Goal: Task Accomplishment & Management: Use online tool/utility

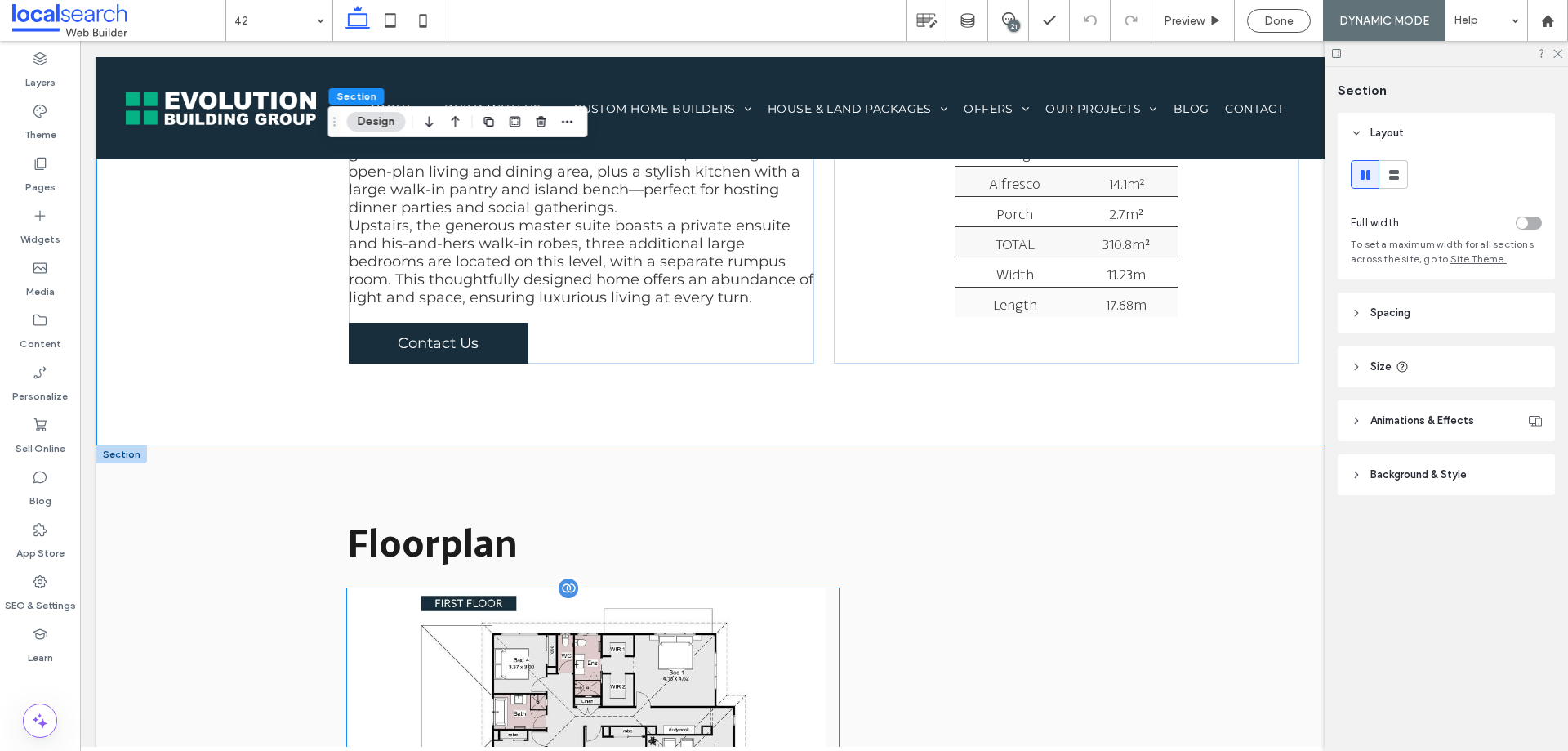
scroll to position [1144, 0]
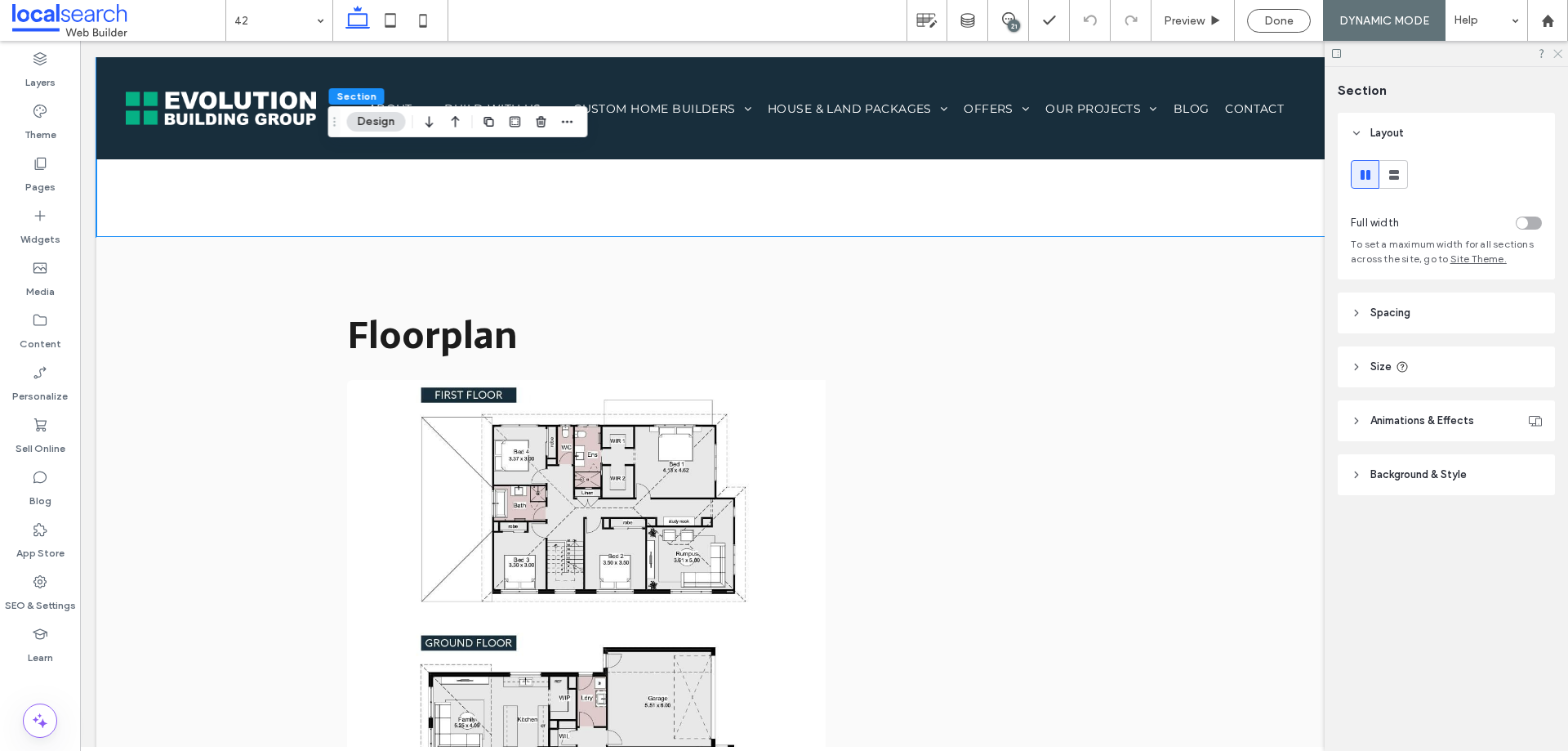
click at [1558, 57] on icon at bounding box center [1557, 53] width 11 height 11
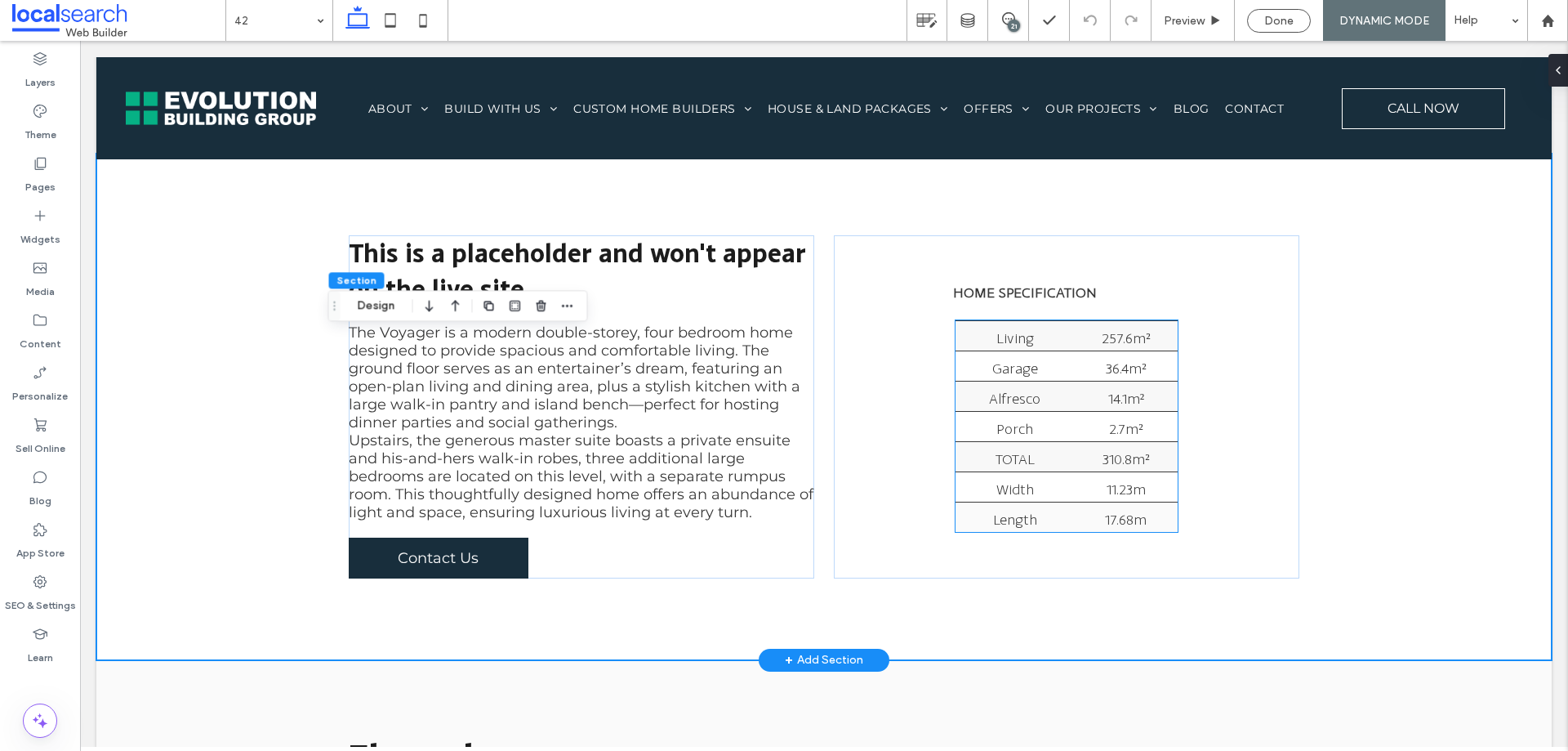
scroll to position [491, 0]
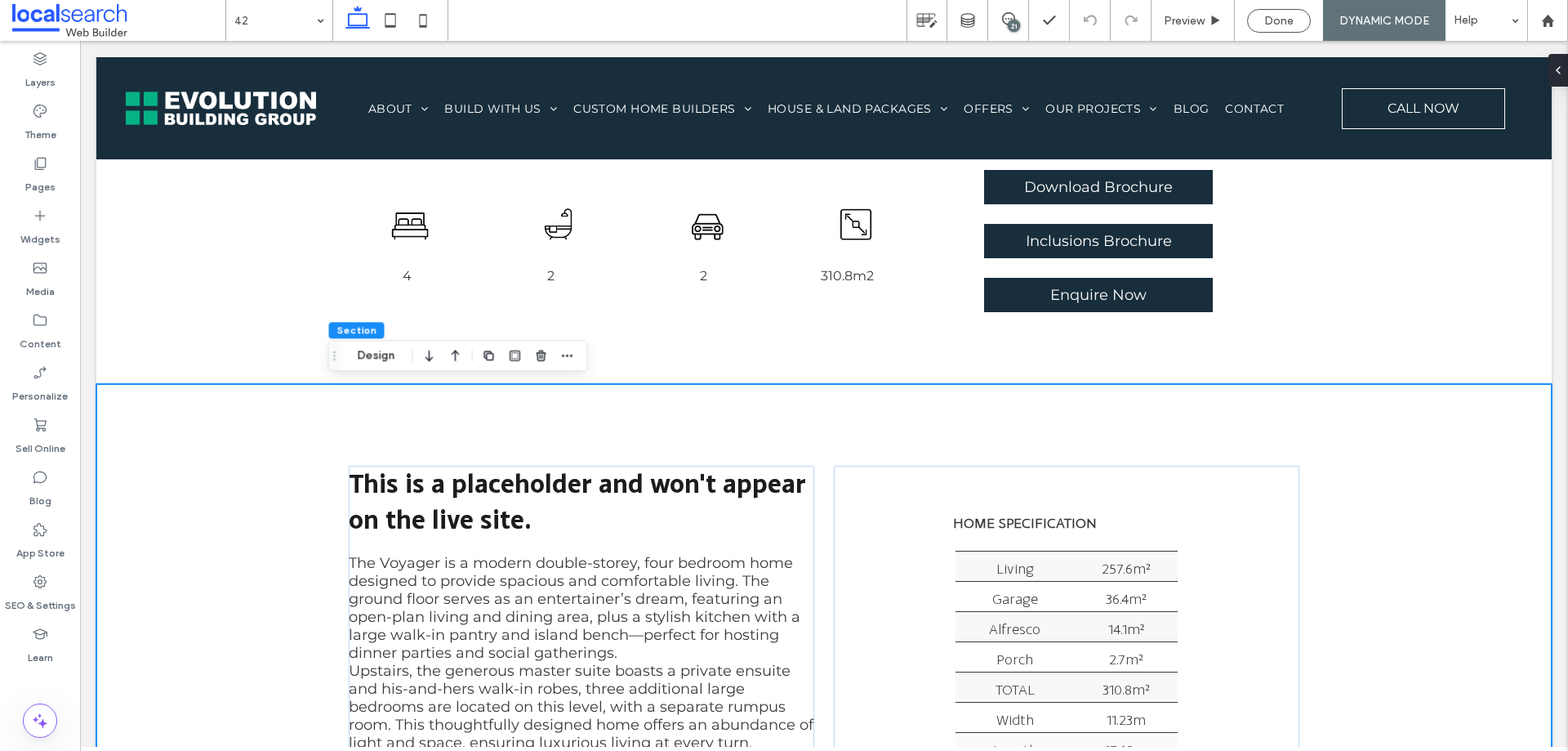
click at [1015, 26] on div "21" at bounding box center [1014, 25] width 12 height 12
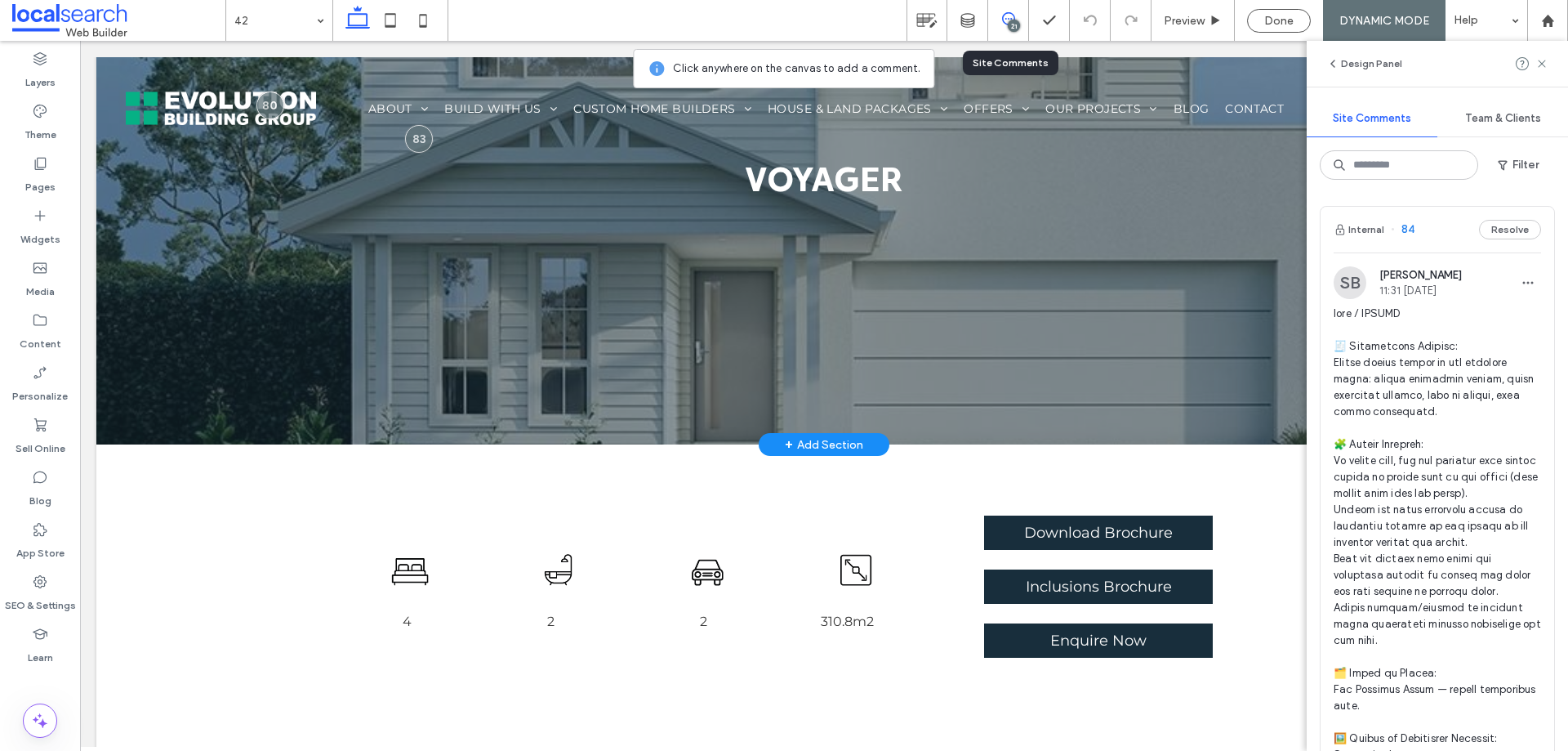
scroll to position [0, 0]
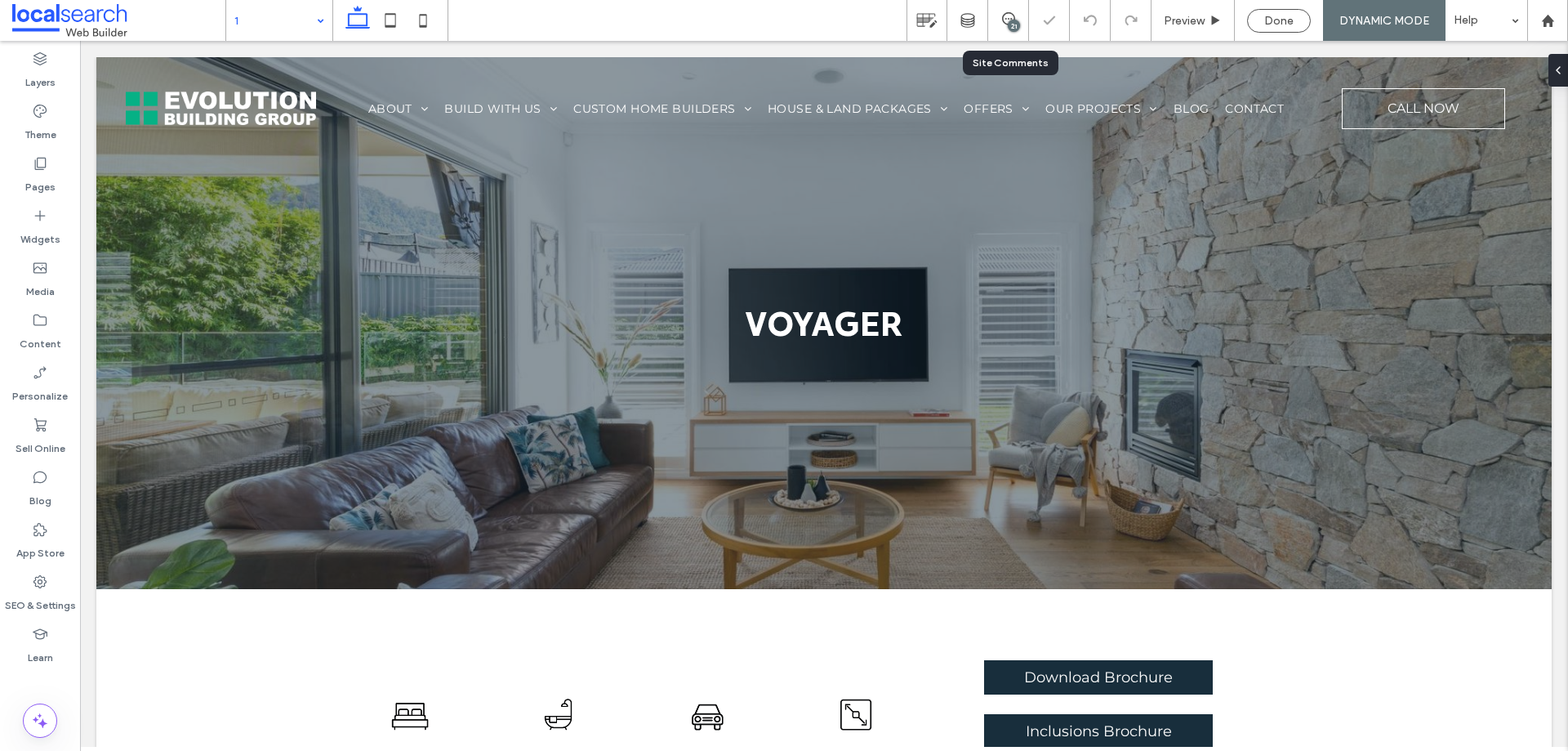
click at [1013, 24] on div "21" at bounding box center [1014, 25] width 12 height 12
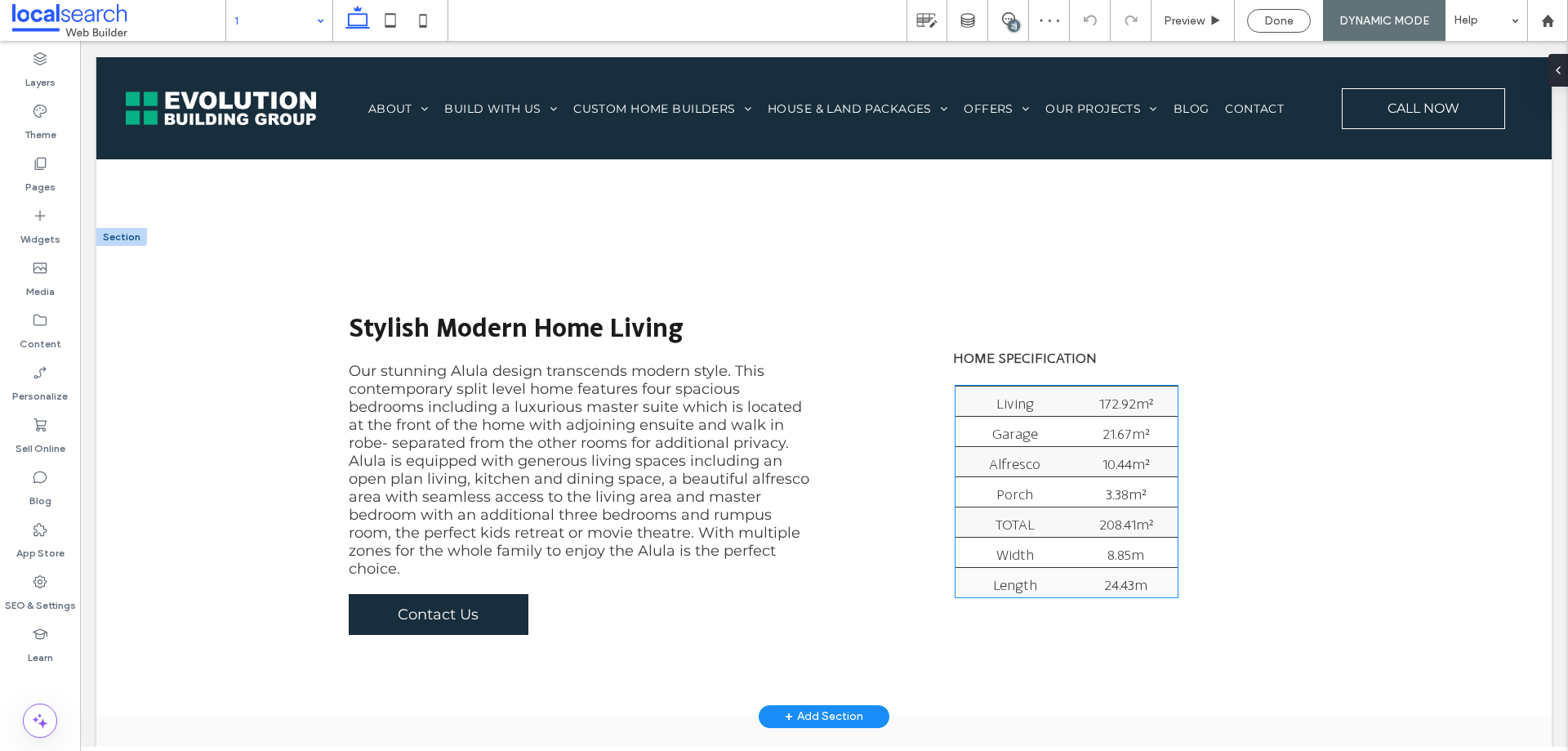
scroll to position [654, 0]
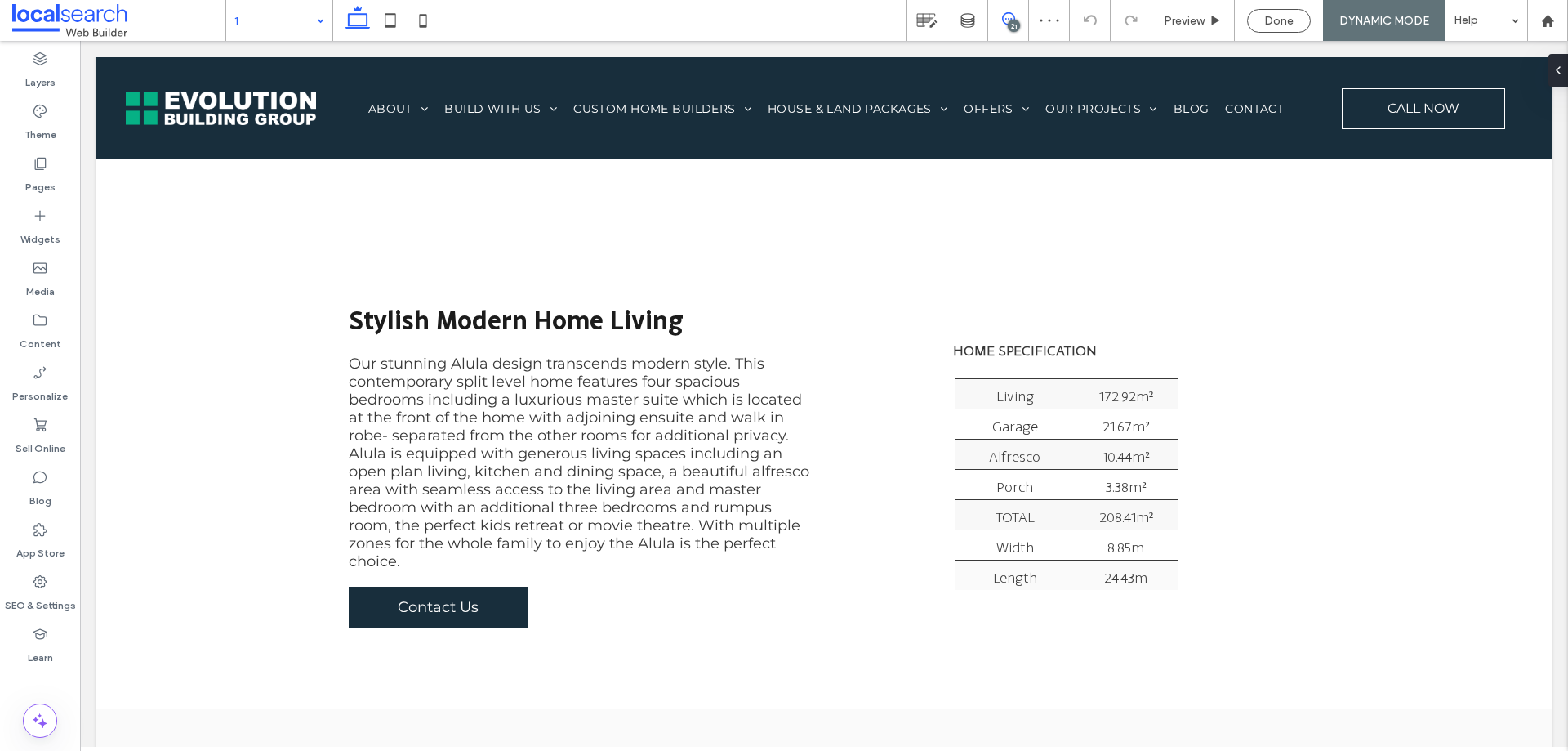
click at [1003, 22] on use at bounding box center [1008, 18] width 13 height 13
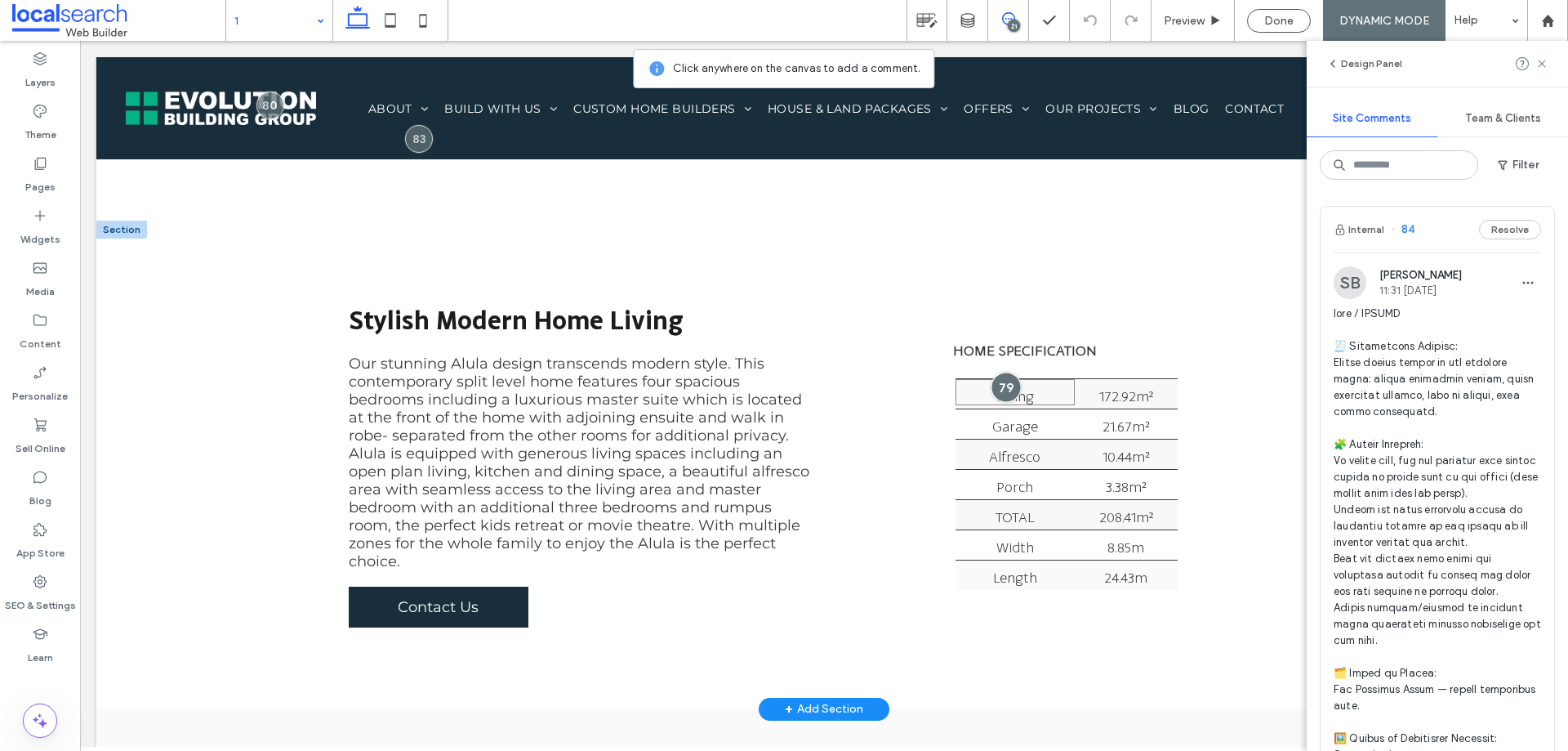
click at [996, 382] on div at bounding box center [1005, 386] width 30 height 30
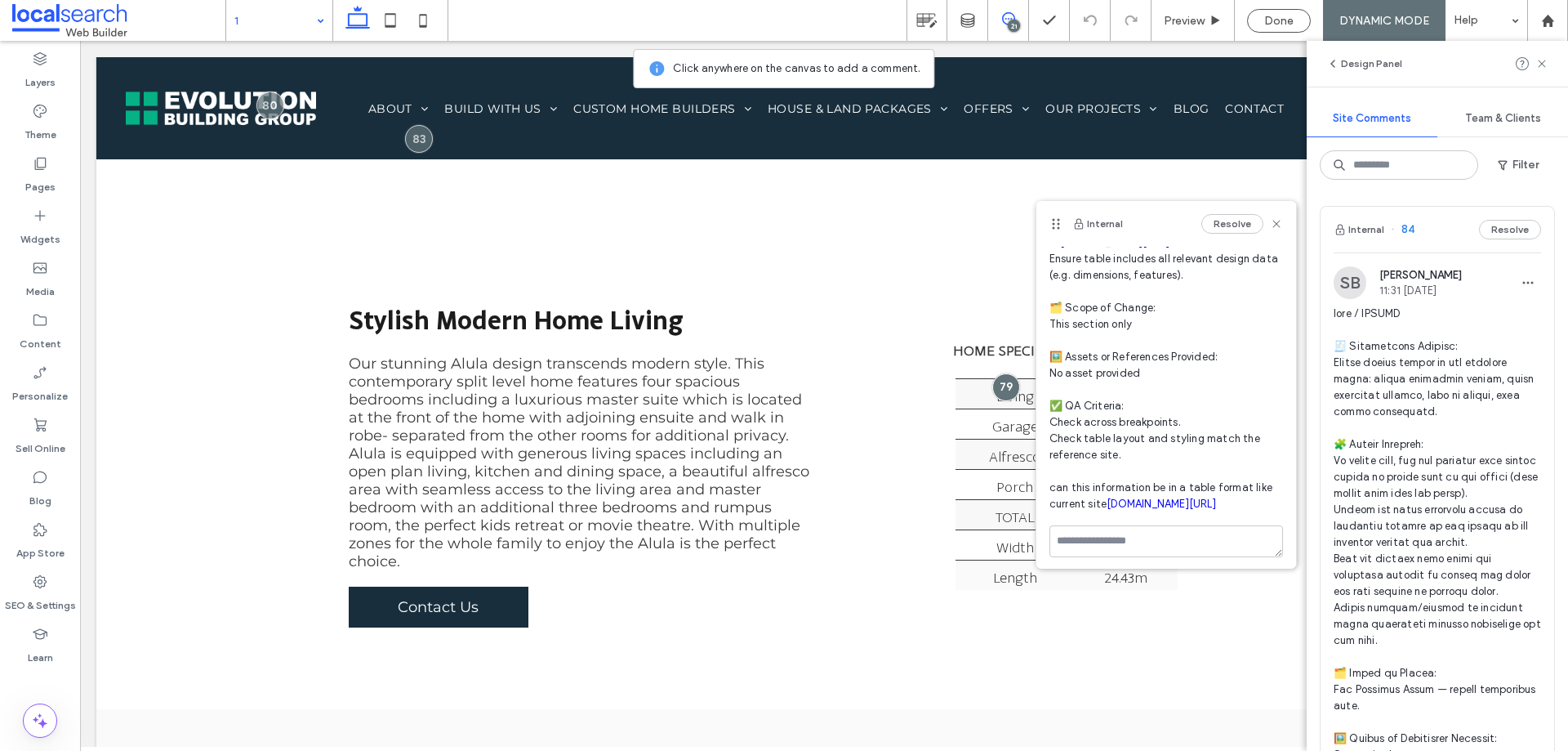
scroll to position [270, 0]
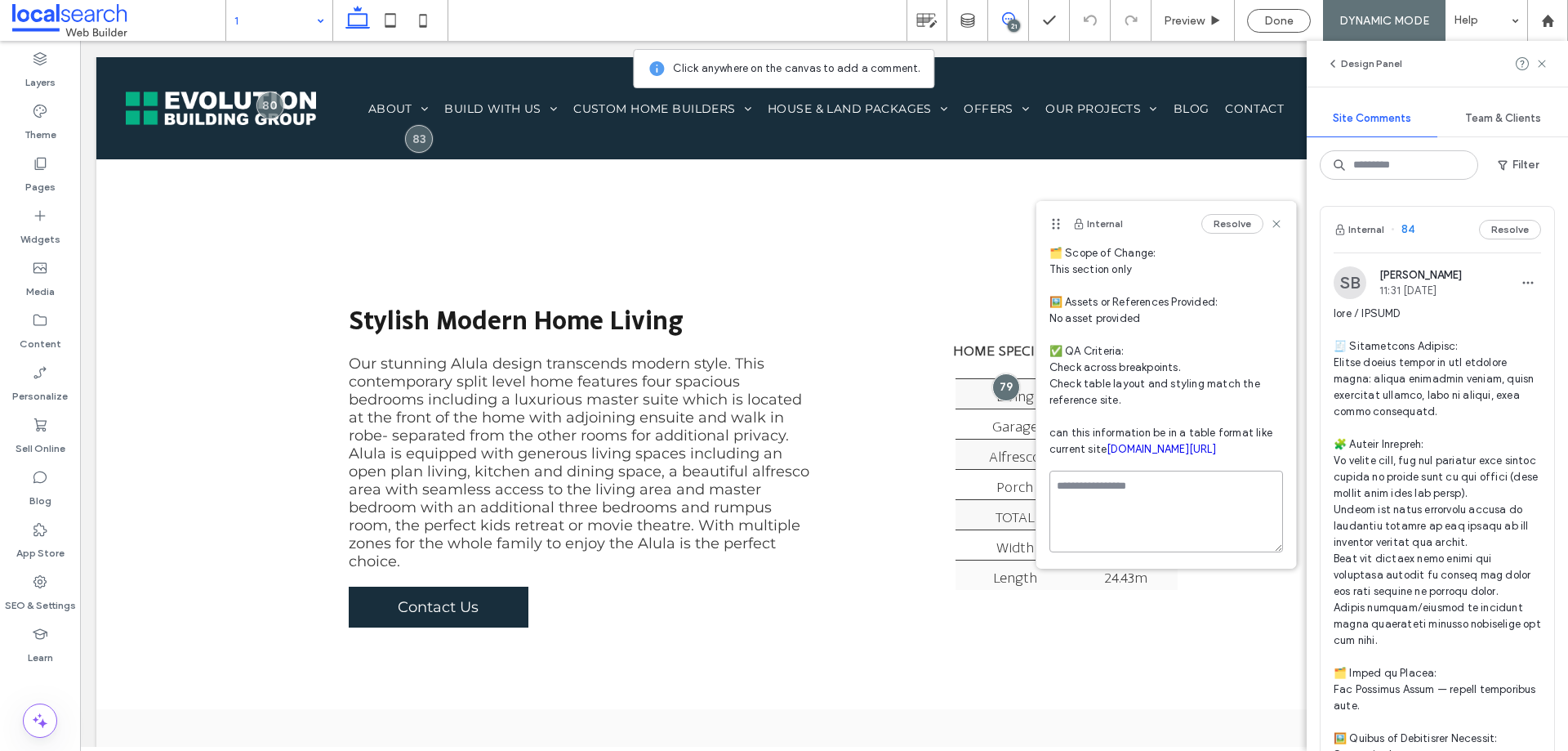
click at [1146, 527] on textarea at bounding box center [1166, 511] width 234 height 81
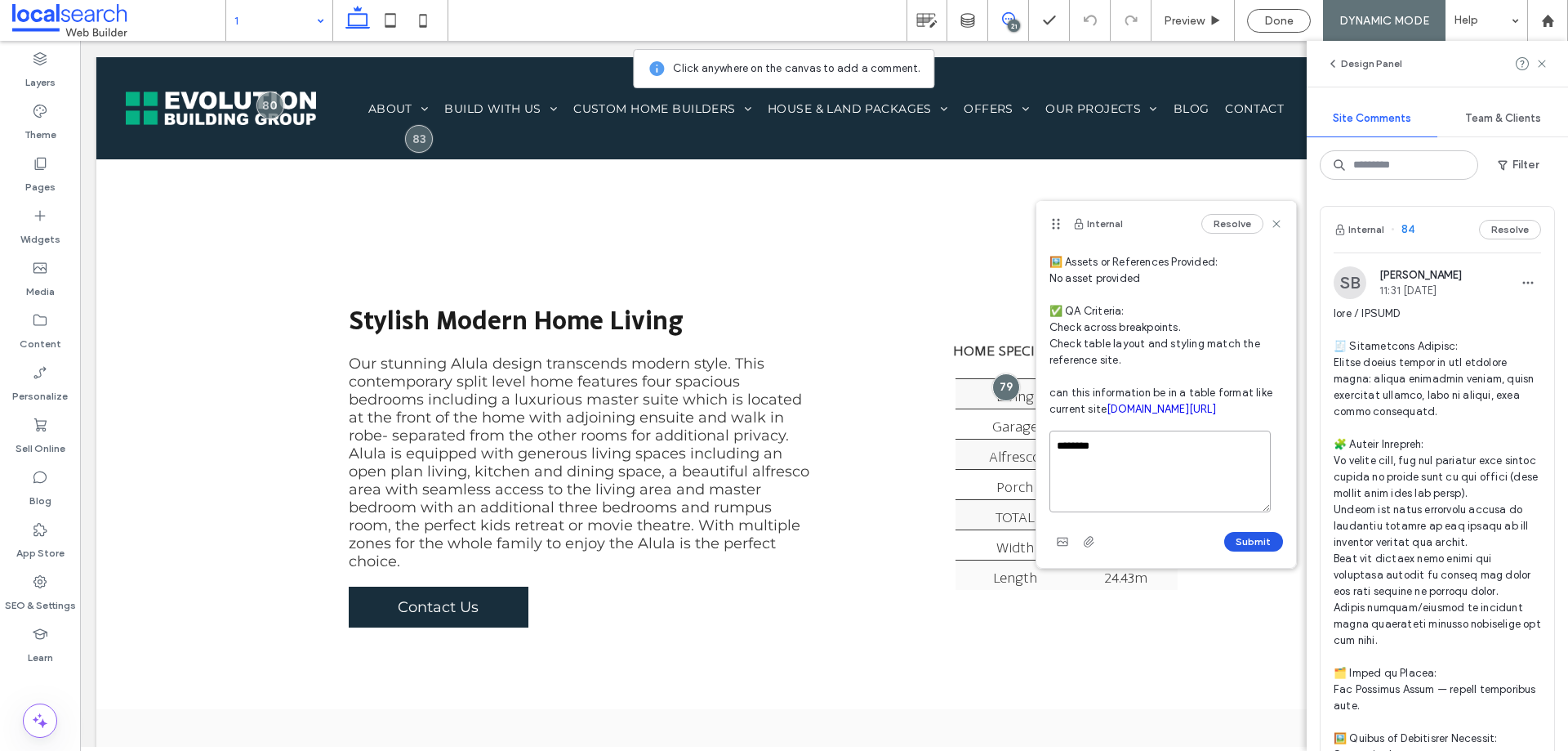
type textarea "********"
click at [1237, 534] on button "Submit" at bounding box center [1254, 541] width 58 height 19
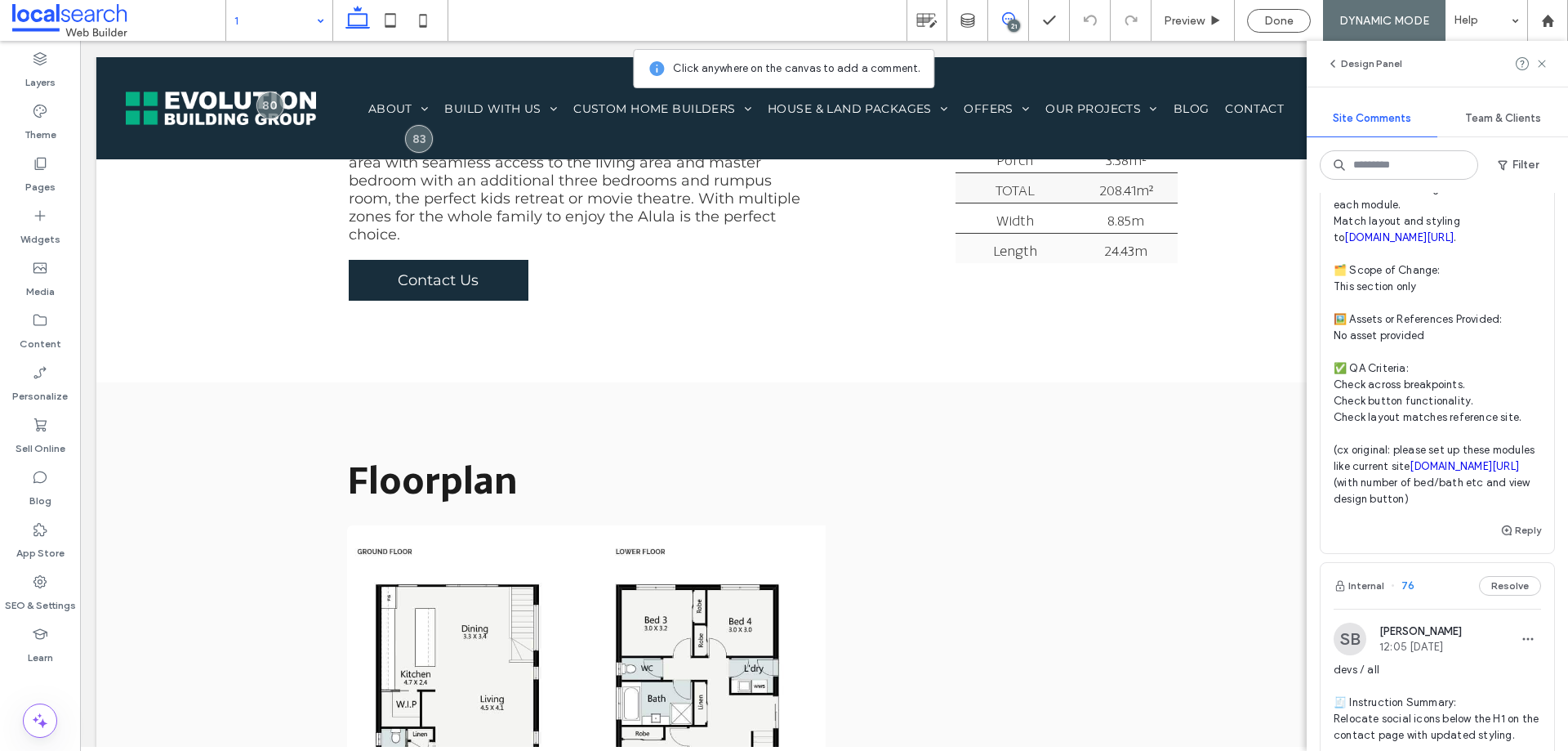
scroll to position [5884, 0]
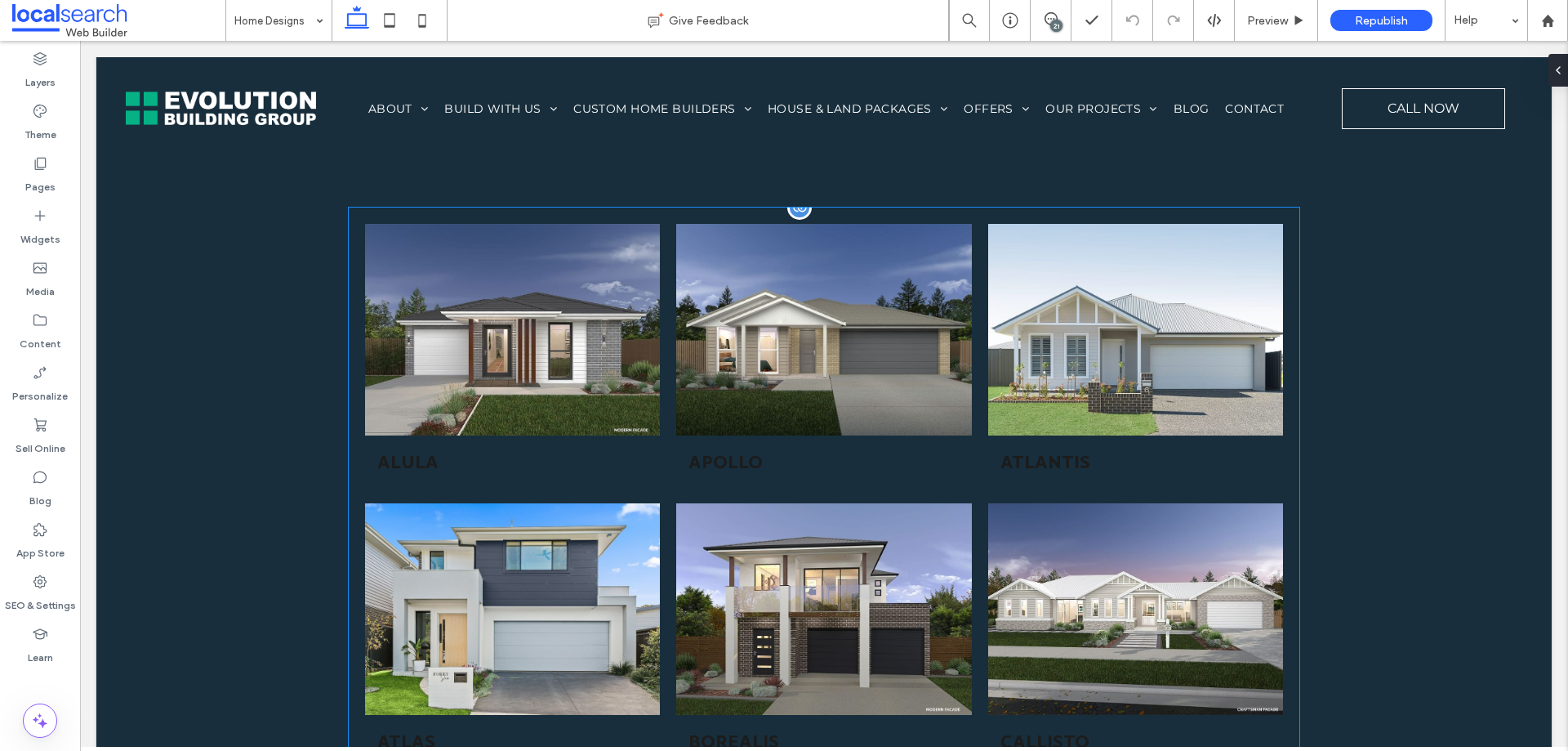
click at [603, 521] on link at bounding box center [512, 609] width 313 height 225
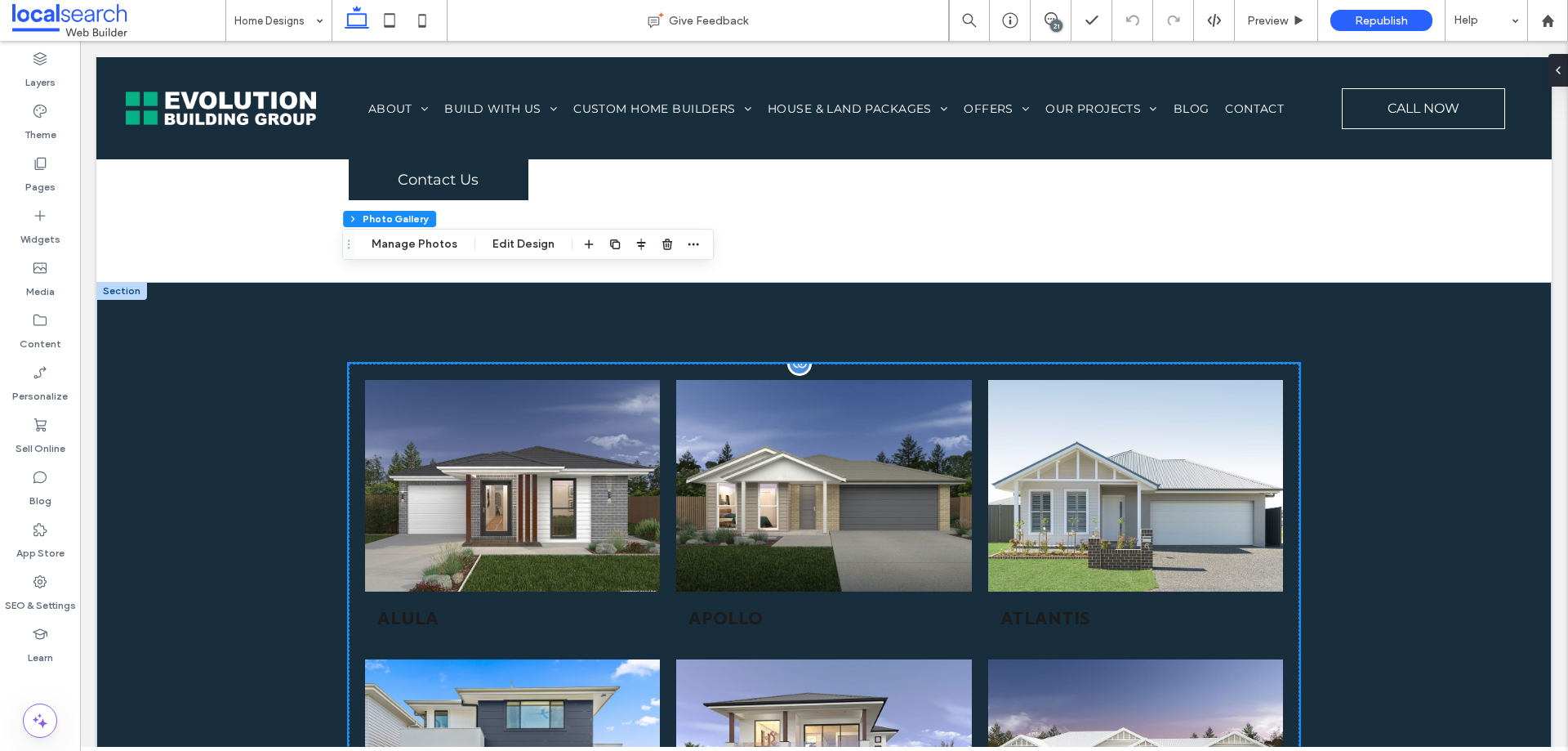
scroll to position [1042, 0]
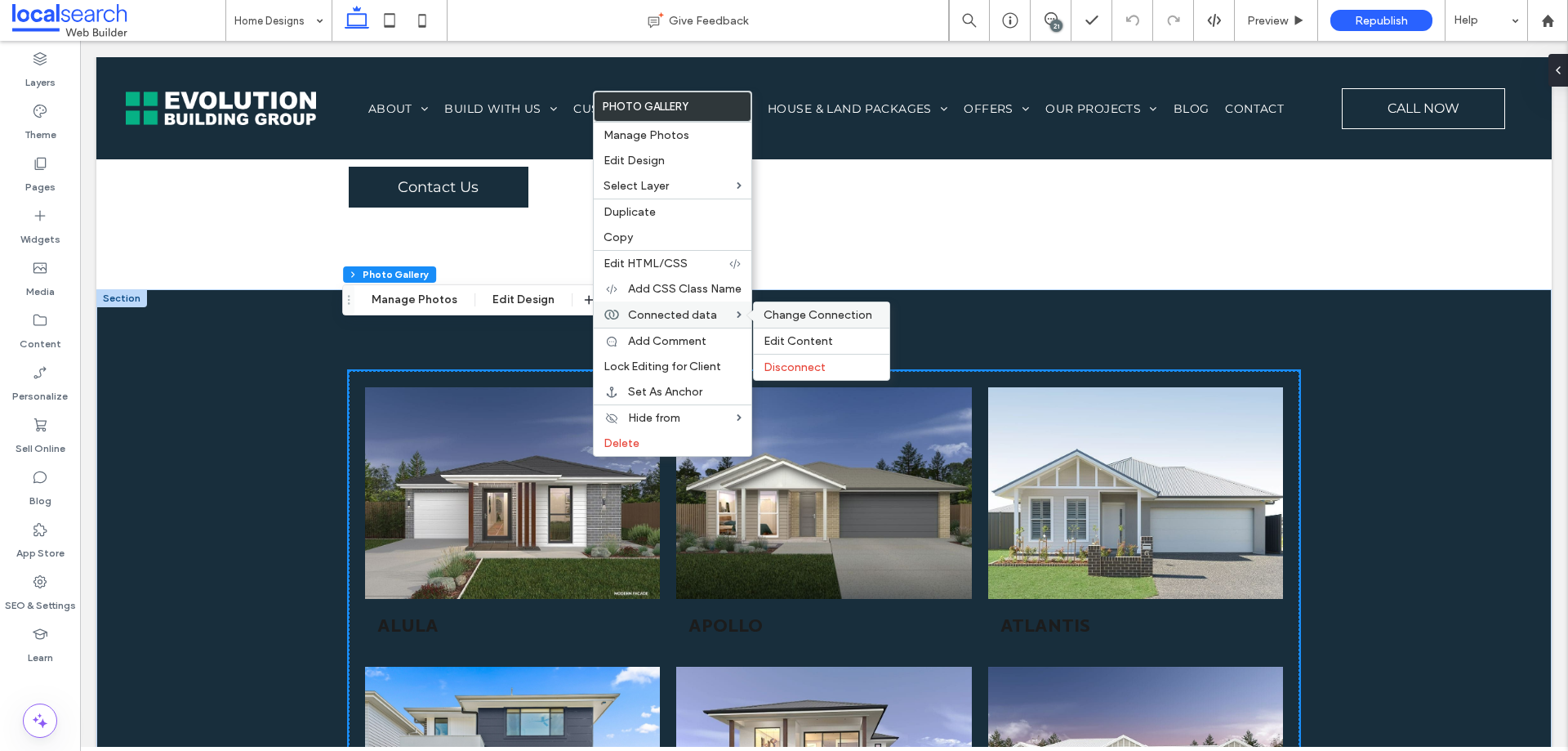
click at [803, 310] on span "Change Connection" at bounding box center [817, 314] width 109 height 14
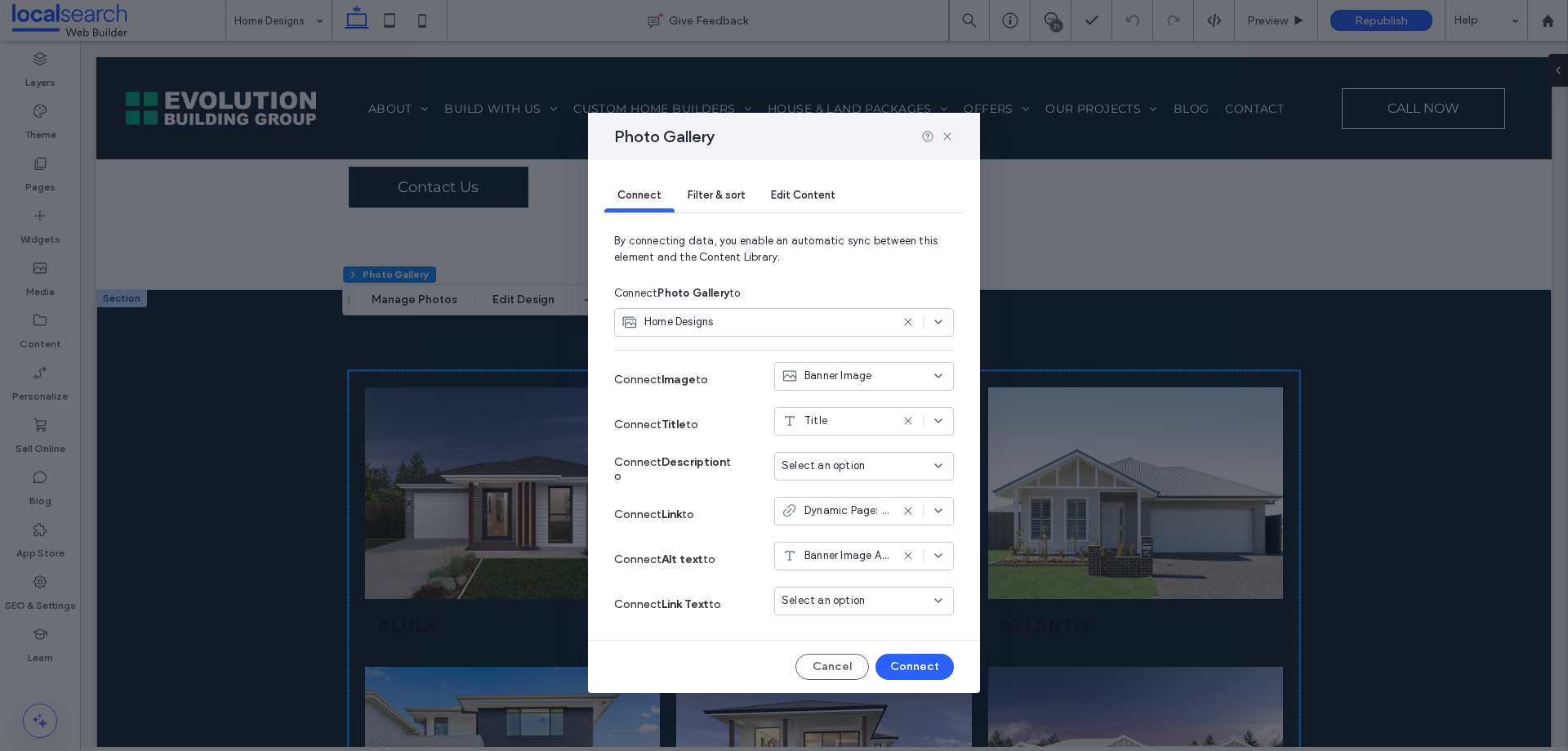
click at [949, 128] on div "Photo Gallery" at bounding box center [784, 136] width 392 height 48
drag, startPoint x: 952, startPoint y: 133, endPoint x: 884, endPoint y: 79, distance: 86.8
click at [952, 133] on icon at bounding box center [947, 136] width 13 height 13
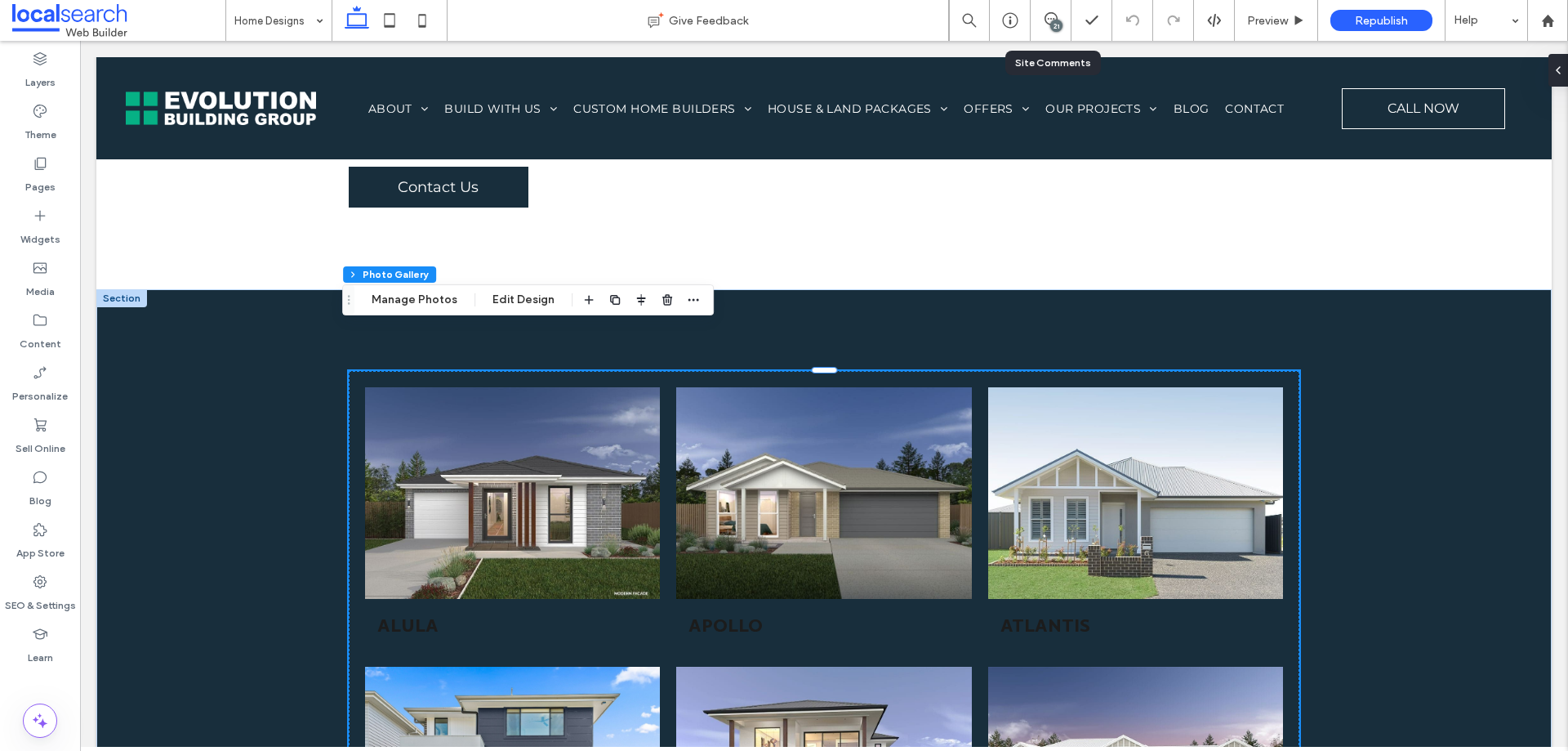
click at [1048, 29] on div "21" at bounding box center [1051, 20] width 41 height 41
click at [1041, 23] on span at bounding box center [1051, 18] width 40 height 13
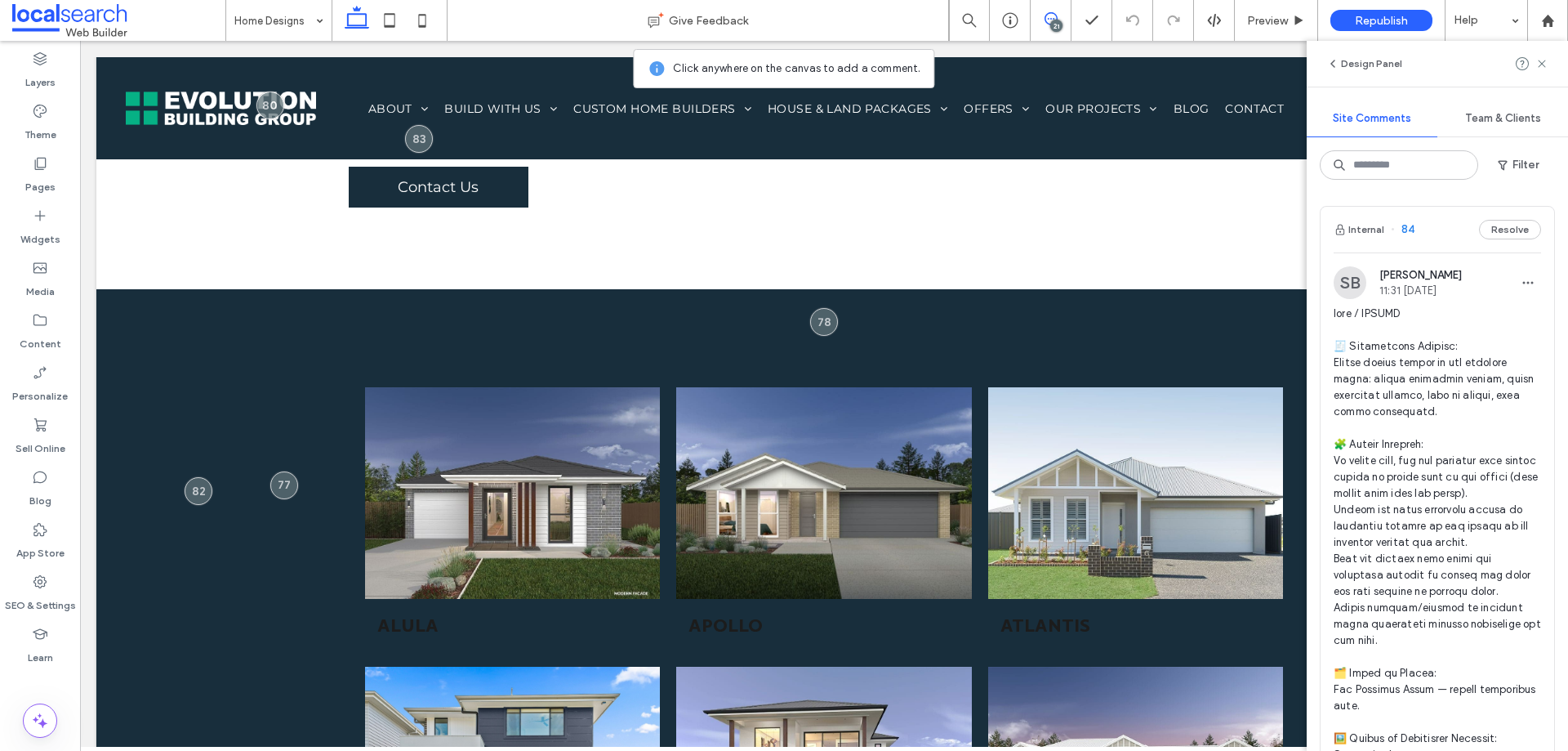
click at [1045, 19] on use at bounding box center [1051, 18] width 13 height 13
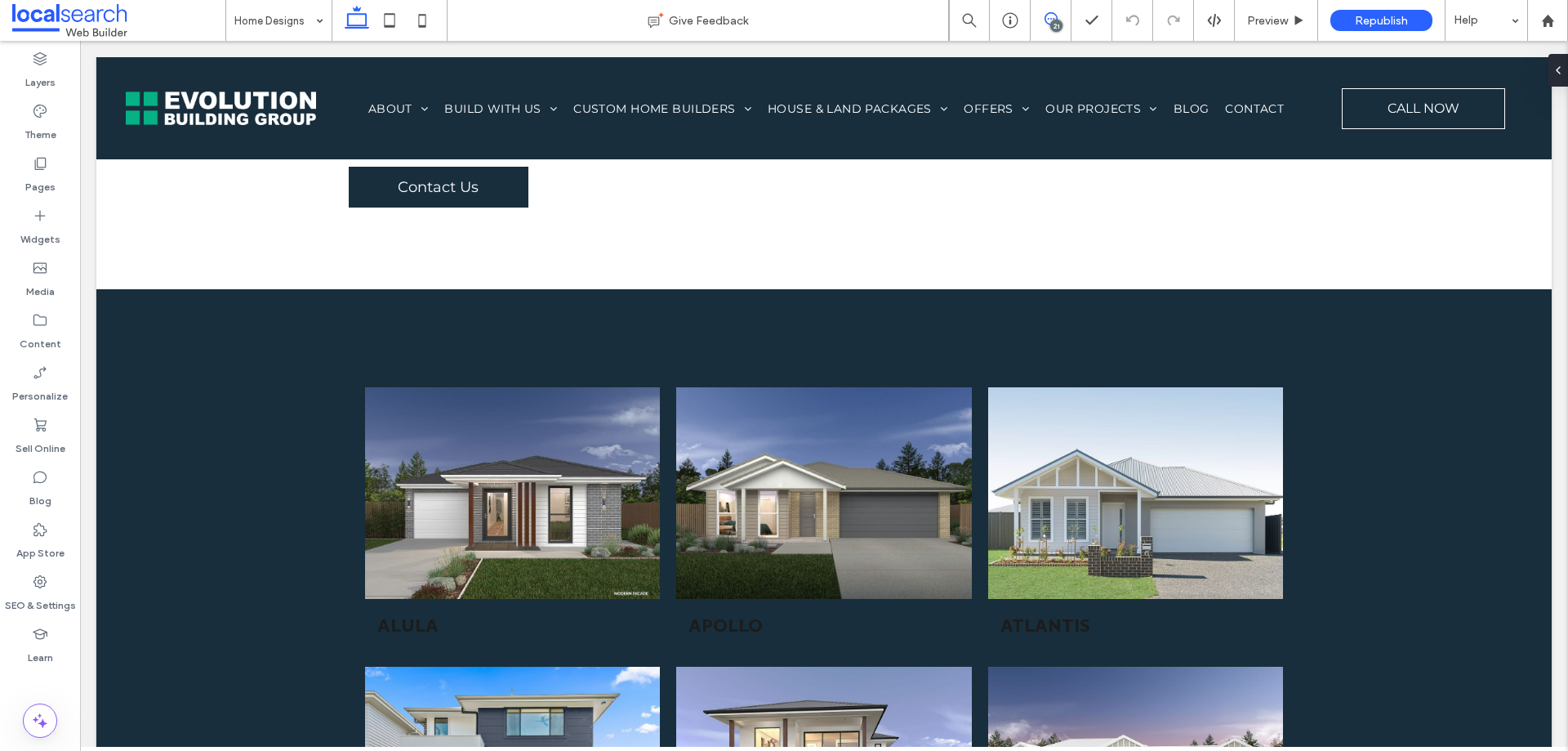
click at [1045, 19] on use at bounding box center [1051, 18] width 13 height 13
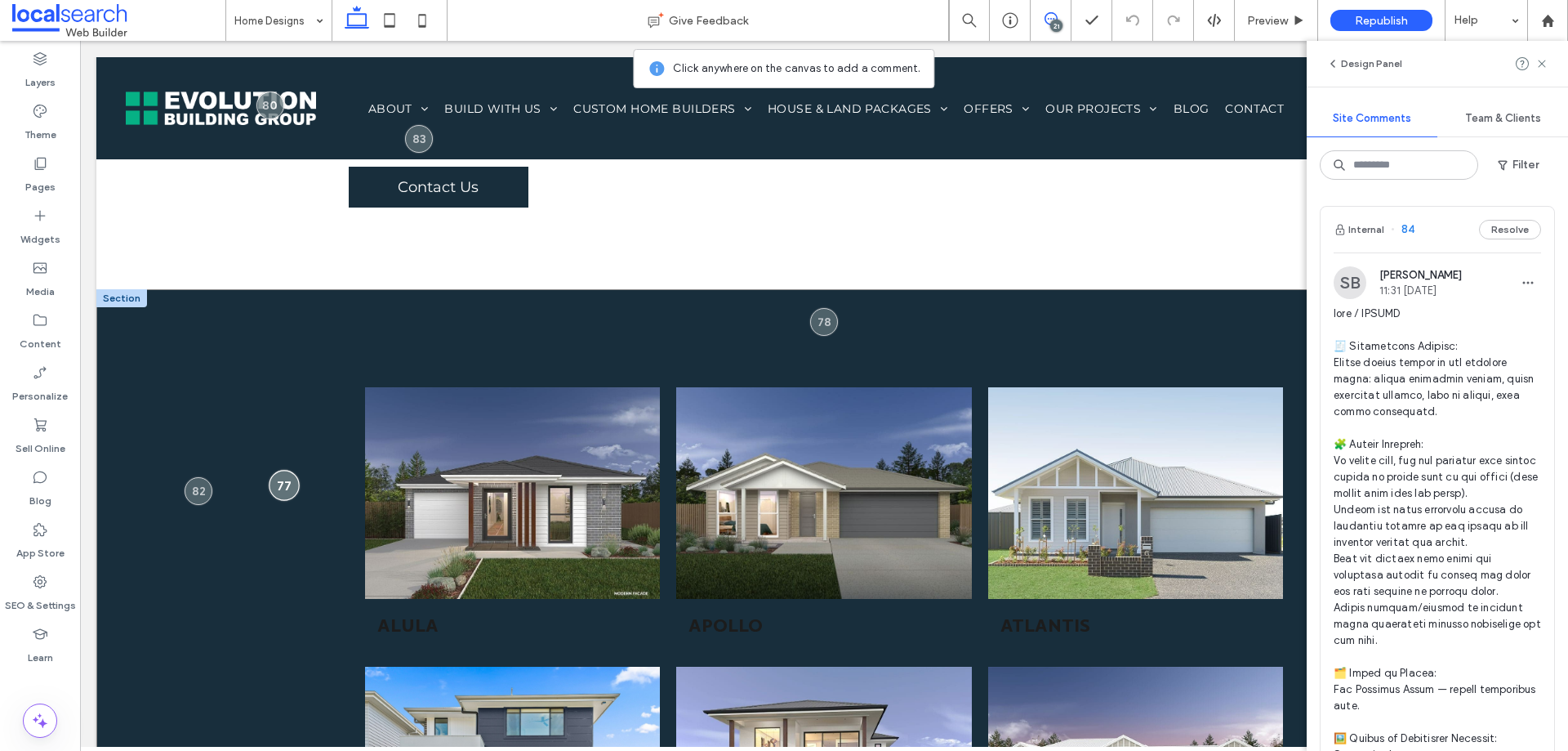
click at [281, 470] on div at bounding box center [283, 484] width 30 height 30
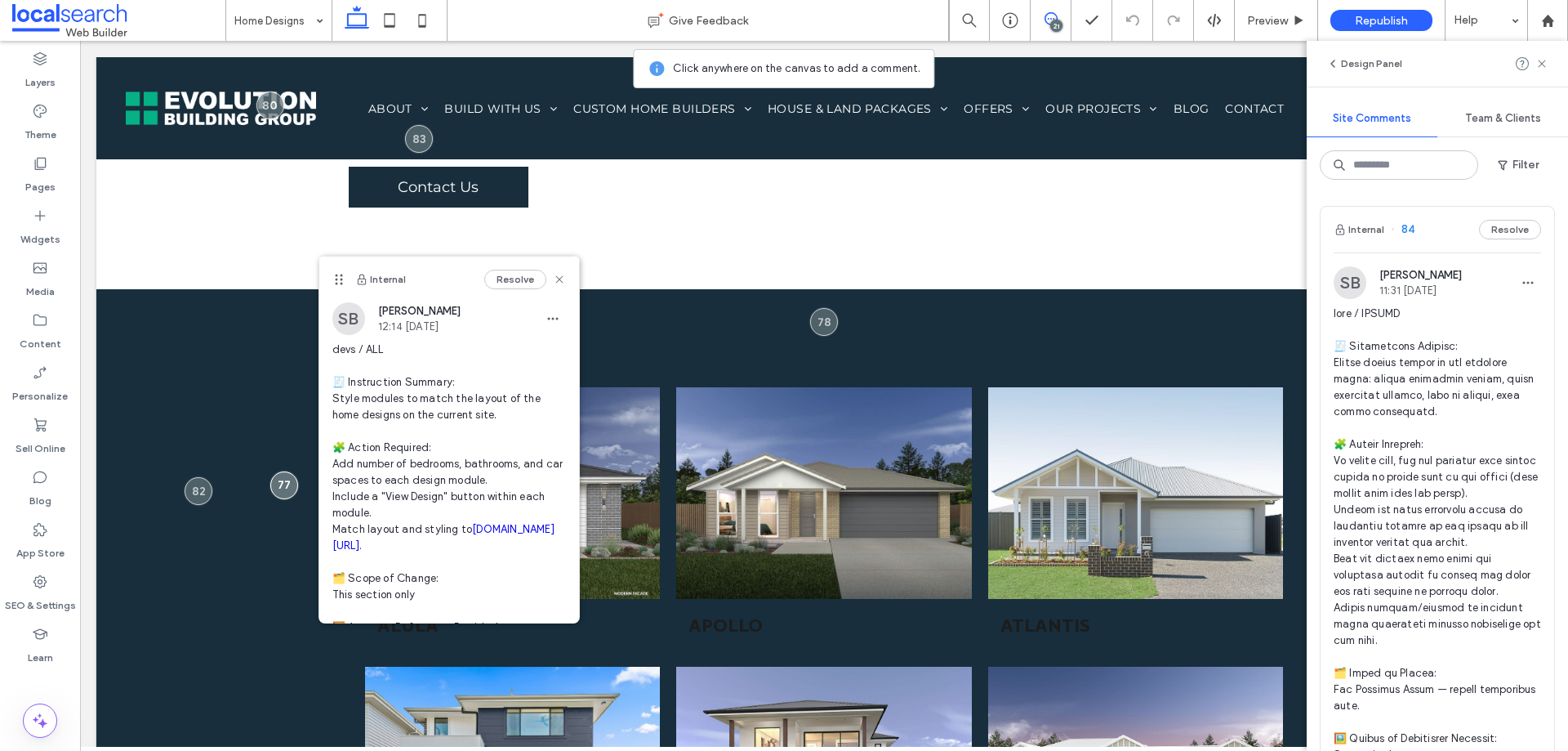
click at [384, 548] on link "[DOMAIN_NAME][URL]" at bounding box center [443, 536] width 222 height 28
click at [1537, 66] on icon at bounding box center [1542, 64] width 13 height 13
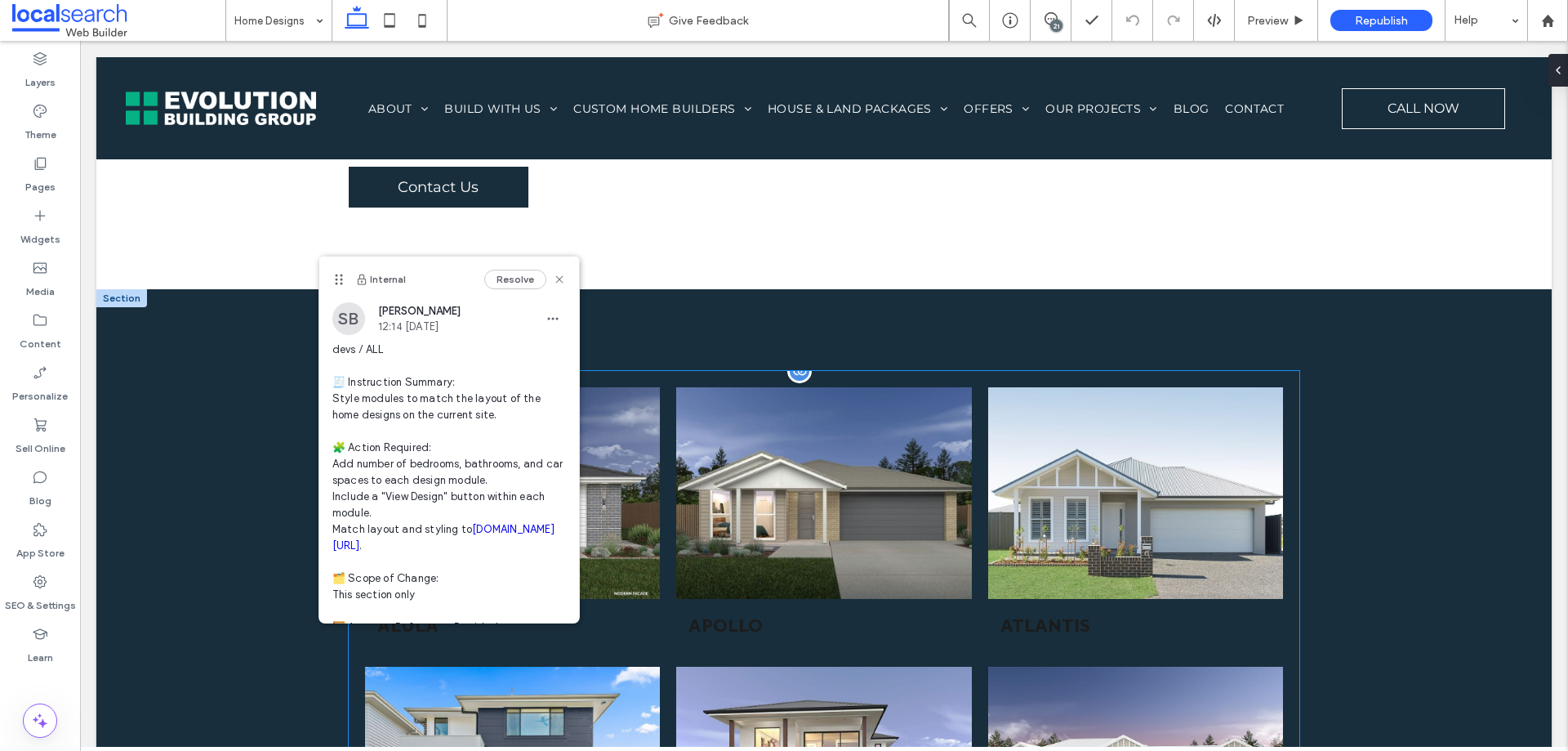
click at [727, 476] on link at bounding box center [824, 493] width 313 height 225
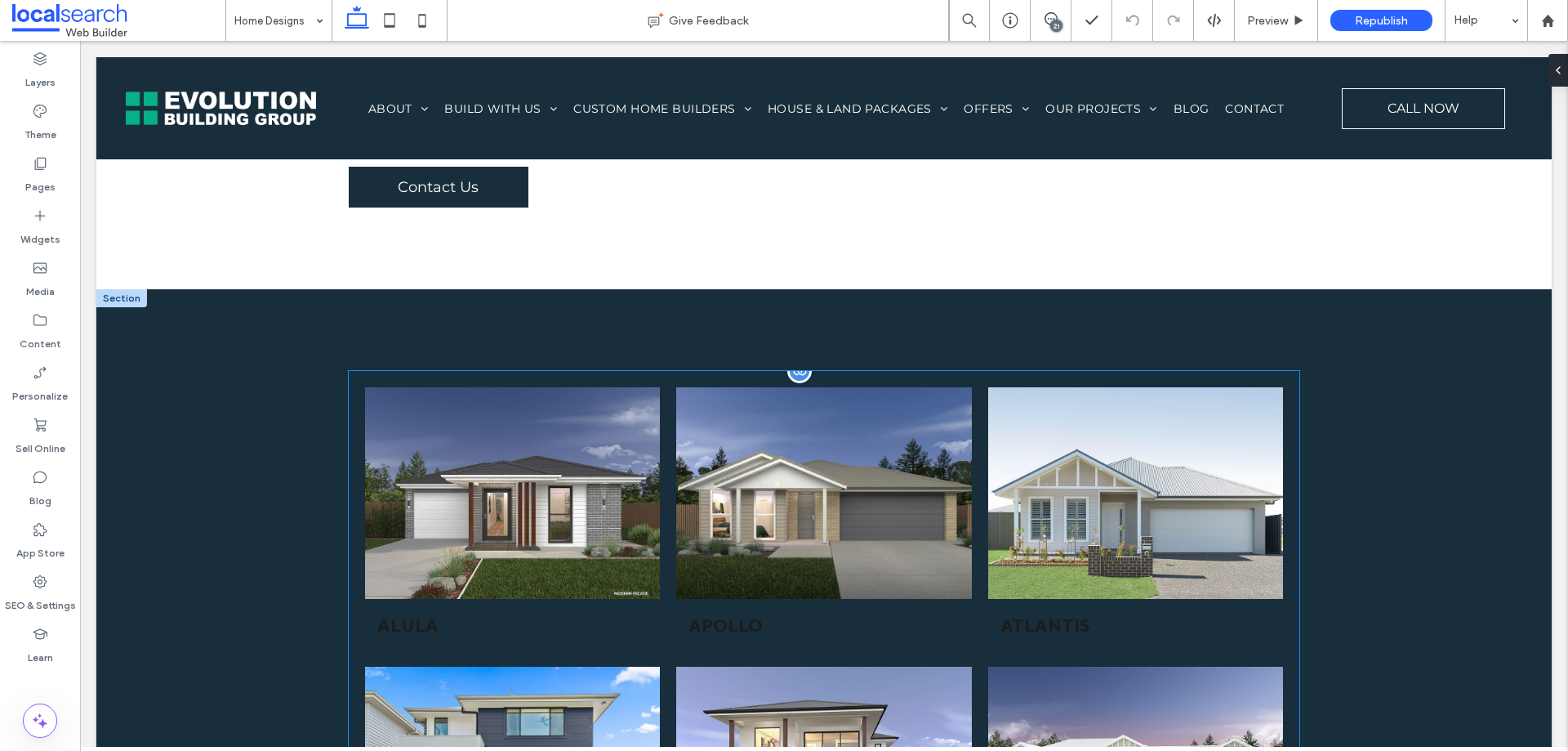
click at [668, 435] on li "APOLLO Button" at bounding box center [824, 519] width 311 height 280
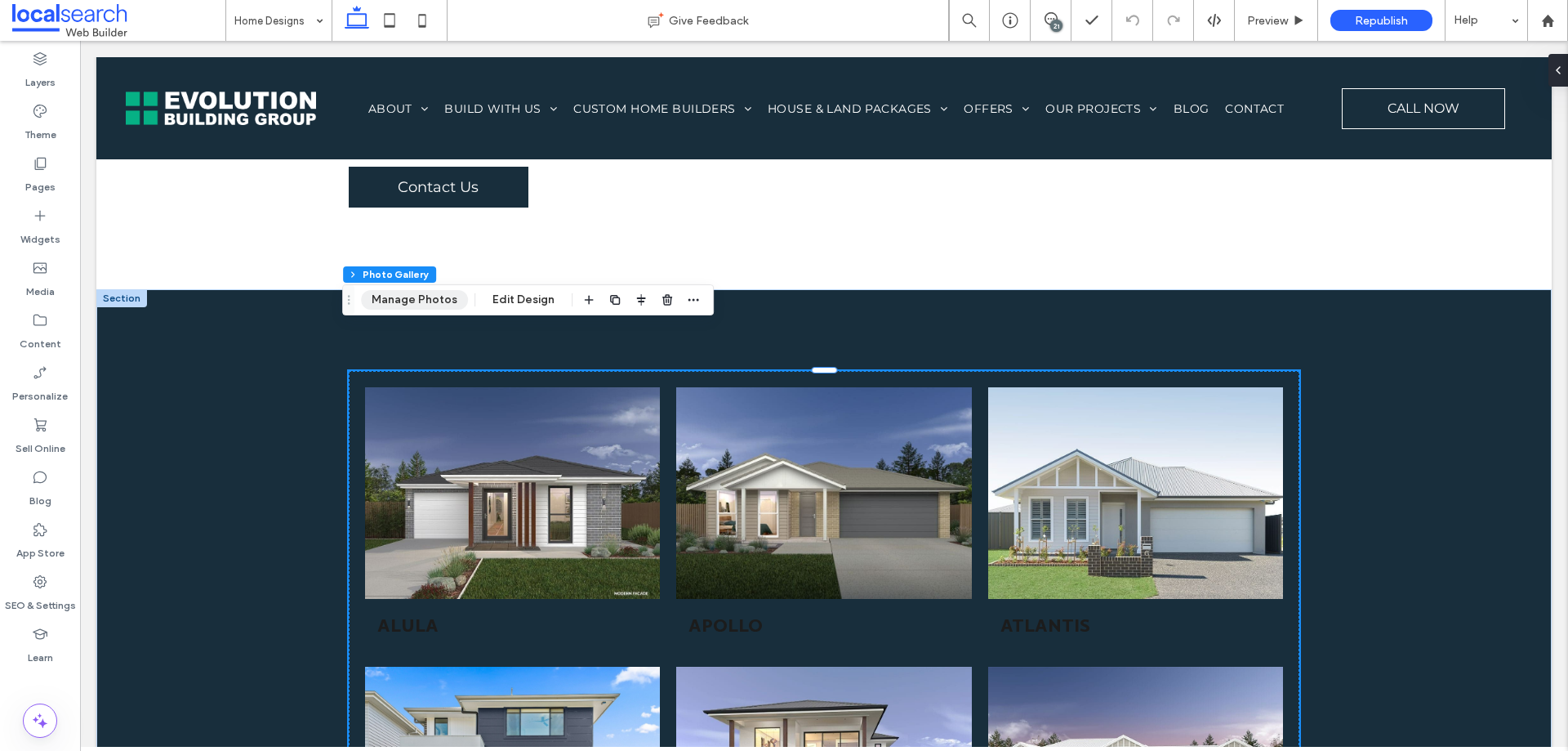
click at [416, 293] on button "Manage Photos" at bounding box center [414, 300] width 107 height 19
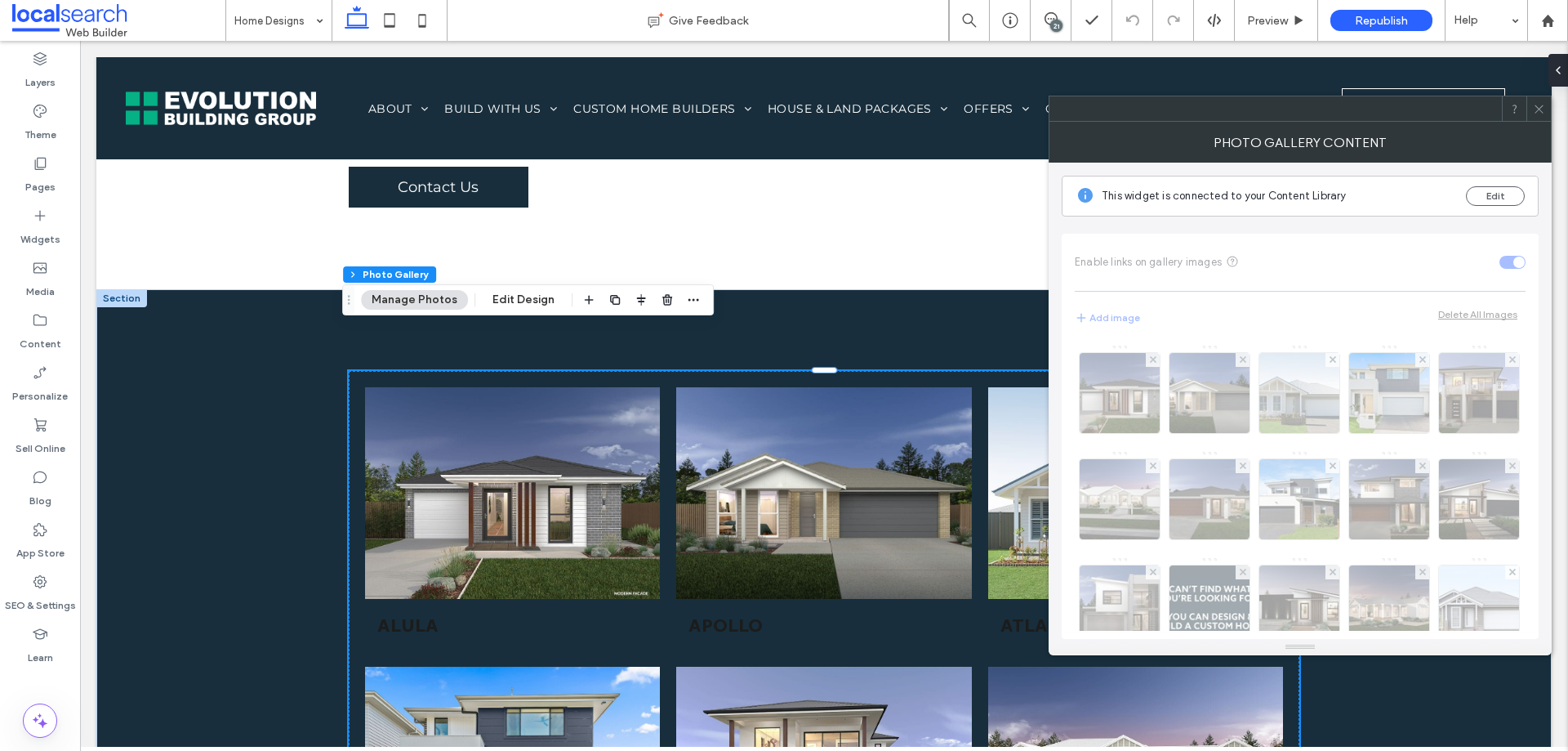
drag, startPoint x: 1537, startPoint y: 110, endPoint x: 1460, endPoint y: 176, distance: 101.4
click at [1536, 110] on icon at bounding box center [1539, 109] width 12 height 12
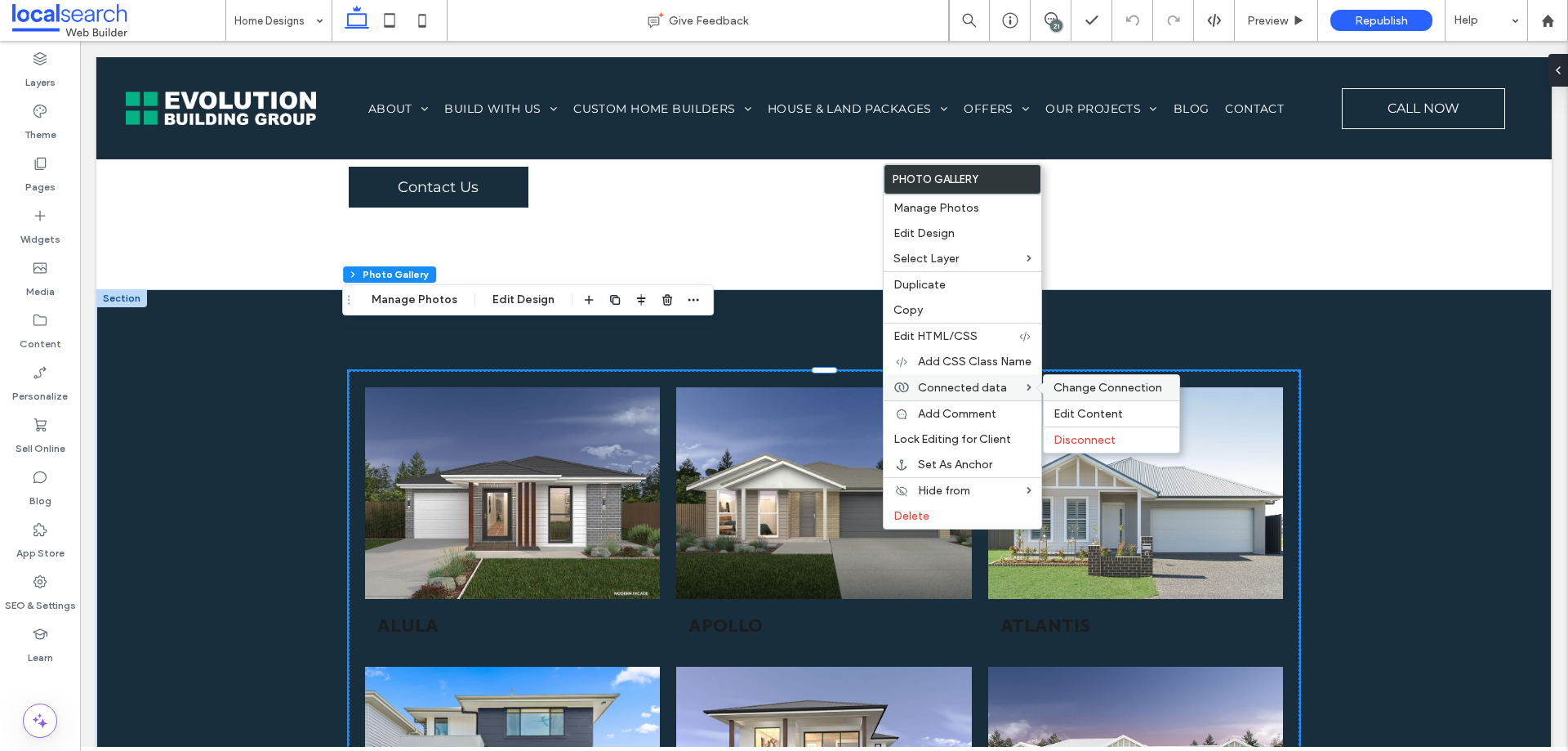
click at [1098, 385] on span "Change Connection" at bounding box center [1108, 387] width 109 height 14
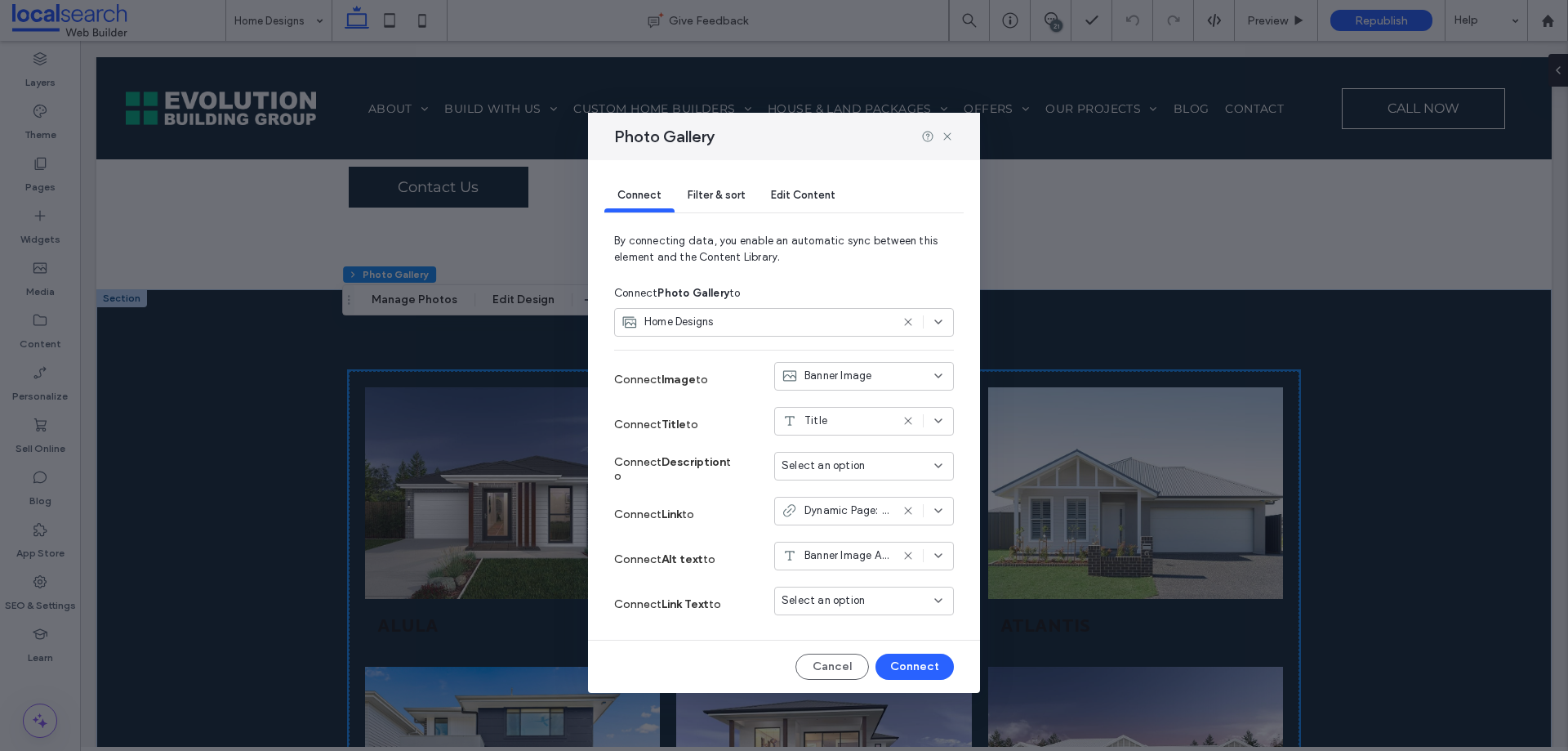
click at [941, 515] on icon at bounding box center [939, 511] width 13 height 13
click at [941, 512] on icon at bounding box center [939, 511] width 13 height 13
click at [937, 556] on icon at bounding box center [939, 555] width 13 height 13
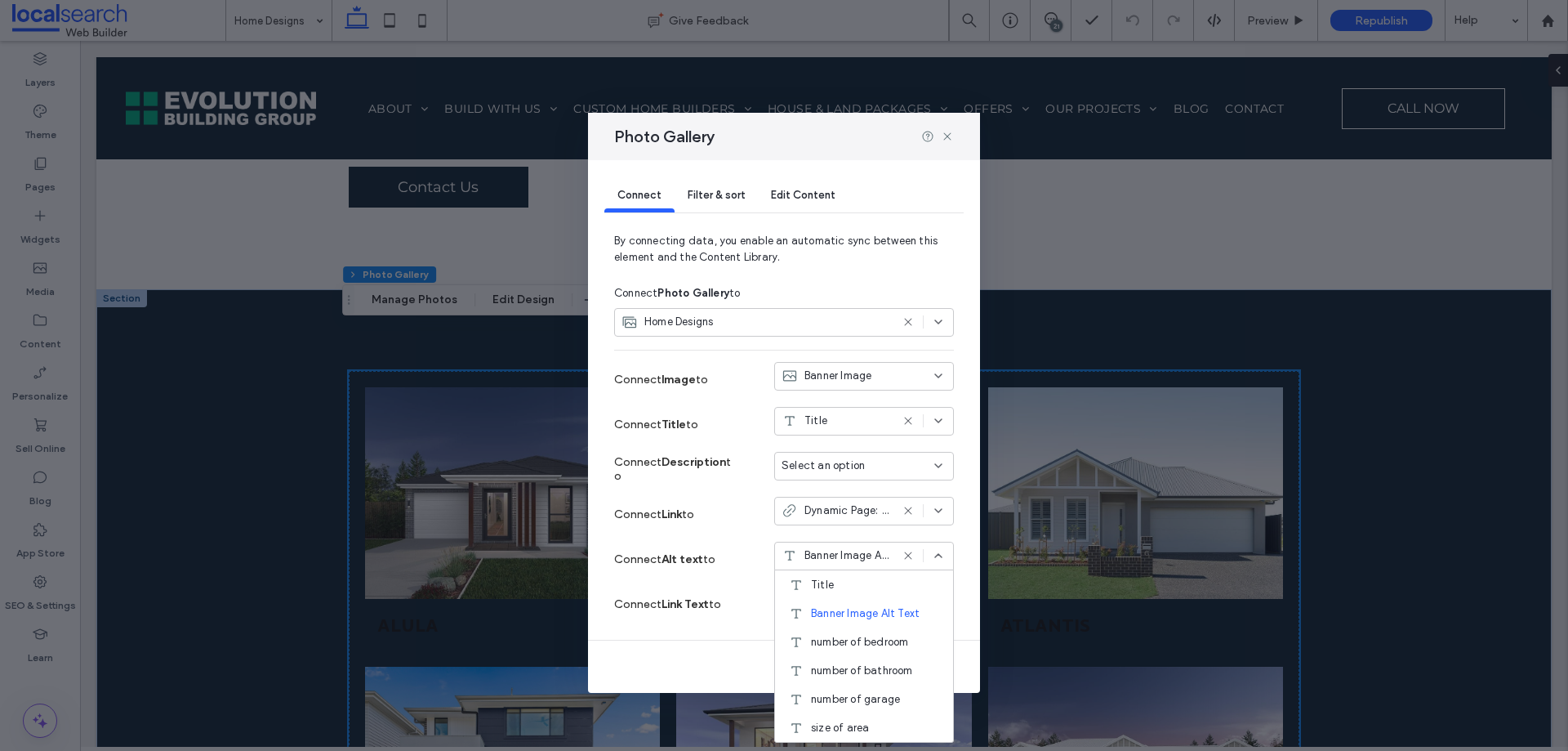
click at [937, 555] on use at bounding box center [938, 555] width 6 height 4
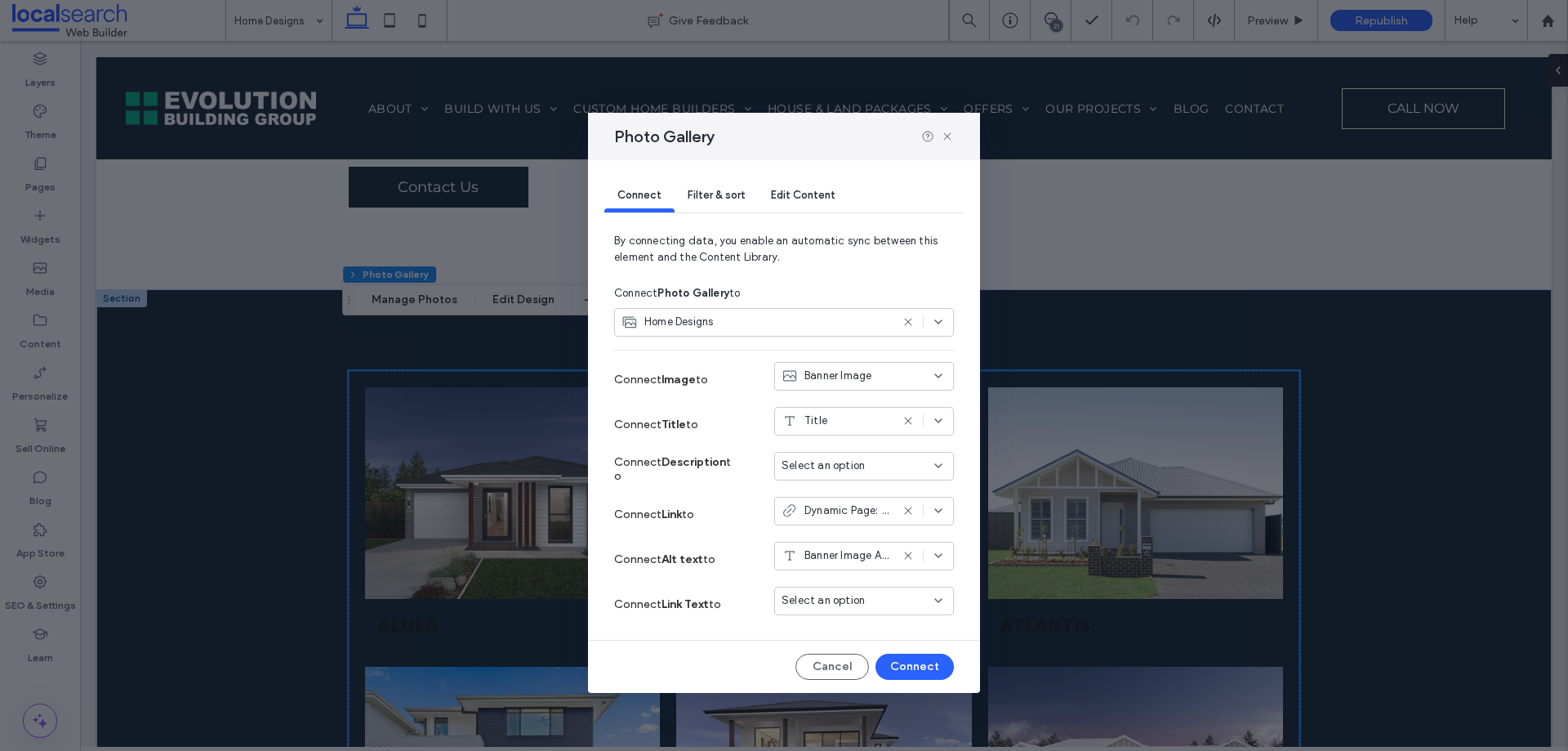
click at [718, 200] on span "Filter & sort" at bounding box center [716, 195] width 58 height 12
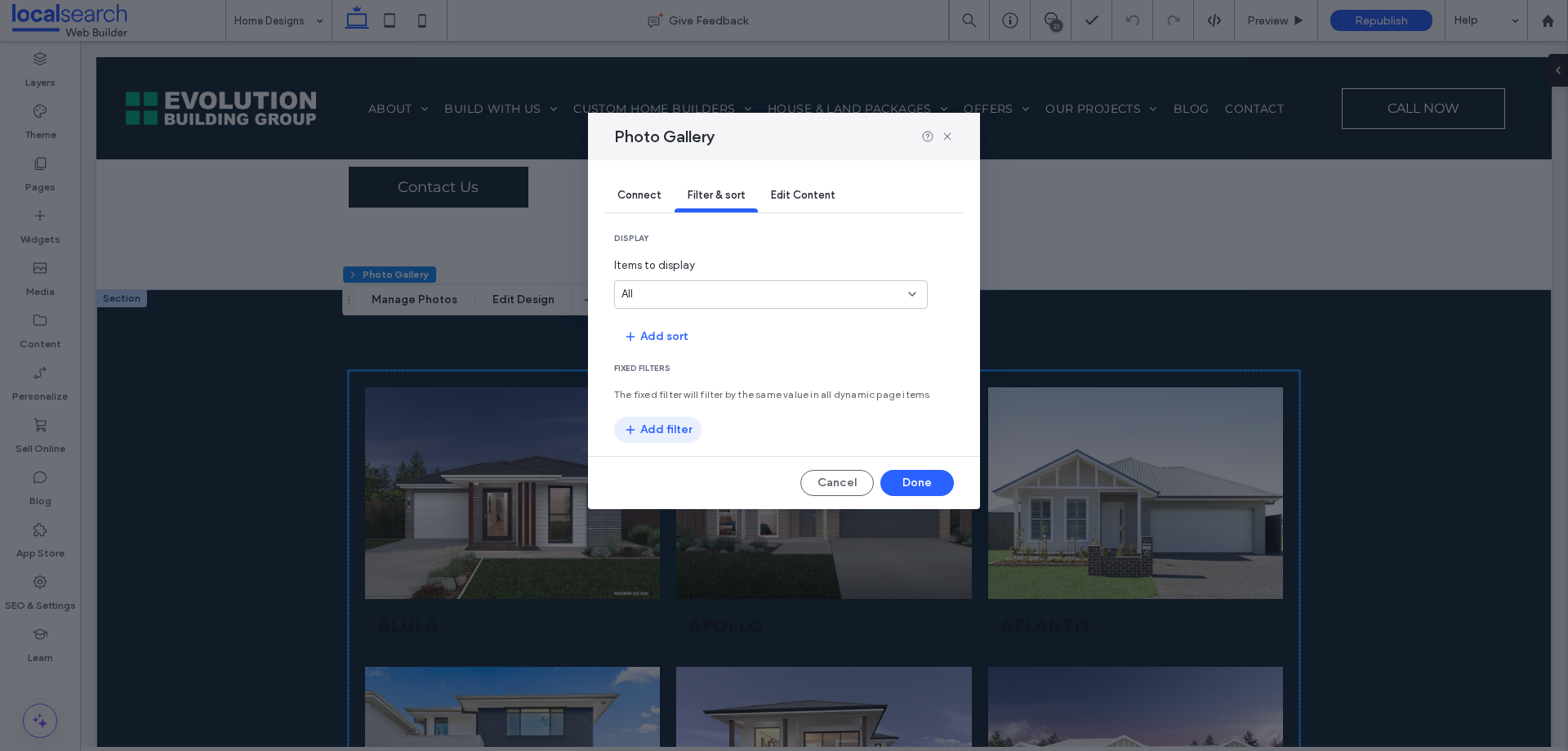
click at [660, 428] on button "Add filter" at bounding box center [658, 429] width 88 height 26
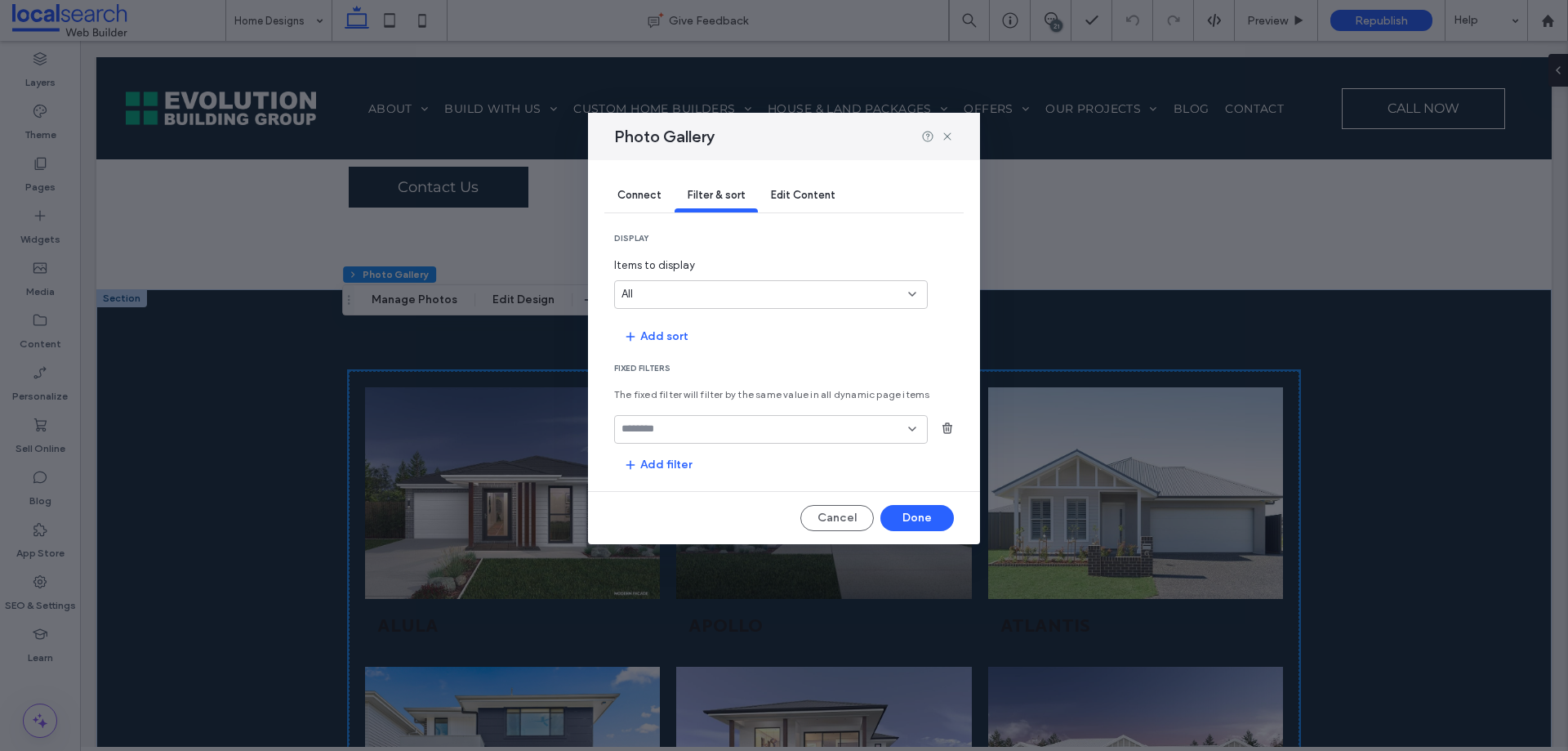
click at [911, 426] on icon at bounding box center [912, 428] width 13 height 13
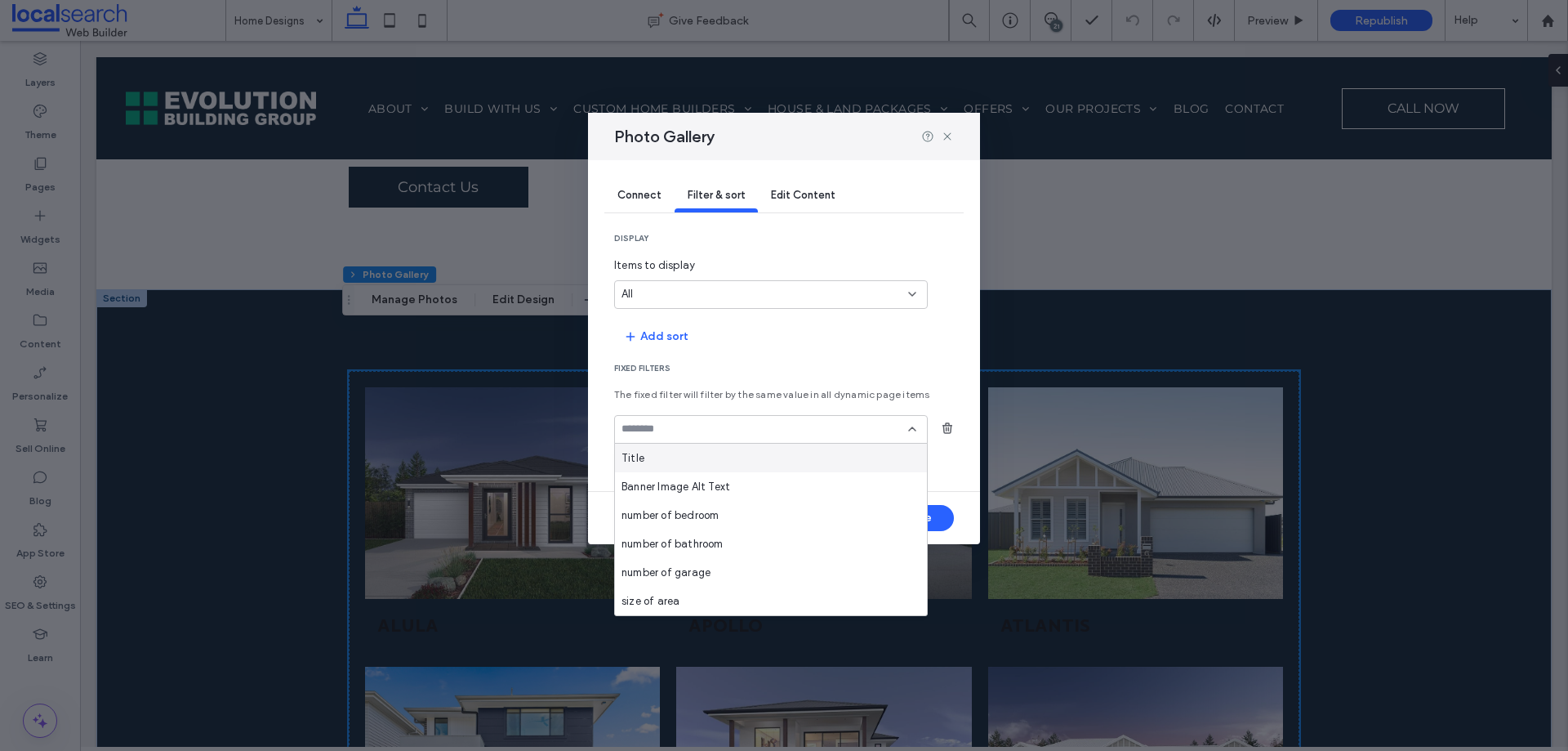
click at [917, 425] on icon at bounding box center [912, 428] width 13 height 13
click at [946, 346] on section "Add sort" at bounding box center [784, 335] width 340 height 27
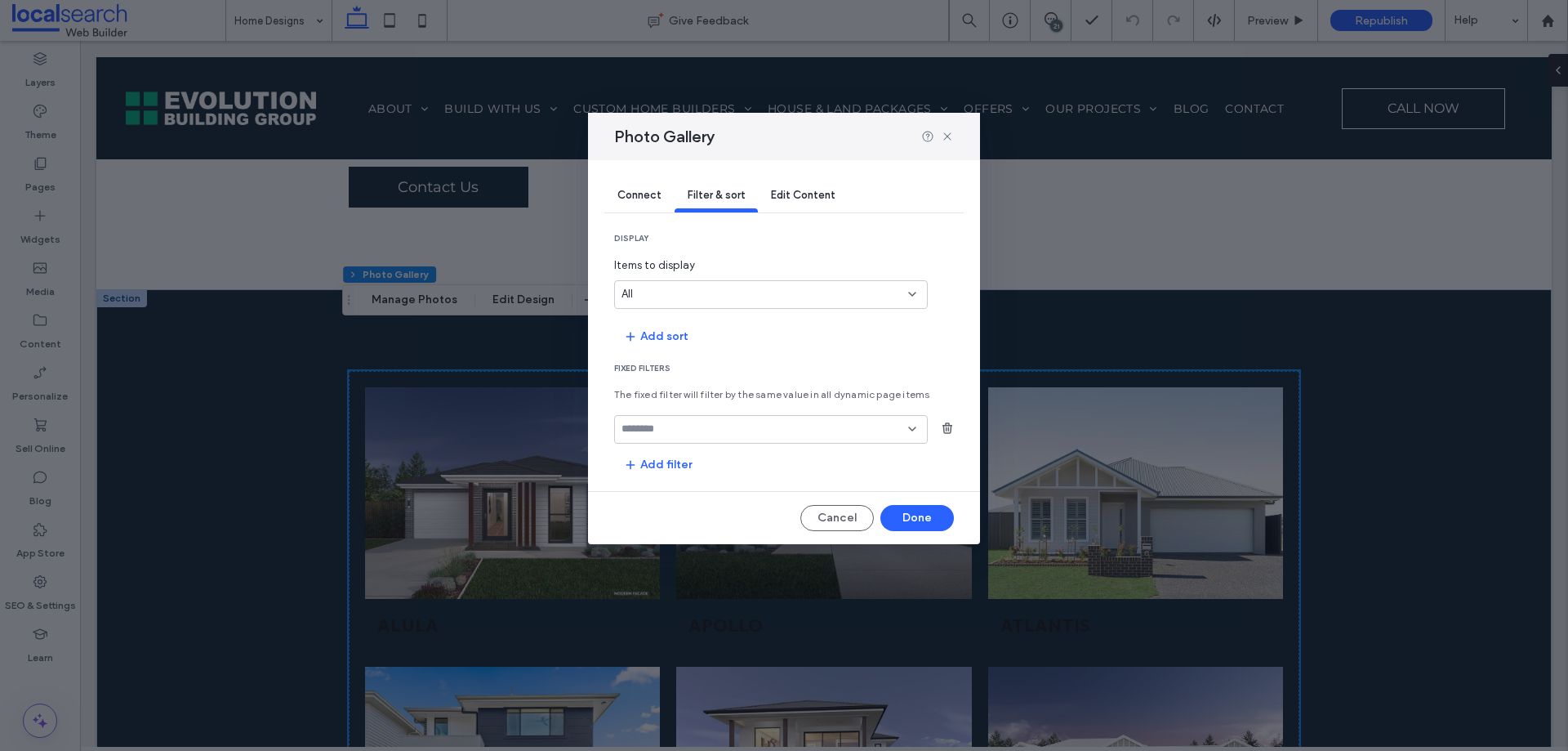
click at [658, 197] on span "Connect" at bounding box center [639, 195] width 44 height 12
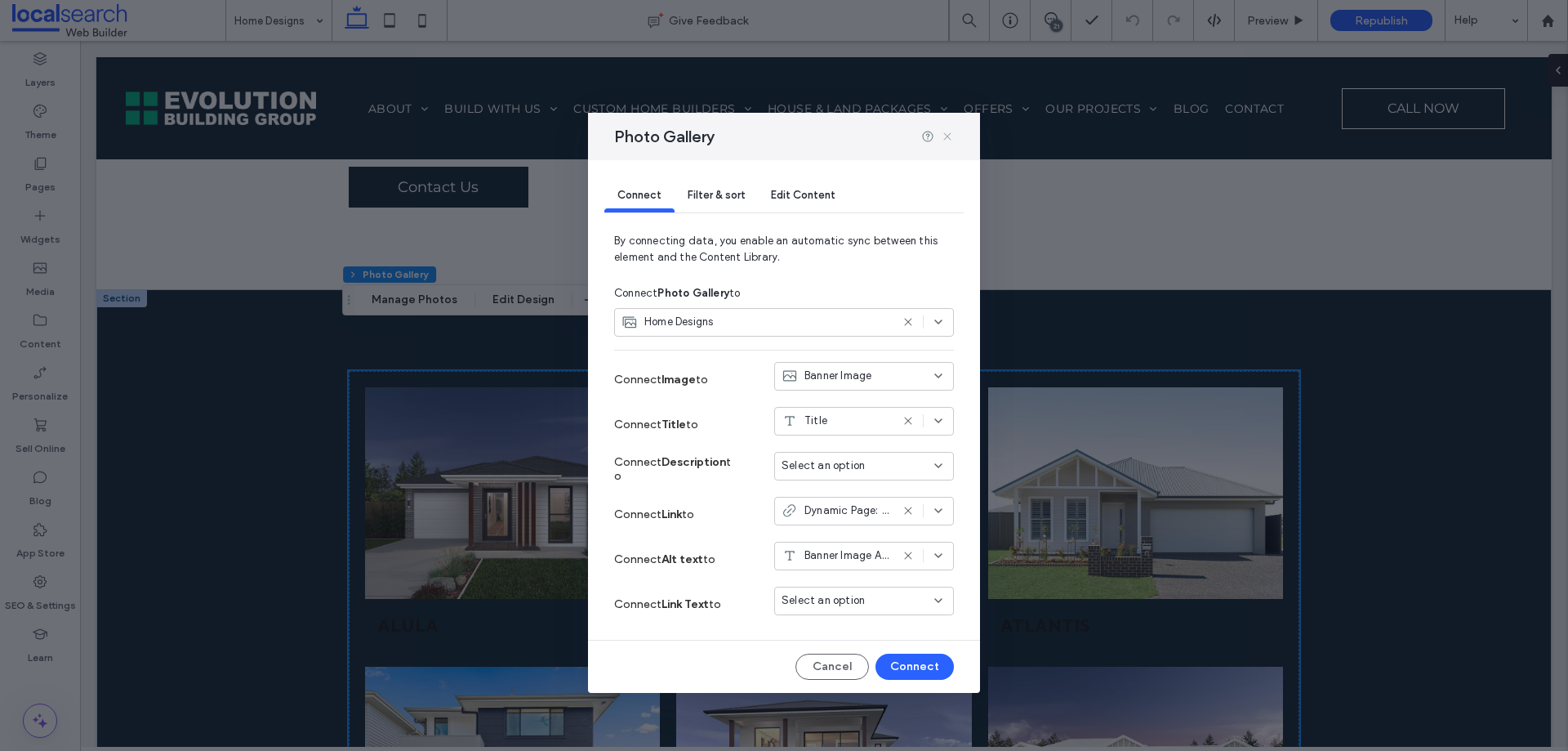
click at [948, 135] on icon at bounding box center [947, 136] width 13 height 13
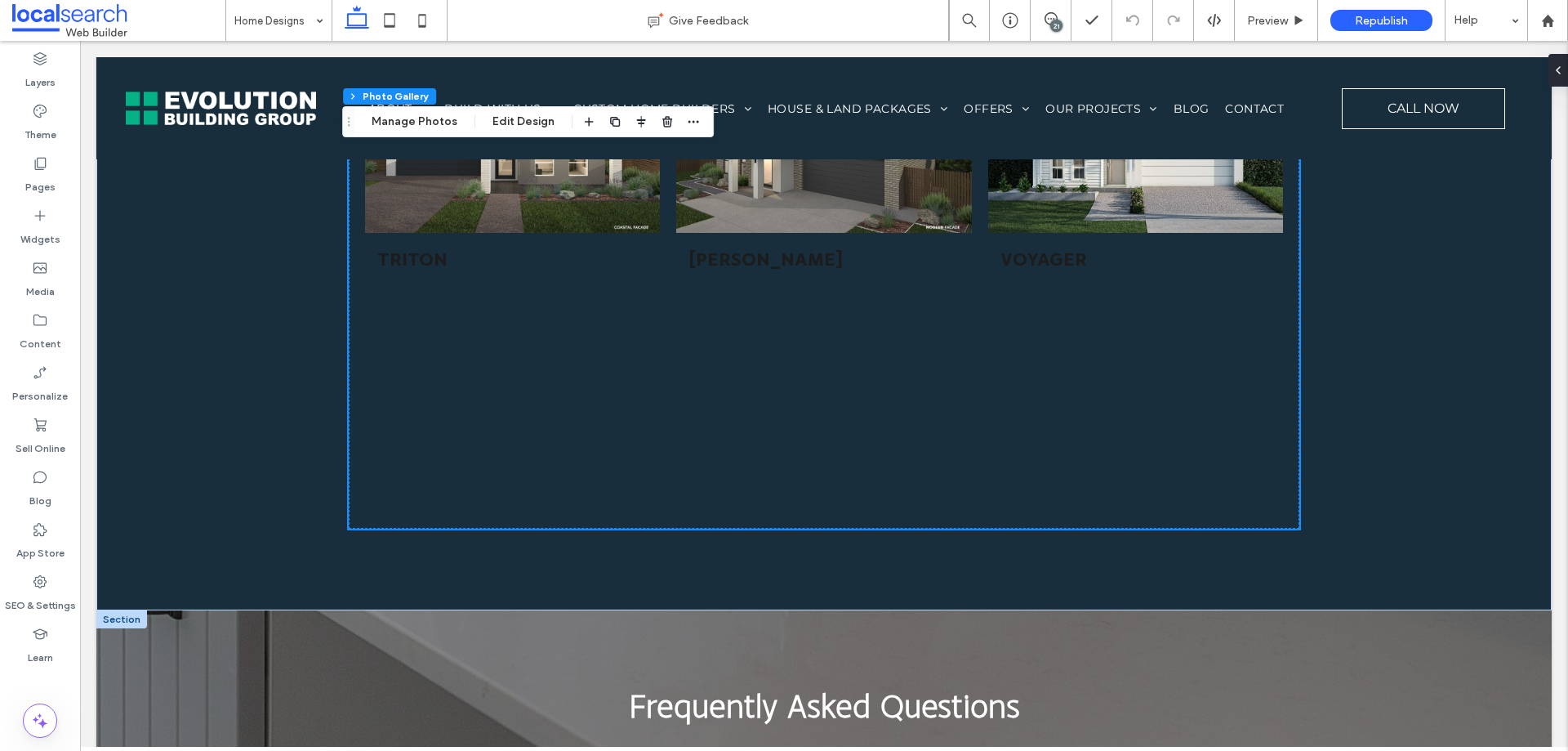
scroll to position [5209, 0]
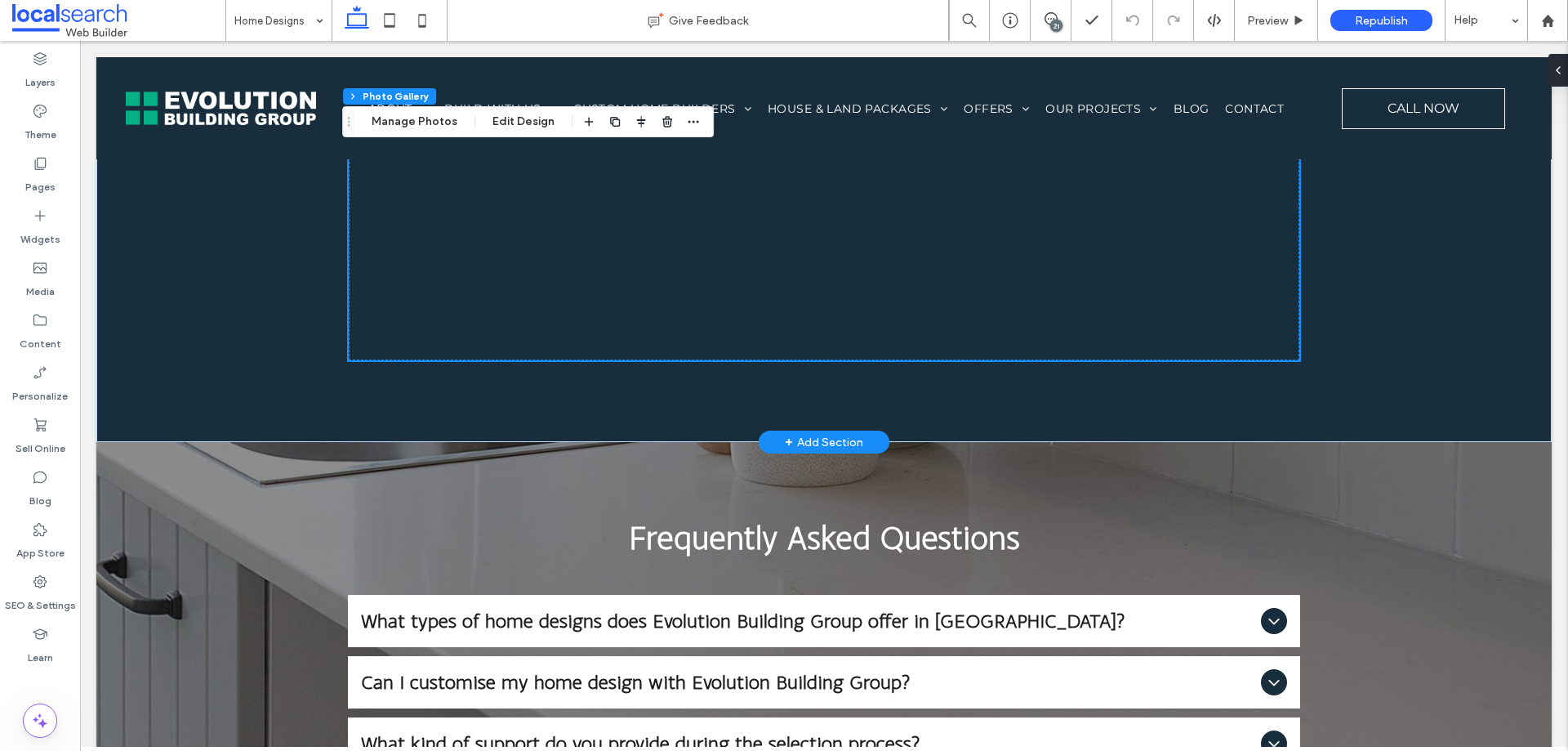
click at [826, 360] on div at bounding box center [825, 360] width 952 height 1
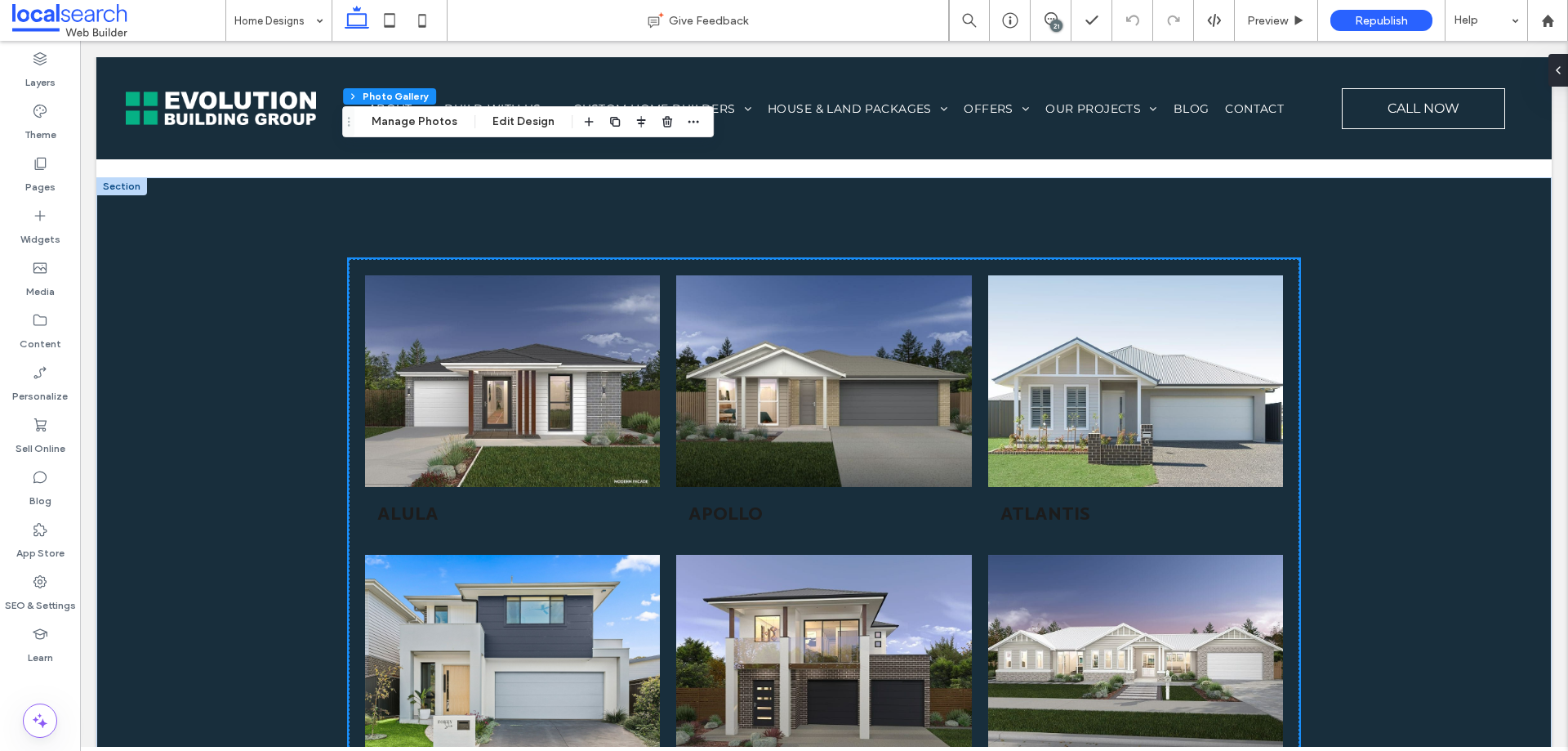
scroll to position [1063, 0]
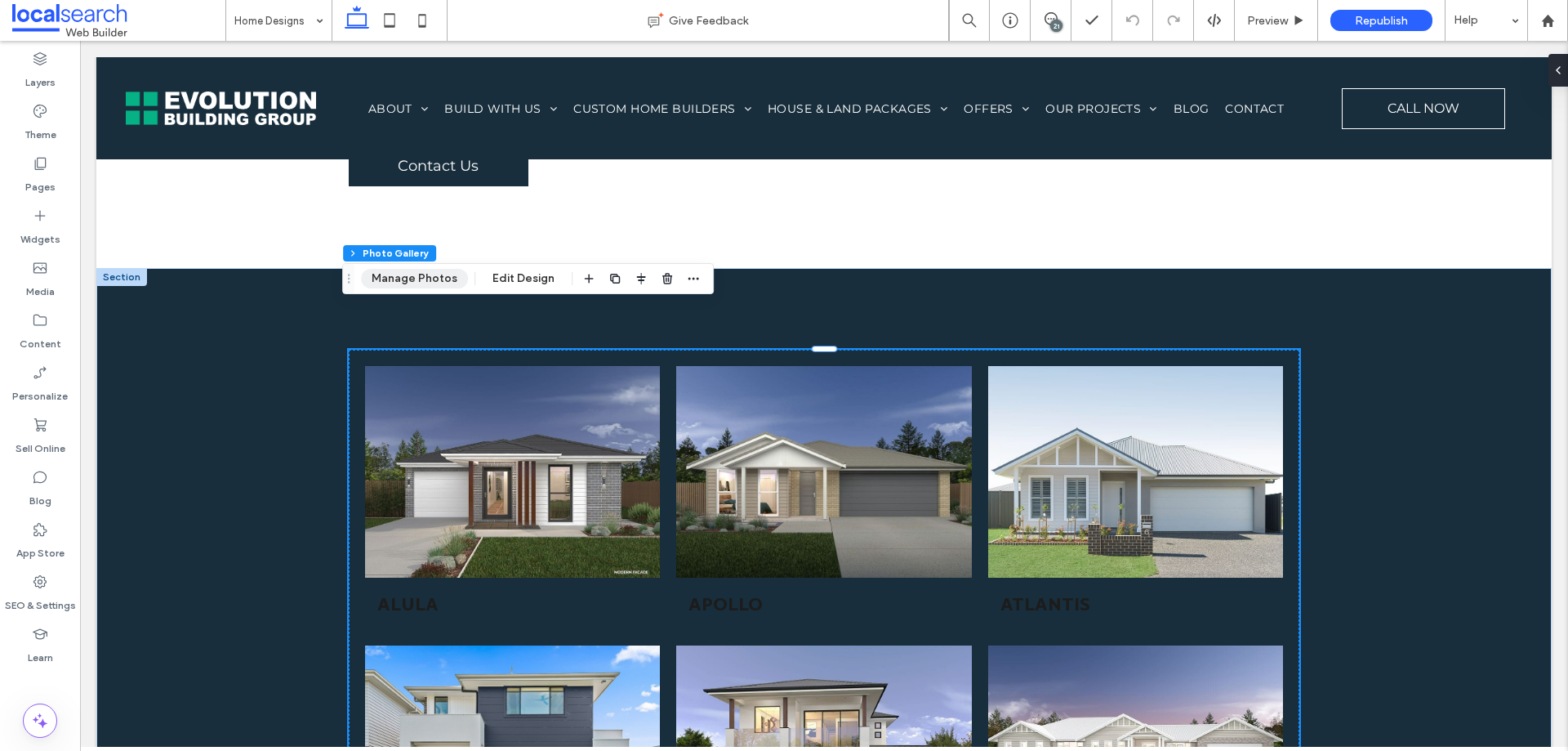
click at [423, 280] on button "Manage Photos" at bounding box center [414, 278] width 107 height 19
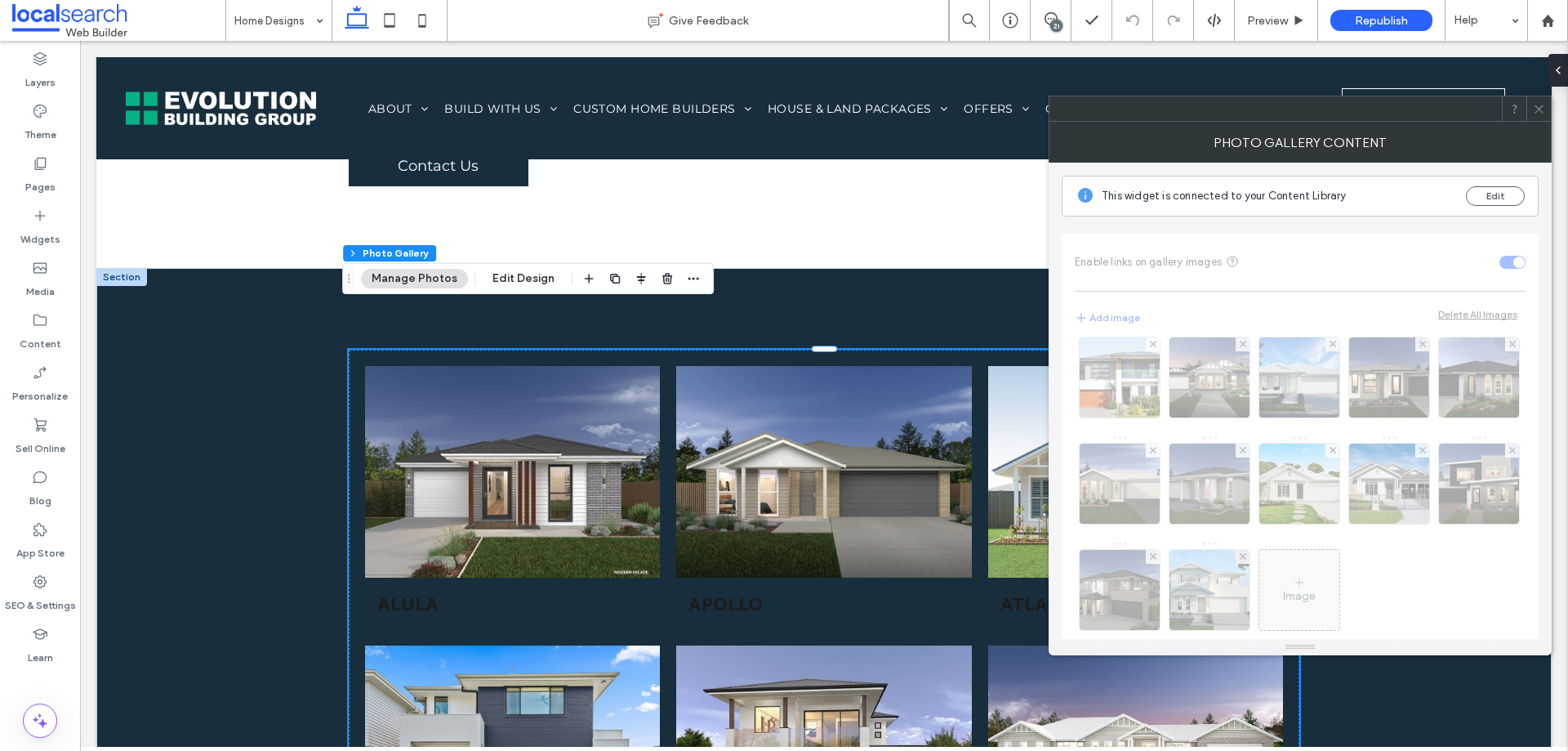
scroll to position [654, 0]
click at [1535, 110] on icon at bounding box center [1539, 109] width 12 height 12
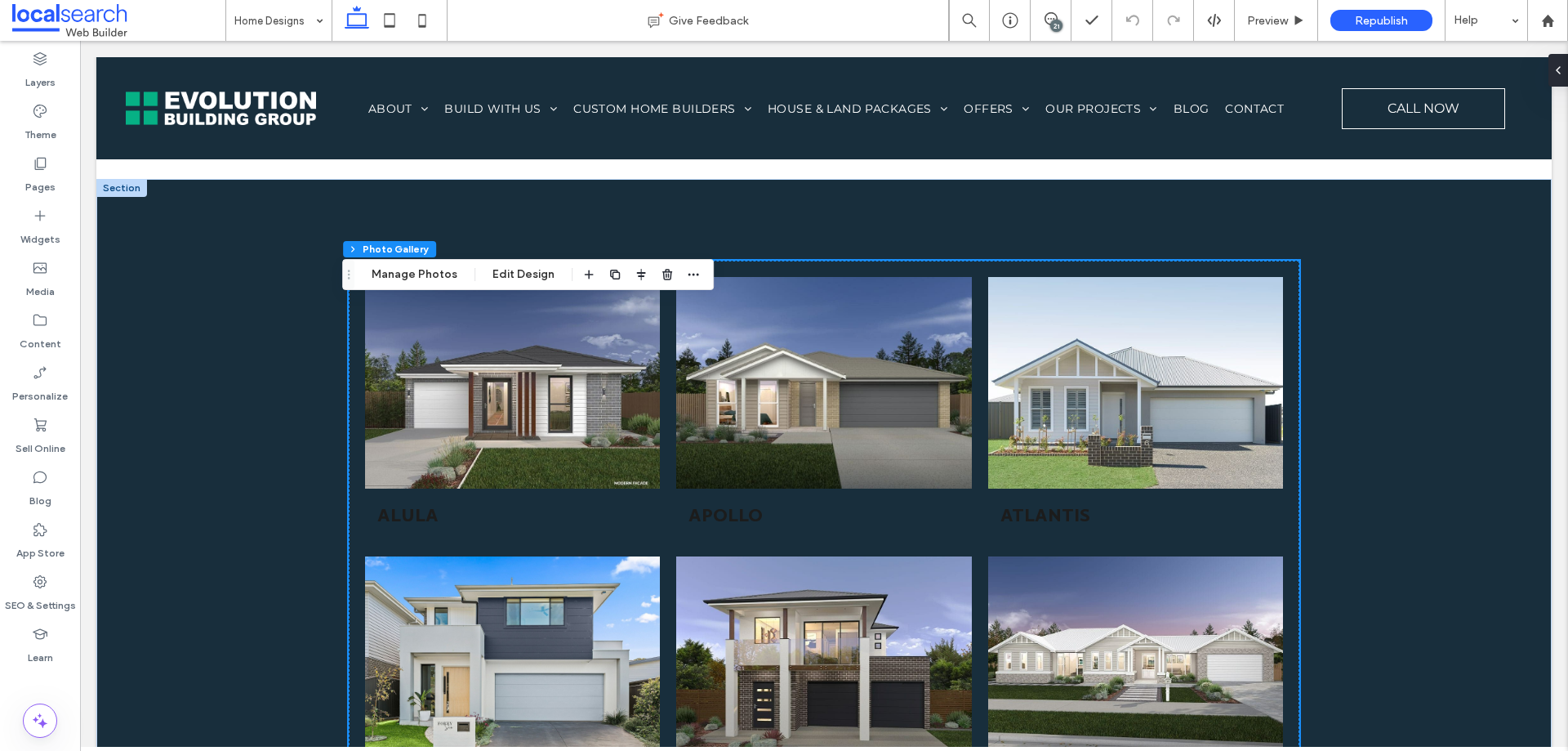
scroll to position [1063, 0]
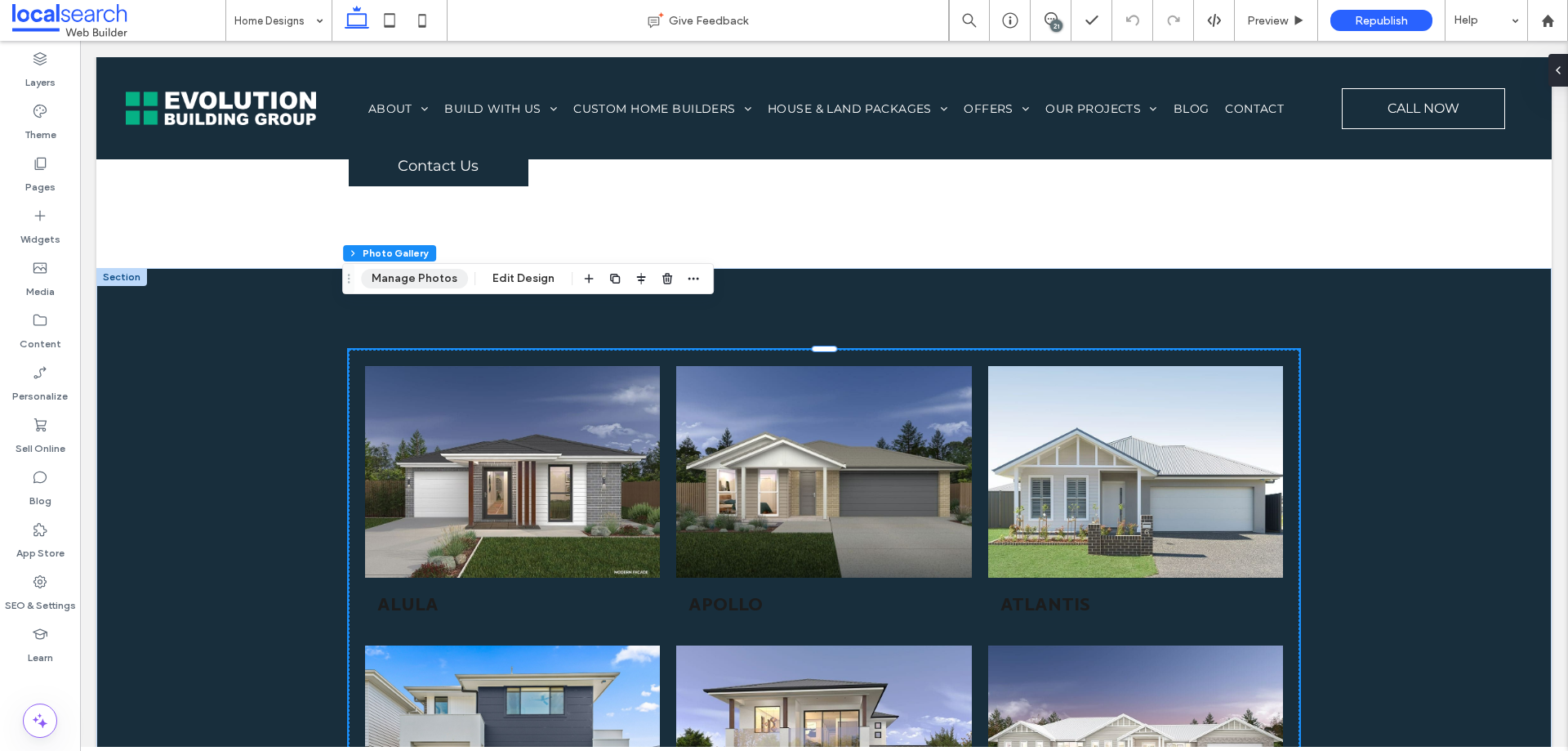
click at [420, 278] on button "Manage Photos" at bounding box center [414, 278] width 107 height 19
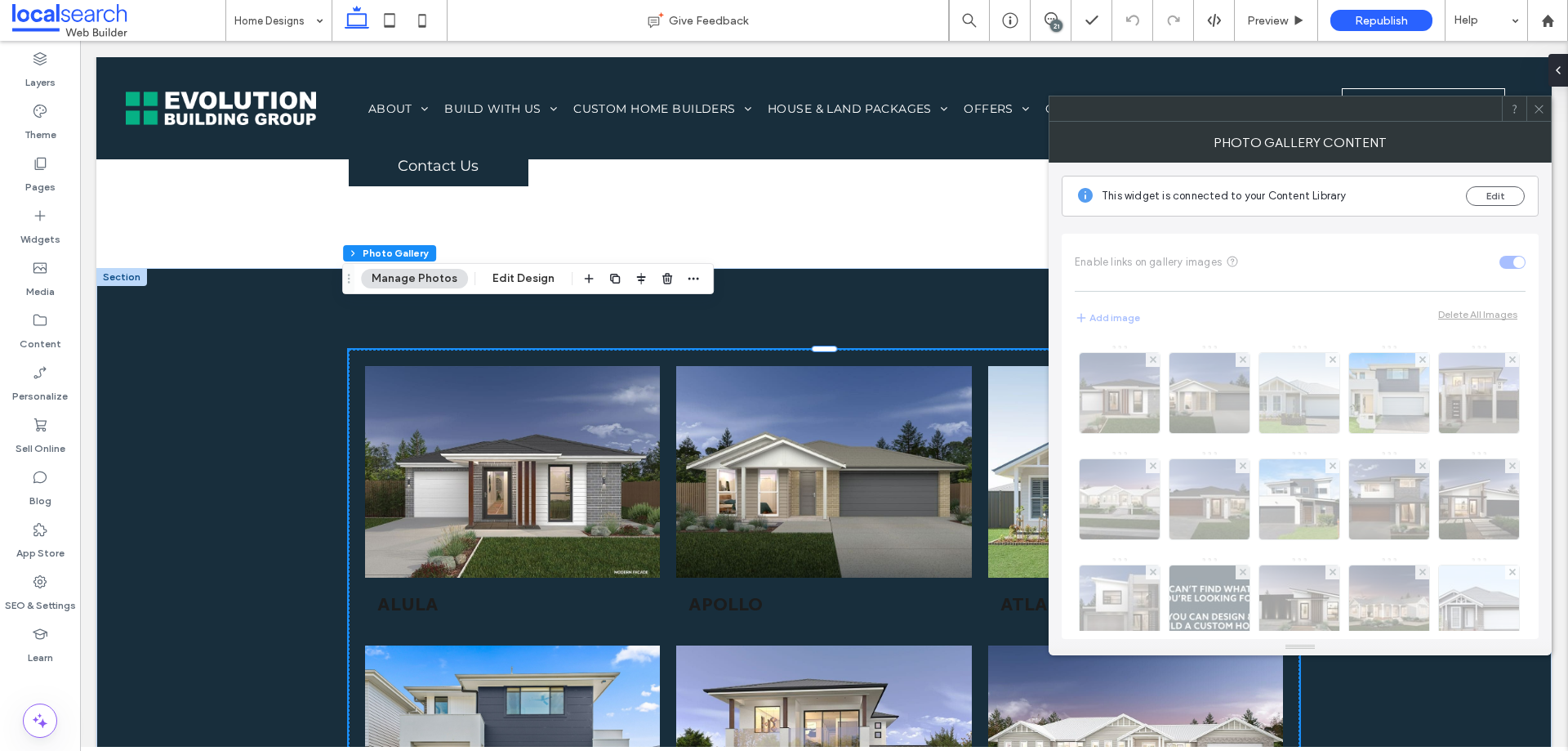
click at [1543, 107] on icon at bounding box center [1539, 109] width 12 height 12
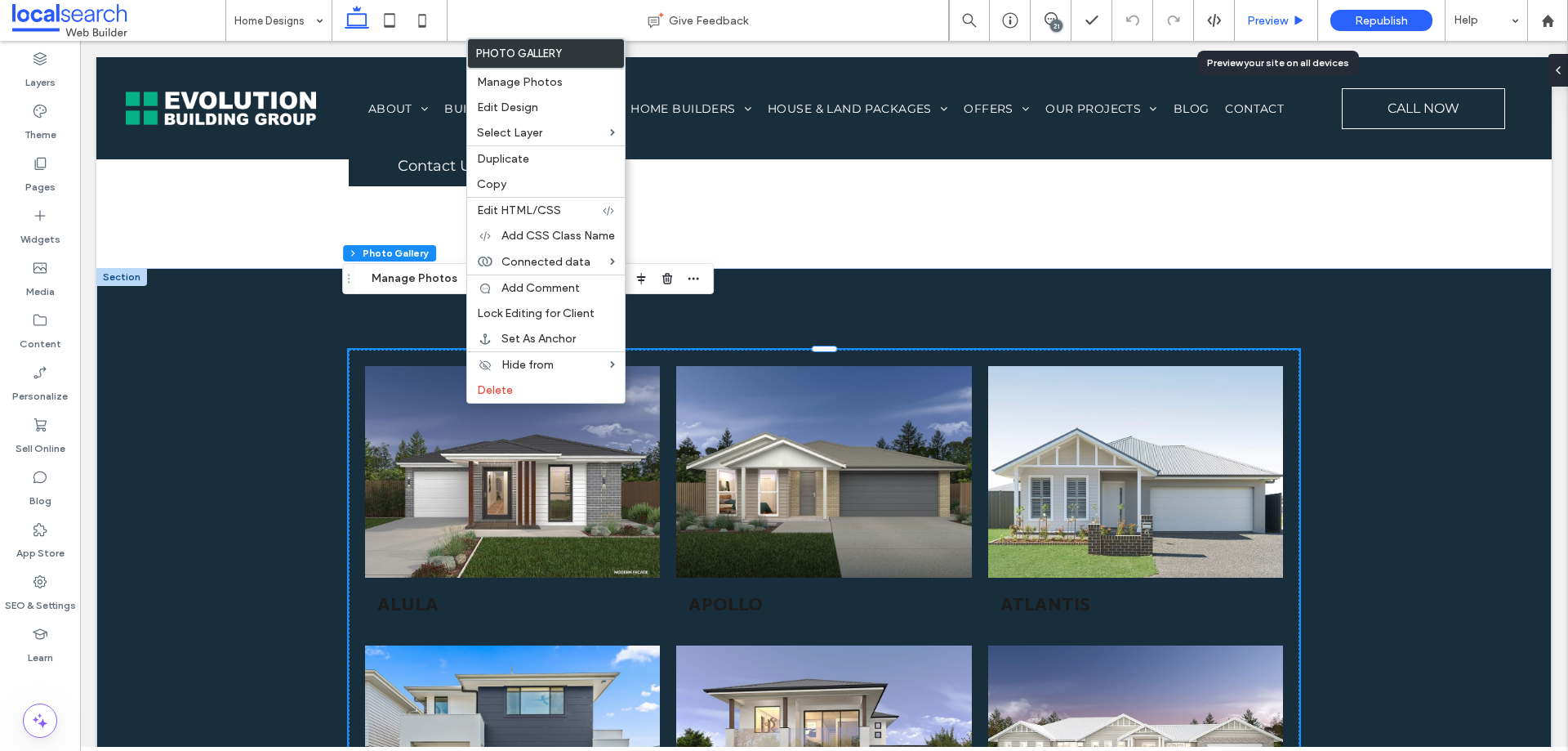
click at [1268, 12] on div "Preview" at bounding box center [1276, 20] width 83 height 41
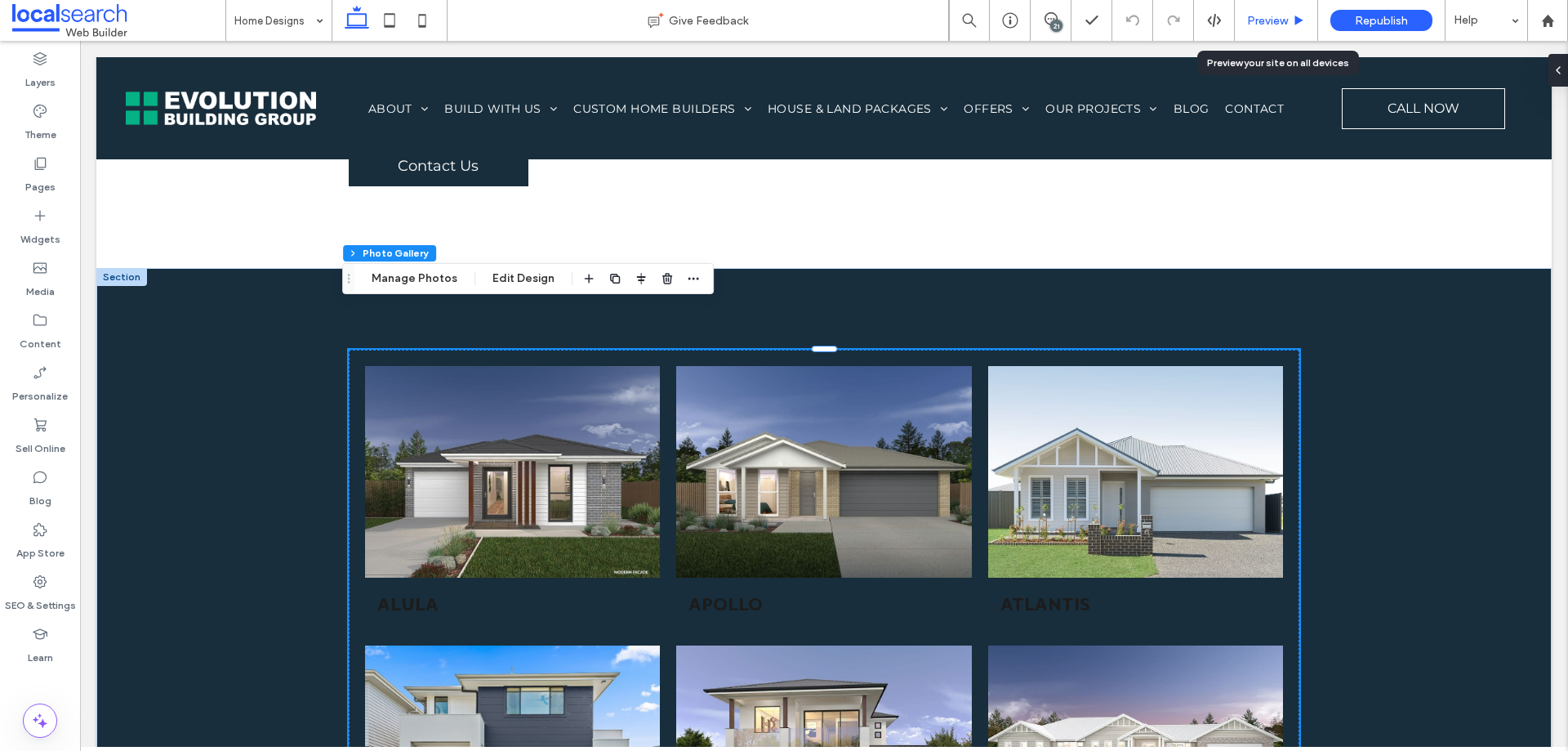
click at [1277, 27] on div "Preview" at bounding box center [1276, 20] width 83 height 41
click at [1273, 23] on span "Preview" at bounding box center [1268, 20] width 41 height 14
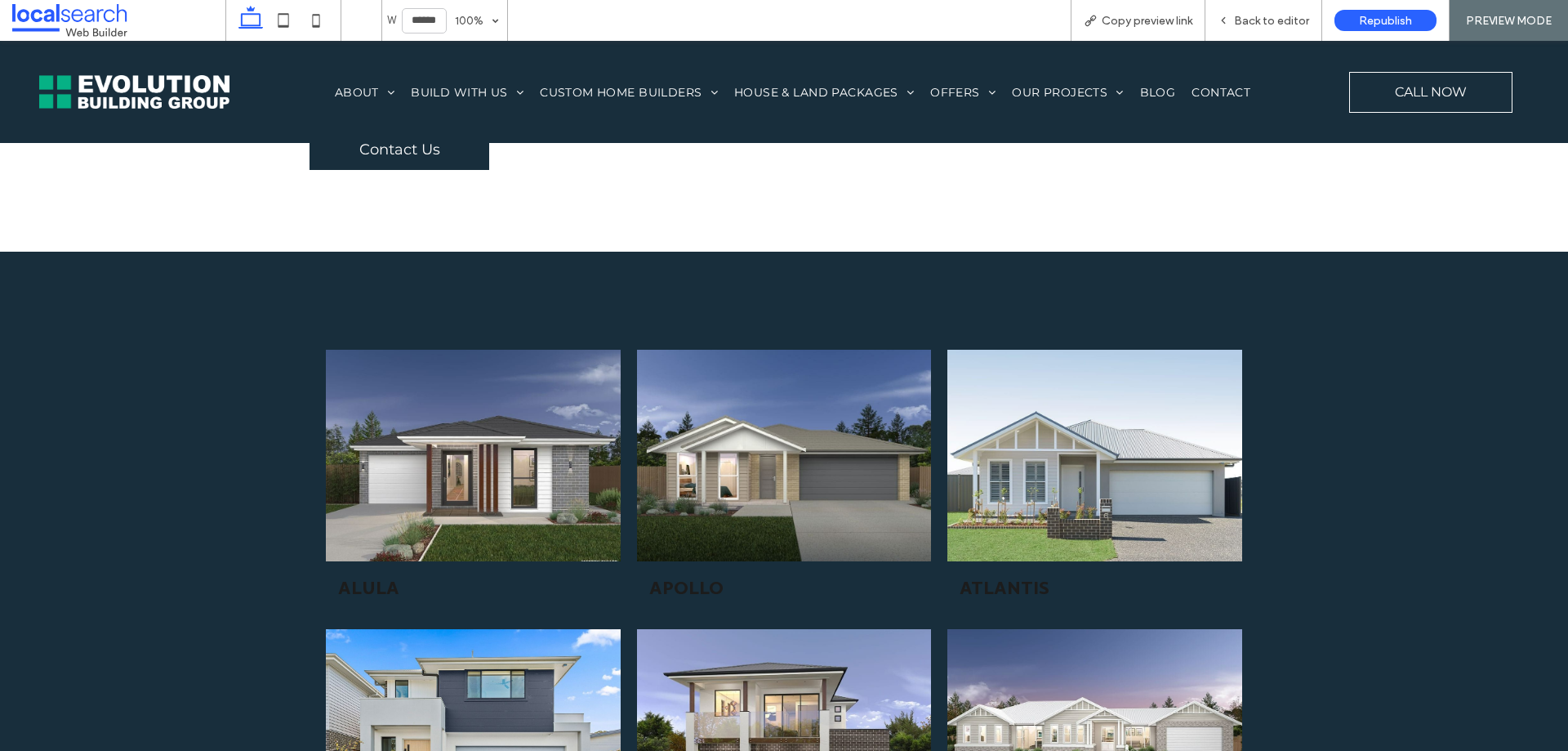
drag, startPoint x: 543, startPoint y: 460, endPoint x: 573, endPoint y: 478, distance: 35.0
click at [543, 460] on link at bounding box center [473, 456] width 312 height 225
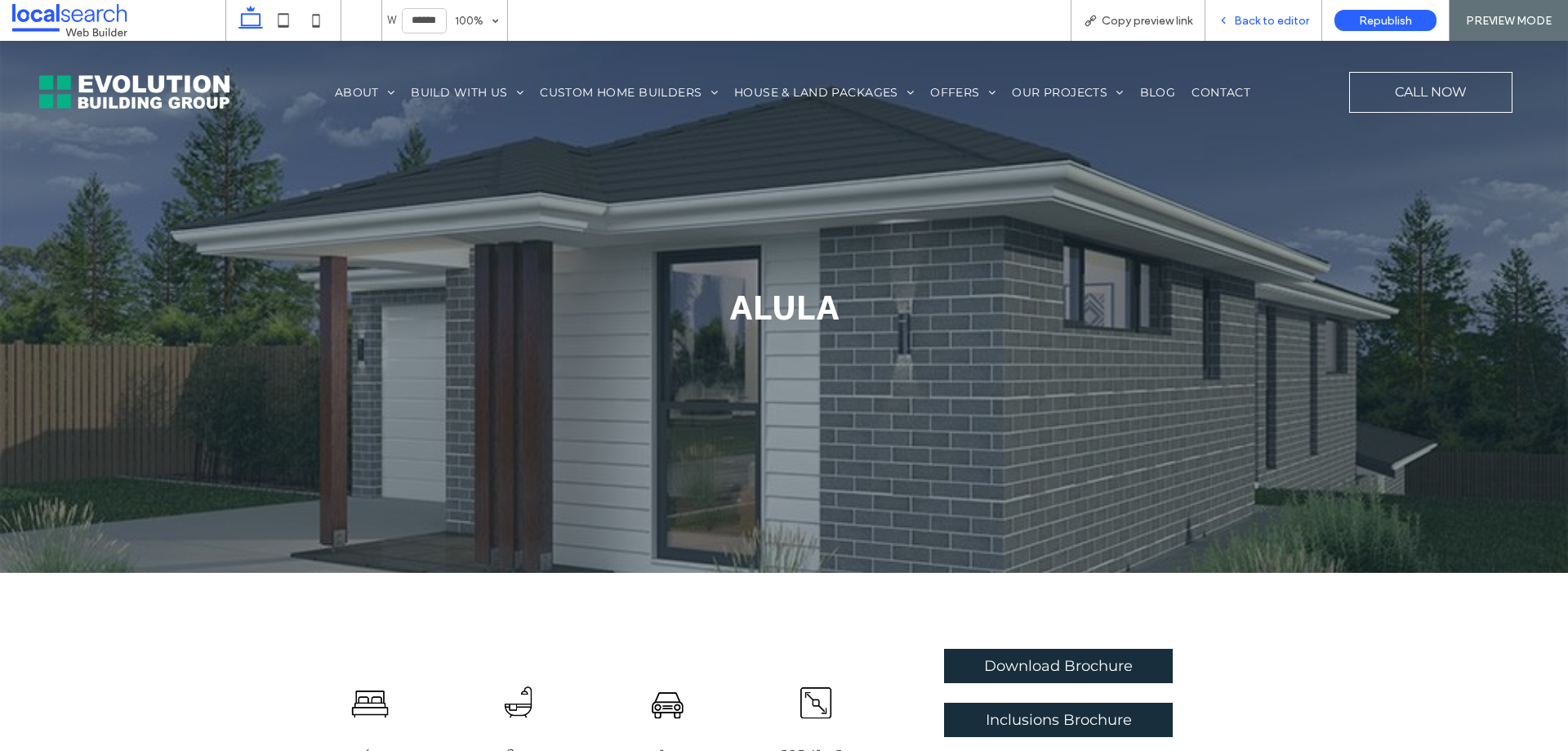
click at [1274, 24] on span "Back to editor" at bounding box center [1272, 20] width 75 height 14
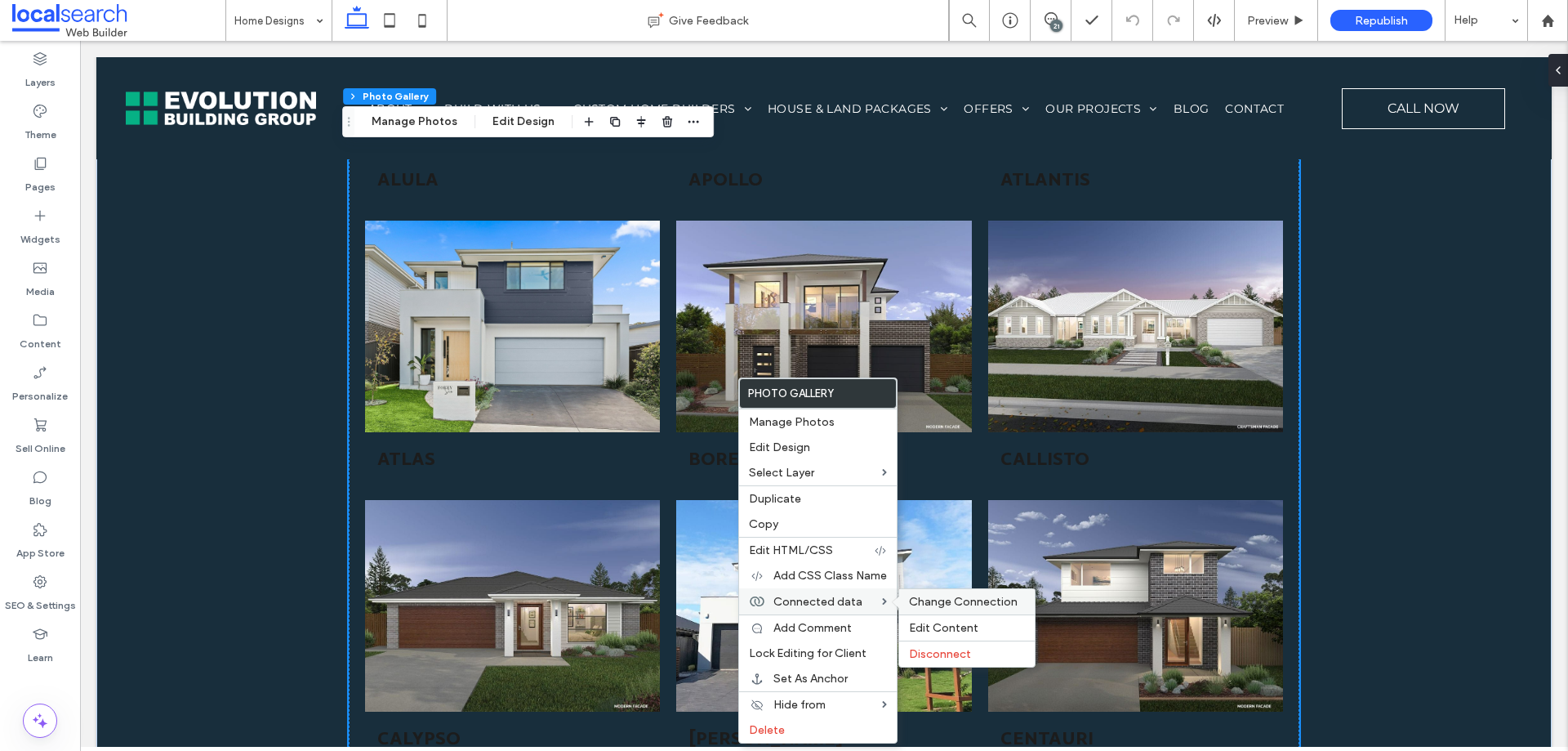
click at [962, 599] on span "Change Connection" at bounding box center [963, 601] width 109 height 14
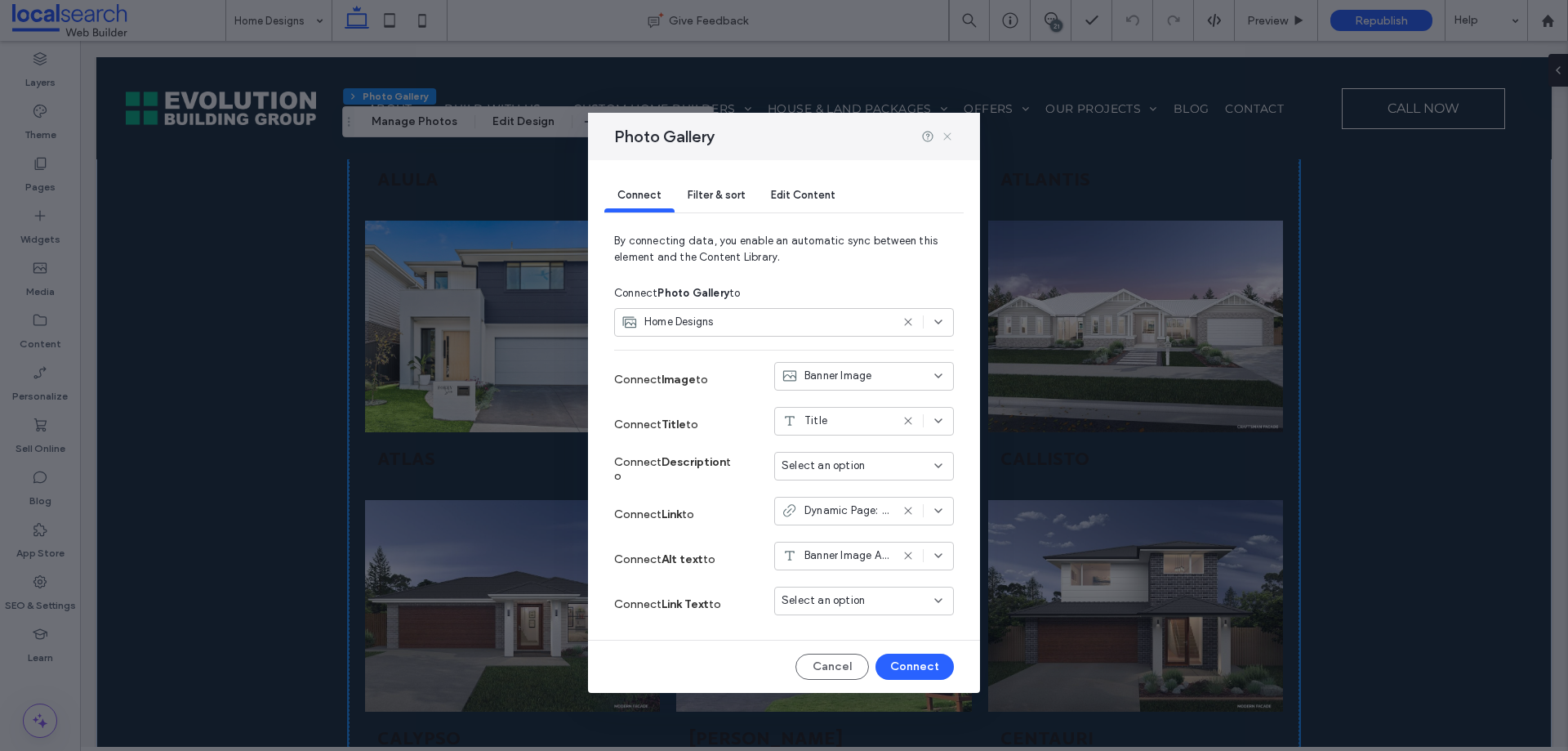
click at [952, 142] on icon at bounding box center [947, 136] width 13 height 13
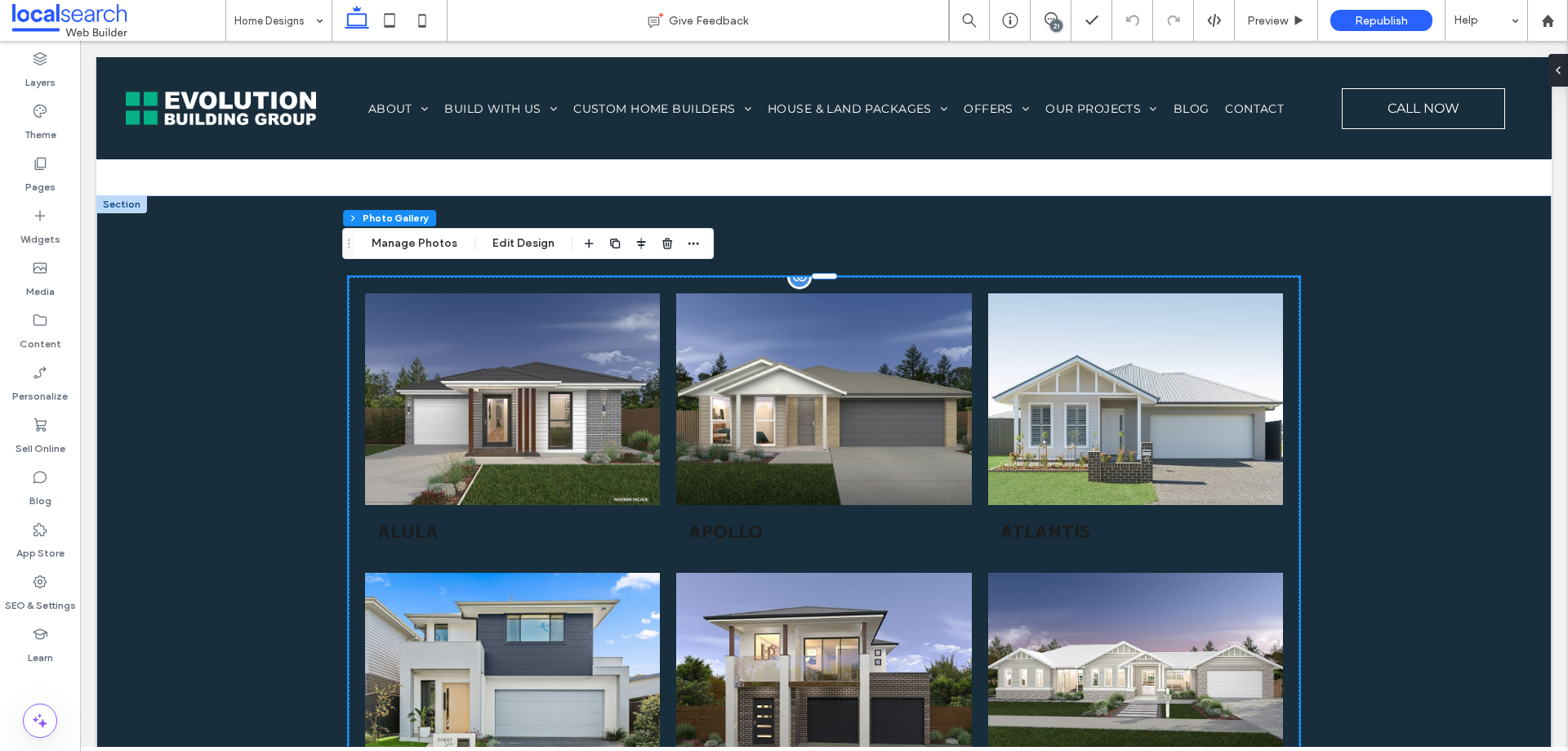
scroll to position [997, 0]
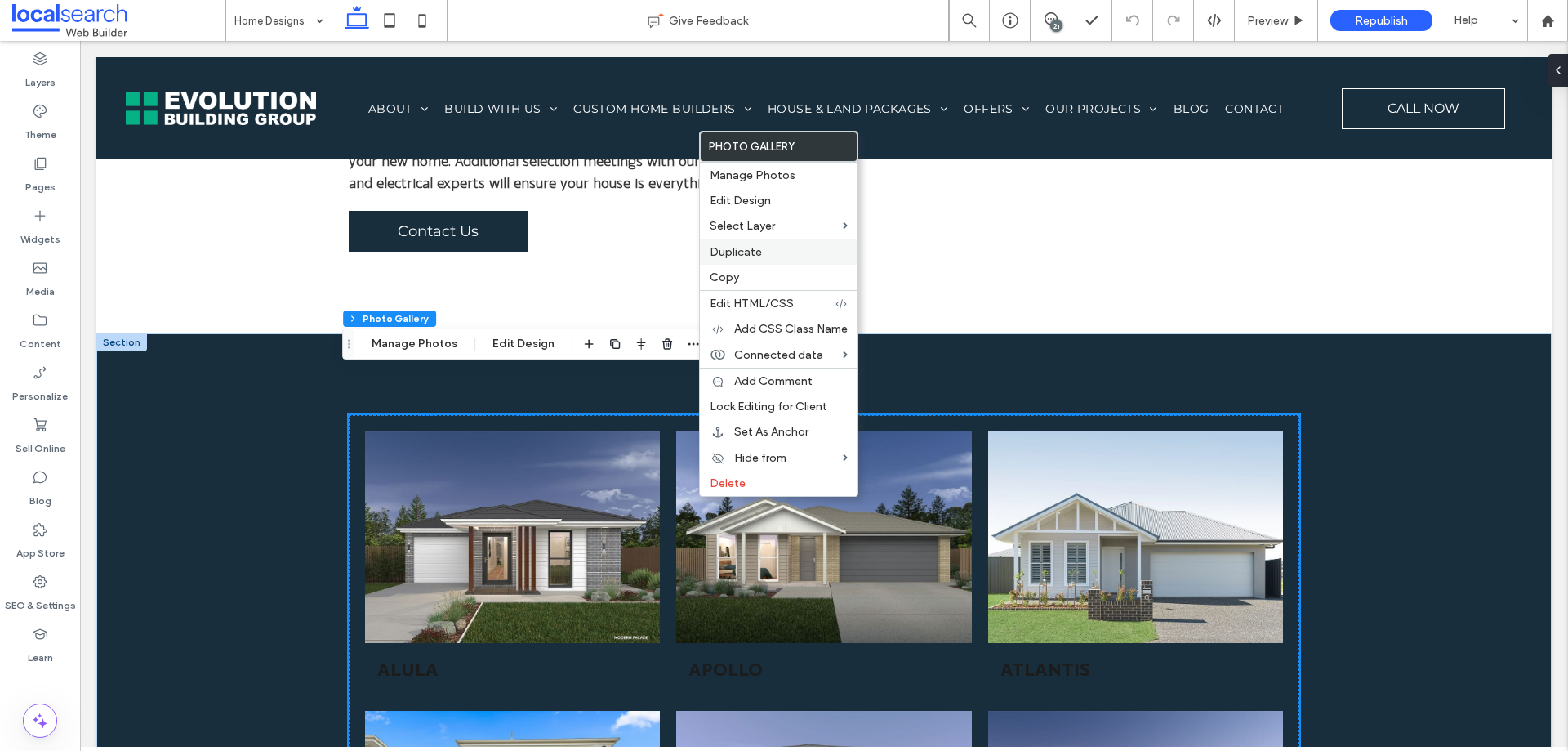
click at [763, 253] on label "Duplicate" at bounding box center [778, 251] width 138 height 14
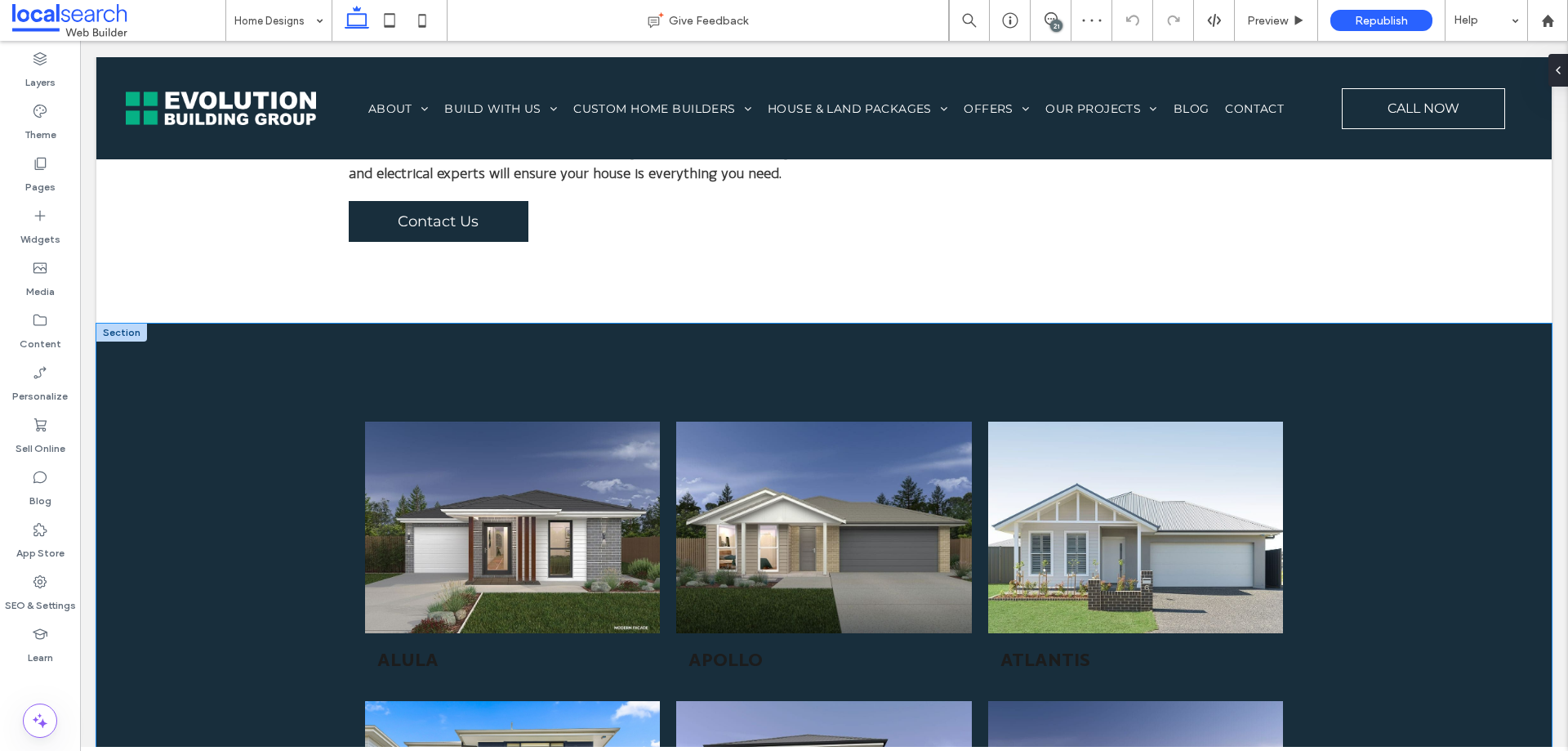
scroll to position [899, 0]
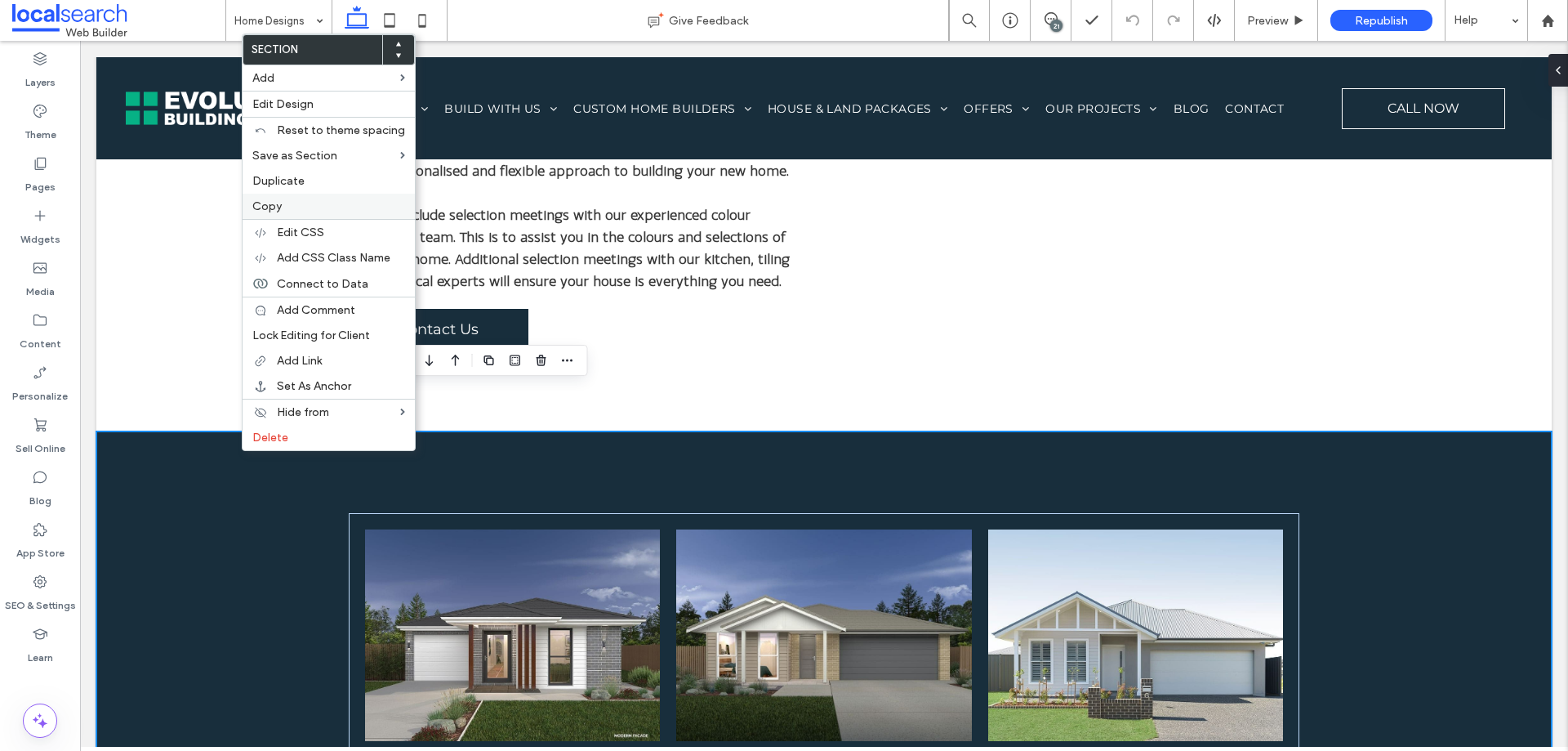
drag, startPoint x: 285, startPoint y: 200, endPoint x: 298, endPoint y: 212, distance: 17.7
click at [285, 201] on label "Copy" at bounding box center [328, 206] width 153 height 14
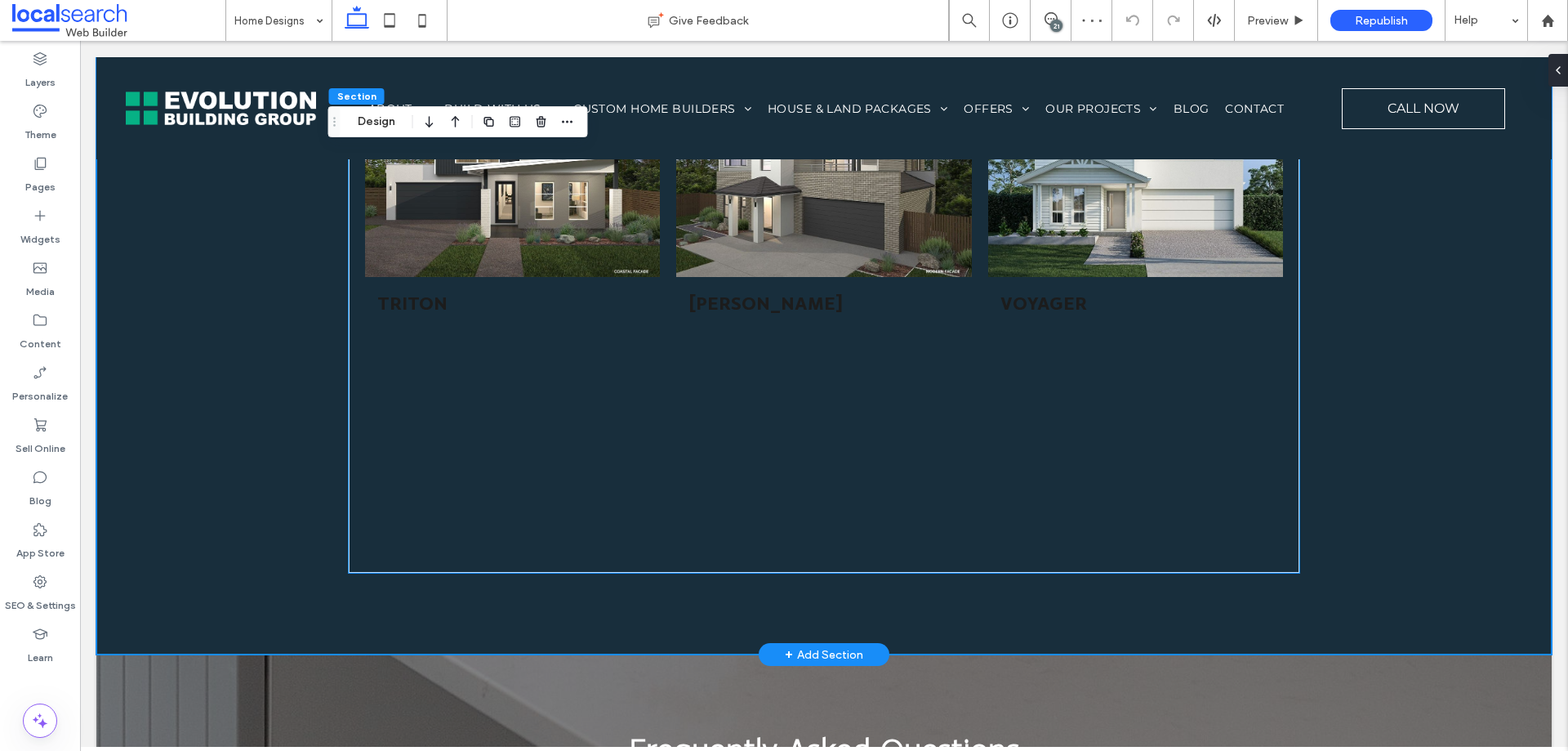
scroll to position [5148, 0]
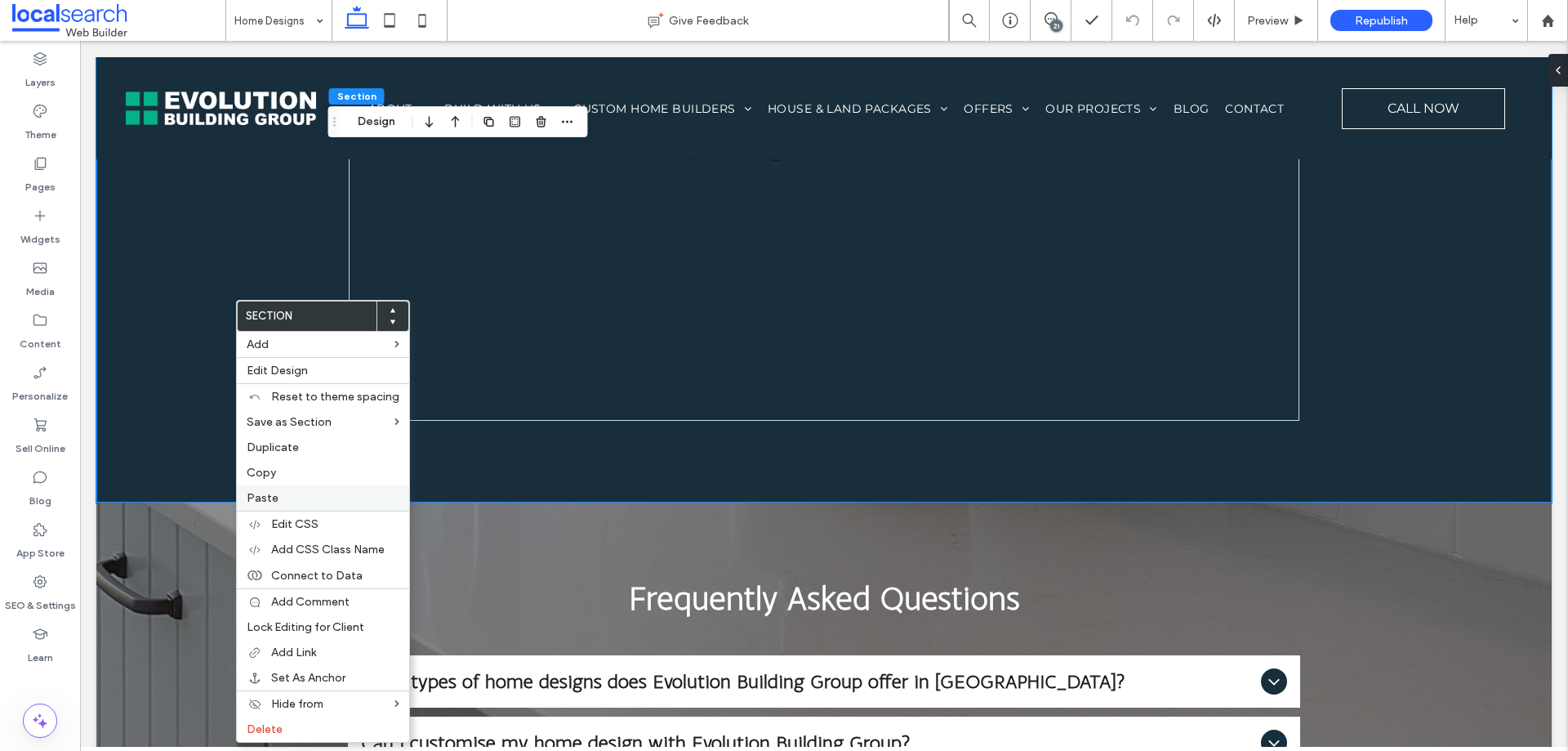
click at [272, 498] on span "Paste" at bounding box center [262, 498] width 32 height 14
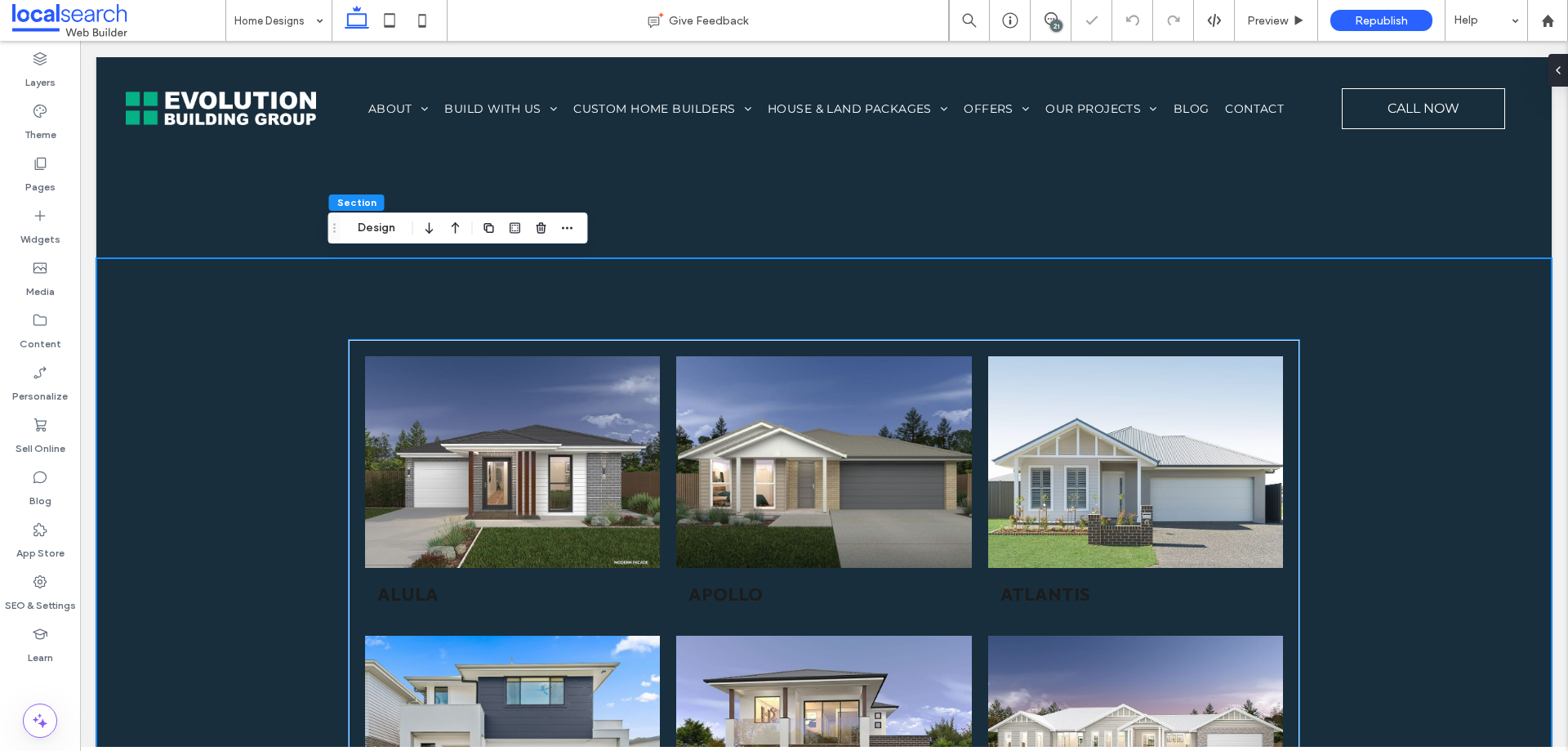
scroll to position [5393, 0]
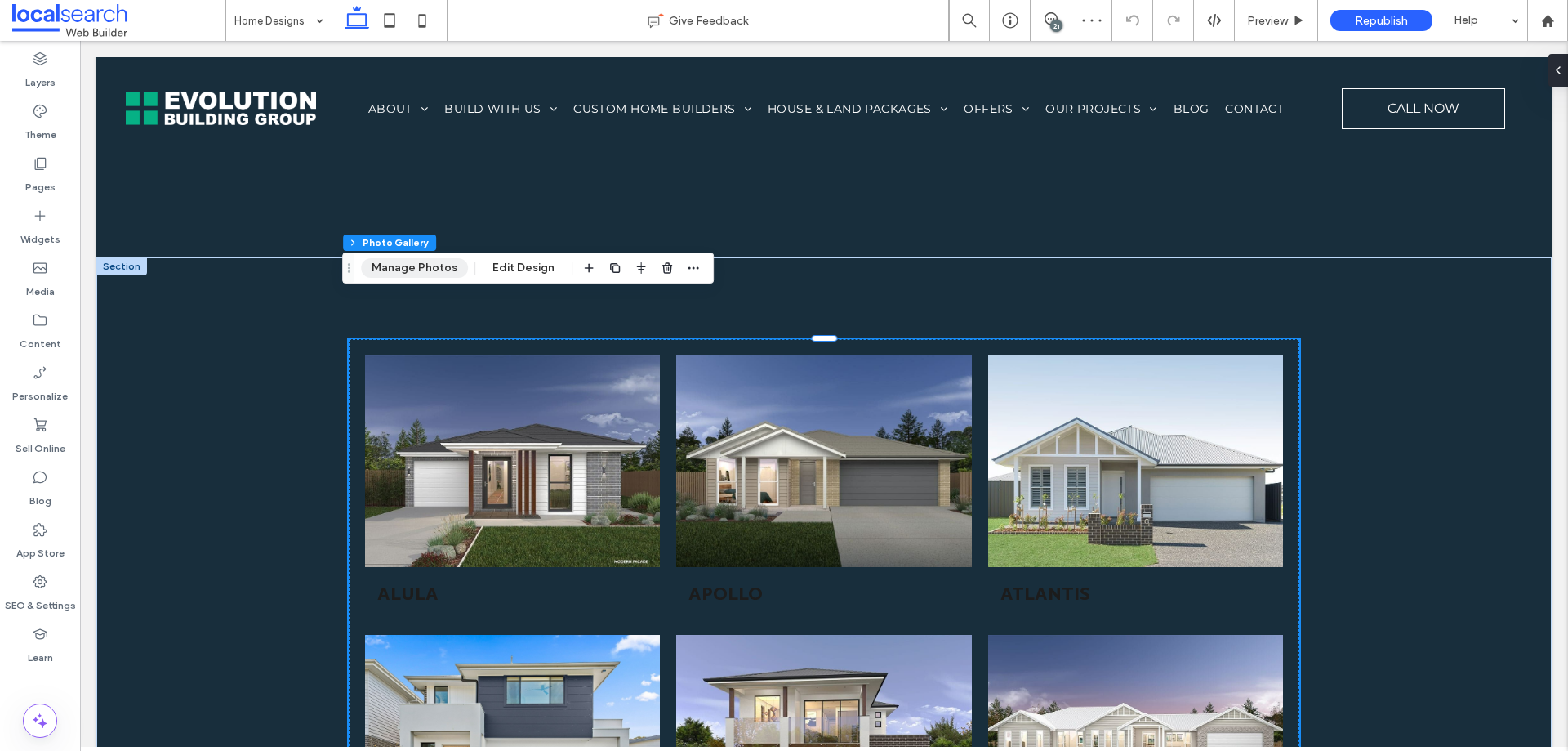
click at [409, 264] on button "Manage Photos" at bounding box center [414, 268] width 107 height 19
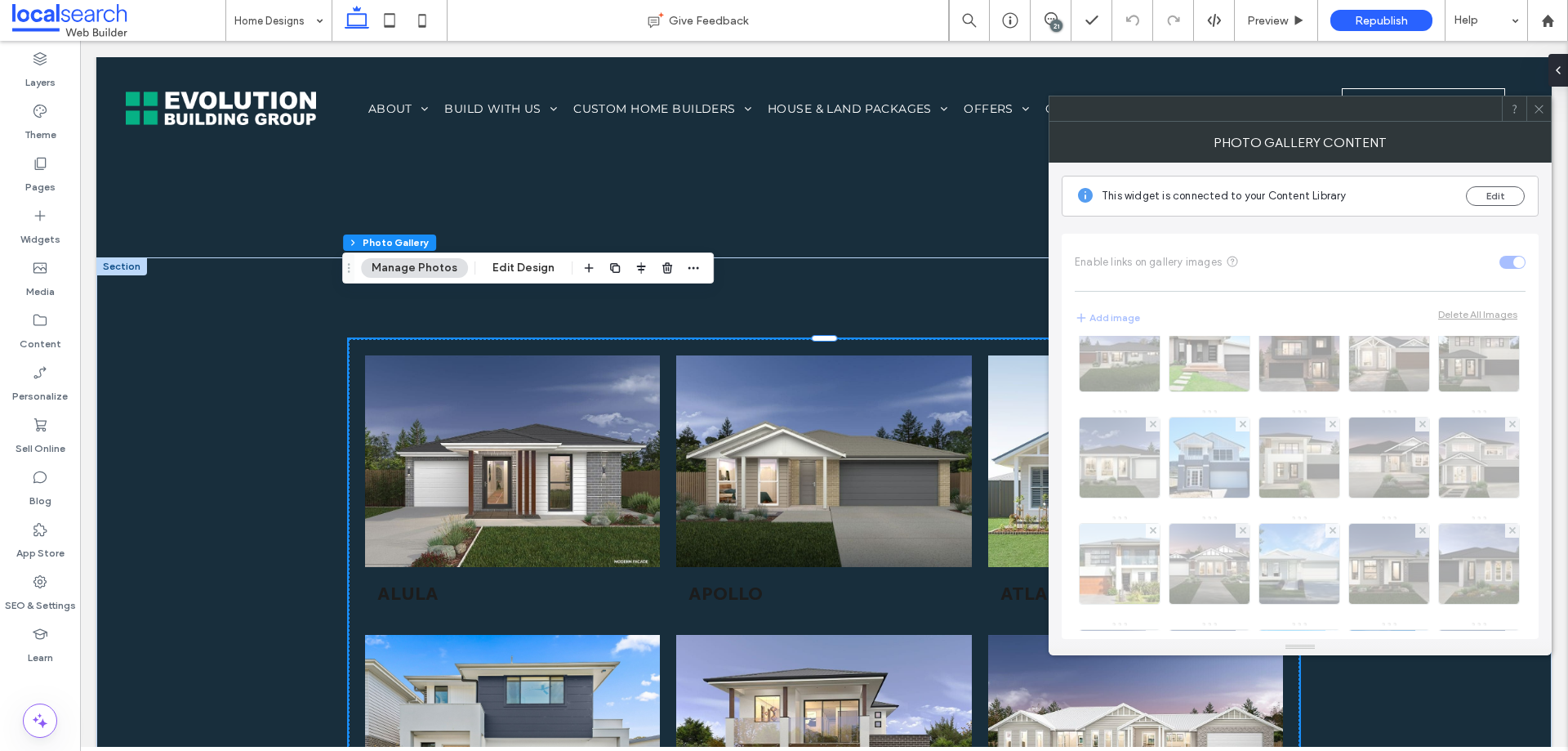
scroll to position [654, 0]
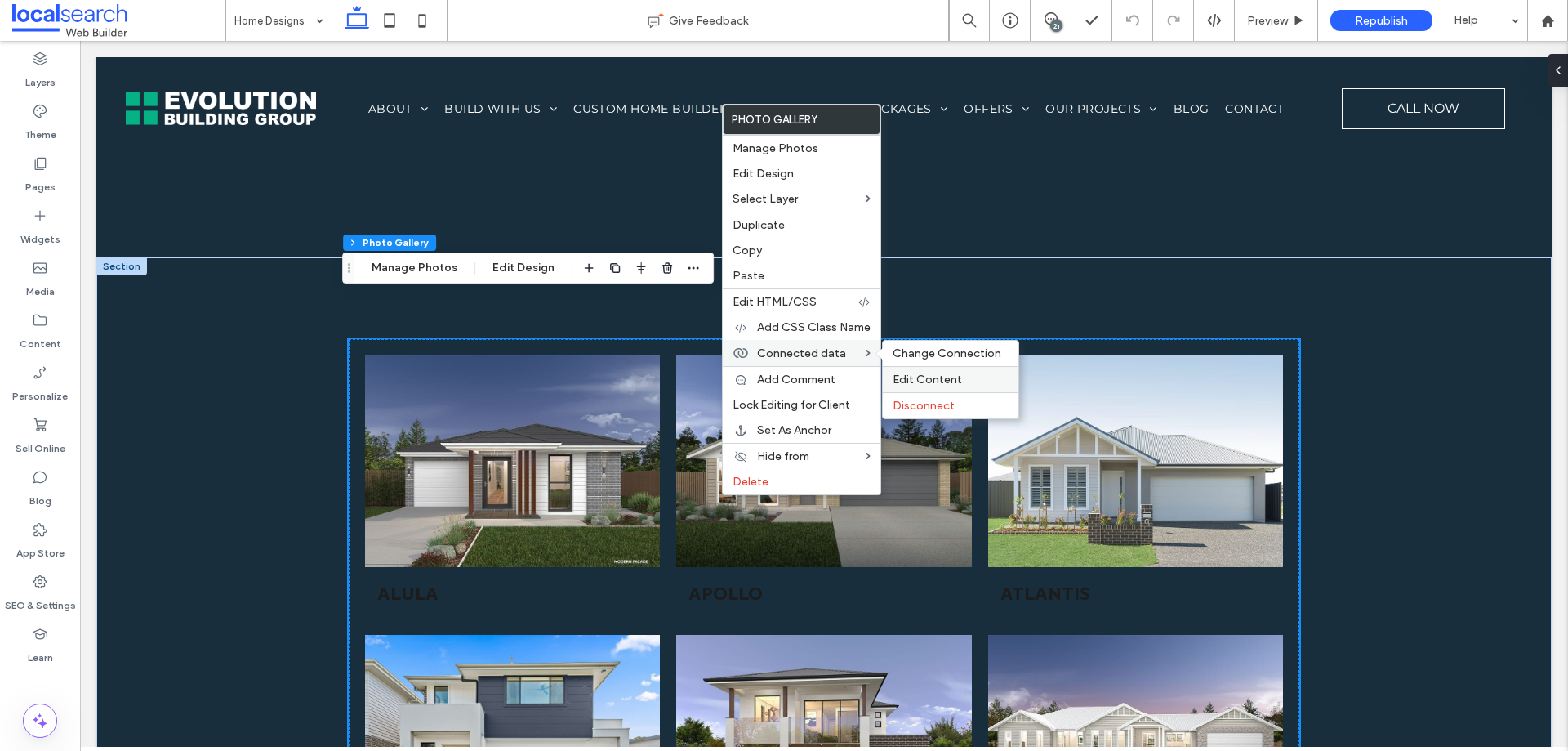
click at [953, 383] on span "Edit Content" at bounding box center [928, 379] width 69 height 14
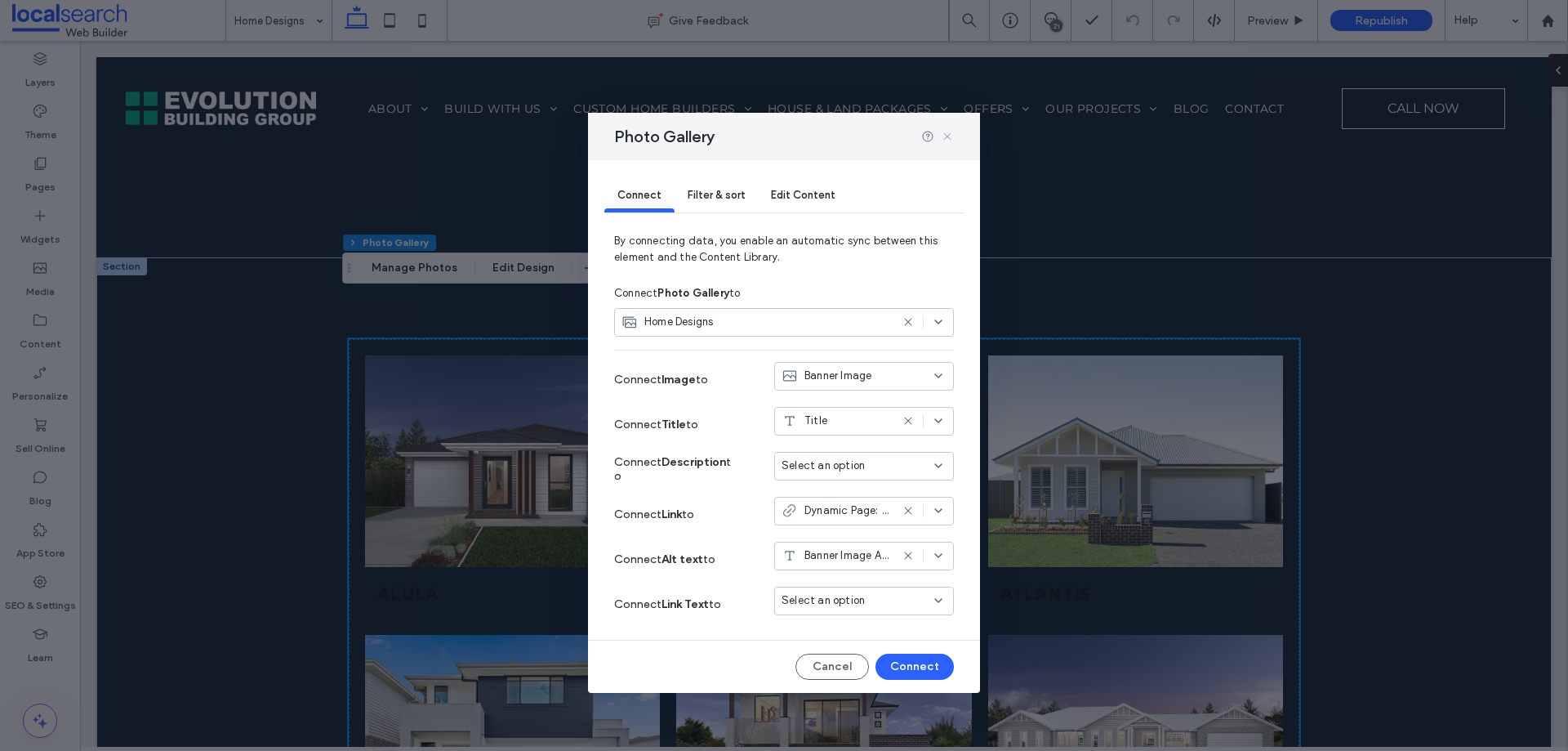
click at [950, 138] on icon at bounding box center [947, 136] width 13 height 13
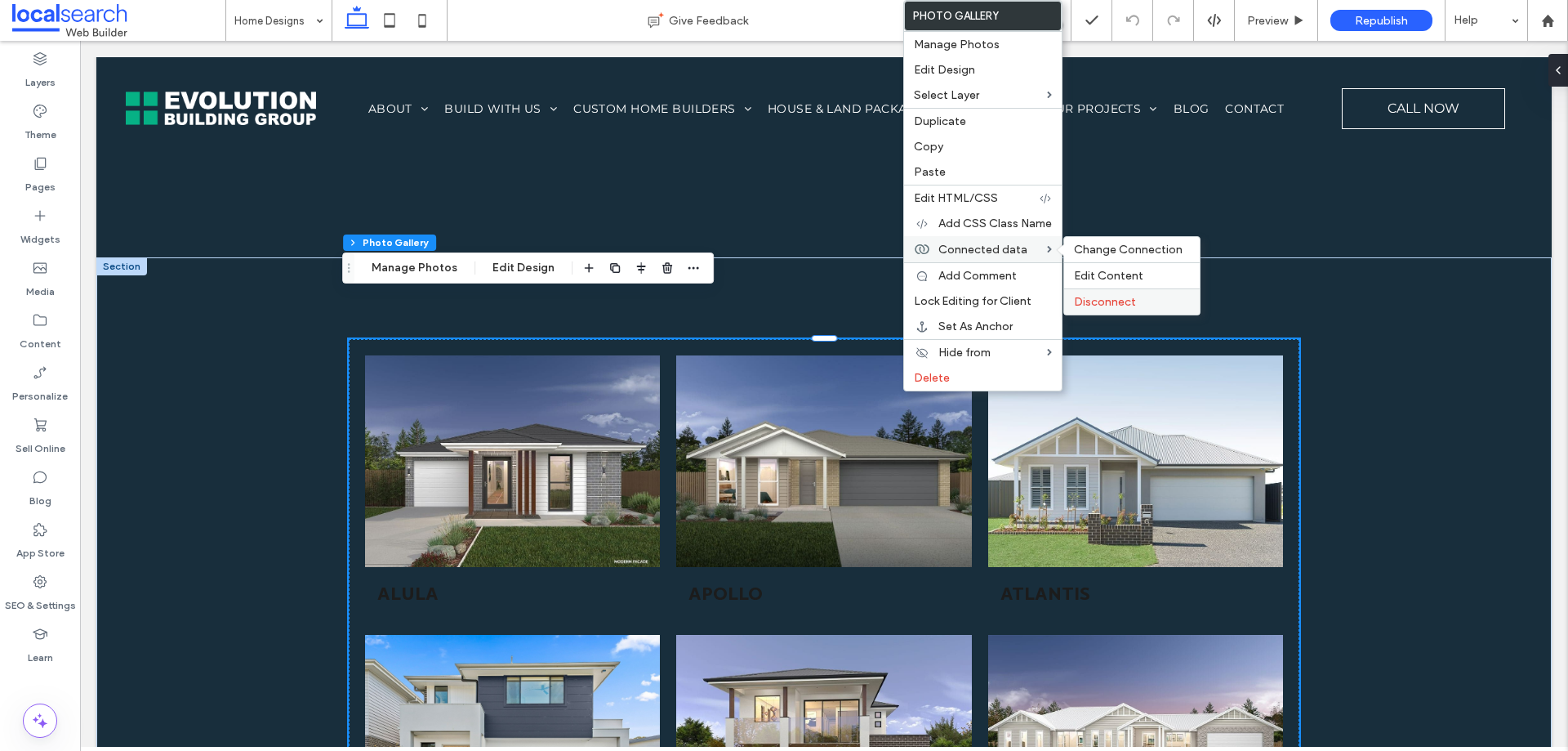
click at [1100, 299] on span "Disconnect" at bounding box center [1105, 301] width 62 height 14
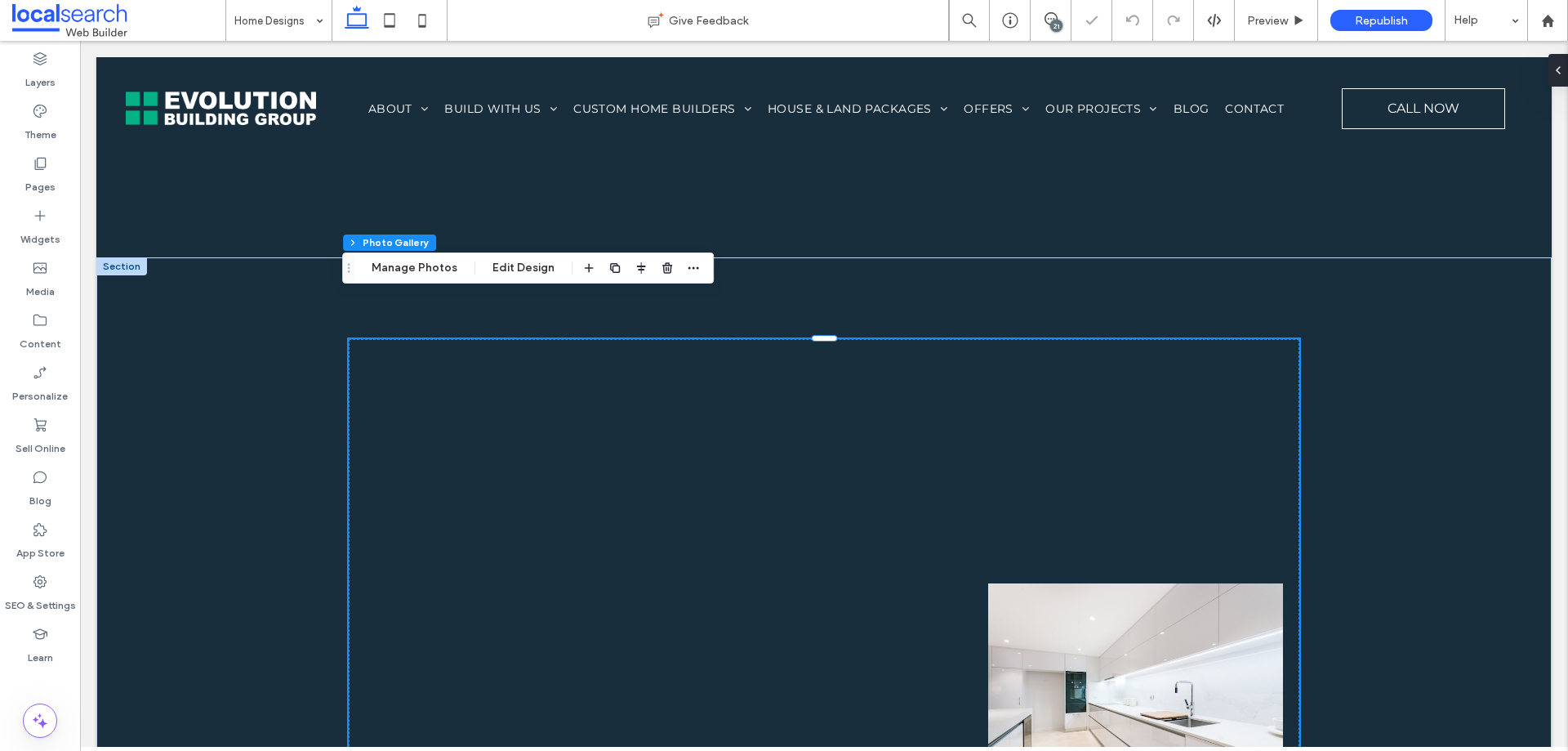
click at [799, 443] on link at bounding box center [824, 461] width 313 height 225
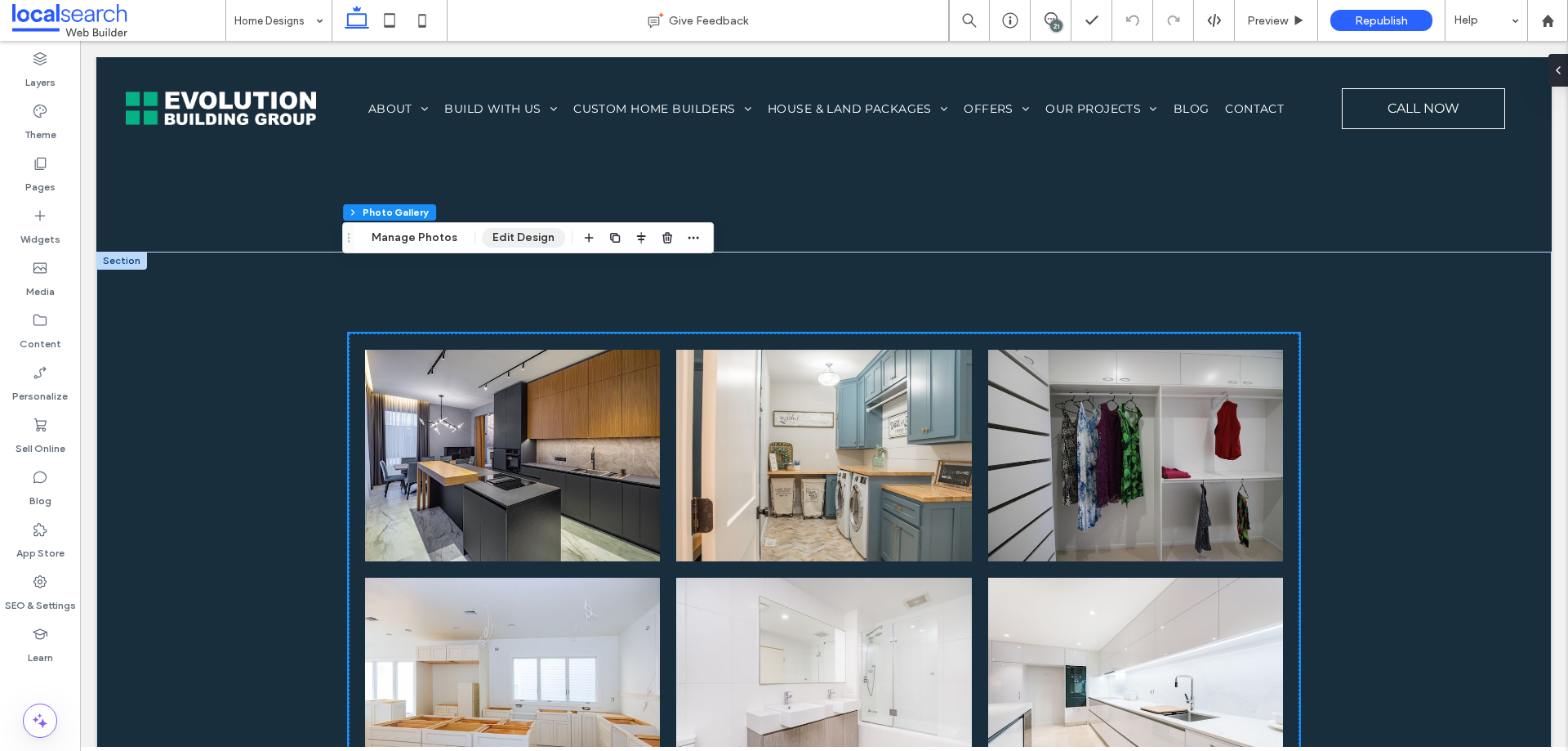
scroll to position [5393, 0]
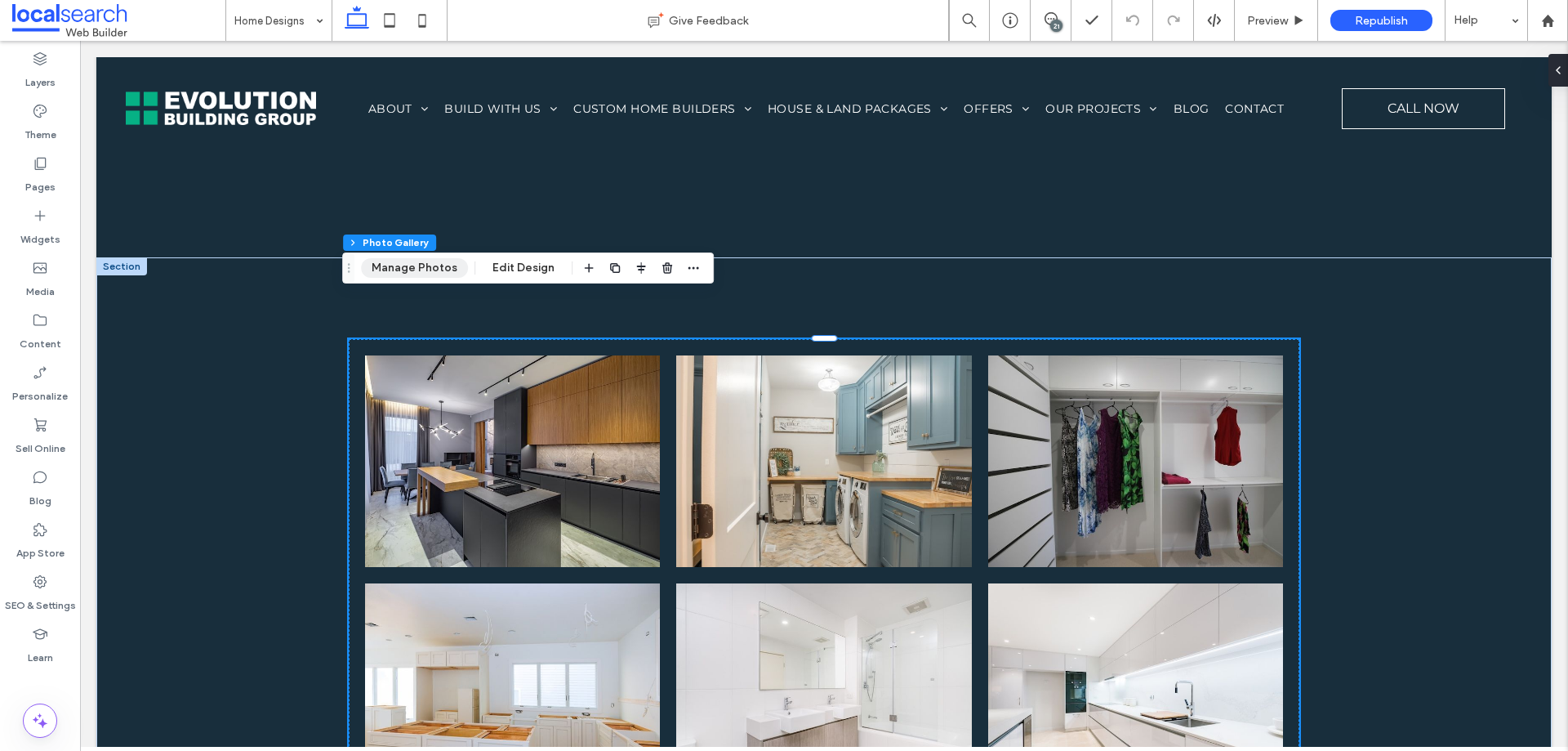
click at [429, 271] on button "Manage Photos" at bounding box center [414, 268] width 107 height 19
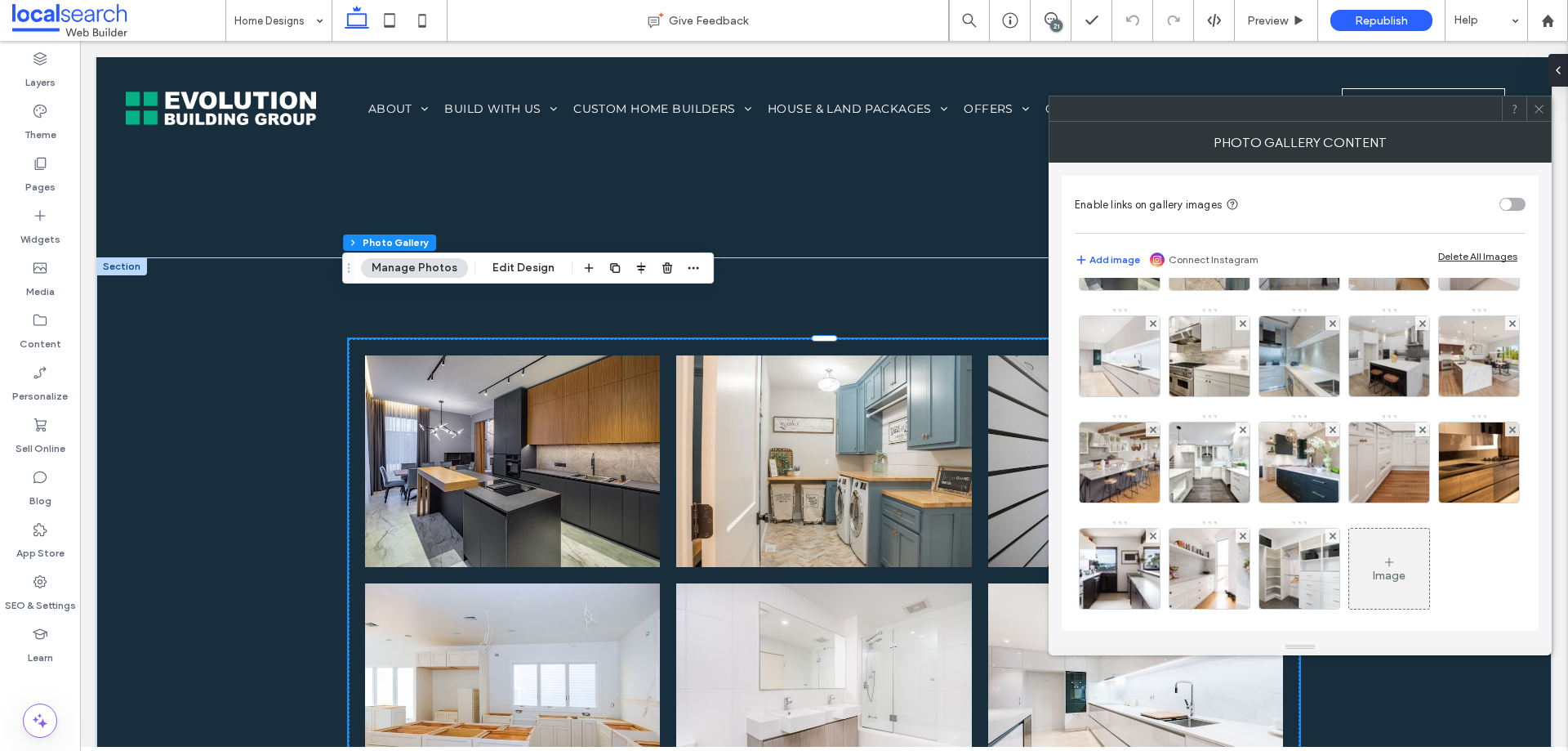
scroll to position [164, 0]
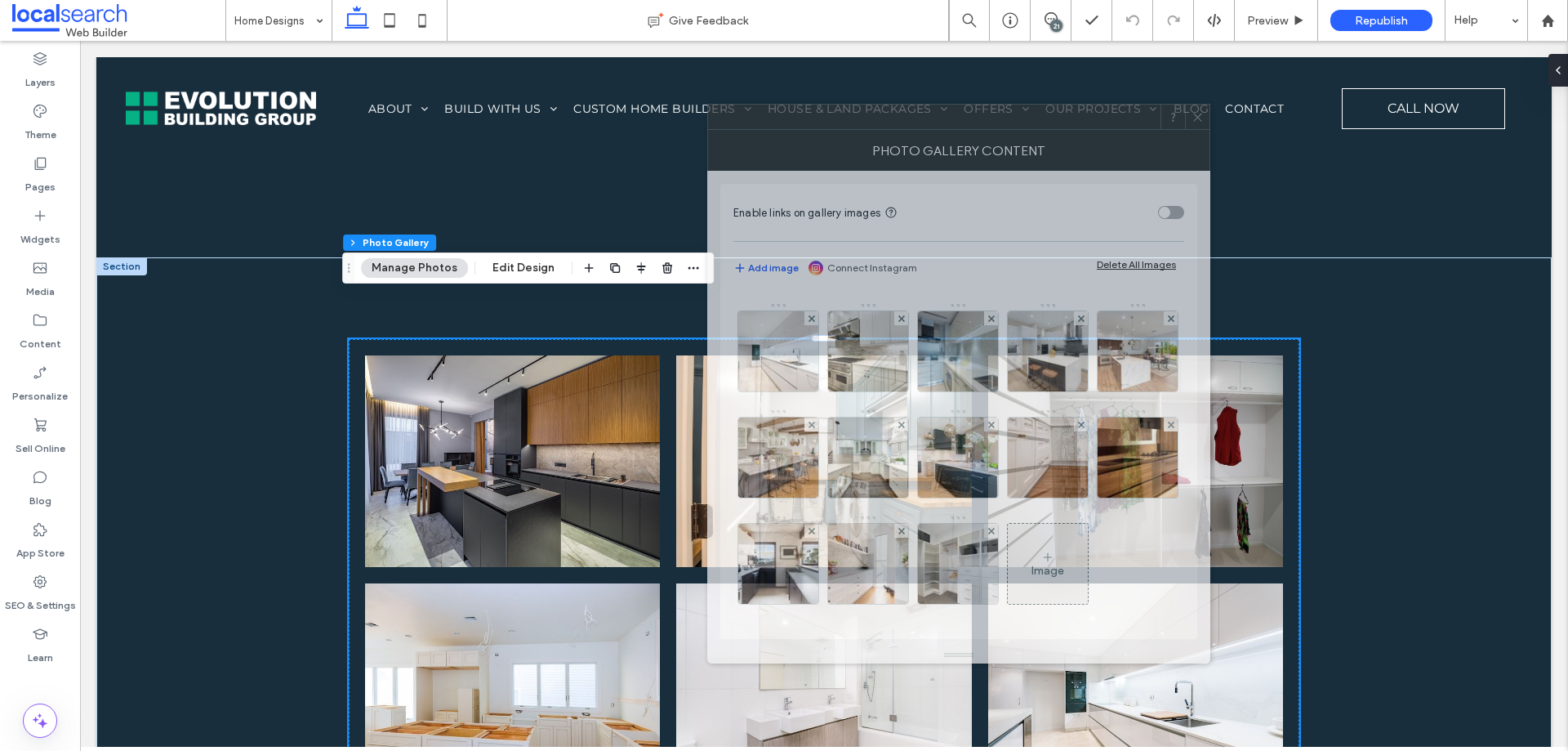
drag, startPoint x: 1317, startPoint y: 106, endPoint x: 881, endPoint y: 126, distance: 436.5
click at [887, 116] on div at bounding box center [934, 116] width 453 height 25
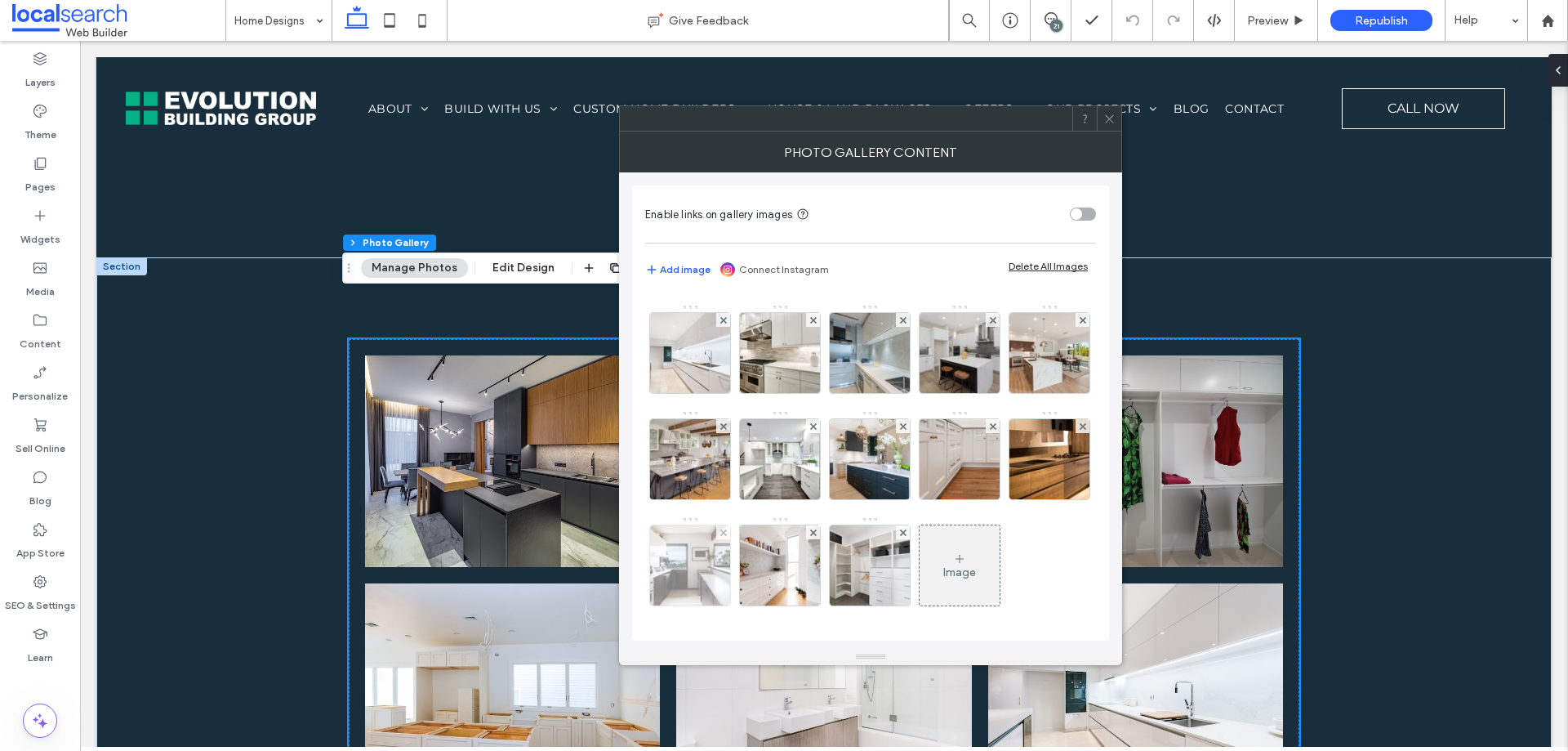
scroll to position [205, 0]
click at [989, 462] on img at bounding box center [1049, 460] width 121 height 80
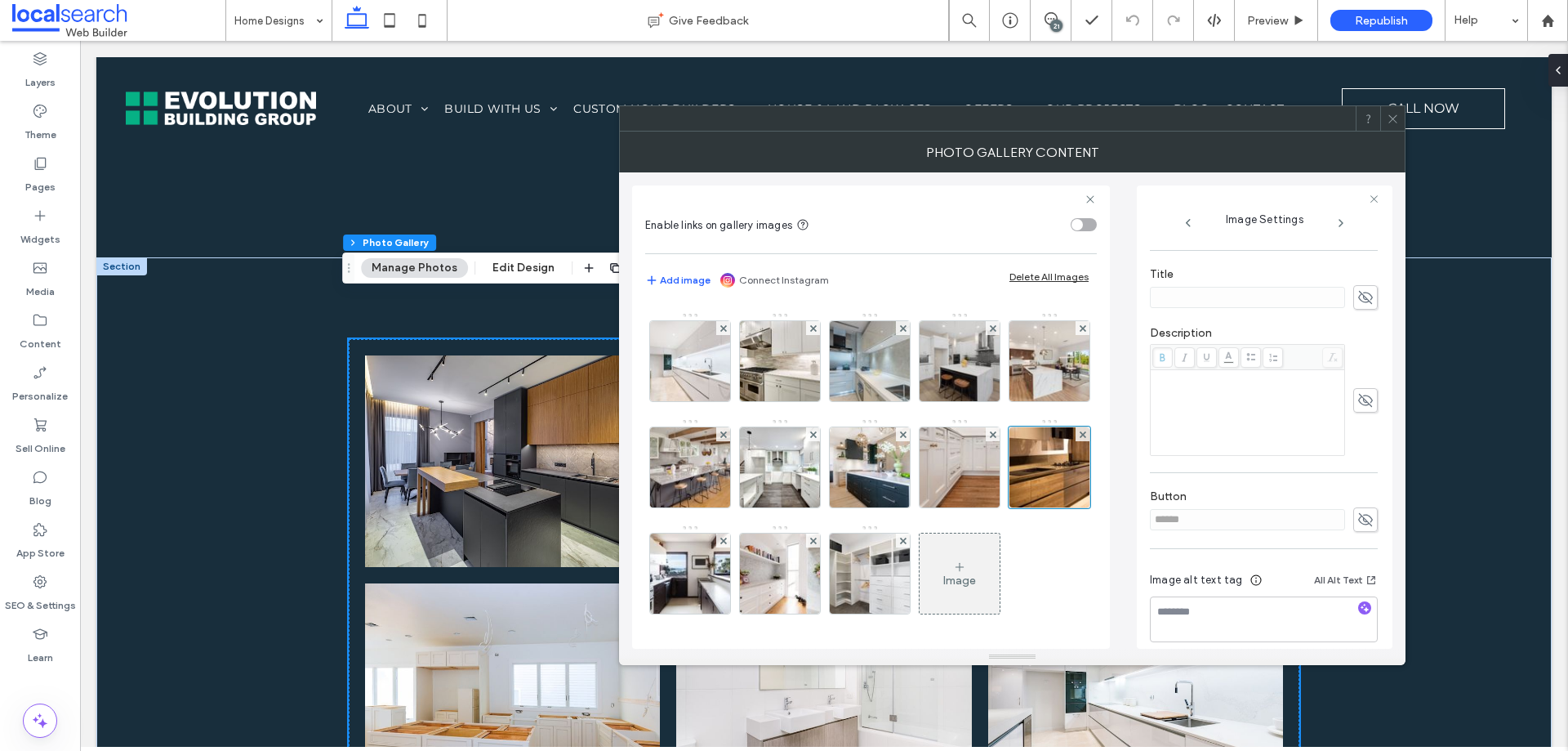
scroll to position [293, 0]
drag, startPoint x: 1351, startPoint y: 505, endPoint x: 1318, endPoint y: 507, distance: 33.1
click at [1358, 504] on icon at bounding box center [1366, 505] width 16 height 18
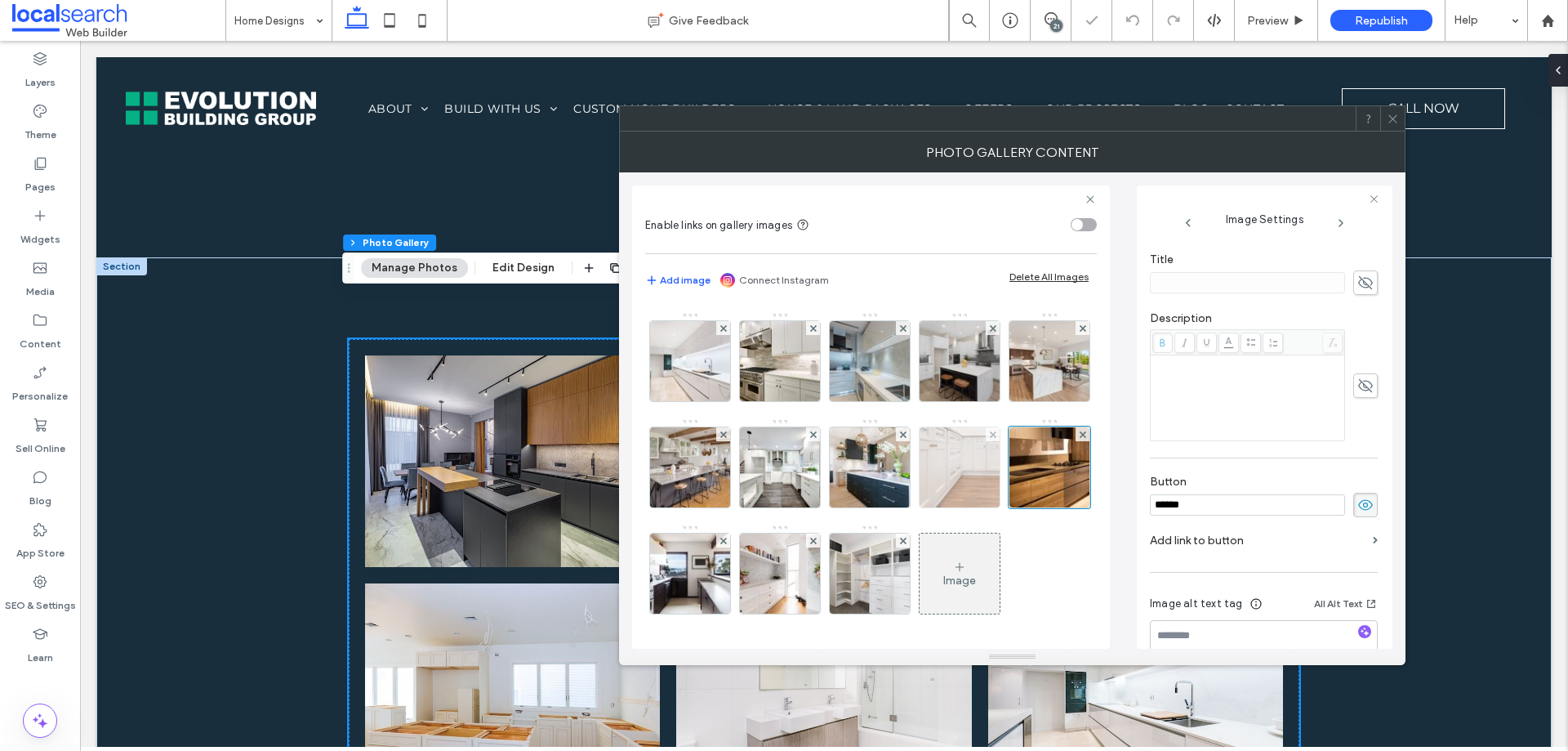
click at [900, 475] on img at bounding box center [960, 468] width 121 height 80
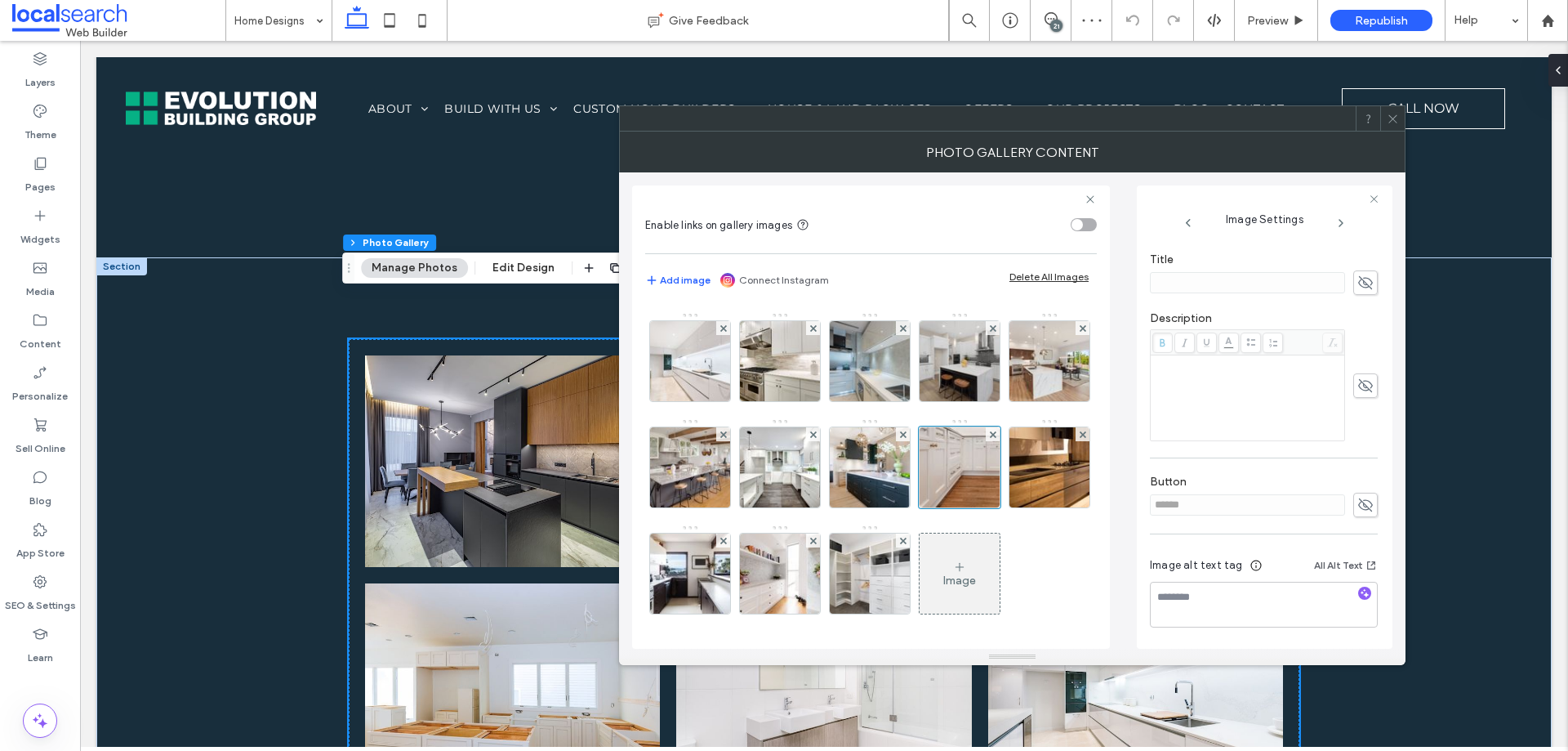
drag, startPoint x: 1351, startPoint y: 499, endPoint x: 1271, endPoint y: 499, distance: 80.0
click at [1358, 499] on icon at bounding box center [1366, 505] width 16 height 18
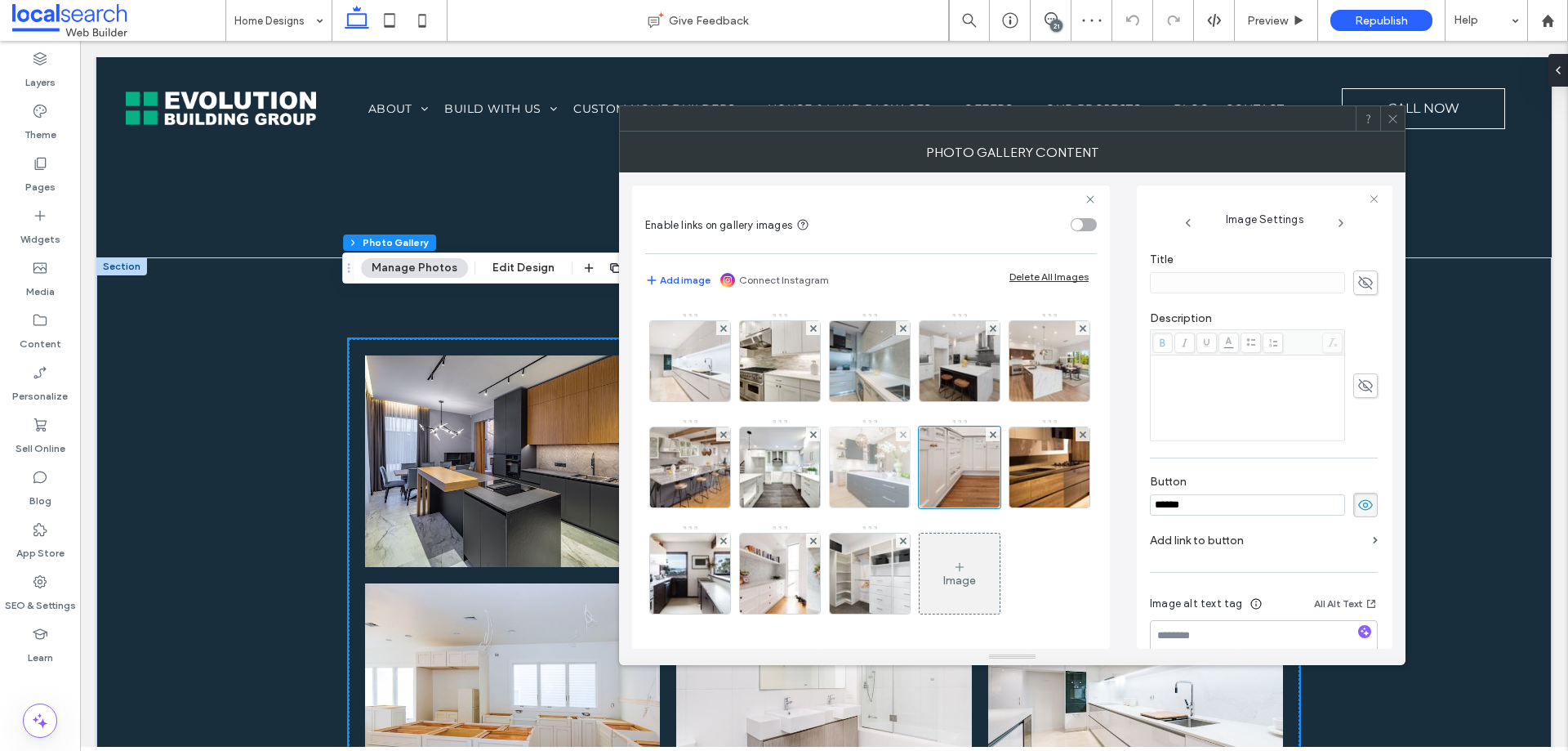
click at [809, 455] on img at bounding box center [869, 468] width 121 height 80
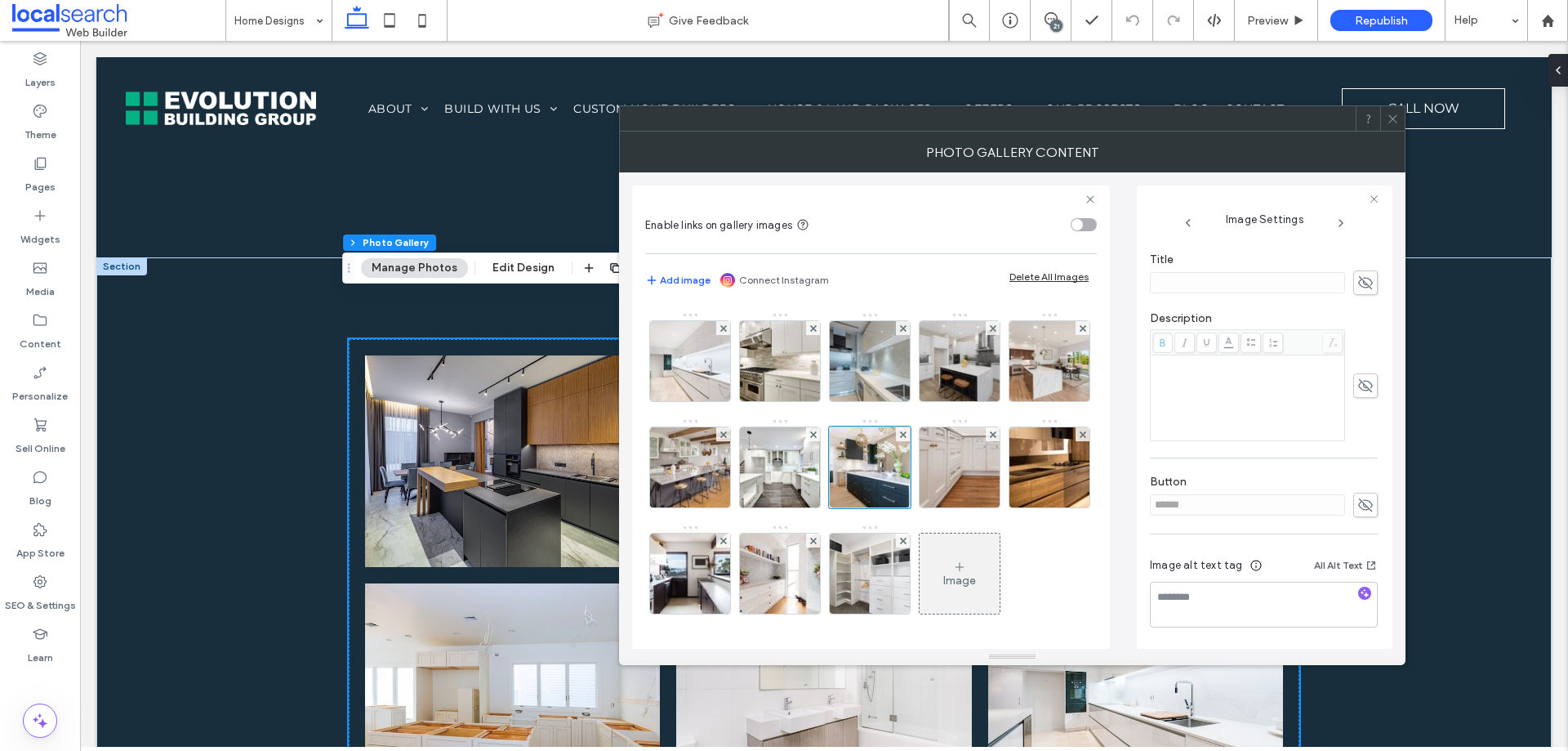
drag, startPoint x: 1351, startPoint y: 501, endPoint x: 1173, endPoint y: 518, distance: 178.8
click at [1358, 501] on icon at bounding box center [1366, 505] width 16 height 18
drag, startPoint x: 765, startPoint y: 582, endPoint x: 827, endPoint y: 576, distance: 62.3
click at [809, 581] on img at bounding box center [869, 574] width 121 height 80
click at [1358, 501] on use at bounding box center [1365, 505] width 15 height 13
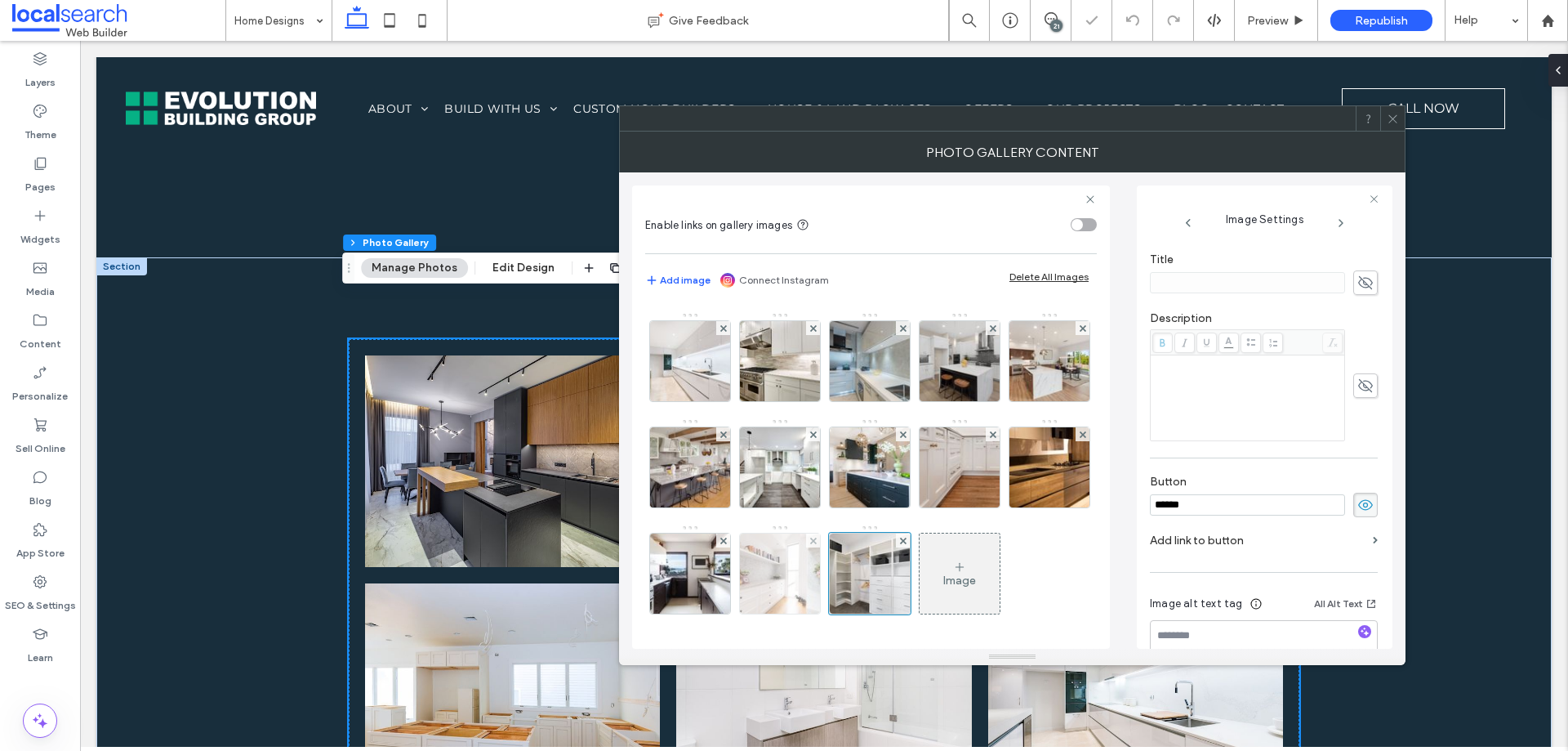
drag, startPoint x: 735, startPoint y: 587, endPoint x: 716, endPoint y: 589, distance: 19.1
click at [726, 589] on div "Image" at bounding box center [870, 418] width 450 height 425
drag, startPoint x: 700, startPoint y: 582, endPoint x: 806, endPoint y: 565, distance: 107.4
click at [720, 582] on img at bounding box center [780, 574] width 121 height 80
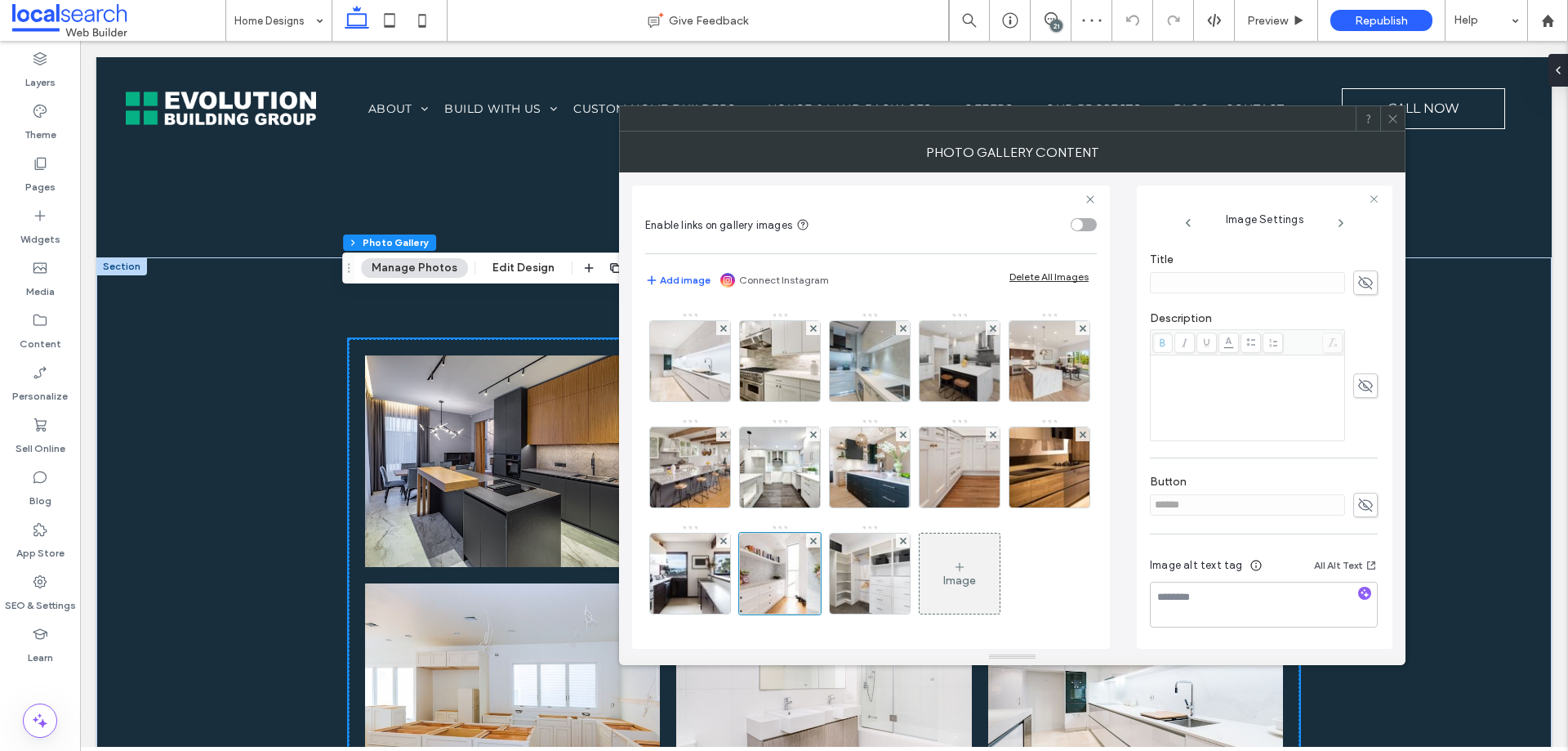
click at [1358, 504] on icon at bounding box center [1366, 505] width 16 height 18
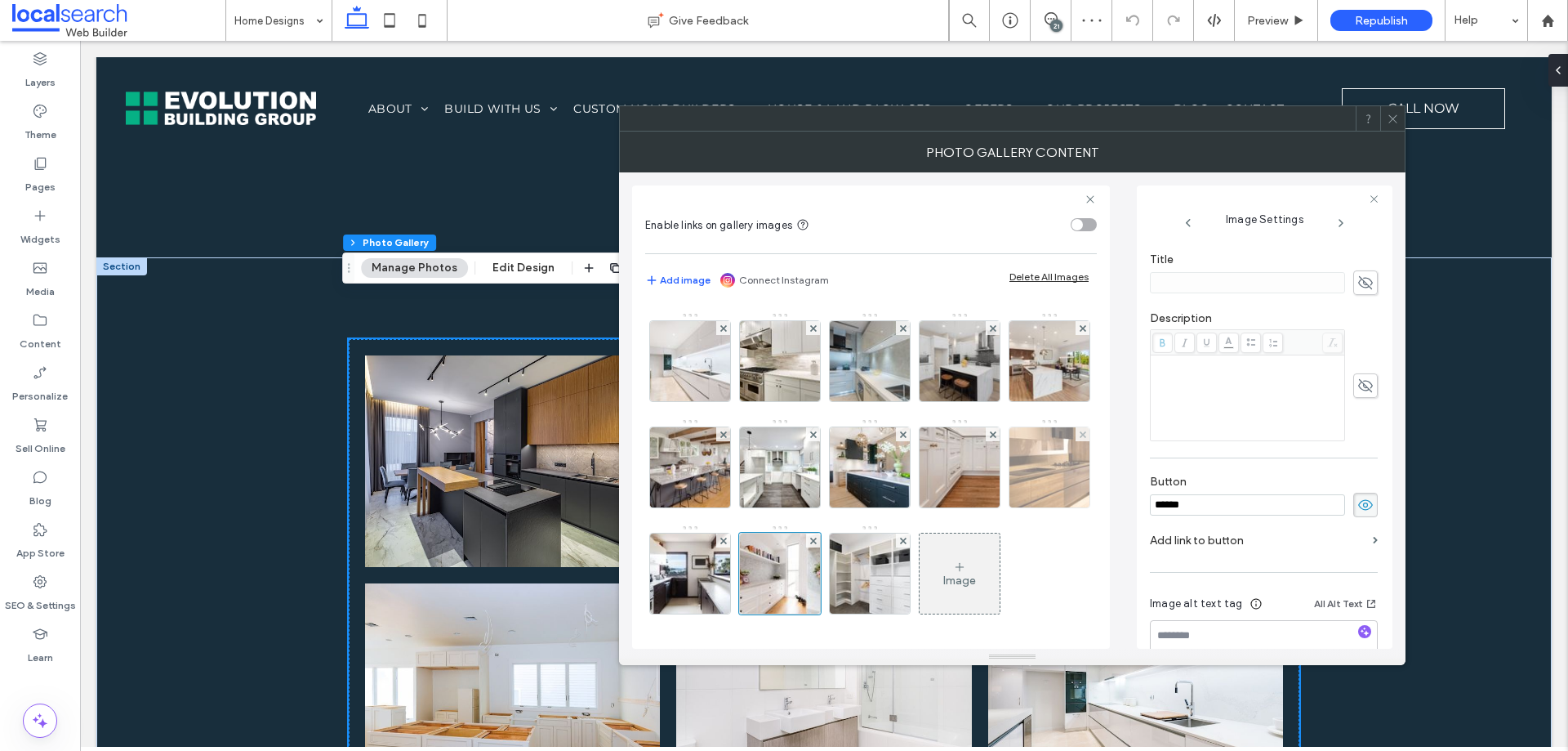
click at [989, 483] on img at bounding box center [1049, 468] width 121 height 80
drag, startPoint x: 972, startPoint y: 484, endPoint x: 1131, endPoint y: 493, distance: 159.3
click at [751, 534] on img at bounding box center [690, 574] width 121 height 80
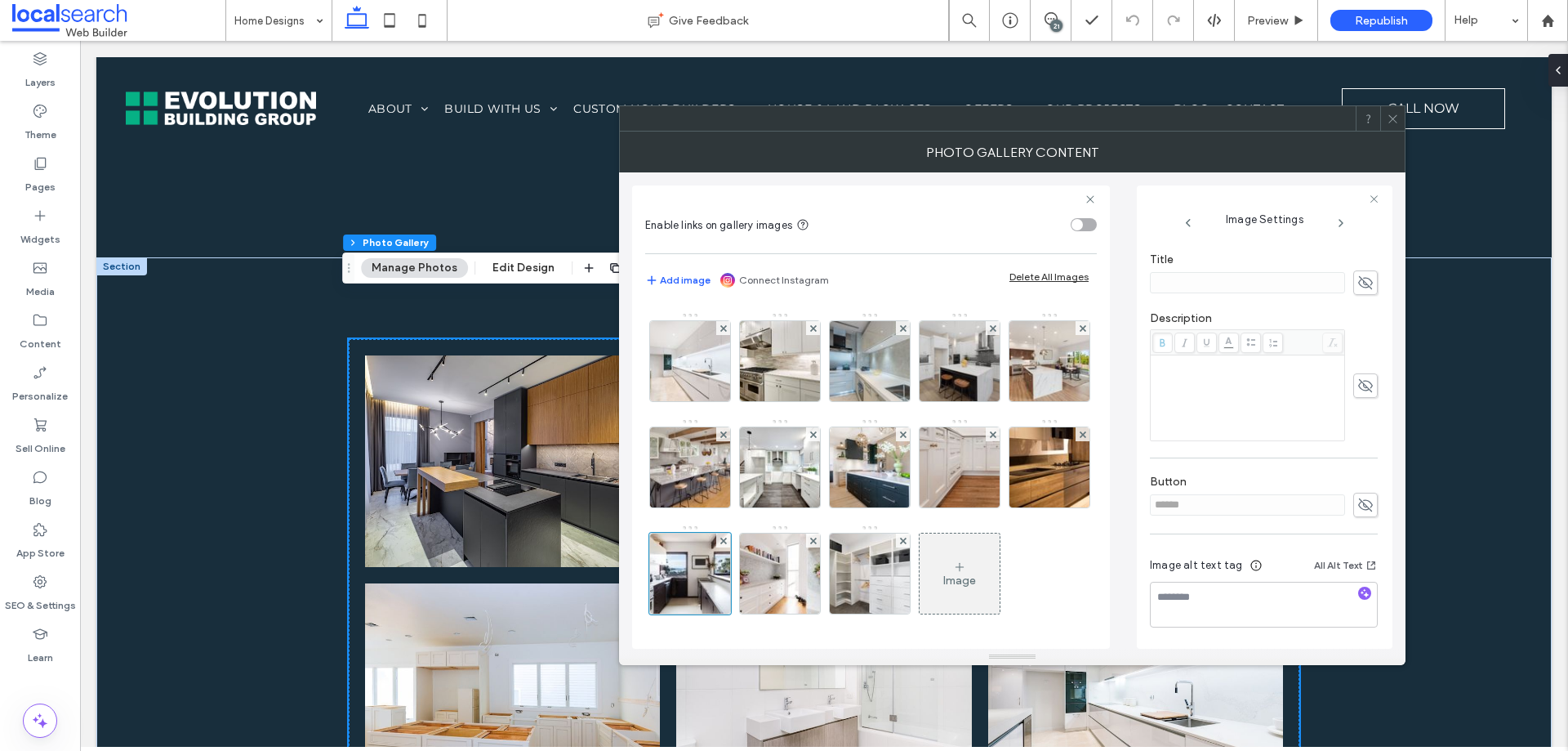
drag, startPoint x: 1363, startPoint y: 504, endPoint x: 1137, endPoint y: 455, distance: 231.3
click at [1359, 504] on icon at bounding box center [1366, 505] width 16 height 18
drag, startPoint x: 987, startPoint y: 380, endPoint x: 1068, endPoint y: 395, distance: 82.4
click at [840, 428] on img at bounding box center [780, 468] width 121 height 80
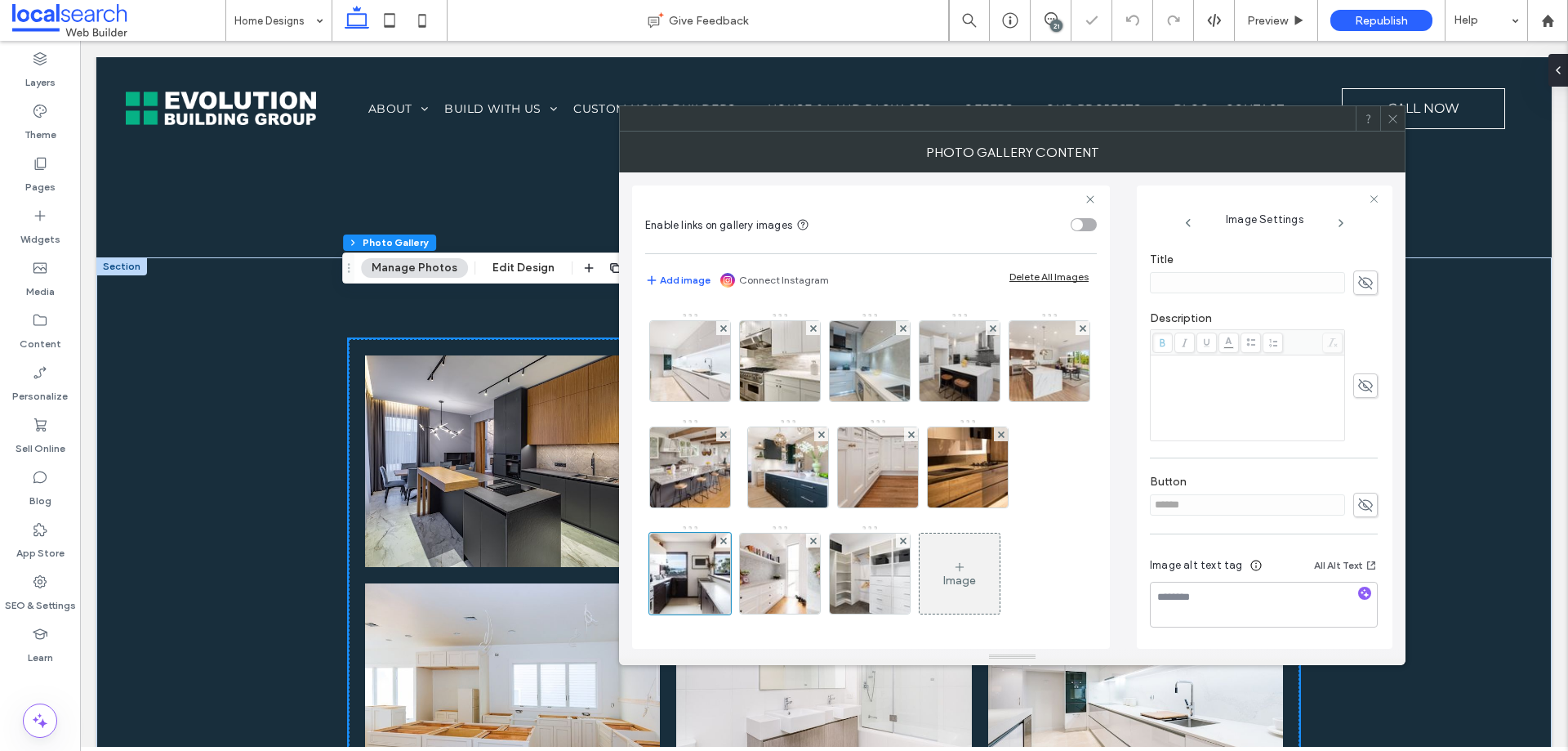
drag, startPoint x: 1354, startPoint y: 499, endPoint x: 1293, endPoint y: 492, distance: 61.4
click at [1358, 500] on icon at bounding box center [1366, 505] width 16 height 18
drag, startPoint x: 882, startPoint y: 377, endPoint x: 1033, endPoint y: 422, distance: 157.6
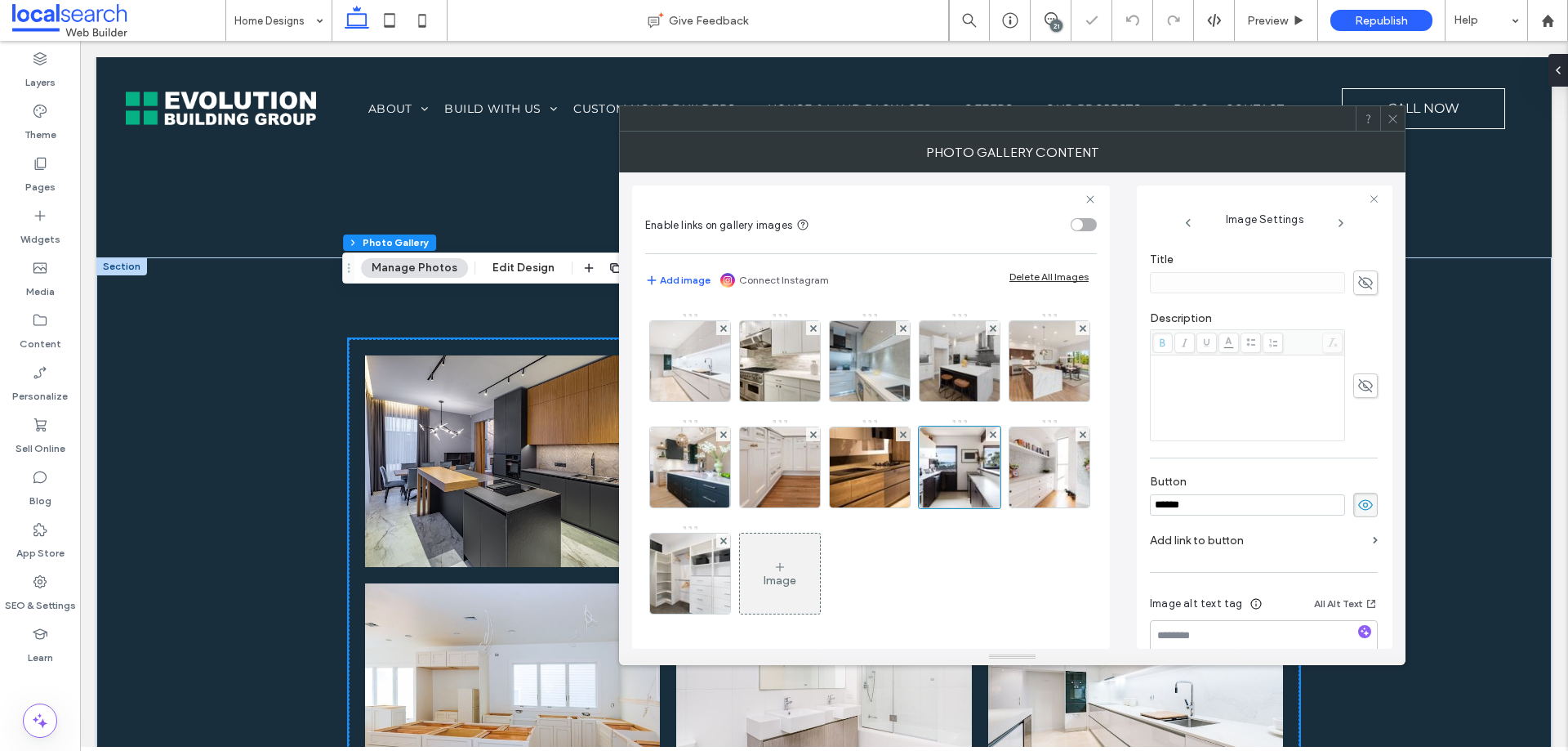
drag, startPoint x: 1354, startPoint y: 501, endPoint x: 1240, endPoint y: 485, distance: 115.1
click at [1358, 501] on icon at bounding box center [1366, 505] width 16 height 18
drag, startPoint x: 1365, startPoint y: 496, endPoint x: 1355, endPoint y: 498, distance: 10.2
click at [1362, 498] on span at bounding box center [1365, 504] width 25 height 25
drag, startPoint x: 813, startPoint y: 381, endPoint x: 770, endPoint y: 377, distance: 43.2
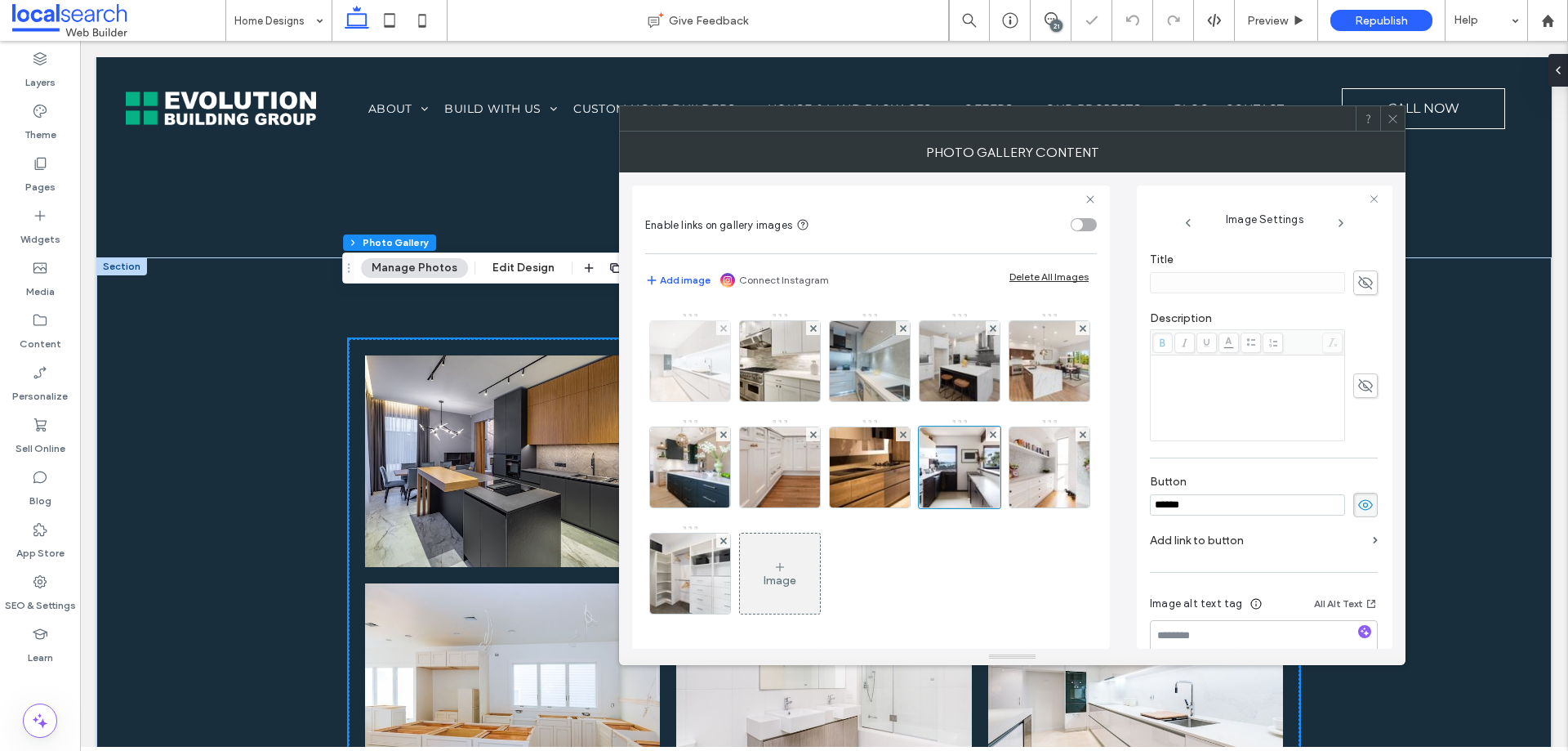
click at [989, 380] on img at bounding box center [1049, 362] width 121 height 80
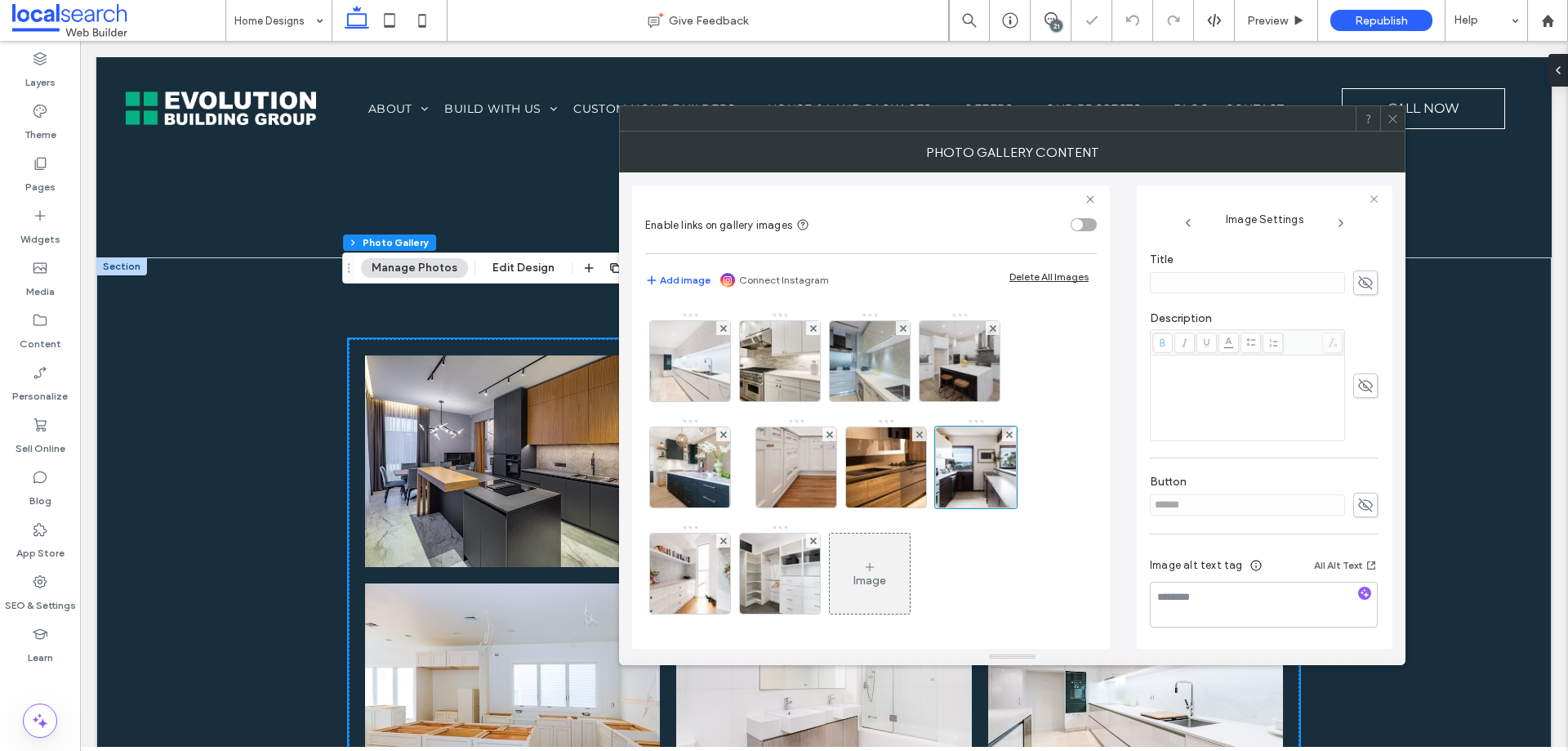
click at [990, 295] on img at bounding box center [1049, 255] width 120 height 80
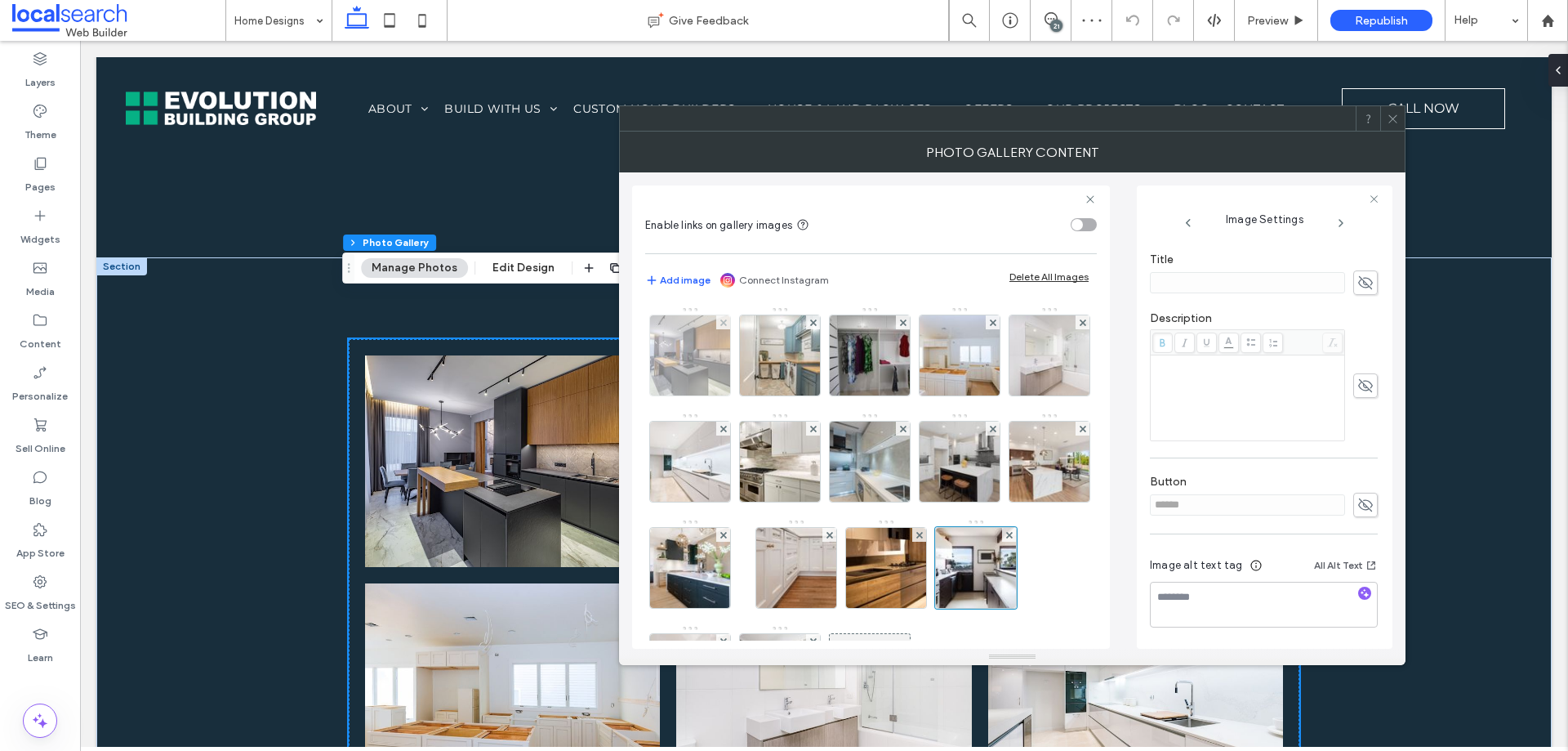
click at [674, 376] on img at bounding box center [690, 355] width 120 height 80
click at [689, 363] on img at bounding box center [690, 355] width 120 height 80
drag, startPoint x: 1365, startPoint y: 506, endPoint x: 1247, endPoint y: 483, distance: 120.2
click at [1363, 506] on span at bounding box center [1365, 504] width 25 height 25
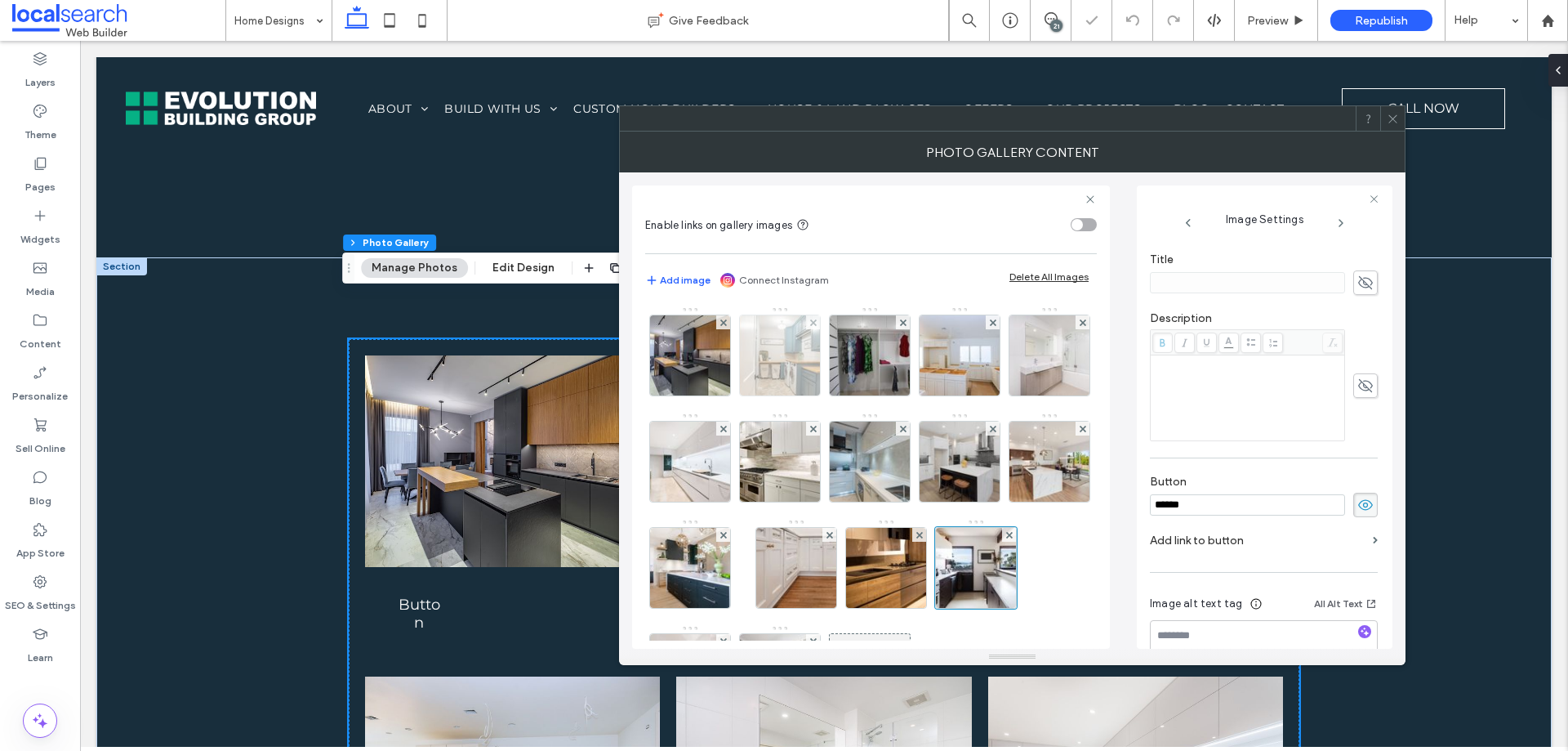
click at [785, 372] on img at bounding box center [780, 355] width 120 height 80
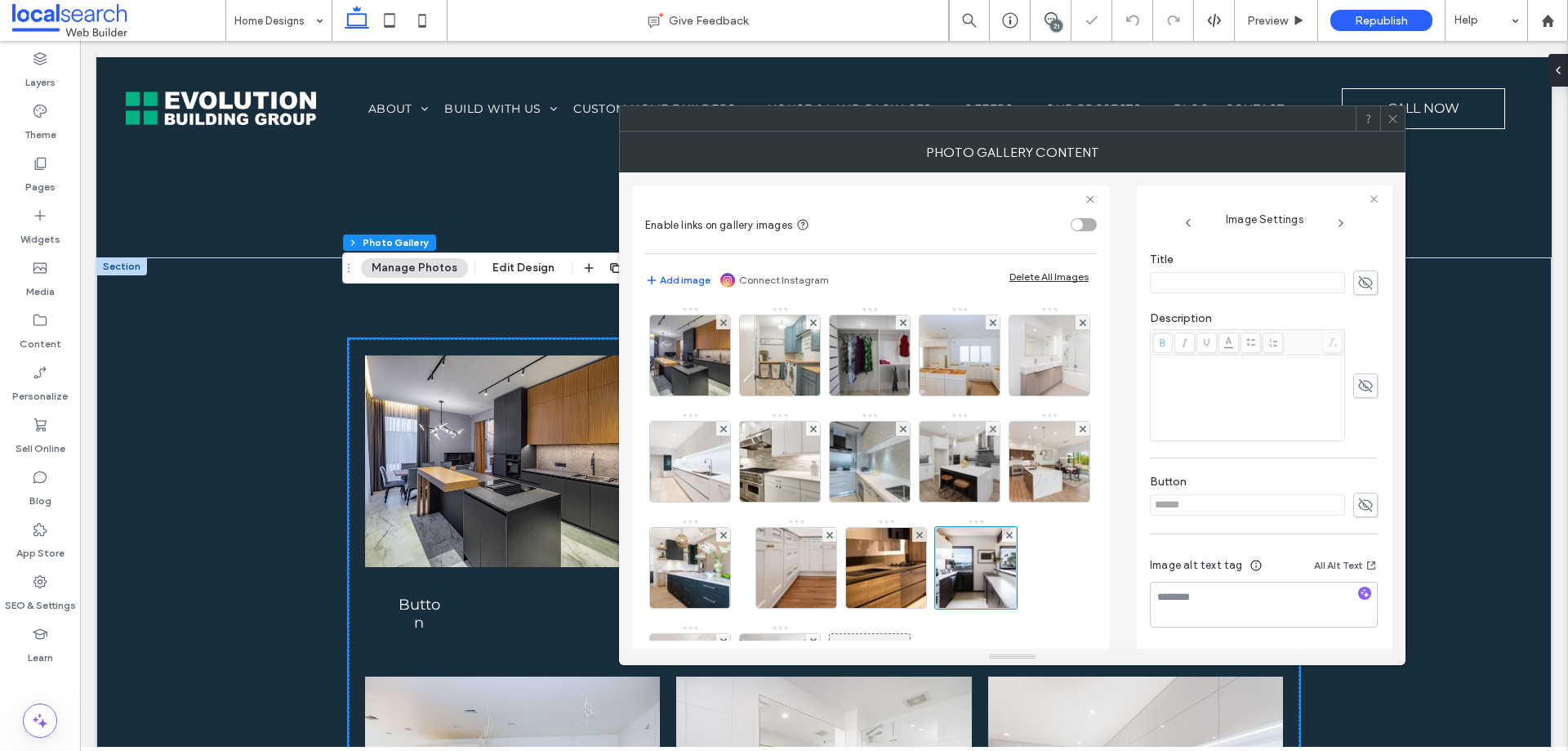
drag, startPoint x: 1358, startPoint y: 504, endPoint x: 1217, endPoint y: 474, distance: 144.2
click at [1358, 504] on icon at bounding box center [1366, 505] width 16 height 18
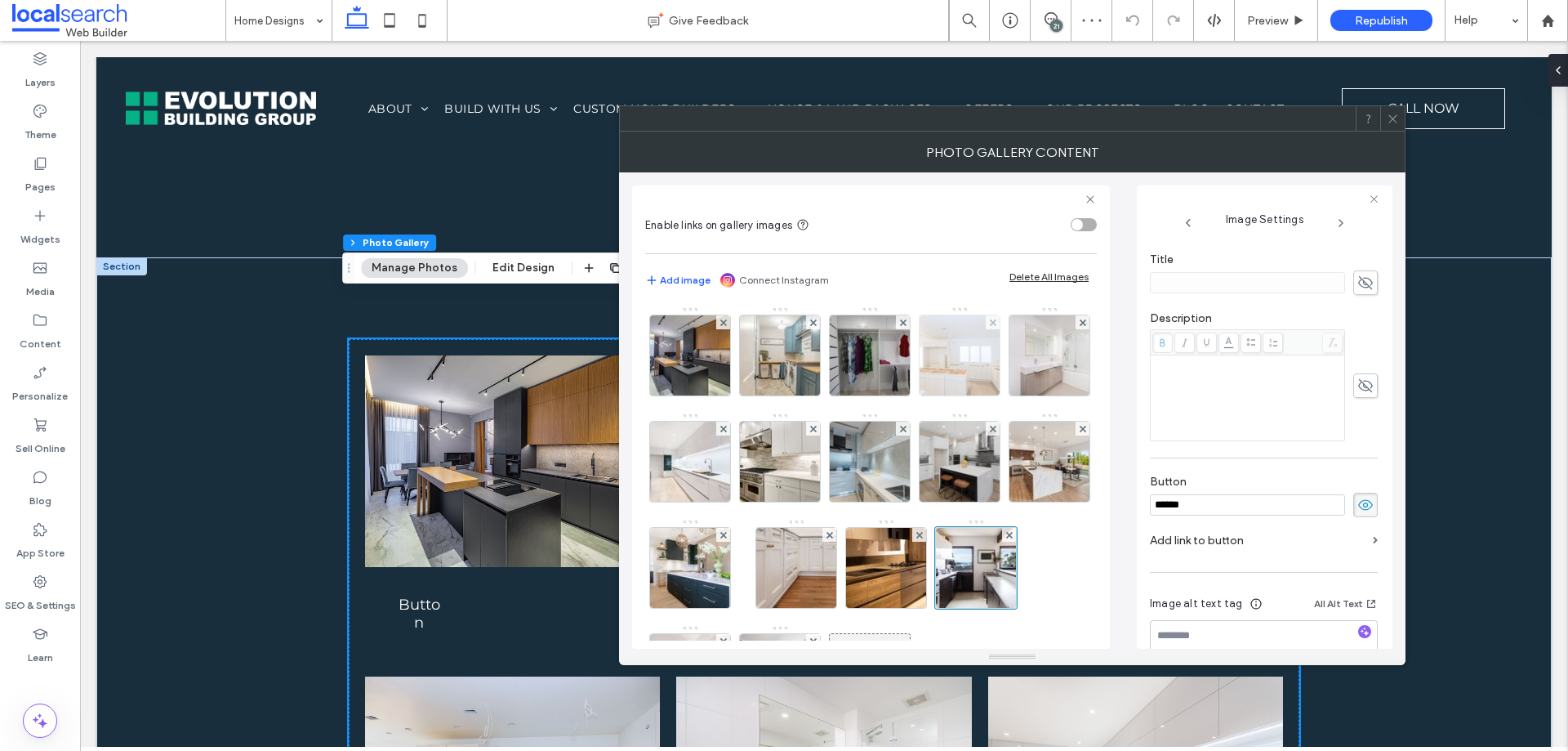
drag, startPoint x: 892, startPoint y: 367, endPoint x: 936, endPoint y: 374, distance: 44.6
click at [891, 366] on img at bounding box center [869, 355] width 120 height 80
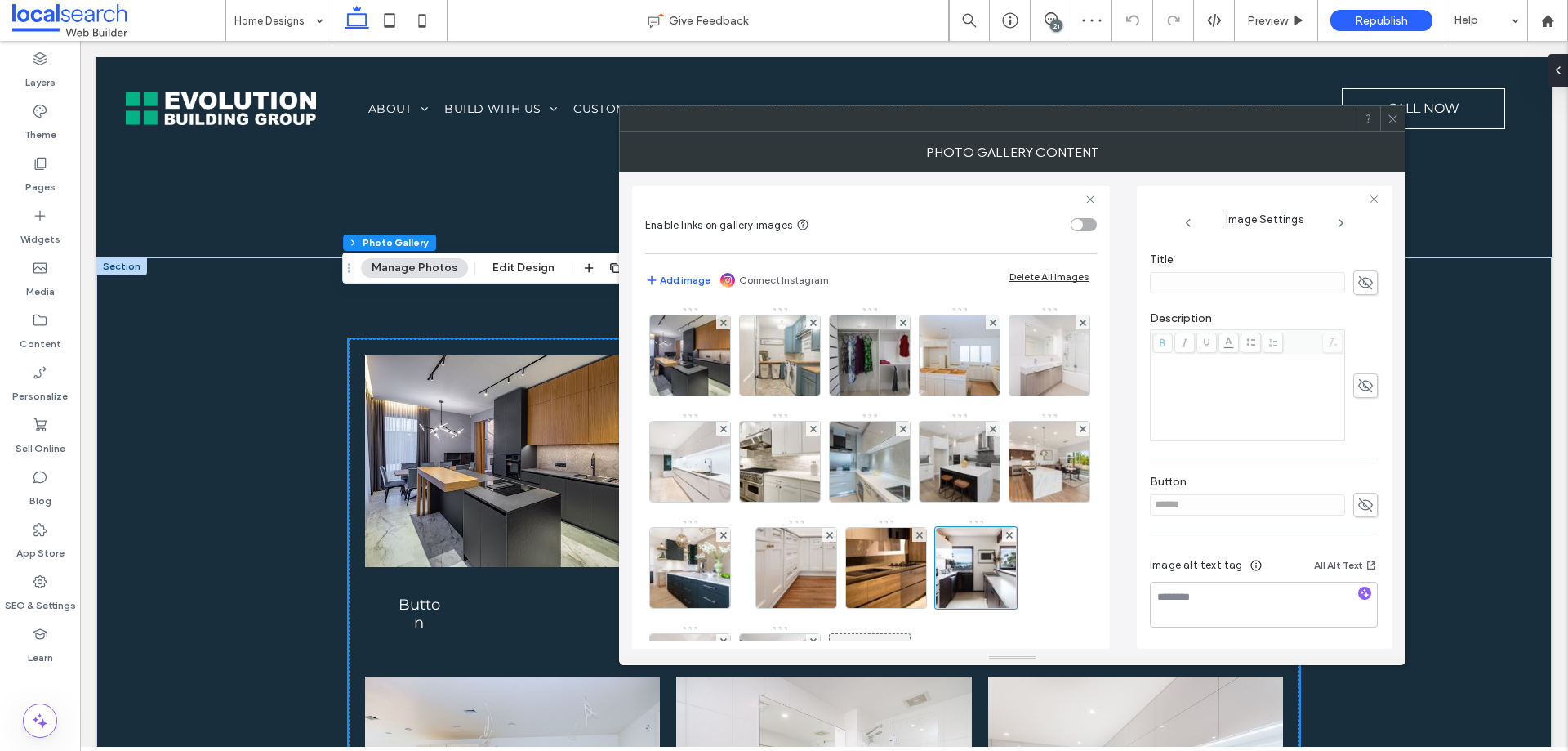
drag, startPoint x: 1360, startPoint y: 509, endPoint x: 1272, endPoint y: 493, distance: 89.4
click at [1358, 508] on use at bounding box center [1365, 505] width 15 height 13
drag, startPoint x: 975, startPoint y: 368, endPoint x: 1109, endPoint y: 425, distance: 145.6
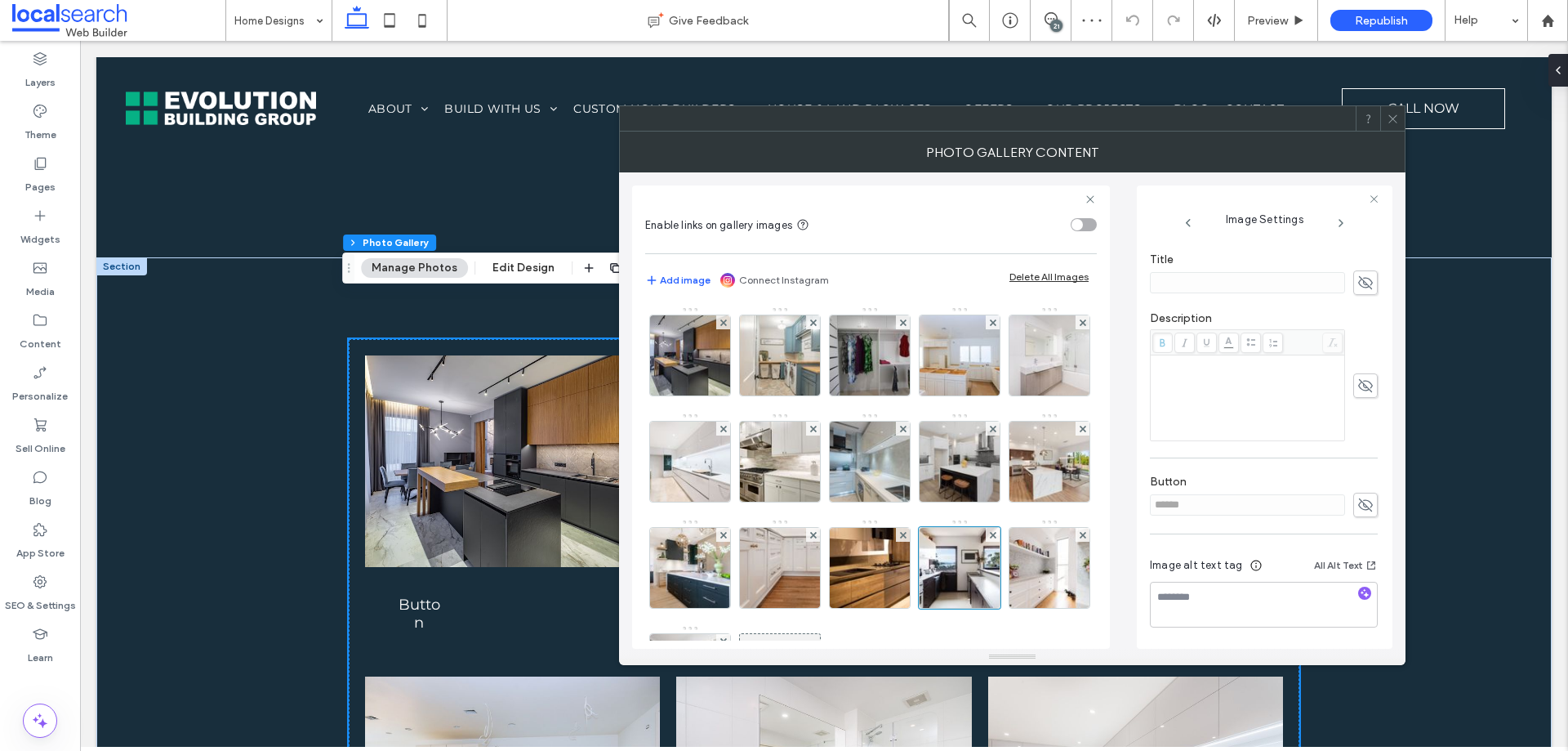
click at [1358, 502] on use at bounding box center [1365, 505] width 15 height 13
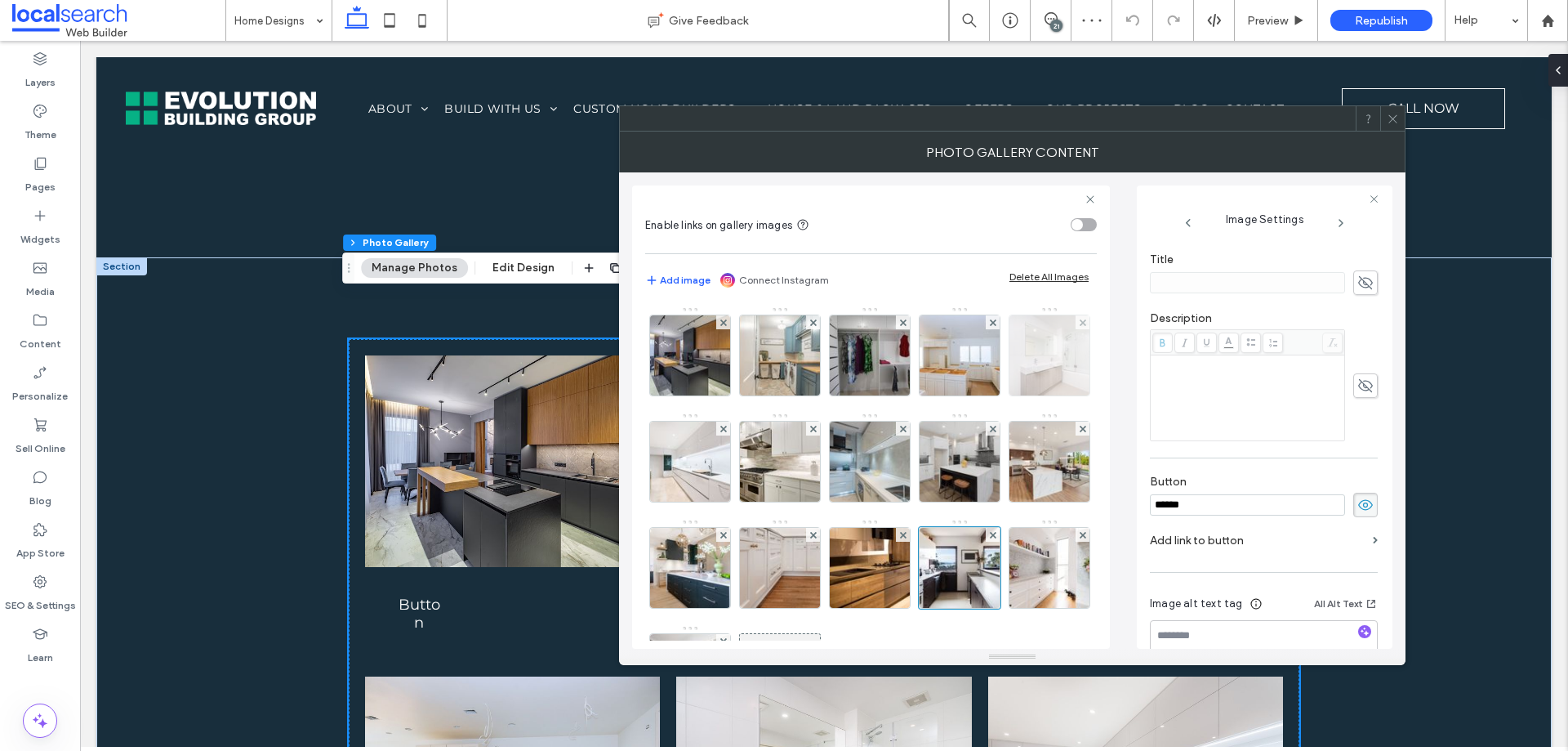
click at [990, 396] on img at bounding box center [1049, 355] width 120 height 80
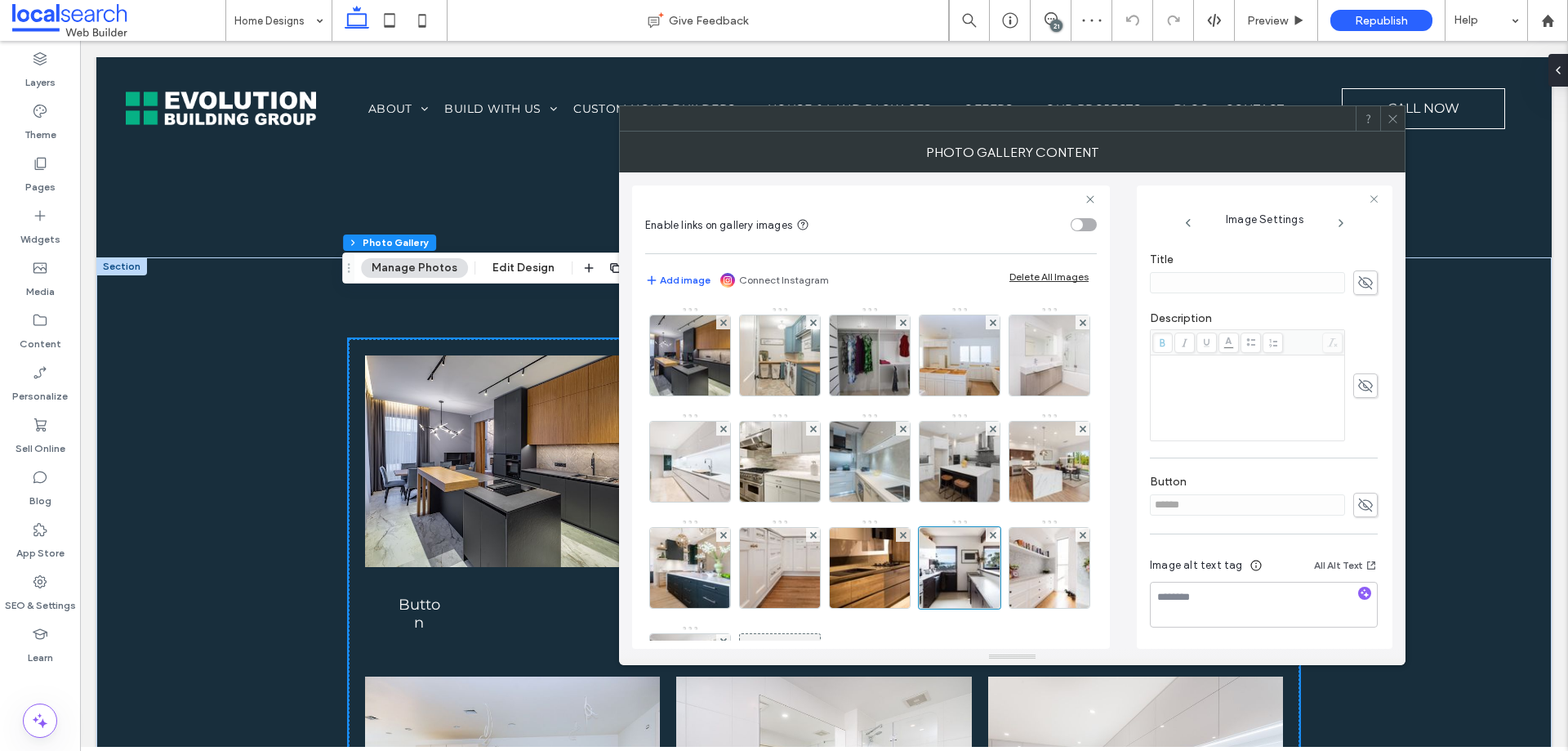
click at [1358, 511] on icon at bounding box center [1366, 505] width 16 height 18
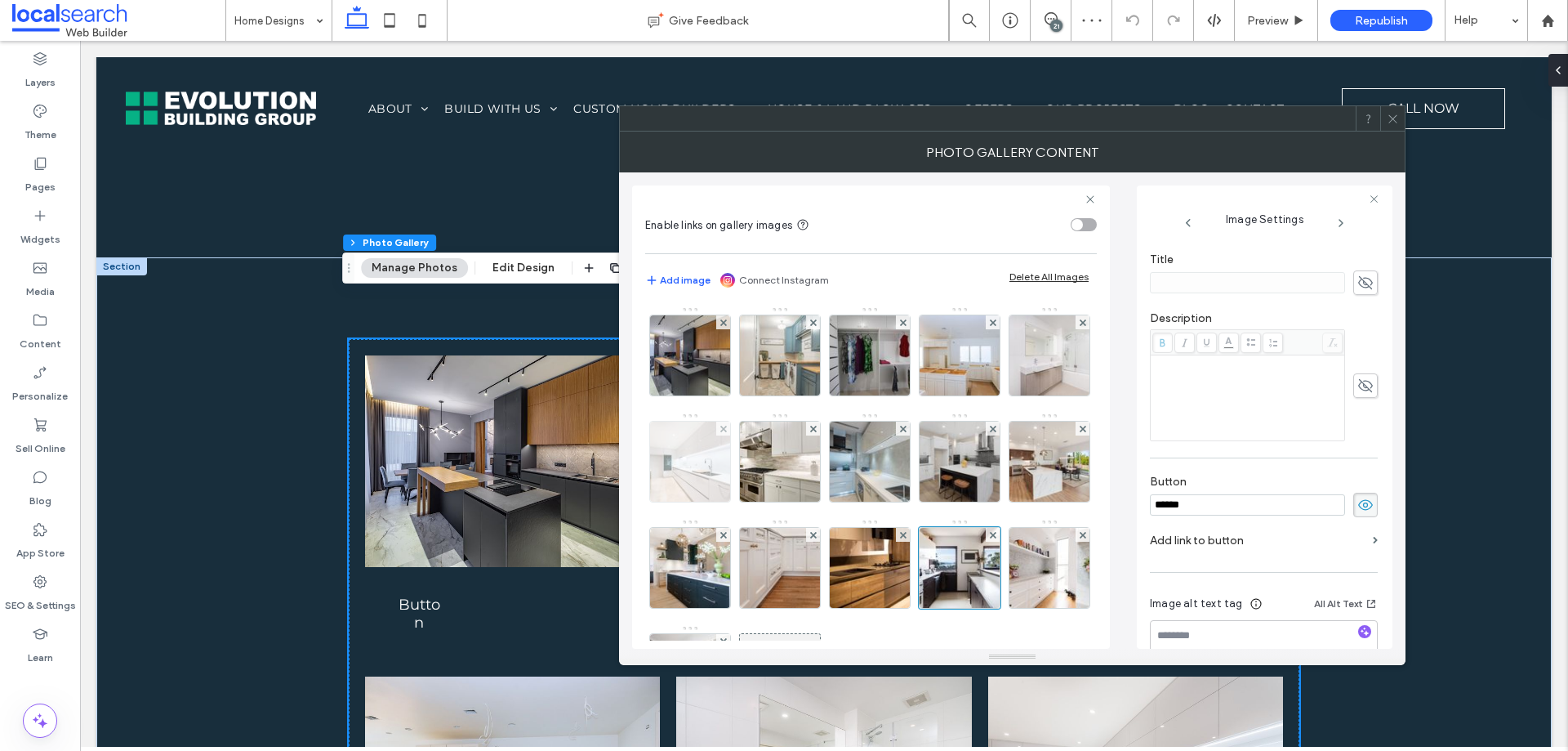
click at [742, 467] on img at bounding box center [690, 462] width 120 height 80
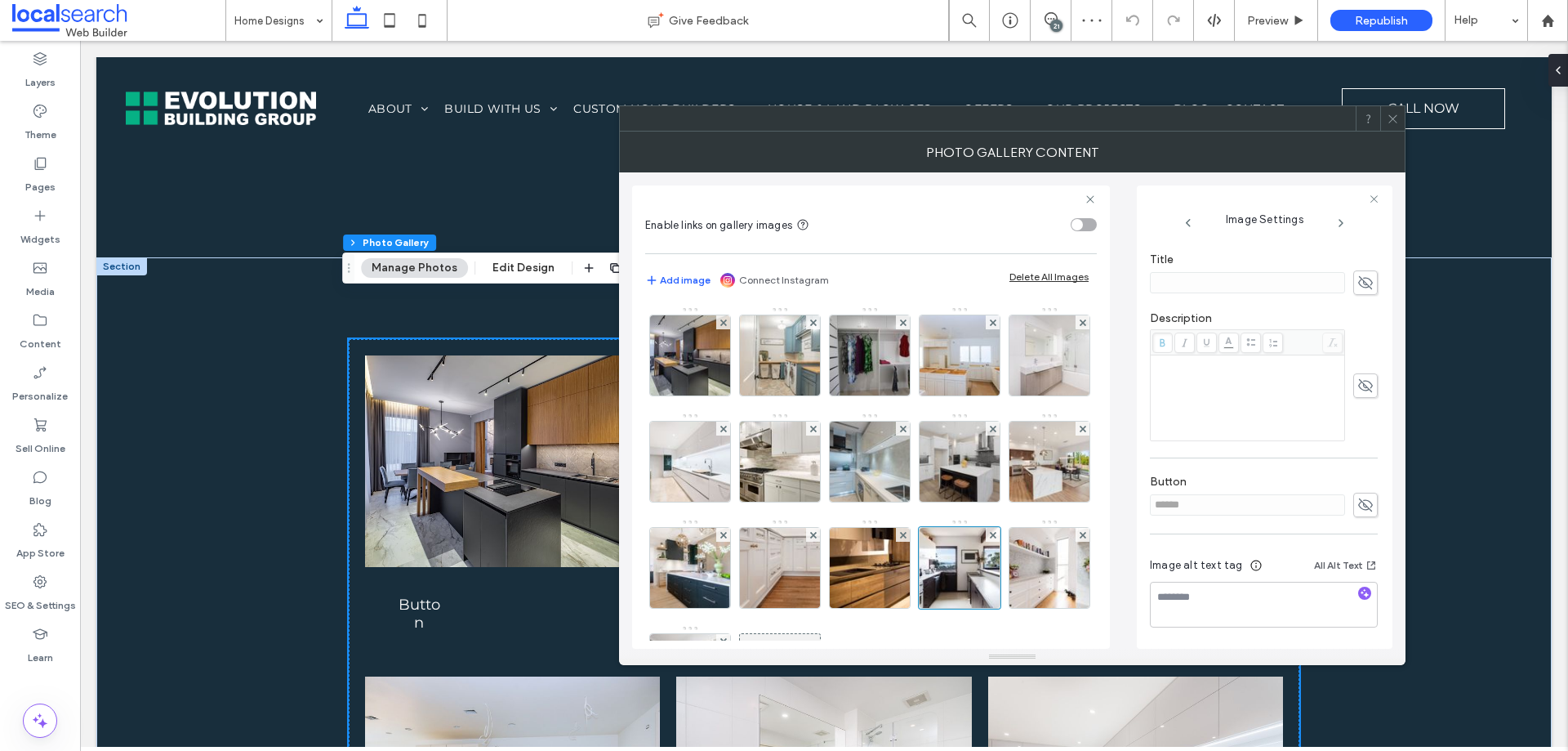
drag, startPoint x: 1351, startPoint y: 502, endPoint x: 1200, endPoint y: 500, distance: 151.0
click at [1358, 503] on icon at bounding box center [1366, 505] width 16 height 18
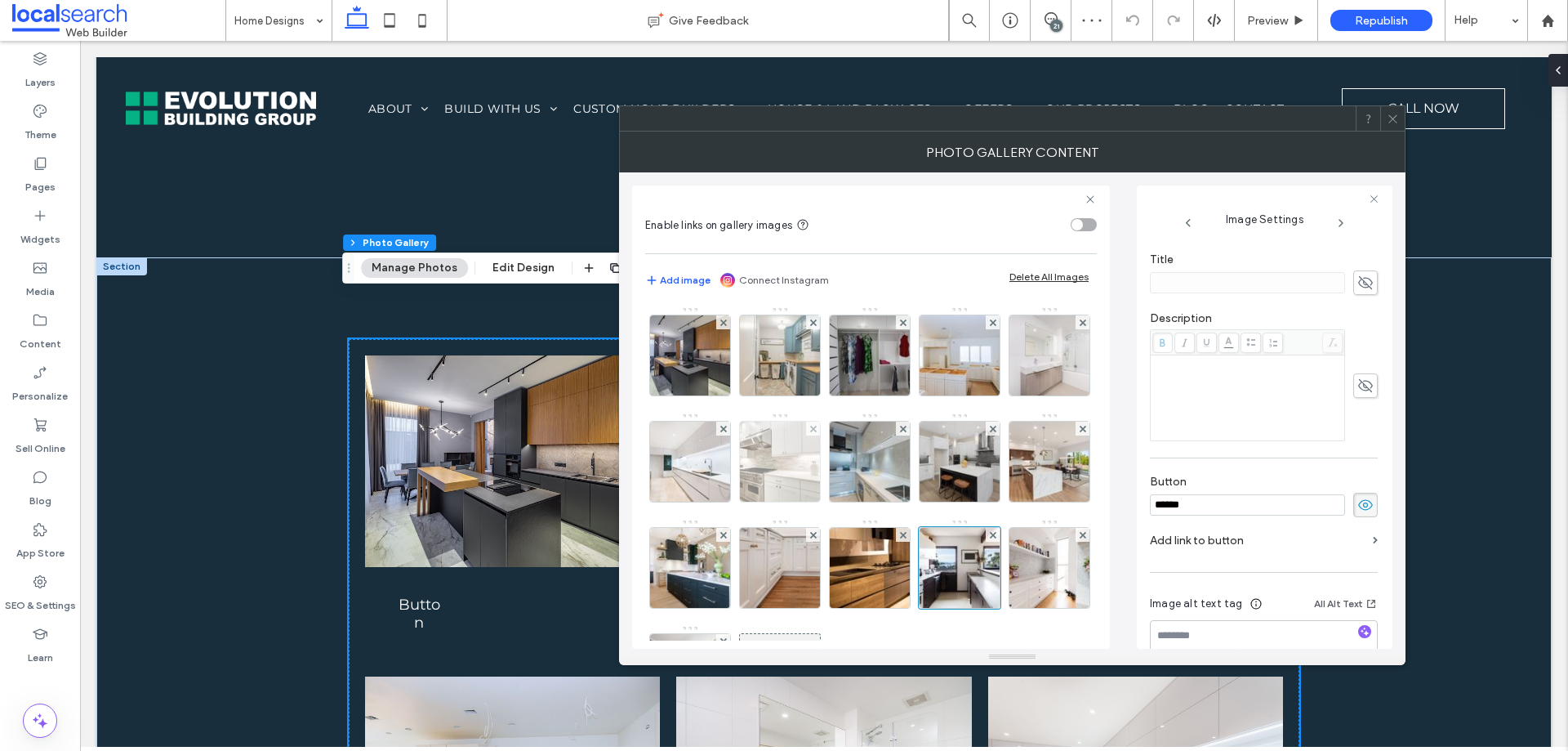
click at [840, 471] on img at bounding box center [780, 462] width 120 height 80
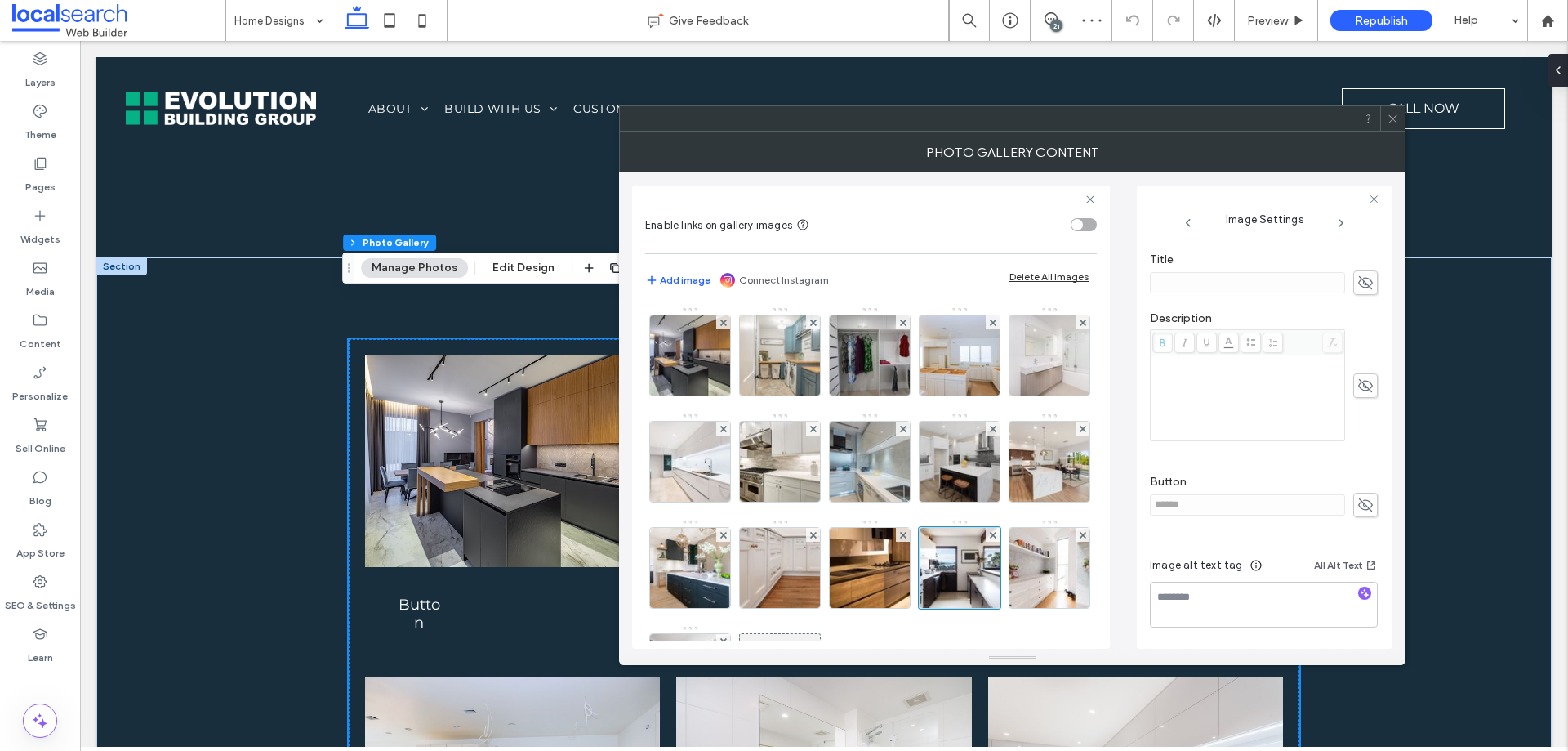
drag, startPoint x: 1351, startPoint y: 504, endPoint x: 1131, endPoint y: 495, distance: 220.2
click at [1343, 504] on div "******" at bounding box center [1264, 504] width 228 height 25
drag, startPoint x: 966, startPoint y: 484, endPoint x: 1092, endPoint y: 490, distance: 126.1
click at [931, 484] on img at bounding box center [869, 462] width 120 height 80
drag, startPoint x: 1365, startPoint y: 505, endPoint x: 924, endPoint y: 480, distance: 441.7
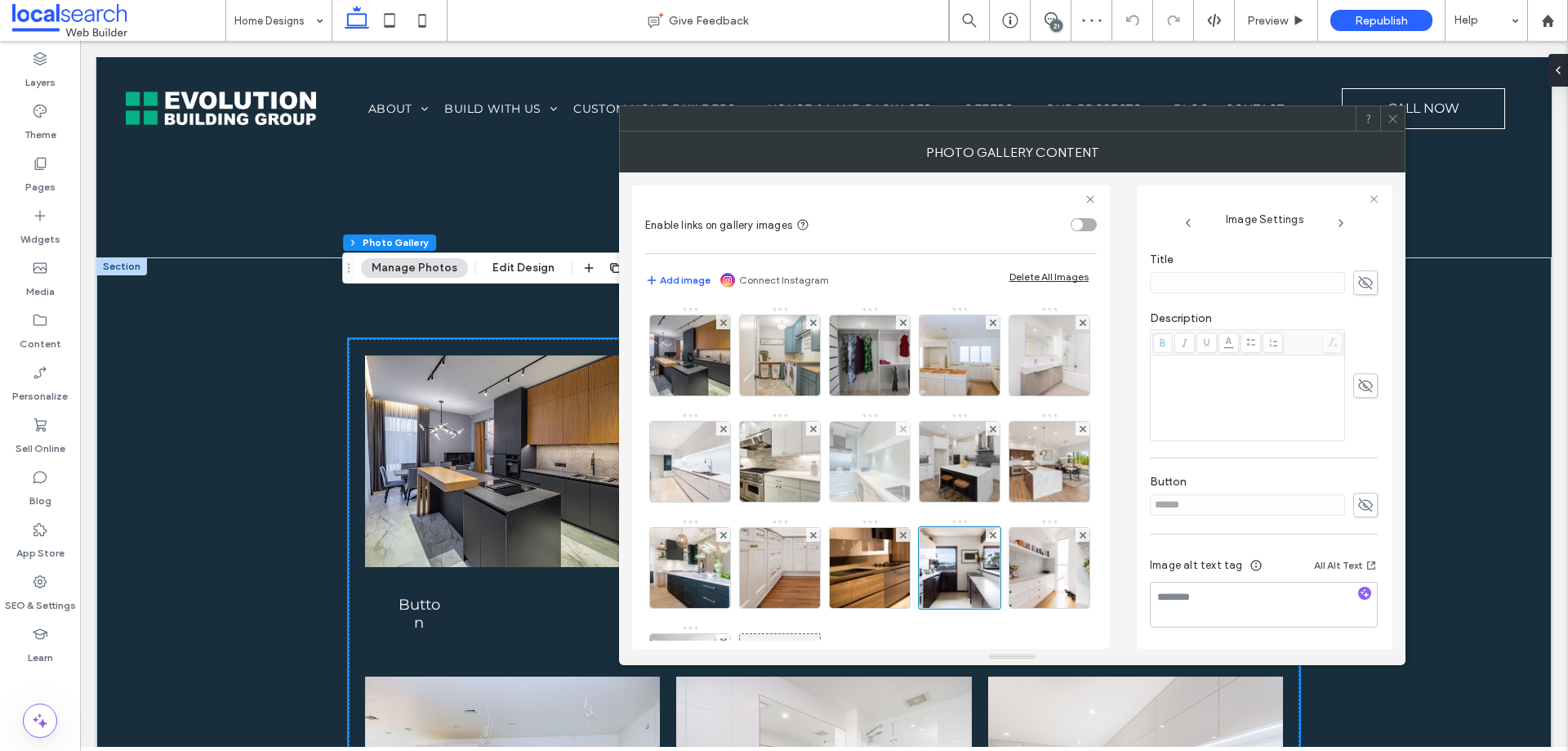
click at [1361, 506] on span at bounding box center [1365, 504] width 25 height 25
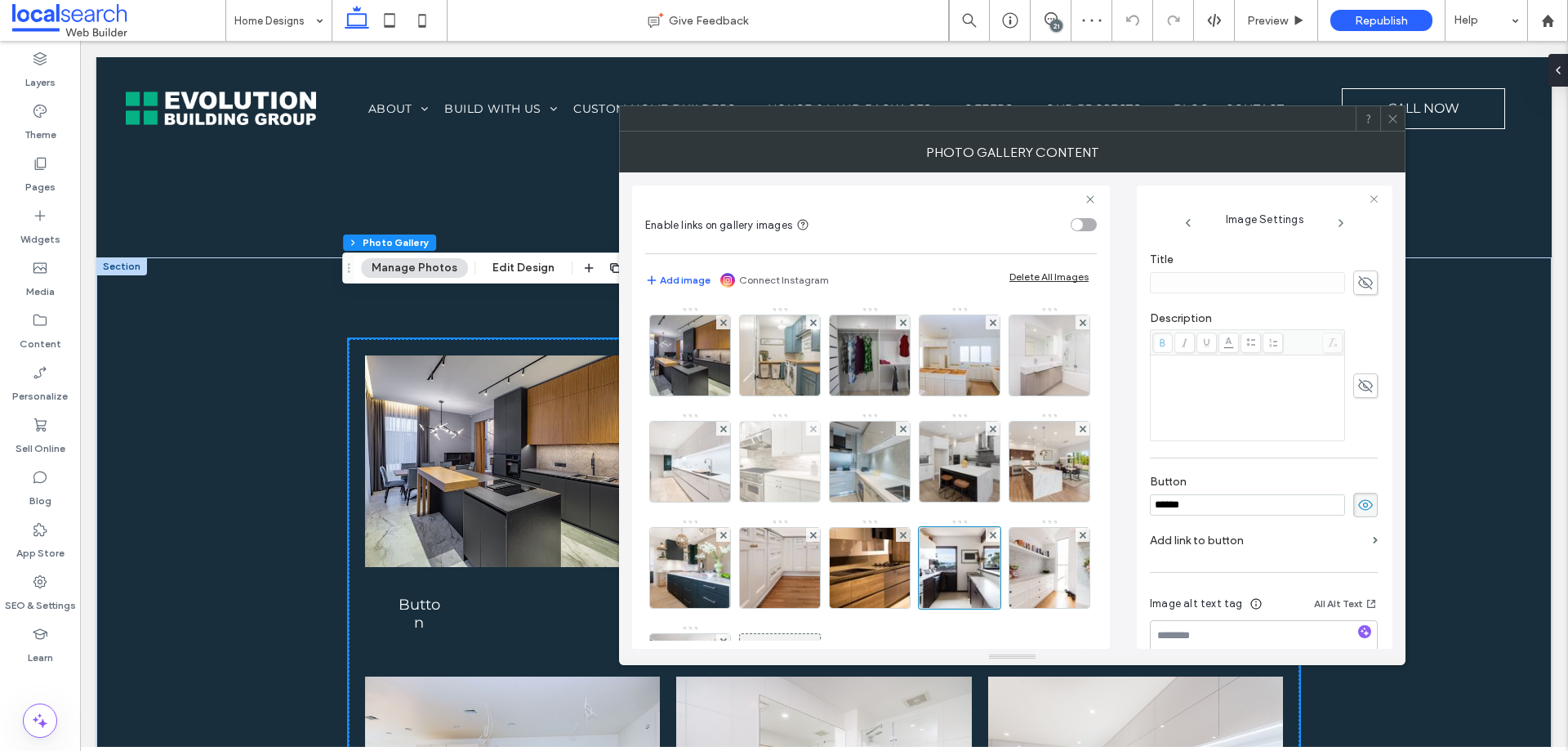
scroll to position [80, 0]
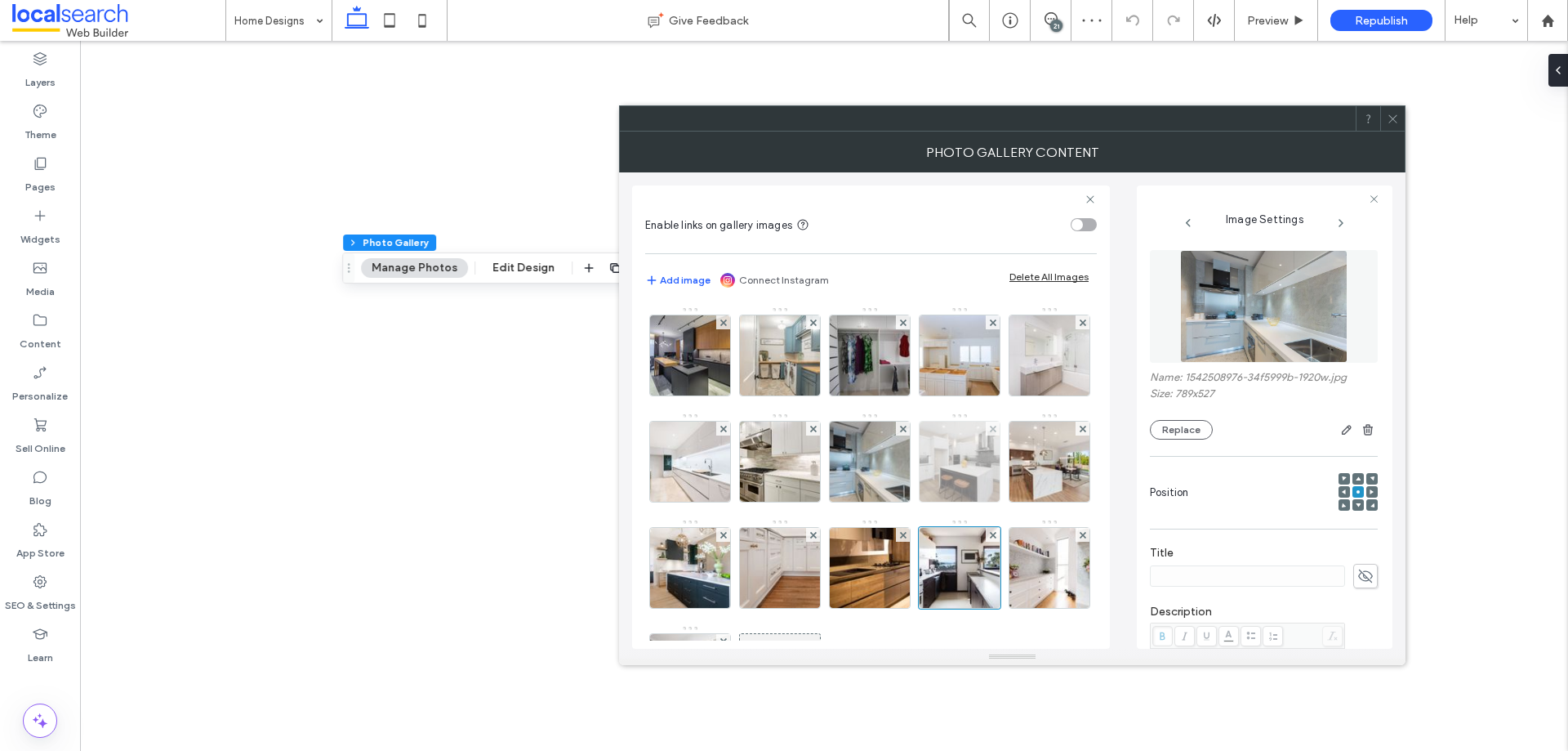
scroll to position [43, 0]
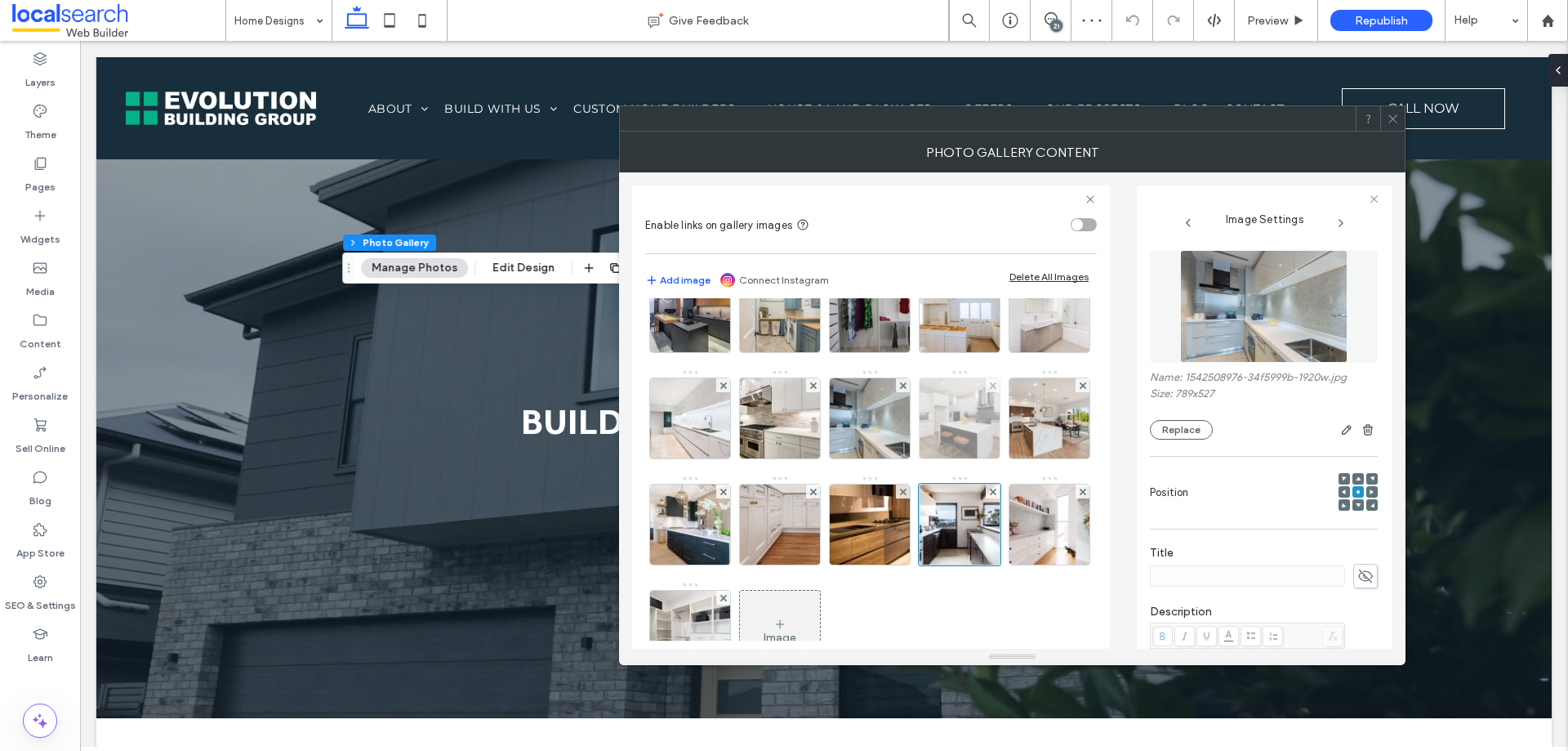
click at [900, 459] on img at bounding box center [960, 418] width 121 height 80
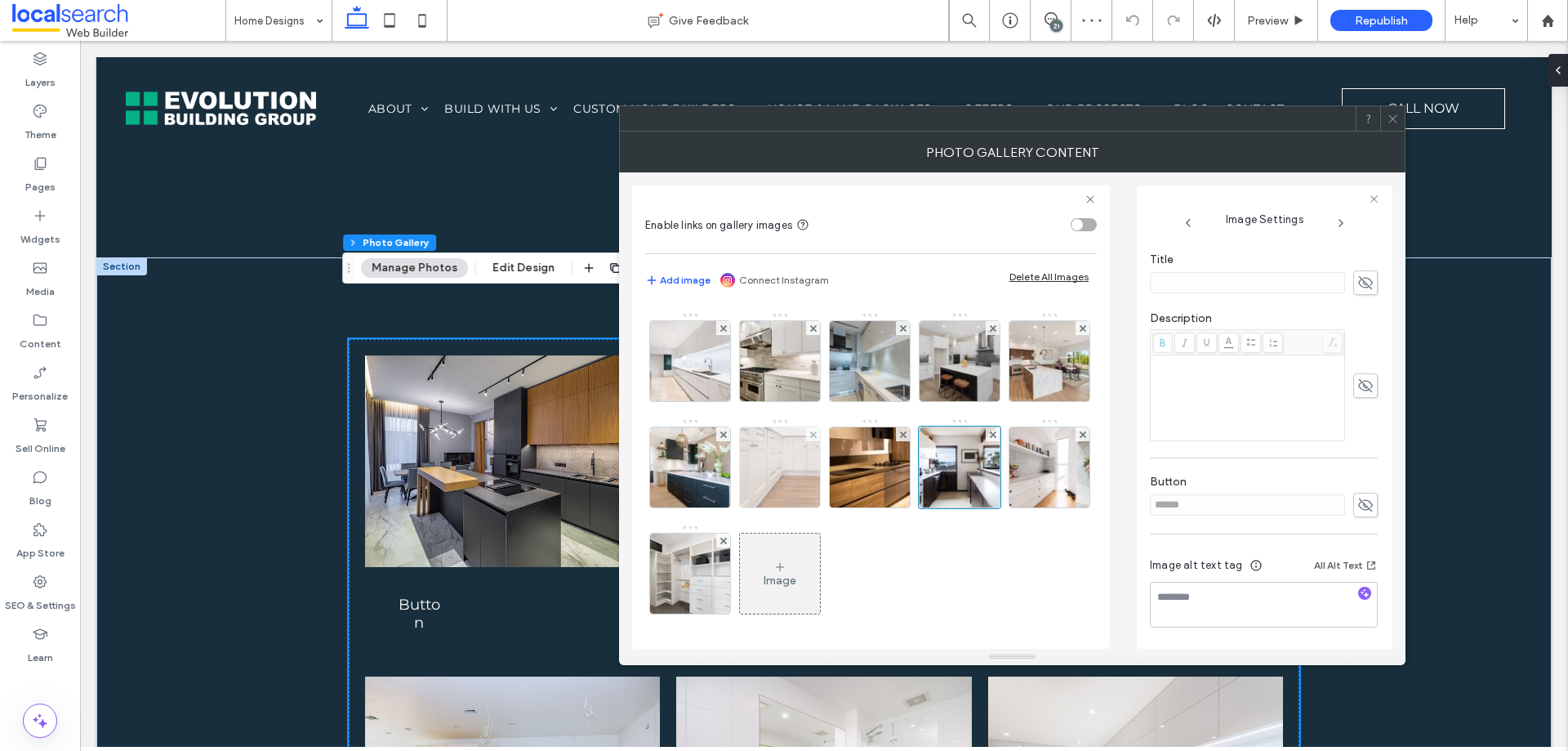
scroll to position [125, 0]
click at [1346, 500] on div "******" at bounding box center [1264, 504] width 228 height 25
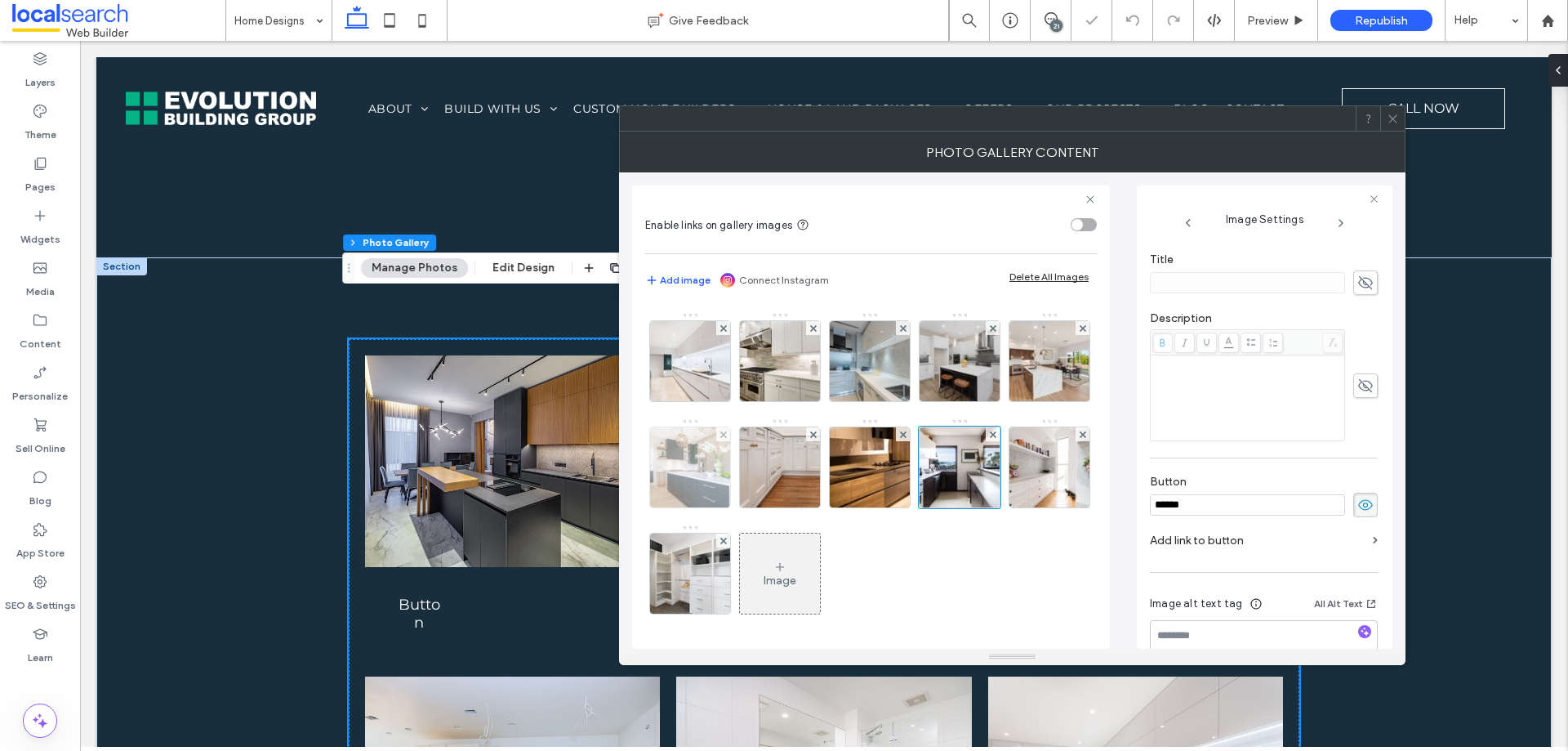
drag, startPoint x: 781, startPoint y: 452, endPoint x: 820, endPoint y: 452, distance: 39.0
click at [989, 401] on img at bounding box center [1049, 362] width 121 height 80
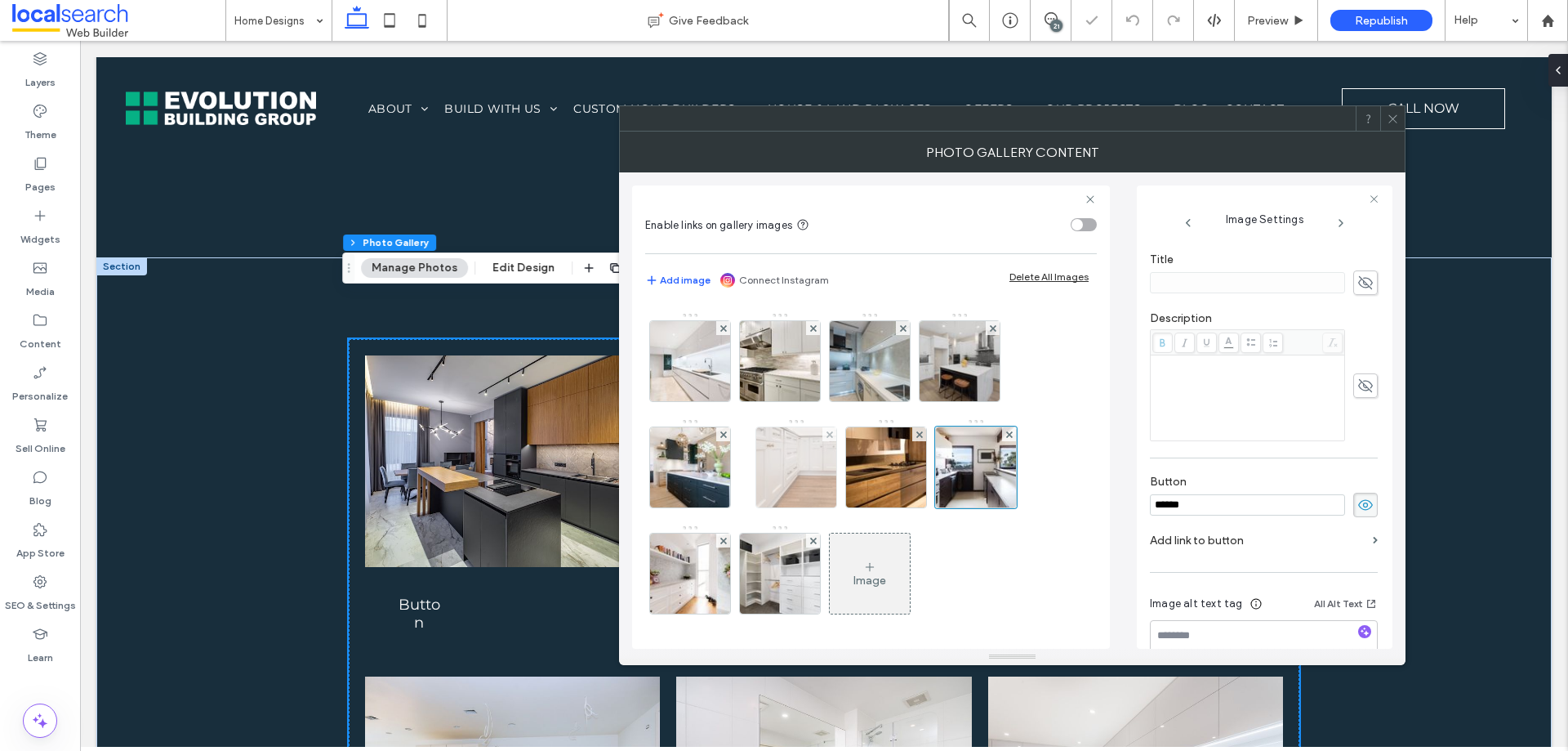
scroll to position [100, 0]
click at [857, 463] on img at bounding box center [796, 468] width 121 height 80
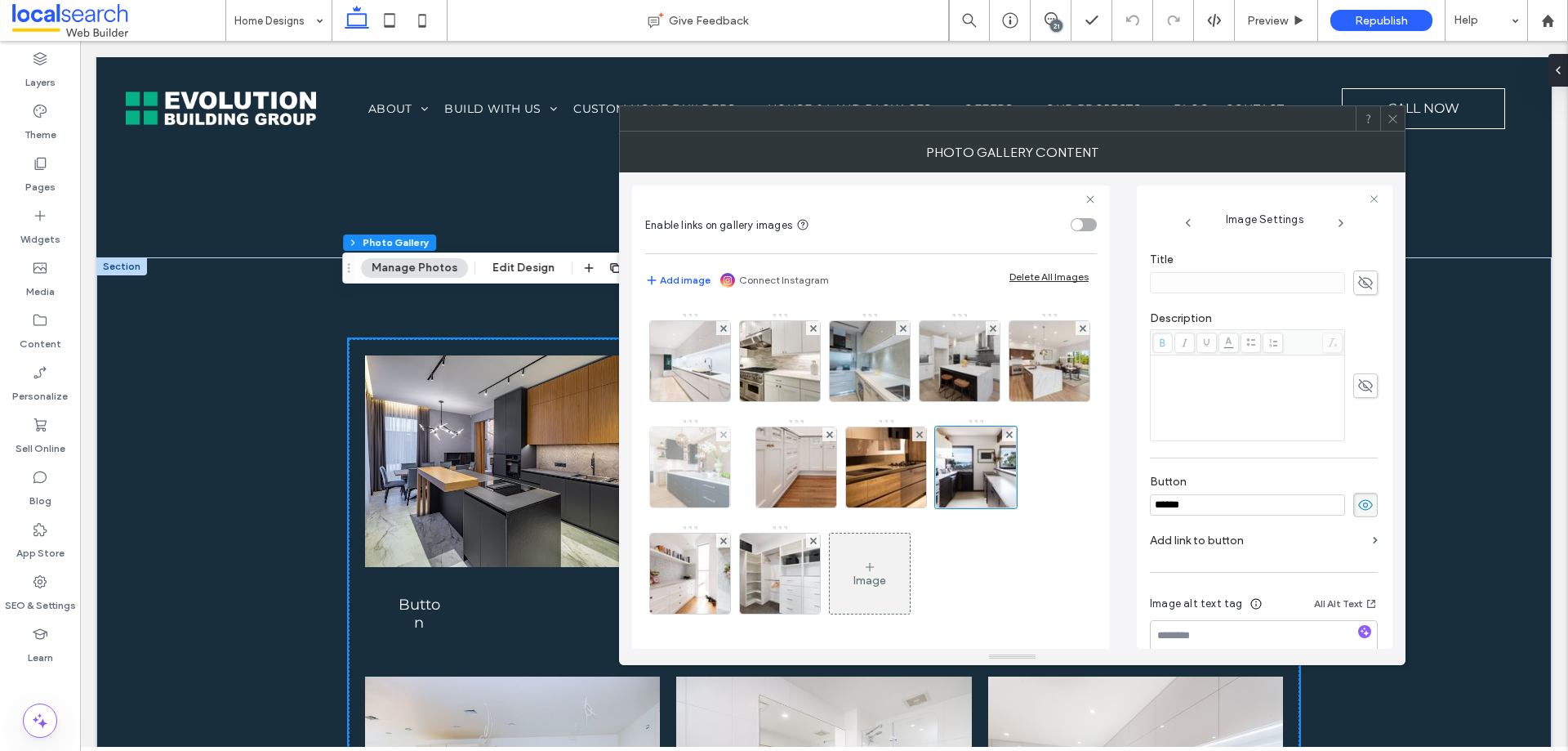
click at [751, 453] on img at bounding box center [690, 468] width 121 height 80
click at [1057, 469] on div "Image" at bounding box center [870, 418] width 450 height 425
drag, startPoint x: 1057, startPoint y: 469, endPoint x: 1047, endPoint y: 469, distance: 10.0
click at [1057, 469] on div "Image" at bounding box center [870, 418] width 450 height 425
drag, startPoint x: 874, startPoint y: 600, endPoint x: 749, endPoint y: 576, distance: 127.3
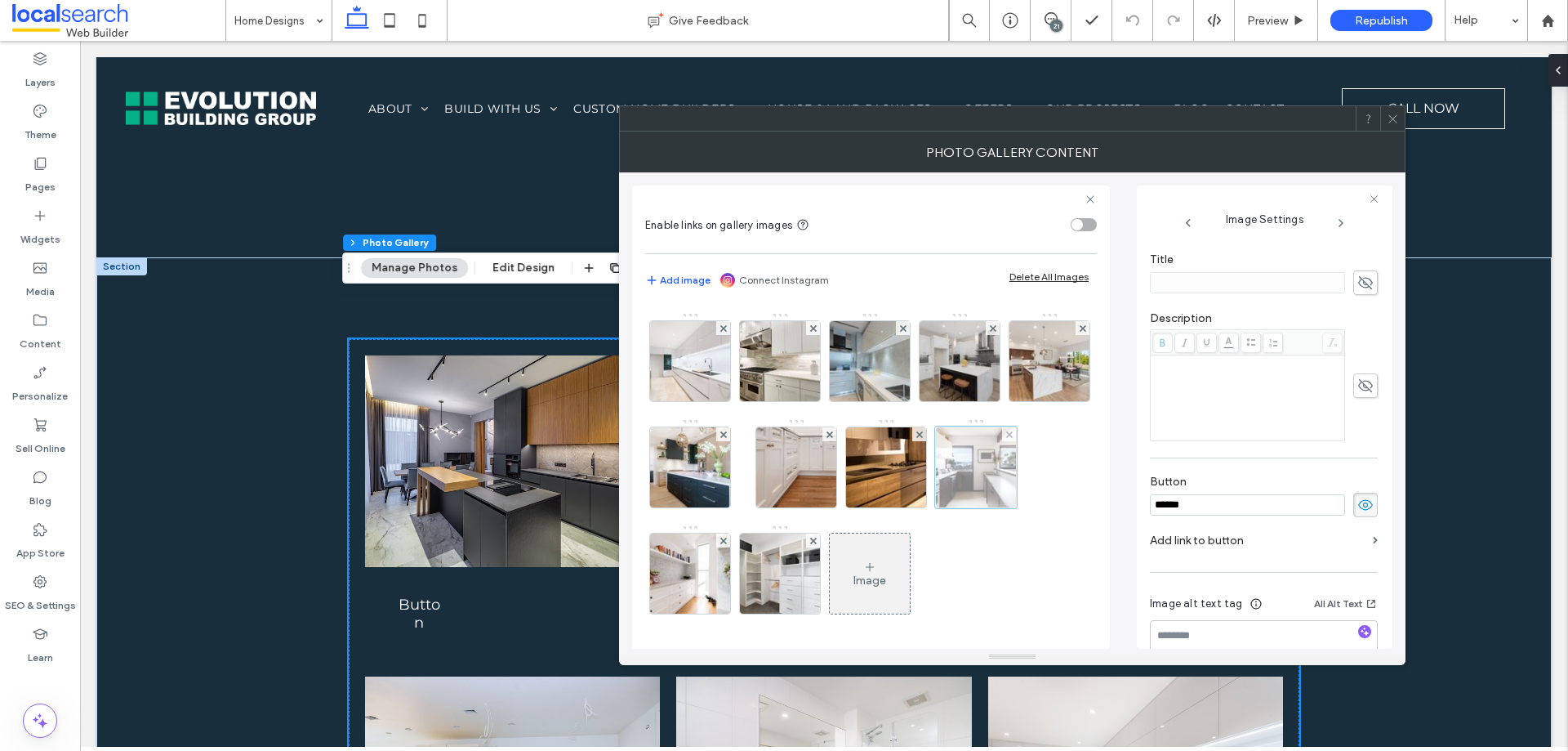
click at [935, 508] on div at bounding box center [975, 467] width 81 height 81
click at [798, 614] on div "Image" at bounding box center [870, 418] width 450 height 425
click at [811, 615] on div "Image" at bounding box center [870, 418] width 450 height 425
click at [814, 616] on div "Image" at bounding box center [870, 418] width 450 height 425
click at [857, 456] on img at bounding box center [796, 468] width 121 height 80
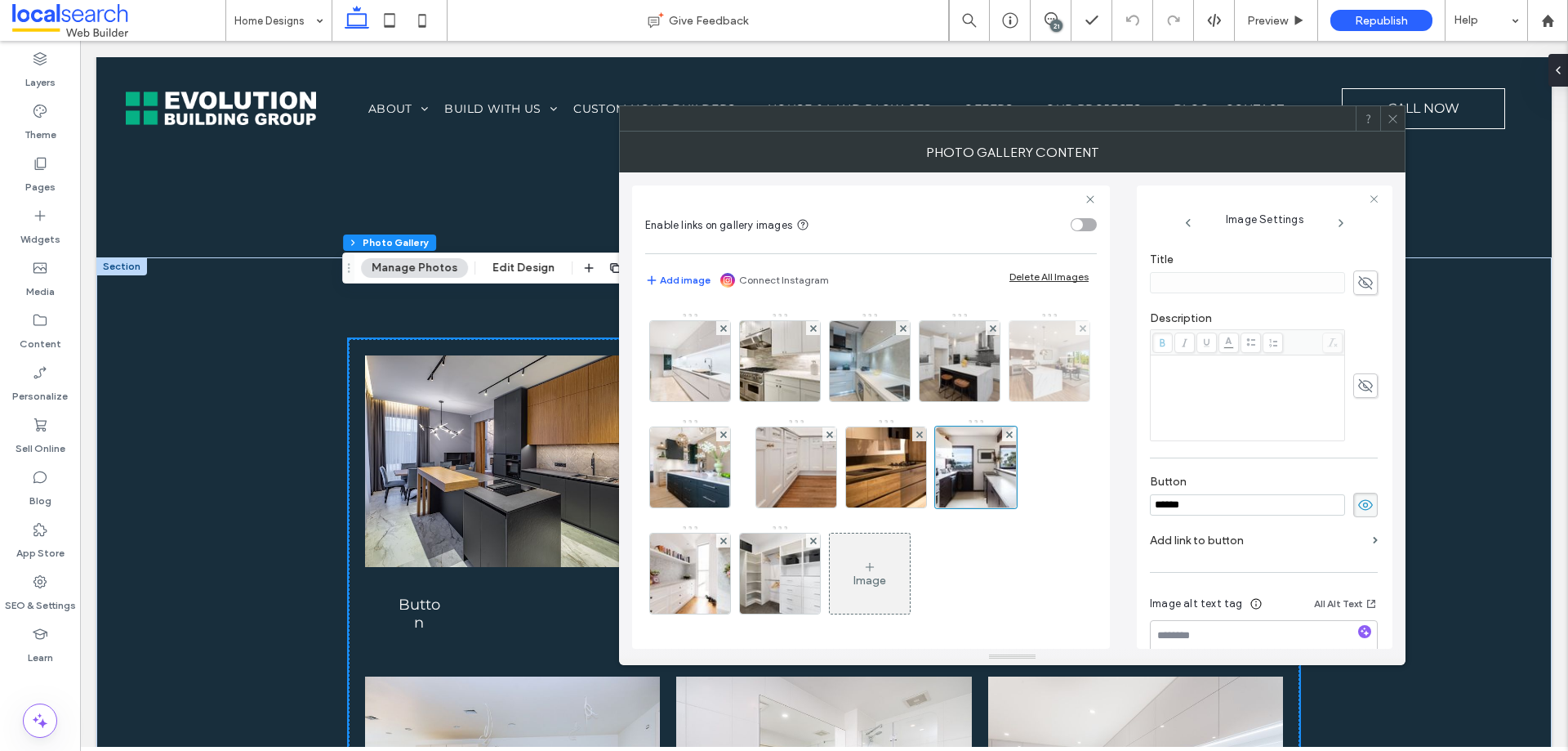
drag, startPoint x: 818, startPoint y: 457, endPoint x: 789, endPoint y: 476, distance: 34.7
click at [989, 401] on img at bounding box center [1049, 362] width 121 height 80
click at [773, 489] on div "Image" at bounding box center [870, 418] width 450 height 425
click at [857, 456] on img at bounding box center [796, 468] width 121 height 80
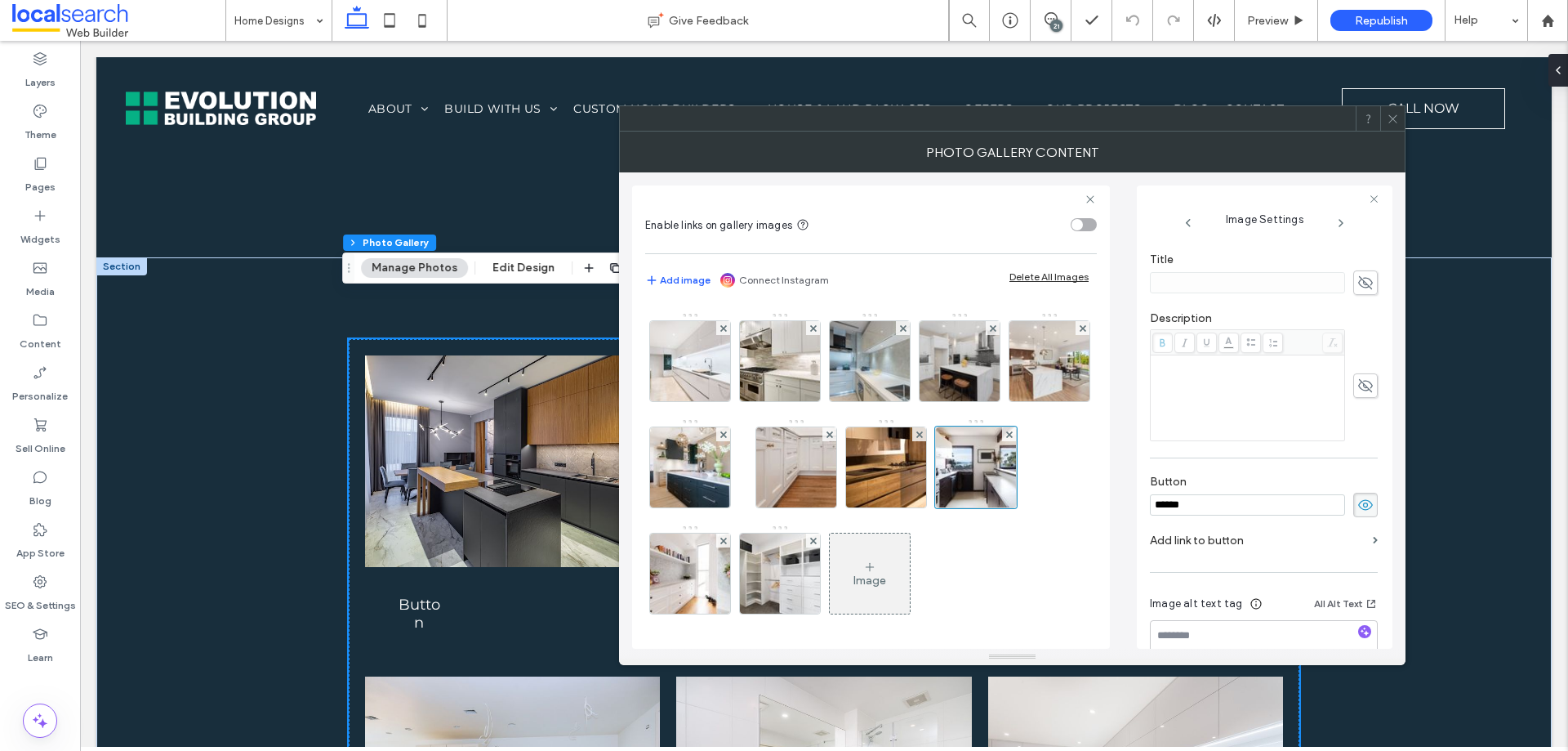
click at [1394, 128] on span at bounding box center [1393, 118] width 12 height 25
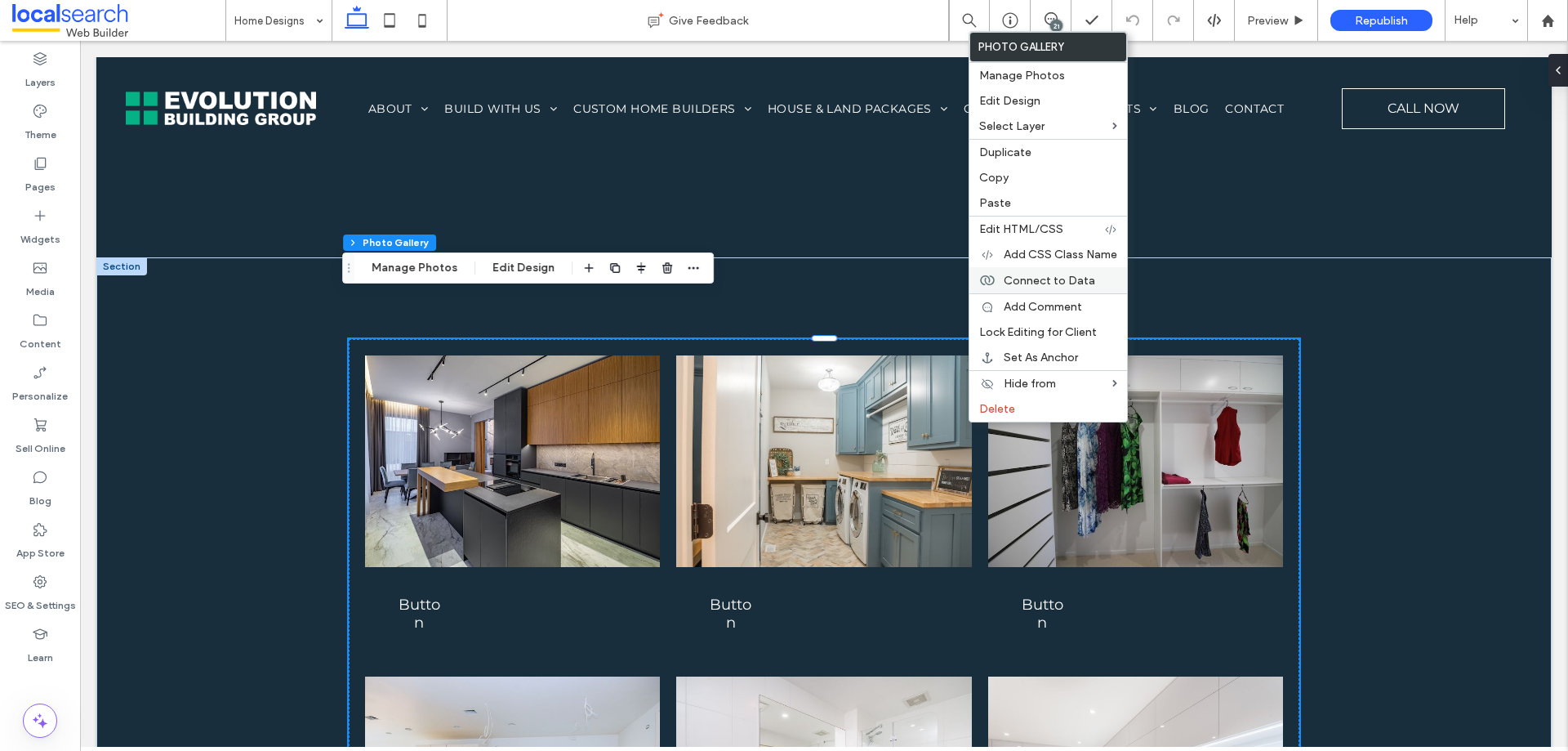
click at [1121, 280] on div "Connect to Data" at bounding box center [1048, 280] width 158 height 26
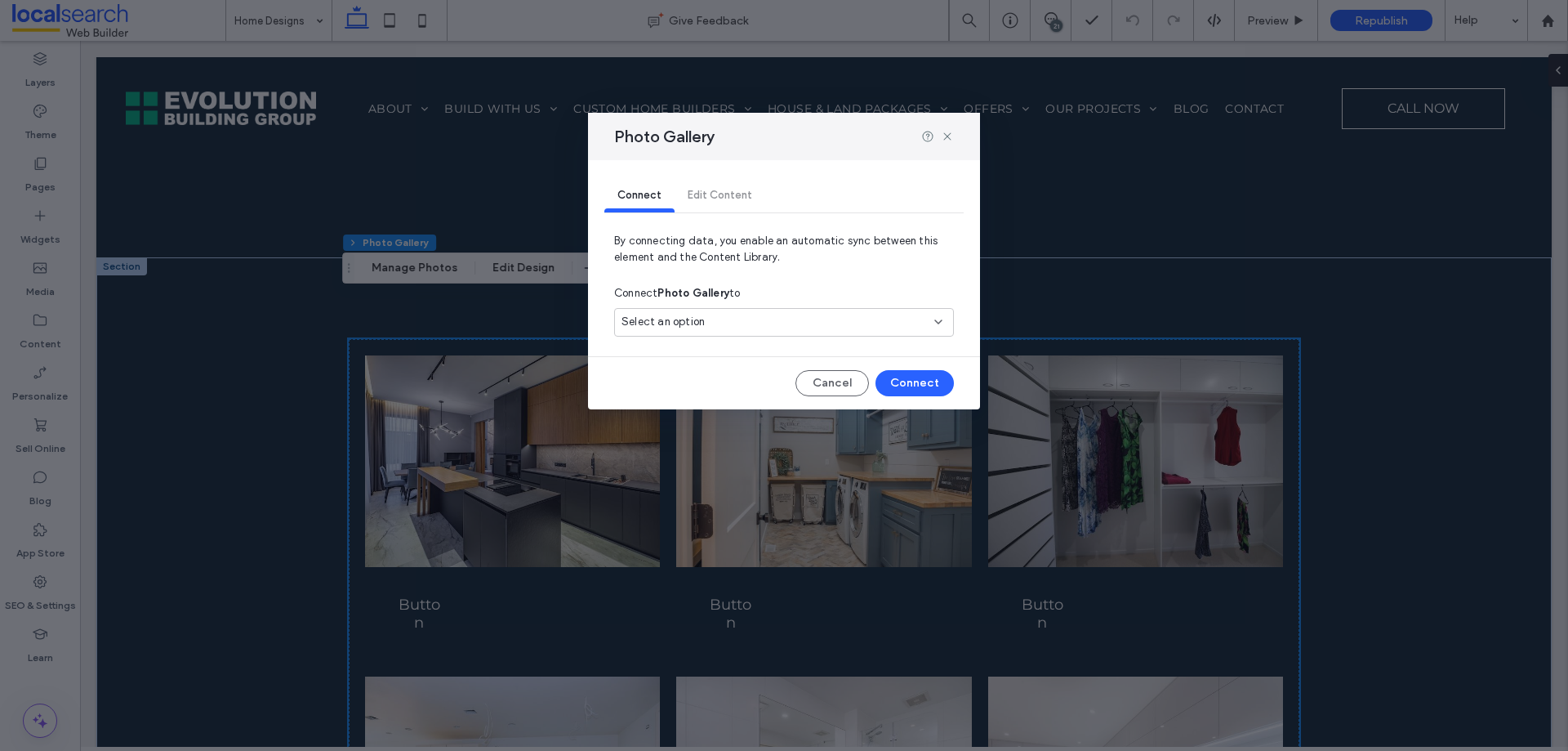
click at [801, 320] on div "Select an option" at bounding box center [774, 322] width 306 height 16
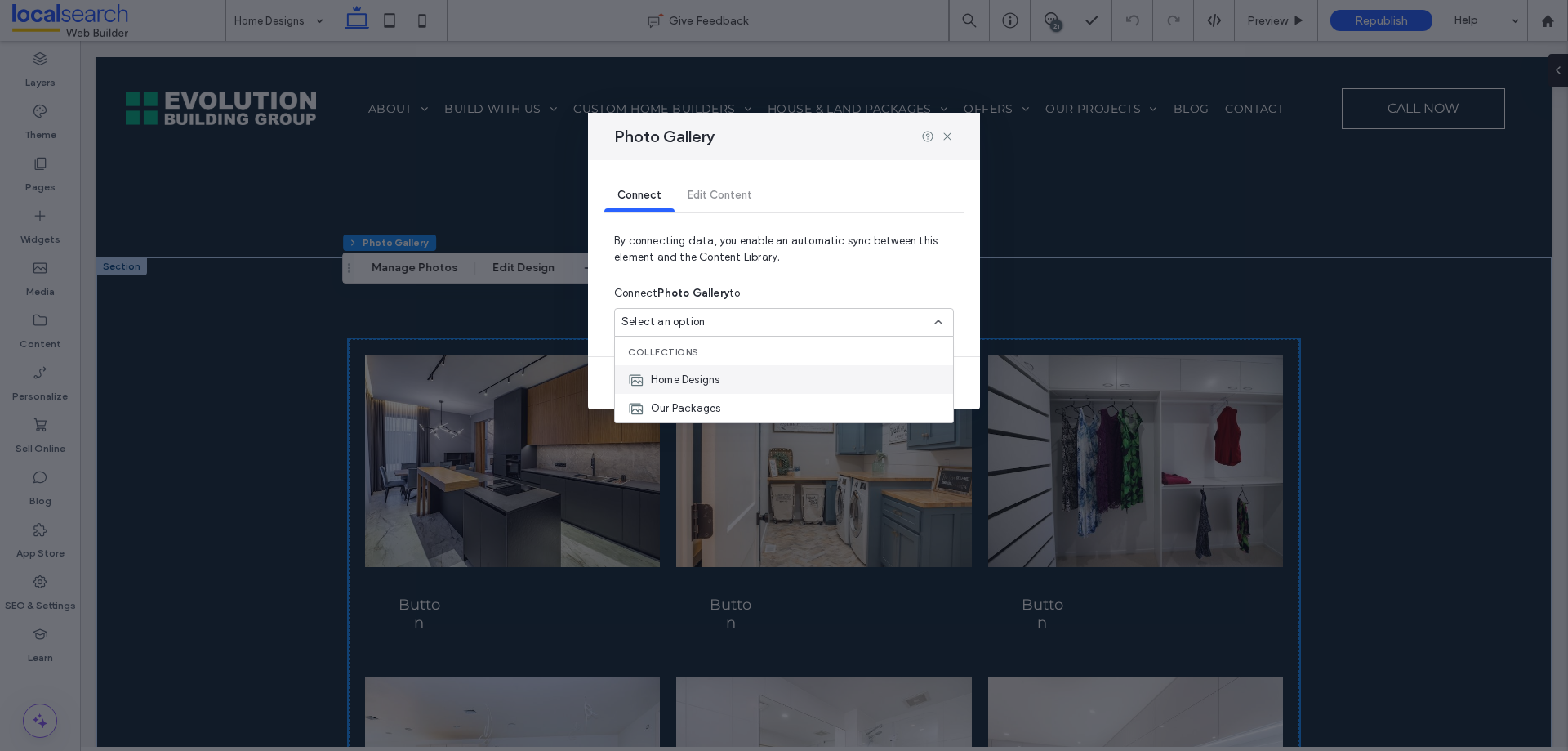
click at [716, 376] on span "Home Designs" at bounding box center [685, 380] width 68 height 16
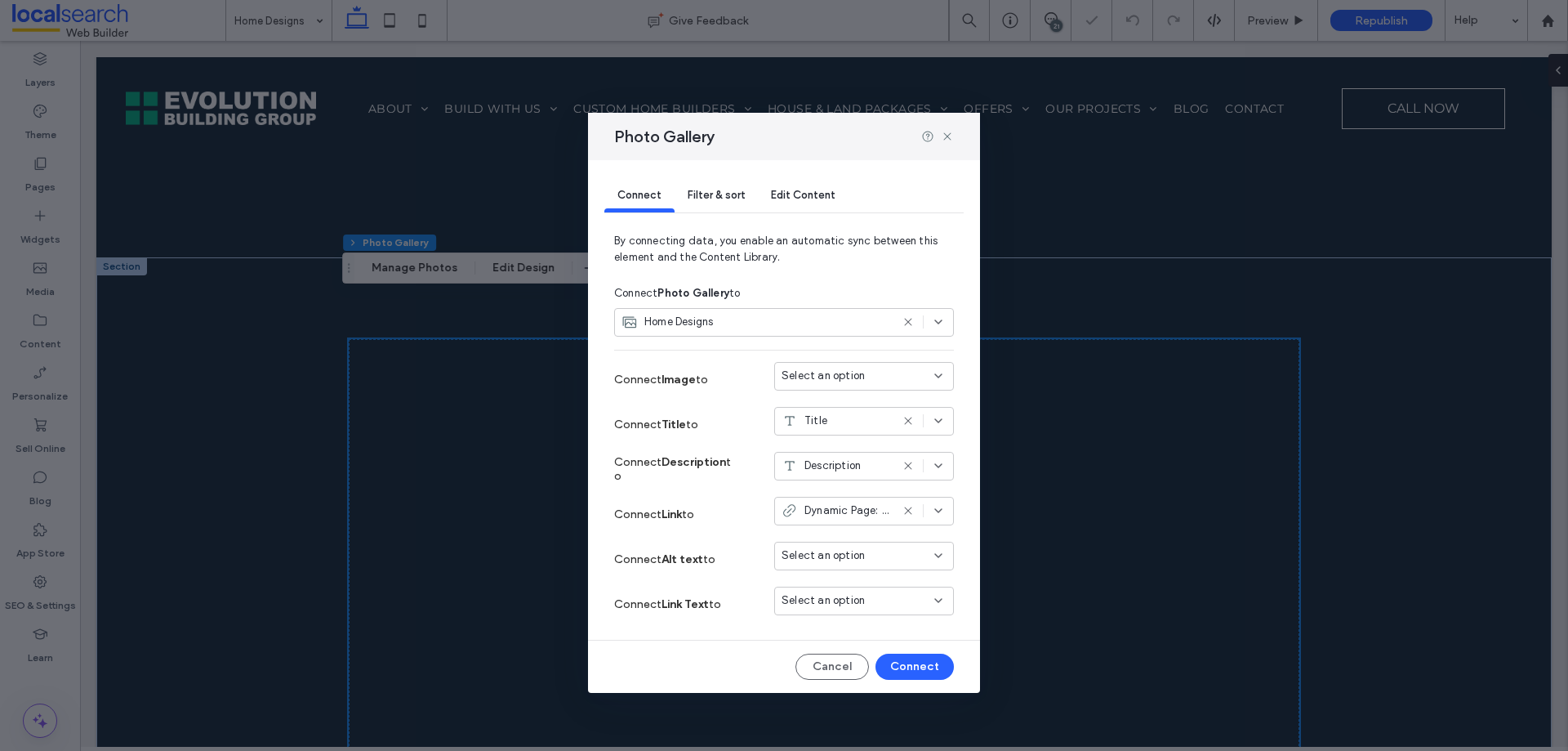
click at [724, 191] on span "Filter & sort" at bounding box center [716, 195] width 58 height 12
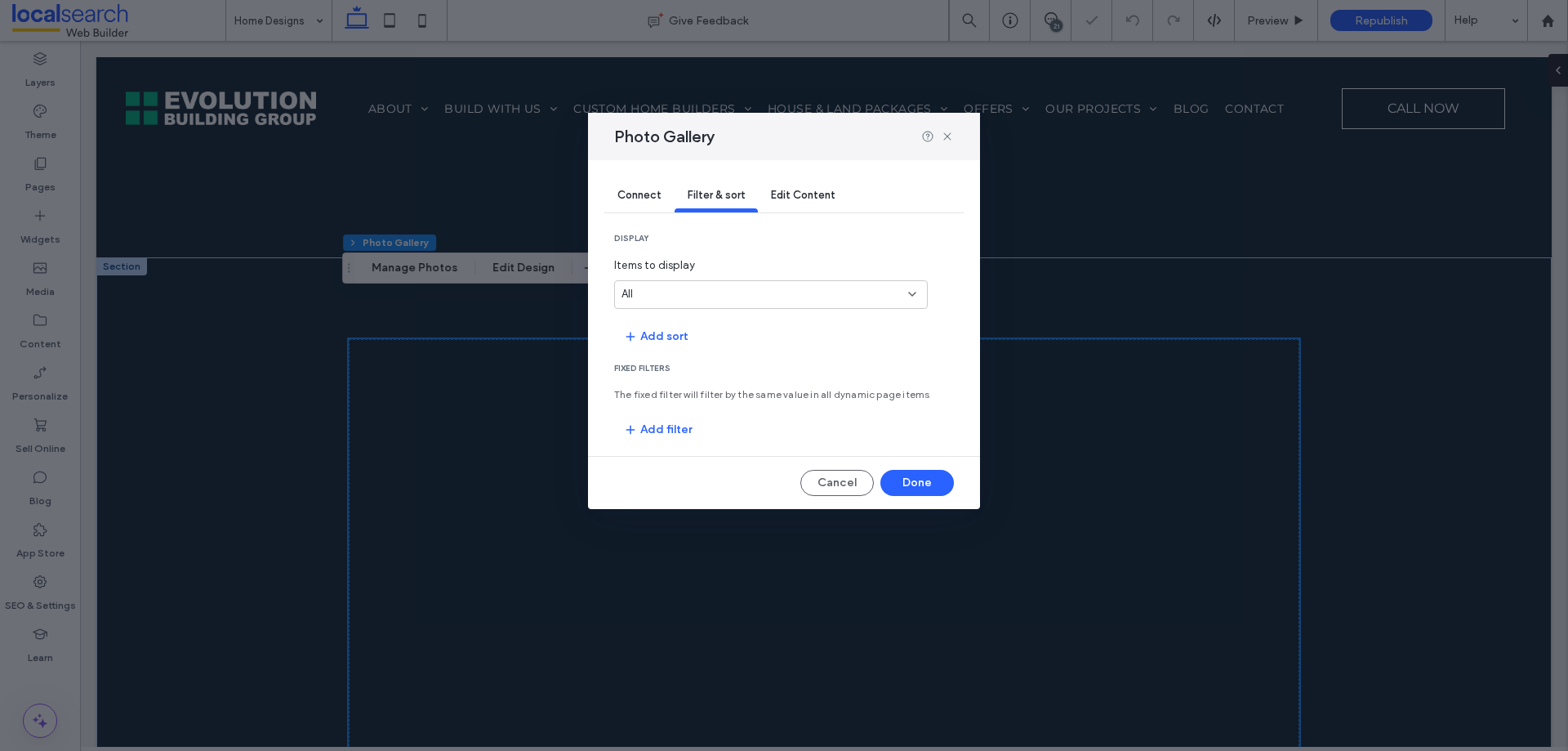
click at [641, 207] on div "Connect" at bounding box center [639, 196] width 70 height 33
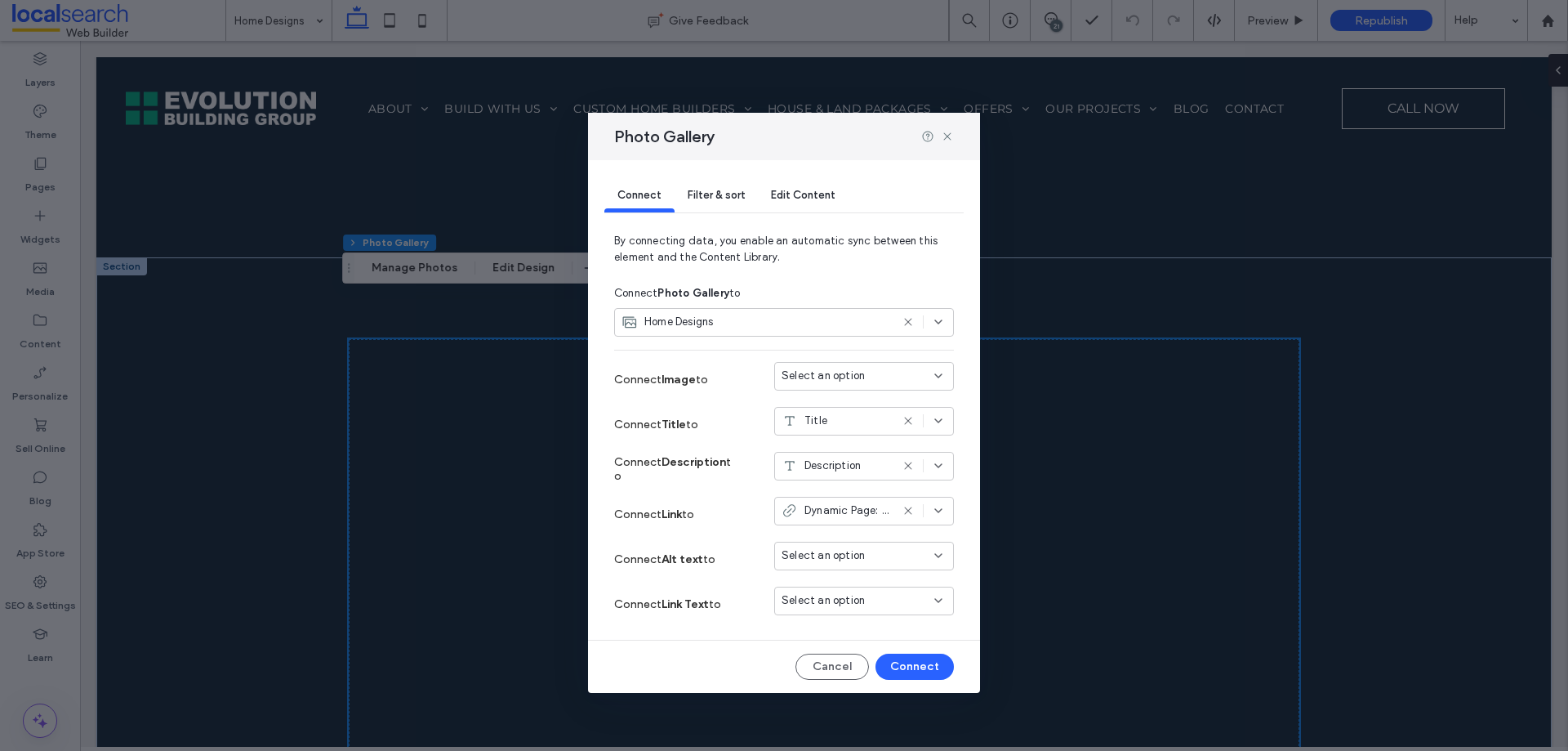
click at [891, 605] on div "Select an option" at bounding box center [854, 600] width 145 height 16
click at [845, 542] on div "Width" at bounding box center [864, 544] width 178 height 28
drag, startPoint x: 927, startPoint y: 660, endPoint x: 847, endPoint y: 619, distance: 89.9
click at [927, 660] on button "Connect" at bounding box center [915, 667] width 79 height 26
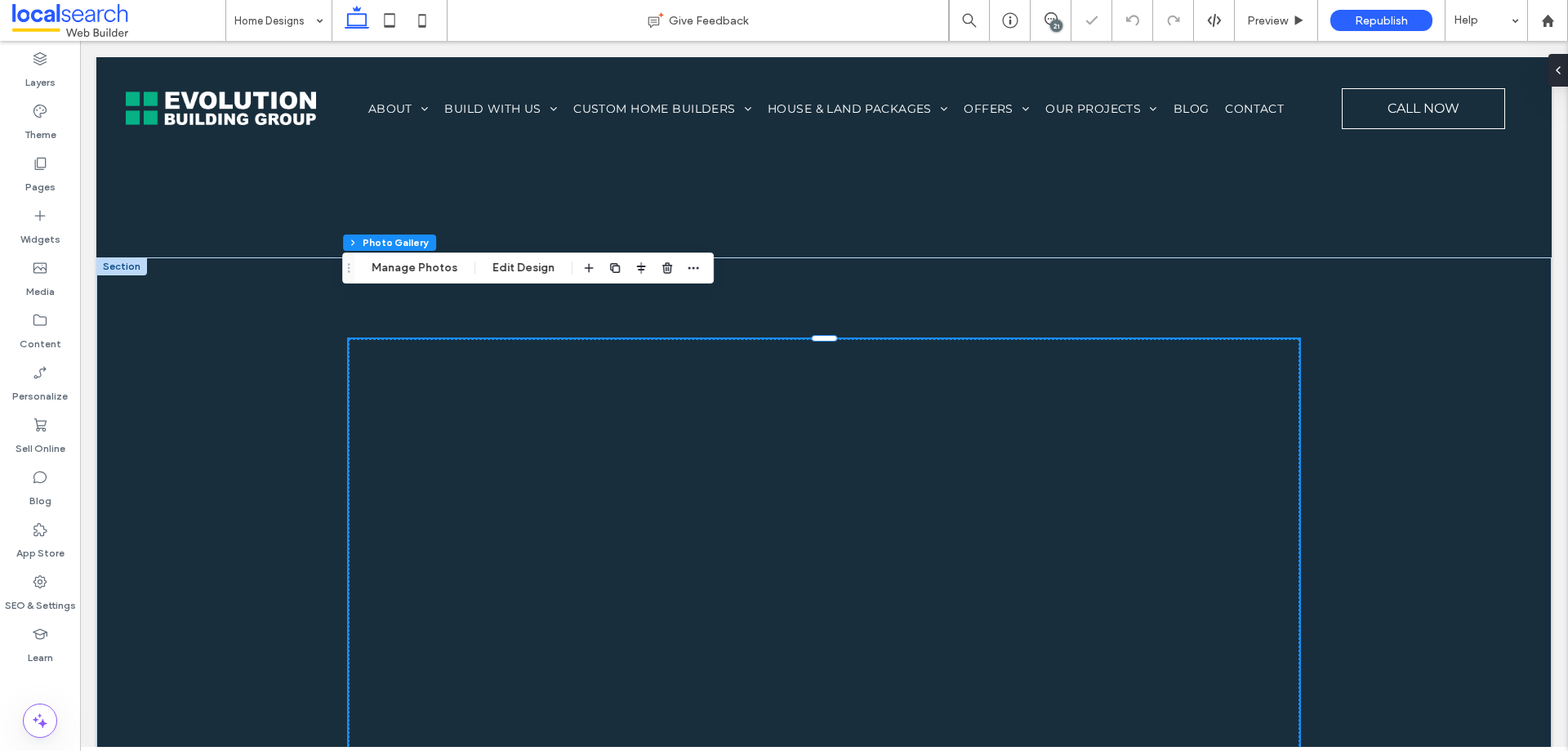
click at [1100, 614] on p "The Atlantis is a cleverly designed four bedroom home that oozes quality and co…" at bounding box center [1136, 702] width 270 height 176
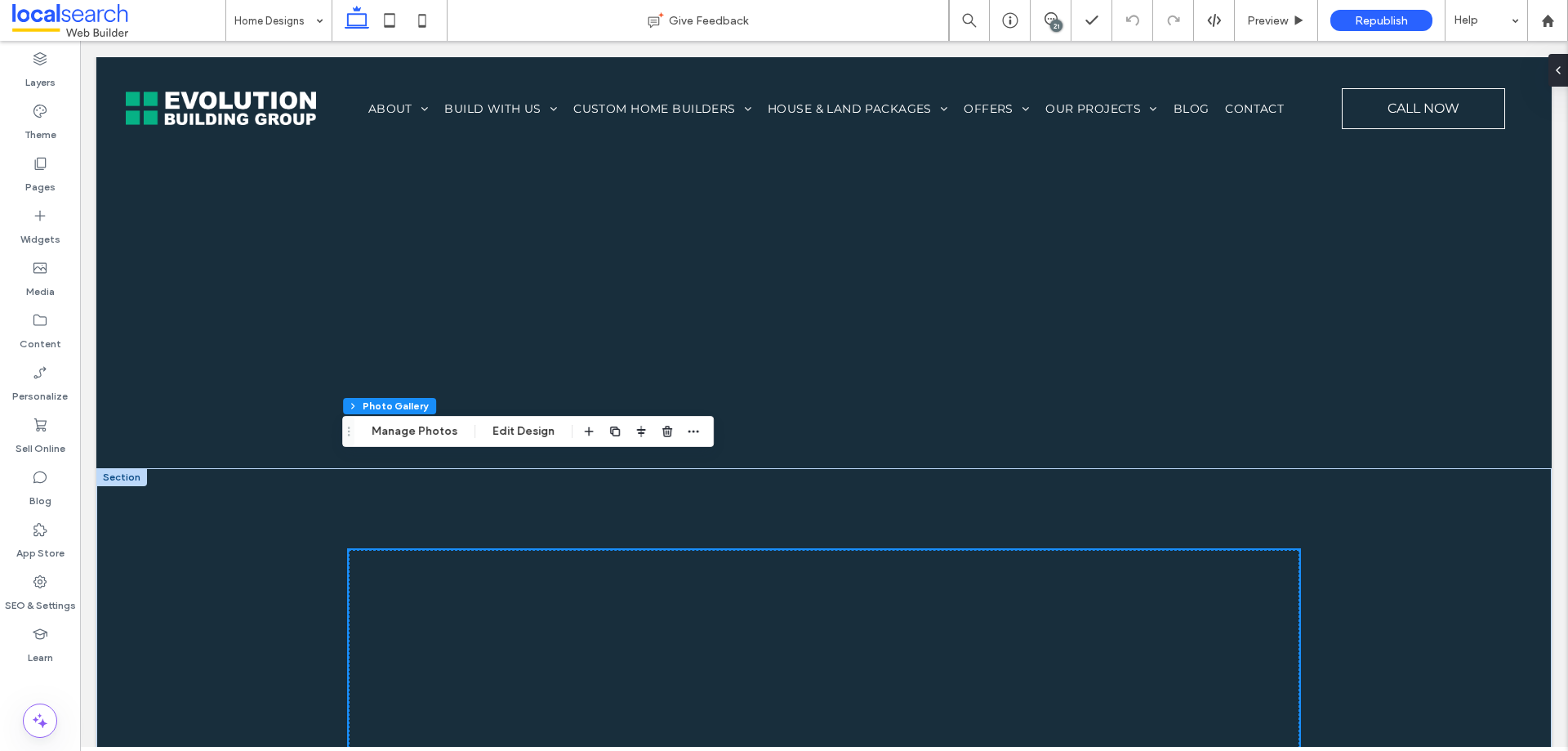
scroll to position [5230, 0]
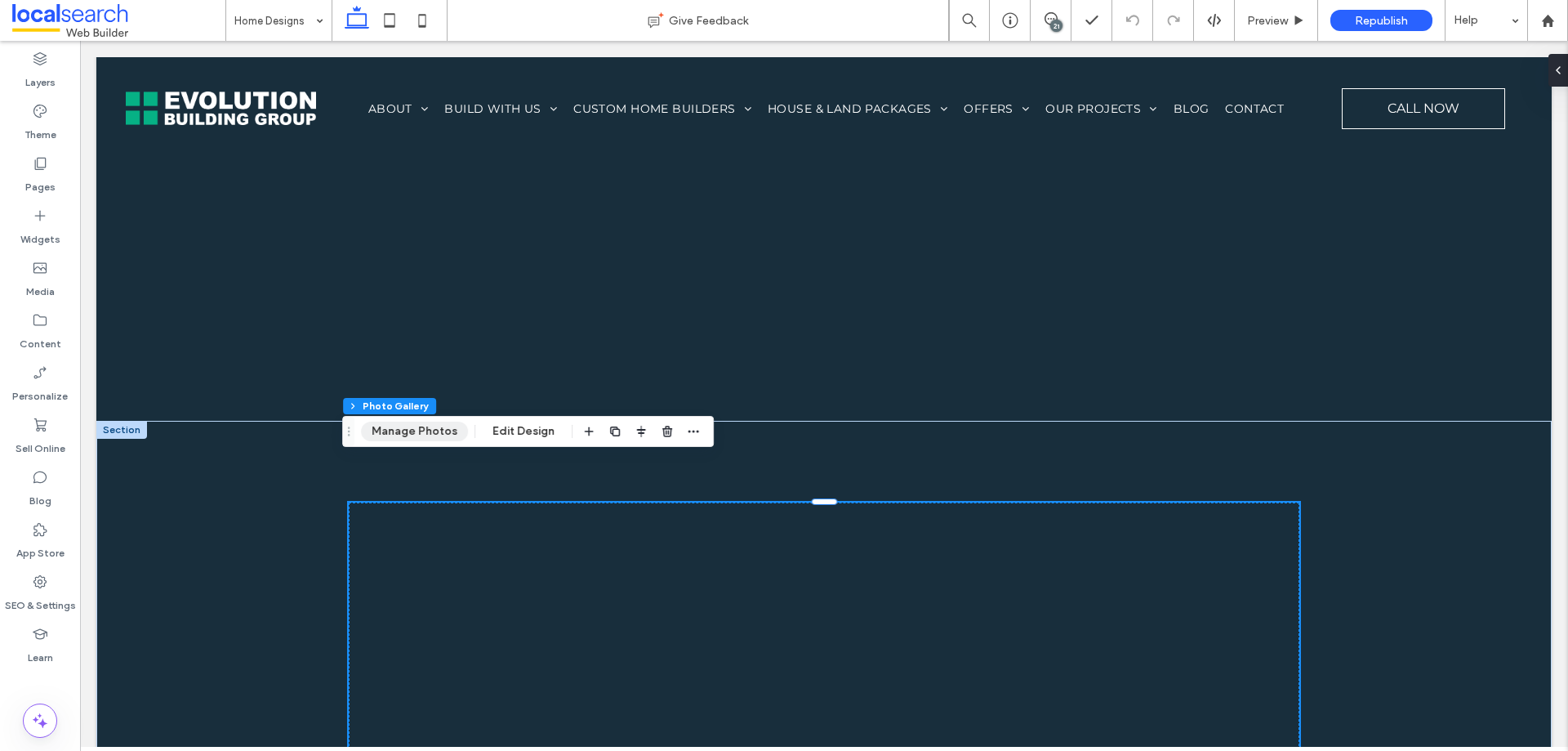
click at [402, 425] on button "Manage Photos" at bounding box center [414, 431] width 107 height 19
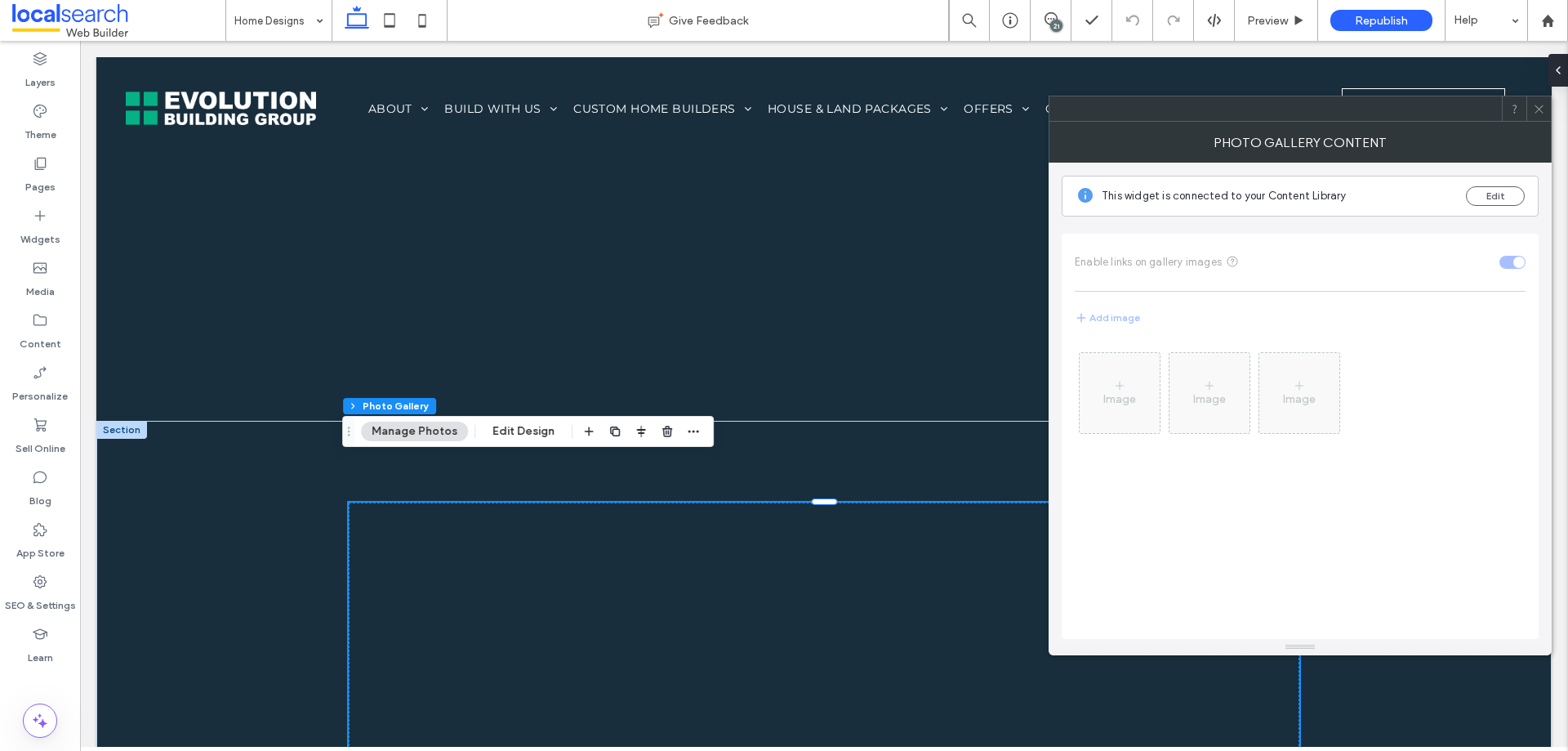
click at [1533, 113] on icon at bounding box center [1539, 109] width 12 height 12
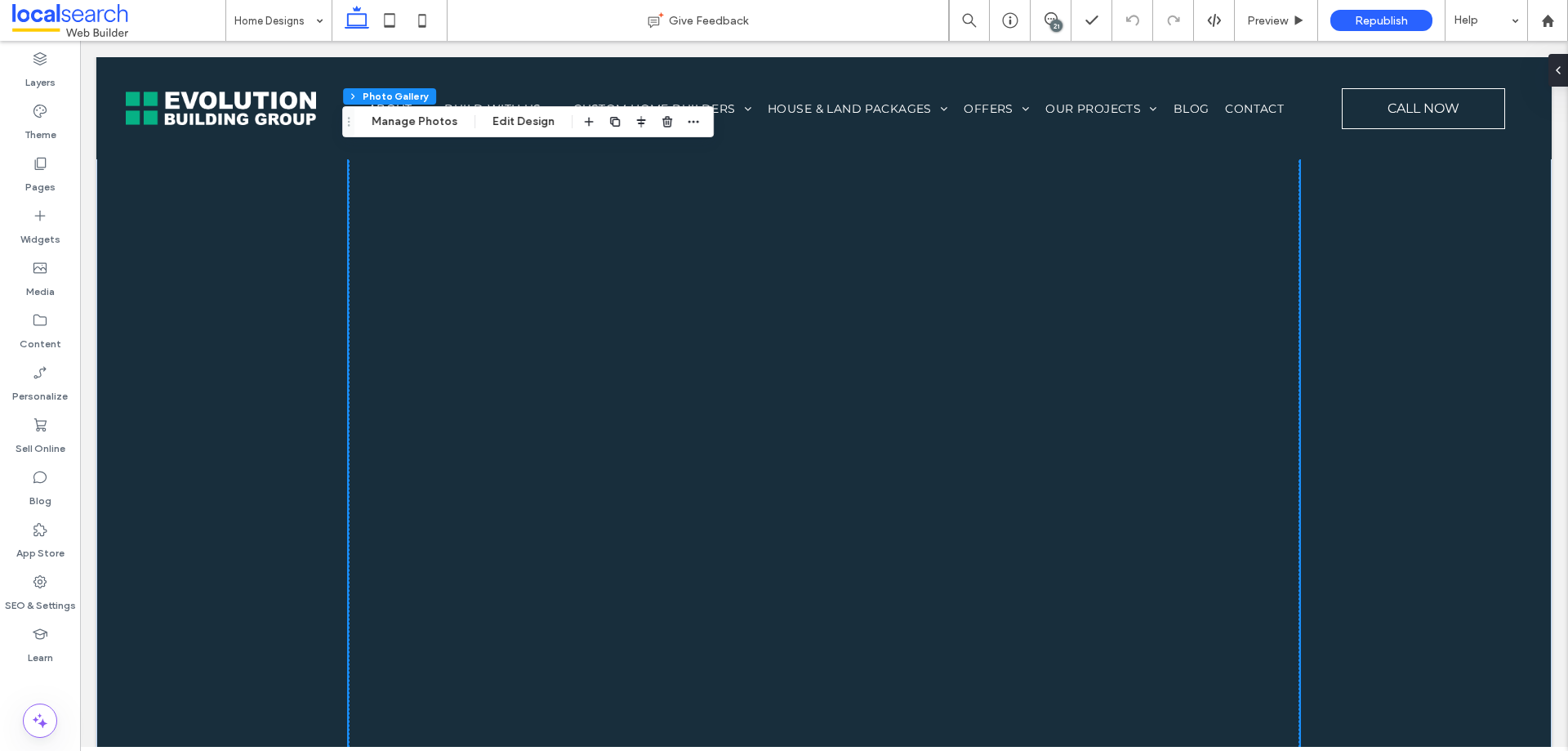
scroll to position [7518, 0]
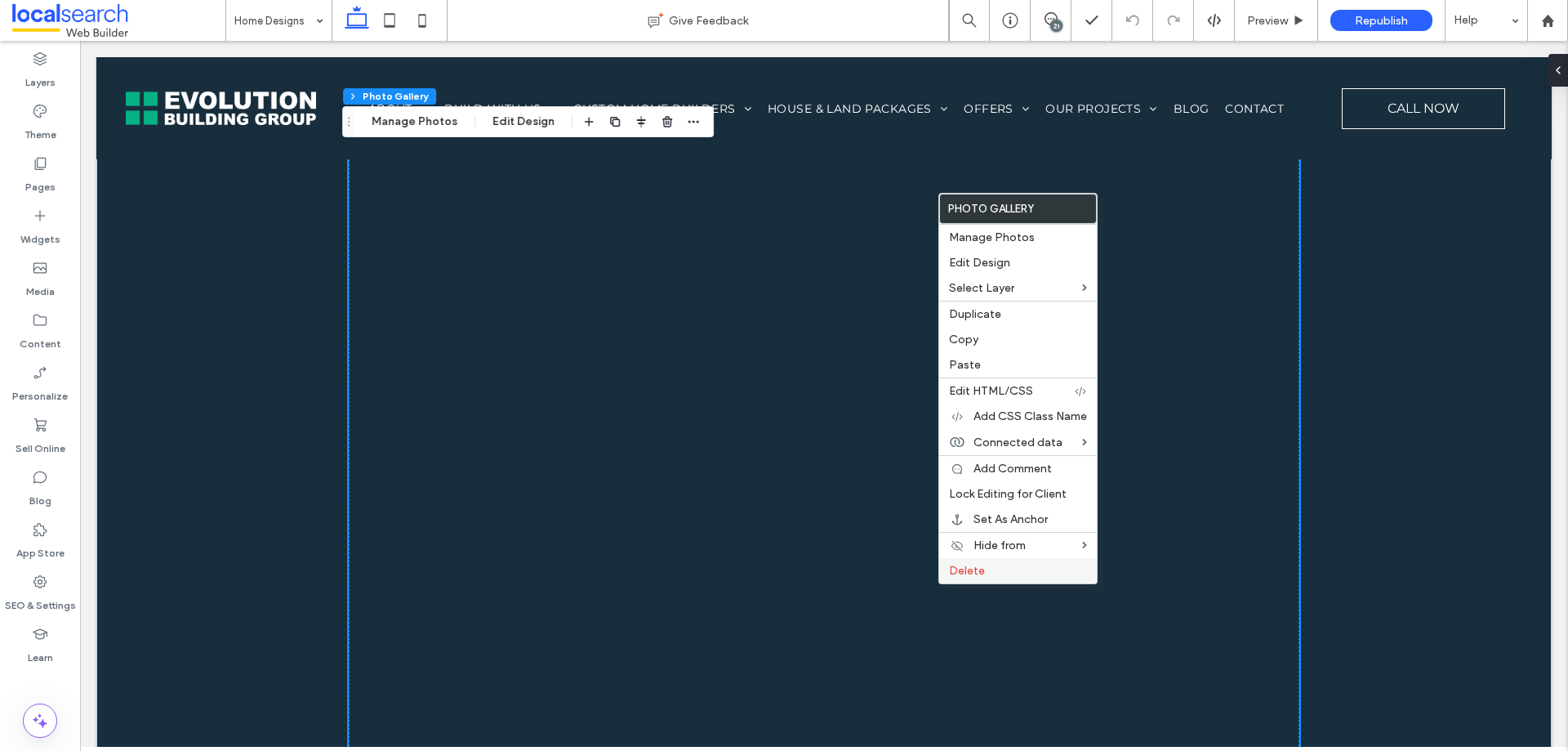
click at [974, 569] on span "Delete" at bounding box center [966, 570] width 36 height 14
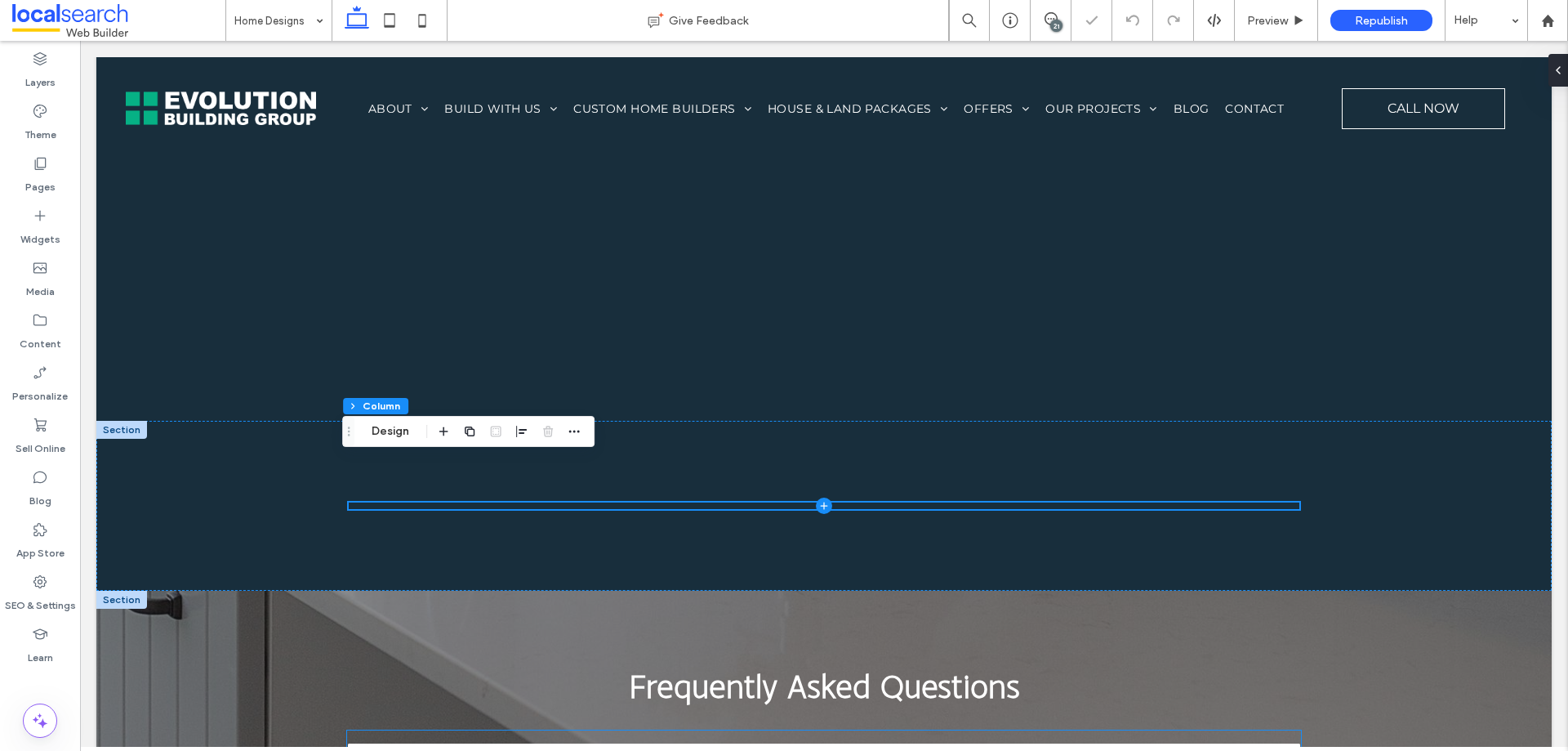
scroll to position [5039, 0]
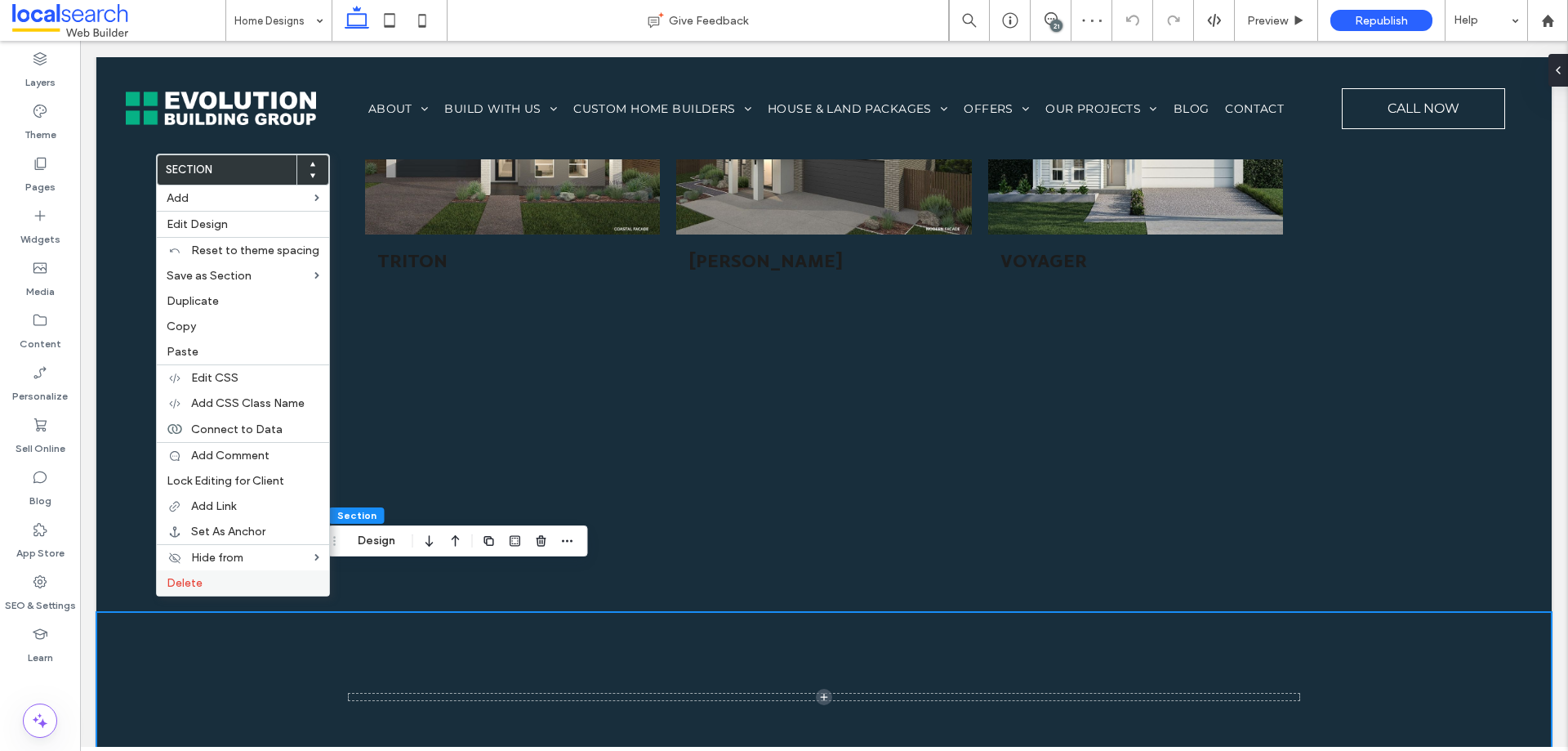
click at [215, 586] on label "Delete" at bounding box center [242, 583] width 153 height 14
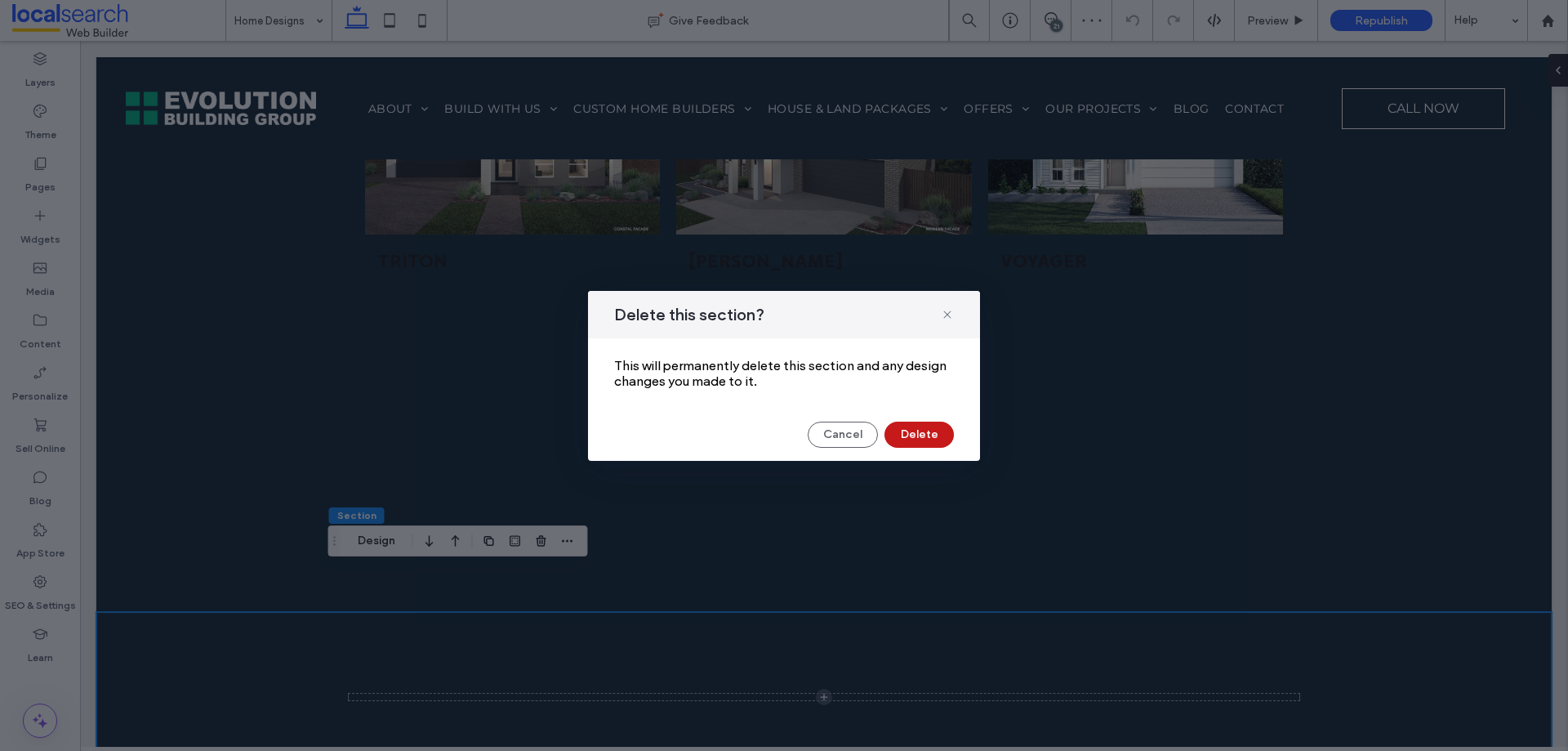
click at [908, 437] on button "Delete" at bounding box center [920, 435] width 69 height 26
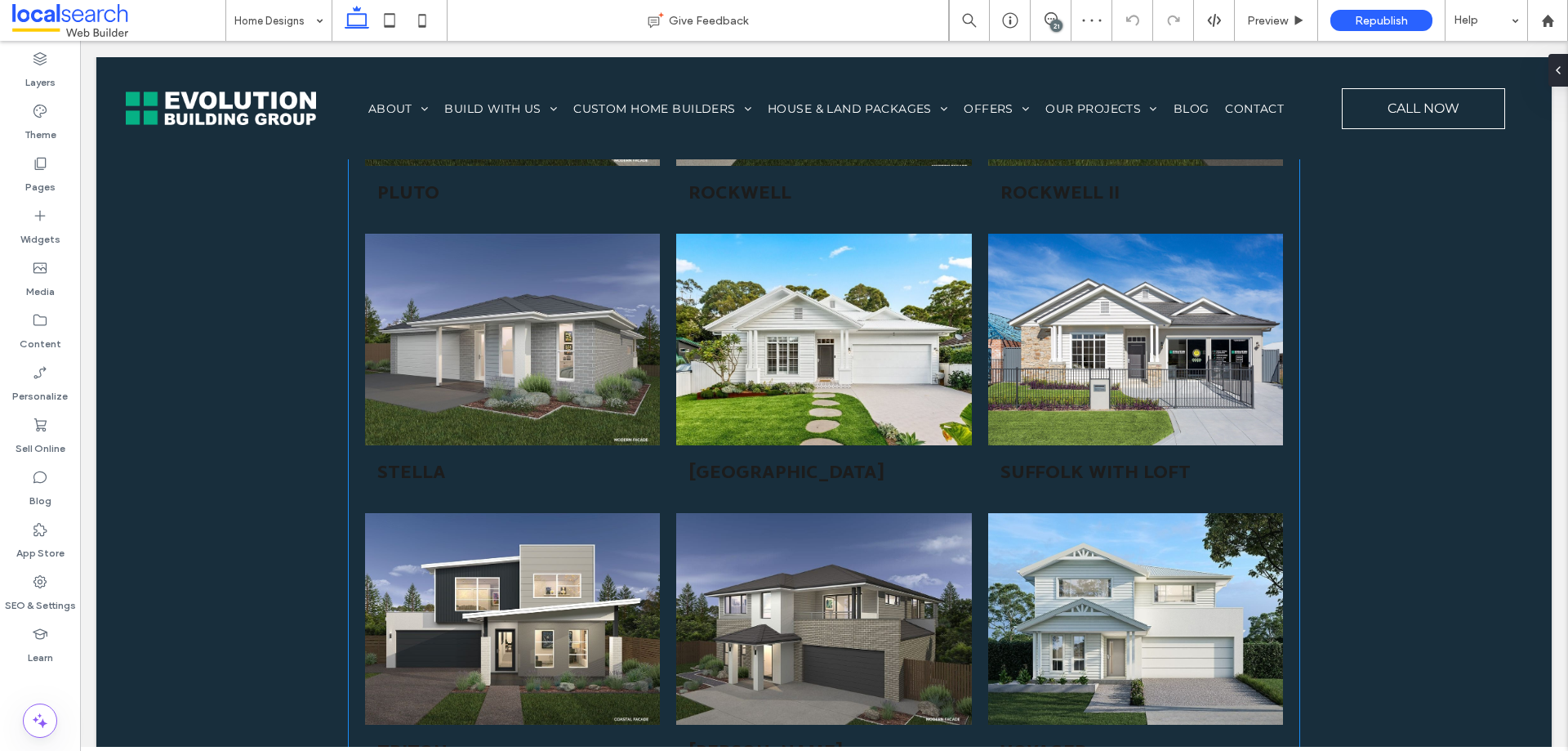
scroll to position [4222, 0]
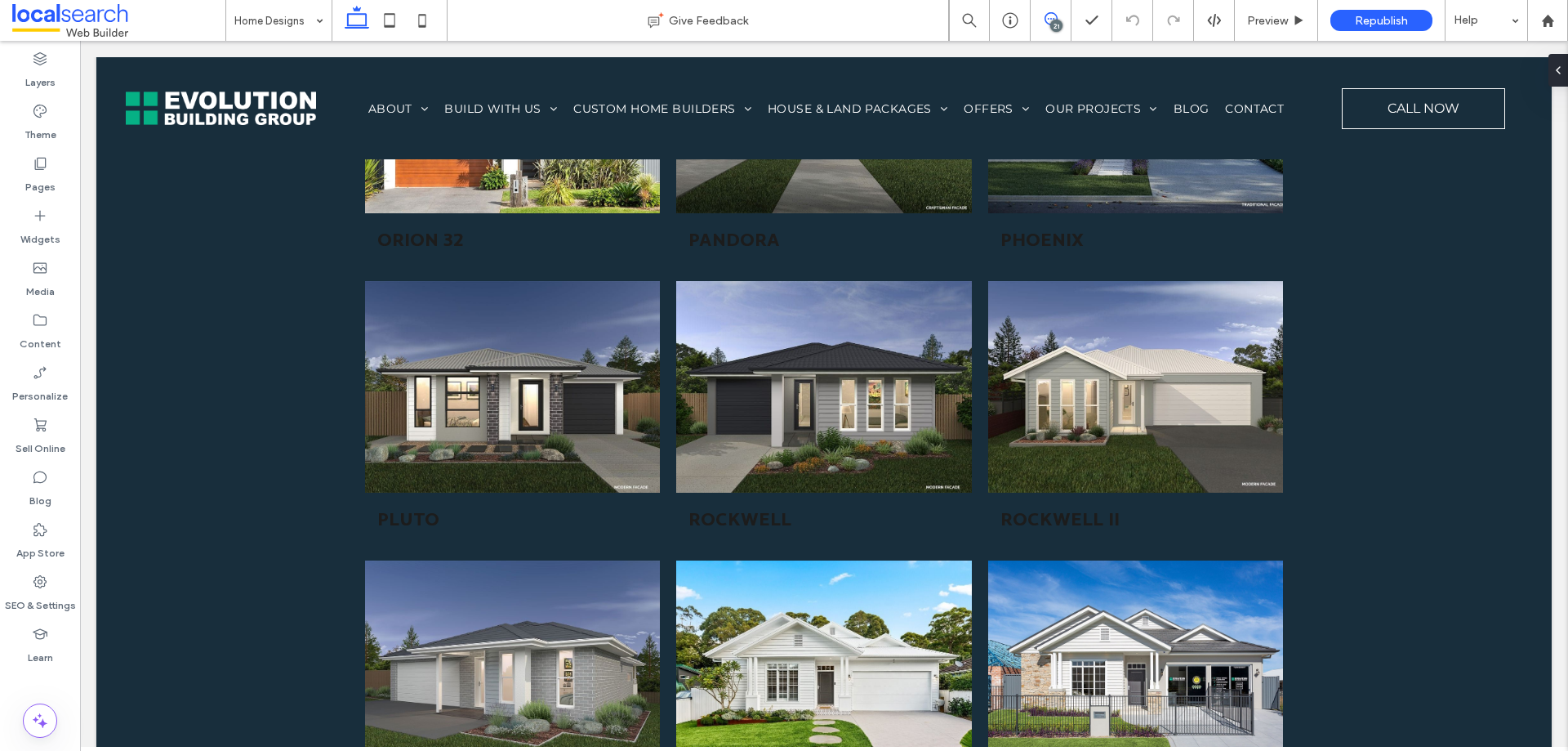
drag, startPoint x: 1058, startPoint y: 18, endPoint x: 904, endPoint y: 135, distance: 193.4
click at [1058, 18] on span at bounding box center [1051, 18] width 40 height 13
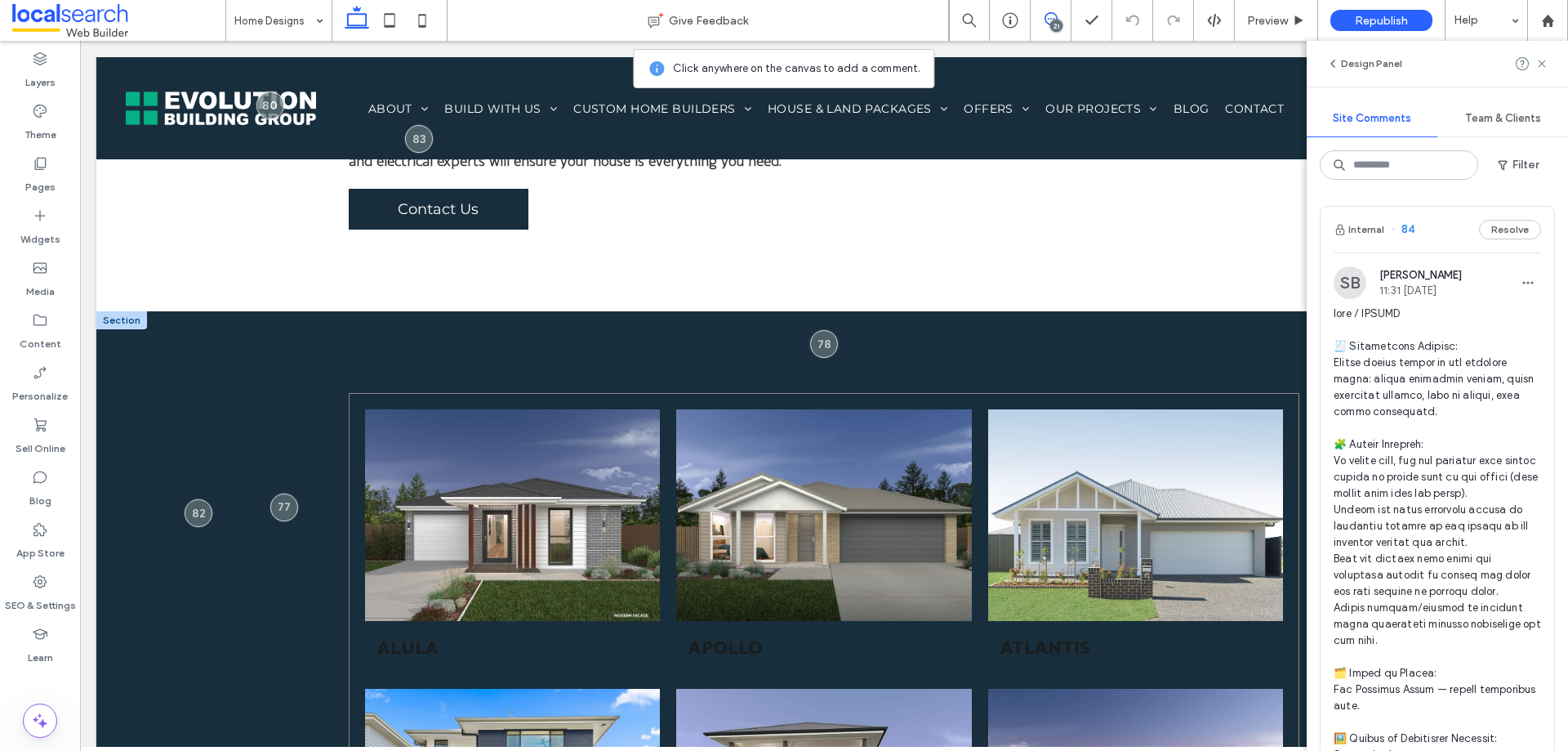
scroll to position [871, 0]
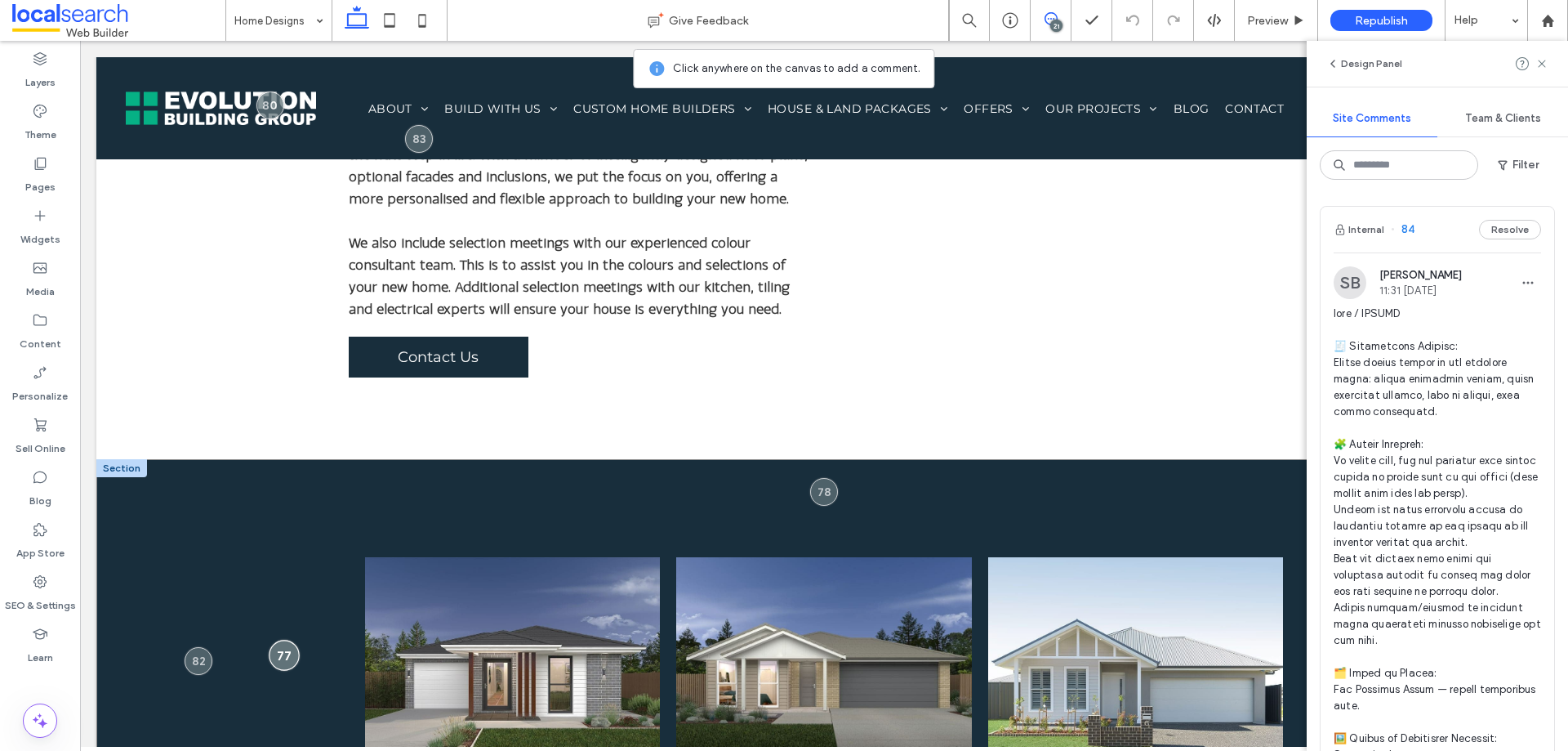
click at [277, 640] on div at bounding box center [283, 654] width 30 height 30
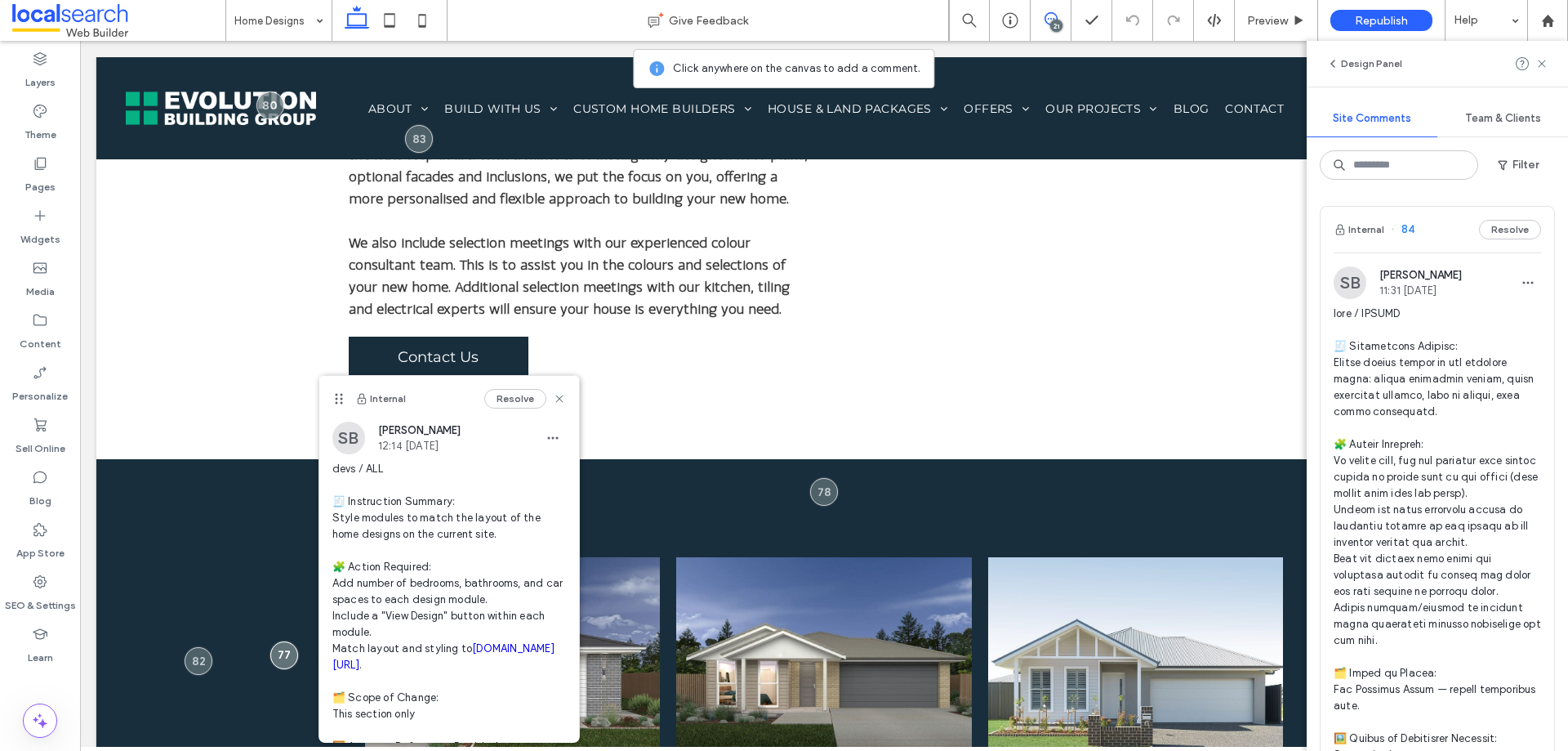
click at [358, 671] on span "devs / ALL 🧾 Instruction Summary: Style modules to match the layout of the home…" at bounding box center [449, 689] width 234 height 458
click at [355, 661] on link "[DOMAIN_NAME][URL]" at bounding box center [443, 656] width 222 height 28
click at [1544, 62] on icon at bounding box center [1542, 64] width 13 height 13
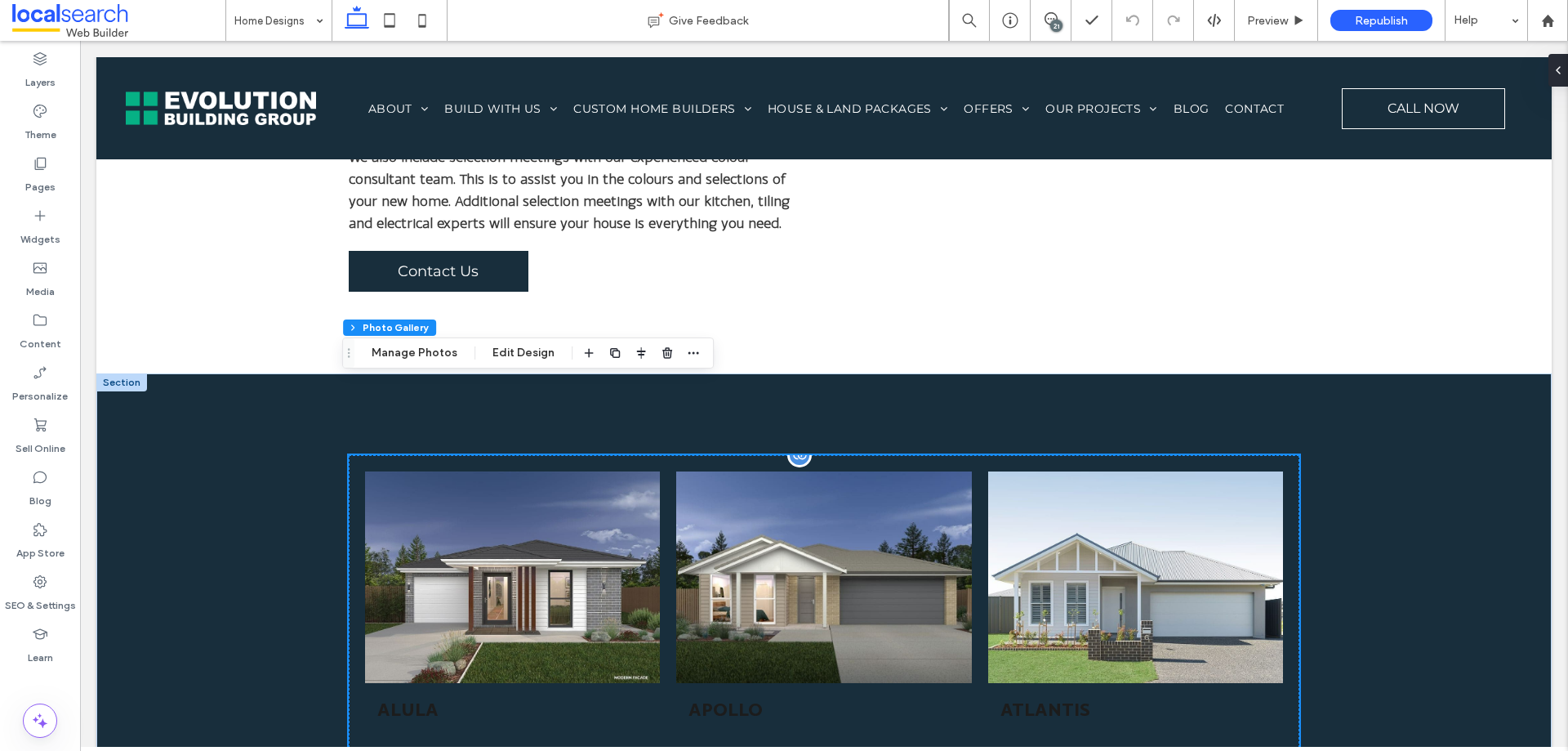
scroll to position [953, 0]
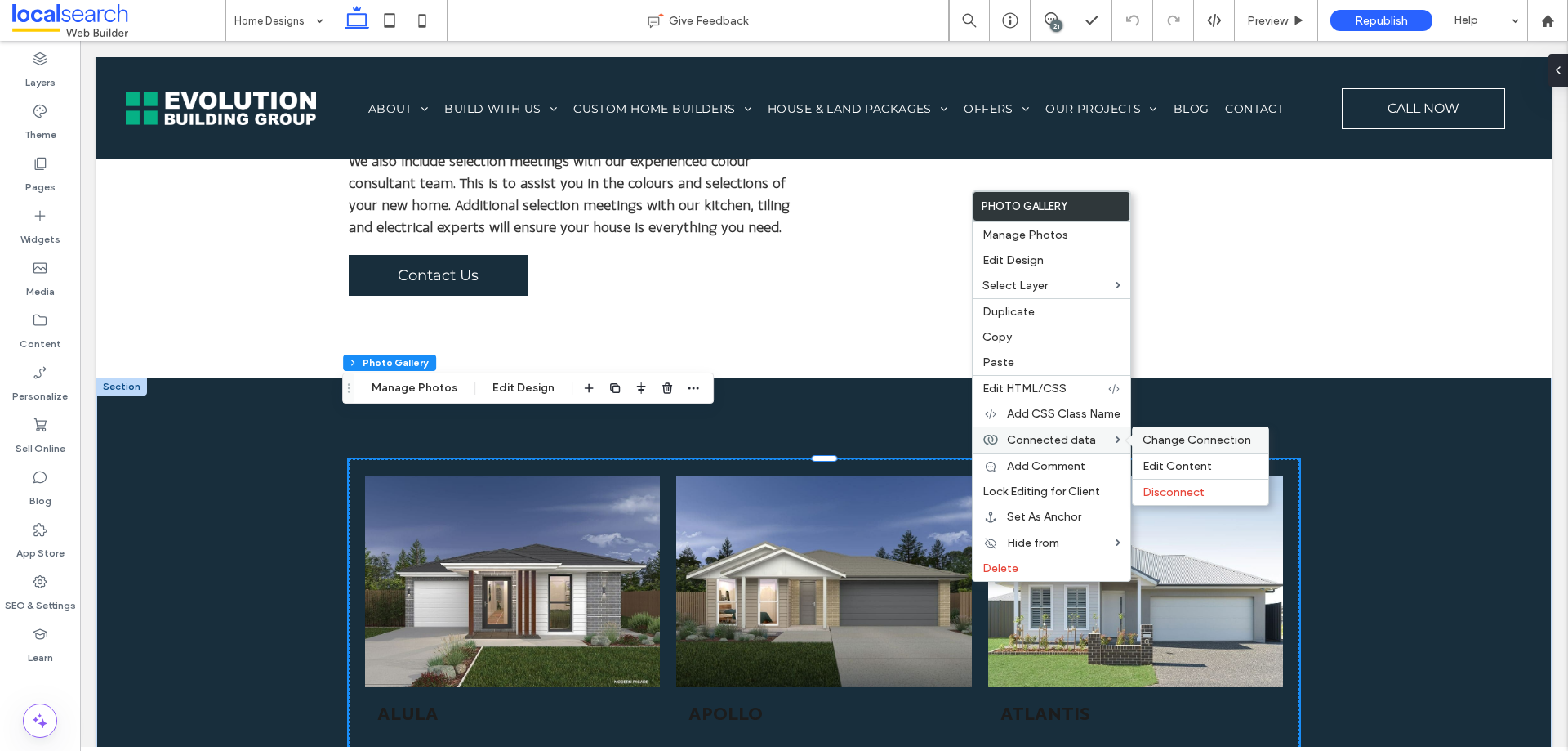
click at [1175, 439] on span "Change Connection" at bounding box center [1196, 439] width 109 height 14
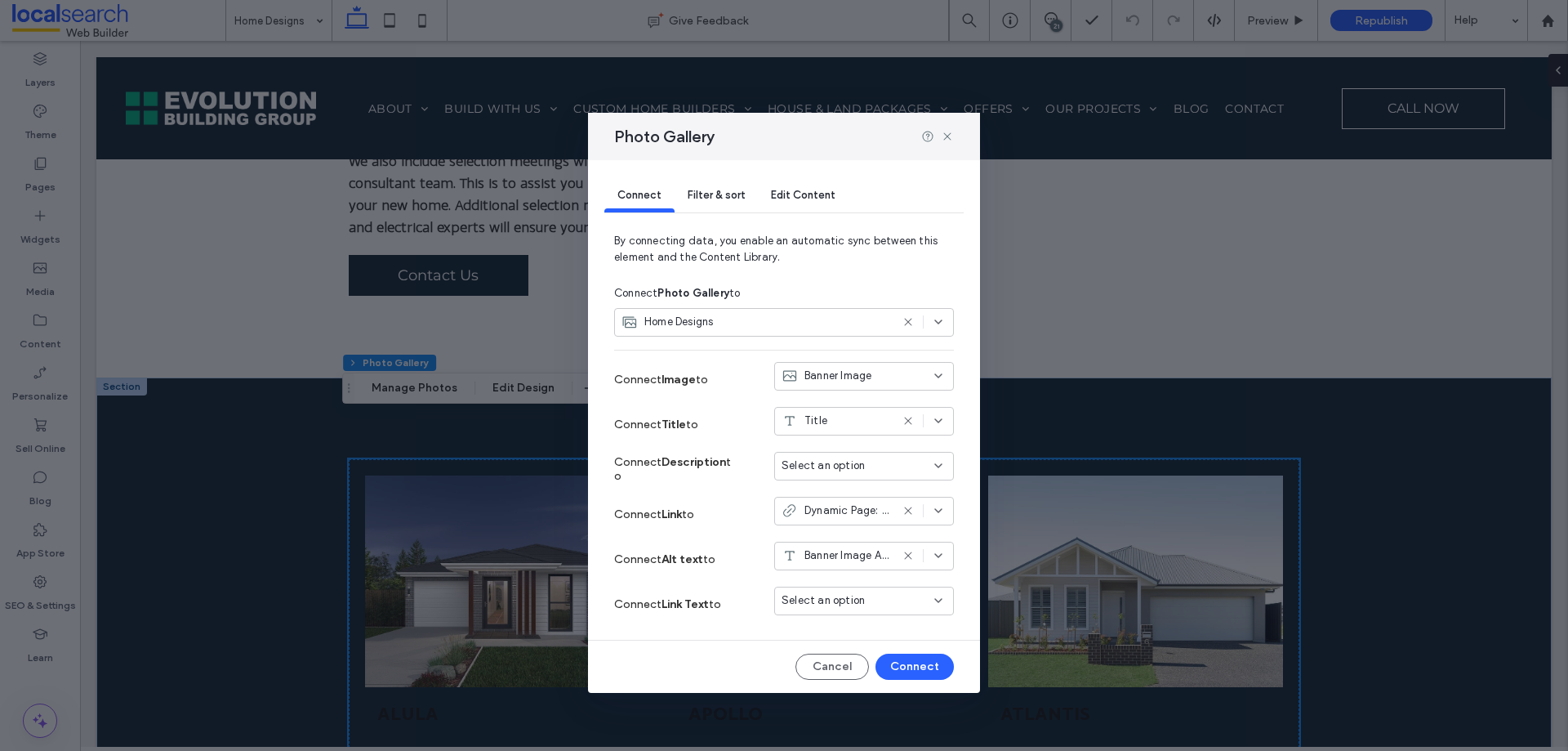
click at [871, 598] on div "Select an option" at bounding box center [854, 600] width 145 height 16
click at [865, 435] on div "Title" at bounding box center [864, 428] width 178 height 28
click at [1255, 542] on div "Photo Gallery Connect Filter & sort Edit Content By connecting data, you enable…" at bounding box center [784, 376] width 1568 height 751
click at [947, 136] on icon at bounding box center [947, 136] width 13 height 13
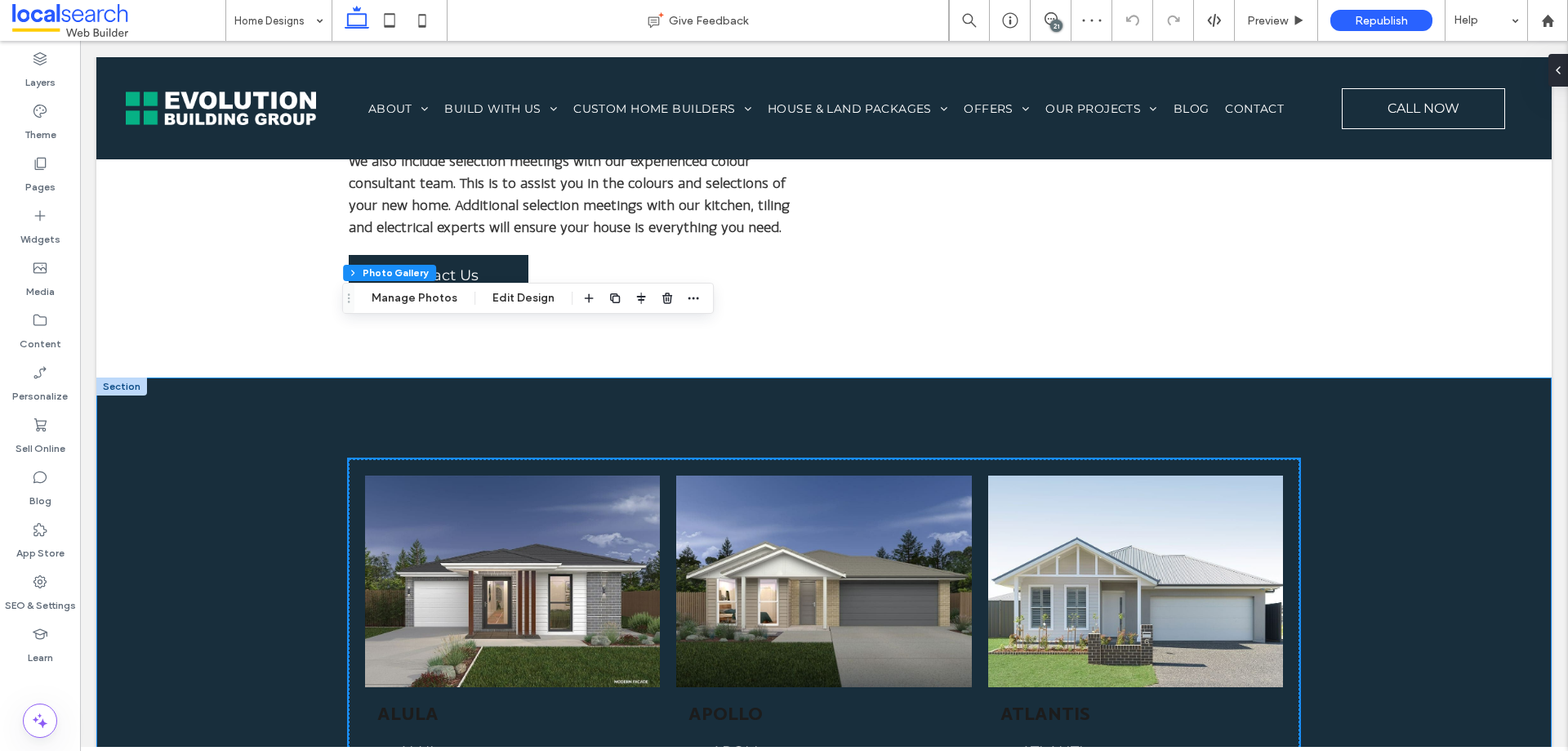
scroll to position [1198, 0]
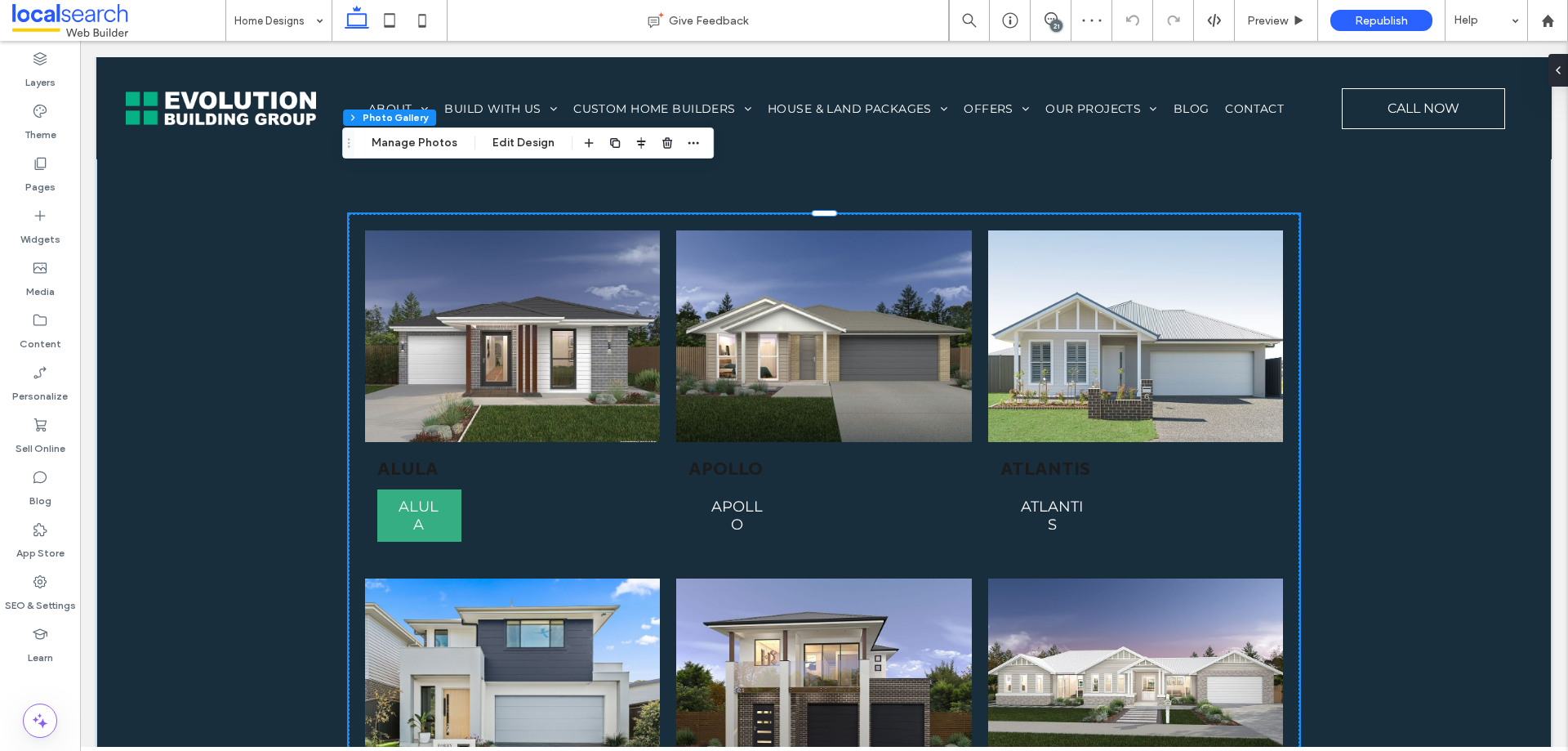
click at [405, 490] on span "ALULA" at bounding box center [418, 515] width 82 height 52
click at [426, 490] on span "ALULA" at bounding box center [418, 515] width 82 height 52
click at [436, 490] on span "ALULA" at bounding box center [418, 515] width 82 height 52
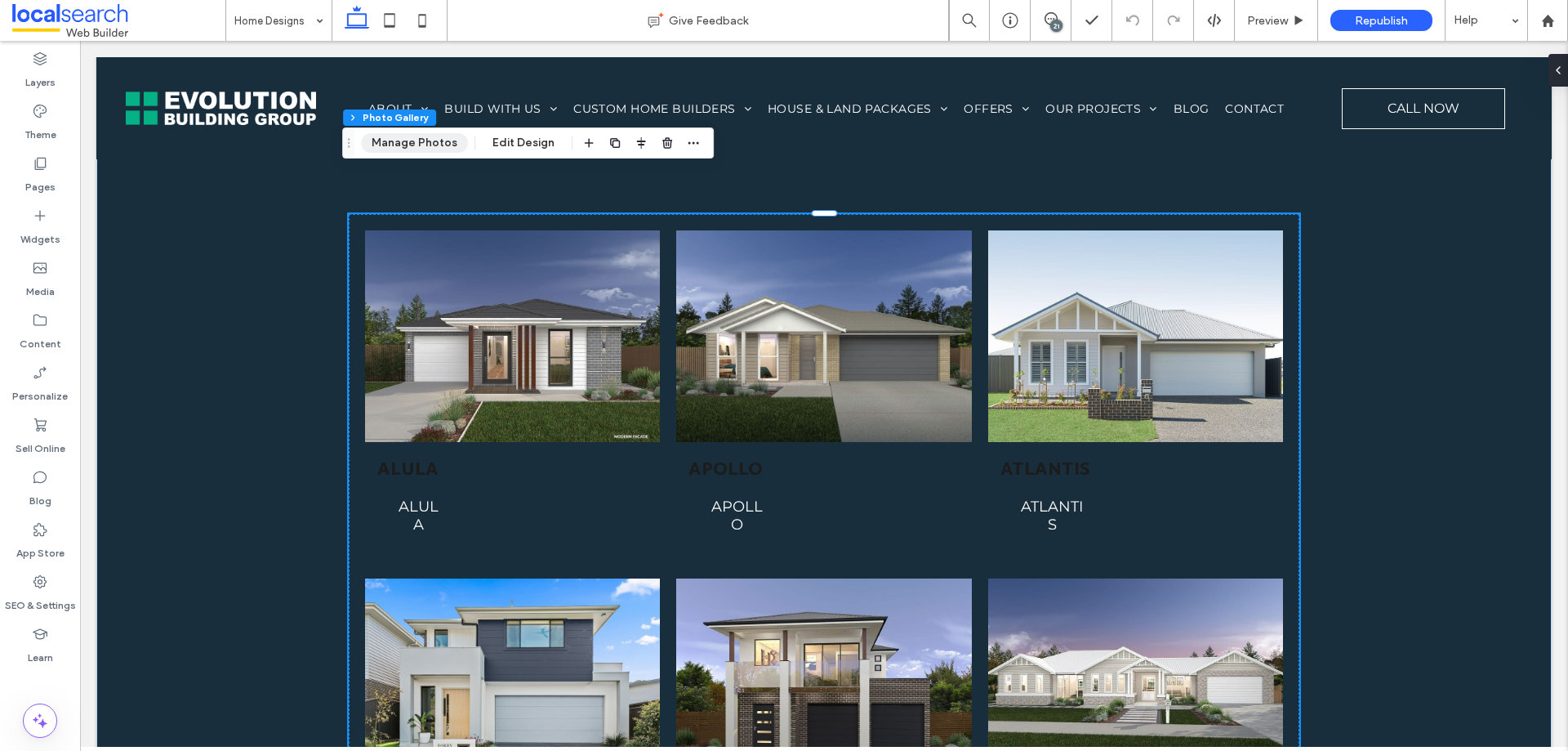
click at [425, 151] on button "Manage Photos" at bounding box center [414, 143] width 107 height 19
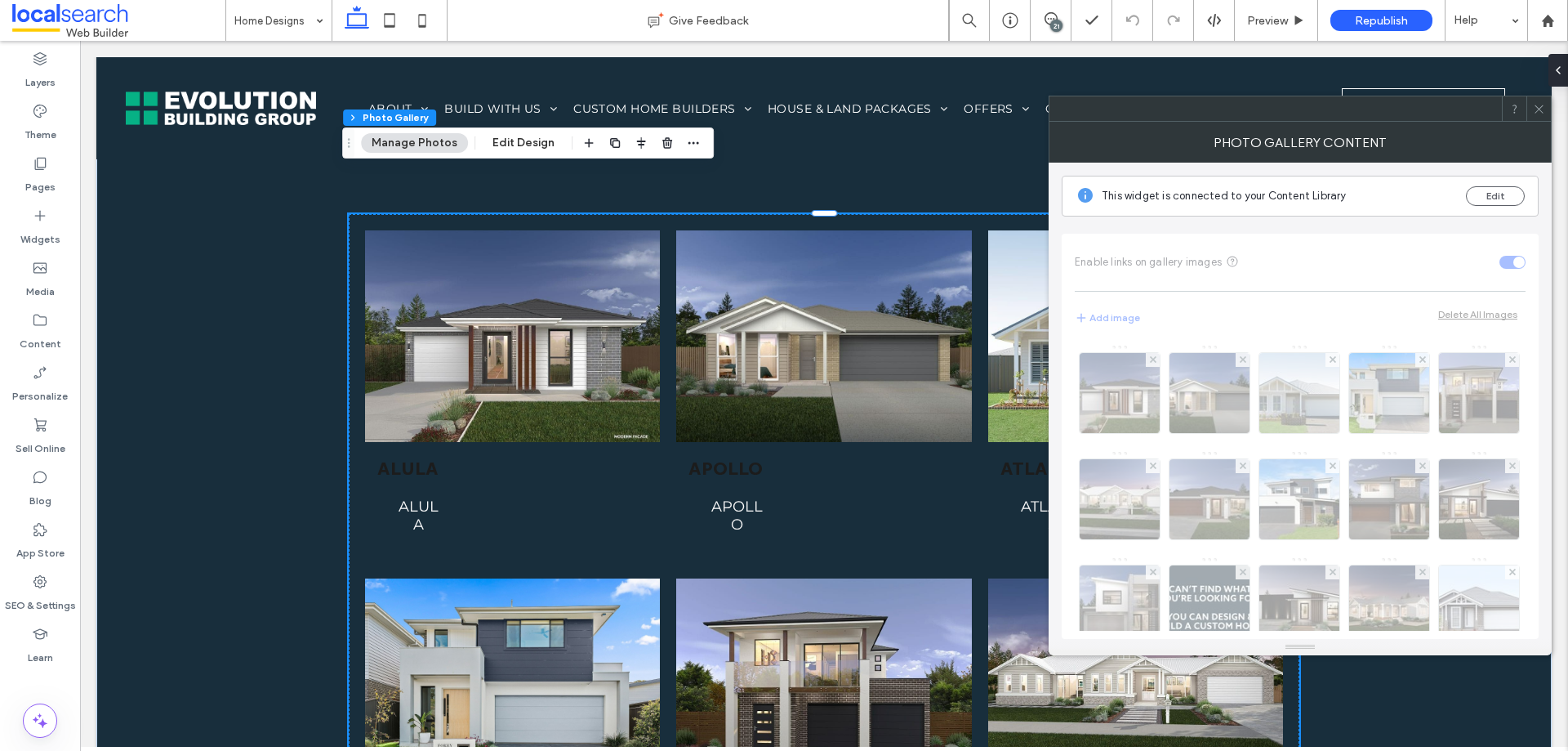
click at [1544, 112] on icon at bounding box center [1539, 109] width 12 height 12
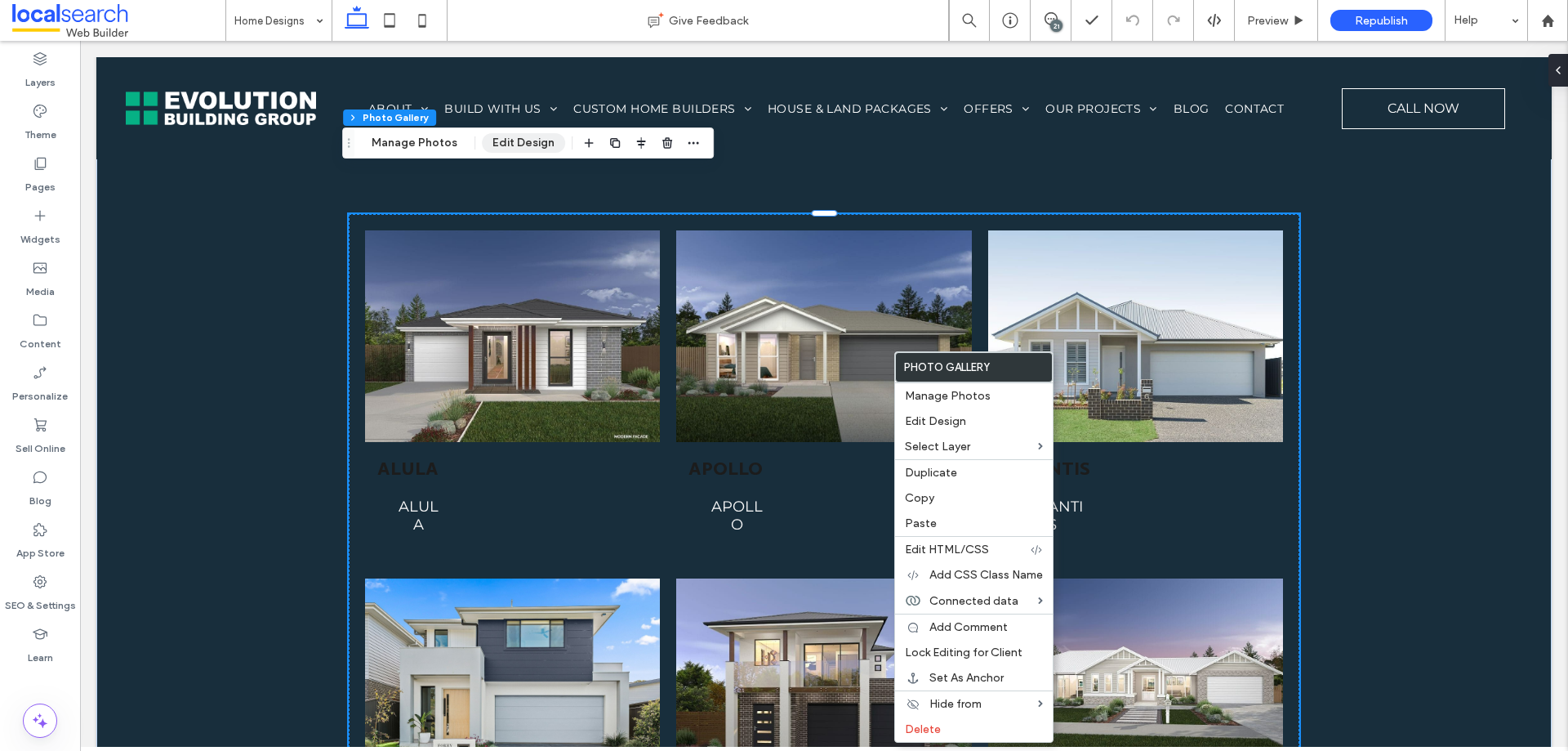
click at [489, 145] on button "Edit Design" at bounding box center [523, 143] width 83 height 19
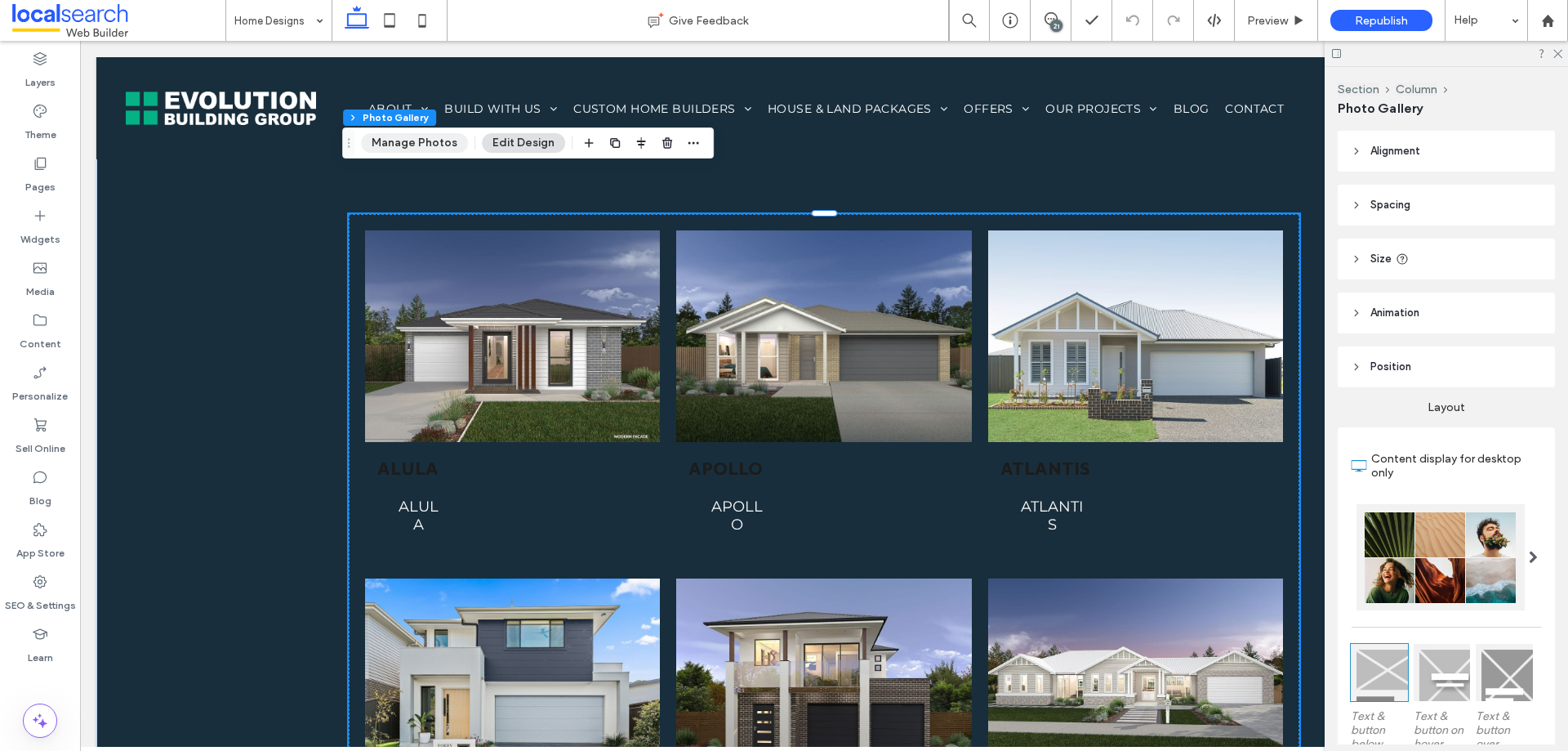
click at [446, 141] on button "Manage Photos" at bounding box center [414, 143] width 107 height 19
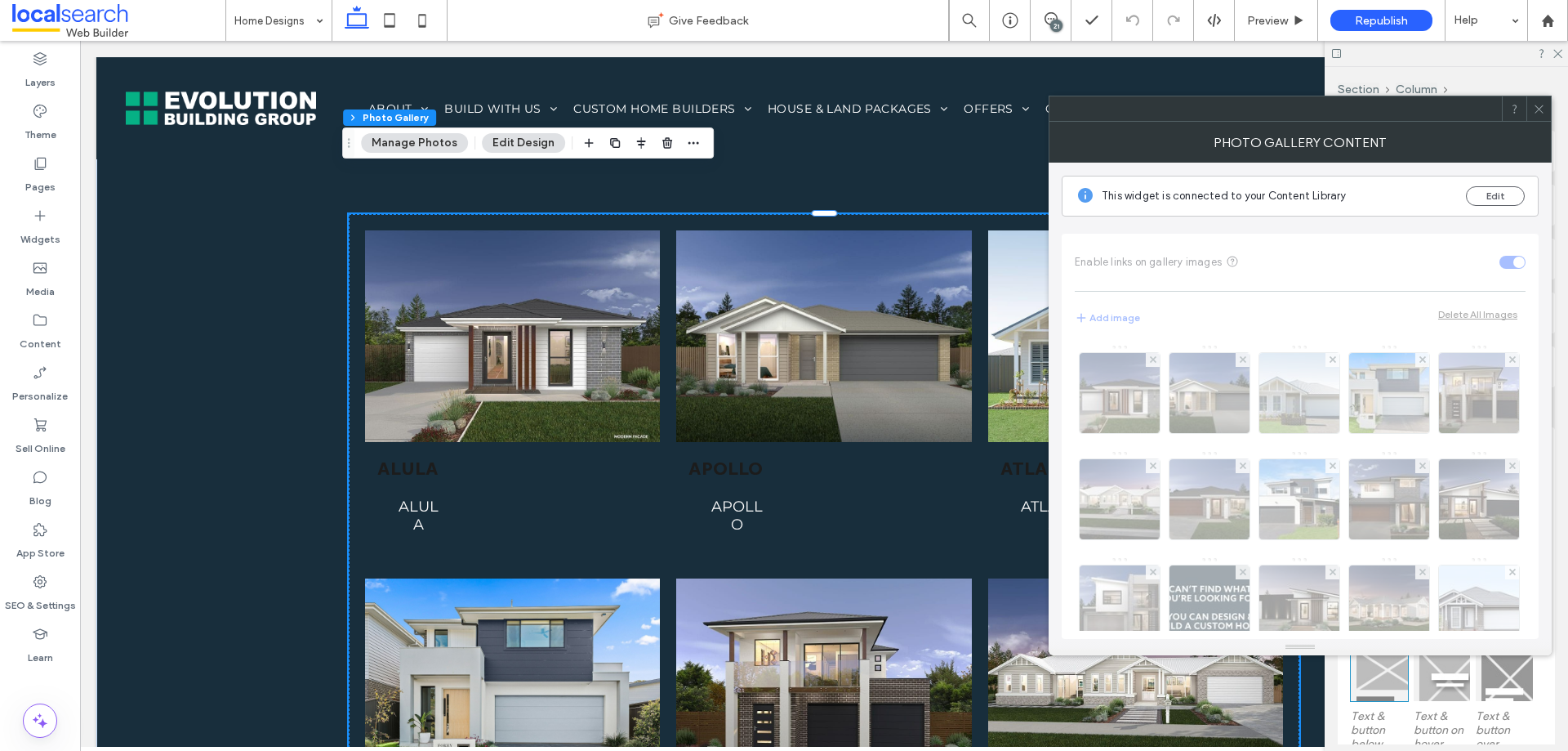
click at [1541, 112] on icon at bounding box center [1539, 109] width 12 height 12
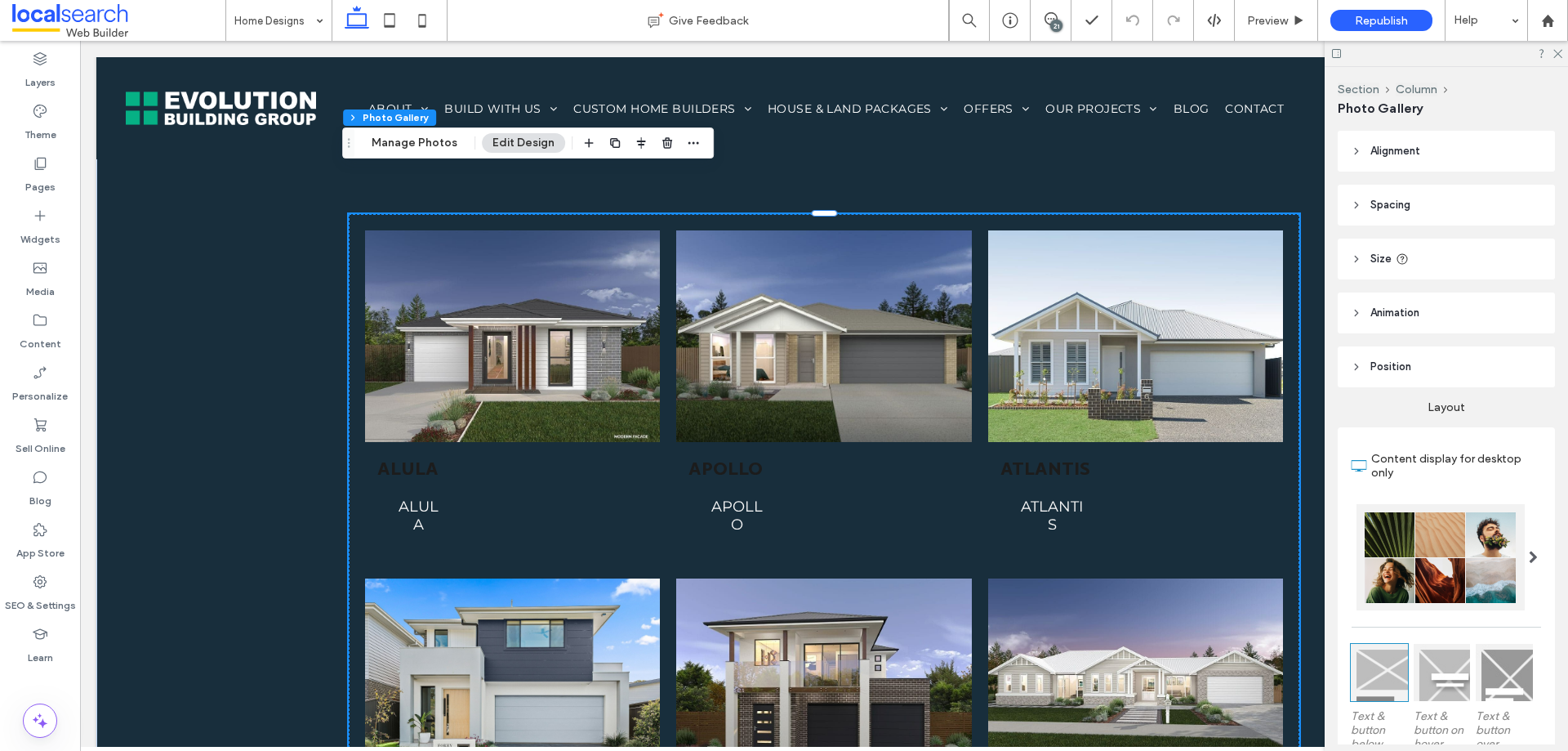
drag, startPoint x: 890, startPoint y: 405, endPoint x: 899, endPoint y: 401, distance: 9.8
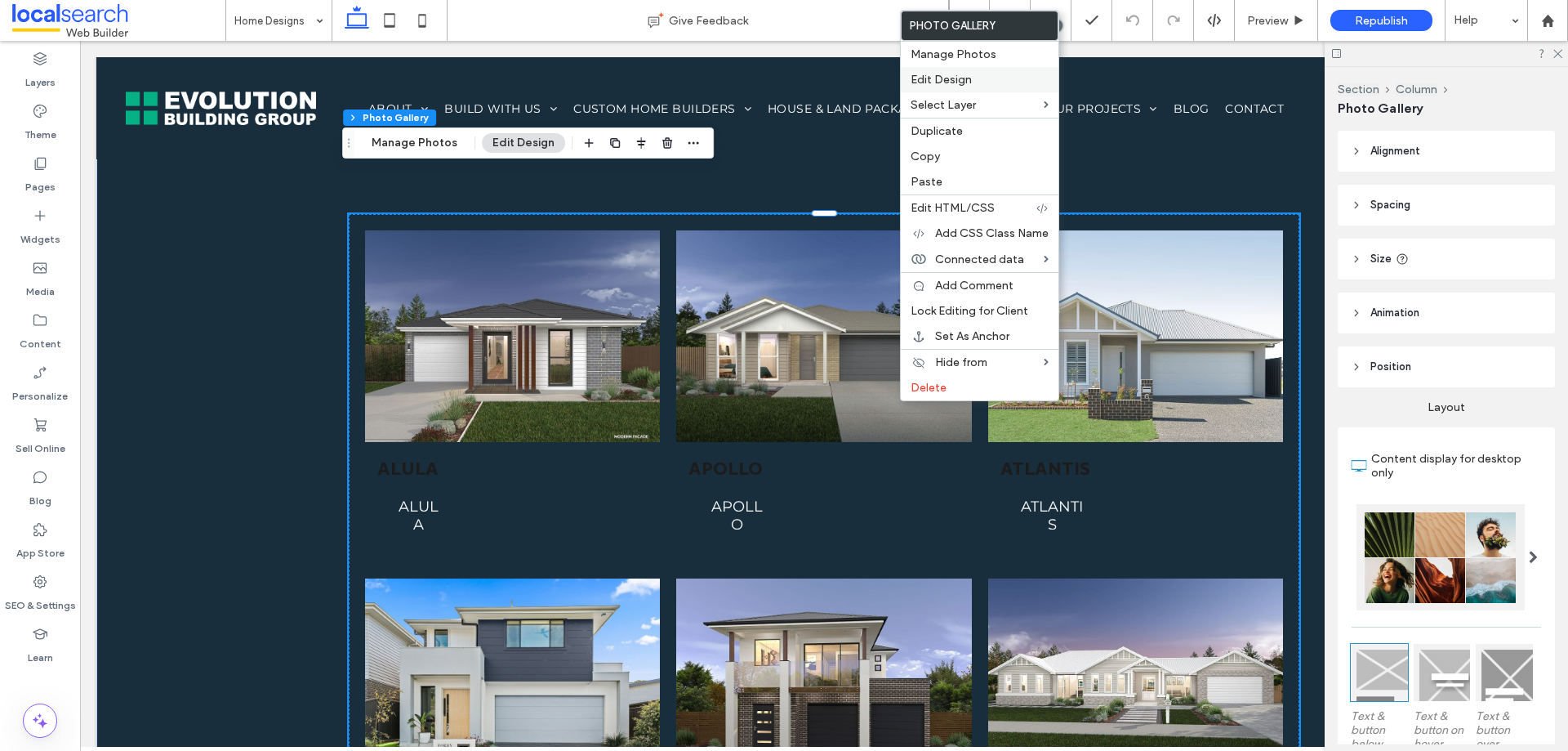
click at [981, 80] on label "Edit Design" at bounding box center [979, 79] width 138 height 14
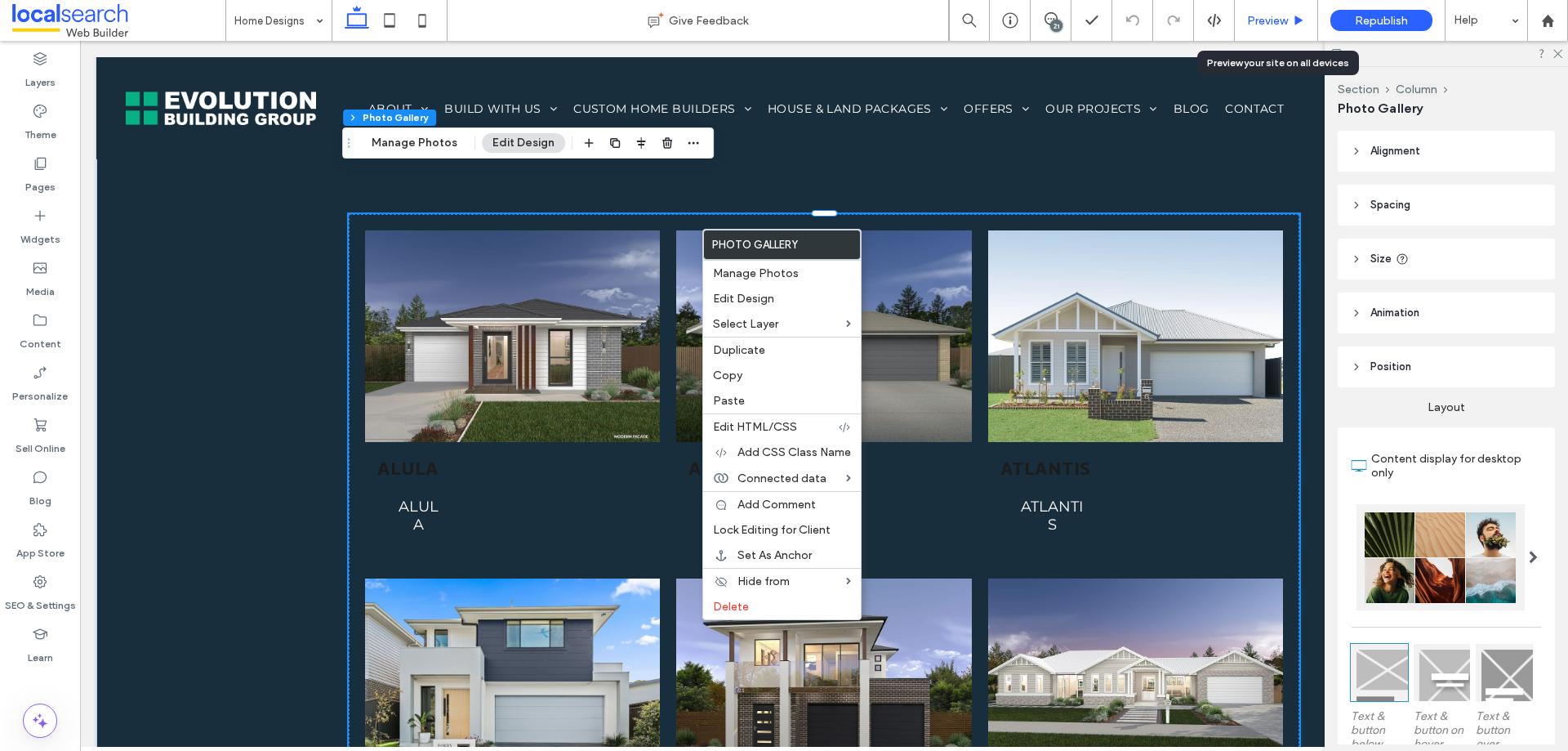
click at [1267, 22] on span "Preview" at bounding box center [1268, 20] width 41 height 14
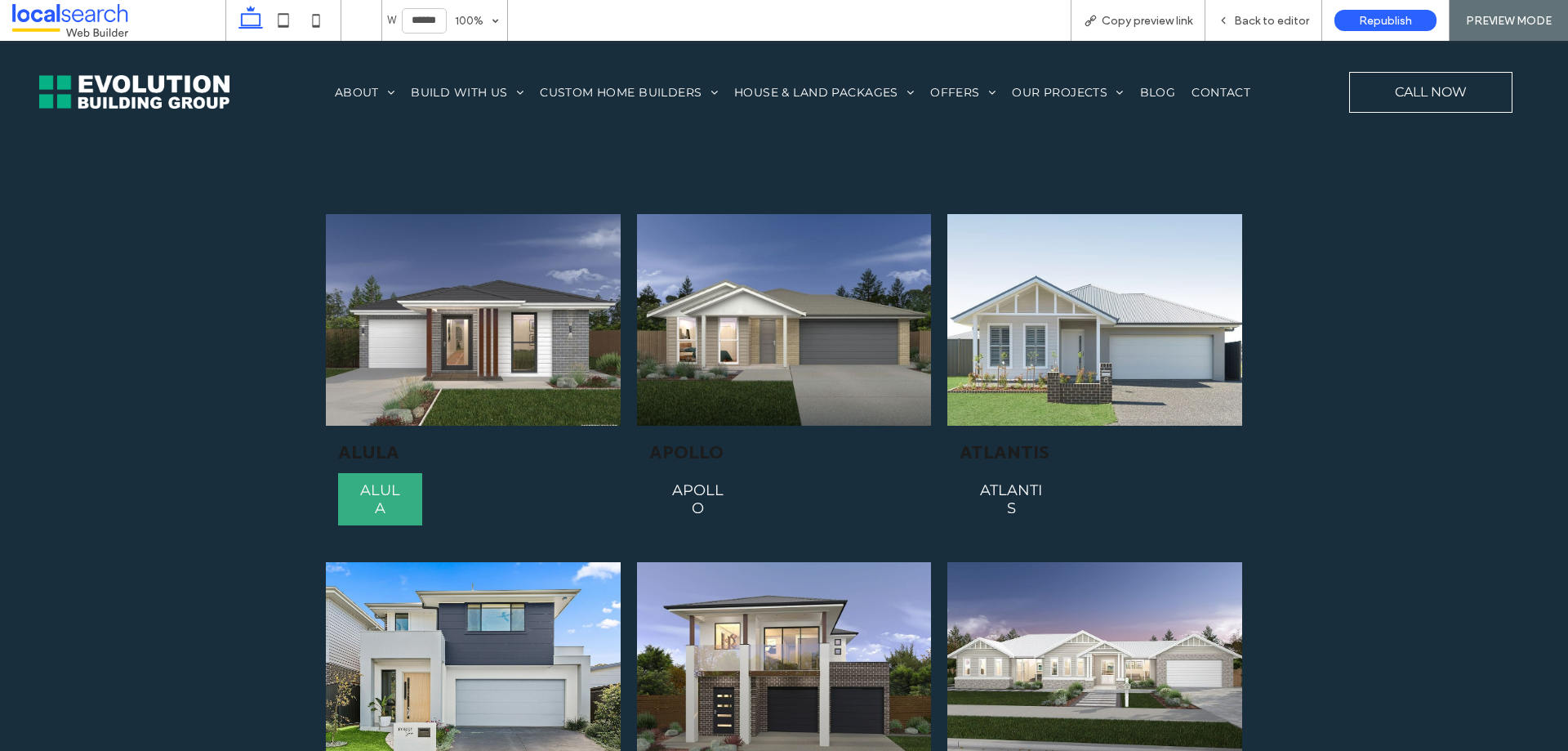
click at [368, 473] on span "ALULA" at bounding box center [380, 499] width 82 height 52
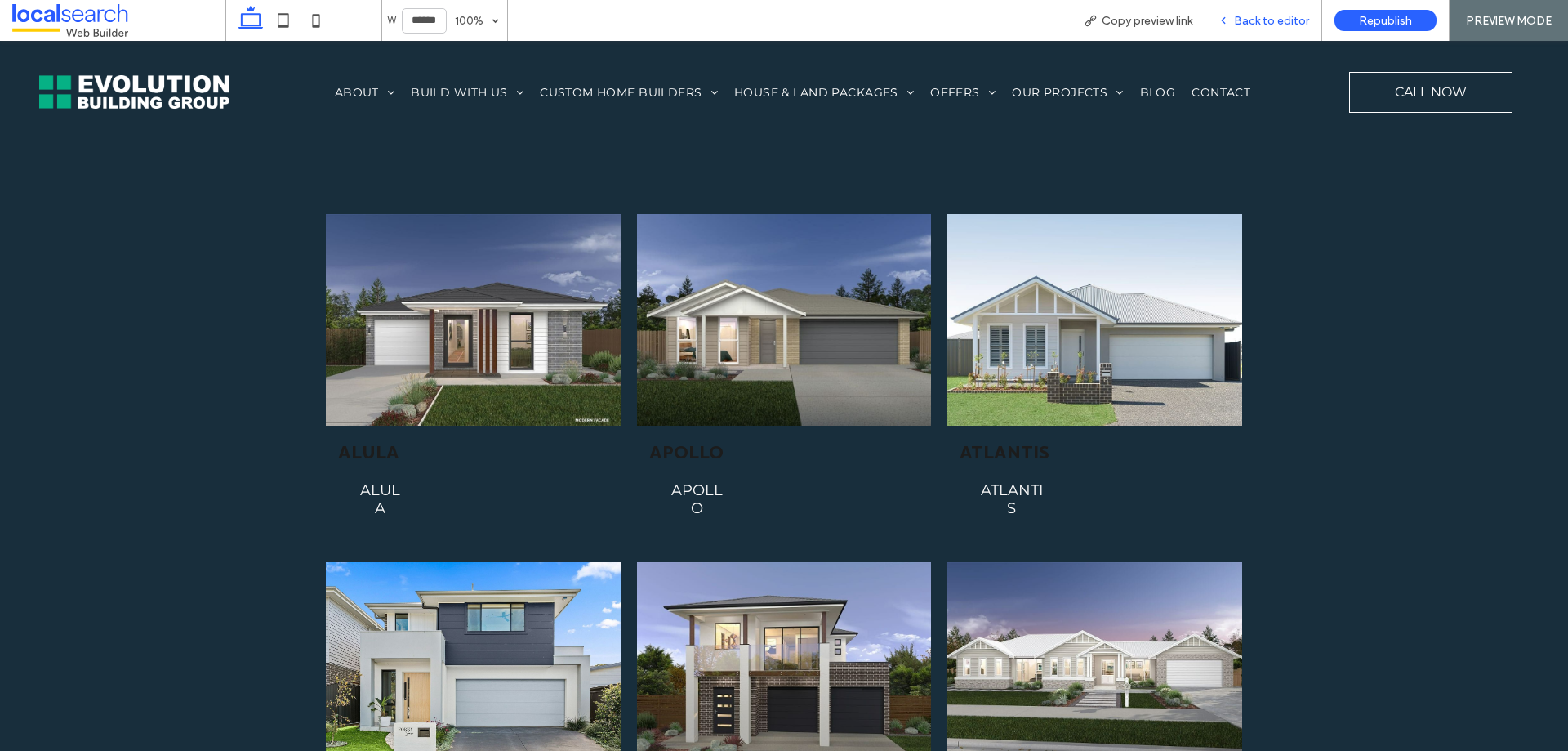
click at [1249, 27] on div "Back to editor" at bounding box center [1264, 20] width 117 height 41
click at [1263, 21] on span "Back to editor" at bounding box center [1272, 20] width 75 height 14
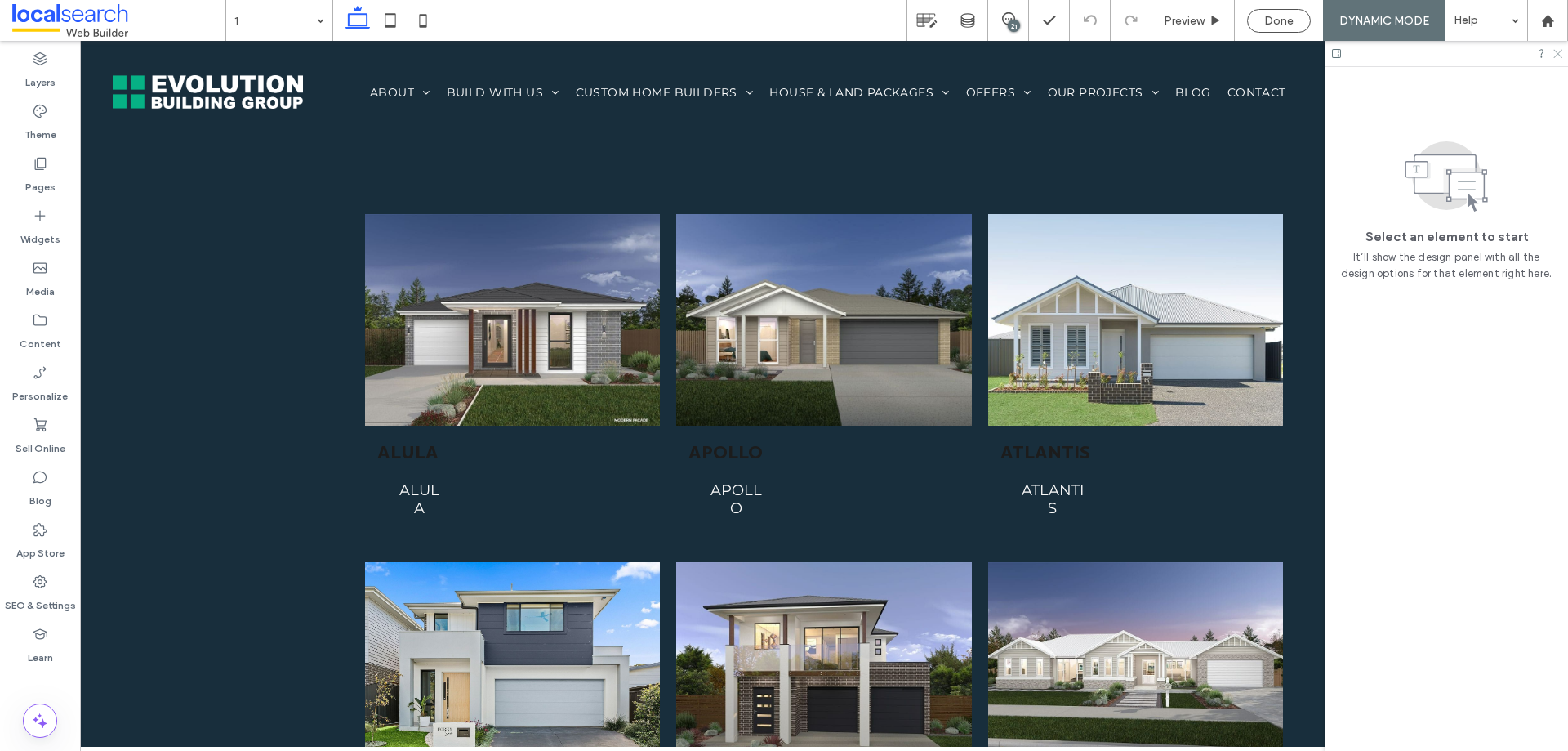
click at [1559, 54] on use at bounding box center [1558, 55] width 9 height 9
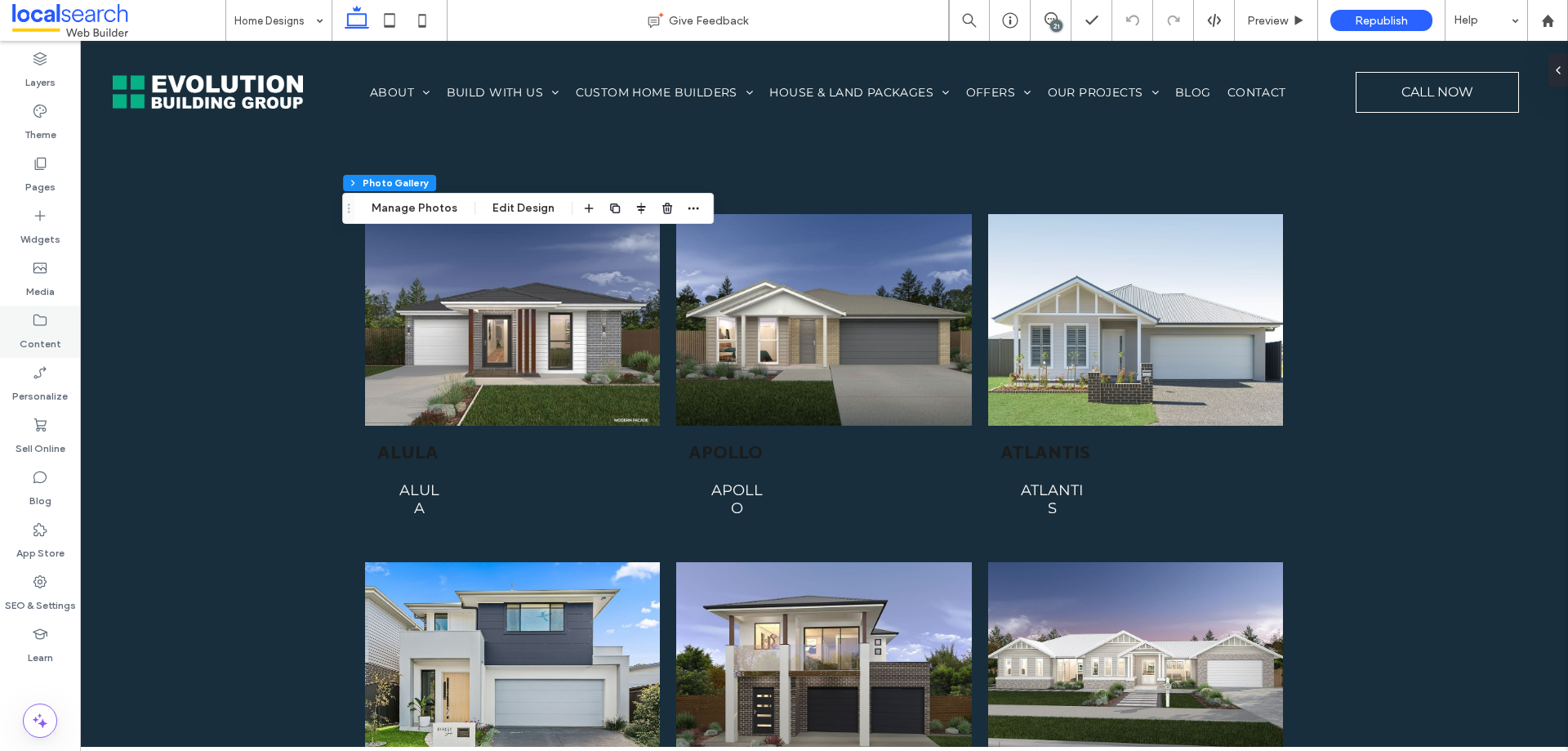
click at [47, 328] on icon at bounding box center [40, 321] width 16 height 16
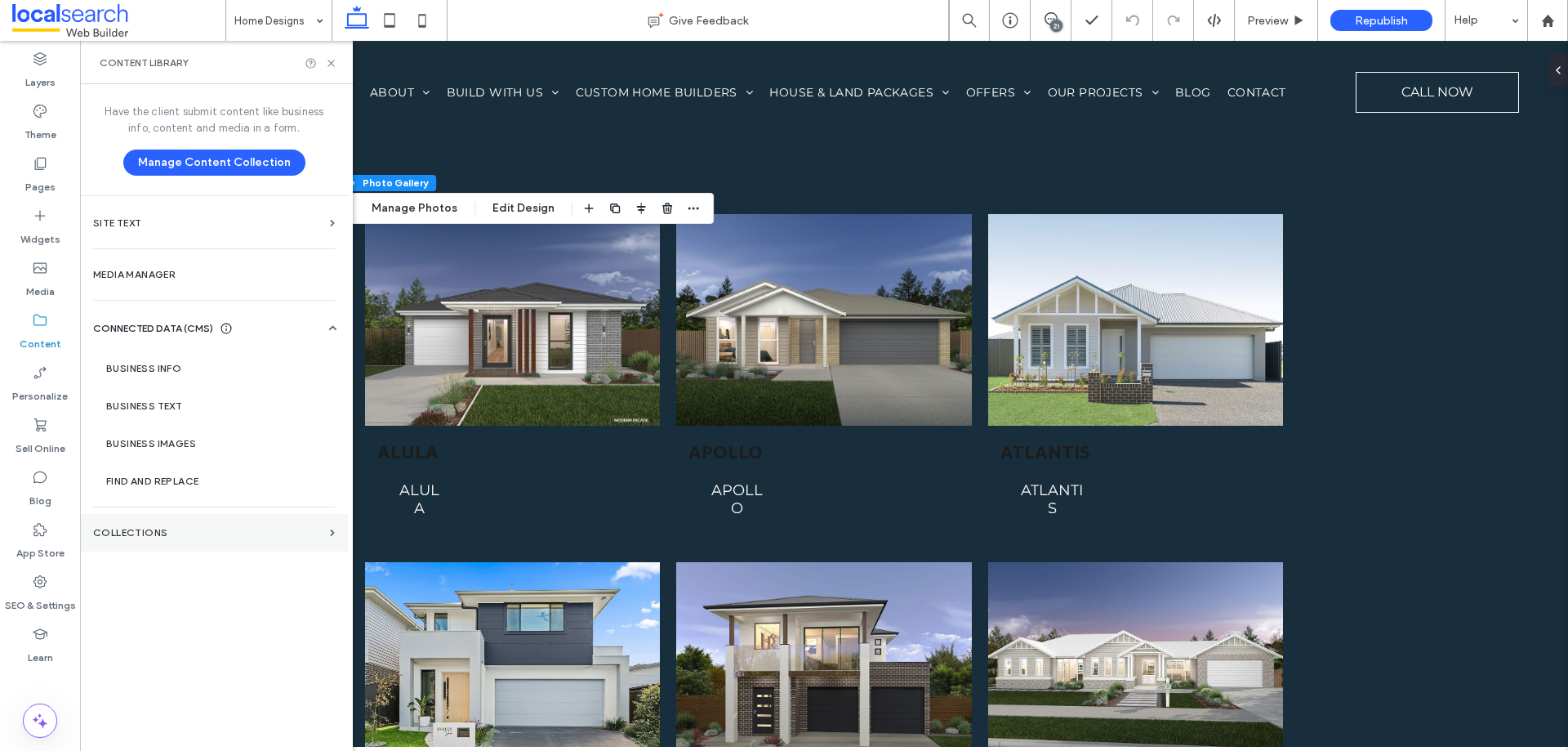
click at [198, 529] on label "Collections" at bounding box center [208, 533] width 230 height 12
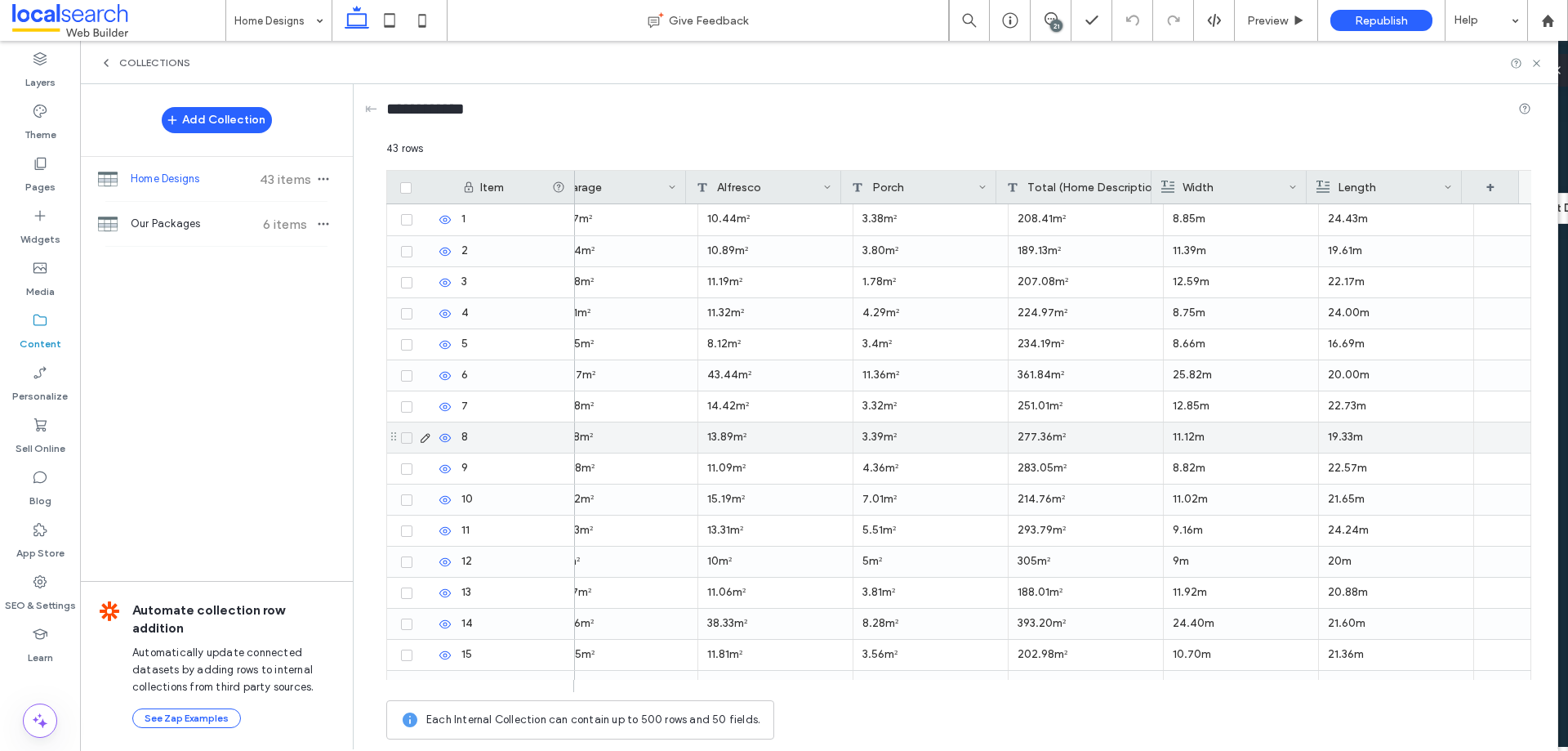
scroll to position [0, 3458]
click at [1481, 190] on div "+" at bounding box center [1490, 187] width 58 height 33
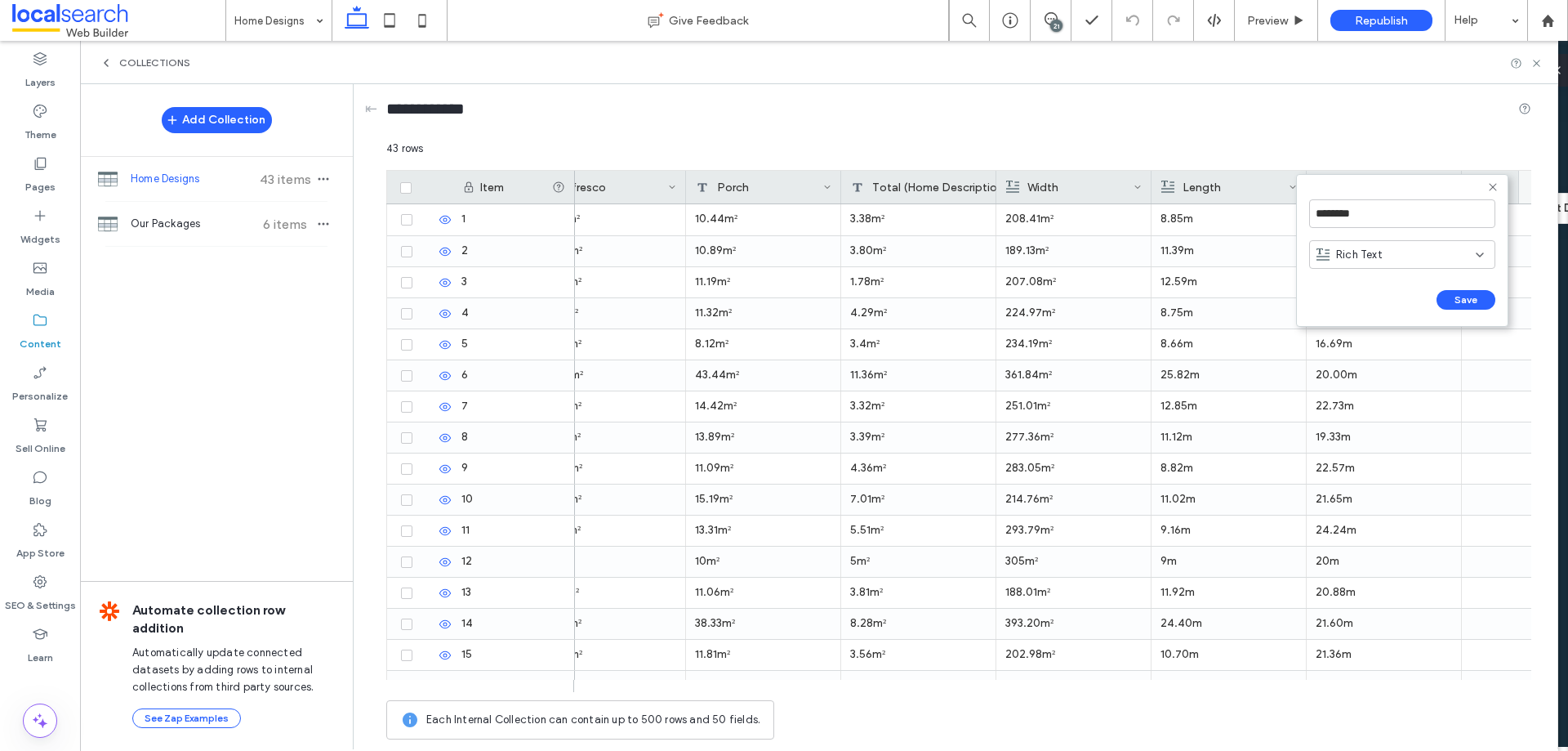
scroll to position [0, 3613]
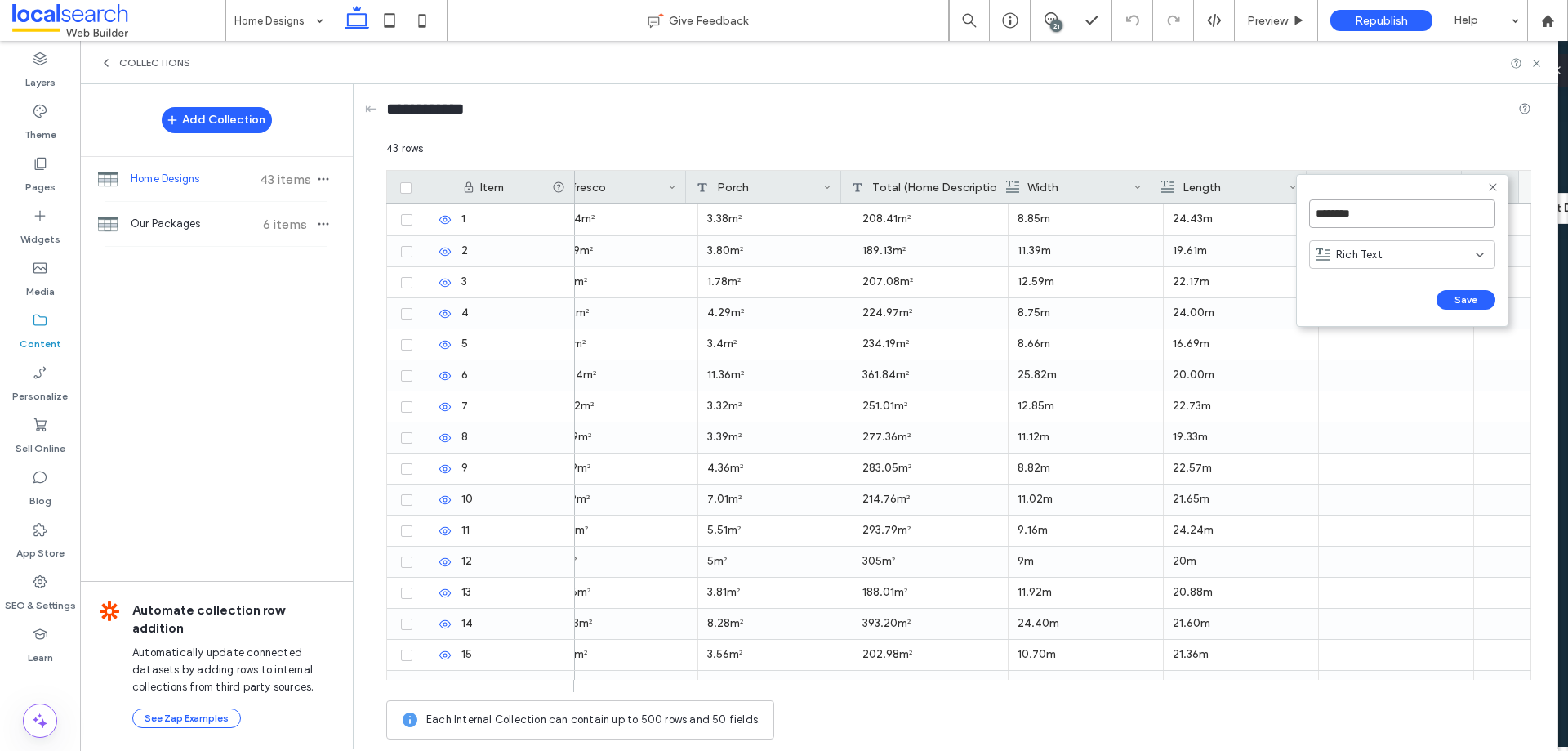
click at [1363, 213] on input "********" at bounding box center [1403, 213] width 186 height 28
type input "**********"
click at [1450, 254] on div "Rich Text" at bounding box center [1396, 255] width 159 height 16
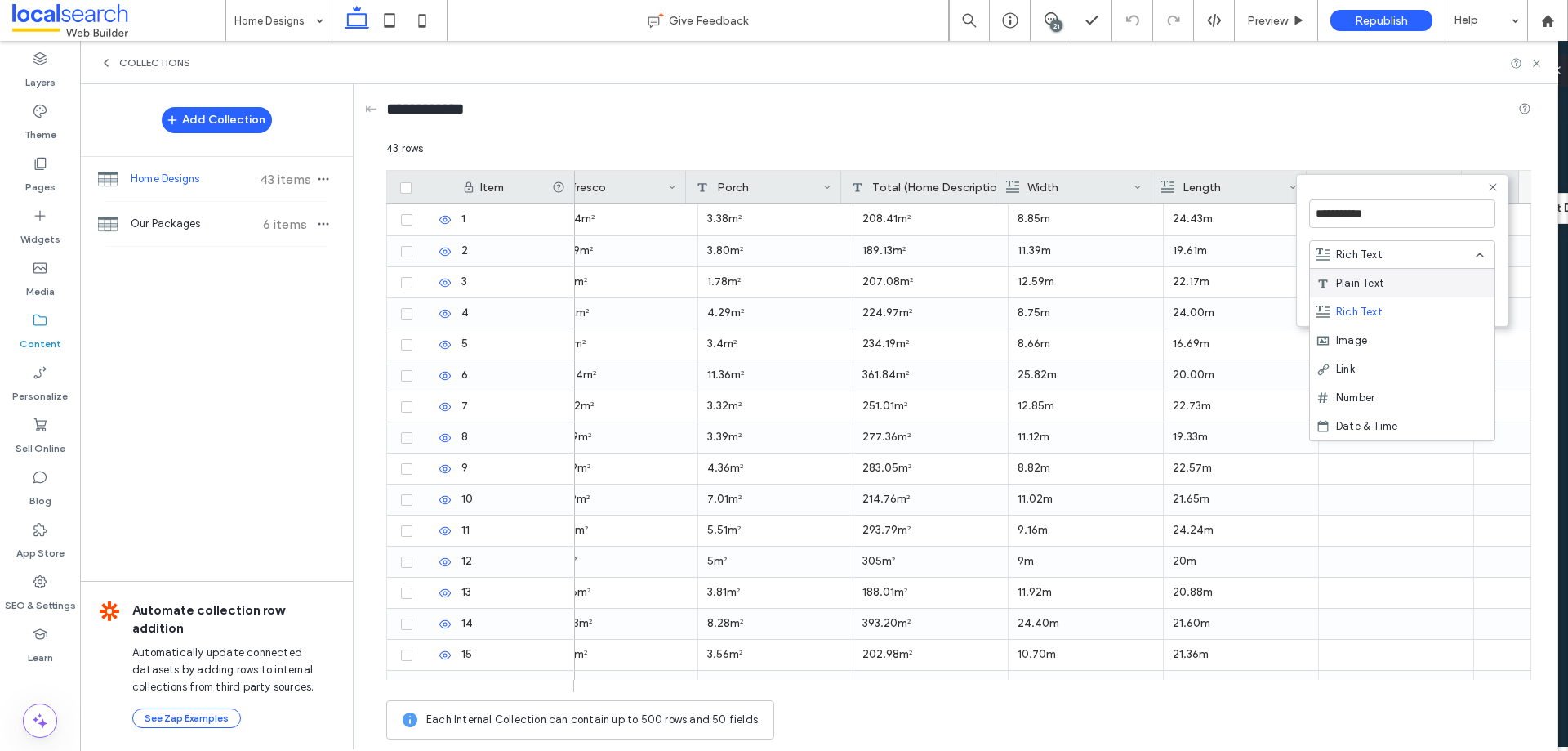
click at [1394, 280] on div "Plain Text" at bounding box center [1403, 282] width 184 height 28
drag, startPoint x: 1467, startPoint y: 300, endPoint x: 1426, endPoint y: 273, distance: 49.1
click at [1462, 297] on button "Save" at bounding box center [1466, 300] width 58 height 19
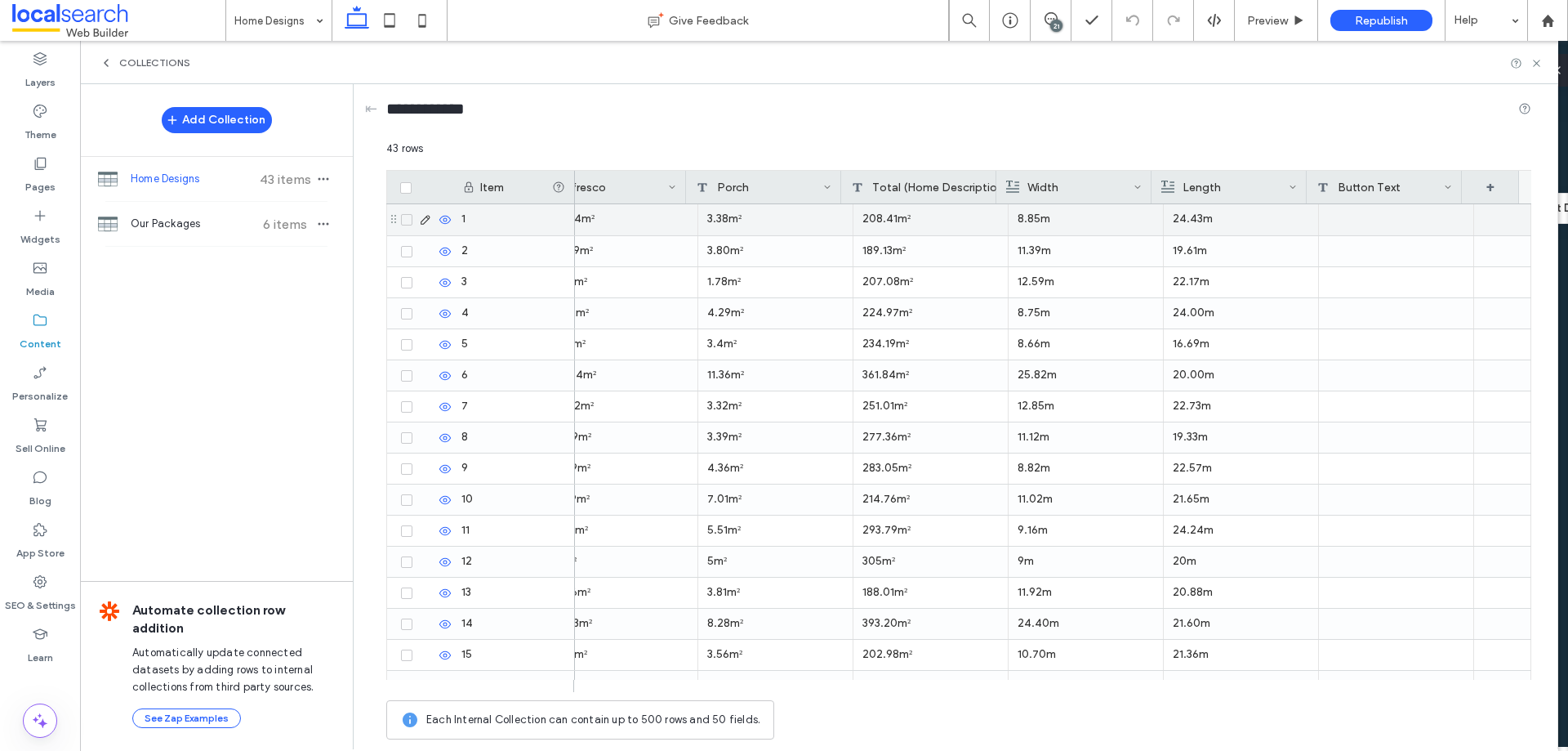
click at [1371, 221] on div at bounding box center [1397, 220] width 155 height 31
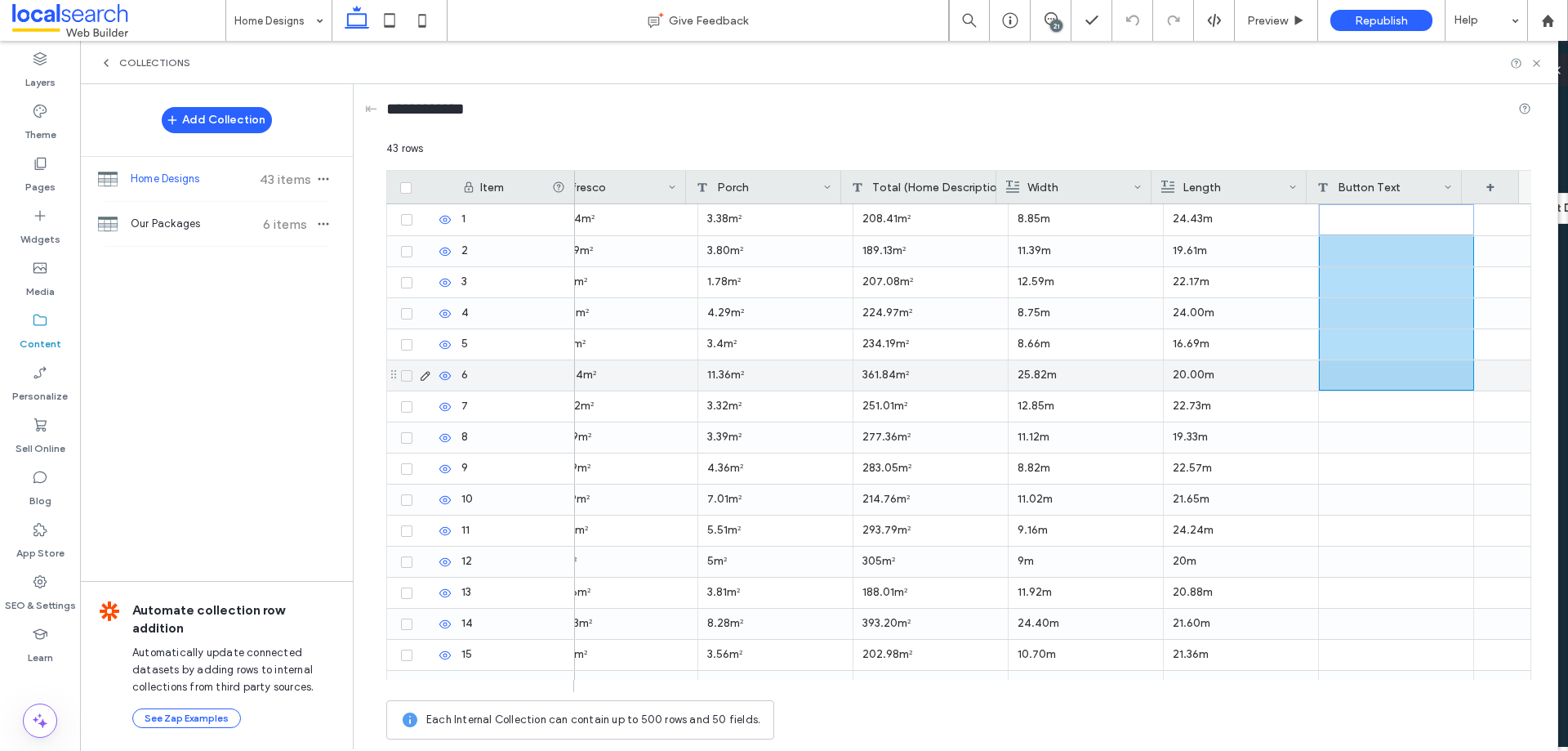
drag, startPoint x: 1396, startPoint y: 296, endPoint x: 1372, endPoint y: 279, distance: 29.4
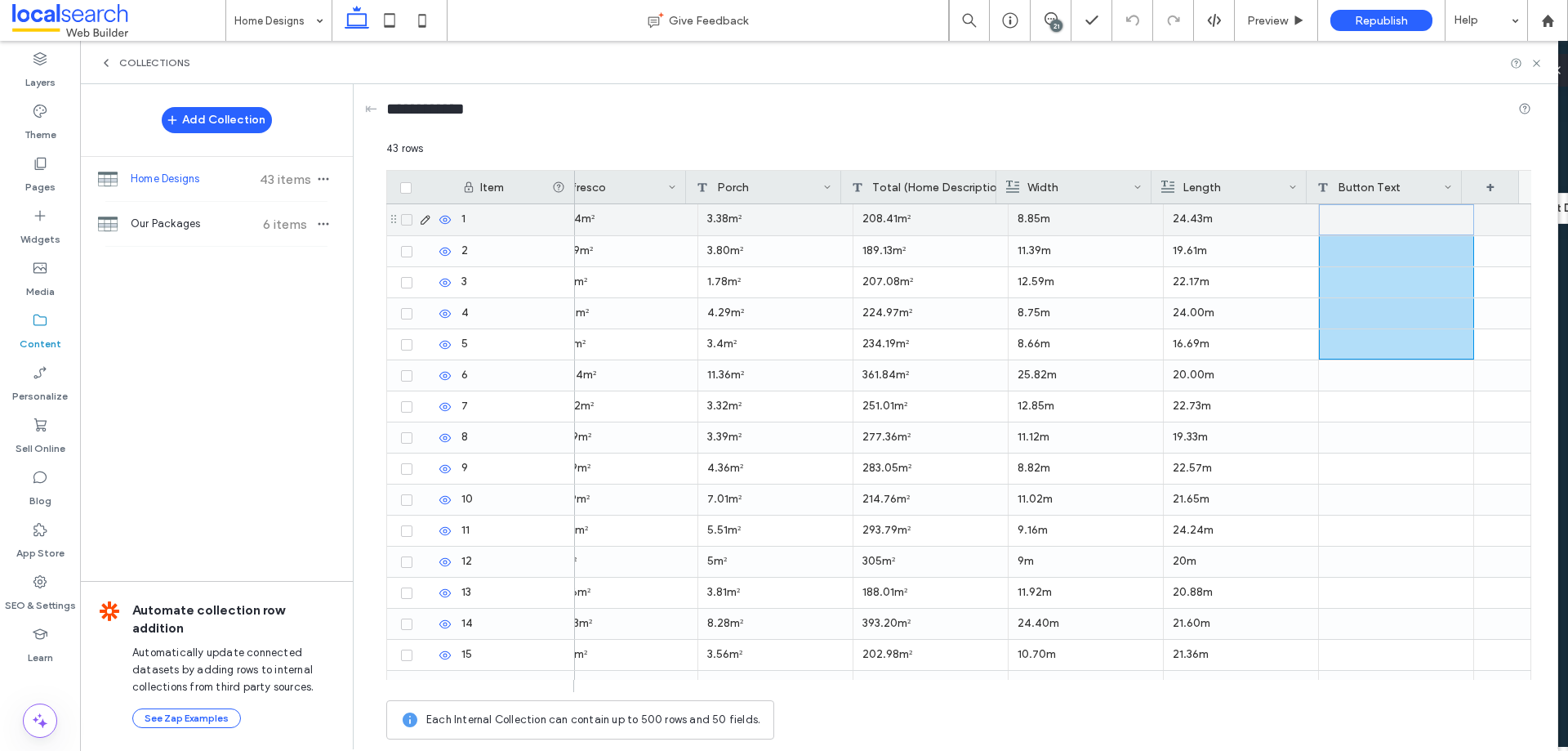
click at [1363, 222] on div at bounding box center [1397, 220] width 155 height 31
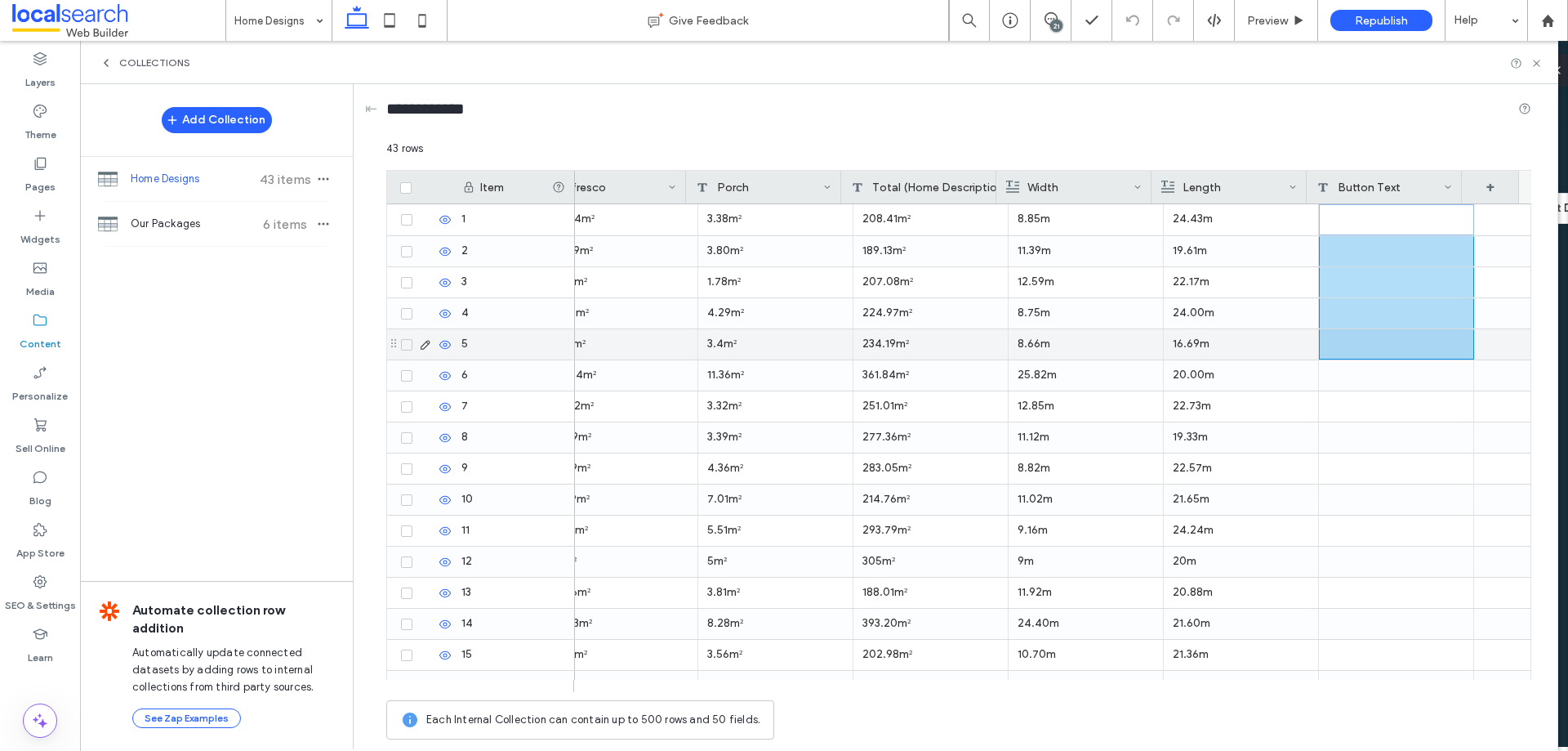
drag, startPoint x: 1366, startPoint y: 221, endPoint x: 1363, endPoint y: 270, distance: 49.1
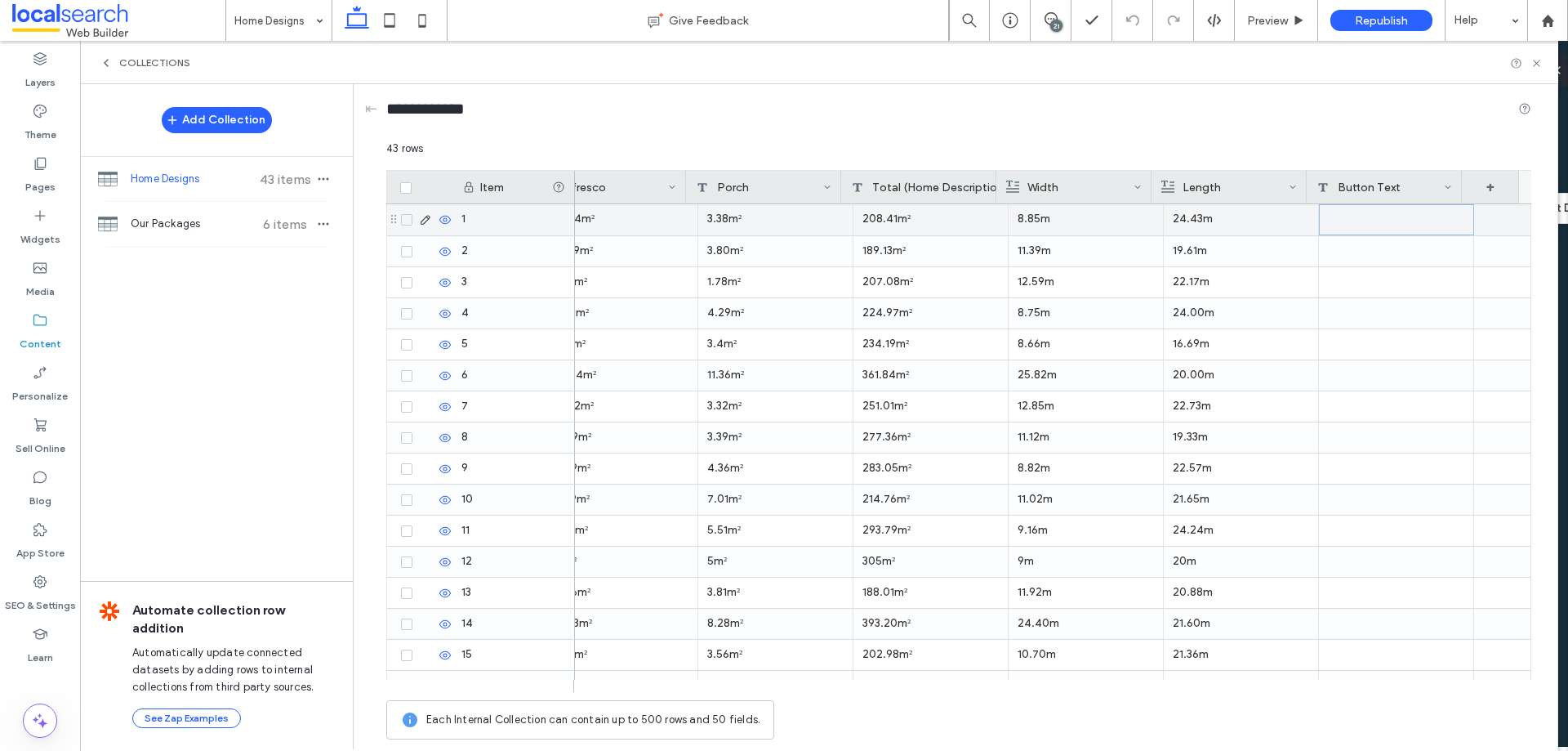
click at [1363, 221] on div at bounding box center [1397, 220] width 155 height 31
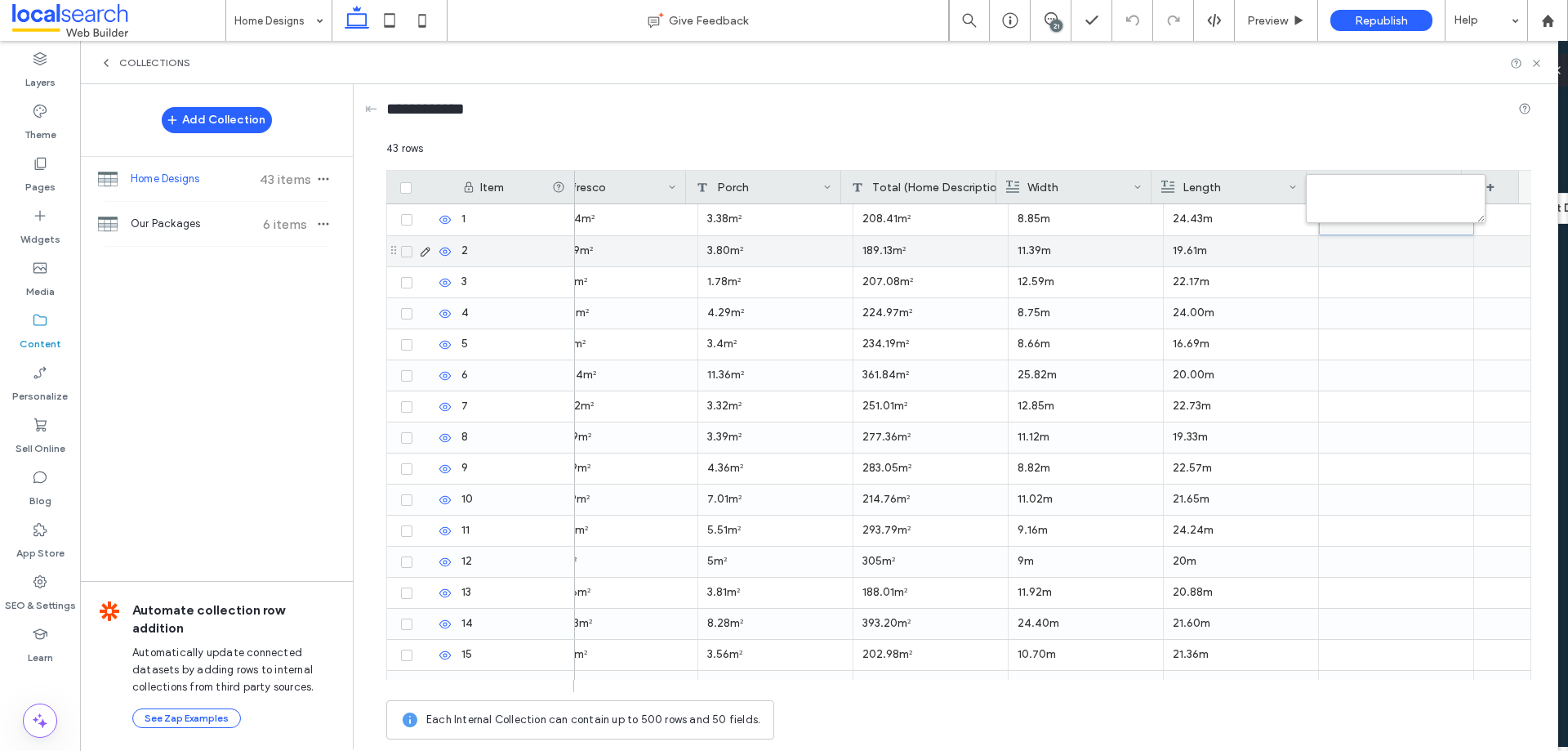
click at [1372, 258] on div at bounding box center [1397, 250] width 155 height 30
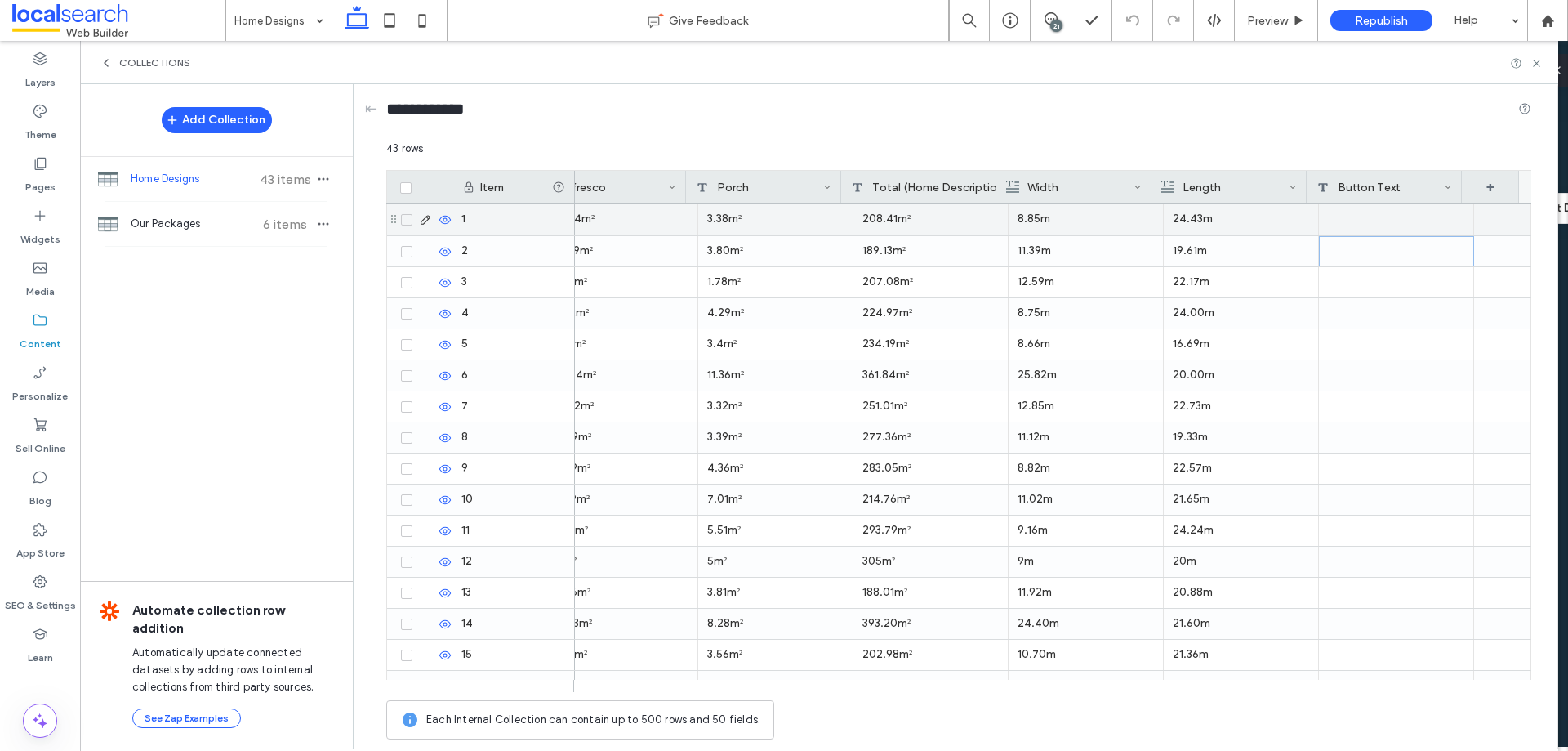
click at [1360, 224] on div at bounding box center [1397, 220] width 155 height 31
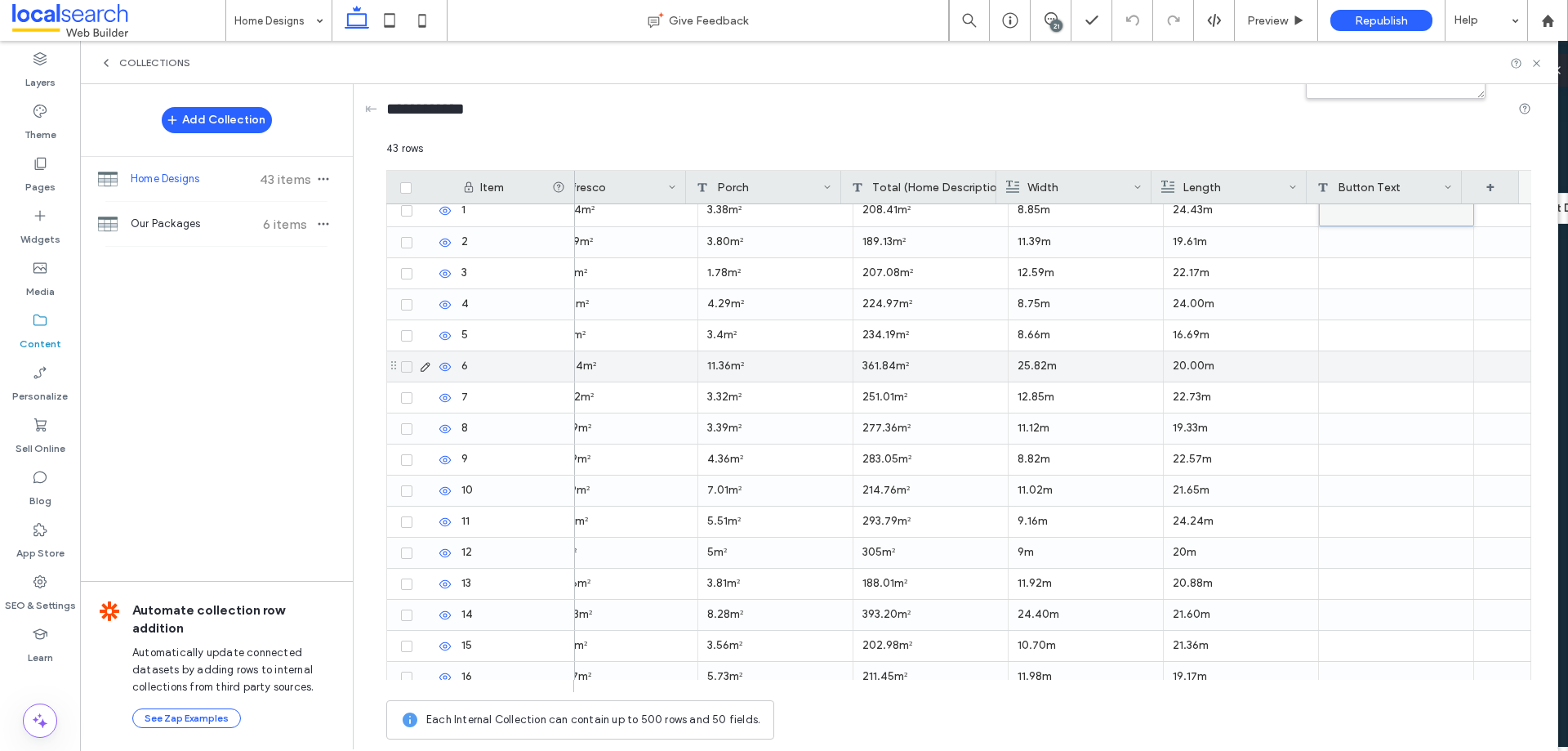
scroll to position [0, 0]
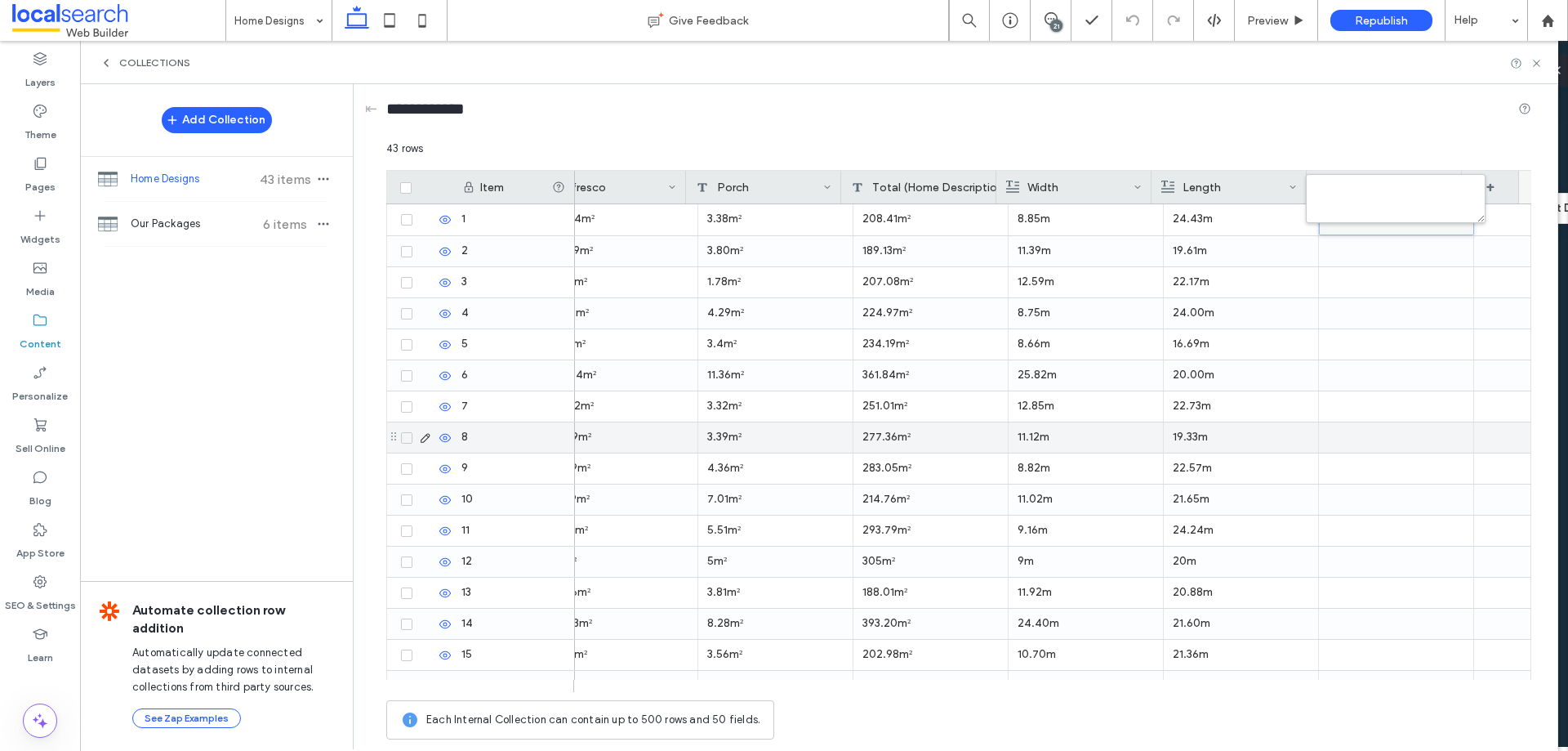
click at [1382, 438] on div at bounding box center [1397, 437] width 155 height 30
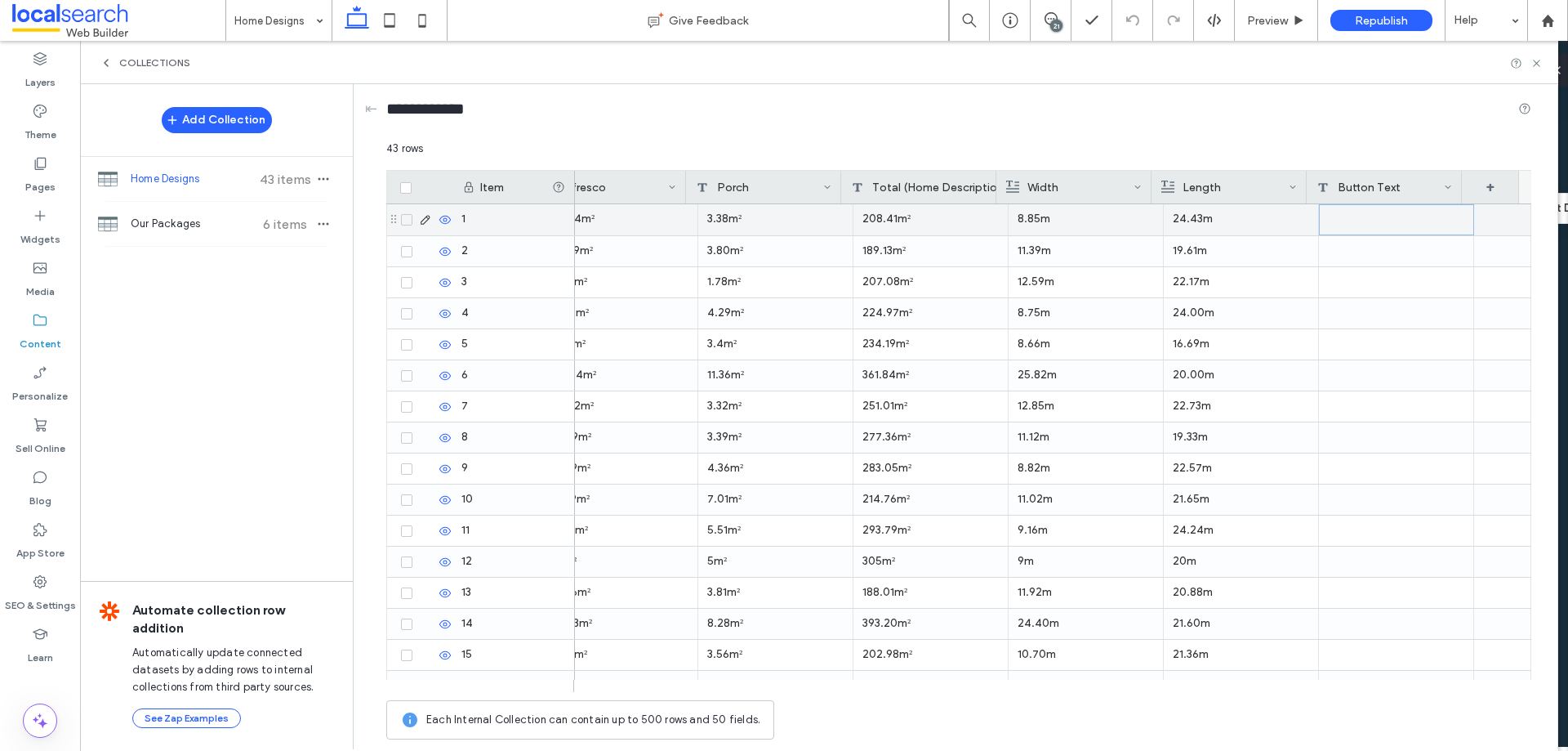
click at [1351, 227] on div at bounding box center [1397, 220] width 155 height 31
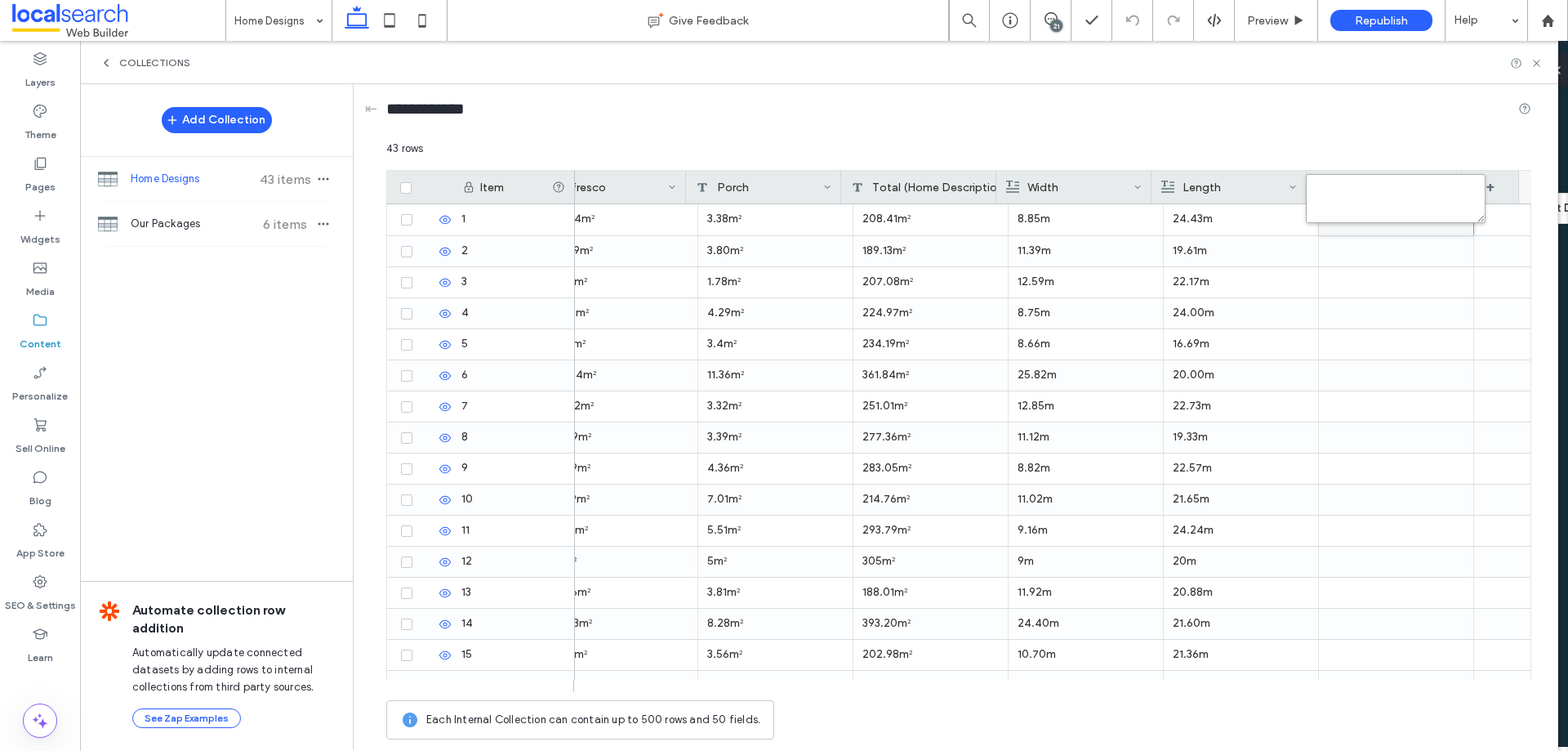
click at [1351, 204] on textarea "plain-text-cell" at bounding box center [1395, 199] width 180 height 49
type textarea "*********"
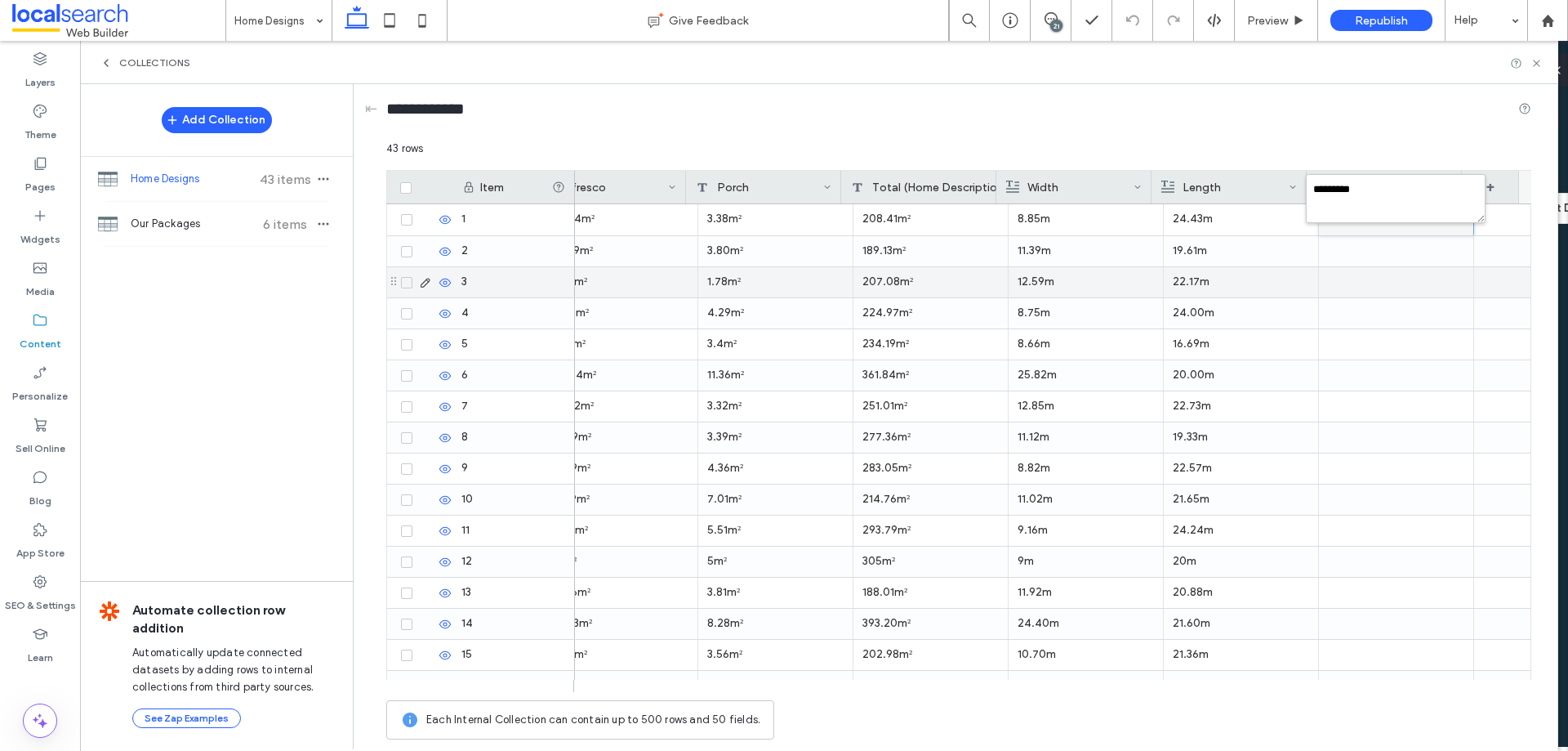
click at [1320, 281] on div at bounding box center [1397, 281] width 155 height 30
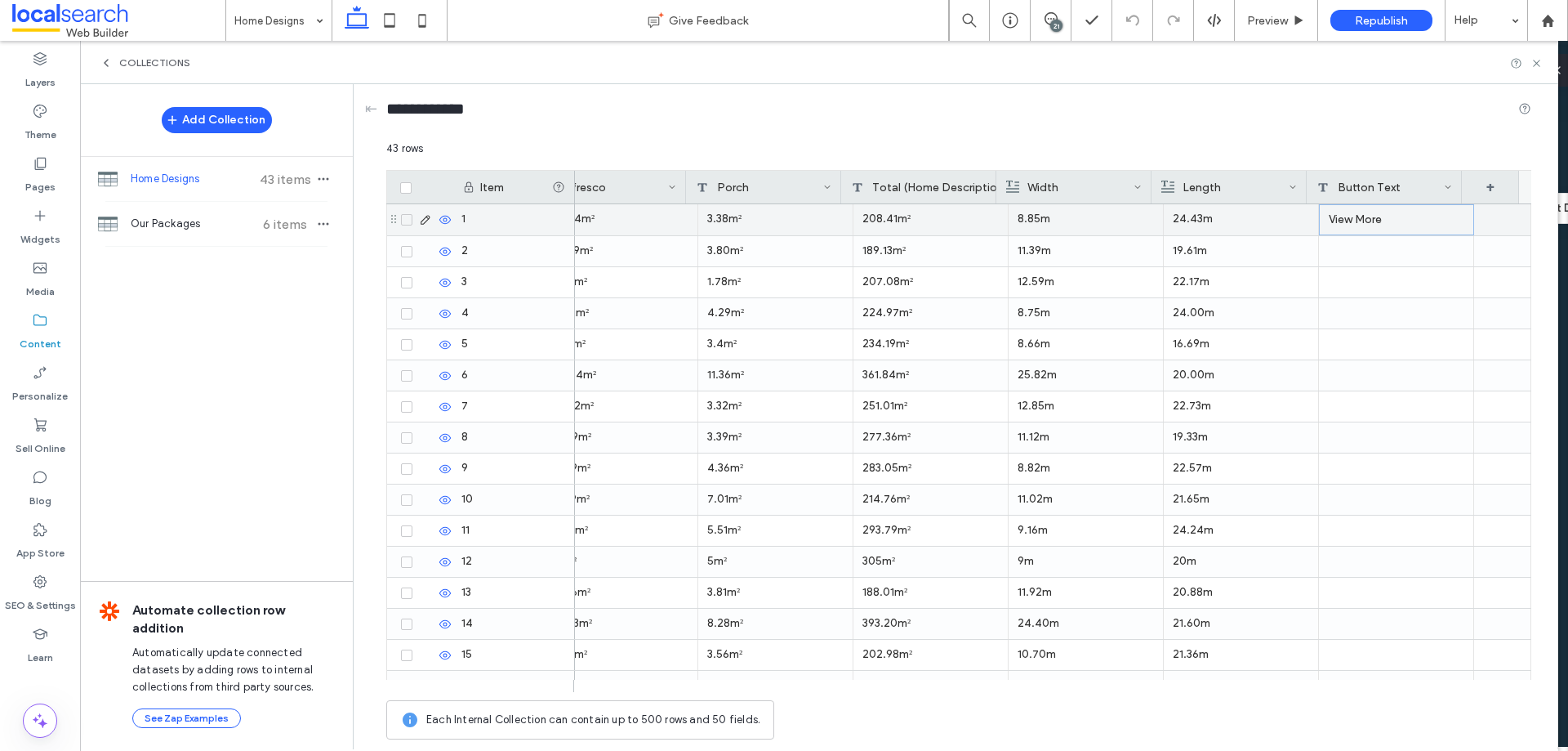
click at [1363, 227] on div "View More" at bounding box center [1397, 220] width 155 height 31
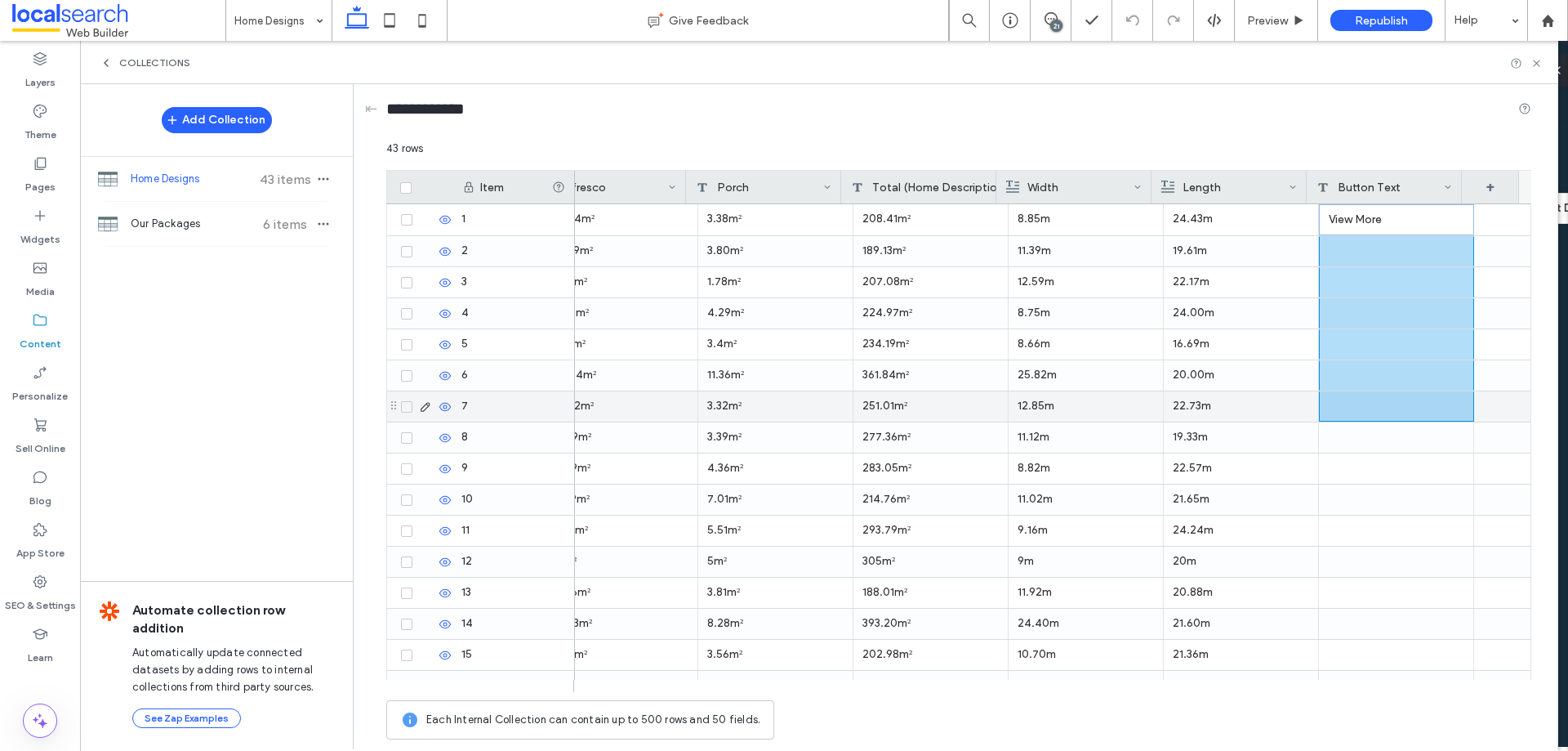
drag, startPoint x: 1366, startPoint y: 220, endPoint x: 1384, endPoint y: 478, distance: 258.6
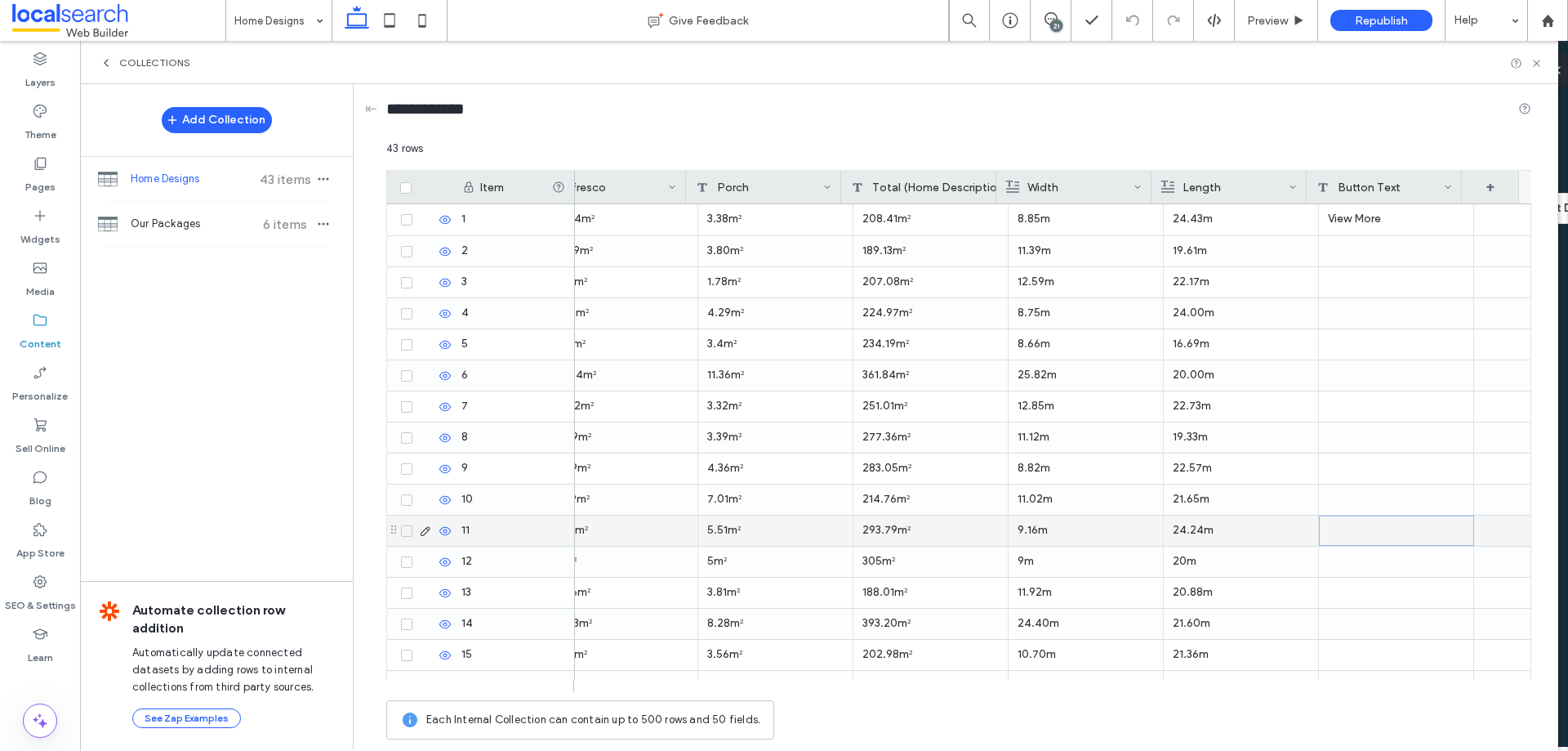
click at [1379, 544] on div at bounding box center [1397, 530] width 155 height 30
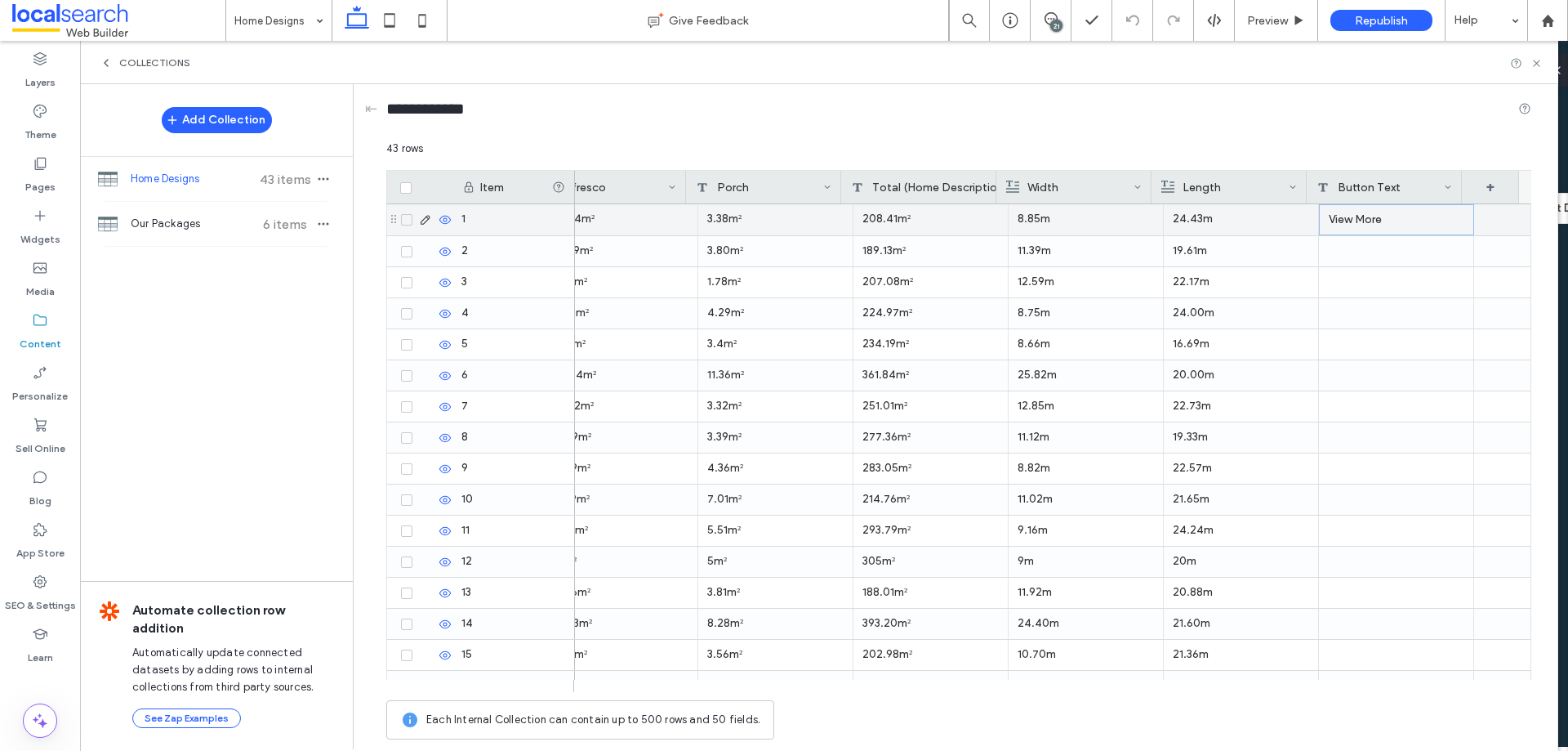
click at [1356, 225] on div "View More" at bounding box center [1397, 220] width 155 height 31
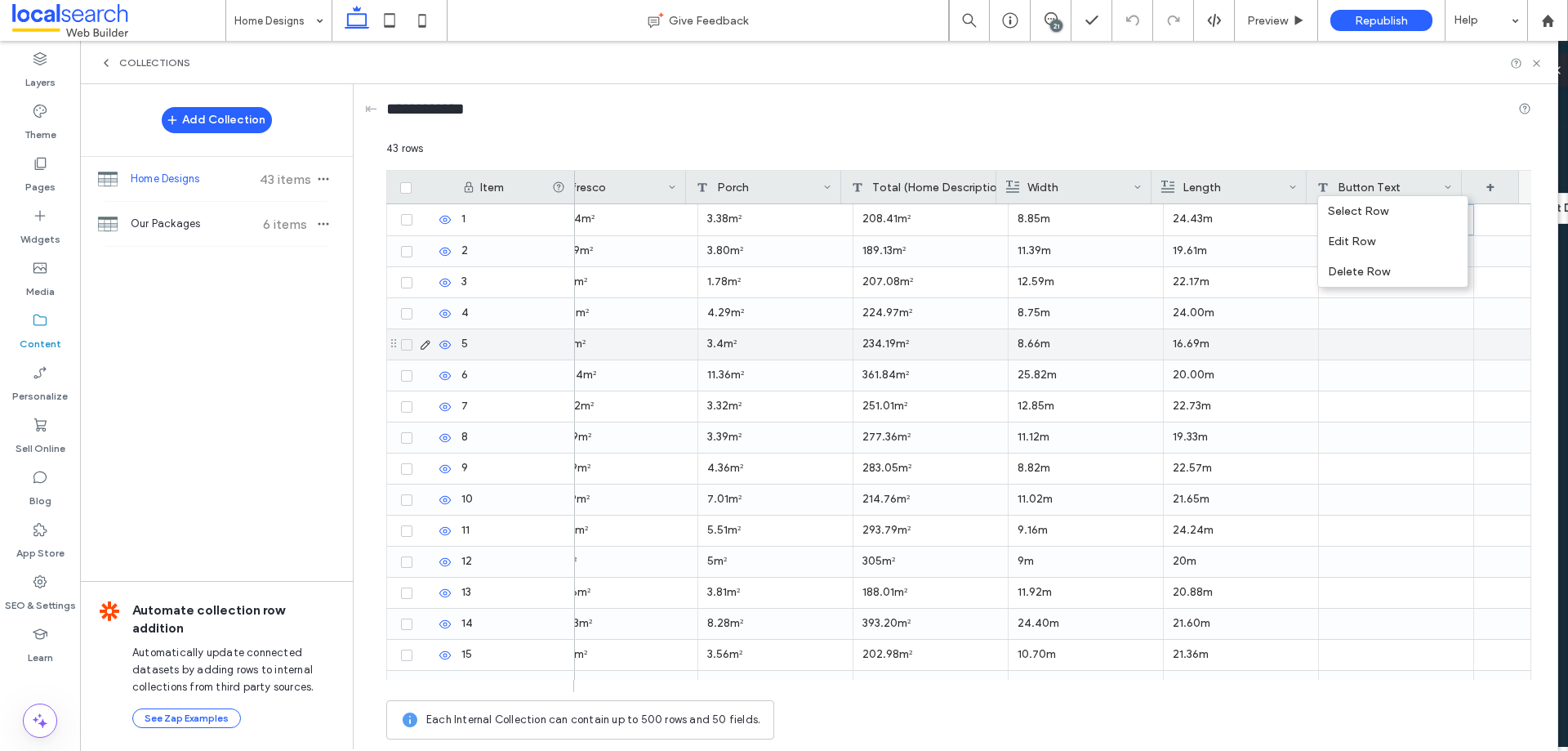
click at [1382, 344] on div at bounding box center [1397, 344] width 155 height 30
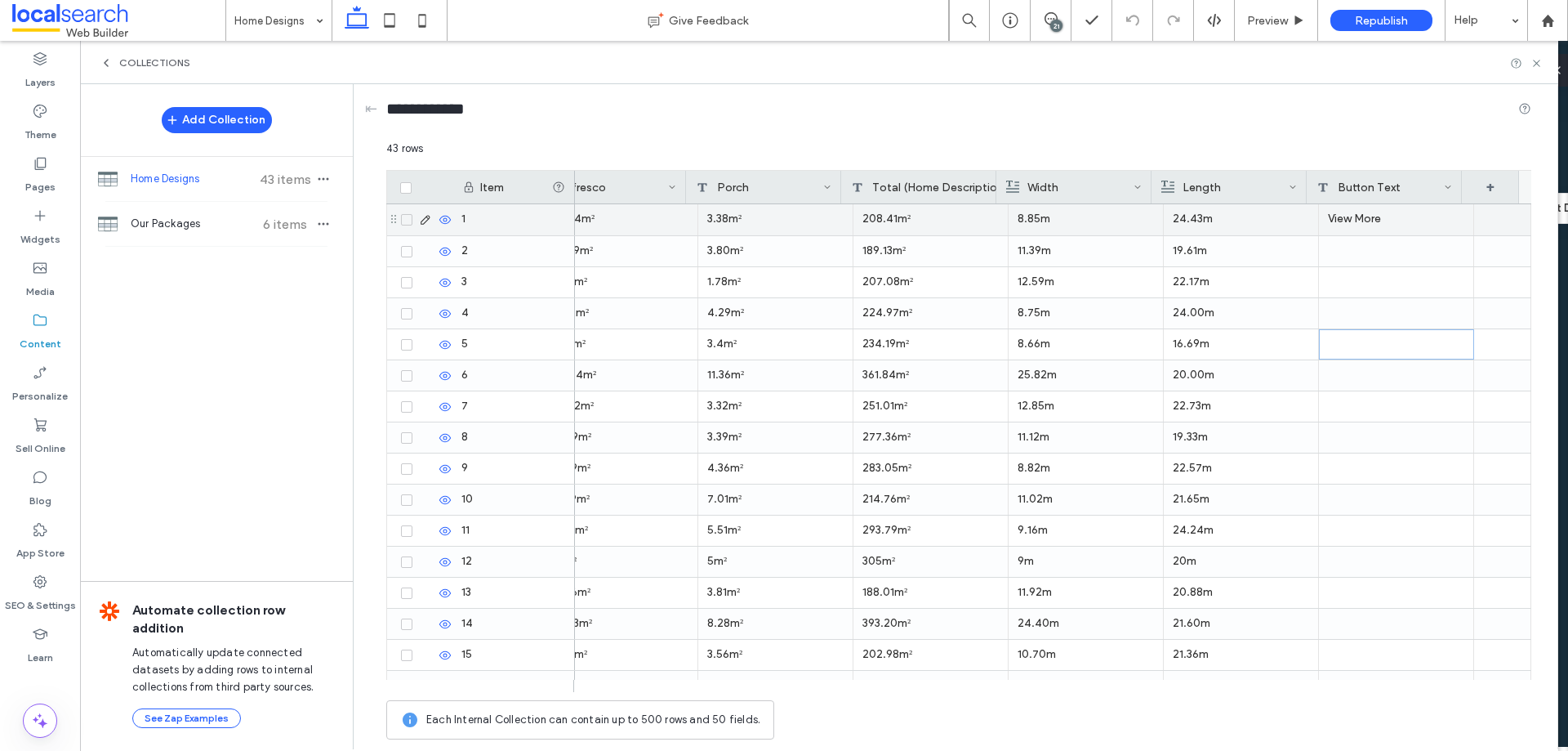
click at [1338, 223] on div "View More" at bounding box center [1397, 220] width 155 height 31
click at [1338, 222] on div "View More" at bounding box center [1397, 220] width 155 height 31
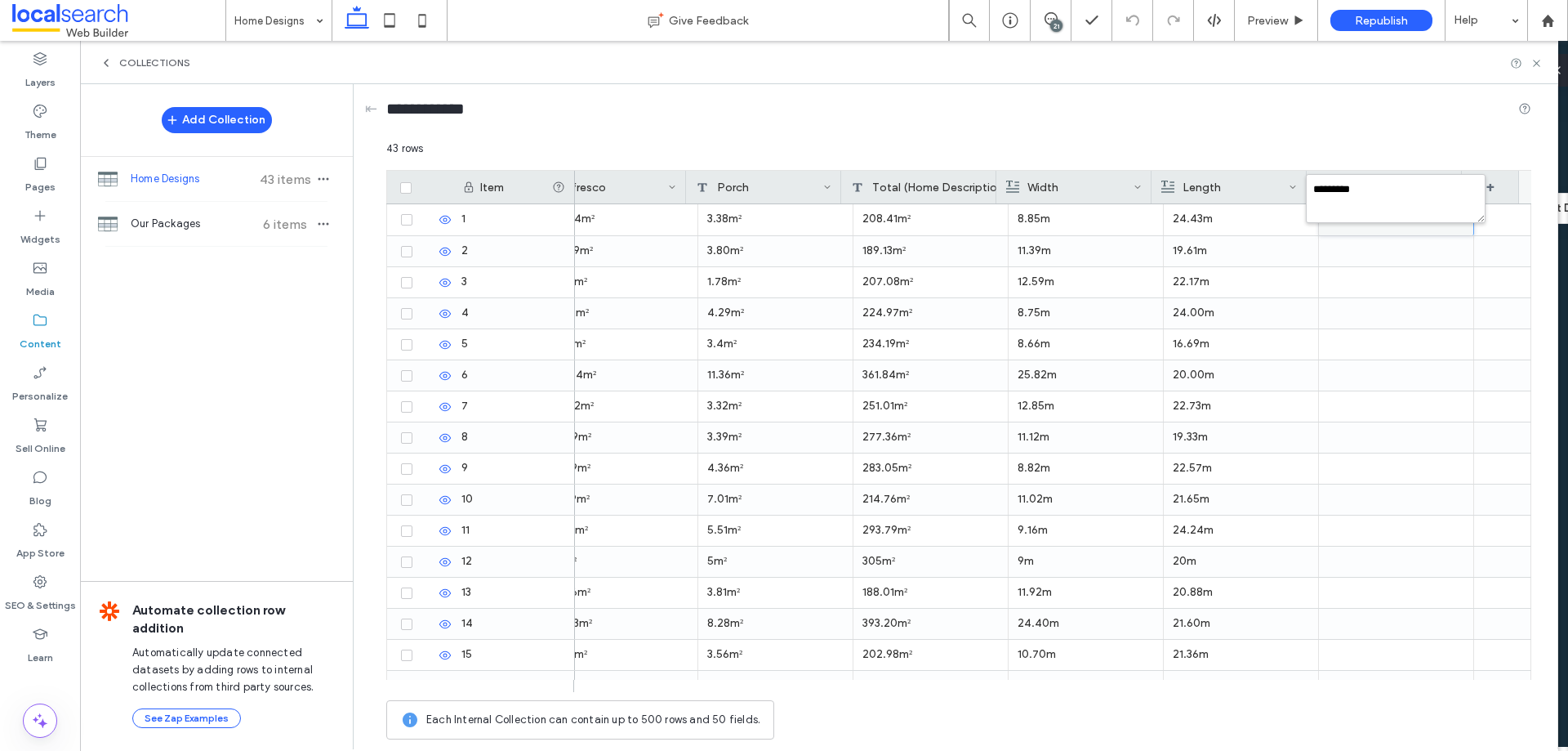
click at [1339, 222] on textarea "*********" at bounding box center [1395, 199] width 180 height 49
drag, startPoint x: 1405, startPoint y: 256, endPoint x: 1372, endPoint y: 206, distance: 59.9
click at [1404, 255] on div at bounding box center [1397, 250] width 155 height 30
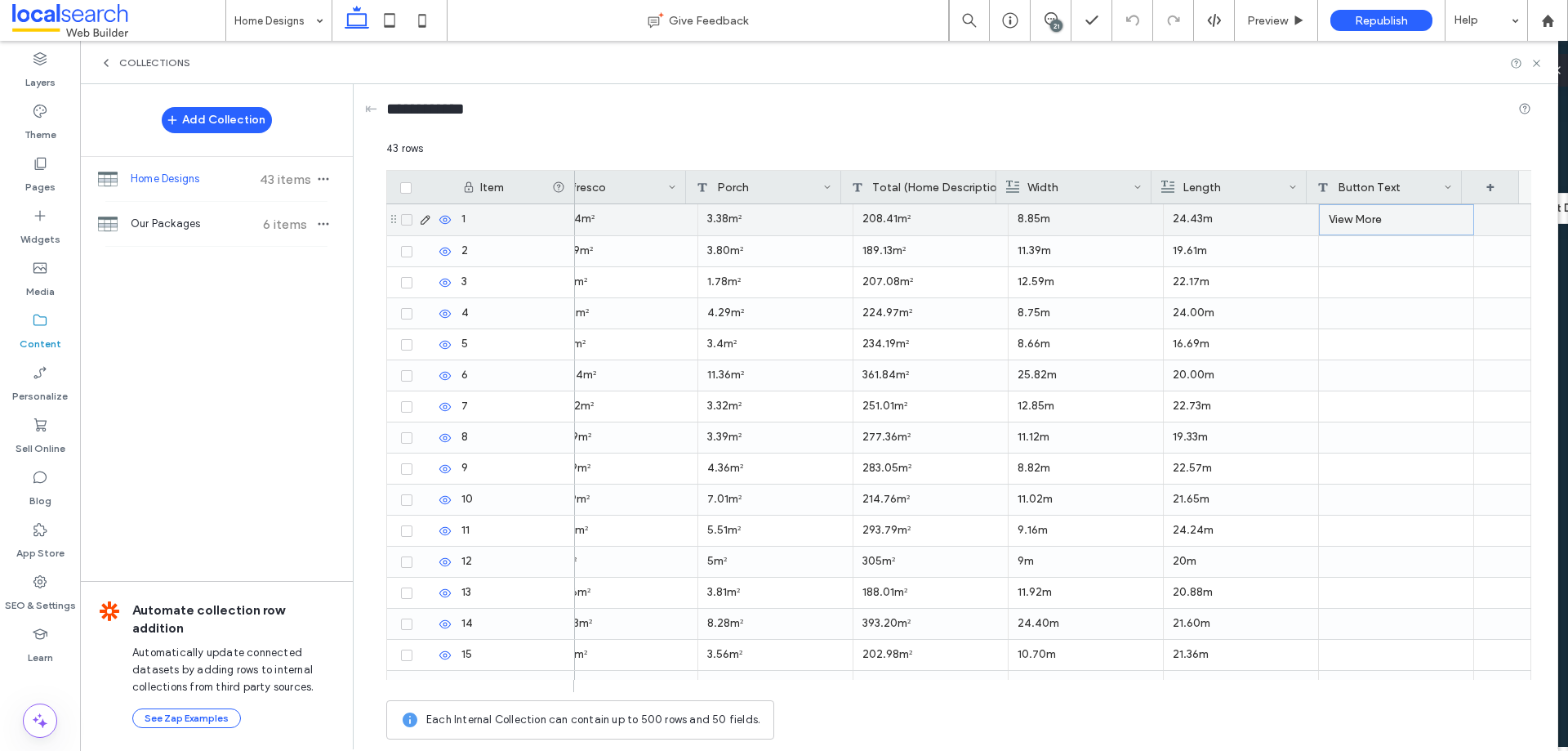
click at [1344, 212] on div "View More" at bounding box center [1397, 220] width 155 height 31
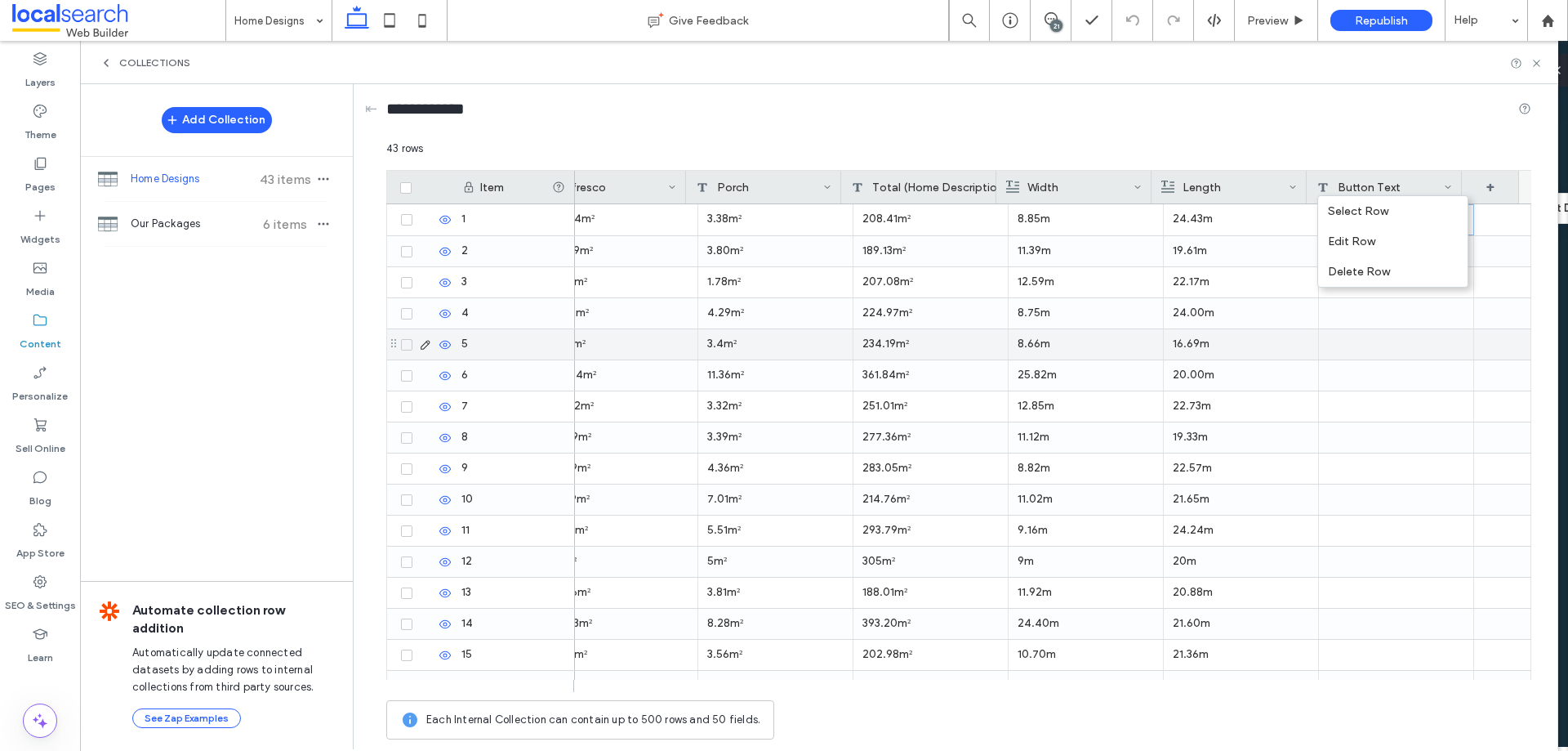
click at [1361, 376] on div at bounding box center [1397, 375] width 155 height 30
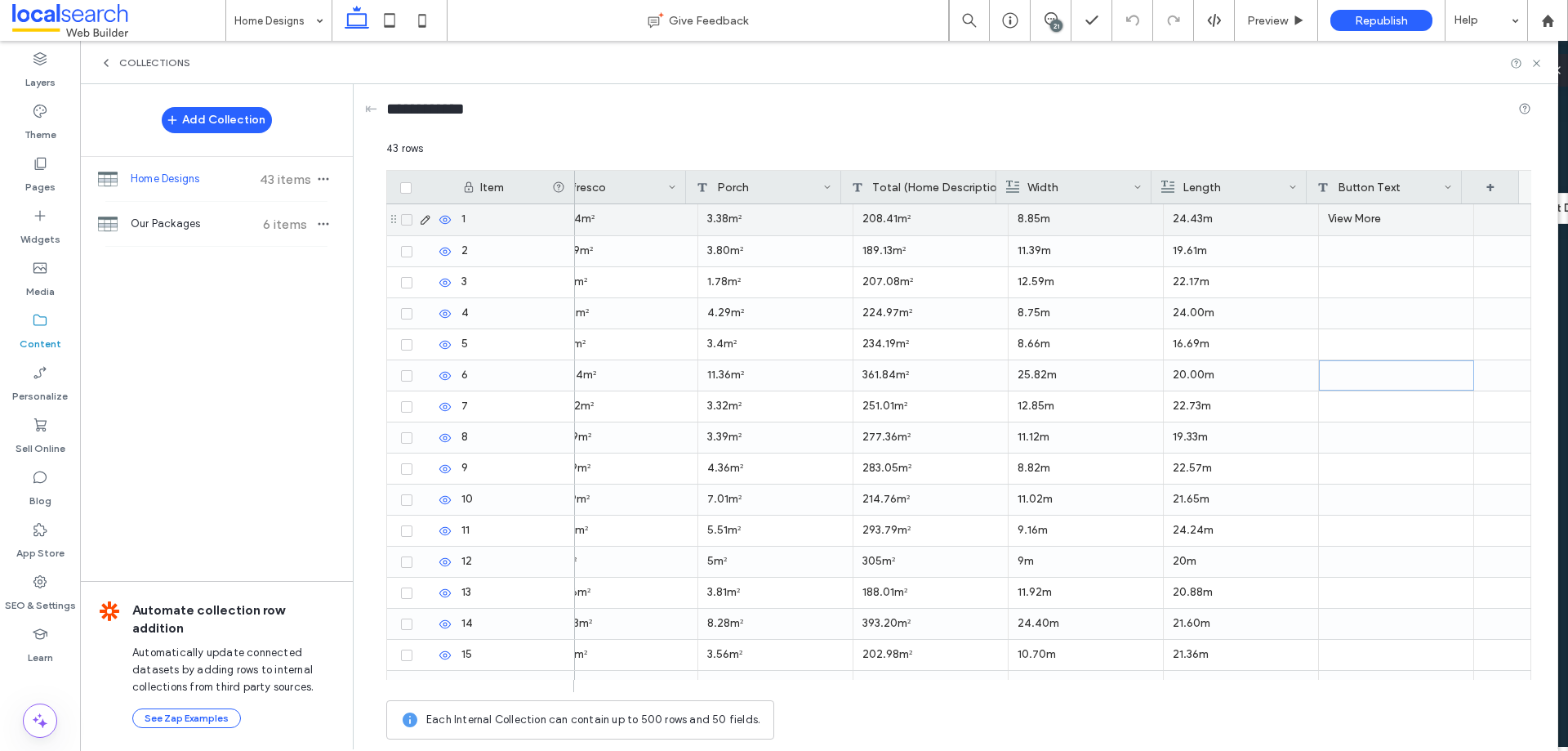
click at [1446, 231] on div "View More" at bounding box center [1397, 220] width 155 height 31
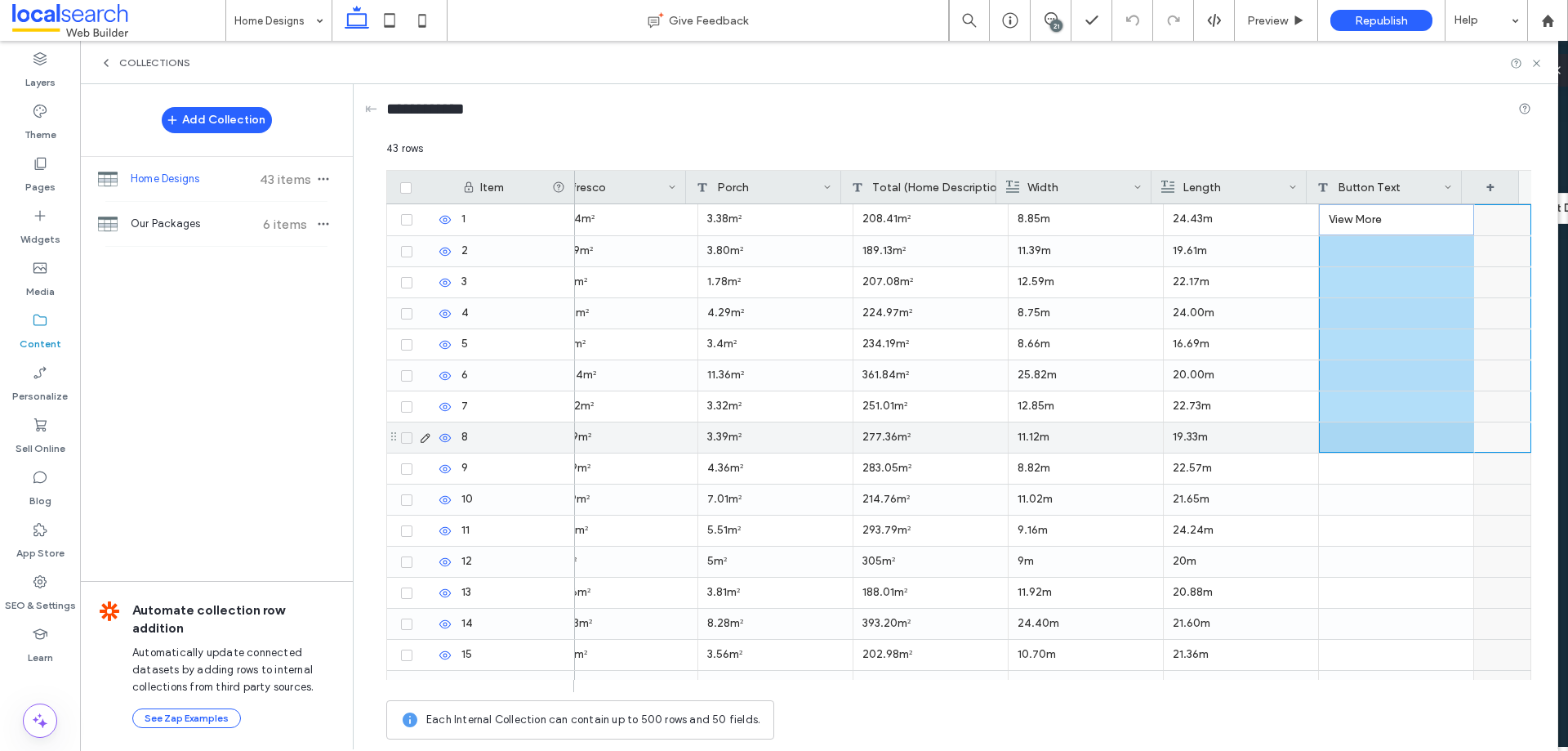
drag, startPoint x: 1460, startPoint y: 235, endPoint x: 1468, endPoint y: 444, distance: 209.2
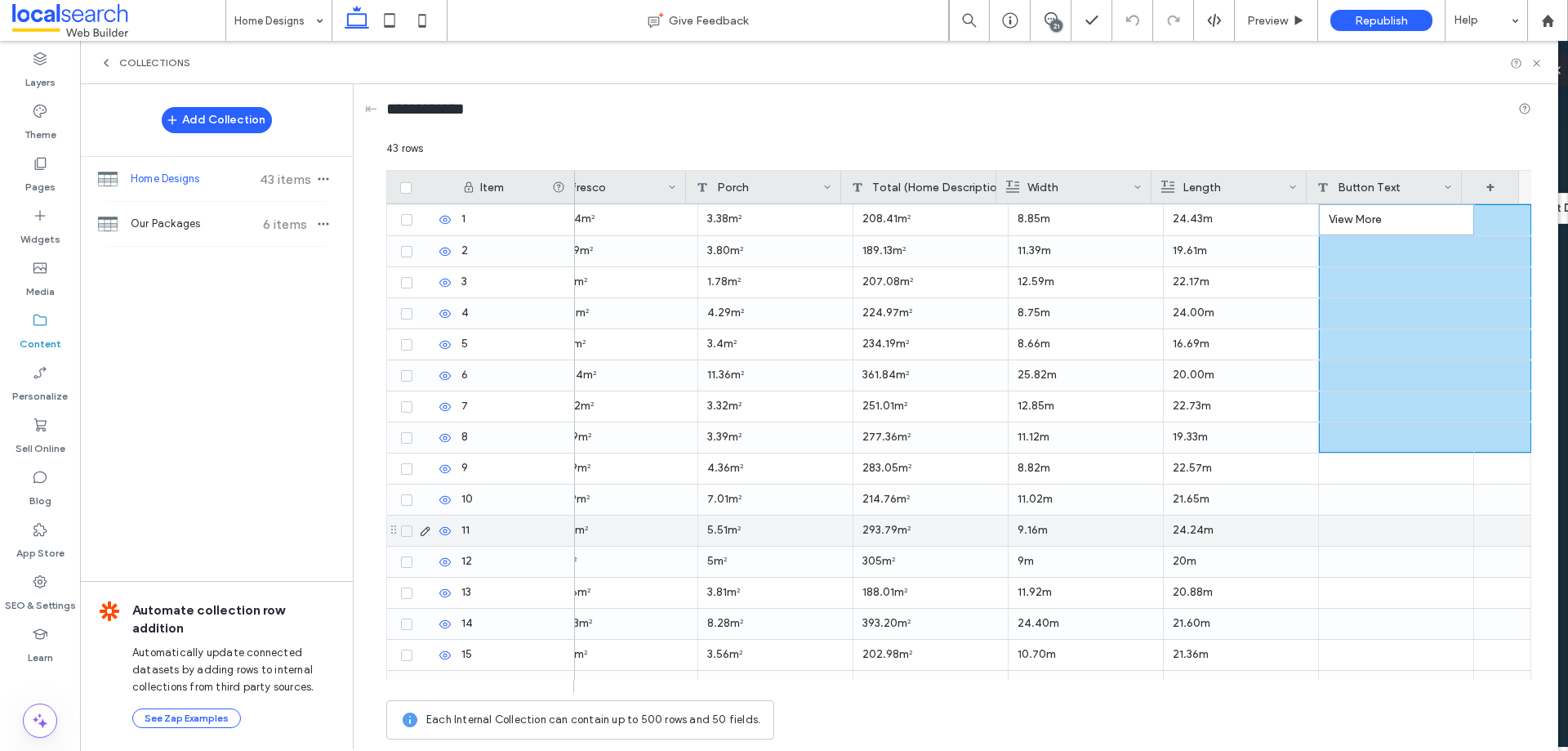
click at [1420, 516] on div at bounding box center [1397, 530] width 155 height 30
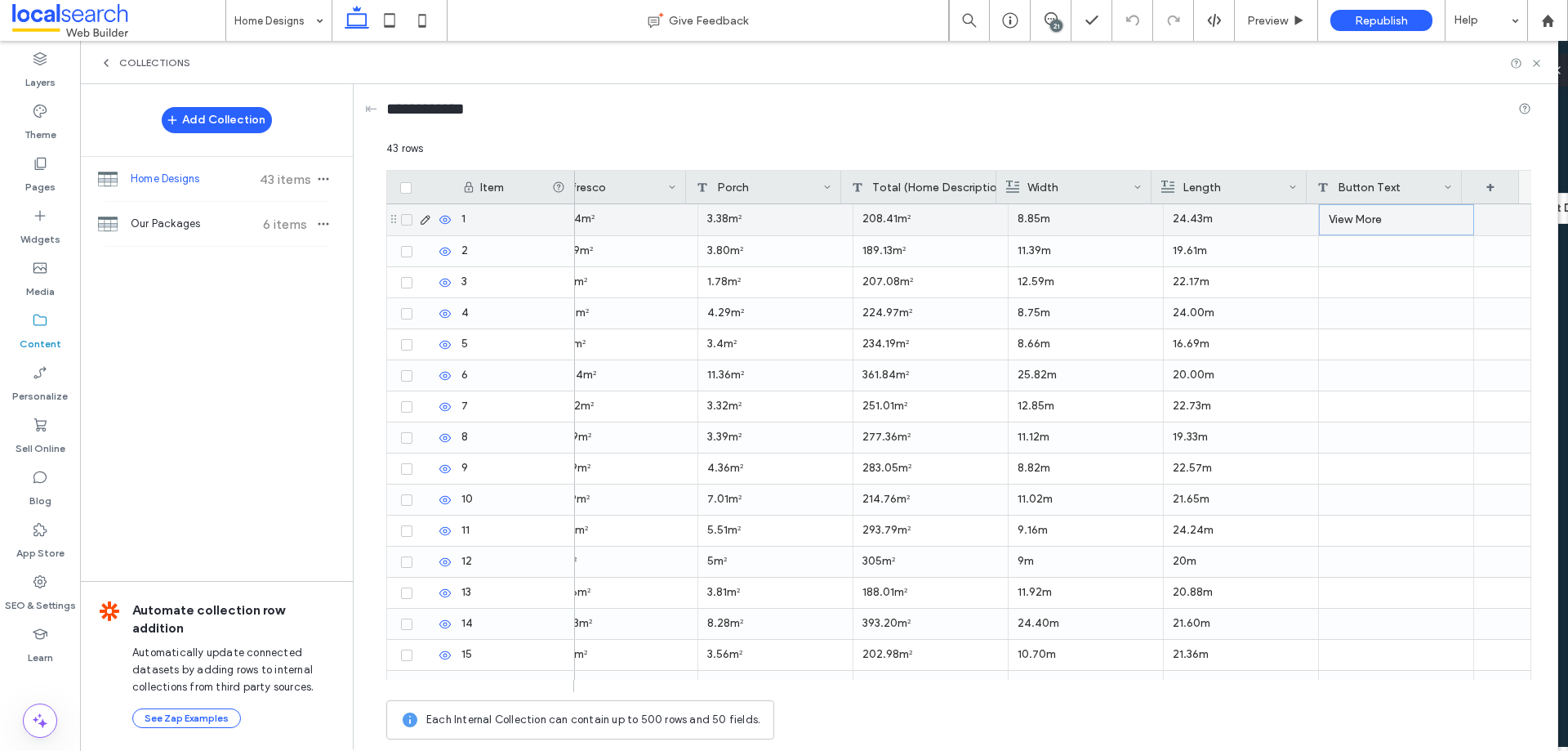
click at [1355, 219] on div "View More" at bounding box center [1397, 220] width 155 height 31
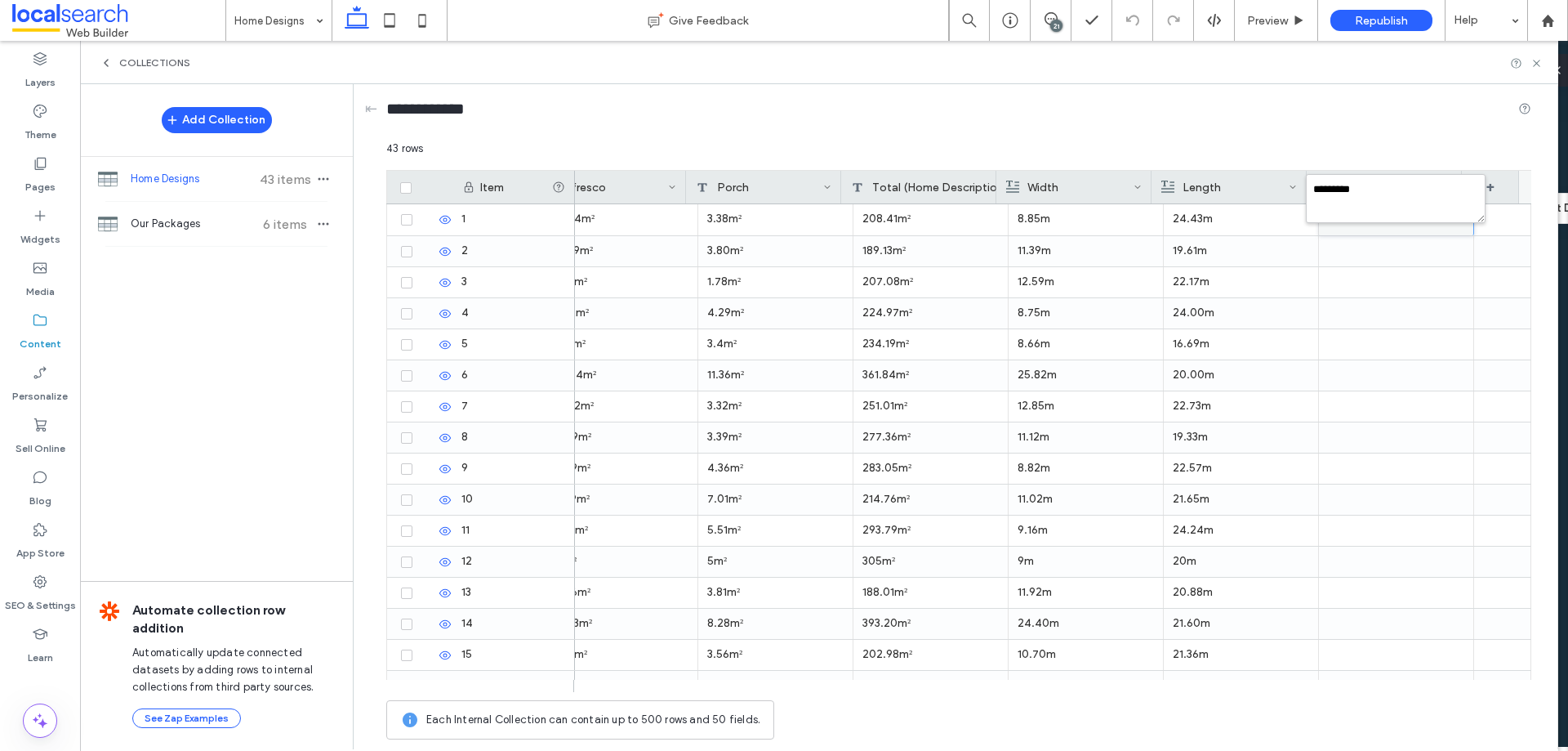
click at [1355, 219] on textarea "*********" at bounding box center [1395, 199] width 180 height 49
click at [1360, 245] on div at bounding box center [1397, 250] width 155 height 30
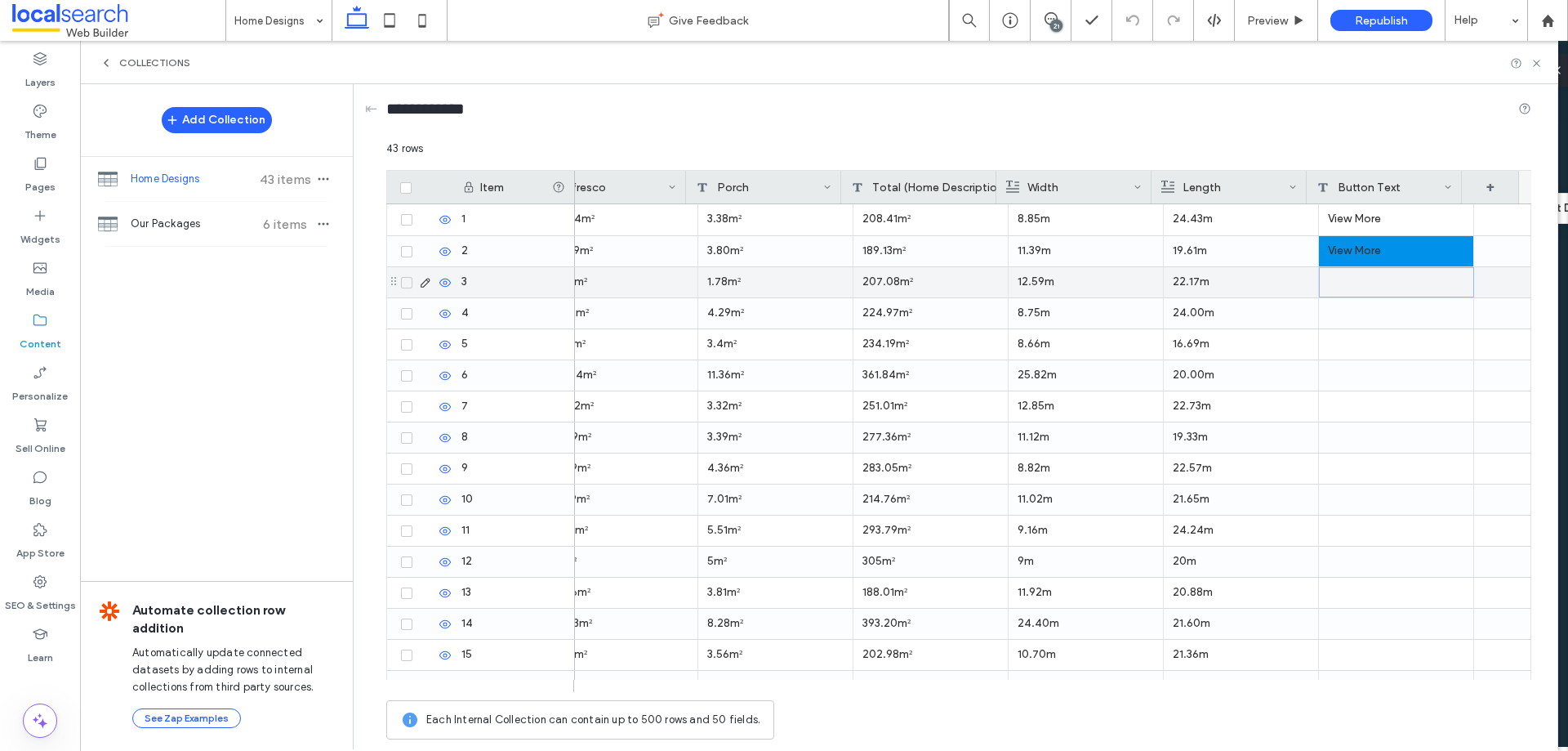
click at [1351, 288] on div at bounding box center [1397, 281] width 155 height 30
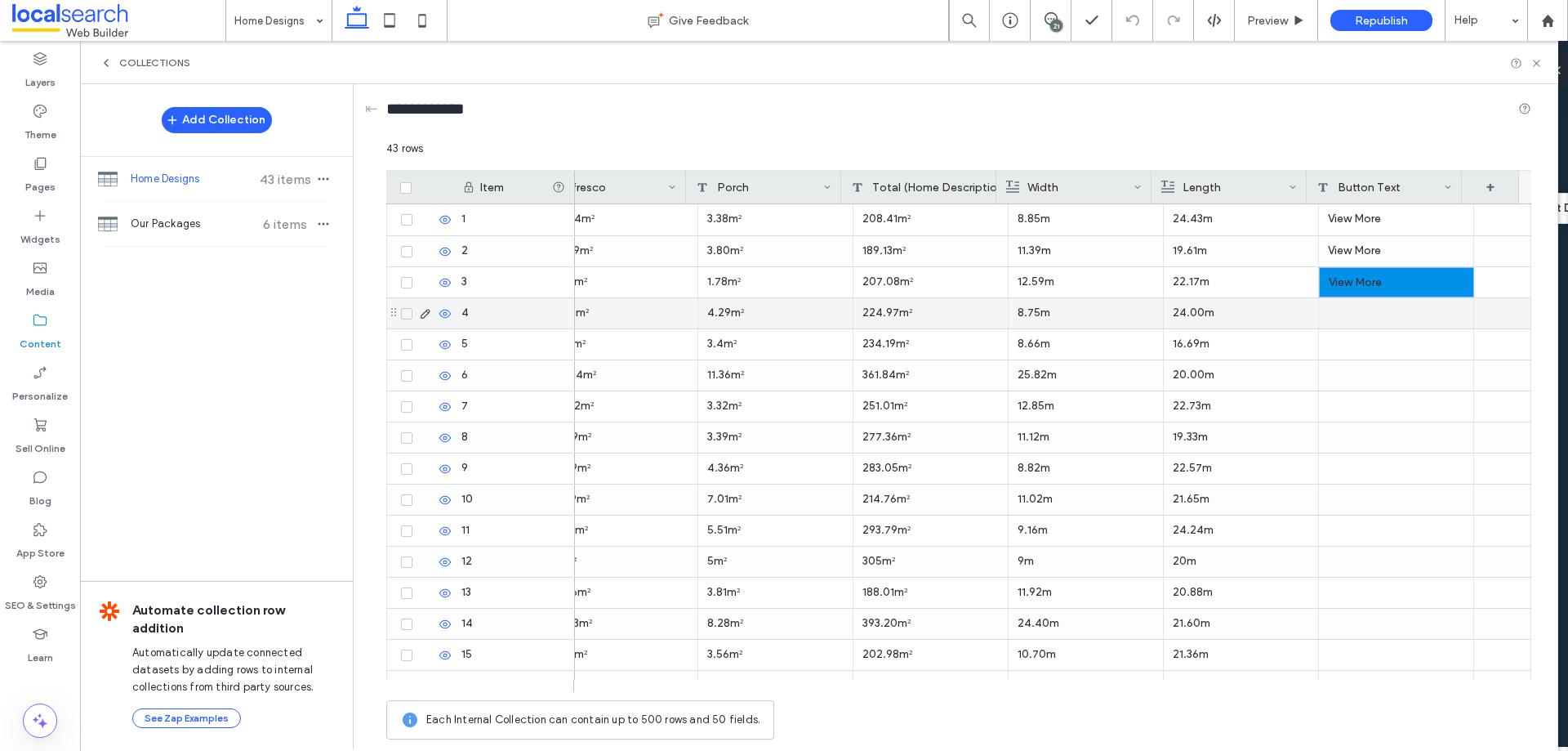
click at [1342, 313] on div at bounding box center [1397, 312] width 155 height 30
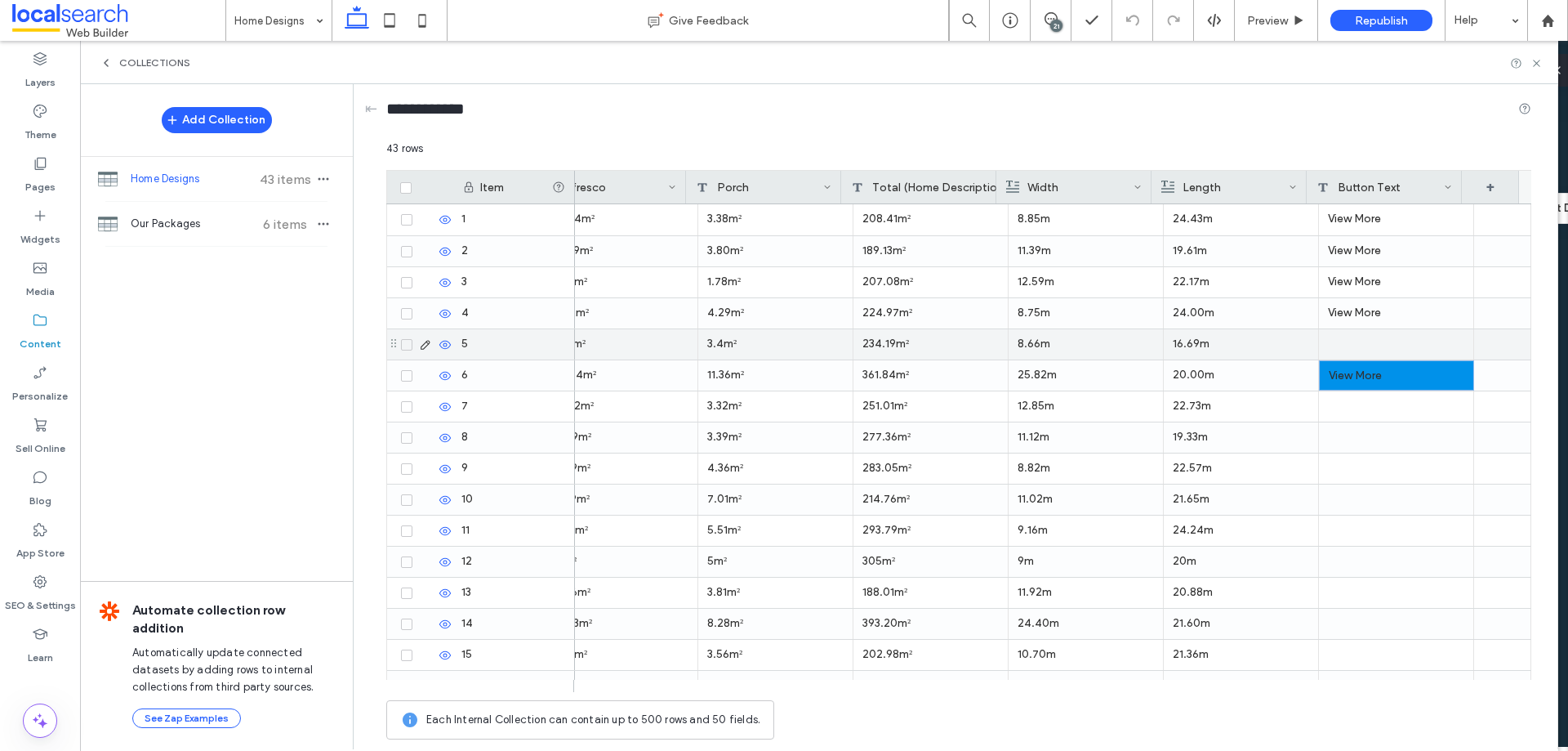
click at [1346, 344] on div at bounding box center [1397, 344] width 155 height 30
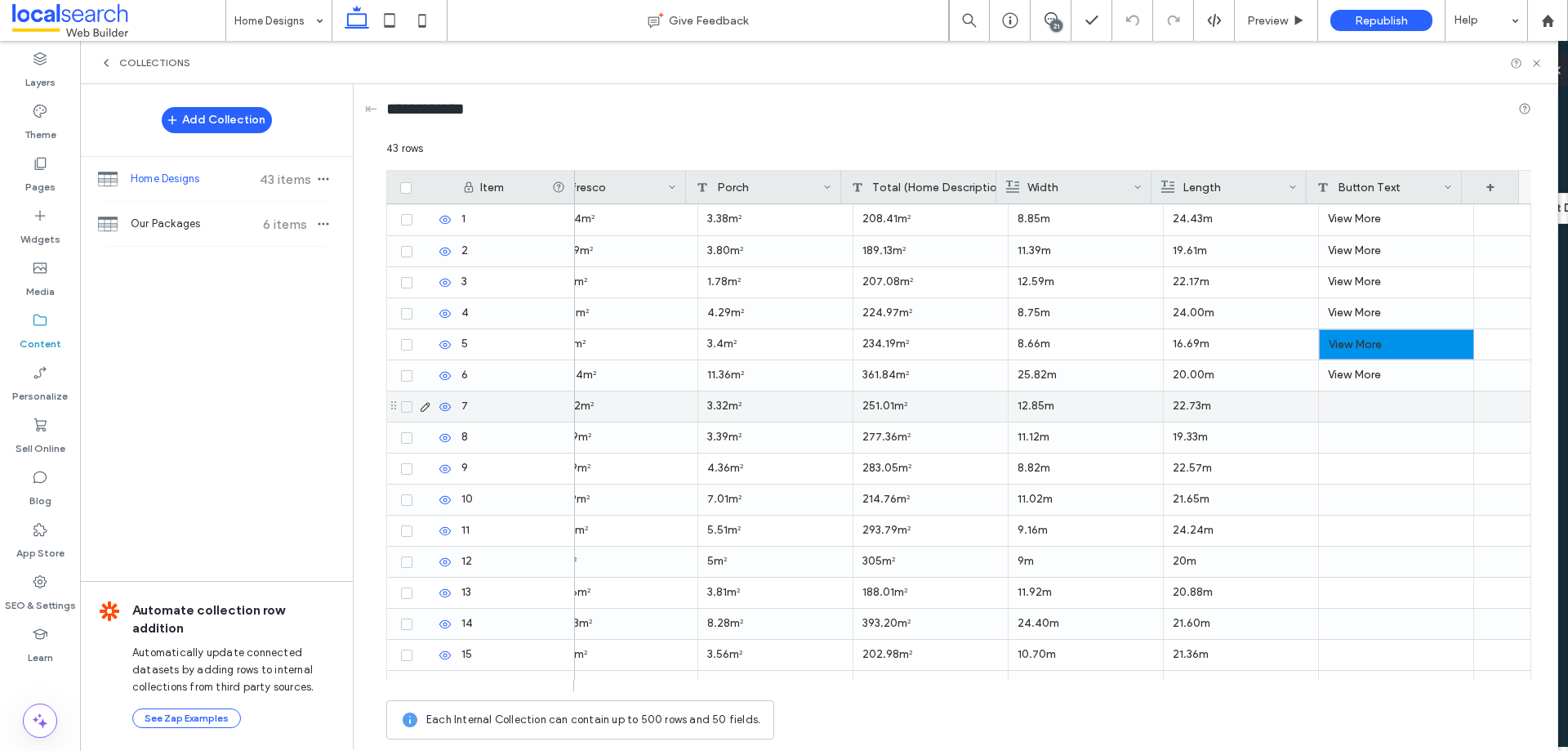
click at [1354, 410] on div at bounding box center [1397, 406] width 155 height 30
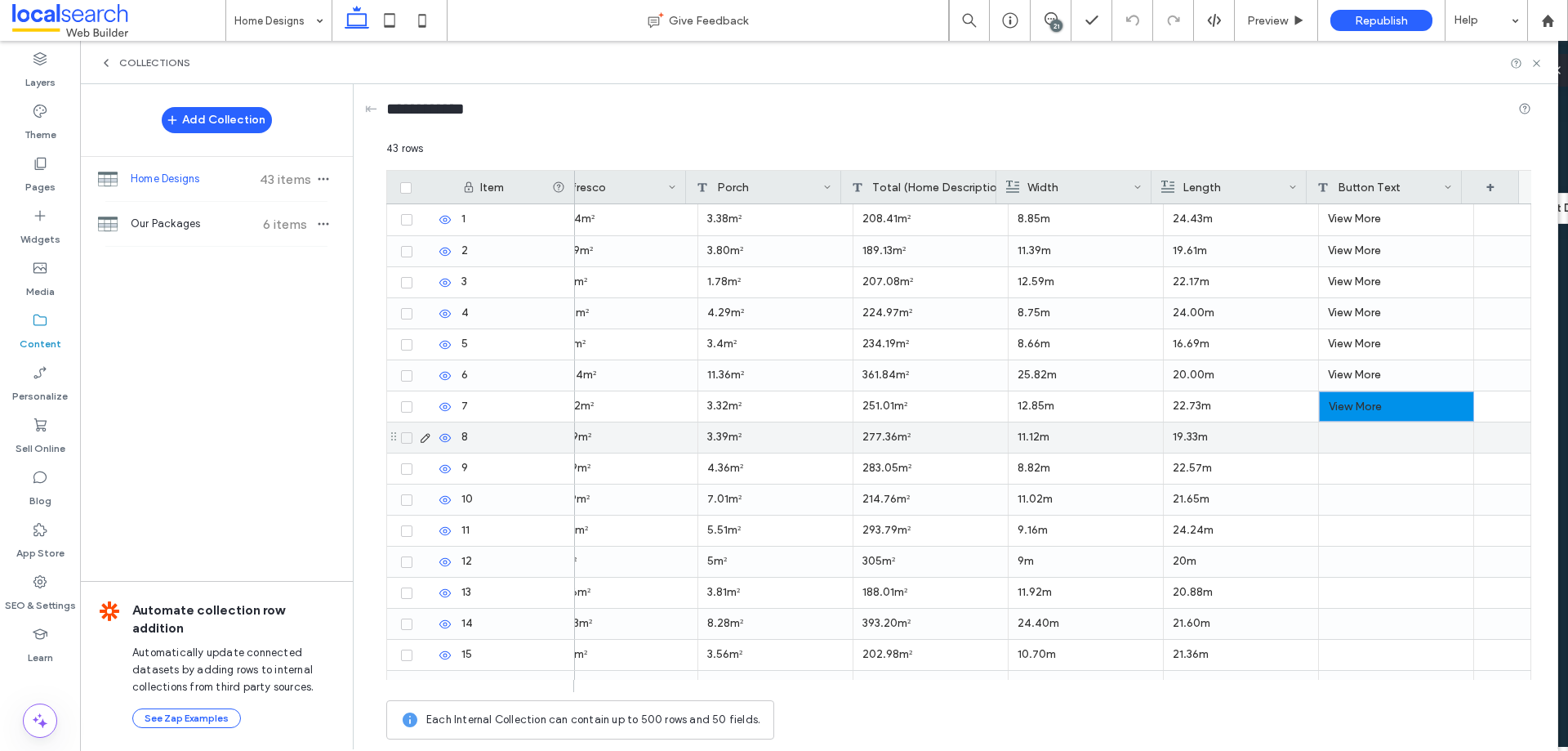
click at [1345, 444] on div at bounding box center [1397, 437] width 155 height 30
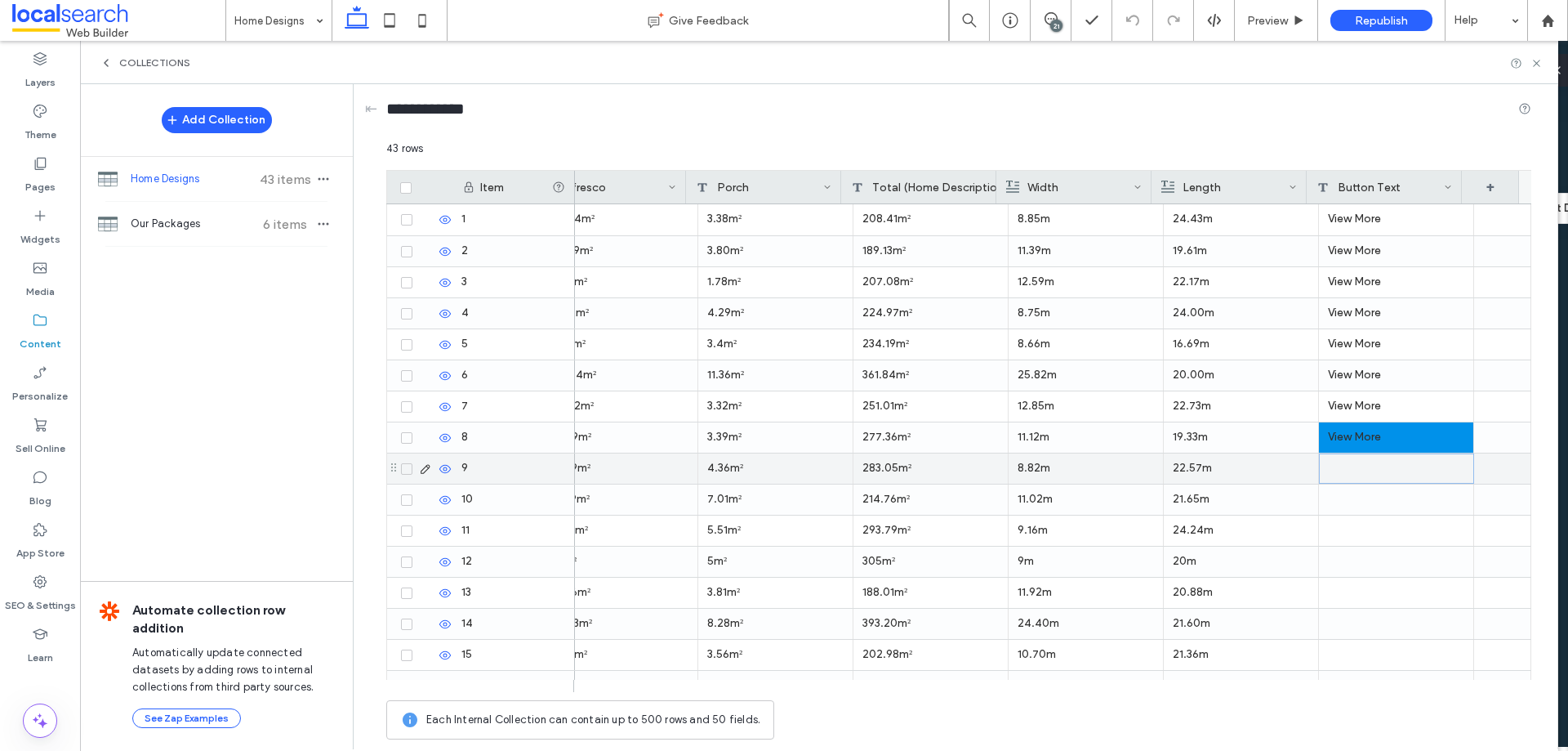
click at [1345, 474] on div at bounding box center [1397, 468] width 155 height 30
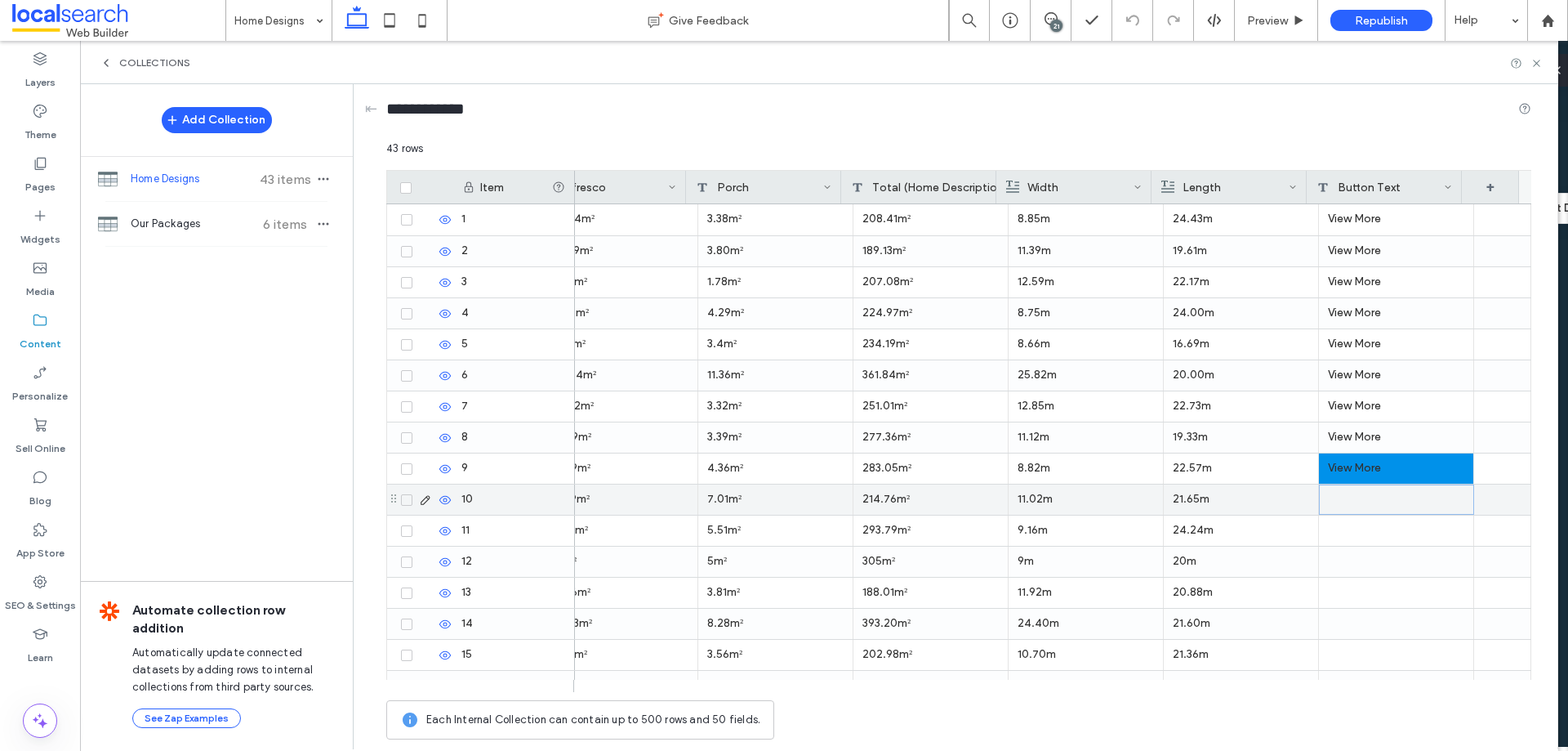
click at [1342, 504] on div at bounding box center [1397, 499] width 155 height 30
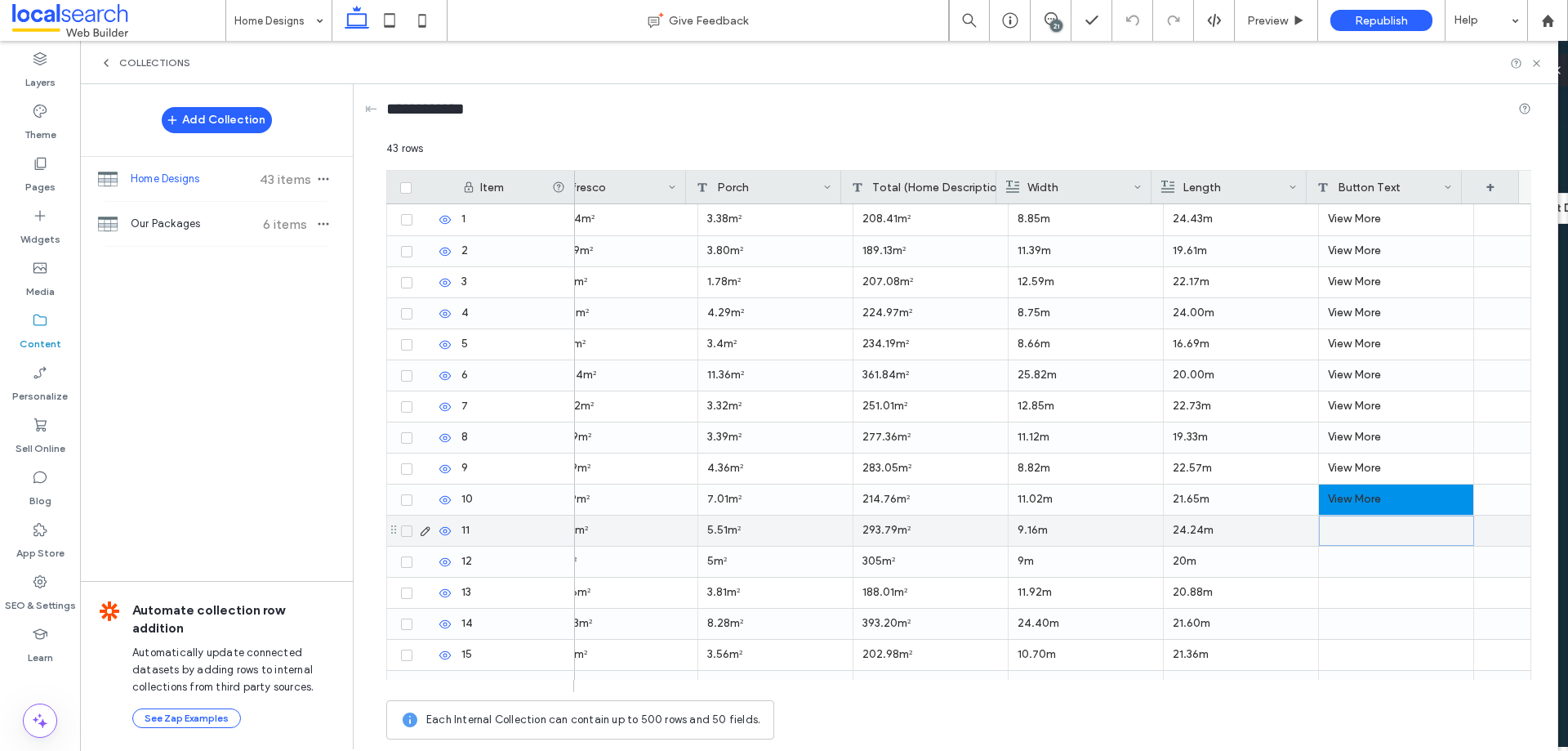
click at [1342, 533] on div at bounding box center [1397, 530] width 155 height 30
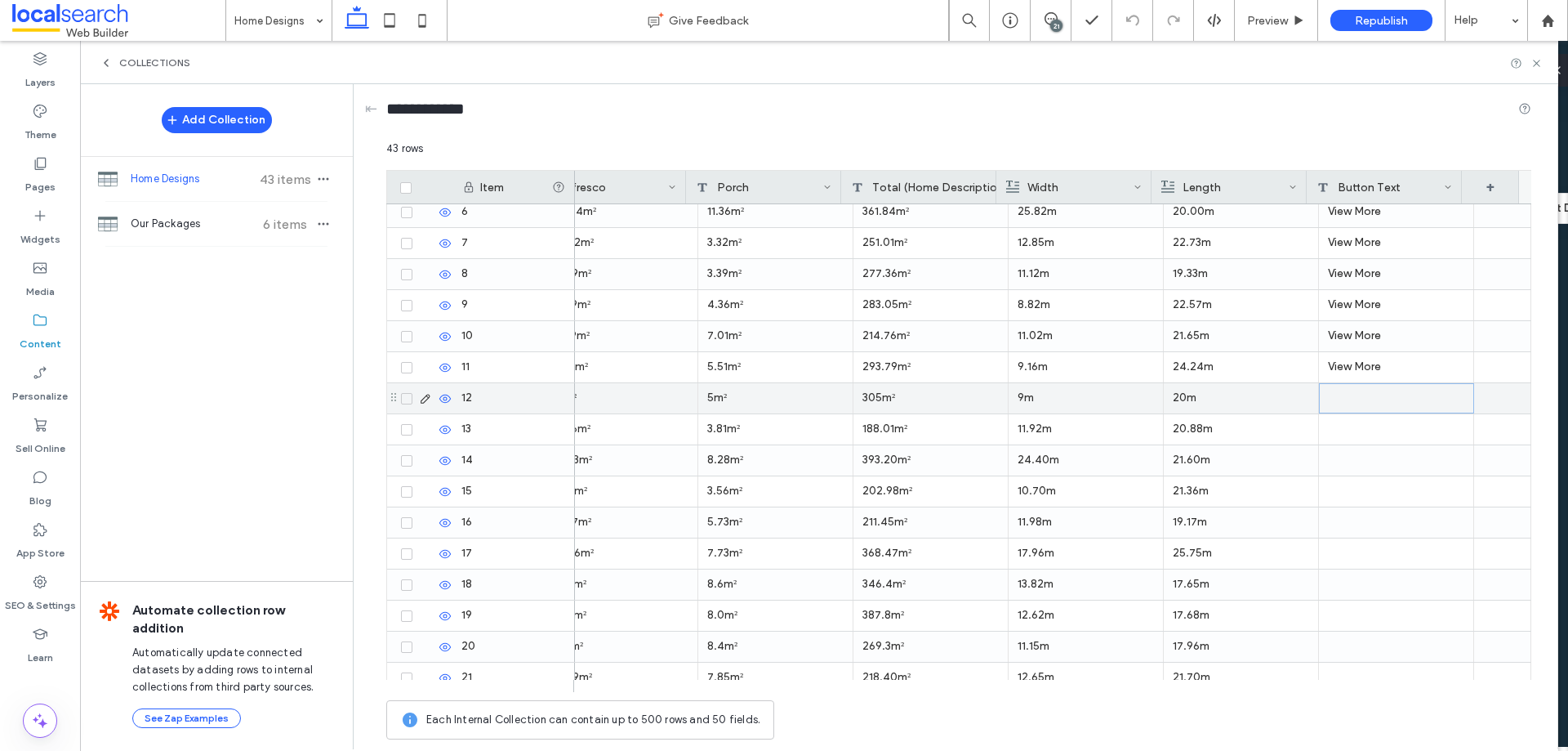
click at [1374, 402] on div at bounding box center [1397, 397] width 155 height 30
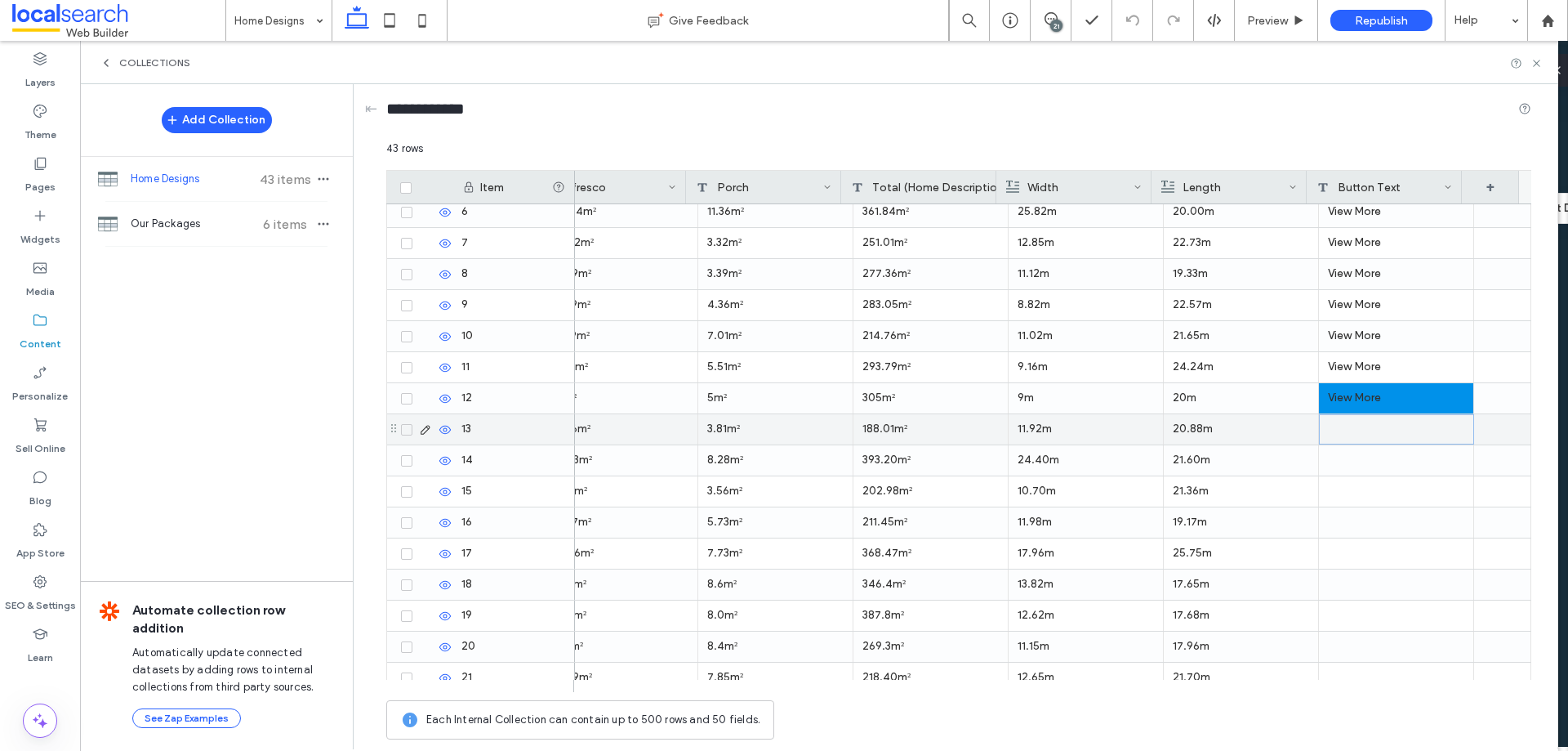
click at [1358, 436] on div at bounding box center [1397, 428] width 155 height 30
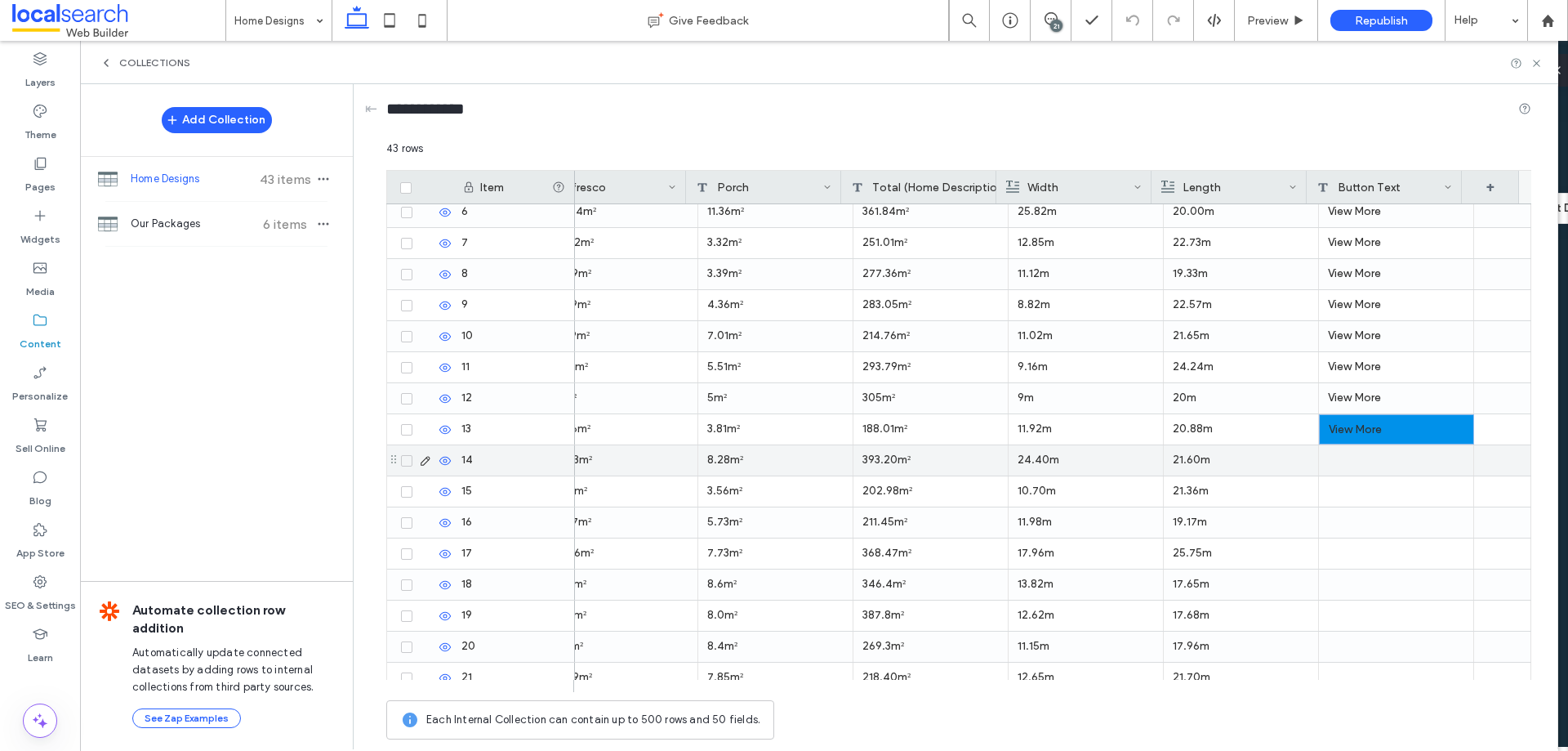
drag, startPoint x: 1355, startPoint y: 468, endPoint x: 1358, endPoint y: 511, distance: 43.1
click at [1355, 469] on div at bounding box center [1397, 460] width 155 height 30
click at [1354, 495] on div at bounding box center [1397, 491] width 155 height 30
click at [1366, 461] on div at bounding box center [1397, 460] width 155 height 30
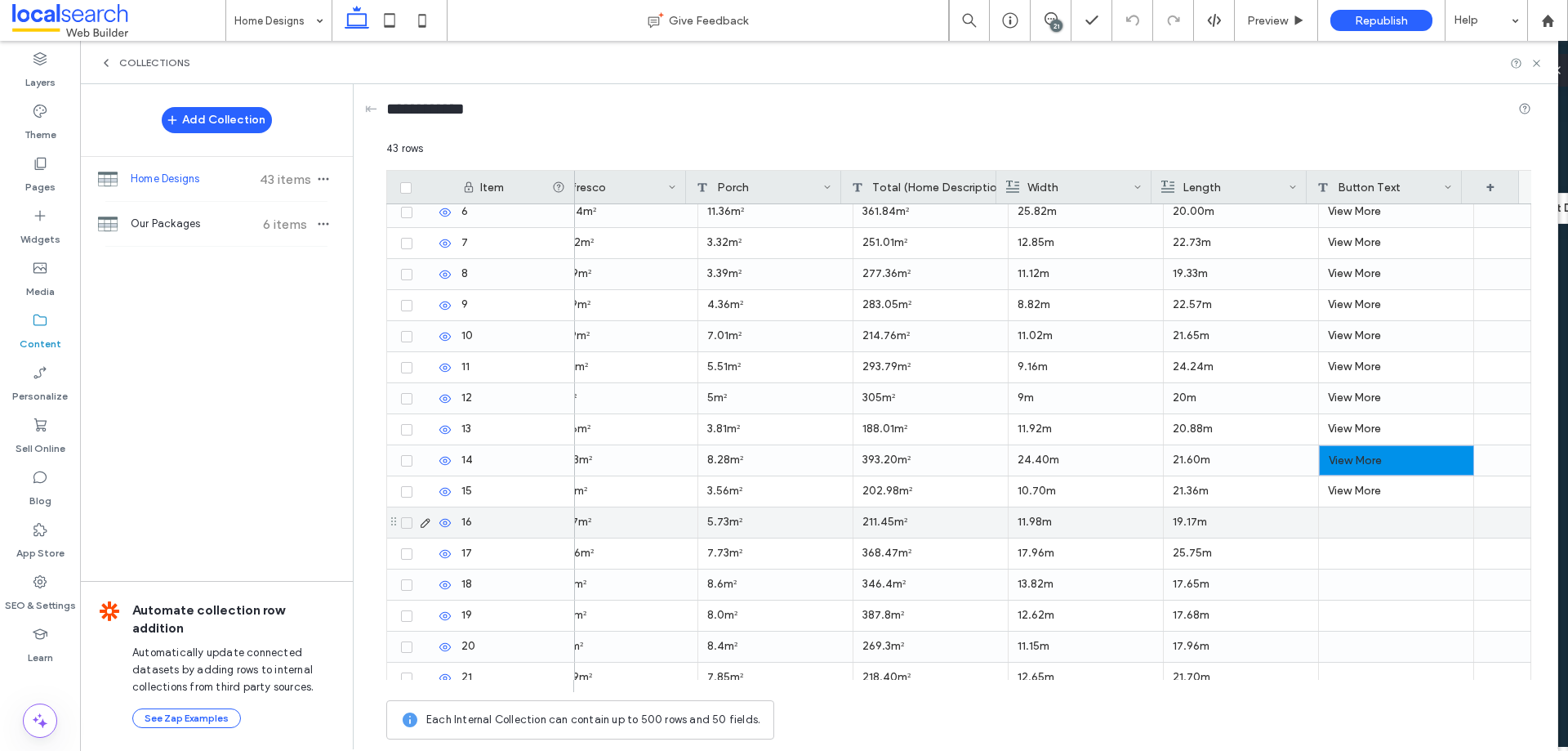
click at [1372, 525] on div at bounding box center [1397, 522] width 155 height 30
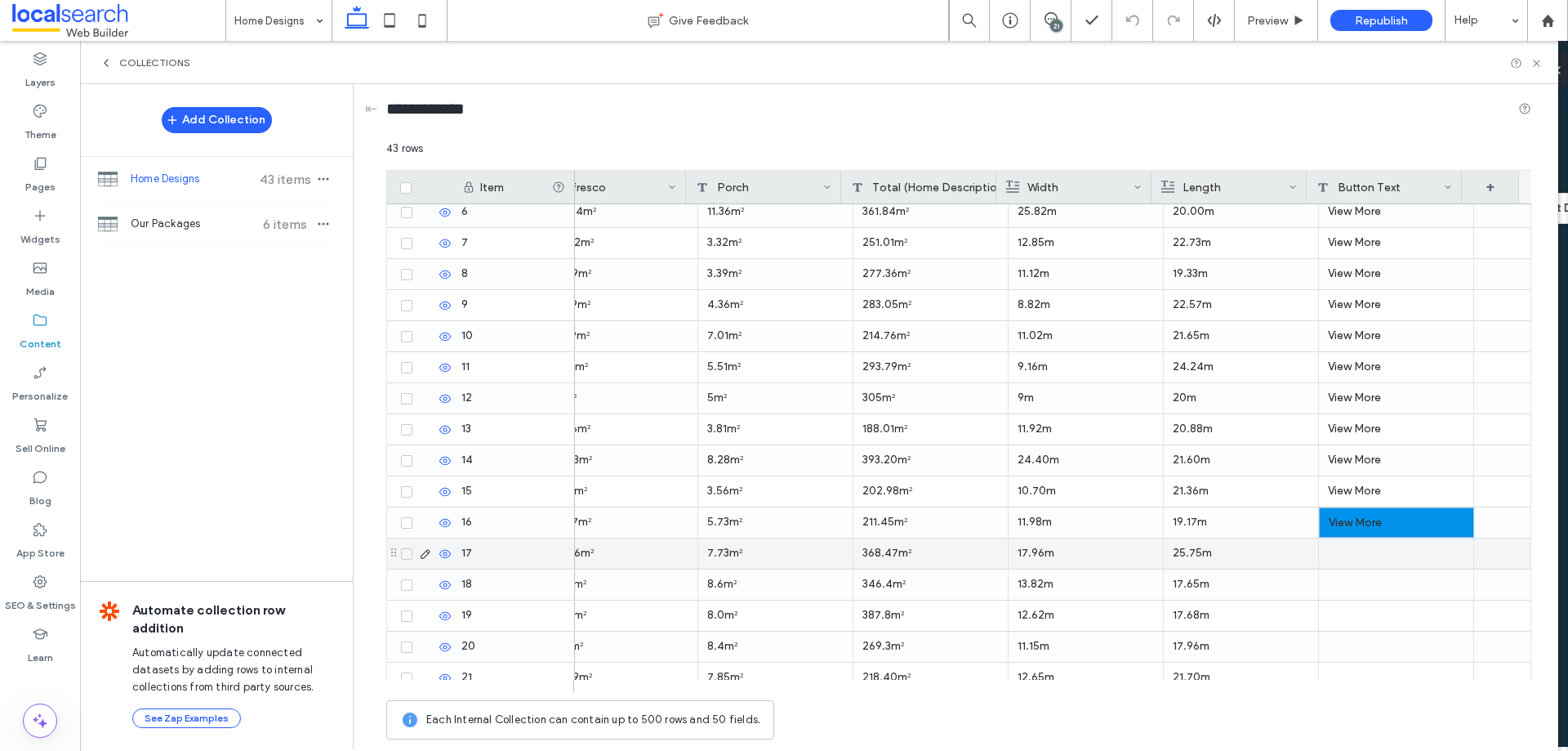
click at [1366, 556] on div at bounding box center [1397, 553] width 155 height 30
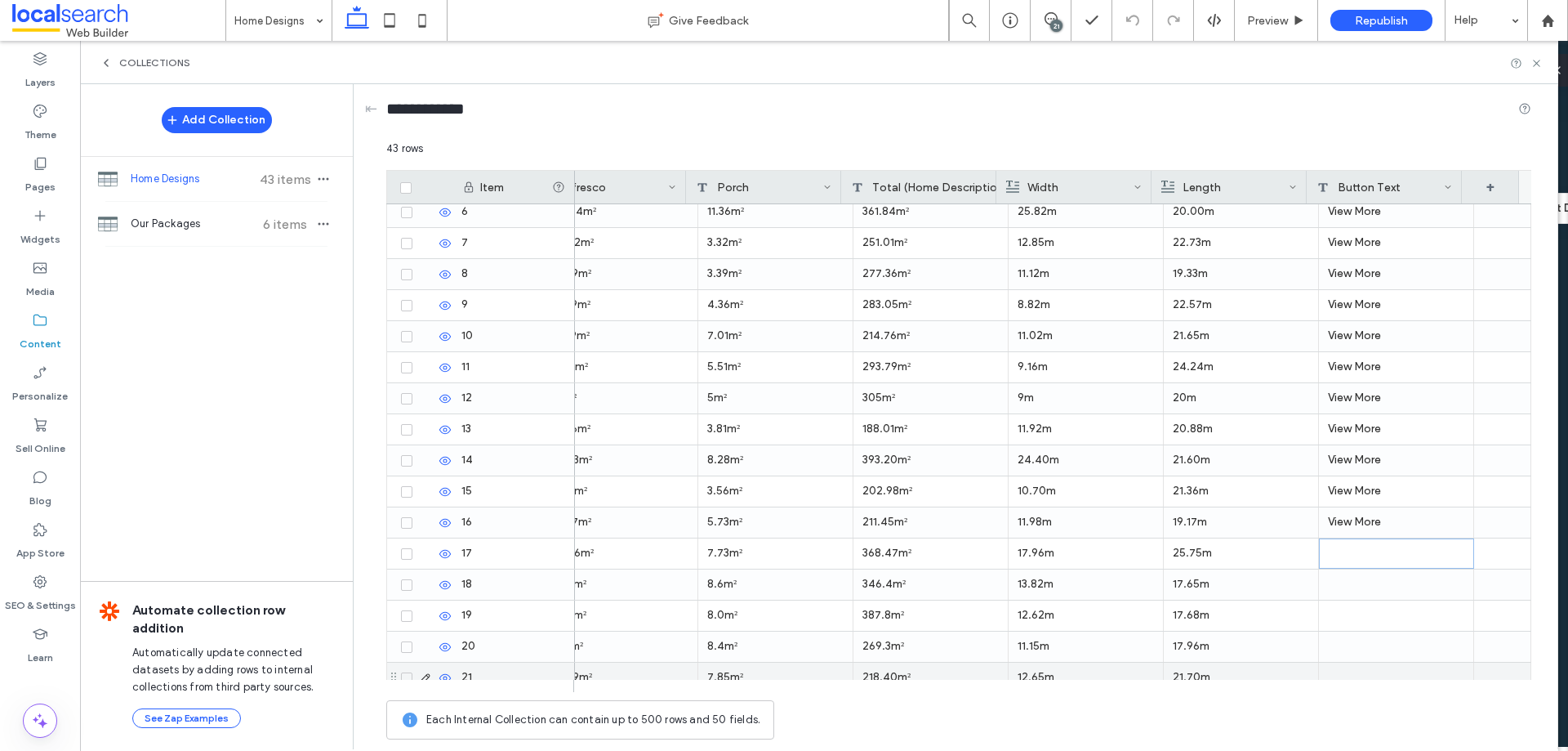
scroll to position [327, 0]
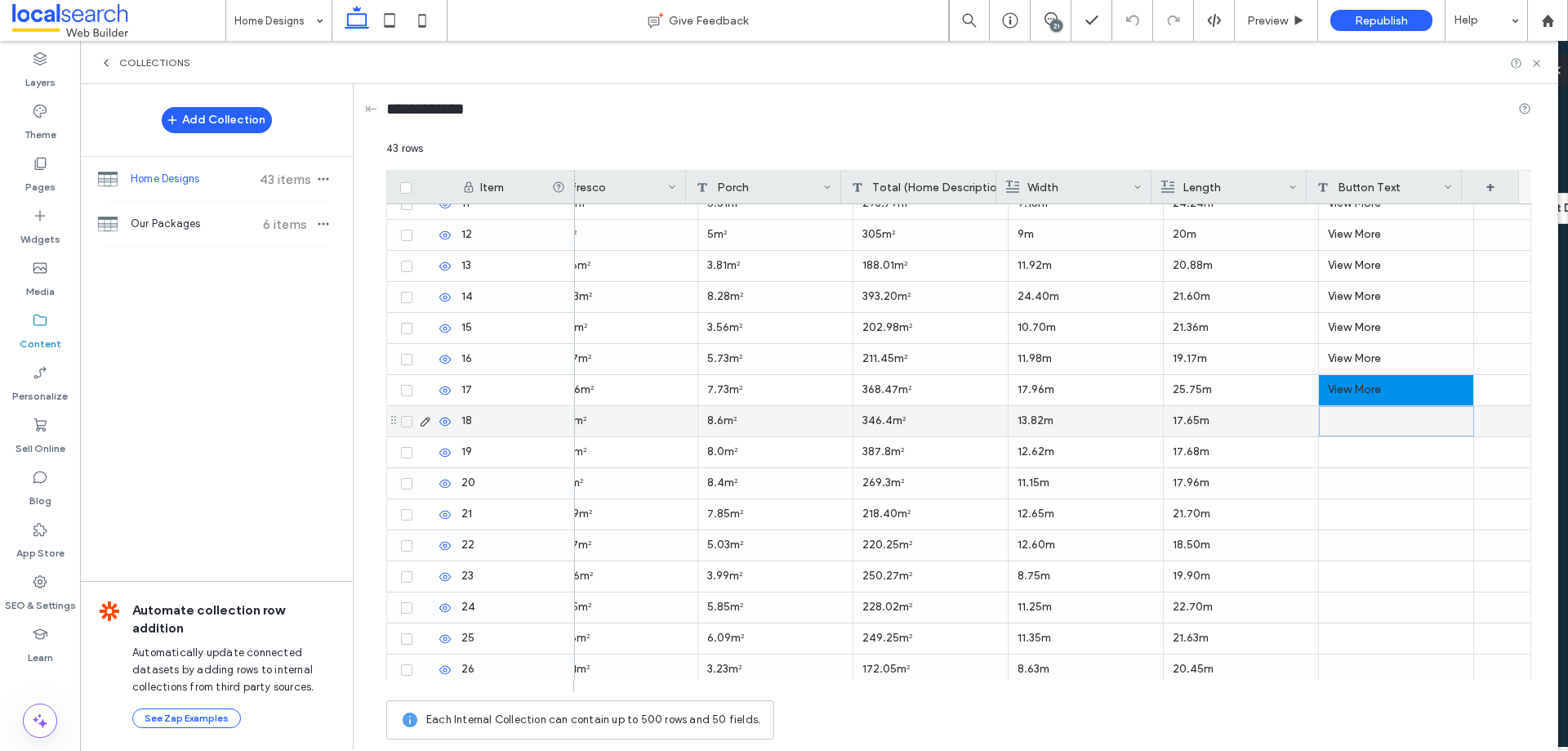
click at [1356, 418] on div at bounding box center [1397, 421] width 155 height 30
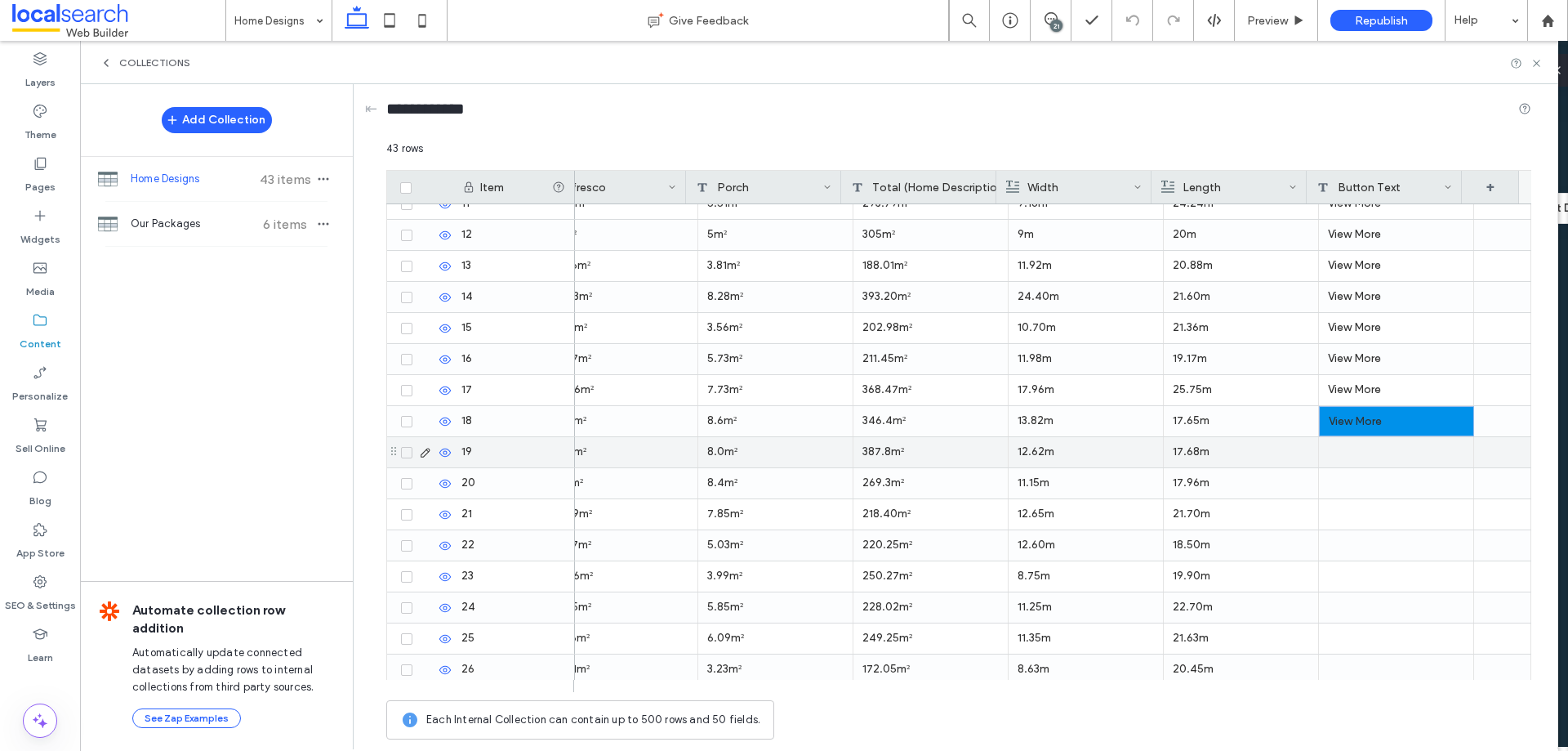
click at [1356, 460] on div at bounding box center [1397, 452] width 155 height 30
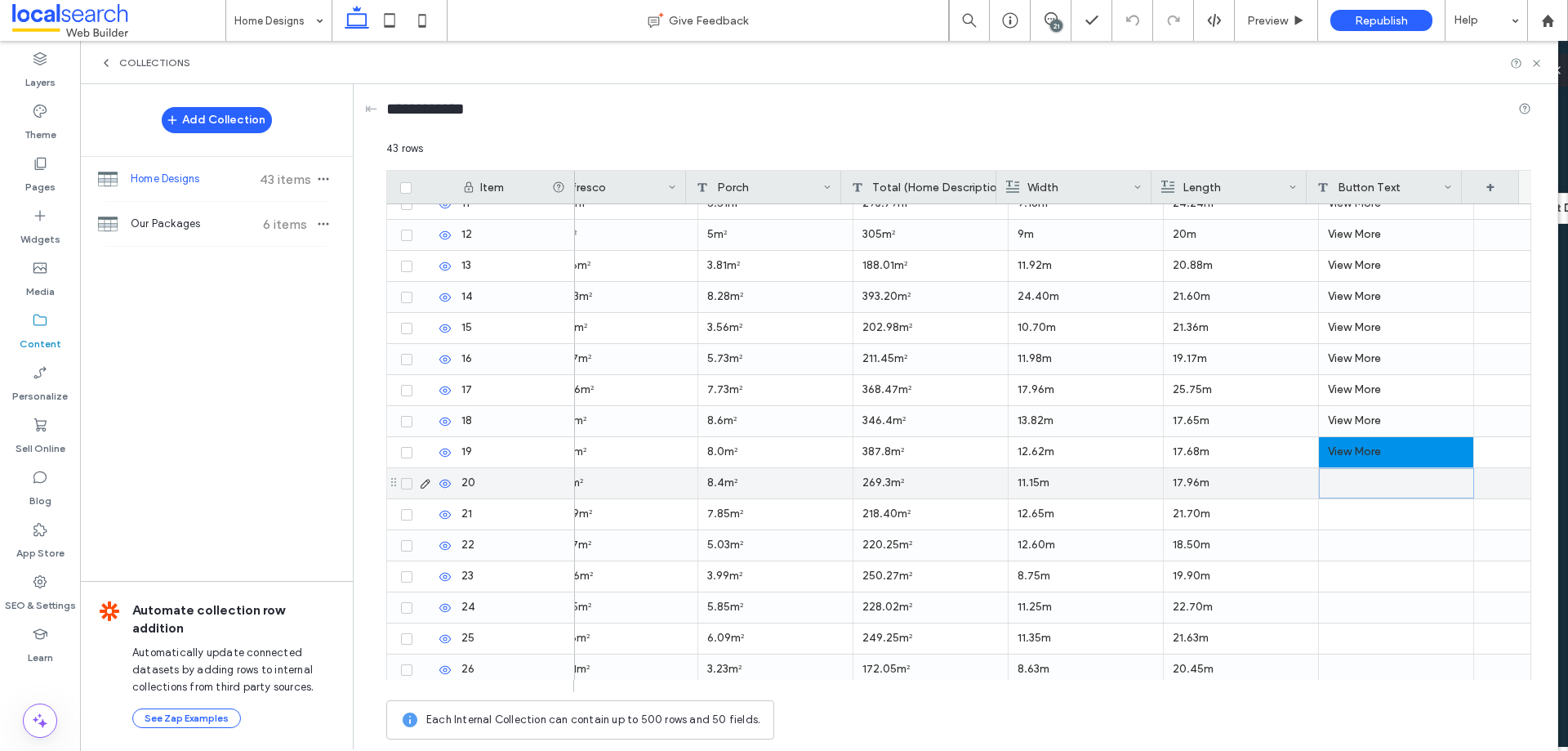
click at [1360, 484] on div at bounding box center [1397, 483] width 155 height 30
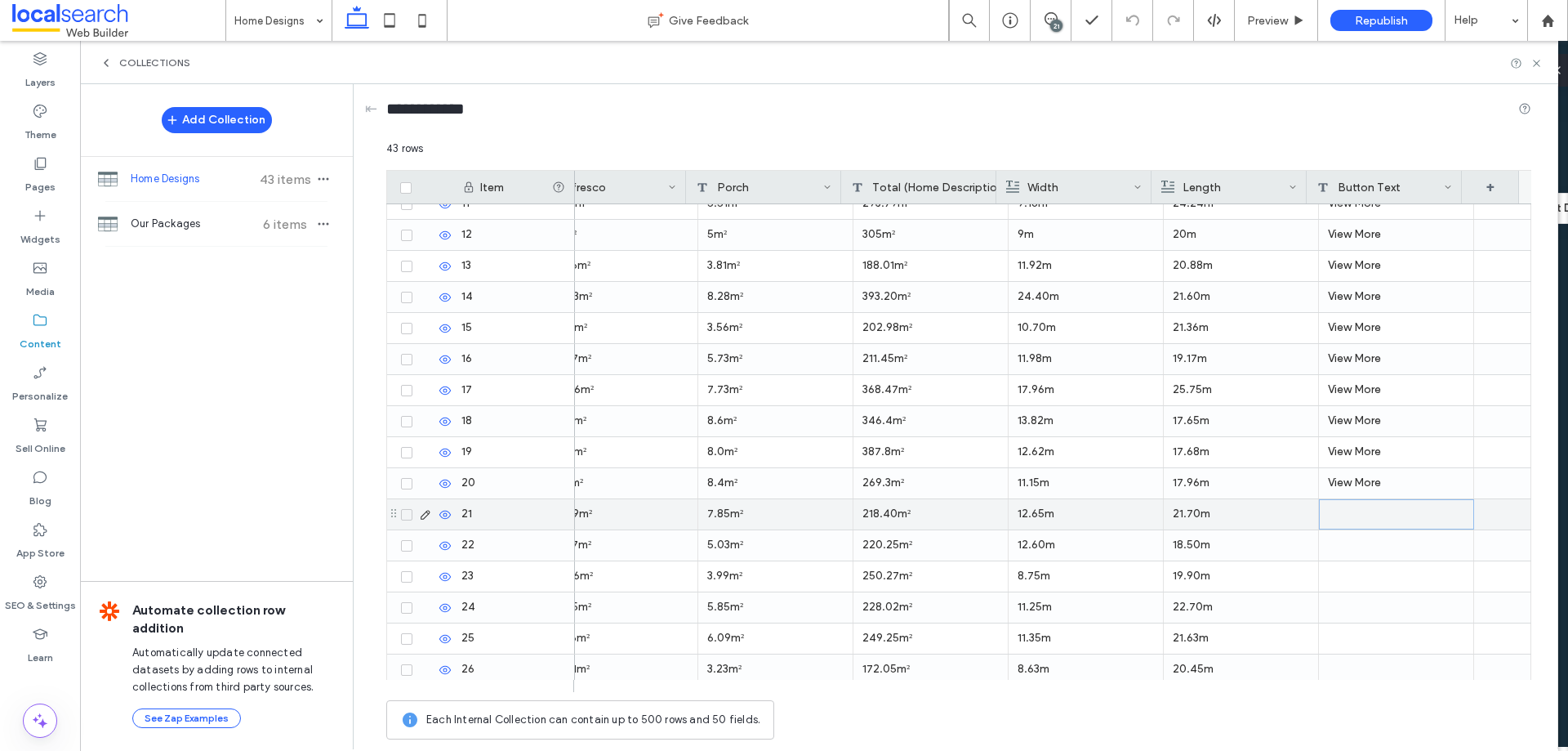
click at [1352, 523] on div at bounding box center [1397, 514] width 155 height 30
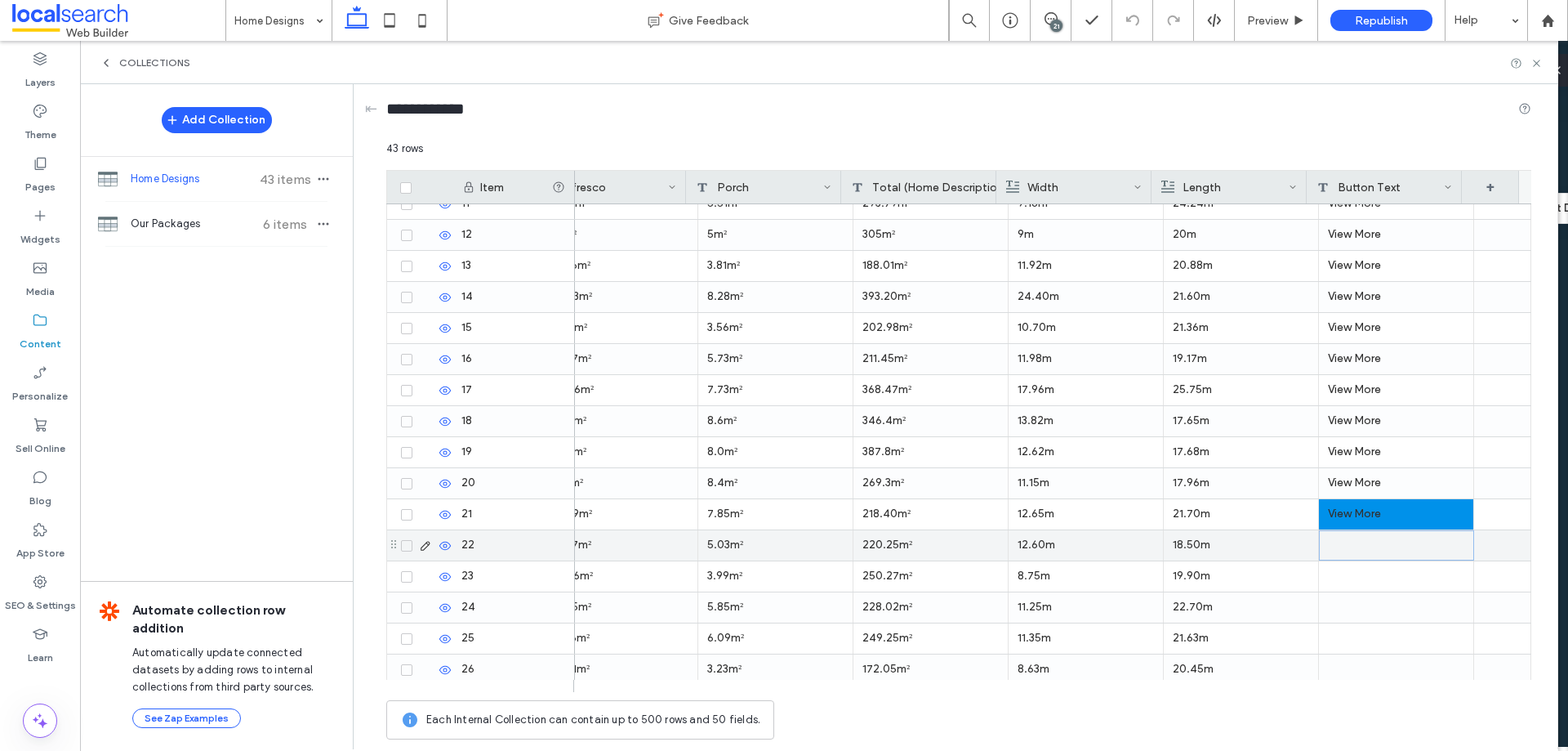
click at [1351, 545] on div at bounding box center [1397, 545] width 155 height 30
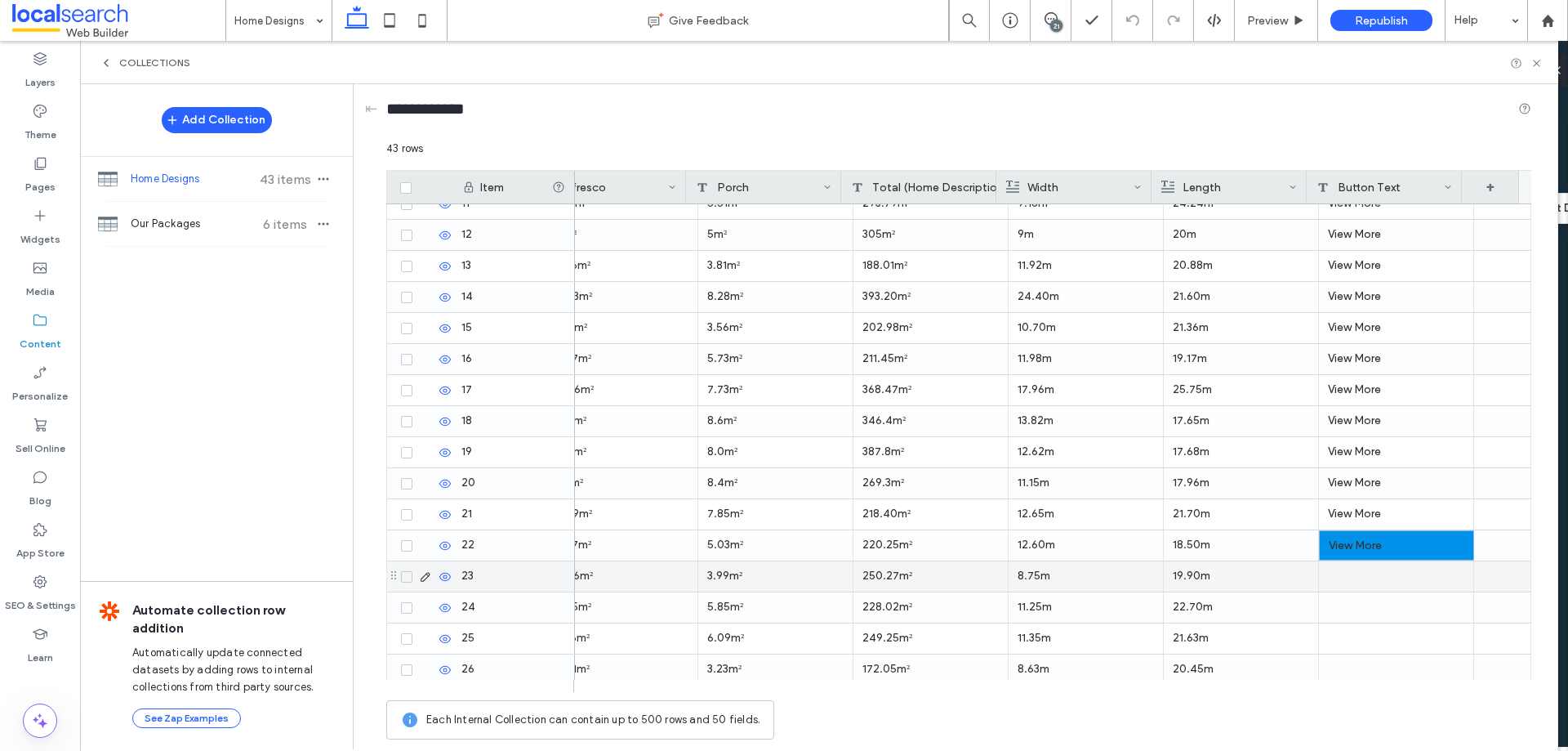
drag, startPoint x: 1352, startPoint y: 582, endPoint x: 1361, endPoint y: 559, distance: 24.7
click at [1353, 579] on div at bounding box center [1397, 576] width 155 height 30
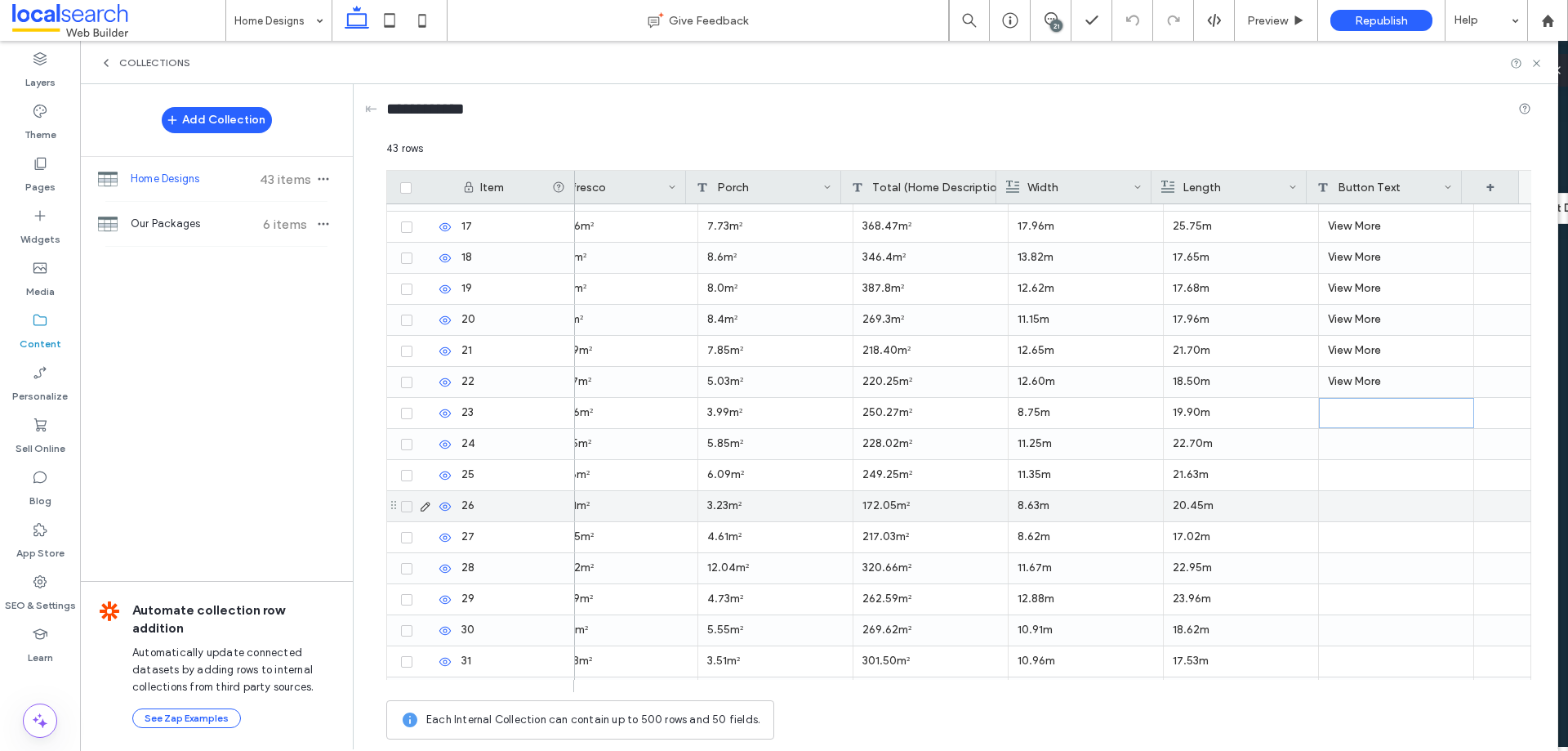
scroll to position [654, 0]
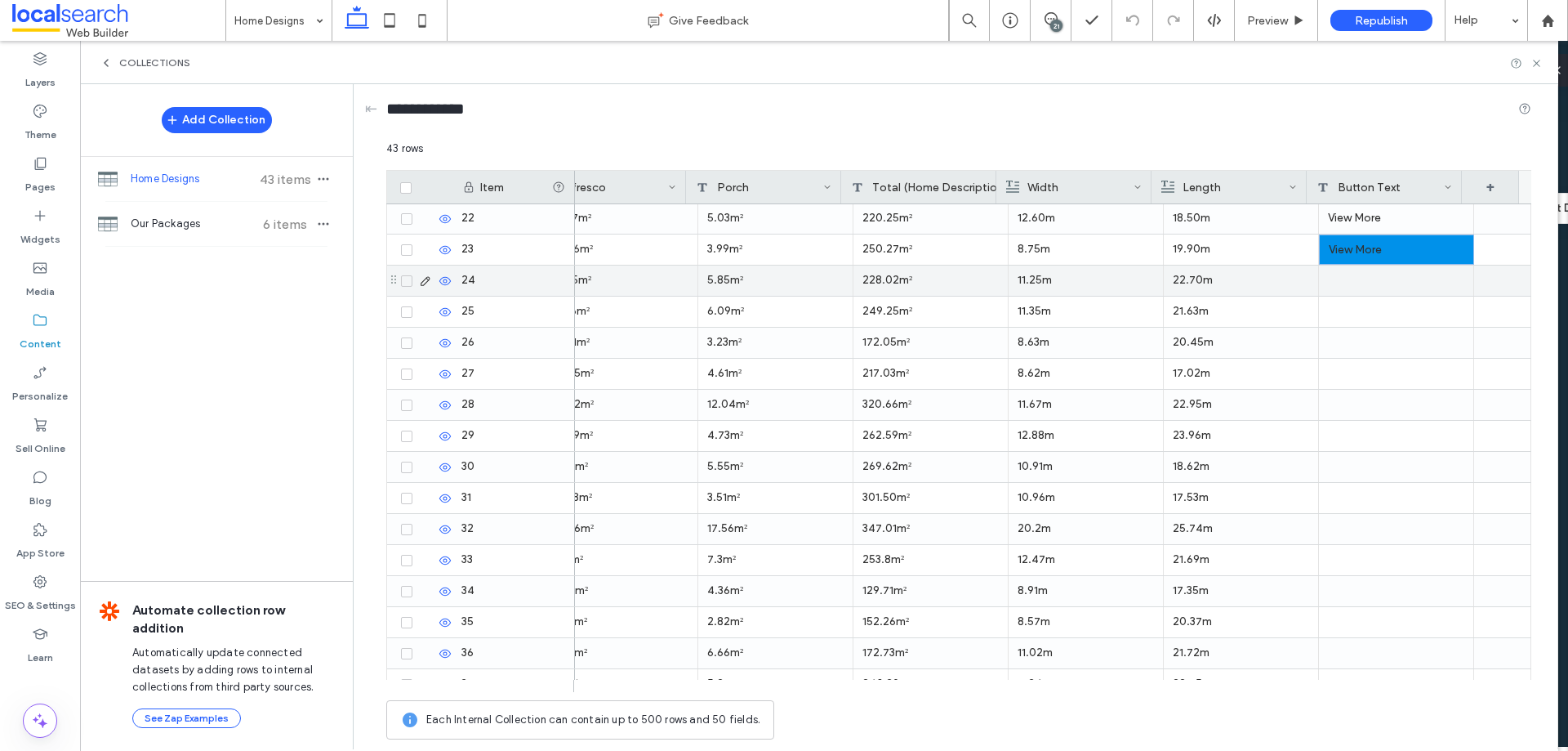
click at [1351, 283] on div at bounding box center [1397, 280] width 155 height 30
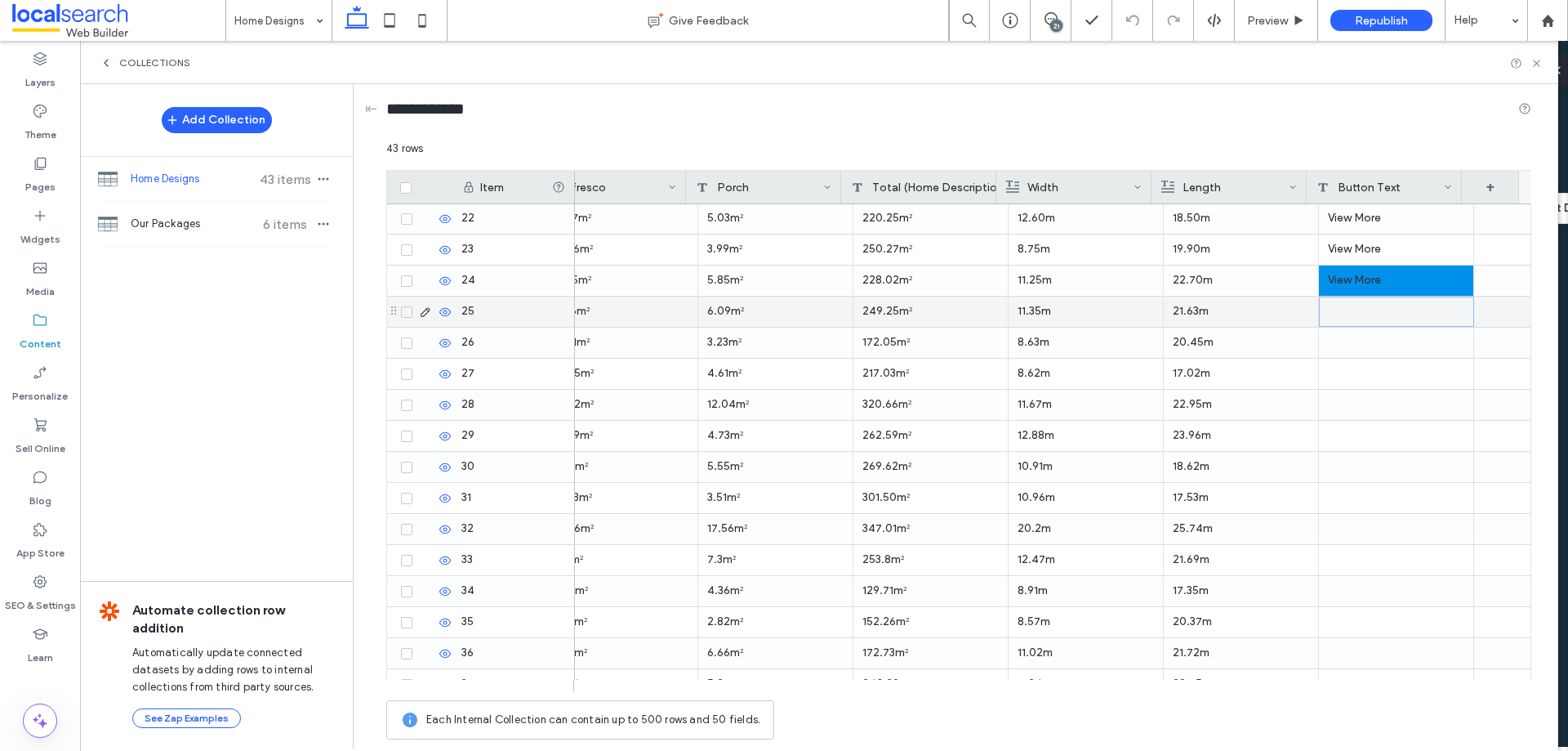
click at [1350, 325] on div at bounding box center [1397, 312] width 155 height 30
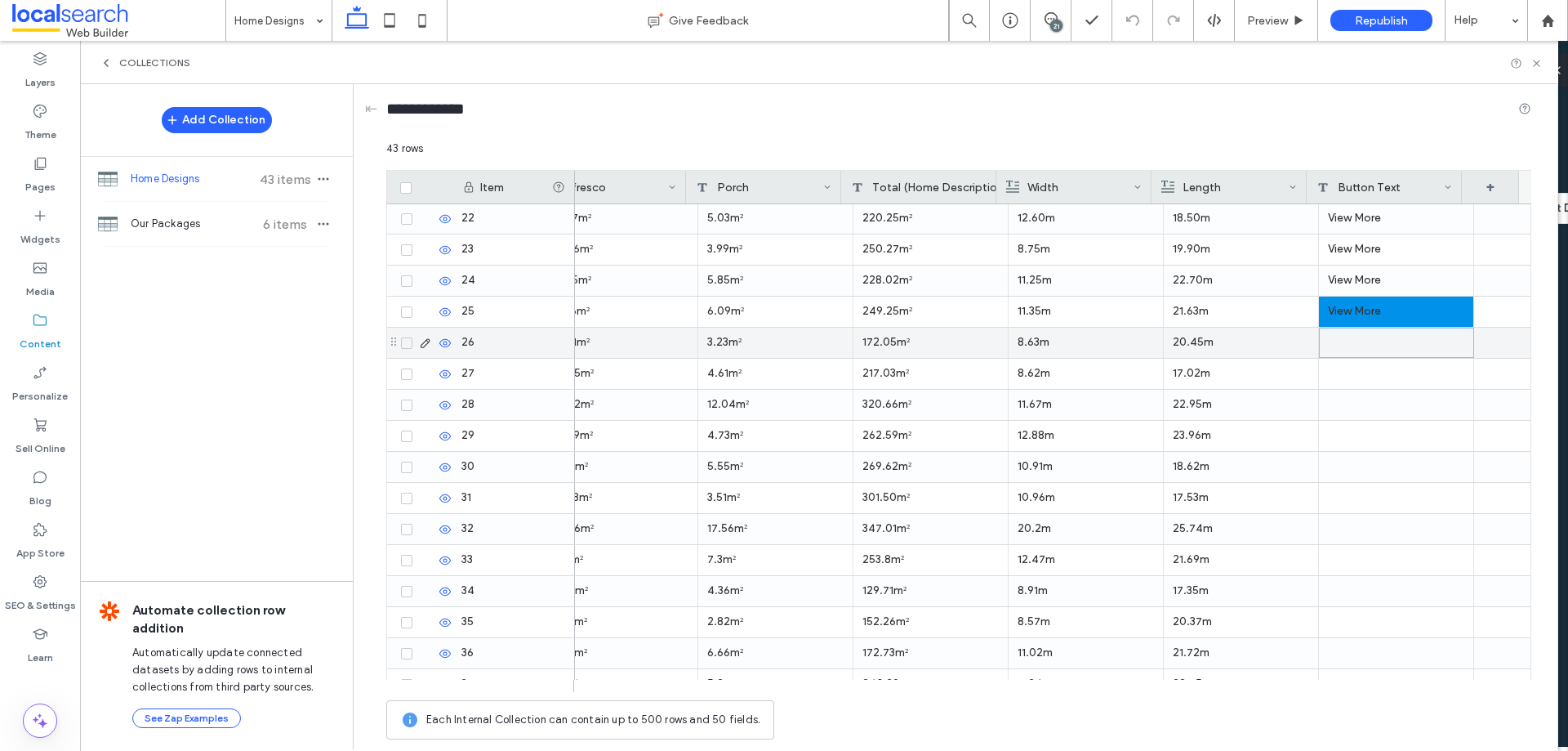
click at [1358, 348] on div at bounding box center [1397, 343] width 155 height 30
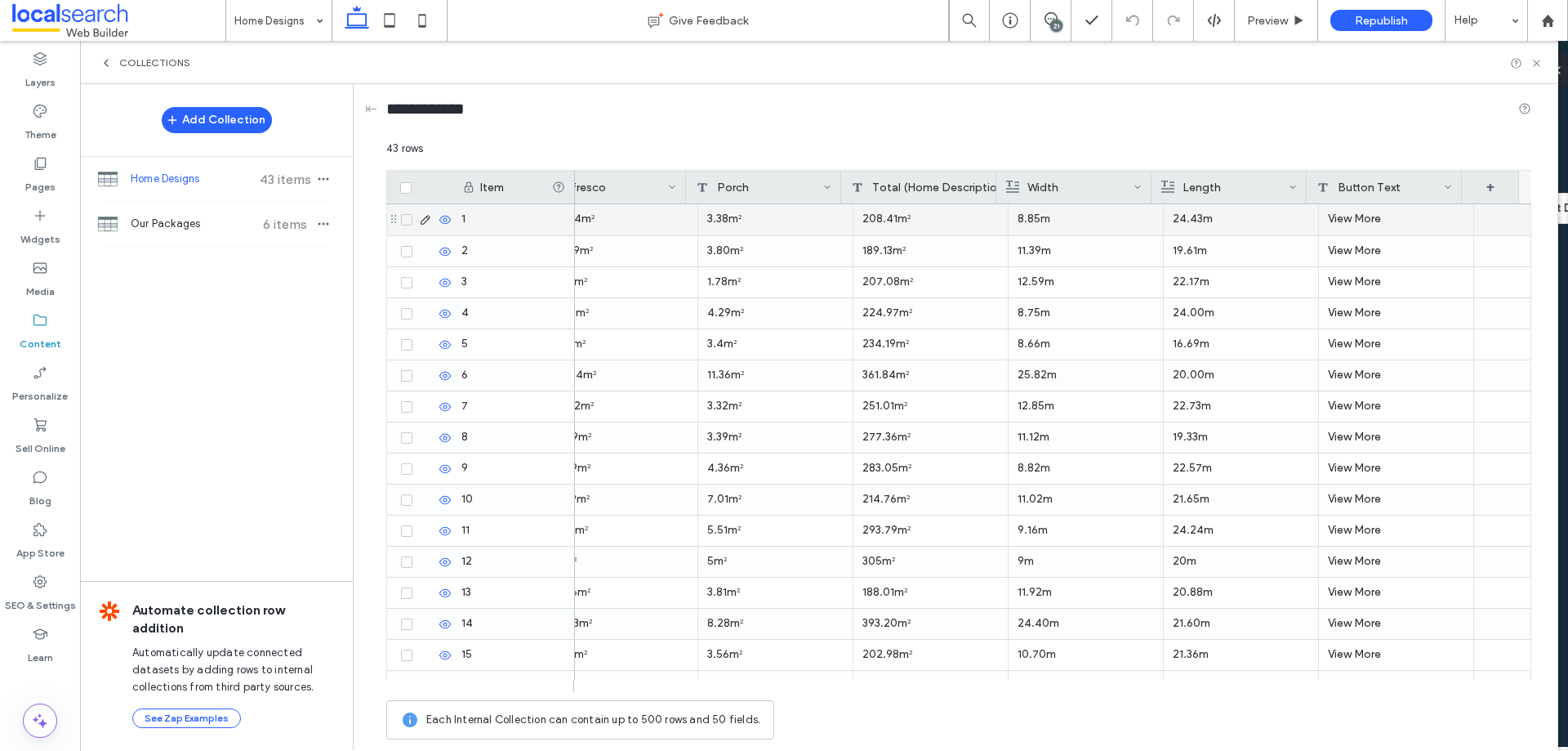
click at [1358, 220] on div "View More" at bounding box center [1397, 220] width 155 height 31
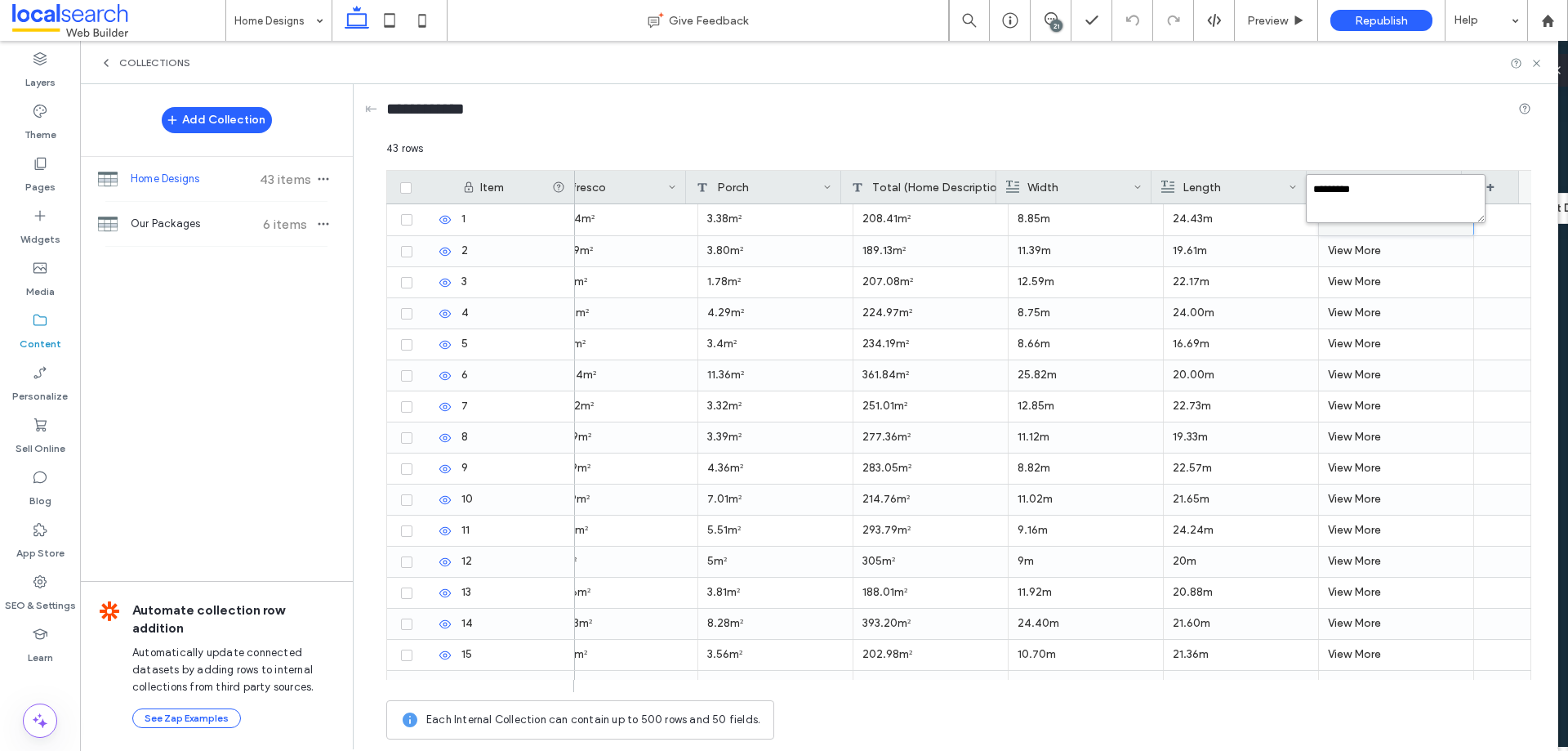
click at [1377, 195] on textarea "*********" at bounding box center [1395, 199] width 180 height 49
drag, startPoint x: 1403, startPoint y: 196, endPoint x: 1366, endPoint y: 194, distance: 37.1
click at [1366, 194] on textarea "*********" at bounding box center [1395, 199] width 180 height 49
click at [1358, 200] on textarea "*********" at bounding box center [1395, 199] width 180 height 49
click at [1386, 193] on textarea "*********" at bounding box center [1395, 199] width 180 height 49
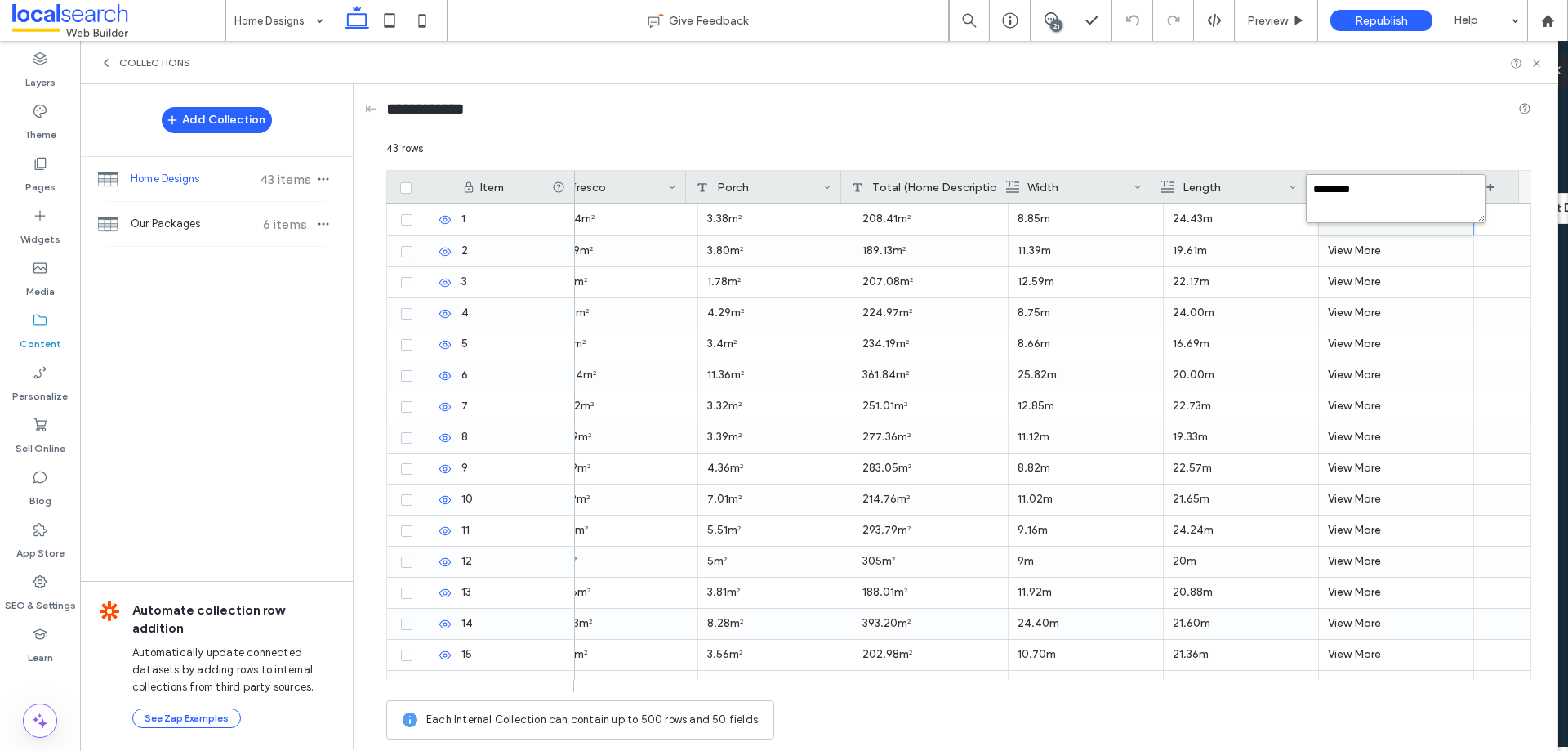
click at [1386, 193] on textarea "*********" at bounding box center [1395, 199] width 180 height 49
click at [1385, 193] on textarea "*********" at bounding box center [1395, 199] width 180 height 49
click at [1384, 193] on textarea "*********" at bounding box center [1395, 199] width 180 height 49
click at [1384, 193] on textarea "*********" at bounding box center [1395, 199] width 180 height 49
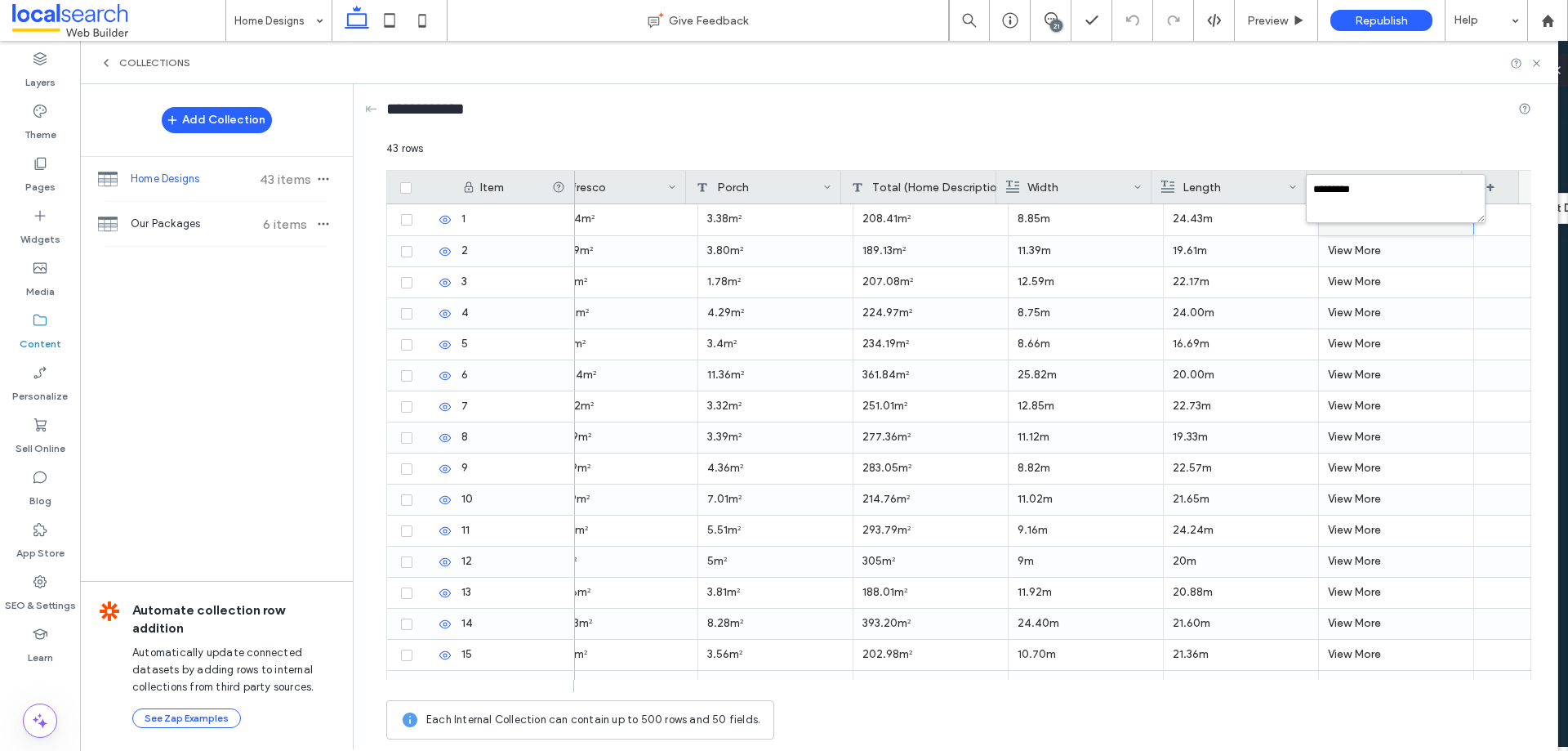
click at [1438, 154] on div "43 rows" at bounding box center [959, 155] width 1145 height 29
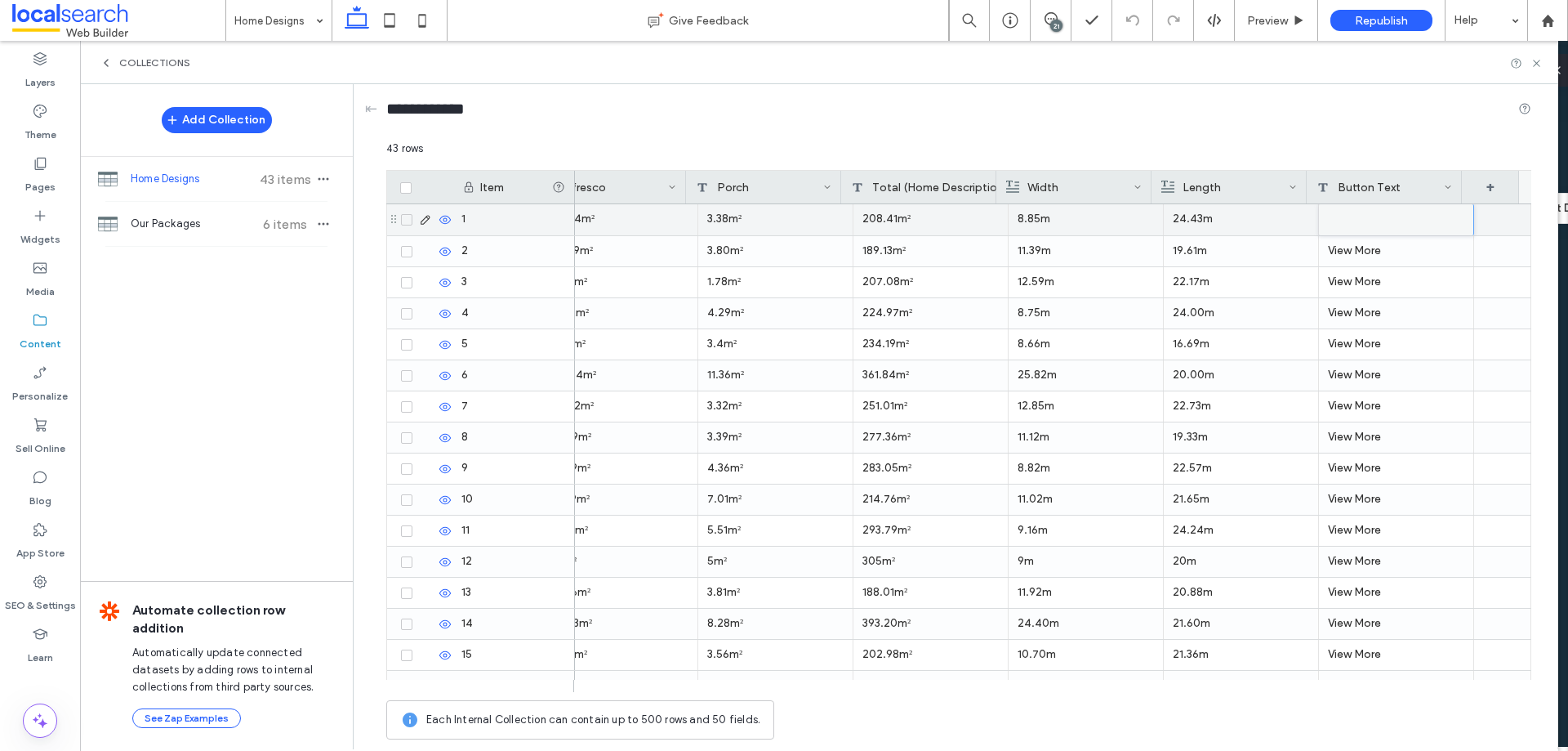
drag, startPoint x: 1407, startPoint y: 221, endPoint x: 1398, endPoint y: 218, distance: 9.5
click at [1403, 218] on div at bounding box center [1396, 220] width 154 height 31
click at [1398, 218] on div at bounding box center [1396, 220] width 153 height 29
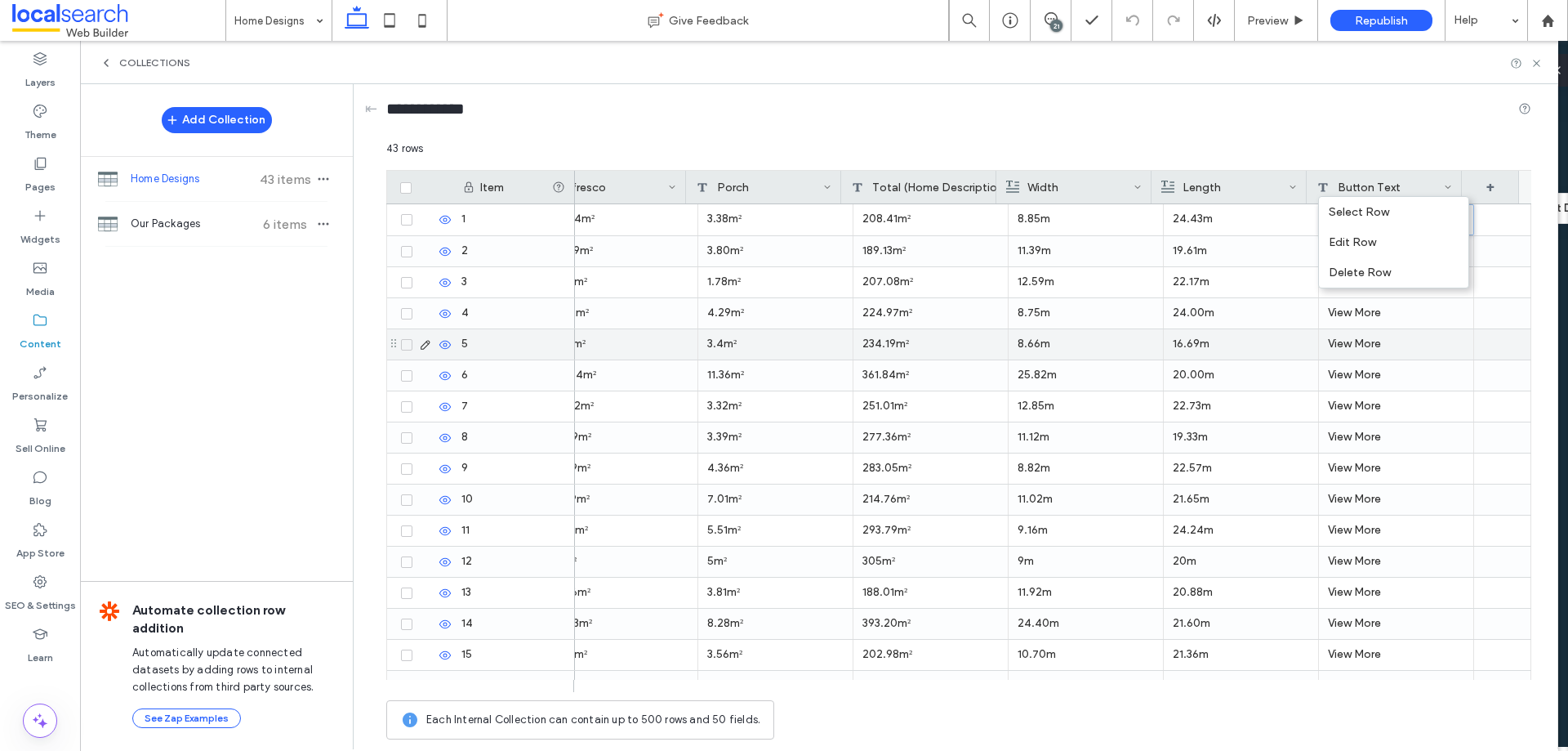
click at [1348, 362] on div "View More" at bounding box center [1397, 375] width 155 height 30
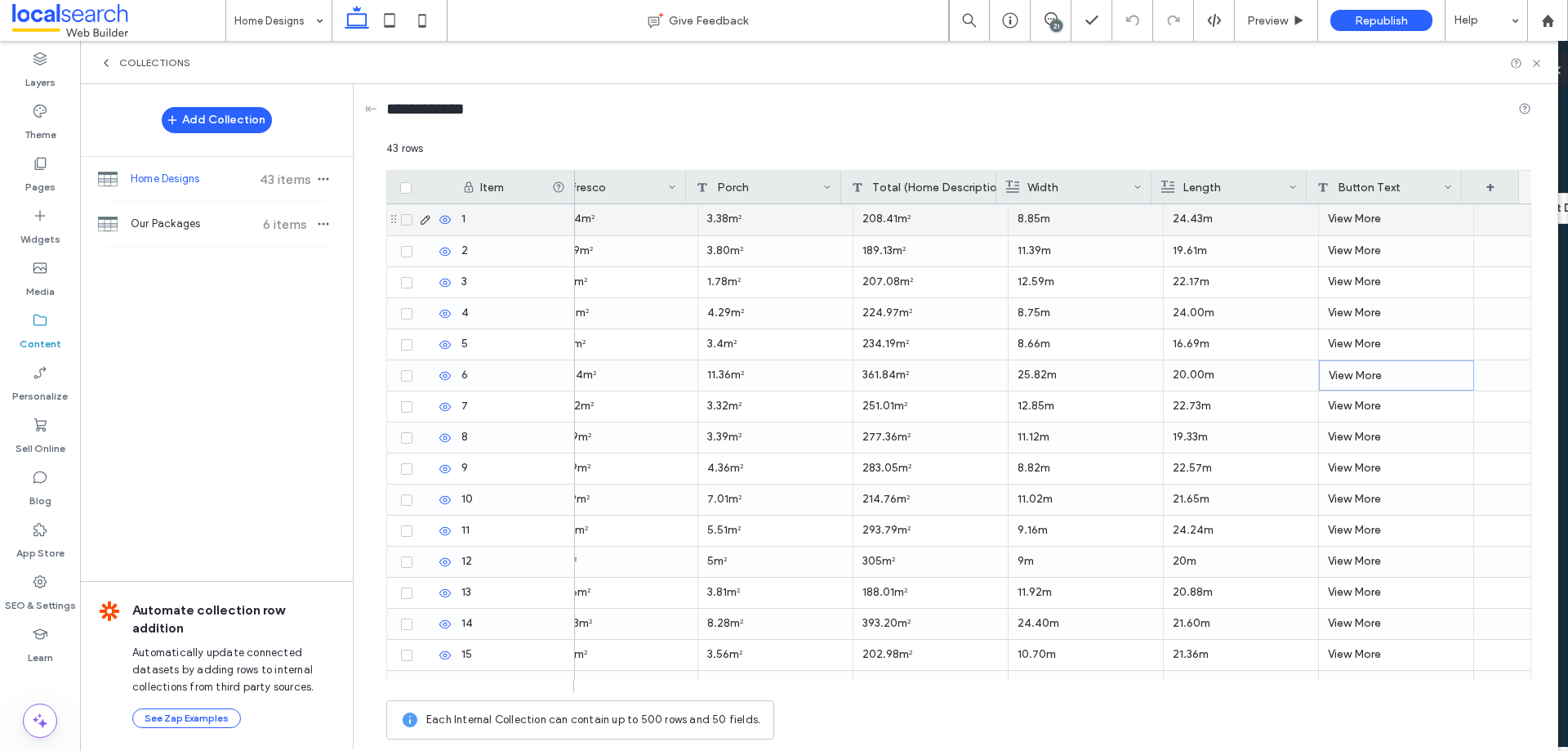
click at [1382, 215] on div "View More" at bounding box center [1397, 220] width 155 height 31
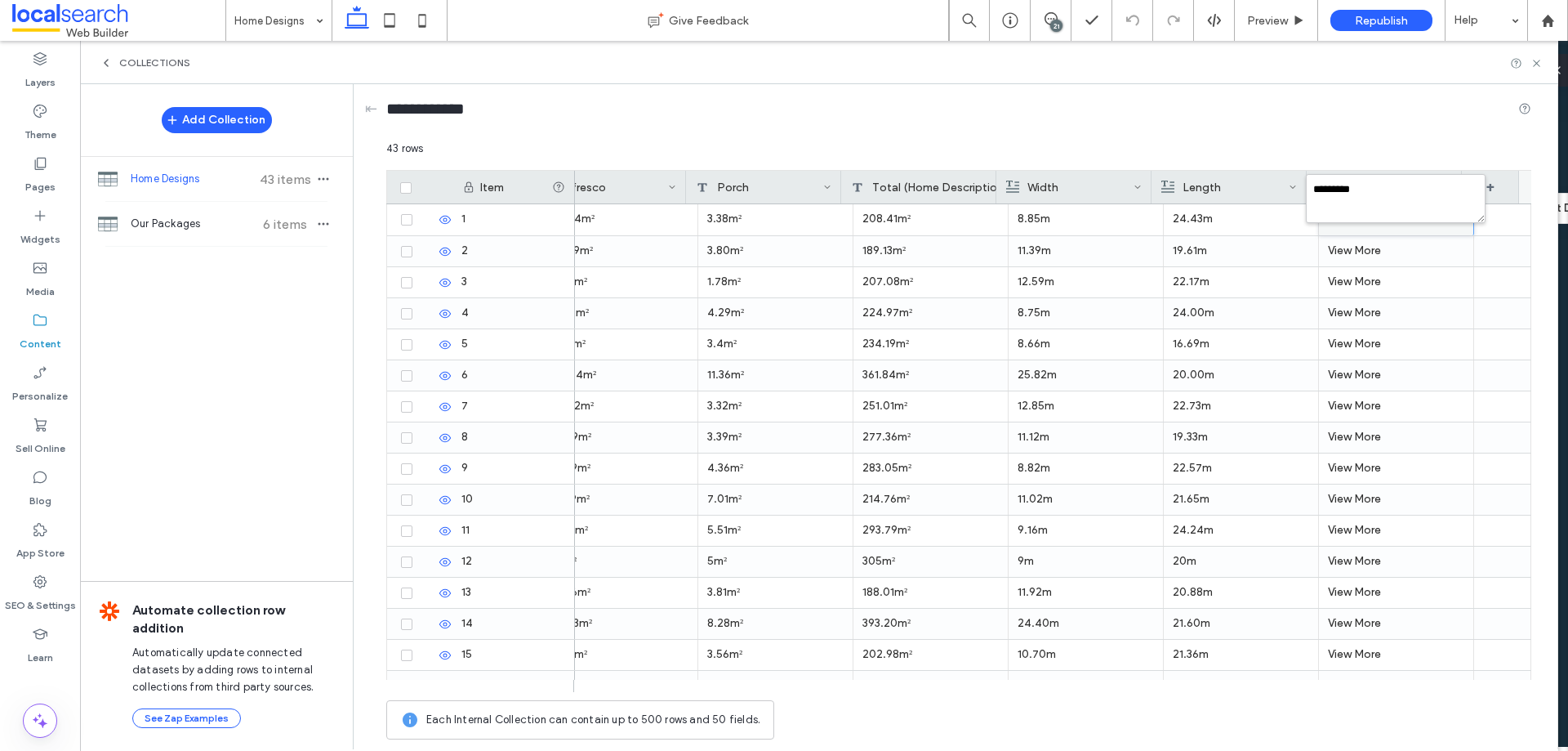
click at [1382, 215] on textarea "*********" at bounding box center [1395, 199] width 180 height 49
drag, startPoint x: 1438, startPoint y: 194, endPoint x: 1426, endPoint y: 197, distance: 12.4
click at [1437, 194] on textarea "*********" at bounding box center [1395, 199] width 180 height 49
click at [1393, 214] on textarea "*********" at bounding box center [1395, 199] width 180 height 49
drag, startPoint x: 1377, startPoint y: 202, endPoint x: 1310, endPoint y: 196, distance: 67.3
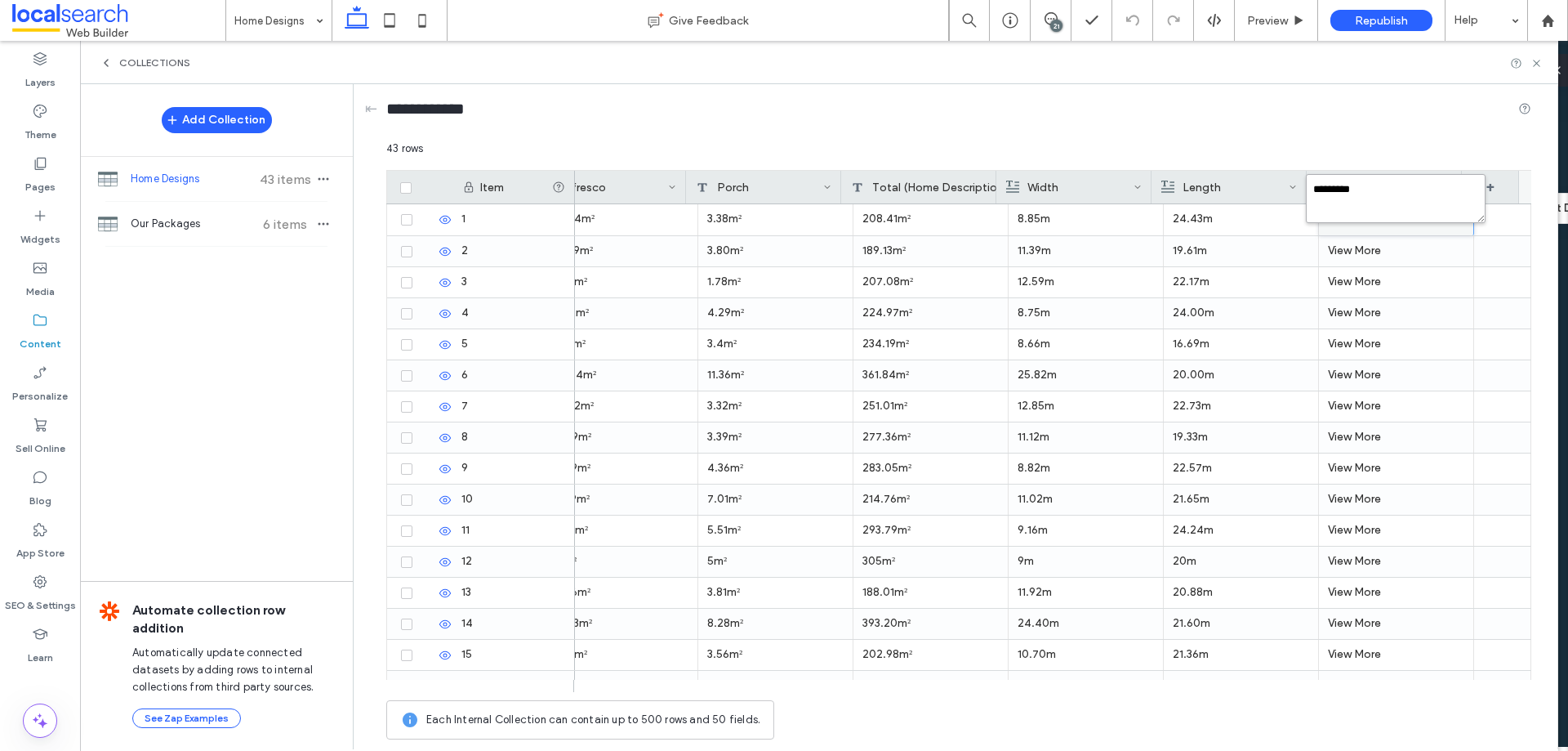
click at [1310, 196] on textarea "*********" at bounding box center [1395, 199] width 180 height 49
click at [1366, 216] on textarea "*********" at bounding box center [1395, 199] width 180 height 49
drag, startPoint x: 1358, startPoint y: 213, endPoint x: 1330, endPoint y: 217, distance: 28.3
click at [1356, 217] on textarea "*********" at bounding box center [1395, 199] width 180 height 49
drag, startPoint x: 1352, startPoint y: 205, endPoint x: 1377, endPoint y: 193, distance: 27.7
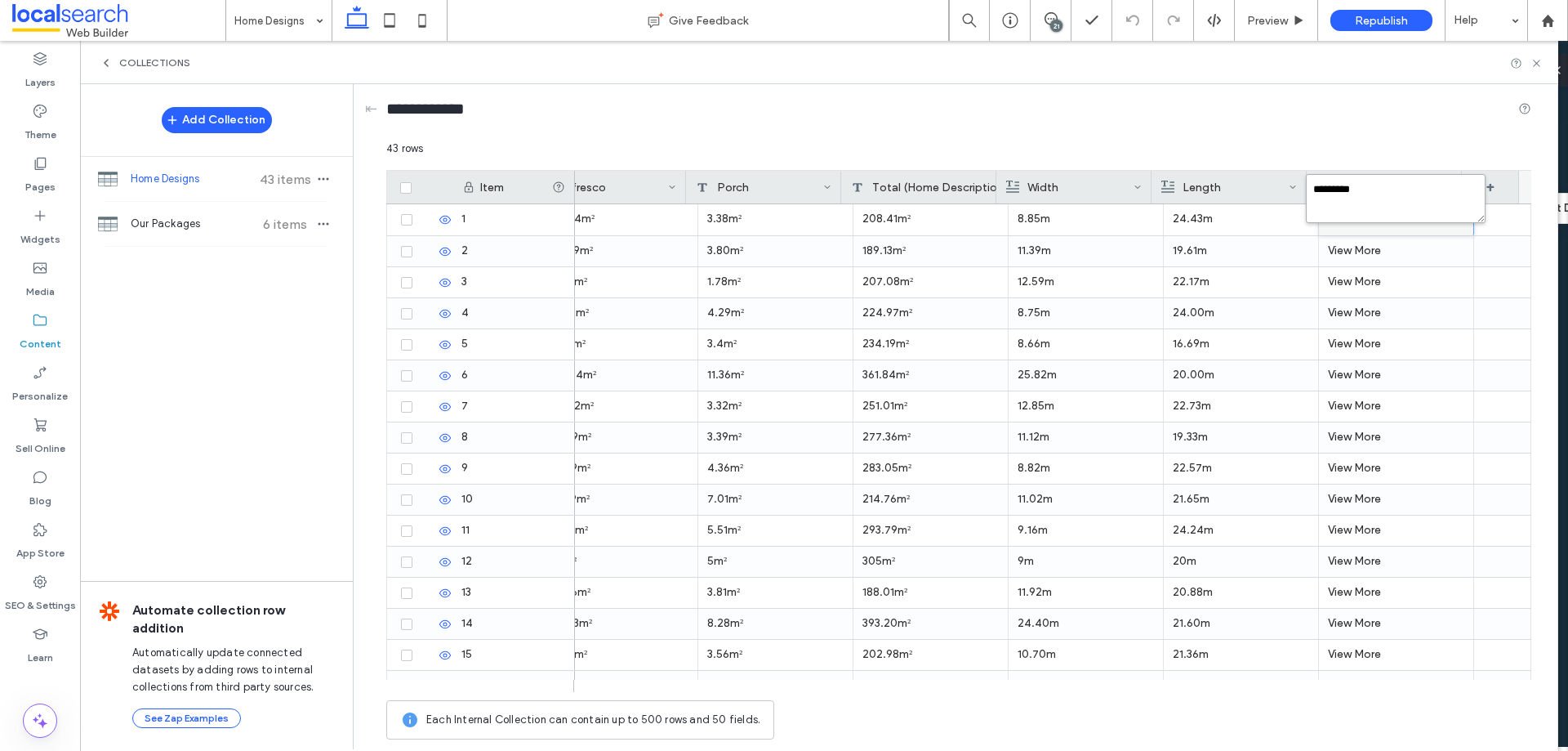
click at [1379, 194] on textarea "*********" at bounding box center [1395, 199] width 180 height 49
drag, startPoint x: 1374, startPoint y: 191, endPoint x: 1307, endPoint y: 194, distance: 67.1
click at [1307, 194] on textarea "*********" at bounding box center [1395, 199] width 180 height 49
type textarea "**********"
click at [1426, 296] on div "View More" at bounding box center [1397, 281] width 155 height 30
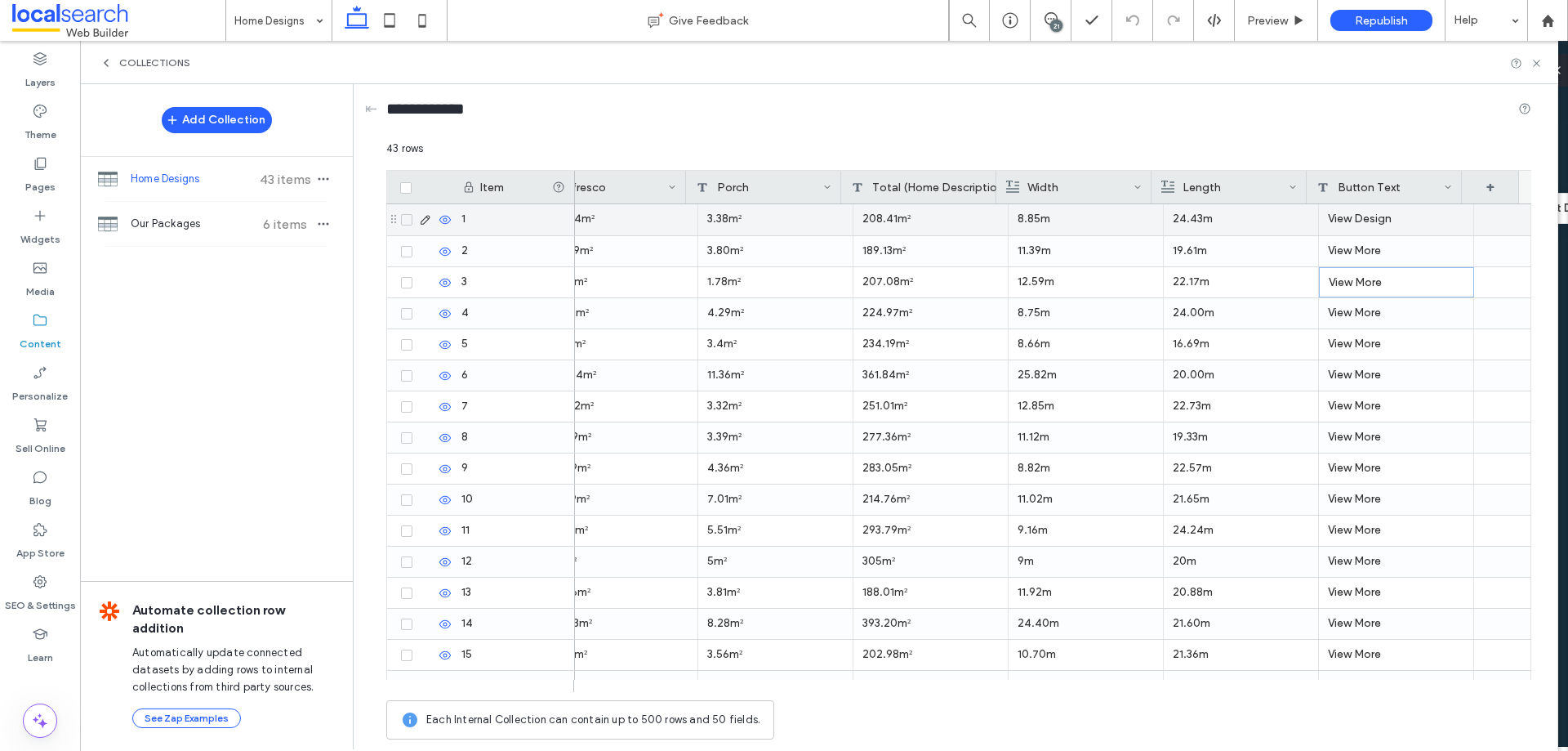
click at [1373, 221] on div "View Design" at bounding box center [1397, 220] width 155 height 31
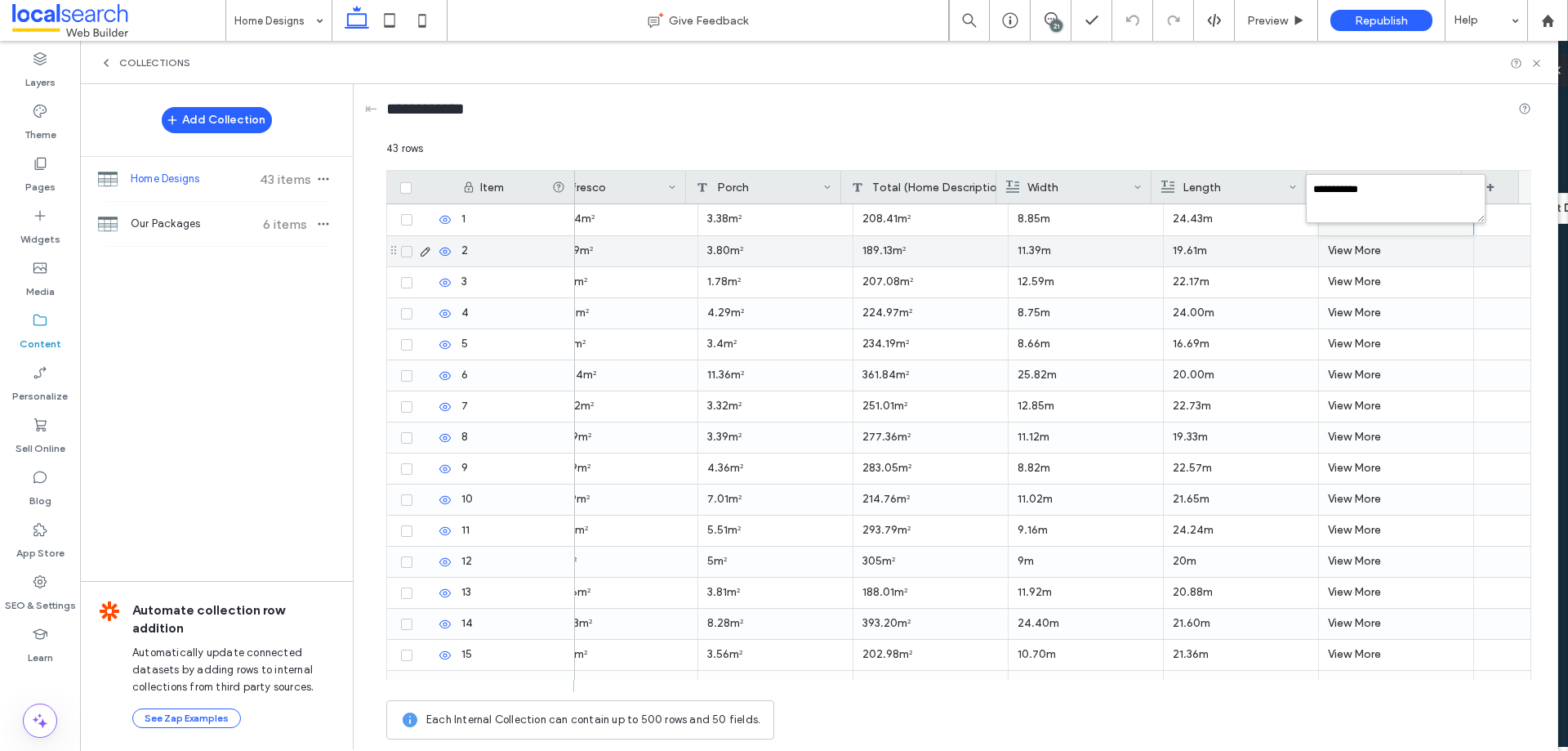
click at [1366, 251] on div "View More" at bounding box center [1397, 250] width 155 height 30
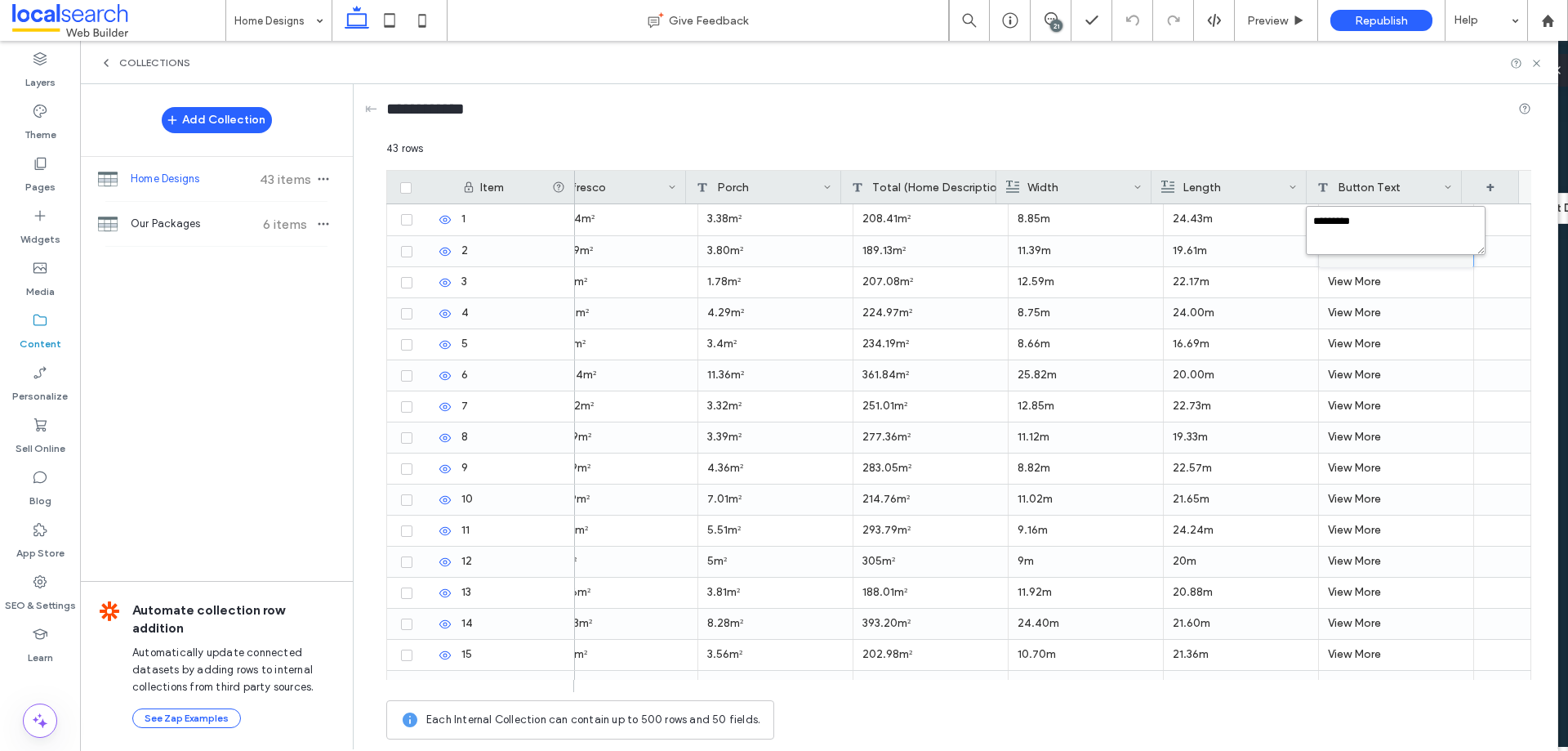
click at [1350, 223] on textarea "*********" at bounding box center [1395, 230] width 180 height 49
click at [1350, 222] on textarea "*********" at bounding box center [1395, 230] width 180 height 49
paste textarea "**"
type textarea "**********"
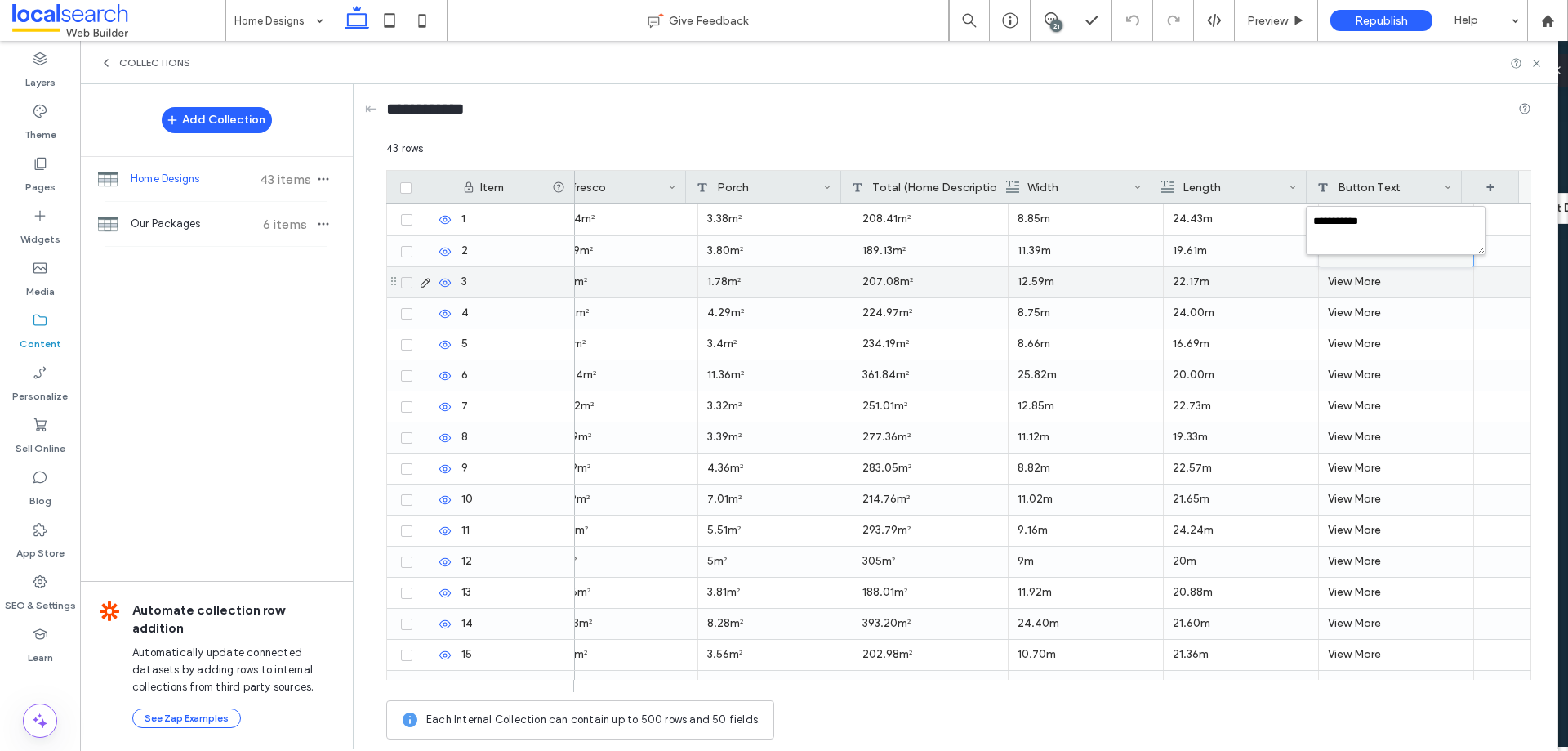
click at [1352, 280] on div "View More" at bounding box center [1397, 281] width 155 height 30
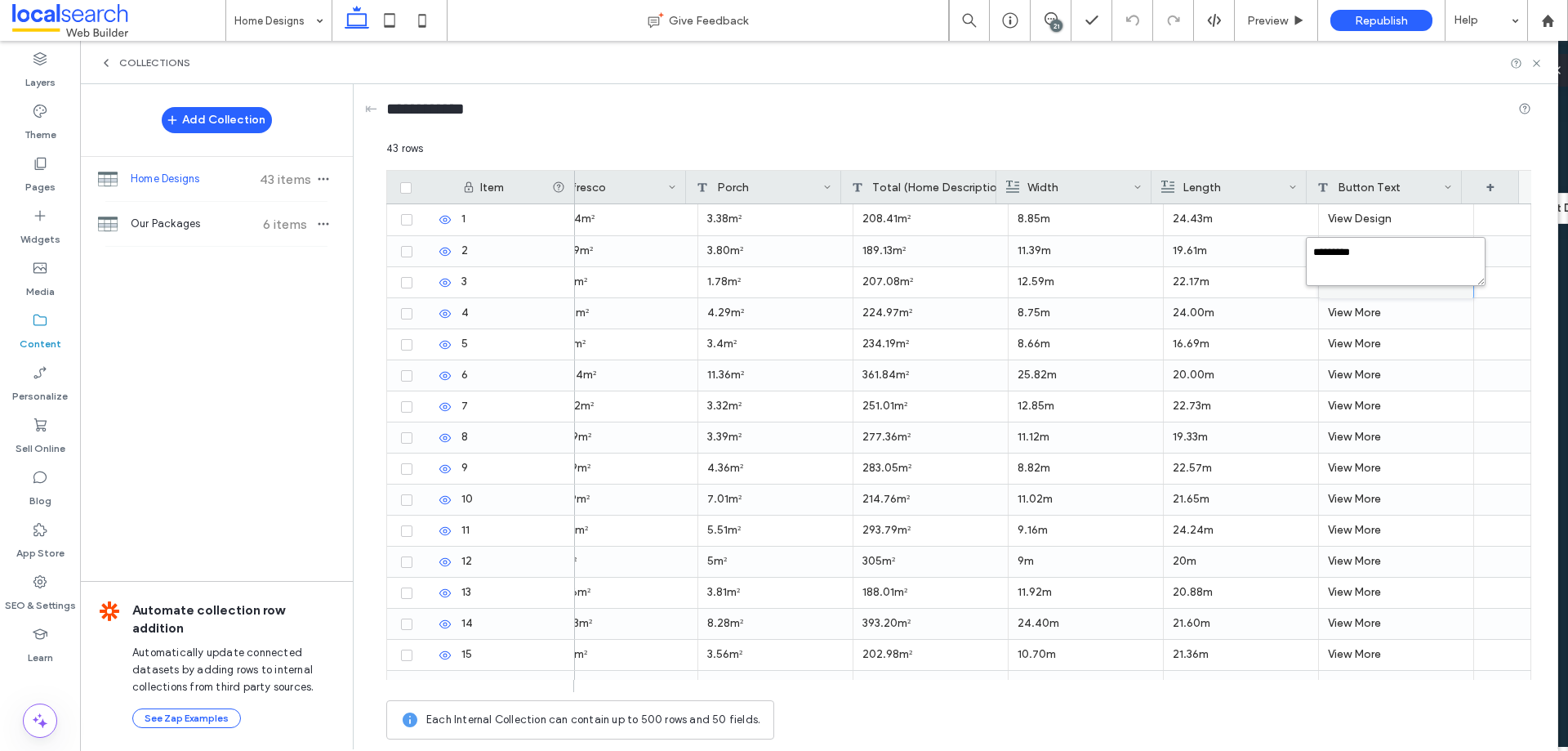
click at [1350, 250] on textarea "*********" at bounding box center [1395, 261] width 180 height 49
paste textarea "**********"
type textarea "**********"
click at [1354, 313] on div "View More" at bounding box center [1397, 312] width 155 height 30
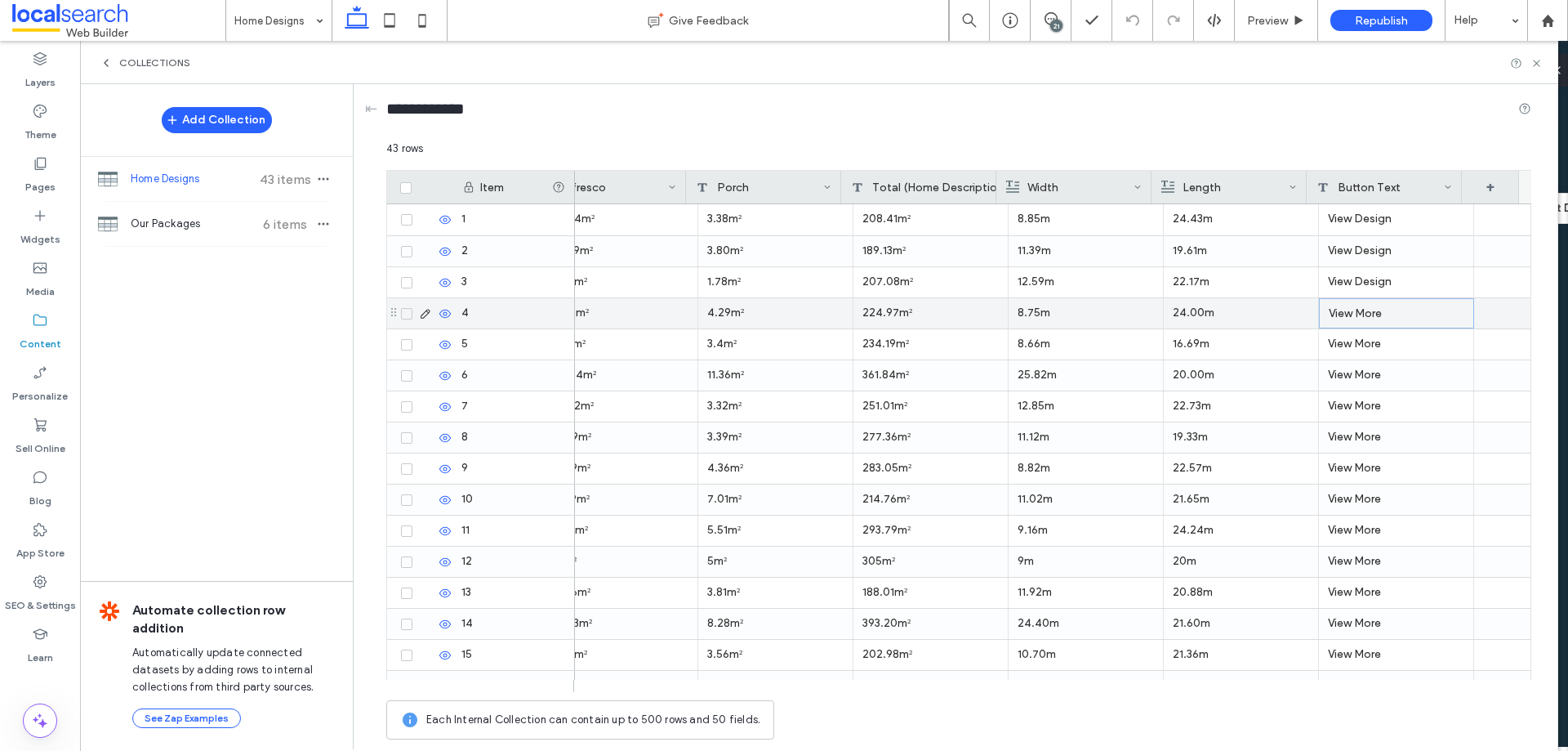
click at [1354, 313] on div "View More" at bounding box center [1397, 312] width 155 height 30
click at [1352, 291] on textarea "*********" at bounding box center [1395, 292] width 180 height 49
paste textarea "**********"
type textarea "**********"
click at [1373, 335] on div "View More" at bounding box center [1397, 344] width 155 height 30
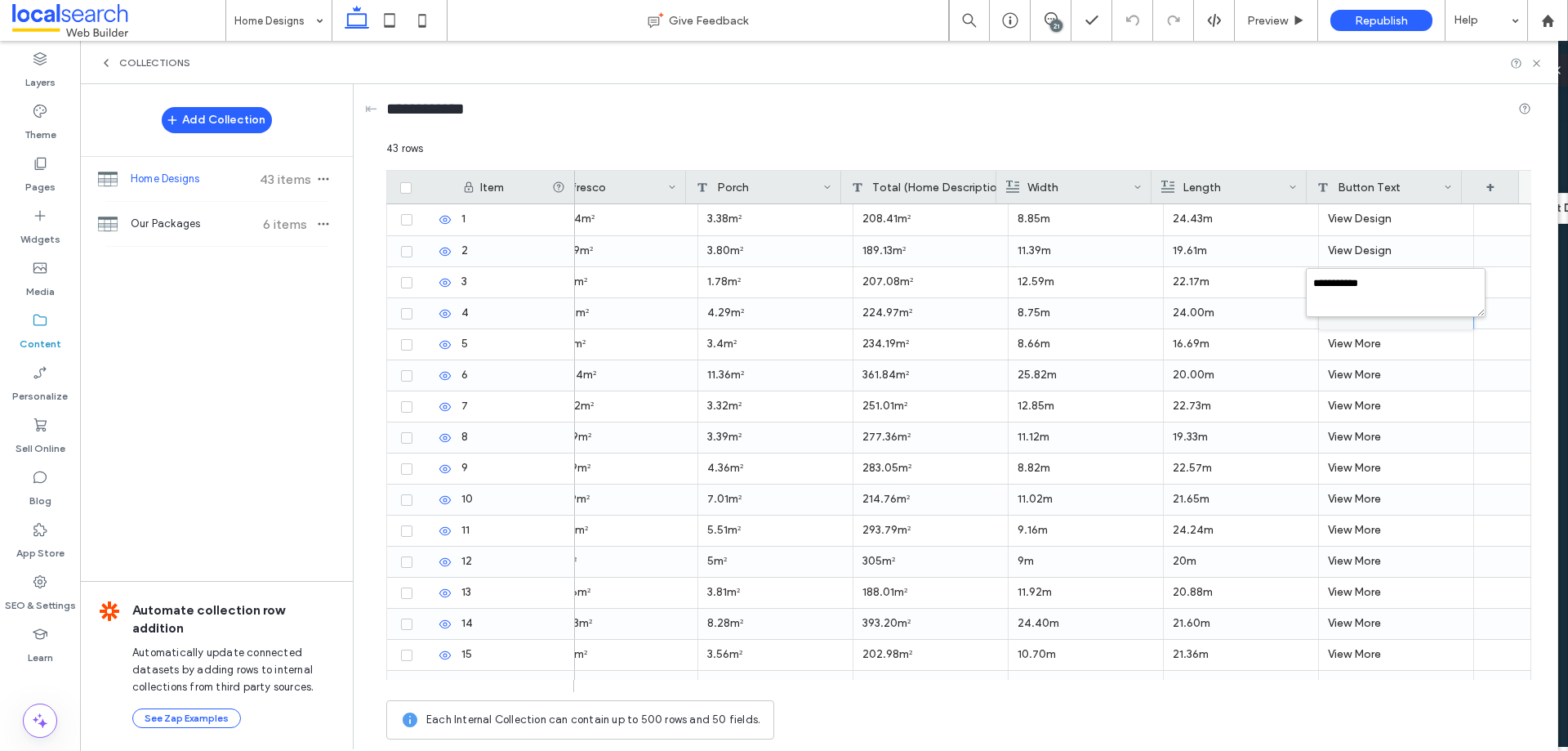
click at [1373, 335] on div "View More" at bounding box center [1397, 344] width 155 height 30
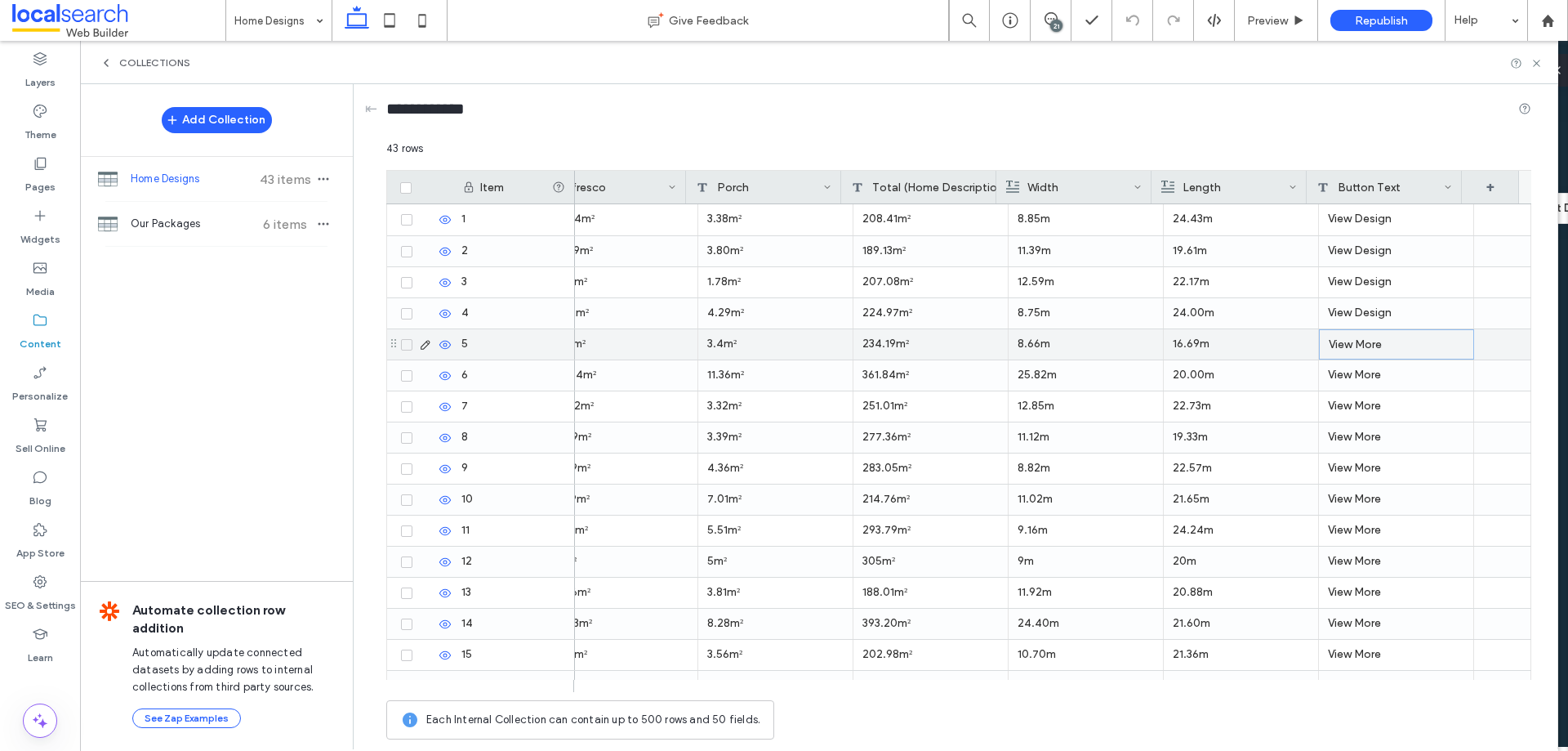
click at [1372, 335] on div "View More" at bounding box center [1397, 344] width 155 height 30
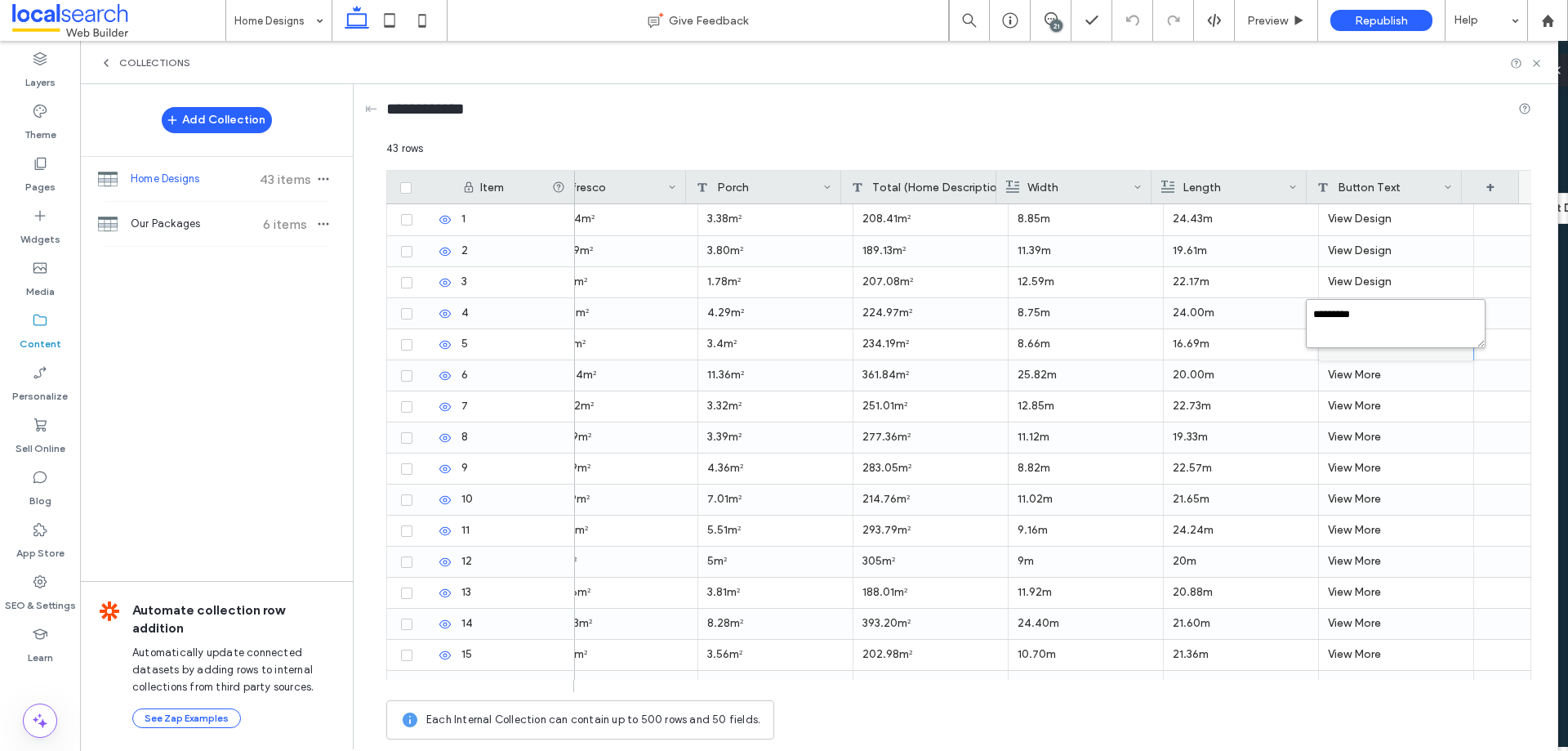
click at [1363, 324] on textarea "*********" at bounding box center [1395, 323] width 180 height 49
paste textarea "**********"
type textarea "**********"
click at [1363, 397] on div "View More" at bounding box center [1397, 406] width 155 height 30
click at [1362, 368] on div "View More" at bounding box center [1397, 375] width 155 height 30
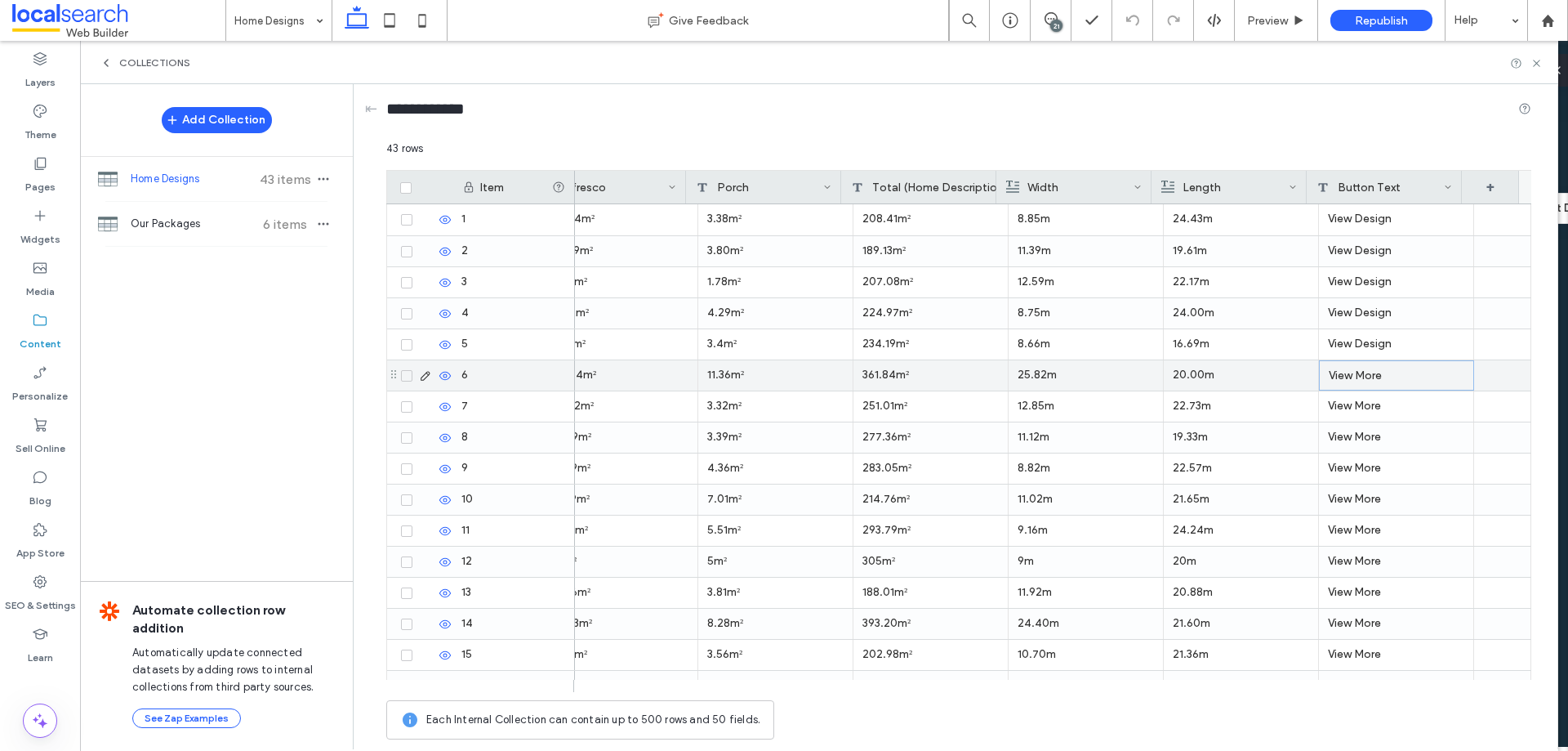
click at [1362, 368] on div "View More" at bounding box center [1397, 375] width 155 height 30
click at [1362, 368] on div "43 rows Drag here to set row groups Drag here to set column labels Item Garage …" at bounding box center [959, 444] width 1145 height 608
click at [1362, 344] on textarea "*********" at bounding box center [1395, 354] width 180 height 49
type textarea "*"
paste textarea "**********"
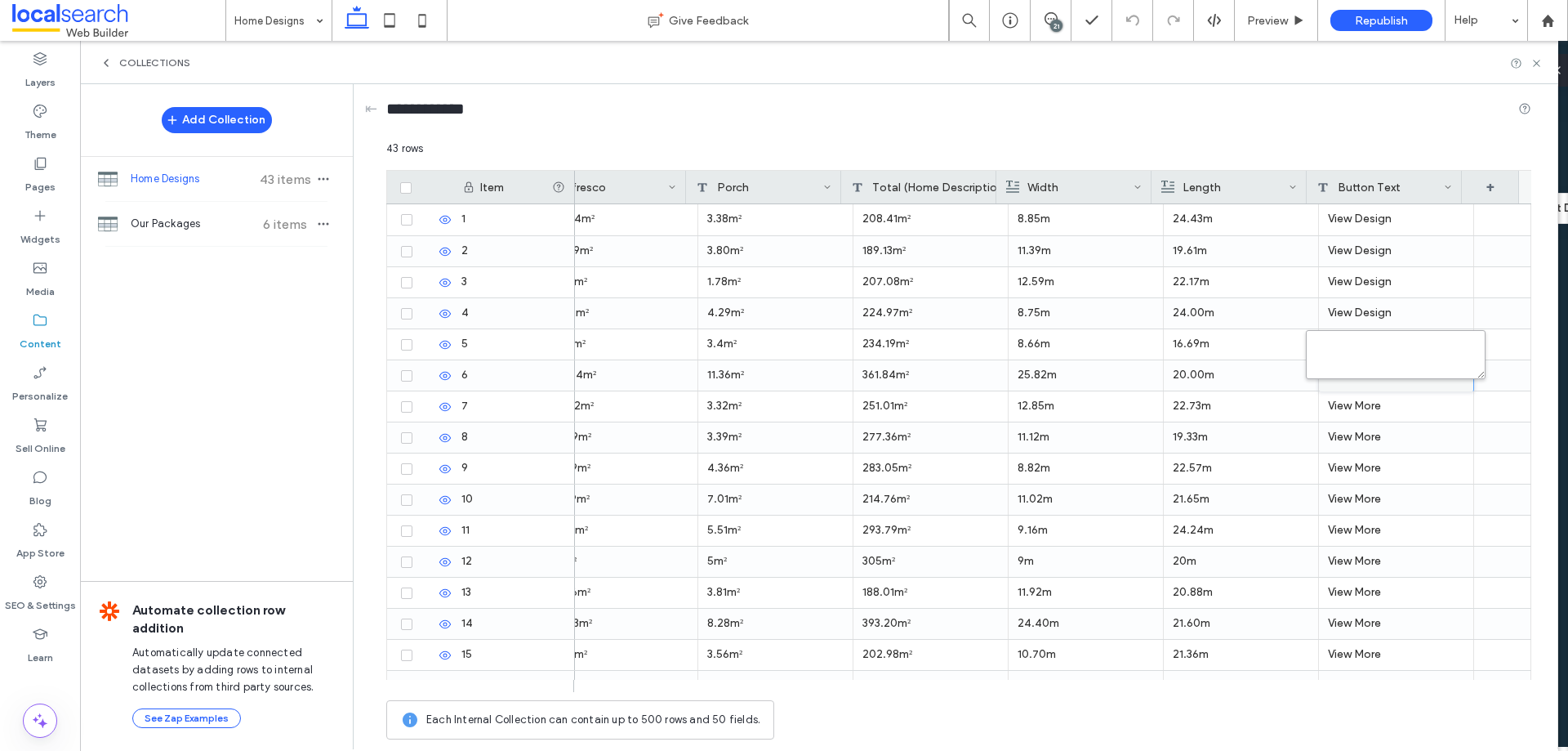
type textarea "**********"
click at [1347, 437] on div "View More" at bounding box center [1397, 437] width 155 height 30
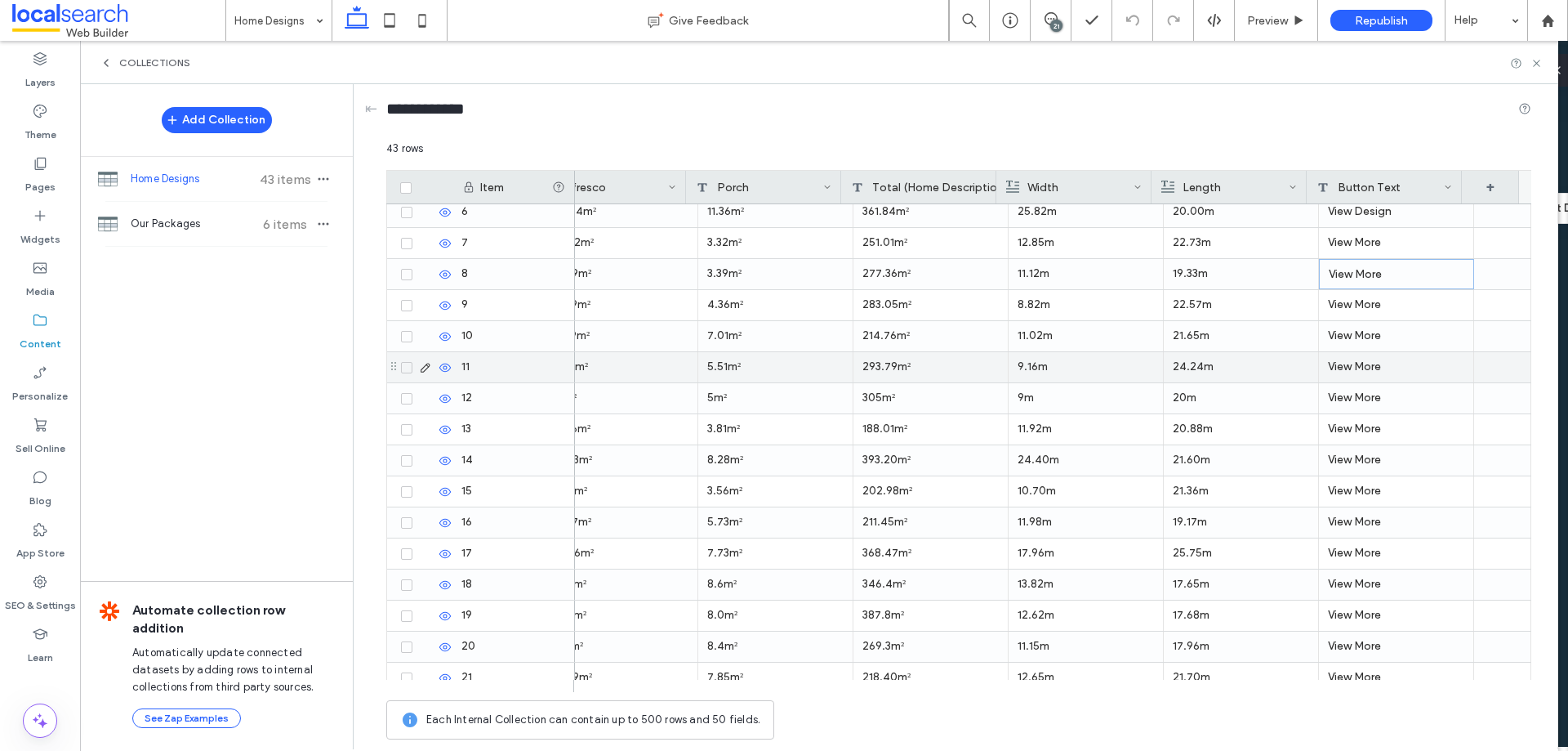
scroll to position [81, 0]
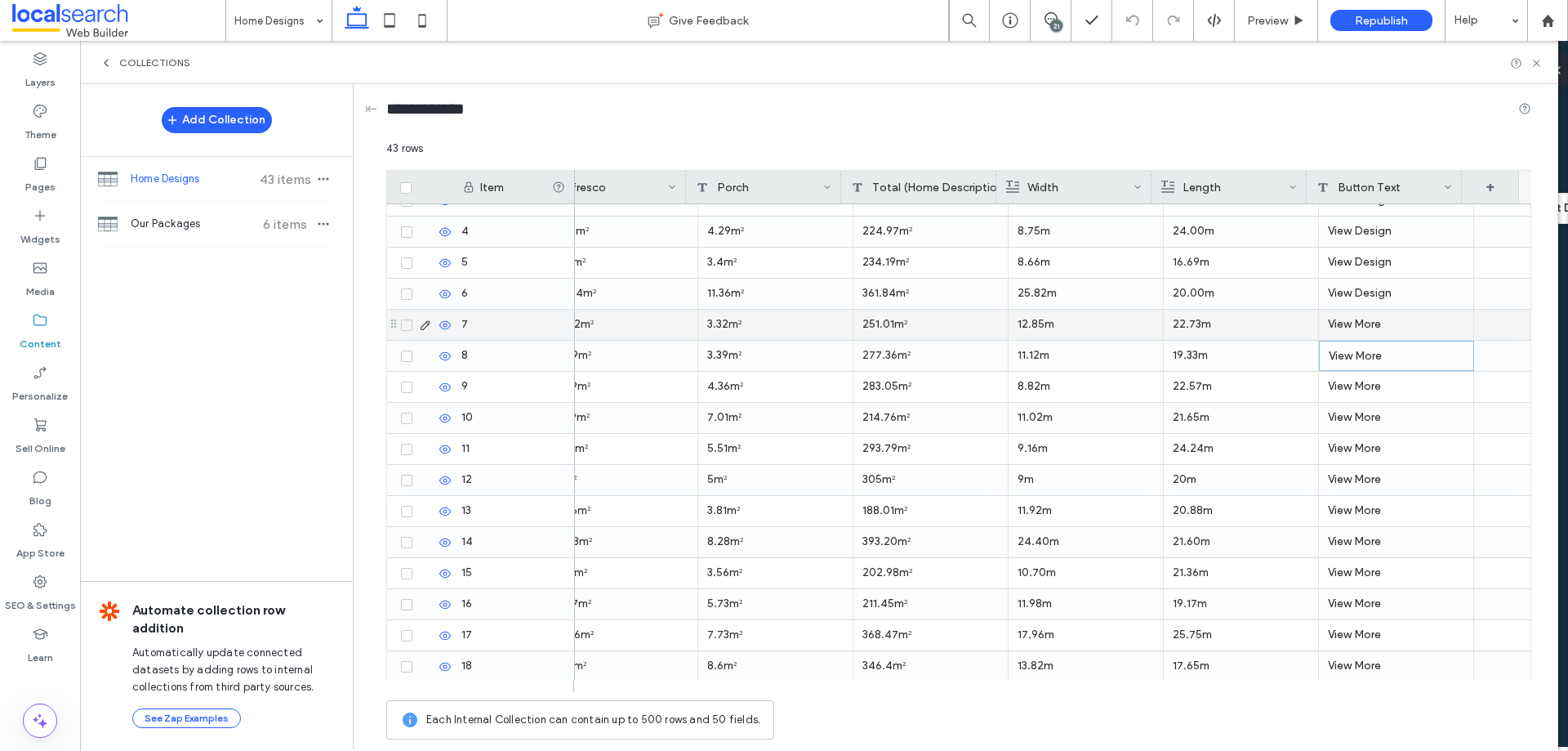
click at [1358, 334] on div "View More" at bounding box center [1397, 324] width 155 height 30
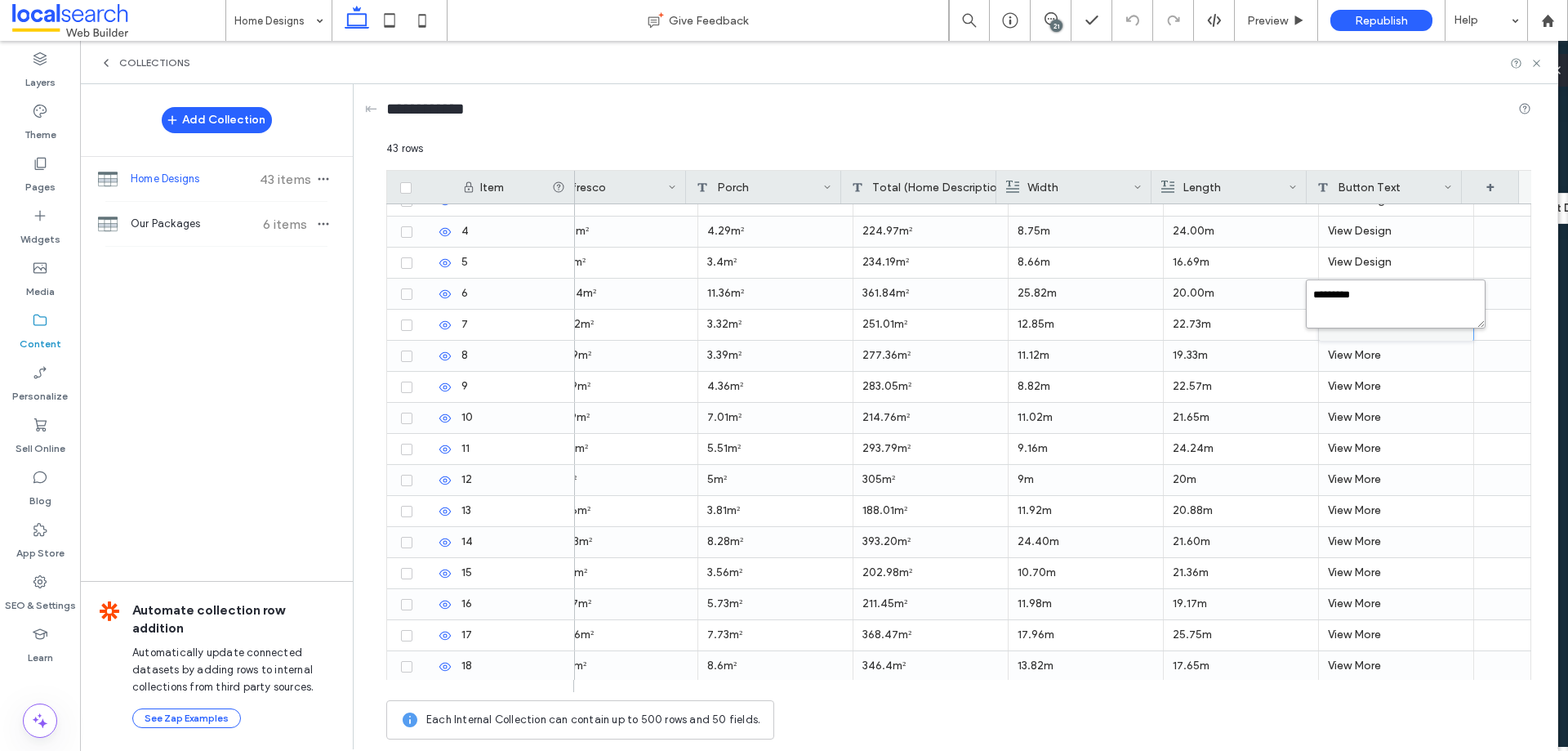
click at [1367, 300] on textarea "*********" at bounding box center [1395, 304] width 180 height 49
paste textarea "**********"
type textarea "**********"
click at [1389, 356] on div "View More" at bounding box center [1397, 355] width 155 height 30
click at [1388, 354] on div "View More" at bounding box center [1397, 355] width 155 height 30
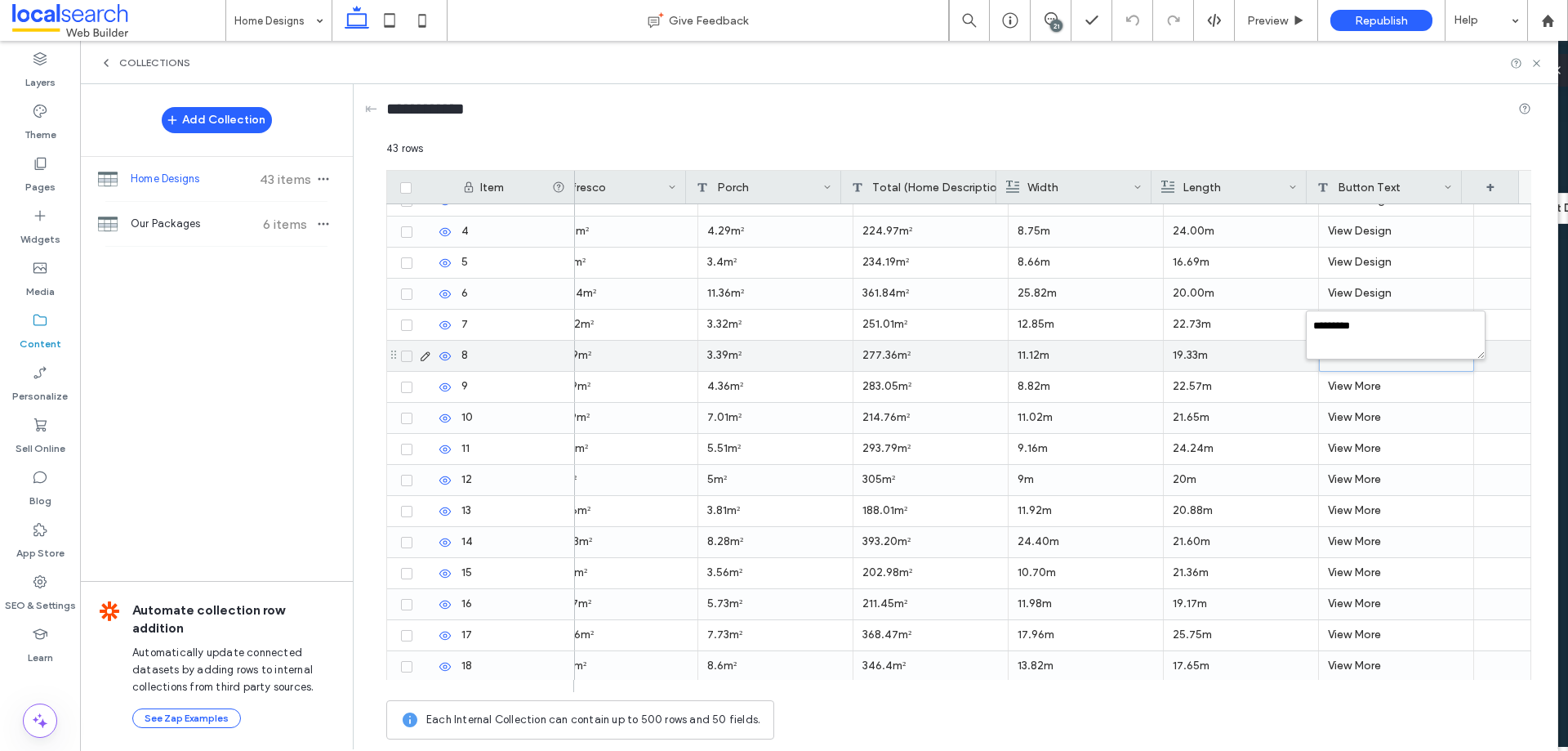
click at [1388, 354] on div "********* 43 rows Drag here to set row groups Drag here to set column labels It…" at bounding box center [959, 444] width 1145 height 608
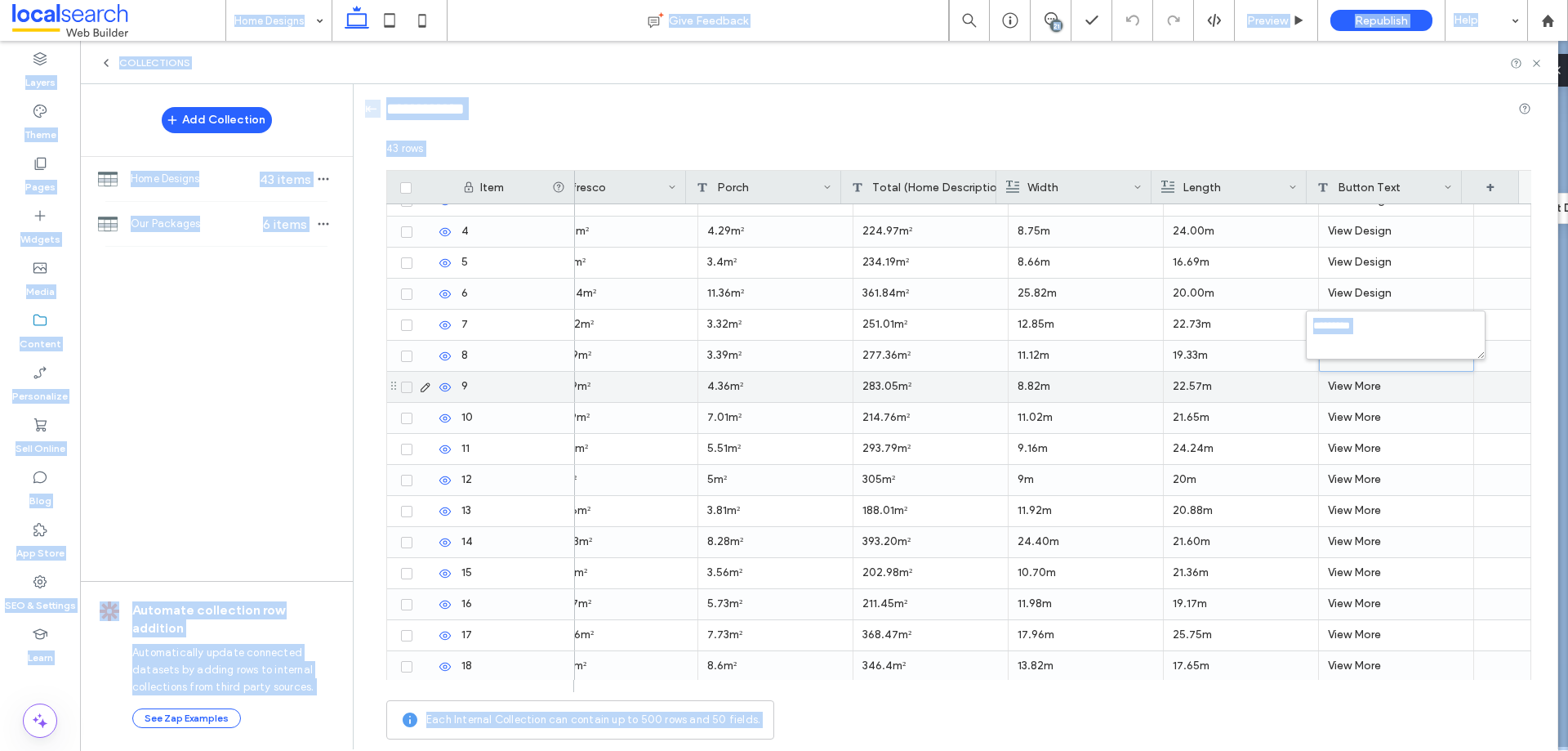
click at [1377, 375] on div "View More" at bounding box center [1397, 386] width 155 height 30
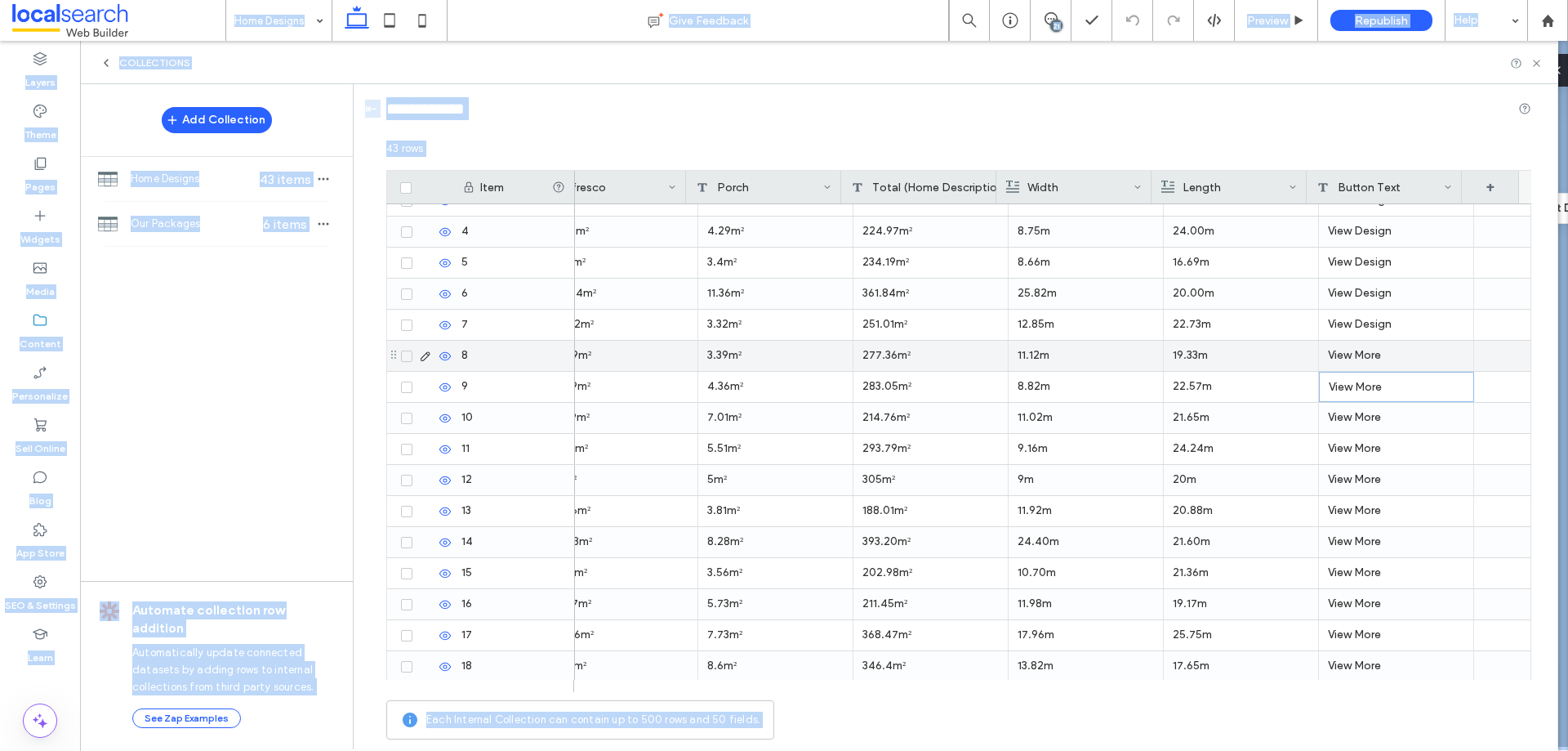
click at [1366, 355] on div "View More" at bounding box center [1397, 355] width 155 height 30
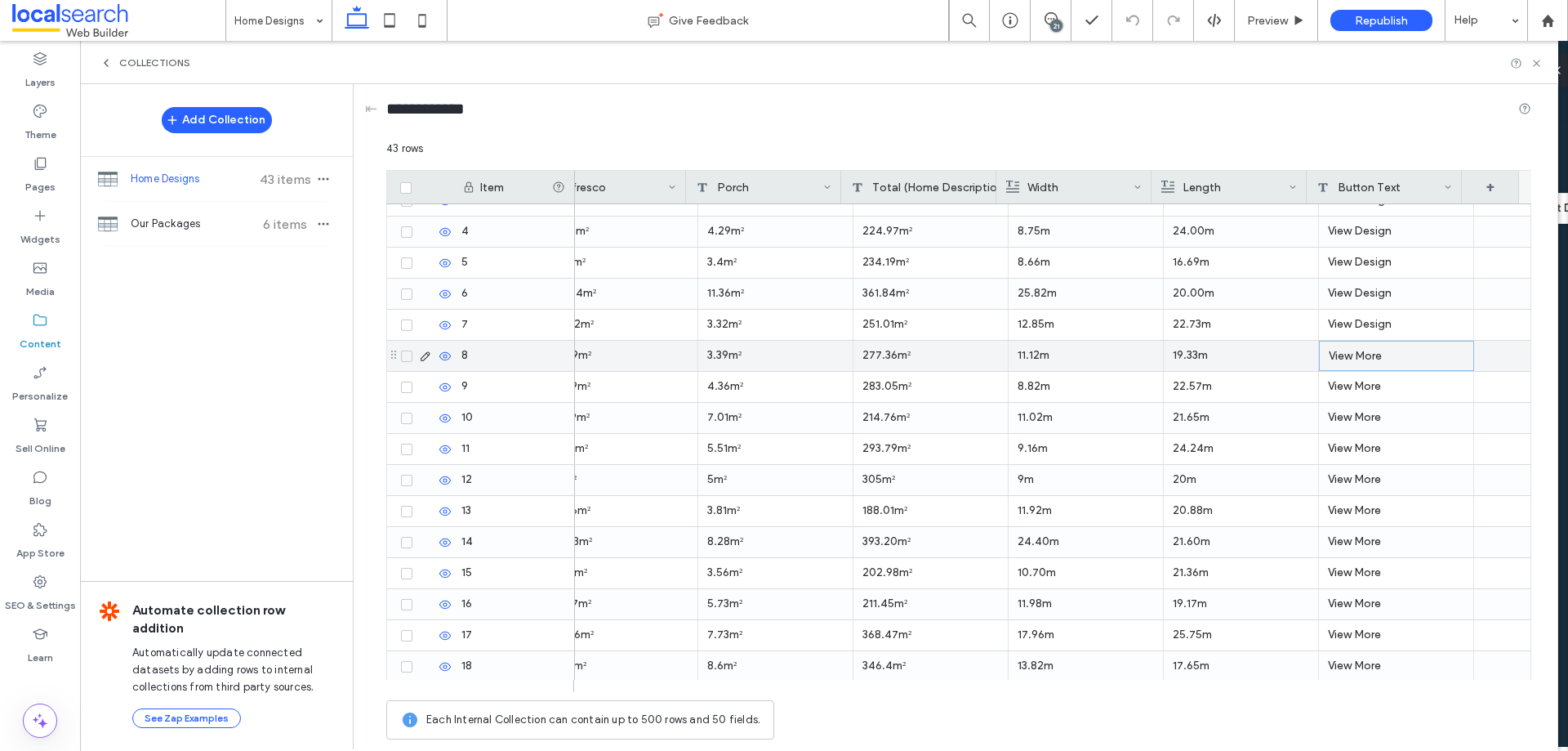
click at [1366, 355] on div "View More" at bounding box center [1397, 355] width 155 height 30
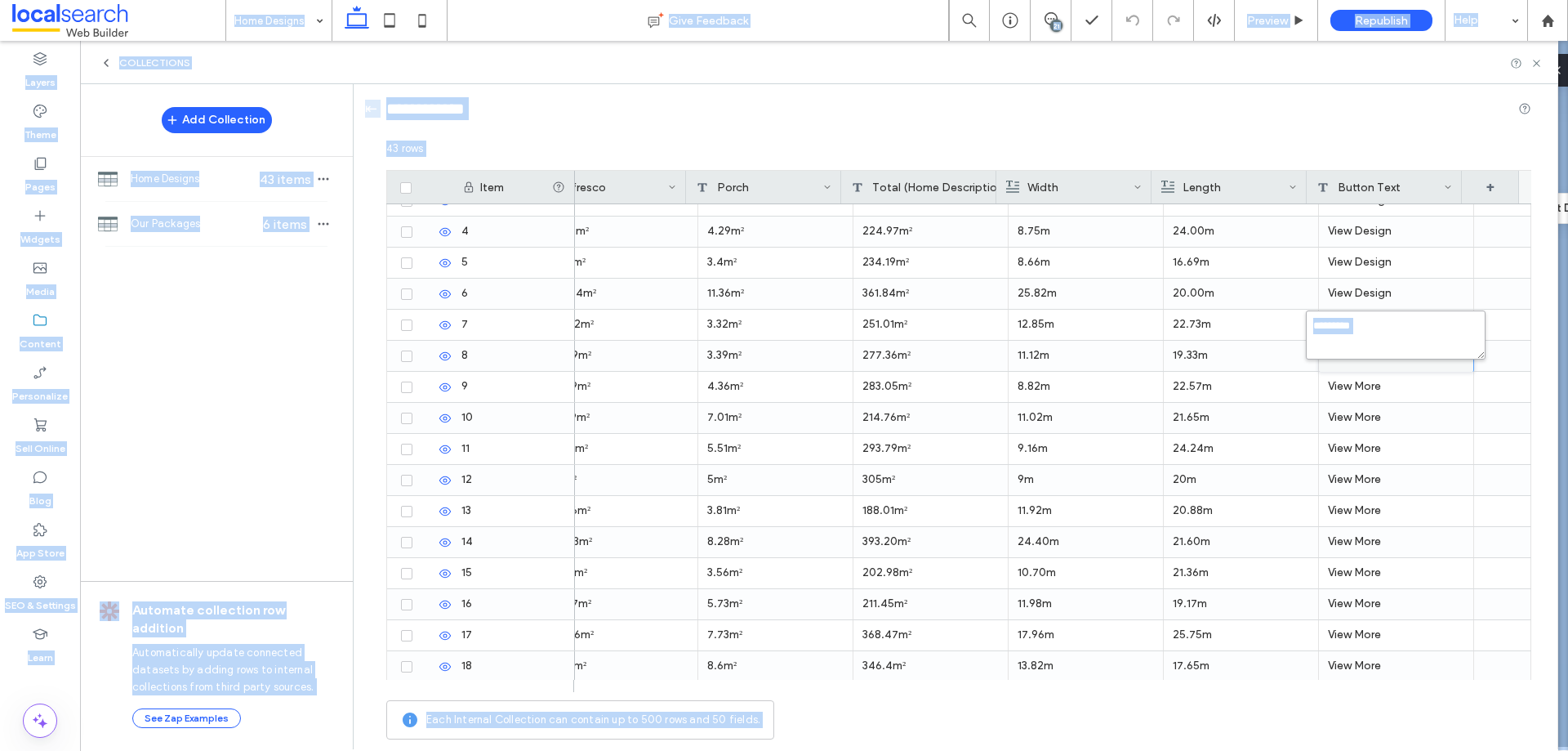
click at [1379, 342] on textarea "*********" at bounding box center [1395, 335] width 180 height 49
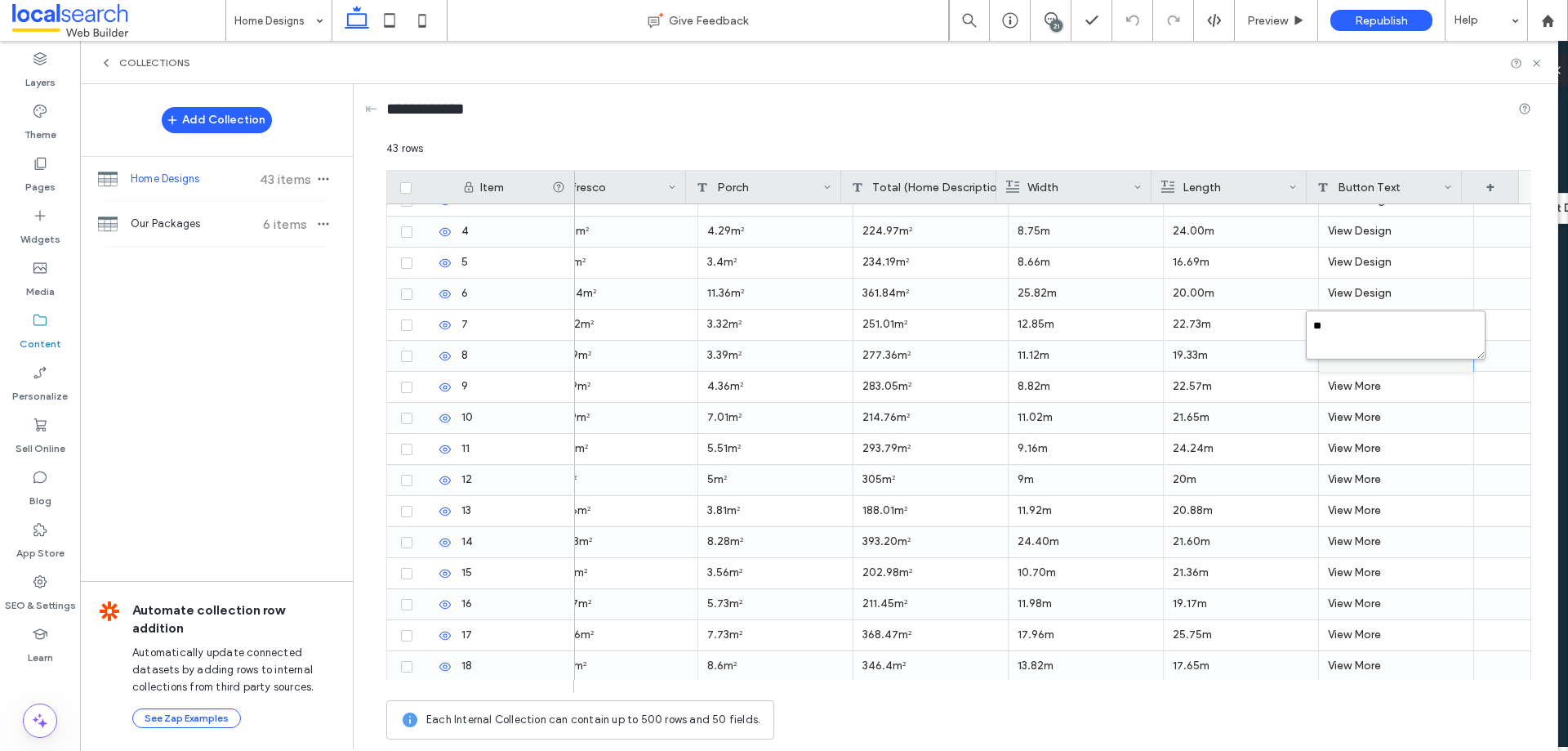
type textarea "*"
paste textarea "**********"
type textarea "**********"
click at [1392, 415] on div "View More" at bounding box center [1397, 418] width 155 height 30
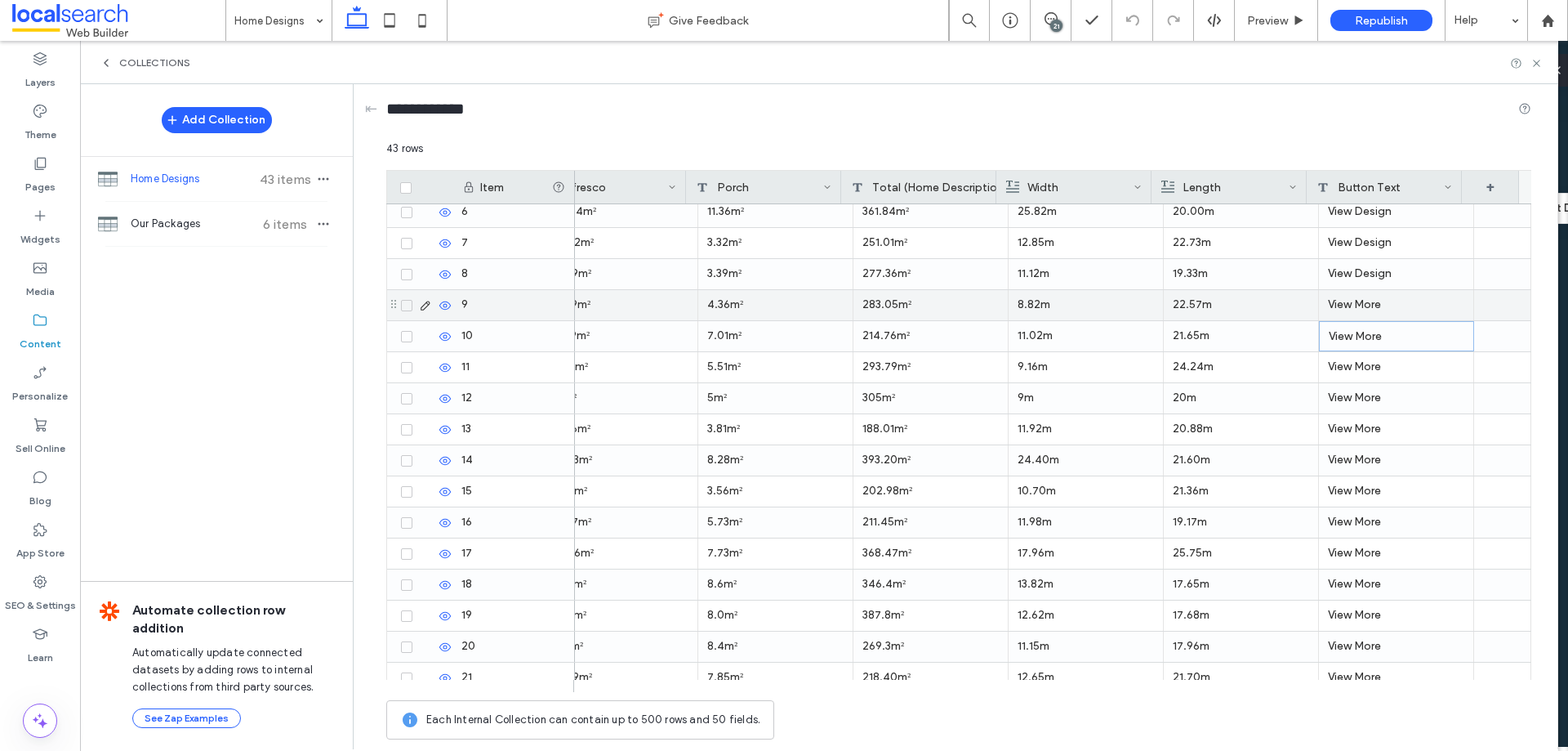
click at [1353, 299] on div "View More" at bounding box center [1397, 305] width 155 height 30
click at [1350, 300] on div "View More" at bounding box center [1397, 305] width 155 height 30
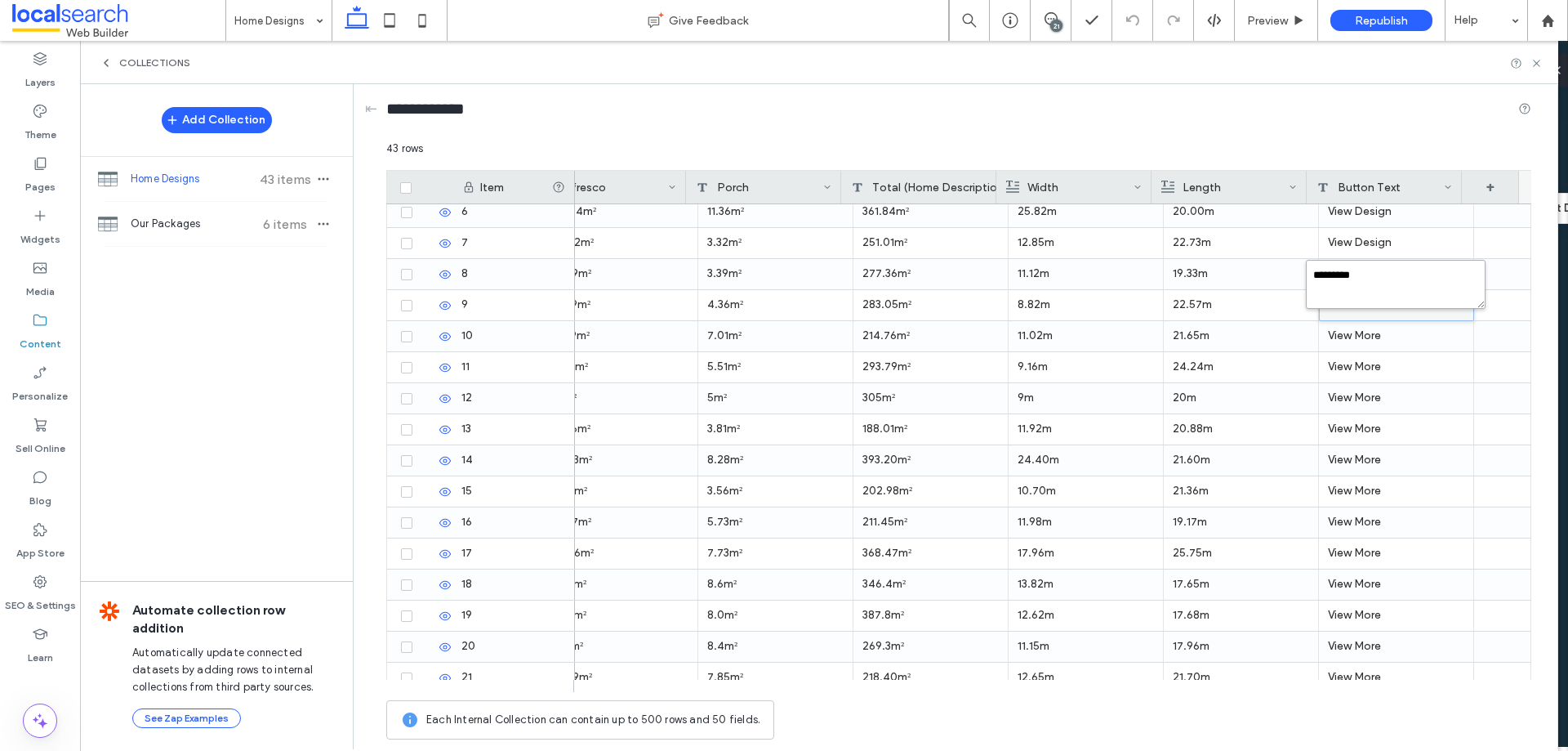
click at [1349, 279] on textarea "*********" at bounding box center [1395, 284] width 180 height 49
click at [1348, 278] on textarea "*********" at bounding box center [1395, 284] width 180 height 49
paste textarea "**"
type textarea "**********"
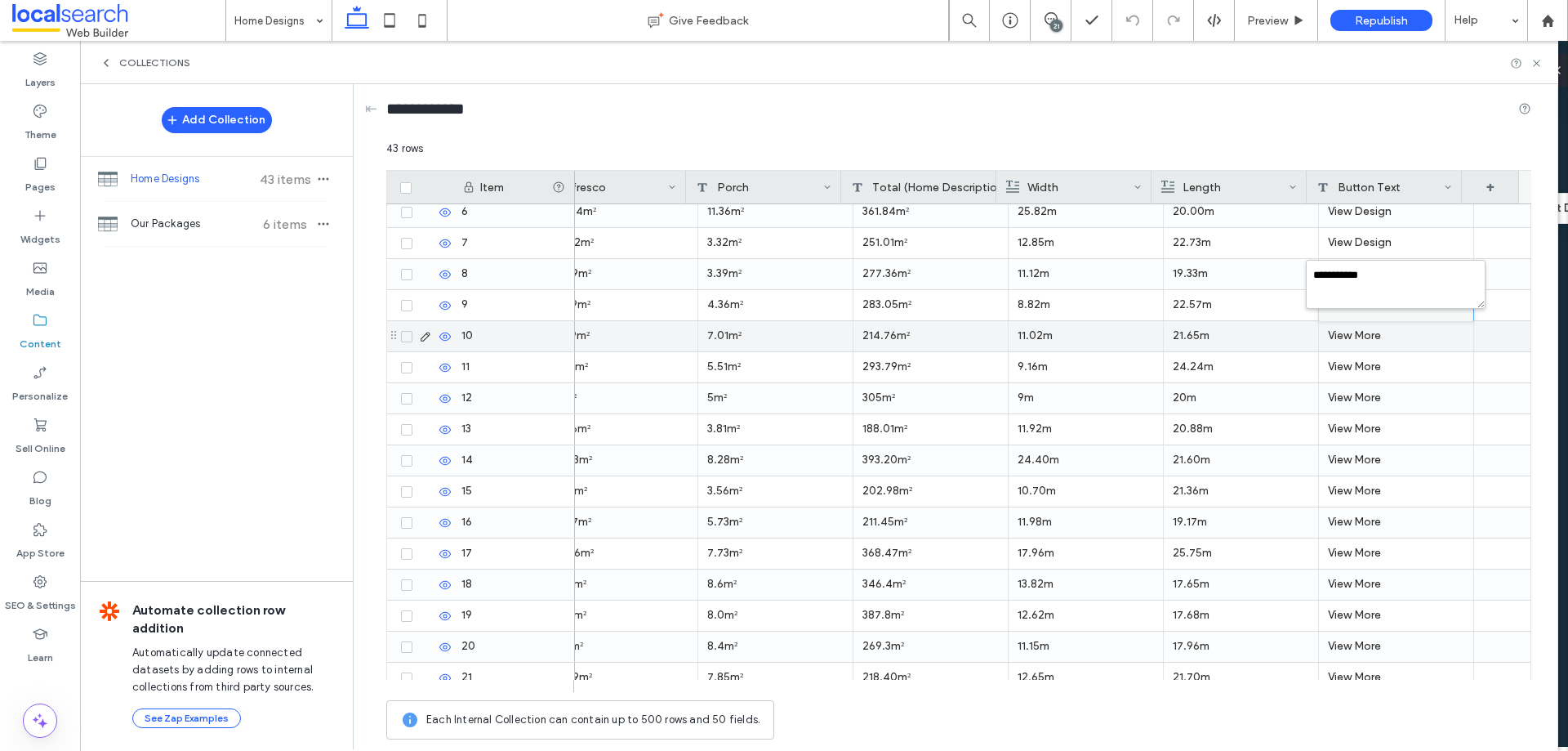
click at [1346, 337] on div "View More" at bounding box center [1397, 336] width 155 height 30
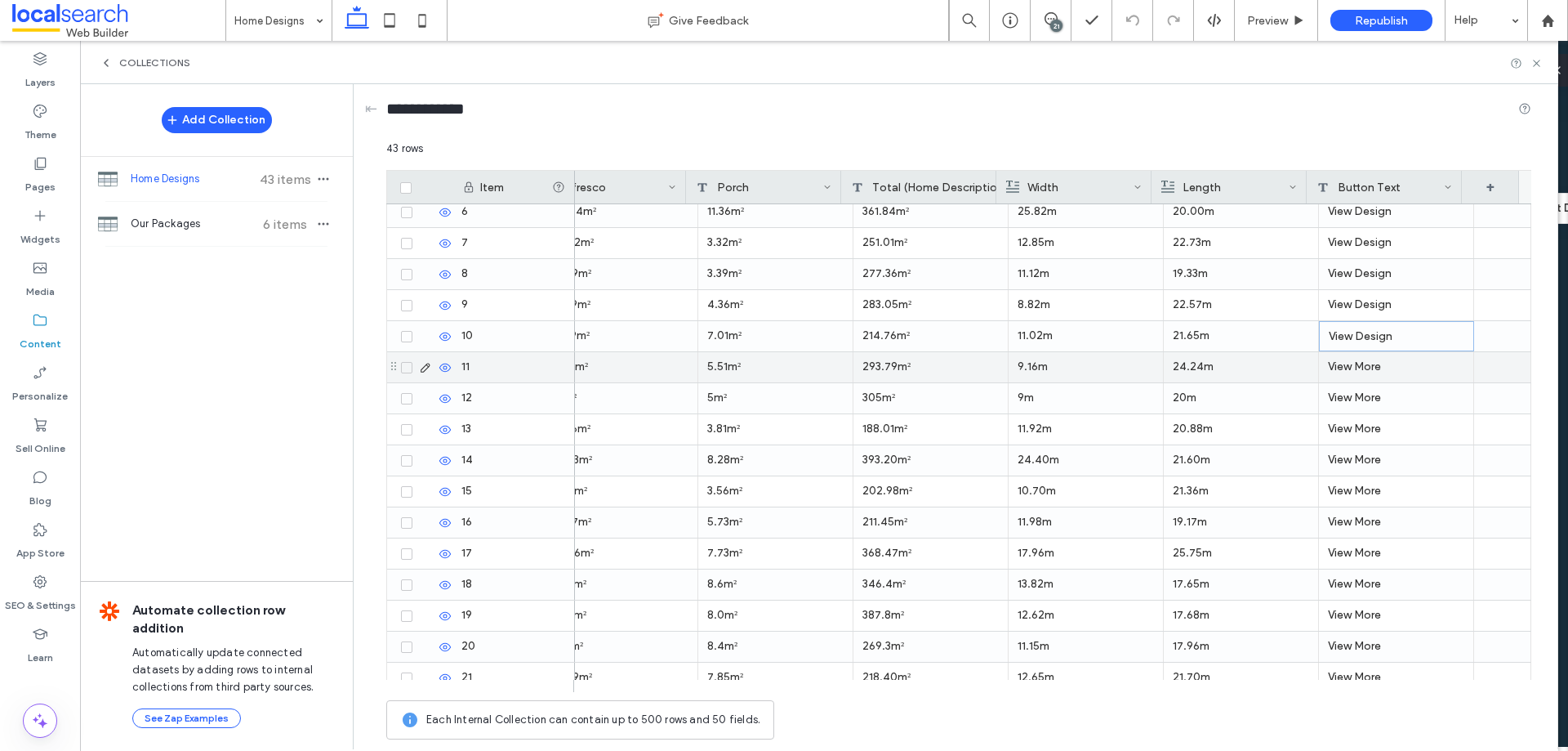
click at [1358, 359] on div "View More" at bounding box center [1397, 367] width 155 height 30
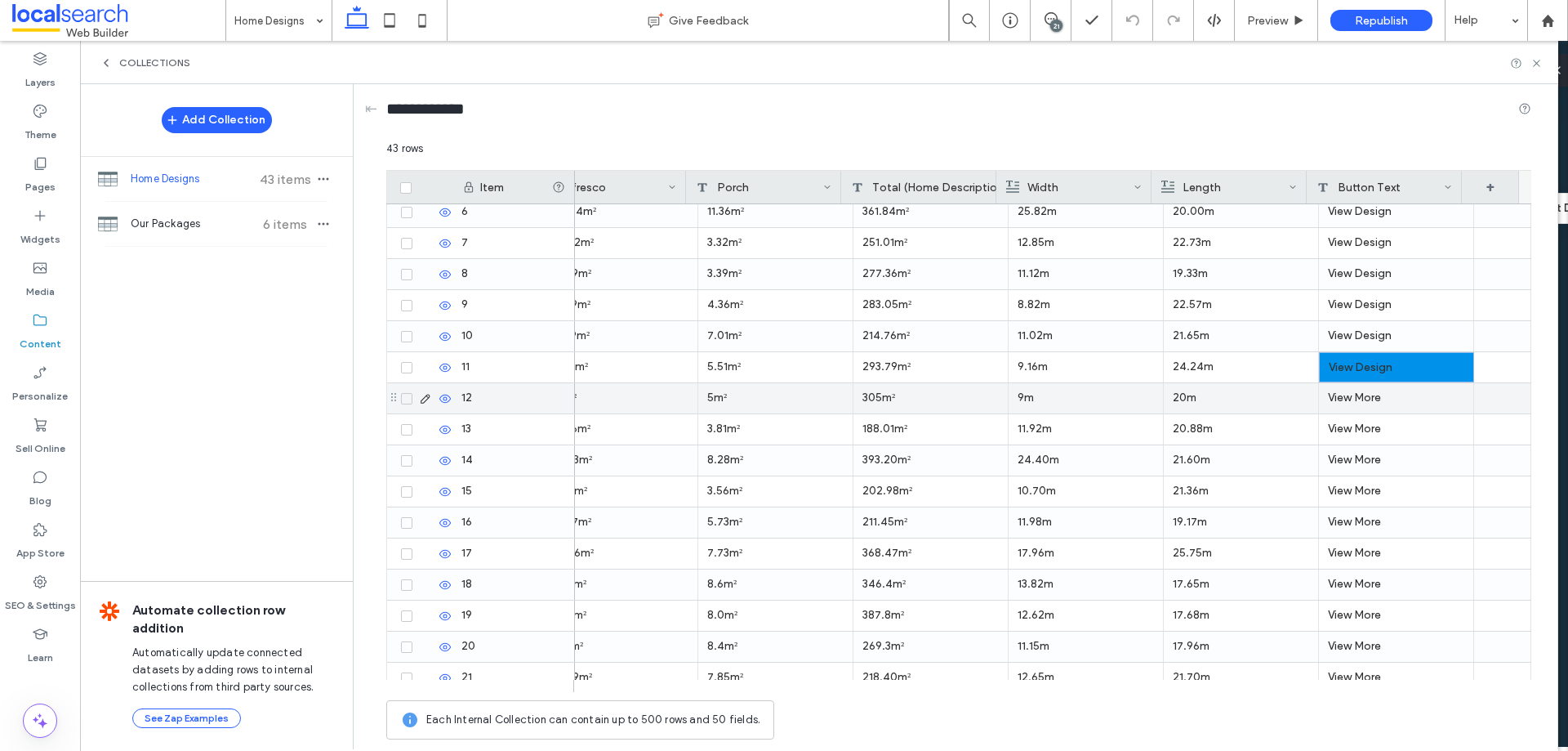
click at [1362, 401] on div "View More" at bounding box center [1397, 397] width 155 height 30
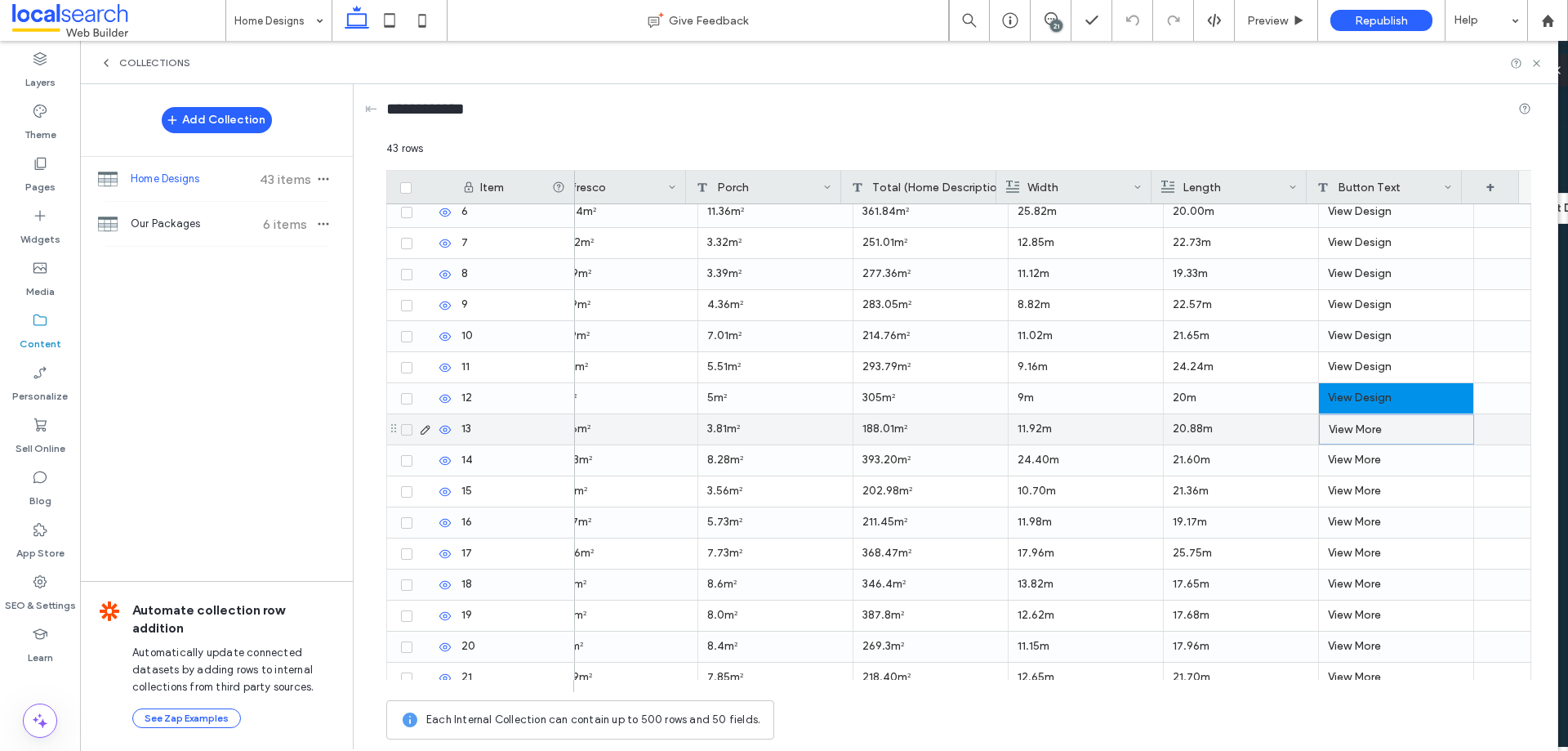
click at [1355, 438] on div "View More" at bounding box center [1397, 428] width 155 height 30
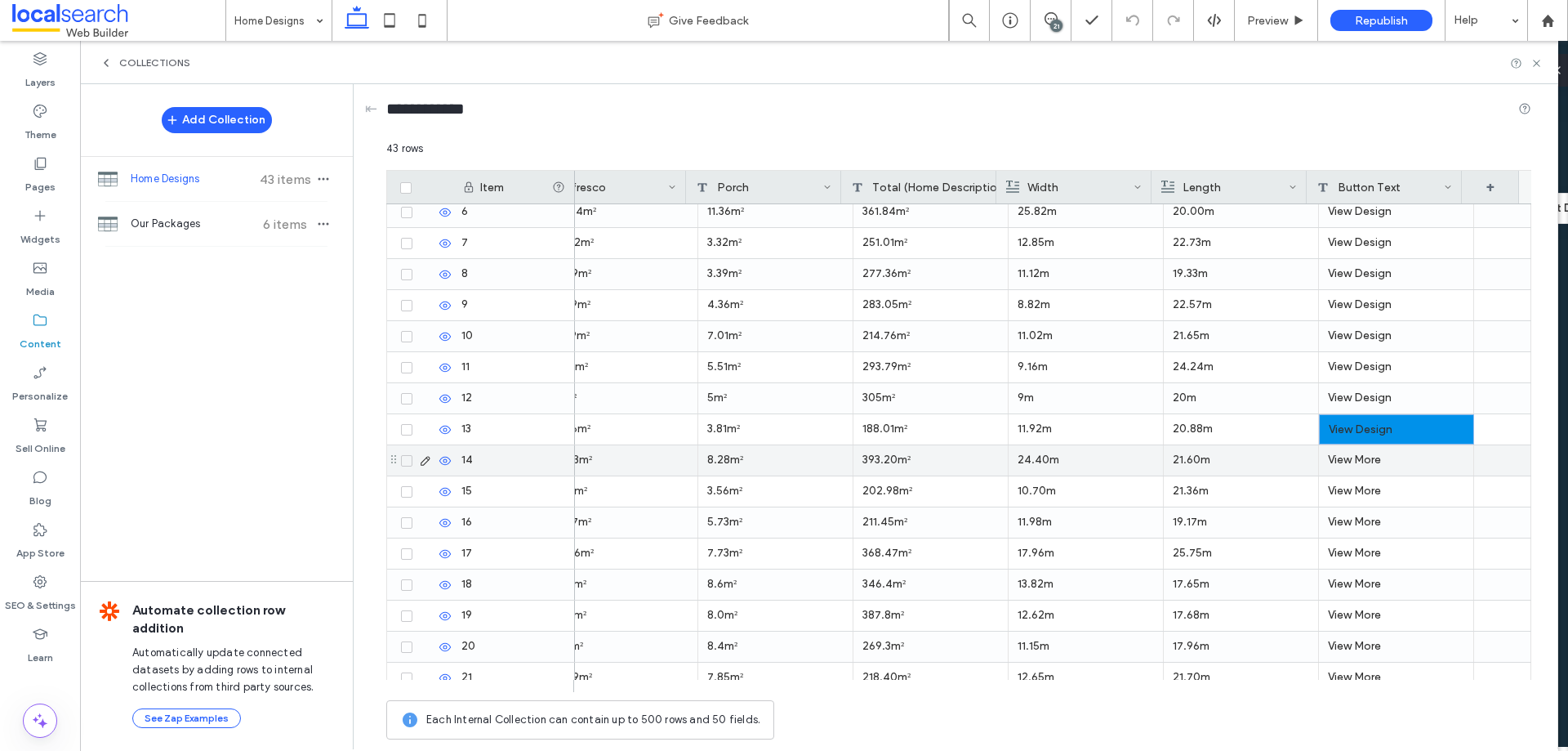
click at [1352, 461] on div "View More" at bounding box center [1397, 460] width 155 height 30
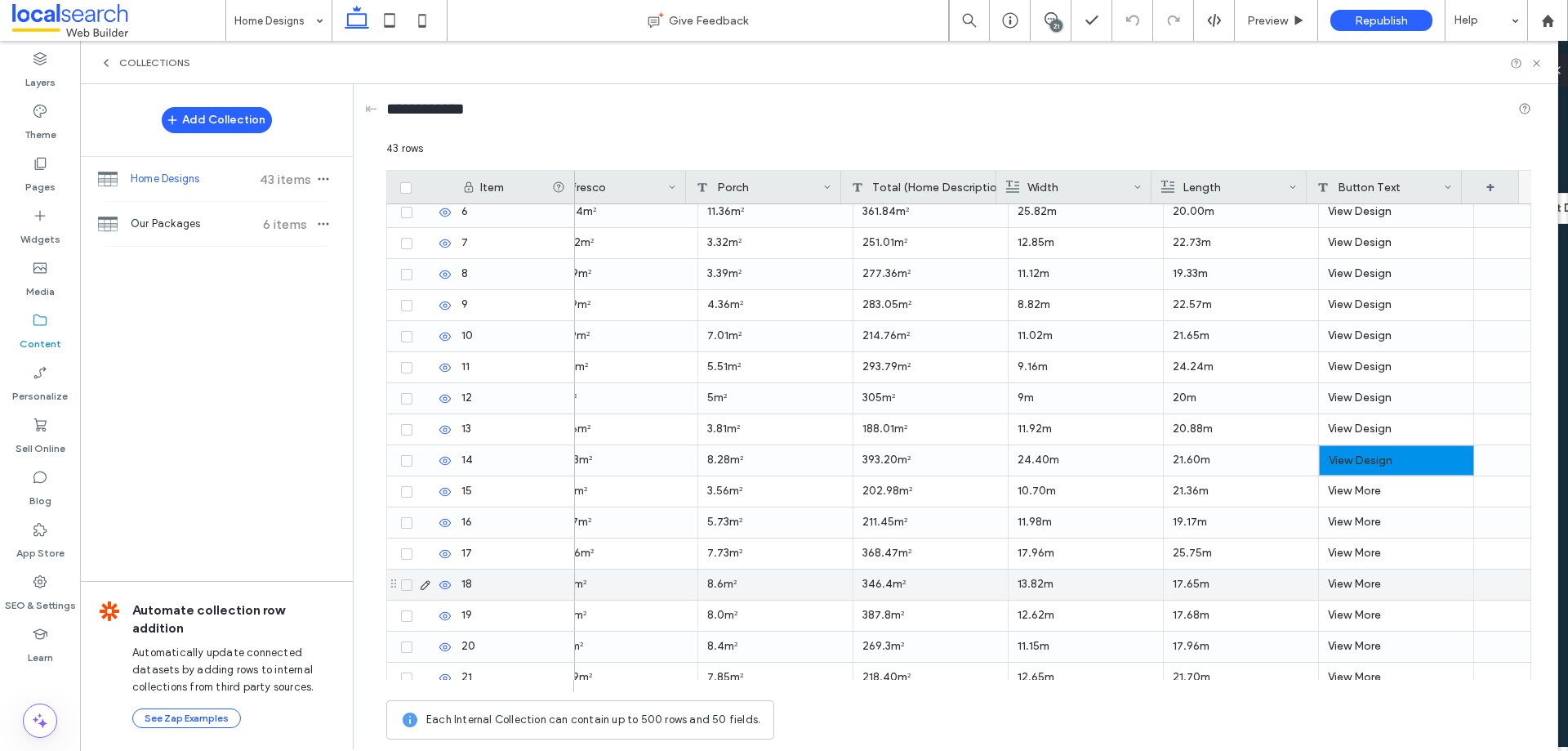
scroll to position [327, 0]
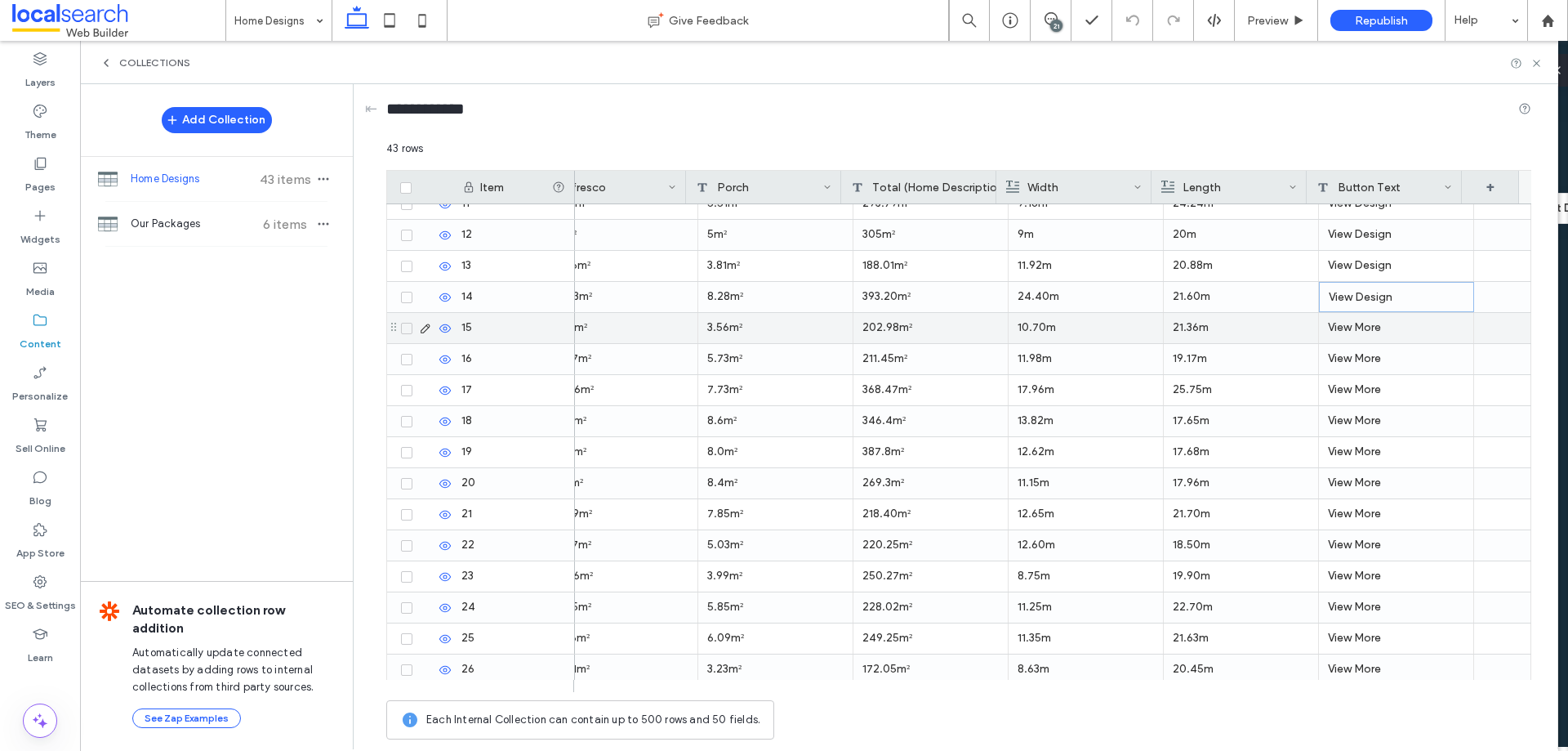
click at [1369, 322] on div "View More" at bounding box center [1397, 328] width 155 height 30
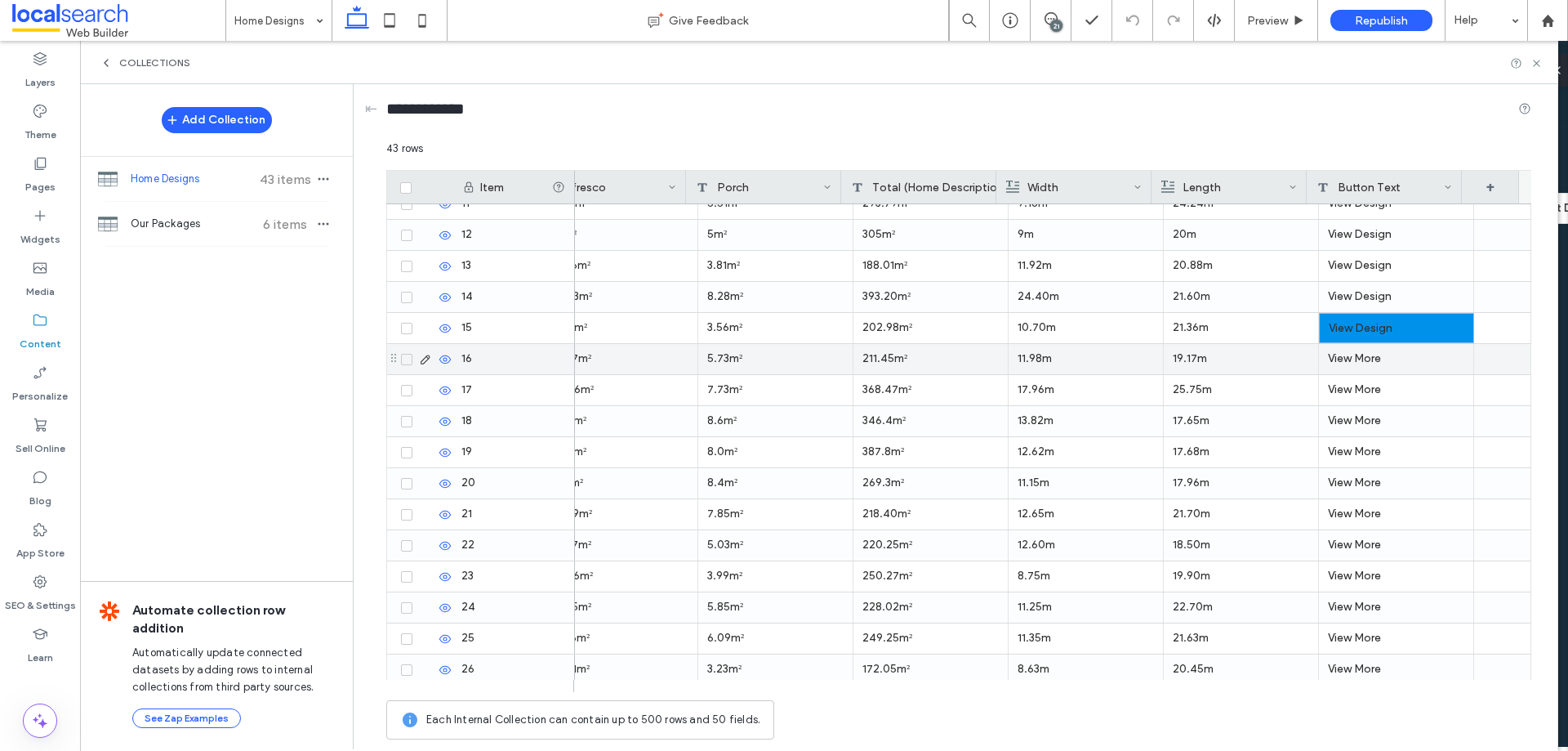
click at [1368, 360] on div "View More" at bounding box center [1397, 359] width 155 height 30
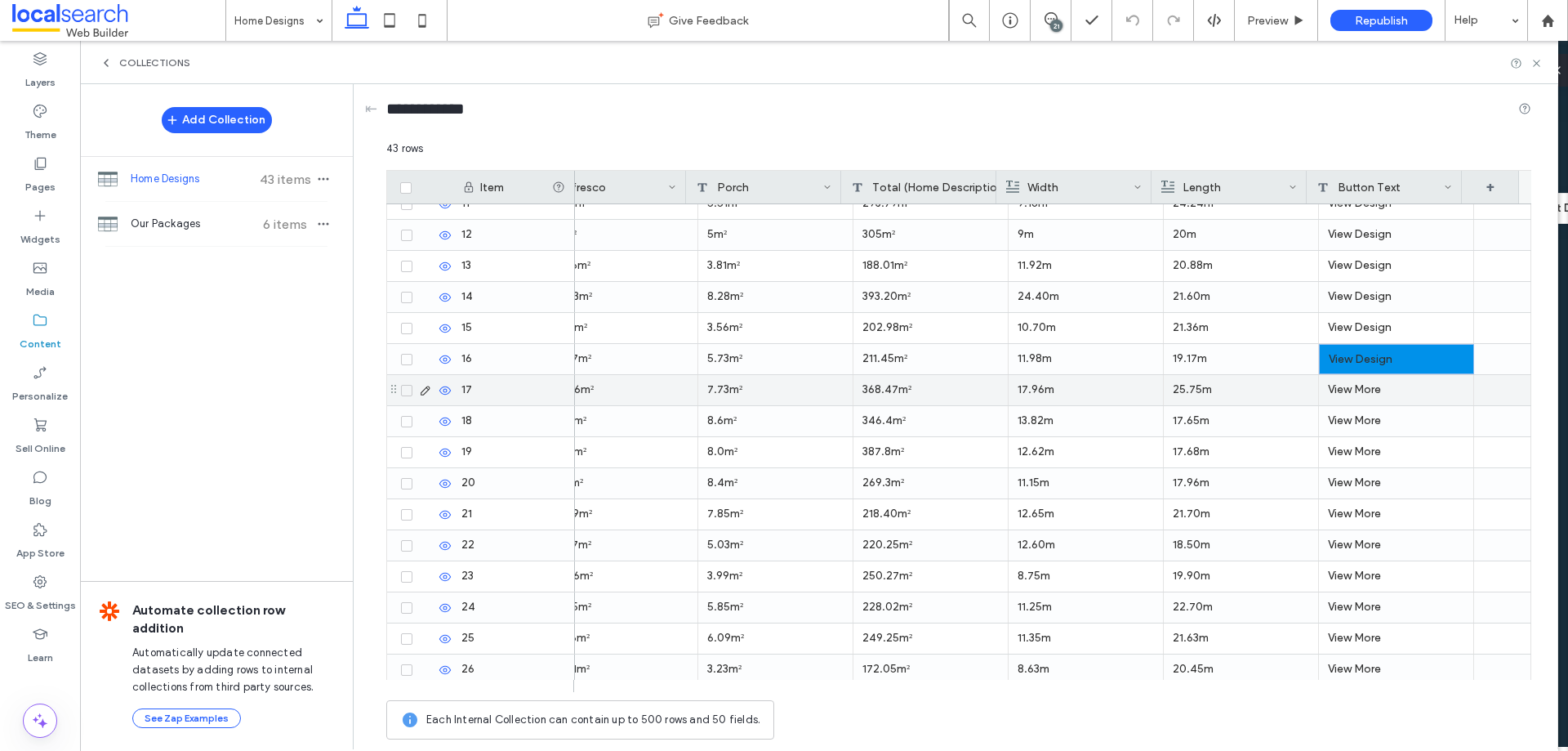
click at [1369, 391] on div "View More" at bounding box center [1397, 390] width 155 height 30
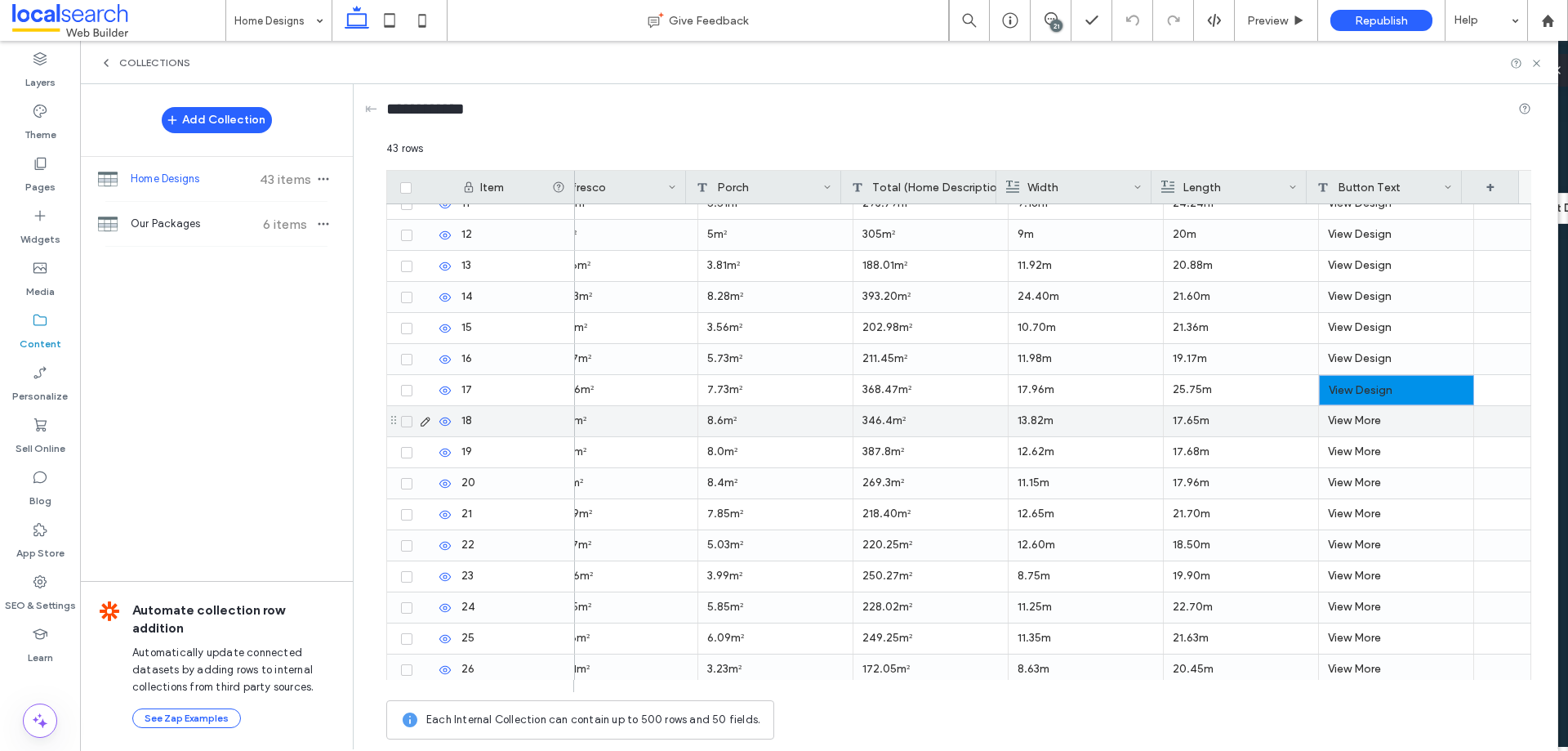
click at [1362, 421] on div "View More" at bounding box center [1397, 421] width 155 height 30
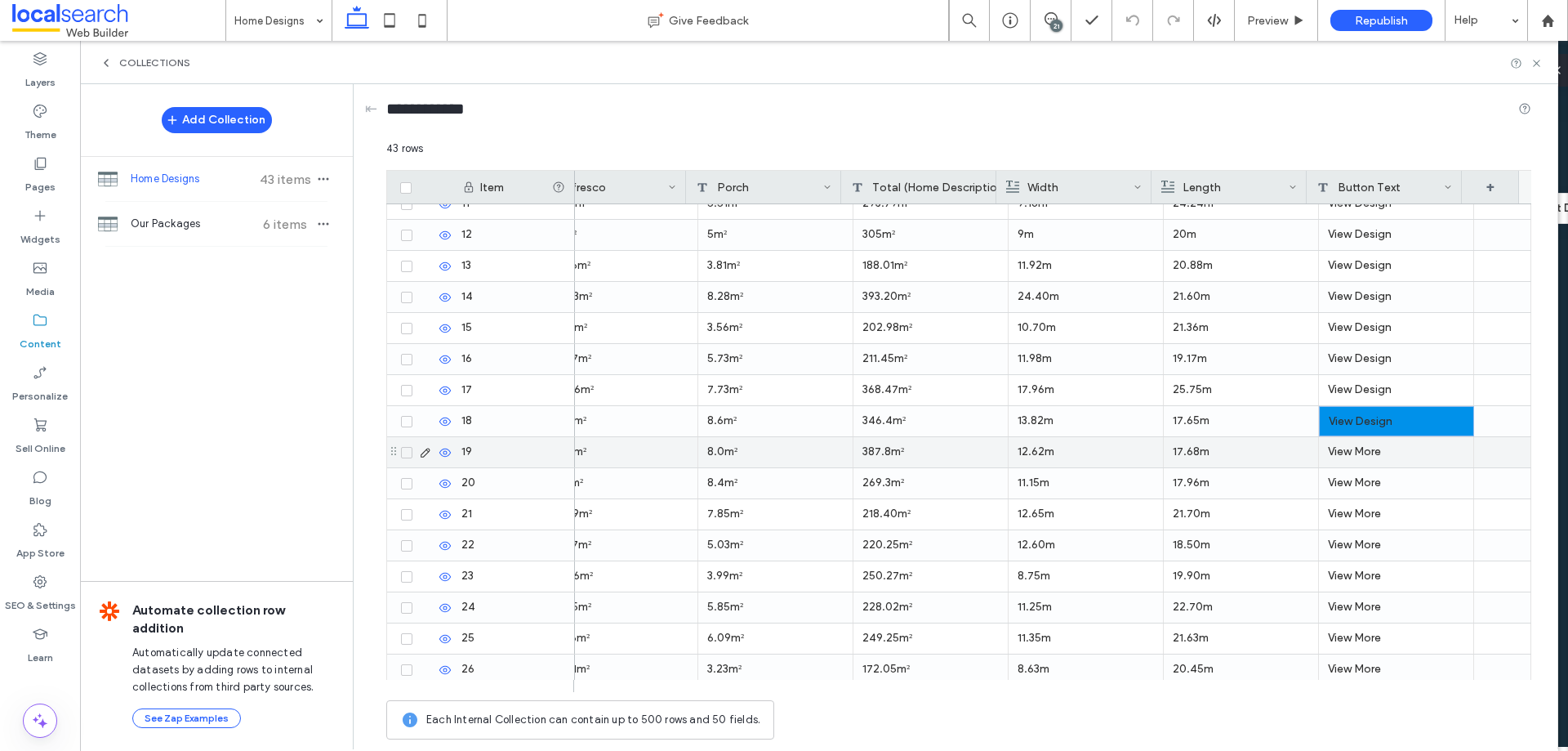
click at [1366, 449] on div "View More" at bounding box center [1397, 452] width 155 height 30
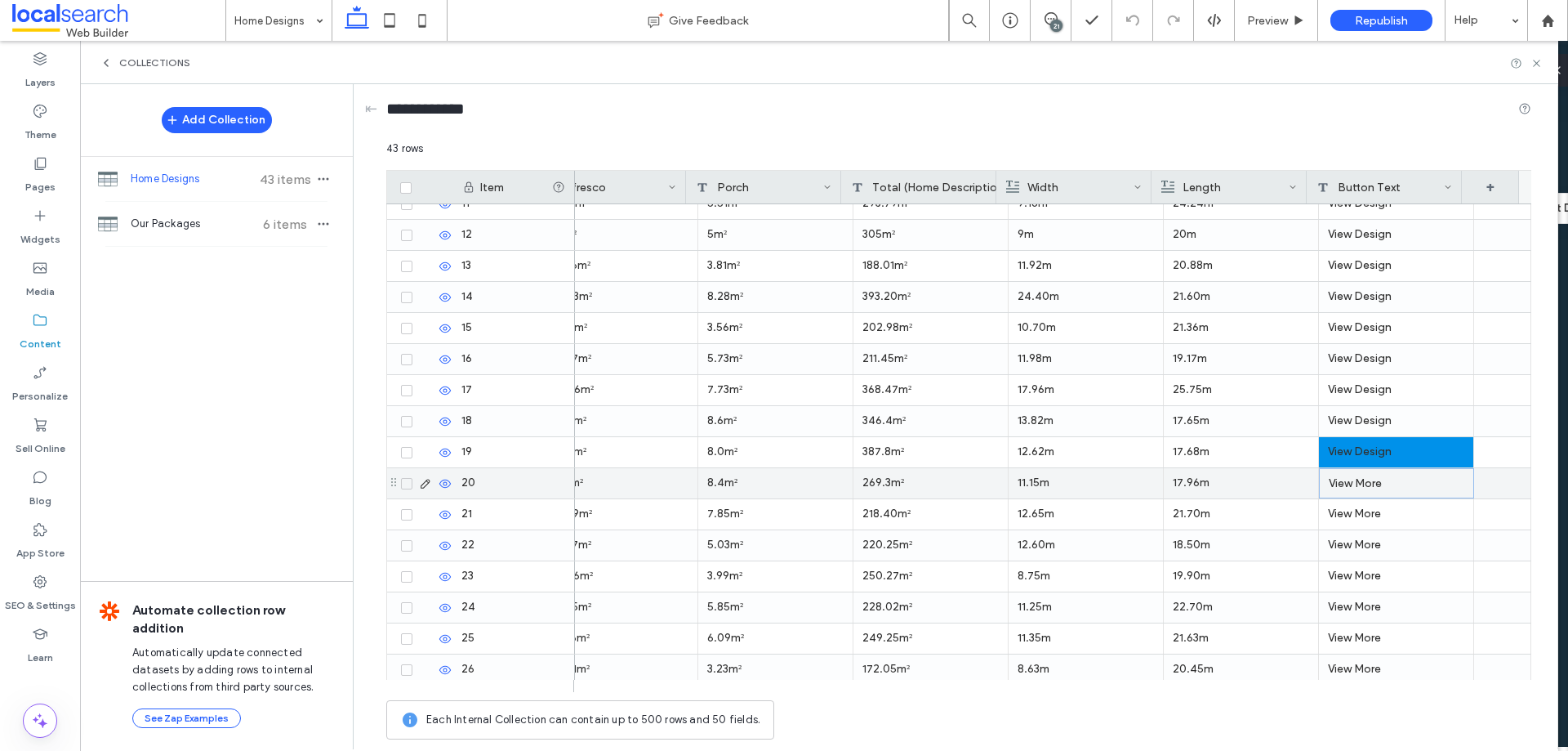
click at [1363, 484] on div "View More" at bounding box center [1397, 483] width 155 height 30
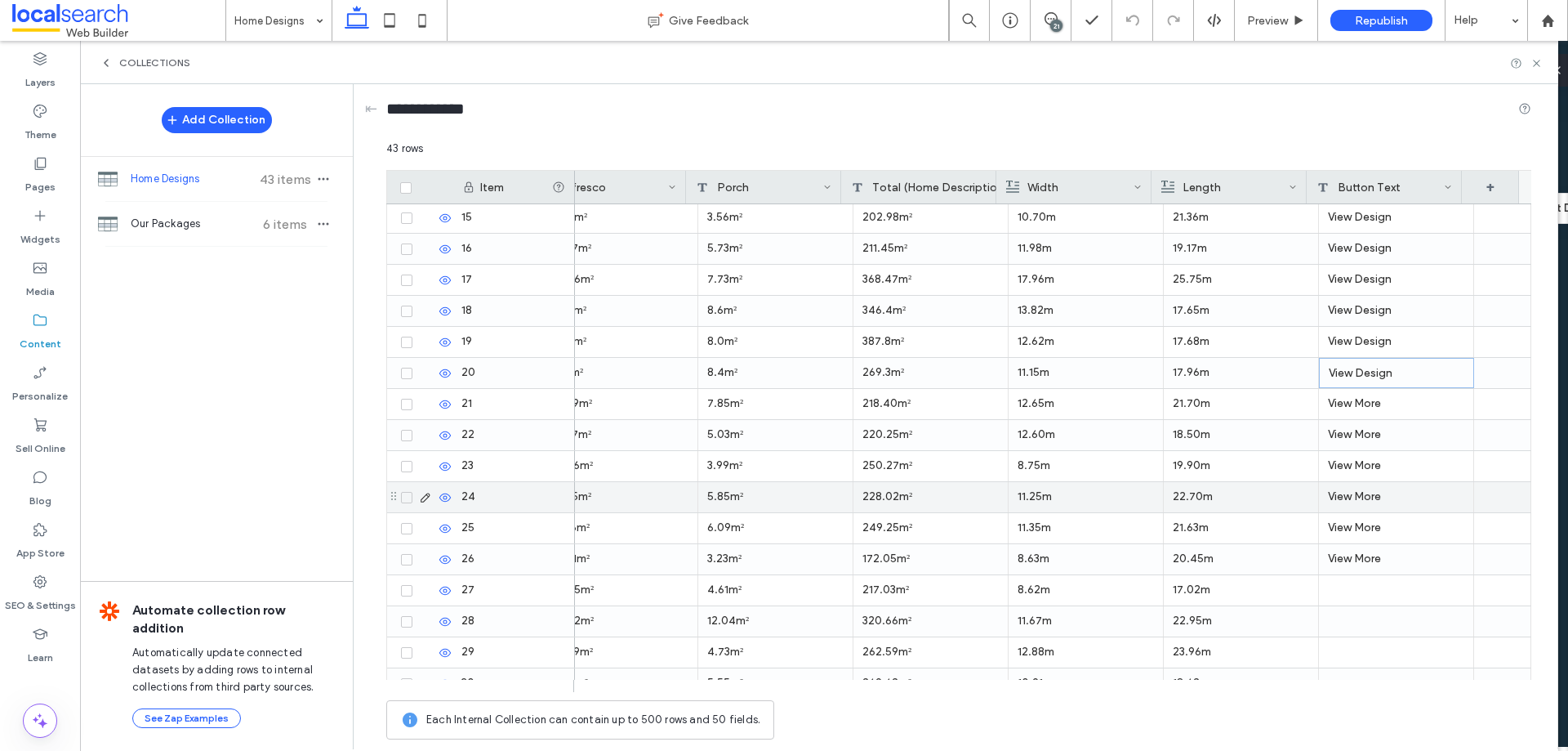
scroll to position [491, 0]
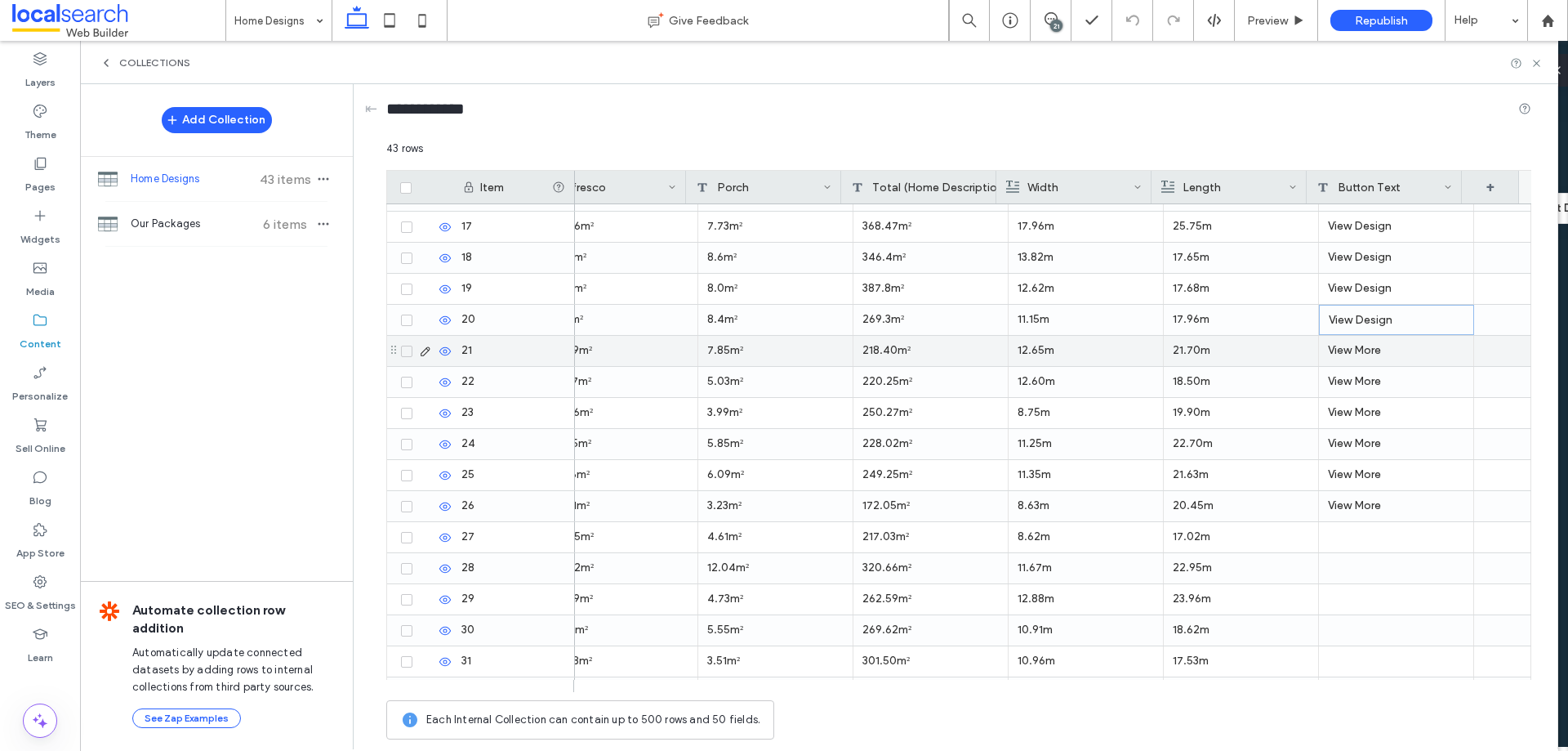
click at [1358, 360] on div "View More" at bounding box center [1397, 351] width 155 height 30
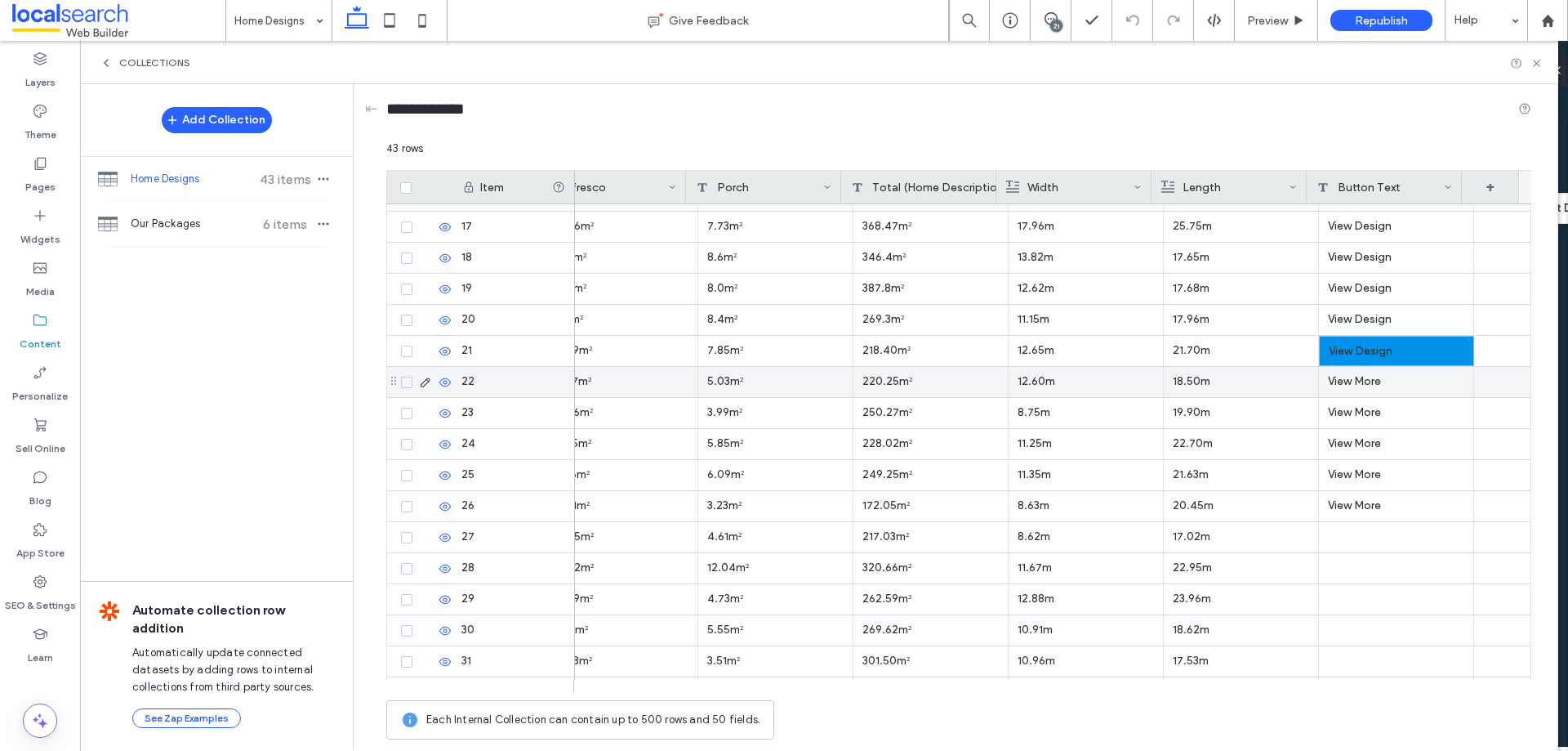
click at [1363, 385] on div "View More" at bounding box center [1397, 382] width 155 height 30
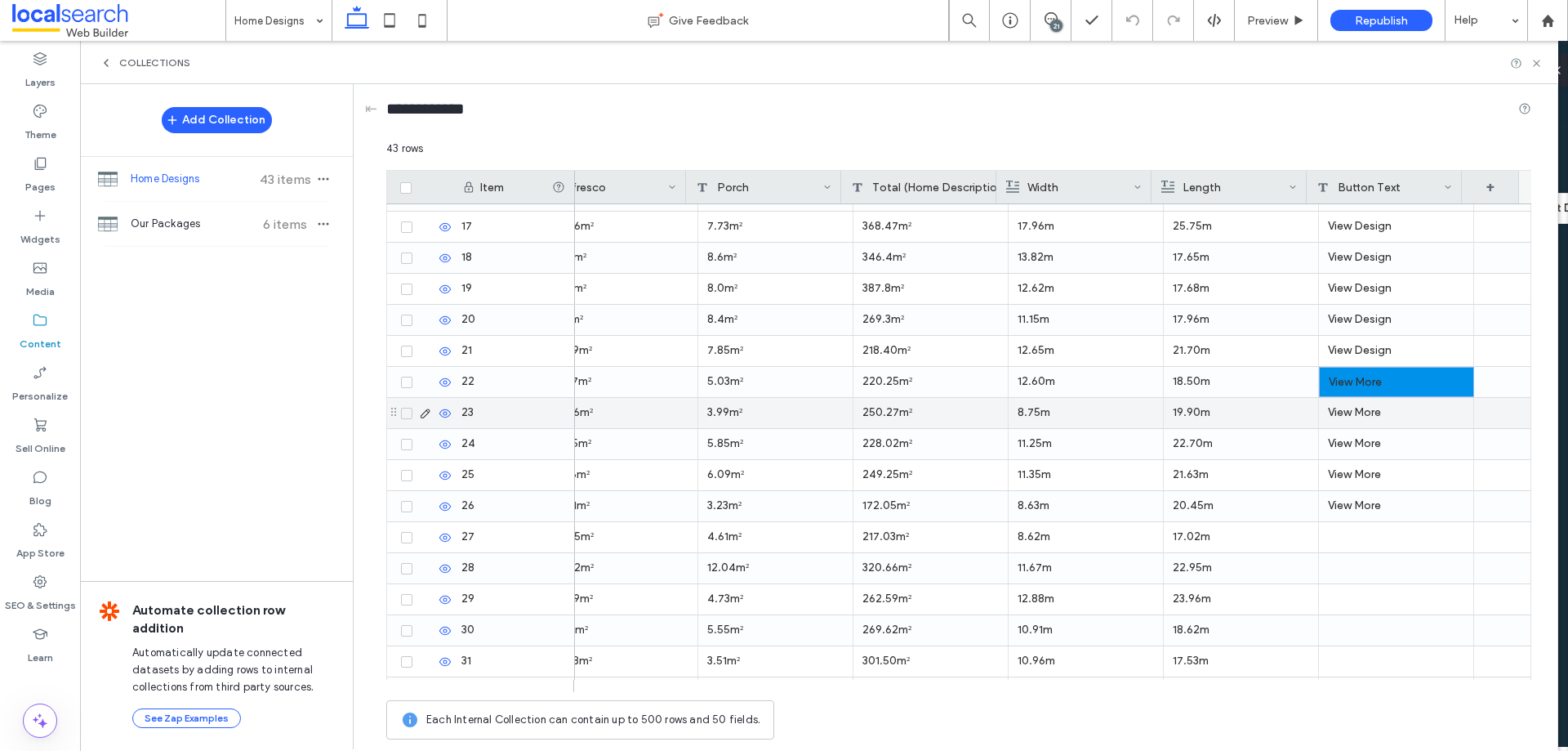
drag, startPoint x: 1362, startPoint y: 412, endPoint x: 1357, endPoint y: 420, distance: 9.4
click at [1360, 412] on div "View More" at bounding box center [1397, 413] width 155 height 30
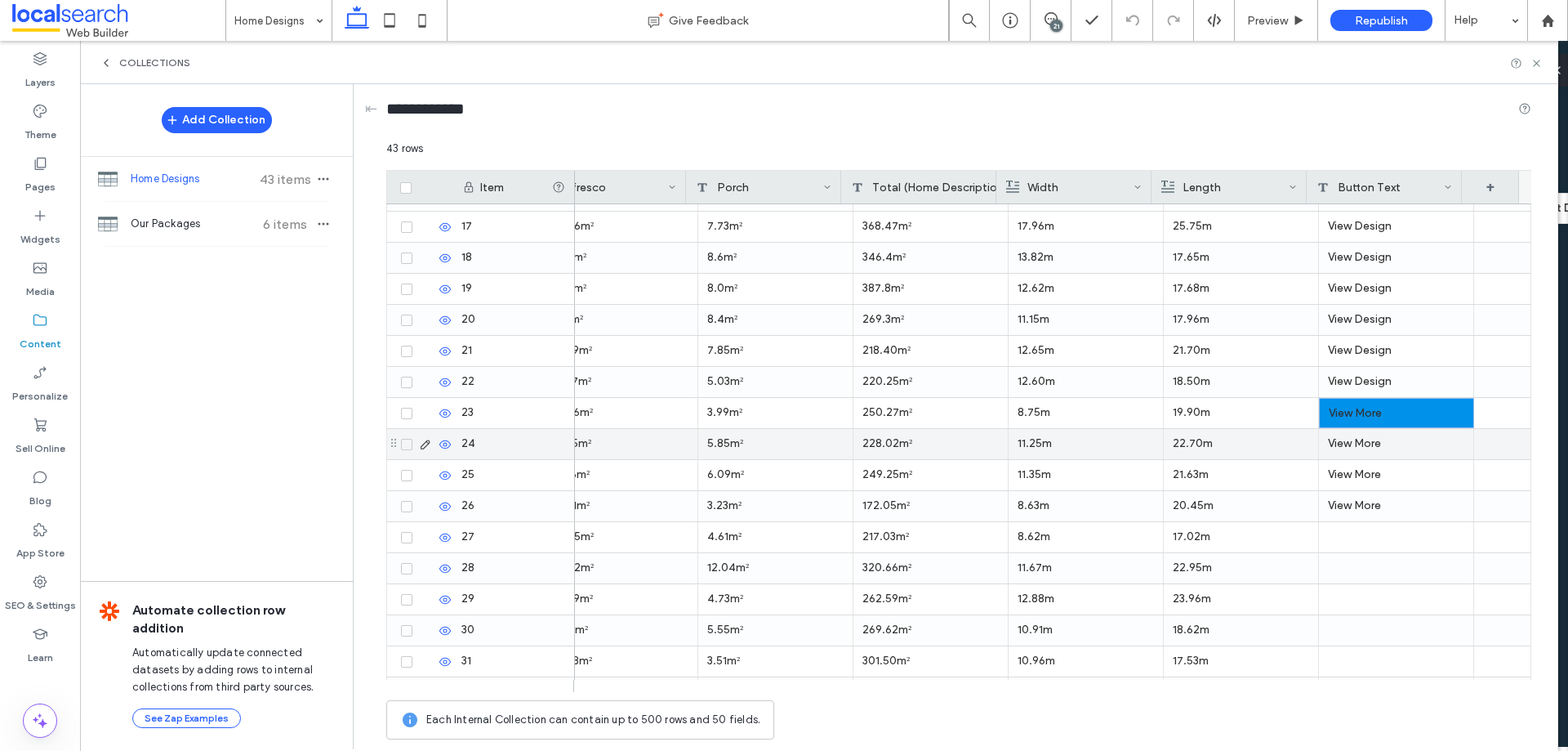
click at [1354, 447] on div "View More" at bounding box center [1397, 444] width 155 height 30
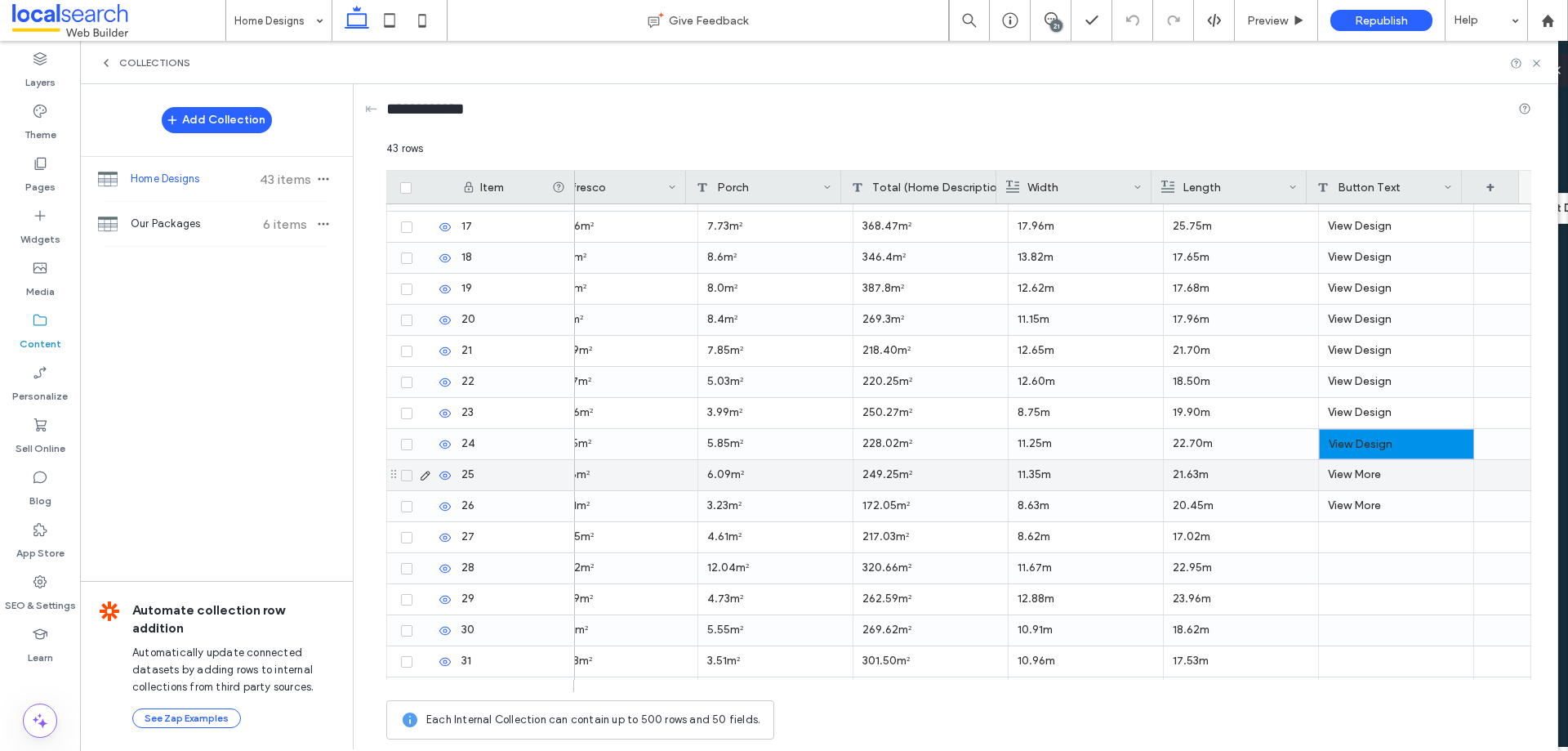
click at [1353, 471] on div "View More" at bounding box center [1397, 475] width 155 height 30
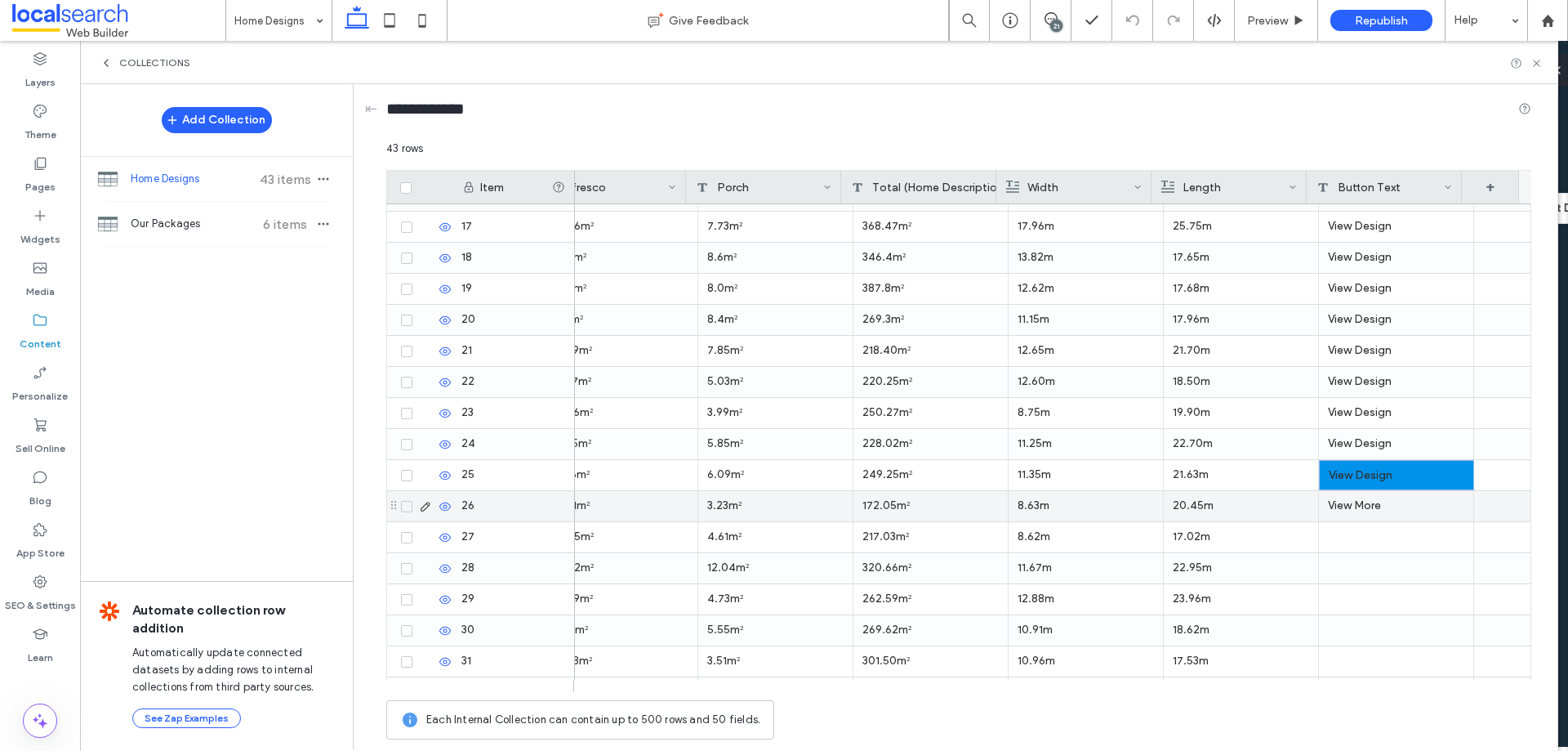
click at [1346, 500] on div "View More" at bounding box center [1397, 506] width 155 height 30
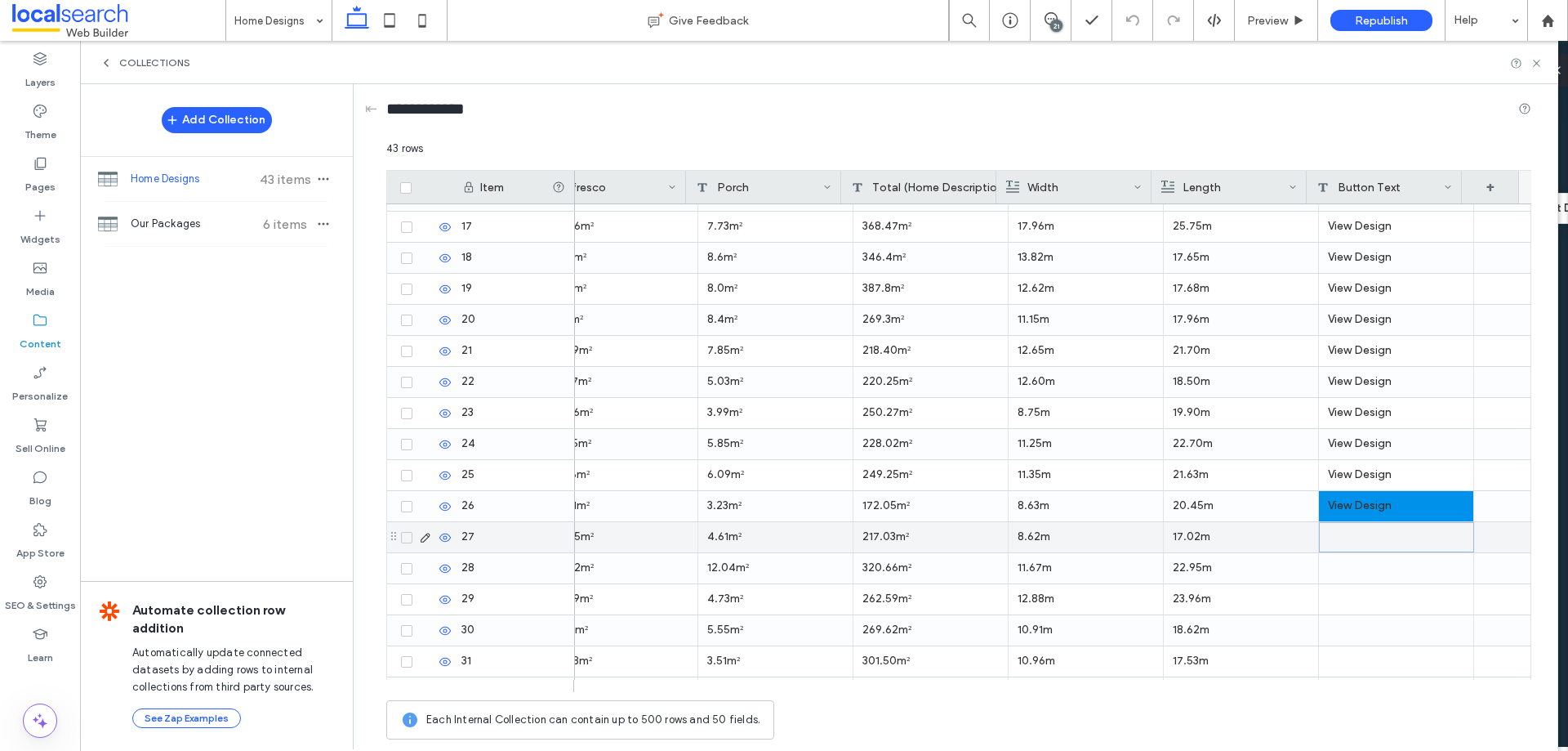
click at [1342, 538] on div at bounding box center [1397, 537] width 155 height 30
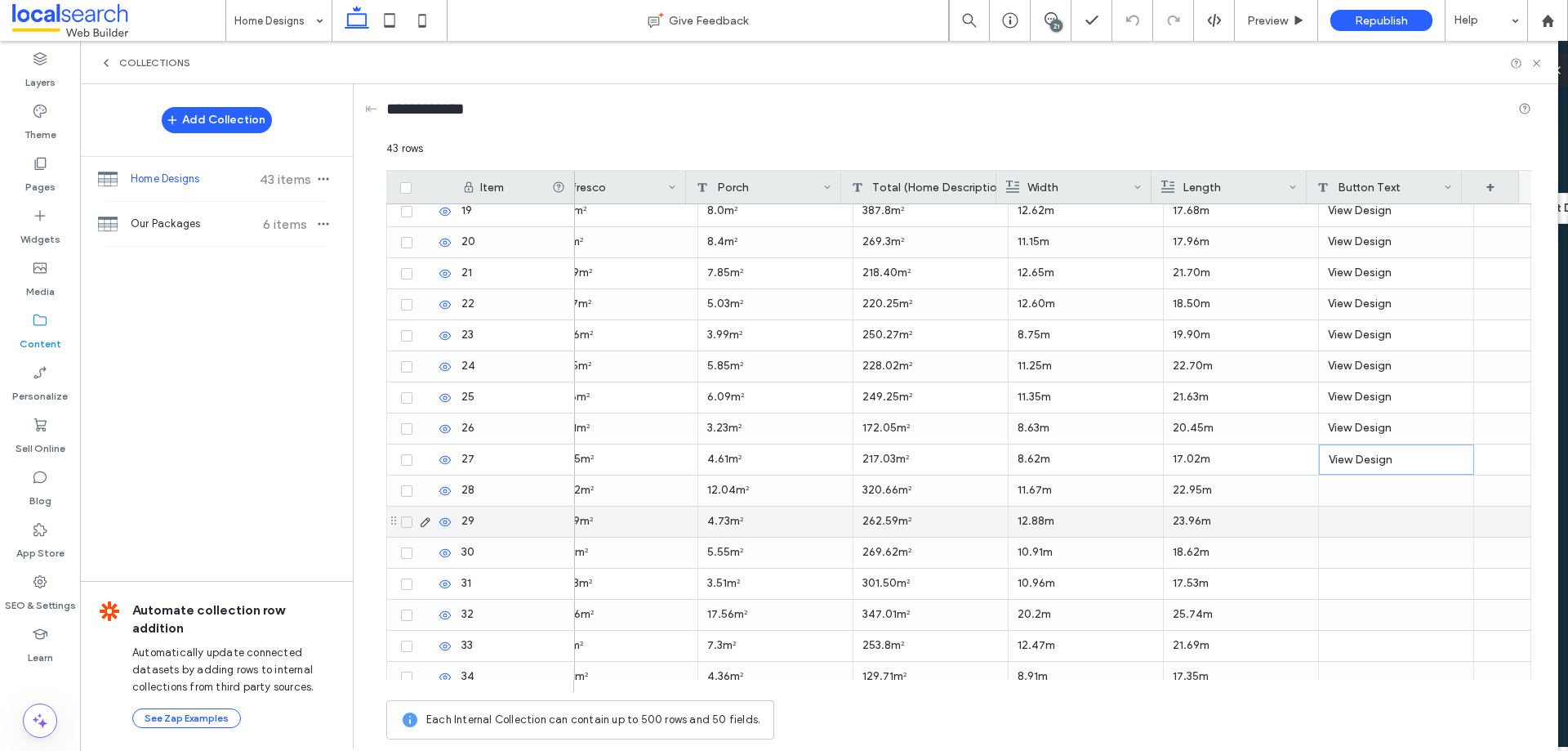
scroll to position [654, 0]
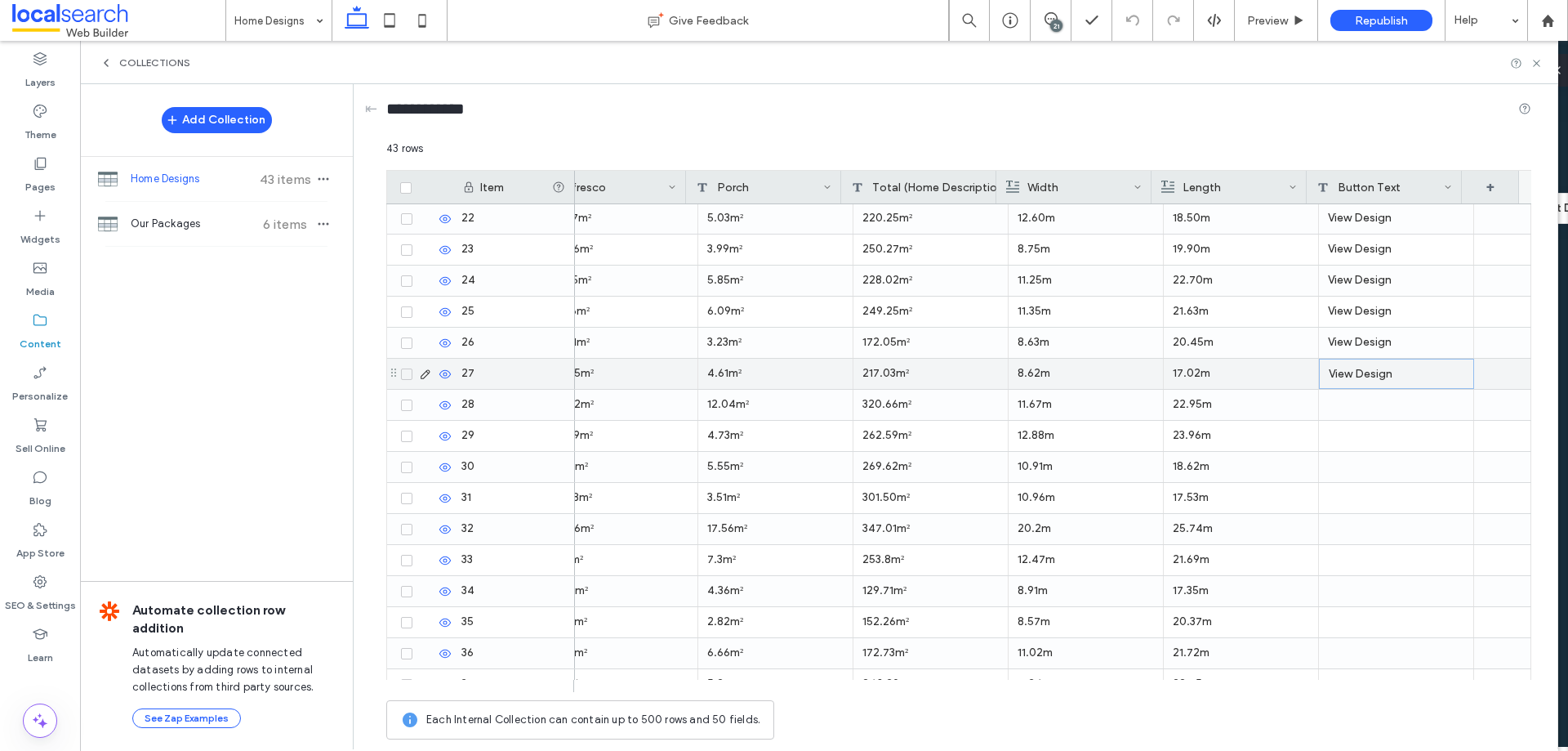
click at [1342, 407] on div at bounding box center [1397, 405] width 155 height 30
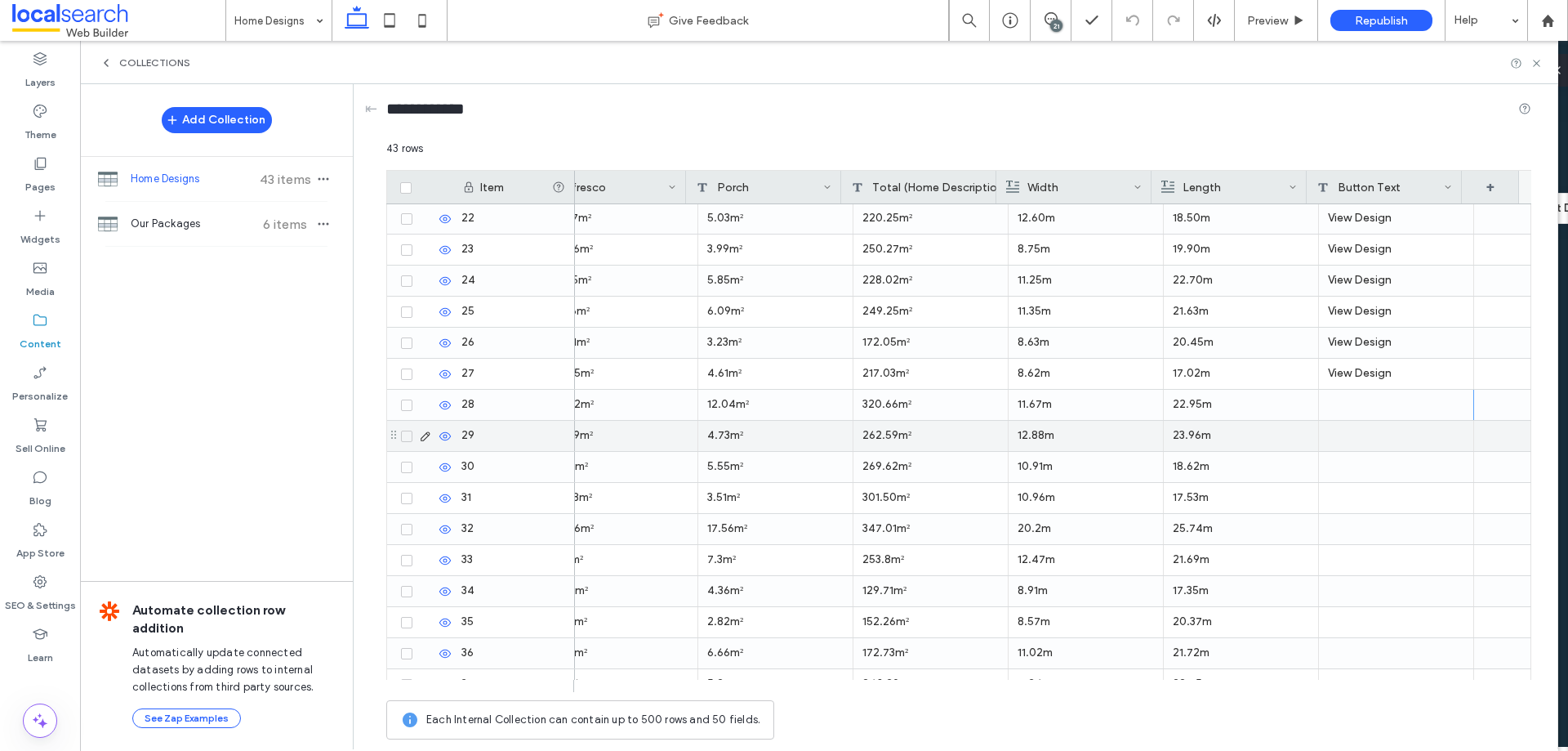
click at [1342, 441] on div at bounding box center [1397, 436] width 155 height 30
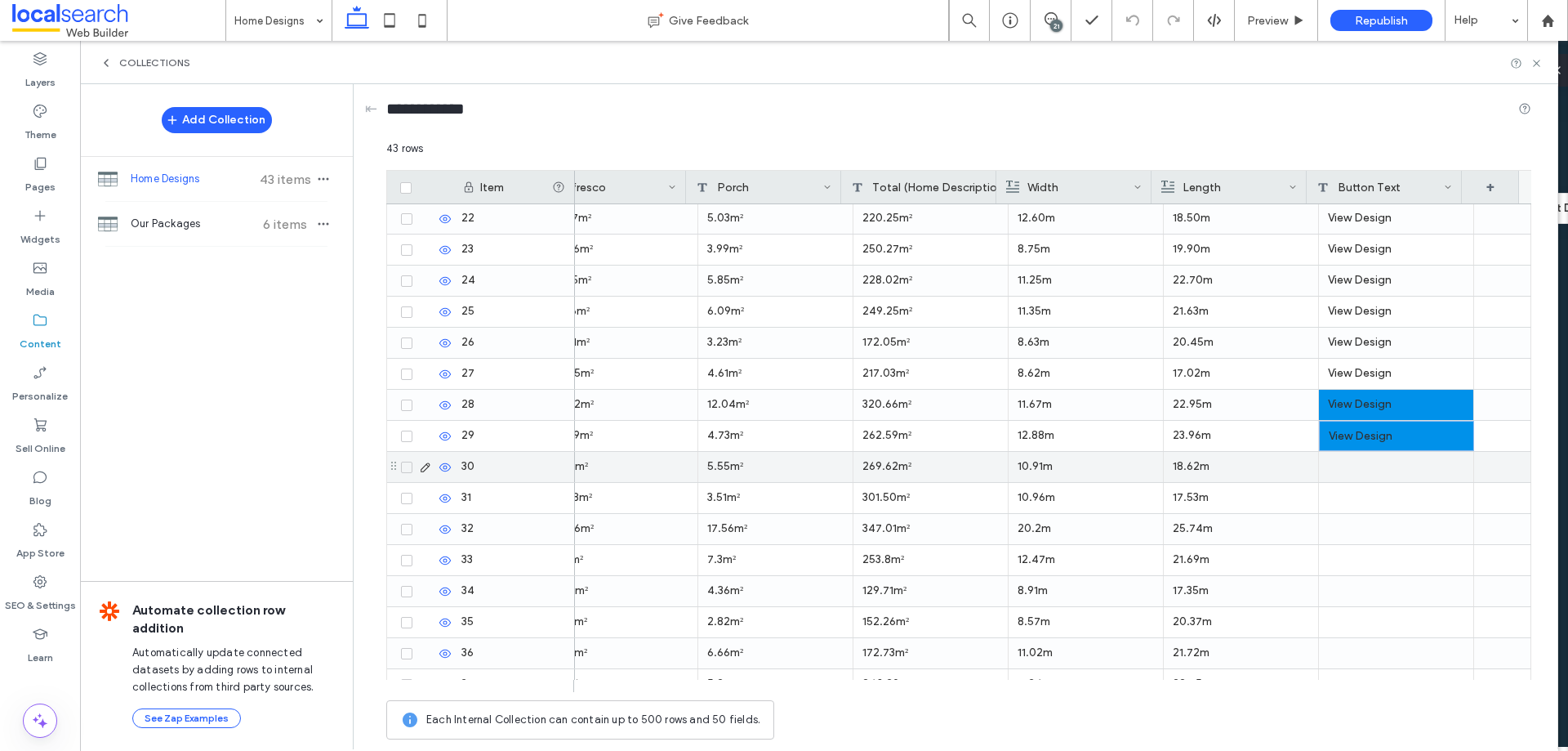
click at [1340, 481] on div at bounding box center [1397, 467] width 155 height 30
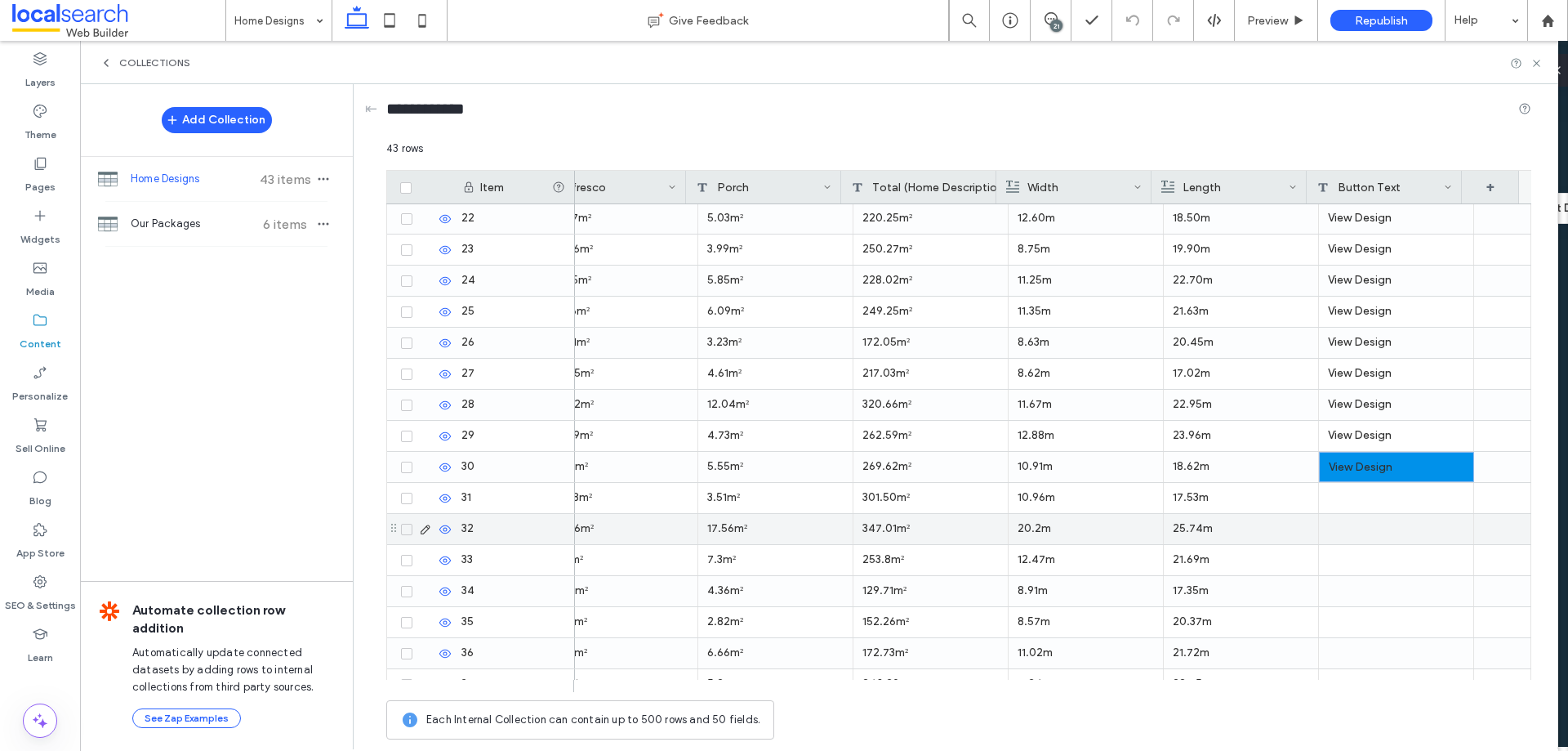
click at [1341, 501] on div at bounding box center [1397, 498] width 155 height 30
click at [1339, 537] on div at bounding box center [1397, 529] width 155 height 30
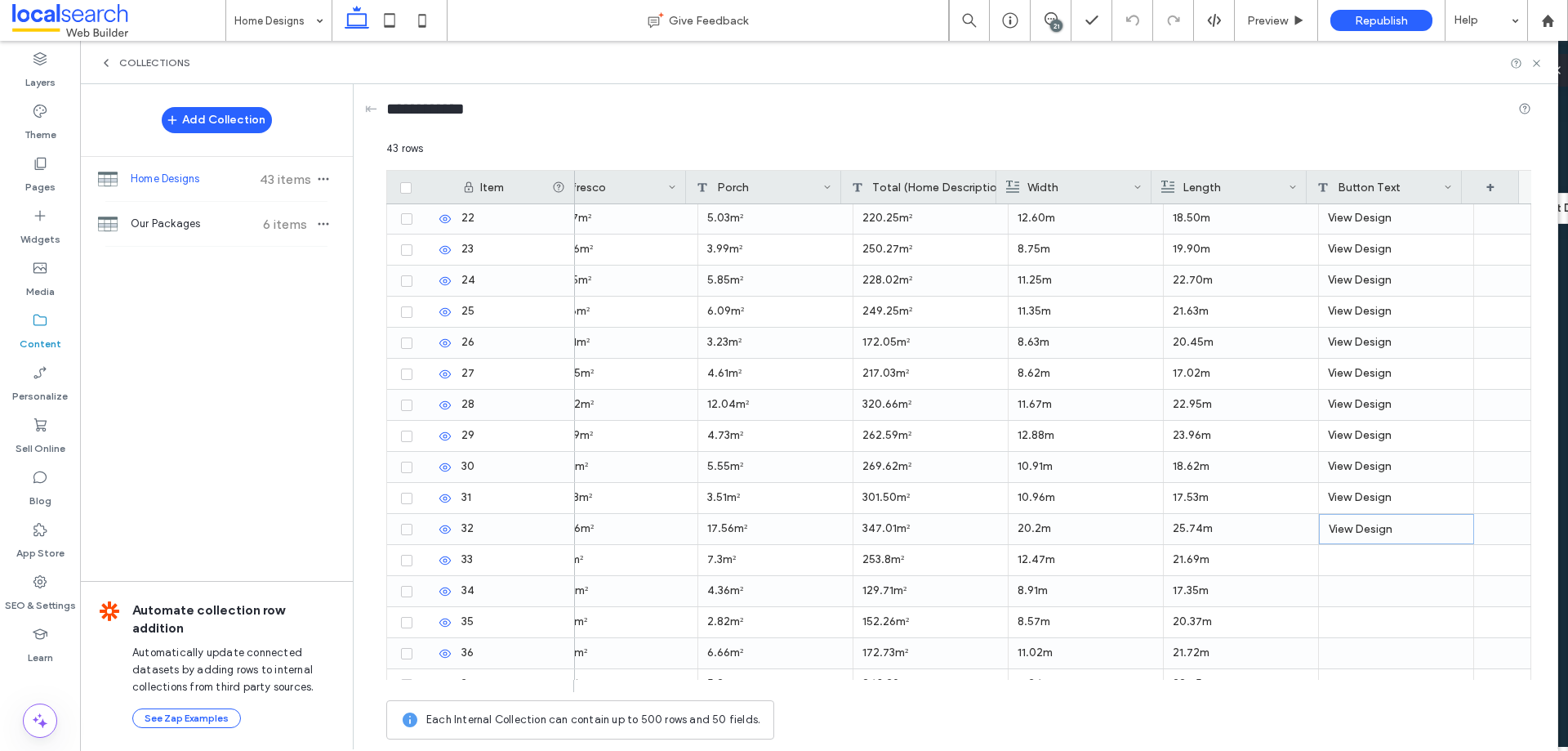
scroll to position [891, 0]
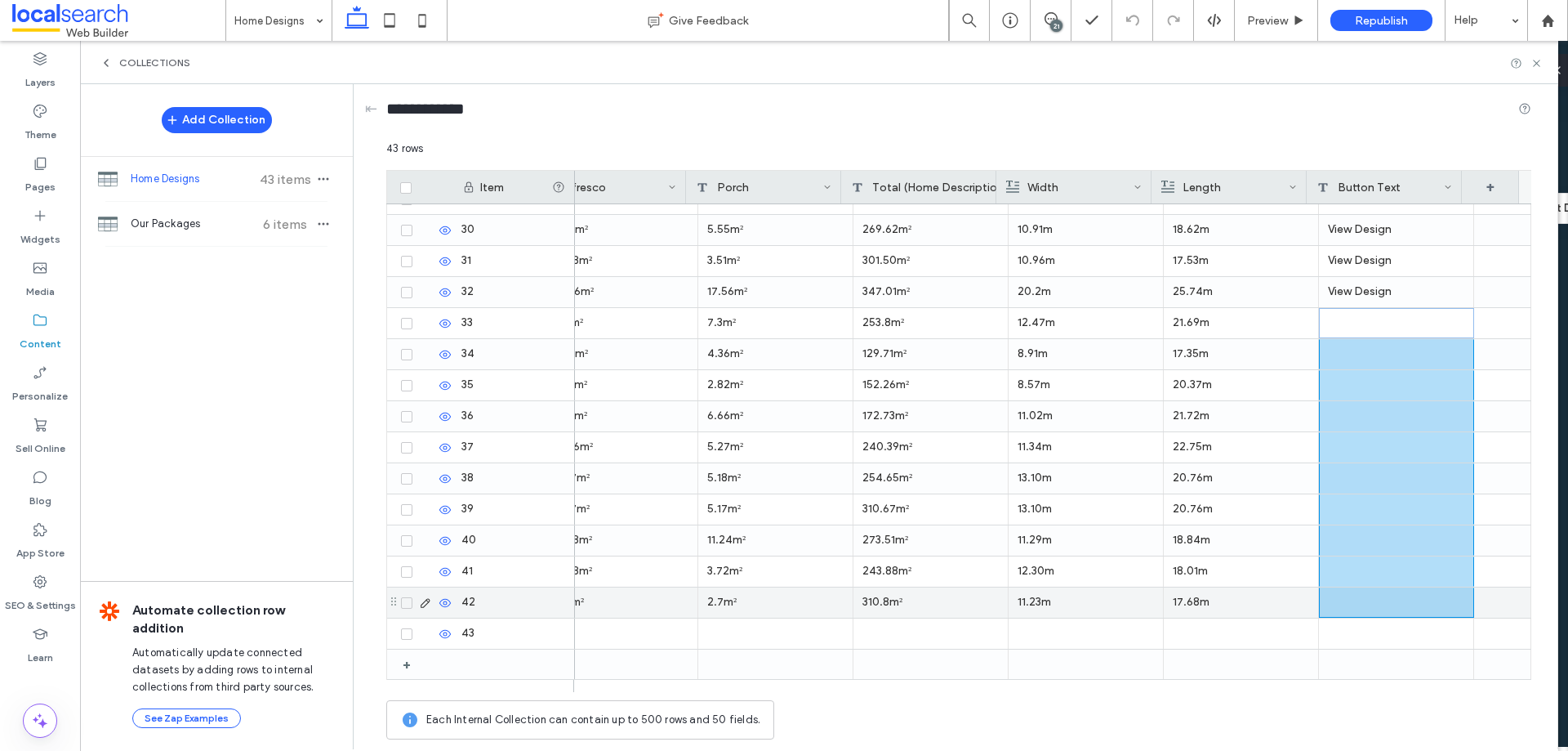
drag, startPoint x: 1384, startPoint y: 317, endPoint x: 1409, endPoint y: 611, distance: 295.1
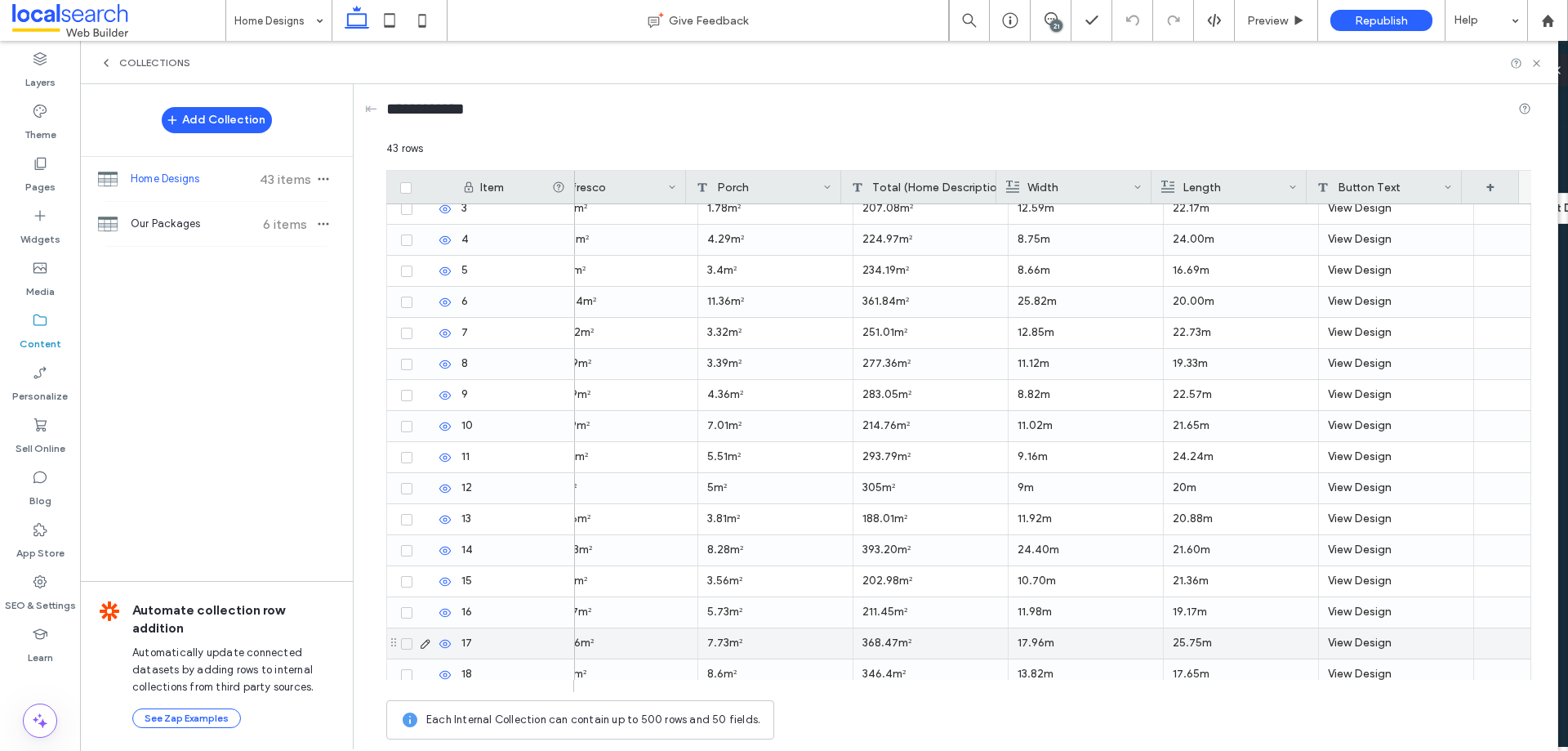
scroll to position [0, 0]
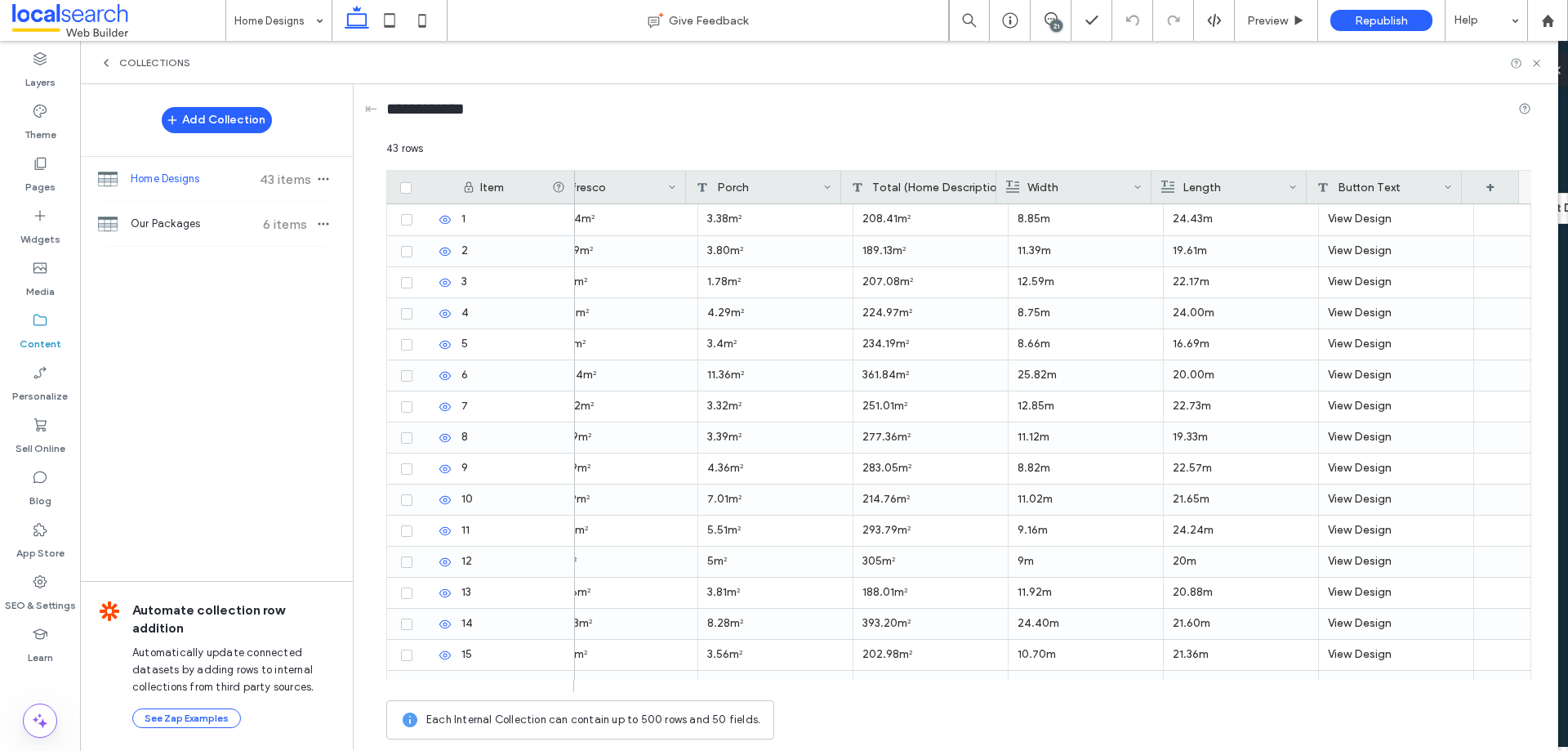
click at [110, 60] on icon at bounding box center [106, 63] width 13 height 13
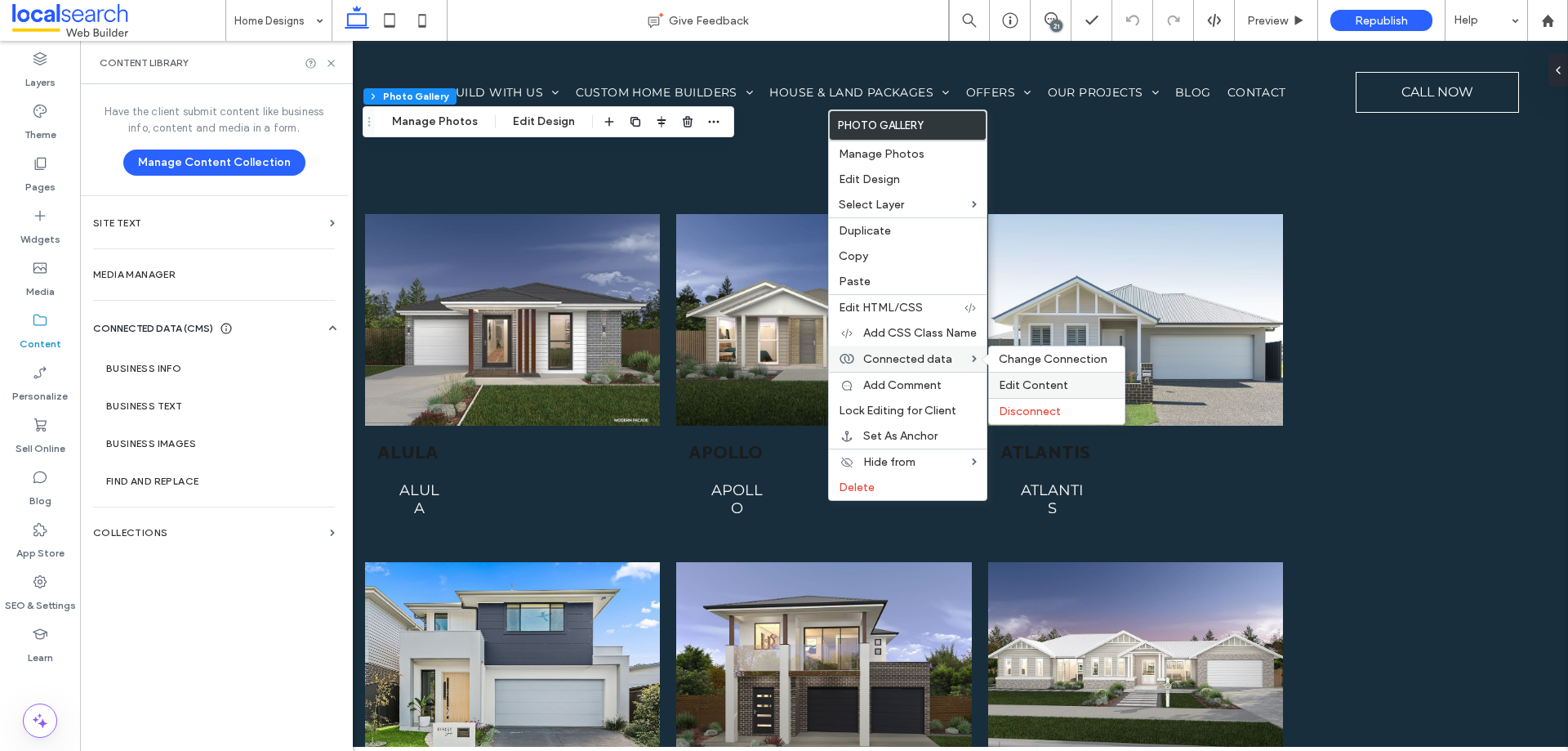
click at [1023, 386] on span "Edit Content" at bounding box center [1034, 385] width 69 height 14
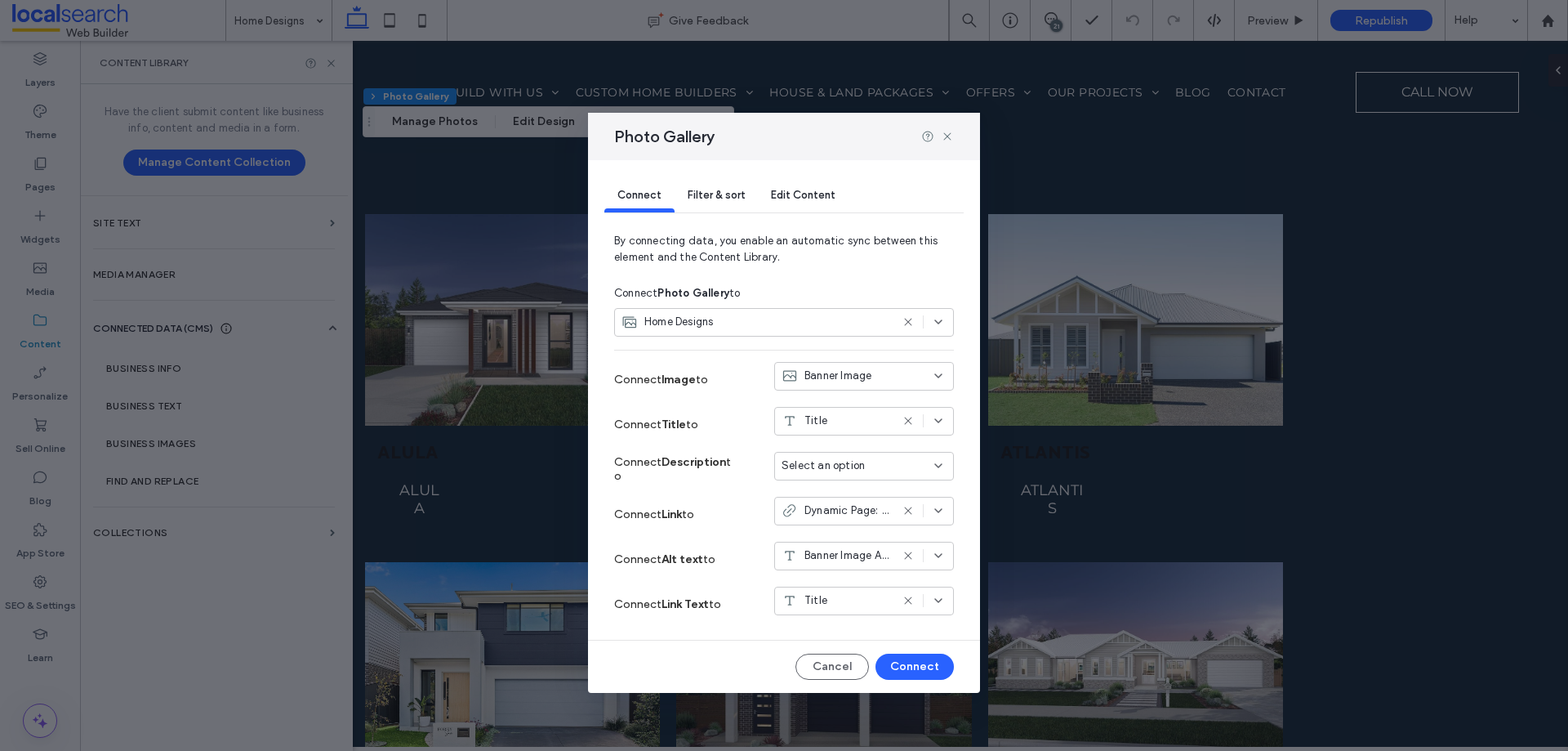
click at [875, 591] on div "Title" at bounding box center [864, 600] width 180 height 28
click at [871, 570] on div "Button Text" at bounding box center [864, 572] width 178 height 28
click at [920, 664] on button "Connect" at bounding box center [915, 667] width 79 height 26
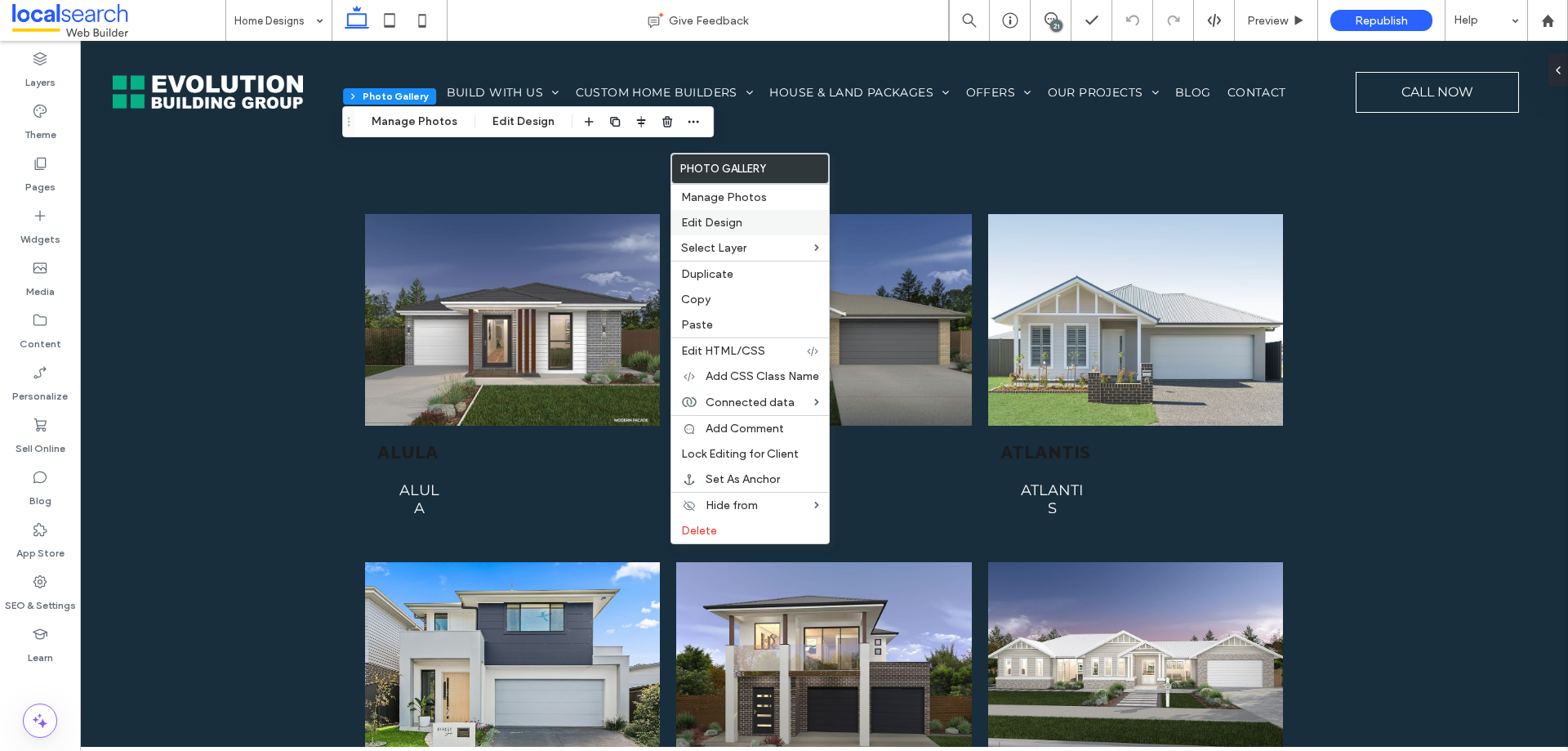
click at [732, 221] on span "Edit Design" at bounding box center [711, 222] width 61 height 14
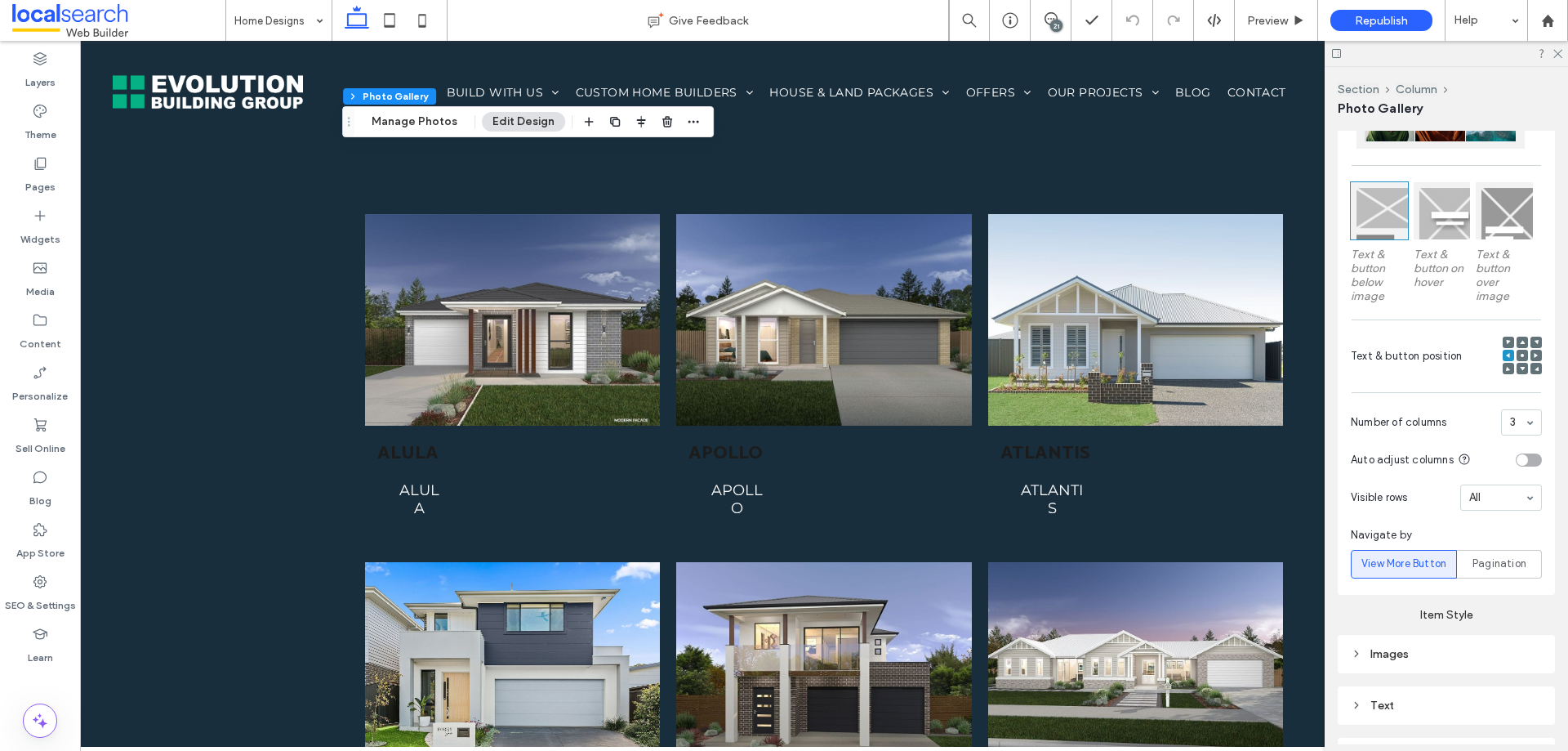
scroll to position [491, 0]
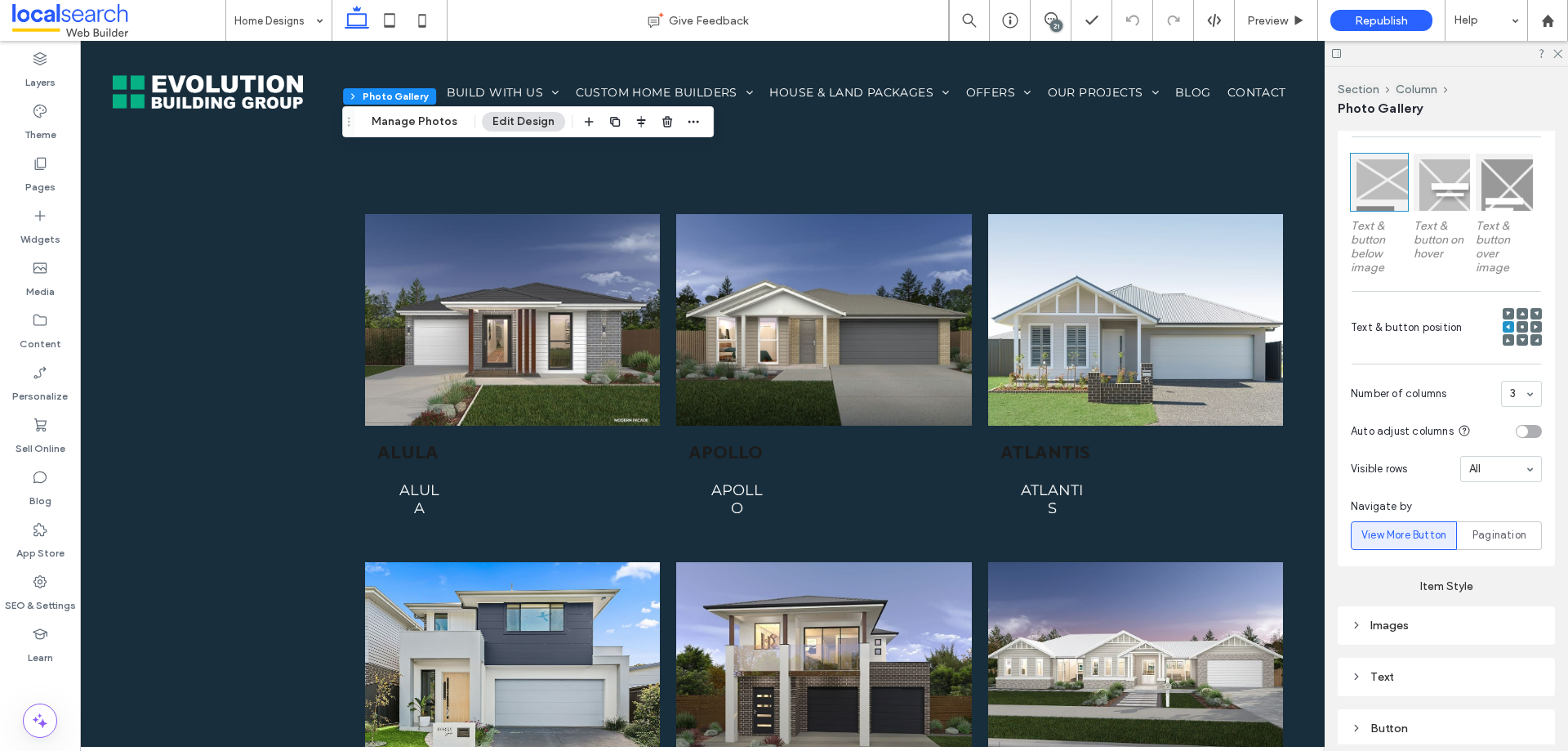
drag, startPoint x: 1397, startPoint y: 663, endPoint x: 1418, endPoint y: 641, distance: 30.4
click at [1398, 666] on div "Text" at bounding box center [1446, 677] width 191 height 22
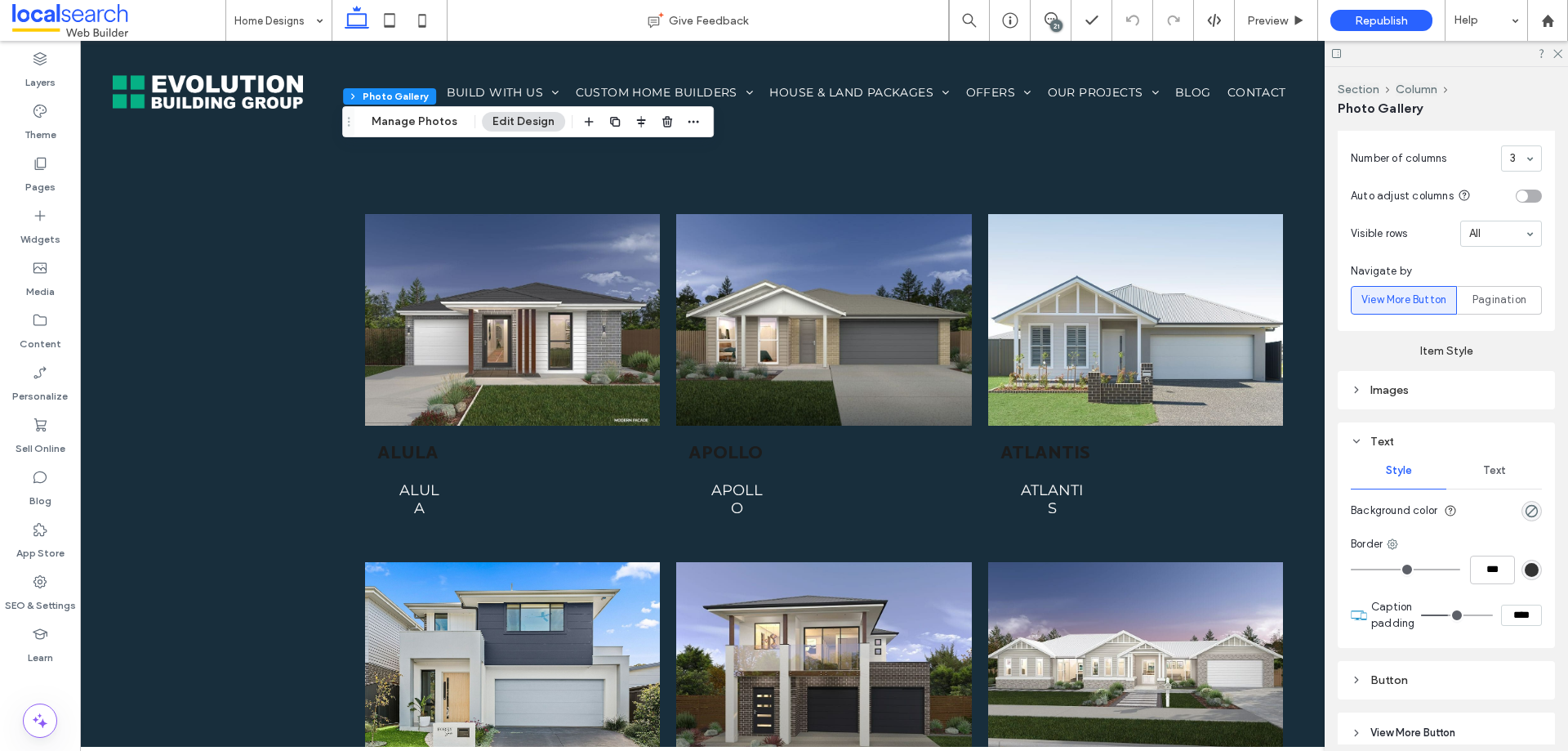
scroll to position [735, 0]
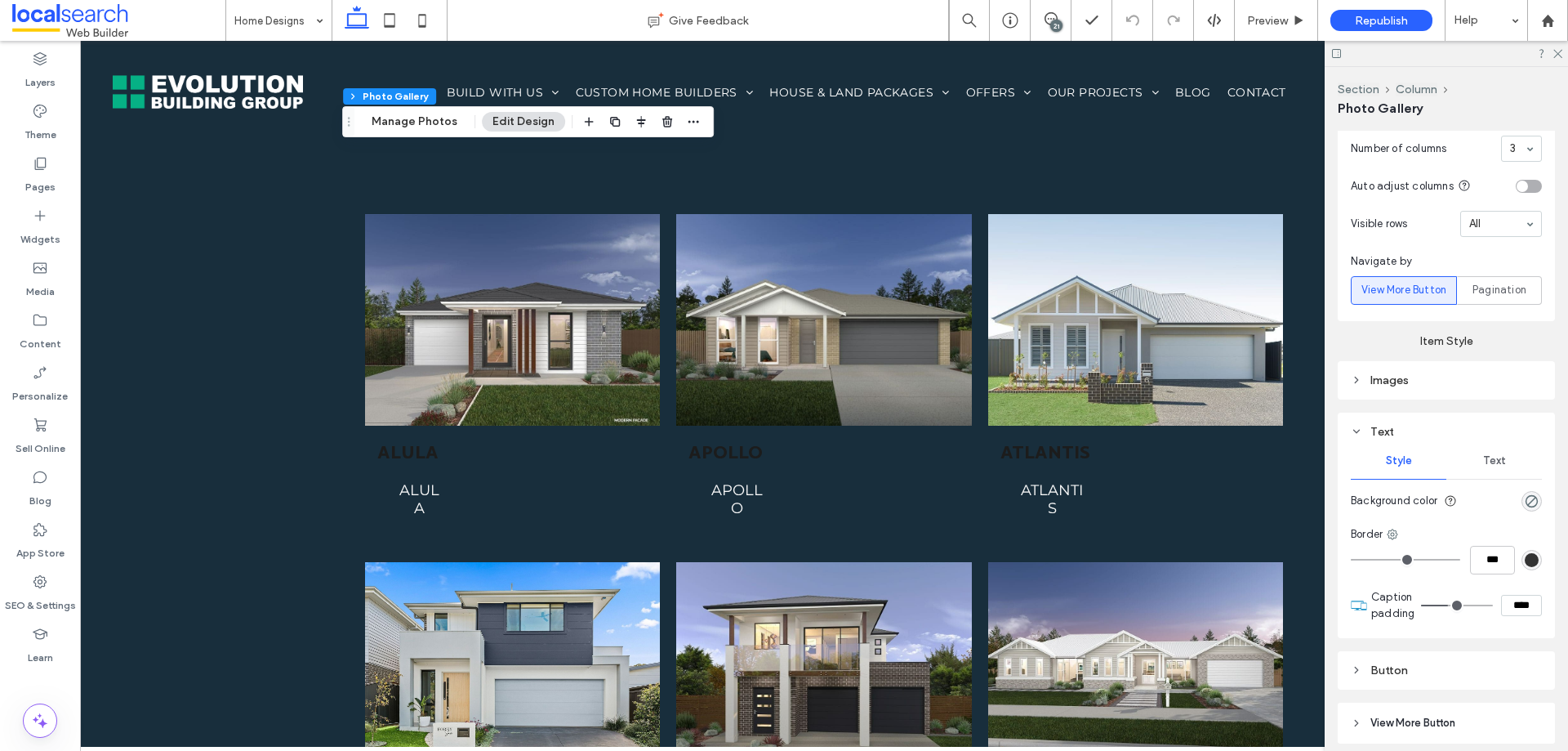
click at [1491, 470] on div "Text" at bounding box center [1494, 460] width 96 height 36
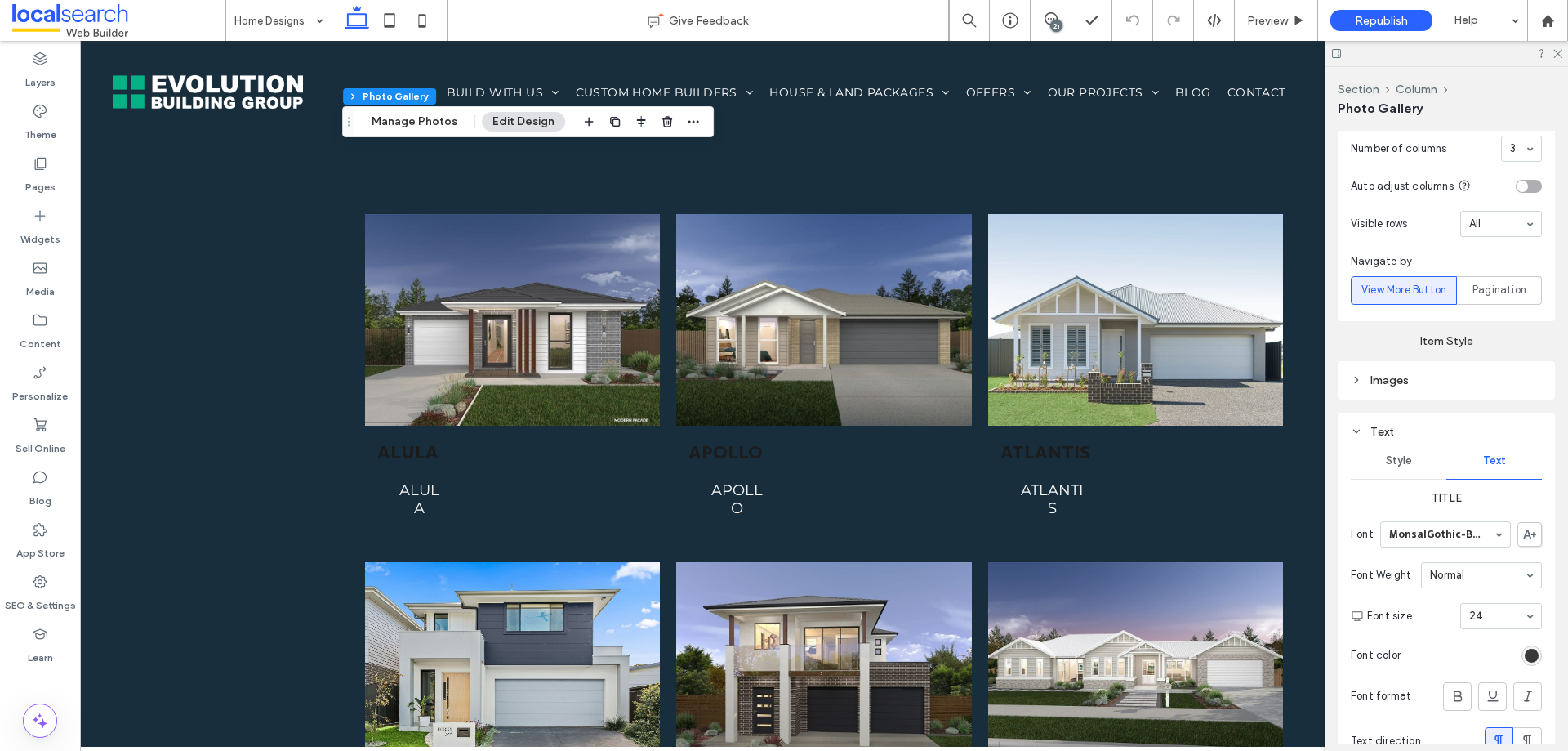
click at [1525, 649] on div "rgb(28, 28, 28)" at bounding box center [1531, 655] width 14 height 14
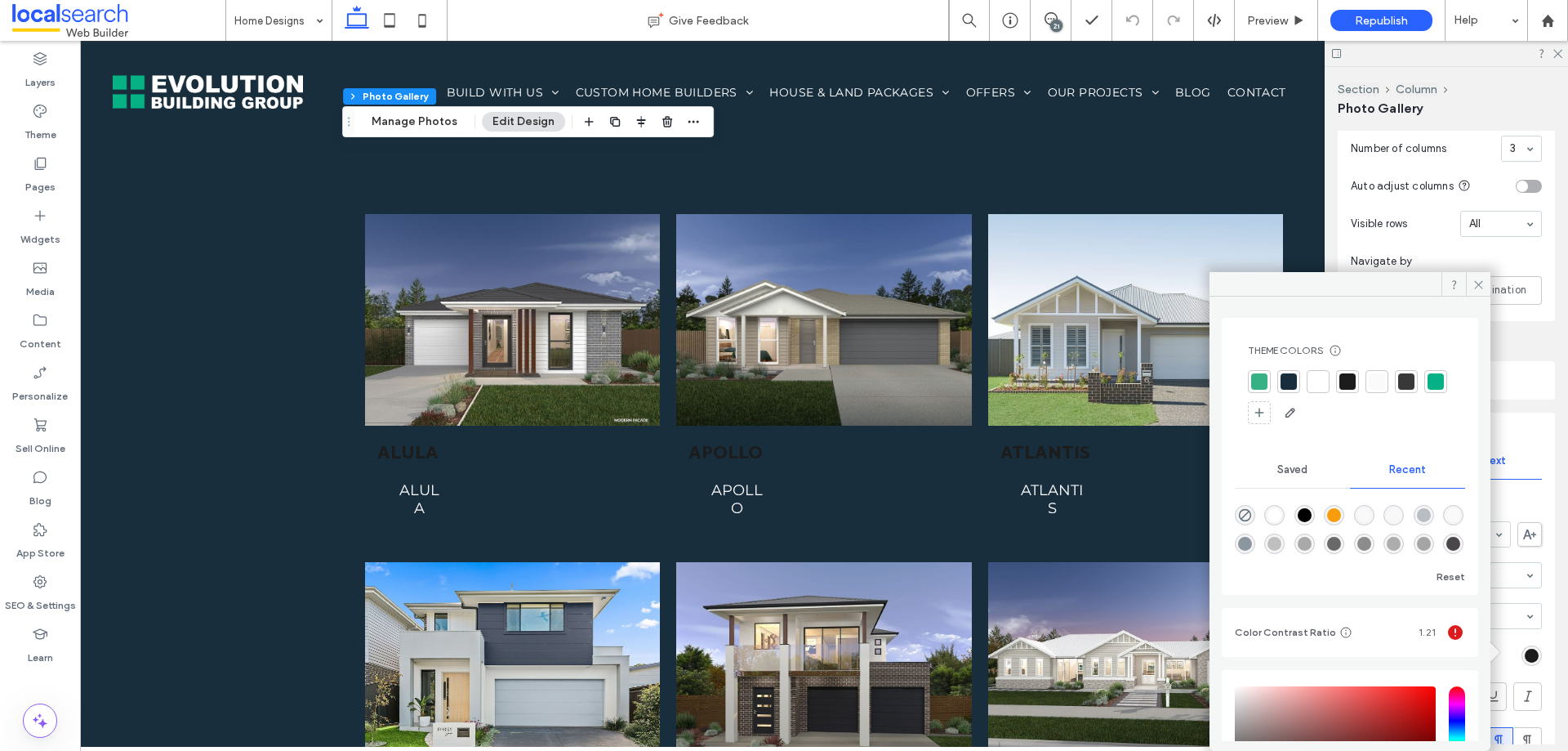
click at [1322, 377] on div at bounding box center [1319, 382] width 16 height 16
click at [1475, 284] on icon at bounding box center [1479, 284] width 12 height 12
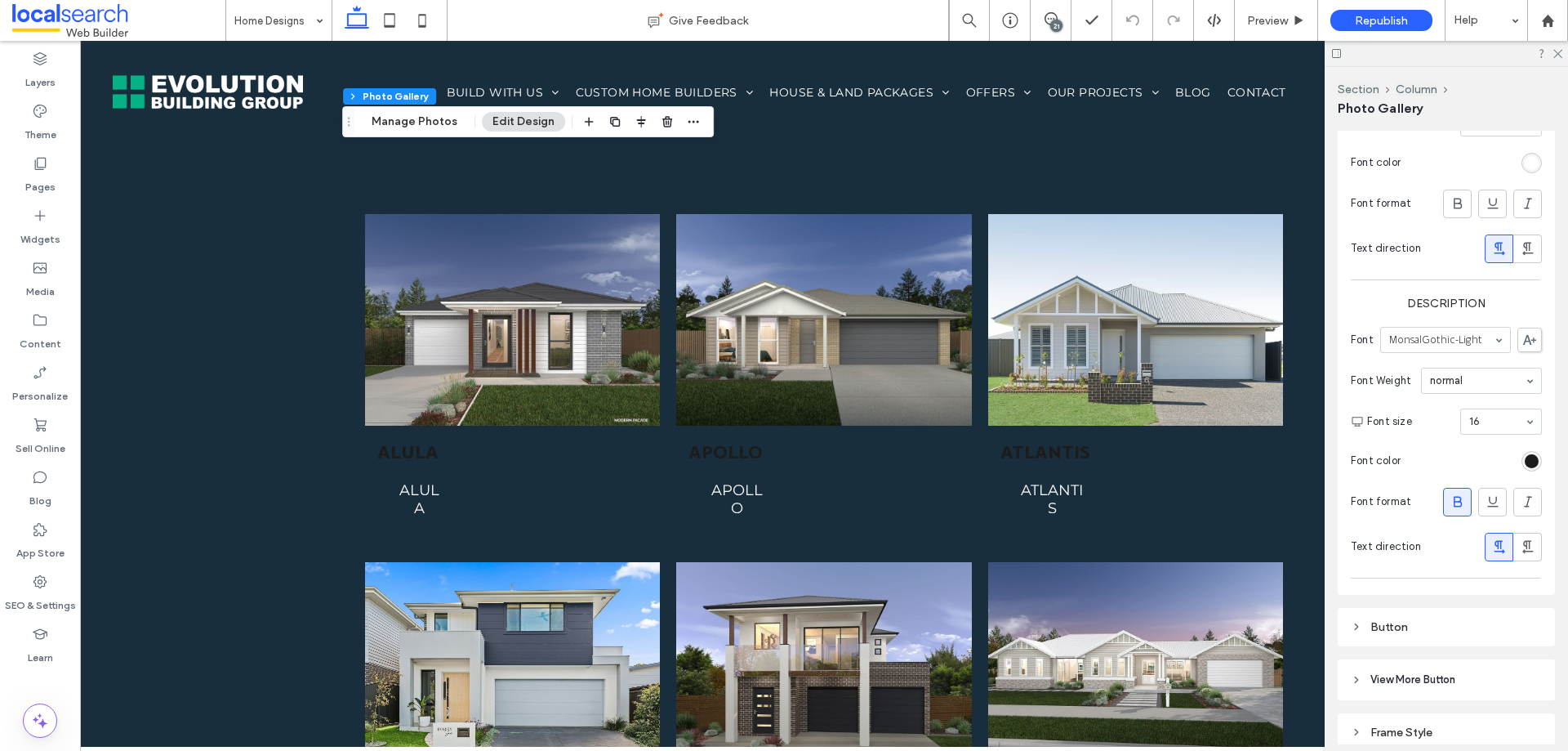
scroll to position [1298, 0]
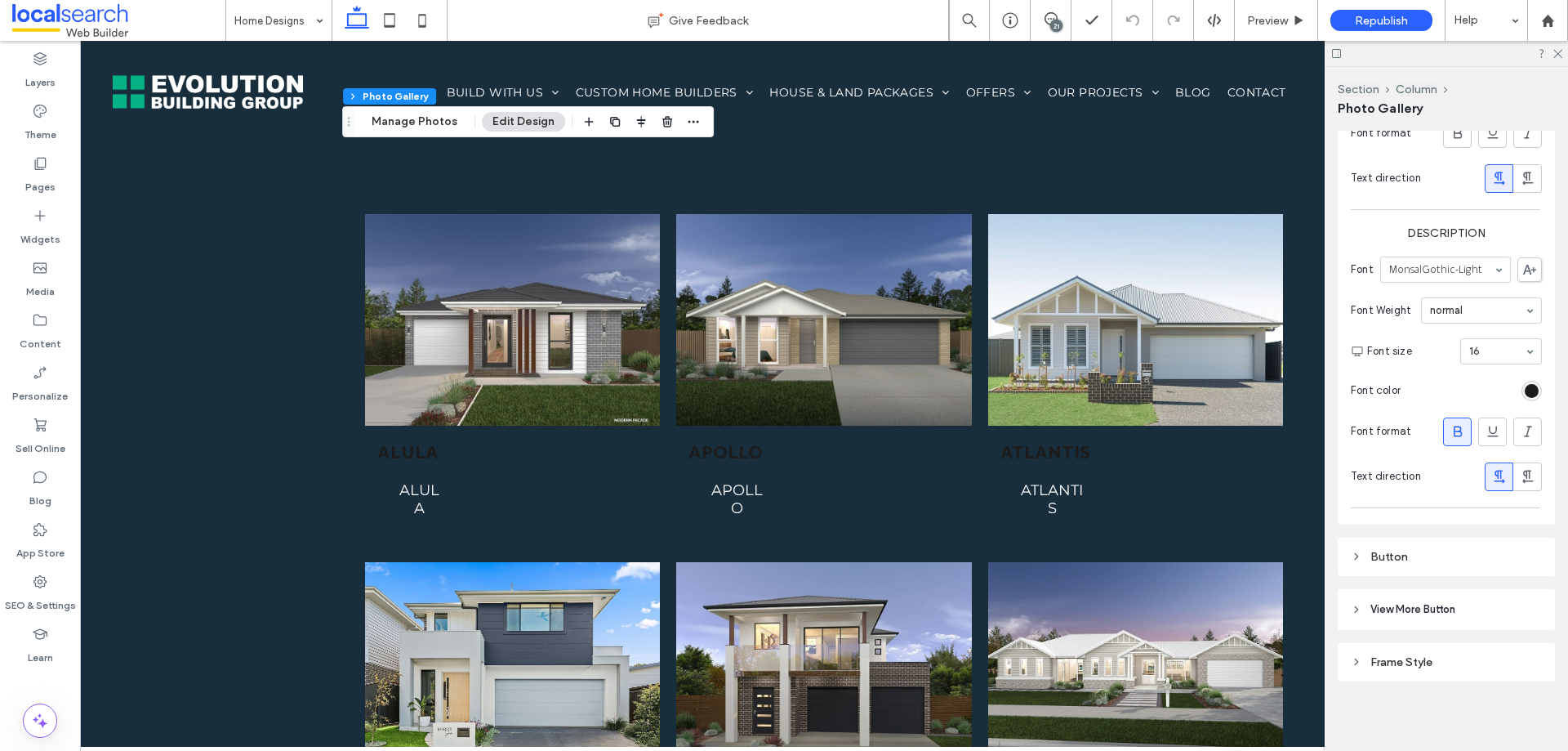
click at [1413, 555] on div "Button" at bounding box center [1446, 556] width 191 height 14
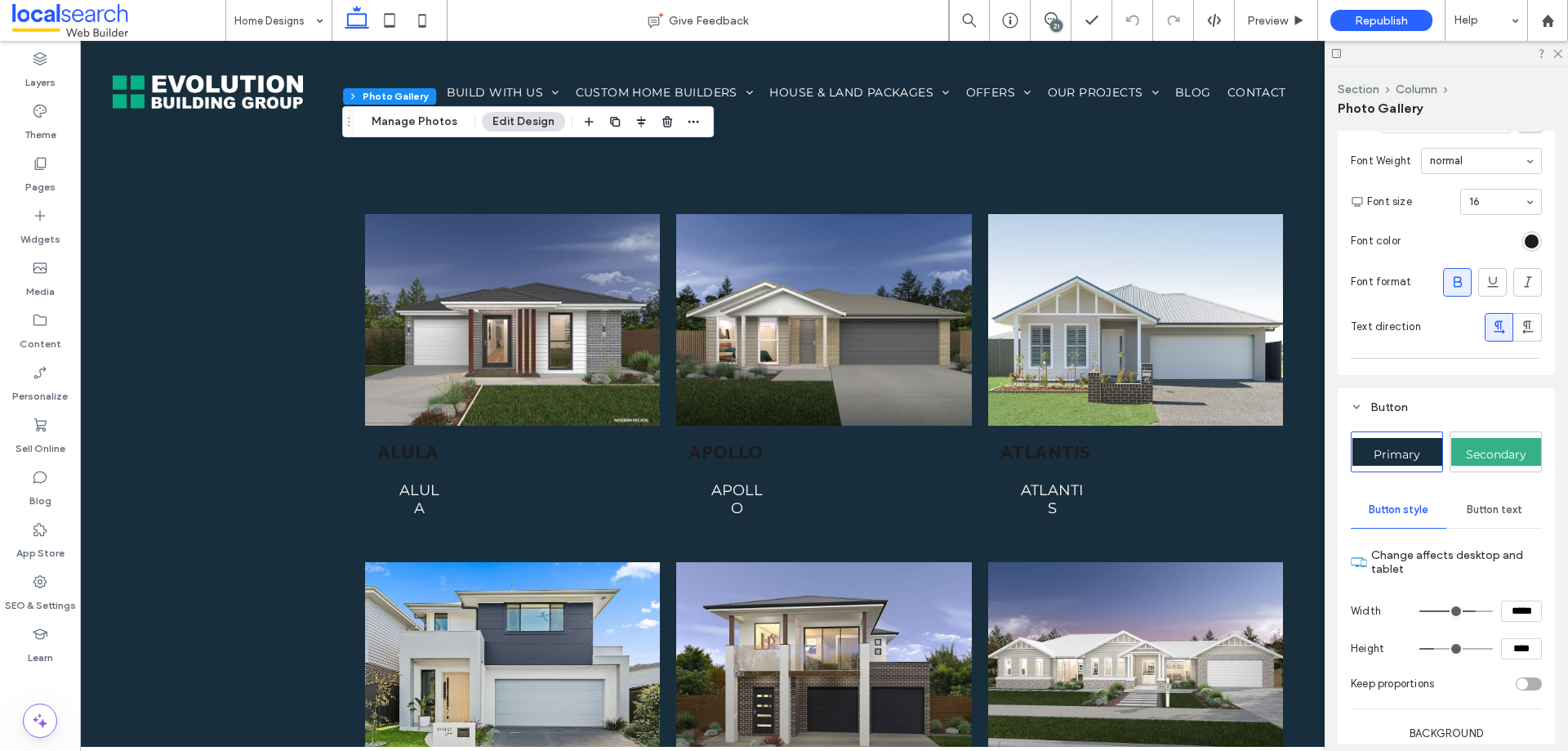
scroll to position [1462, 0]
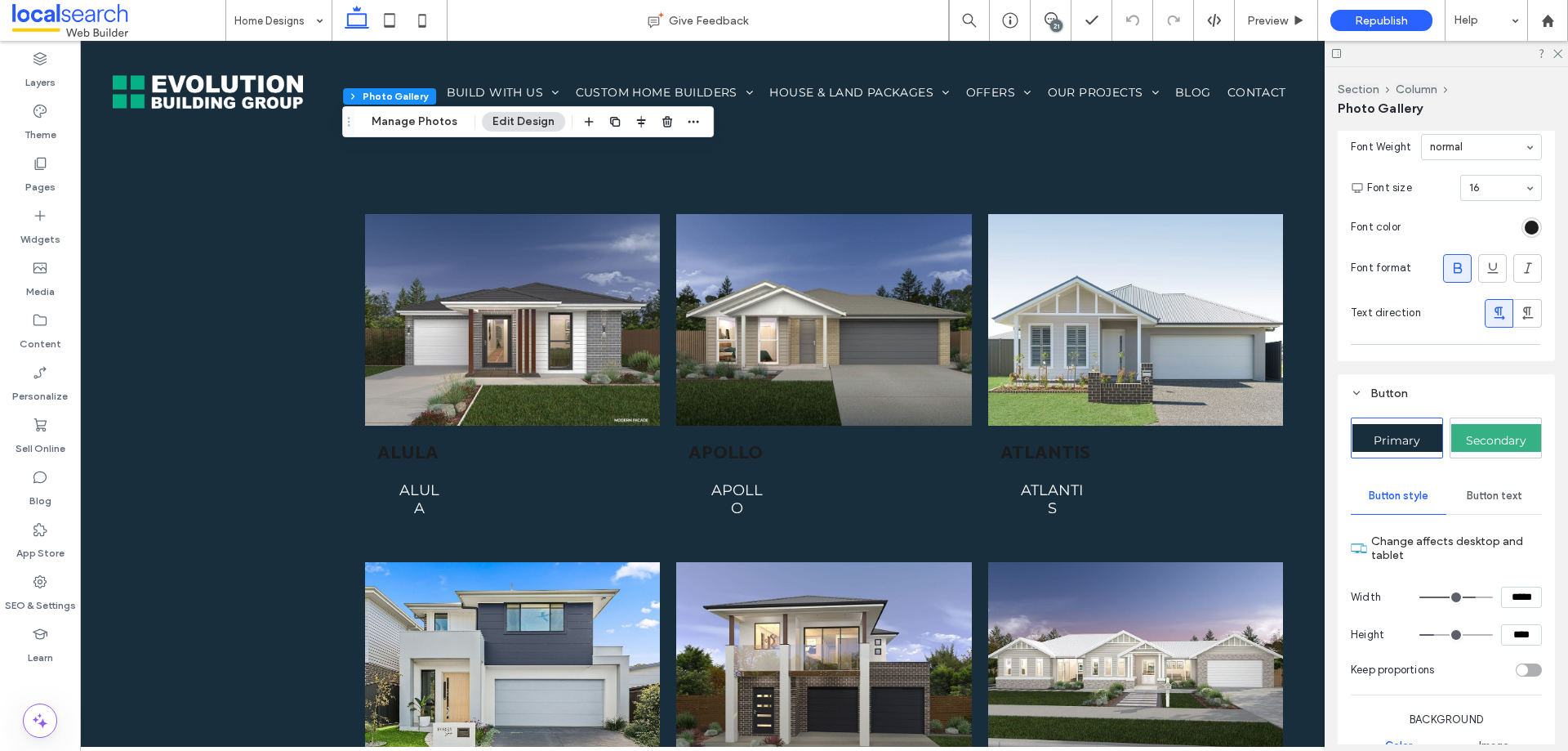
click at [1480, 437] on span "Secondary" at bounding box center [1497, 439] width 60 height 15
type input "***"
type input "*****"
type input "***"
type input "*****"
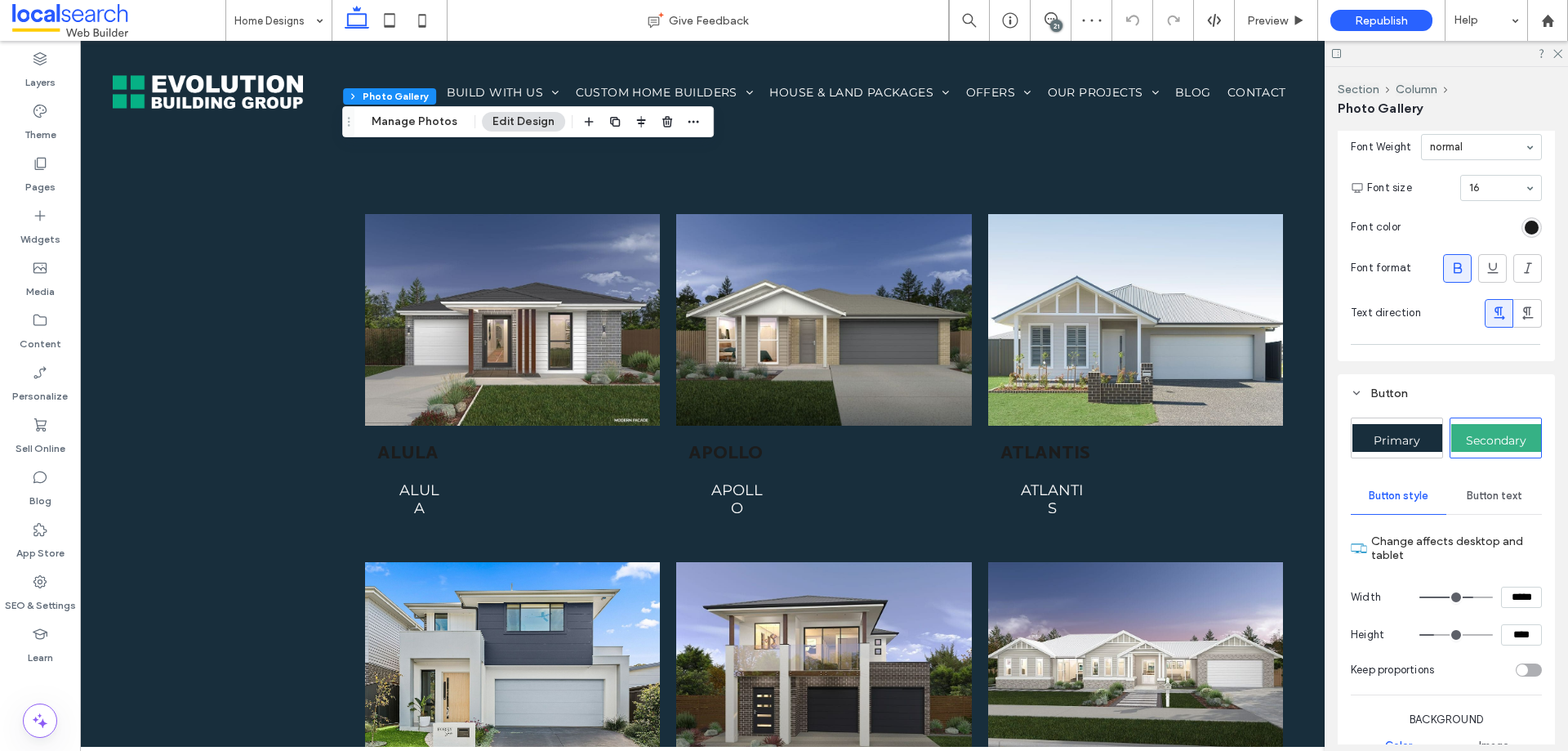
type input "***"
type input "*****"
type input "***"
type input "*****"
type input "***"
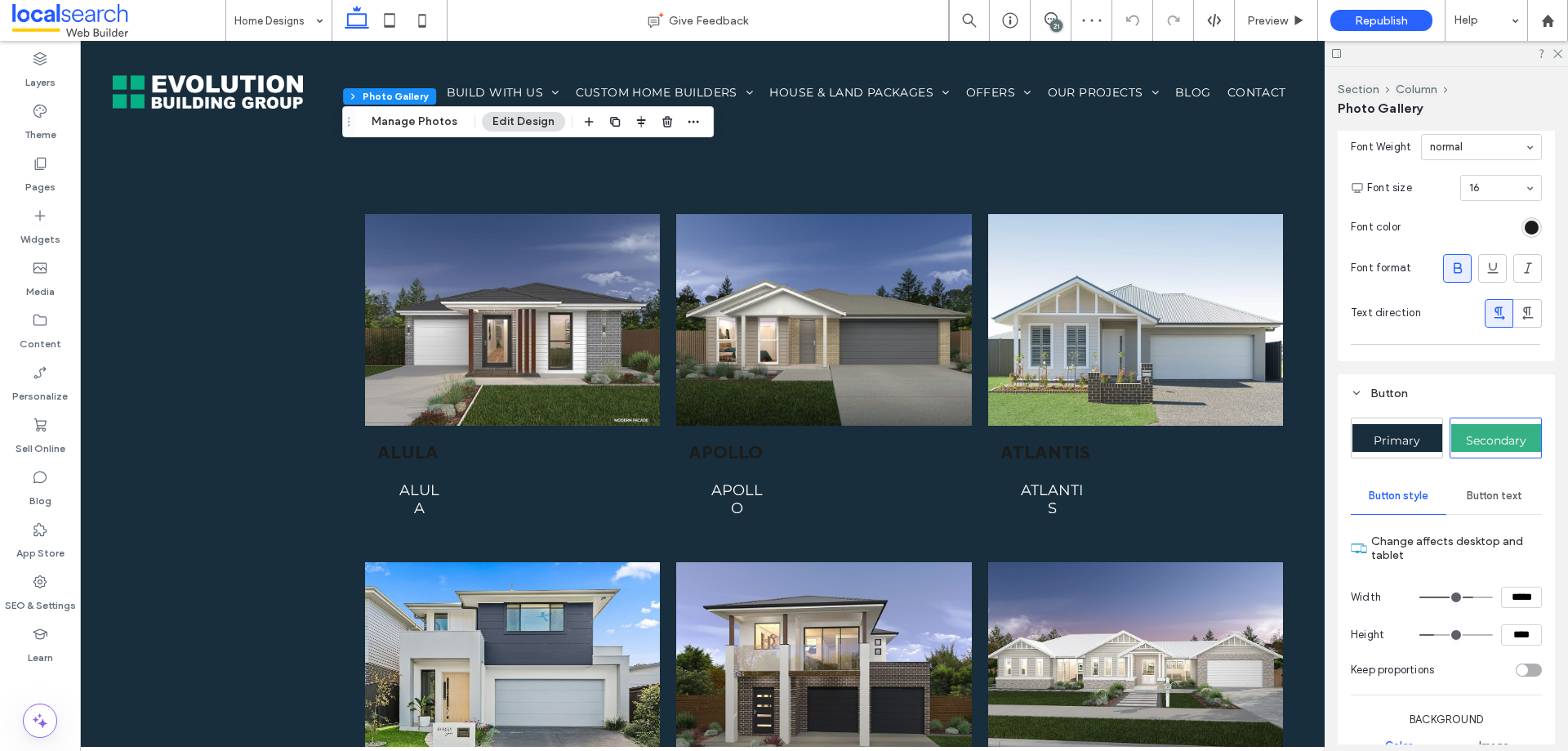
type input "*****"
type input "***"
type input "*****"
drag, startPoint x: 1461, startPoint y: 598, endPoint x: 1498, endPoint y: 597, distance: 37.0
type input "***"
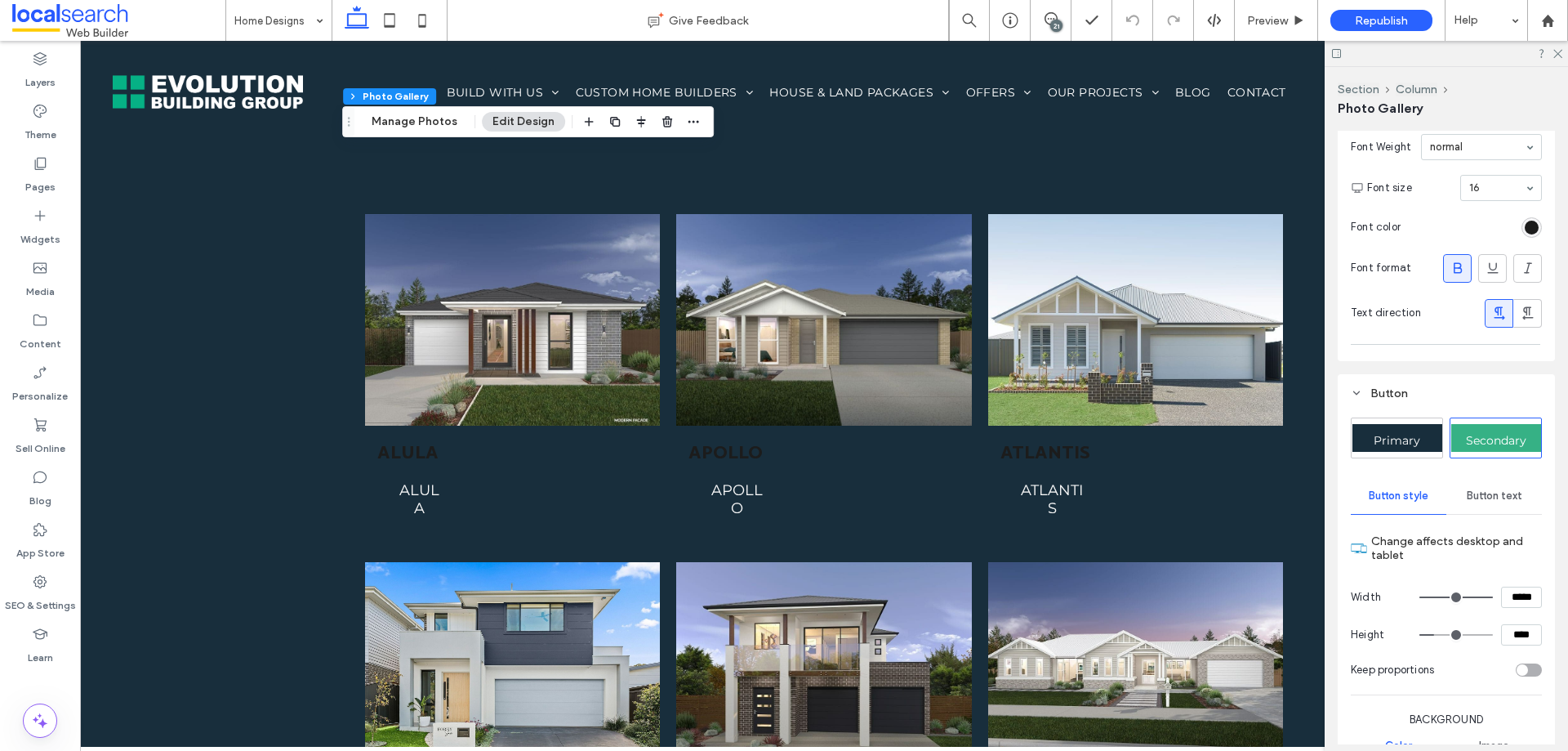
click at [1493, 597] on input "range" at bounding box center [1457, 598] width 73 height 2
type input "**"
type input "****"
type input "**"
type input "****"
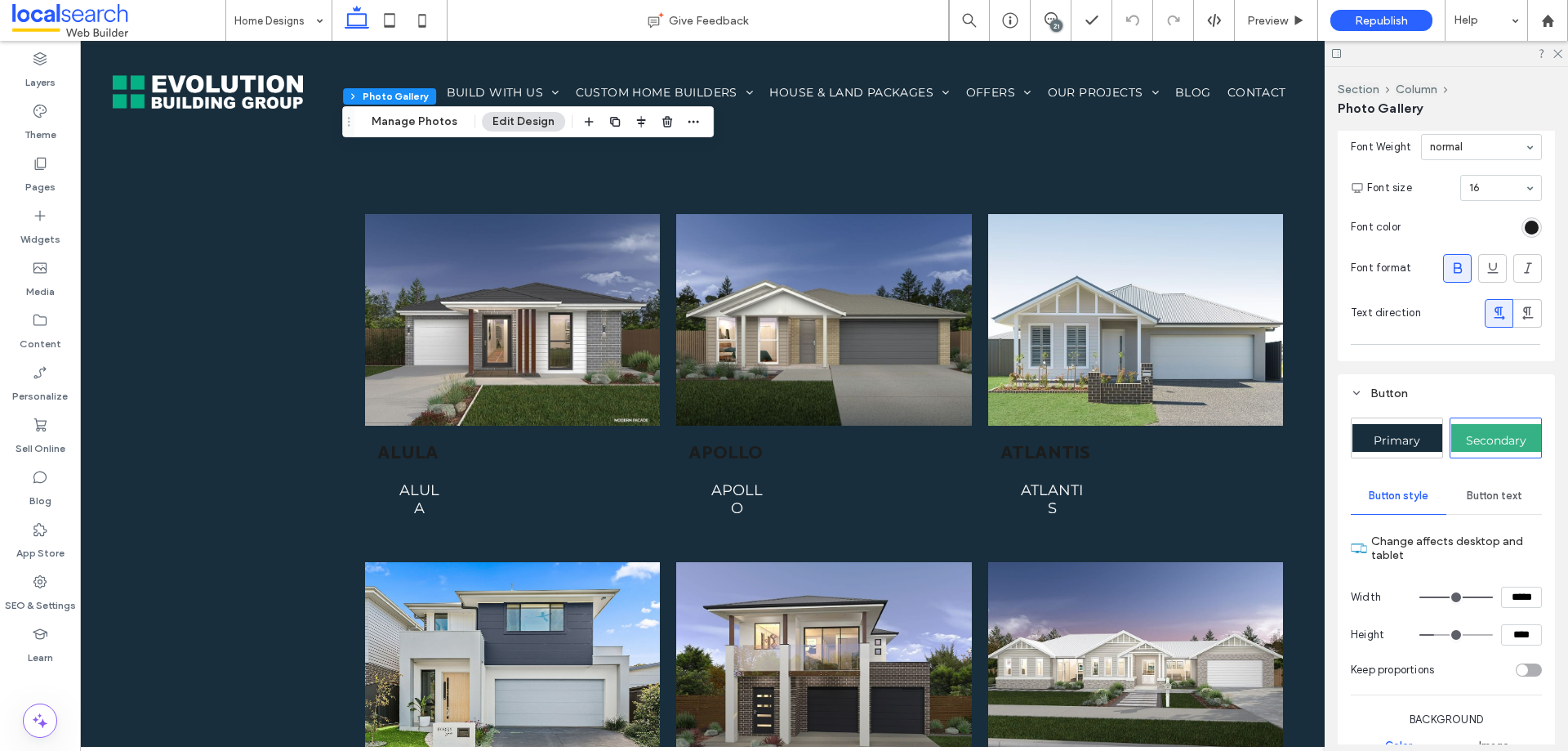
type input "**"
type input "****"
type input "**"
type input "****"
type input "**"
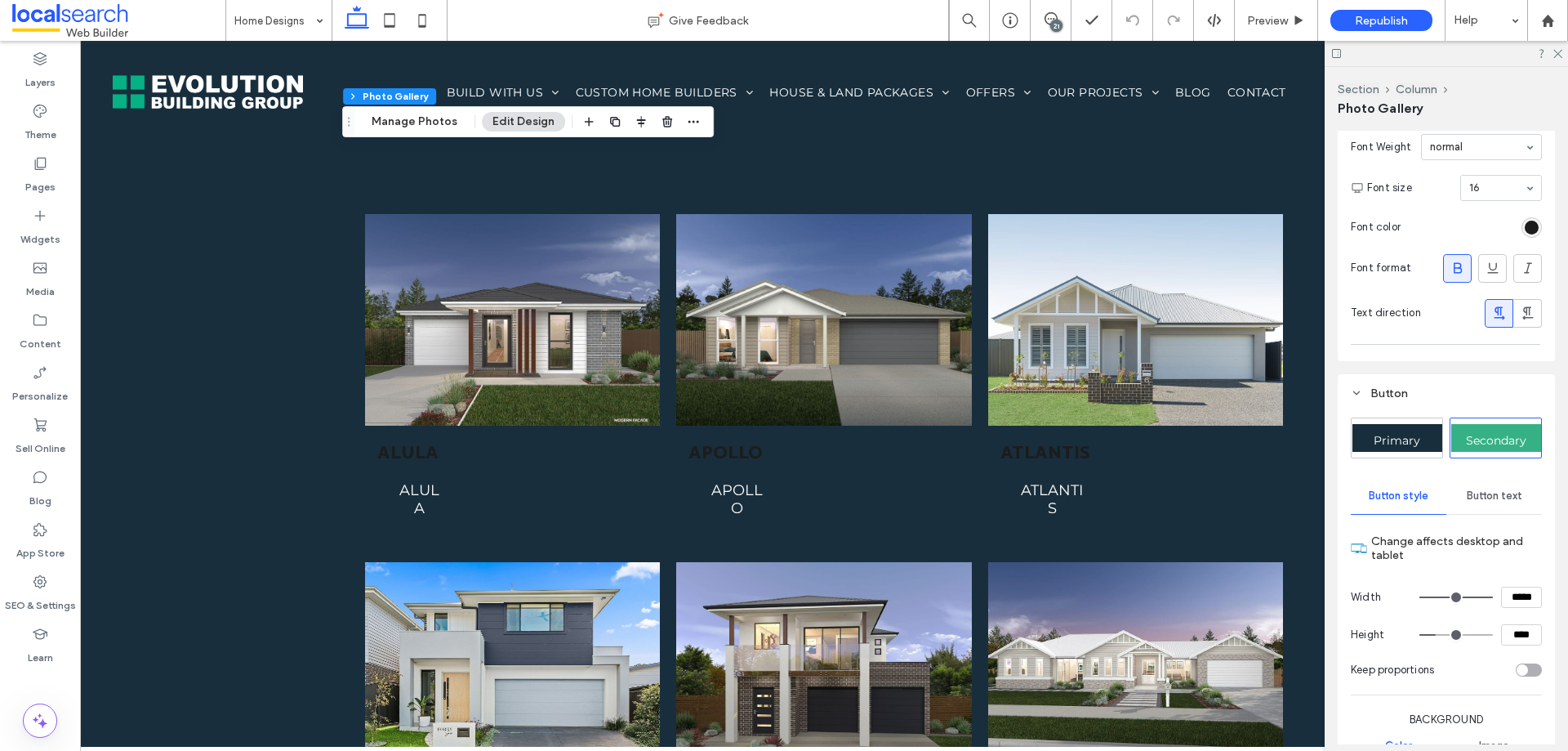
type input "****"
type input "**"
type input "****"
type input "**"
type input "****"
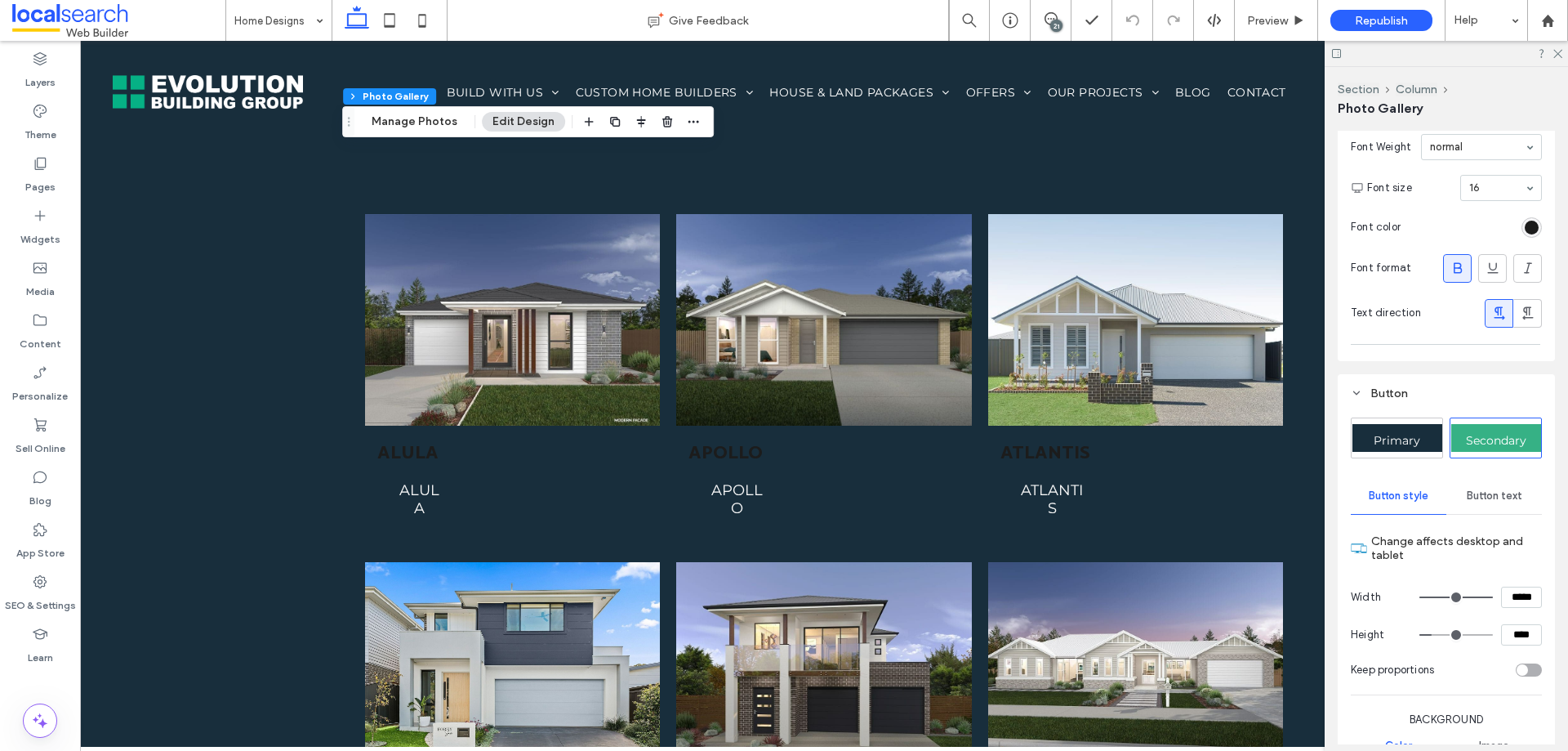
type input "**"
type input "****"
type input "**"
type input "****"
type input "**"
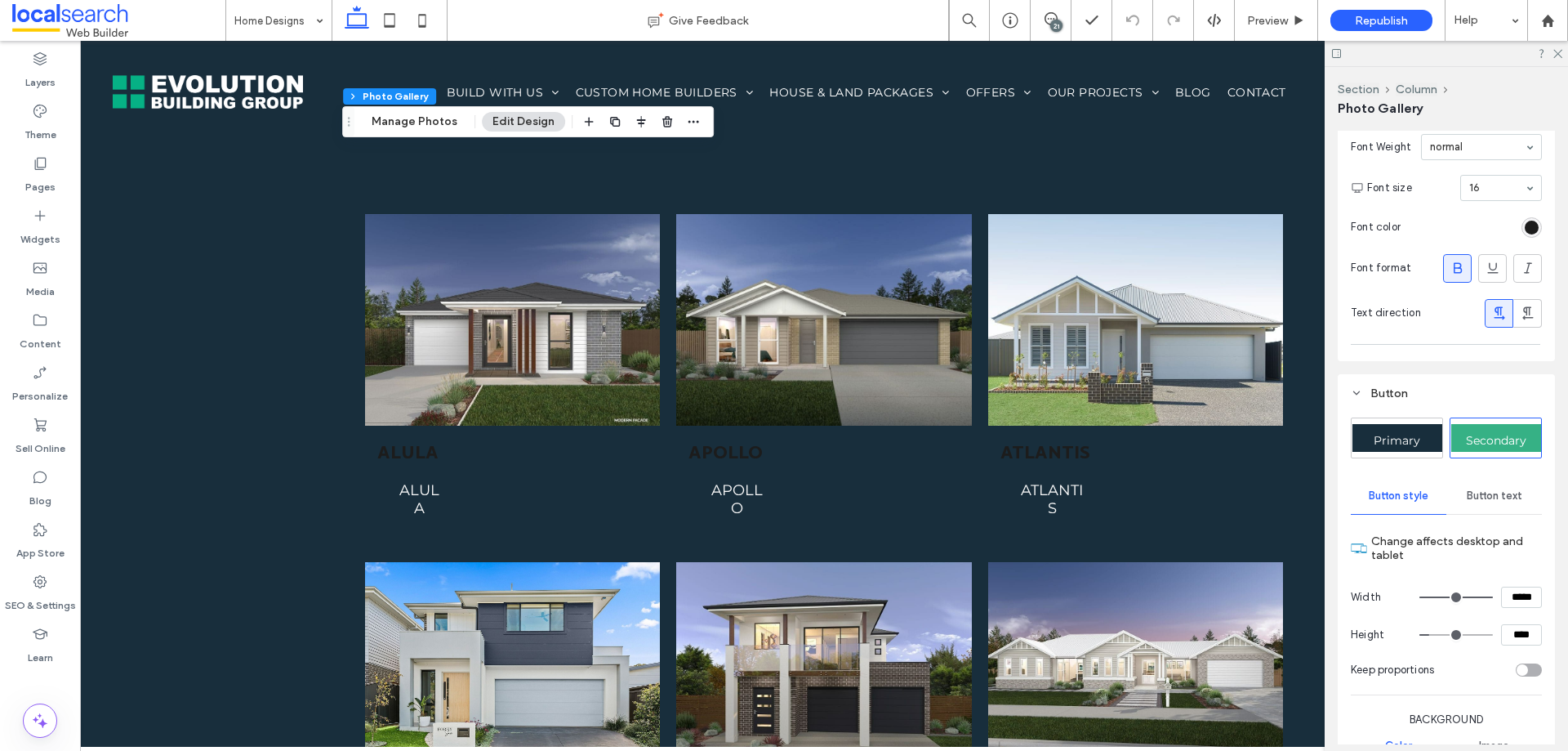
type input "****"
drag, startPoint x: 1434, startPoint y: 633, endPoint x: 1425, endPoint y: 632, distance: 9.1
type input "**"
click at [1425, 634] on input "range" at bounding box center [1457, 635] width 73 height 2
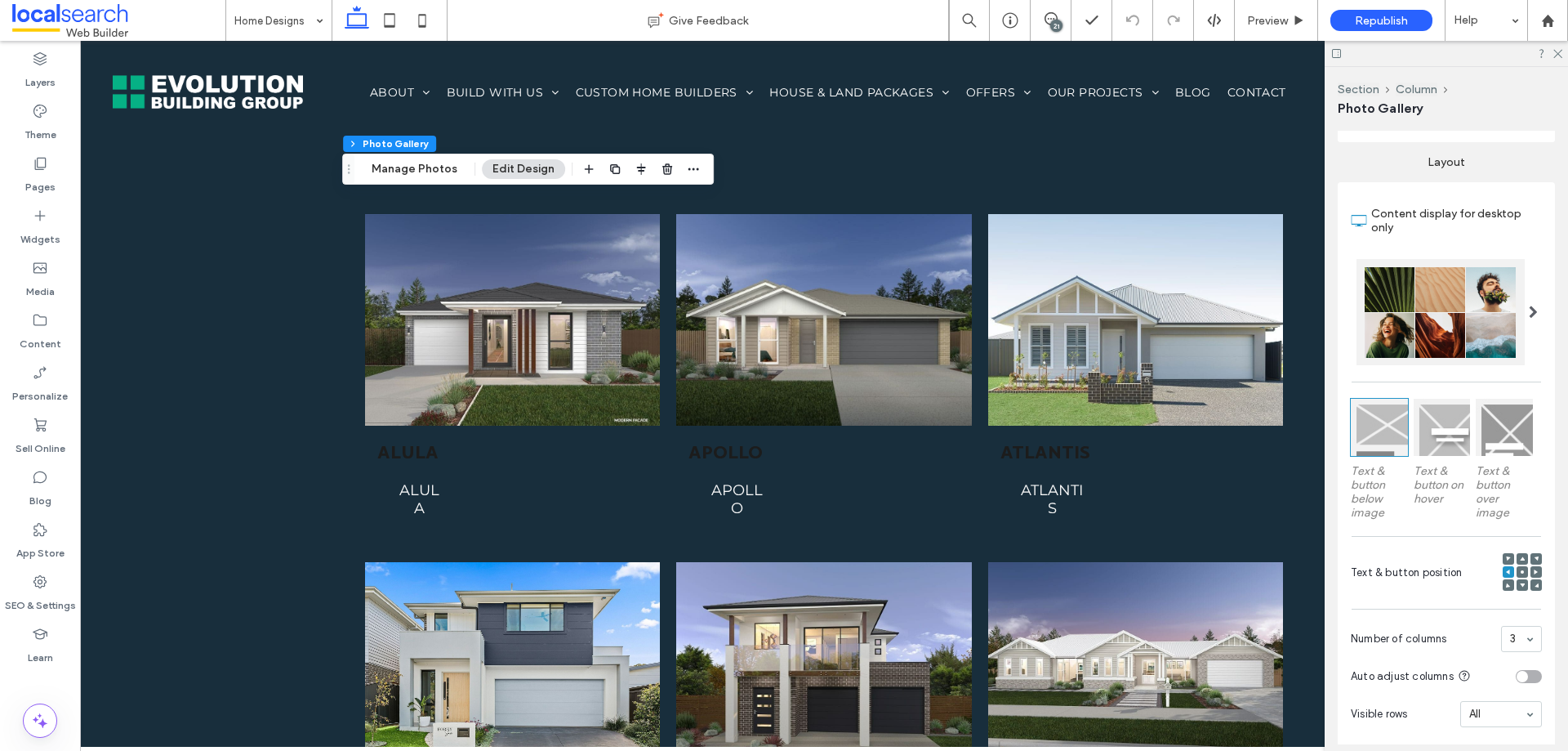
scroll to position [572, 0]
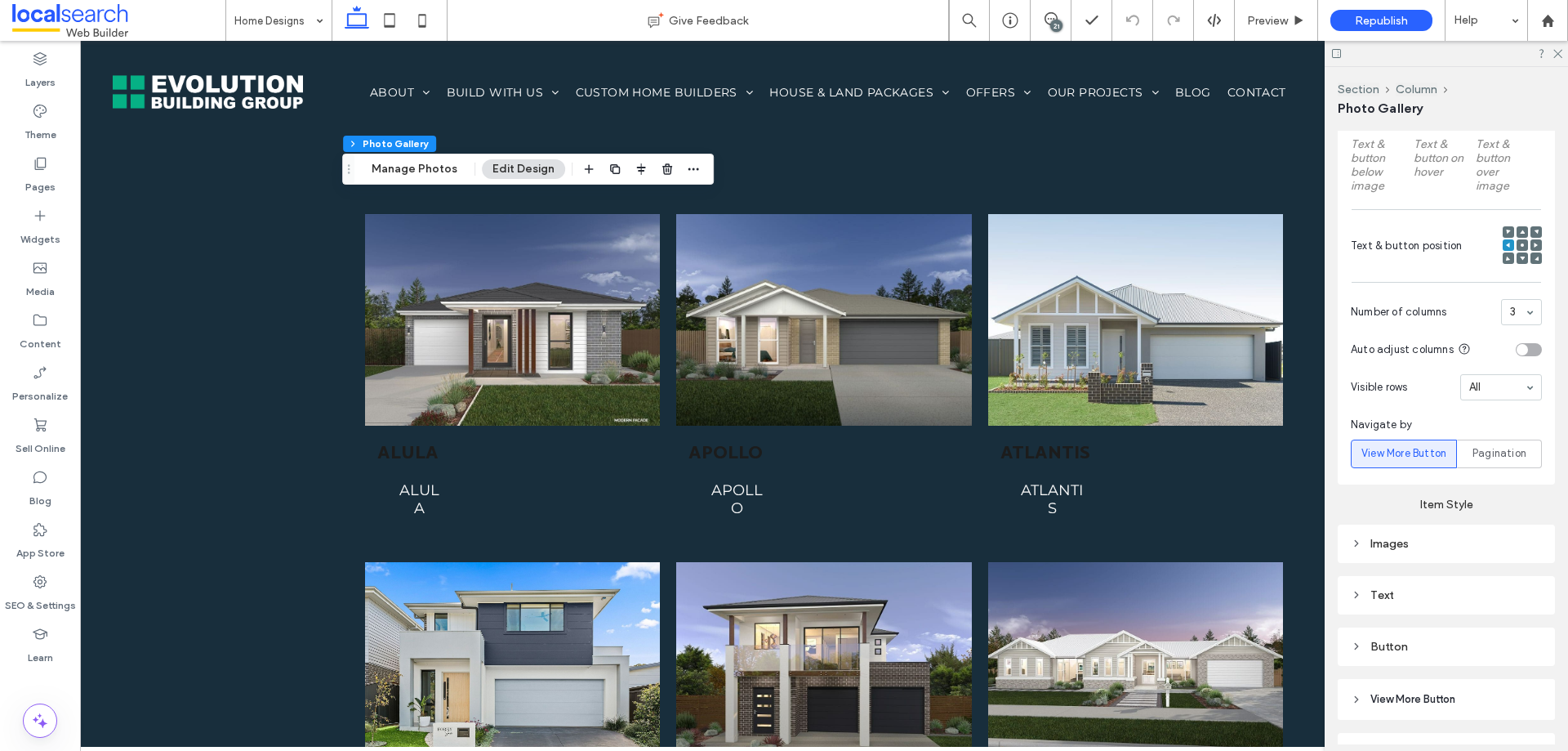
click at [1459, 550] on div "Images" at bounding box center [1446, 544] width 191 height 22
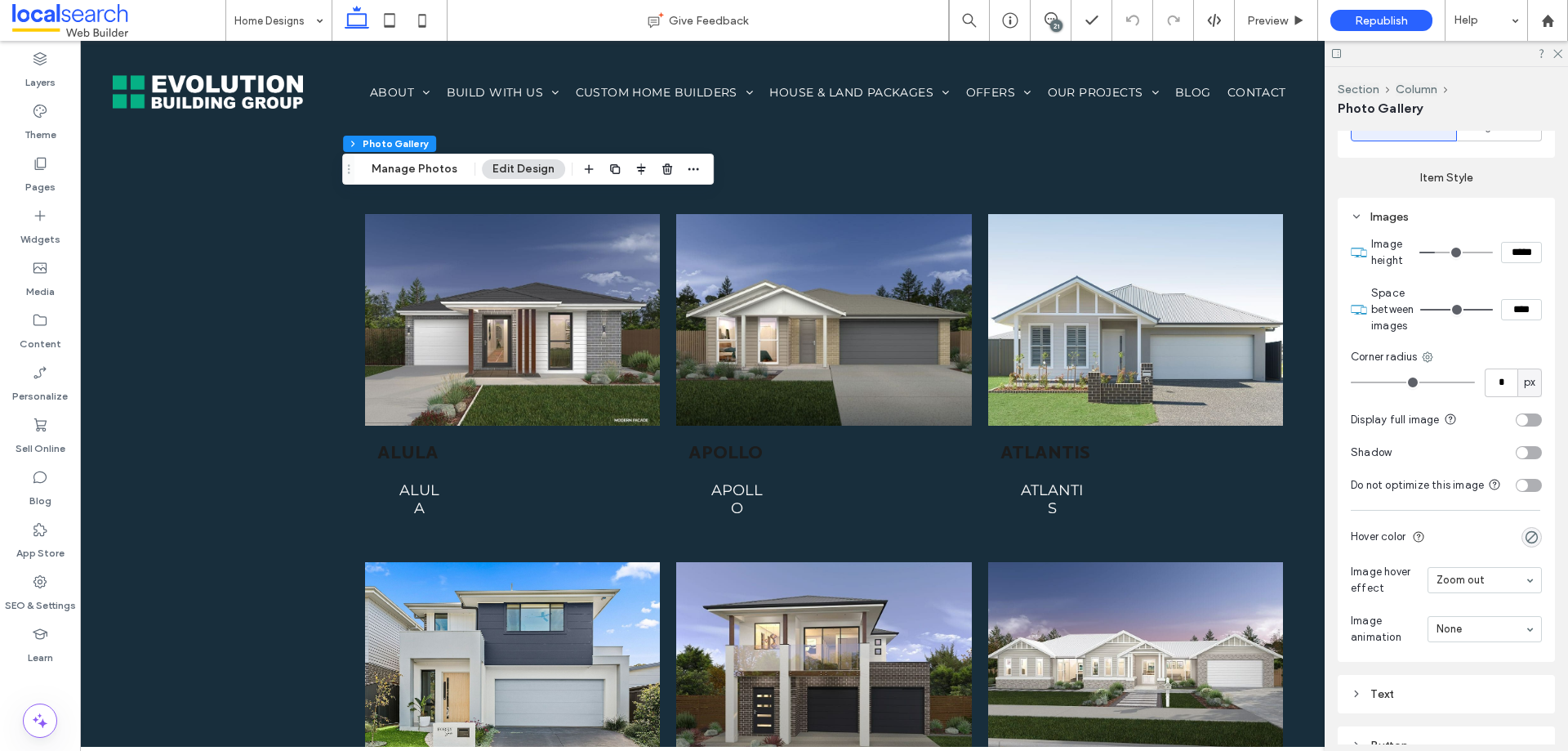
scroll to position [1104, 0]
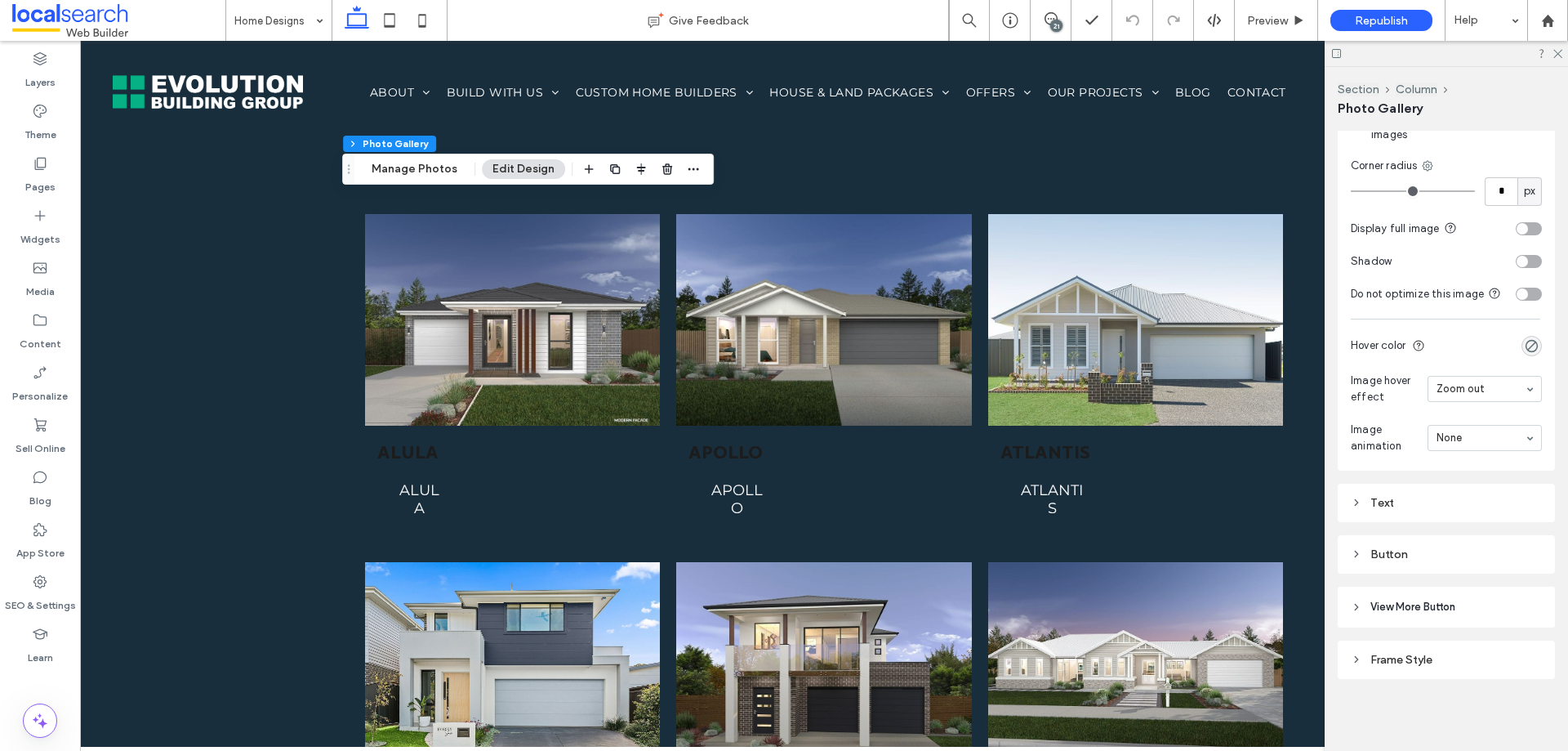
drag, startPoint x: 1400, startPoint y: 564, endPoint x: 1435, endPoint y: 583, distance: 39.8
click at [1399, 564] on div "Button" at bounding box center [1446, 555] width 191 height 22
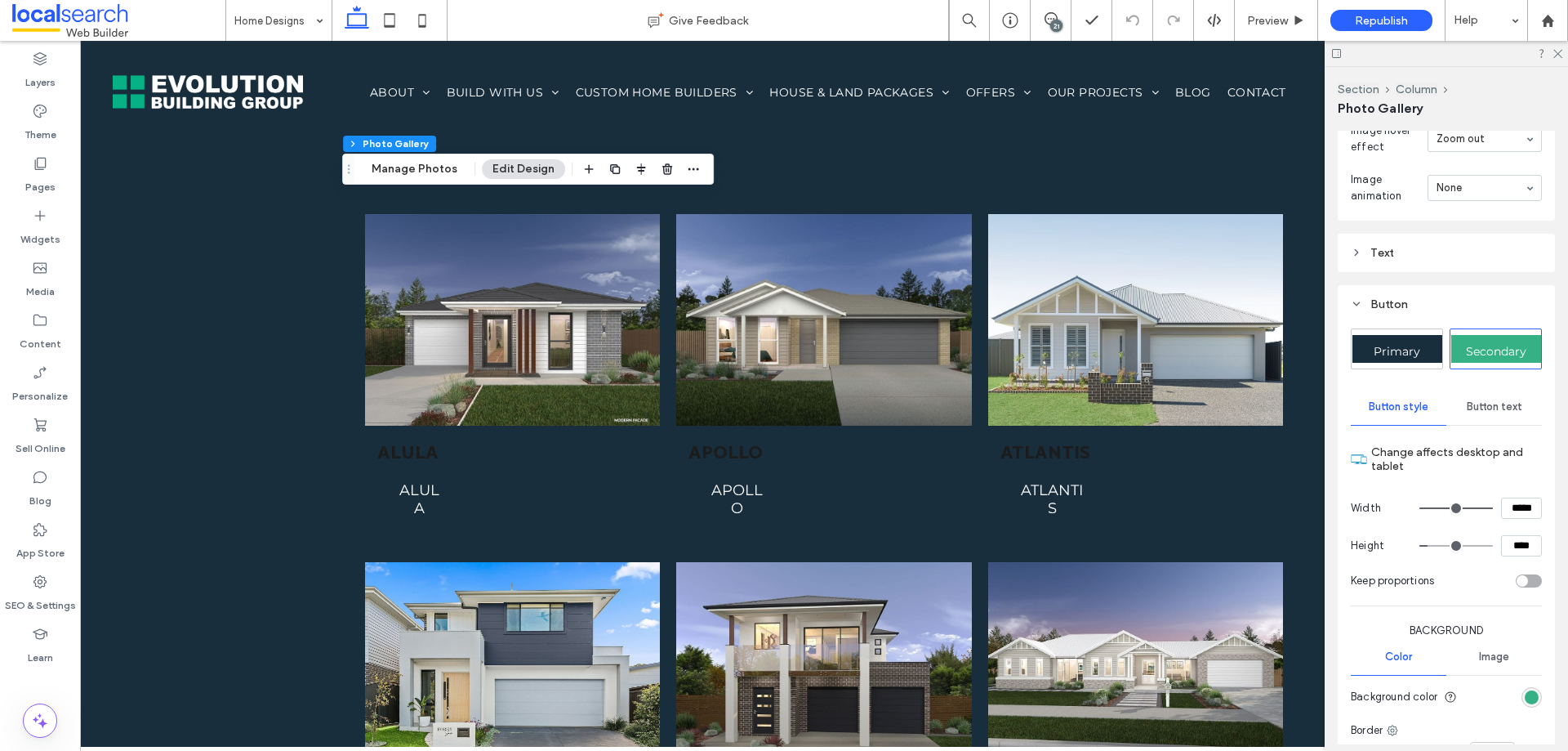
scroll to position [1349, 0]
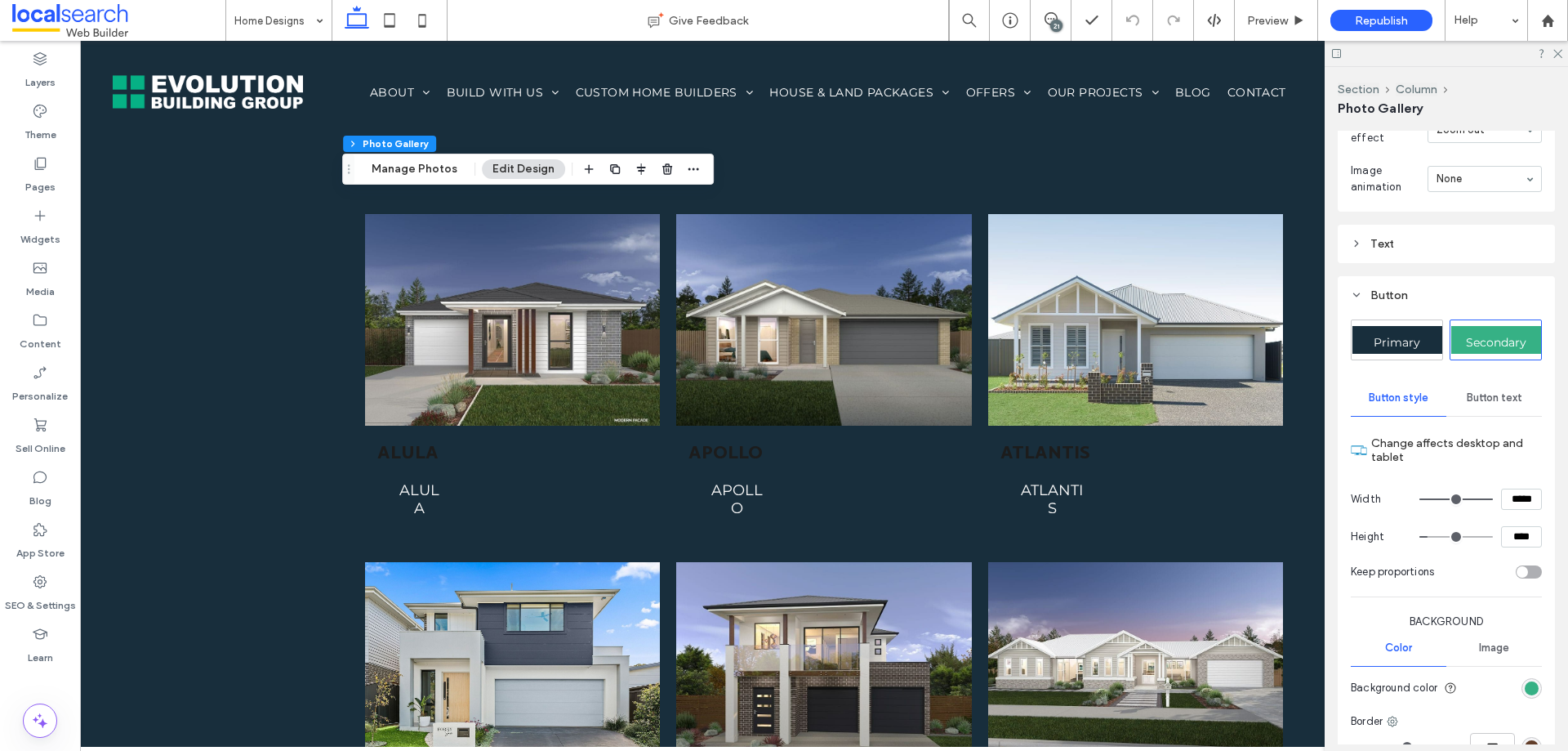
type input "***"
type input "*****"
type input "***"
type input "*****"
type input "***"
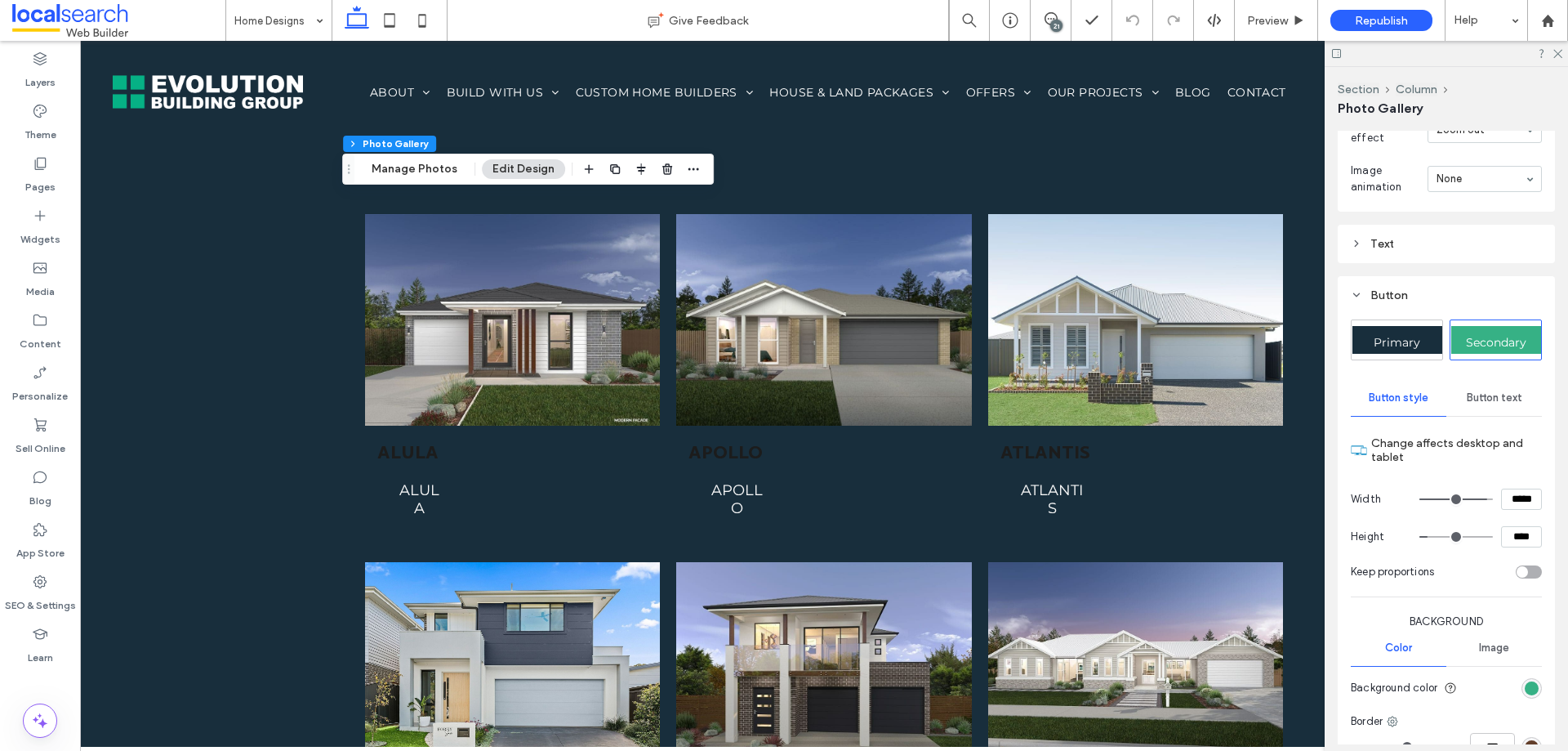
type input "*****"
drag, startPoint x: 1474, startPoint y: 514, endPoint x: 1512, endPoint y: 520, distance: 38.5
click at [1493, 500] on input "range" at bounding box center [1457, 500] width 73 height 2
click at [1527, 578] on div "toggle" at bounding box center [1529, 572] width 26 height 13
click at [1530, 577] on div "toggle" at bounding box center [1535, 572] width 12 height 12
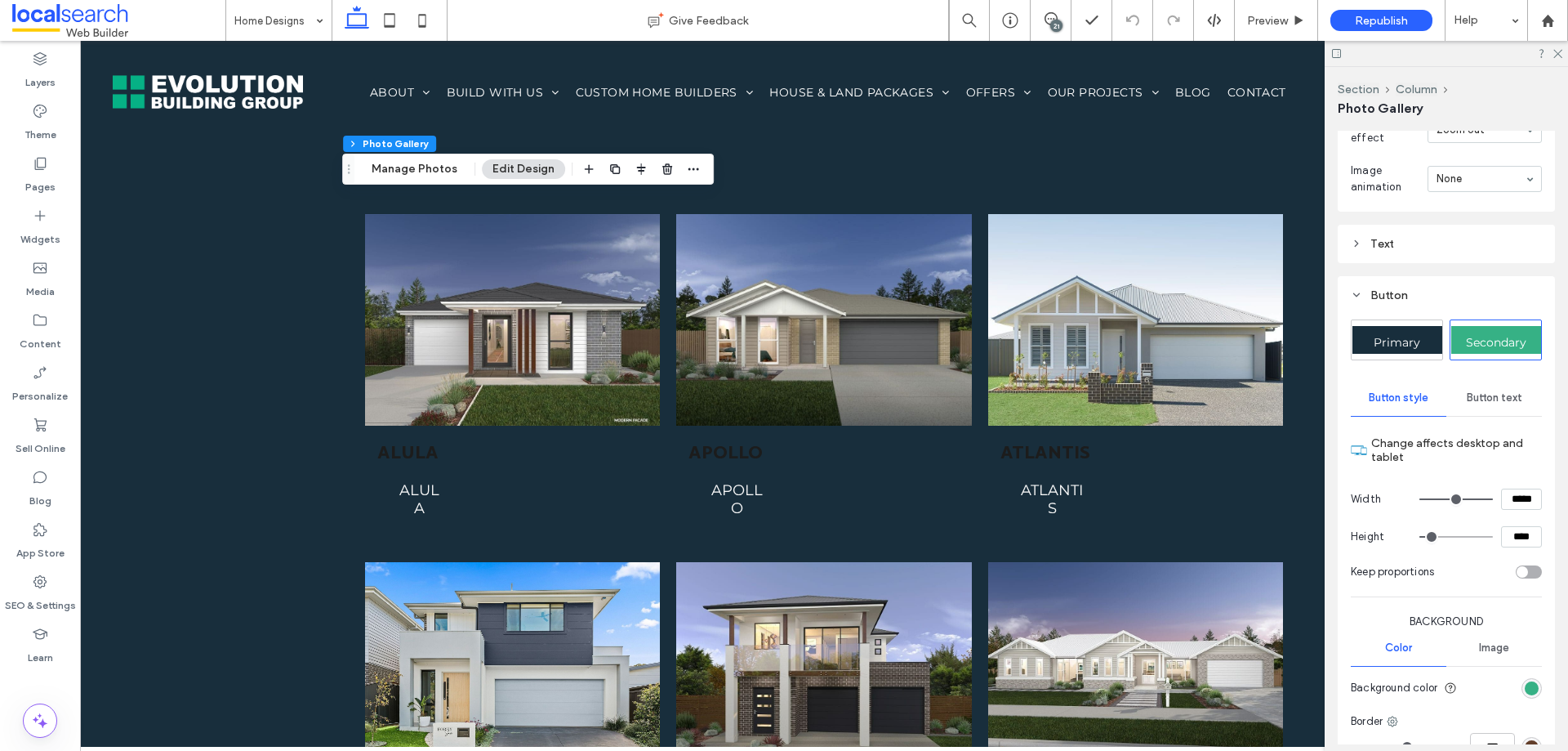
drag, startPoint x: 1482, startPoint y: 513, endPoint x: 1360, endPoint y: 512, distance: 122.0
click at [1493, 500] on input "range" at bounding box center [1457, 500] width 73 height 2
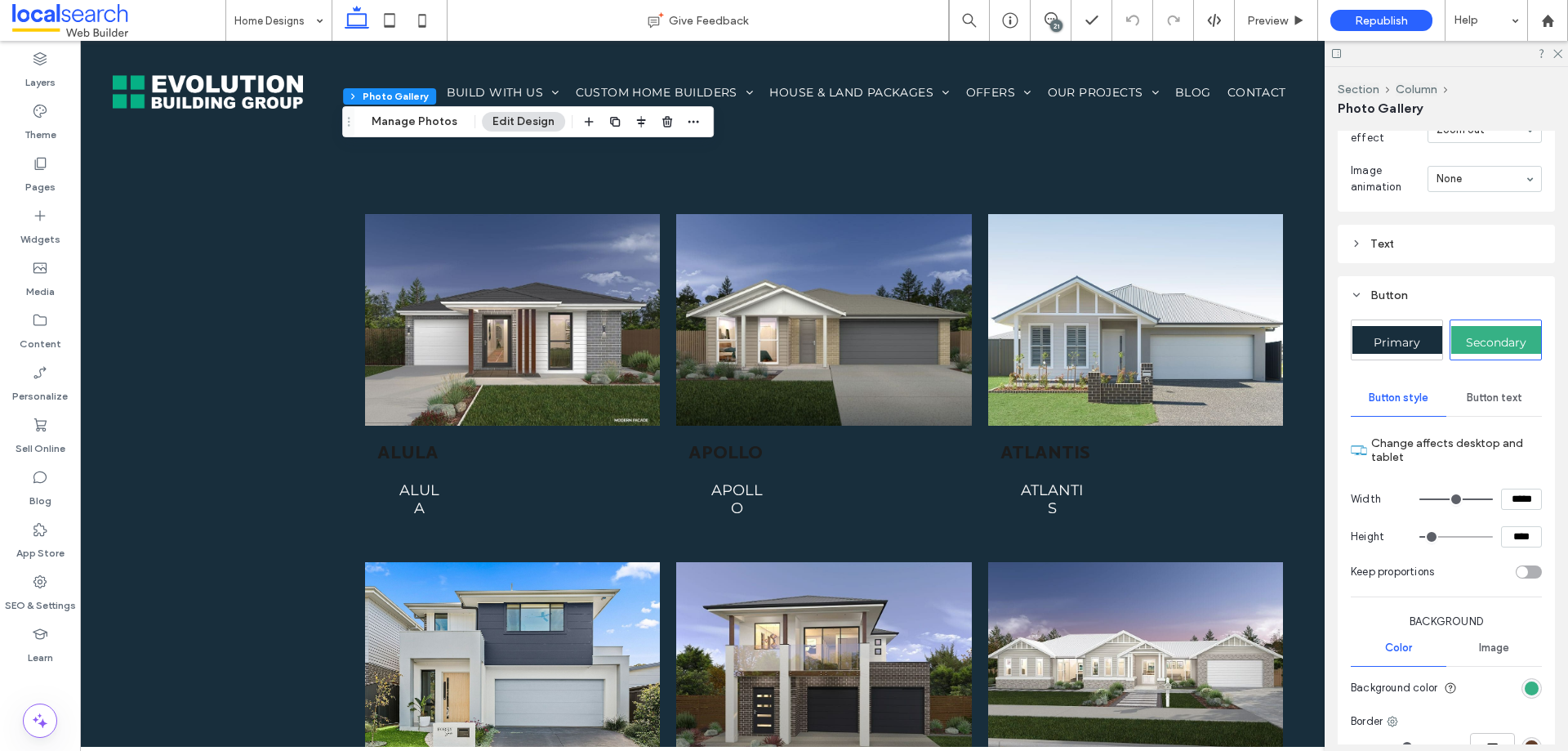
click at [1468, 416] on div "Button text" at bounding box center [1494, 397] width 96 height 36
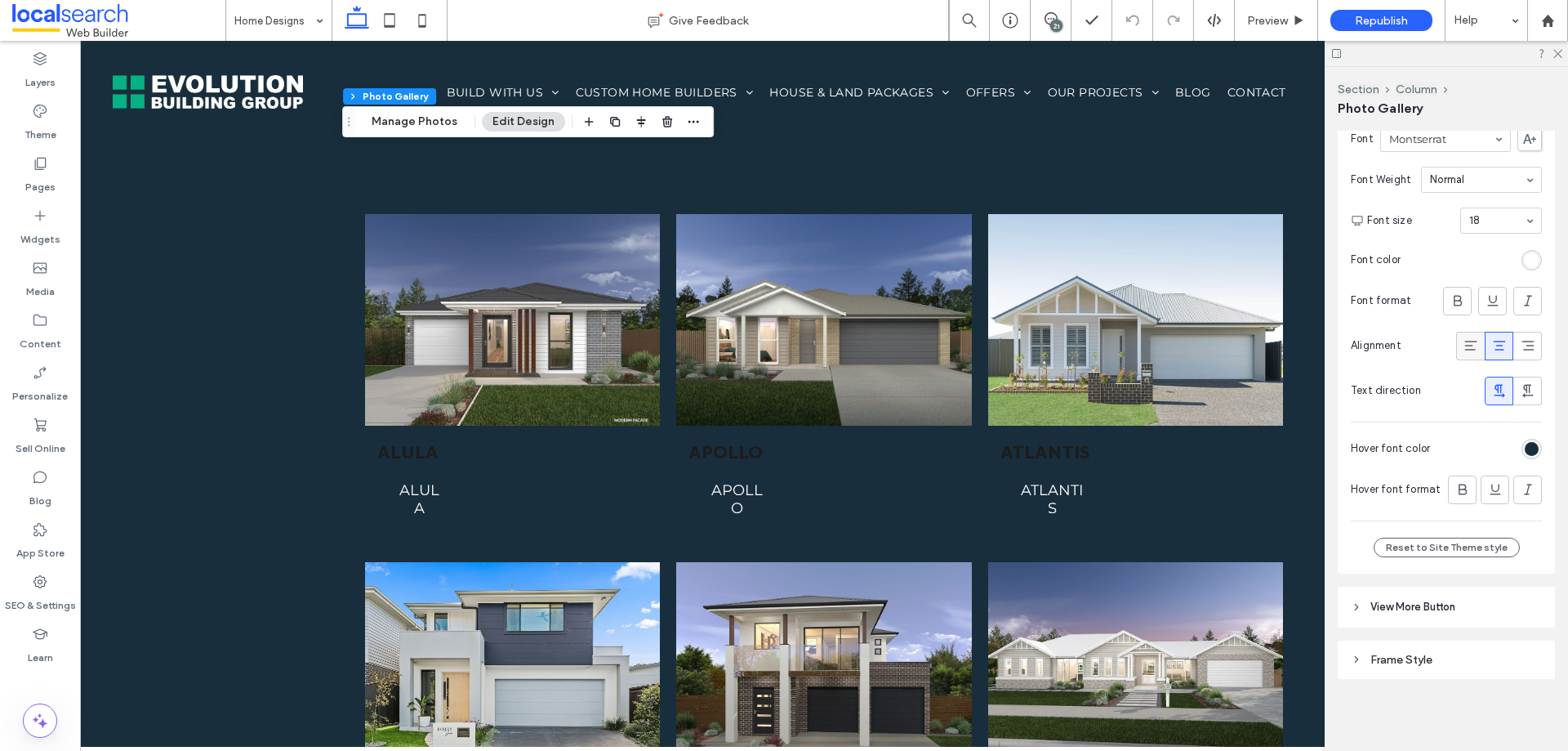
scroll to position [1669, 0]
click at [1554, 56] on icon at bounding box center [1557, 53] width 11 height 11
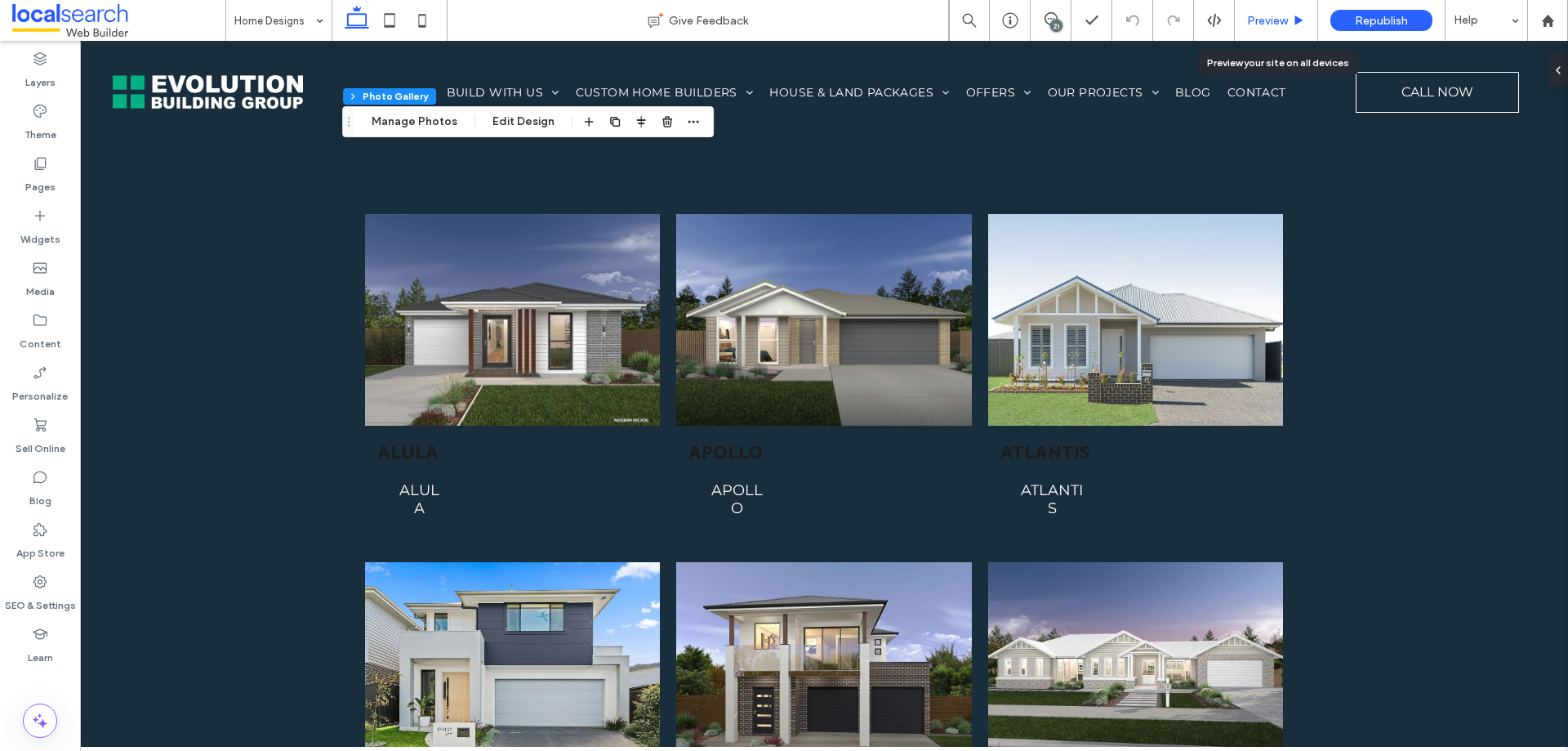
click at [1291, 19] on div "Preview" at bounding box center [1276, 20] width 82 height 14
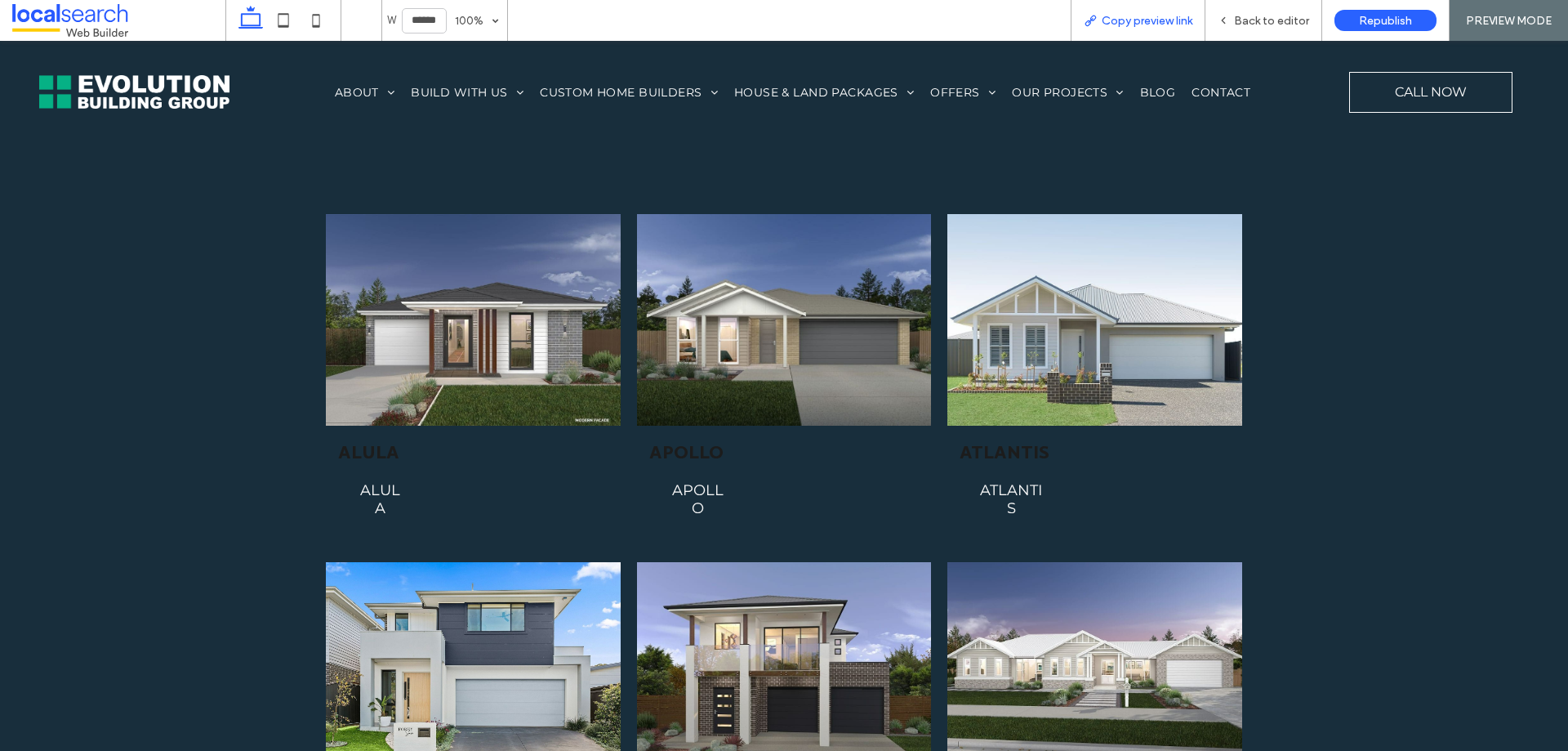
click at [1147, 26] on span "Copy preview link" at bounding box center [1147, 20] width 90 height 14
click at [1254, 12] on div "Back to editor" at bounding box center [1264, 20] width 117 height 41
click at [1253, 29] on div "Back to editor" at bounding box center [1264, 20] width 117 height 41
click at [1252, 25] on span "Back to editor" at bounding box center [1272, 20] width 75 height 14
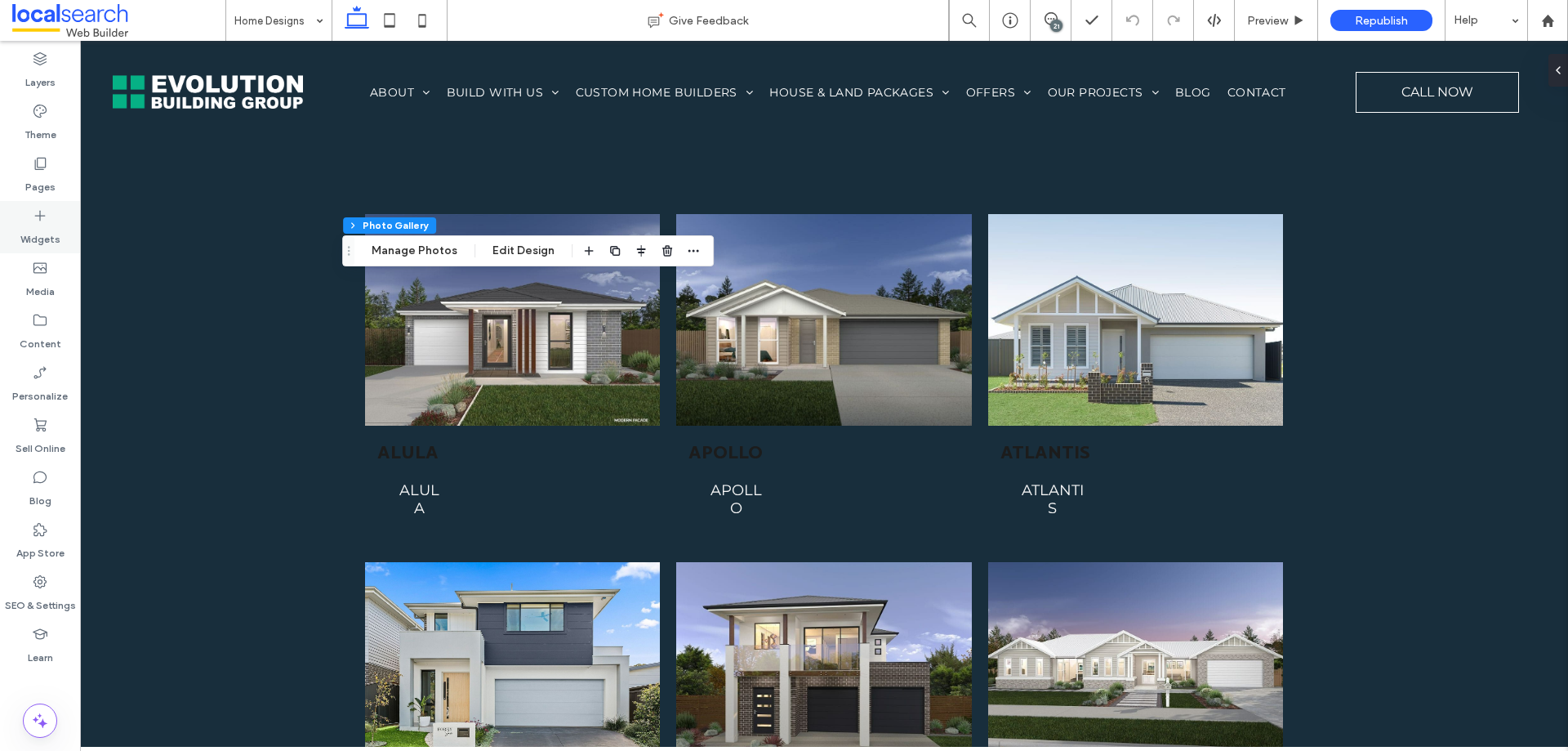
drag, startPoint x: 38, startPoint y: 239, endPoint x: 77, endPoint y: 225, distance: 41.4
click at [38, 238] on label "Widgets" at bounding box center [40, 235] width 40 height 23
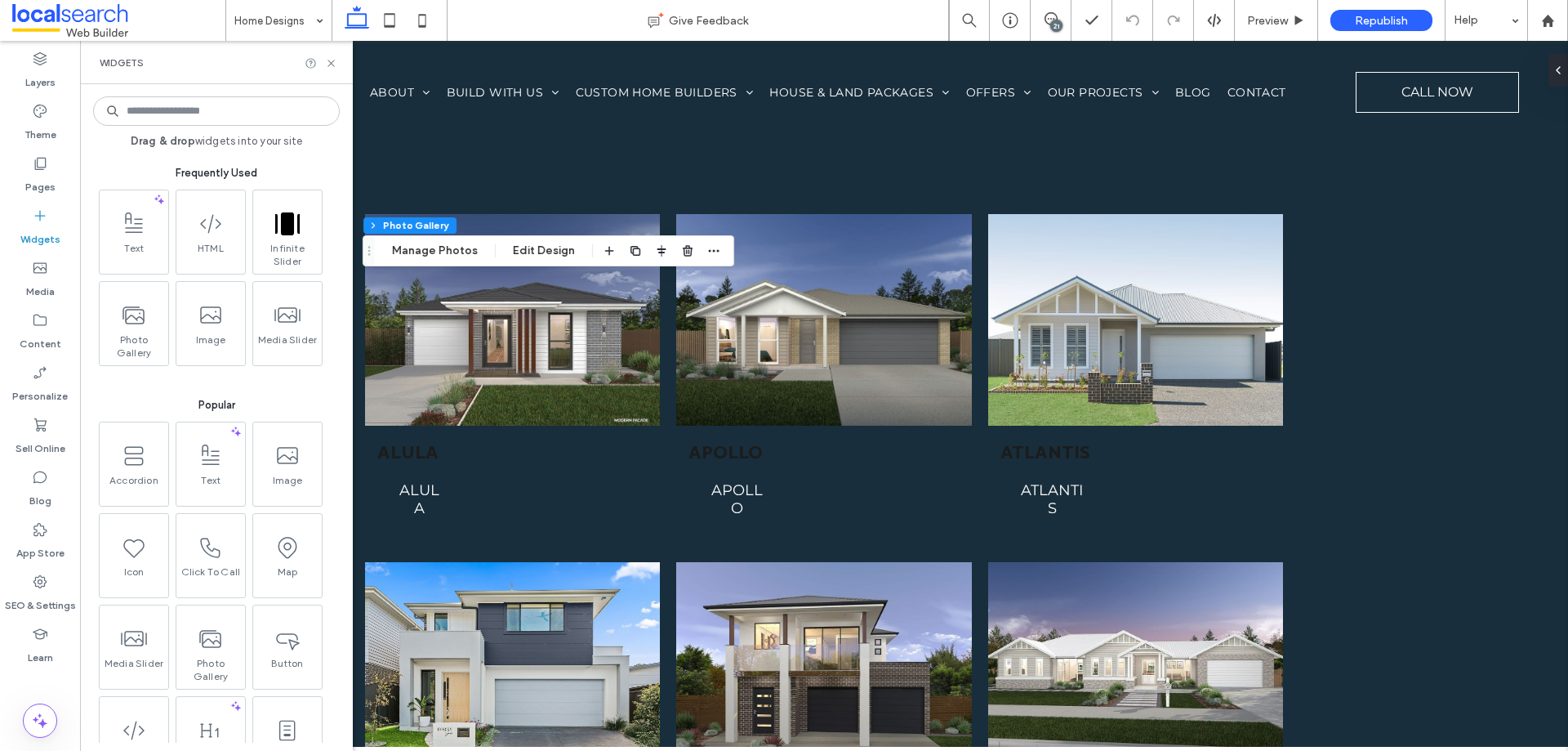
scroll to position [245, 0]
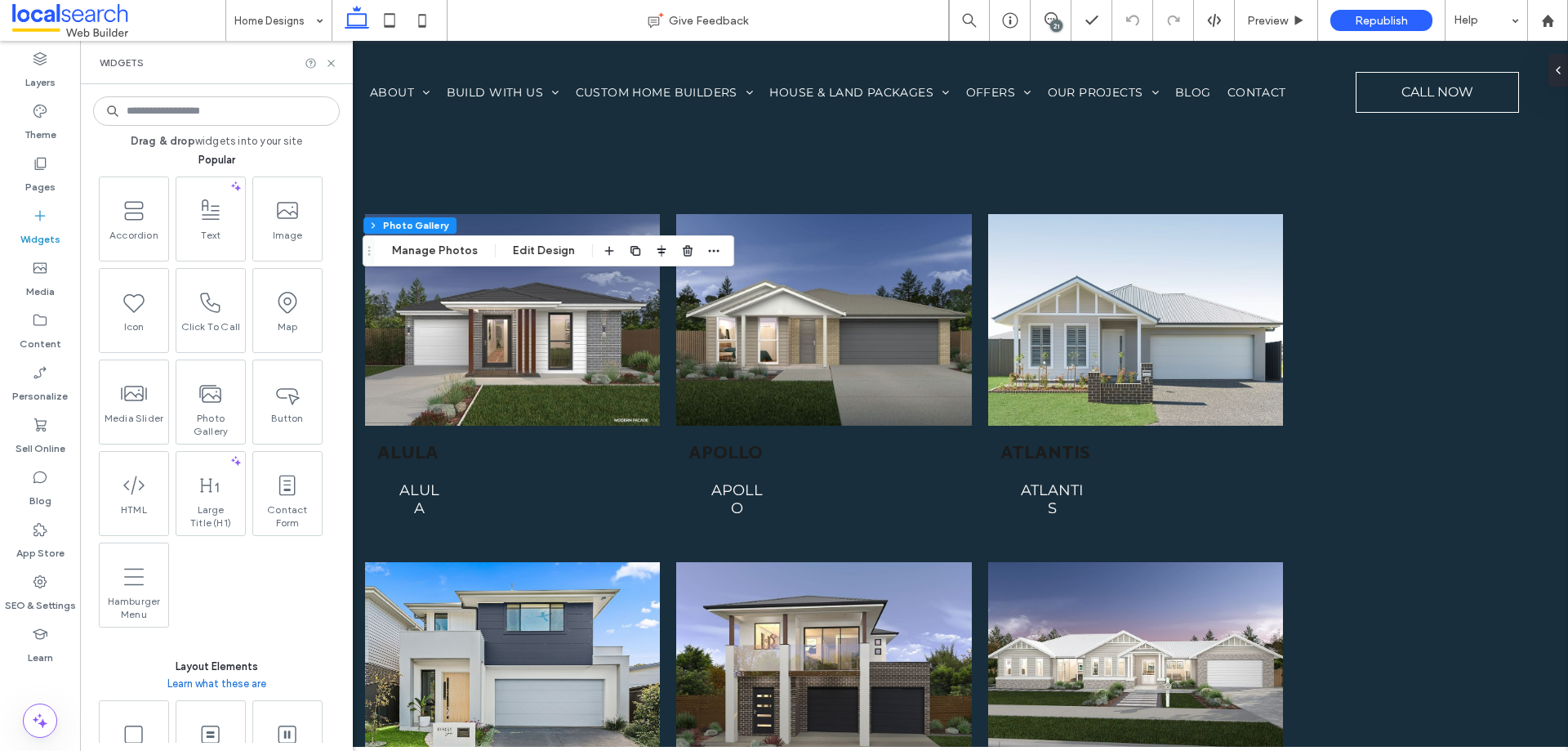
click at [194, 111] on input at bounding box center [216, 111] width 247 height 29
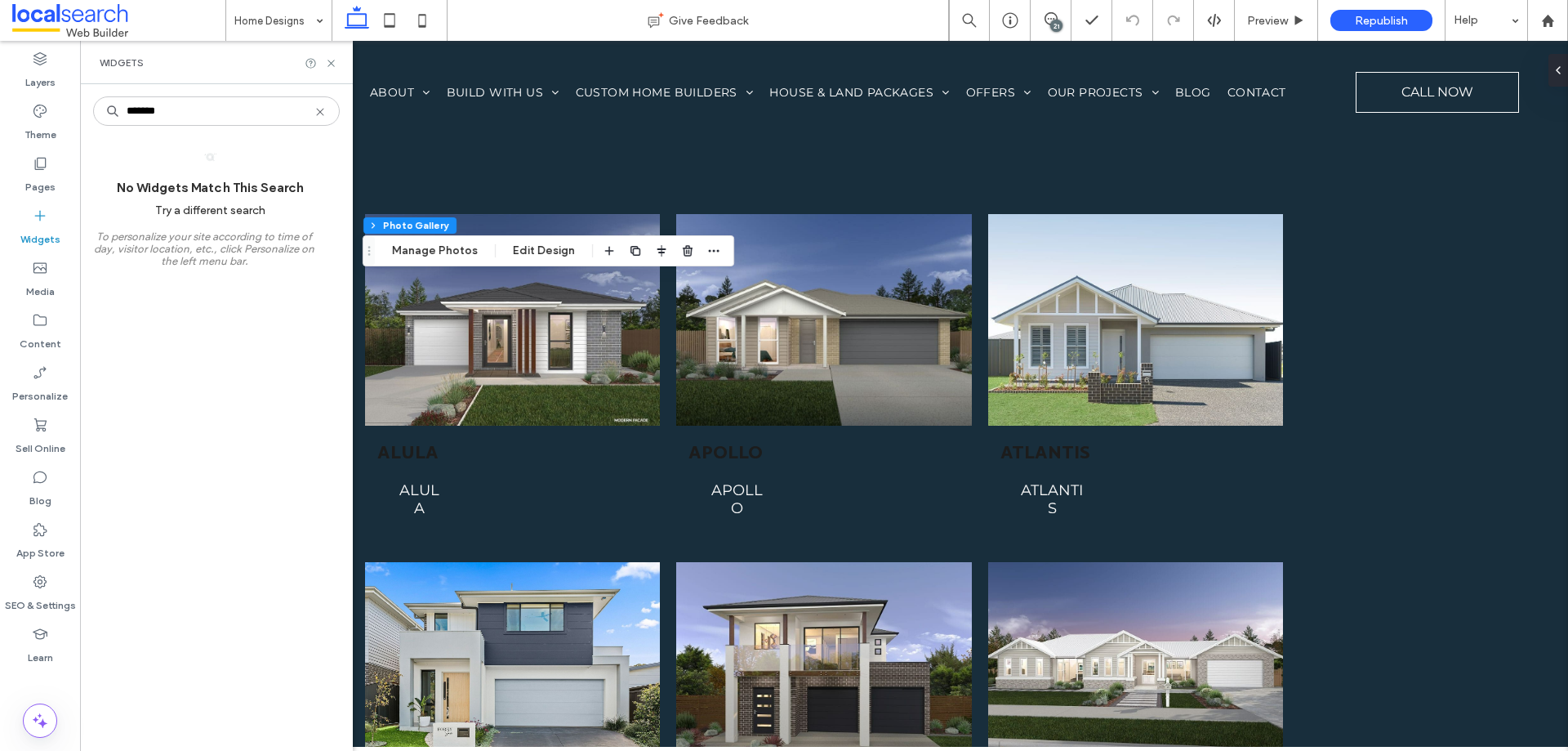
scroll to position [0, 0]
type input "*"
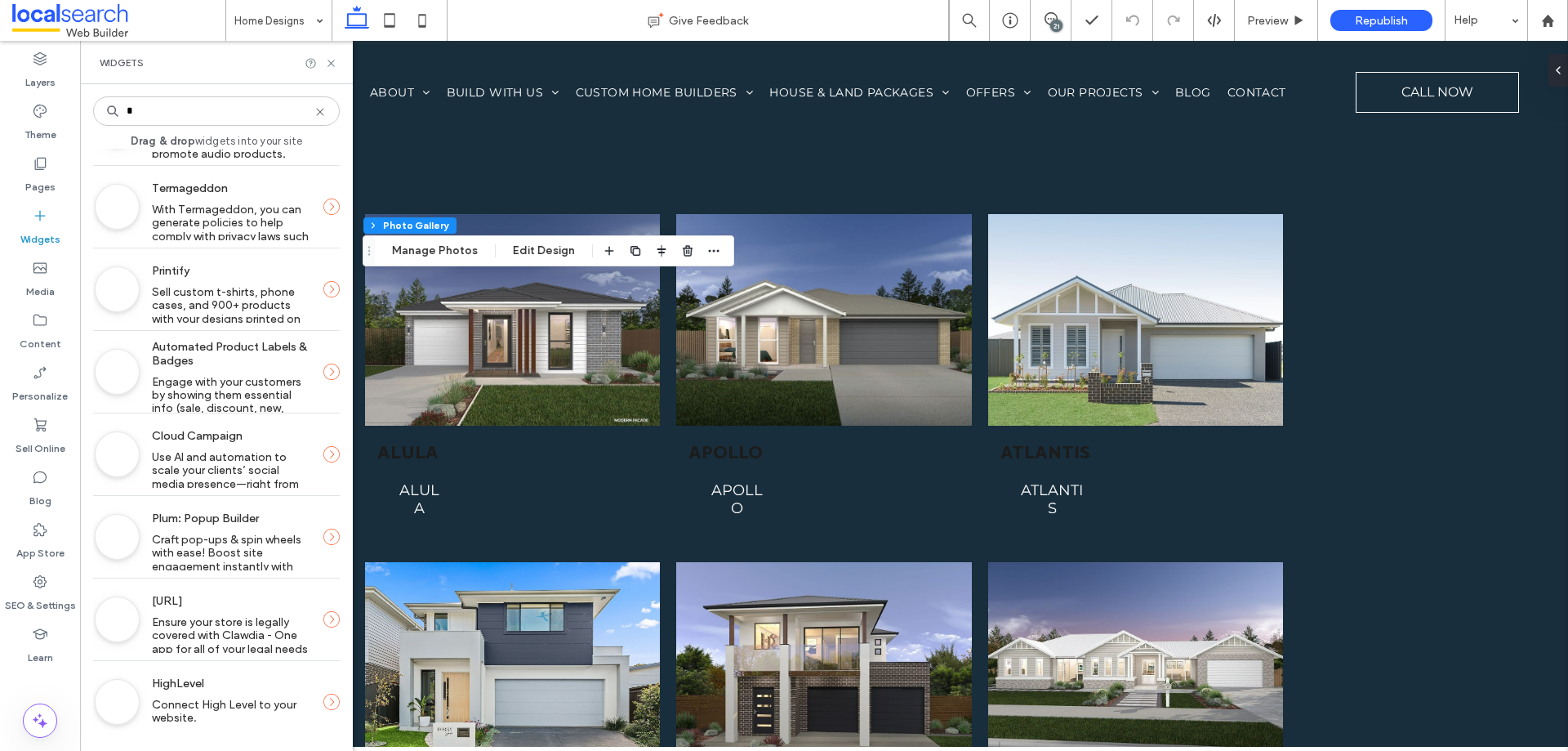
scroll to position [1879, 0]
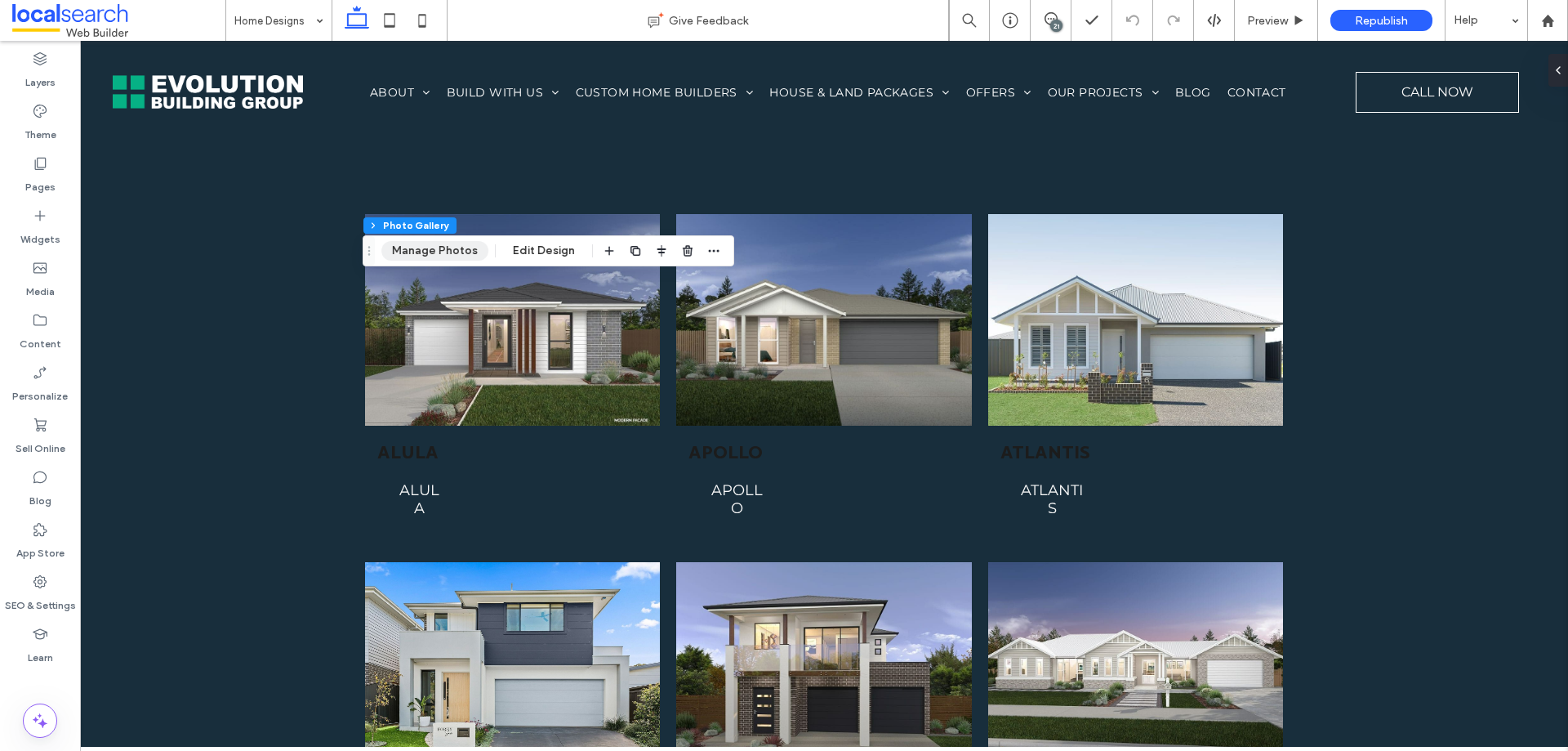
click at [447, 254] on button "Manage Photos" at bounding box center [435, 250] width 107 height 19
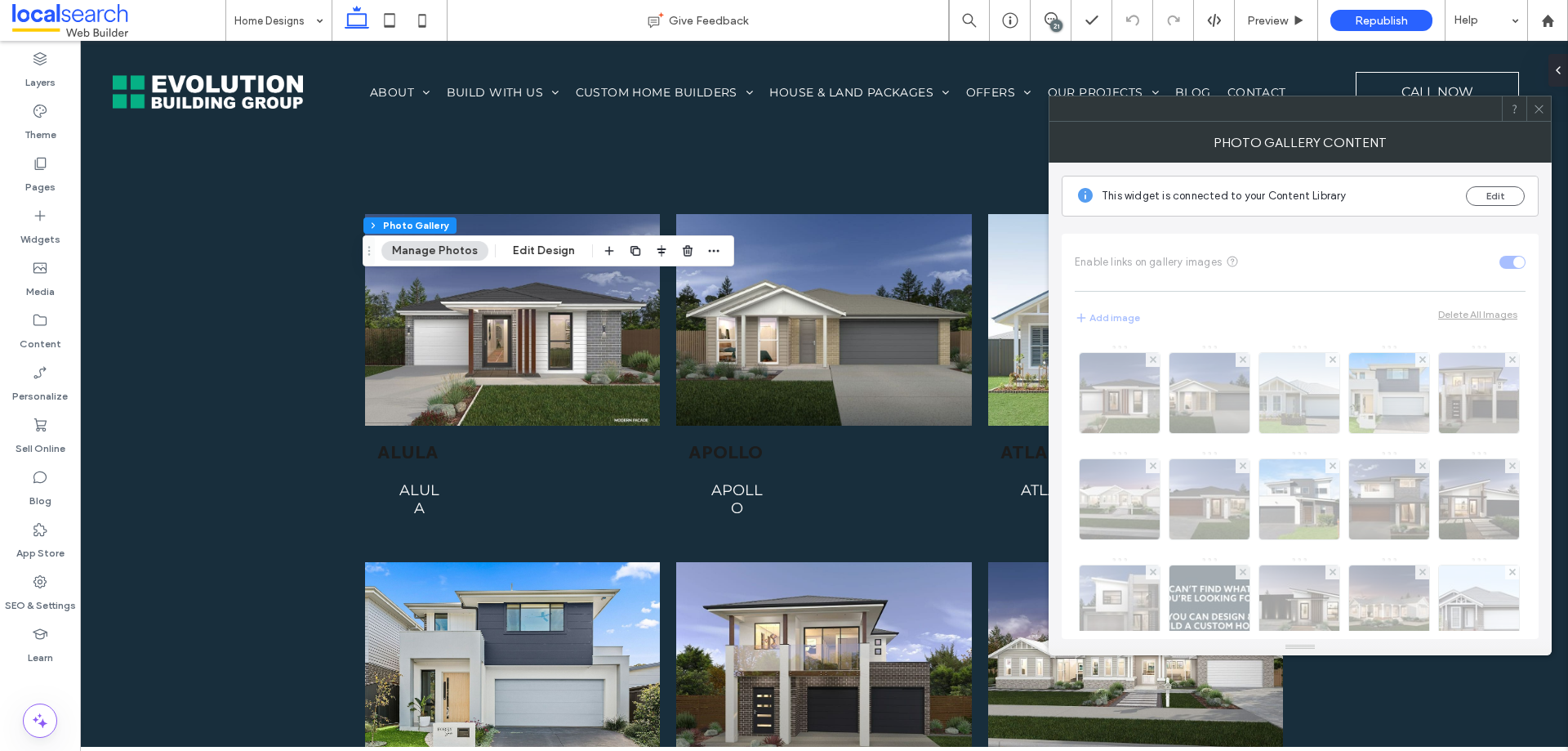
click at [1522, 104] on div at bounding box center [1514, 109] width 25 height 25
click at [1547, 107] on div at bounding box center [1539, 109] width 25 height 25
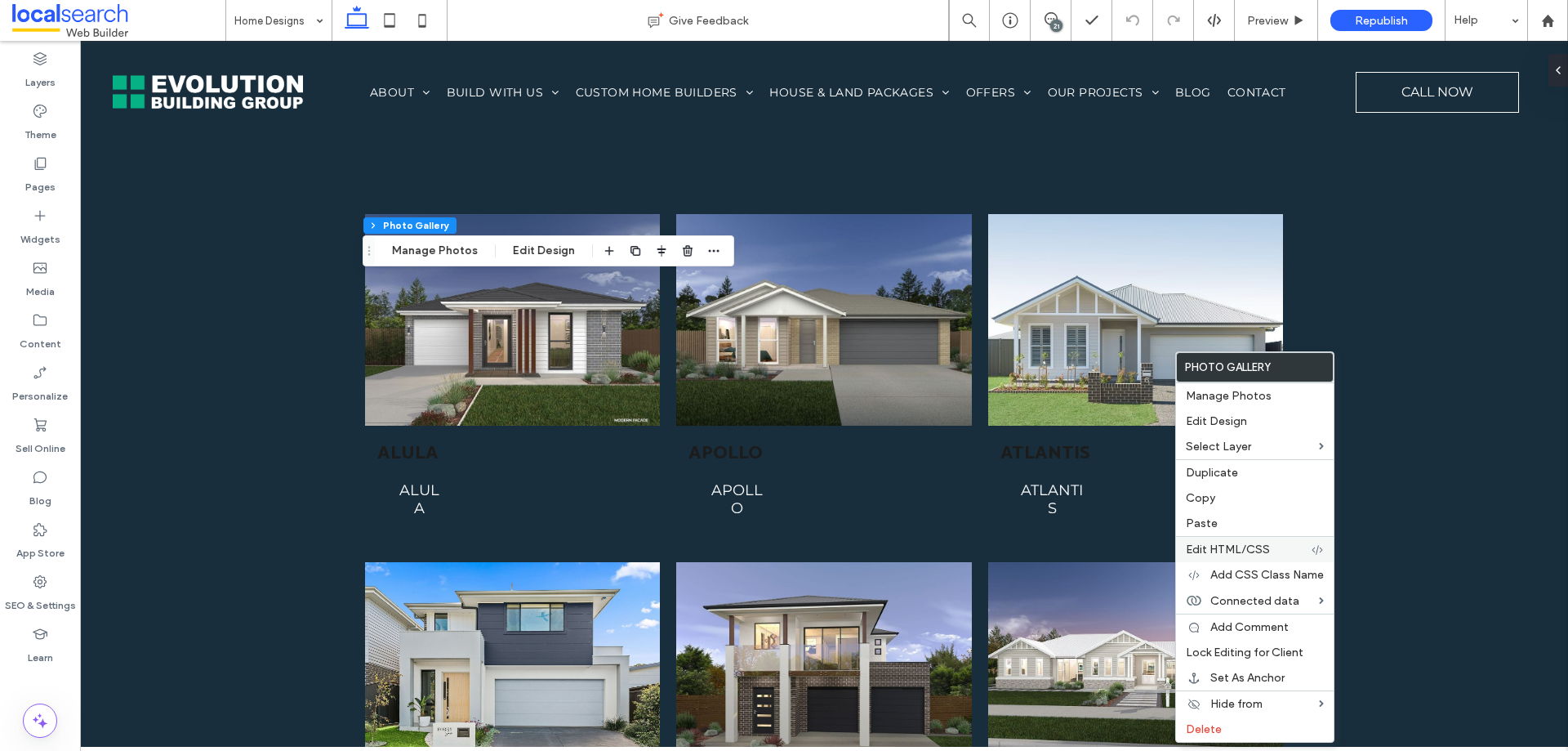
click at [1240, 544] on span "Edit HTML/CSS" at bounding box center [1228, 549] width 84 height 14
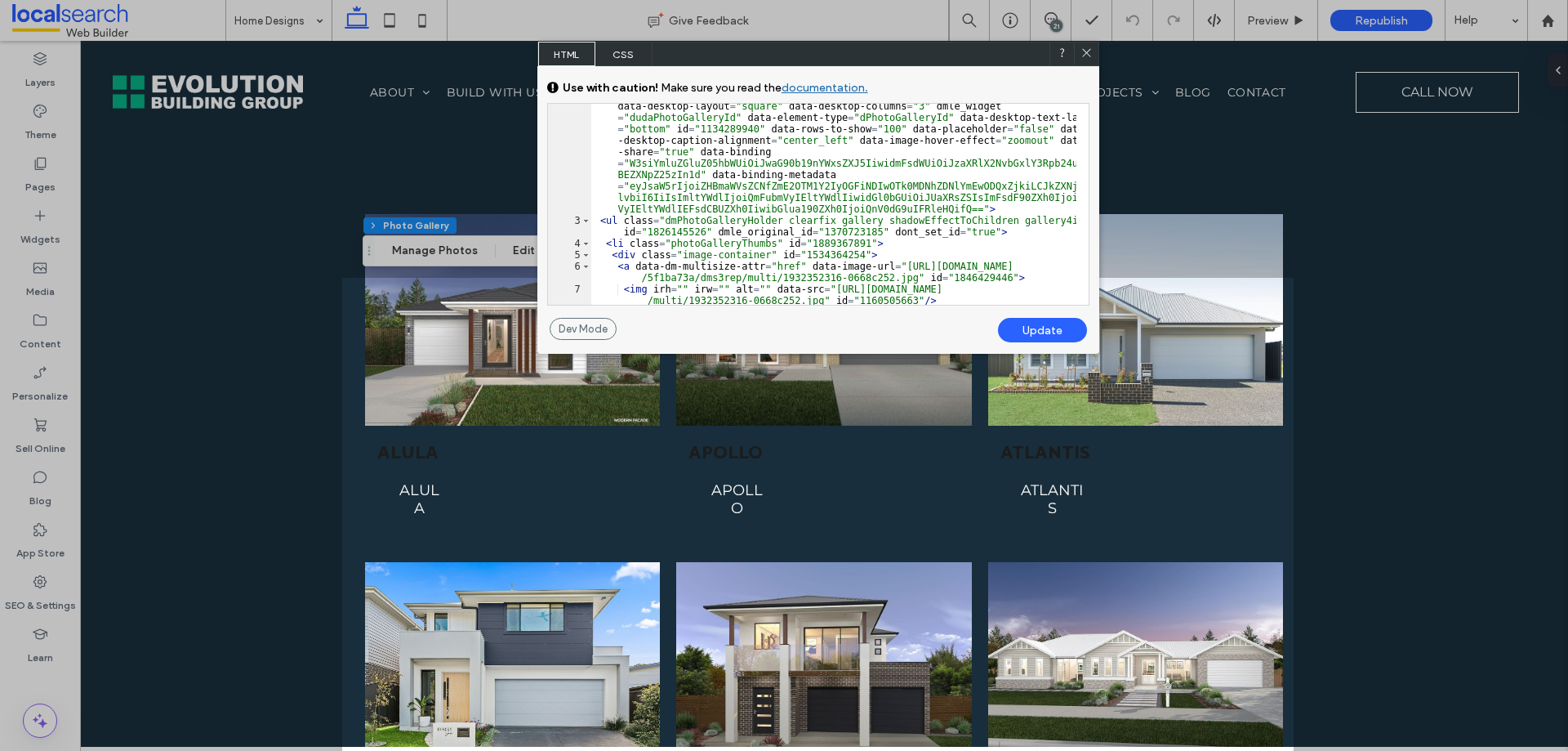
scroll to position [0, 0]
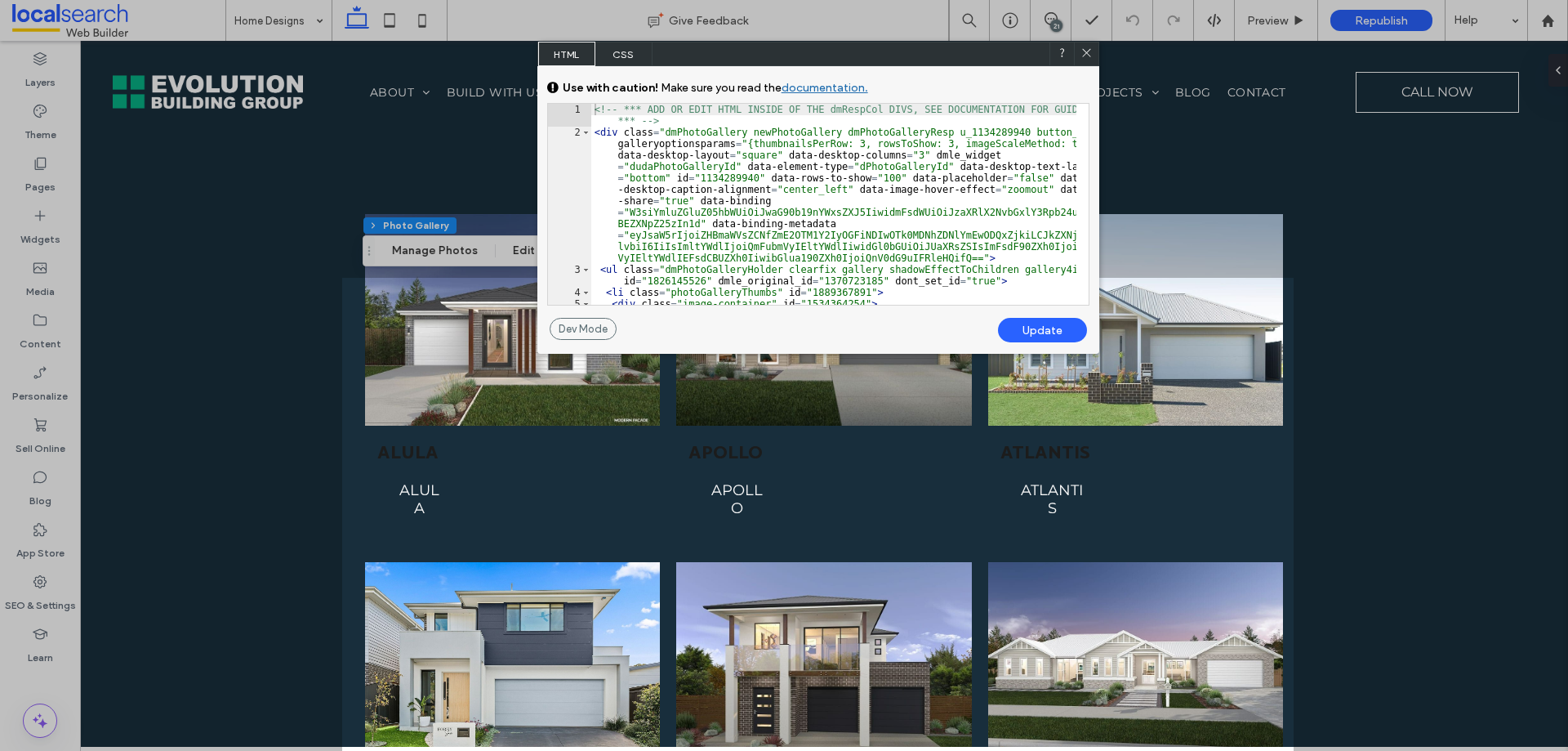
click at [1086, 52] on use at bounding box center [1086, 53] width 8 height 8
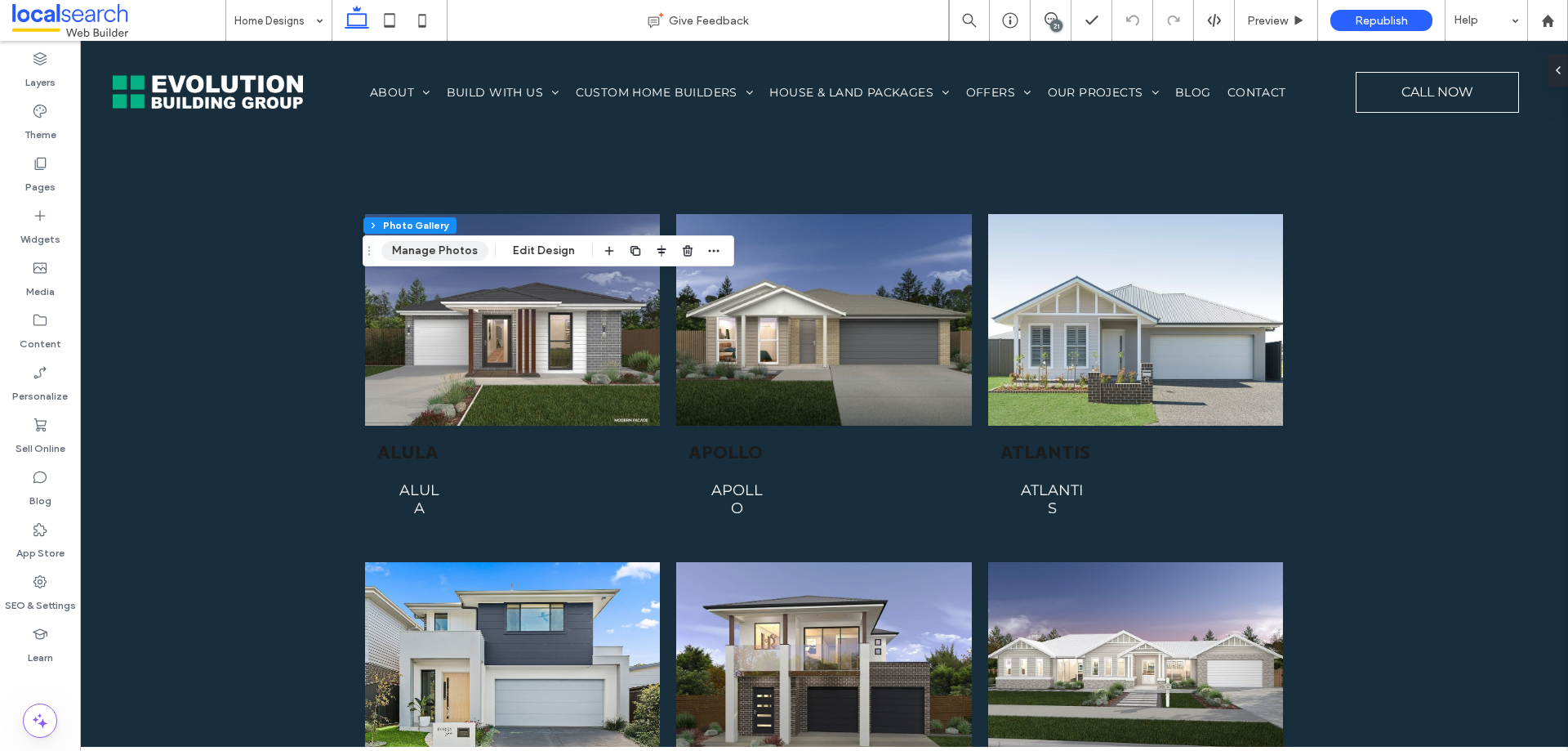
click at [444, 258] on button "Manage Photos" at bounding box center [435, 250] width 107 height 19
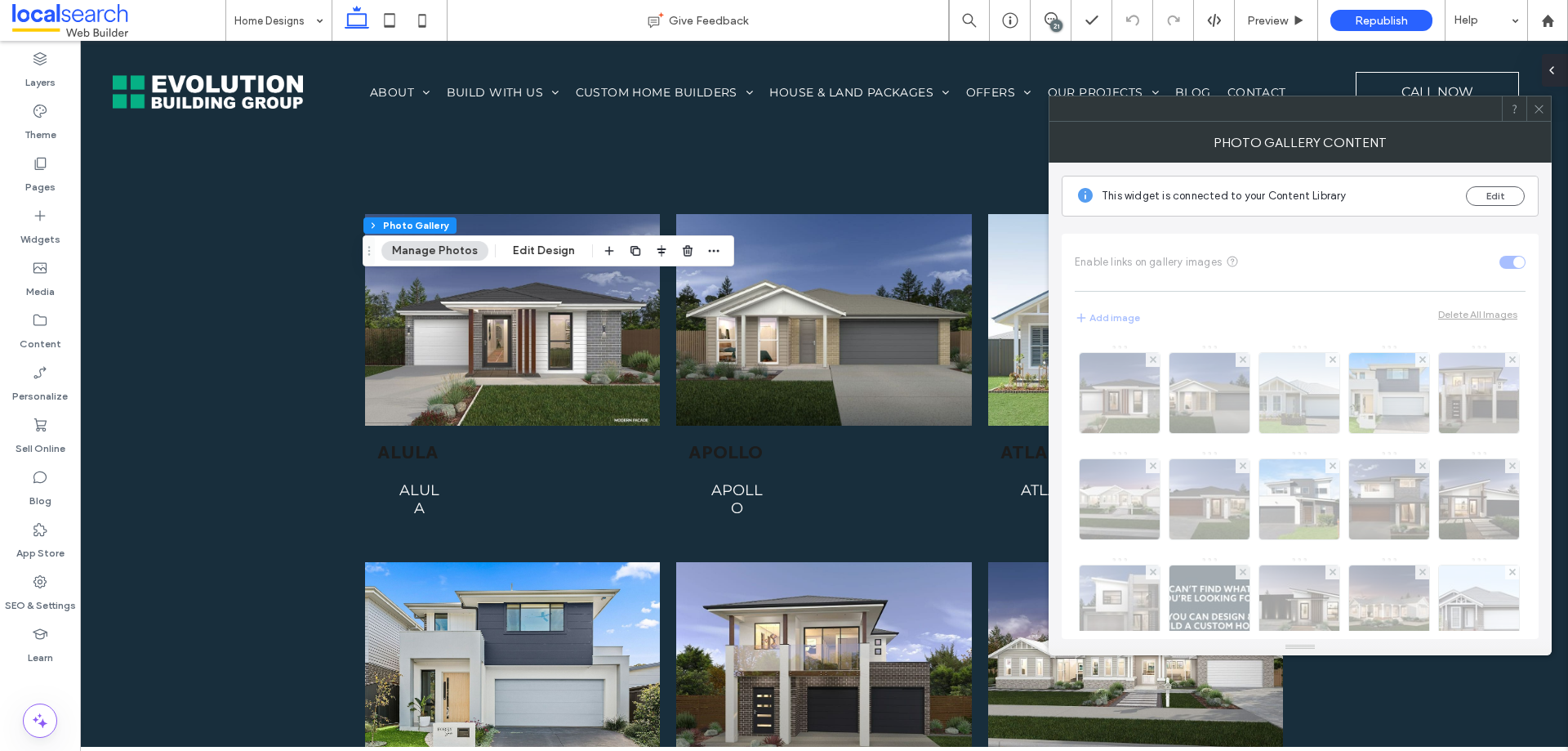
drag, startPoint x: 1543, startPoint y: 107, endPoint x: 1559, endPoint y: 61, distance: 48.7
click at [1548, 103] on div at bounding box center [1539, 109] width 25 height 25
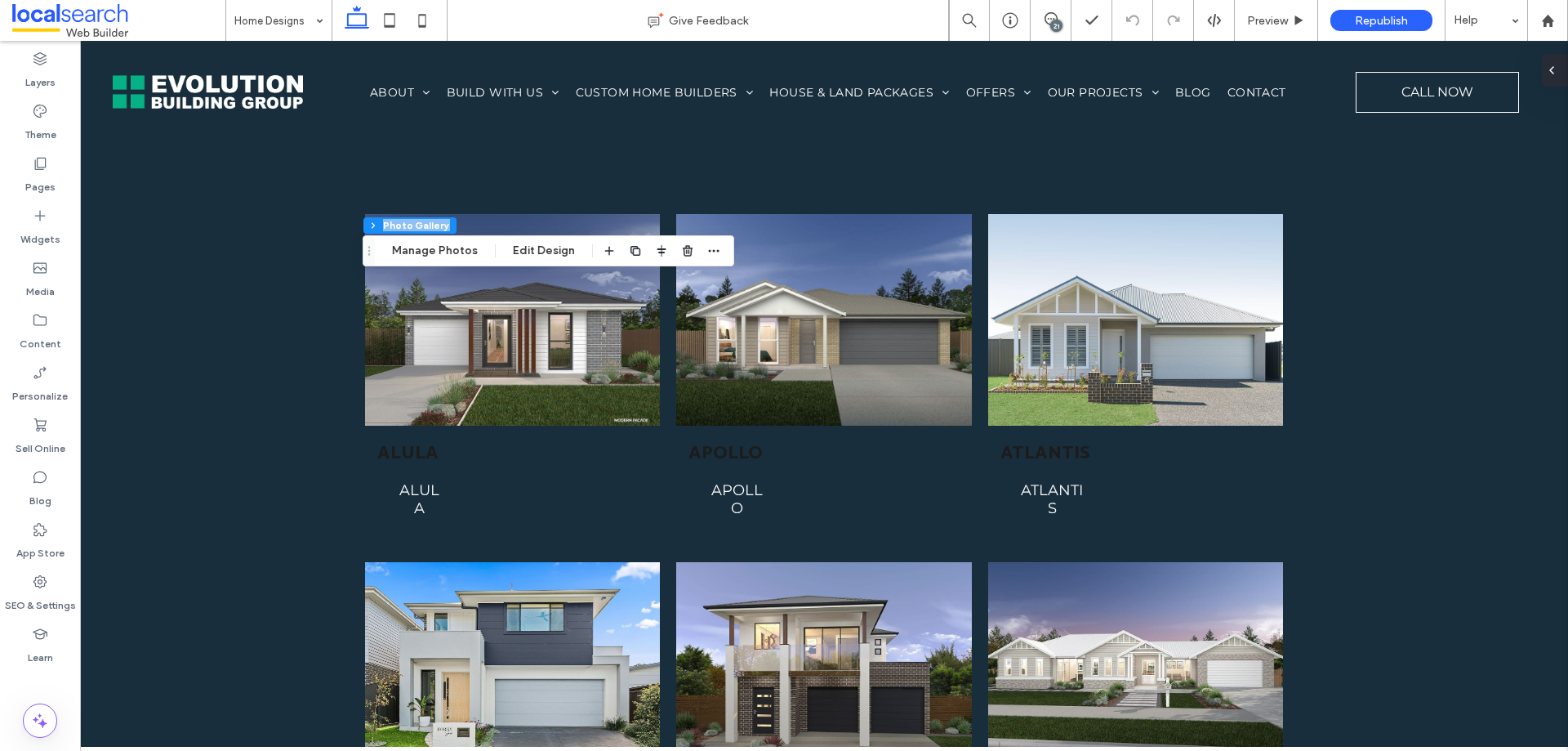
click at [1560, 74] on div at bounding box center [1555, 70] width 26 height 33
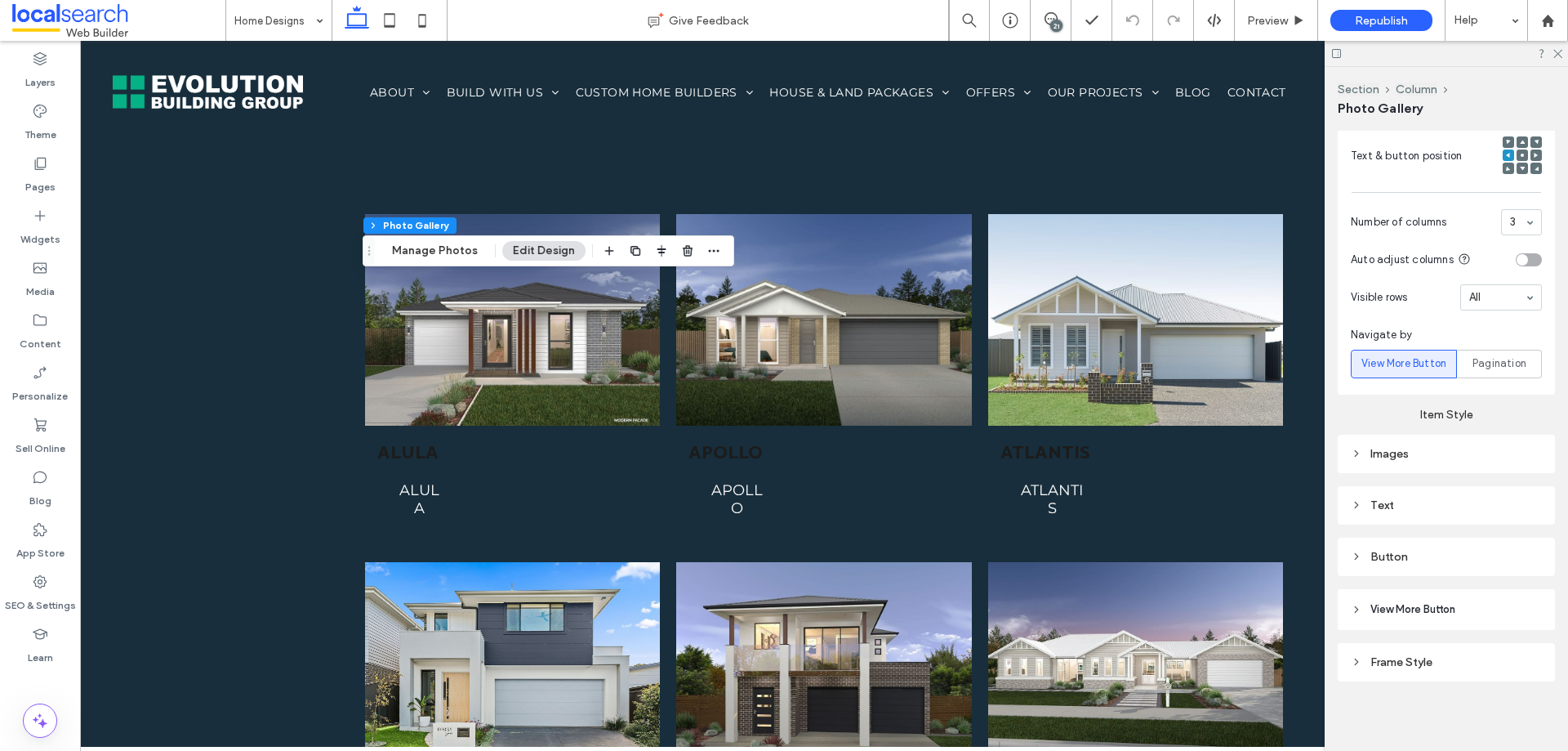
drag, startPoint x: 1436, startPoint y: 562, endPoint x: 1457, endPoint y: 540, distance: 30.4
click at [1436, 561] on div "Button" at bounding box center [1446, 556] width 191 height 22
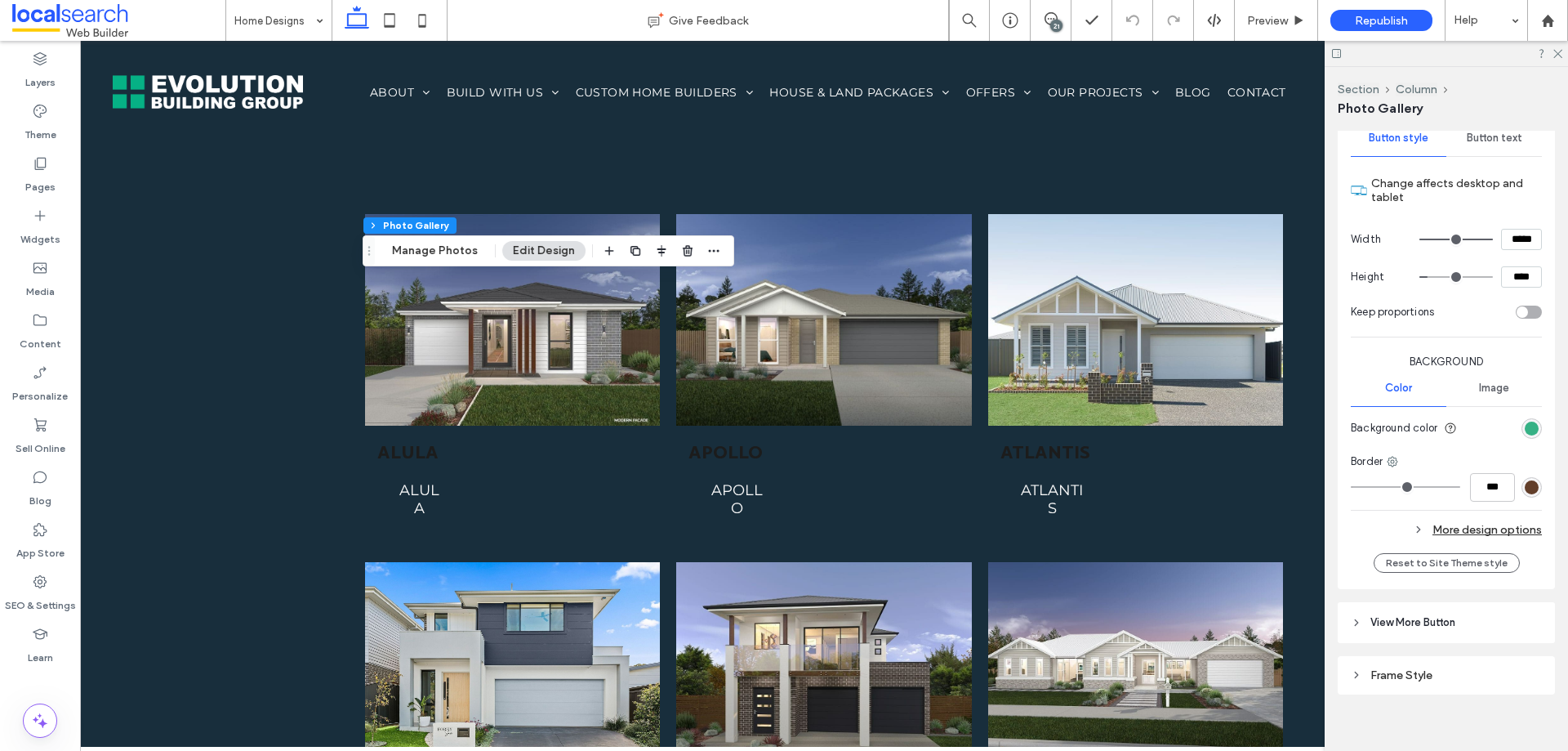
scroll to position [1198, 0]
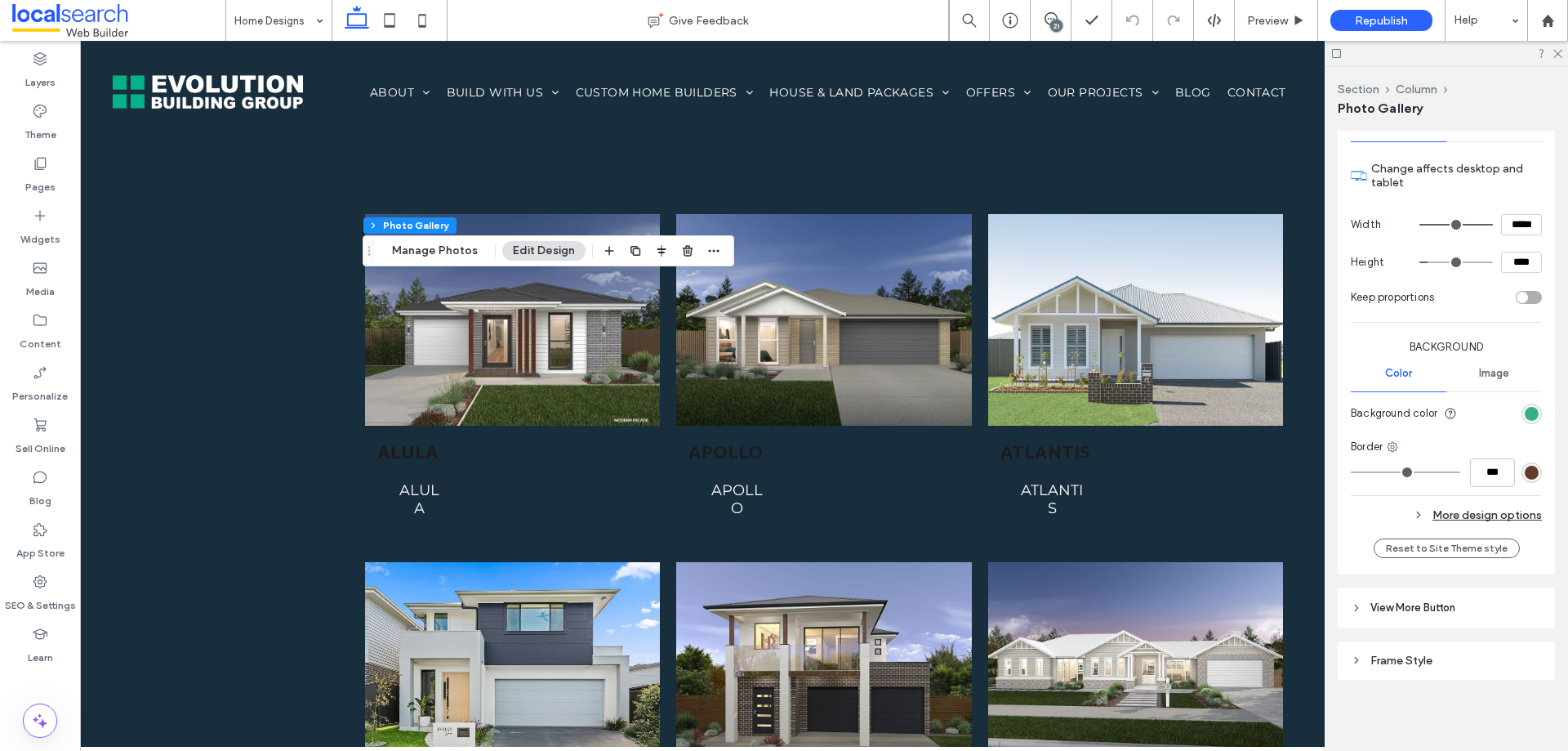
click at [1408, 604] on span "View More Button" at bounding box center [1413, 608] width 85 height 16
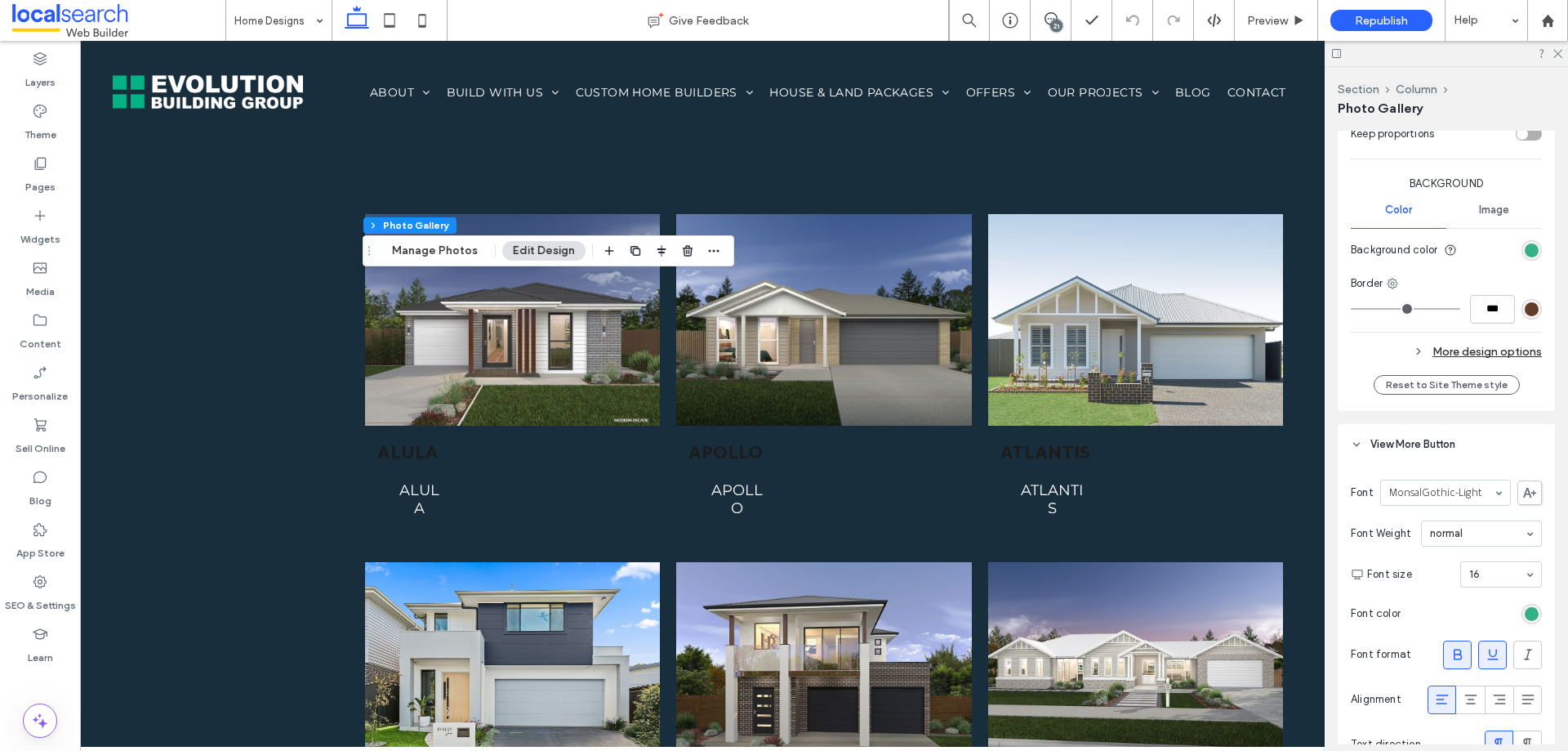
scroll to position [1514, 0]
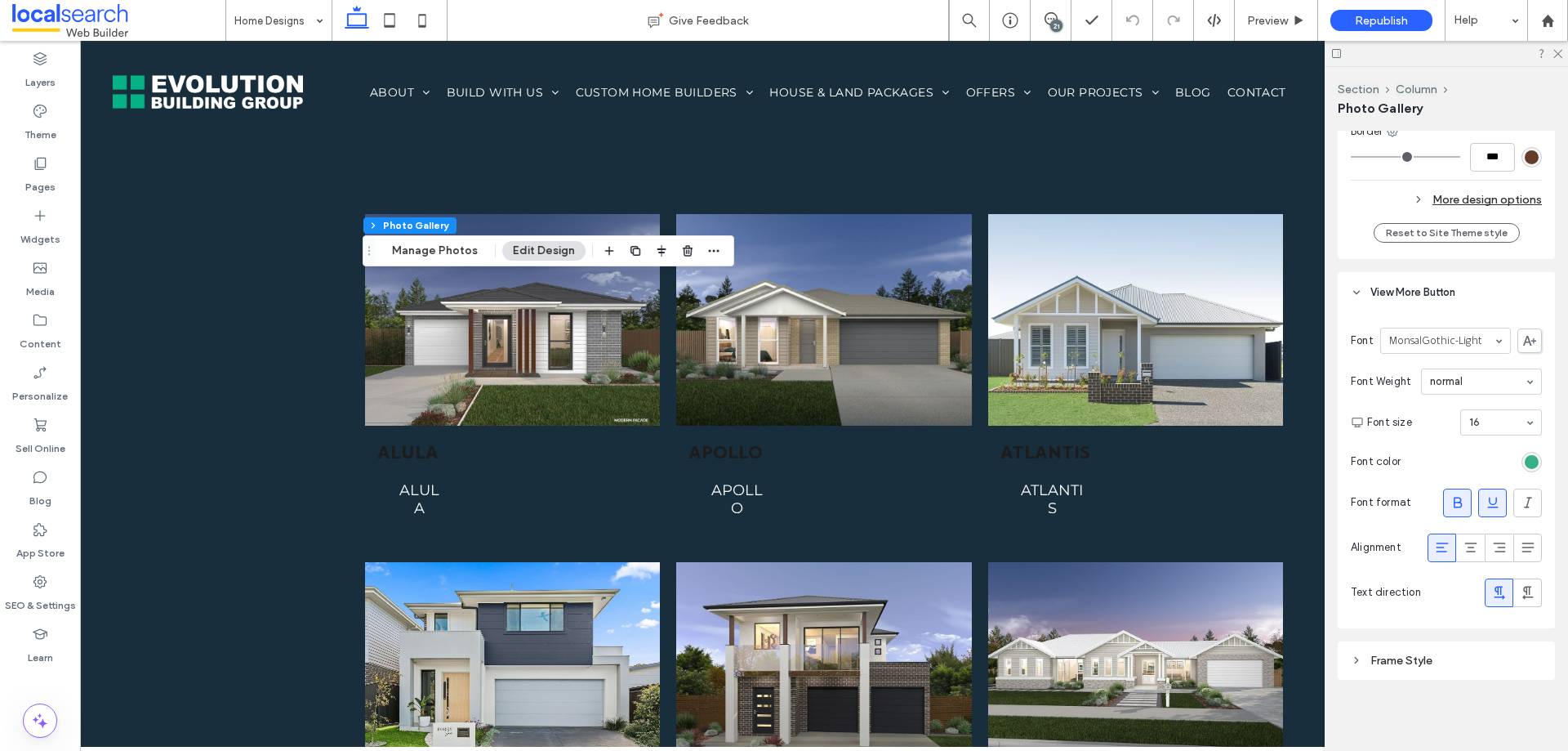
drag, startPoint x: 1396, startPoint y: 651, endPoint x: 1404, endPoint y: 643, distance: 11.3
click at [1397, 650] on div "Frame Style" at bounding box center [1446, 661] width 191 height 22
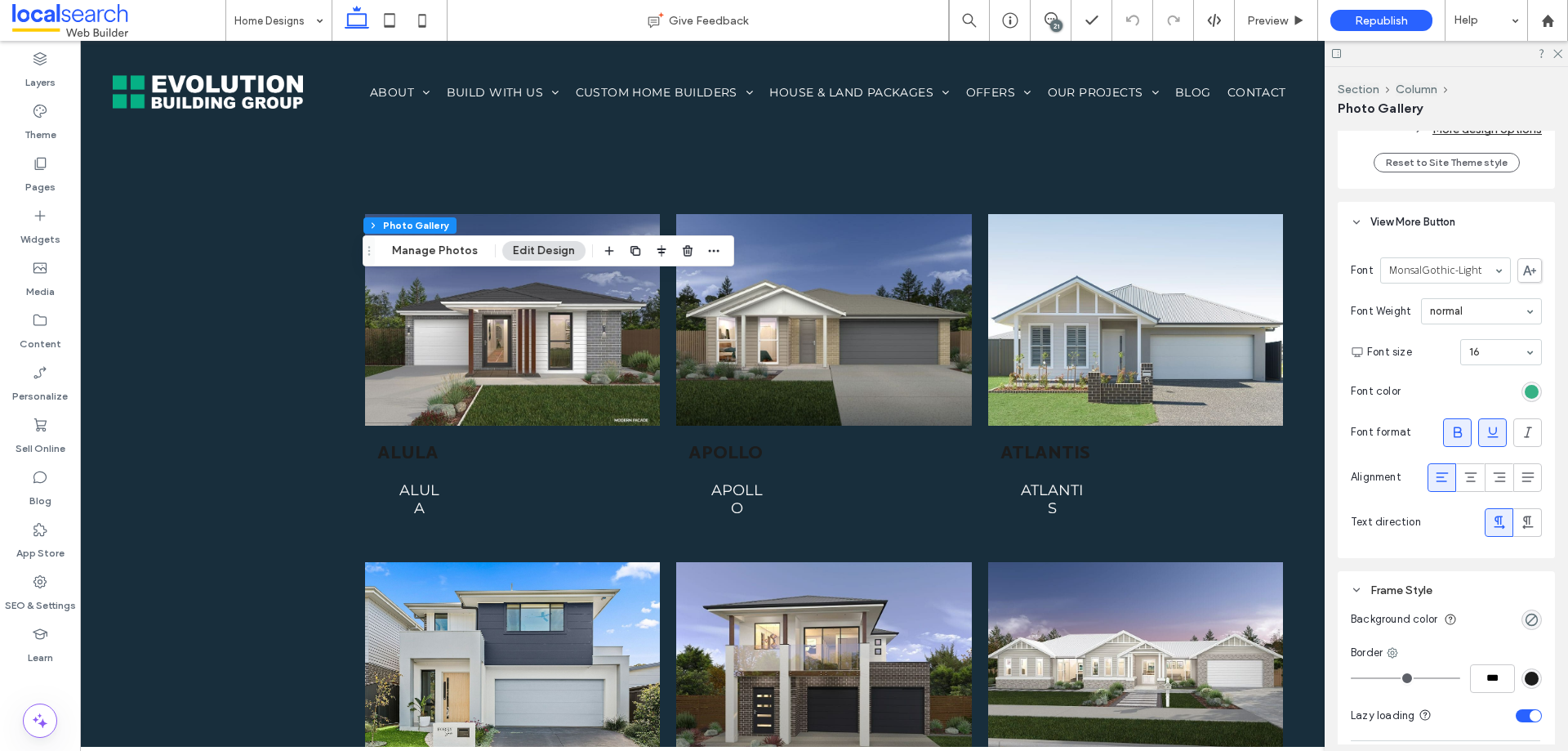
scroll to position [1694, 0]
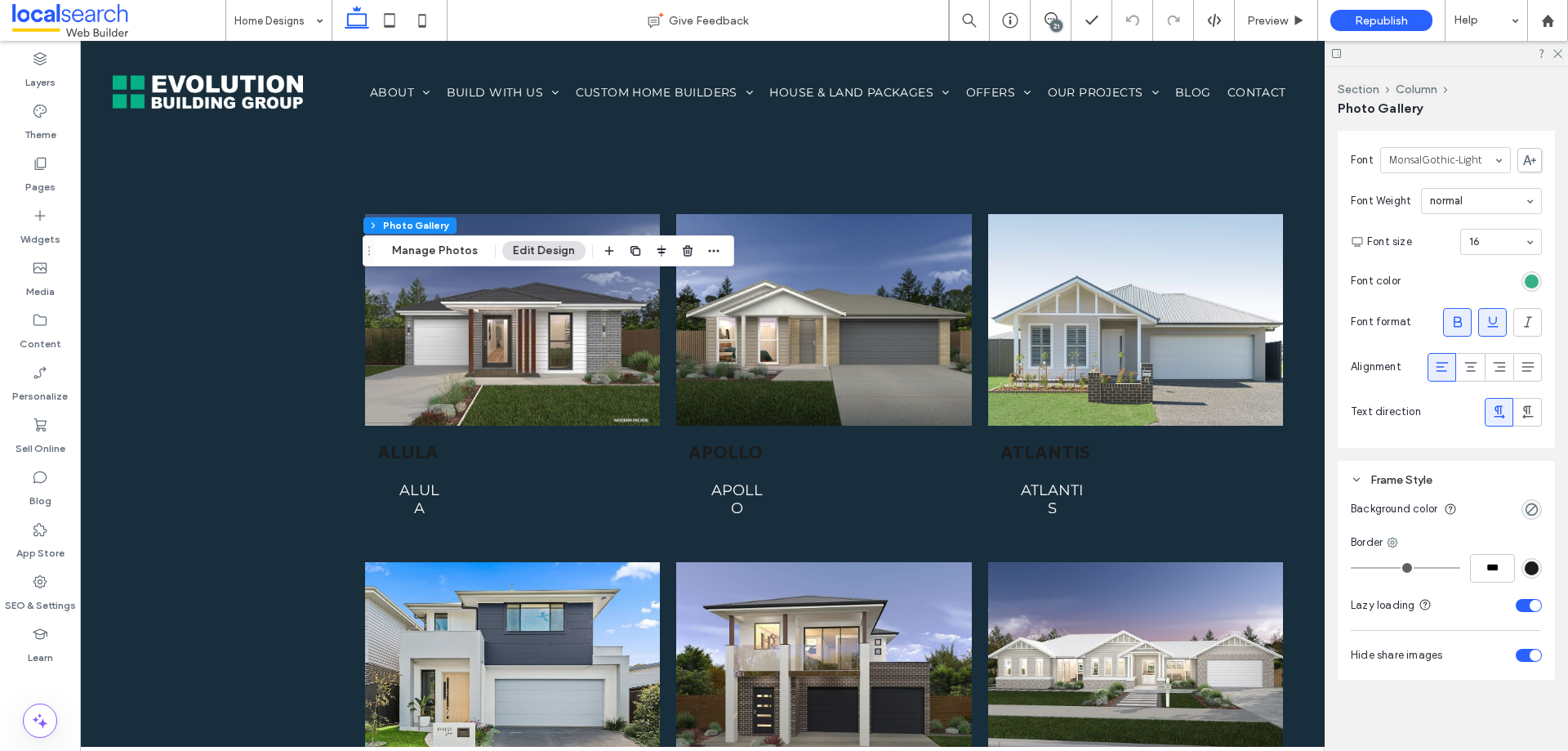
type input "*"
type input "***"
type input "*"
type input "***"
type input "*"
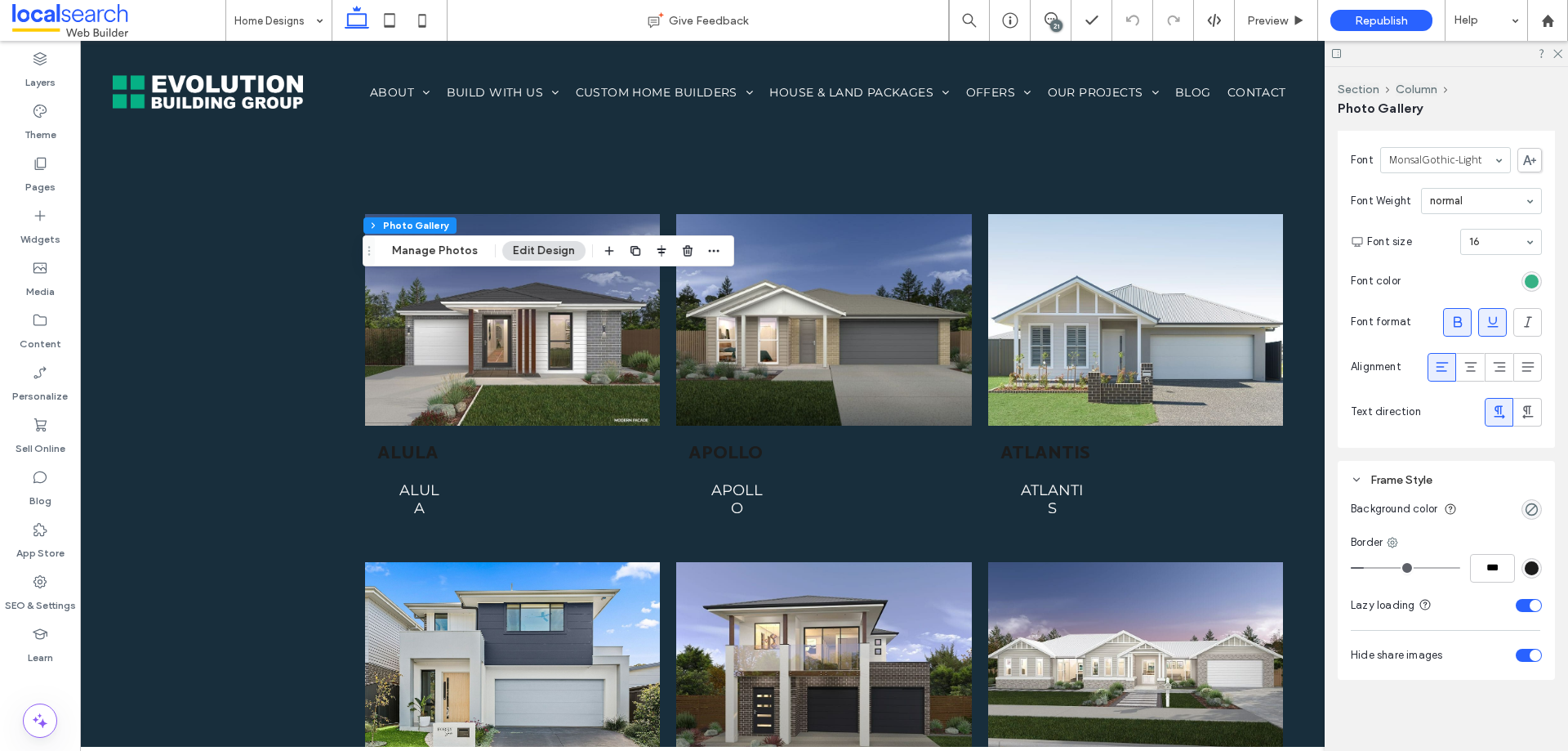
type input "***"
type input "*"
type input "***"
type input "*"
type input "***"
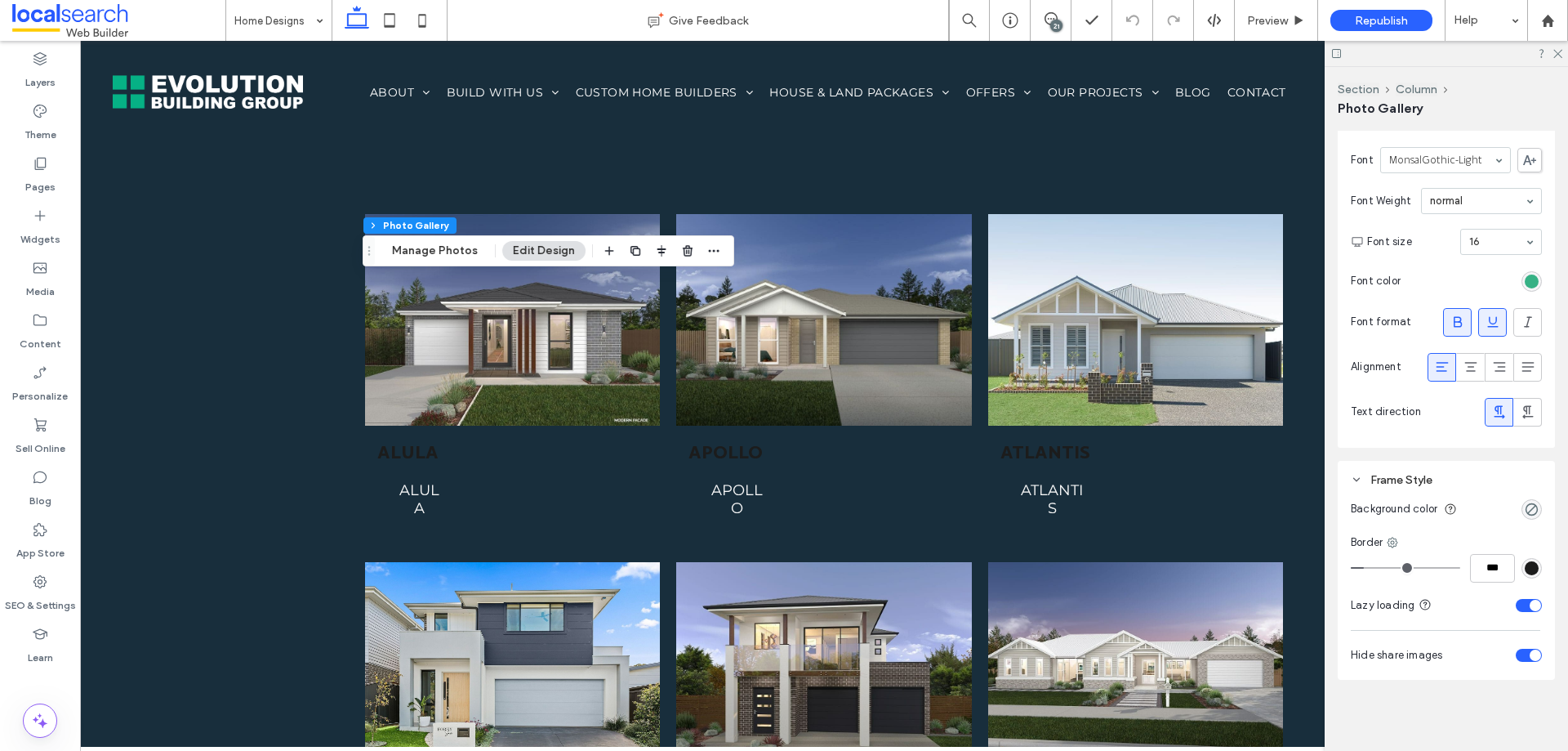
type input "*"
type input "***"
type input "*"
type input "***"
type input "**"
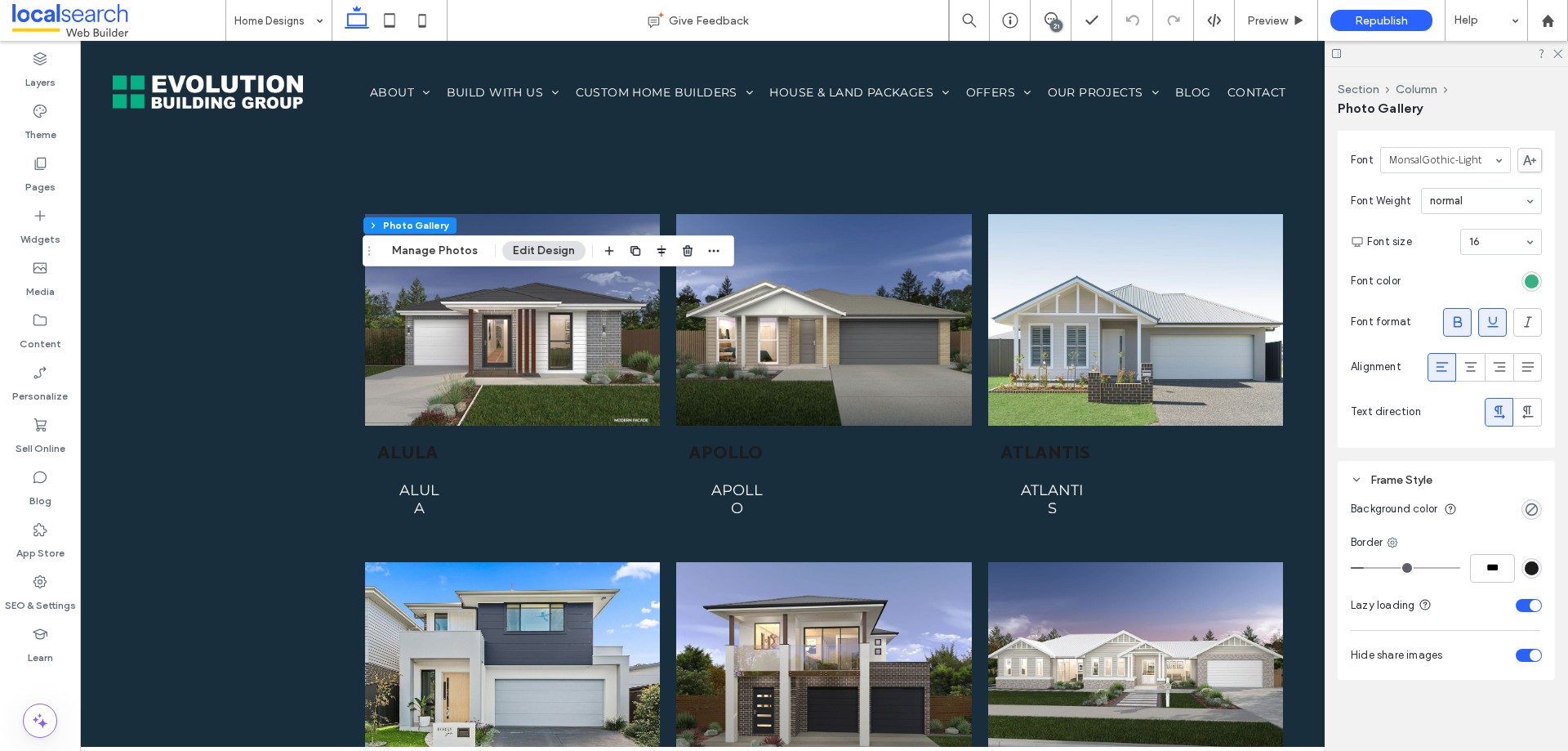
type input "****"
type input "**"
type input "****"
type input "**"
type input "****"
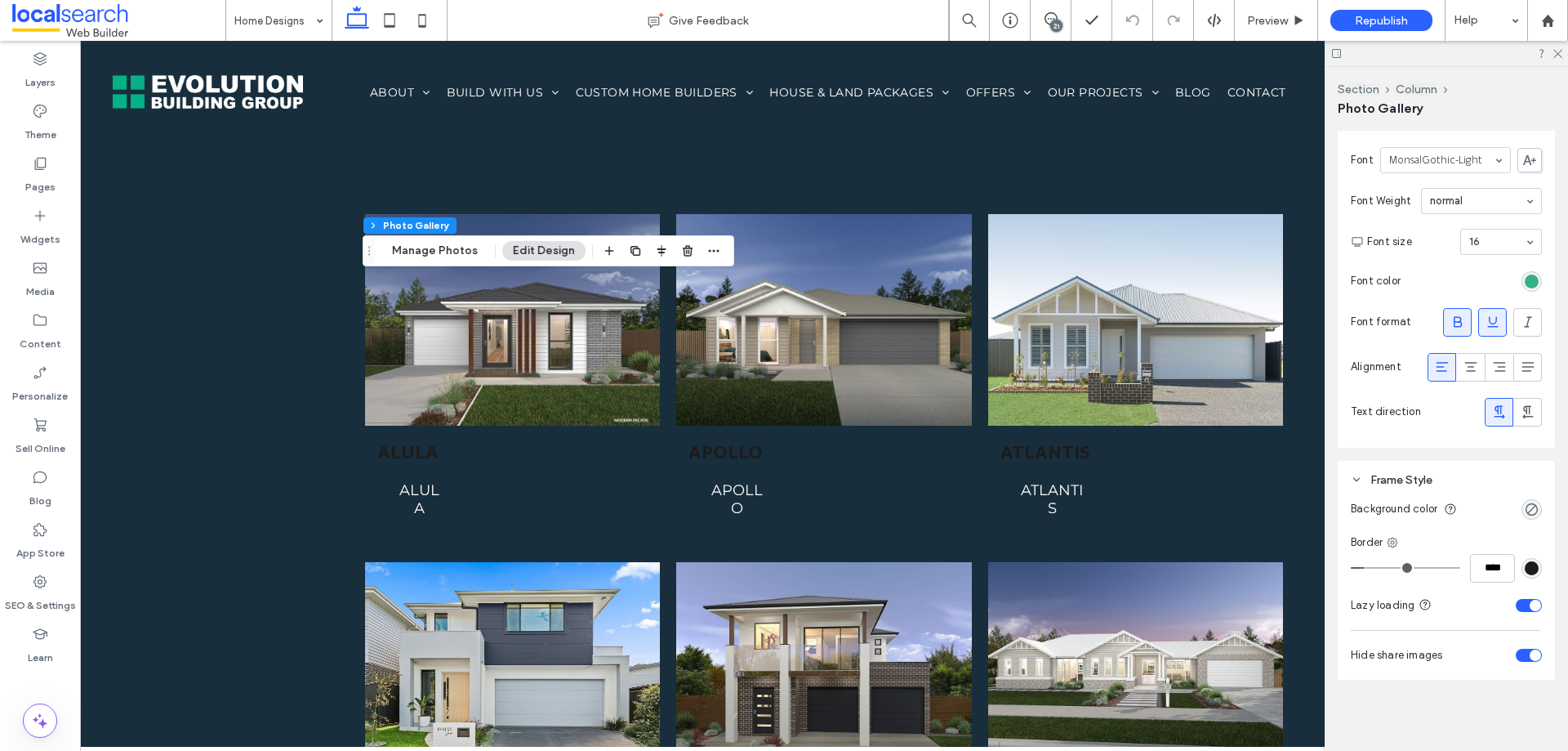
type input "**"
type input "****"
type input "**"
type input "****"
type input "**"
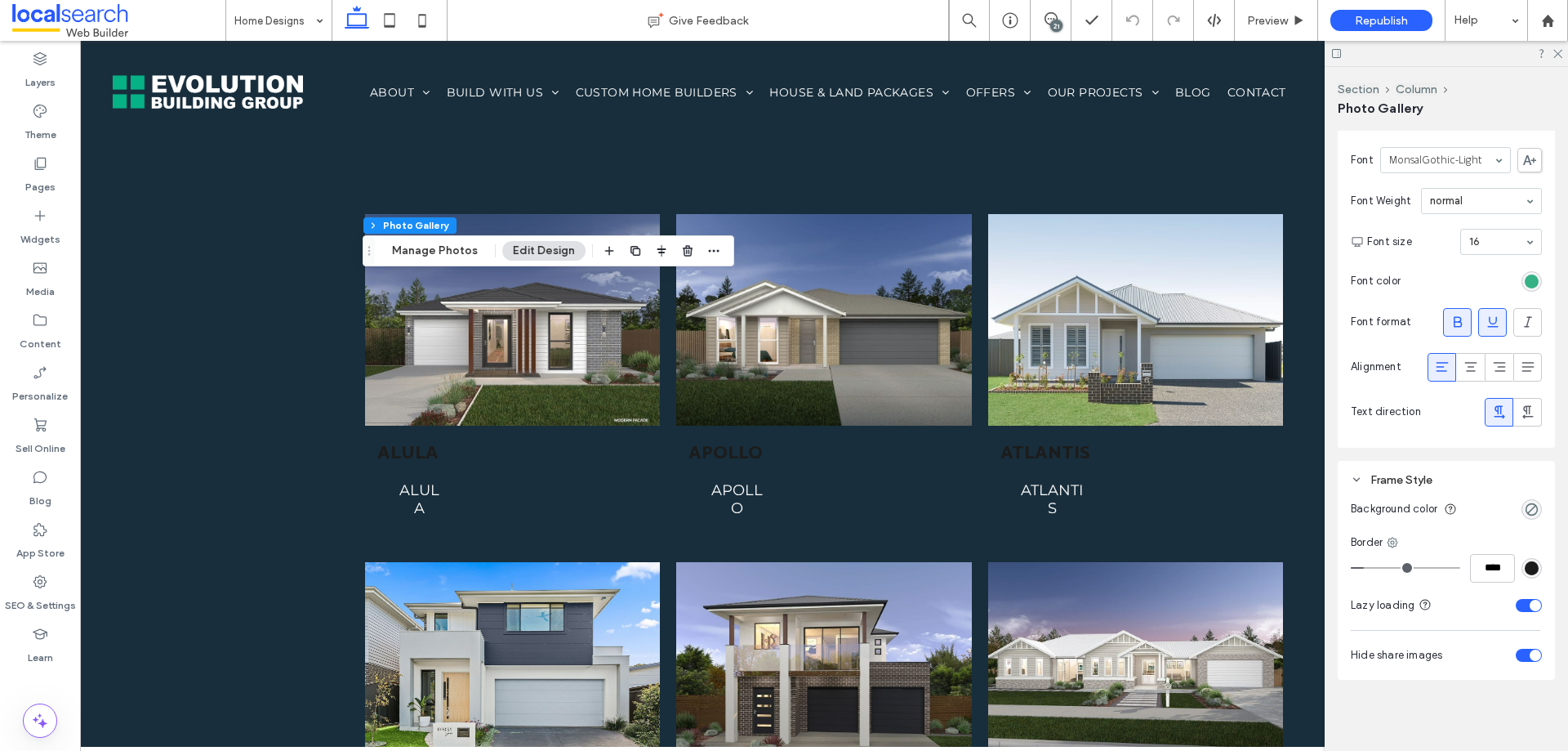
type input "****"
type input "**"
type input "****"
type input "**"
type input "****"
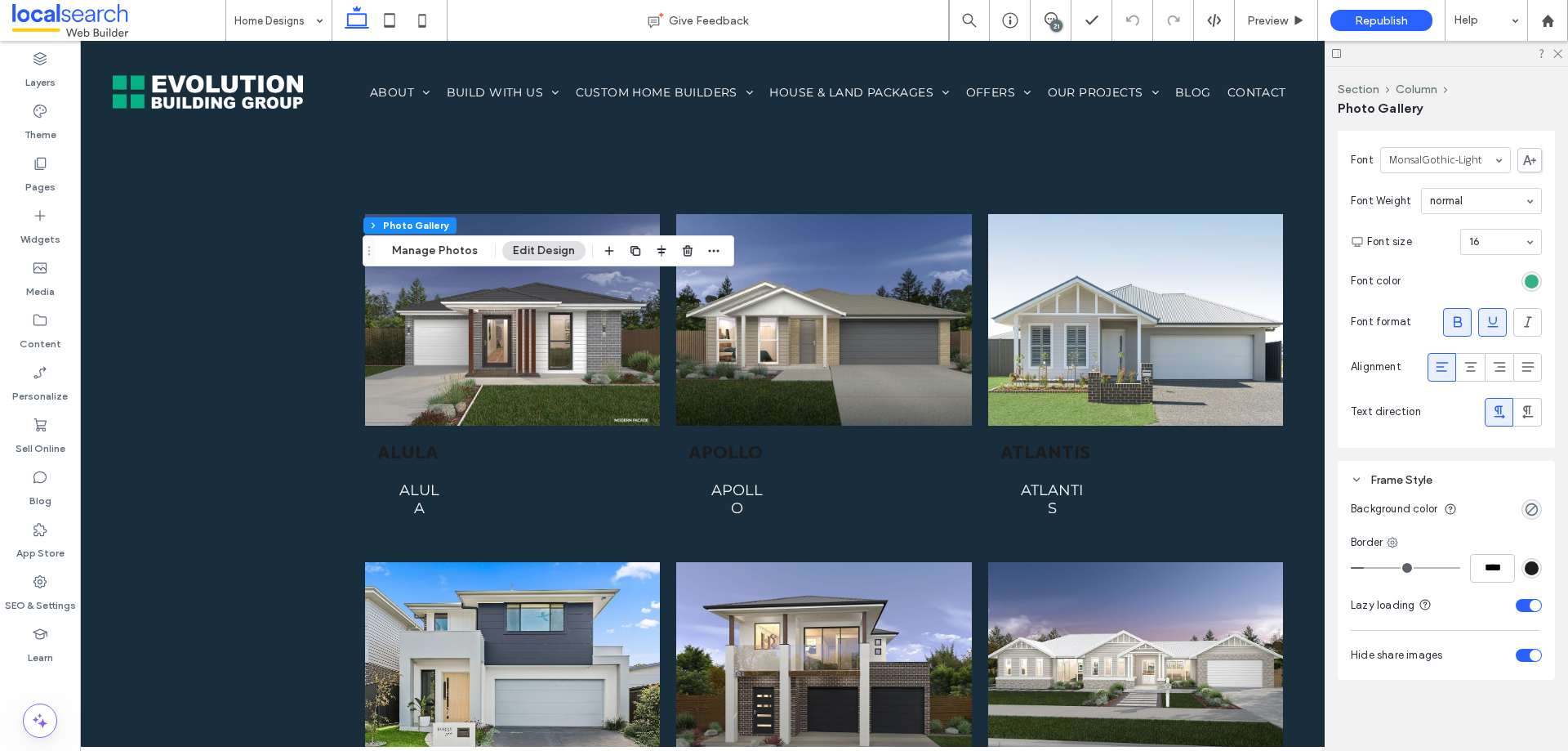
type input "**"
type input "****"
type input "**"
type input "****"
type input "**"
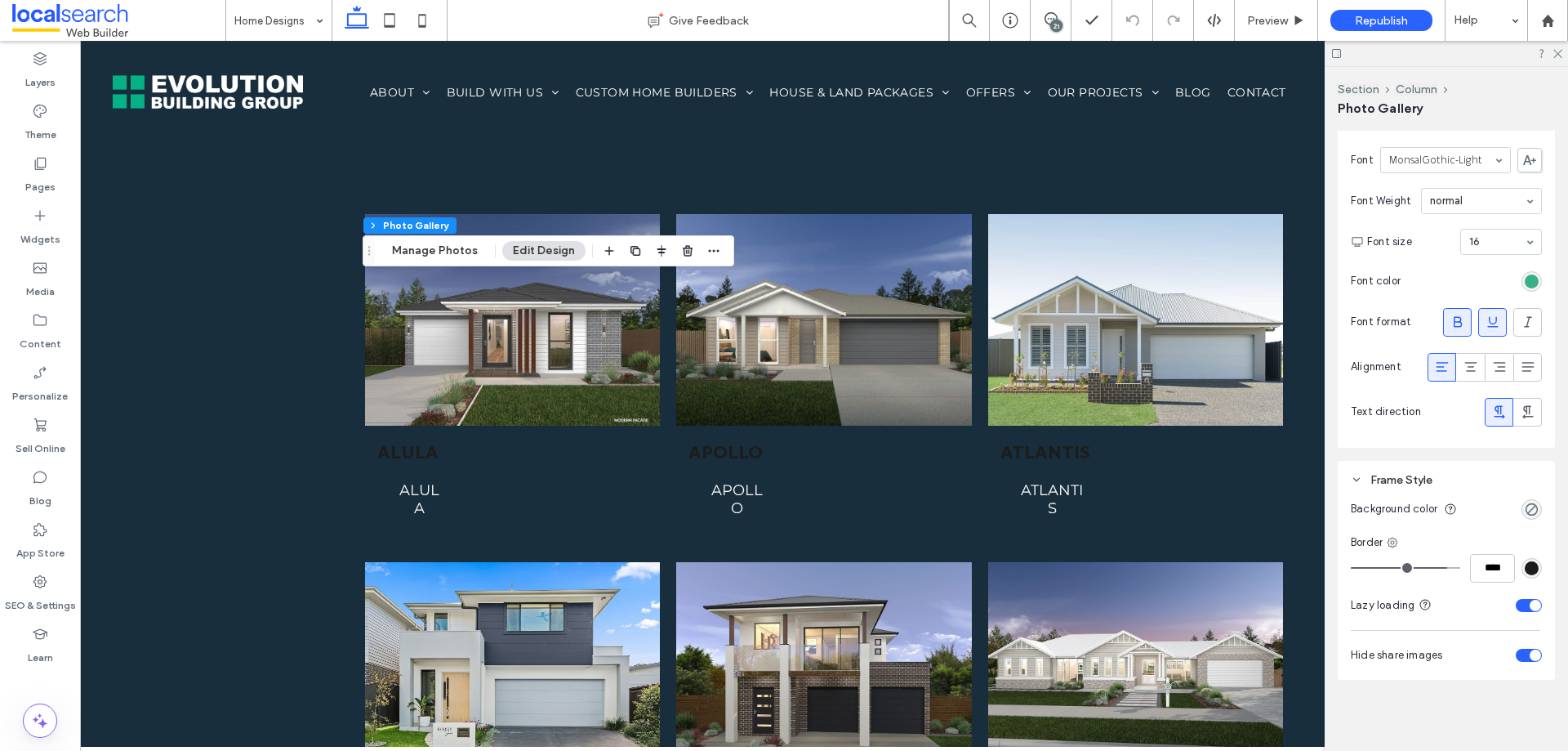
type input "****"
type input "**"
type input "****"
type input "**"
type input "****"
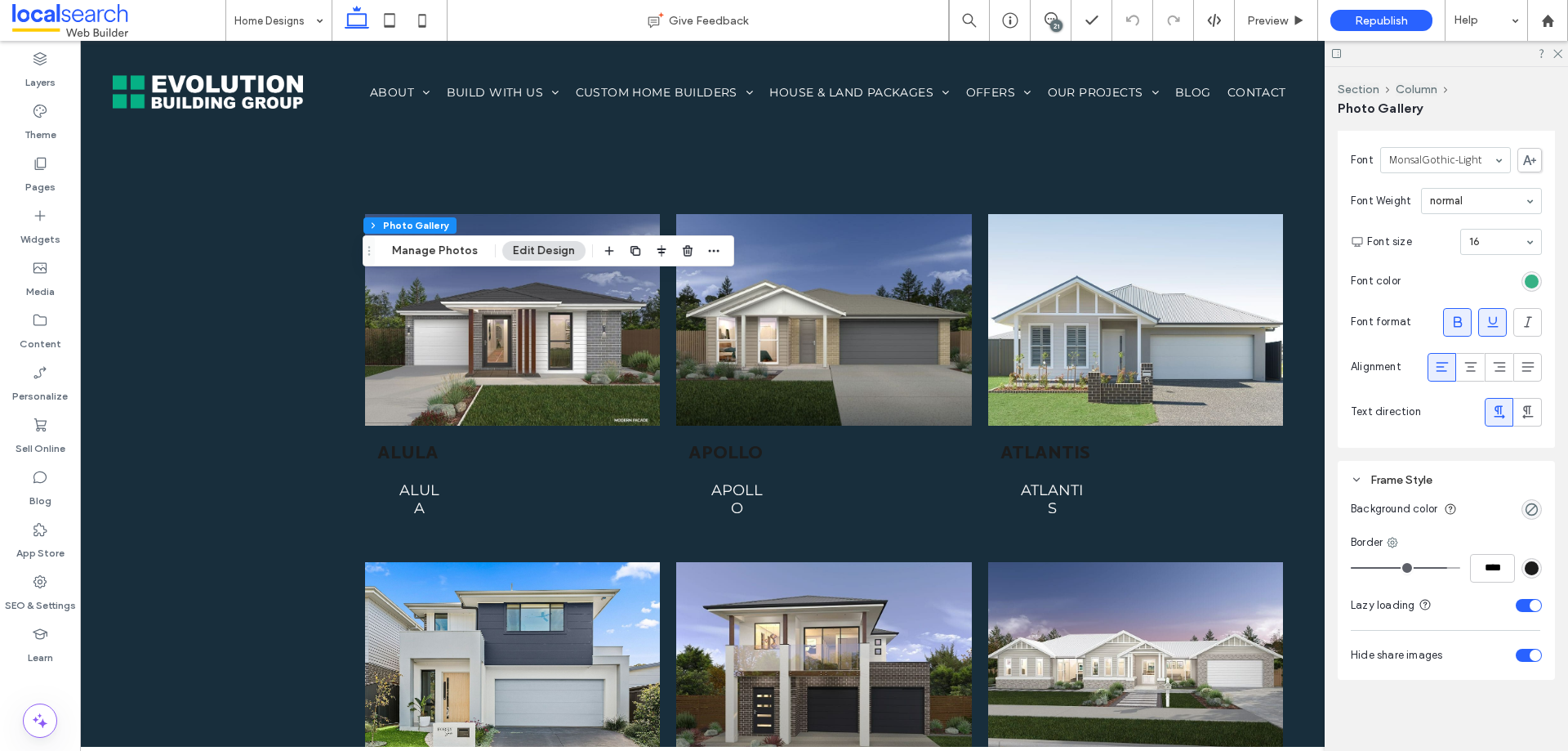
drag, startPoint x: 1363, startPoint y: 566, endPoint x: 1447, endPoint y: 564, distance: 84.0
click at [1447, 567] on input "range" at bounding box center [1405, 568] width 110 height 2
type input "**"
type input "****"
type input "**"
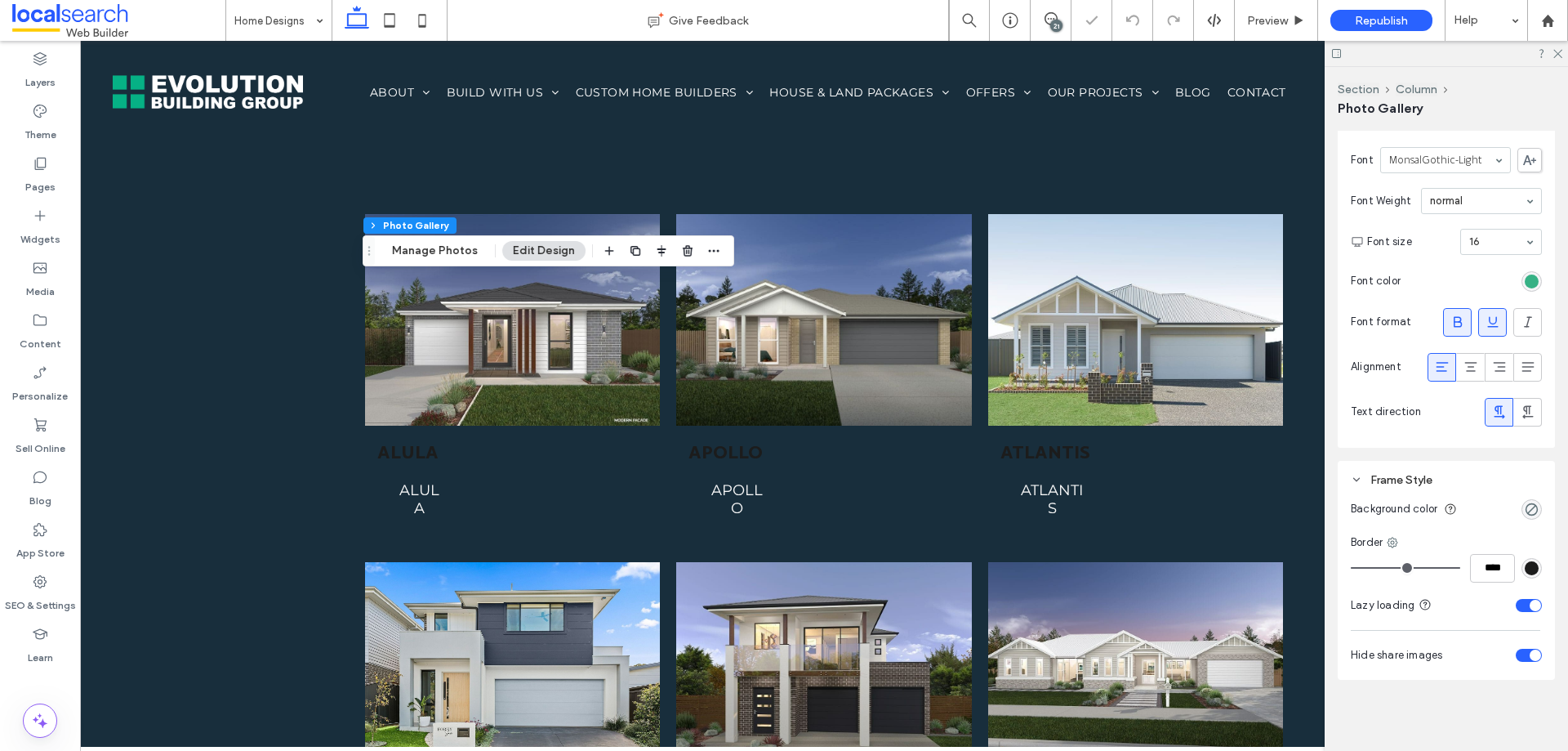
type input "****"
type input "**"
type input "****"
type input "**"
type input "****"
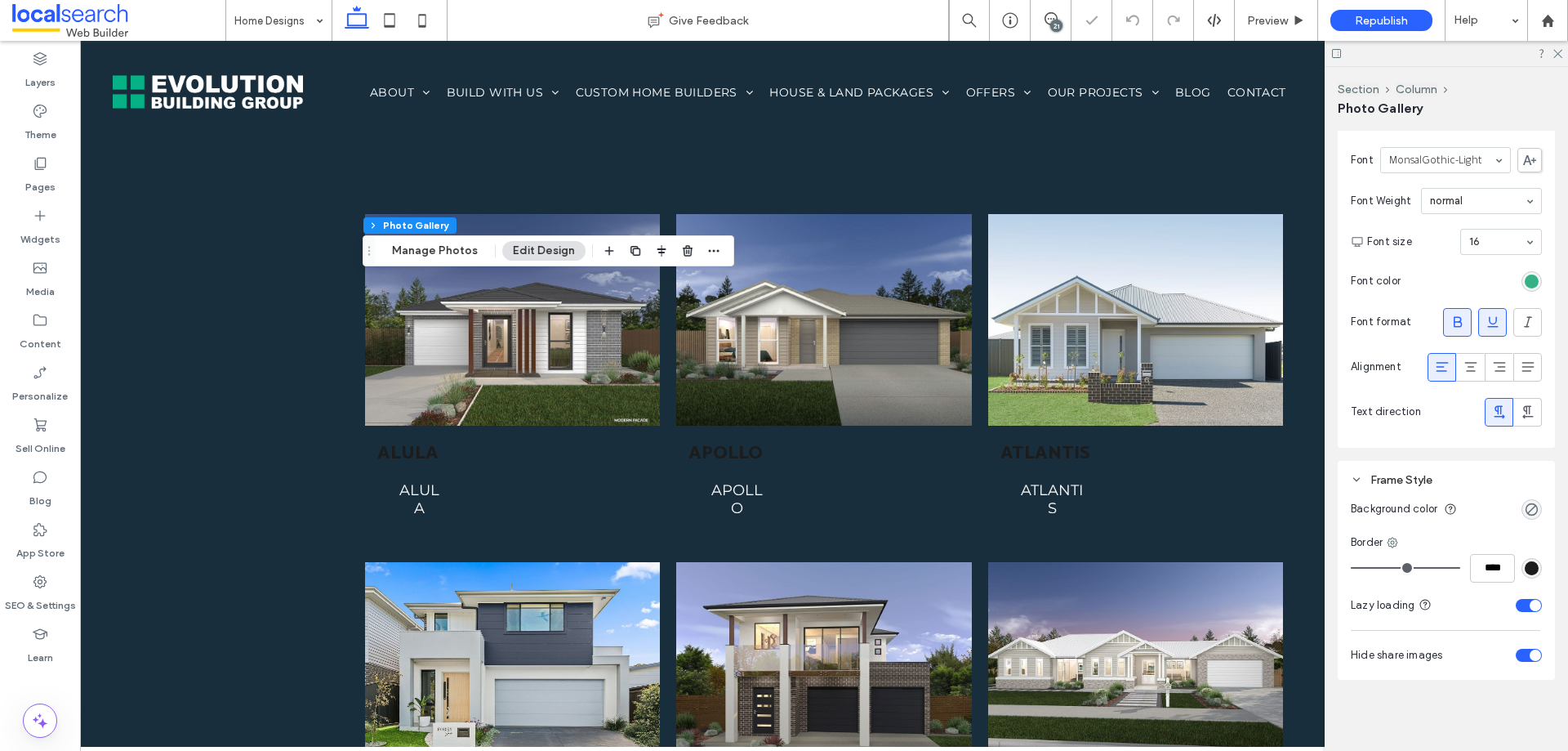
type input "**"
type input "****"
type input "**"
type input "****"
type input "**"
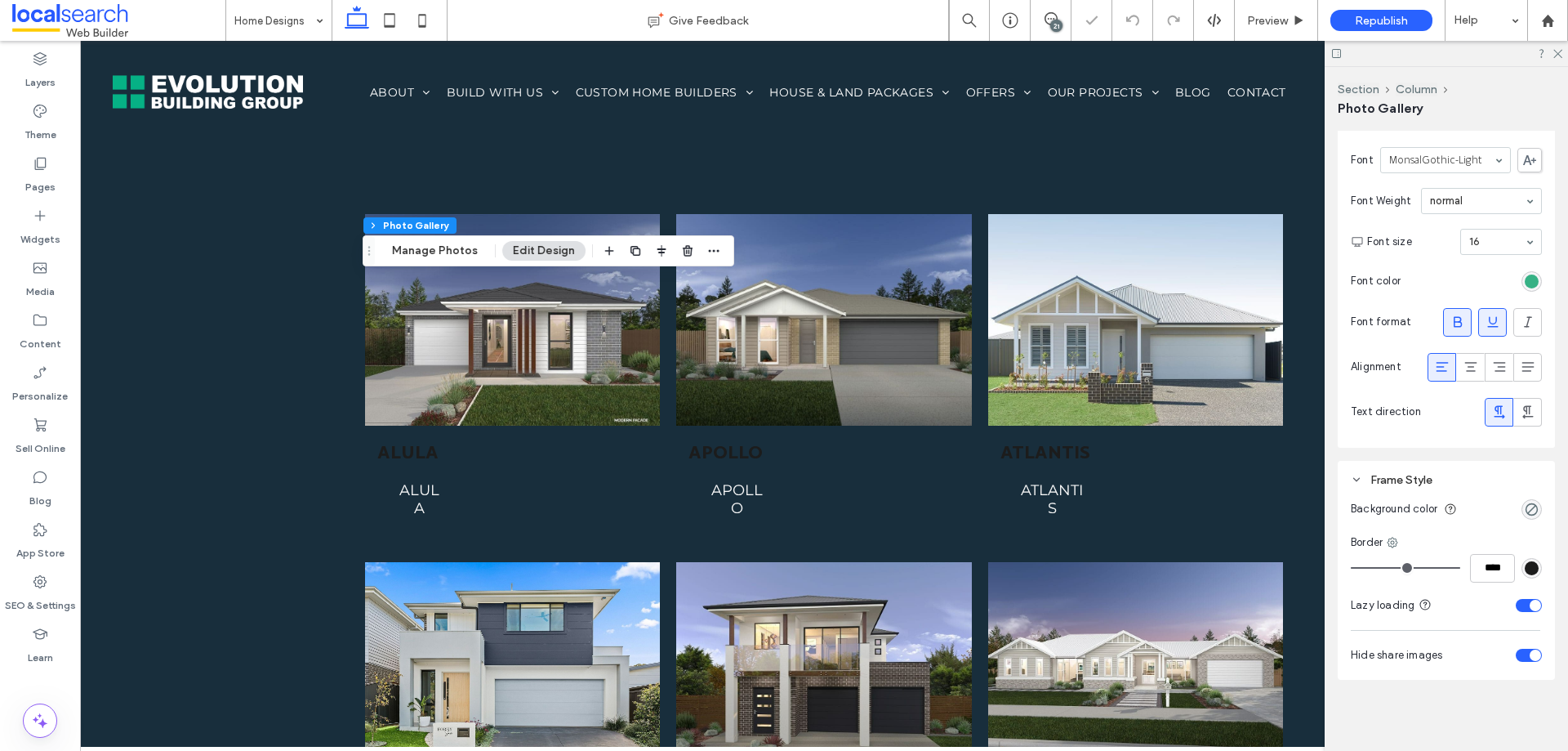
type input "****"
type input "*"
type input "***"
type input "*"
type input "***"
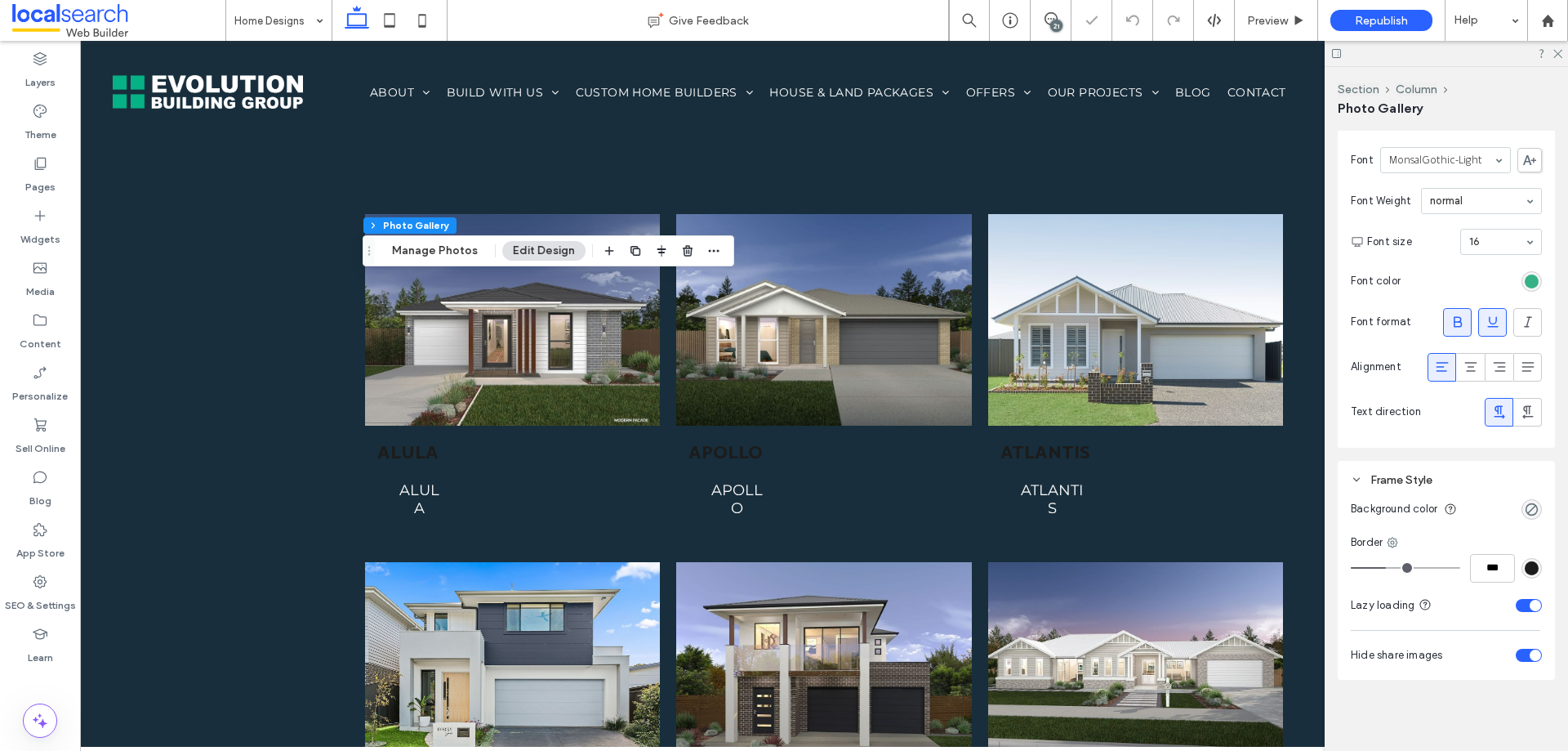
type input "*"
type input "***"
type input "*"
type input "***"
drag, startPoint x: 1436, startPoint y: 569, endPoint x: 1194, endPoint y: 549, distance: 242.8
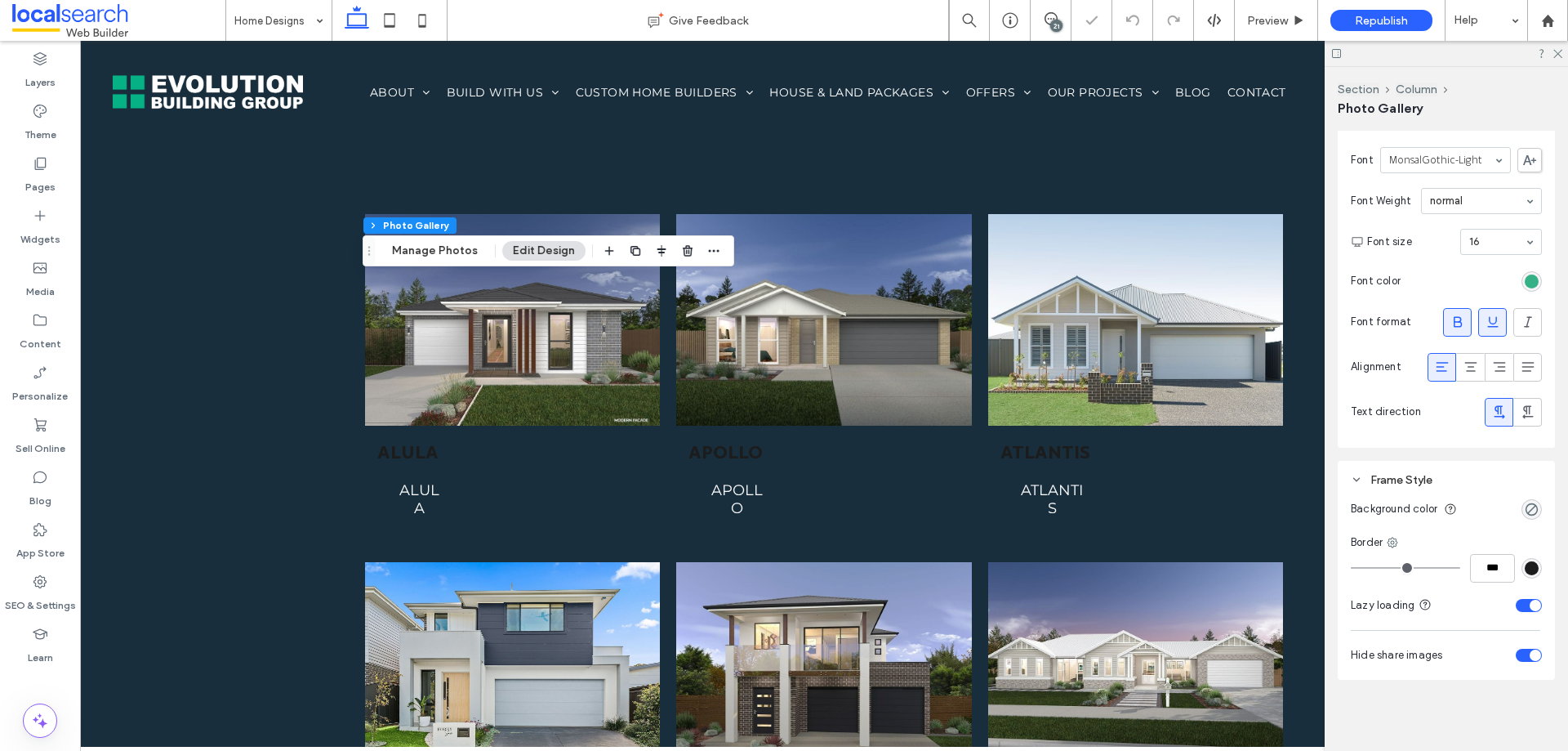
type input "*"
click at [1351, 567] on input "range" at bounding box center [1405, 568] width 110 height 2
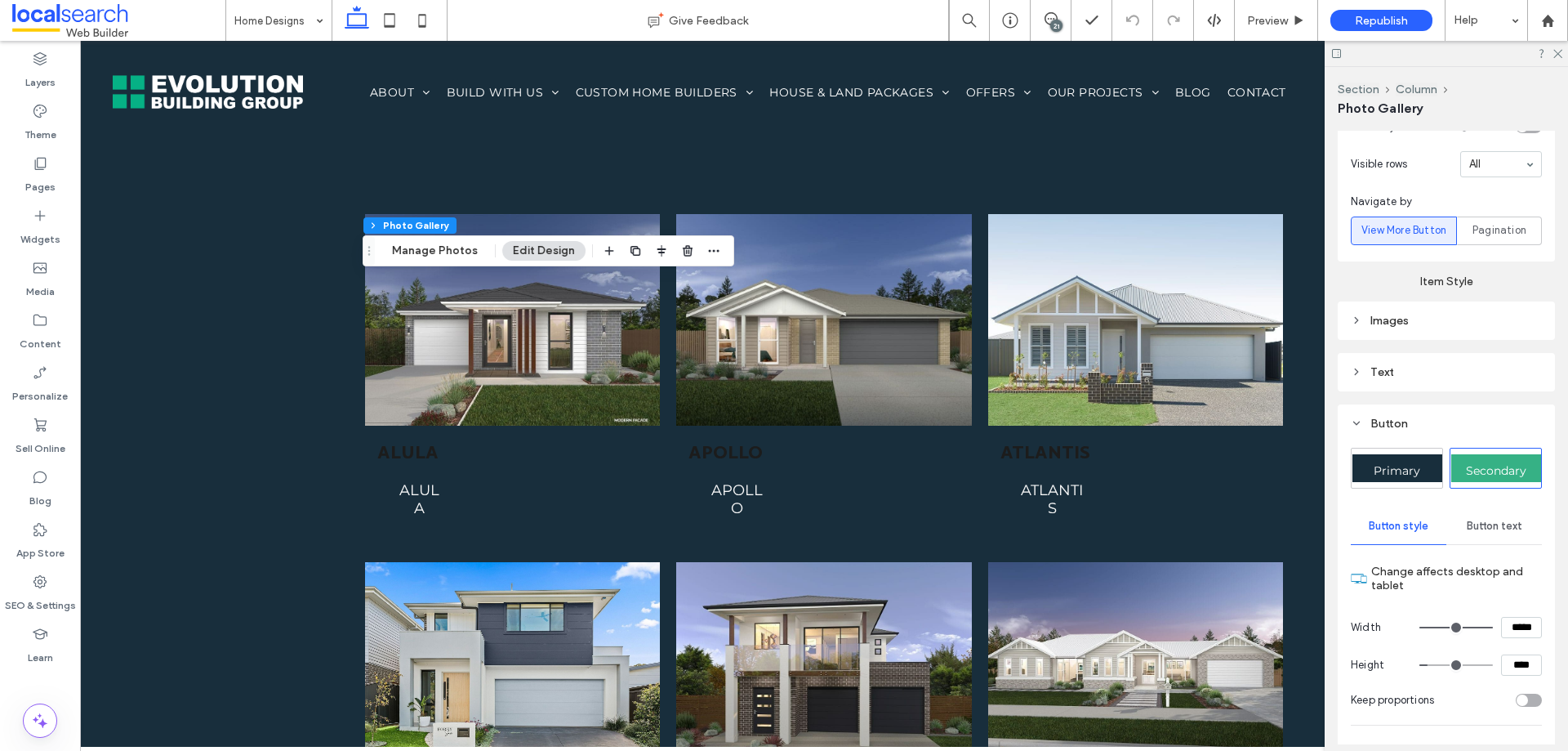
scroll to position [550, 0]
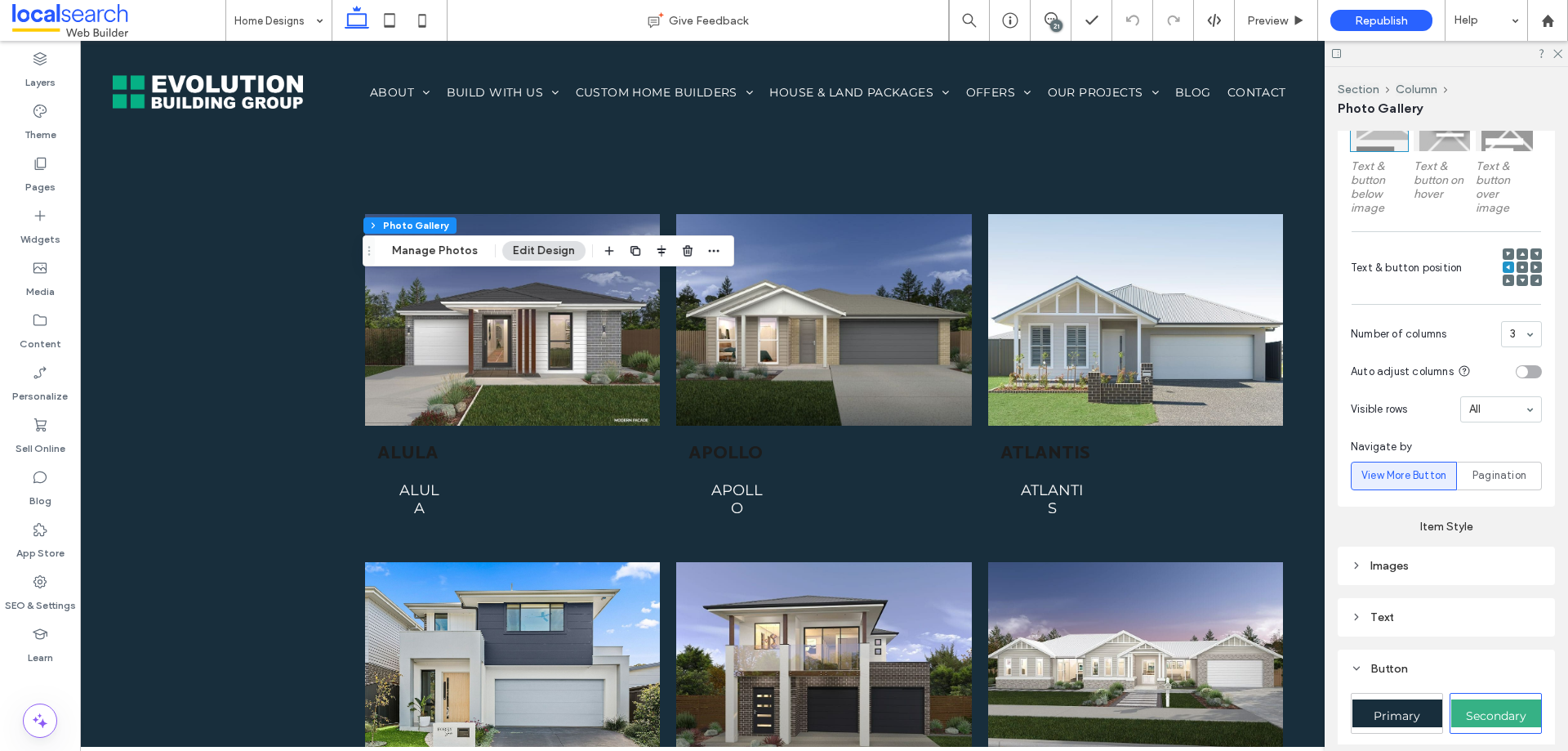
click at [1418, 569] on div "Images" at bounding box center [1446, 566] width 191 height 14
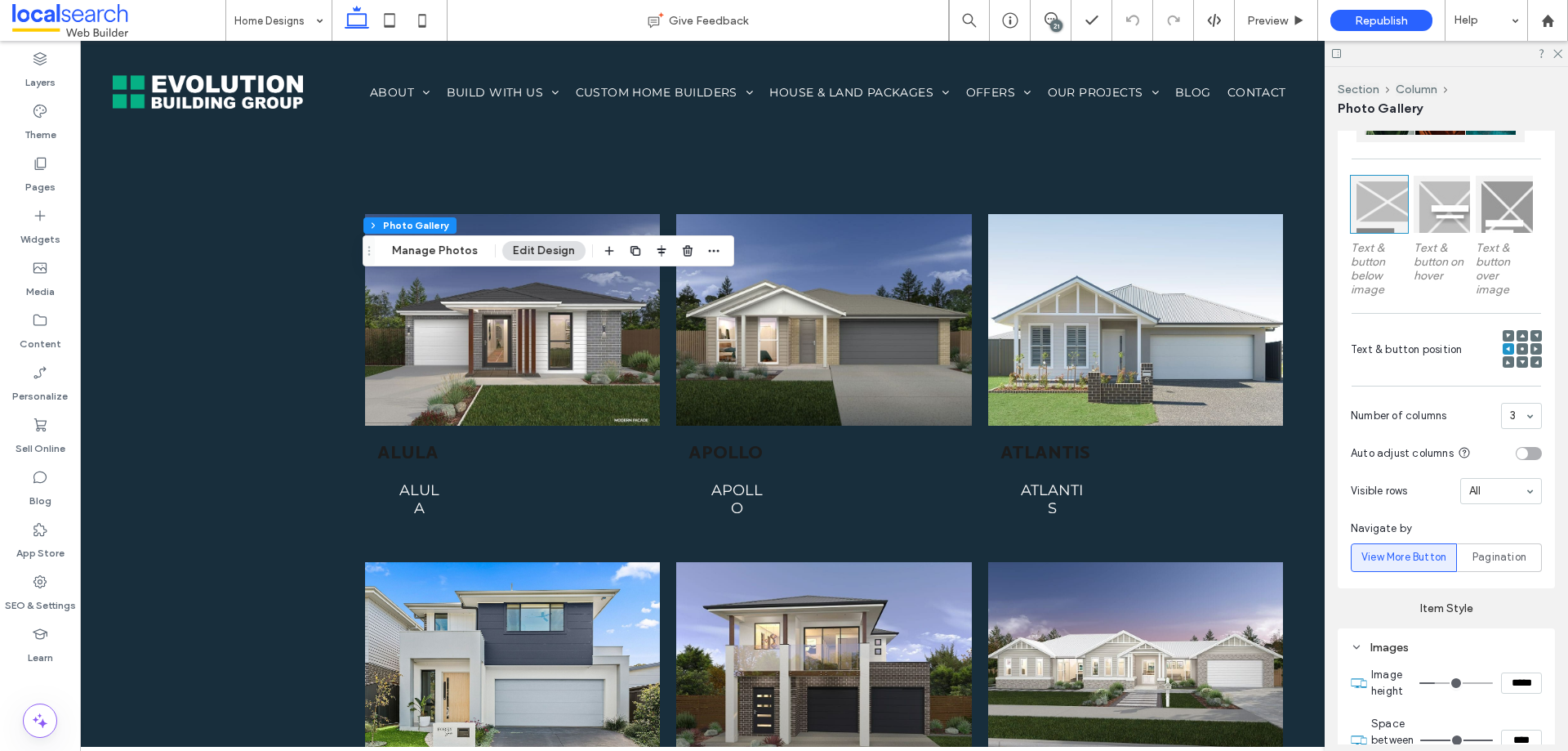
scroll to position [142, 0]
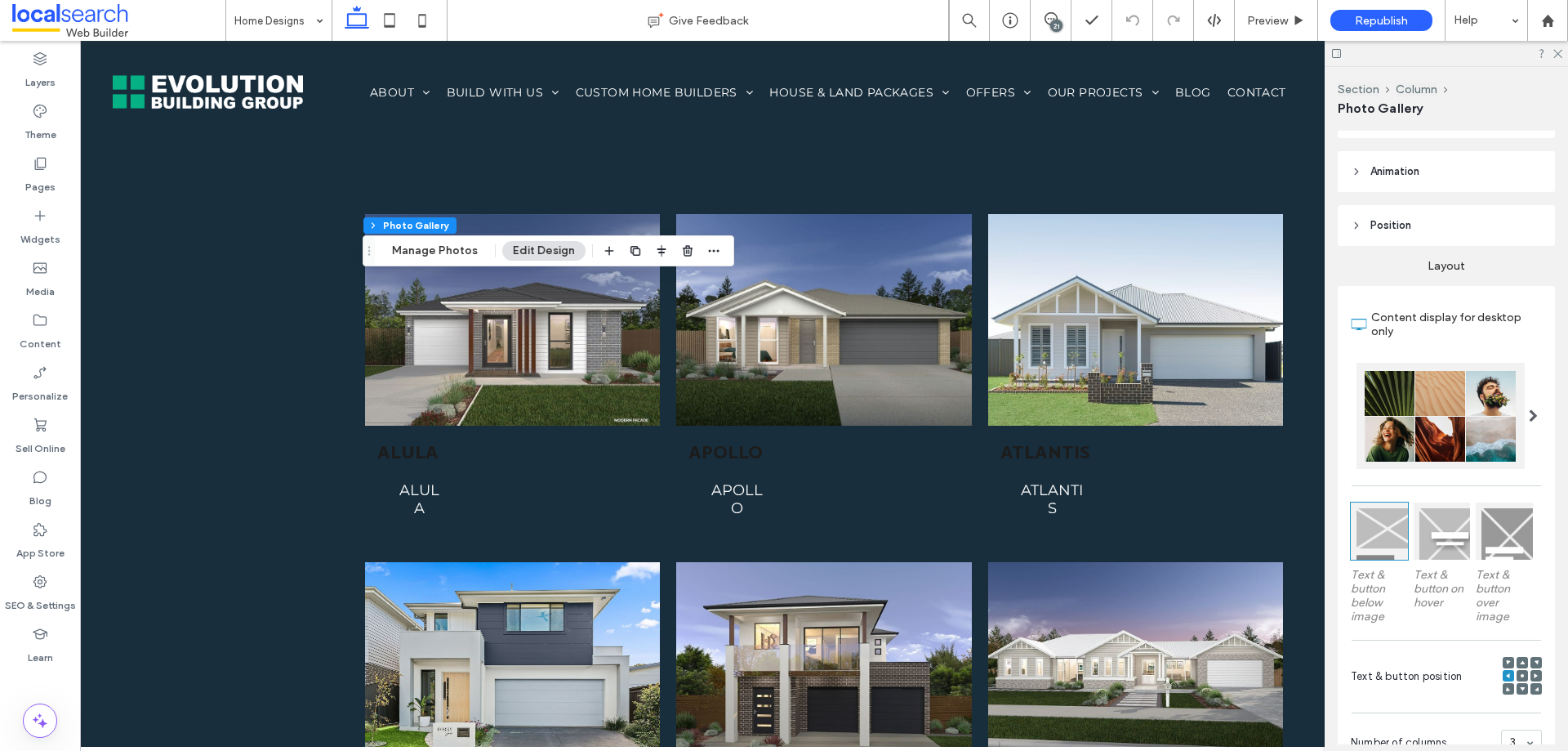
click at [1497, 545] on div at bounding box center [1504, 531] width 58 height 58
click at [1451, 544] on div at bounding box center [1442, 531] width 58 height 58
click at [1369, 534] on div at bounding box center [1379, 531] width 58 height 58
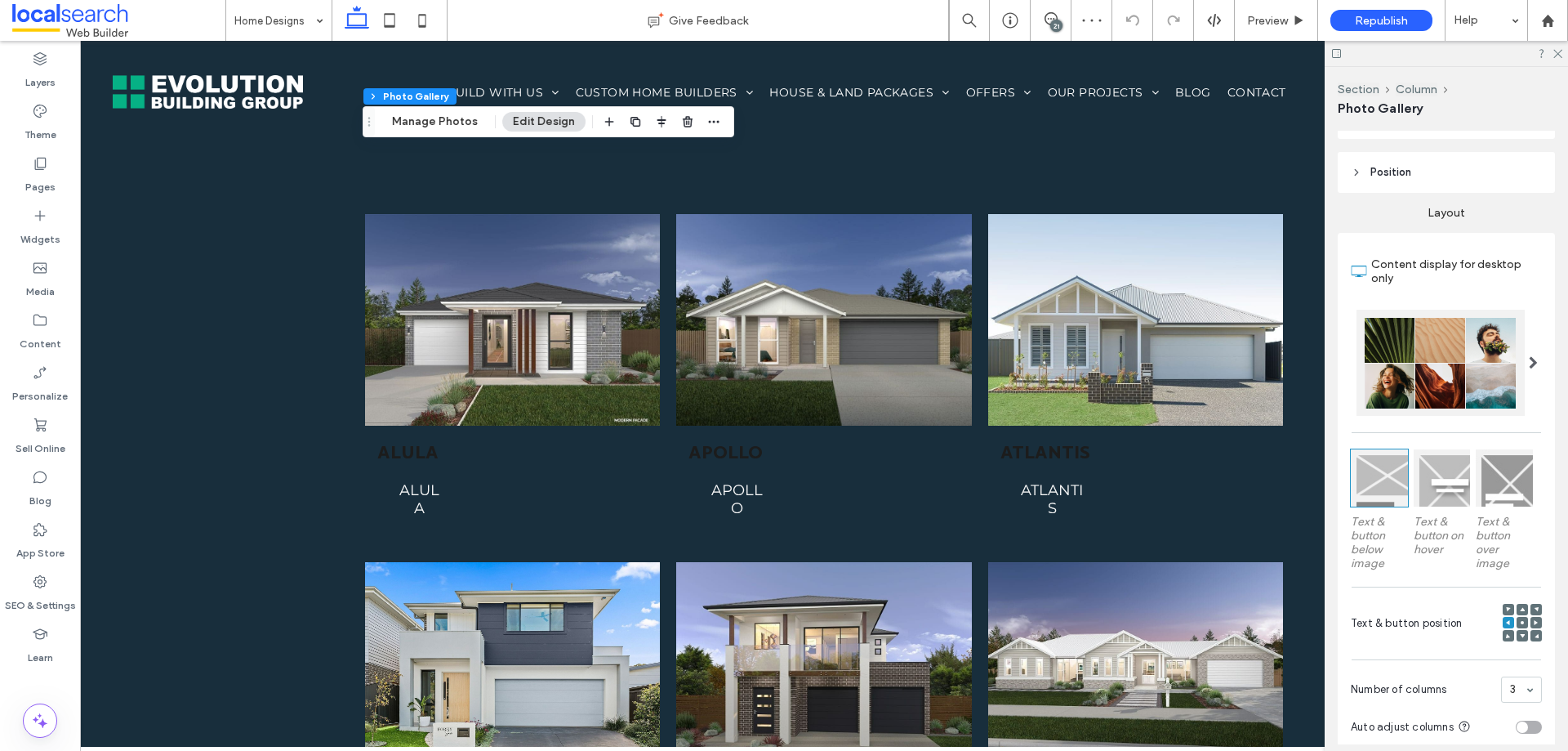
scroll to position [223, 0]
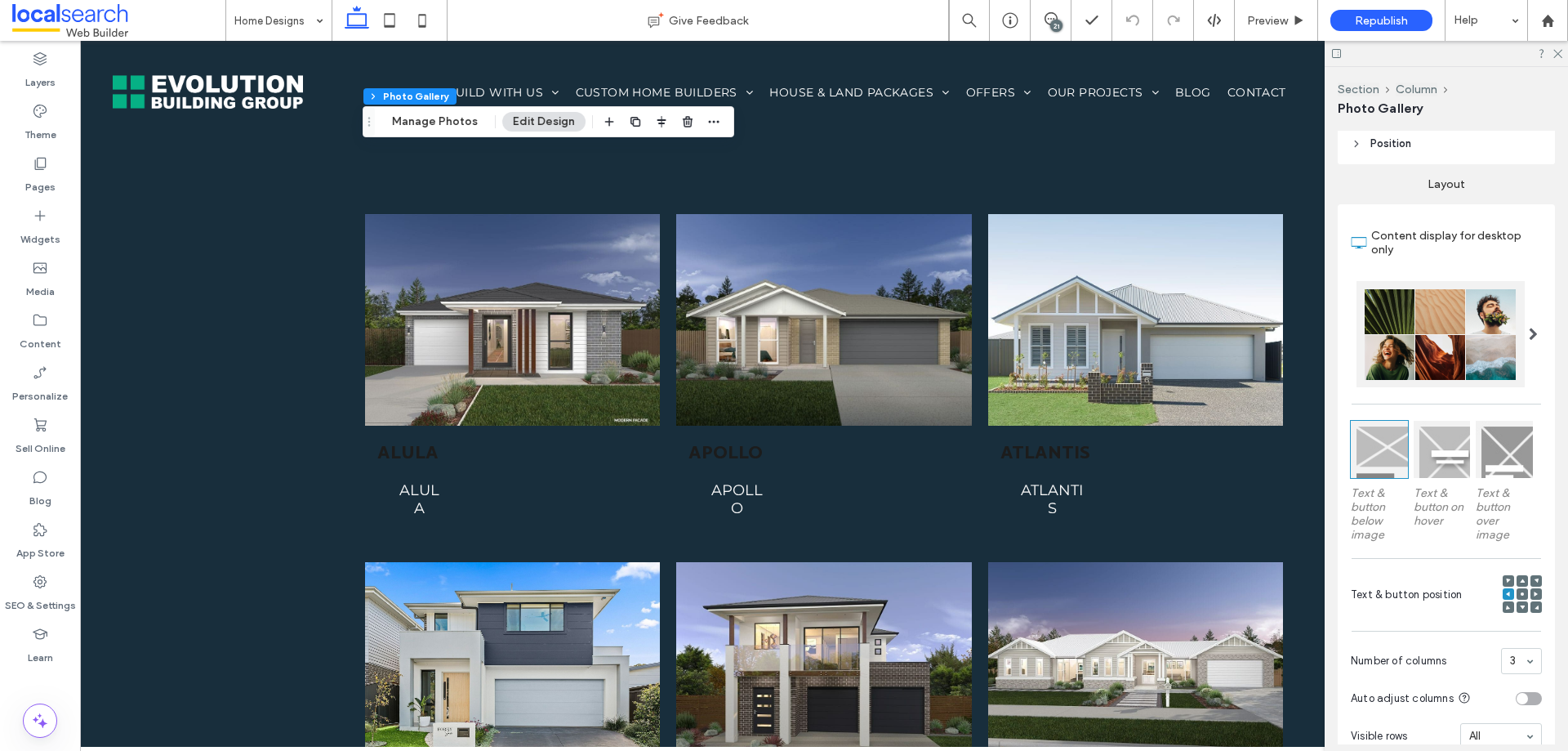
click at [1529, 333] on span at bounding box center [1533, 334] width 9 height 13
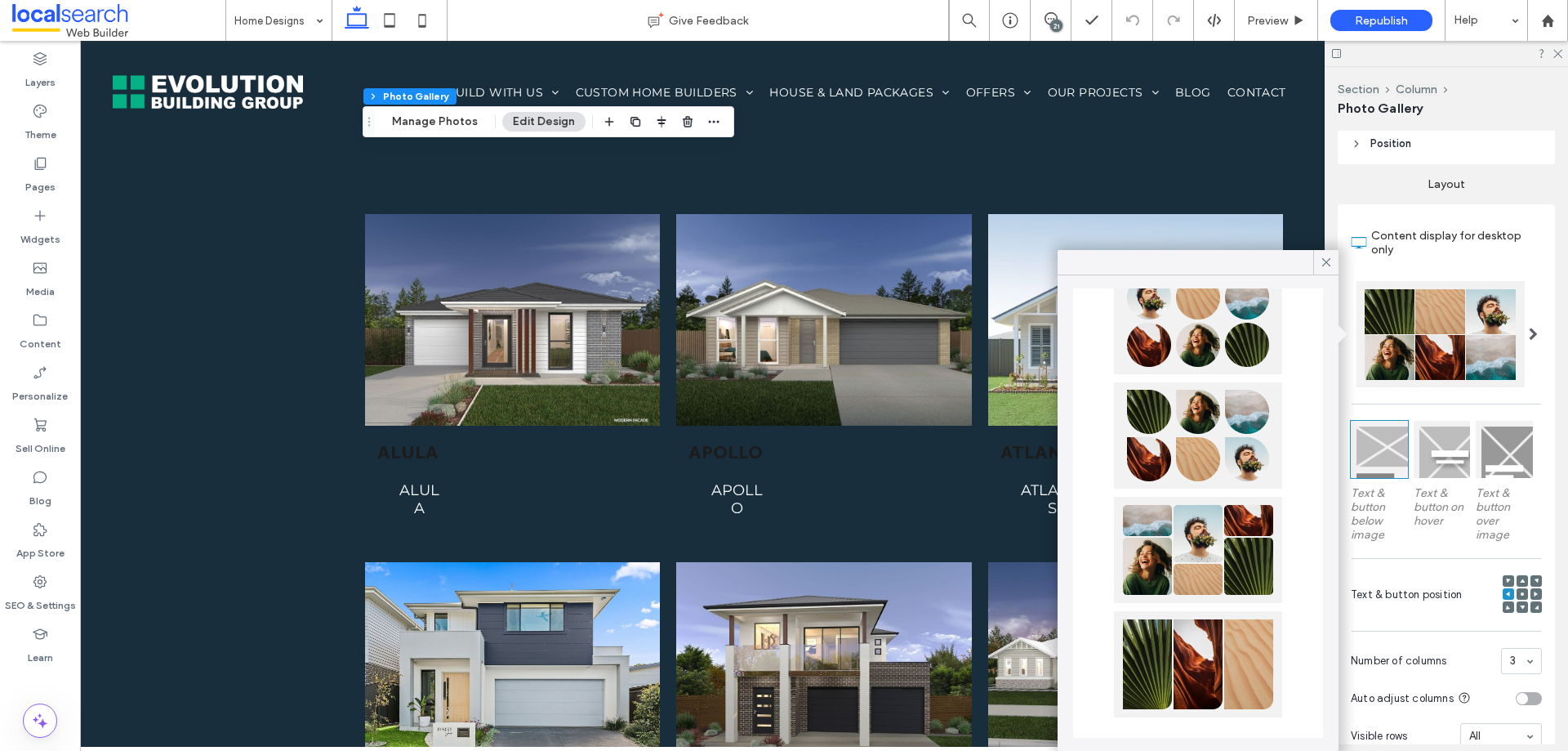
scroll to position [766, 0]
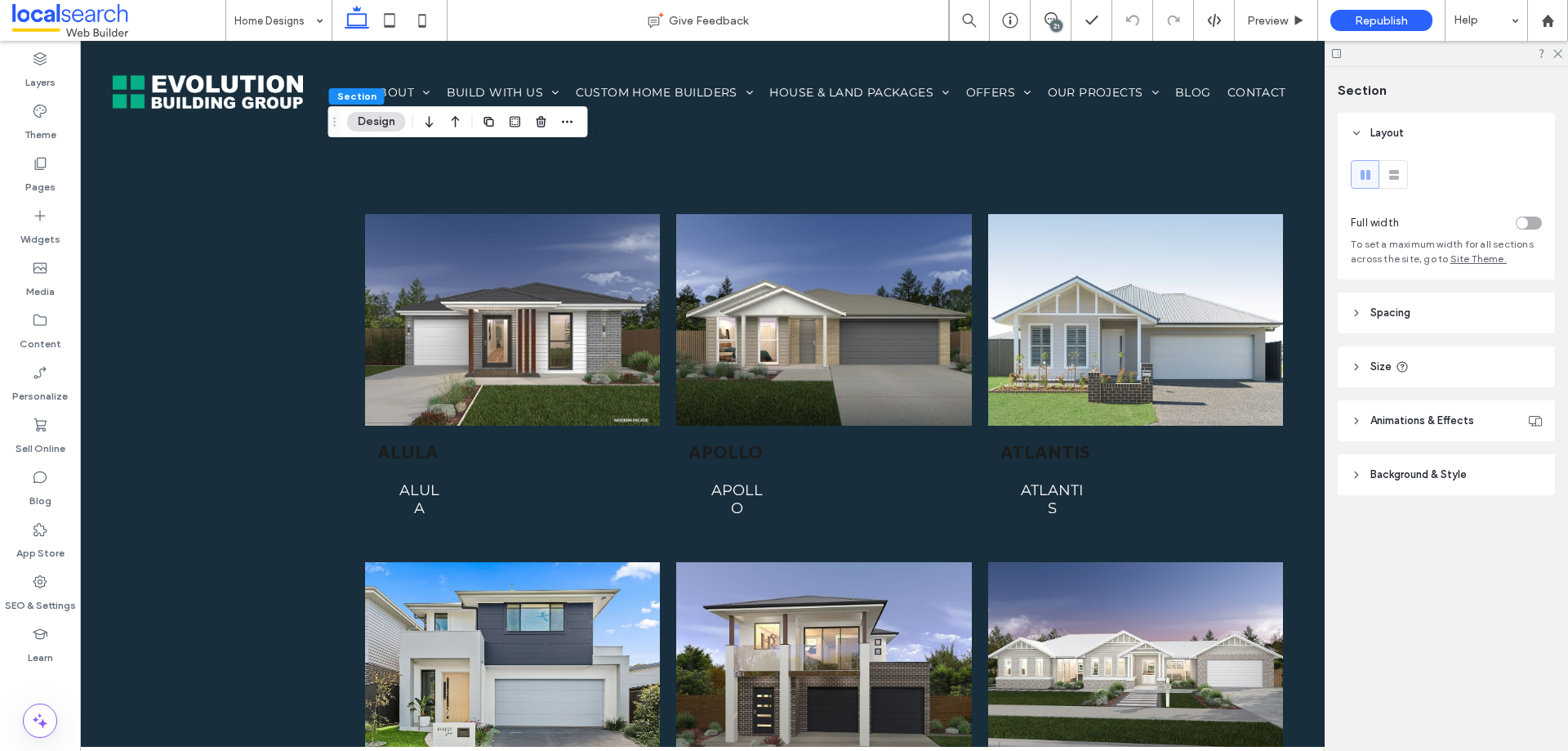
click at [1403, 470] on span "Background & Style" at bounding box center [1419, 475] width 97 height 16
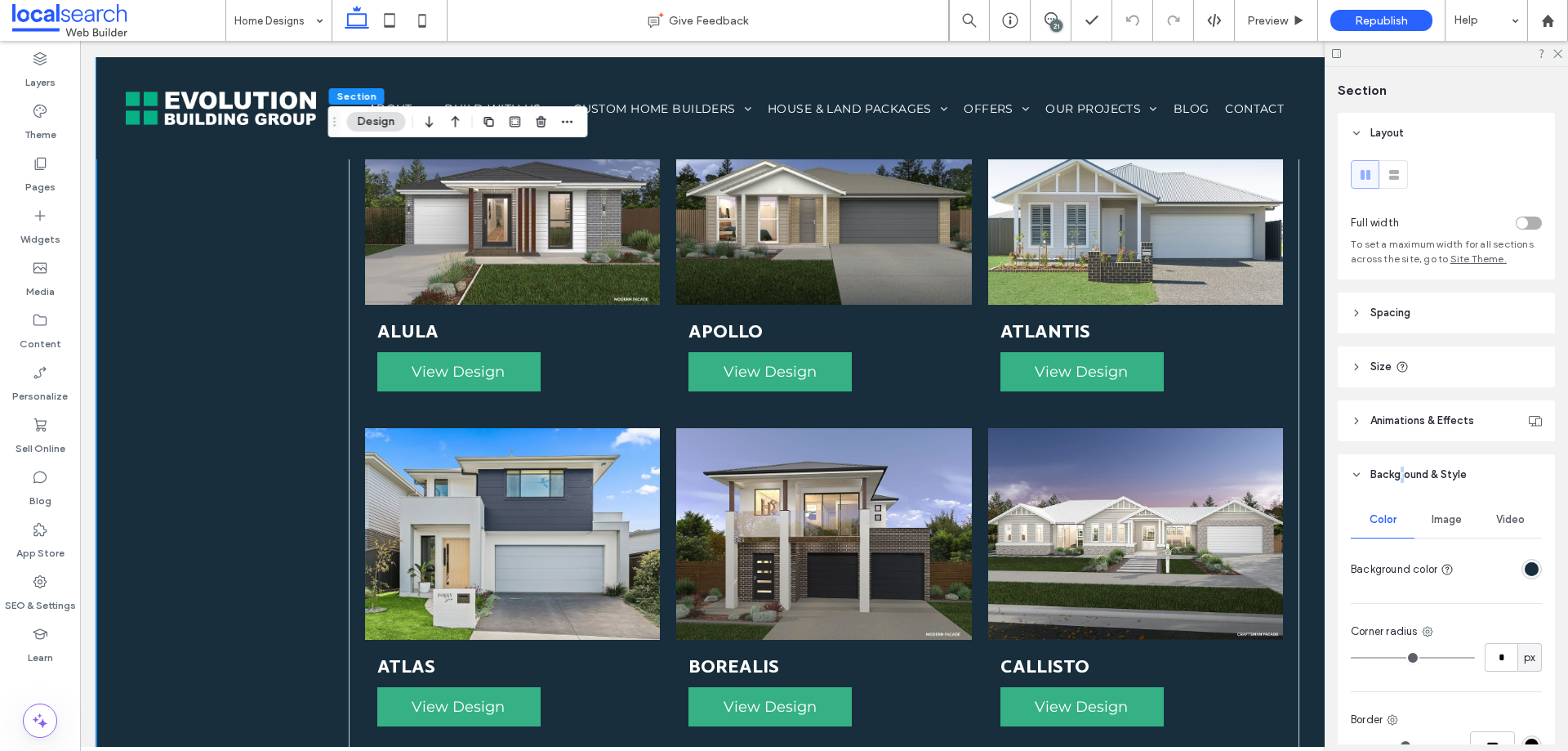
scroll to position [163, 0]
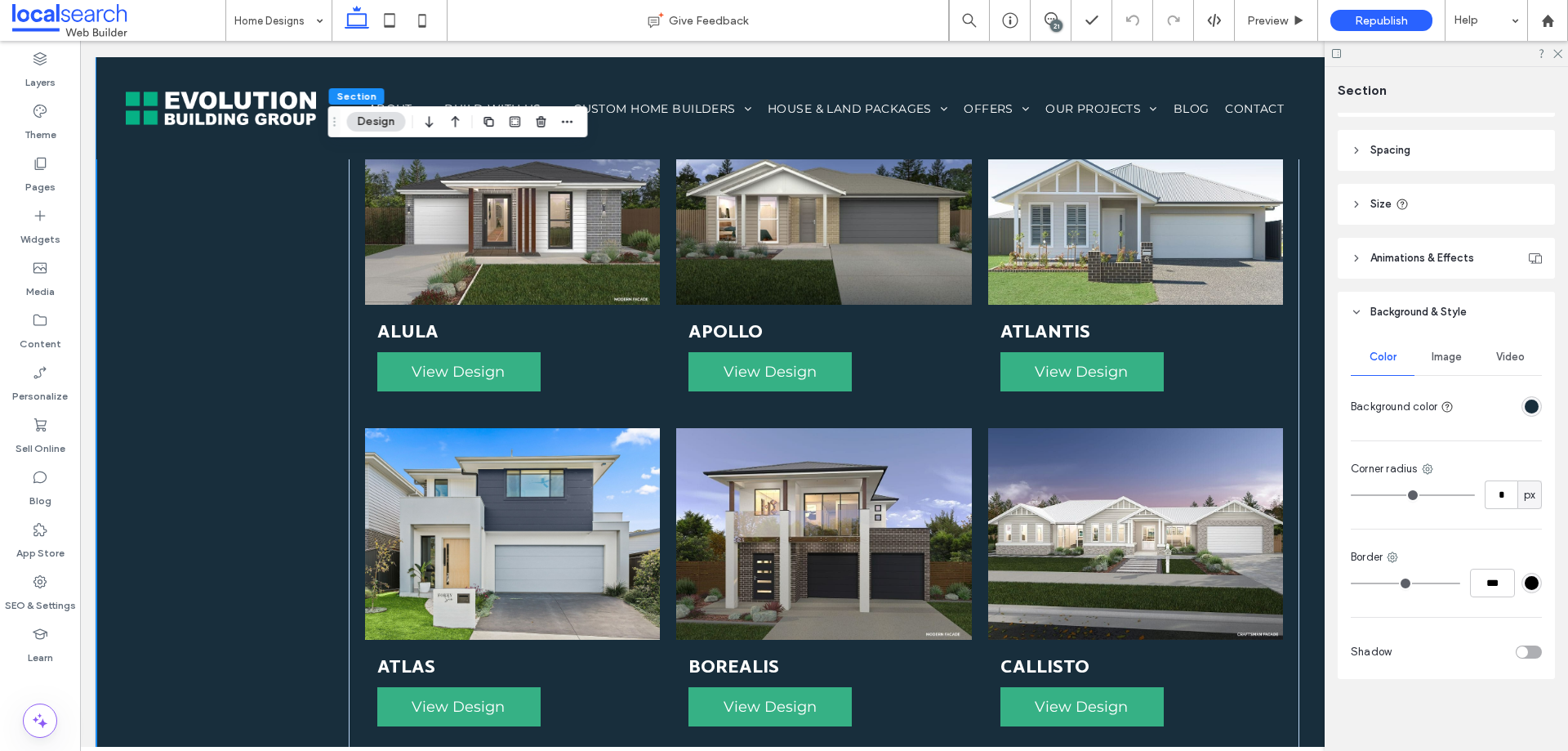
drag, startPoint x: 1427, startPoint y: 389, endPoint x: 1442, endPoint y: 383, distance: 16.2
click at [1438, 705] on div "Layout Full width To set a maximum width for all sections across the site, go t…" at bounding box center [1452, 428] width 228 height 631
click at [1444, 360] on span "Image" at bounding box center [1447, 357] width 30 height 13
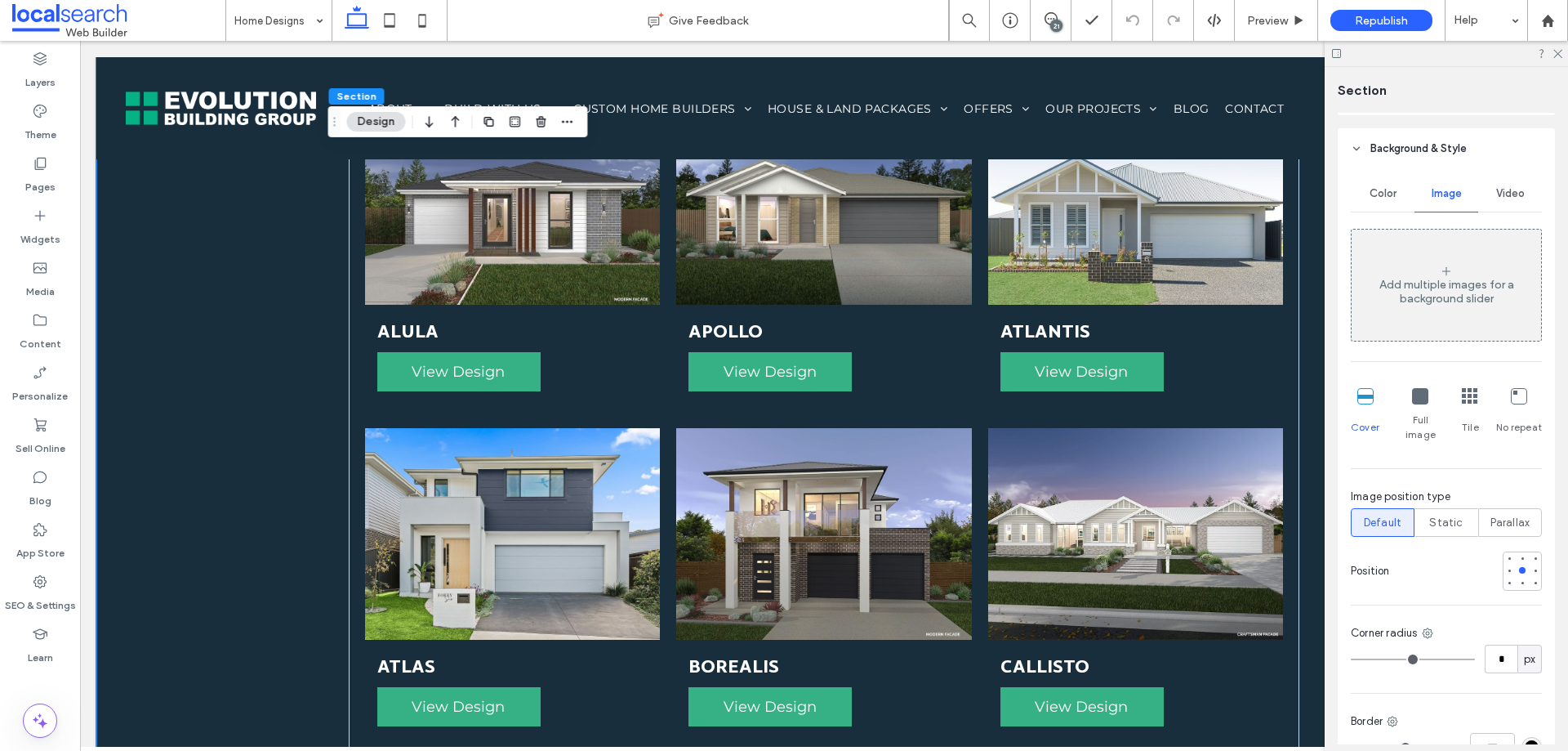
scroll to position [81, 0]
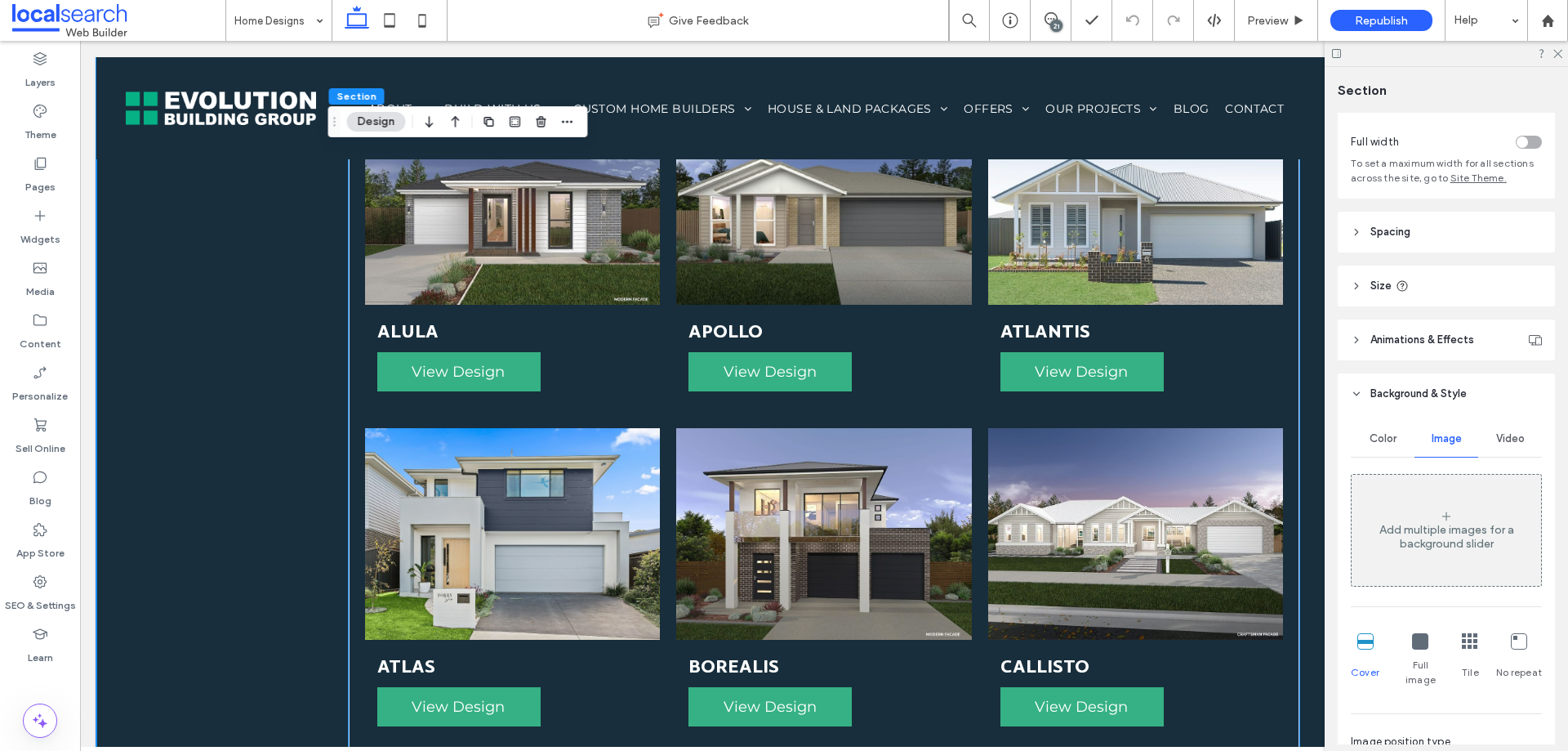
click at [862, 305] on span "APOLLO View Design" at bounding box center [824, 358] width 295 height 107
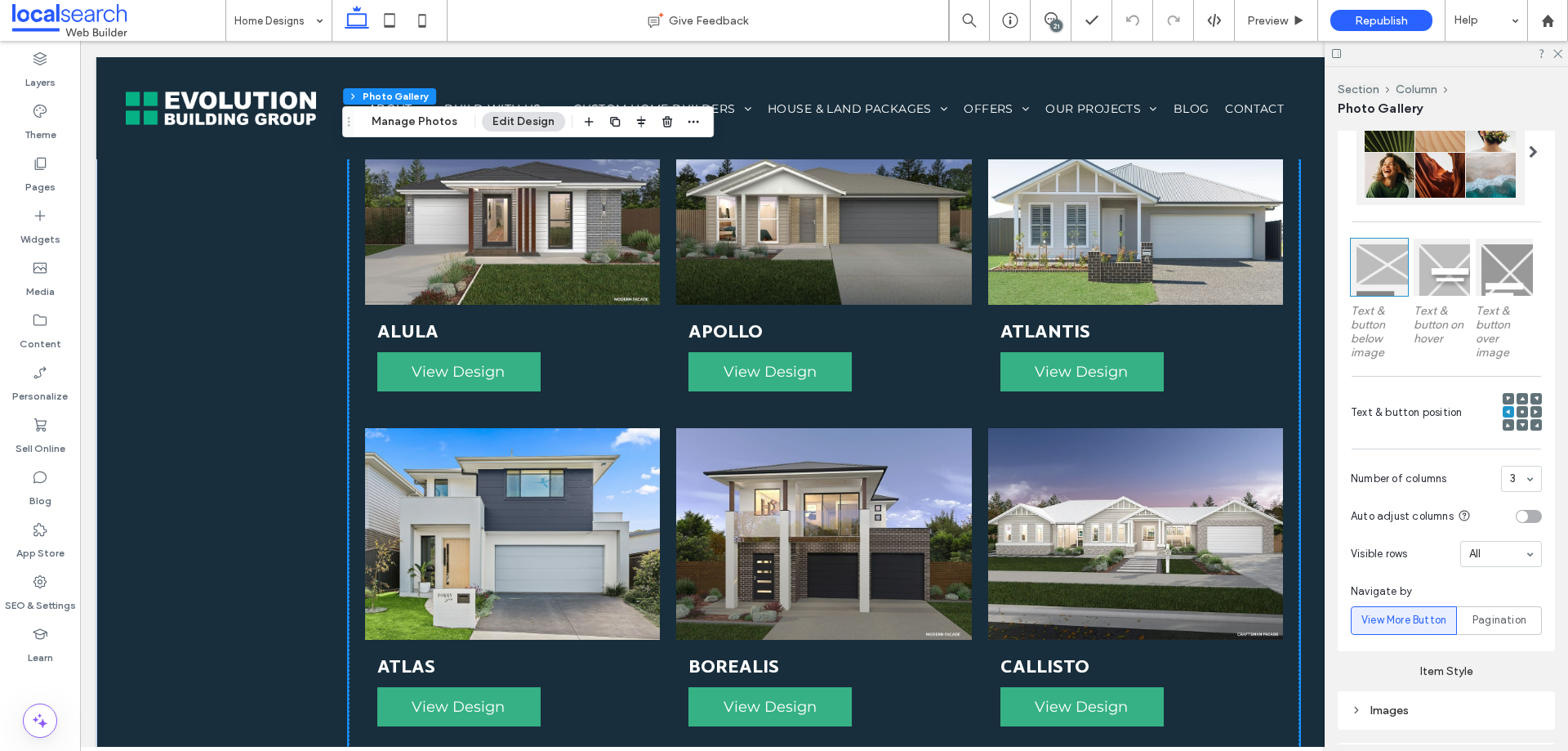
scroll to position [408, 0]
click at [1518, 421] on div at bounding box center [1522, 421] width 12 height 12
click at [1517, 405] on div at bounding box center [1522, 408] width 12 height 12
click at [1521, 410] on span at bounding box center [1522, 408] width 5 height 12
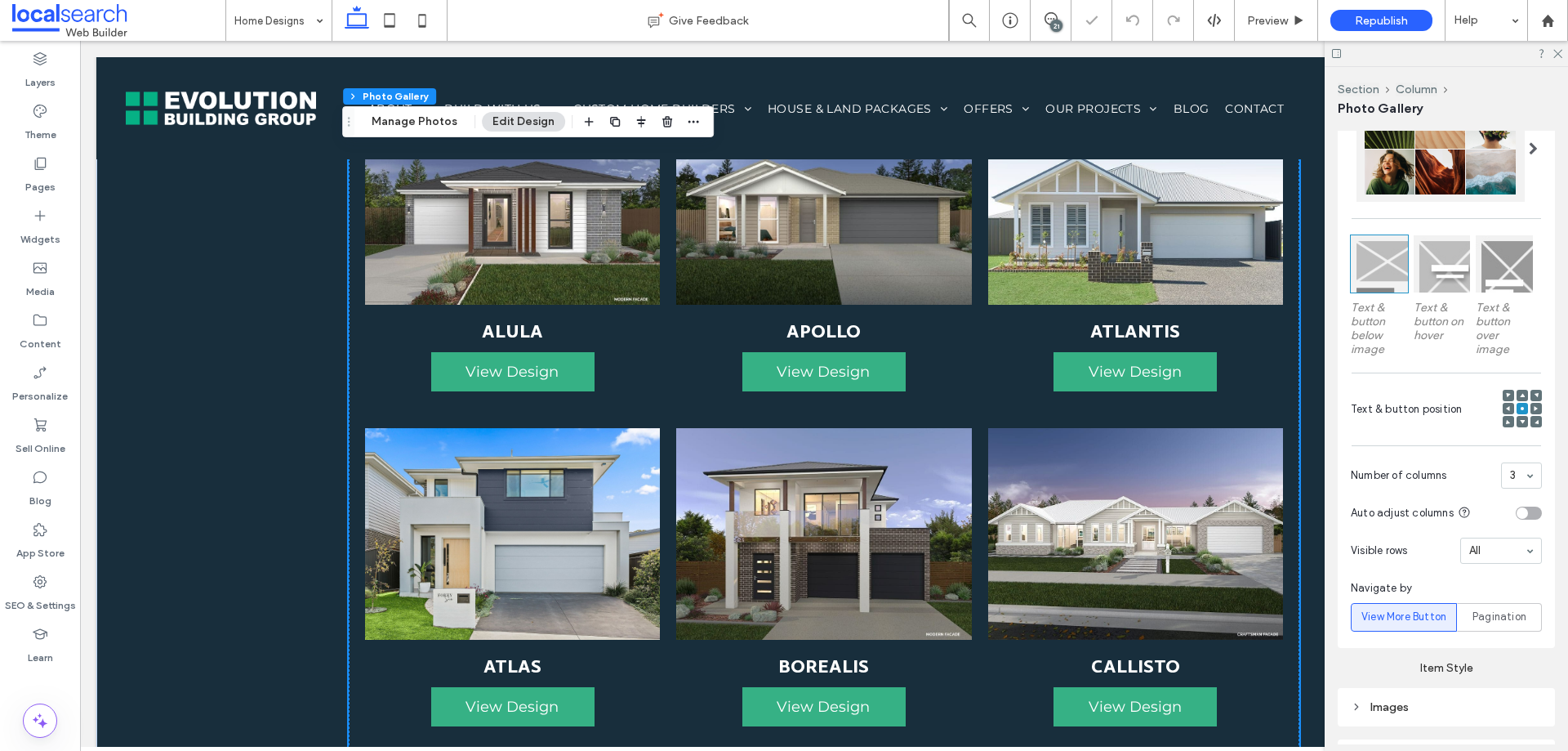
click at [1518, 420] on div at bounding box center [1522, 421] width 12 height 12
click at [1521, 422] on span at bounding box center [1522, 421] width 5 height 12
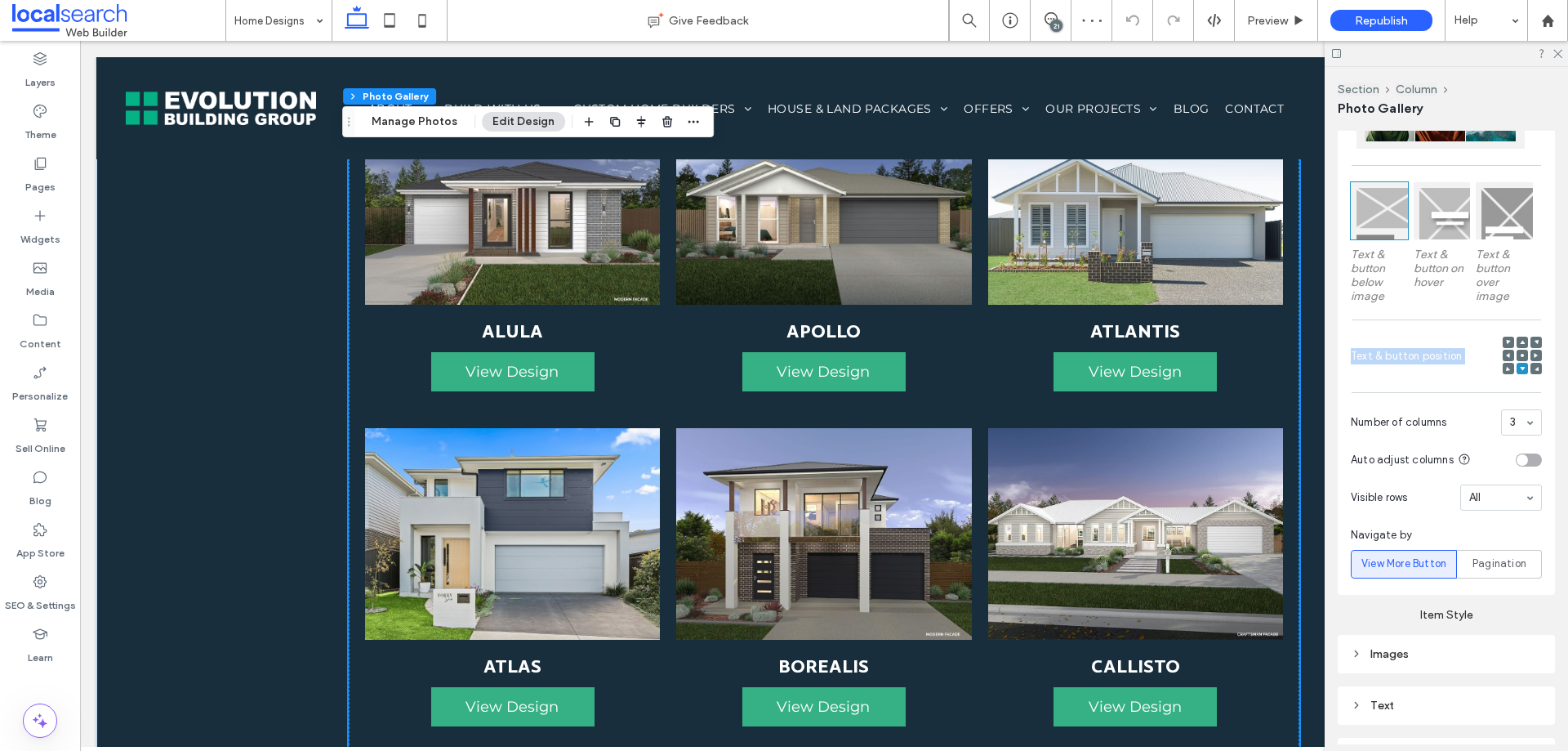
scroll to position [491, 0]
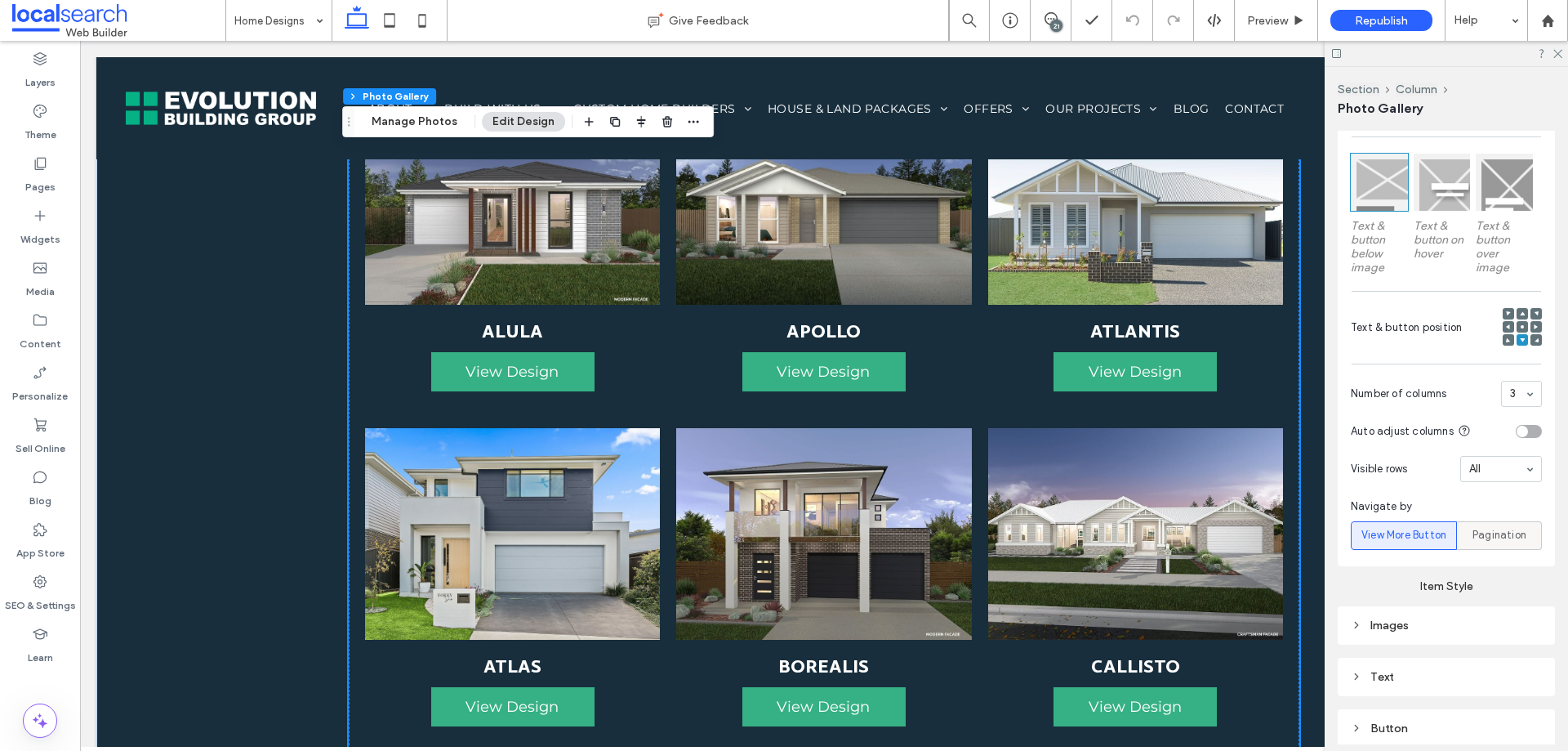
click at [1491, 539] on span "Pagination" at bounding box center [1500, 535] width 54 height 16
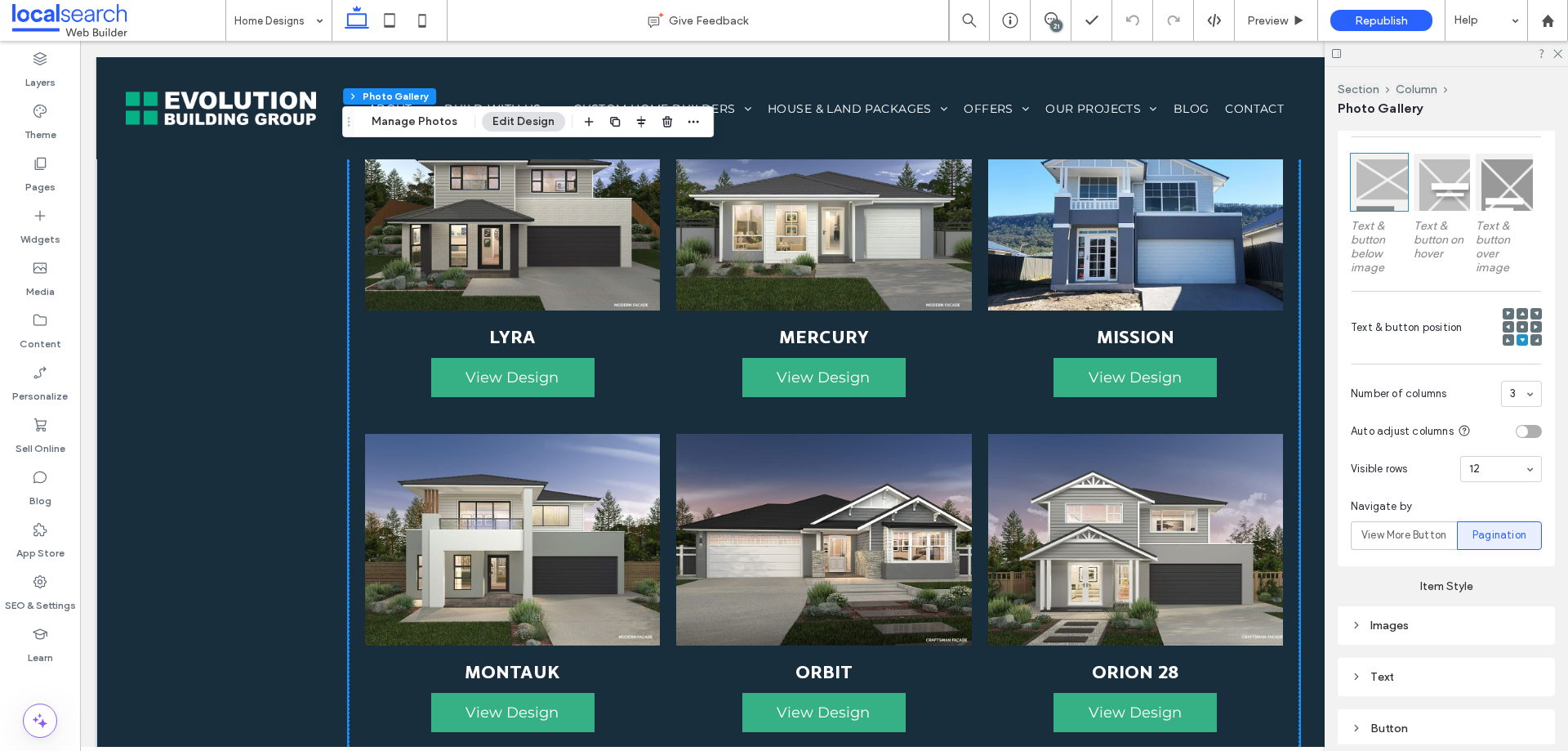
scroll to position [4359, 0]
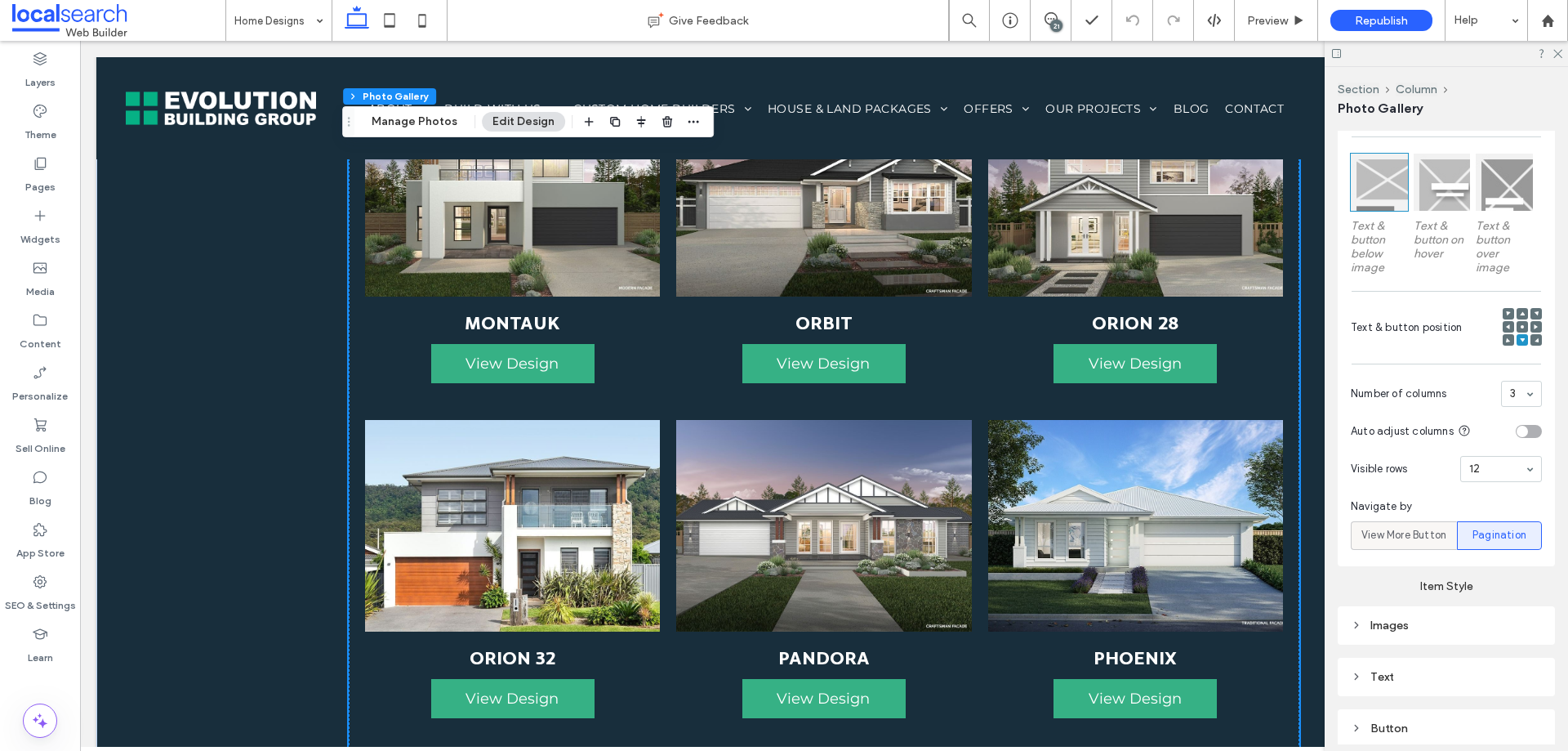
click at [1425, 532] on span "View More Button" at bounding box center [1404, 535] width 85 height 16
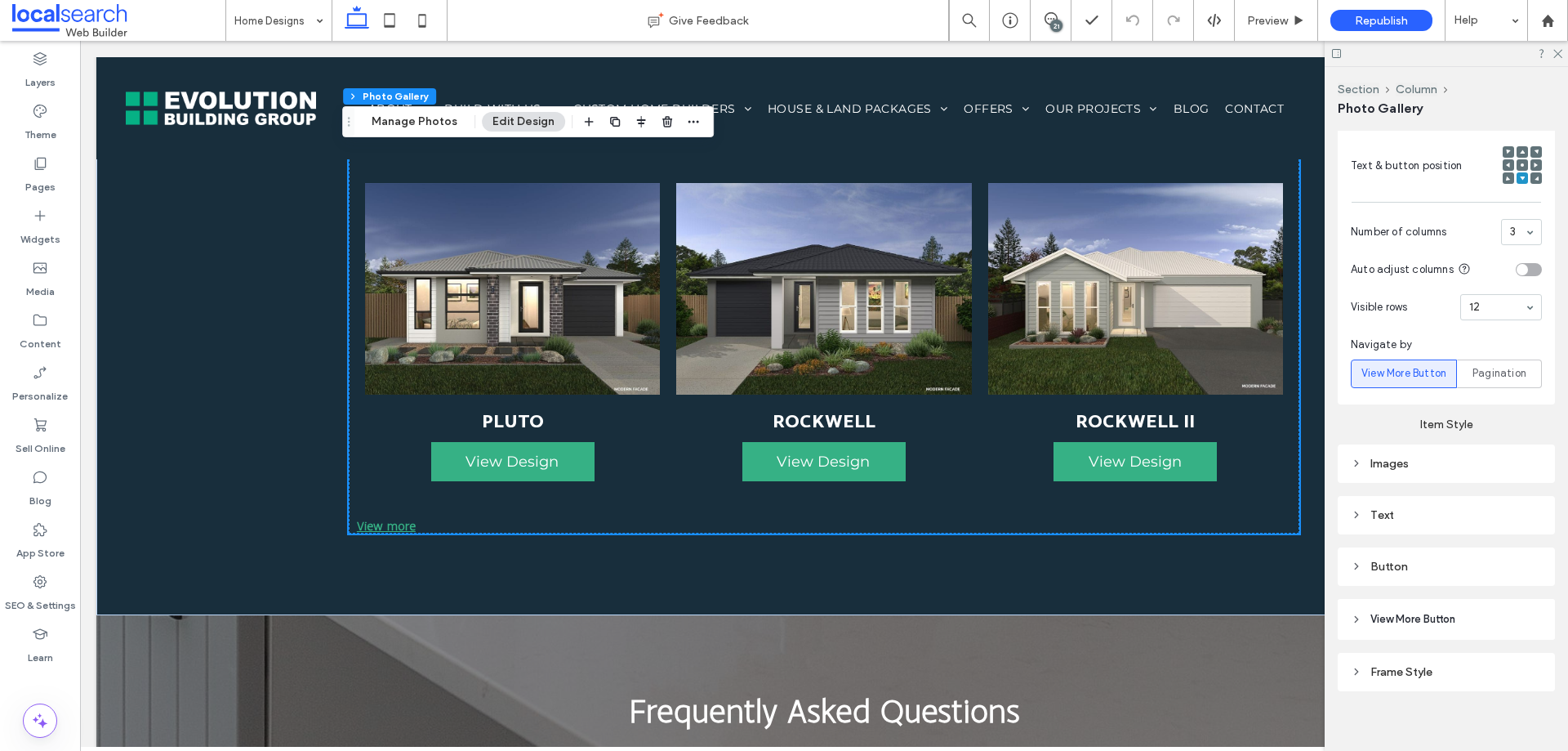
scroll to position [654, 0]
click at [1453, 566] on div "Button" at bounding box center [1446, 565] width 191 height 14
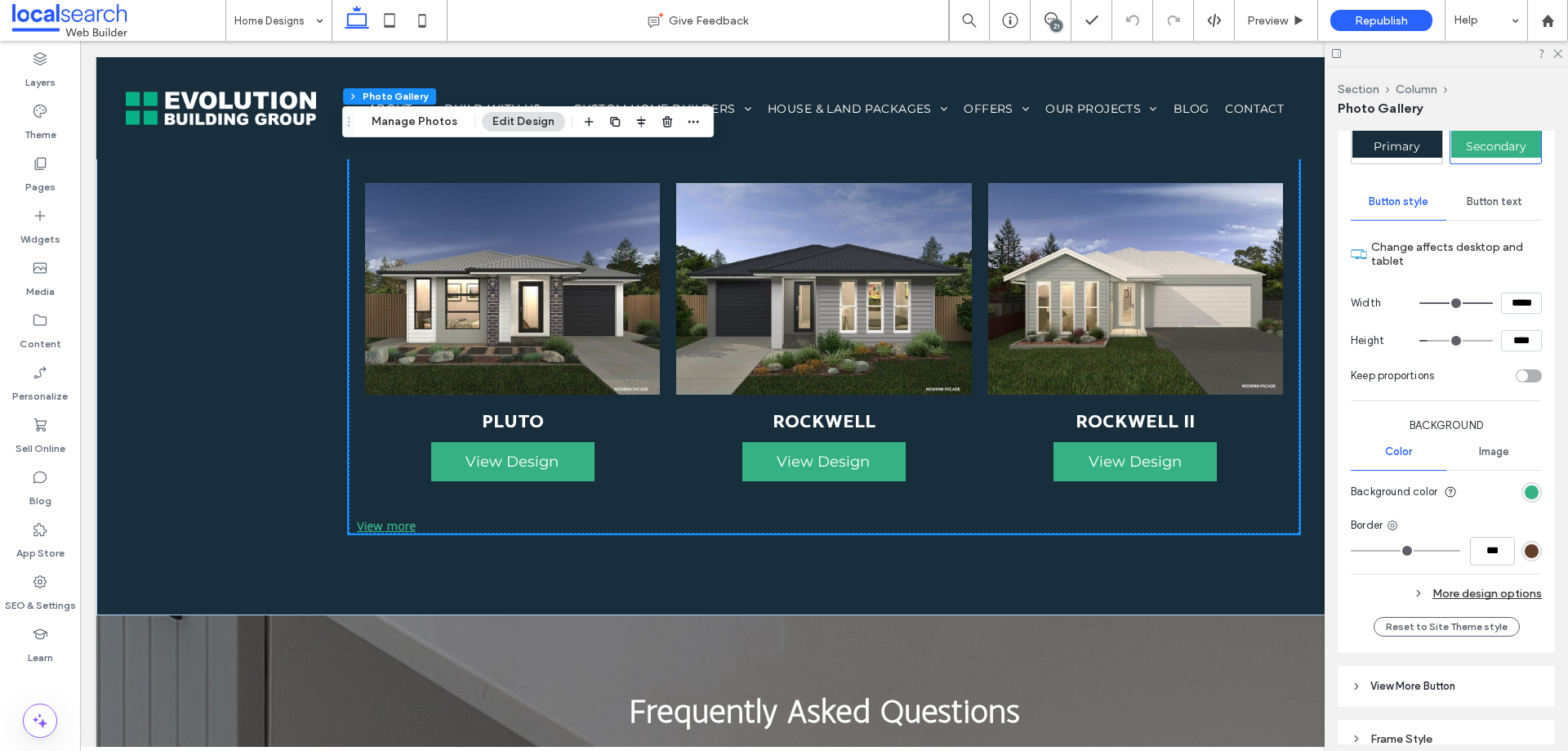
scroll to position [1198, 0]
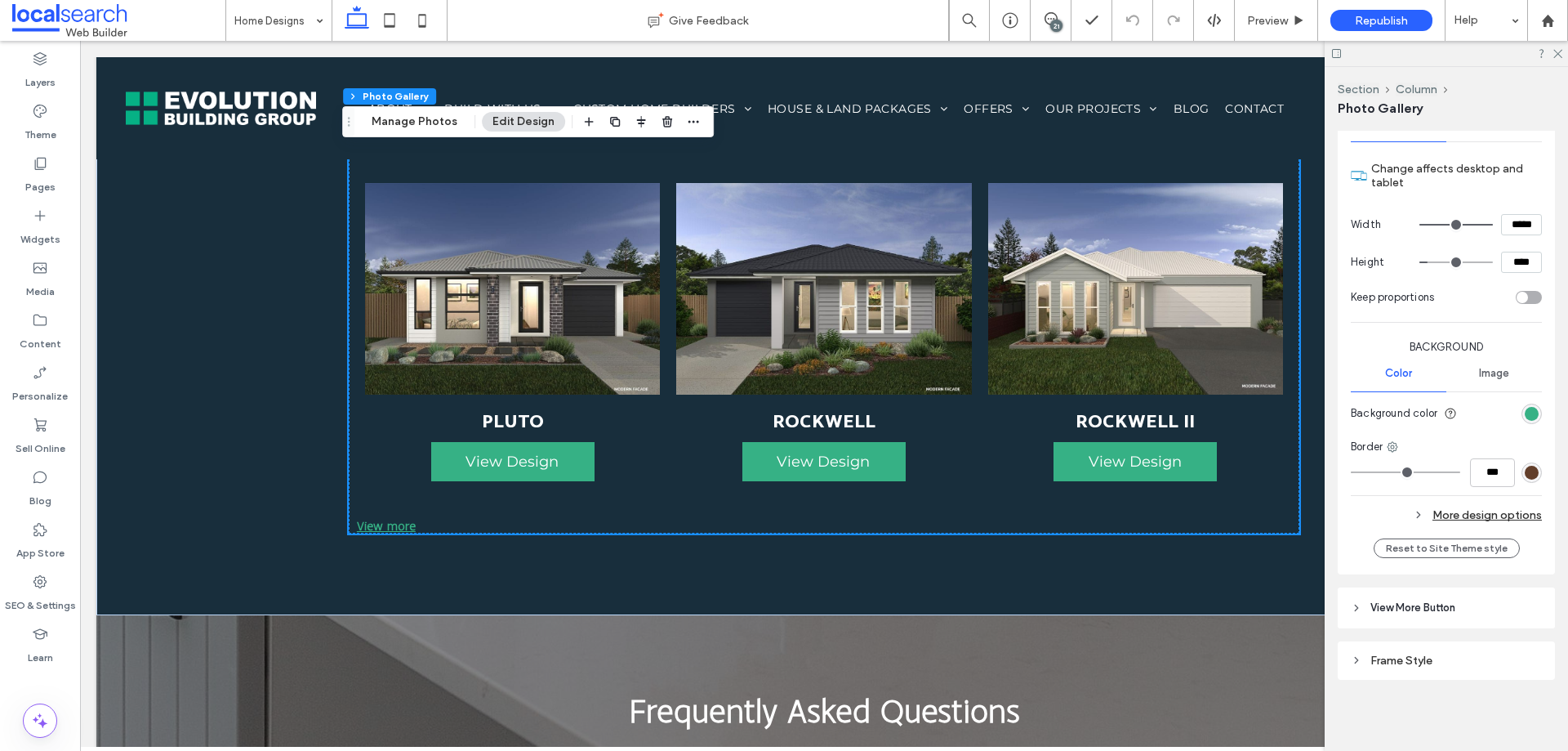
click at [1479, 505] on div "More design options" at bounding box center [1446, 515] width 191 height 22
click at [1479, 504] on div "Fewer design options" at bounding box center [1446, 515] width 191 height 22
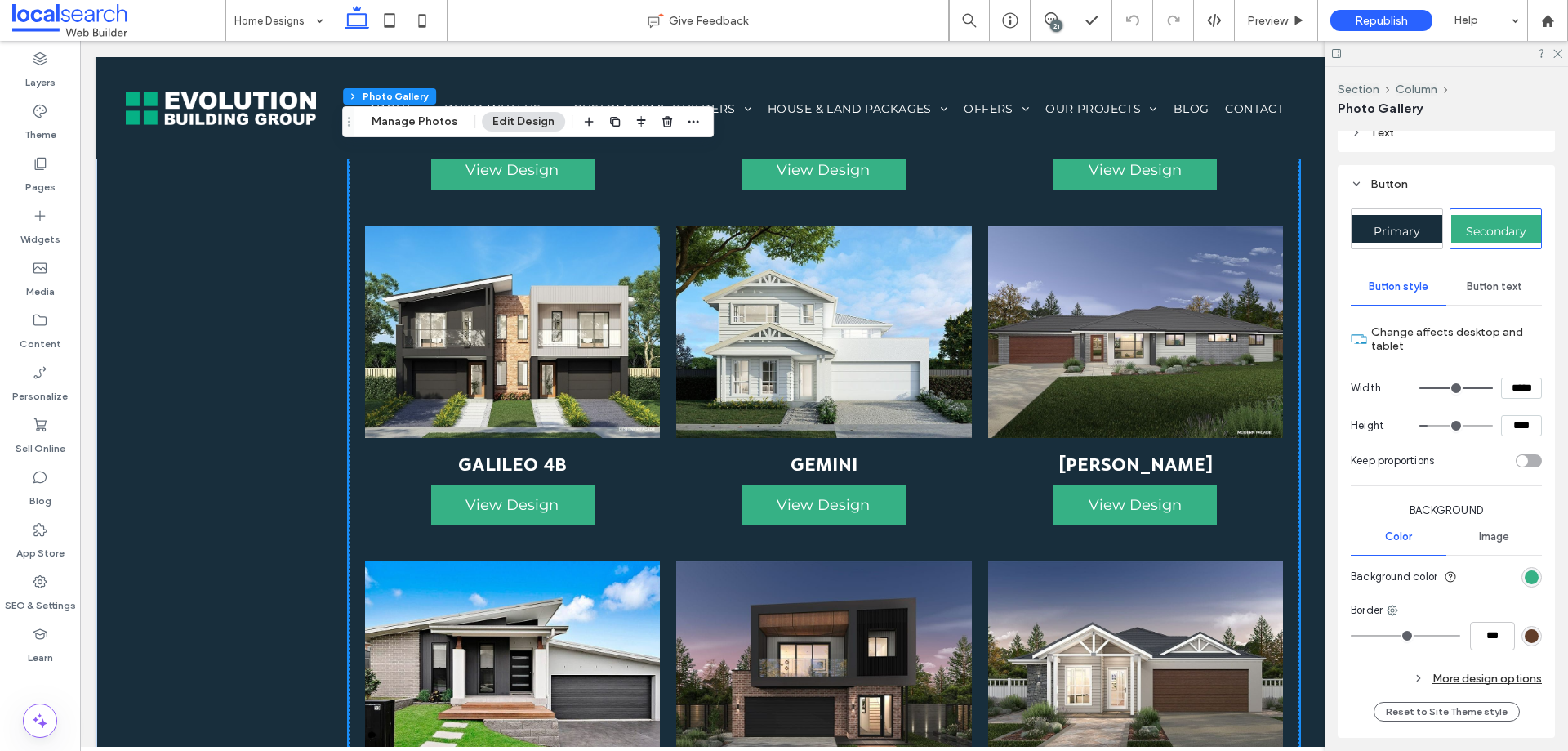
scroll to position [3133, 0]
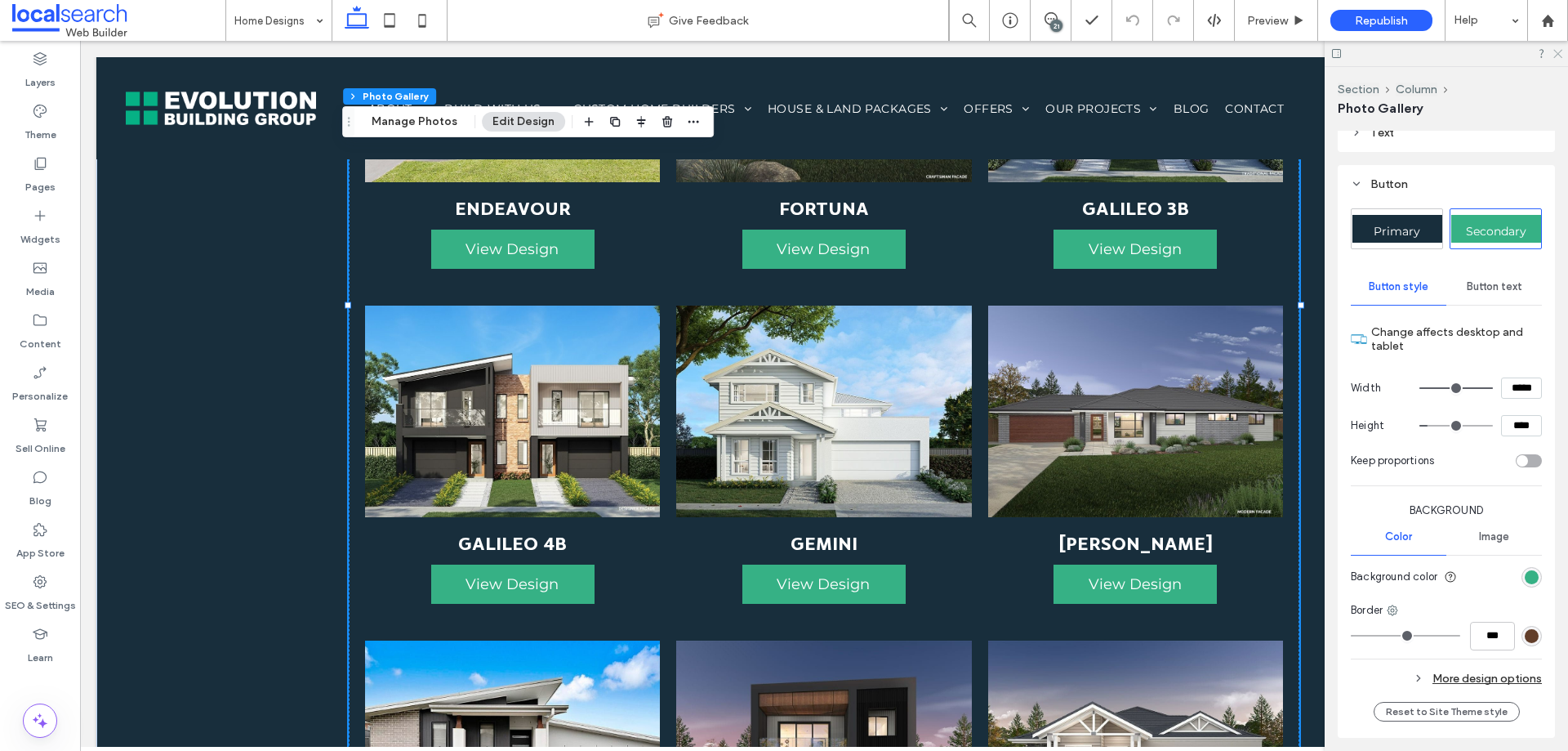
click at [1557, 54] on icon at bounding box center [1557, 53] width 11 height 11
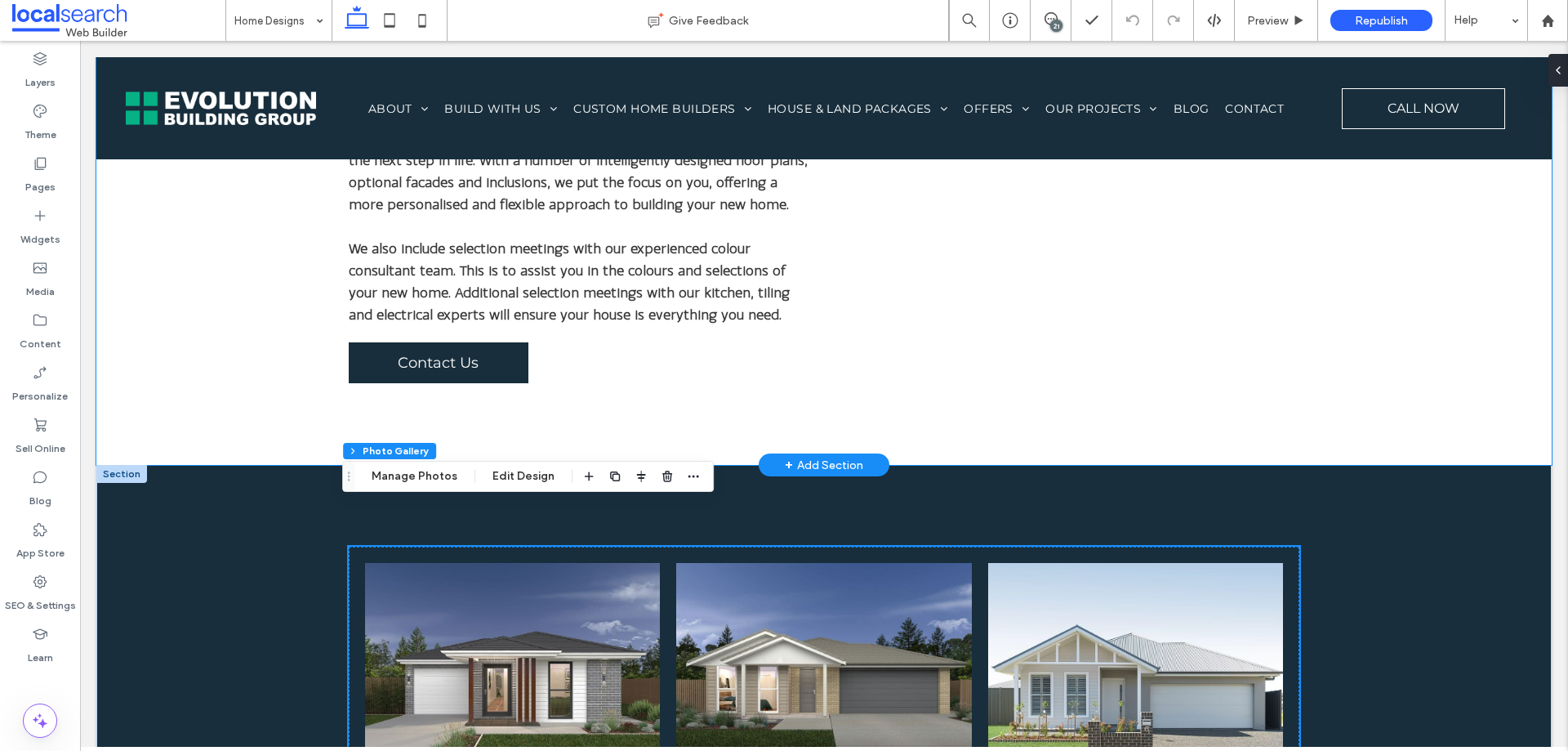
scroll to position [864, 0]
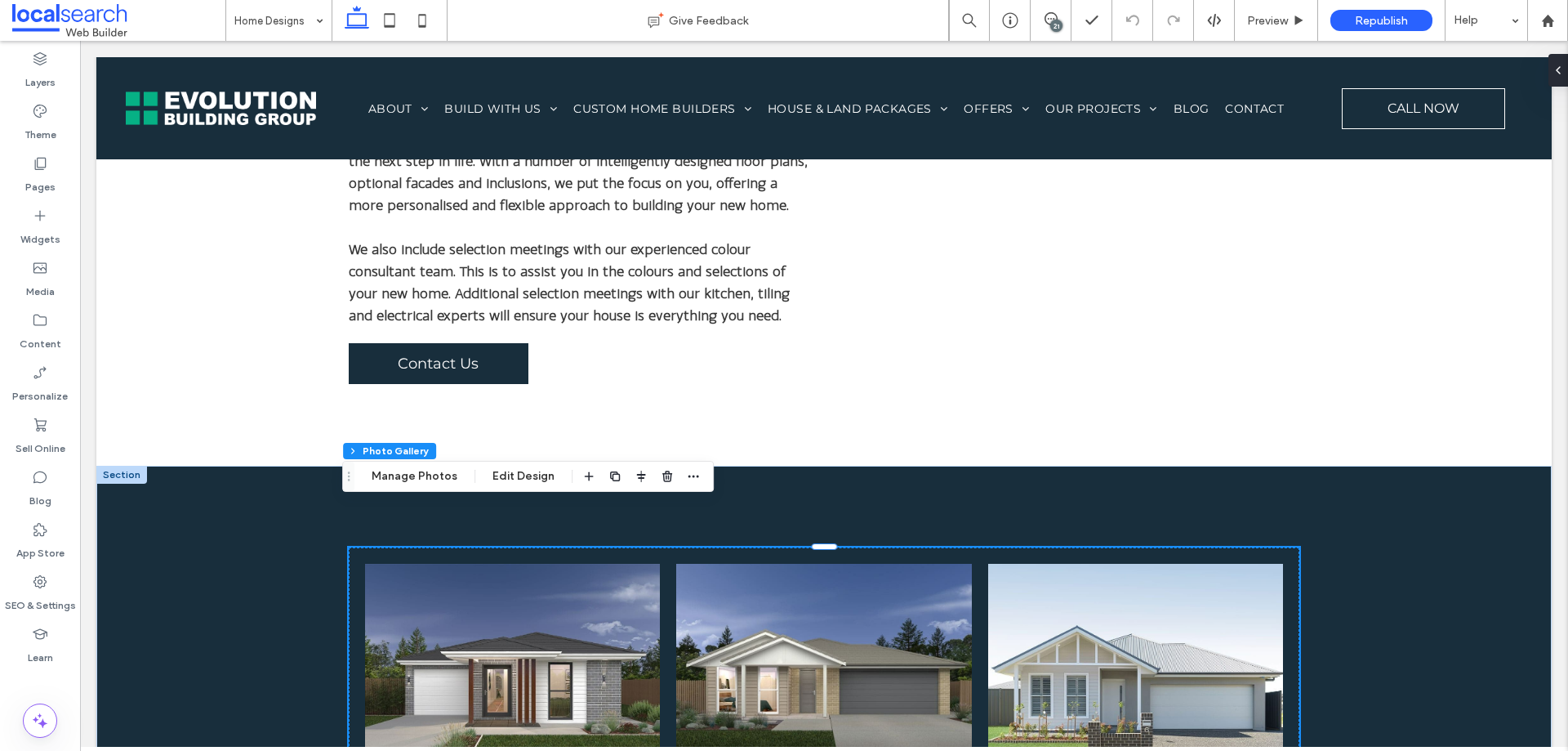
click at [432, 479] on button "Manage Photos" at bounding box center [414, 476] width 107 height 19
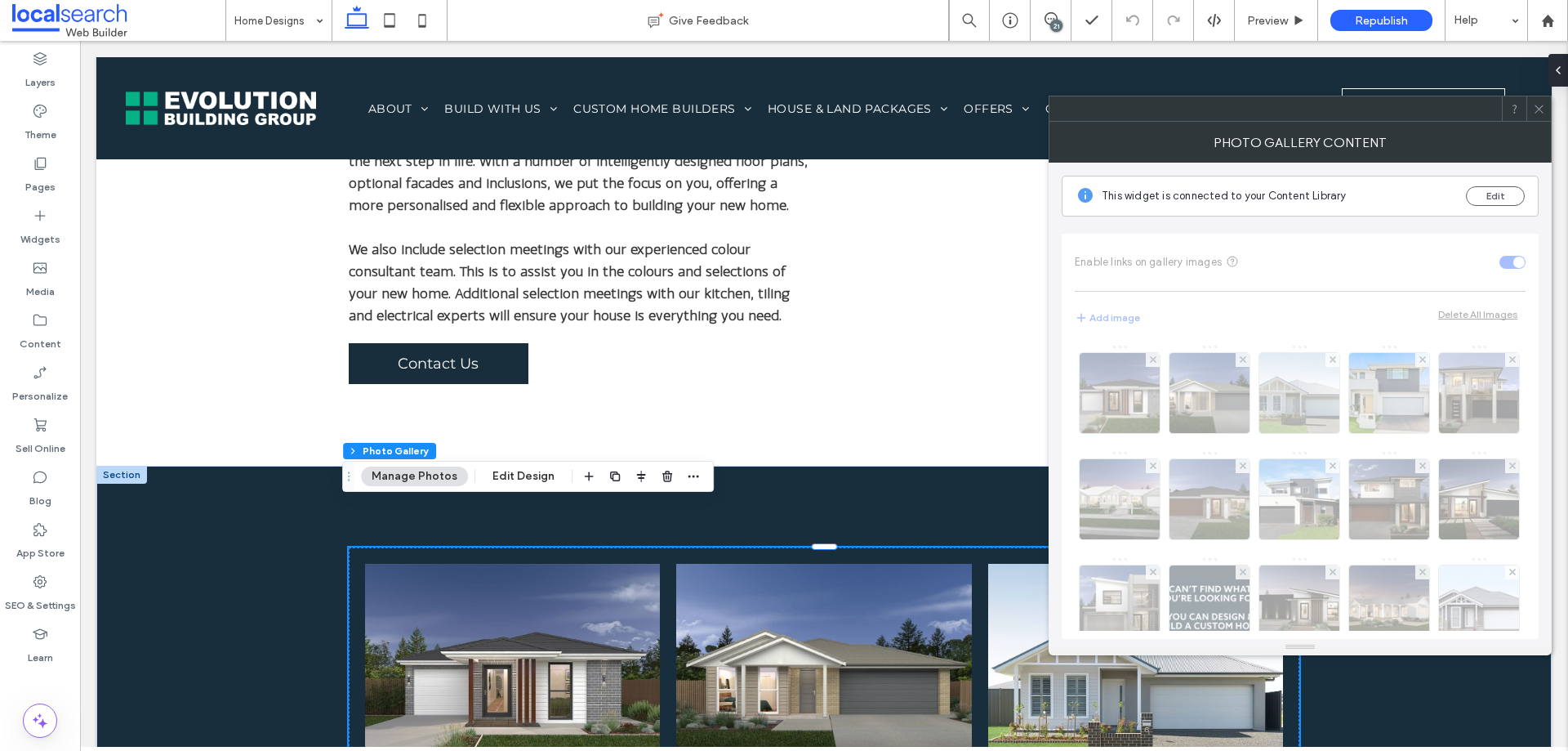
click at [1538, 103] on icon at bounding box center [1539, 109] width 12 height 12
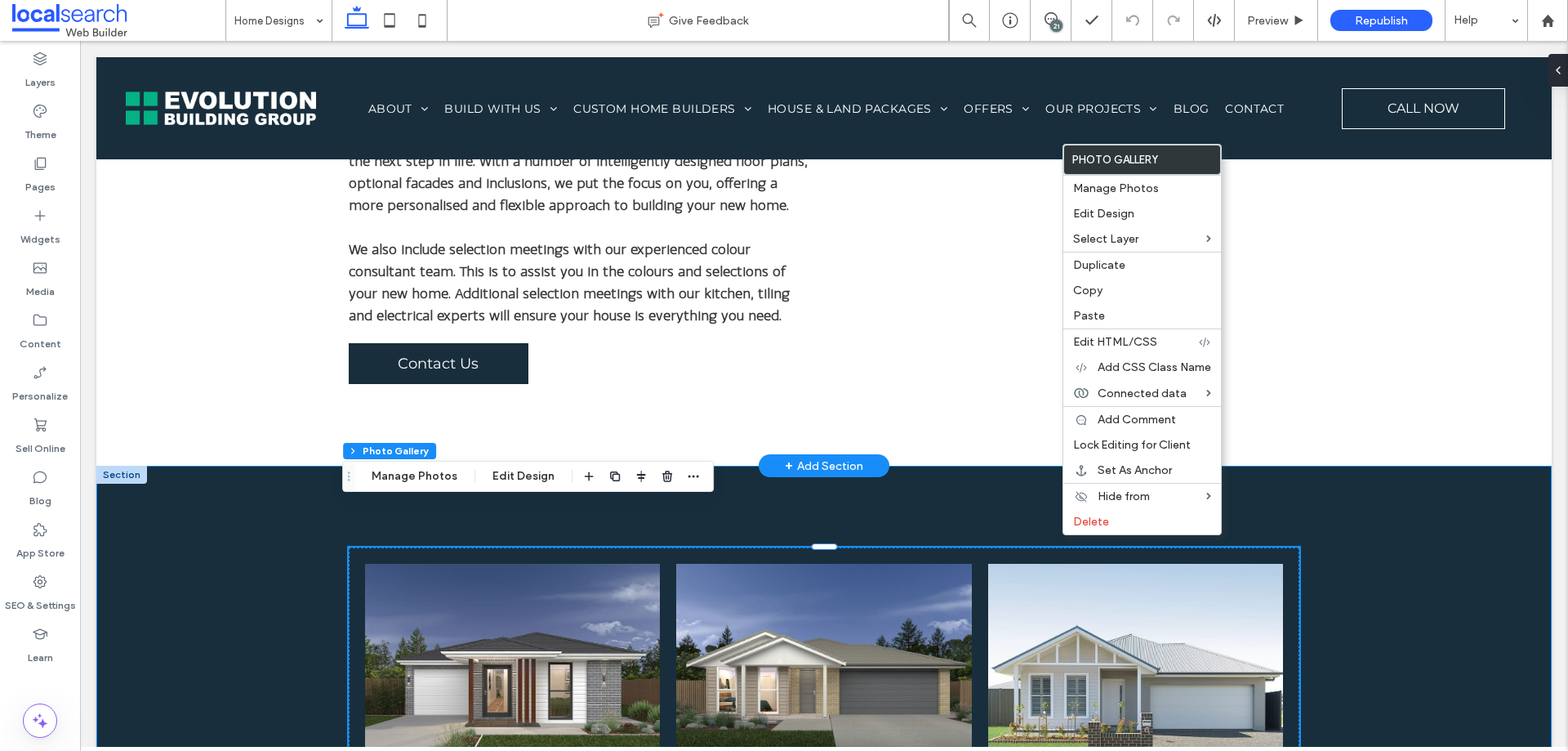
drag, startPoint x: 1409, startPoint y: 553, endPoint x: 1305, endPoint y: 418, distance: 170.4
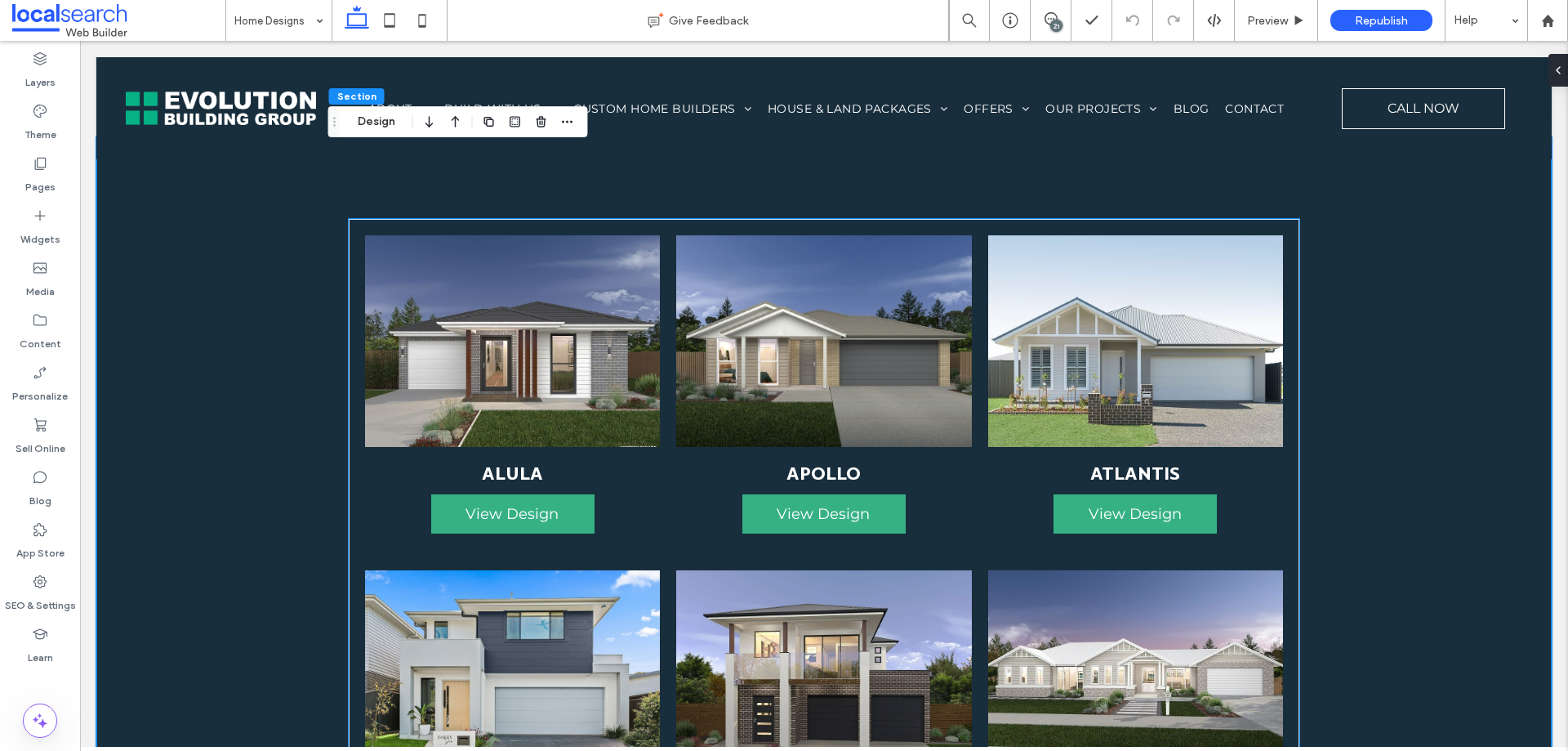
scroll to position [1191, 0]
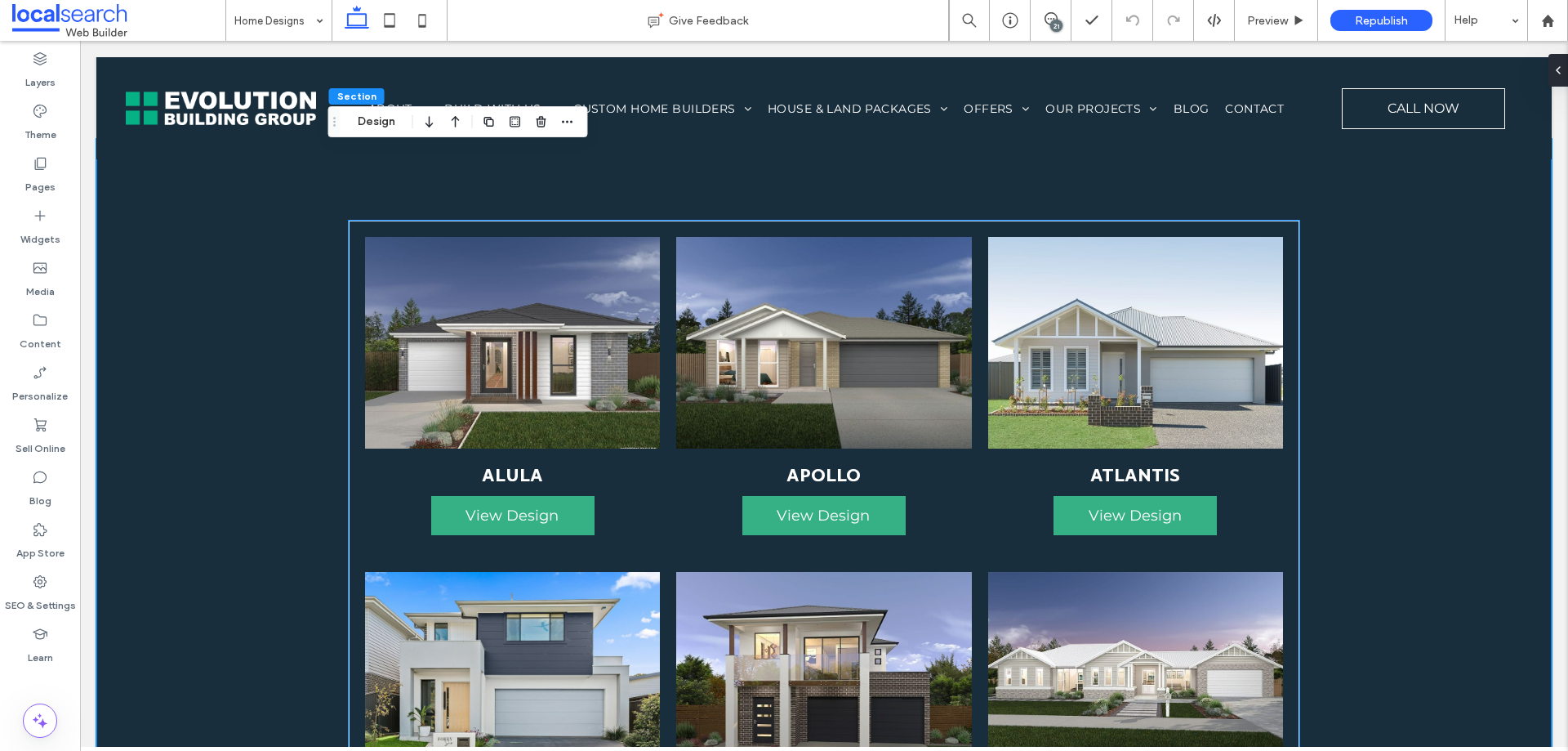
click at [645, 312] on link at bounding box center [512, 343] width 313 height 225
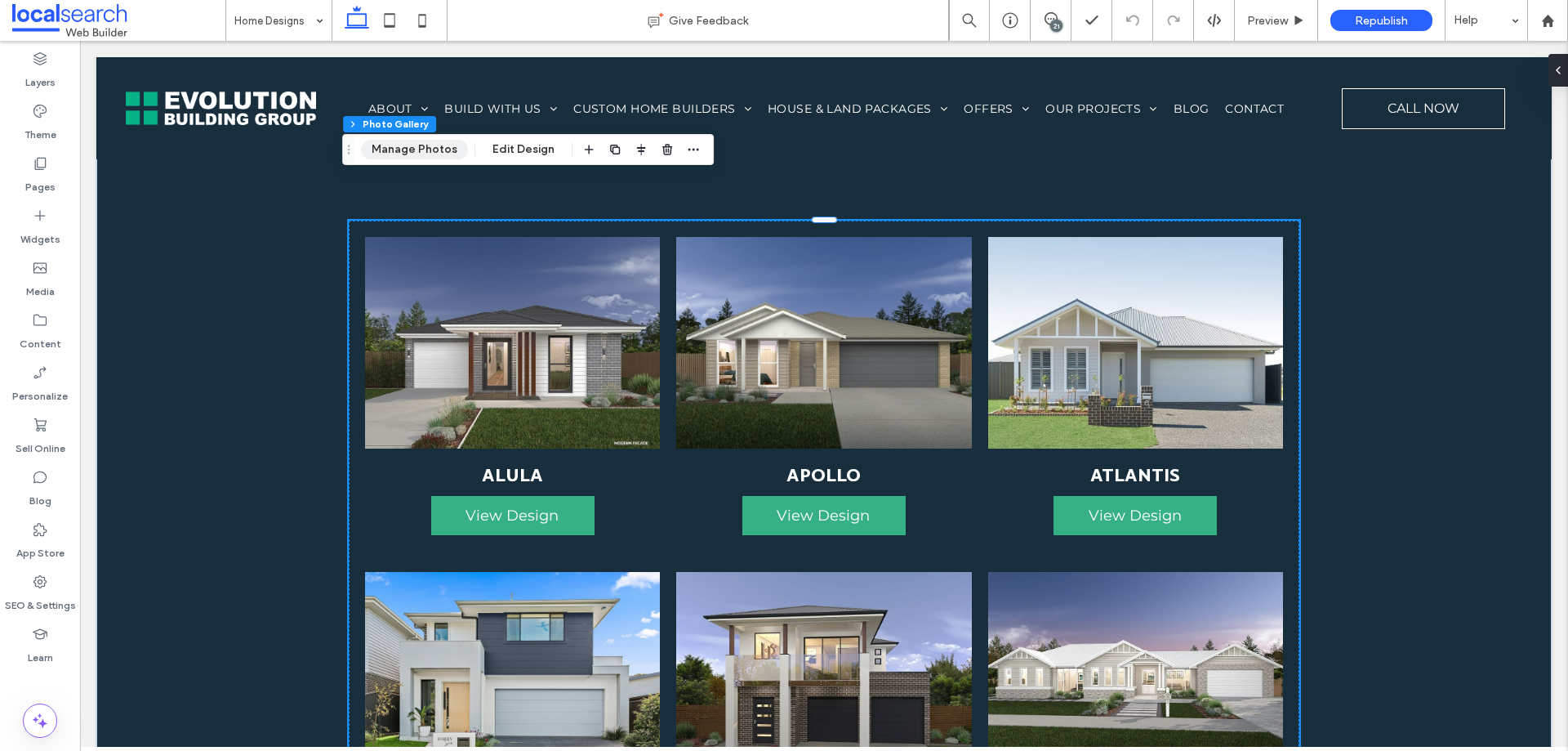
click at [424, 149] on button "Manage Photos" at bounding box center [414, 149] width 107 height 19
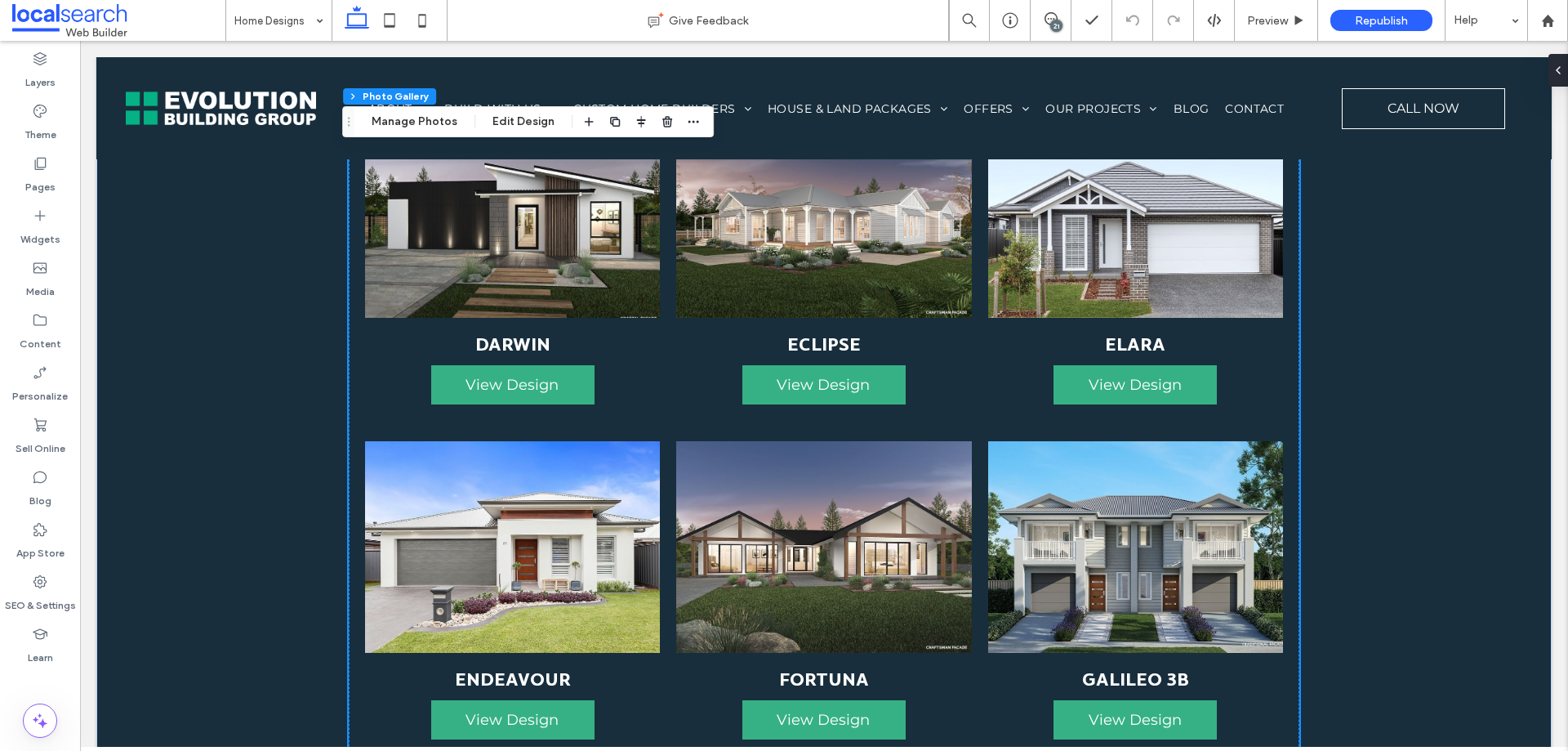
scroll to position [2499, 0]
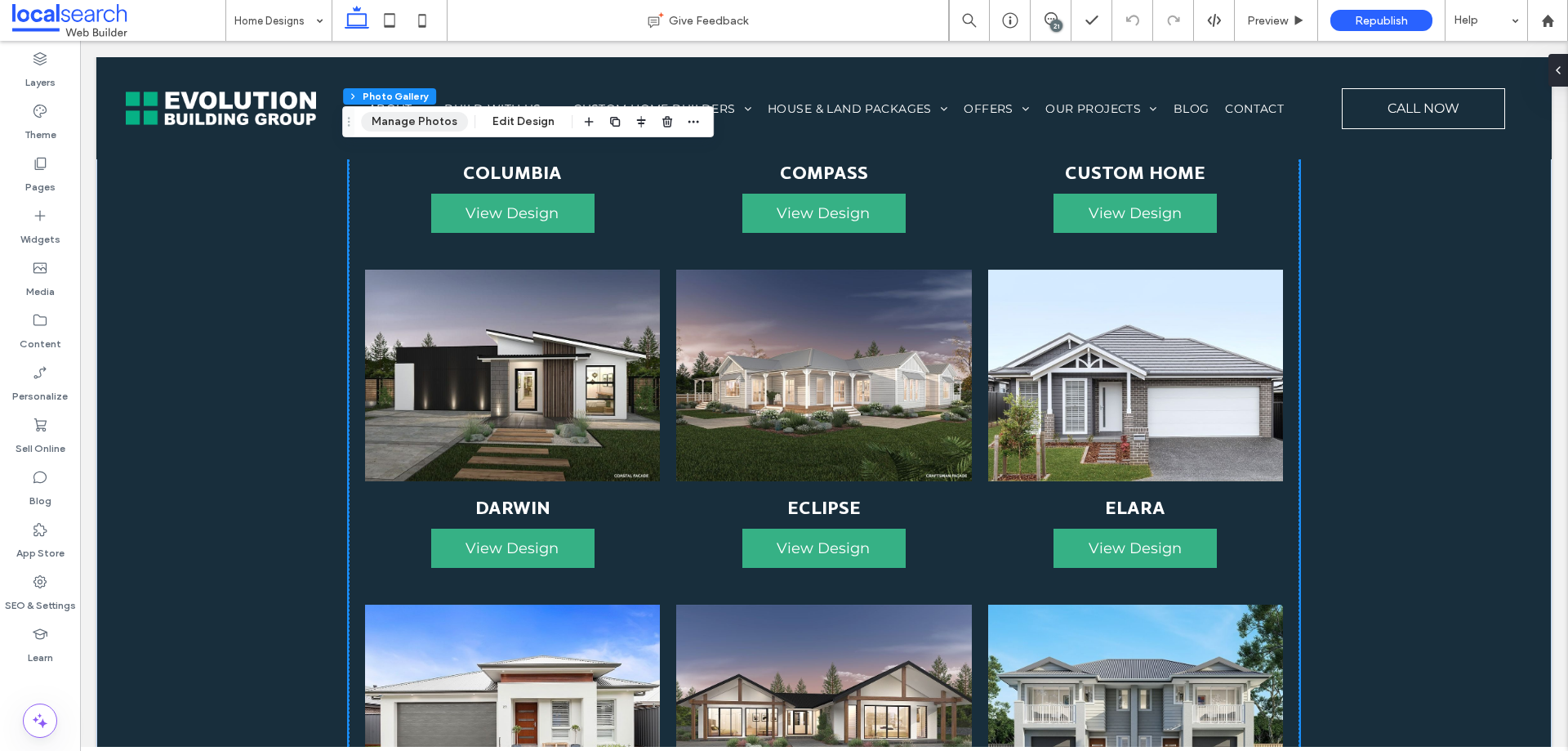
click at [418, 120] on button "Manage Photos" at bounding box center [414, 122] width 107 height 19
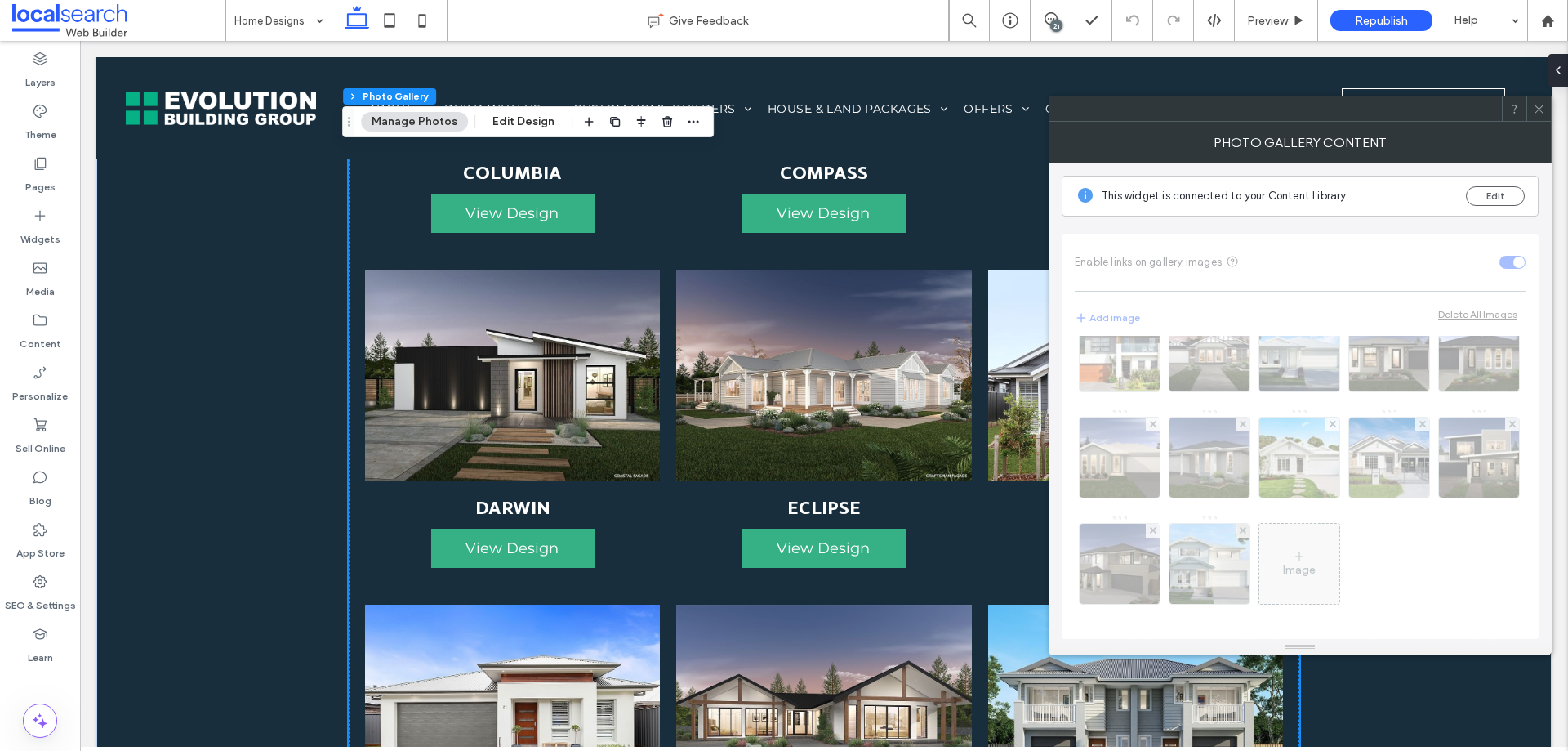
scroll to position [892, 0]
click at [1533, 107] on icon at bounding box center [1539, 109] width 12 height 12
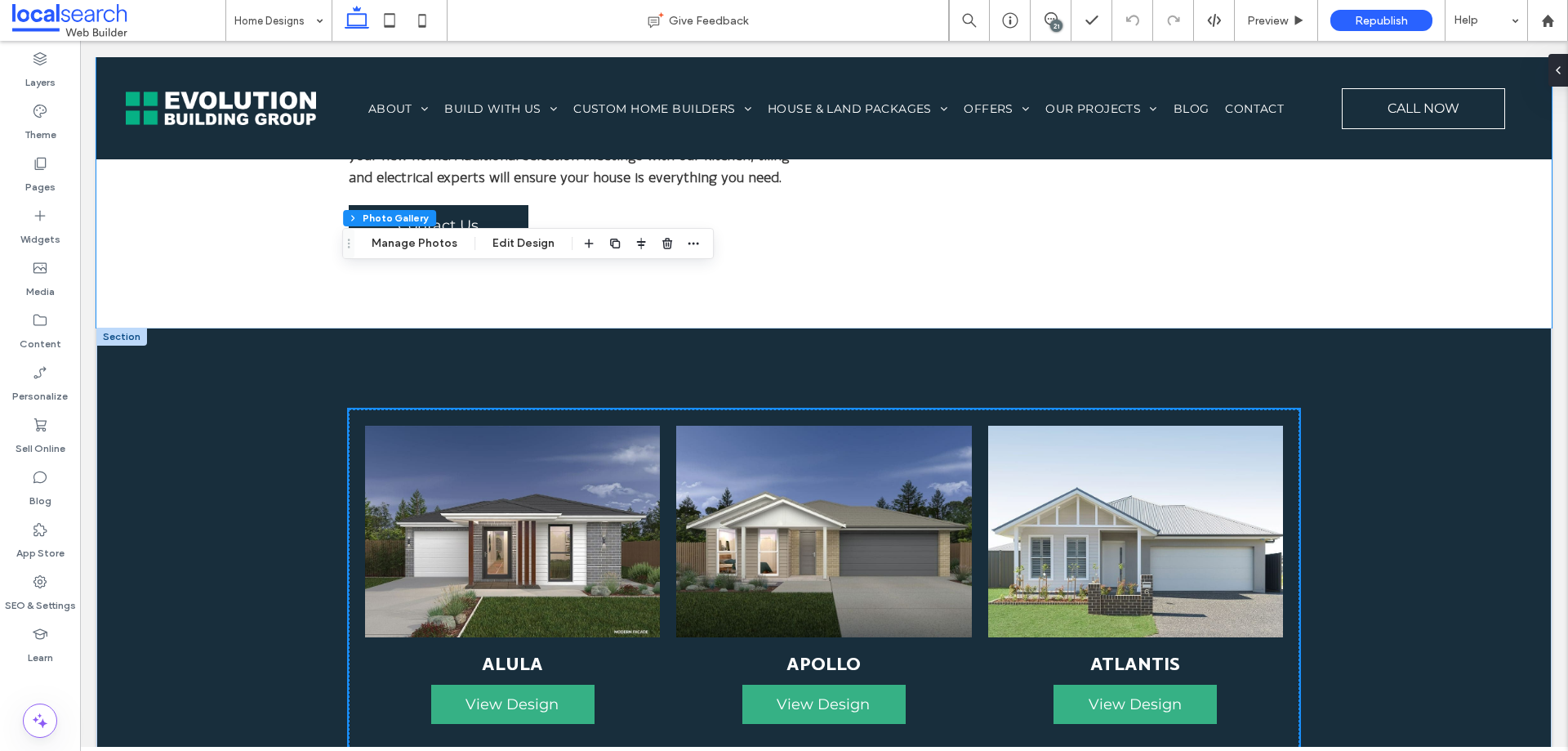
scroll to position [864, 0]
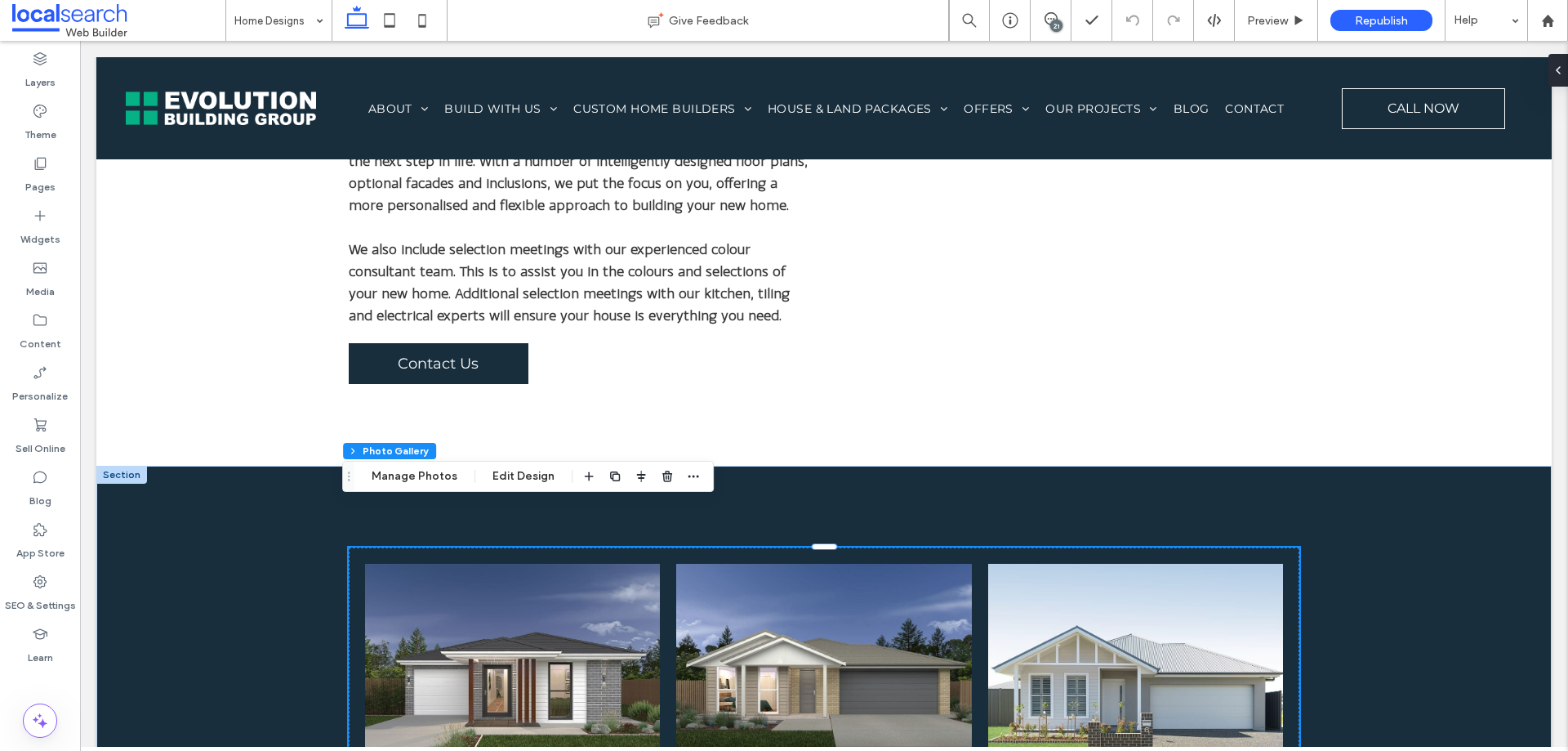
click at [393, 481] on button "Manage Photos" at bounding box center [414, 476] width 107 height 19
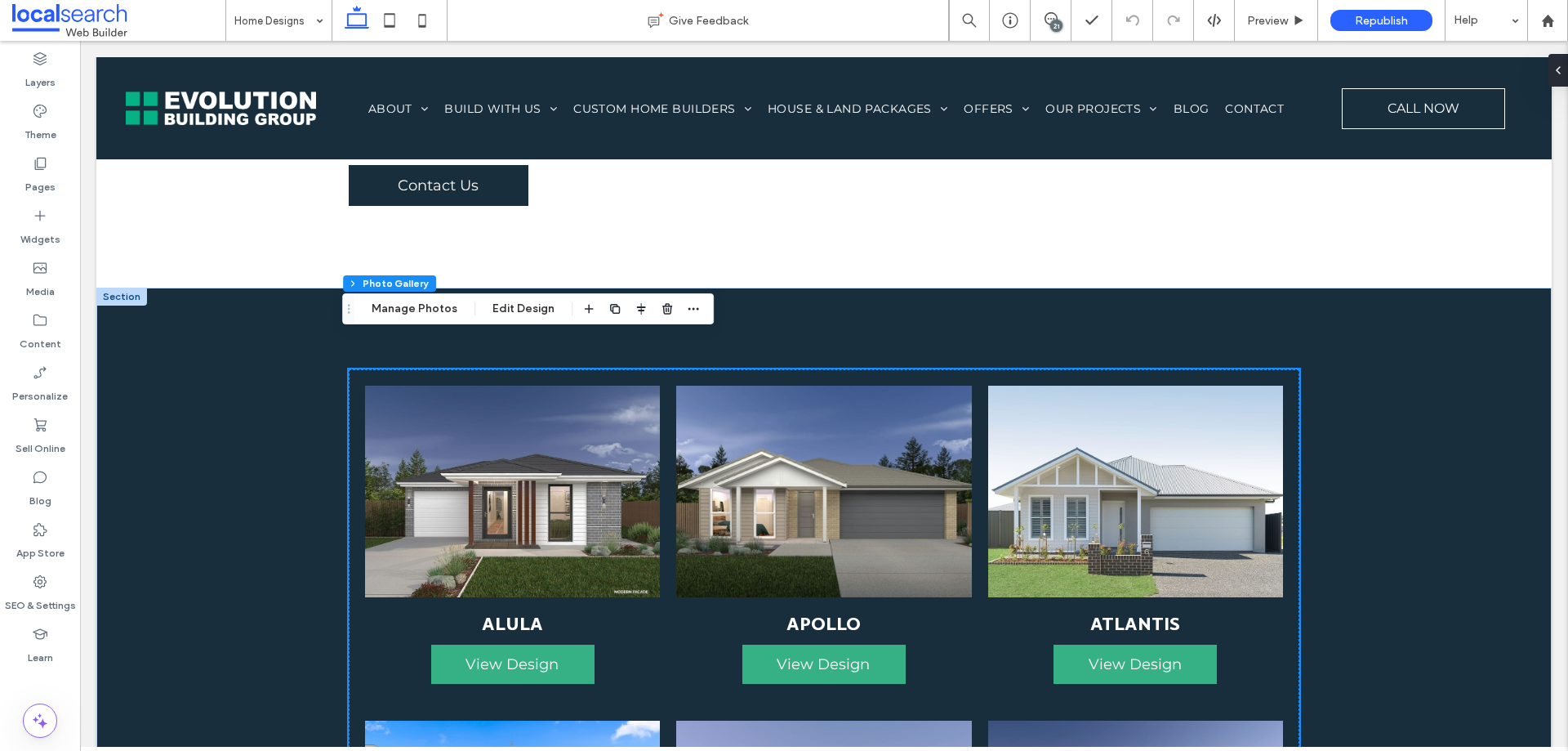
scroll to position [1028, 0]
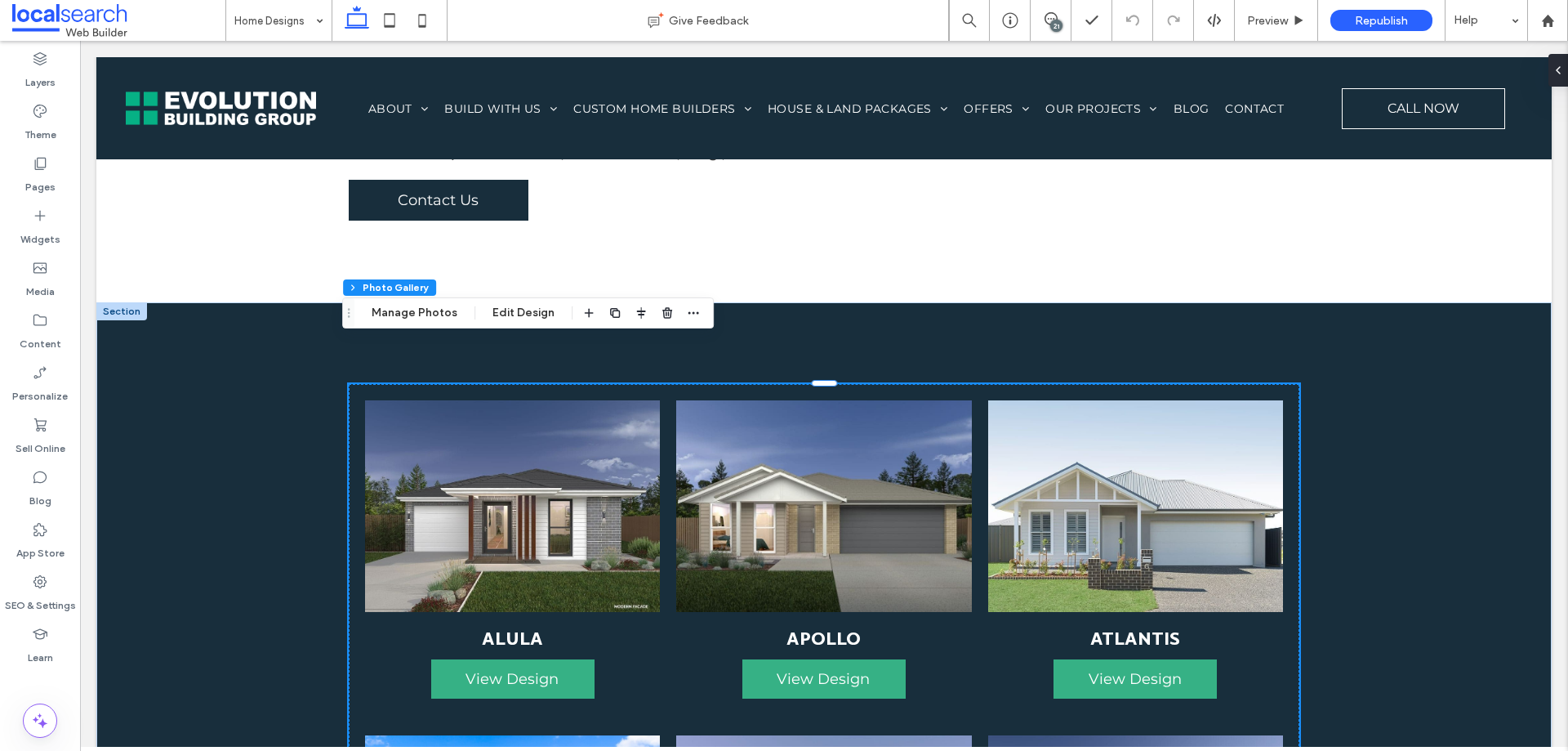
click at [677, 418] on link at bounding box center [824, 506] width 313 height 225
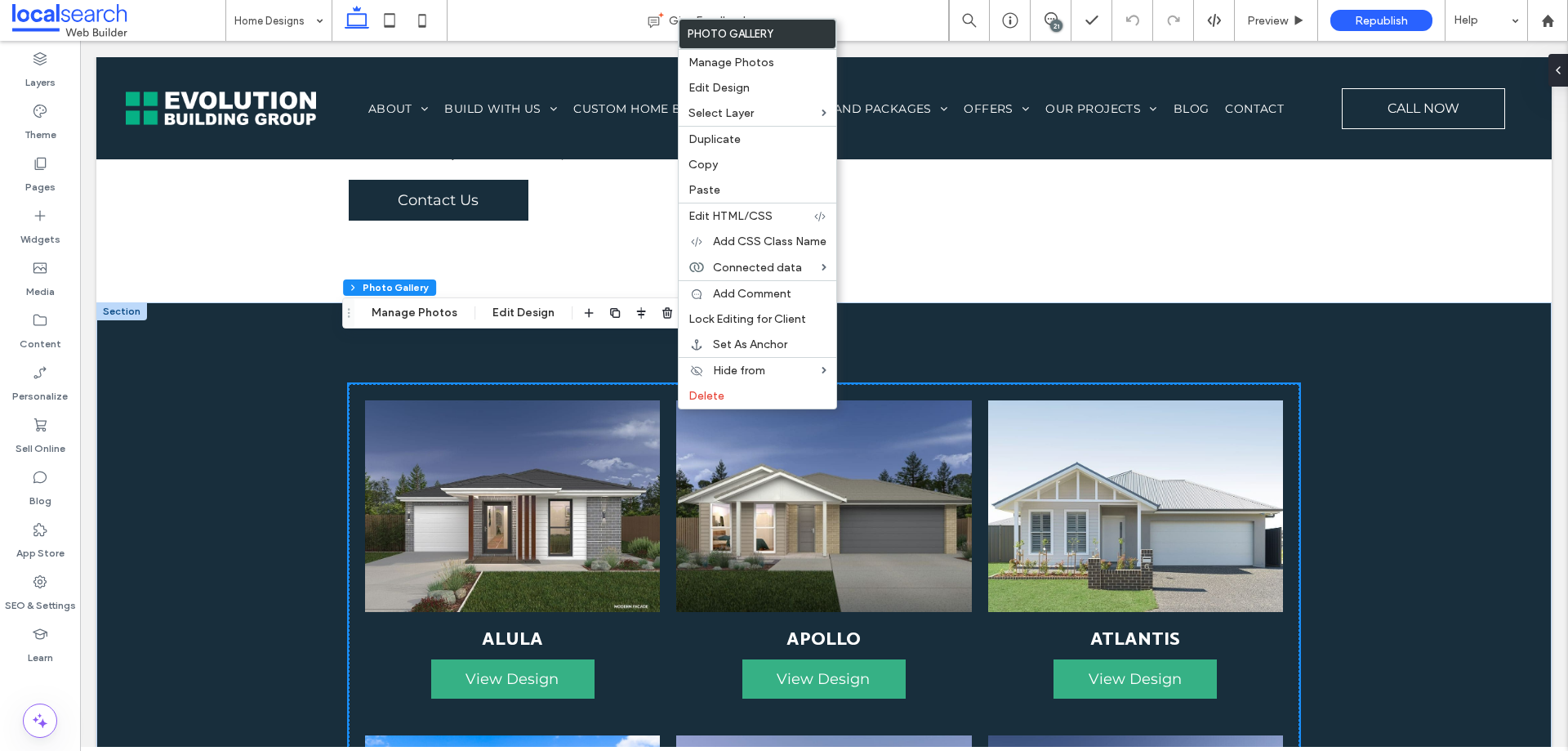
scroll to position [1436, 0]
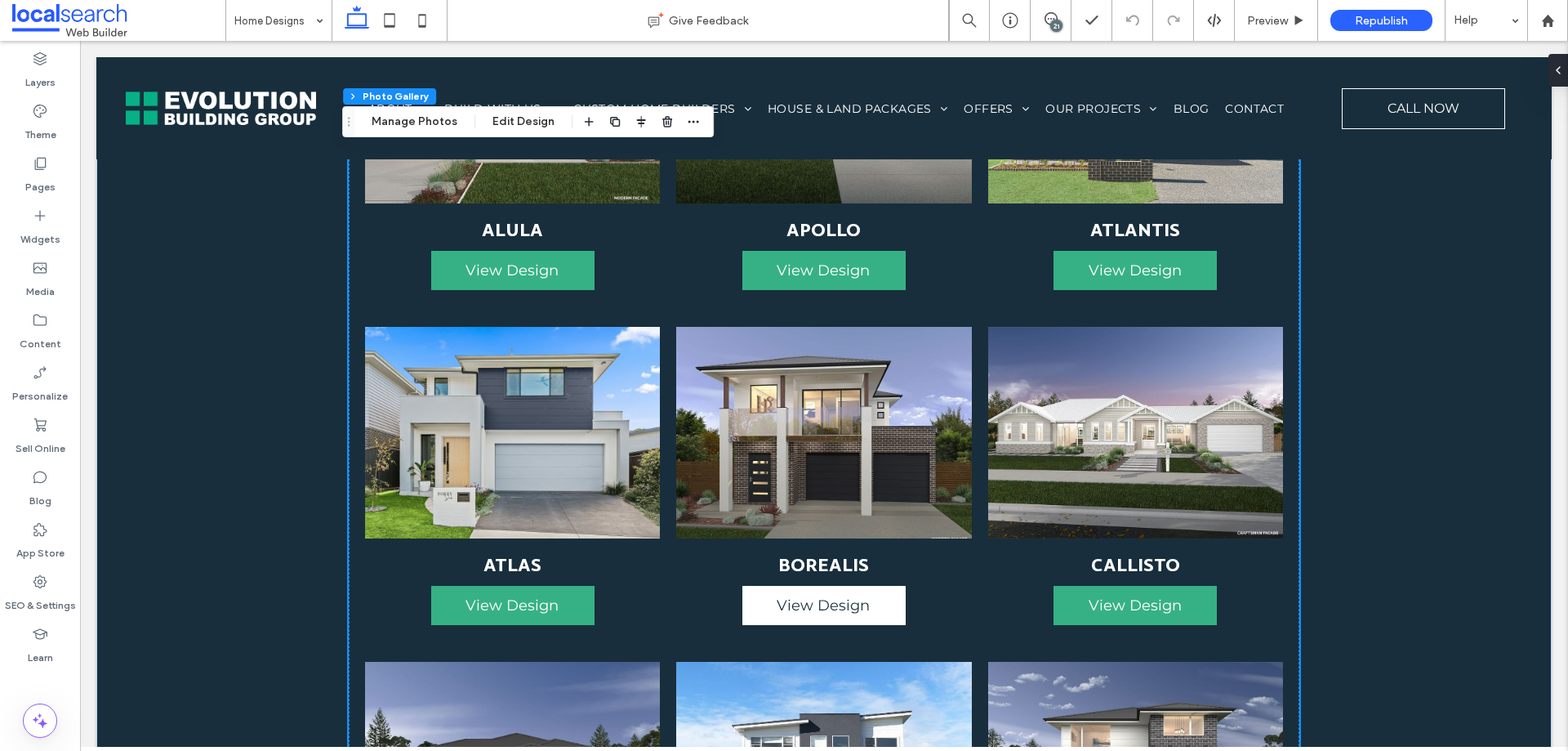
click at [899, 586] on link "View Design" at bounding box center [824, 605] width 163 height 39
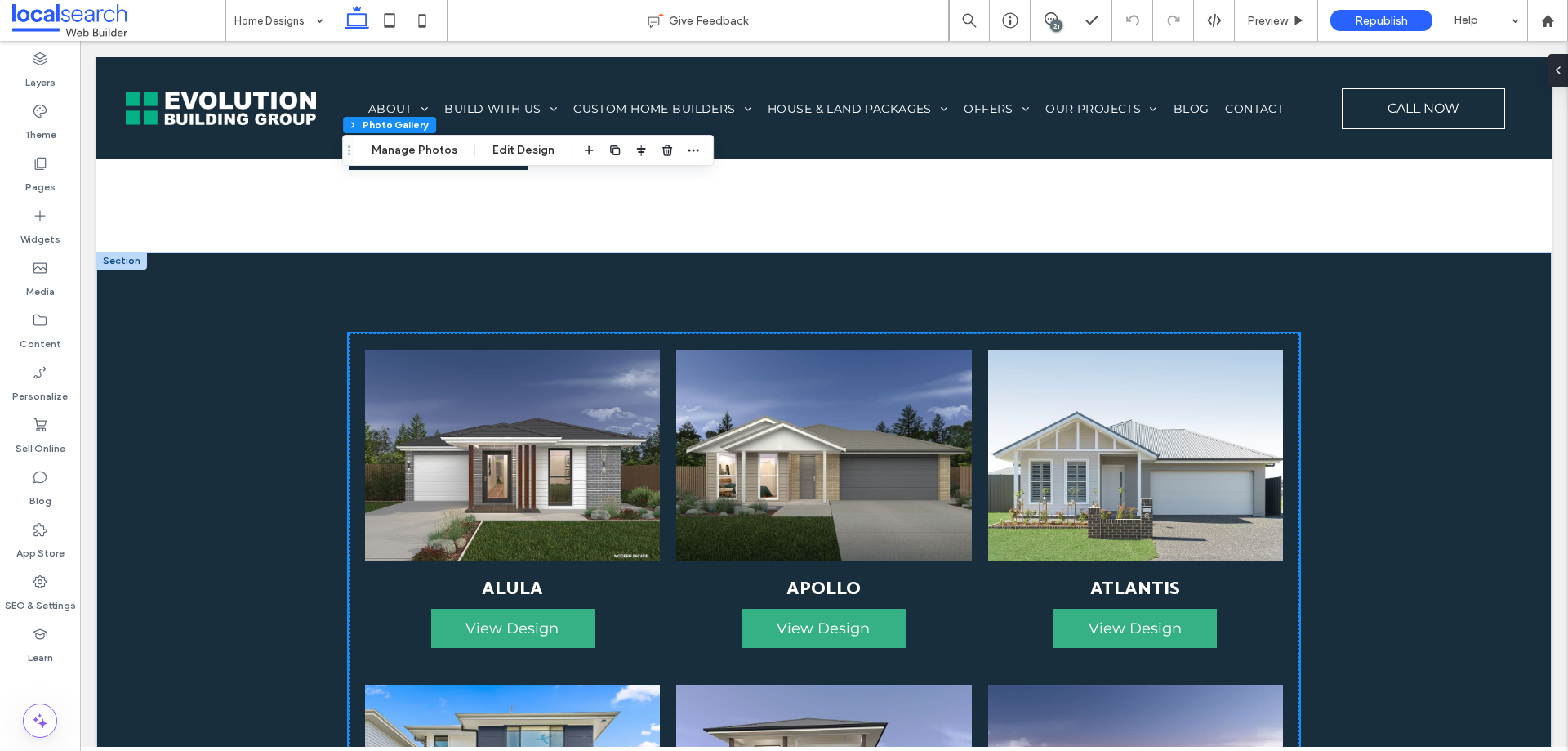
scroll to position [947, 0]
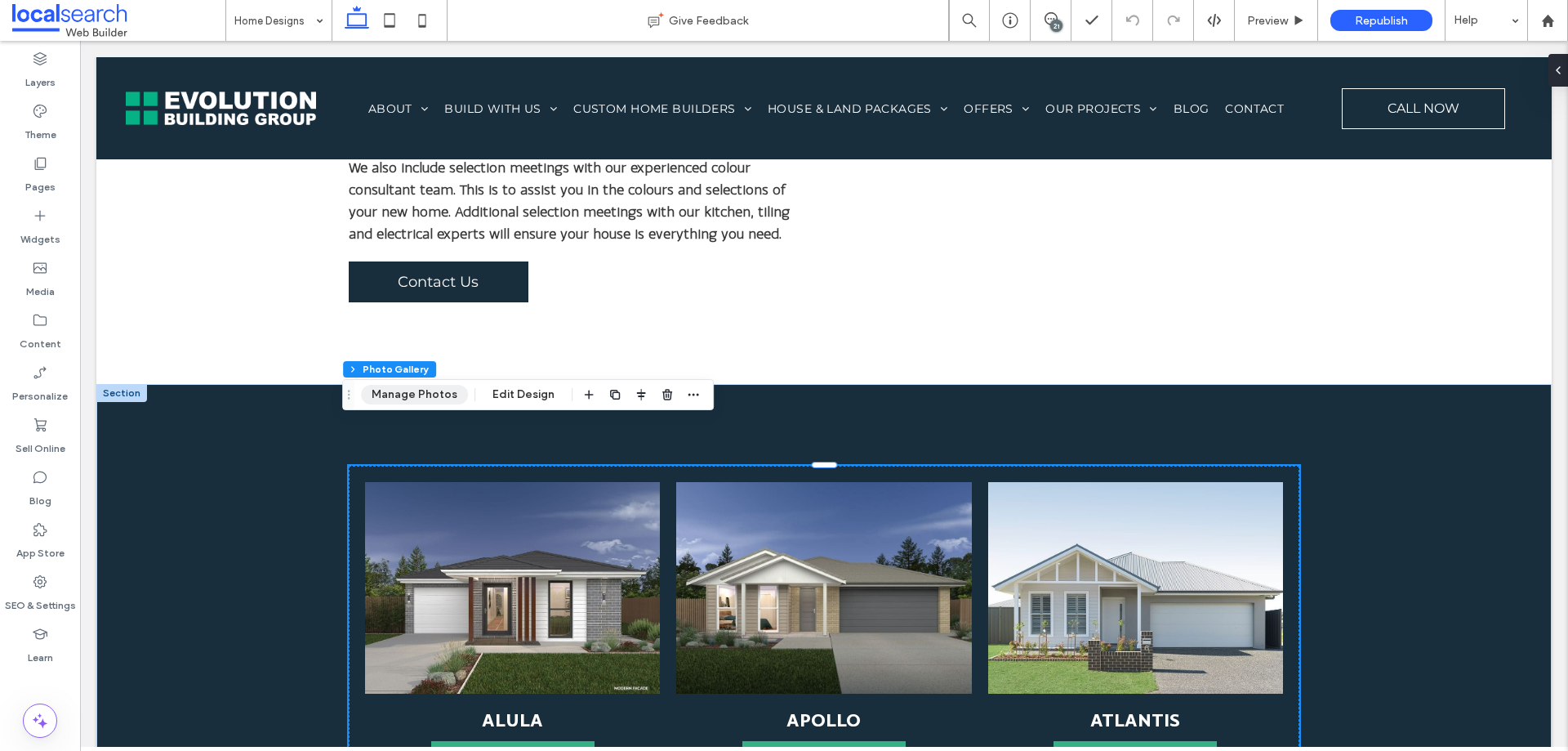
click at [431, 391] on button "Manage Photos" at bounding box center [414, 394] width 107 height 19
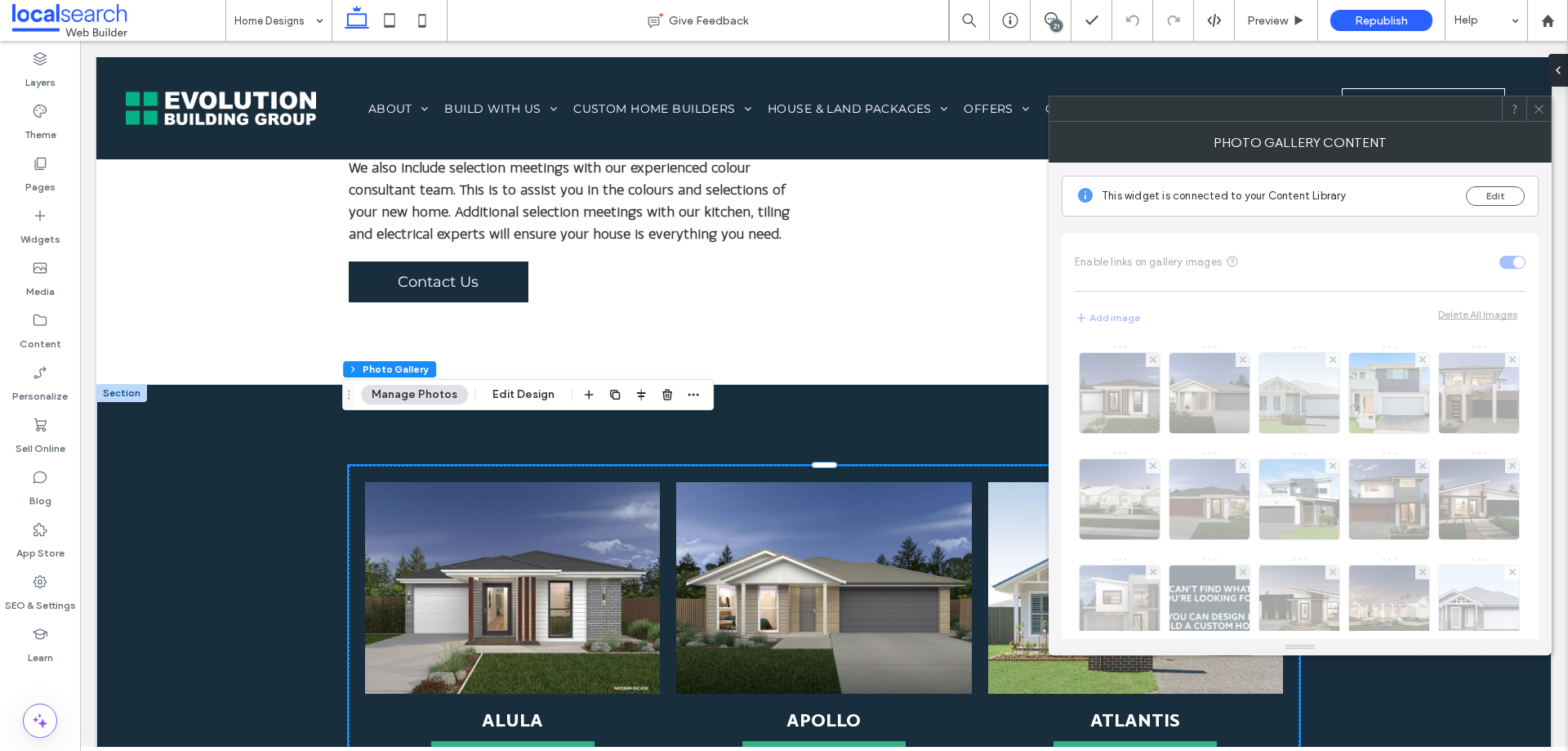
drag, startPoint x: 1542, startPoint y: 108, endPoint x: 1544, endPoint y: 97, distance: 11.2
click at [1543, 104] on icon at bounding box center [1539, 109] width 12 height 12
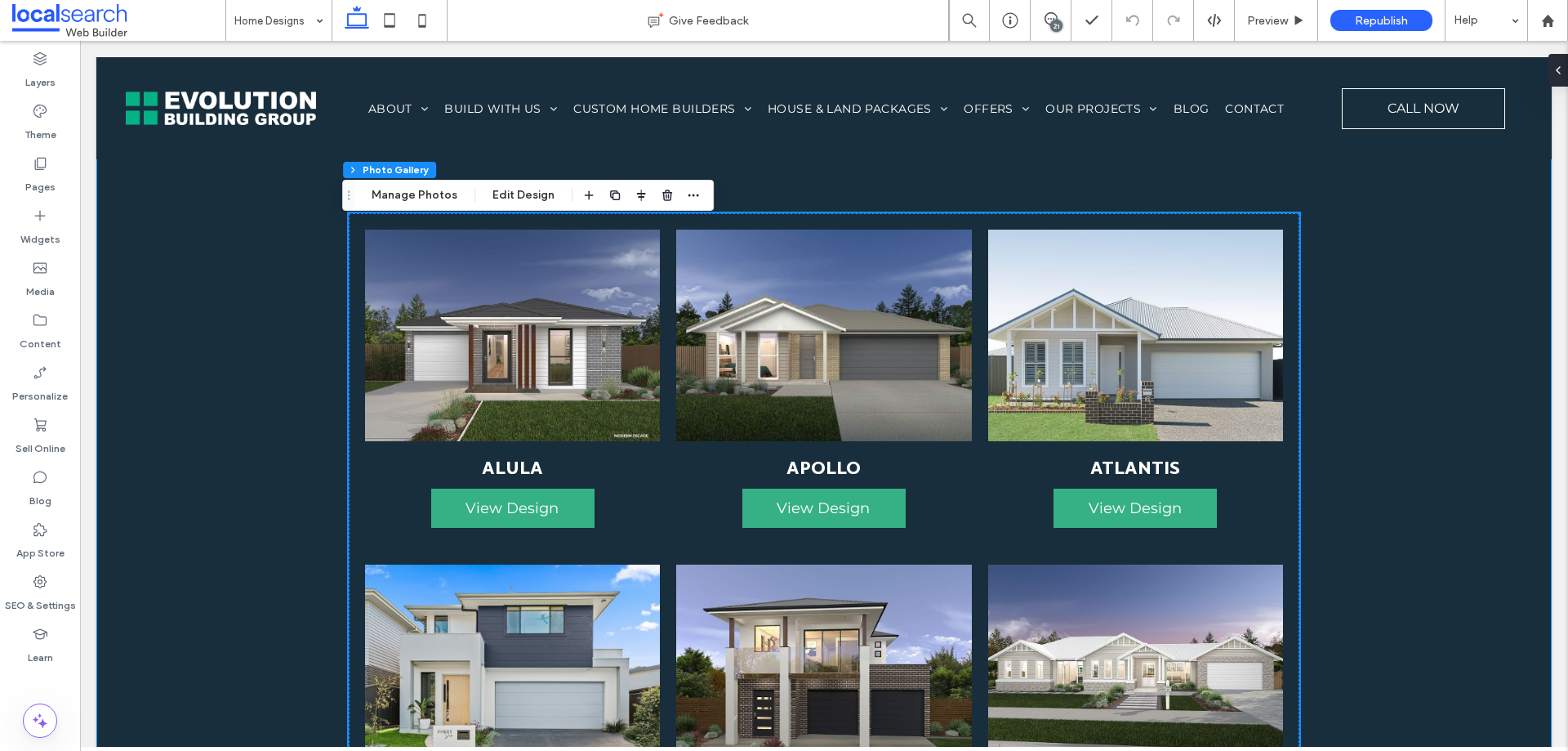
scroll to position [1227, 0]
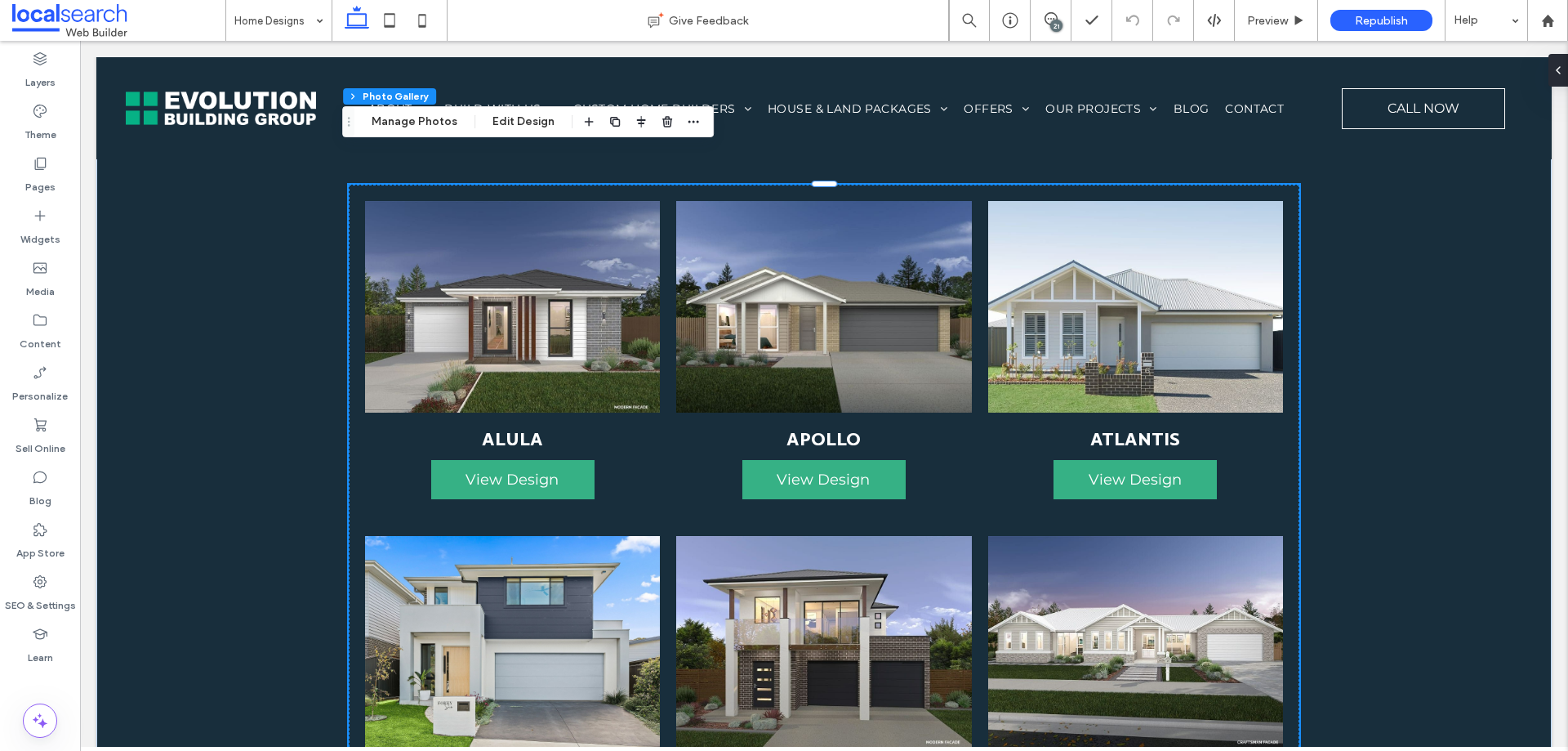
click at [1266, 430] on span "ATLANTIS View Design" at bounding box center [1135, 466] width 295 height 107
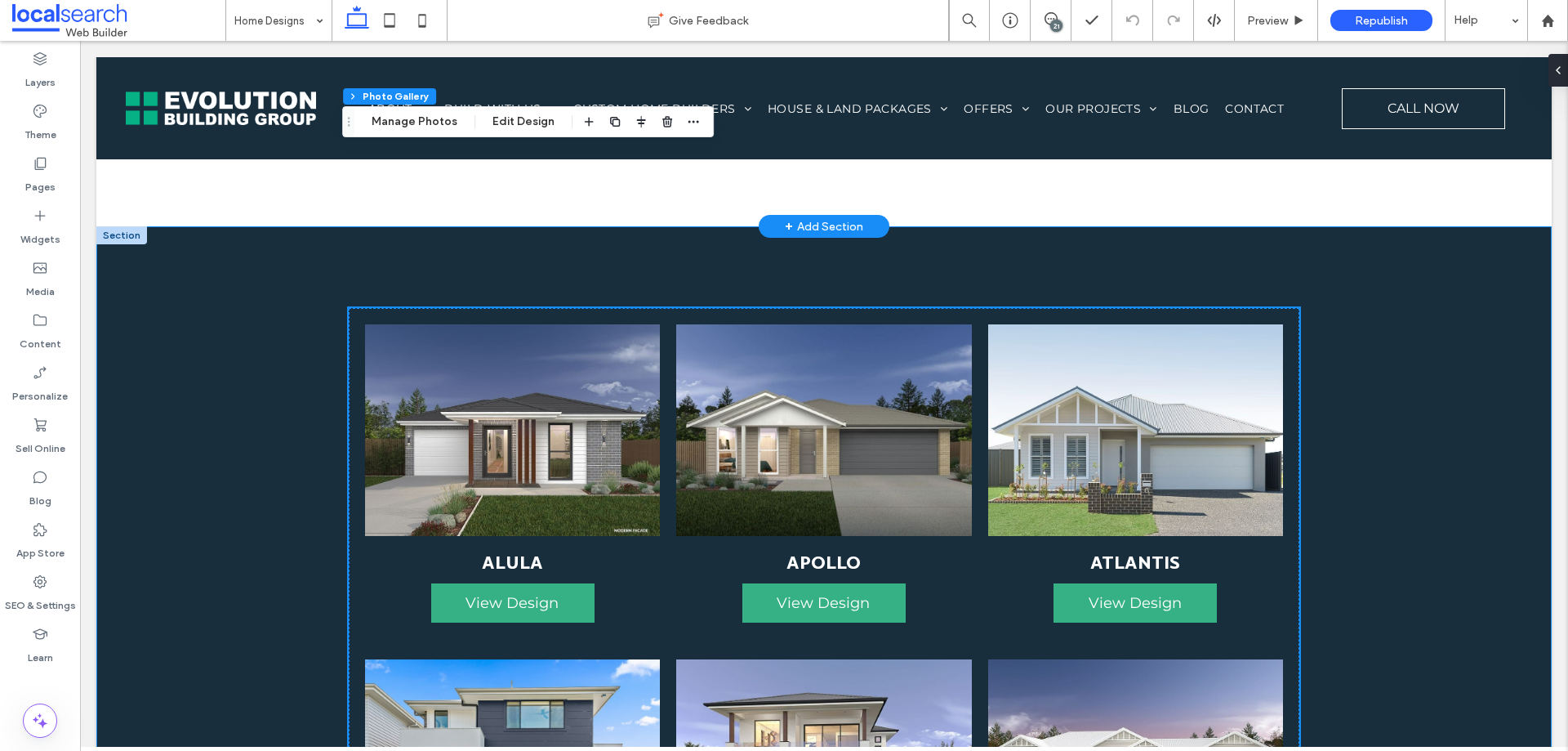
scroll to position [982, 0]
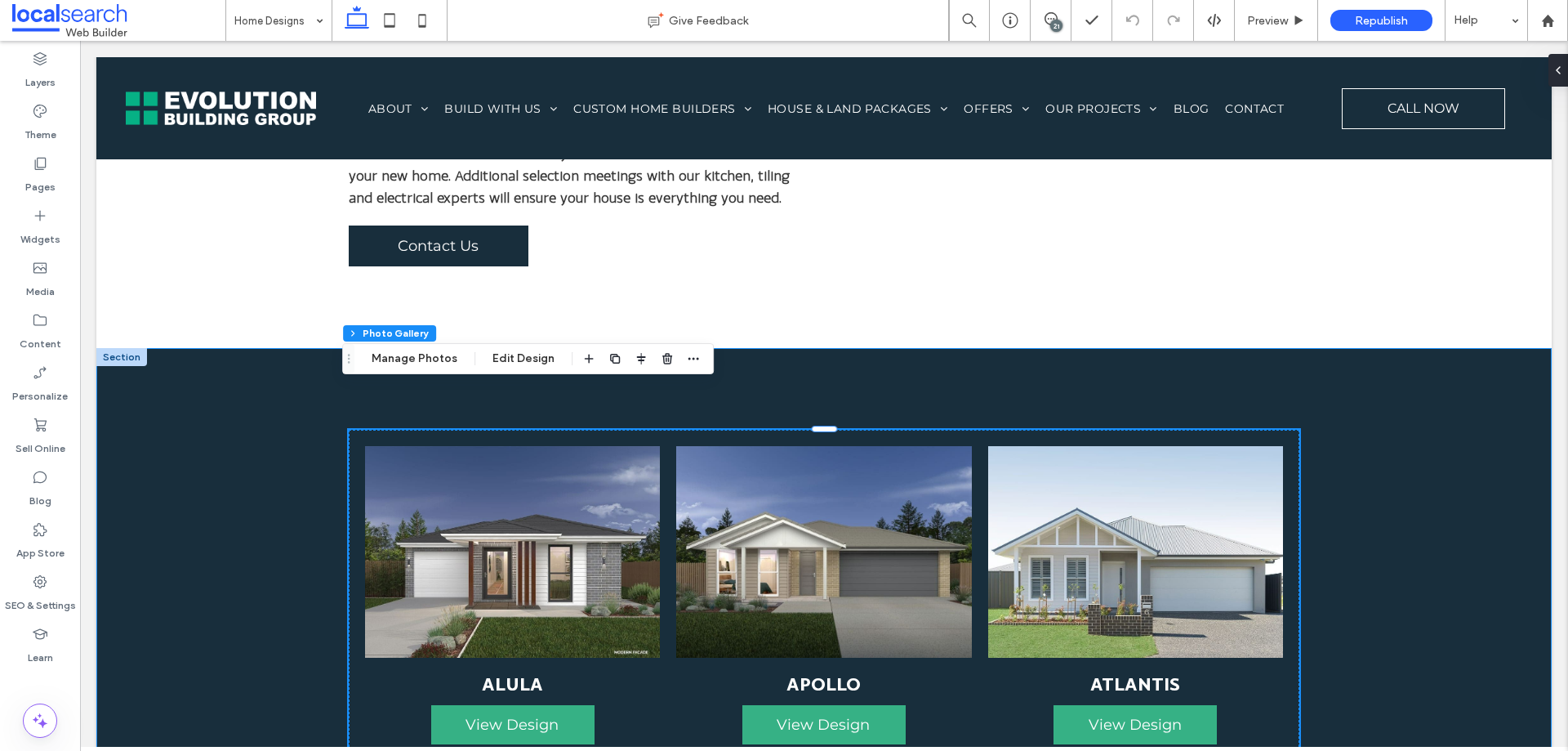
drag, startPoint x: 1177, startPoint y: 366, endPoint x: 1171, endPoint y: 376, distance: 11.7
click at [409, 355] on button "Manage Photos" at bounding box center [414, 358] width 107 height 19
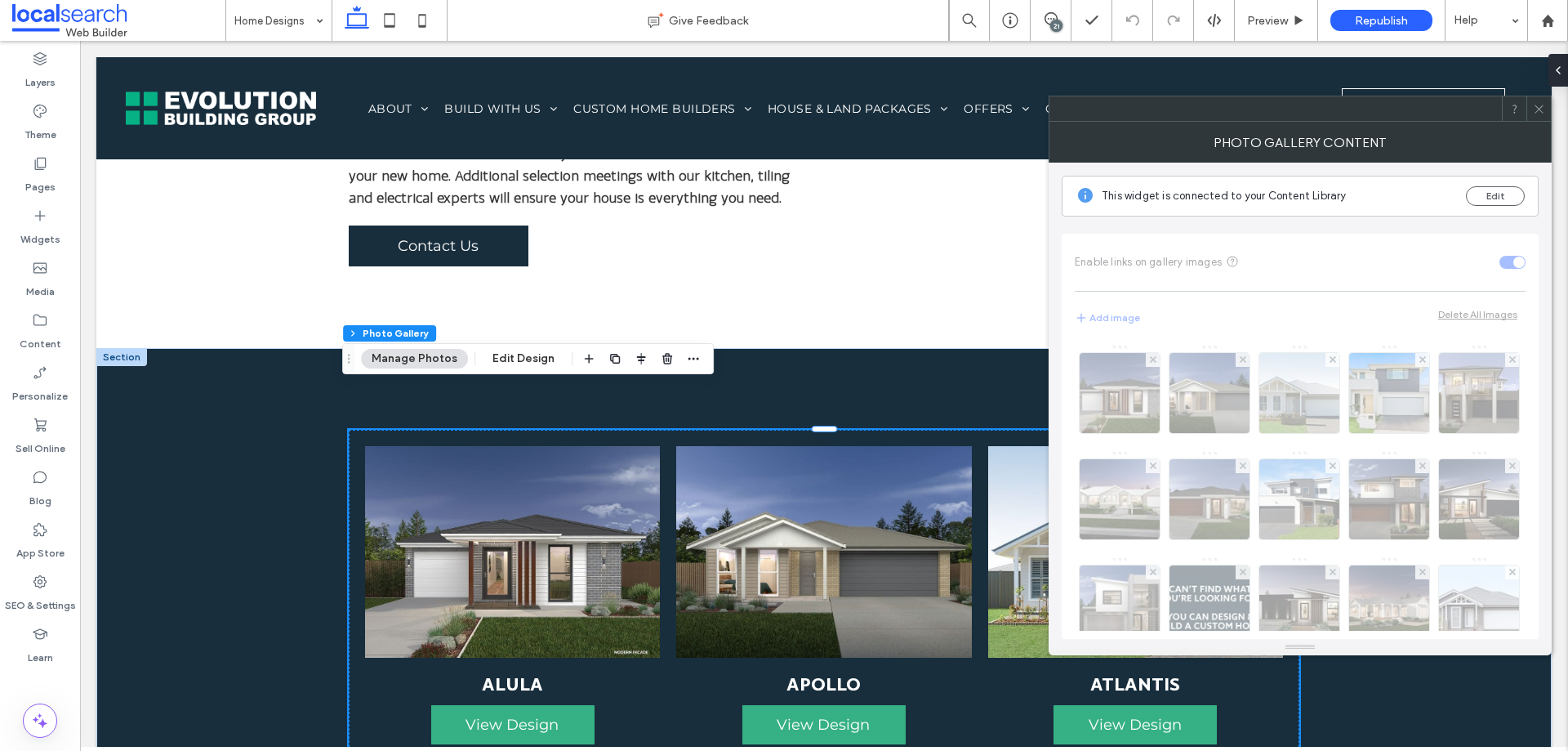
drag, startPoint x: 1564, startPoint y: 74, endPoint x: 1547, endPoint y: 109, distance: 38.9
click at [1561, 75] on div at bounding box center [1562, 70] width 26 height 33
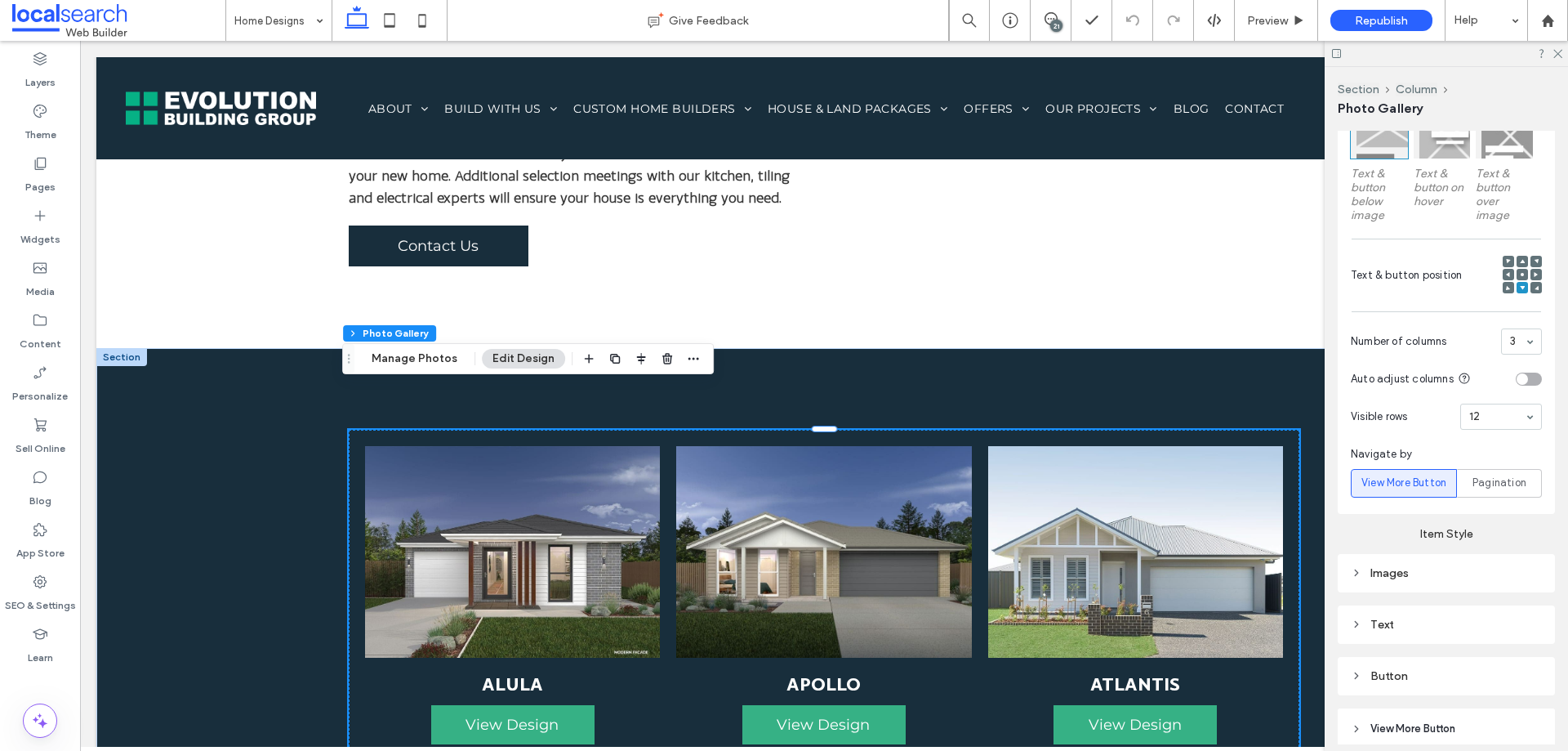
scroll to position [661, 0]
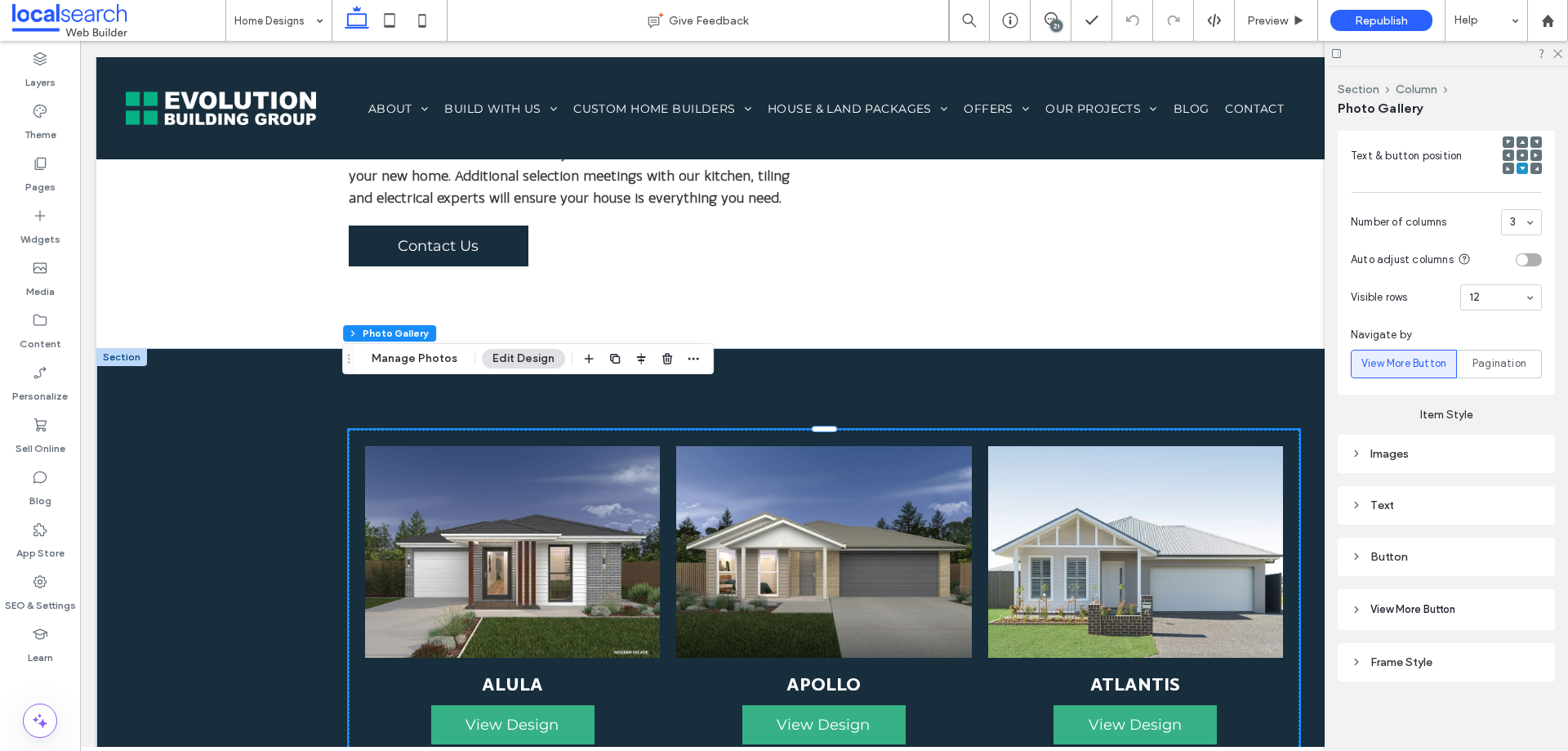
drag, startPoint x: 1436, startPoint y: 448, endPoint x: 1443, endPoint y: 460, distance: 13.9
click at [1442, 449] on div "Images" at bounding box center [1446, 453] width 191 height 14
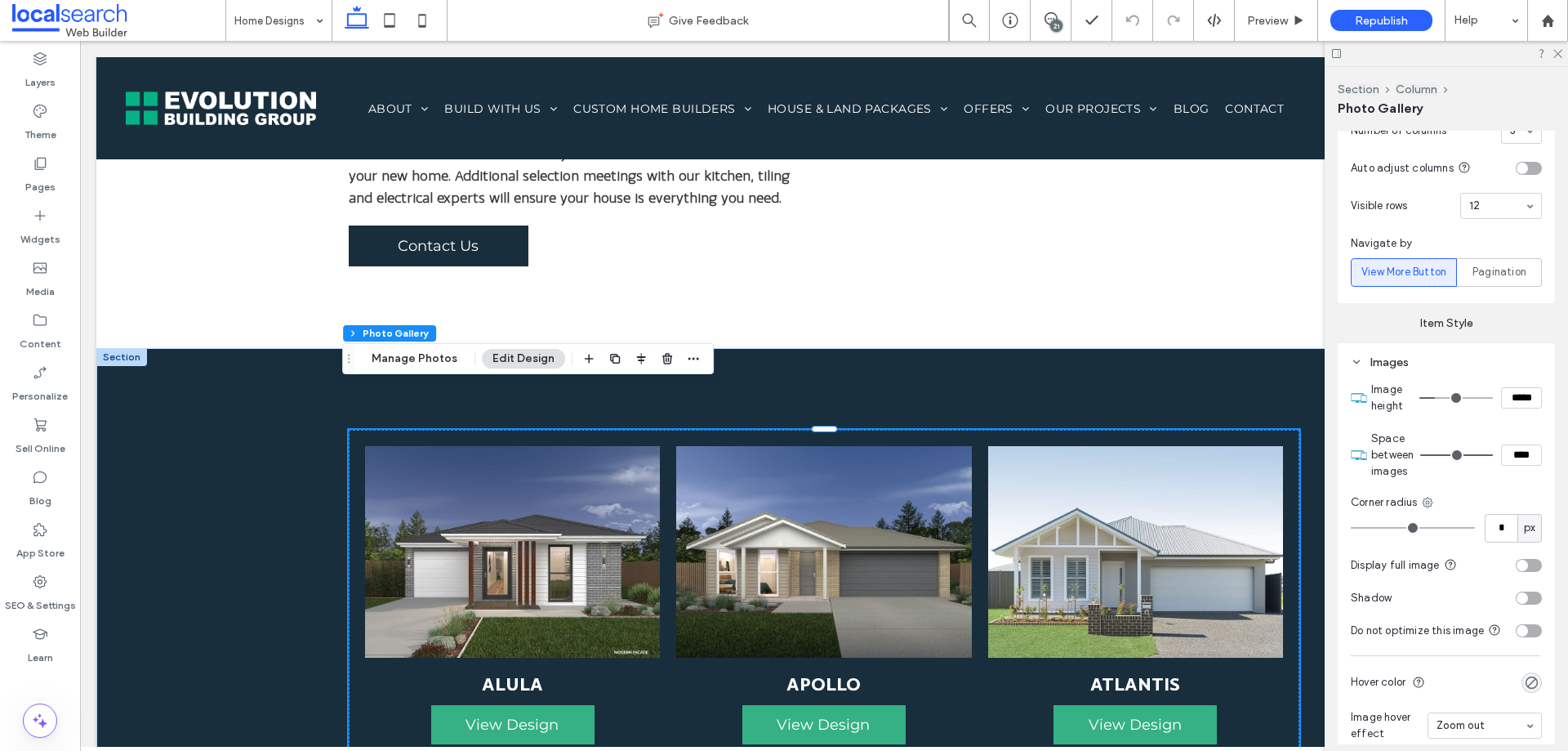
scroll to position [907, 0]
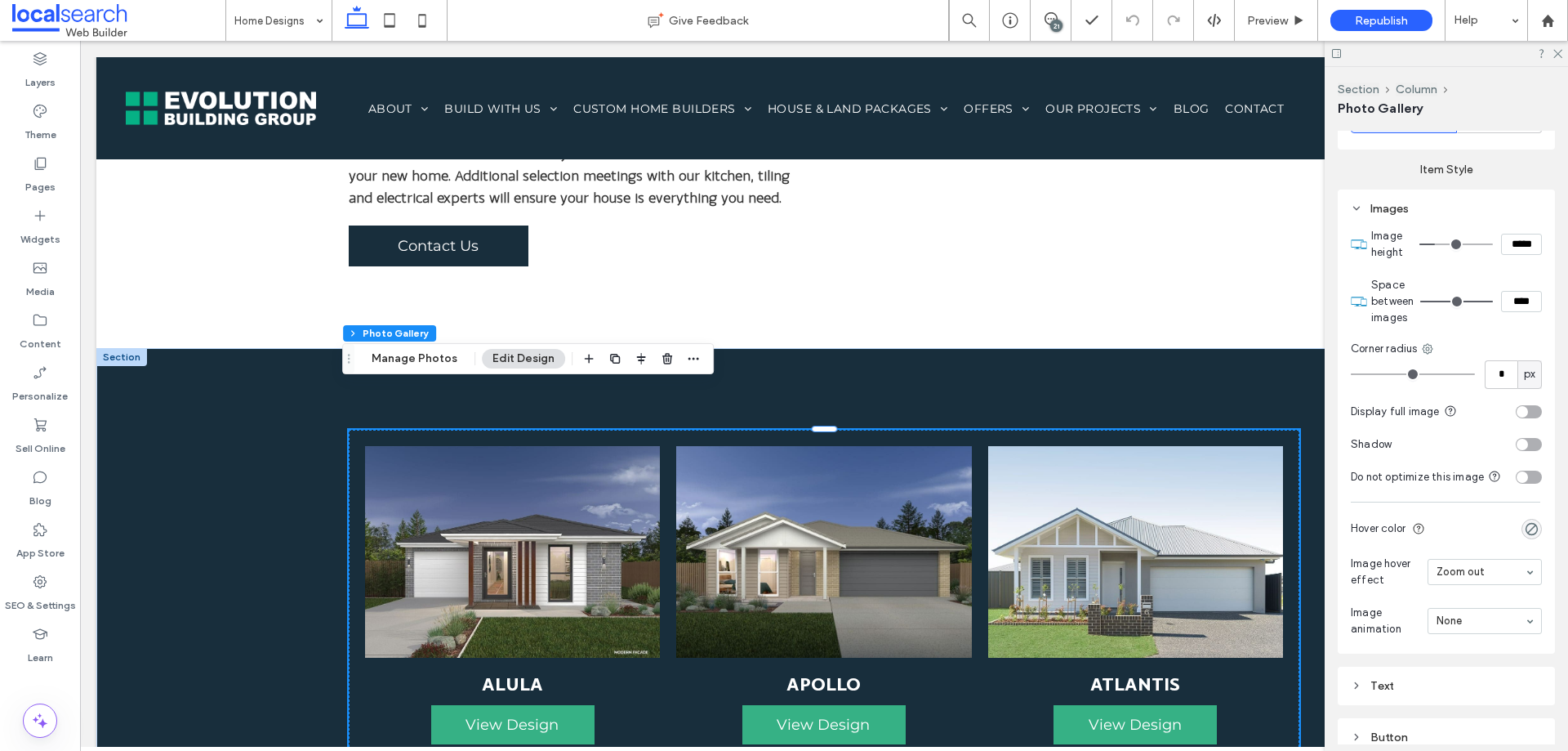
type input "*"
click at [1361, 374] on input "range" at bounding box center [1413, 375] width 124 height 2
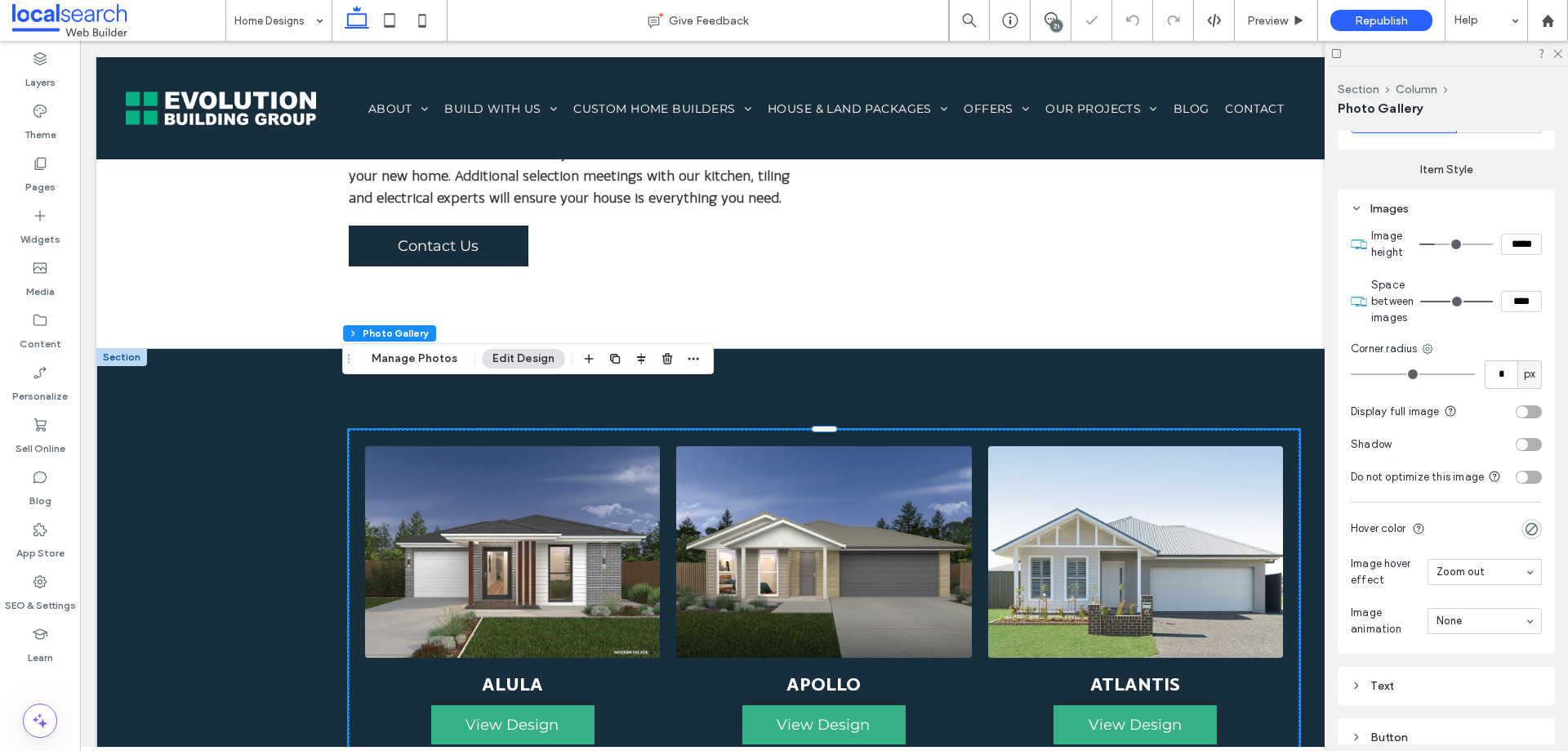
type input "*"
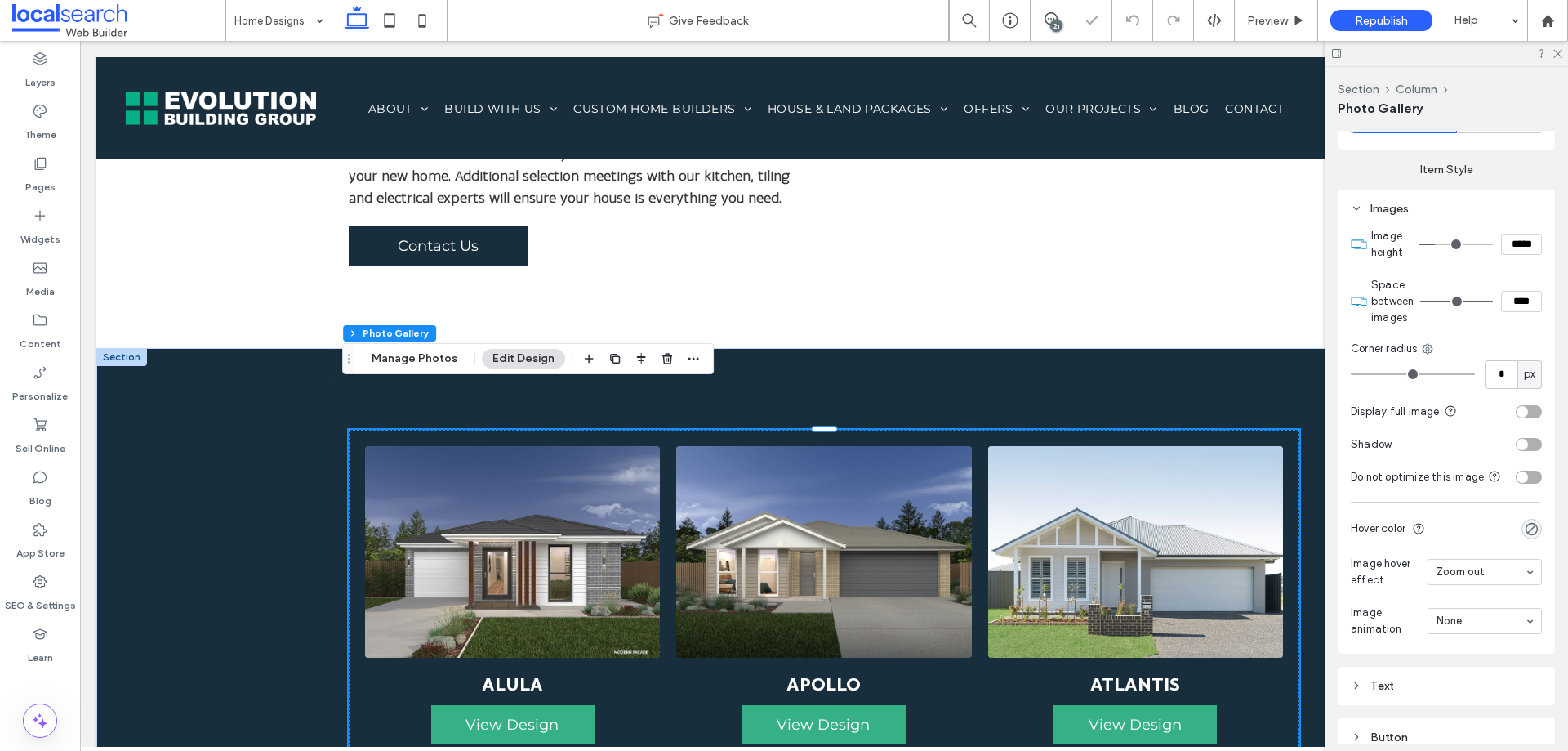
type input "*"
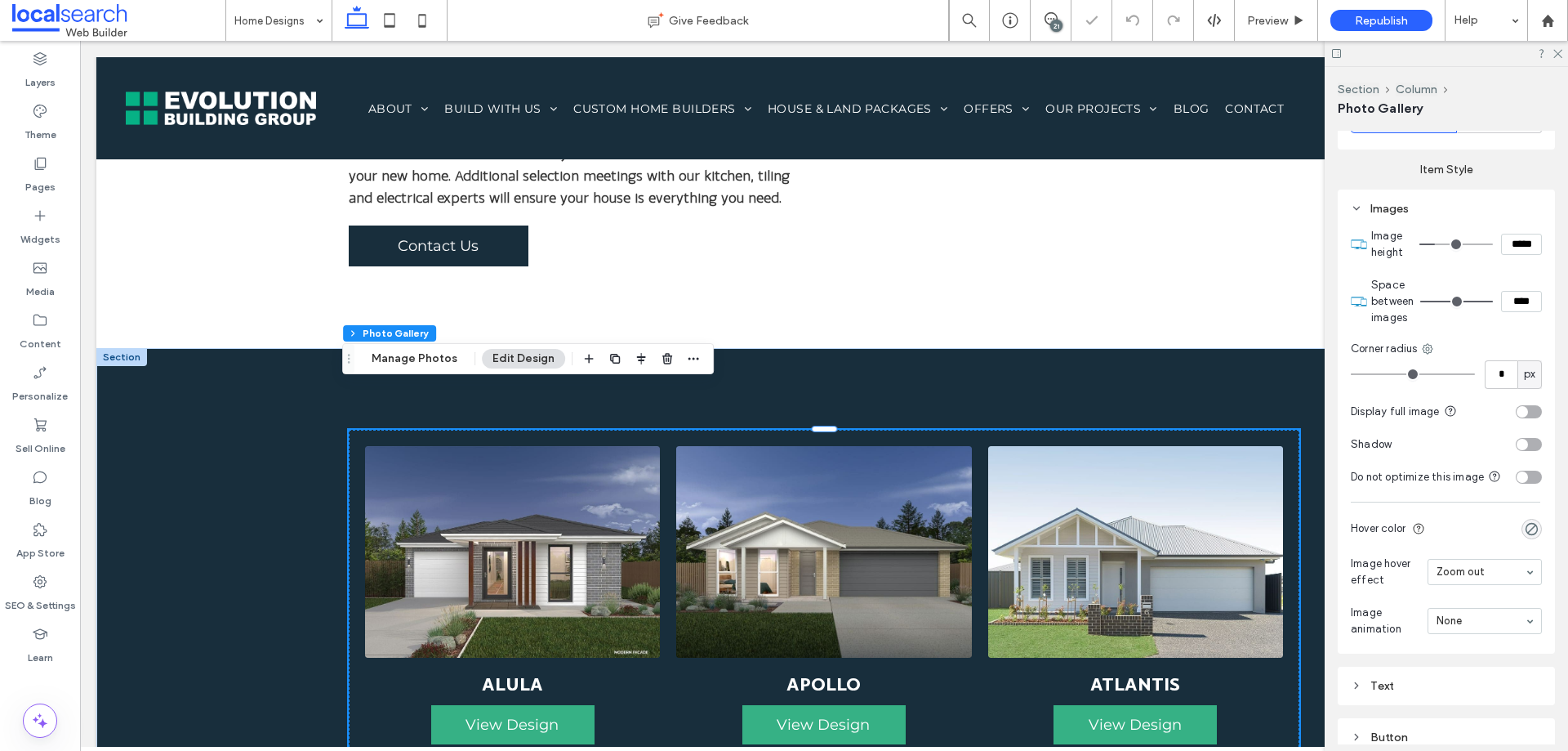
drag, startPoint x: 1356, startPoint y: 374, endPoint x: 1339, endPoint y: 372, distance: 17.1
type input "*"
click at [1351, 374] on input "range" at bounding box center [1413, 375] width 124 height 2
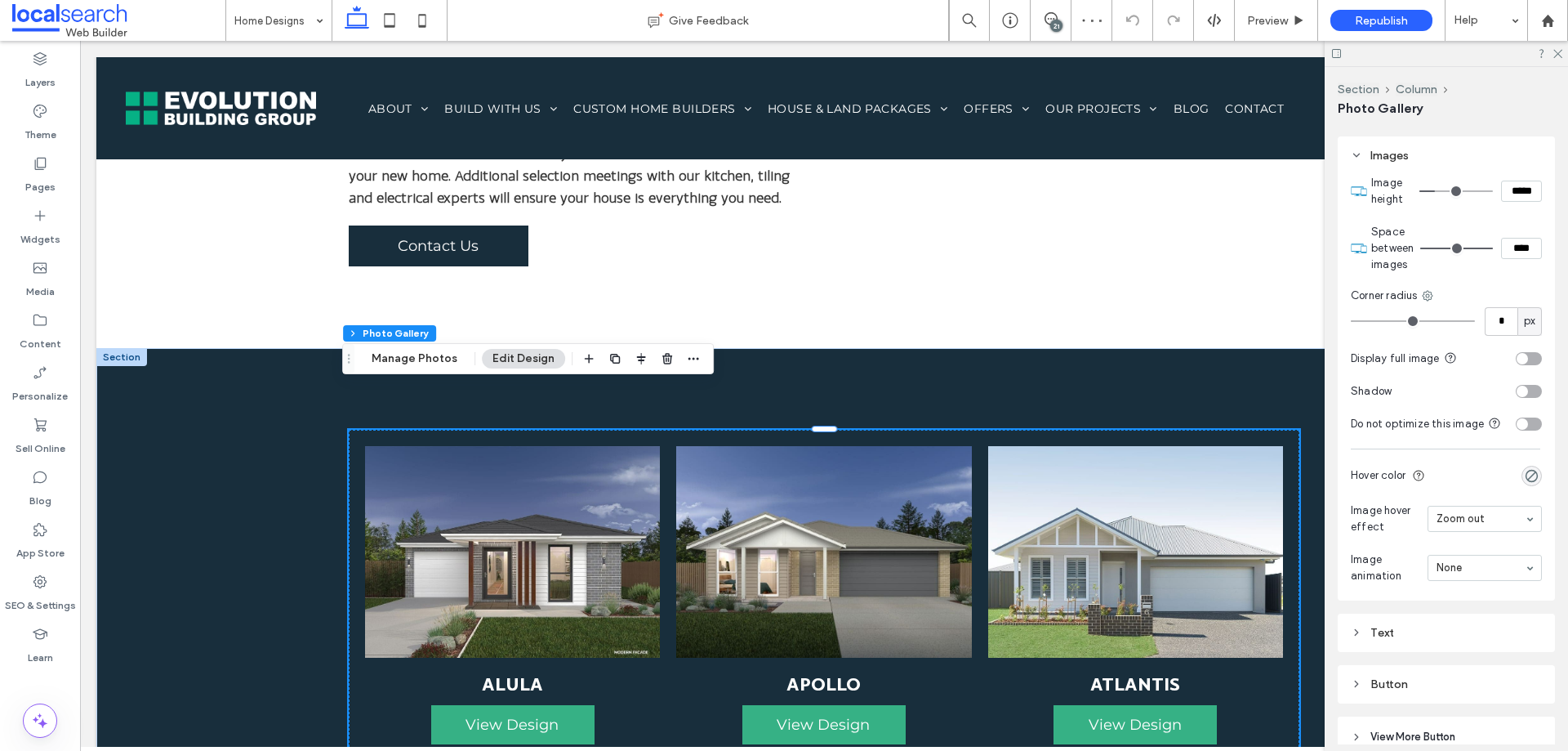
scroll to position [989, 0]
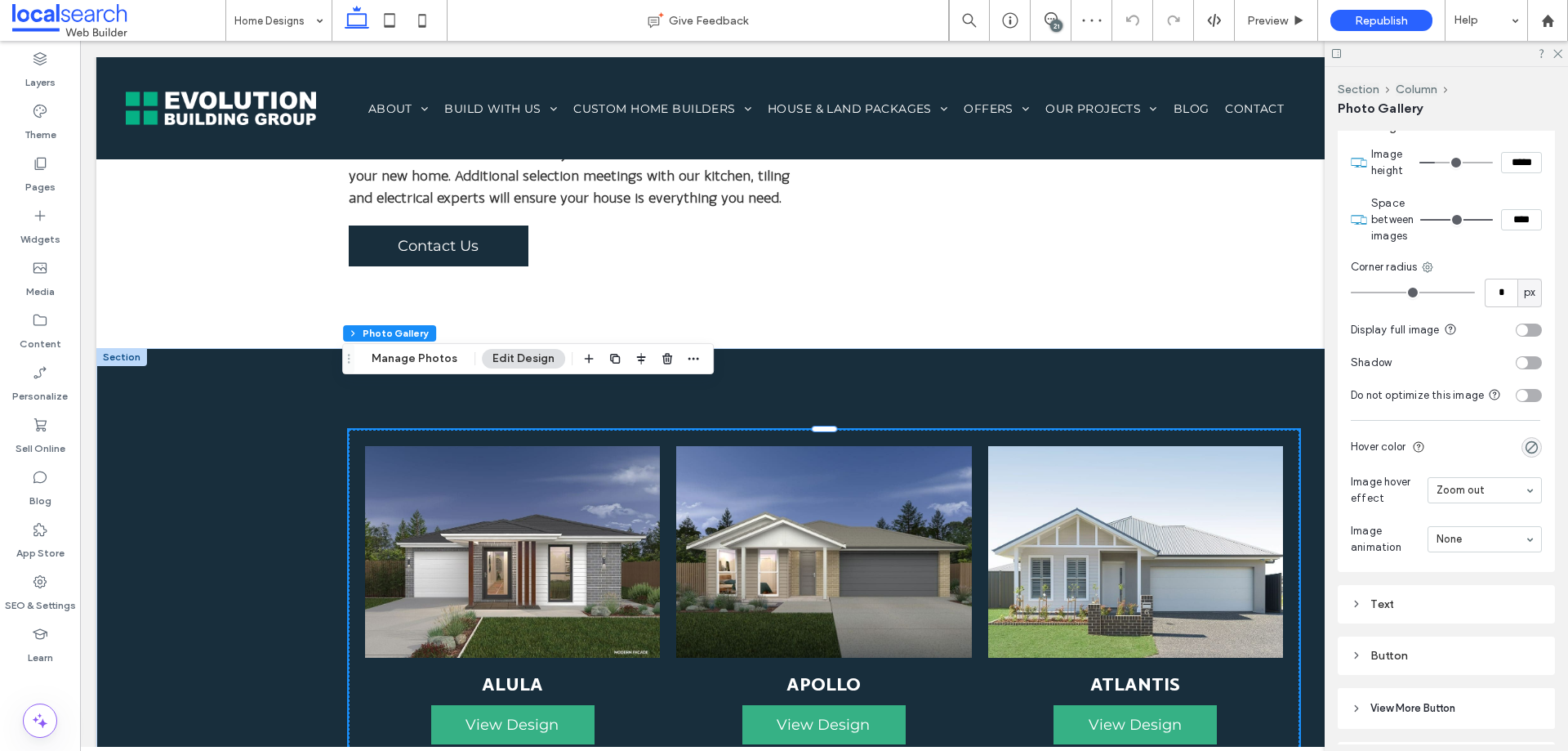
click at [1517, 325] on div "toggle" at bounding box center [1522, 330] width 12 height 12
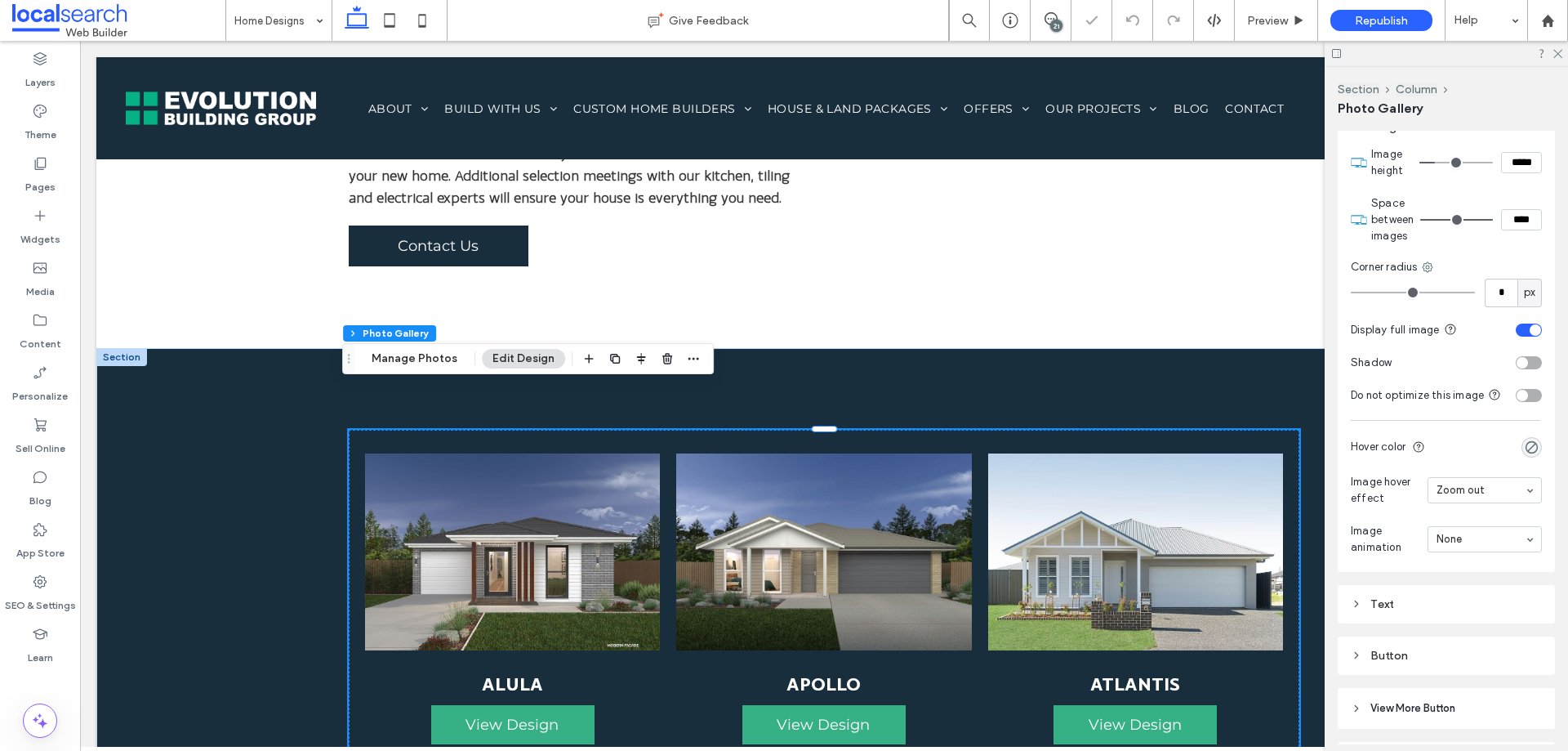
click at [1516, 325] on div "toggle" at bounding box center [1529, 330] width 26 height 13
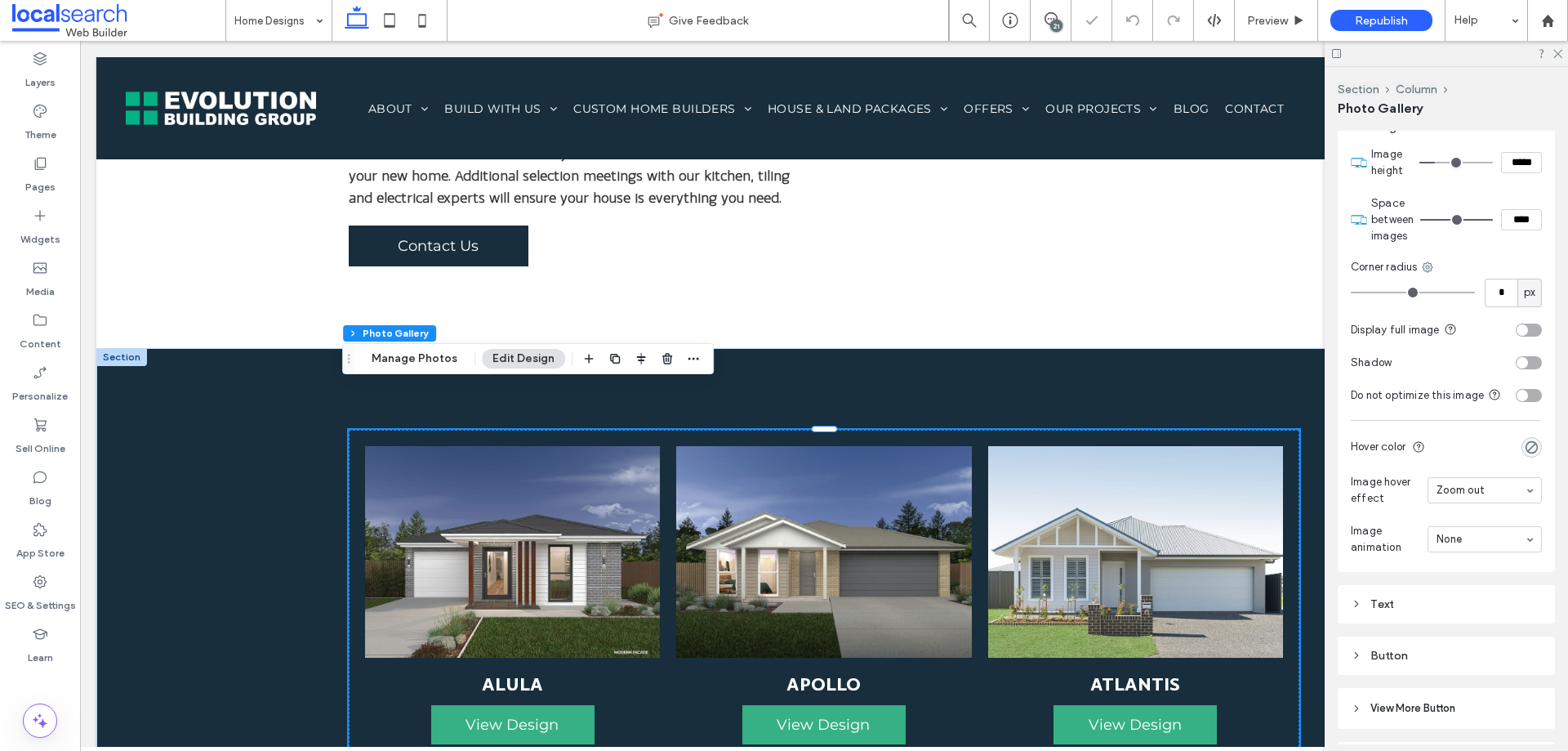
click at [1517, 325] on div "toggle" at bounding box center [1522, 330] width 12 height 12
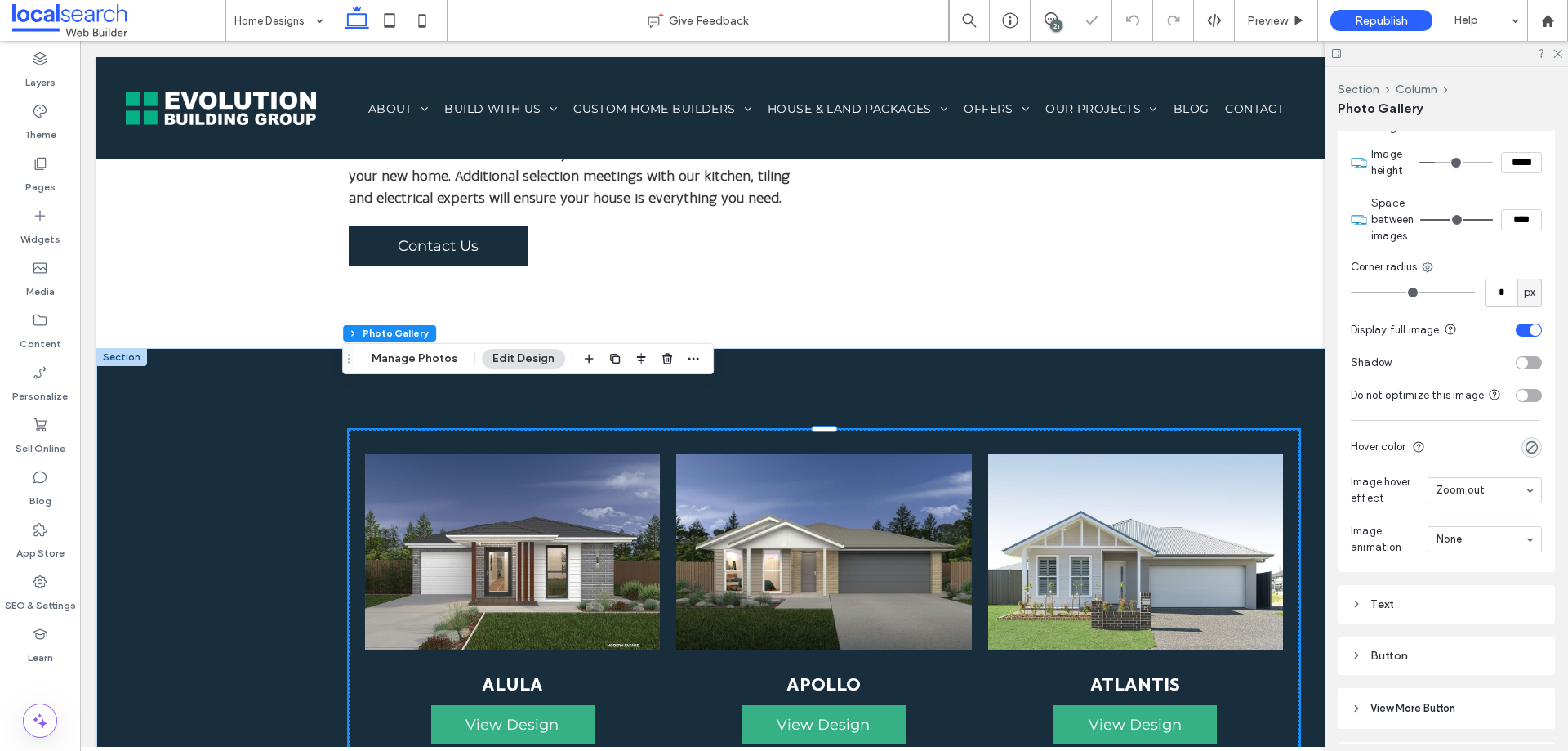
click at [1516, 325] on div "toggle" at bounding box center [1529, 330] width 26 height 13
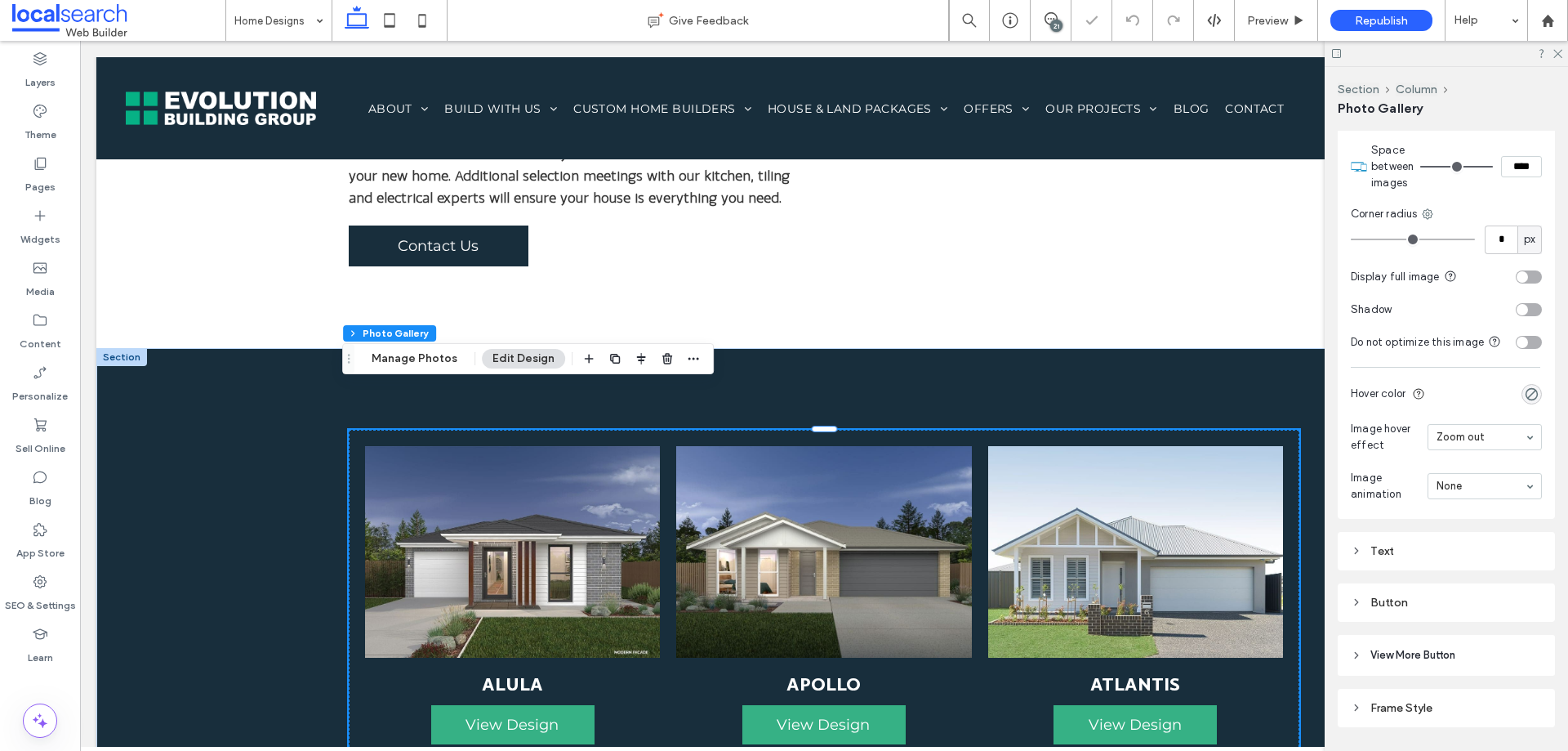
scroll to position [1071, 0]
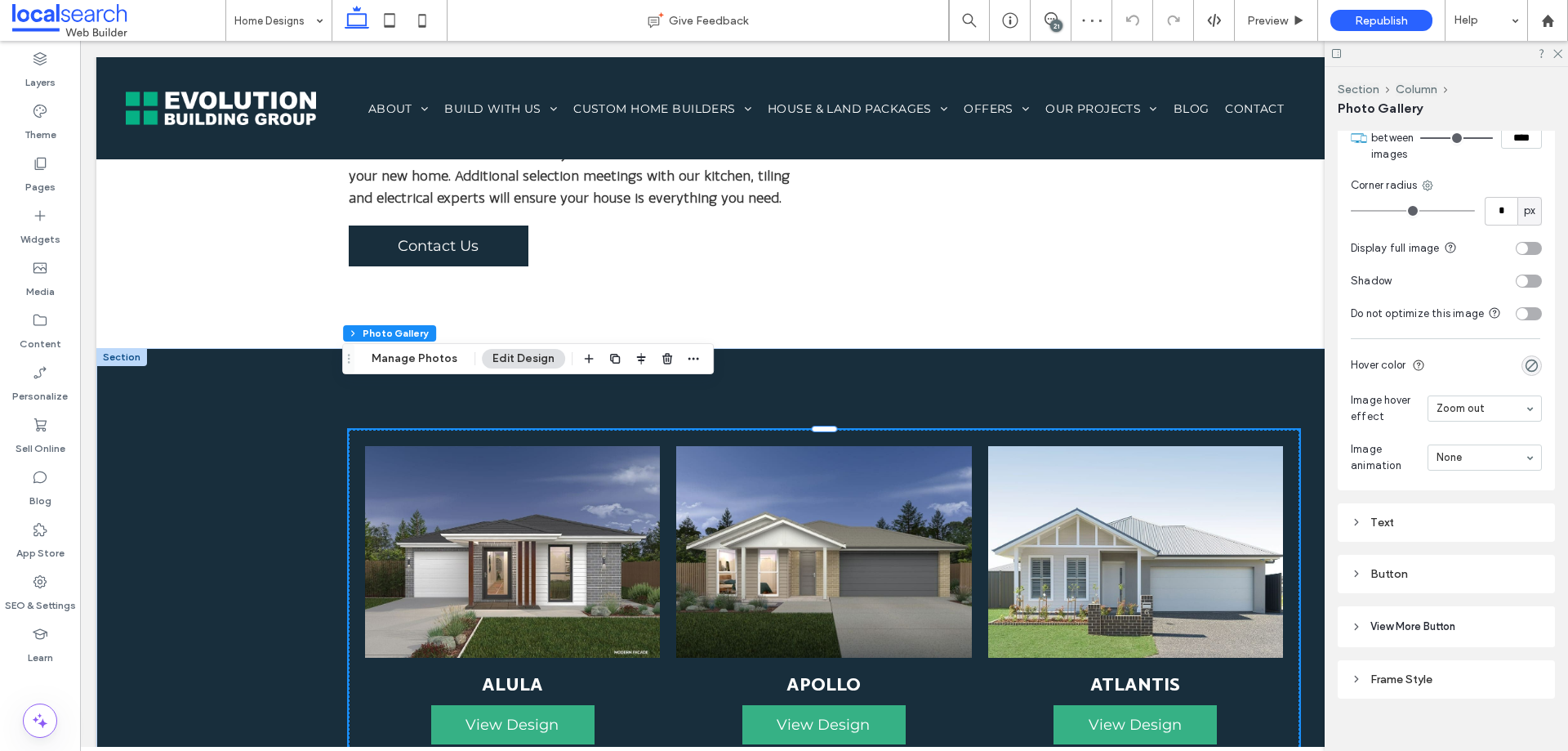
click at [1517, 282] on div "toggle" at bounding box center [1522, 280] width 12 height 12
click at [1516, 280] on div "toggle" at bounding box center [1529, 281] width 26 height 13
click at [1525, 373] on div "rgba(0, 0, 0, 0)" at bounding box center [1531, 365] width 14 height 14
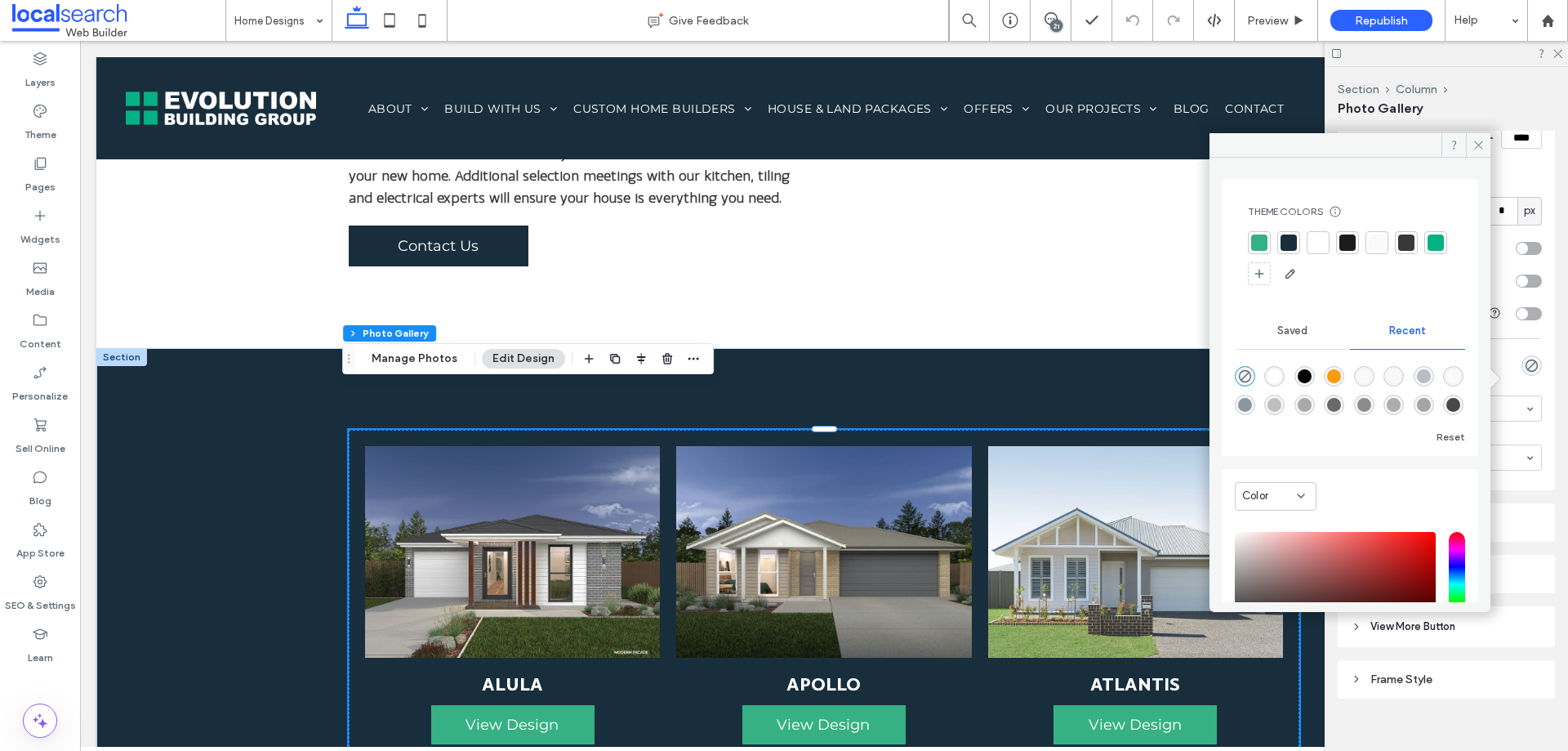
click at [1350, 249] on div at bounding box center [1348, 243] width 16 height 16
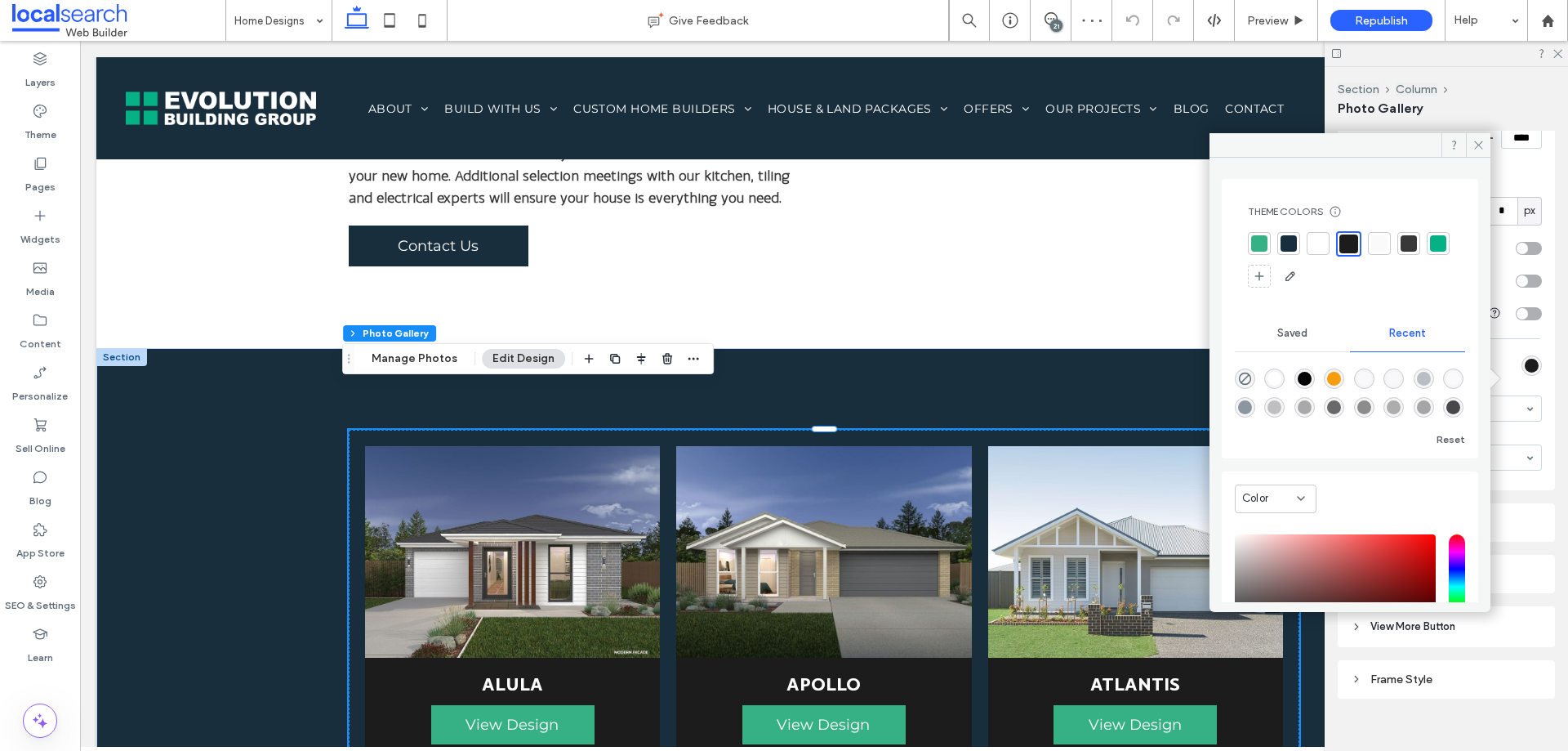
drag, startPoint x: 1470, startPoint y: 142, endPoint x: 1484, endPoint y: 158, distance: 21.3
click at [1470, 141] on span at bounding box center [1479, 145] width 25 height 25
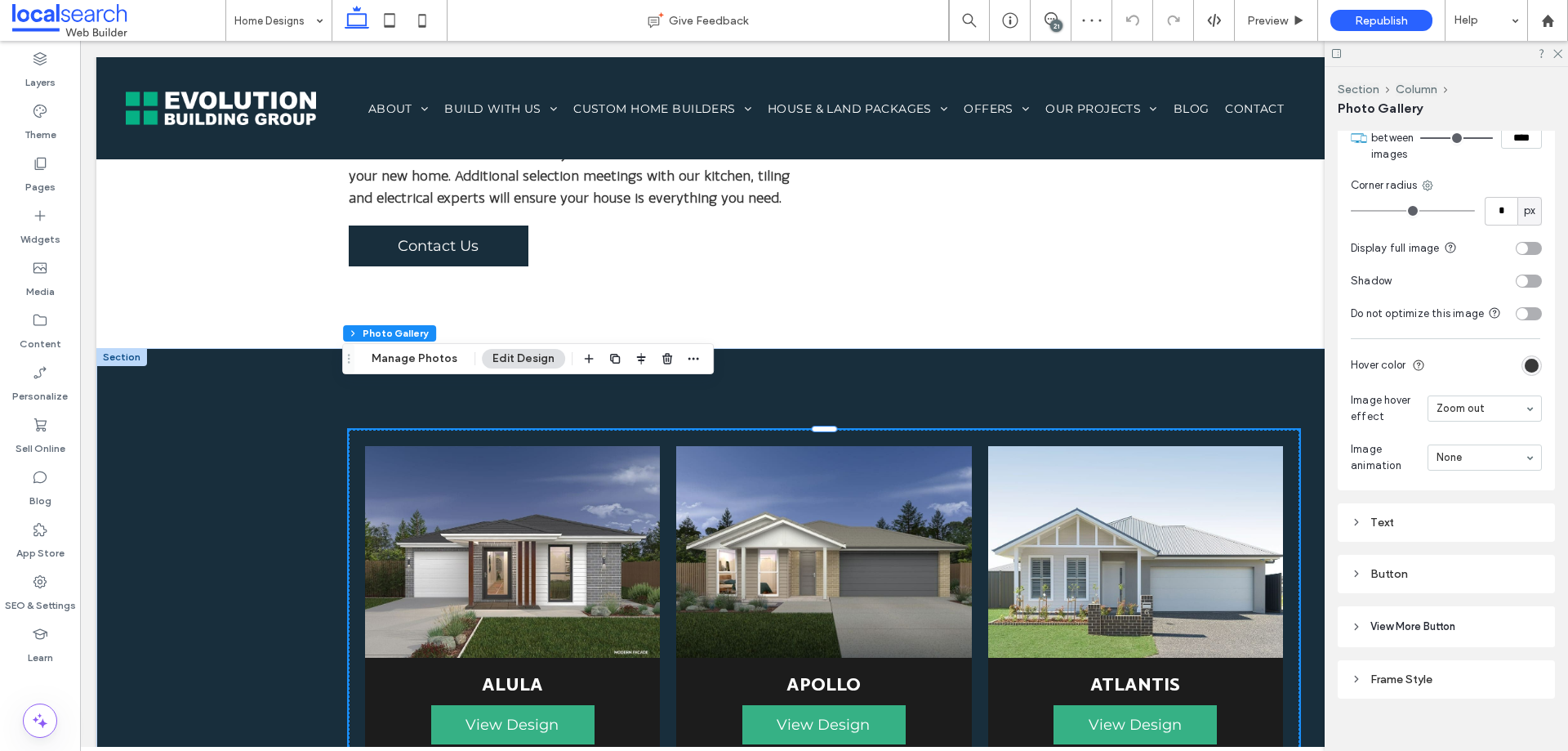
click at [1527, 373] on div "rgba(28, 28, 28, 1)" at bounding box center [1531, 365] width 14 height 14
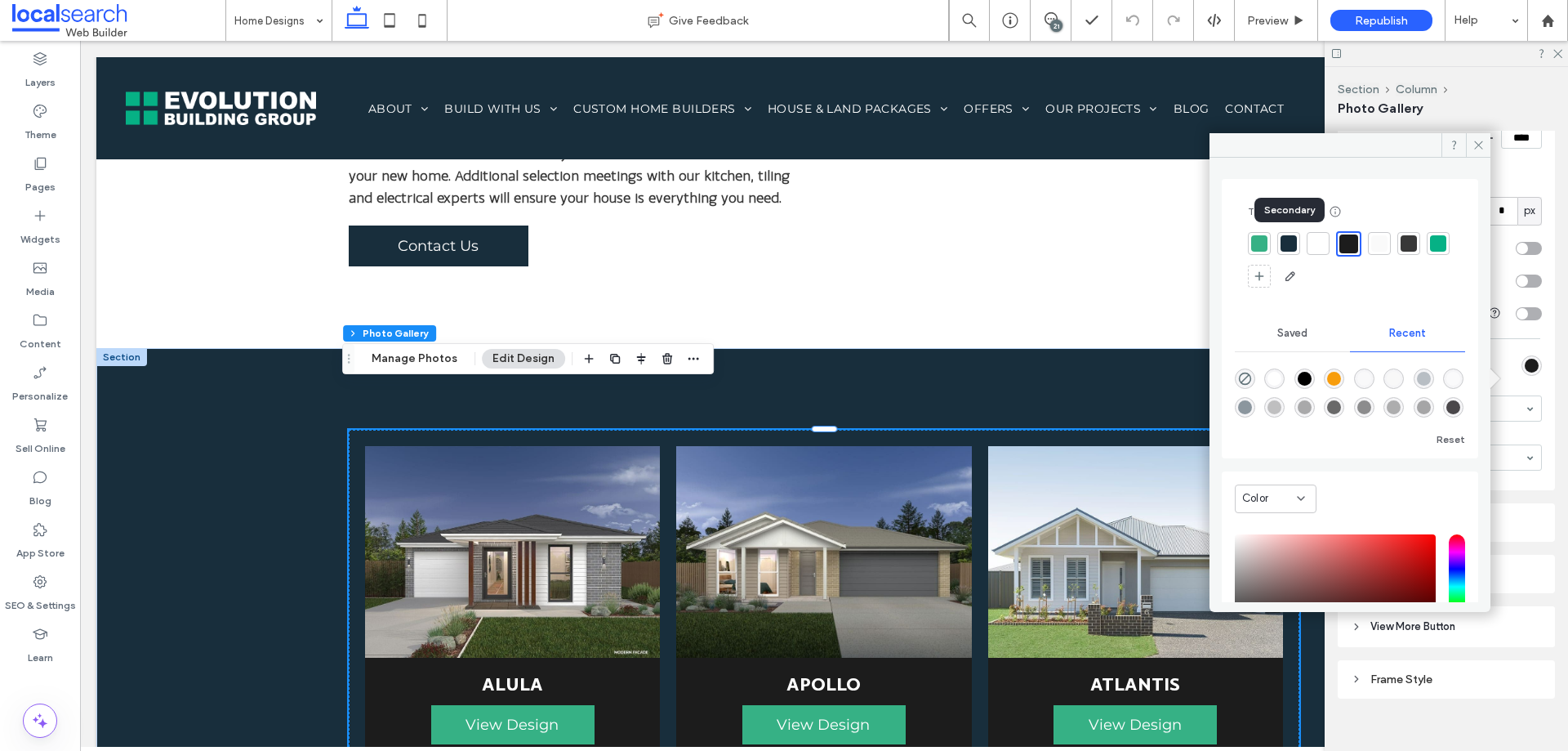
click at [1290, 242] on div at bounding box center [1289, 244] width 16 height 16
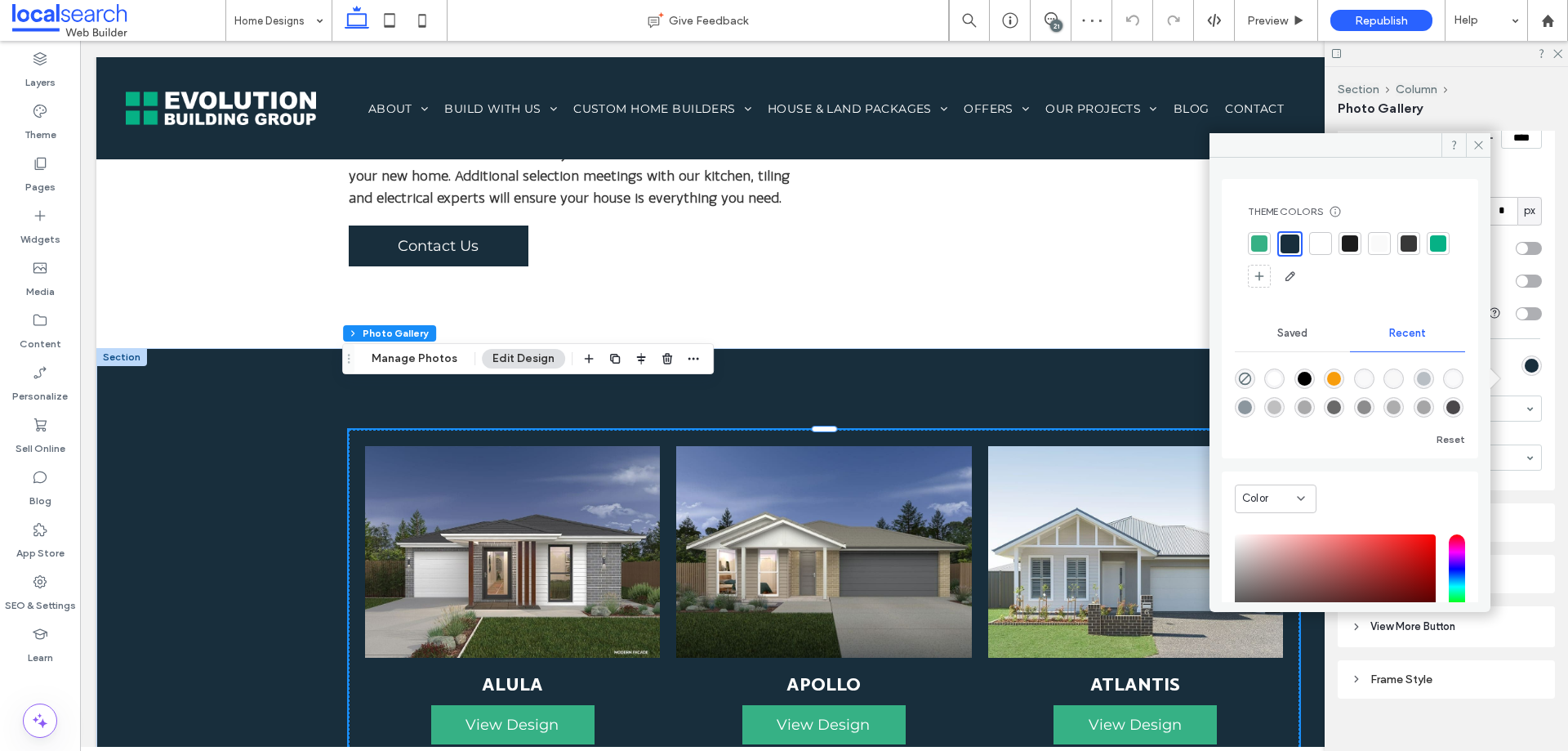
click at [1321, 243] on div at bounding box center [1321, 244] width 16 height 16
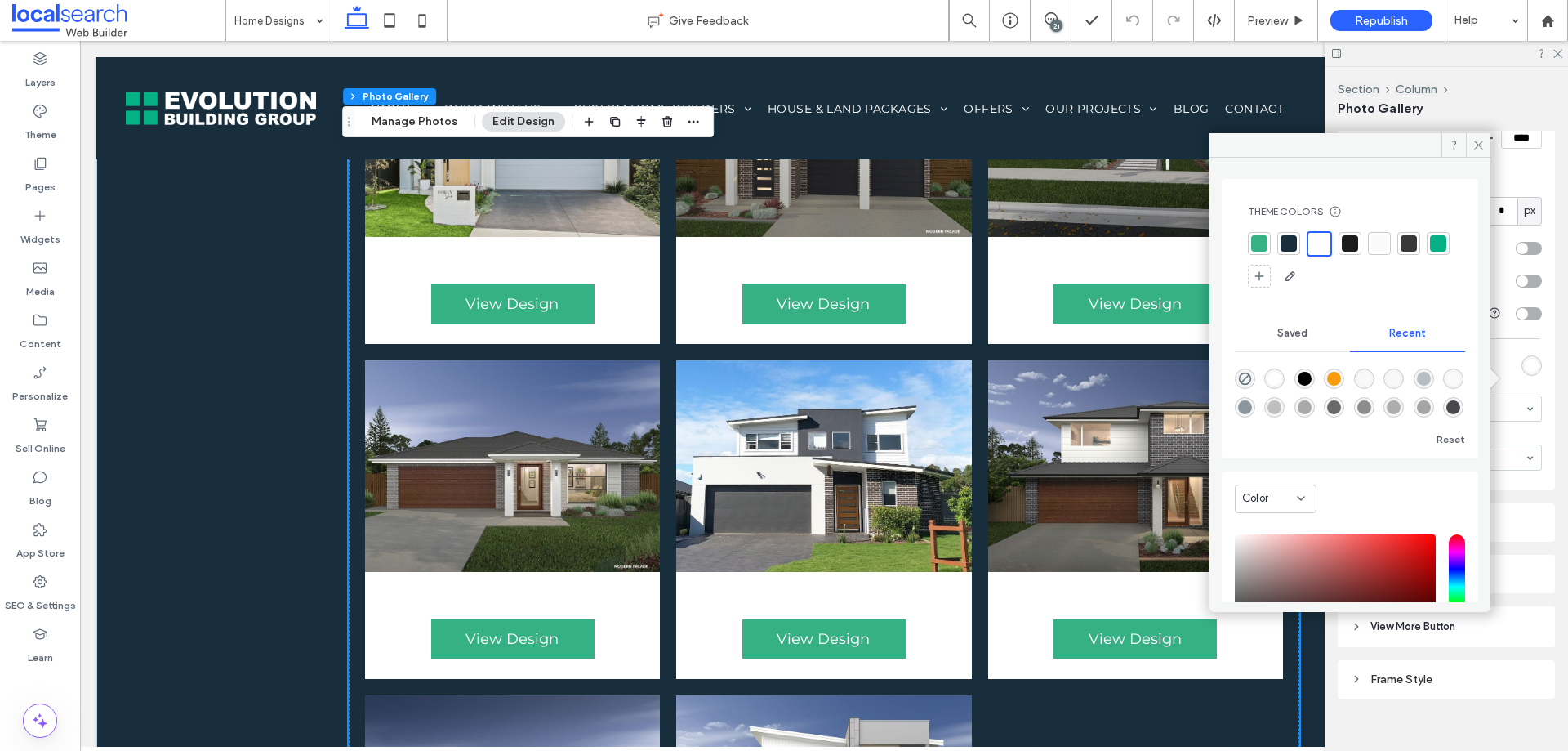
scroll to position [1881, 0]
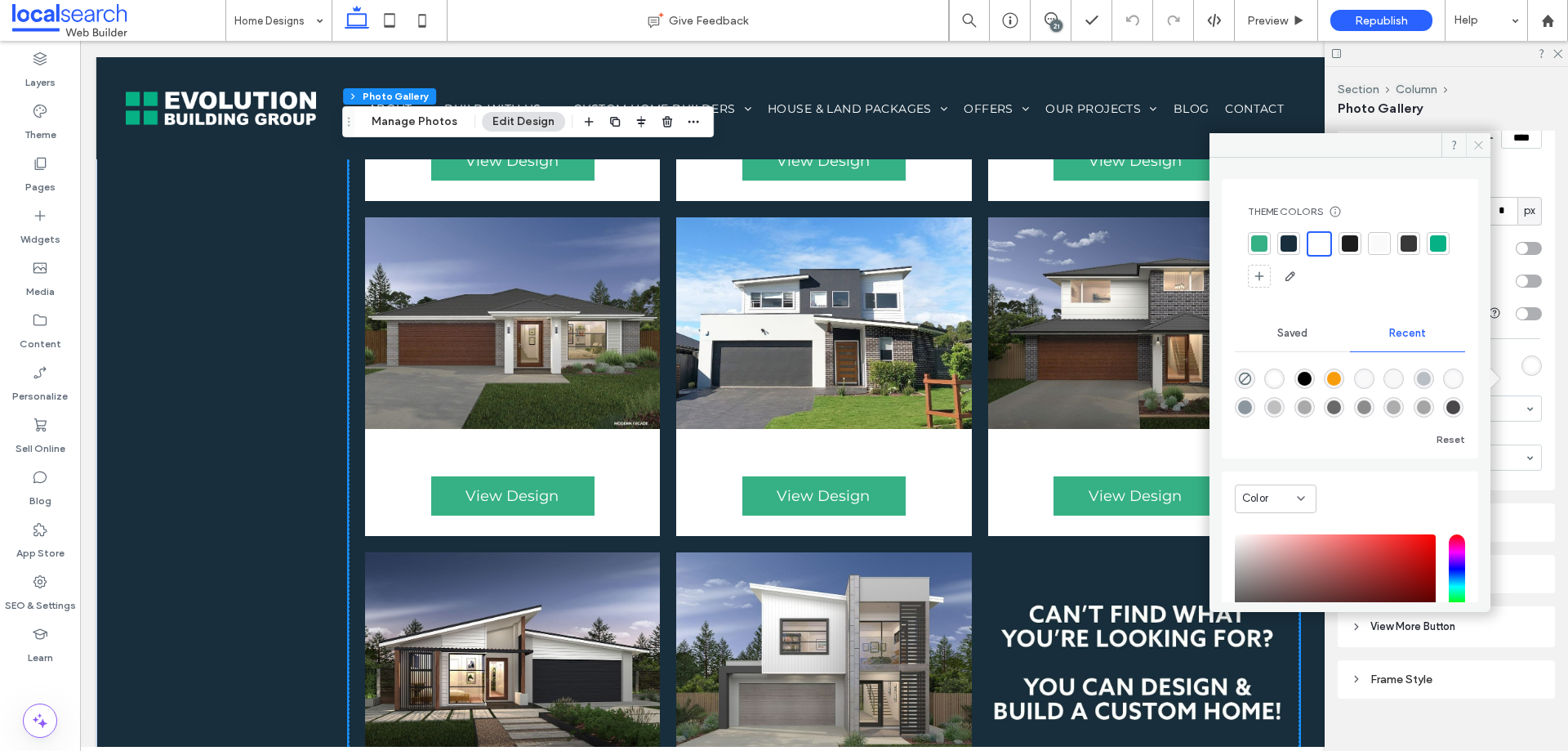
click at [1479, 151] on icon at bounding box center [1479, 144] width 12 height 12
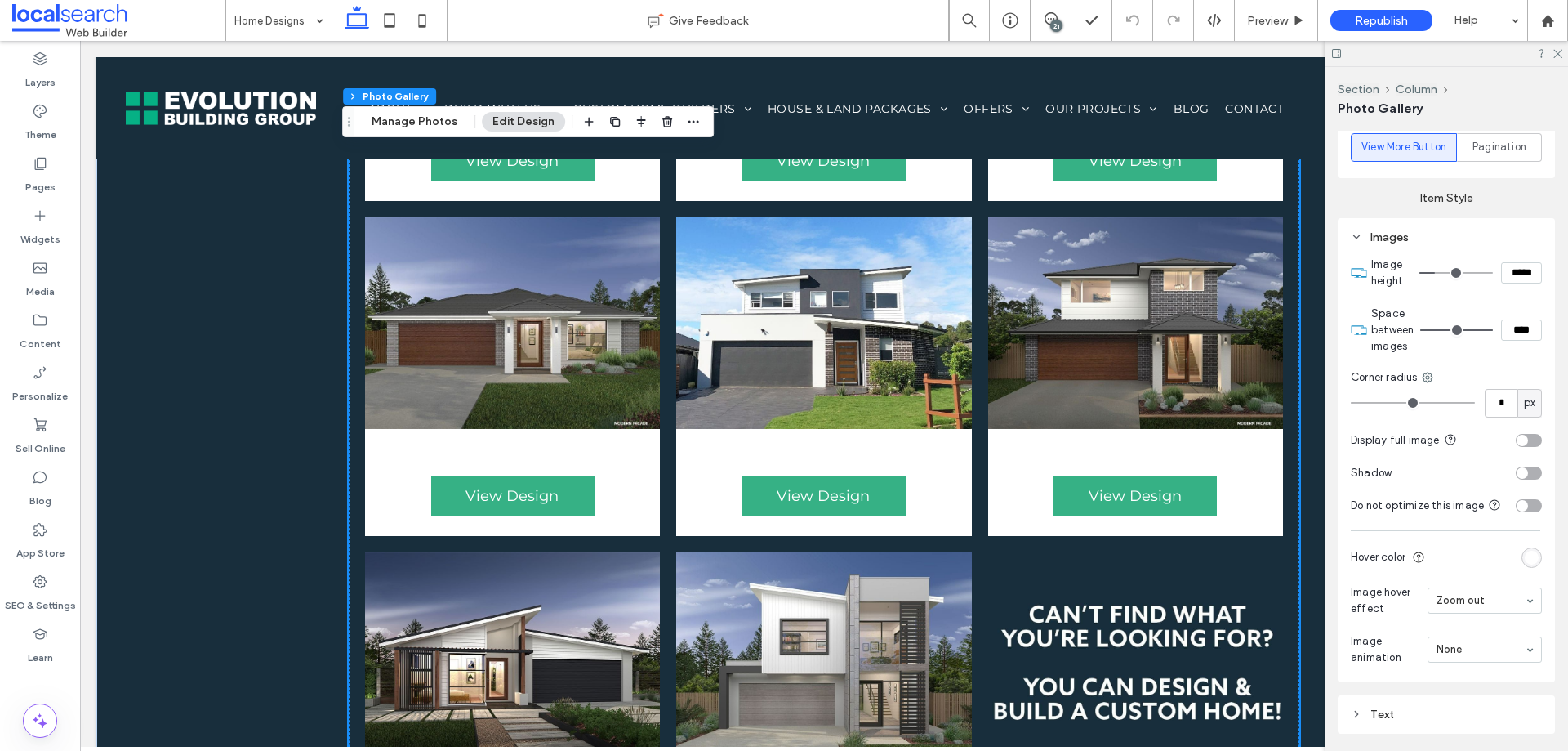
scroll to position [907, 0]
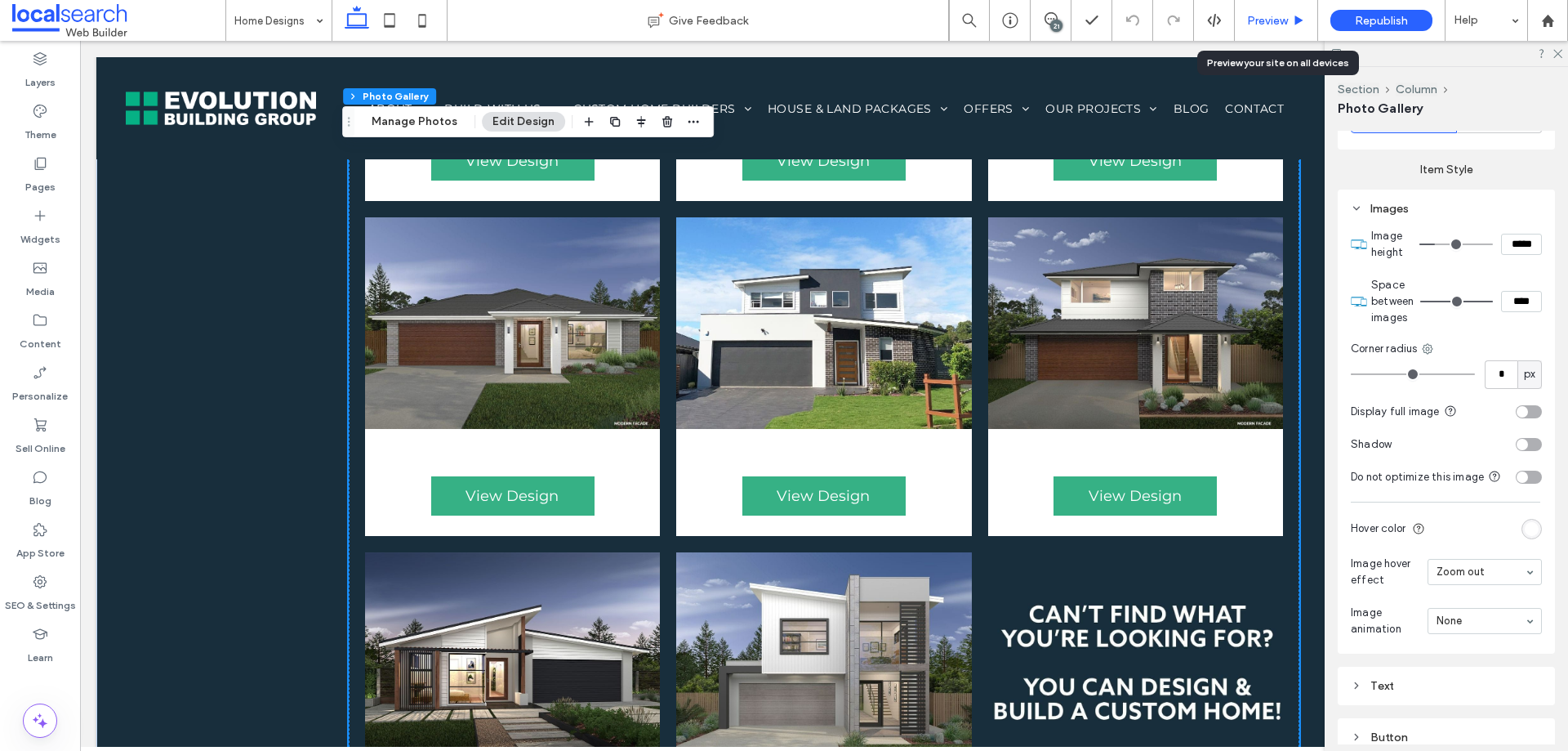
drag, startPoint x: 1189, startPoint y: 1, endPoint x: 1250, endPoint y: 17, distance: 63.1
click at [1250, 17] on span "Preview" at bounding box center [1268, 20] width 41 height 14
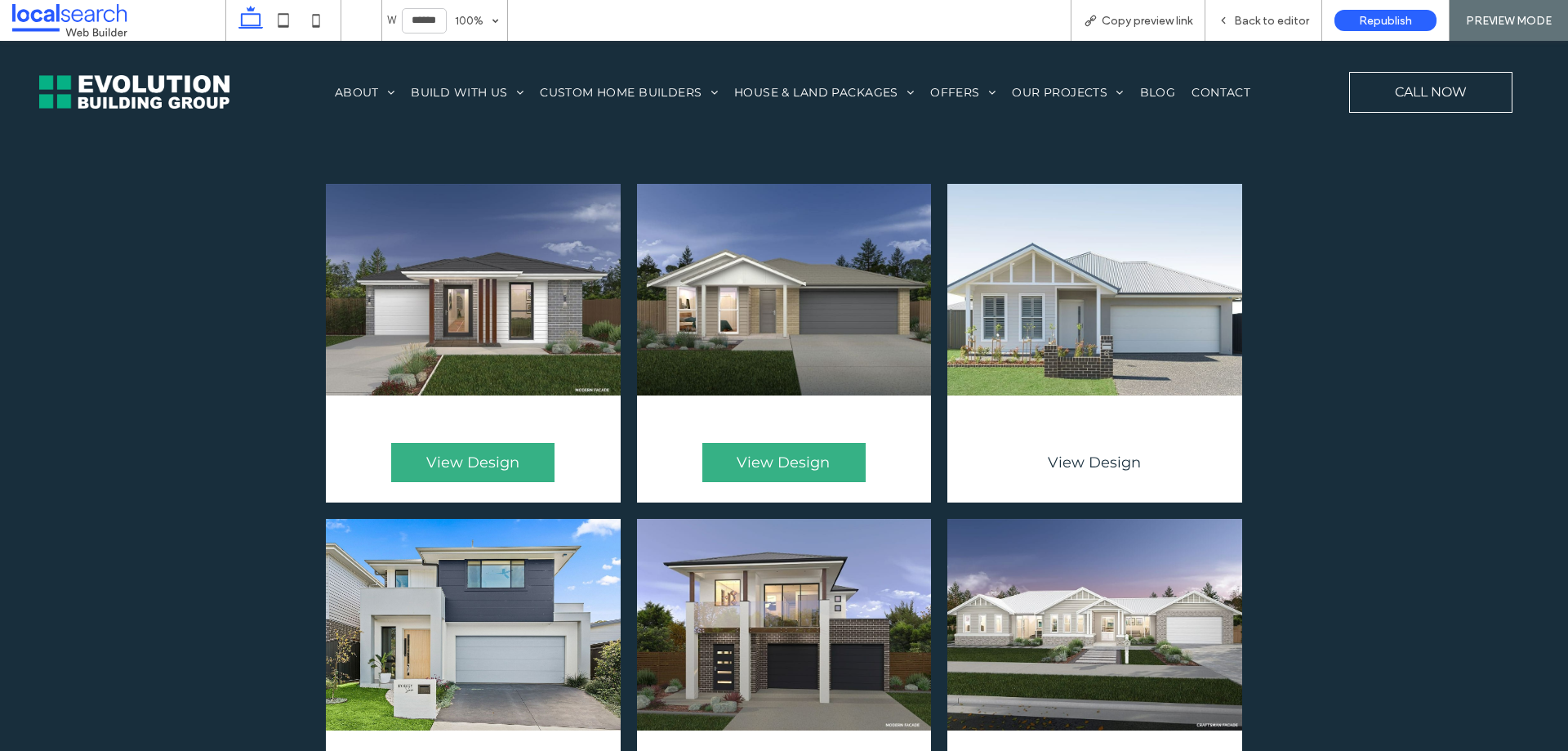
scroll to position [1227, 0]
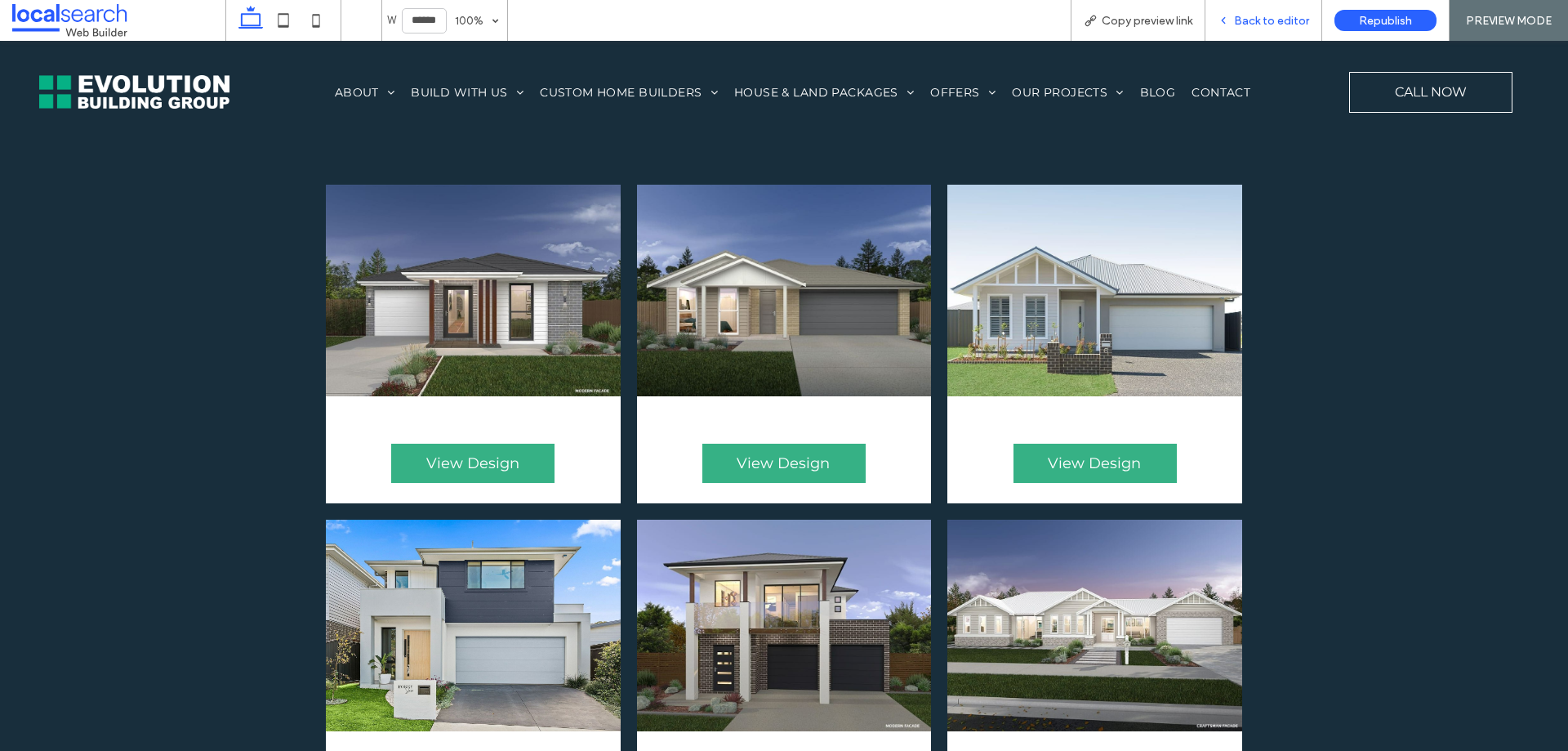
click at [1274, 20] on span "Back to editor" at bounding box center [1272, 20] width 75 height 14
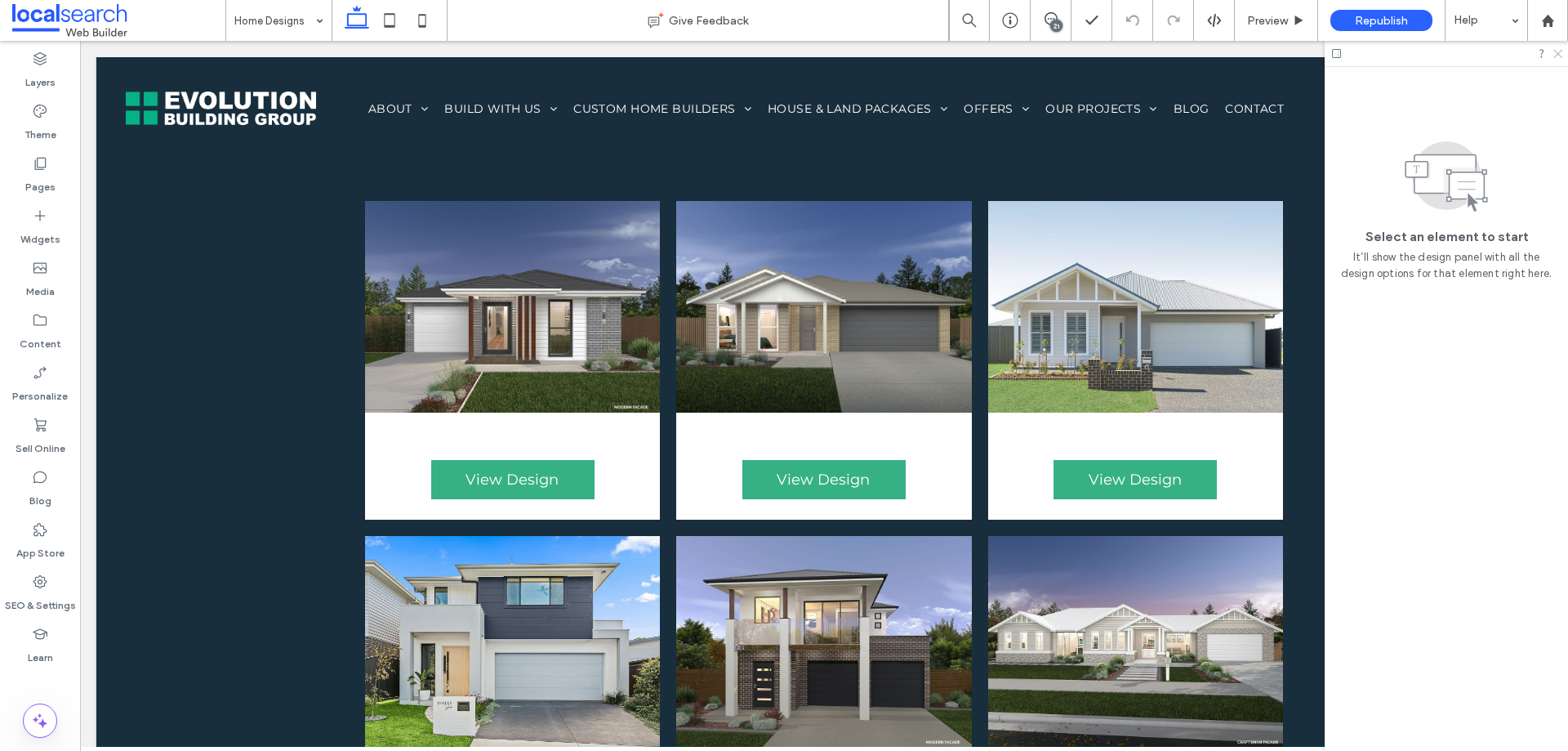
click at [1562, 54] on icon at bounding box center [1557, 53] width 11 height 11
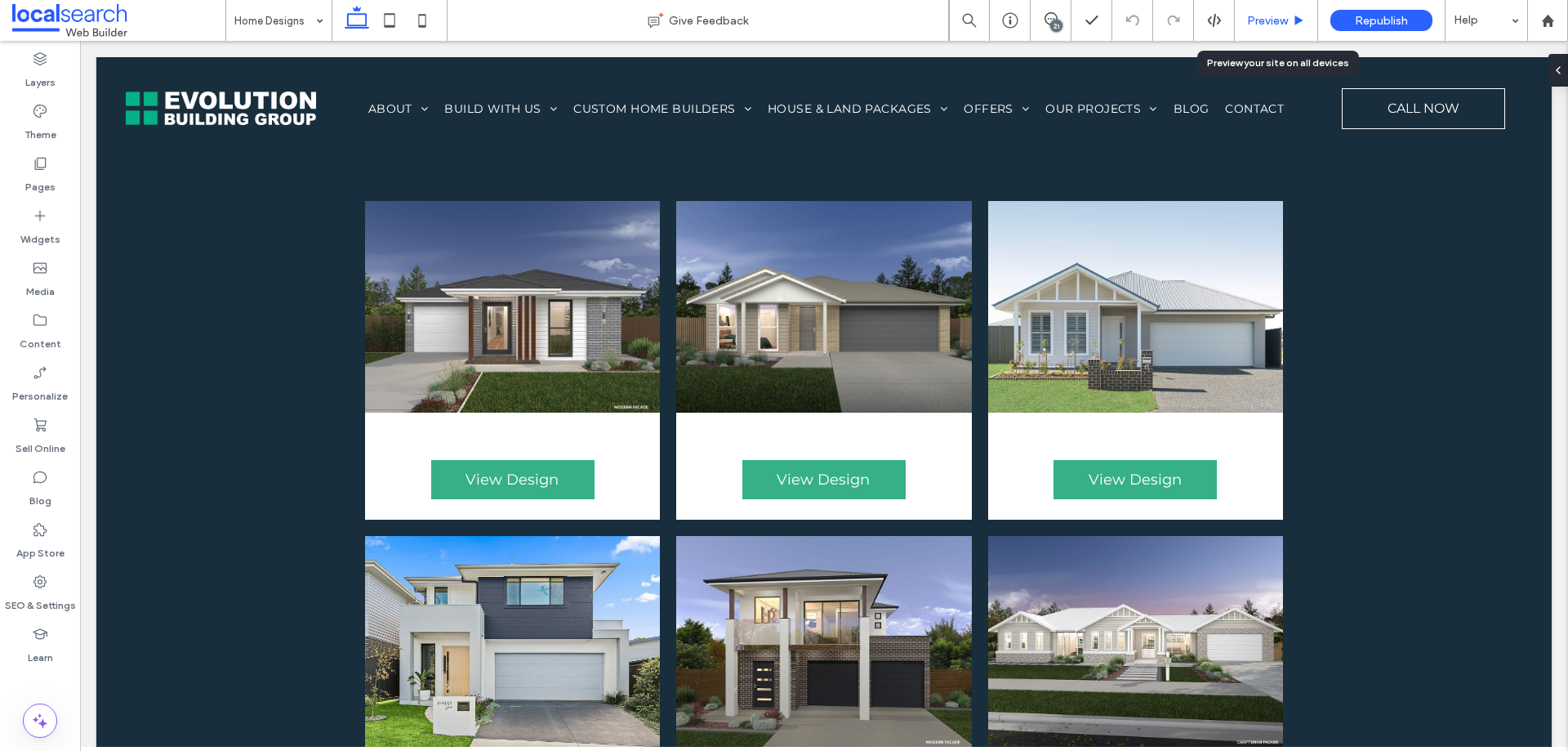
click at [1253, 21] on span "Preview" at bounding box center [1268, 20] width 41 height 14
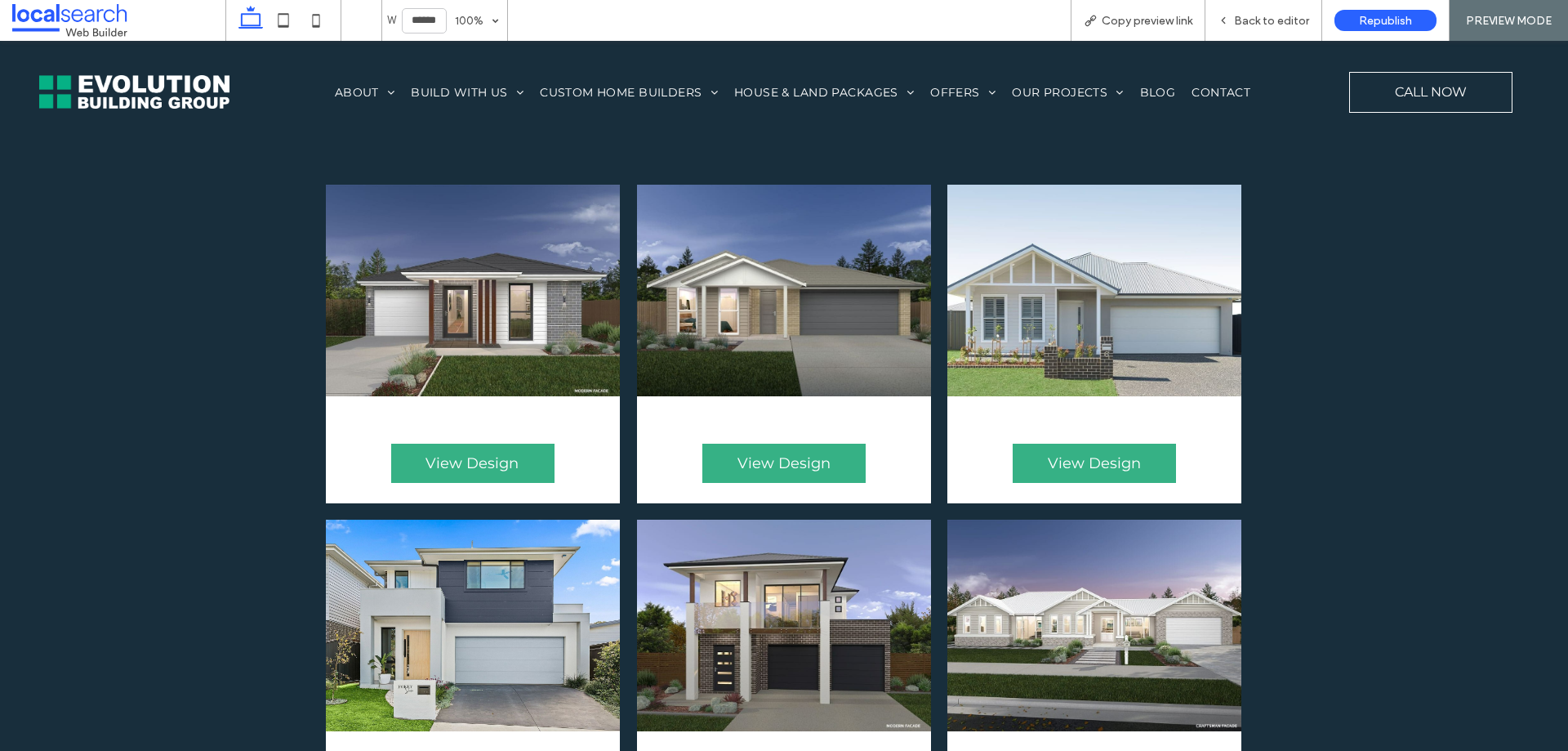
click at [1002, 244] on link at bounding box center [1095, 291] width 312 height 225
click at [1236, 19] on div "Back to editor" at bounding box center [1263, 20] width 116 height 14
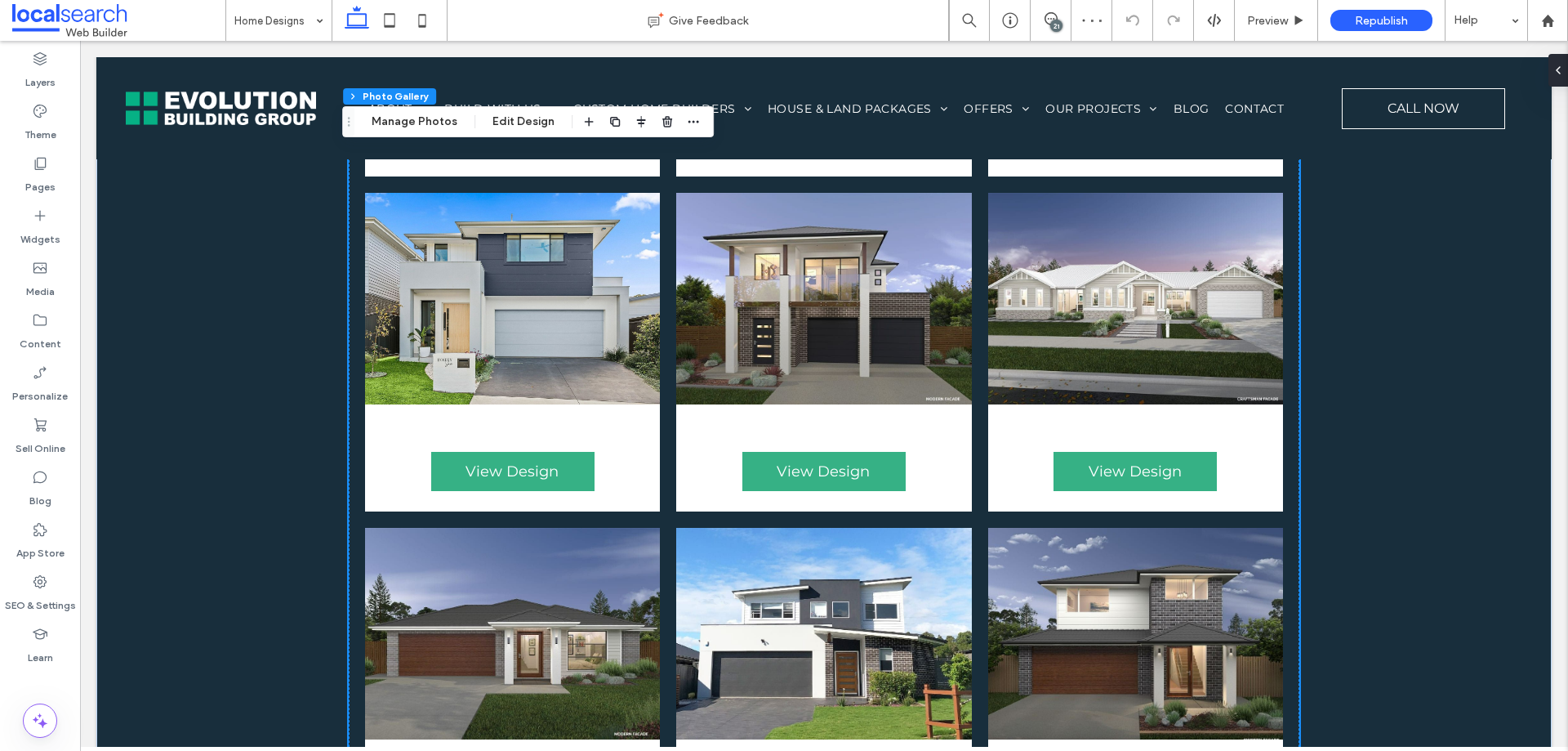
click at [1236, 522] on link at bounding box center [1135, 634] width 313 height 225
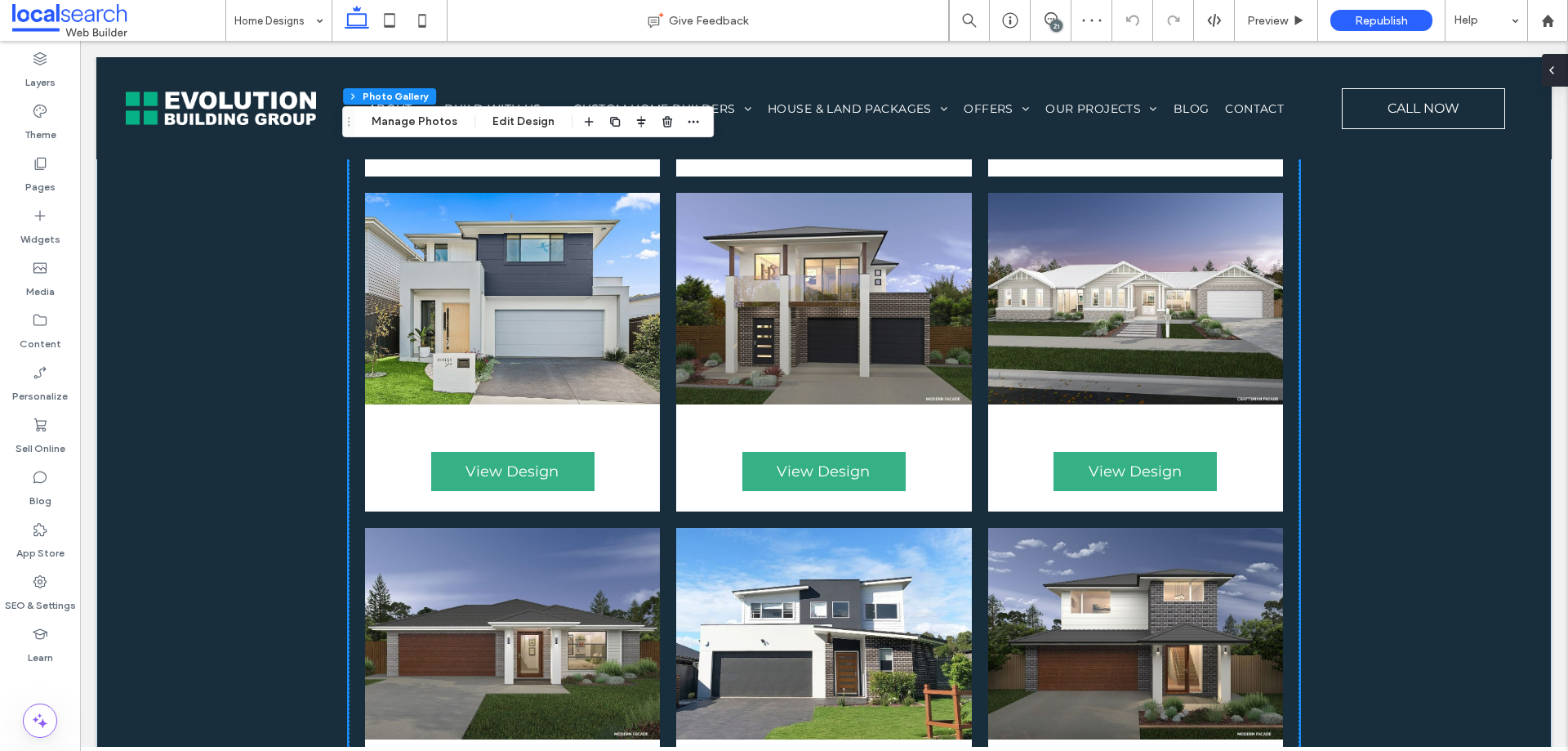
drag, startPoint x: 1553, startPoint y: 69, endPoint x: 1474, endPoint y: 37, distance: 85.2
click at [1553, 69] on icon at bounding box center [1552, 70] width 13 height 13
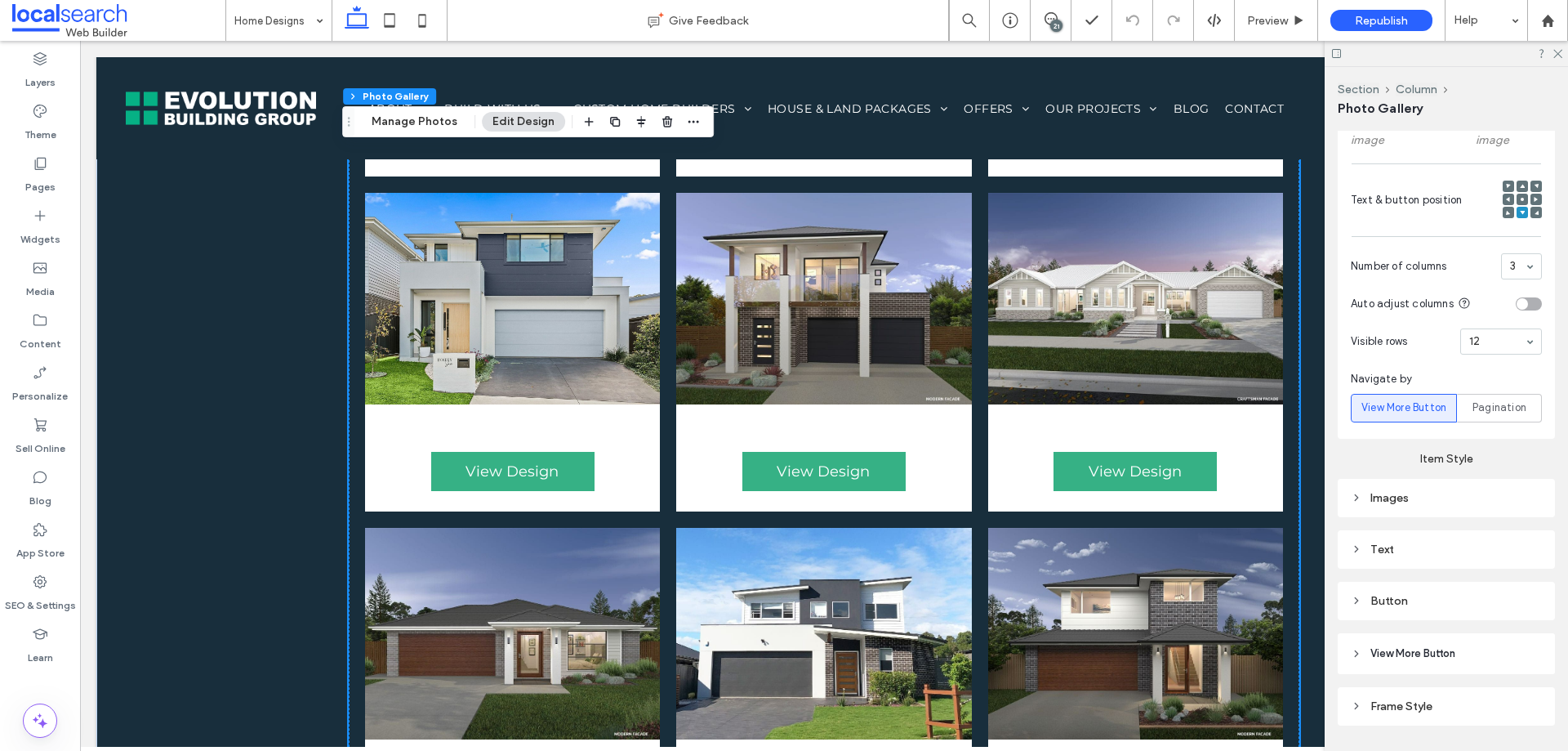
scroll to position [661, 0]
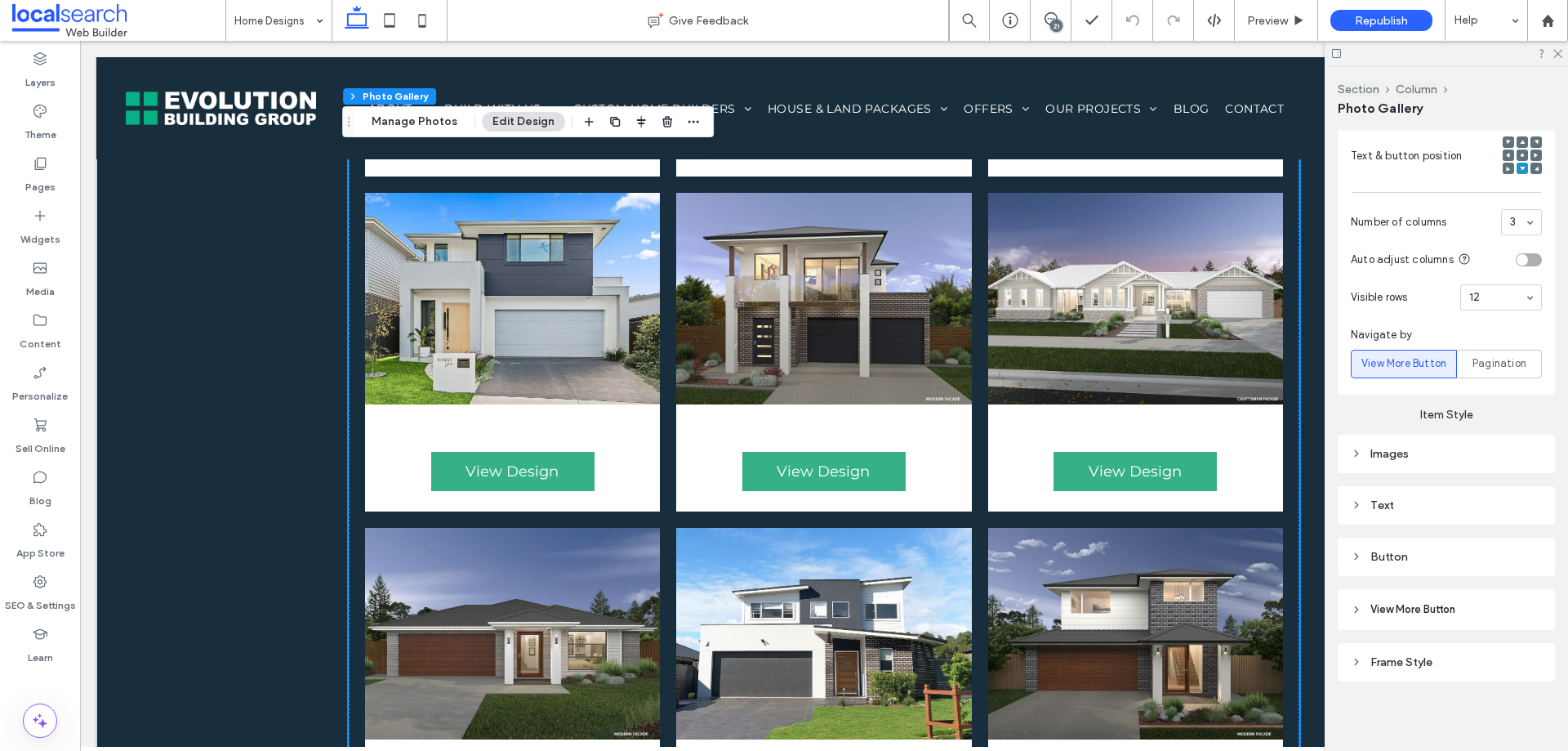
click at [1428, 560] on div "Button" at bounding box center [1446, 556] width 191 height 14
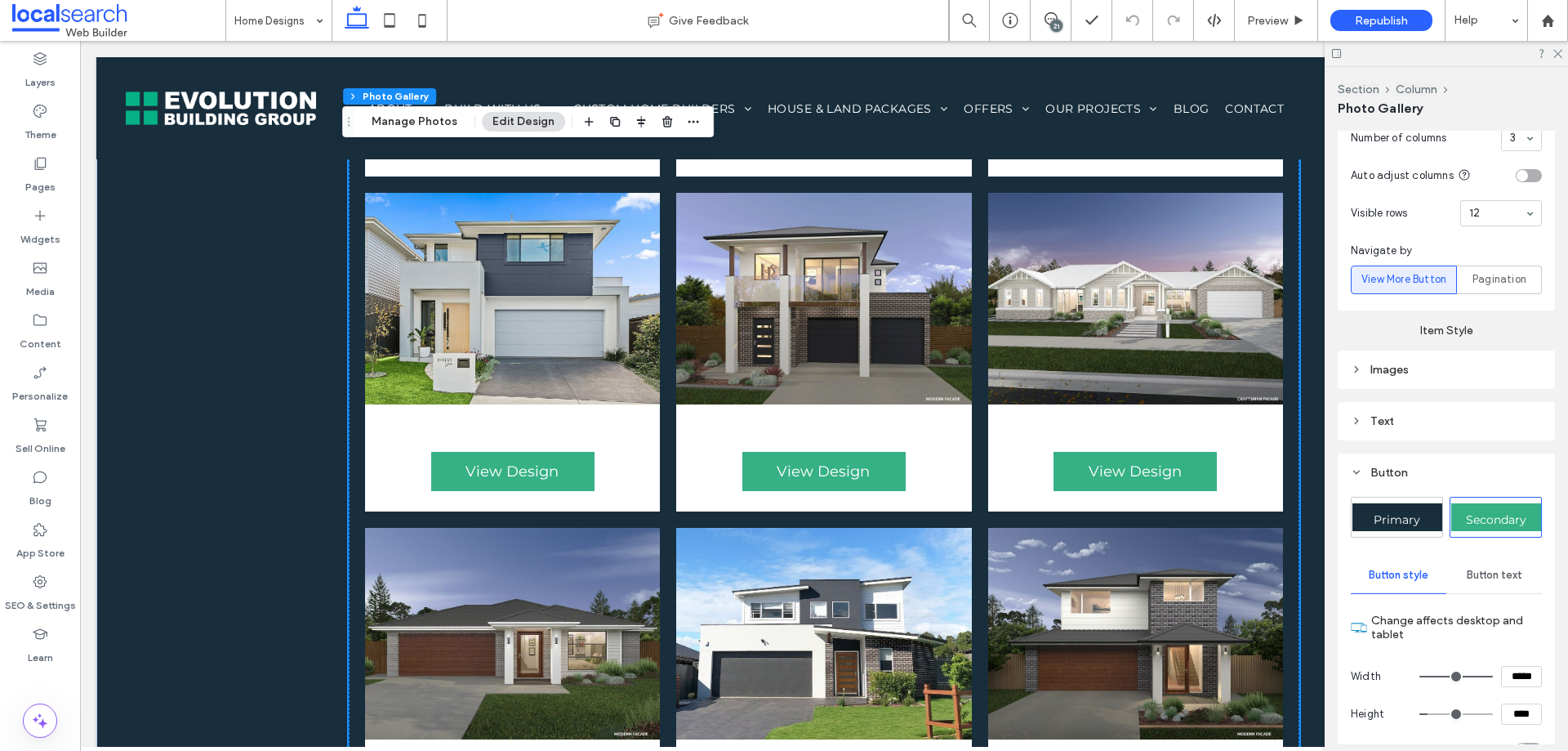
scroll to position [825, 0]
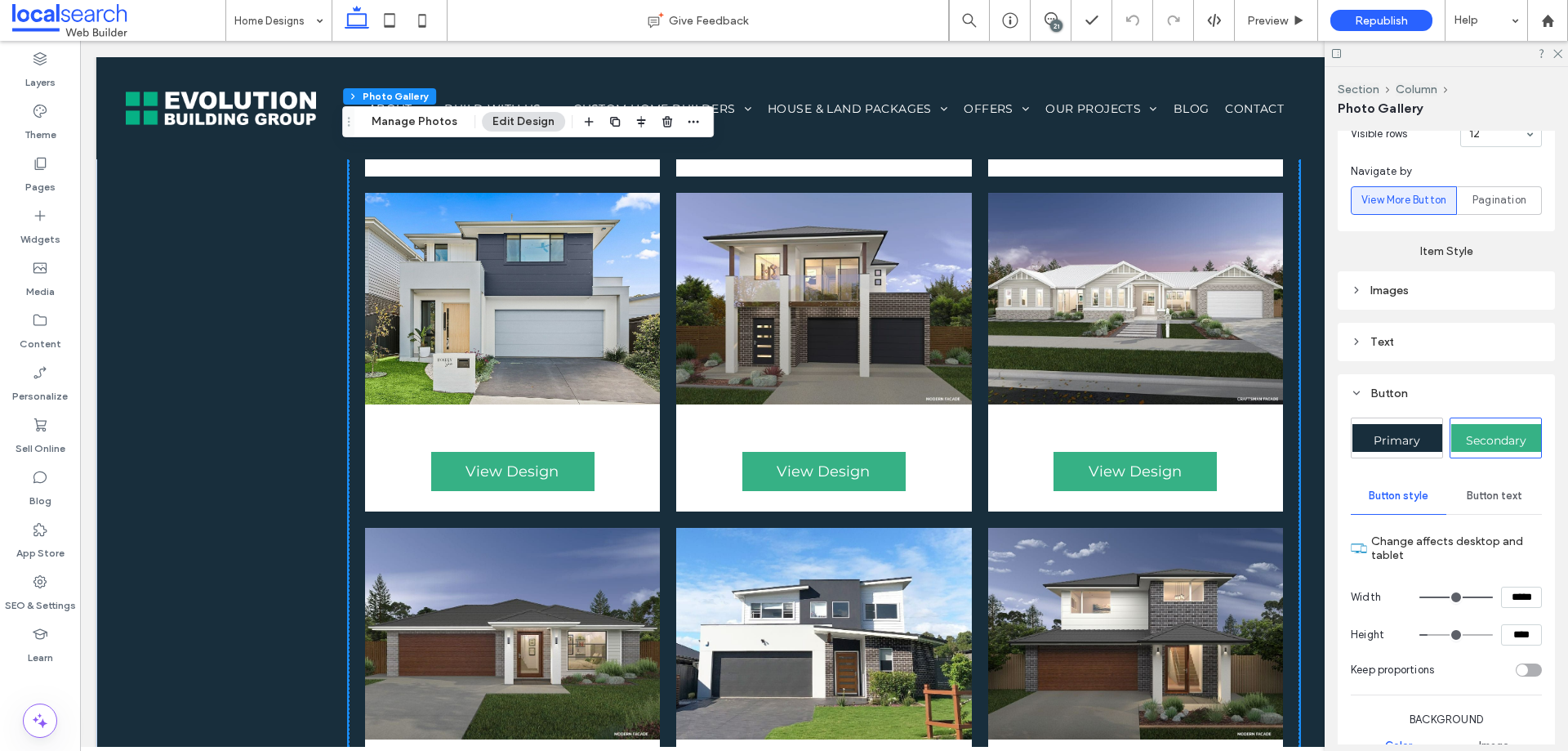
click at [1403, 442] on span "Primary" at bounding box center [1396, 439] width 47 height 15
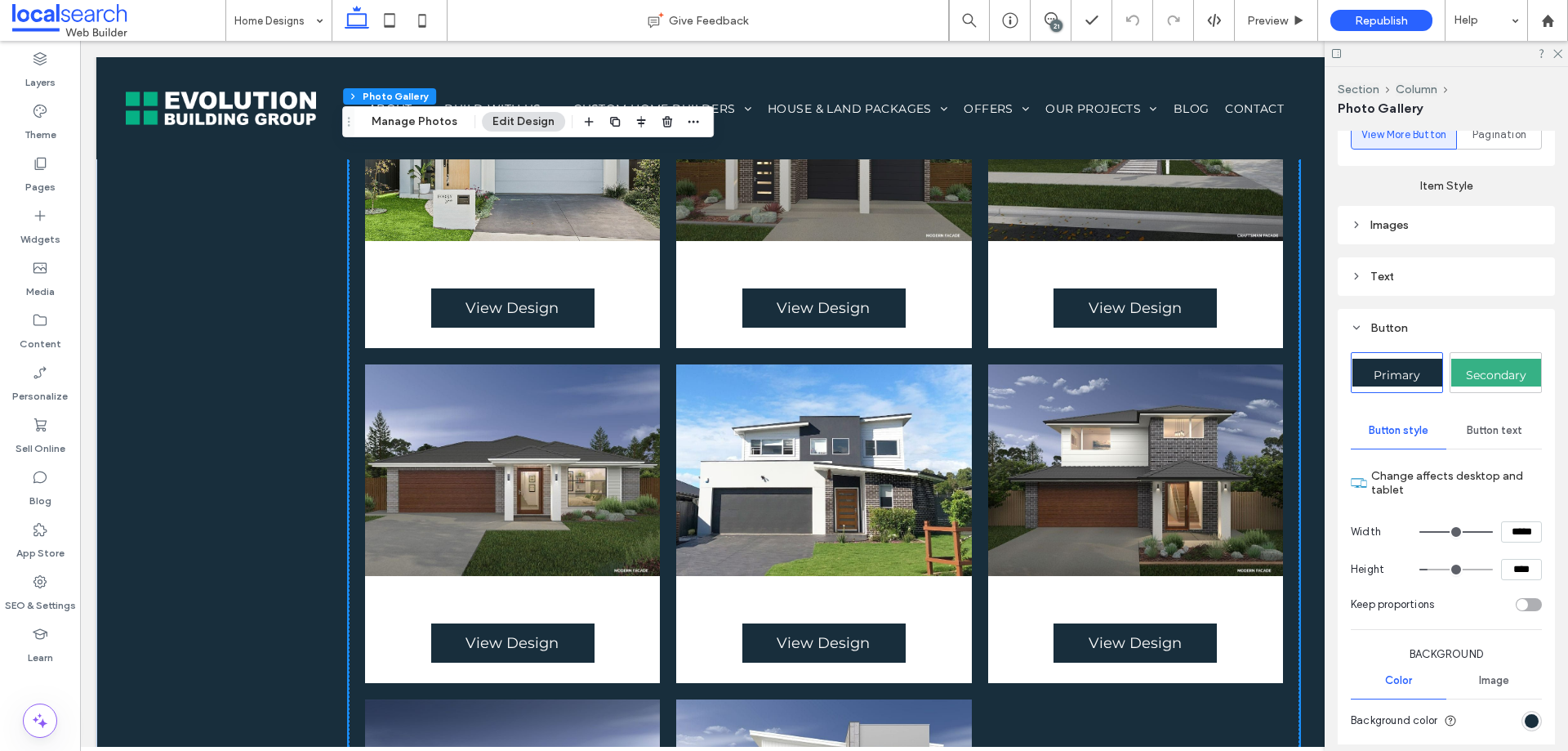
scroll to position [989, 0]
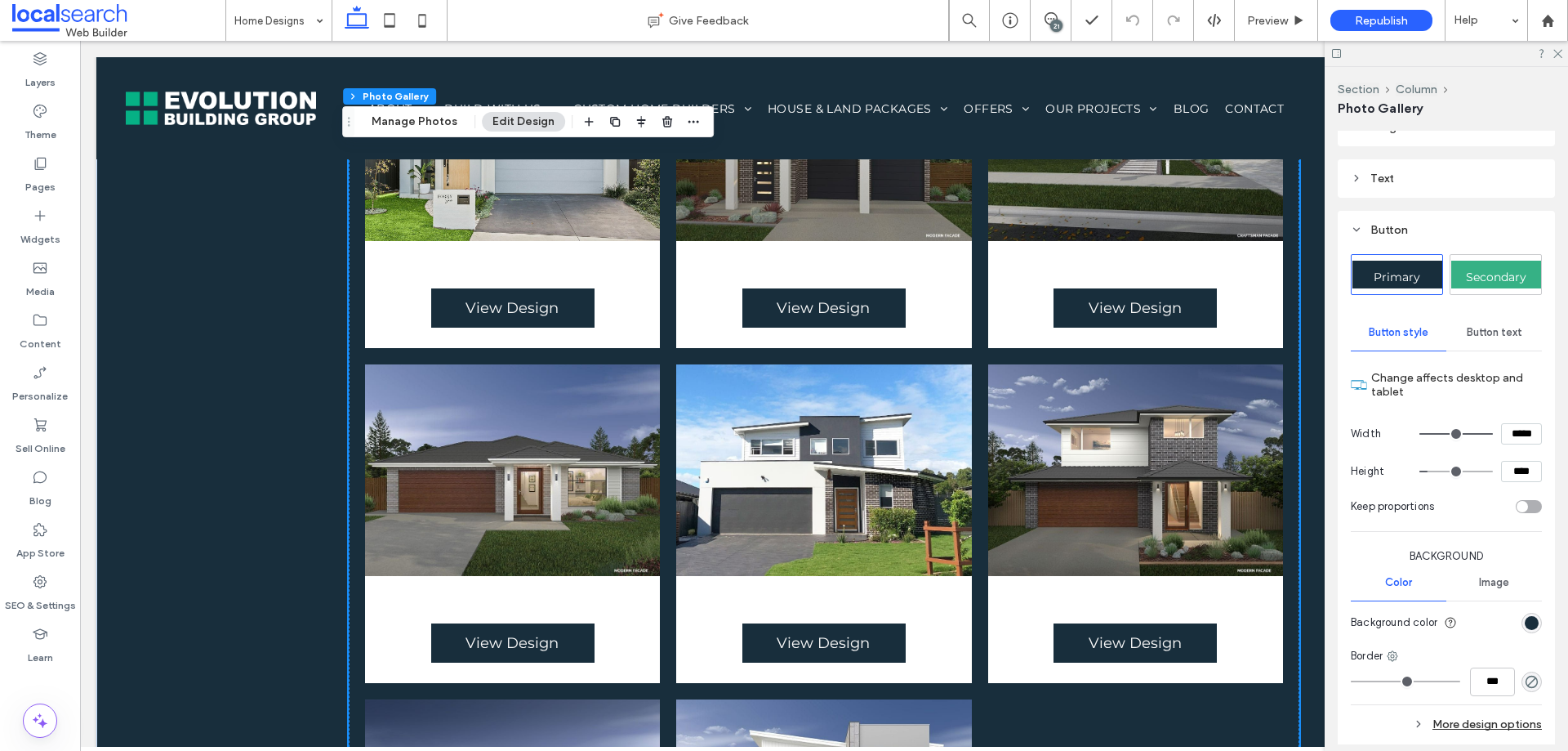
type input "***"
type input "*****"
type input "***"
type input "*****"
type input "***"
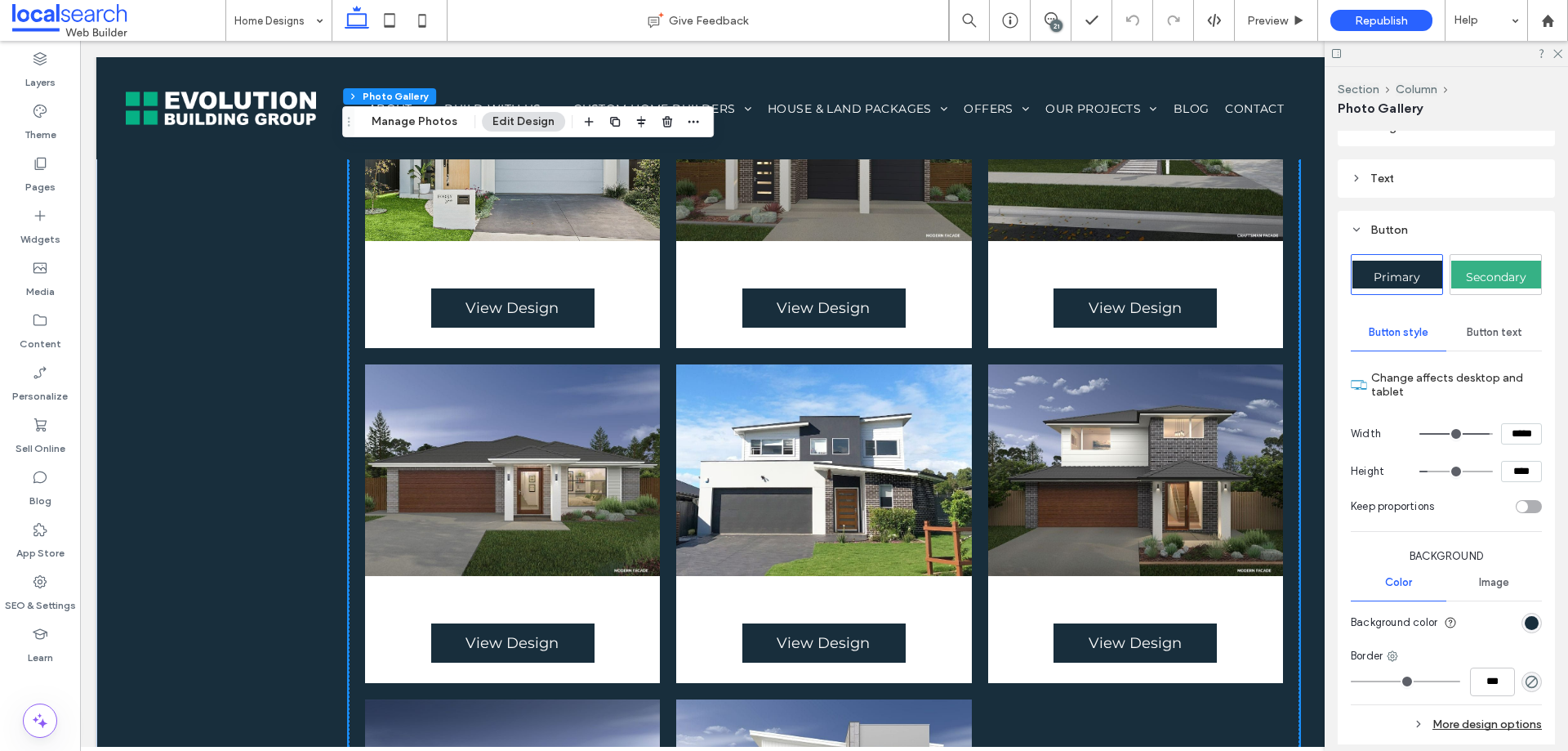
type input "*****"
type input "**"
type input "****"
type input "**"
type input "****"
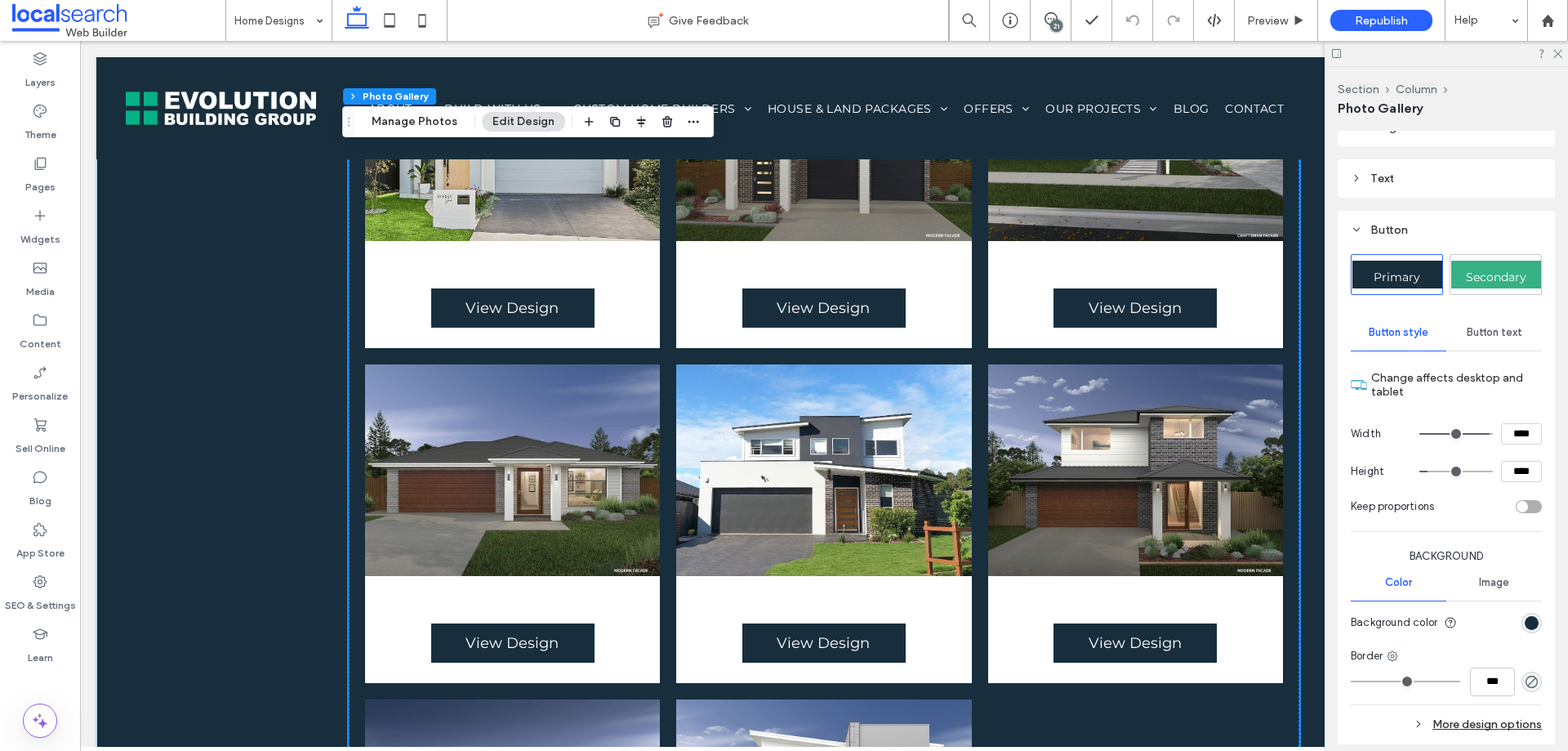
type input "*"
type input "***"
type input "**"
type input "****"
type input "***"
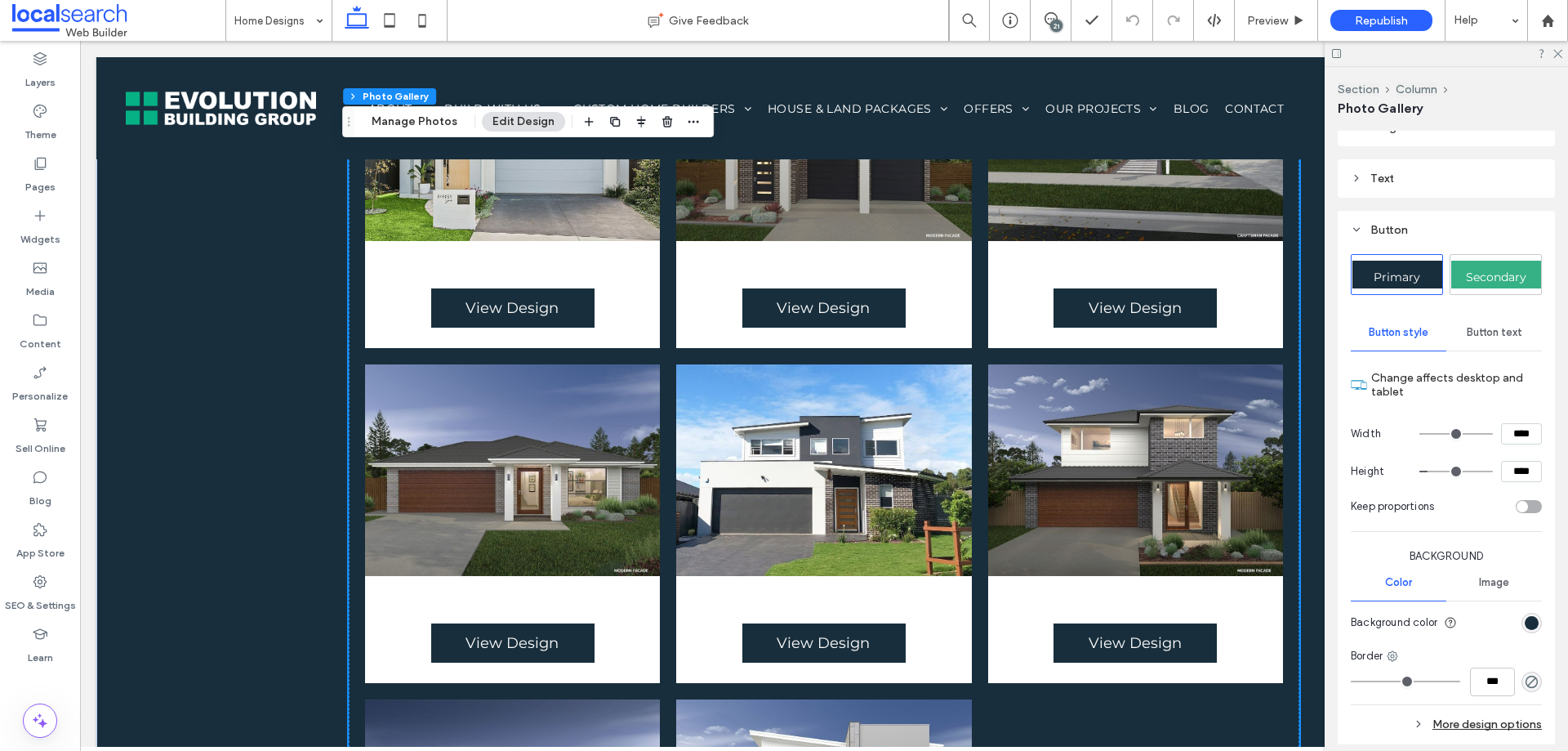
type input "*****"
type input "***"
type input "*****"
type input "***"
type input "*****"
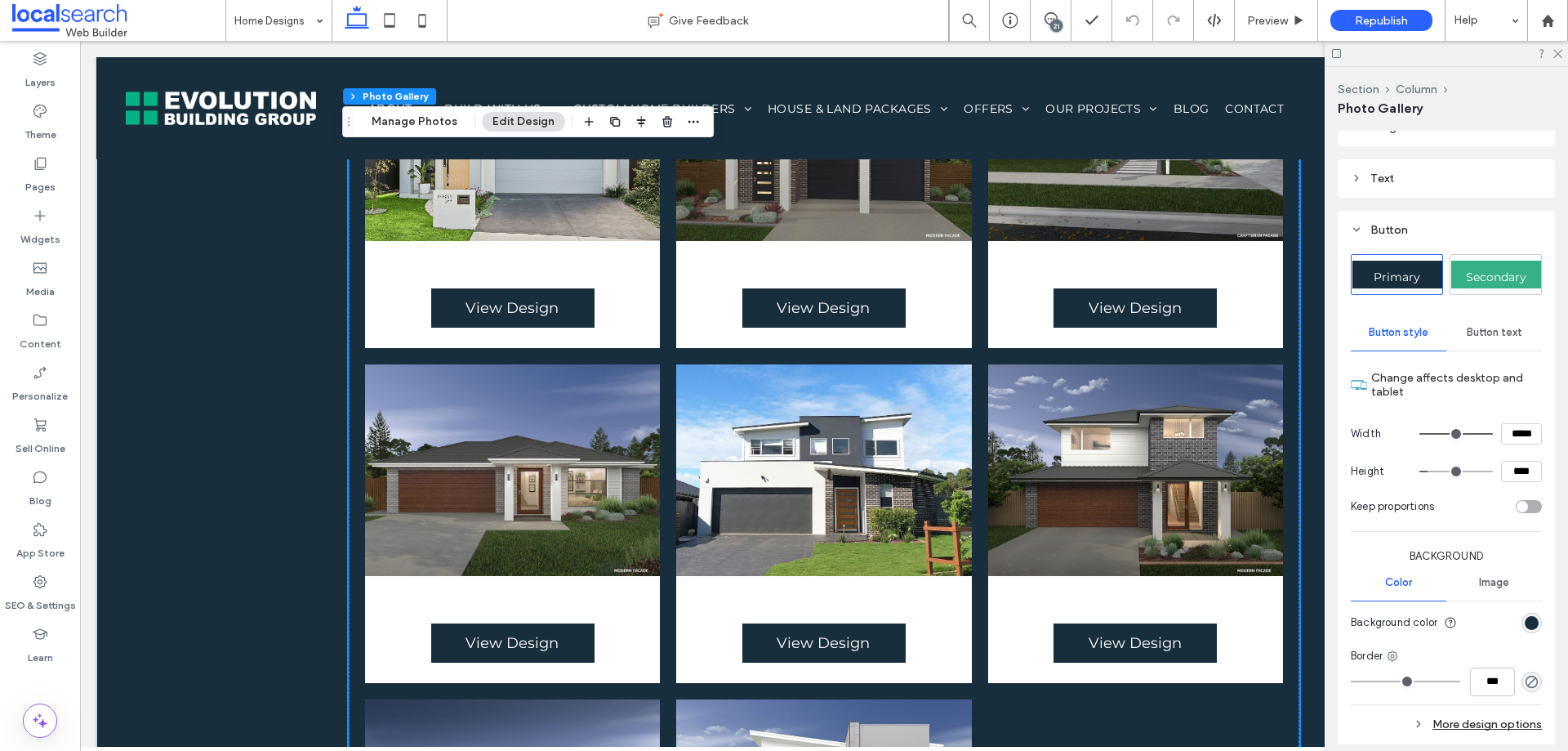
type input "***"
type input "*****"
type input "**"
type input "****"
type input "*"
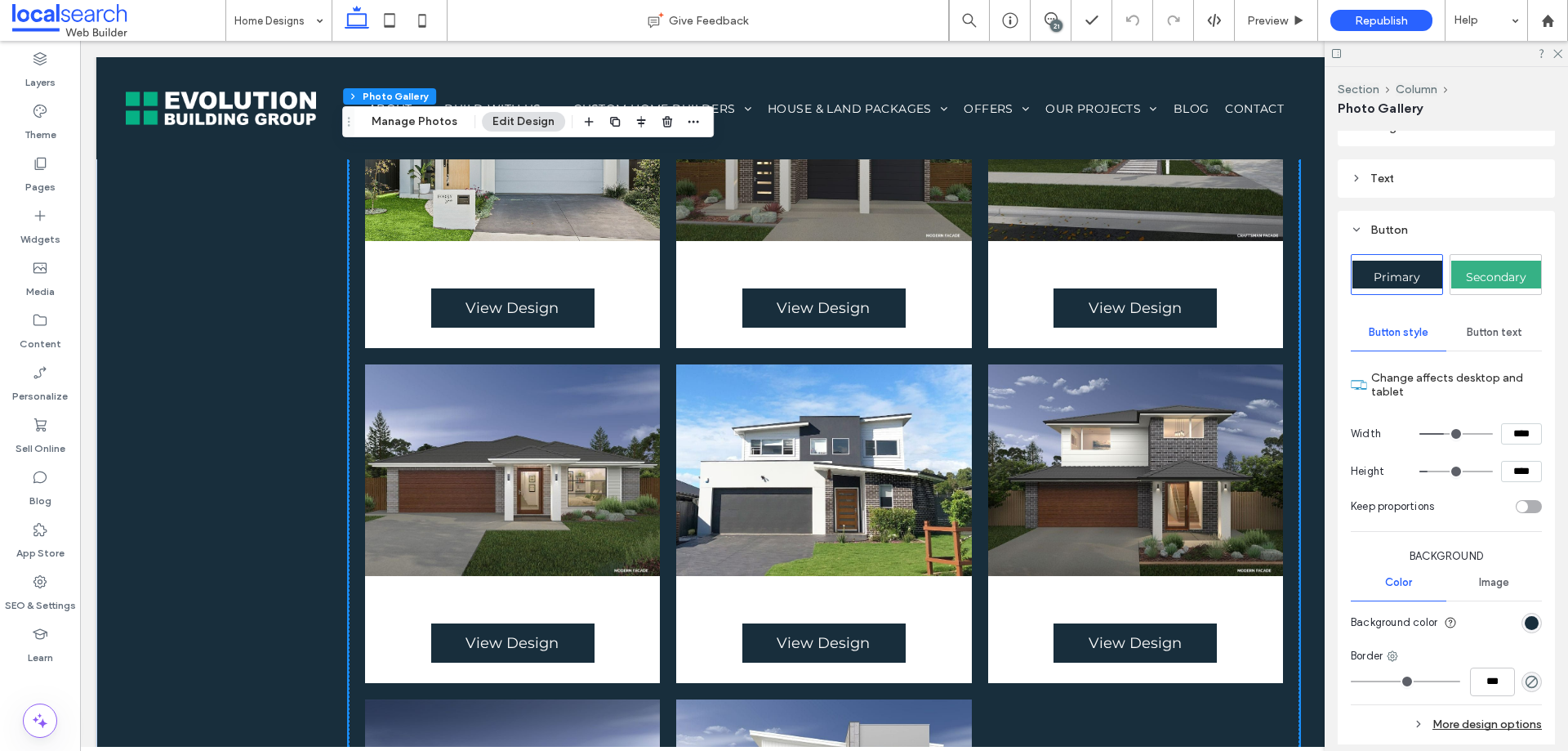
type input "***"
drag, startPoint x: 1477, startPoint y: 427, endPoint x: 1222, endPoint y: 439, distance: 255.3
click at [1420, 435] on input "range" at bounding box center [1457, 434] width 73 height 2
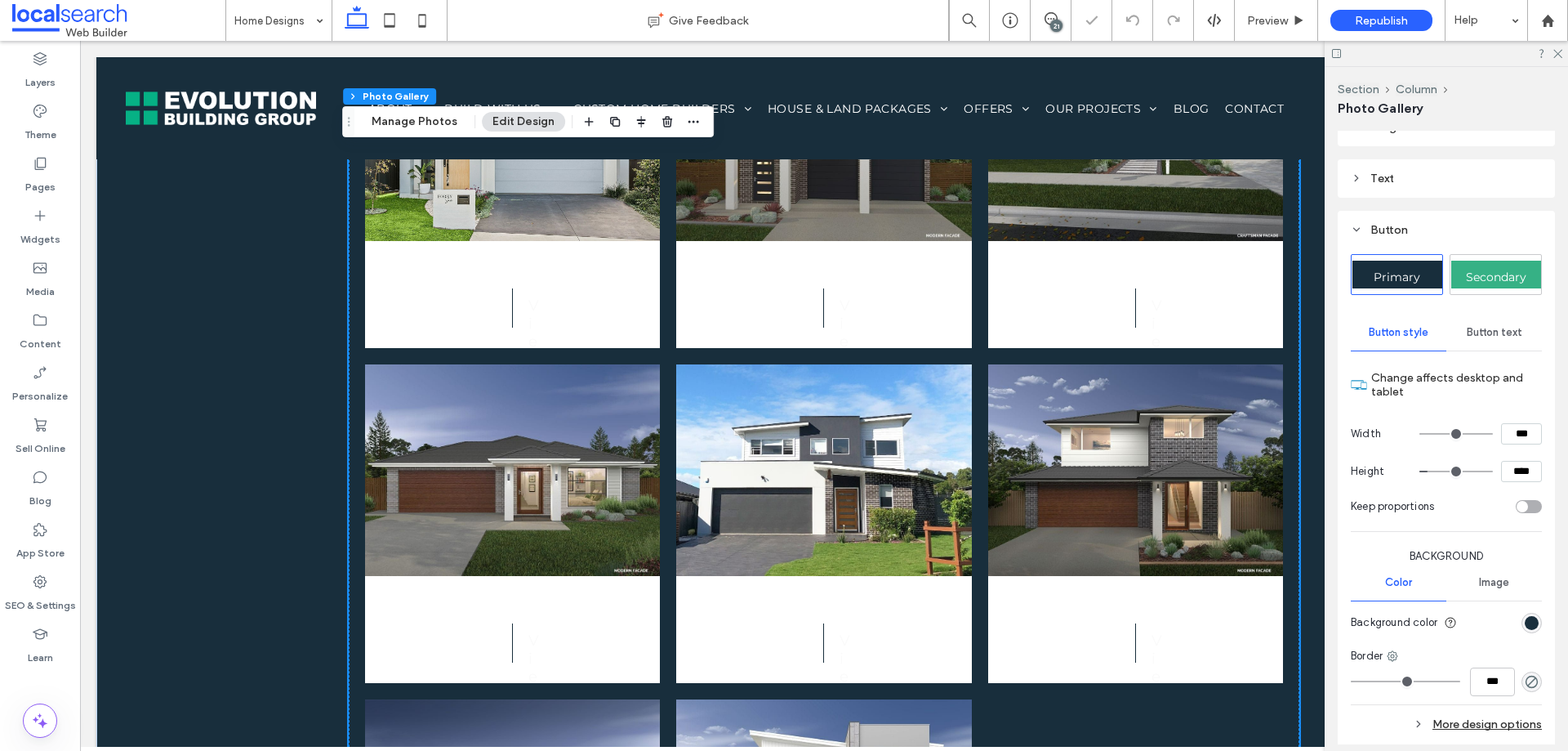
type input "*"
type input "***"
type input "*"
type input "***"
type input "**"
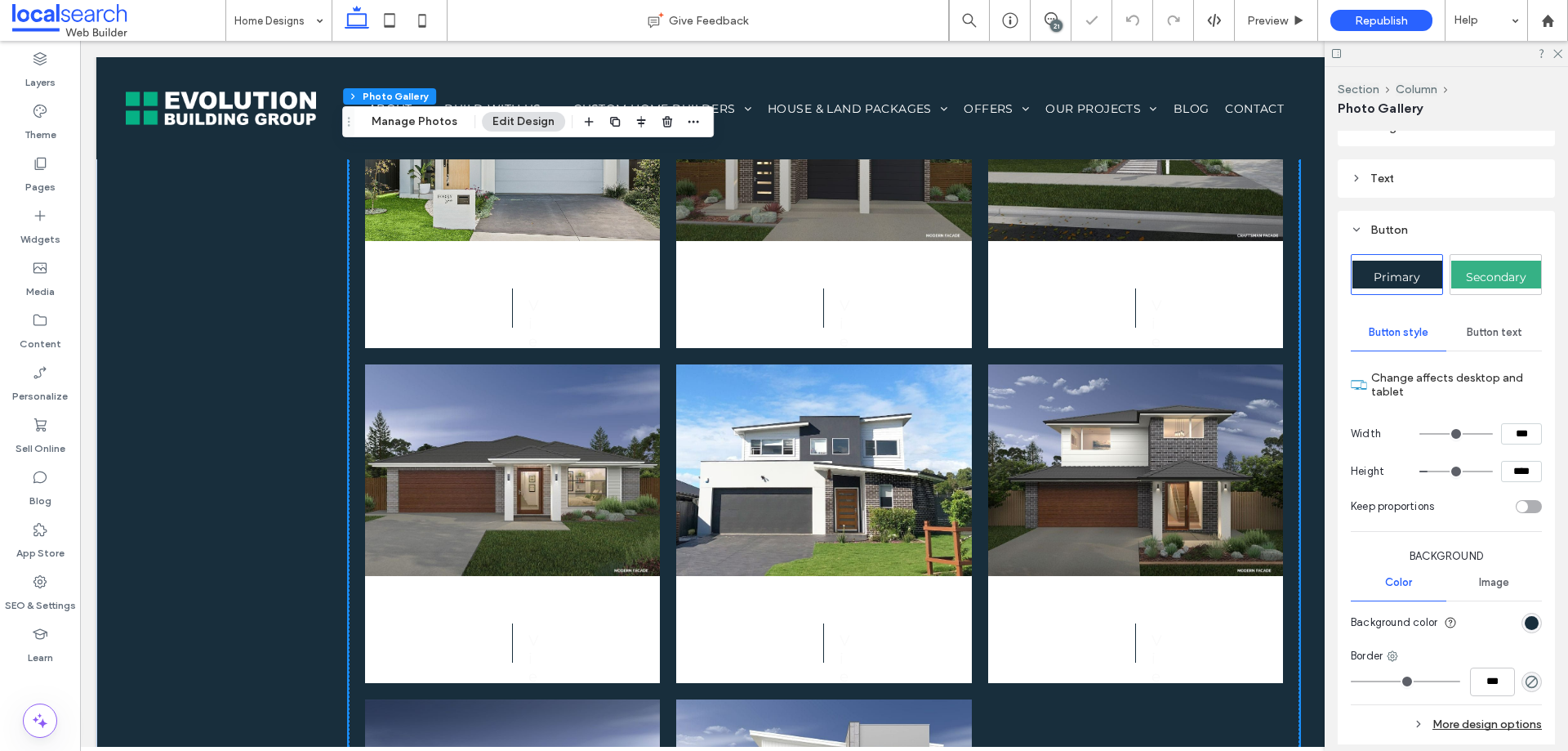
type input "****"
type input "***"
type input "*****"
type input "***"
type input "*****"
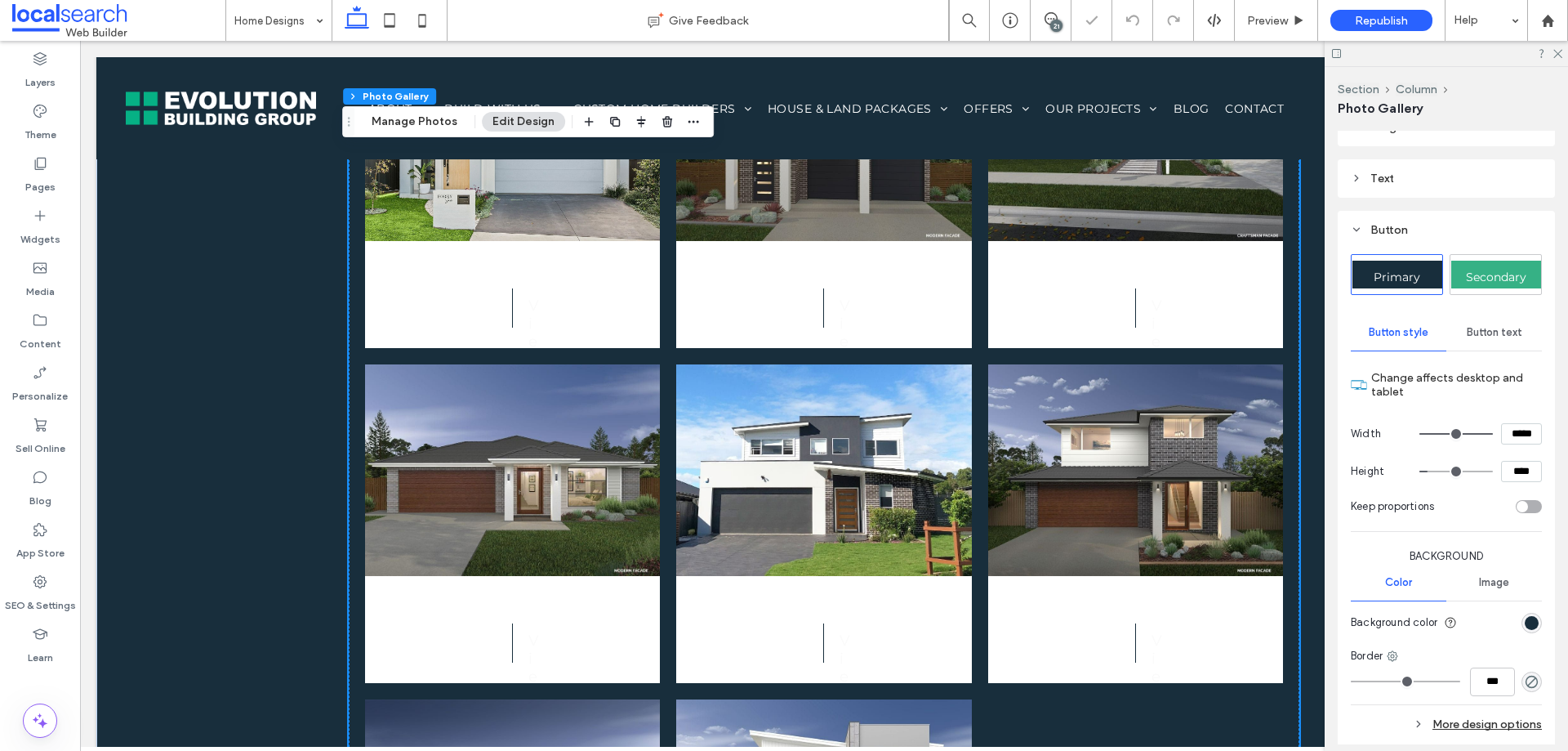
drag, startPoint x: 1416, startPoint y: 436, endPoint x: 1573, endPoint y: 445, distance: 157.3
type input "***"
click at [1493, 435] on input "range" at bounding box center [1457, 434] width 73 height 2
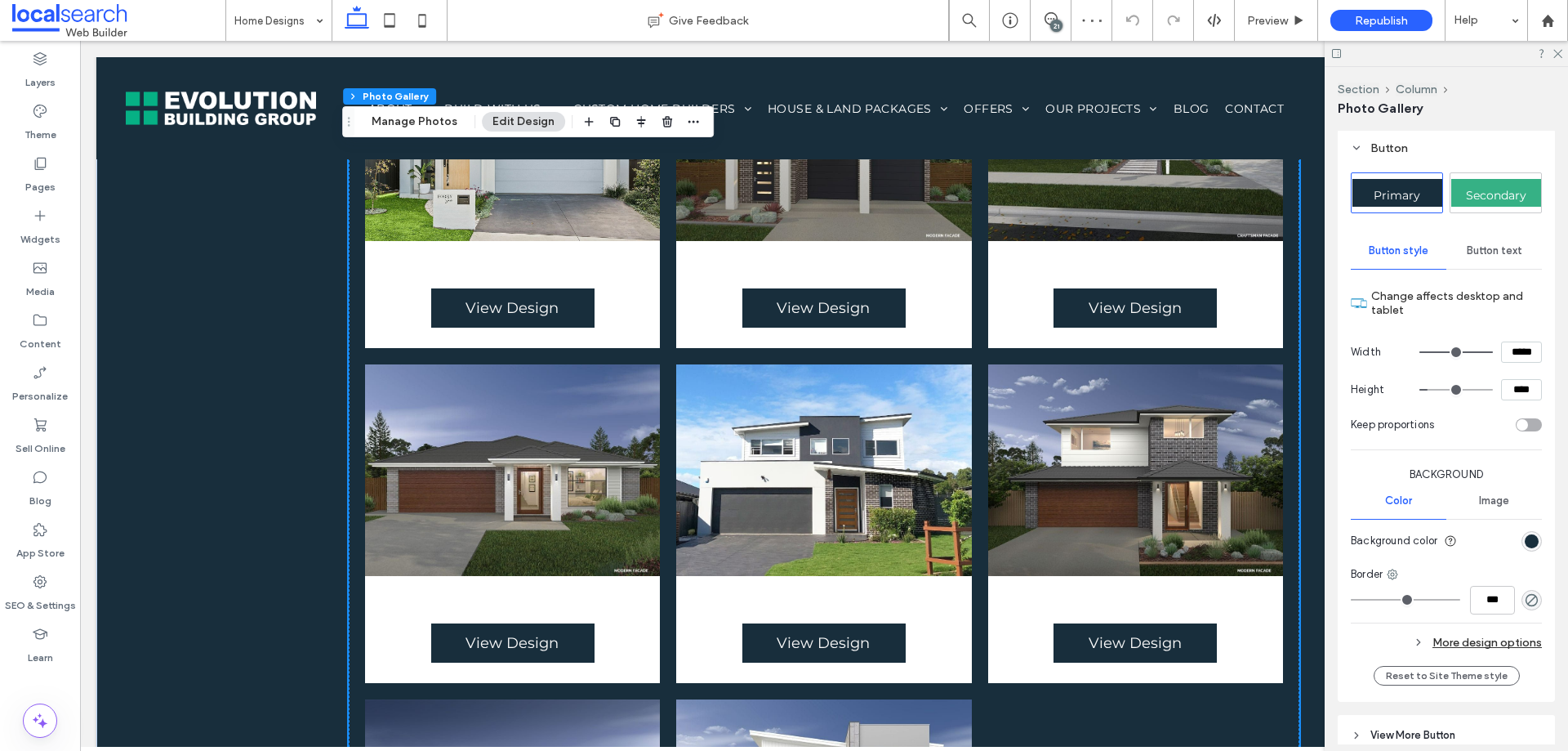
scroll to position [1152, 0]
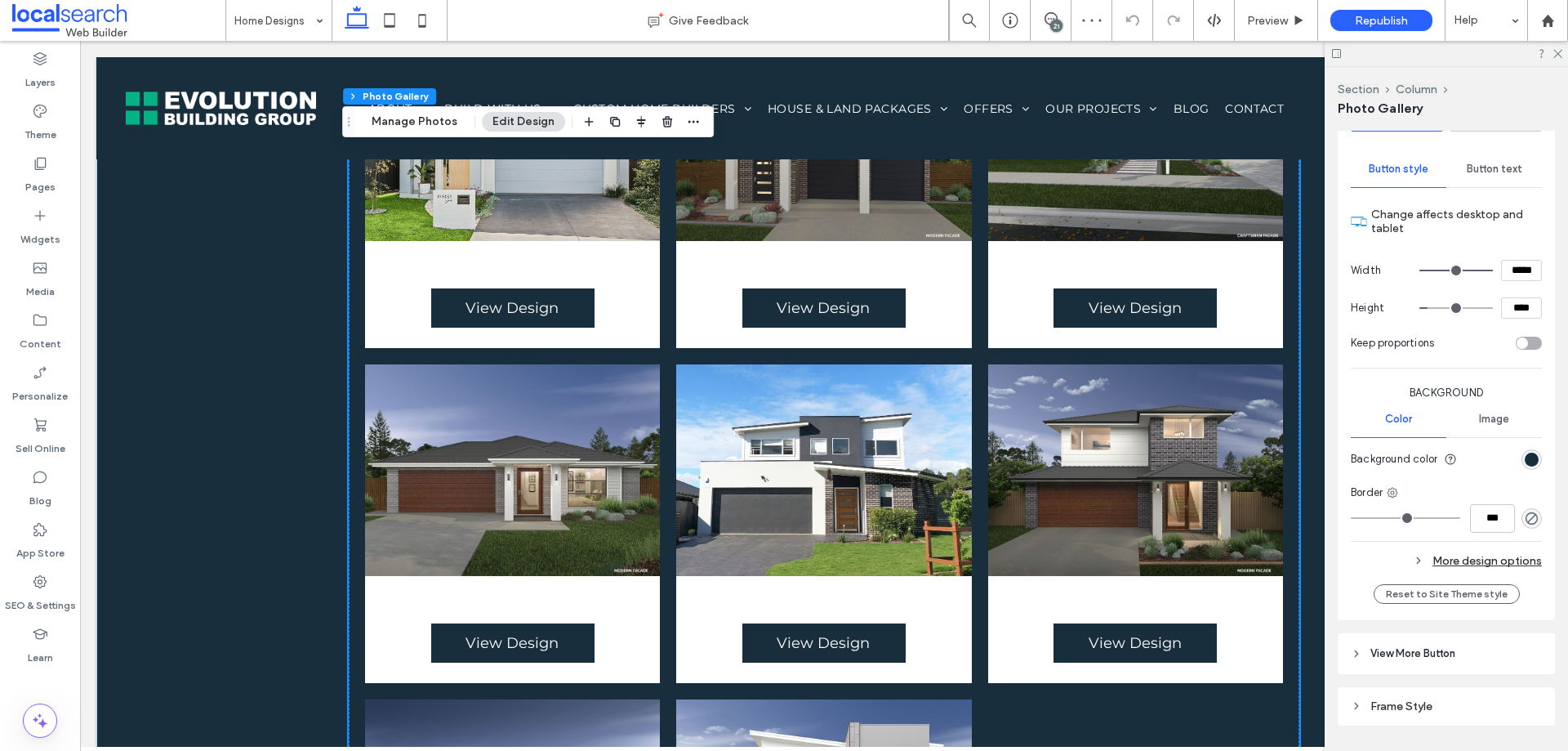
click at [1496, 554] on div "More design options" at bounding box center [1446, 561] width 191 height 22
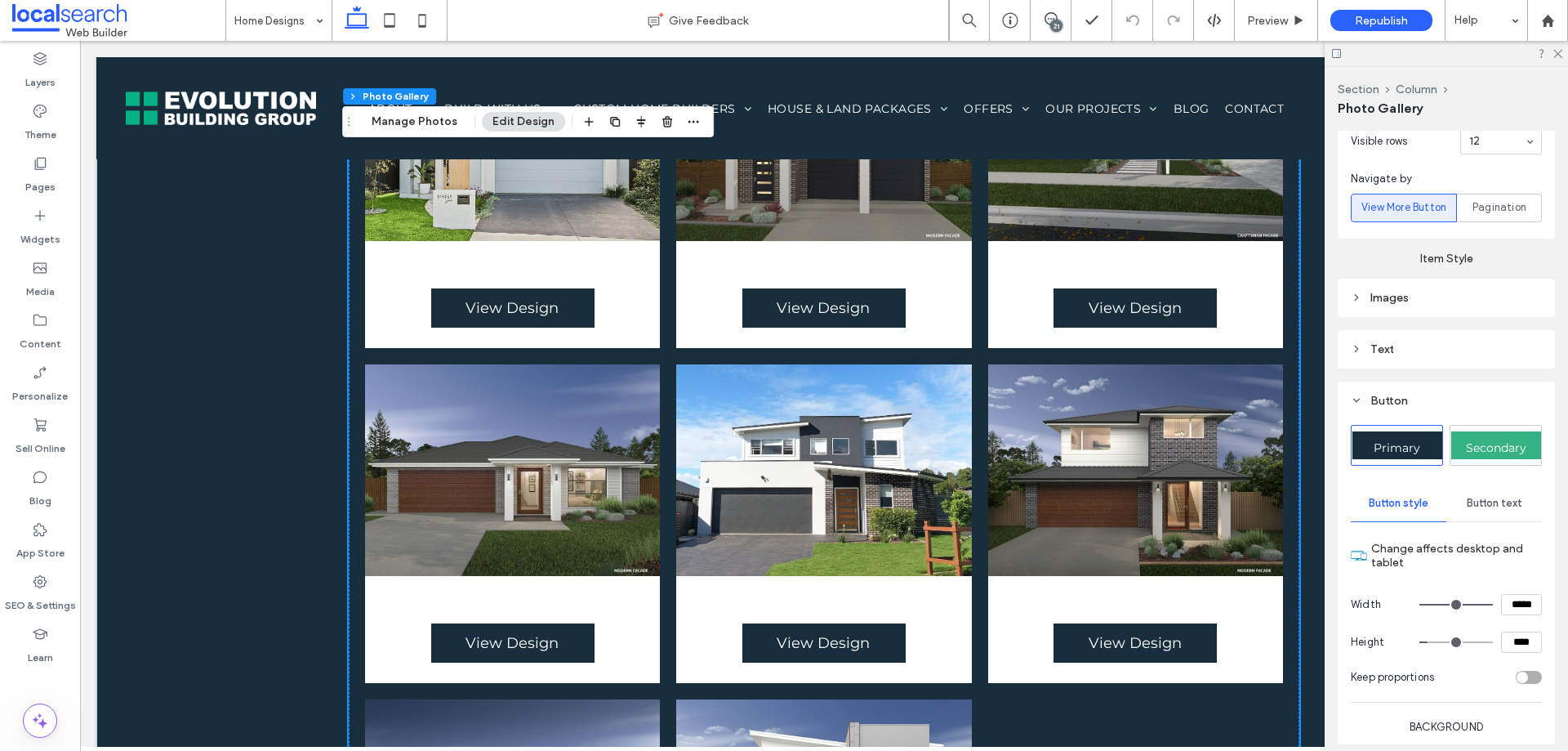
click at [1384, 394] on div "Button" at bounding box center [1446, 400] width 191 height 14
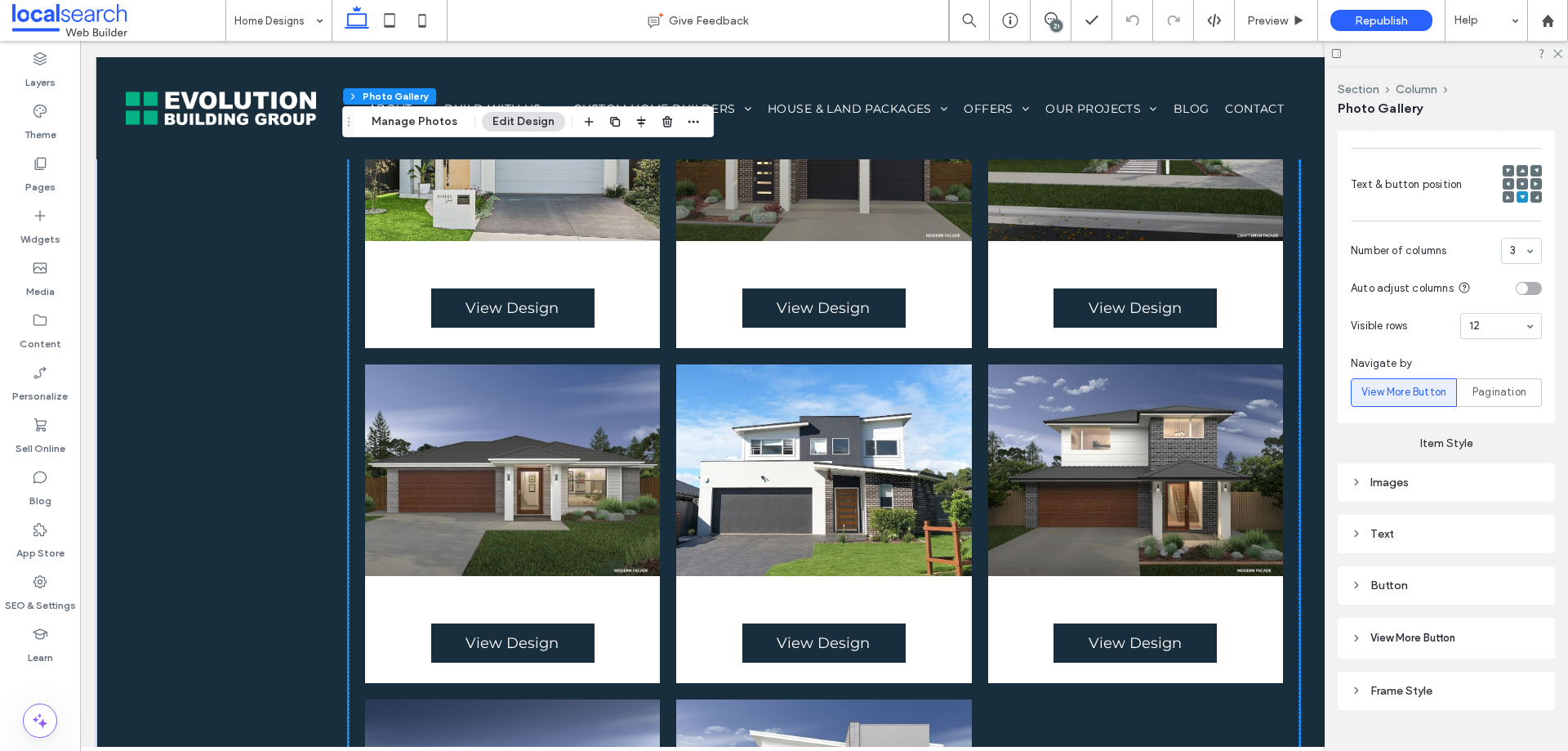
scroll to position [661, 0]
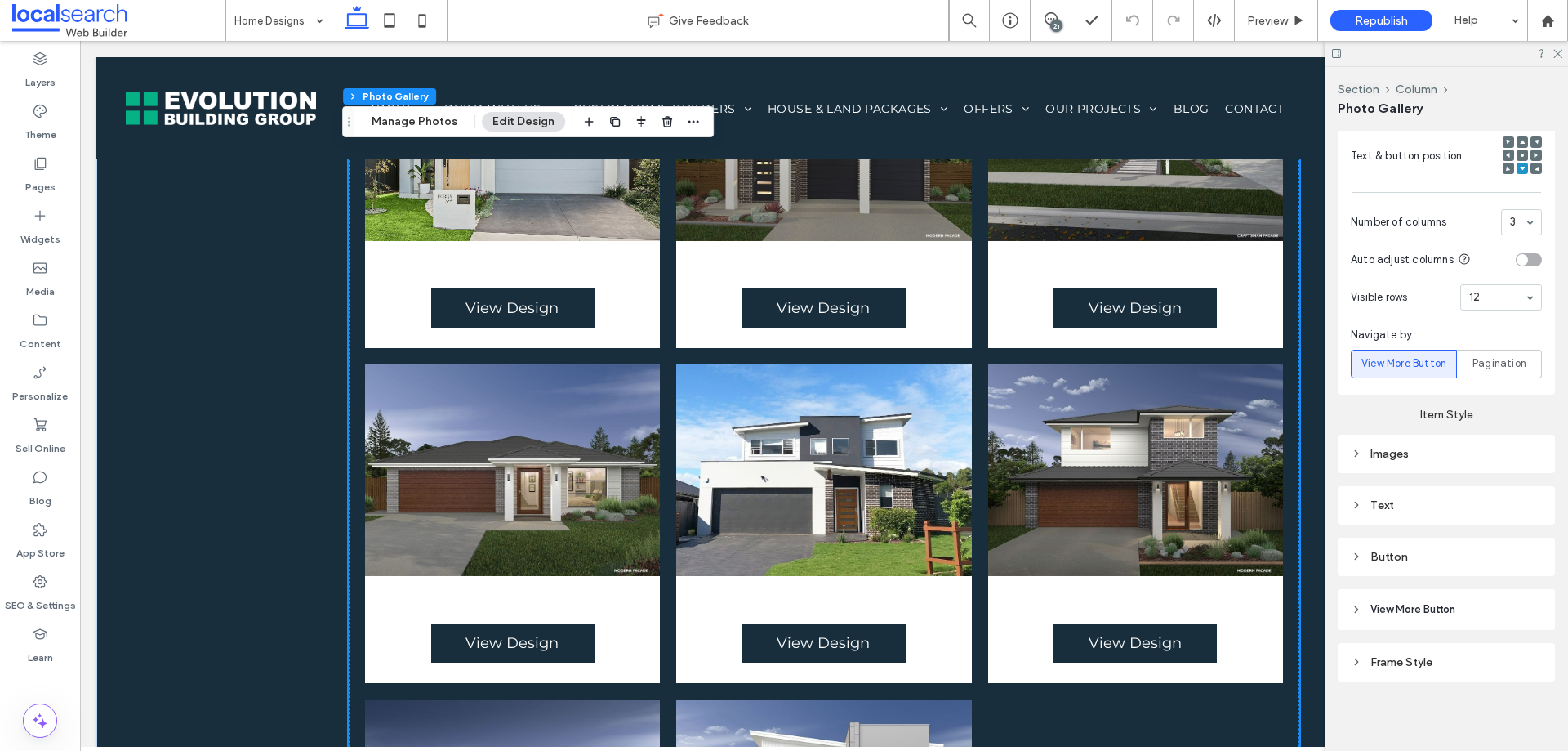
click at [1427, 610] on span "View More Button" at bounding box center [1413, 609] width 85 height 16
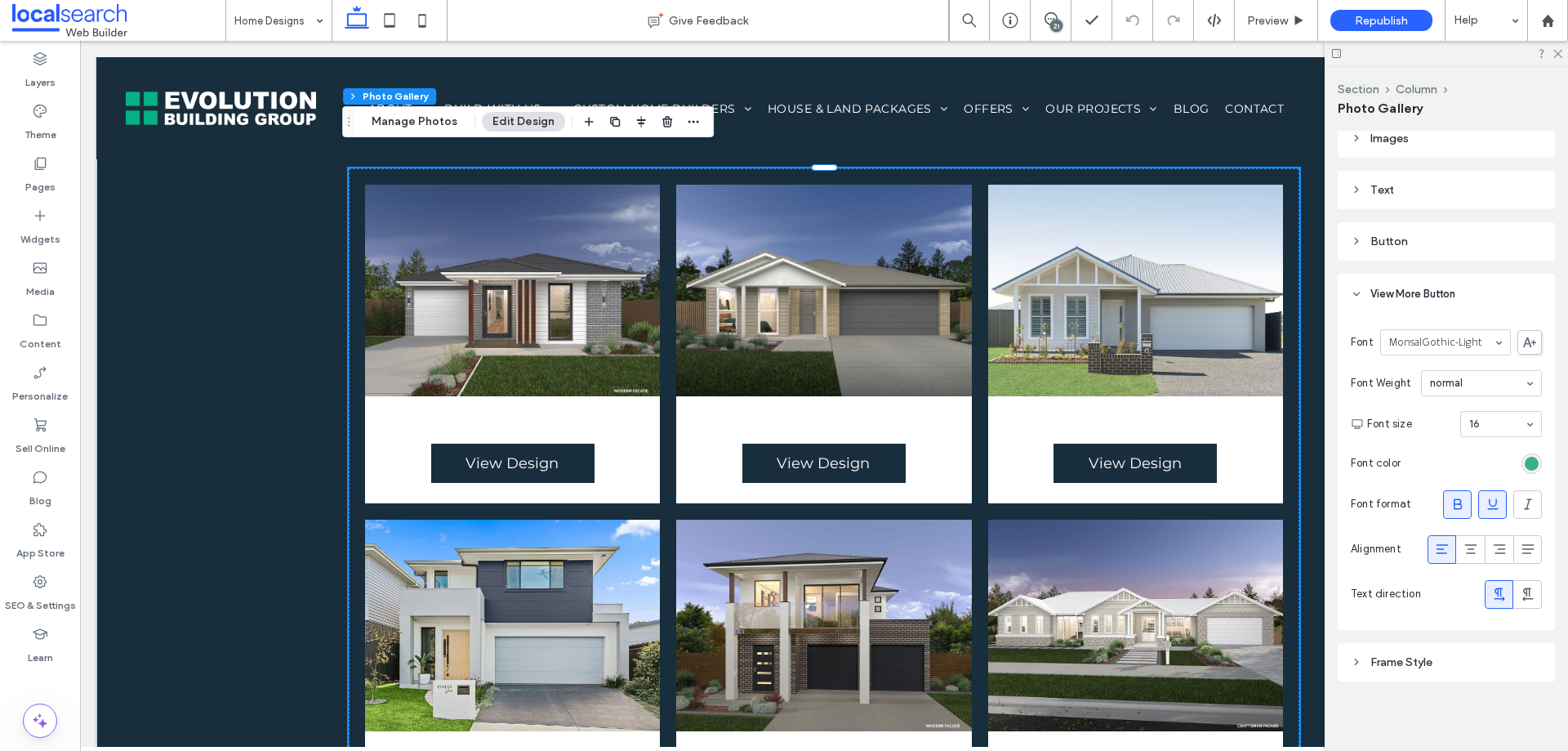
scroll to position [895, 0]
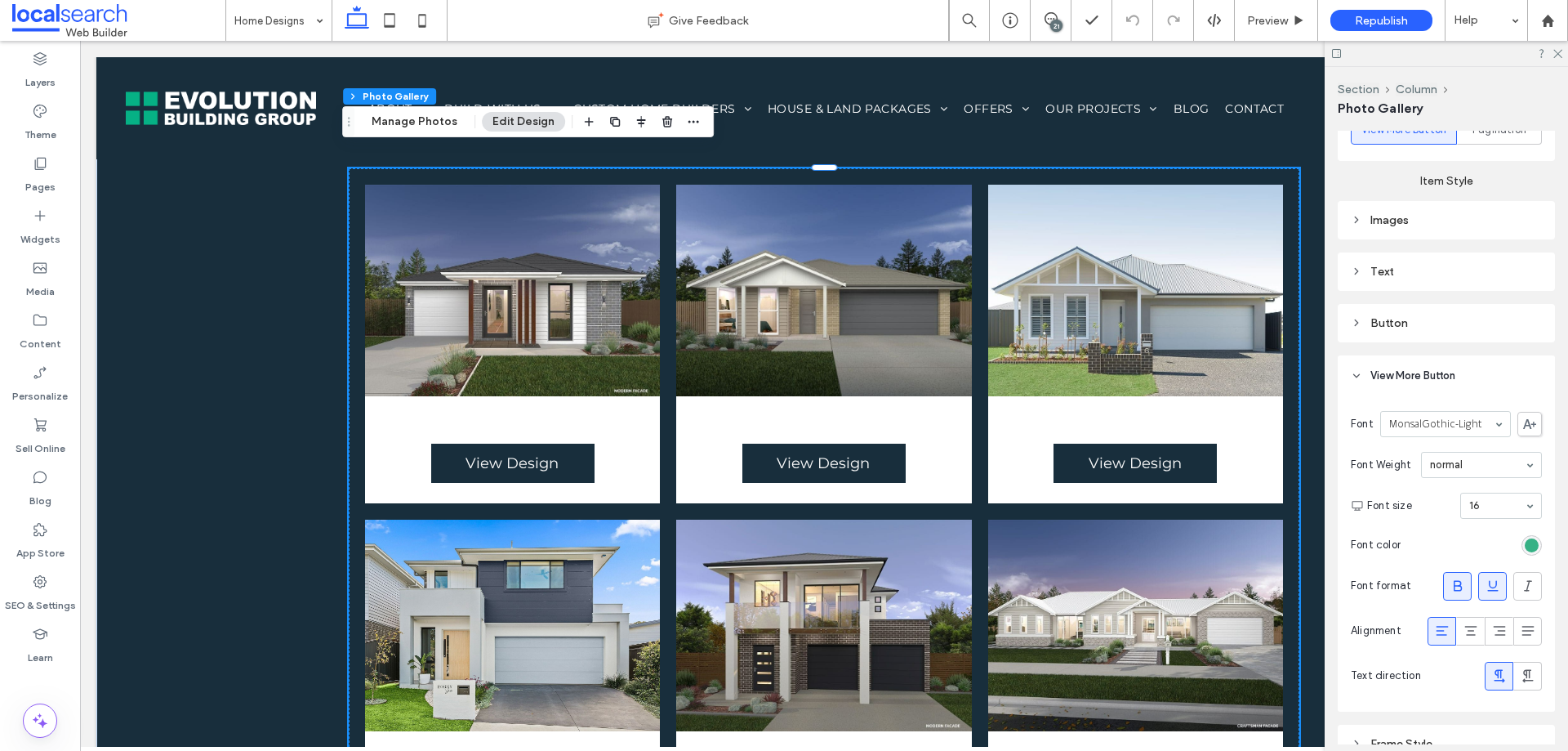
click at [1453, 275] on div "Text" at bounding box center [1446, 271] width 191 height 14
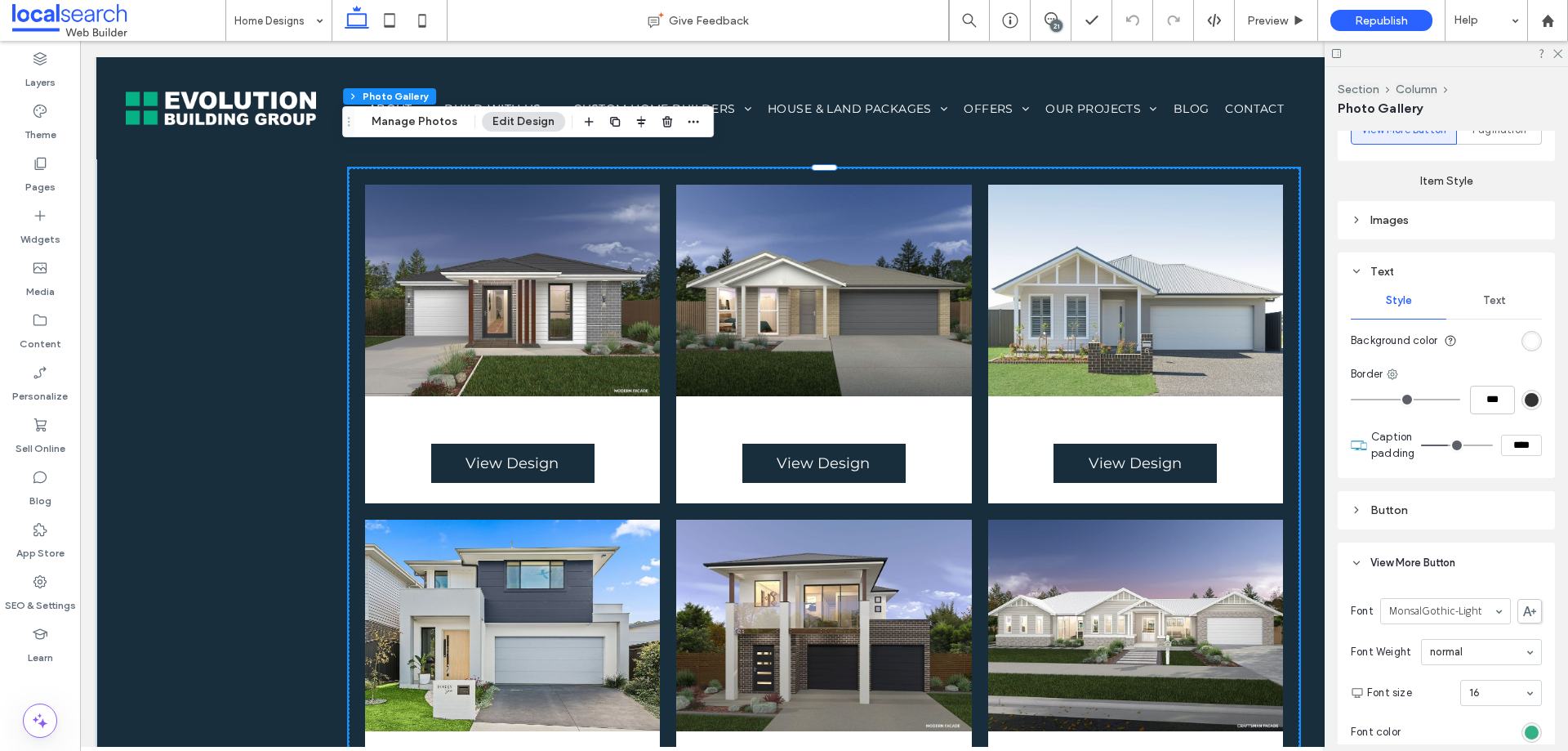
click at [1468, 300] on div "Text" at bounding box center [1494, 300] width 96 height 36
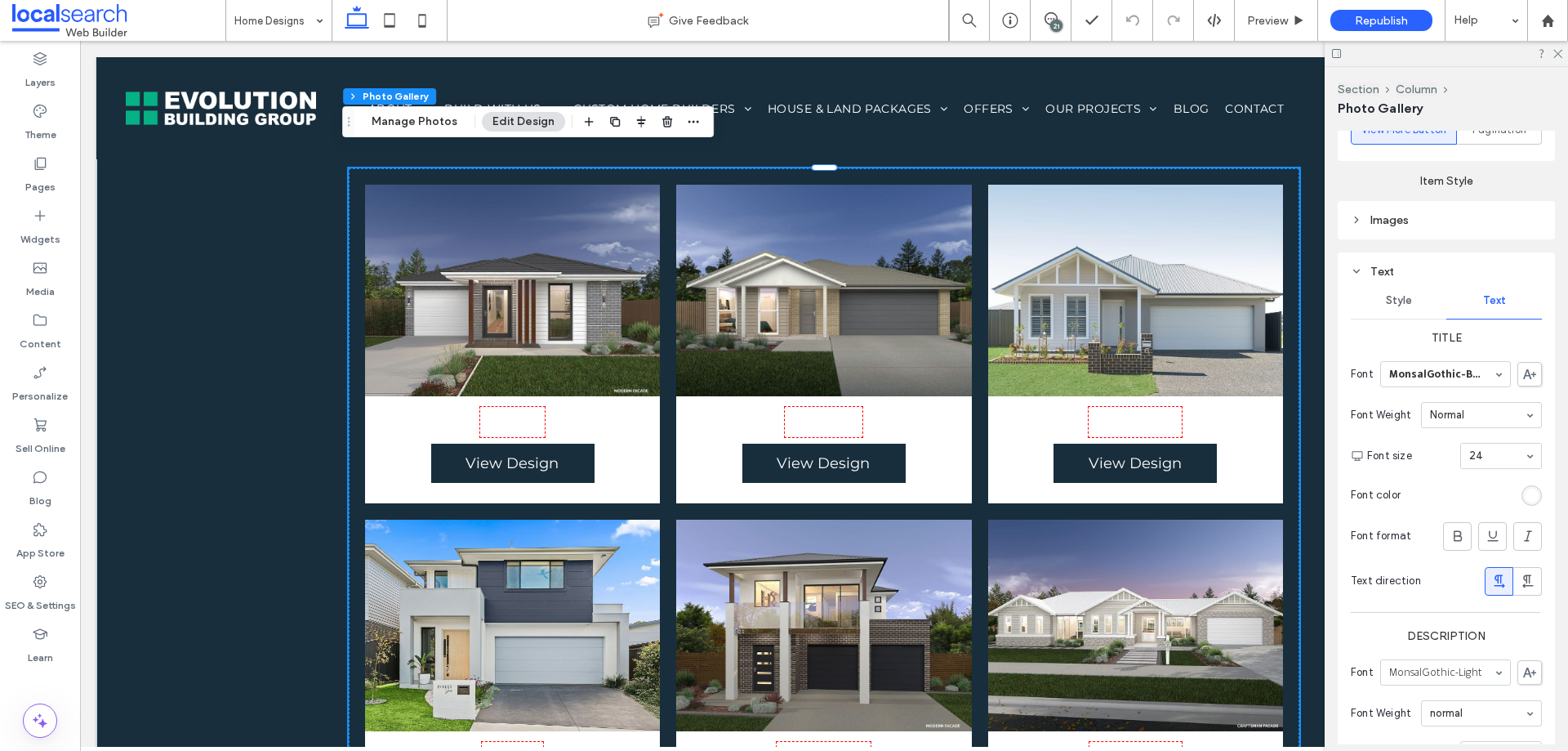
click at [1521, 501] on div "rgb(255, 255, 255)" at bounding box center [1531, 495] width 20 height 20
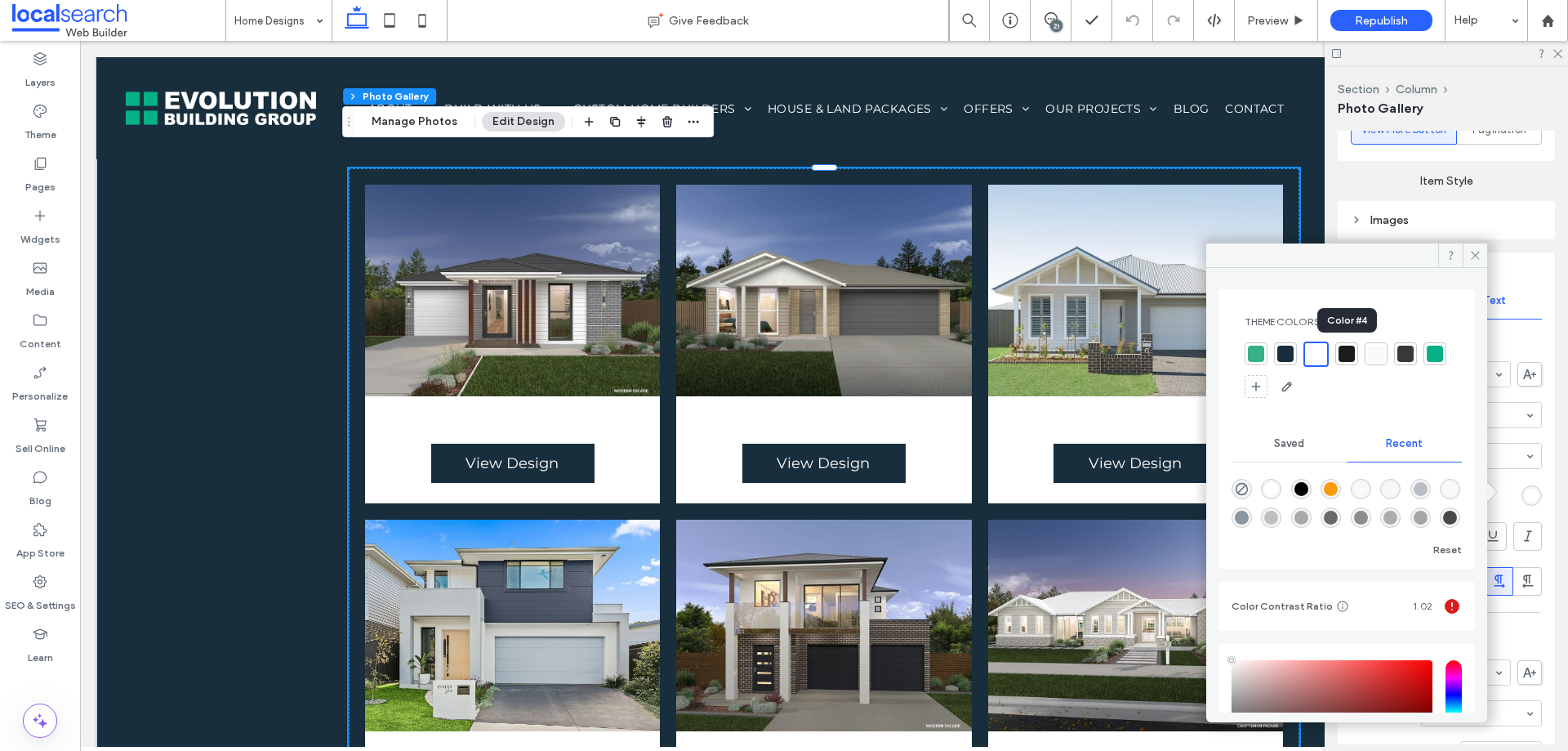
click at [1344, 355] on div at bounding box center [1347, 354] width 16 height 16
click at [1468, 255] on span at bounding box center [1475, 256] width 25 height 25
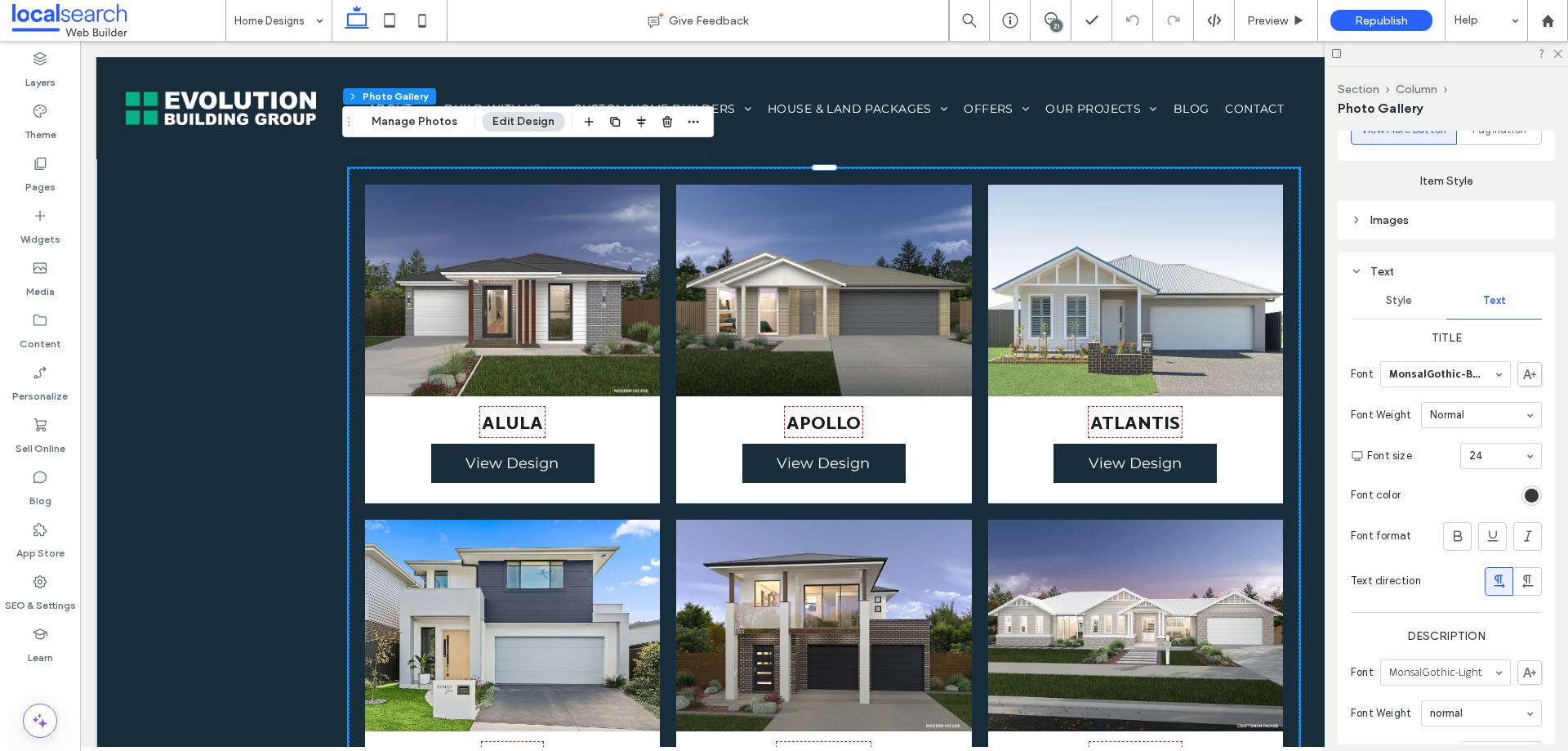
click at [1529, 493] on div "rgba(28, 28, 28, 1)" at bounding box center [1531, 495] width 14 height 14
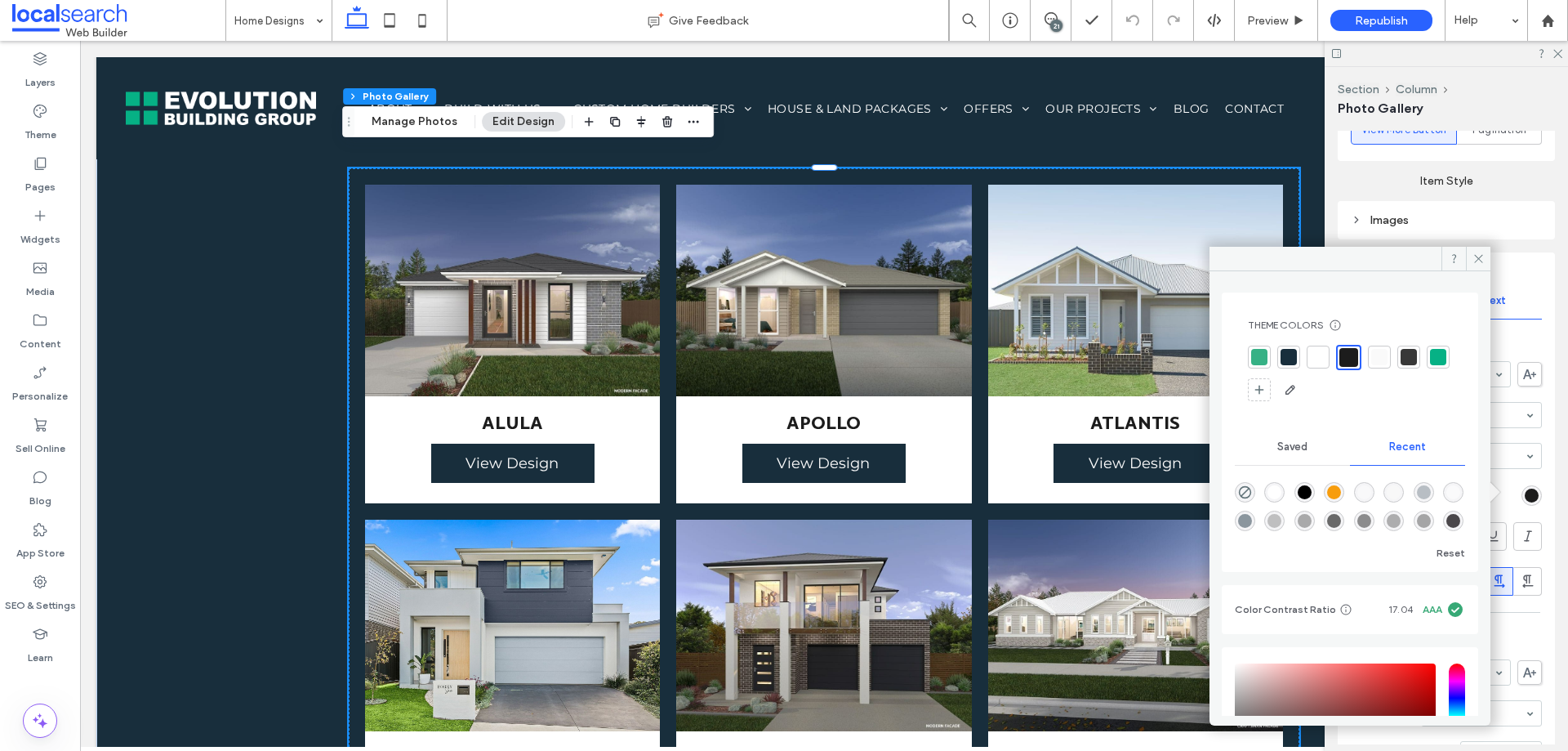
click at [1287, 357] on div at bounding box center [1289, 357] width 16 height 16
click at [1471, 259] on span at bounding box center [1479, 259] width 25 height 25
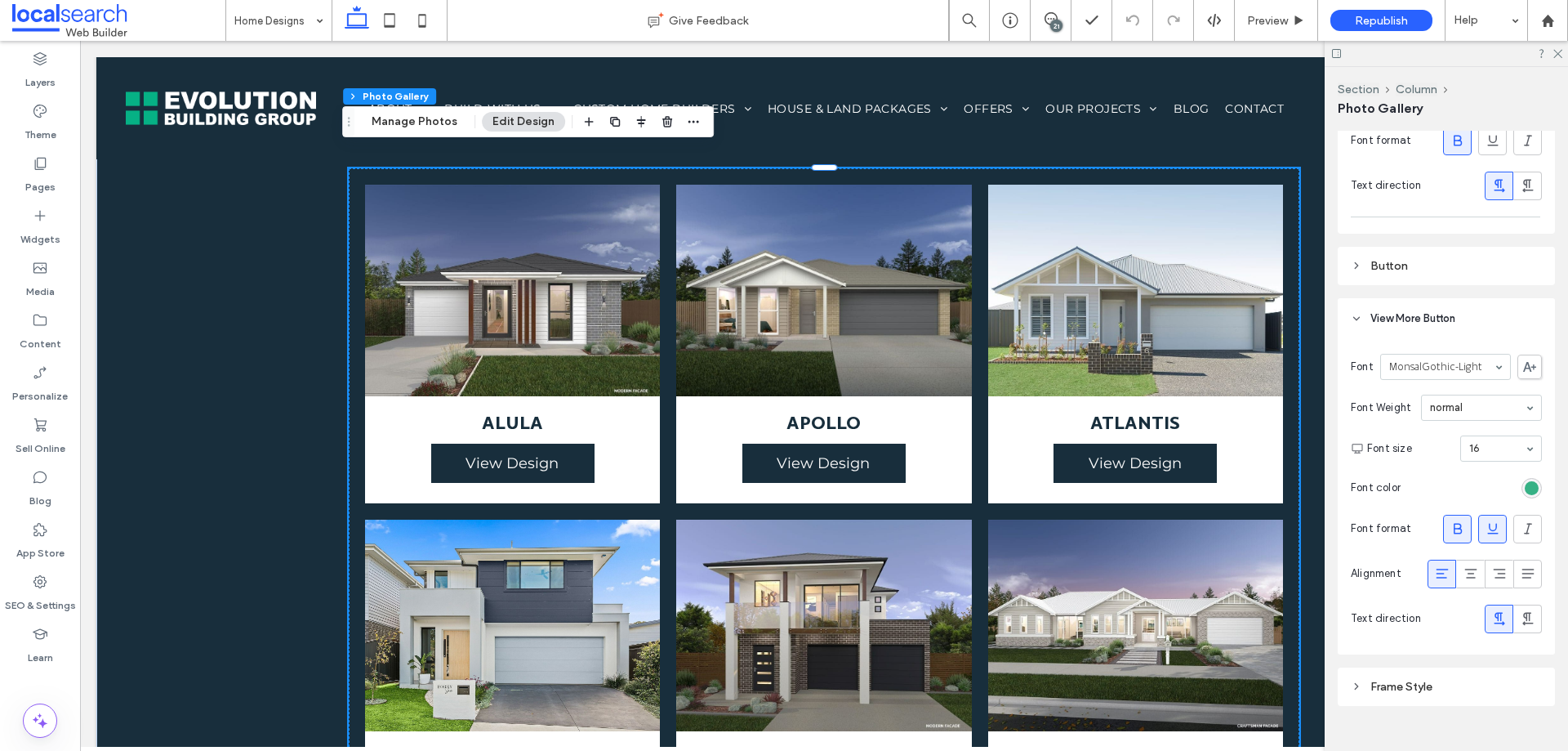
scroll to position [1614, 0]
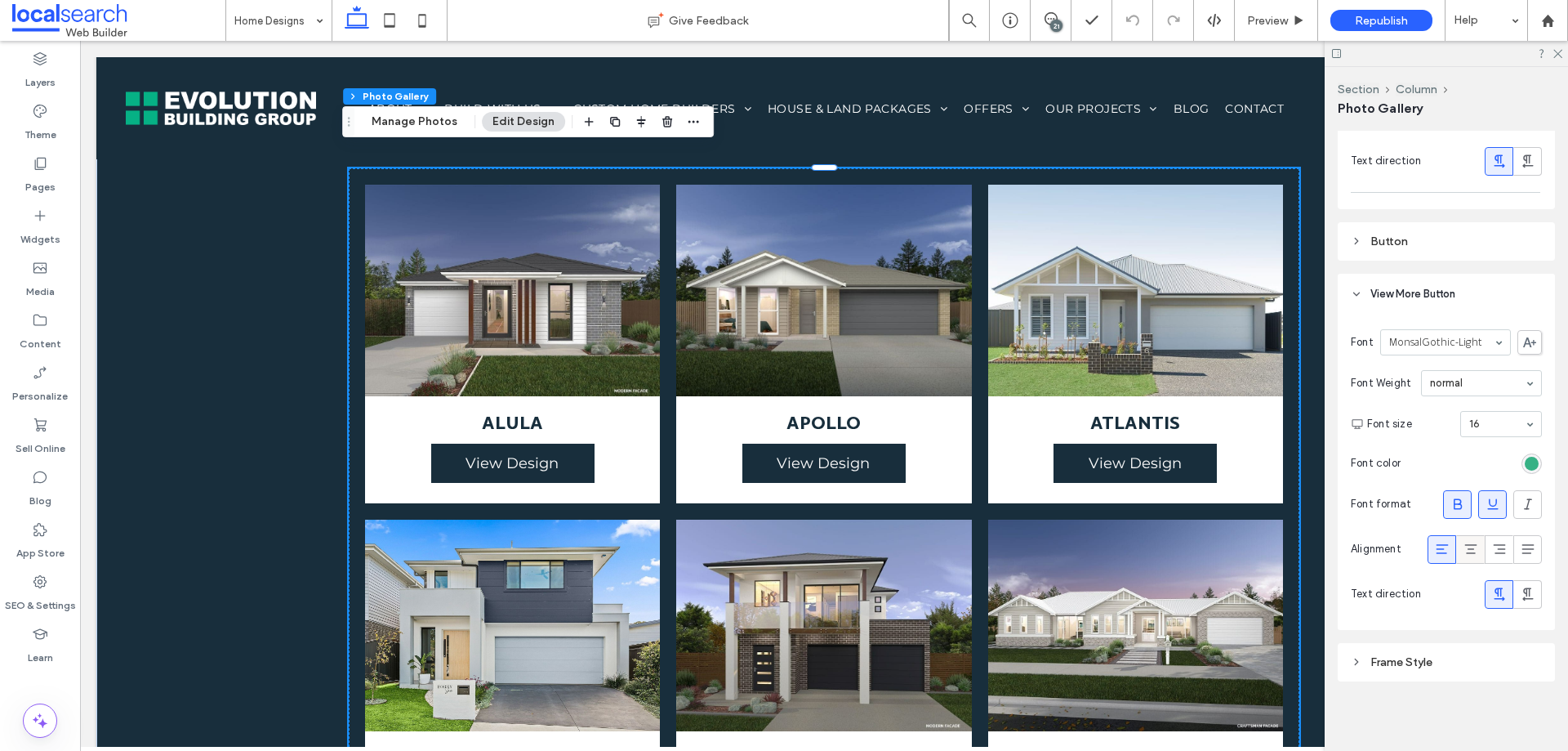
click at [1458, 550] on div at bounding box center [1471, 550] width 27 height 27
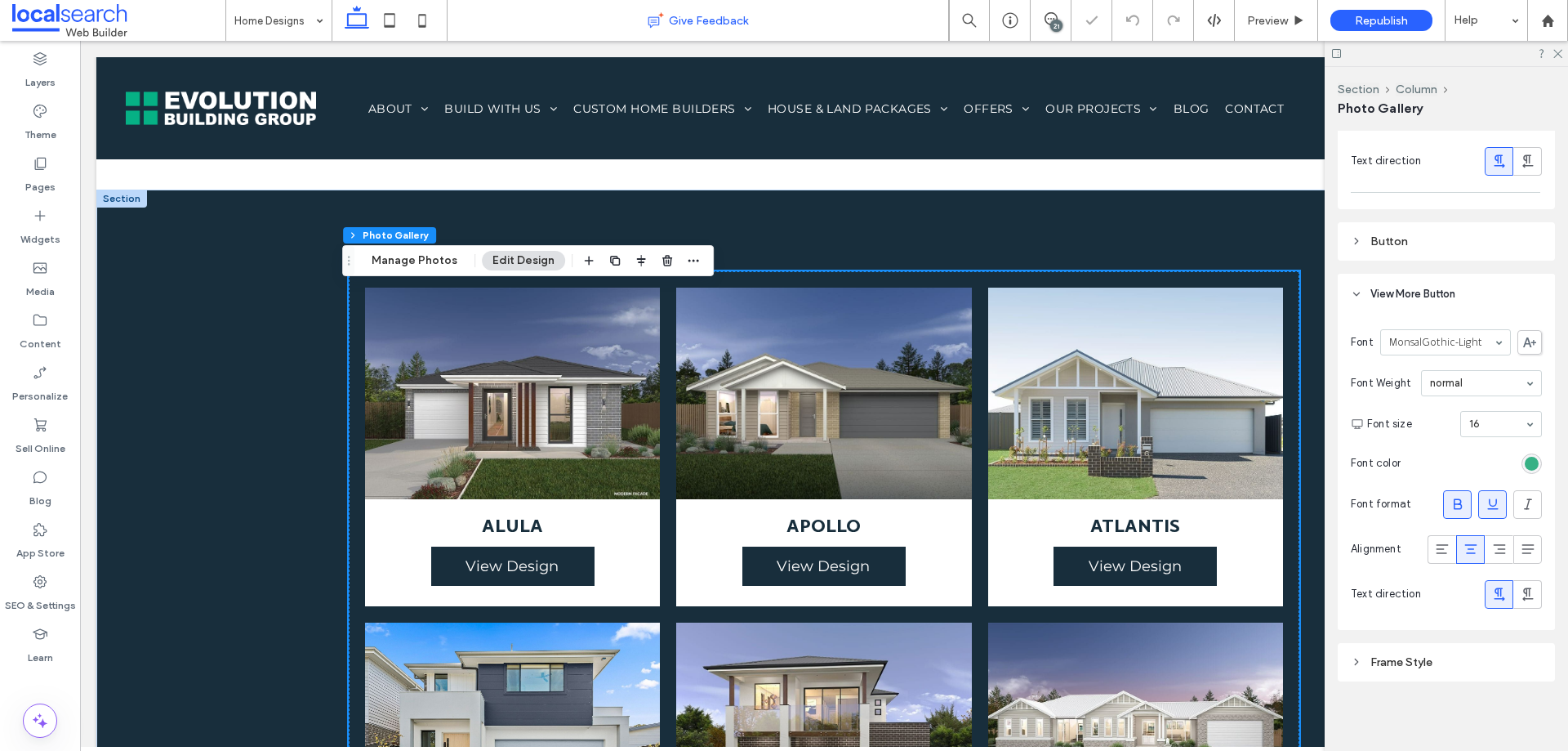
scroll to position [1080, 0]
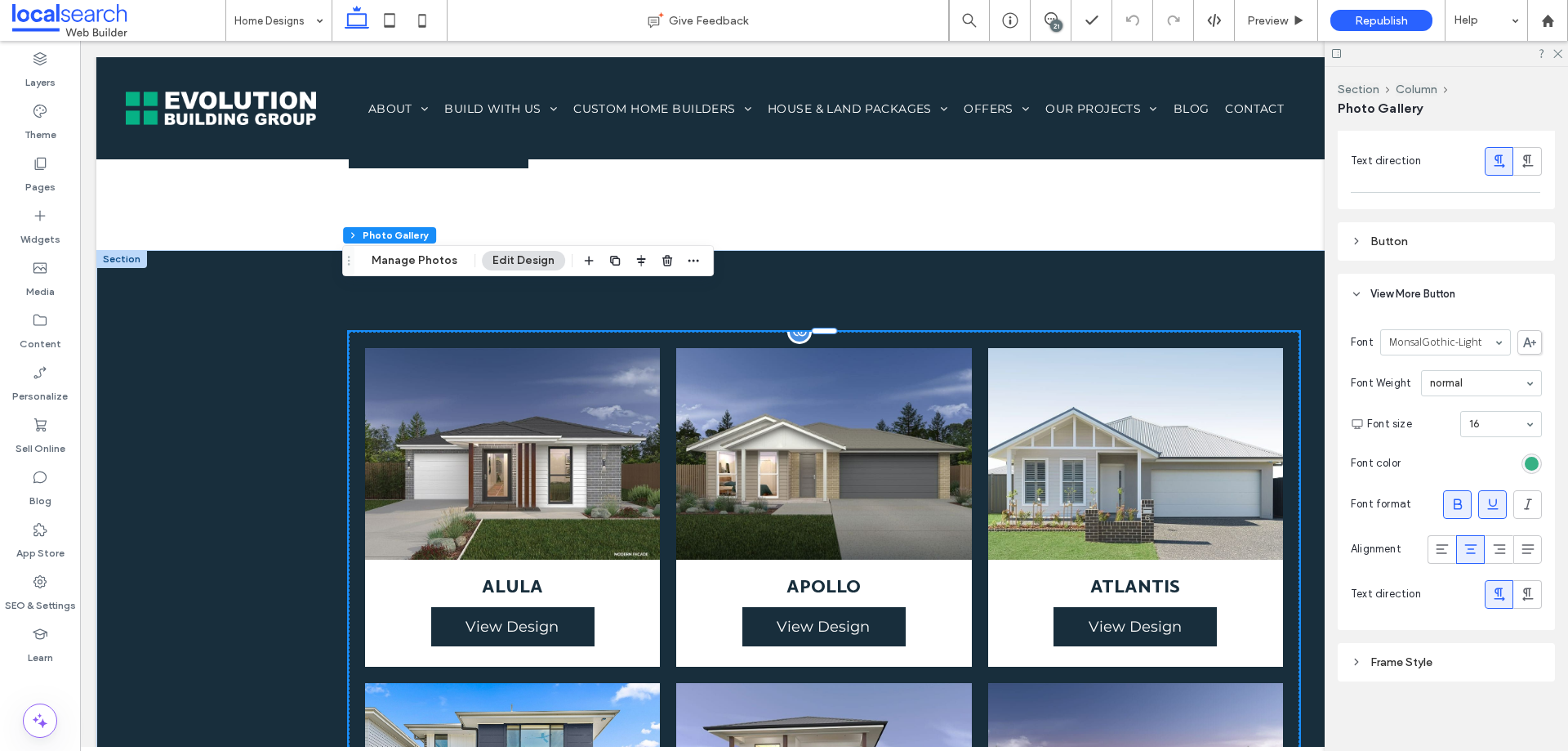
click at [1007, 560] on span "ATLANTIS View Design" at bounding box center [1135, 613] width 295 height 107
click at [1438, 546] on icon at bounding box center [1443, 549] width 16 height 16
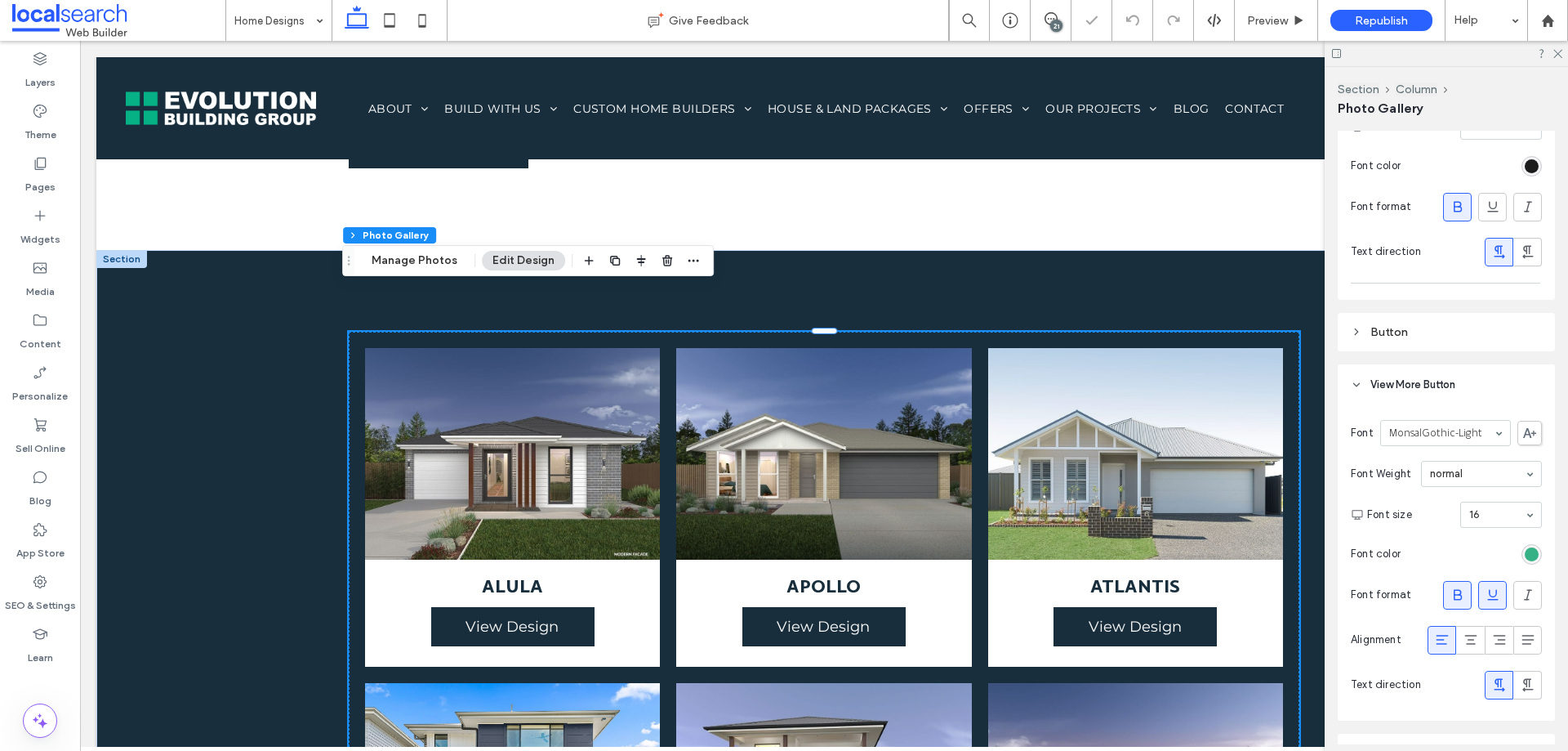
scroll to position [1614, 0]
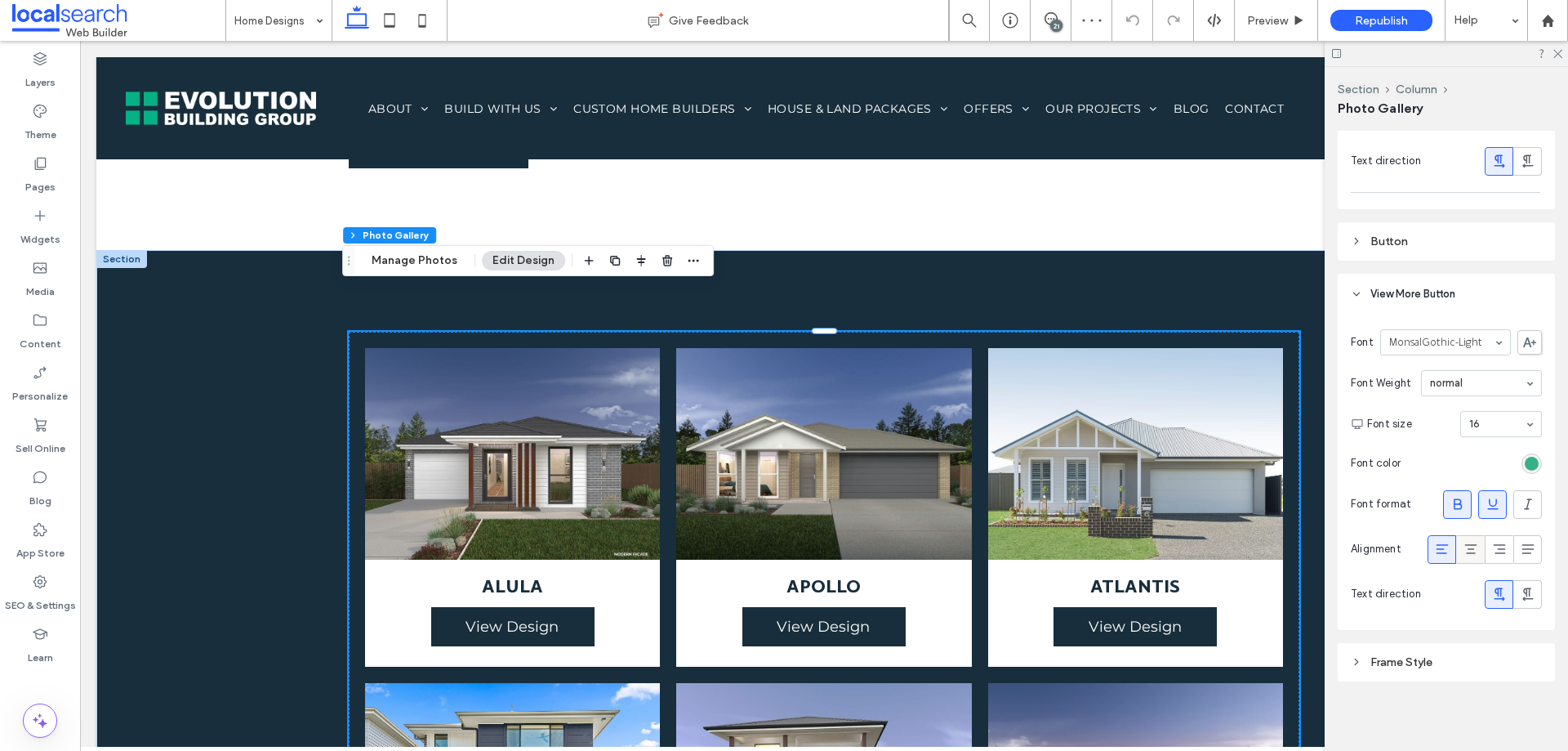
click at [1472, 545] on div at bounding box center [1471, 550] width 27 height 27
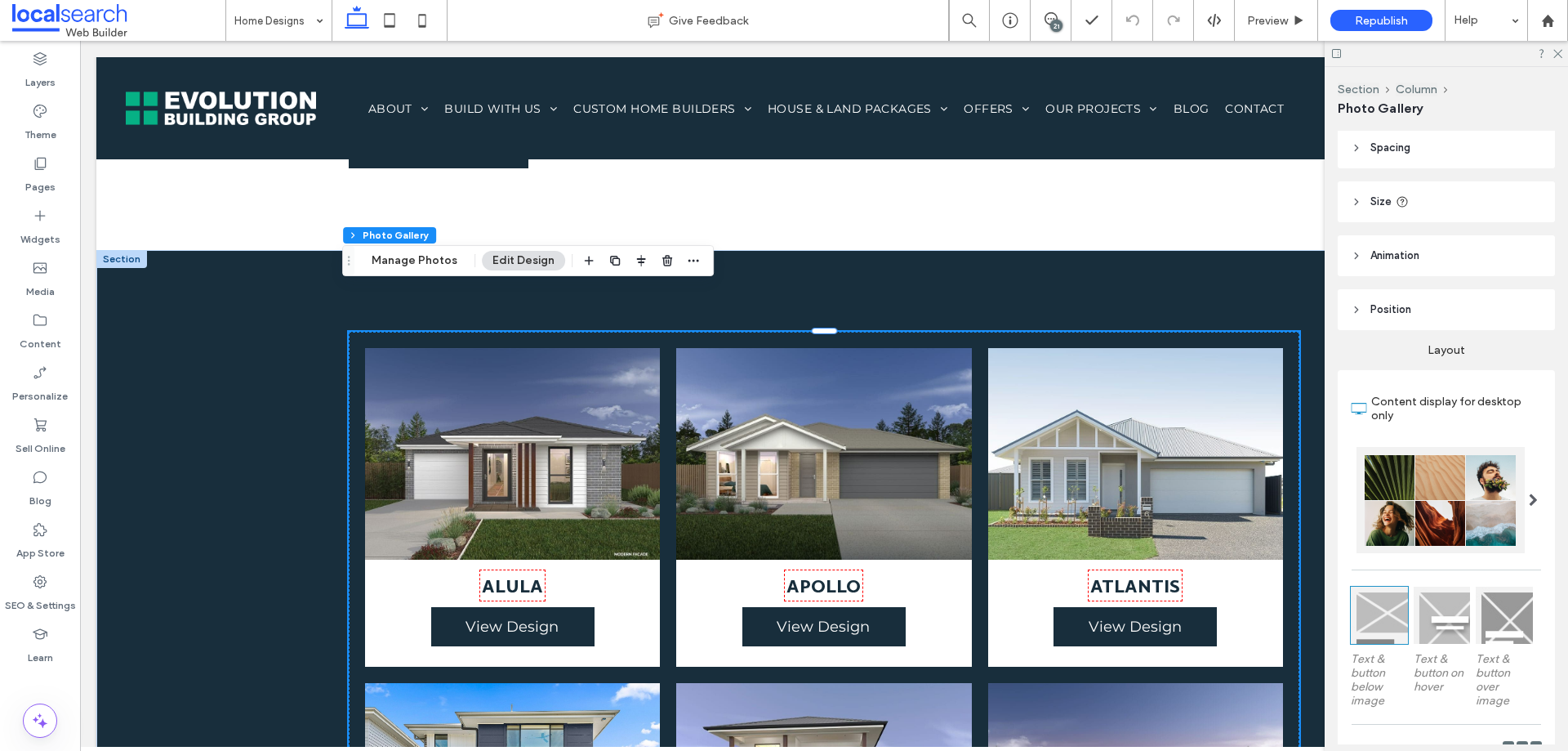
scroll to position [0, 0]
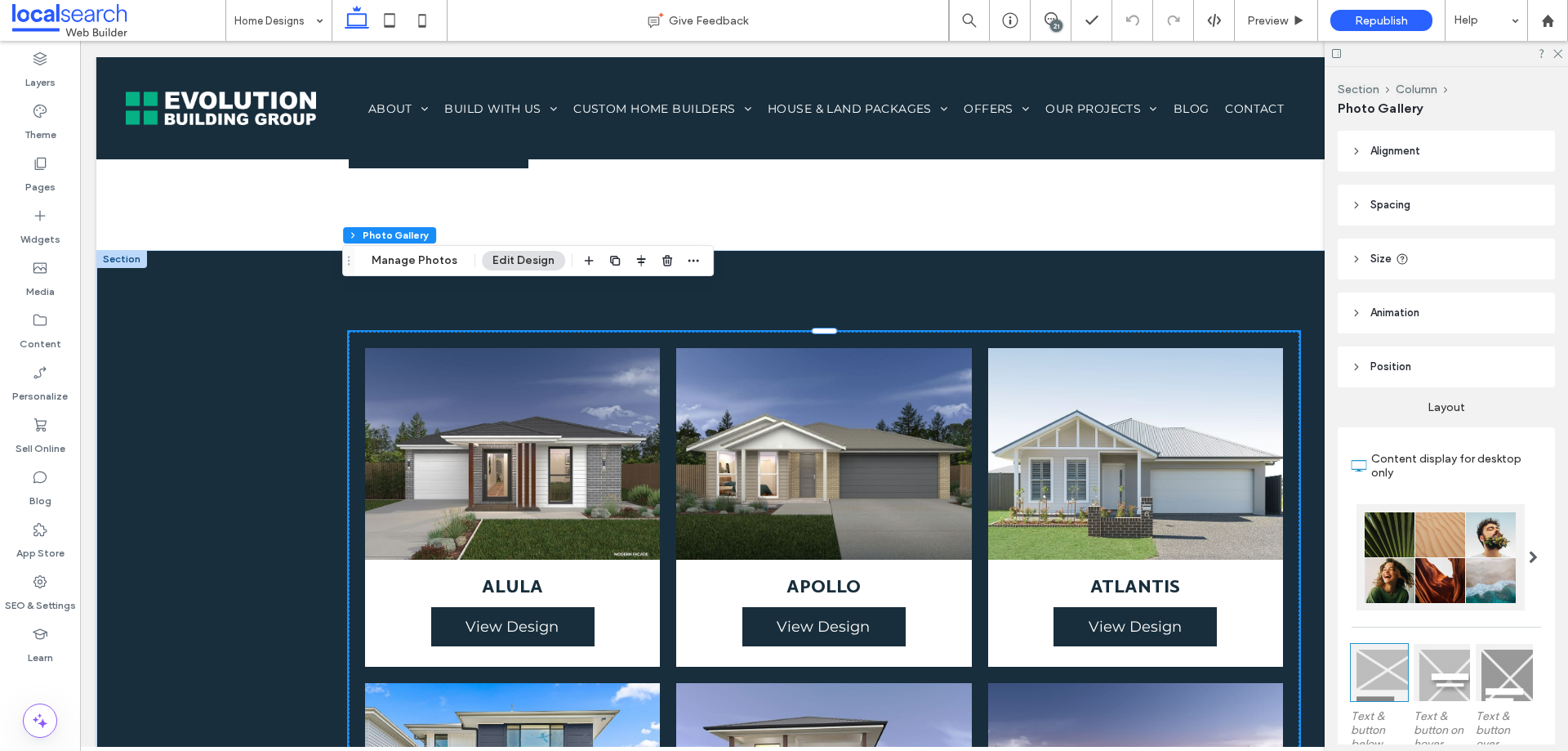
click at [1436, 317] on header "Animation" at bounding box center [1447, 312] width 217 height 41
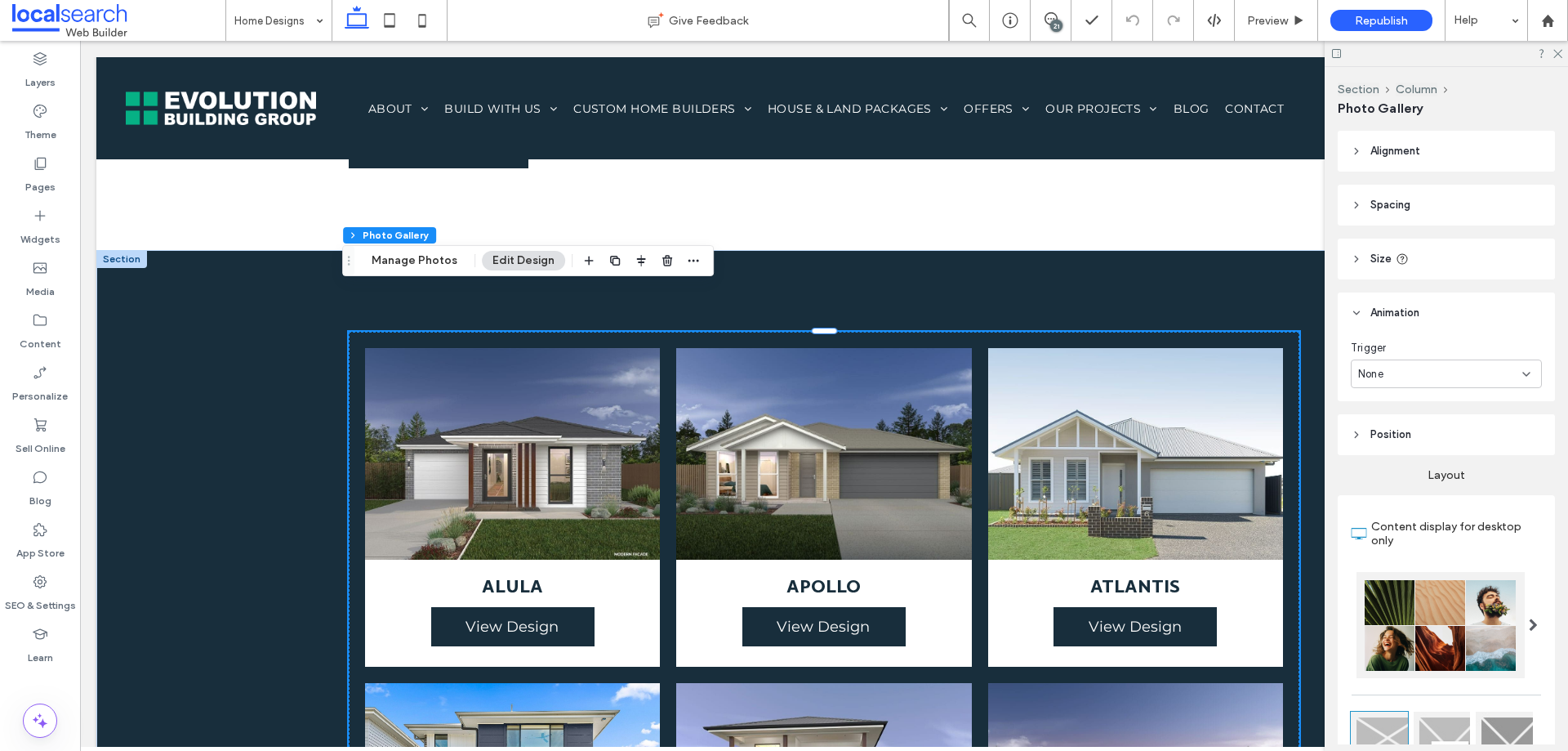
click at [1396, 150] on span "Alignment" at bounding box center [1395, 152] width 50 height 16
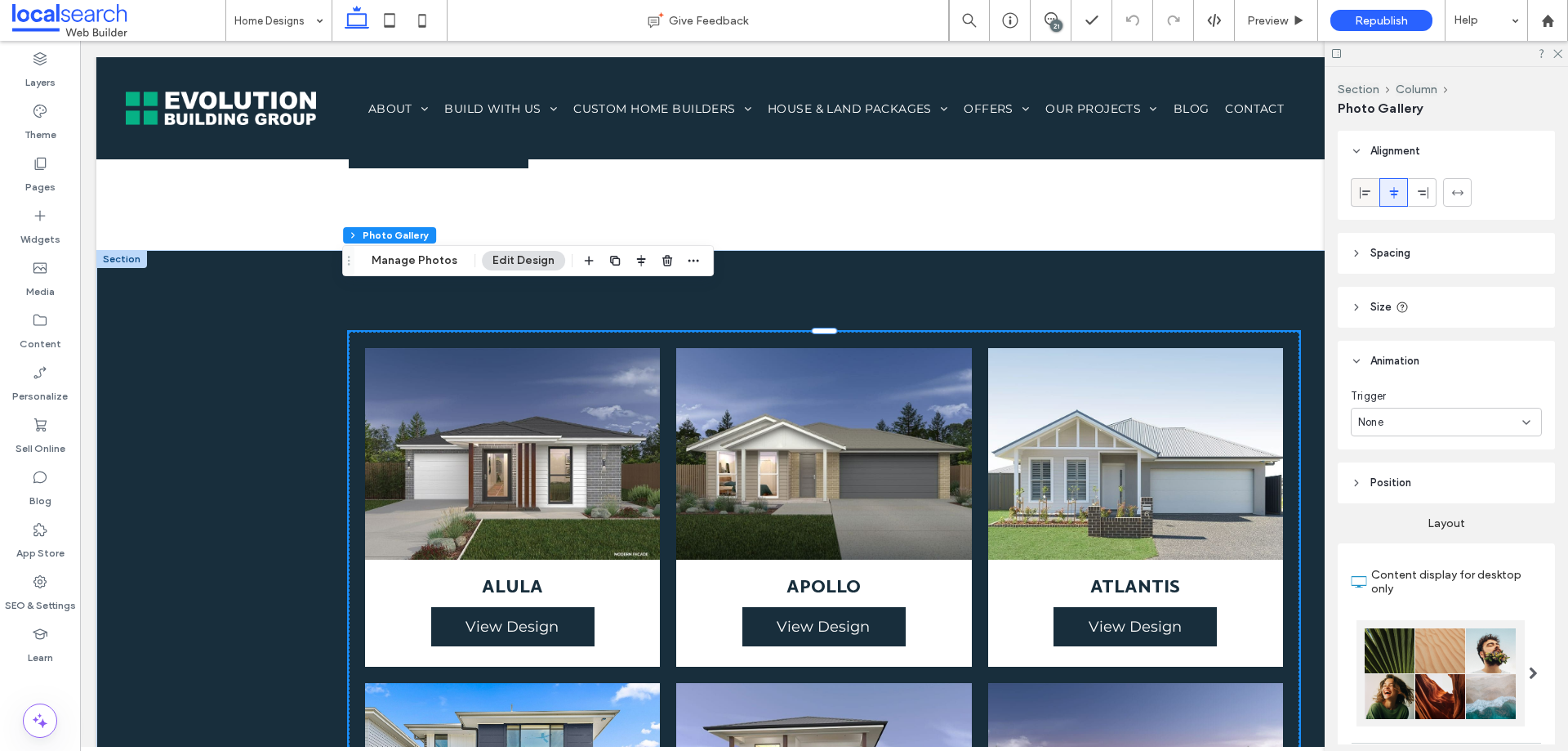
click at [1367, 190] on use at bounding box center [1365, 192] width 11 height 12
click at [1401, 196] on div at bounding box center [1394, 193] width 27 height 27
click at [1418, 260] on header "Spacing" at bounding box center [1447, 253] width 217 height 41
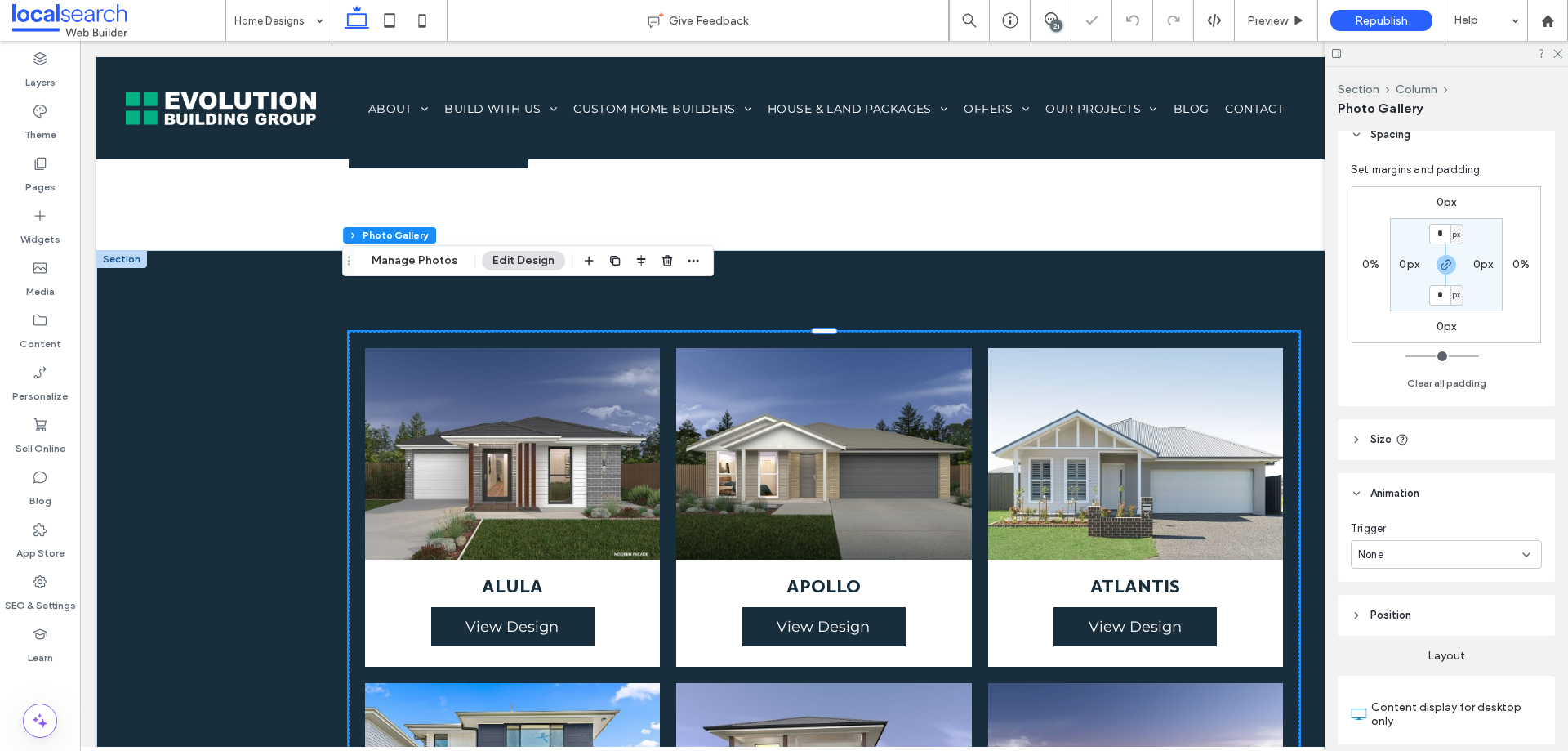
scroll to position [245, 0]
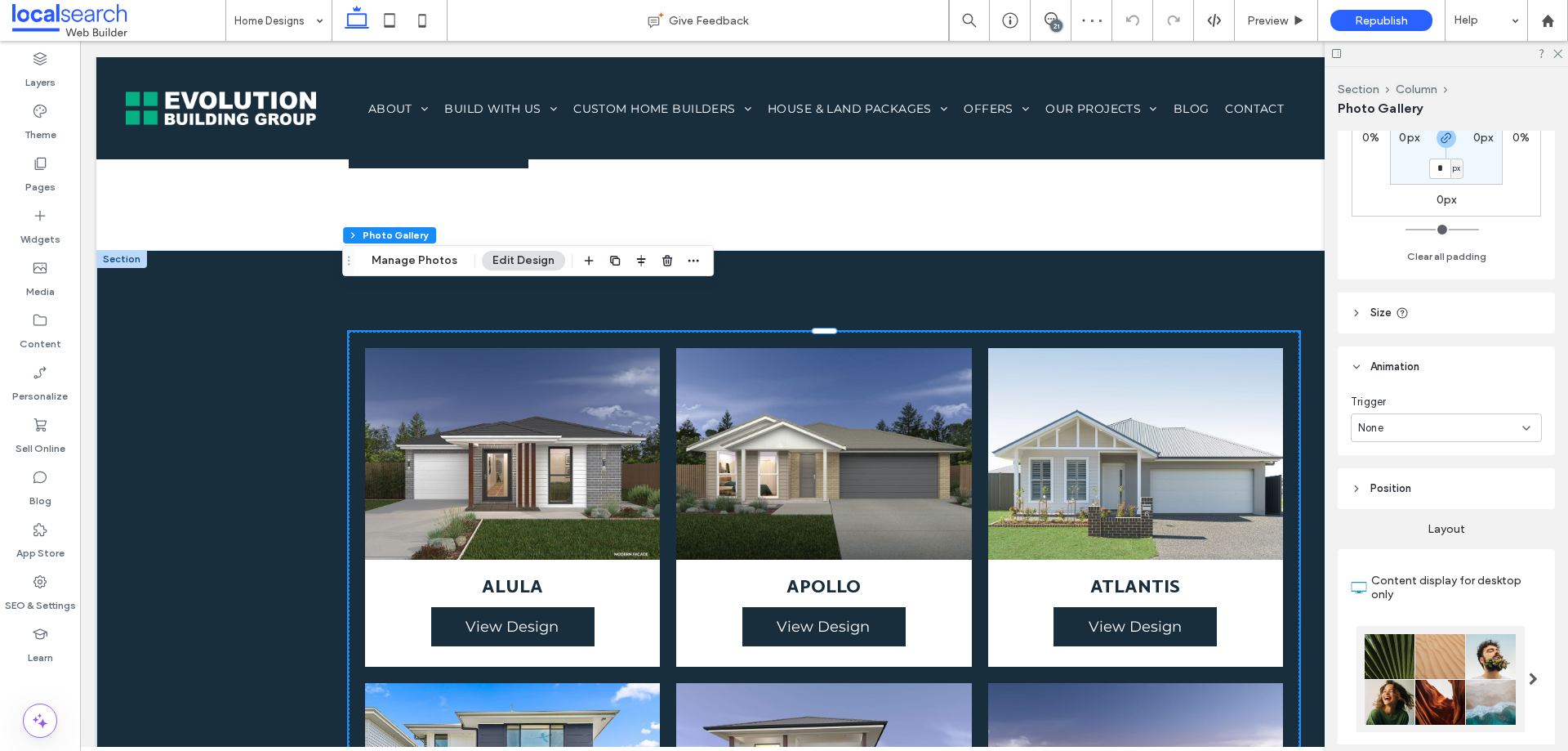
click at [1408, 320] on header "Size" at bounding box center [1447, 312] width 217 height 41
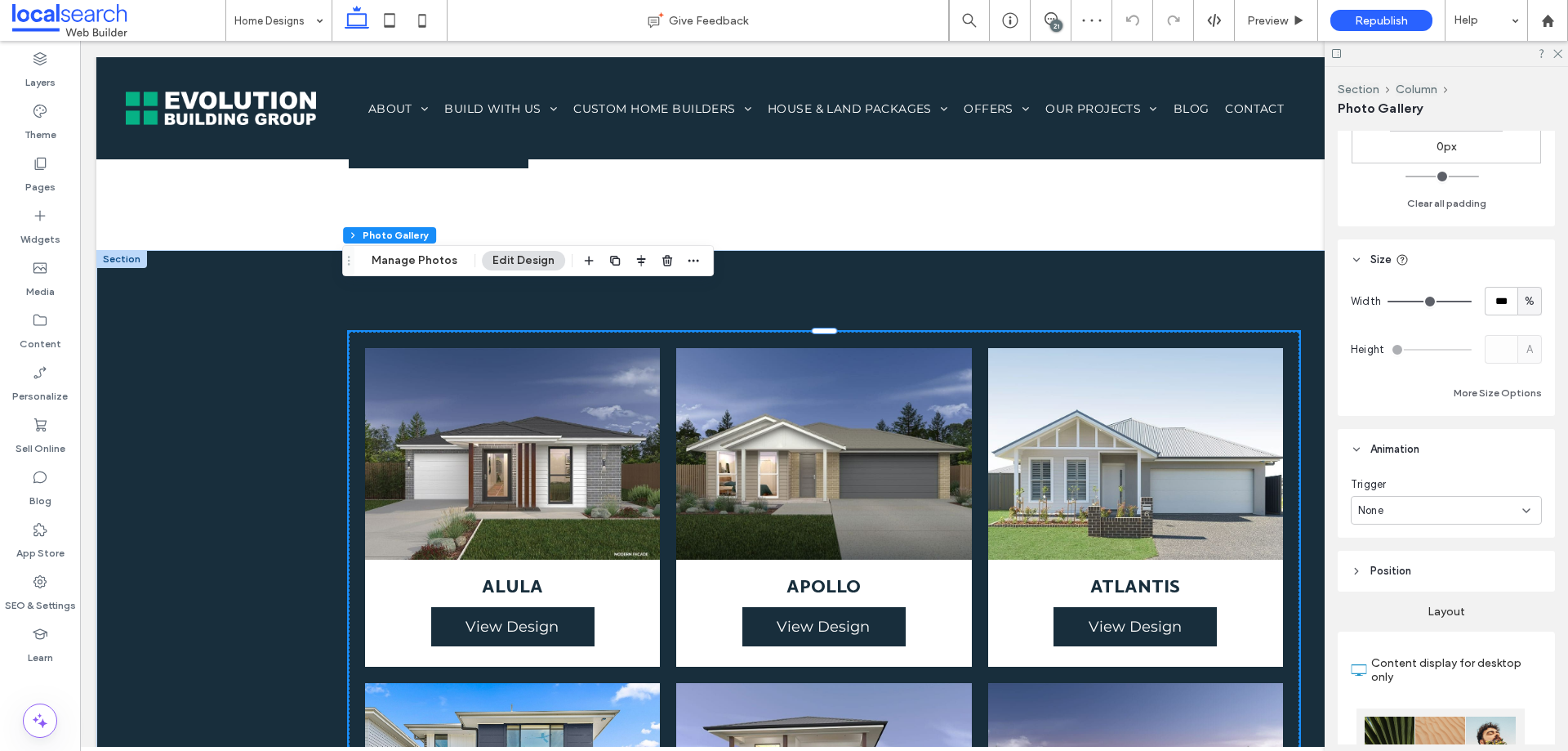
scroll to position [327, 0]
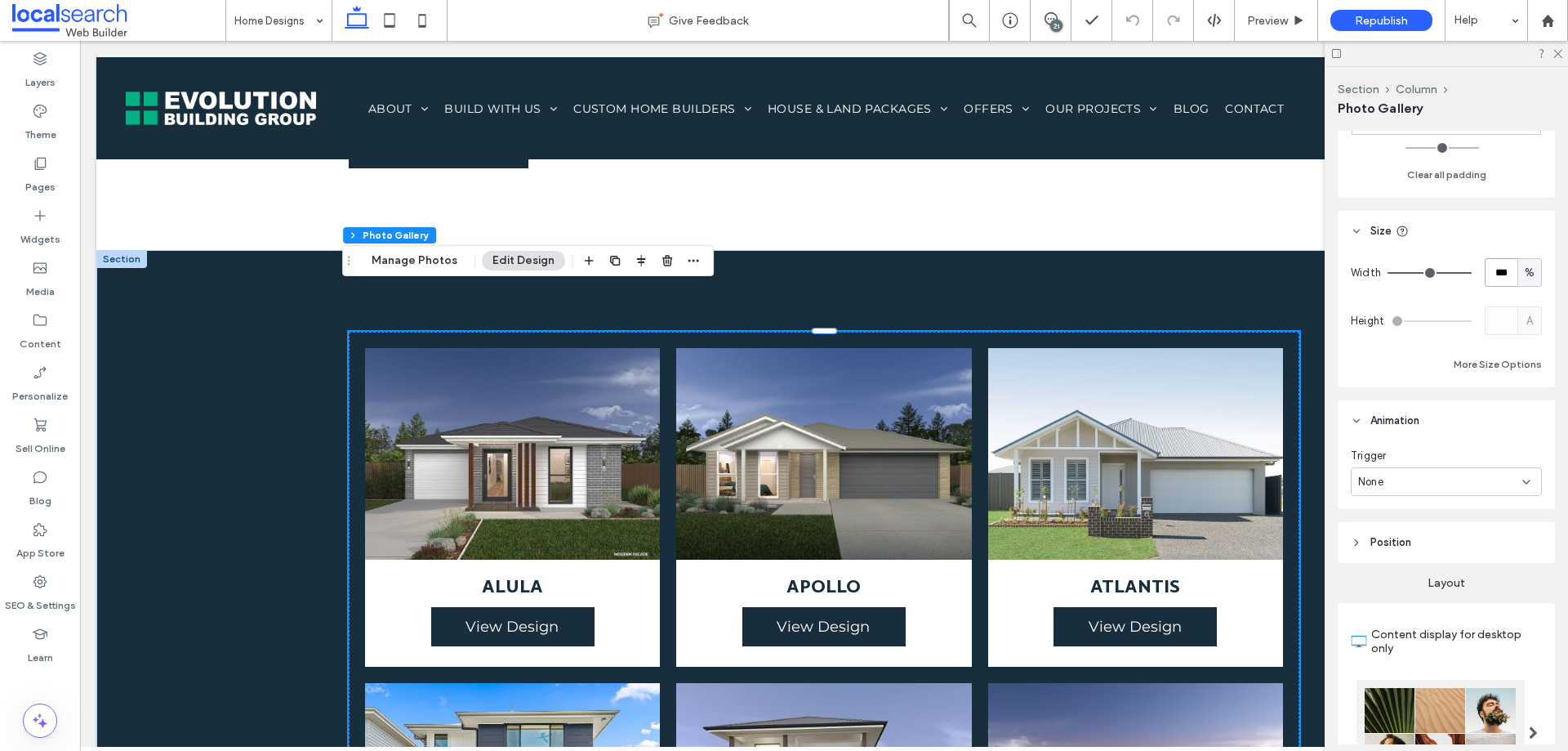
click at [1498, 278] on input "***" at bounding box center [1501, 272] width 33 height 28
type input "***"
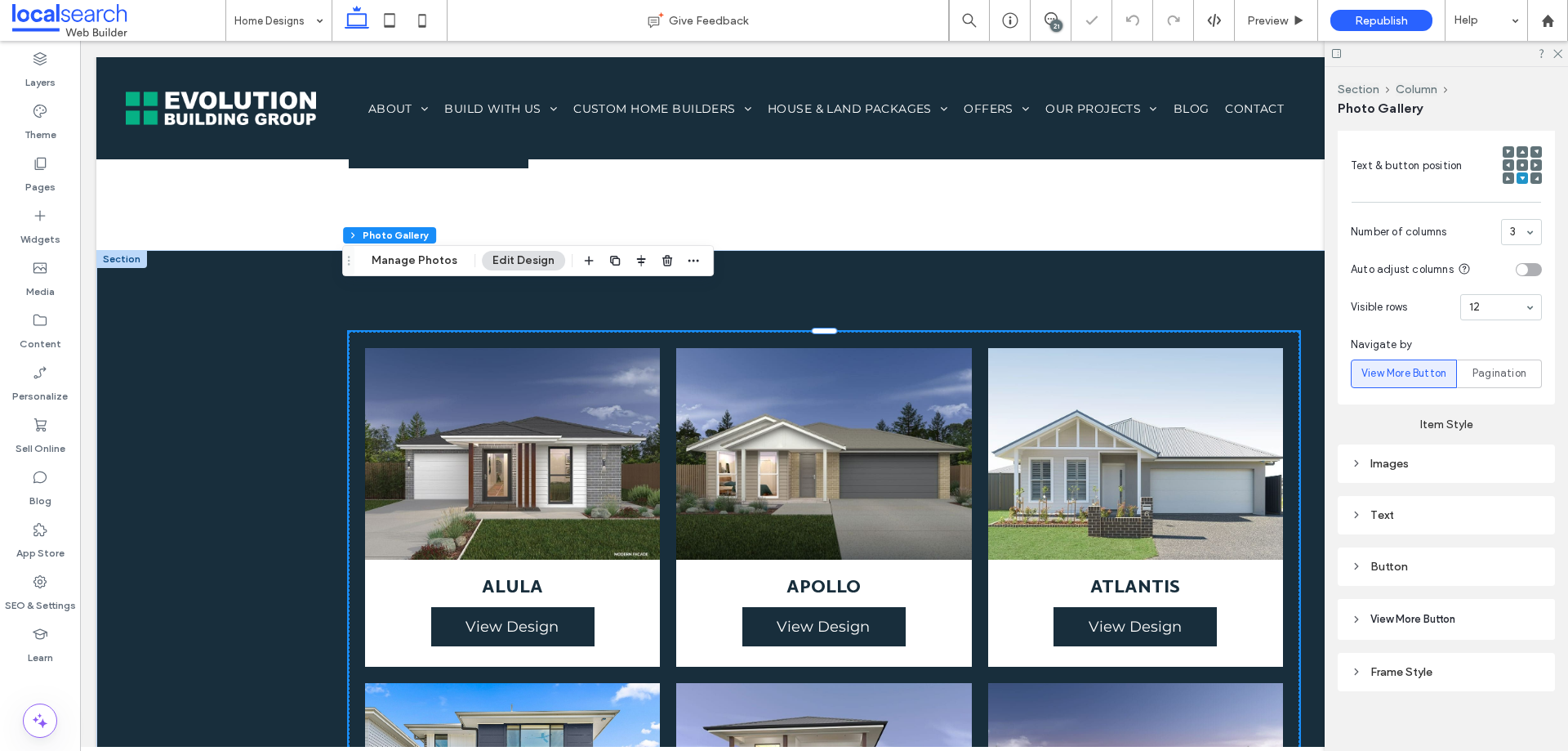
scroll to position [1165, 0]
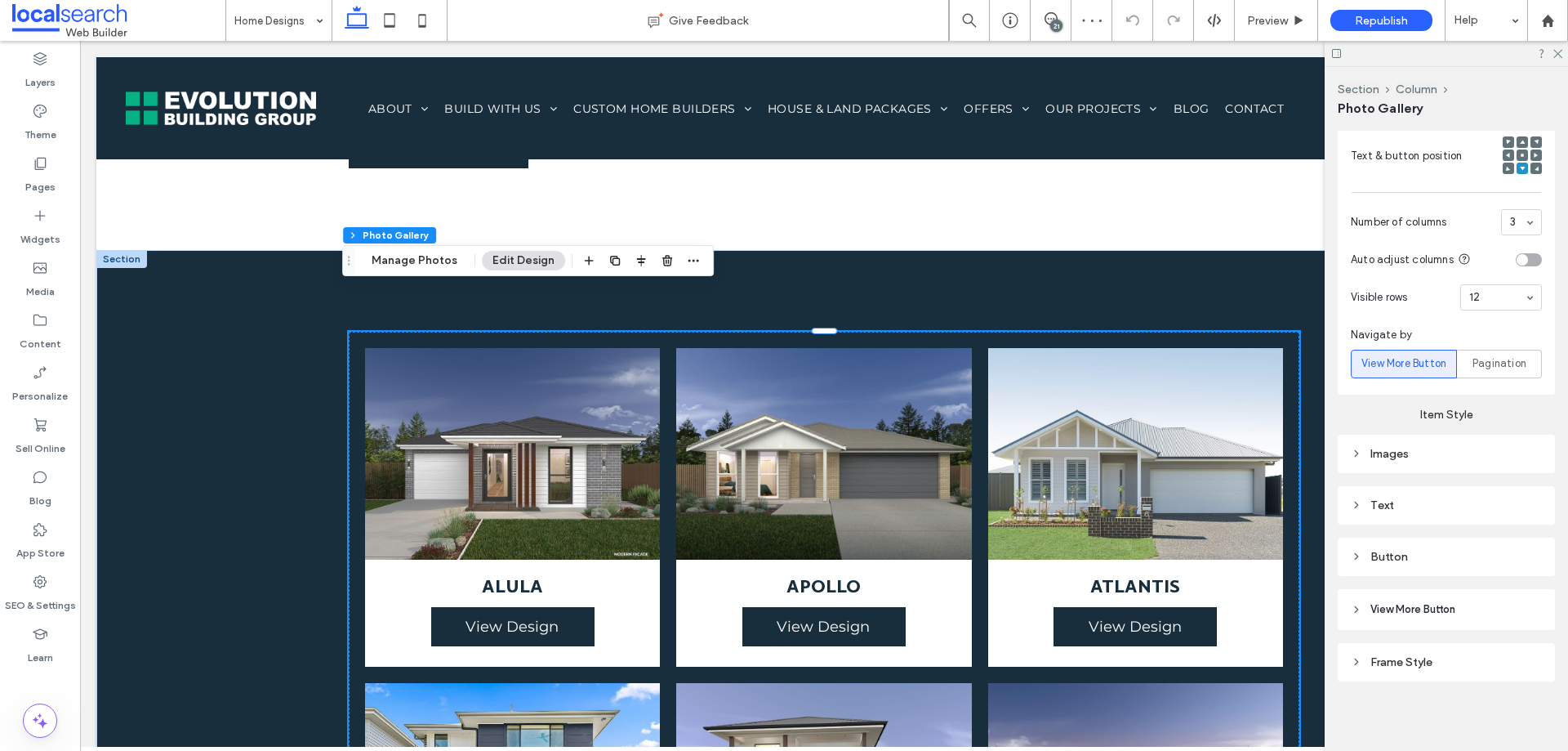
drag, startPoint x: 1433, startPoint y: 555, endPoint x: 1428, endPoint y: 569, distance: 14.9
click at [1432, 555] on div "Button" at bounding box center [1446, 556] width 191 height 14
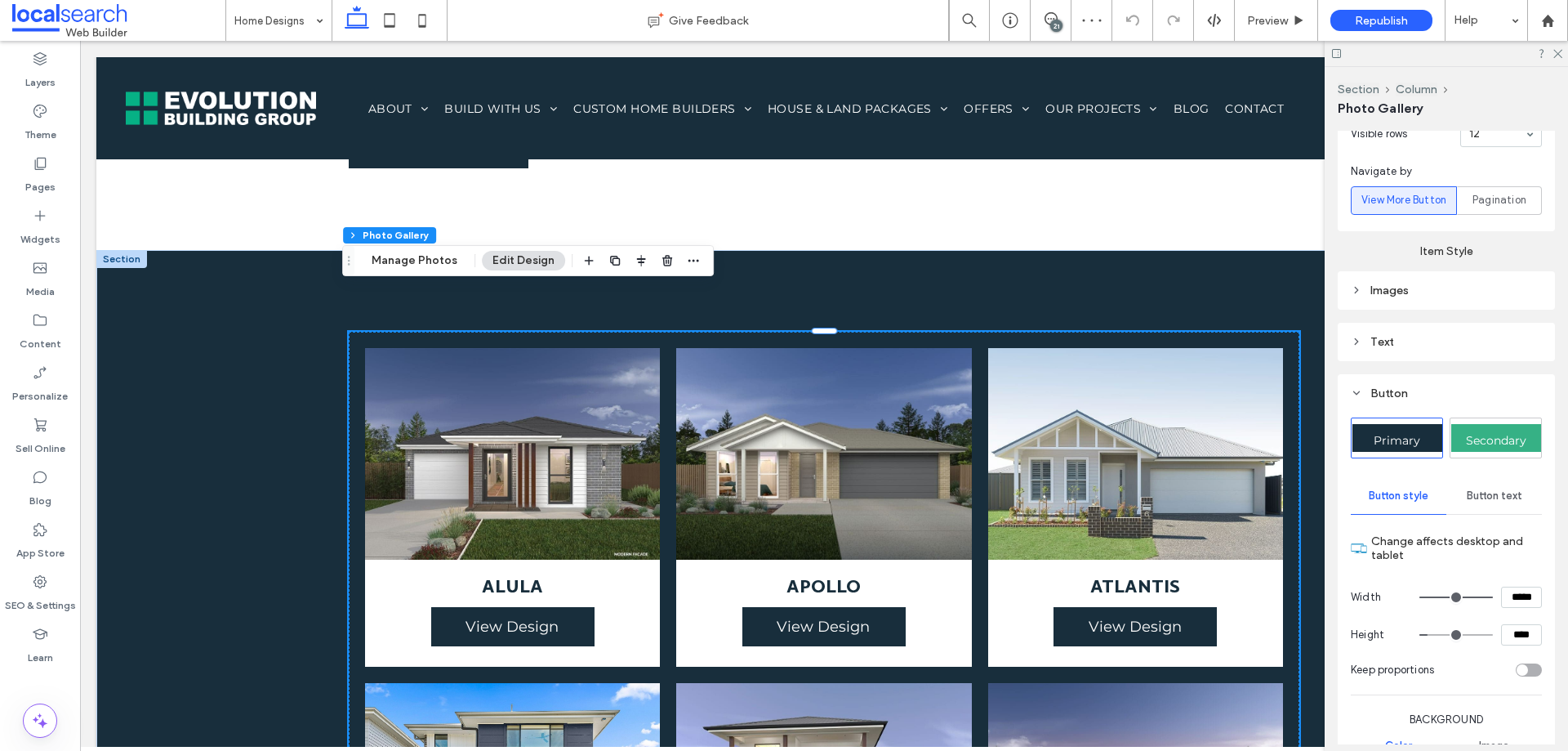
scroll to position [1410, 0]
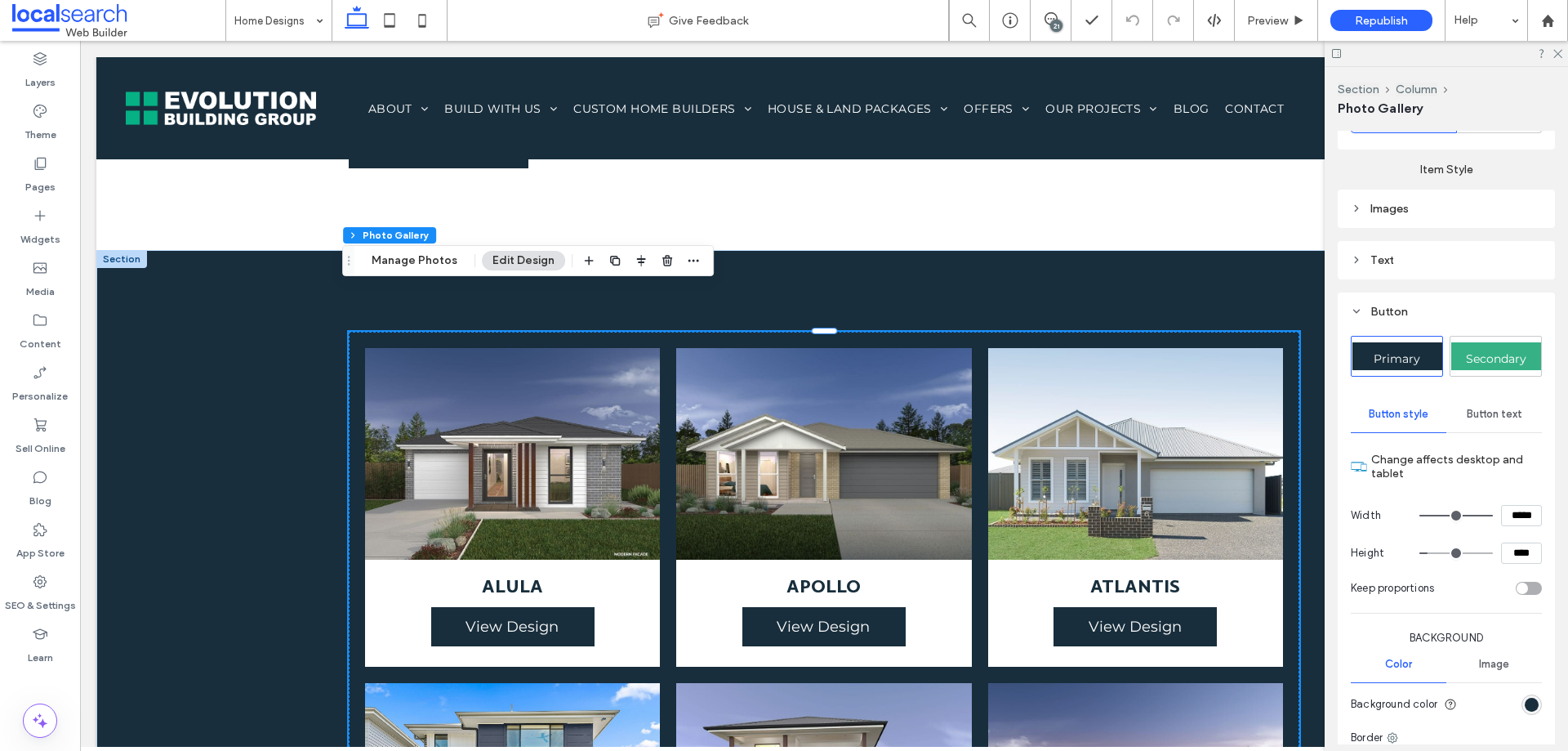
click at [1505, 514] on input "*****" at bounding box center [1521, 515] width 41 height 21
click at [1505, 515] on input "*****" at bounding box center [1521, 515] width 41 height 21
type input "***"
click at [1501, 577] on section "Keep proportions" at bounding box center [1446, 588] width 191 height 33
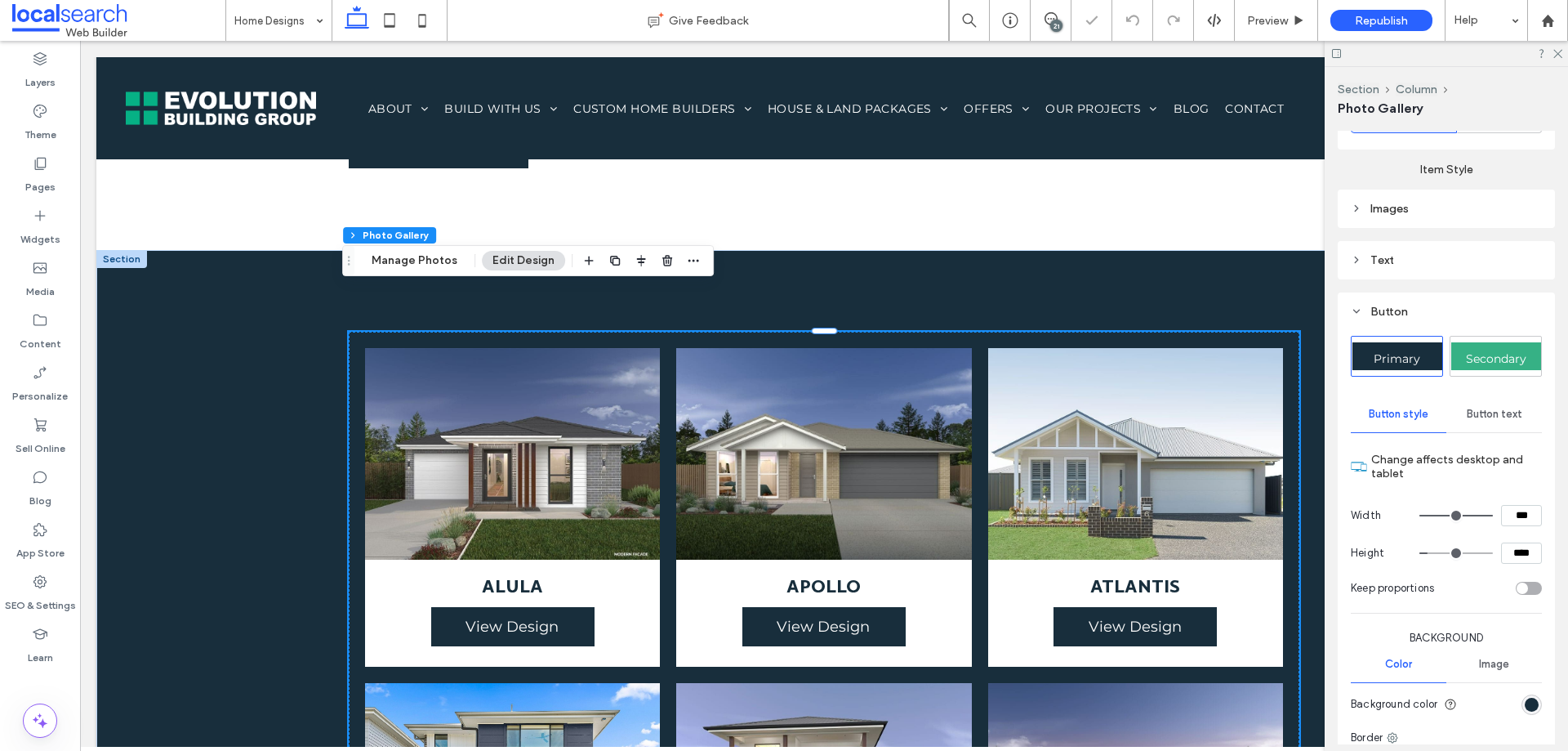
click at [1467, 601] on section "Keep proportions" at bounding box center [1446, 588] width 191 height 33
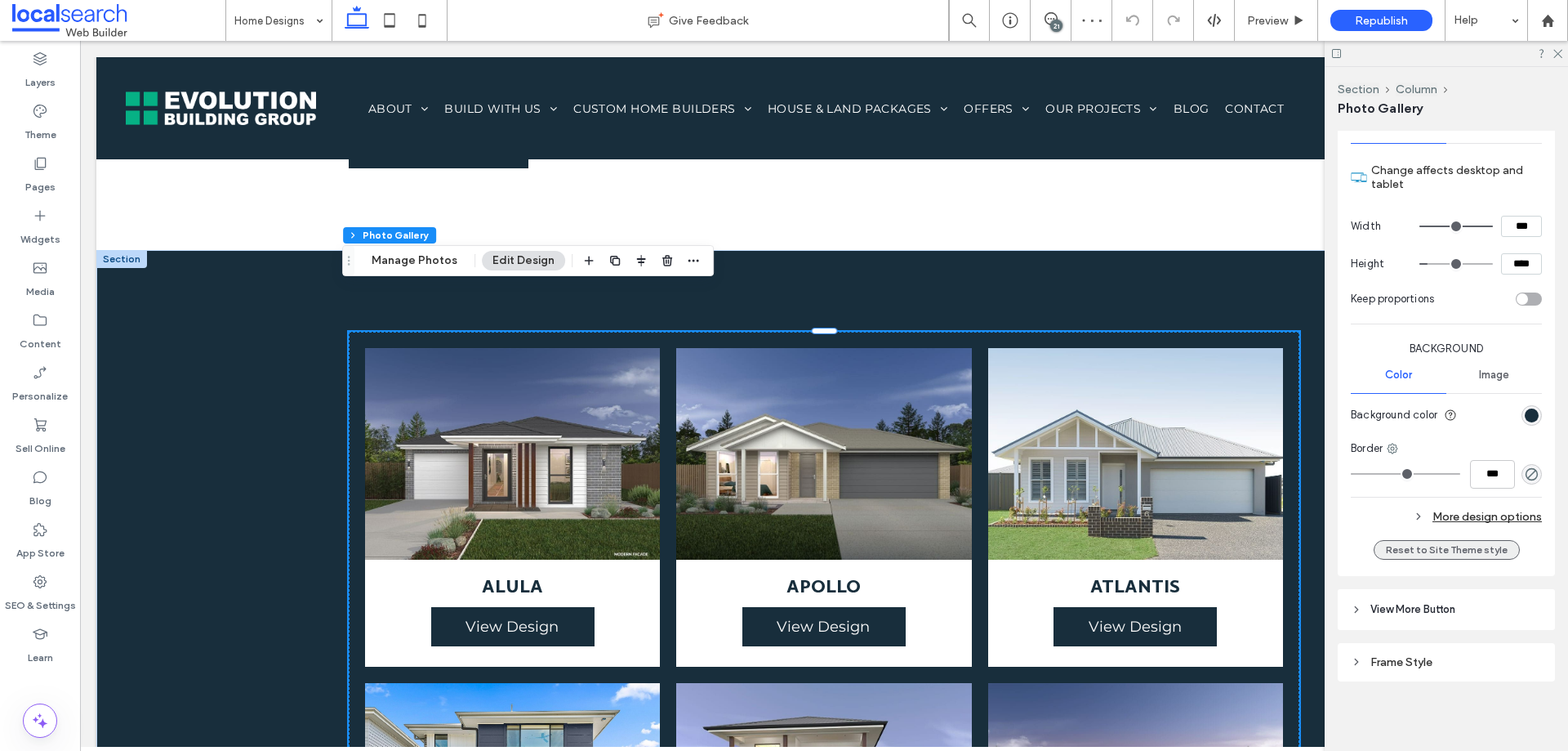
scroll to position [1700, 0]
type input "*"
click at [1382, 473] on input "range" at bounding box center [1405, 472] width 110 height 2
type input "***"
type input "*"
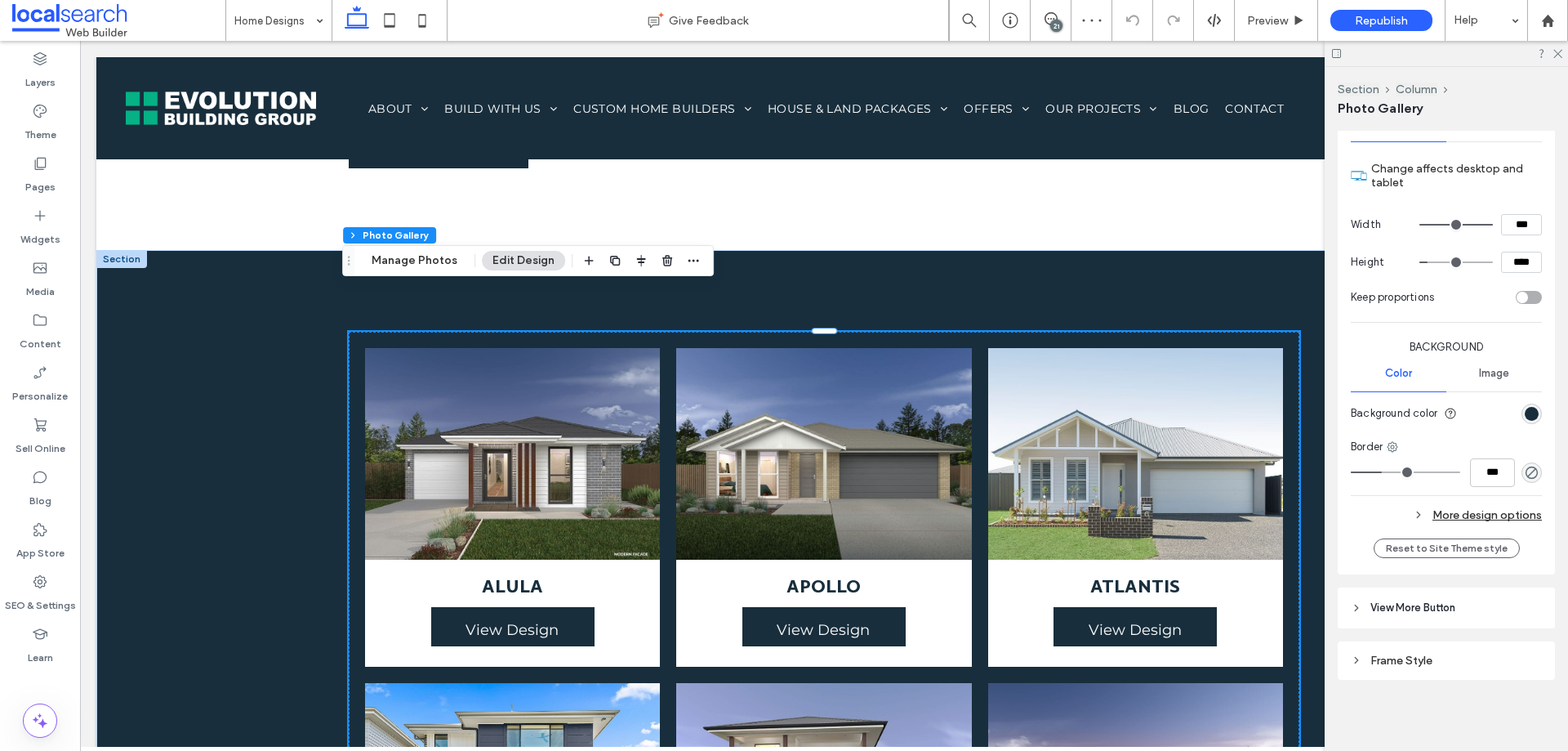
type input "***"
type input "*"
type input "***"
type input "*"
type input "***"
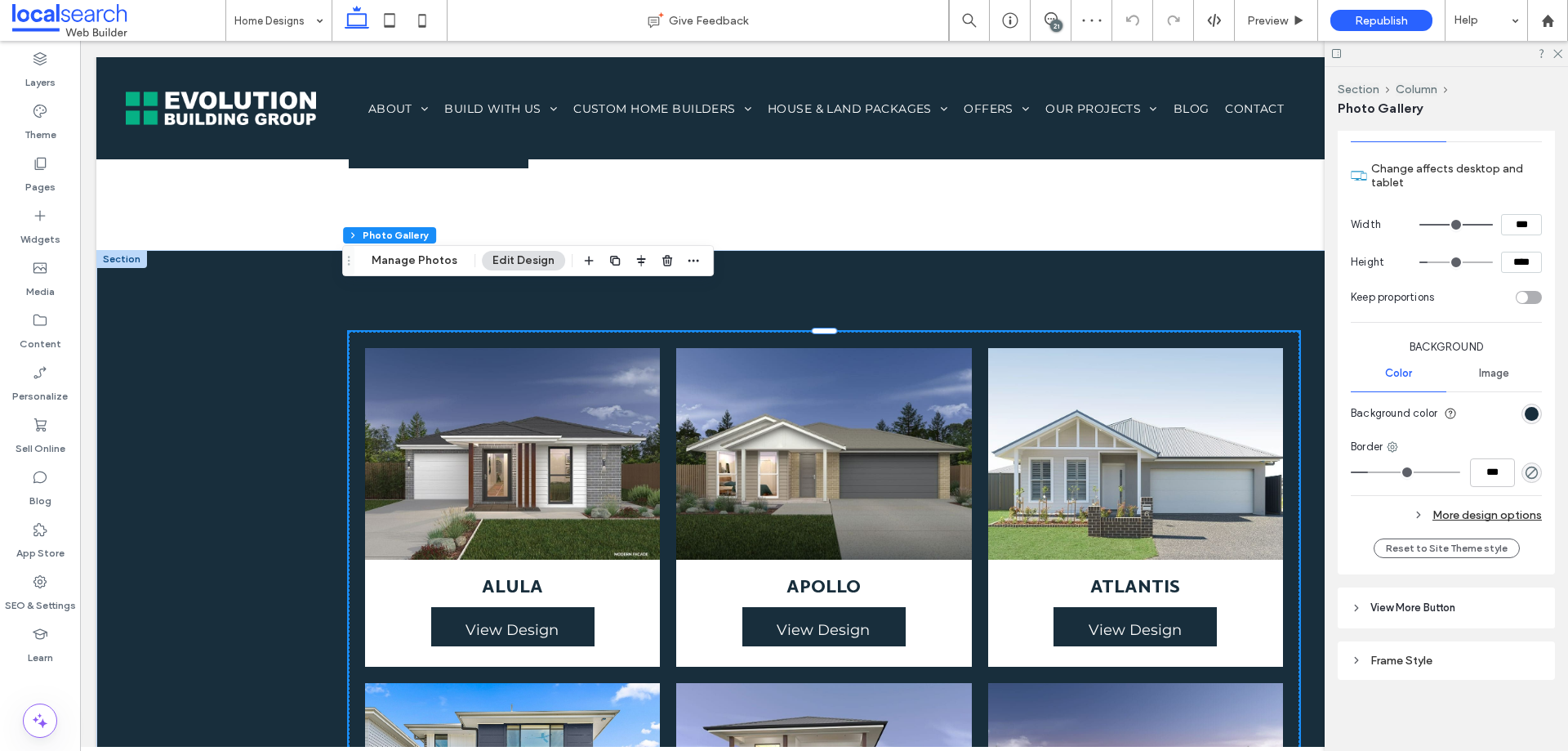
type input "*"
type input "***"
type input "*"
type input "***"
type input "*"
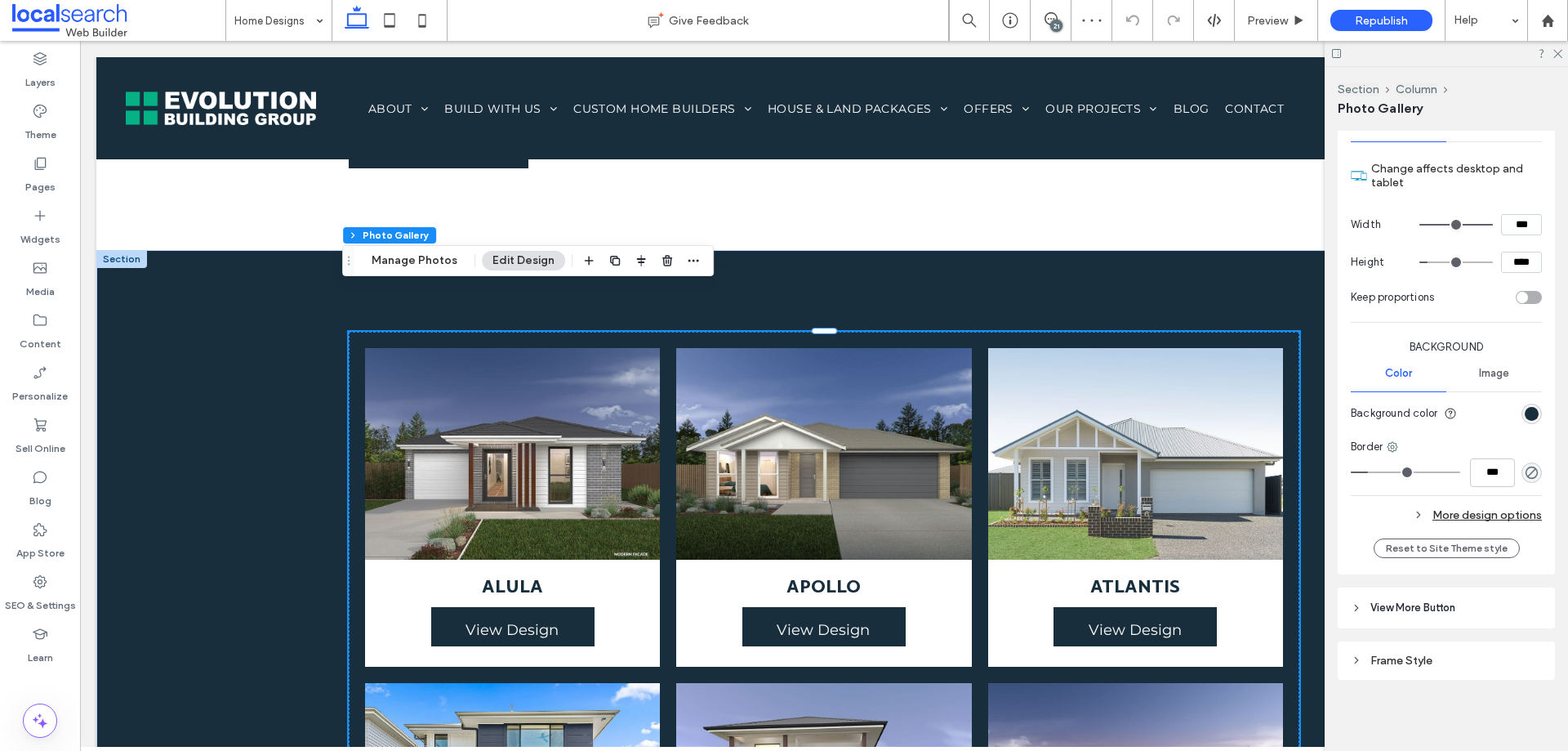
type input "***"
type input "*"
type input "***"
type input "*"
type input "***"
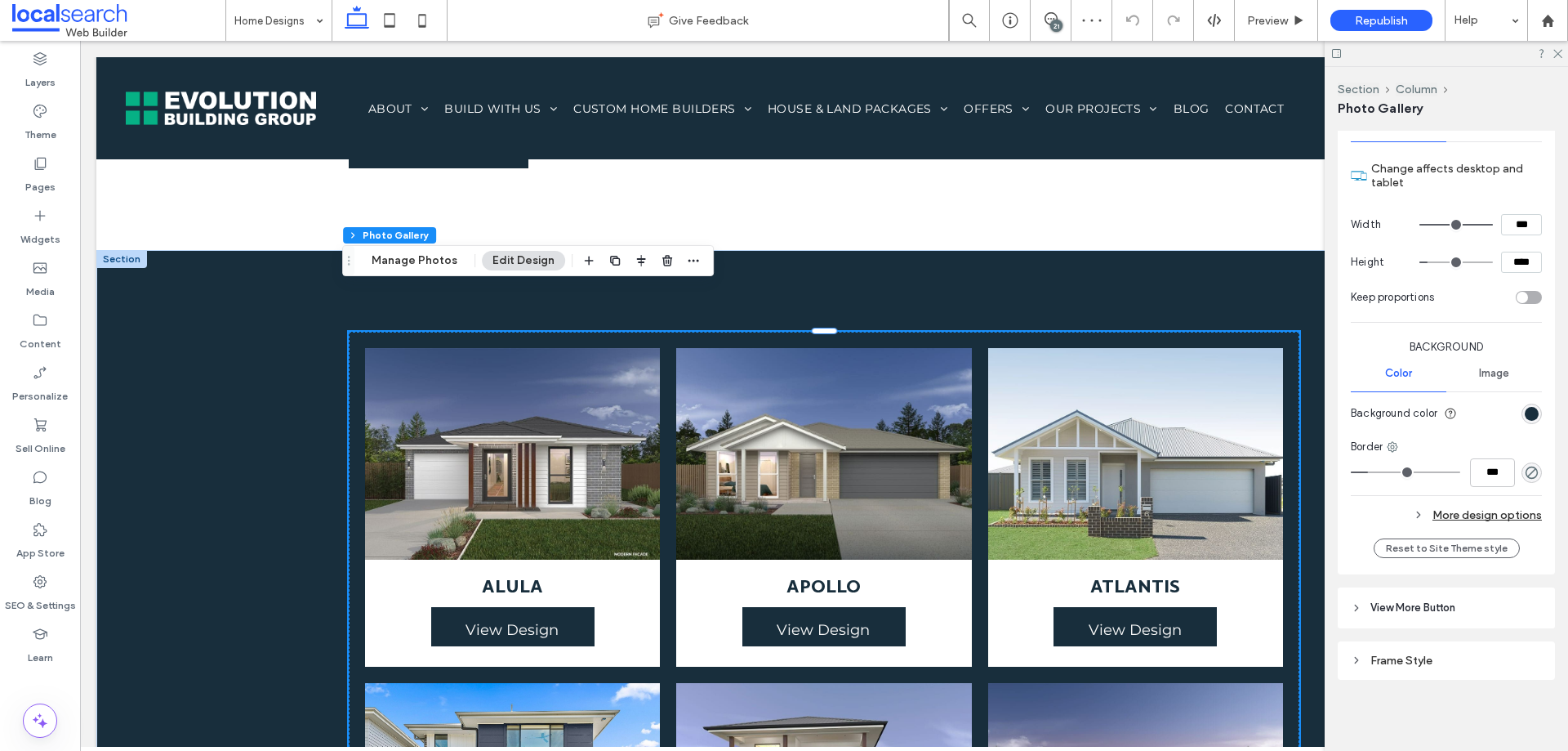
type input "**"
type input "****"
drag, startPoint x: 1365, startPoint y: 466, endPoint x: 1394, endPoint y: 467, distance: 29.0
click at [1394, 471] on input "range" at bounding box center [1405, 472] width 110 height 2
type input "**"
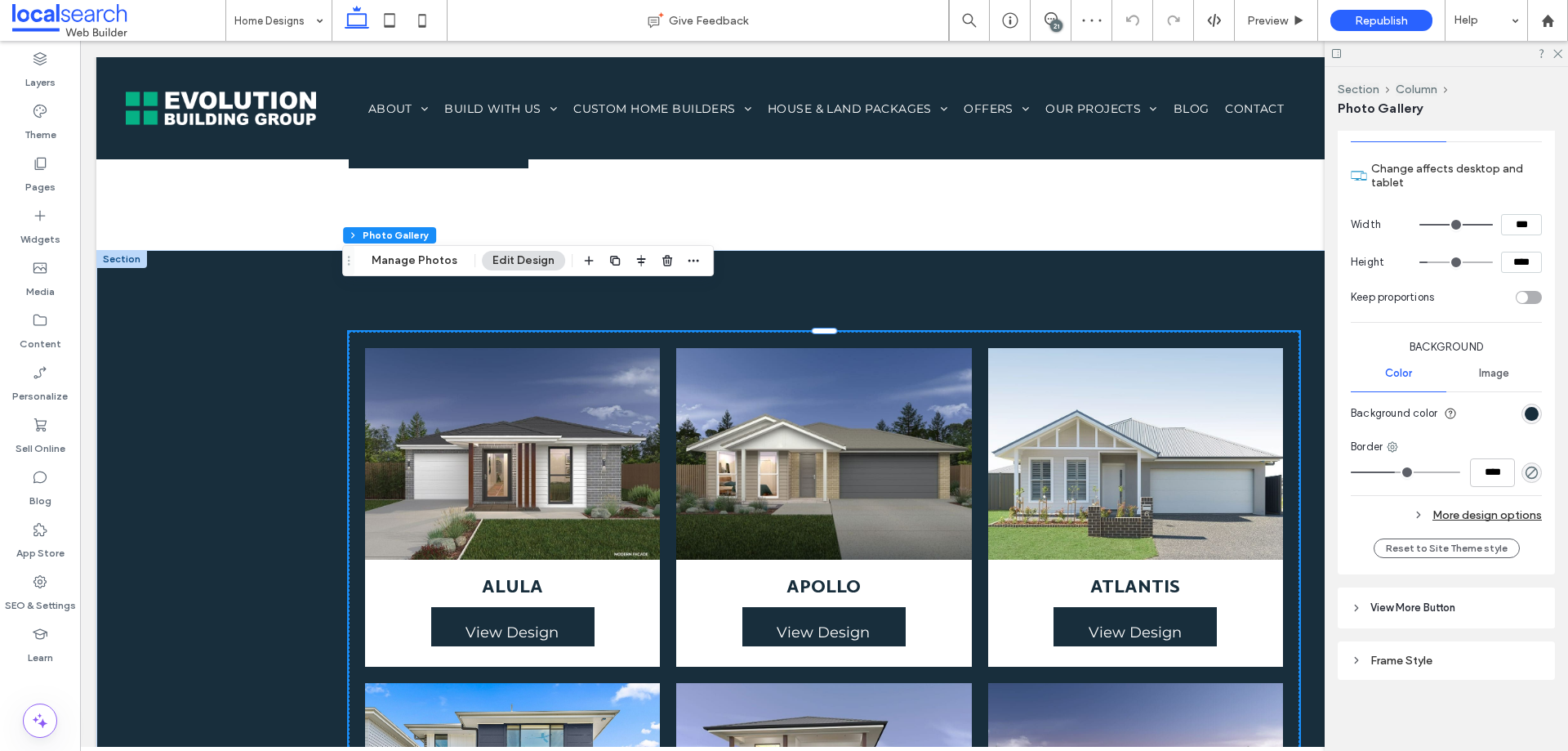
type input "****"
type input "**"
type input "****"
type input "*"
type input "***"
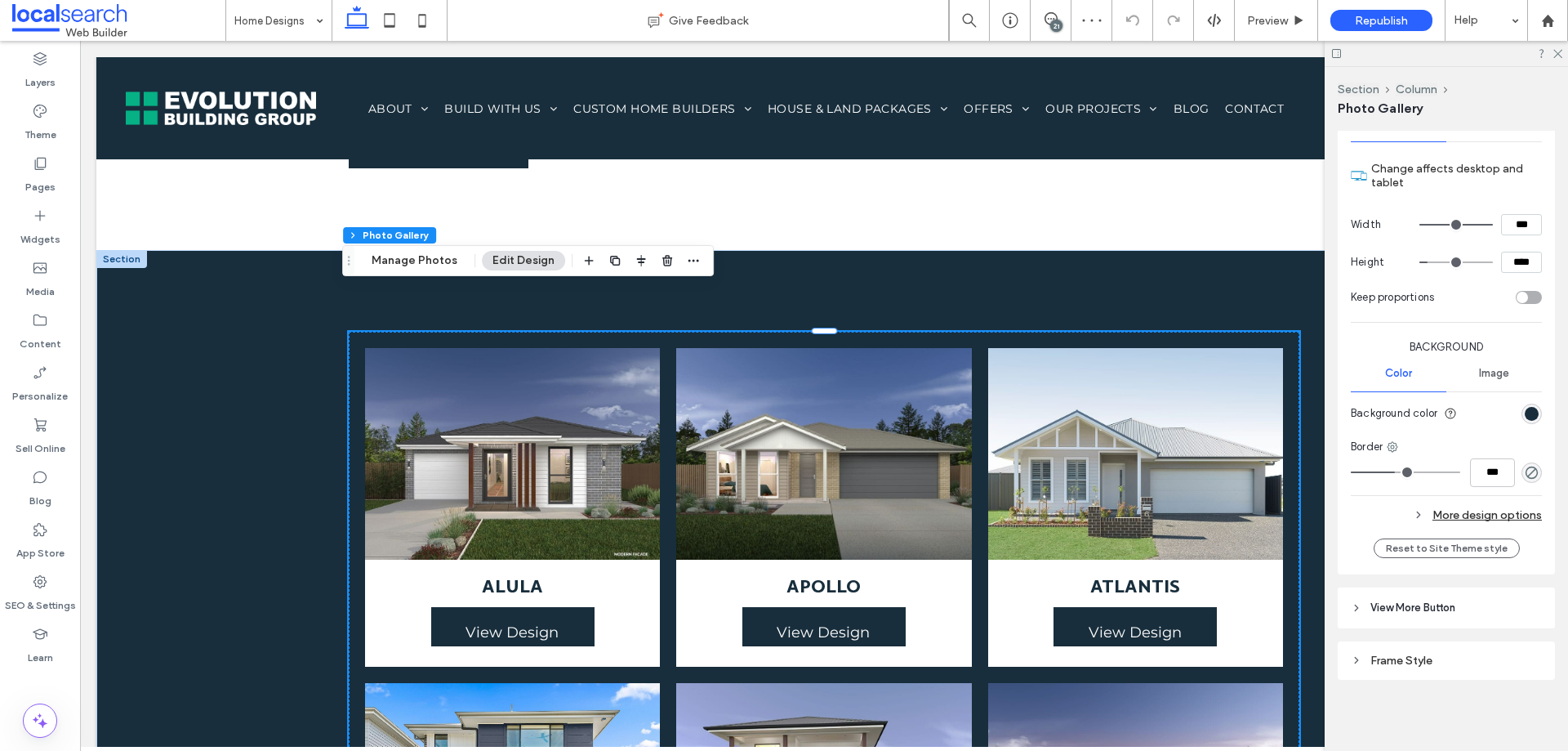
type input "*"
type input "***"
type input "*"
type input "***"
type input "*"
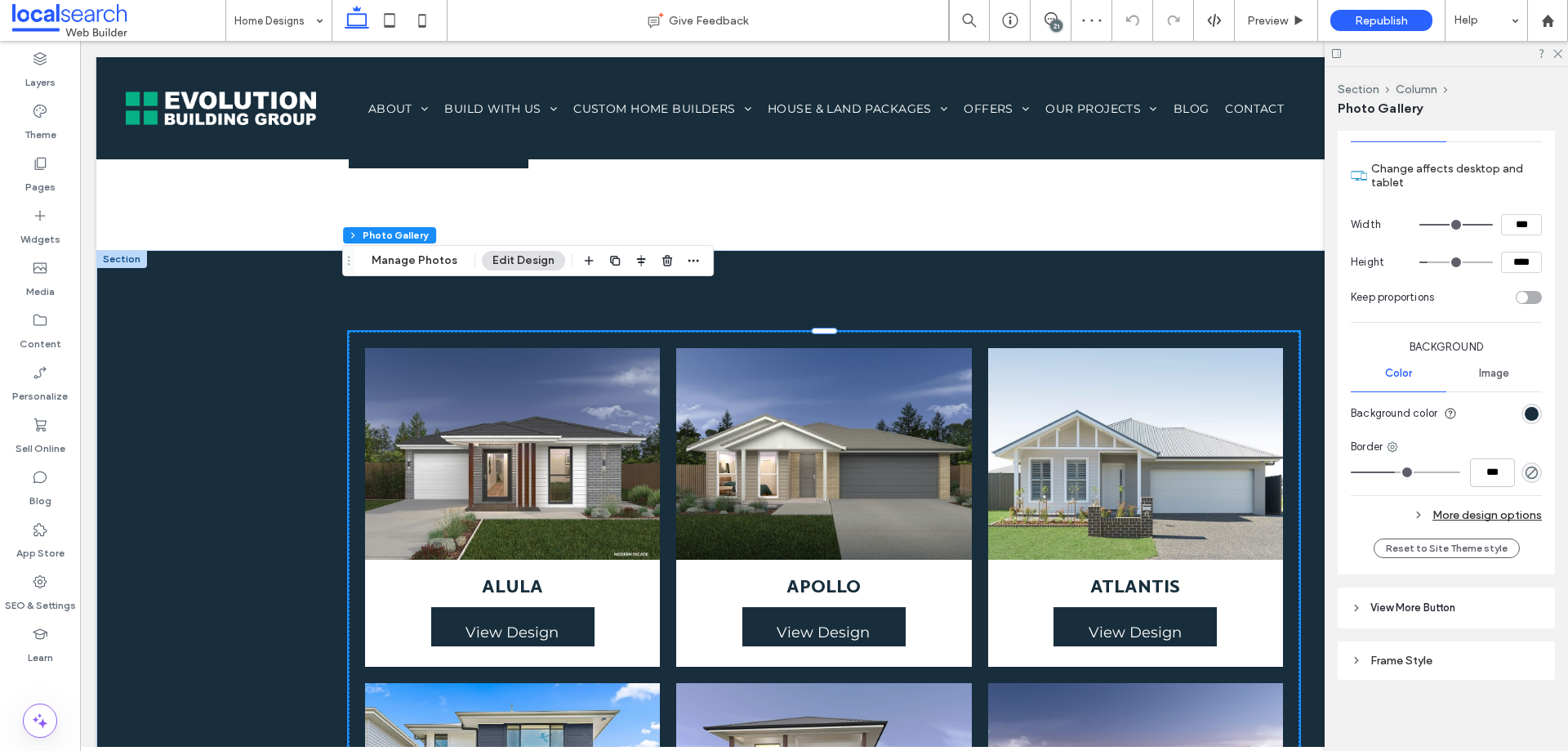
type input "***"
type input "*"
type input "***"
type input "*"
type input "***"
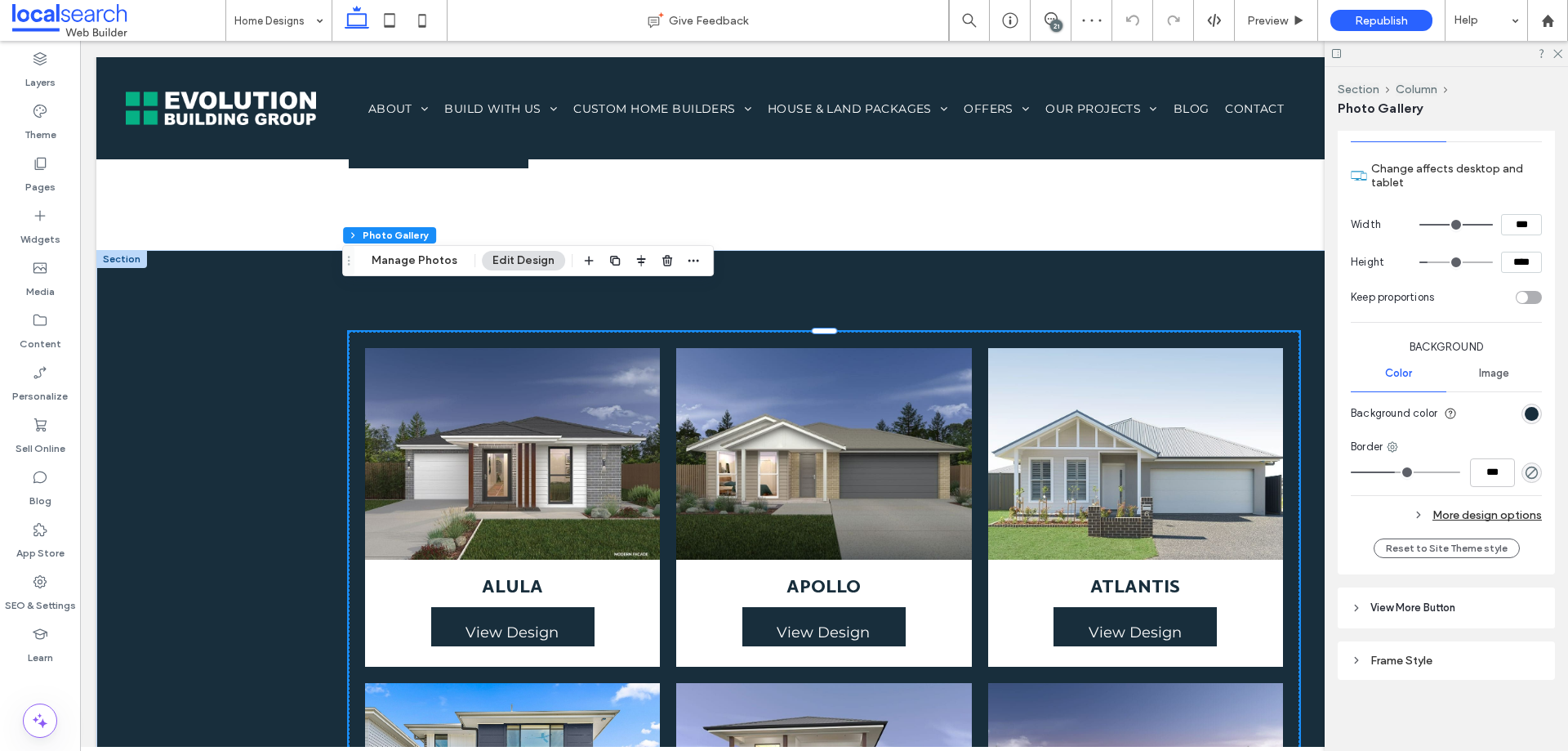
type input "*"
type input "***"
type input "*"
type input "***"
type input "*"
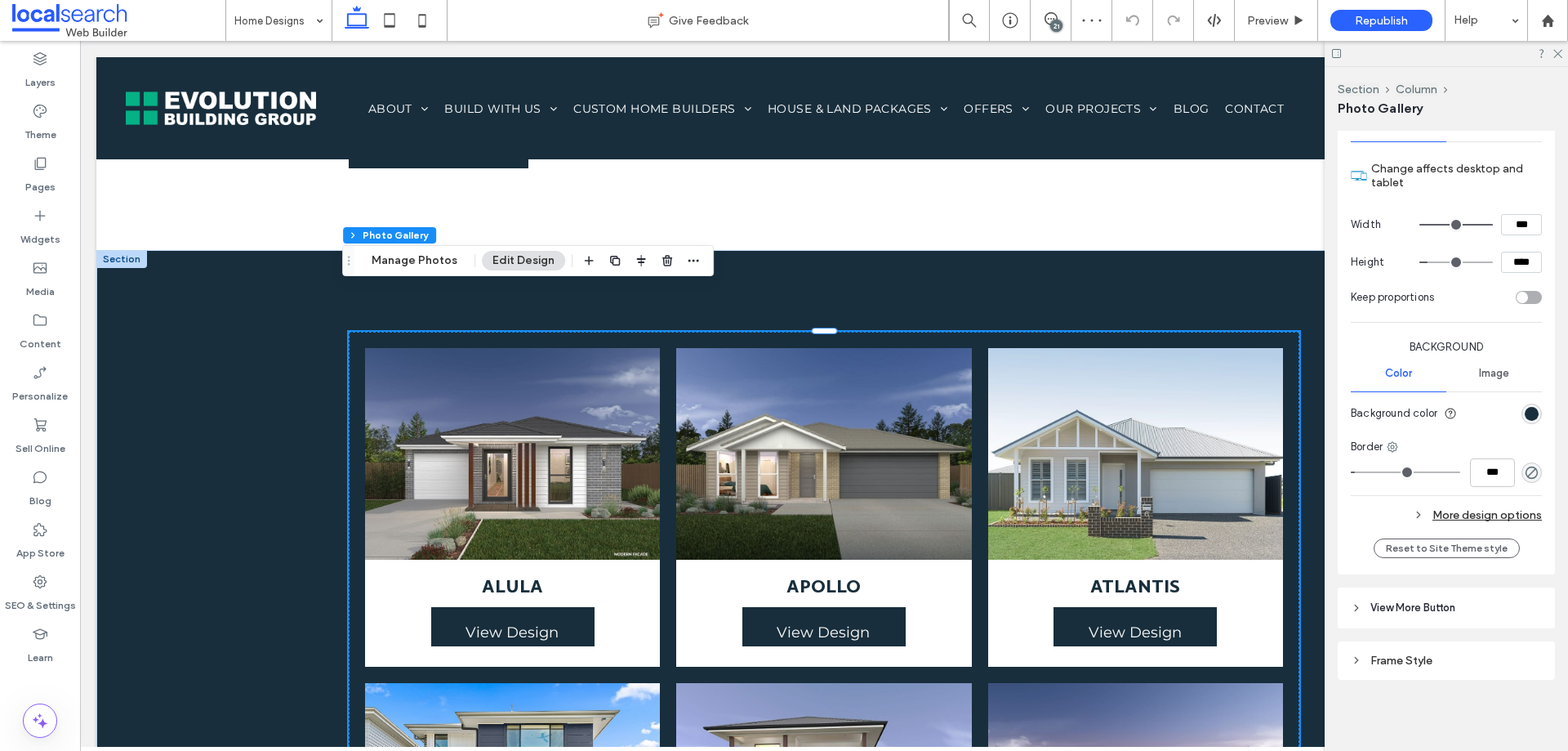
type input "***"
type input "*"
type input "***"
drag, startPoint x: 1397, startPoint y: 469, endPoint x: 1310, endPoint y: 469, distance: 87.0
click at [1351, 471] on input "range" at bounding box center [1405, 472] width 110 height 2
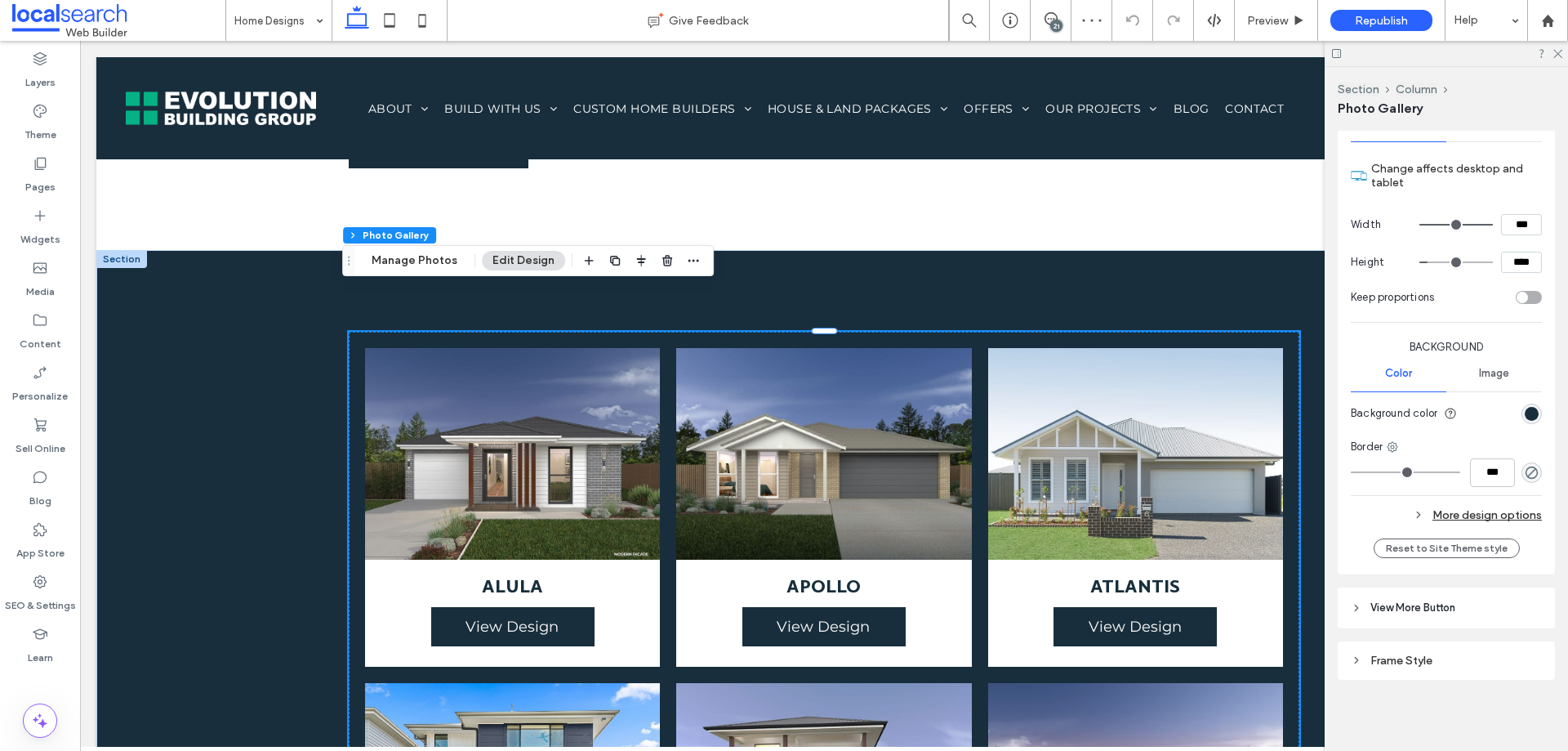
type input "*"
type input "***"
type input "*"
type input "***"
type input "*"
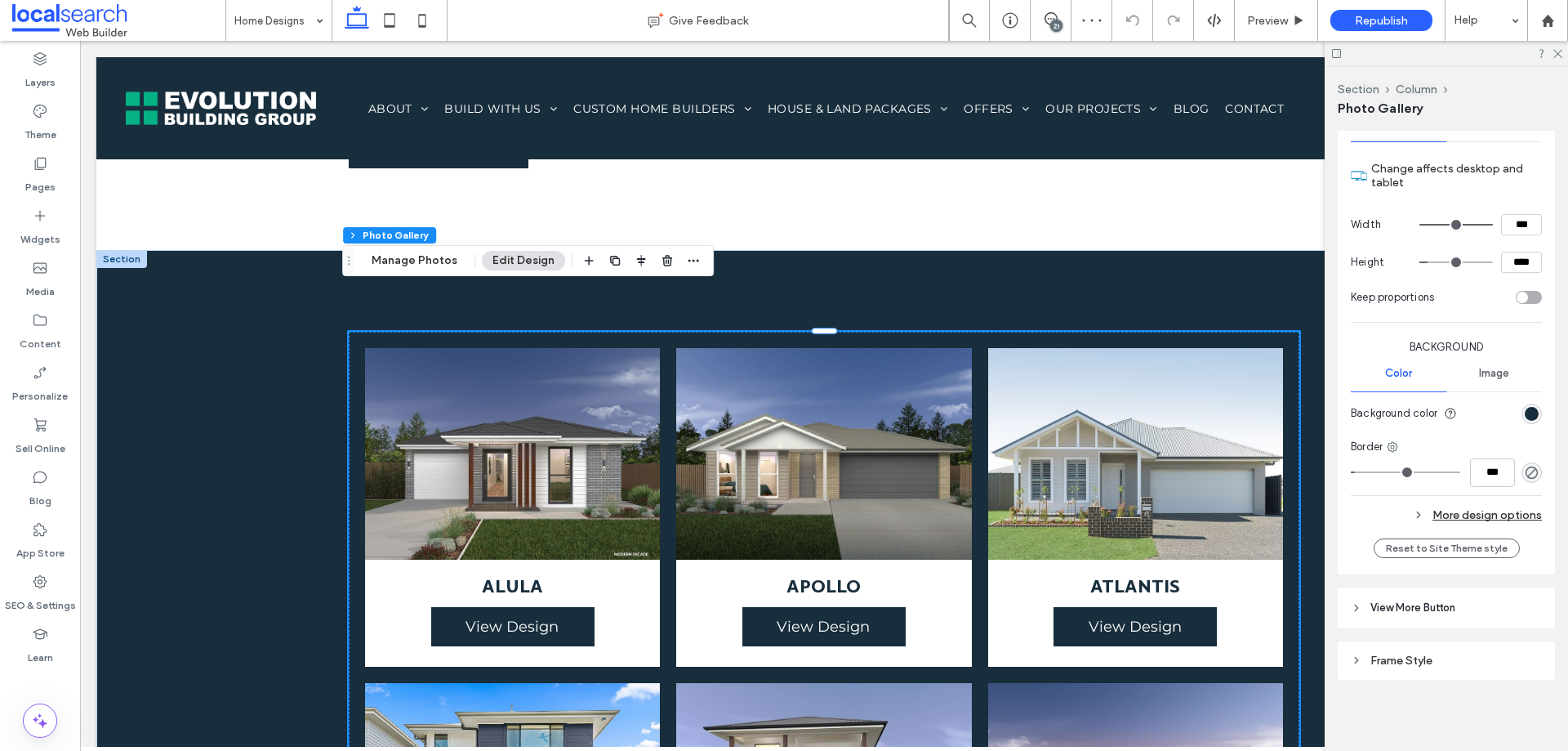
type input "***"
type input "*"
type input "***"
type input "*"
type input "***"
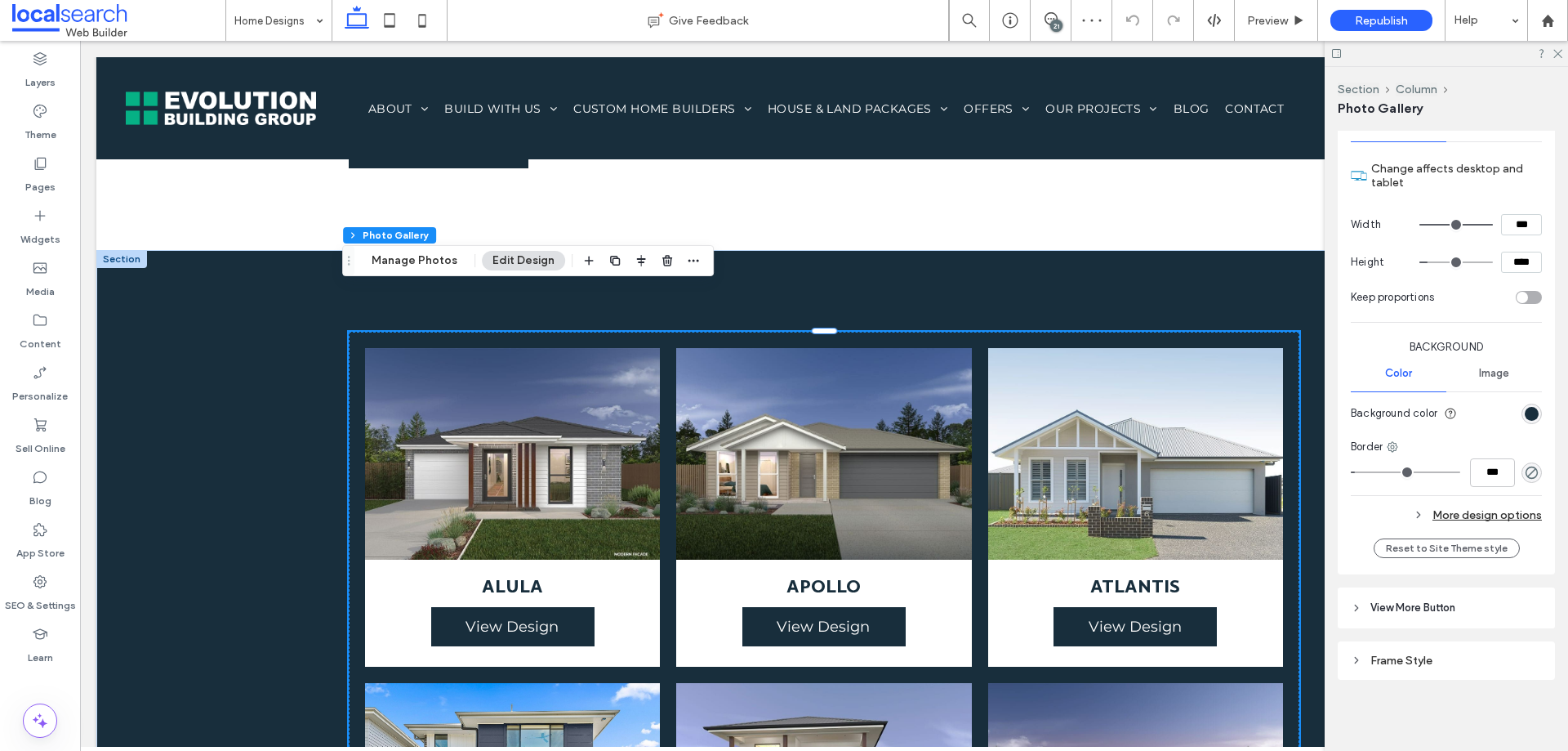
drag, startPoint x: 1361, startPoint y: 472, endPoint x: 1374, endPoint y: 473, distance: 13.0
click at [1374, 473] on input "range" at bounding box center [1405, 472] width 110 height 2
type input "*"
type input "***"
type input "*"
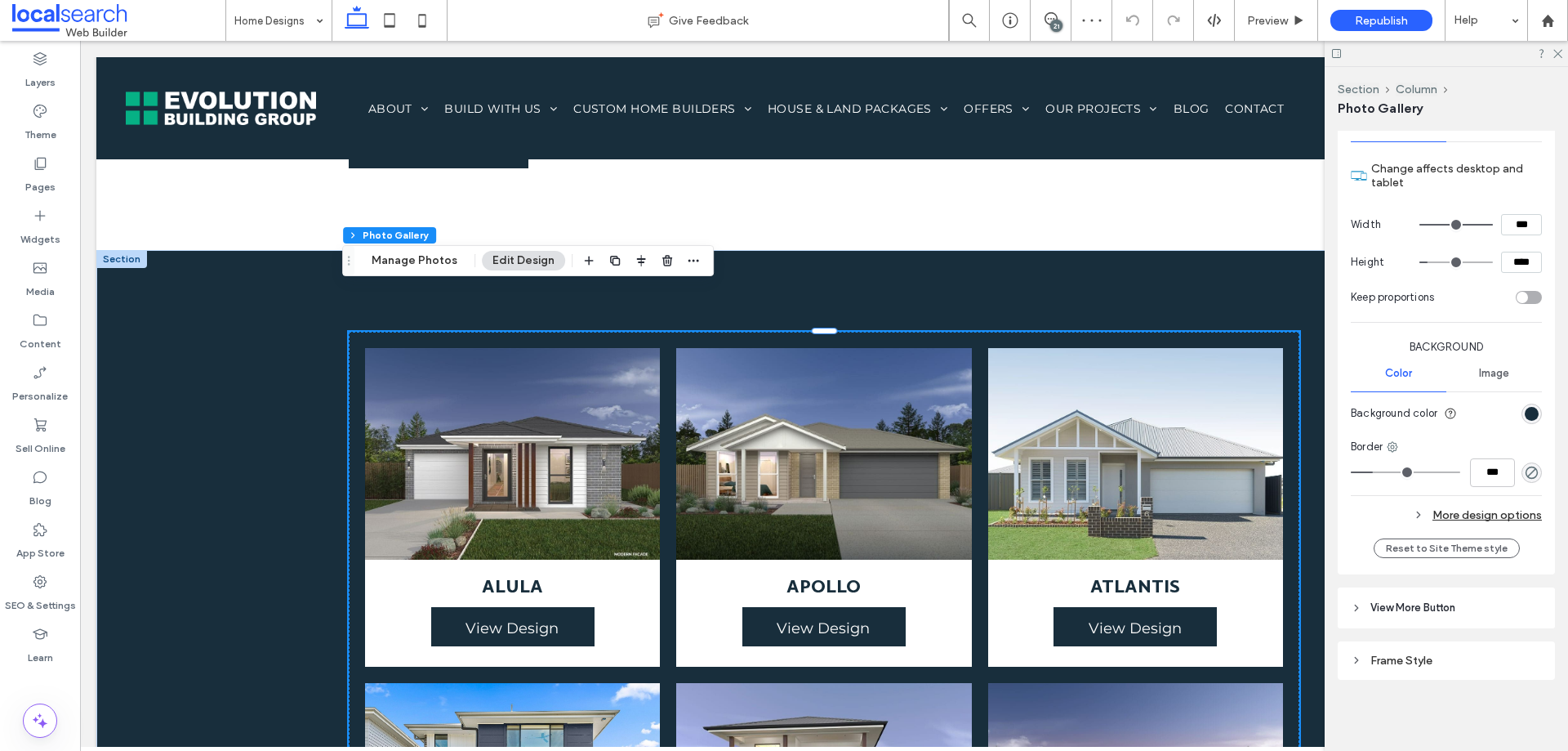
type input "***"
type input "*"
type input "***"
drag, startPoint x: 1374, startPoint y: 473, endPoint x: 1280, endPoint y: 469, distance: 94.1
type input "*"
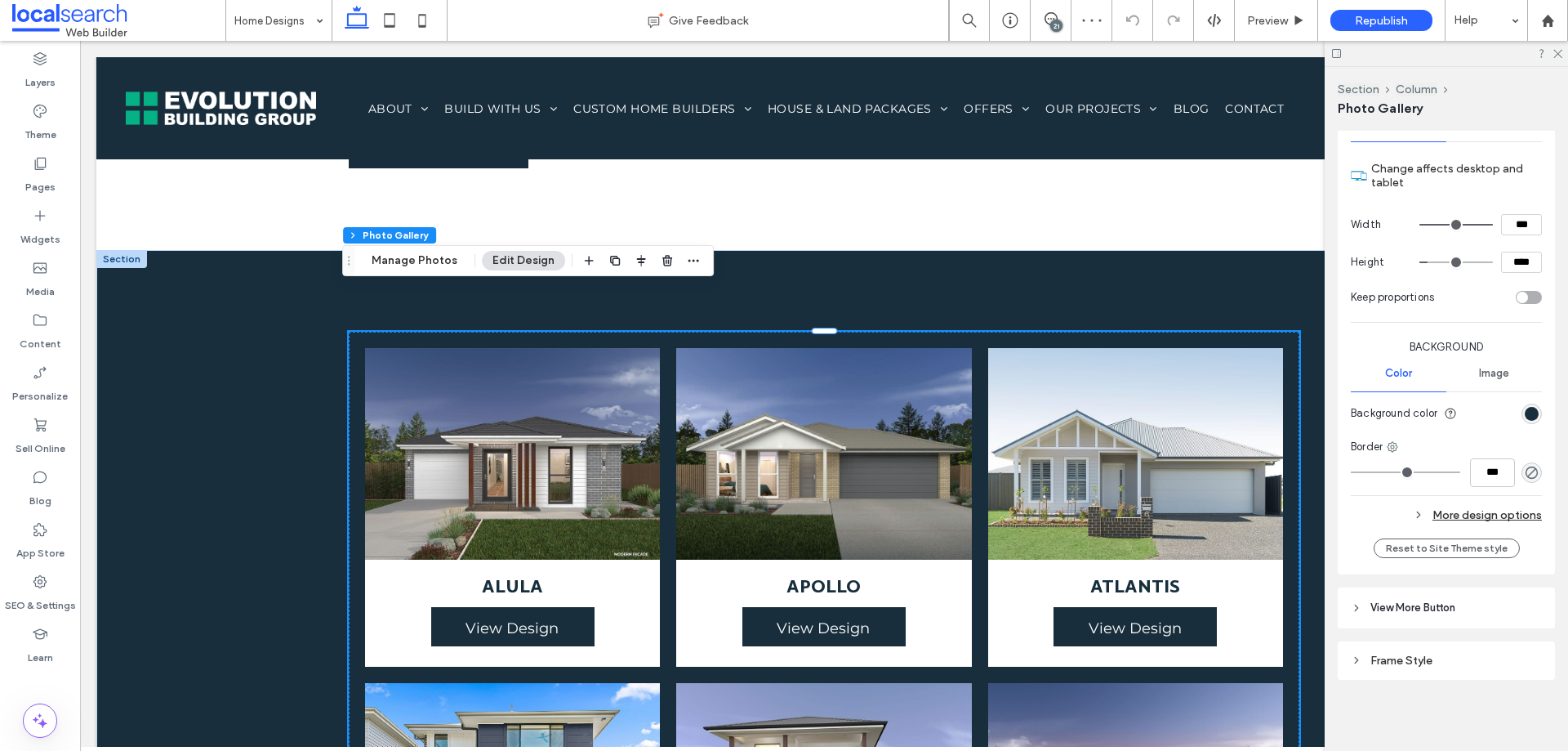
click at [1351, 471] on input "range" at bounding box center [1405, 472] width 110 height 2
click at [1433, 591] on header "View More Button" at bounding box center [1447, 608] width 217 height 41
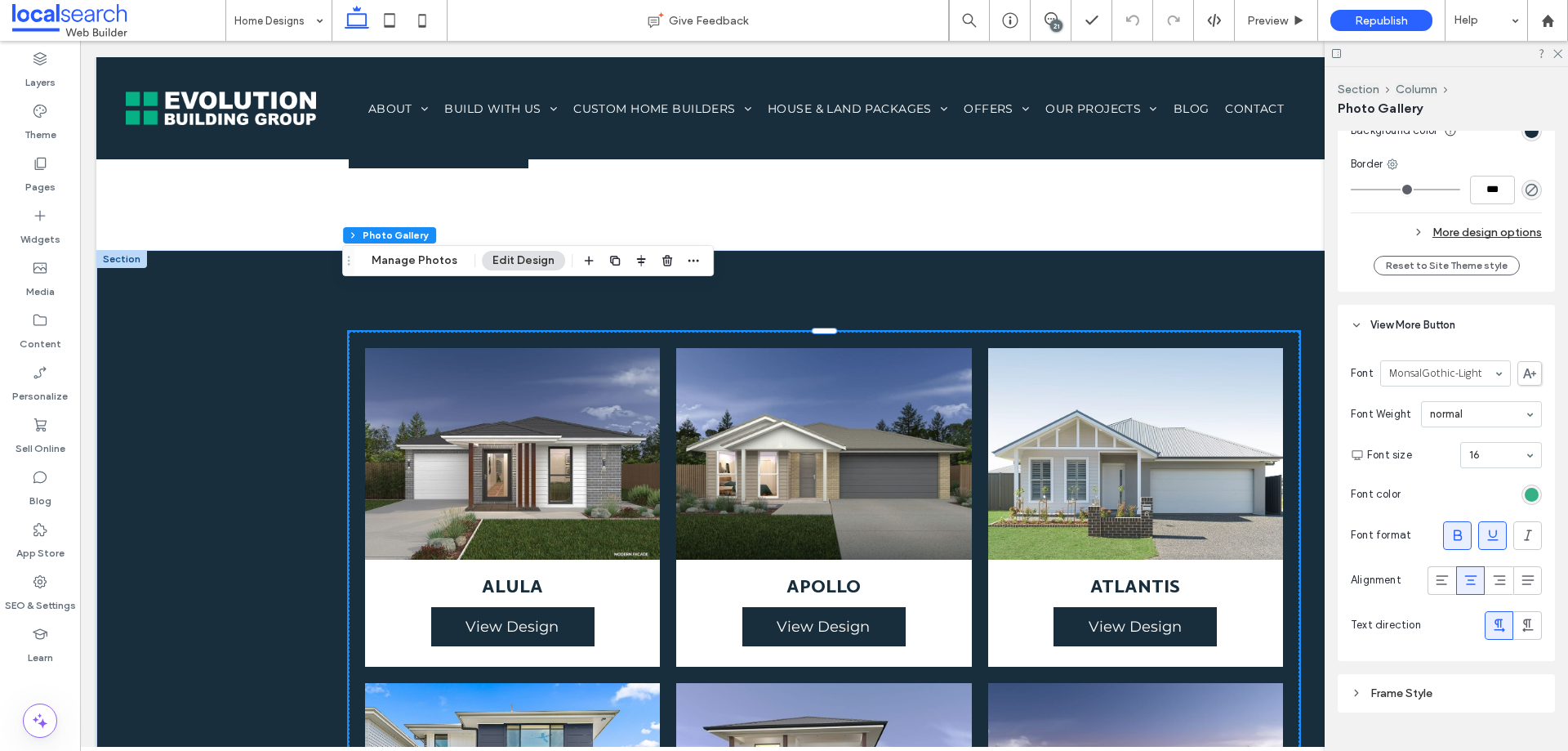
scroll to position [2016, 0]
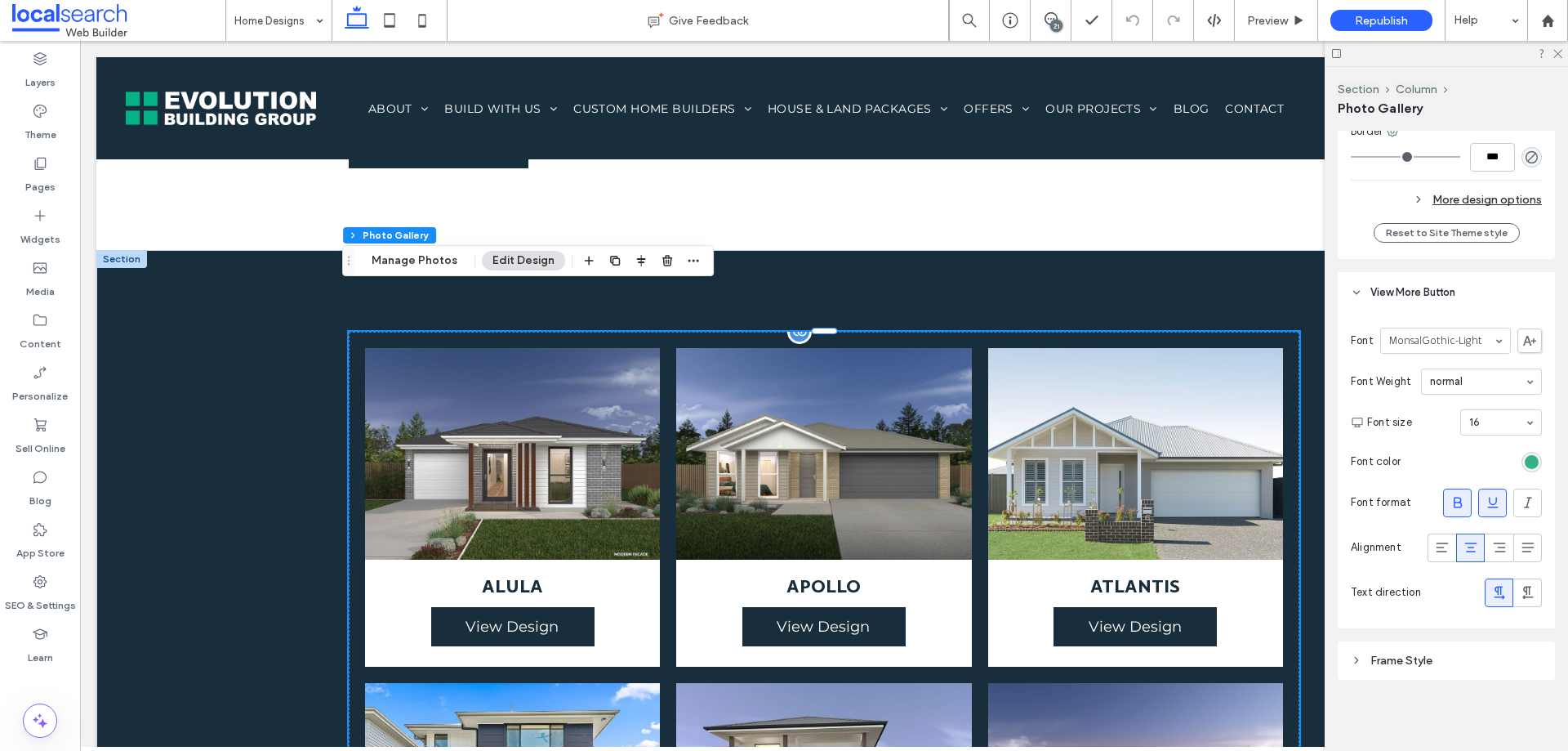
click at [1245, 593] on span "ATLANTIS View Design" at bounding box center [1135, 613] width 295 height 107
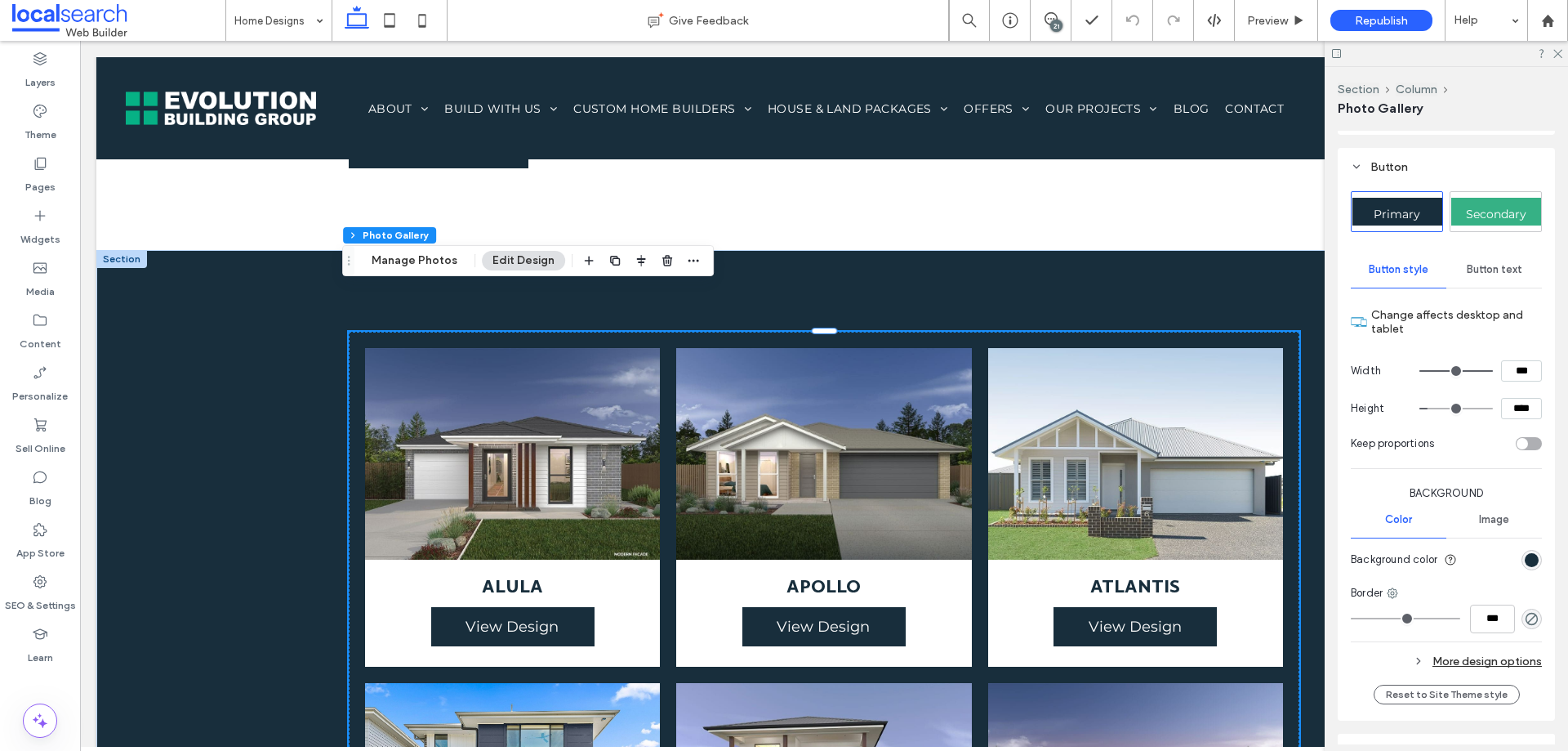
scroll to position [1362, 0]
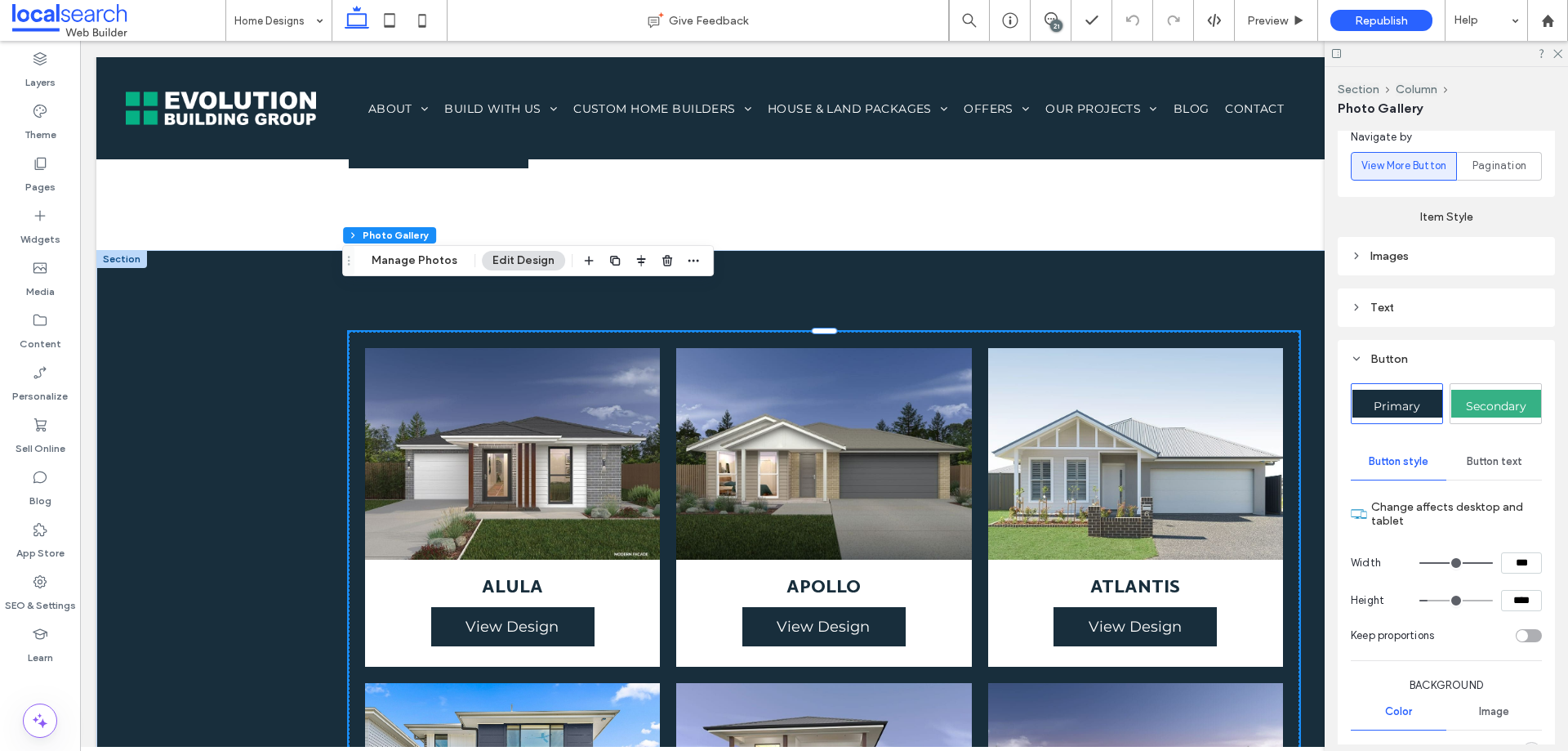
drag, startPoint x: 1360, startPoint y: 354, endPoint x: 1375, endPoint y: 302, distance: 54.1
click at [1372, 348] on div "Button" at bounding box center [1446, 359] width 191 height 22
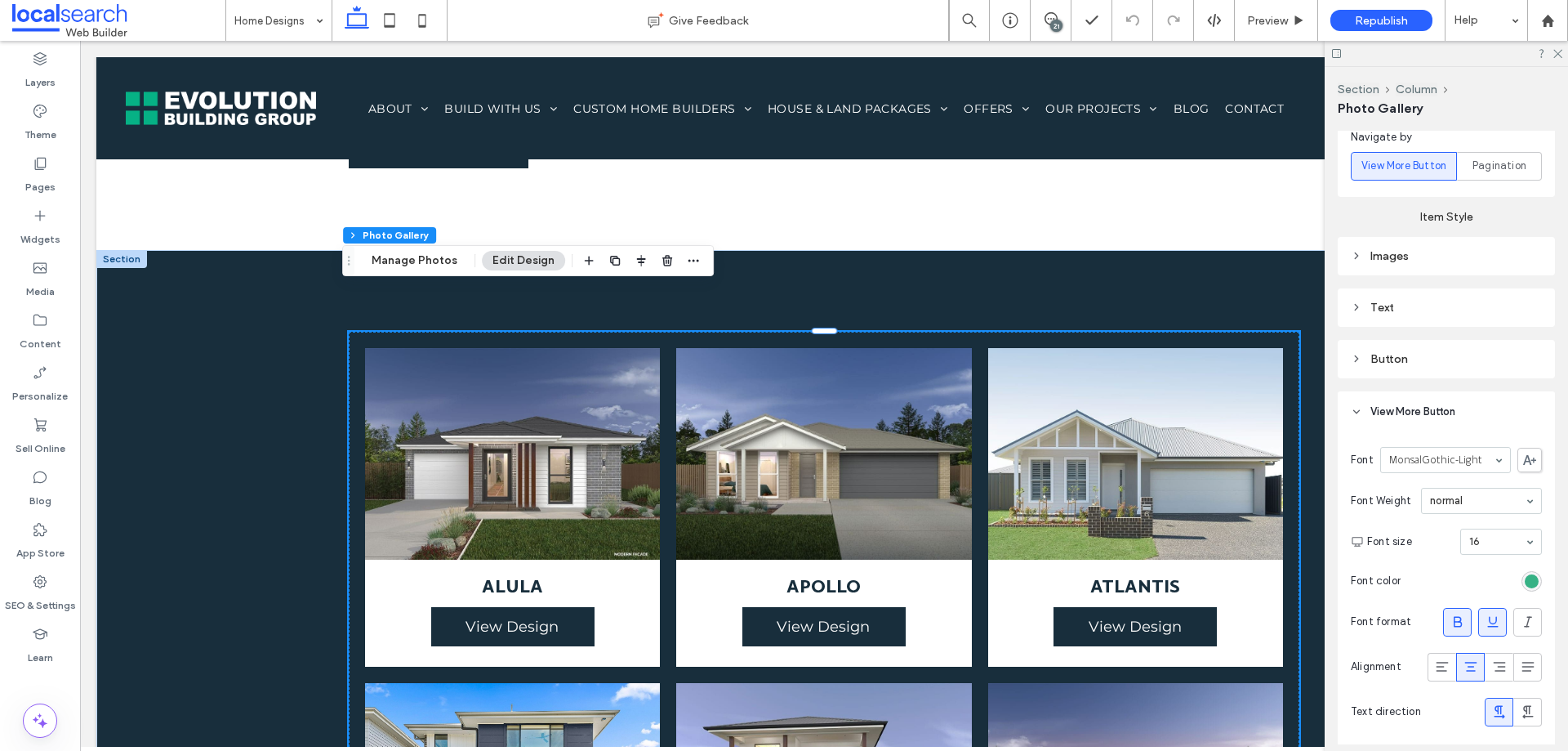
drag, startPoint x: 1374, startPoint y: 299, endPoint x: 1390, endPoint y: 305, distance: 17.1
click at [1373, 301] on div "Text" at bounding box center [1446, 307] width 191 height 14
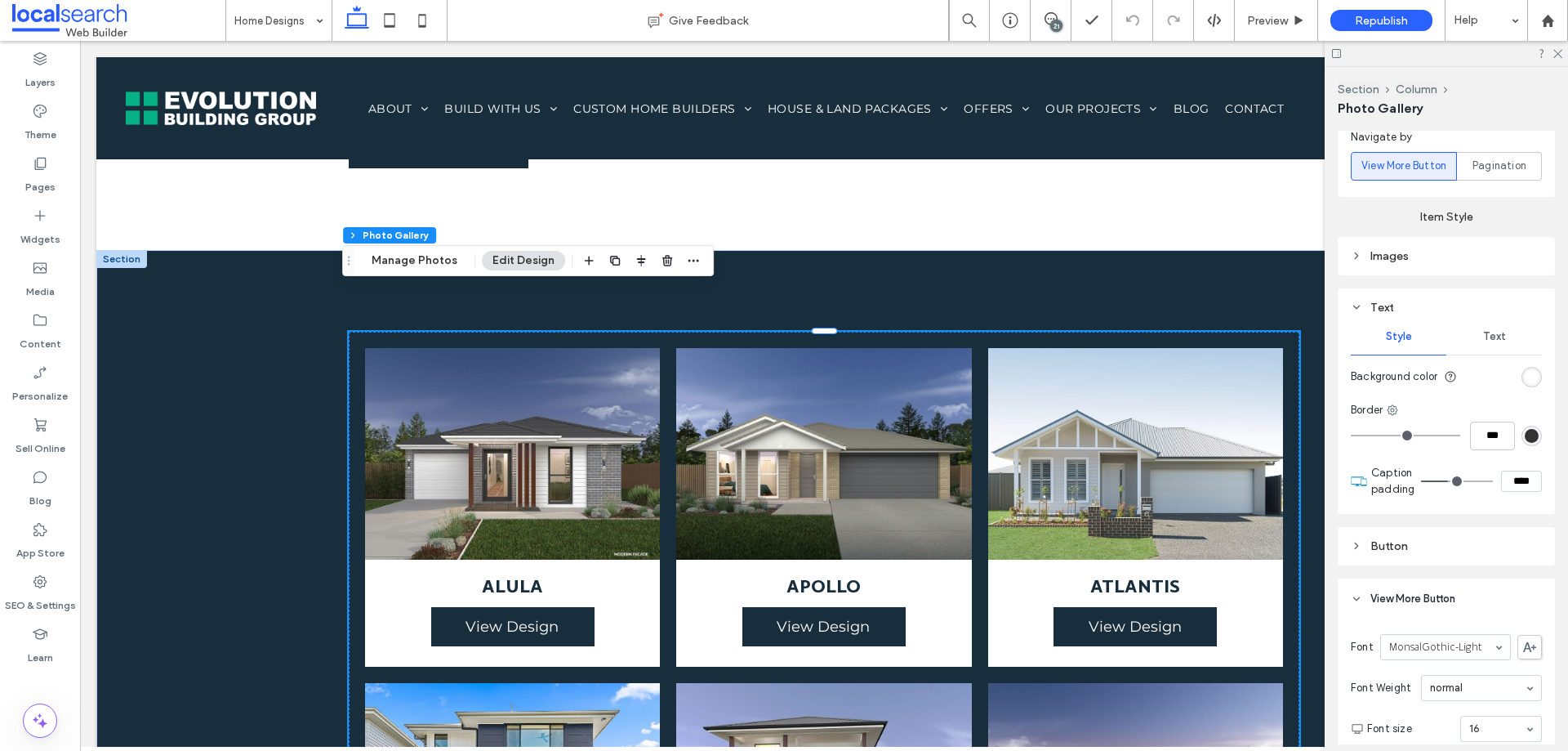
click at [1493, 334] on span "Text" at bounding box center [1494, 336] width 23 height 13
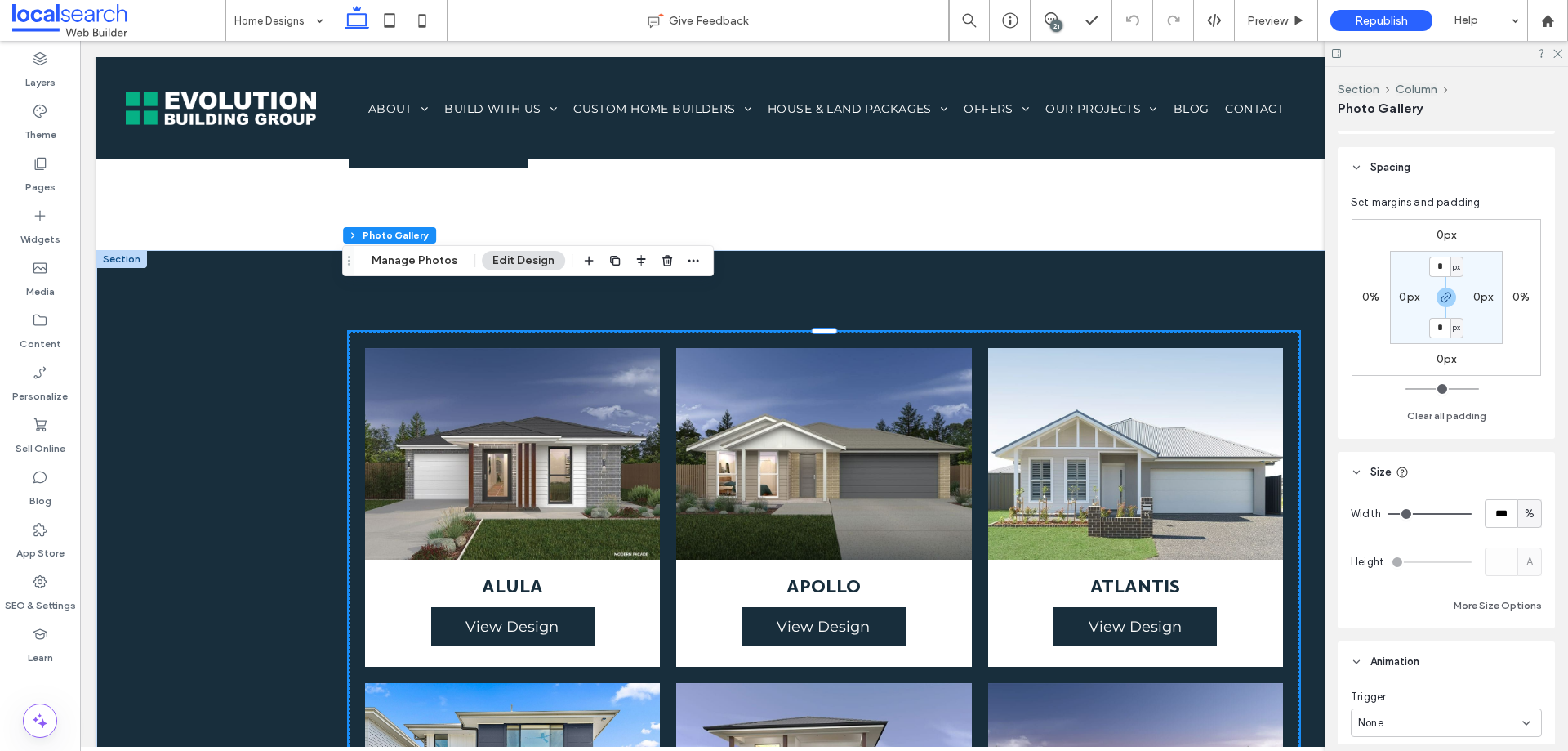
scroll to position [0, 0]
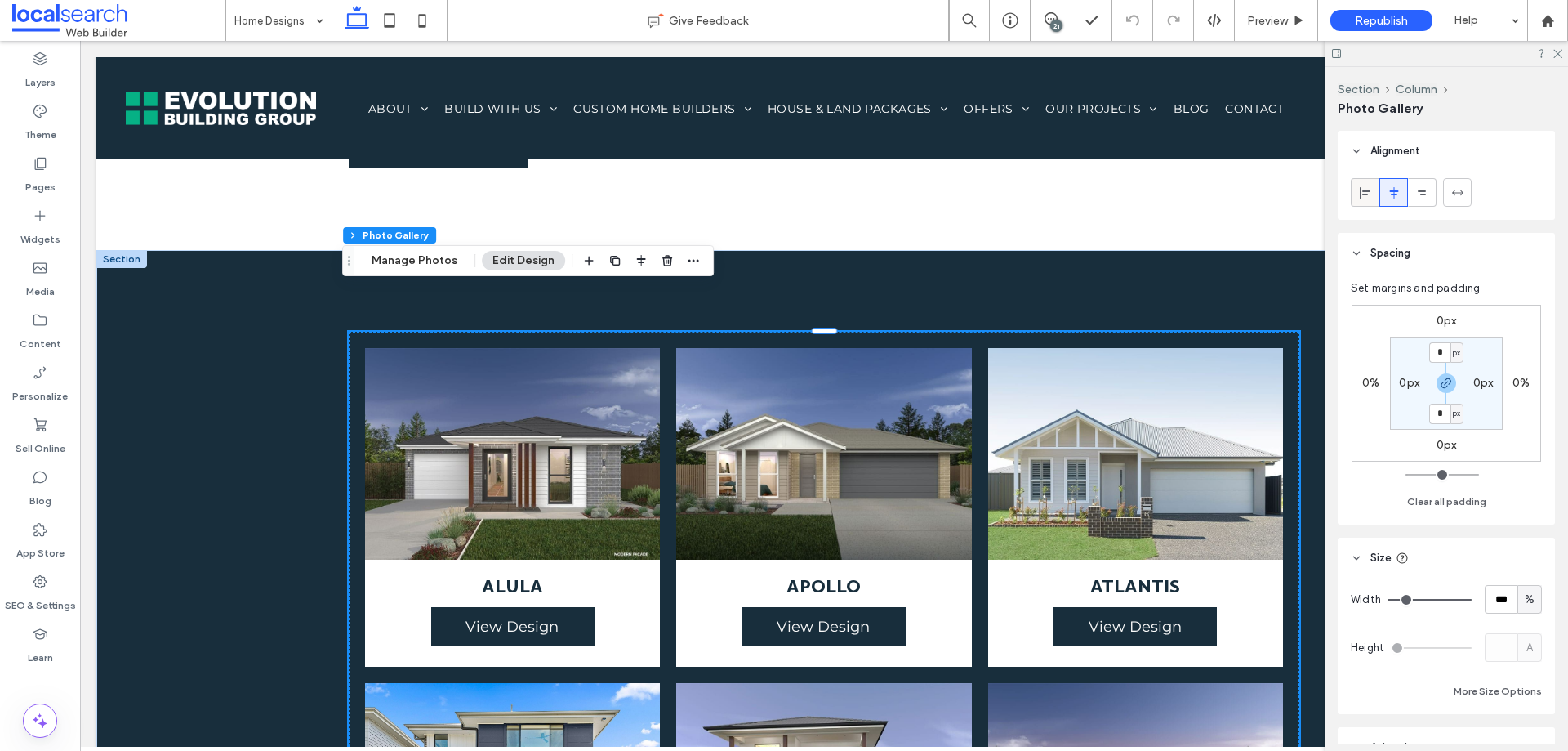
click at [1360, 191] on use at bounding box center [1365, 192] width 11 height 12
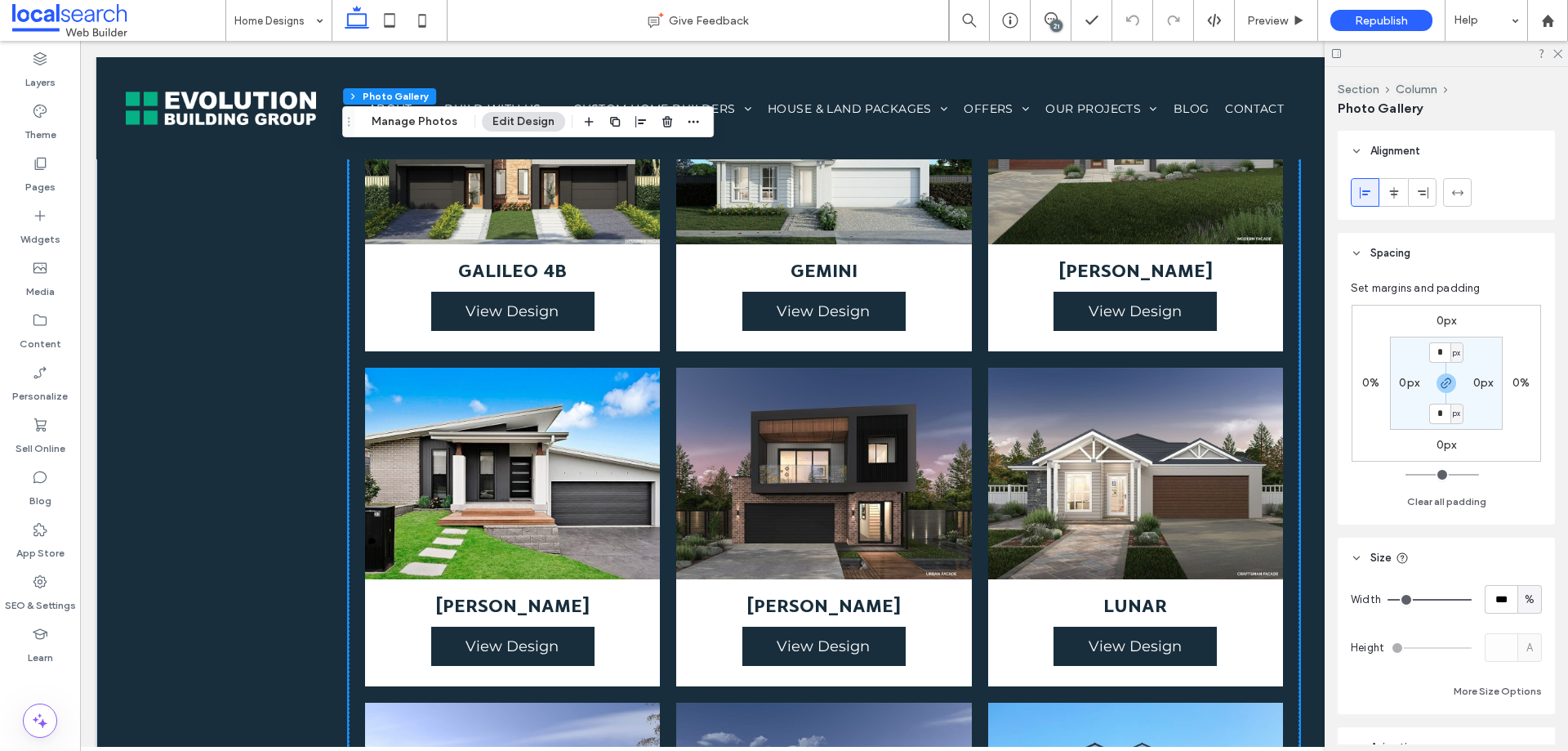
scroll to position [3286, 0]
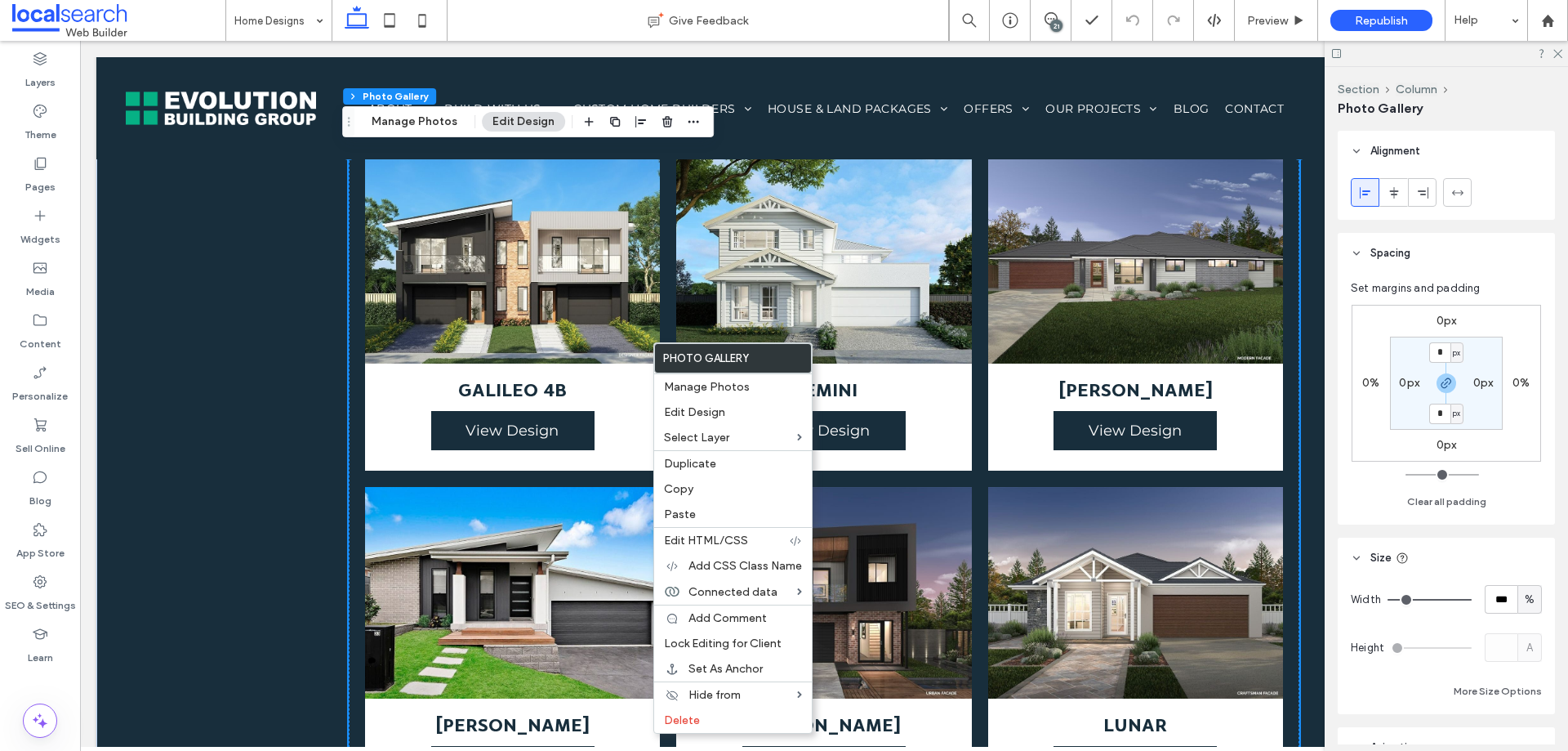
click at [1054, 21] on div "21" at bounding box center [1056, 25] width 12 height 12
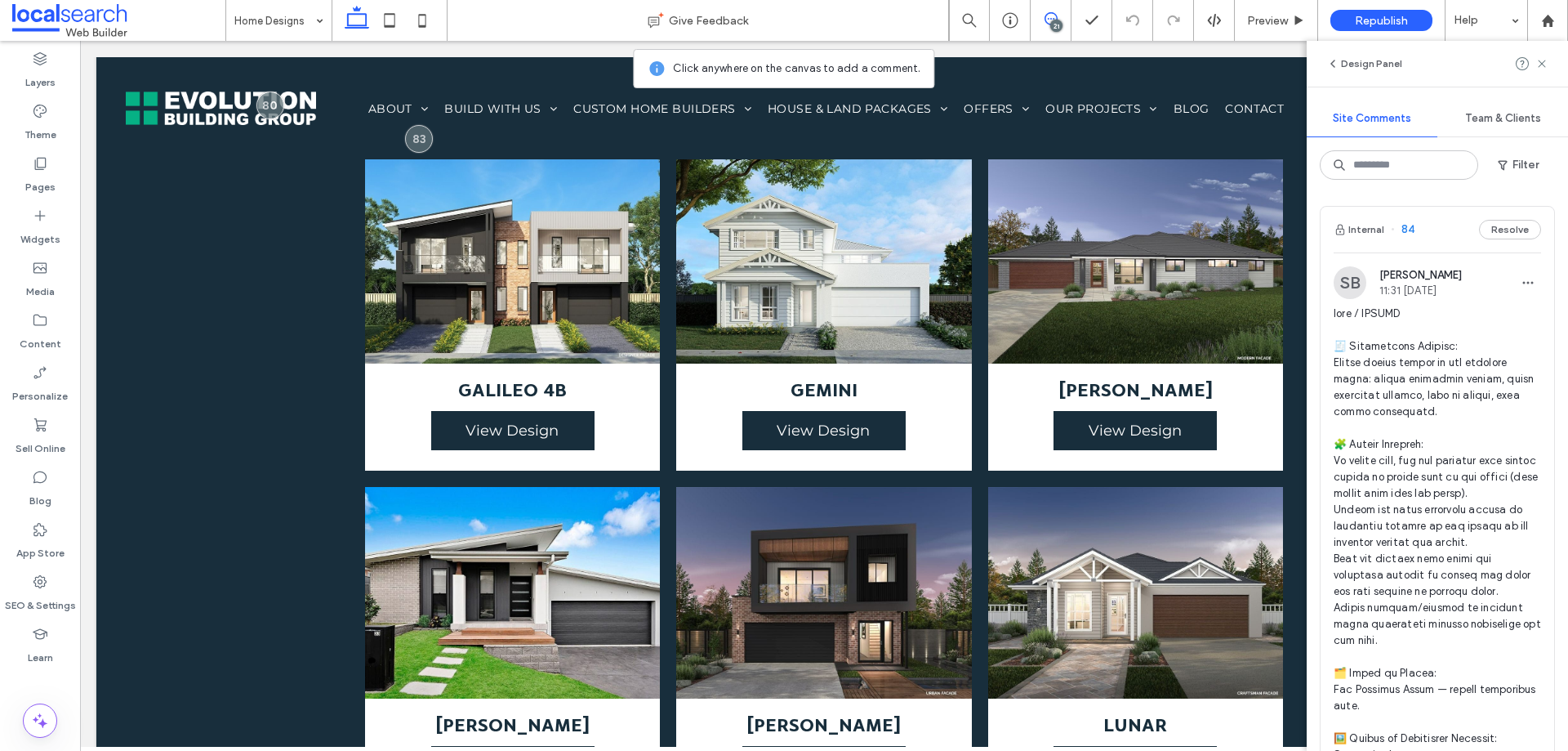
click at [1037, 18] on span at bounding box center [1051, 18] width 40 height 13
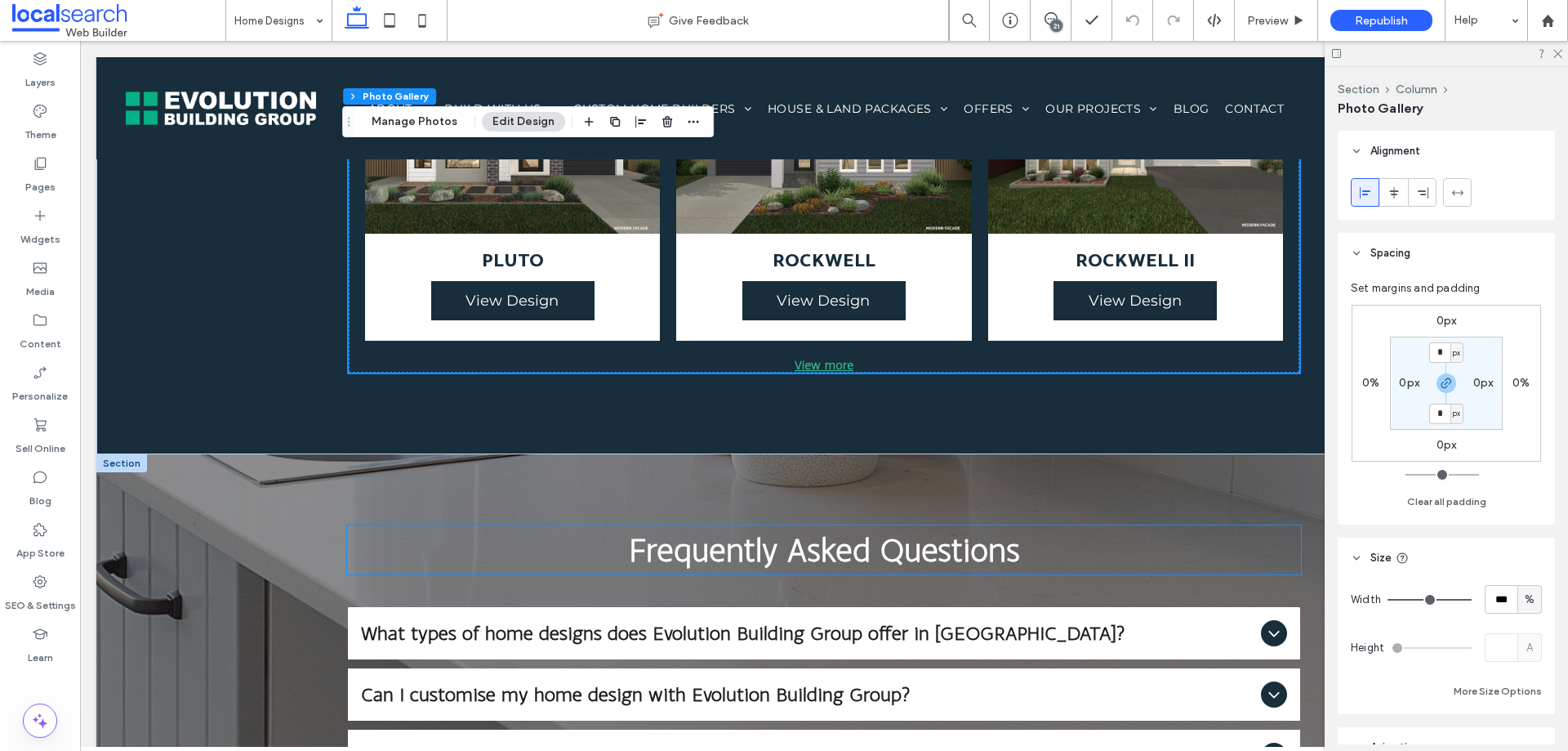
scroll to position [4839, 0]
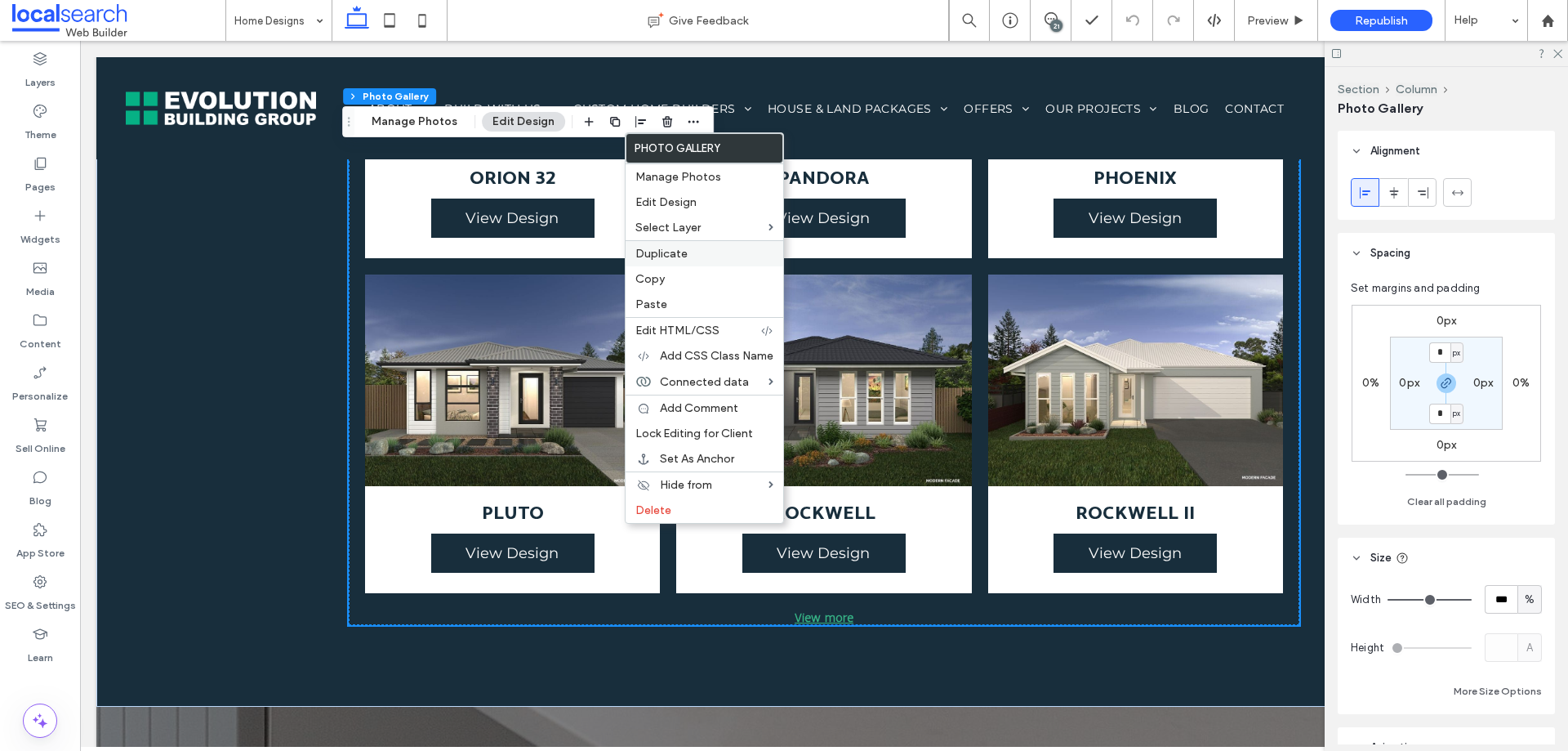
click at [721, 249] on label "Duplicate" at bounding box center [704, 253] width 138 height 14
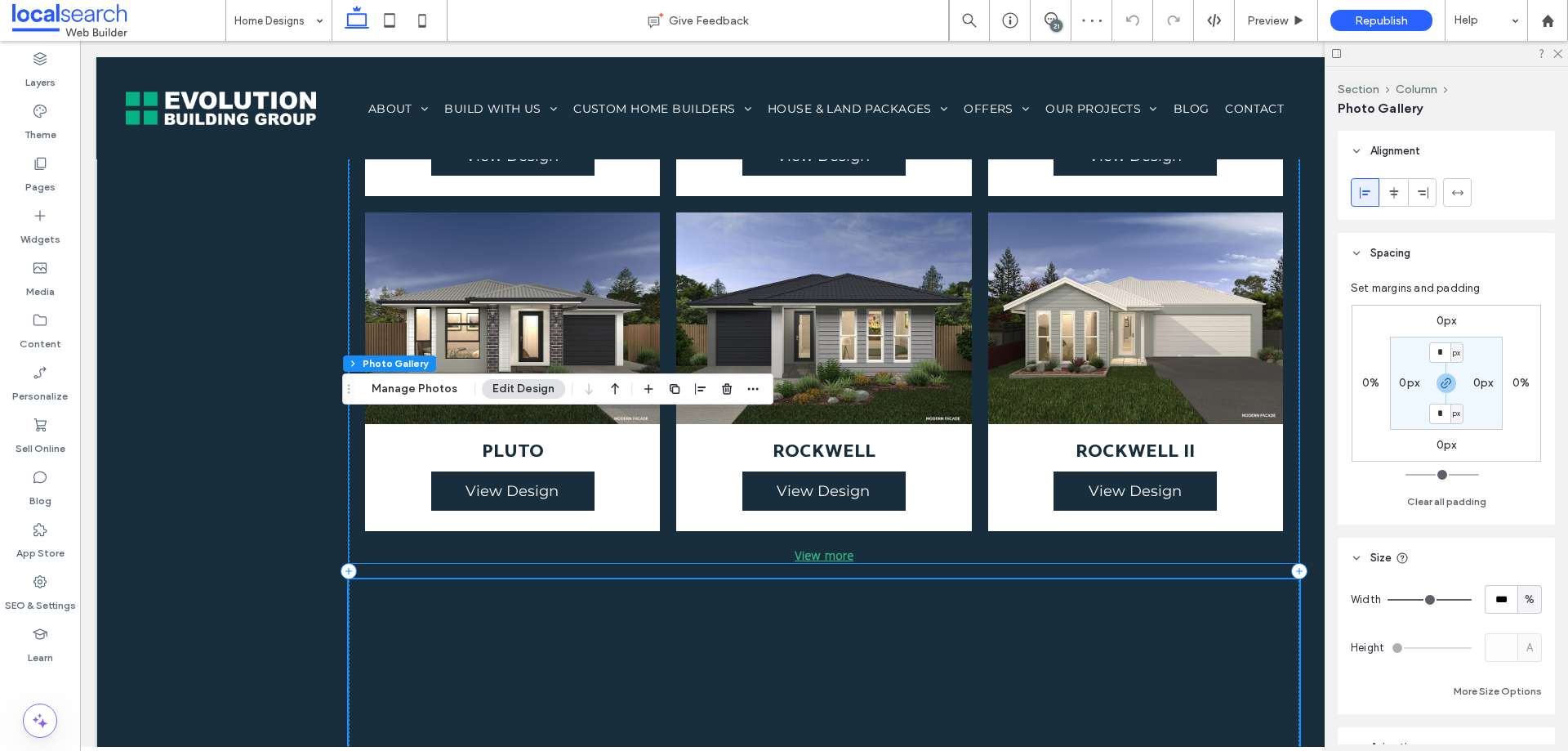
scroll to position [5084, 0]
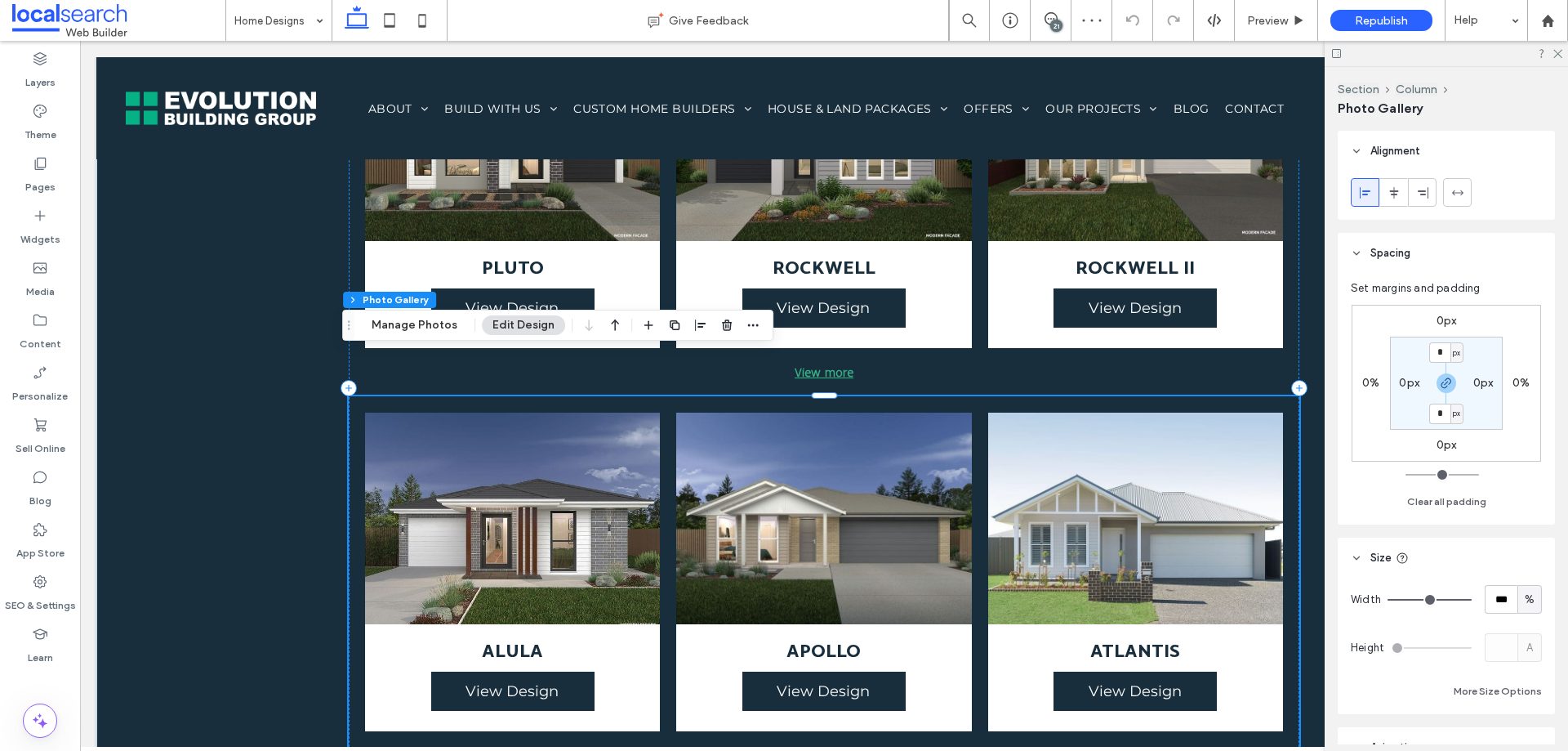
click at [573, 453] on link at bounding box center [512, 519] width 313 height 225
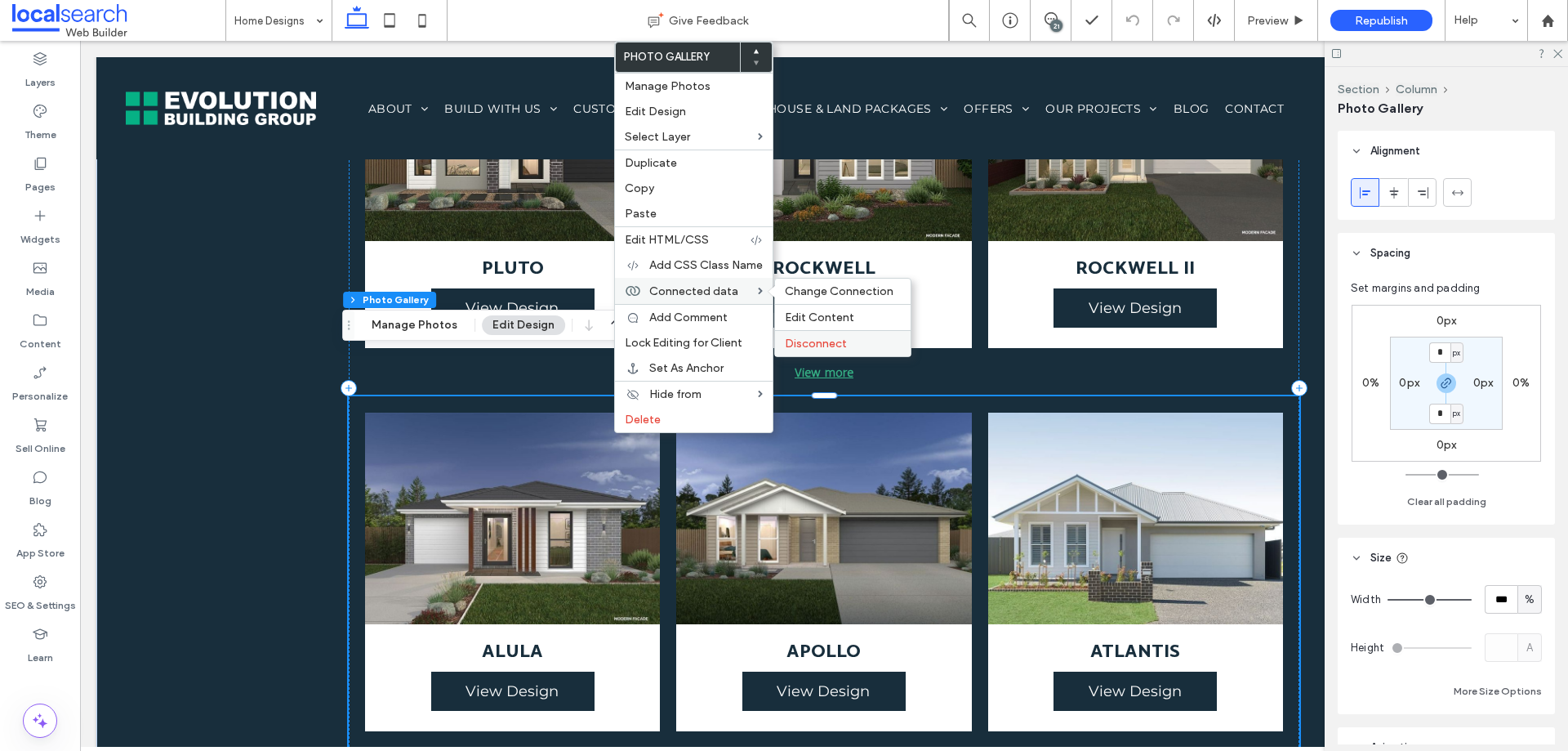
click at [821, 345] on span "Disconnect" at bounding box center [816, 344] width 62 height 14
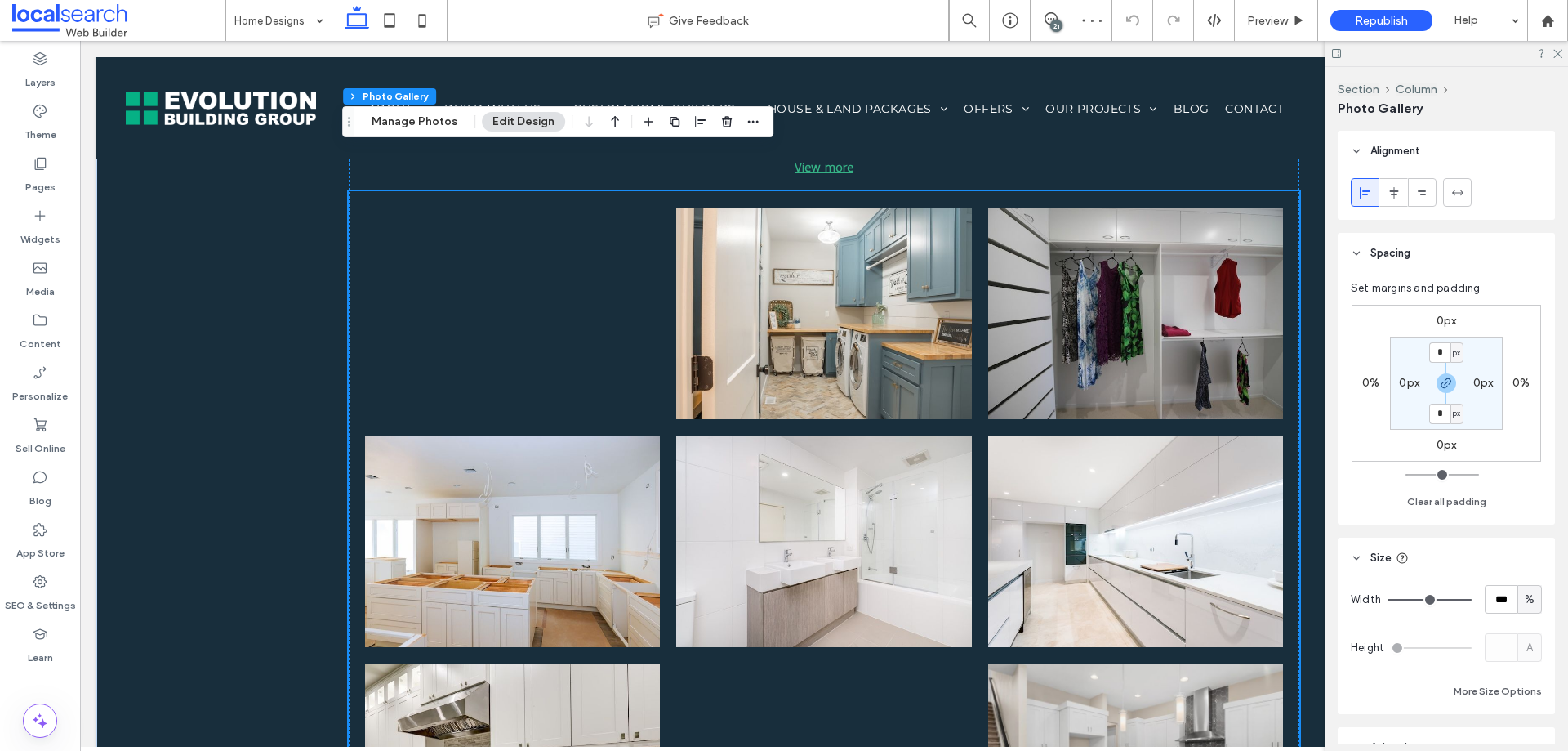
scroll to position [5167, 0]
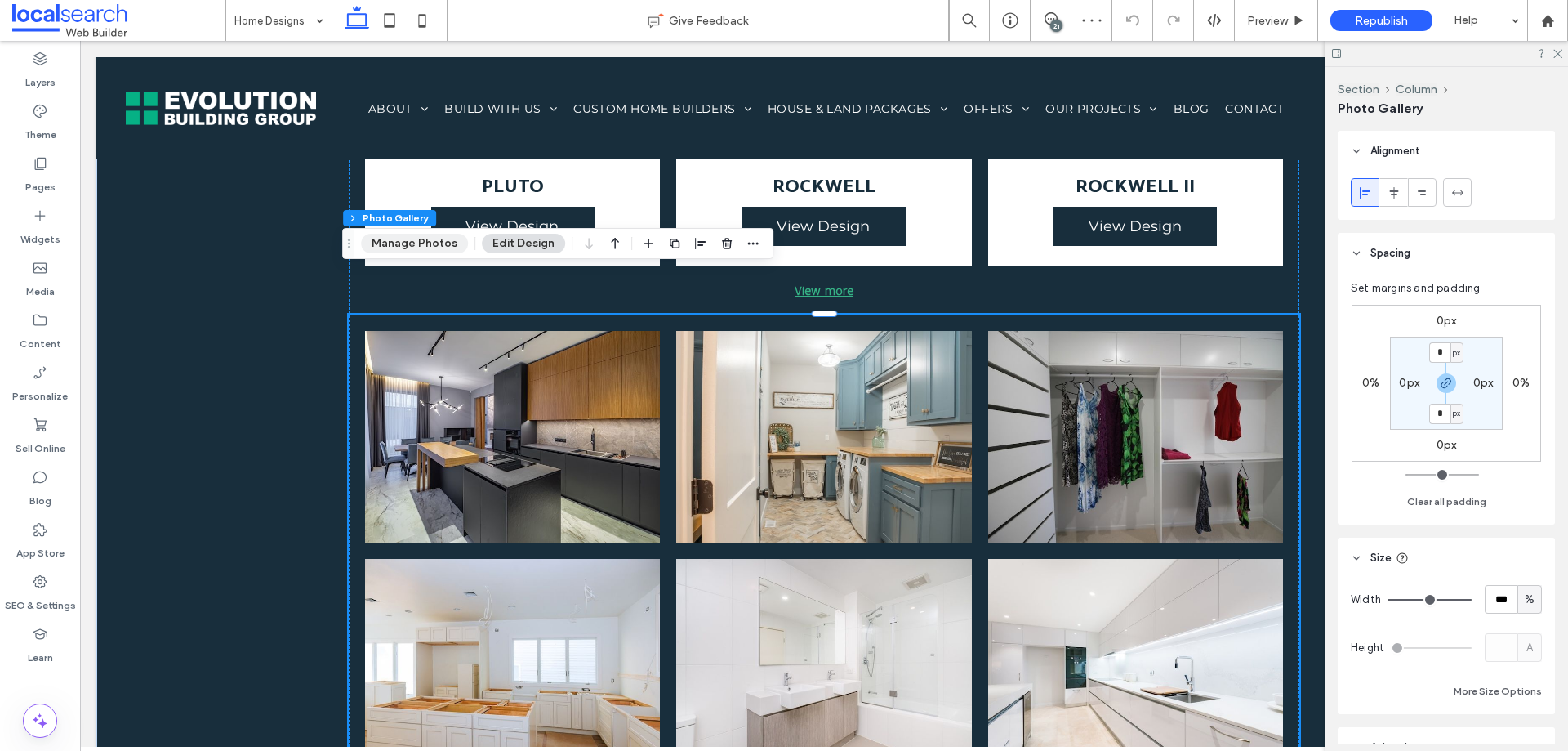
click at [437, 247] on button "Manage Photos" at bounding box center [414, 243] width 107 height 19
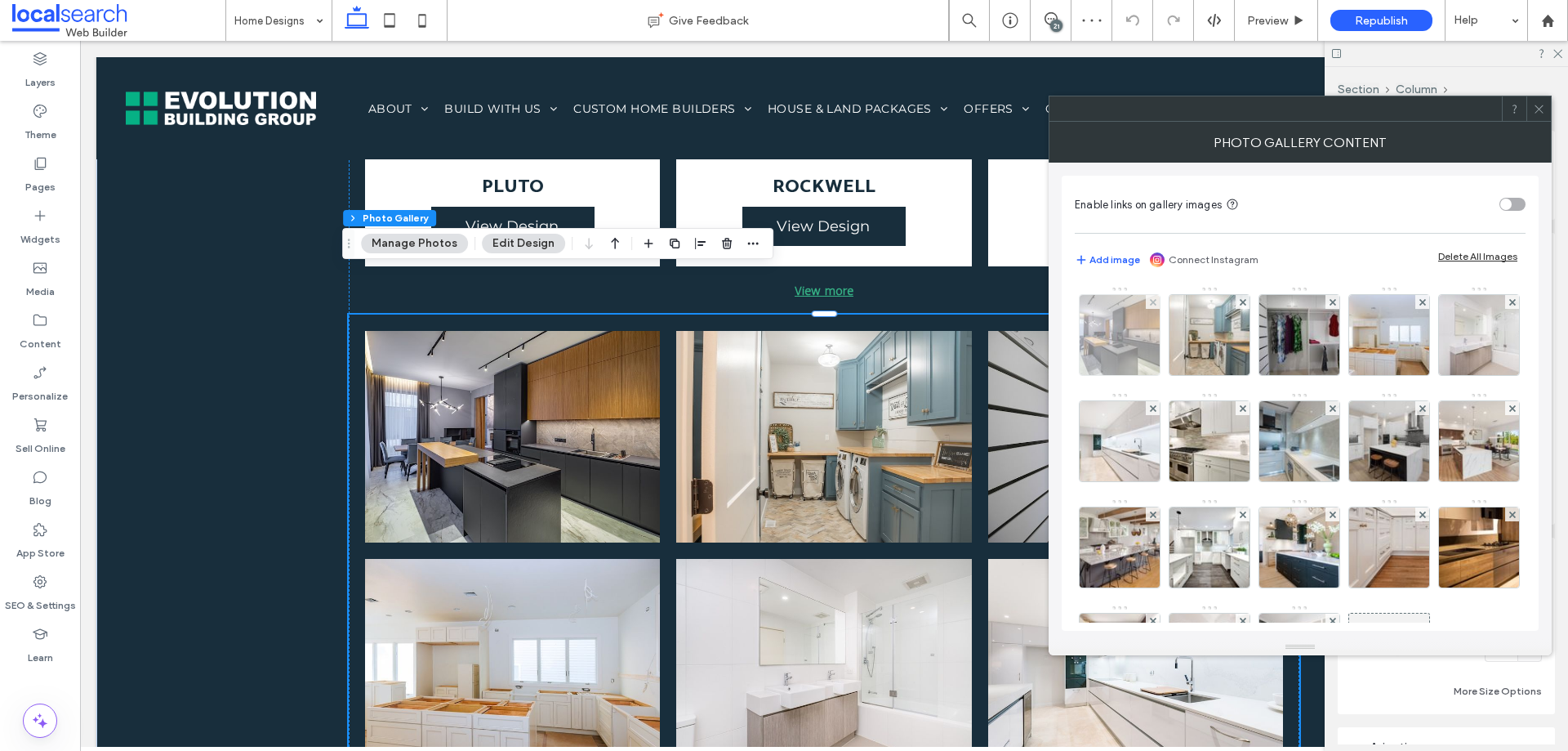
click at [1120, 339] on img at bounding box center [1120, 335] width 120 height 80
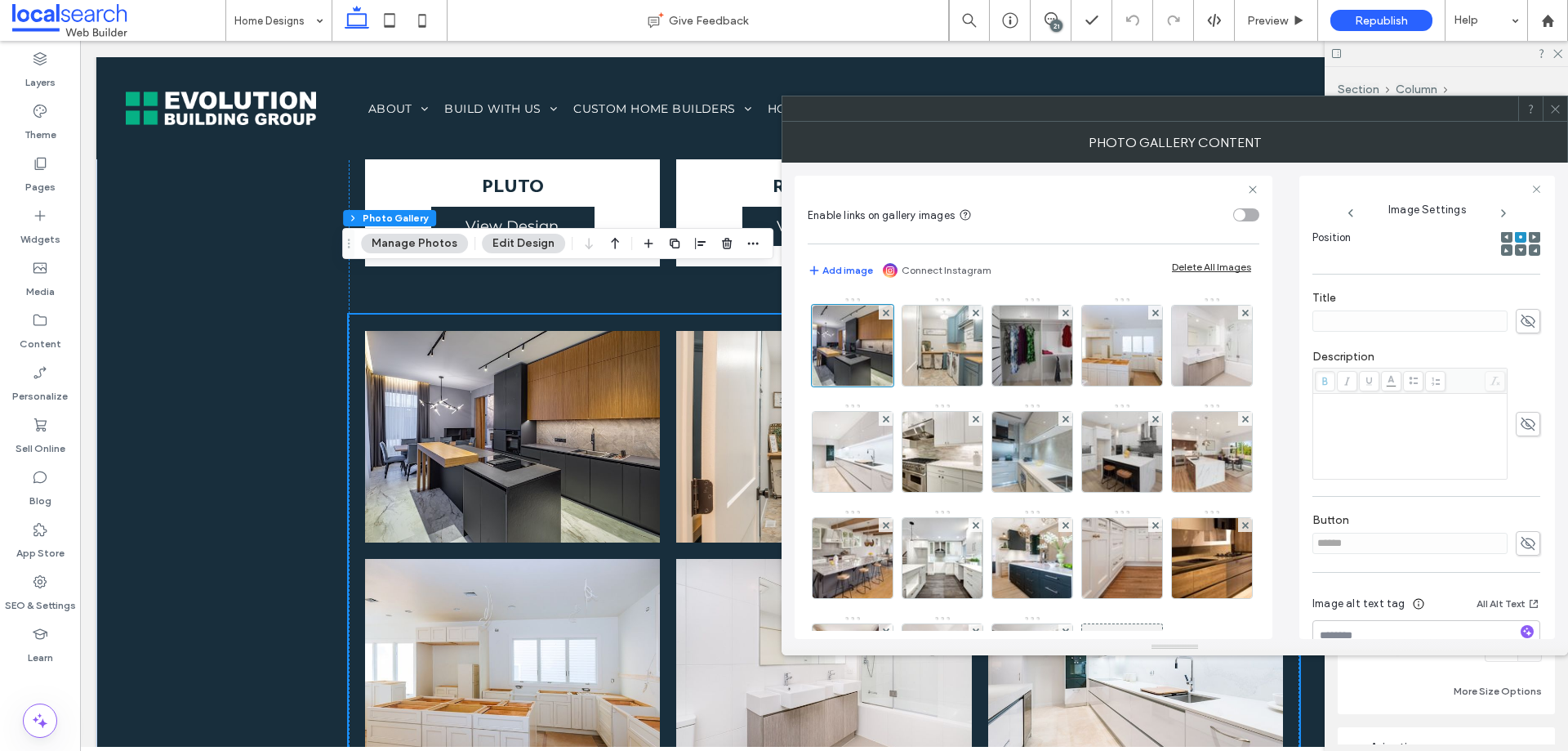
scroll to position [293, 0]
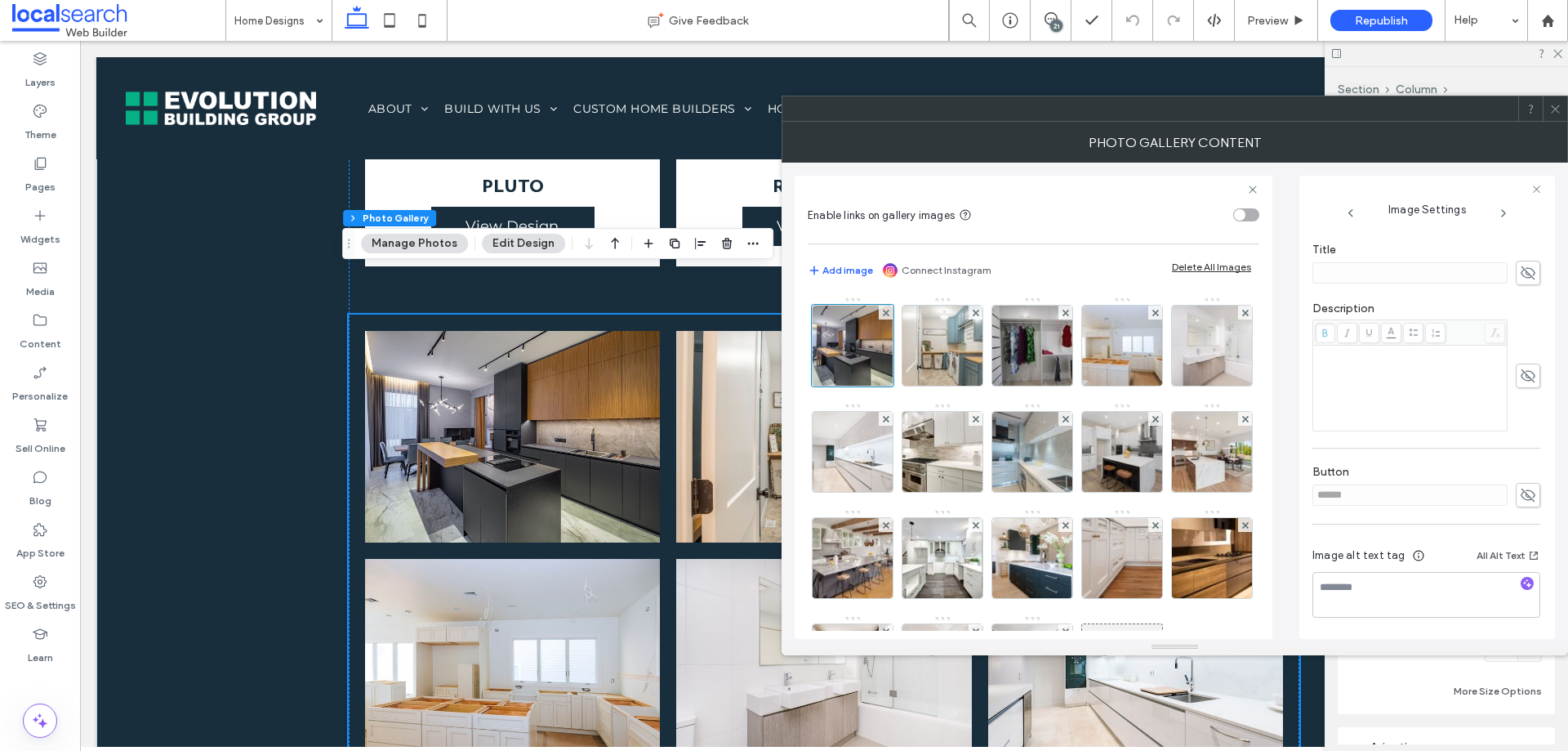
click at [1516, 485] on span at bounding box center [1528, 495] width 25 height 25
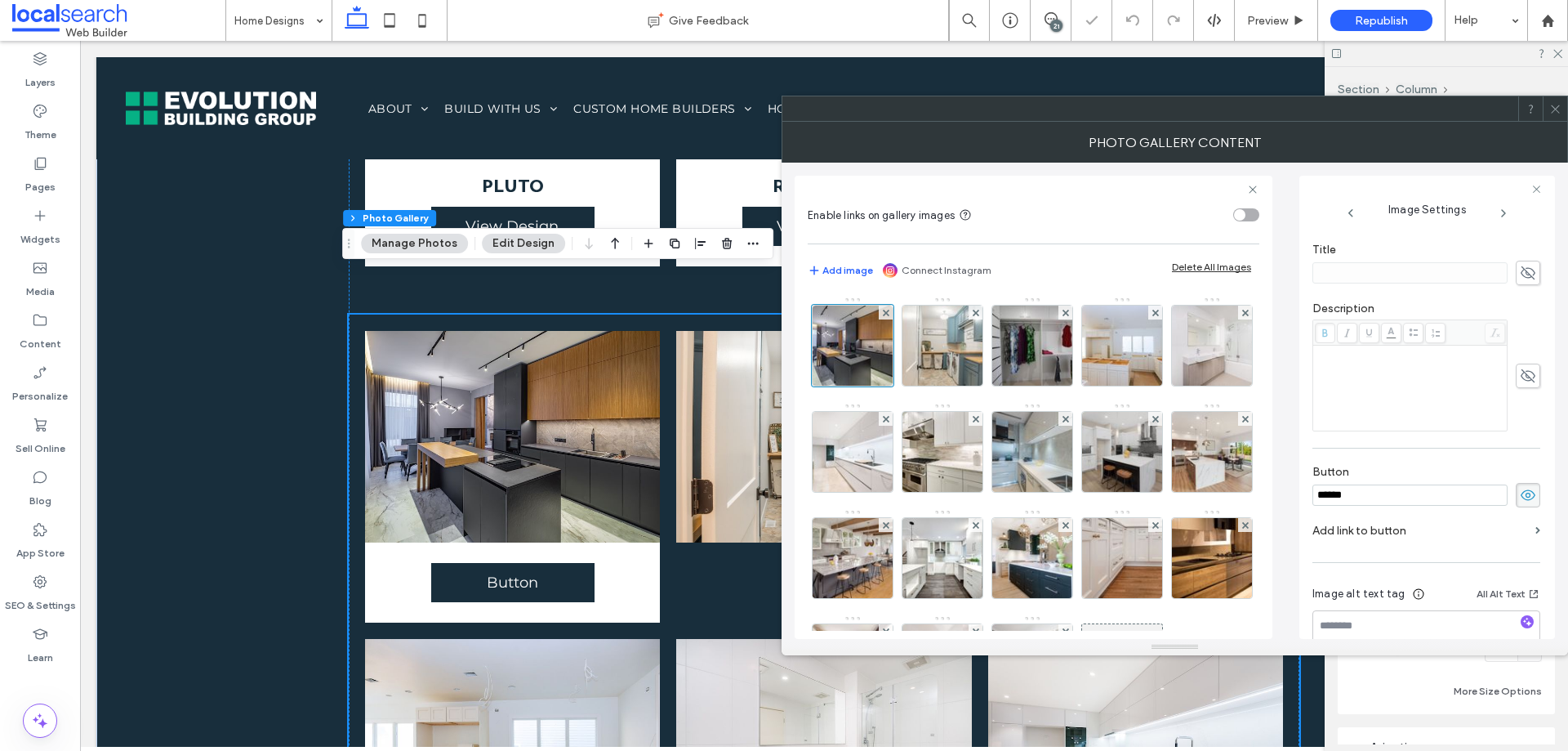
drag, startPoint x: 1514, startPoint y: 376, endPoint x: 1490, endPoint y: 374, distance: 24.1
click at [1521, 374] on icon at bounding box center [1529, 376] width 16 height 18
click at [1389, 367] on div "Rich Text Editor" at bounding box center [1411, 387] width 190 height 81
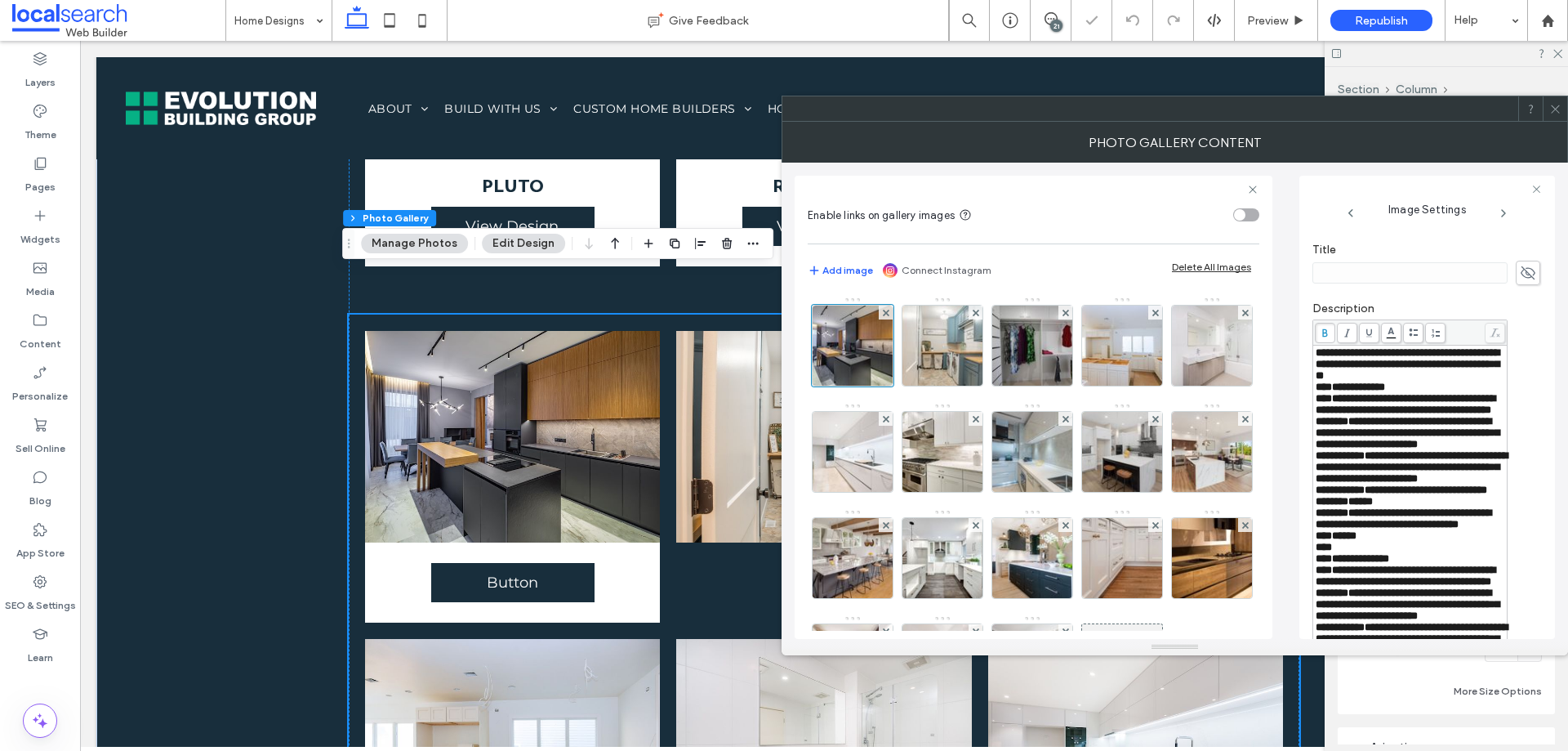
scroll to position [491, 0]
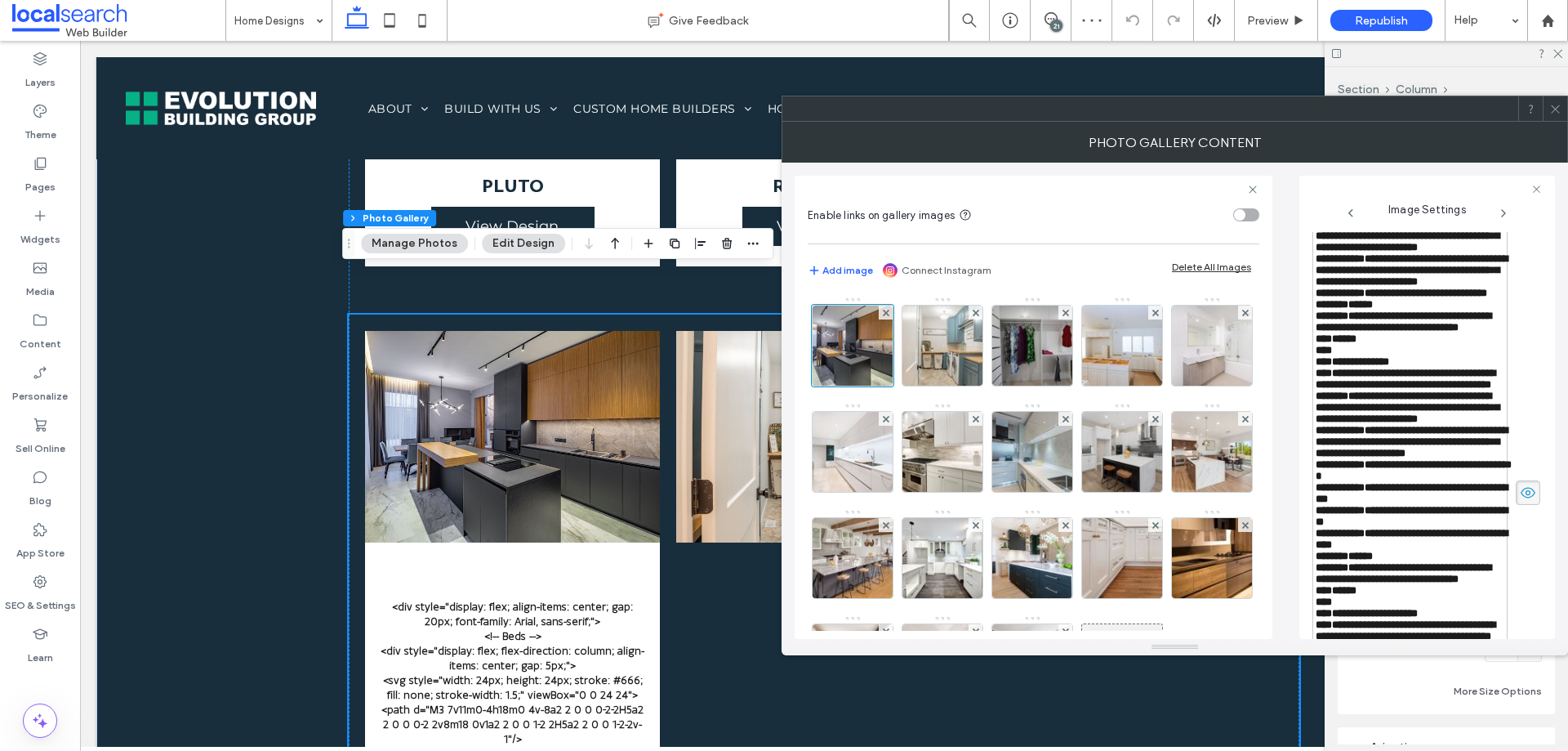
click at [1289, 476] on div "**********" at bounding box center [1174, 400] width 761 height 476
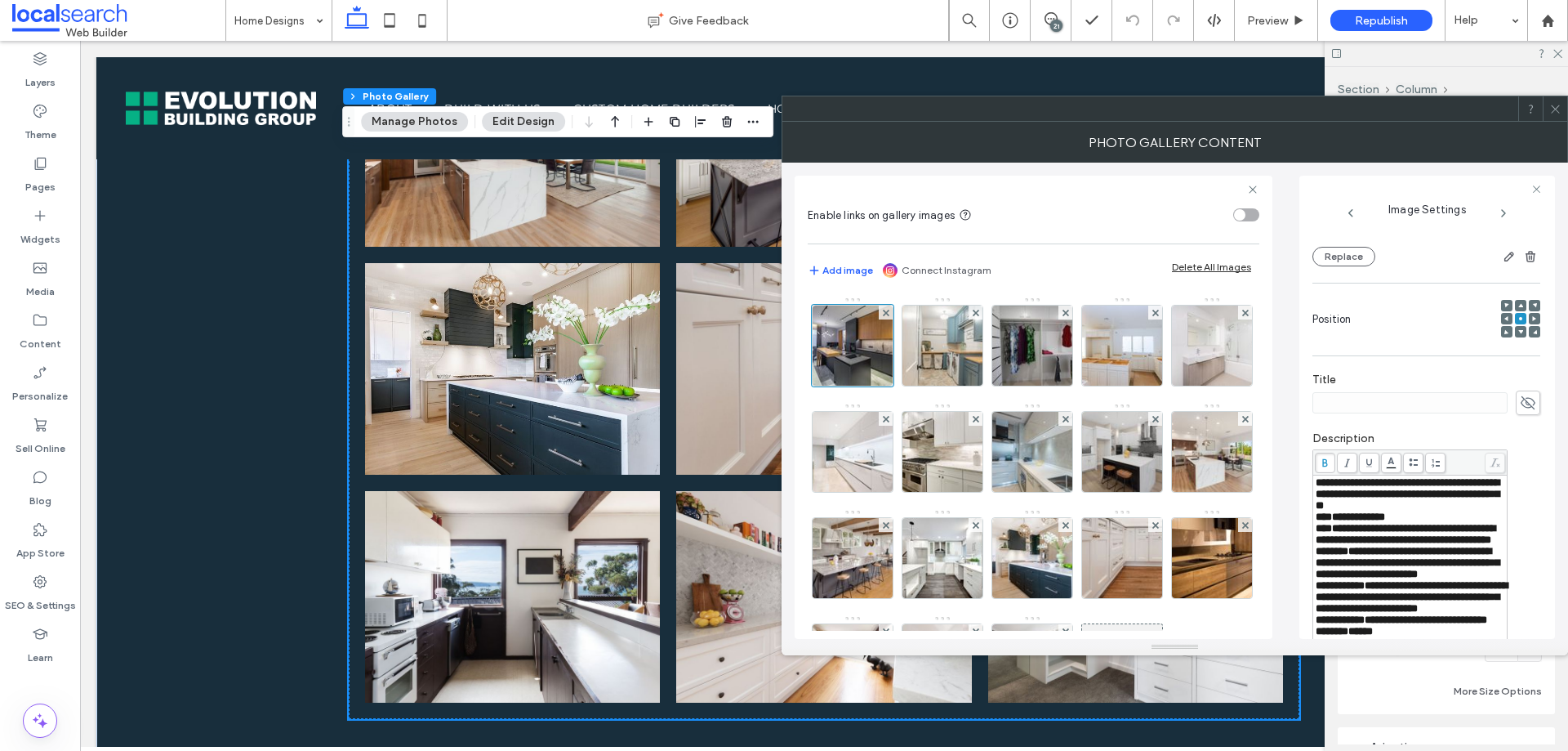
scroll to position [7127, 0]
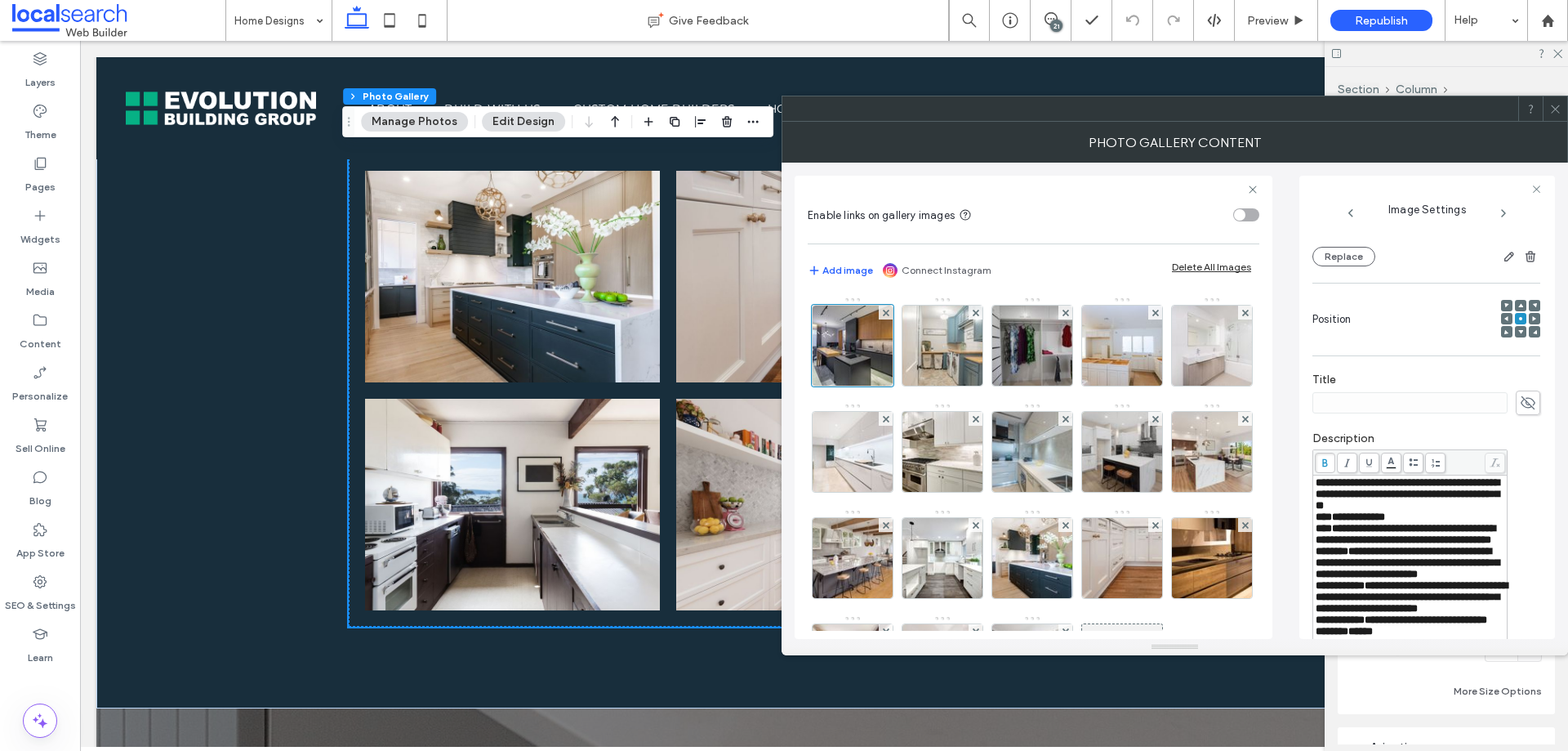
click at [1559, 110] on icon at bounding box center [1555, 109] width 12 height 12
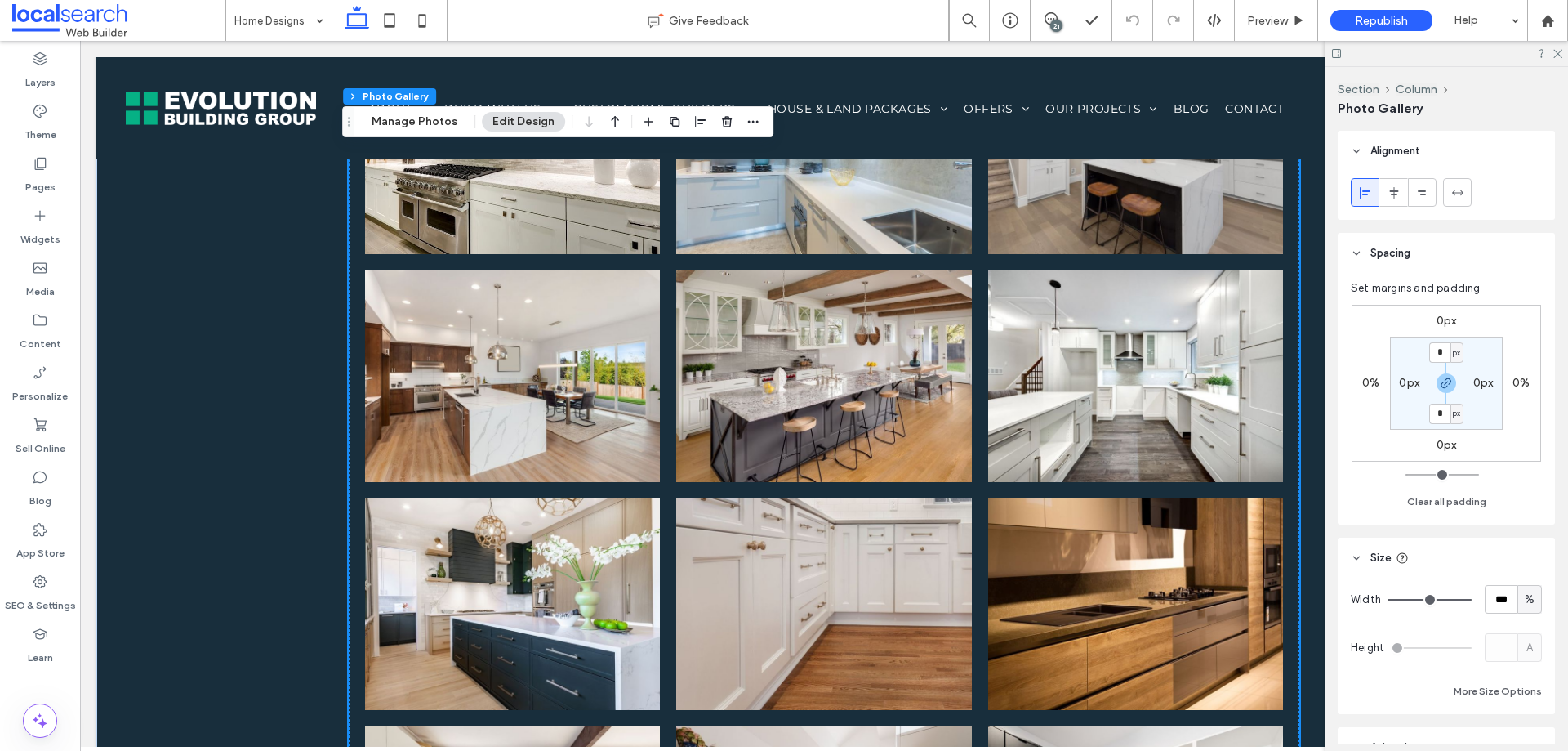
scroll to position [6474, 0]
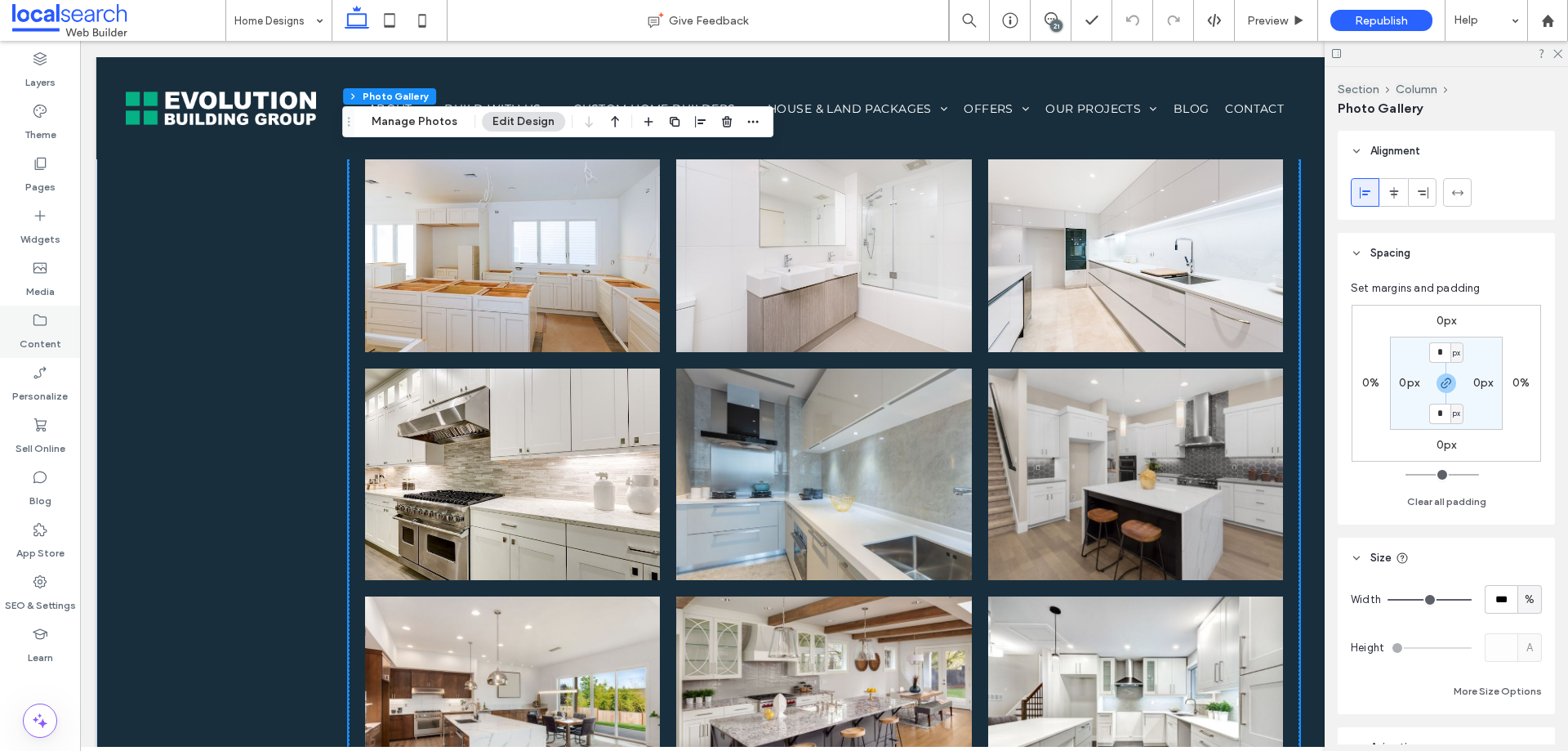
click at [45, 335] on label "Content" at bounding box center [40, 340] width 42 height 23
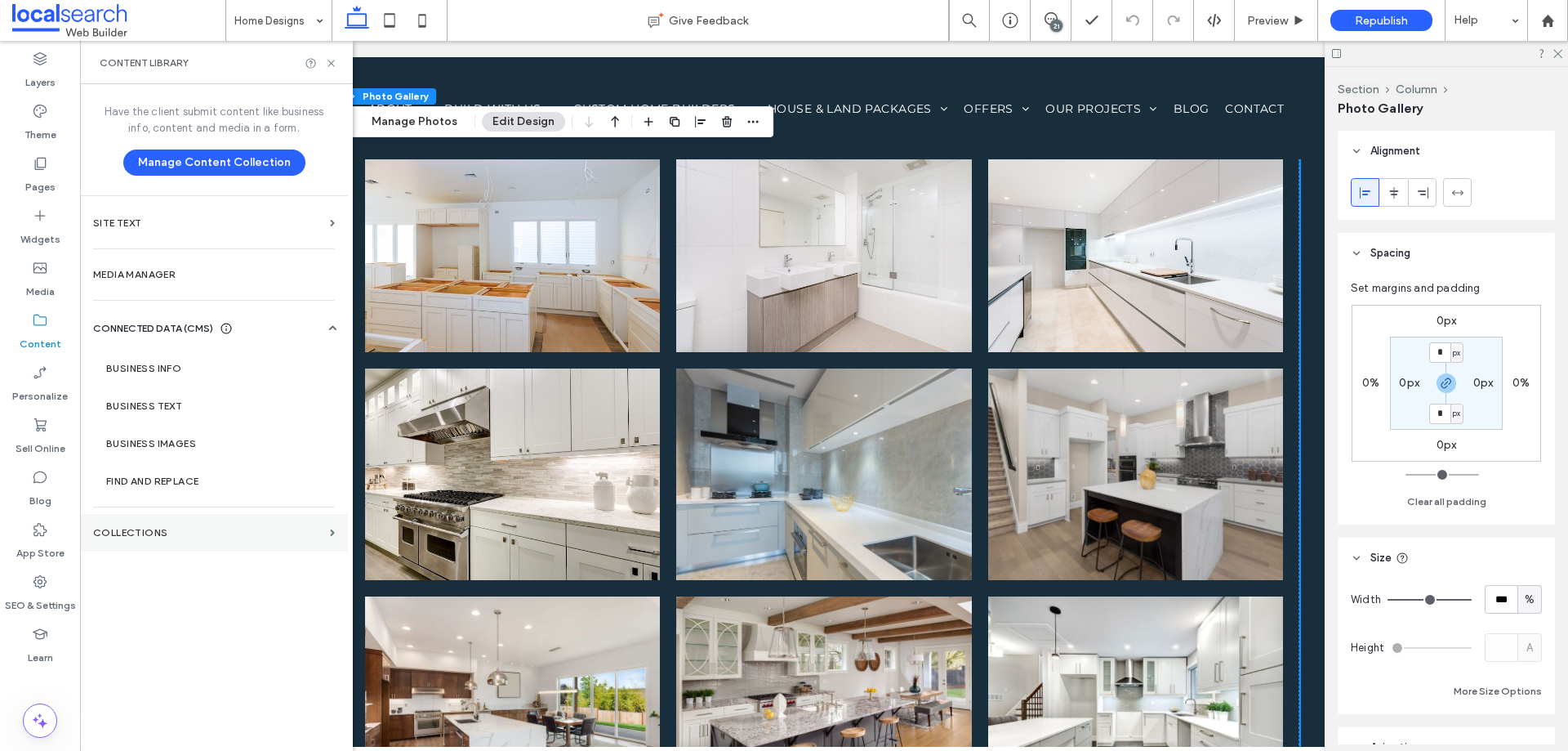
drag, startPoint x: 165, startPoint y: 532, endPoint x: 184, endPoint y: 523, distance: 21.0
click at [165, 533] on label "Collections" at bounding box center [208, 533] width 230 height 12
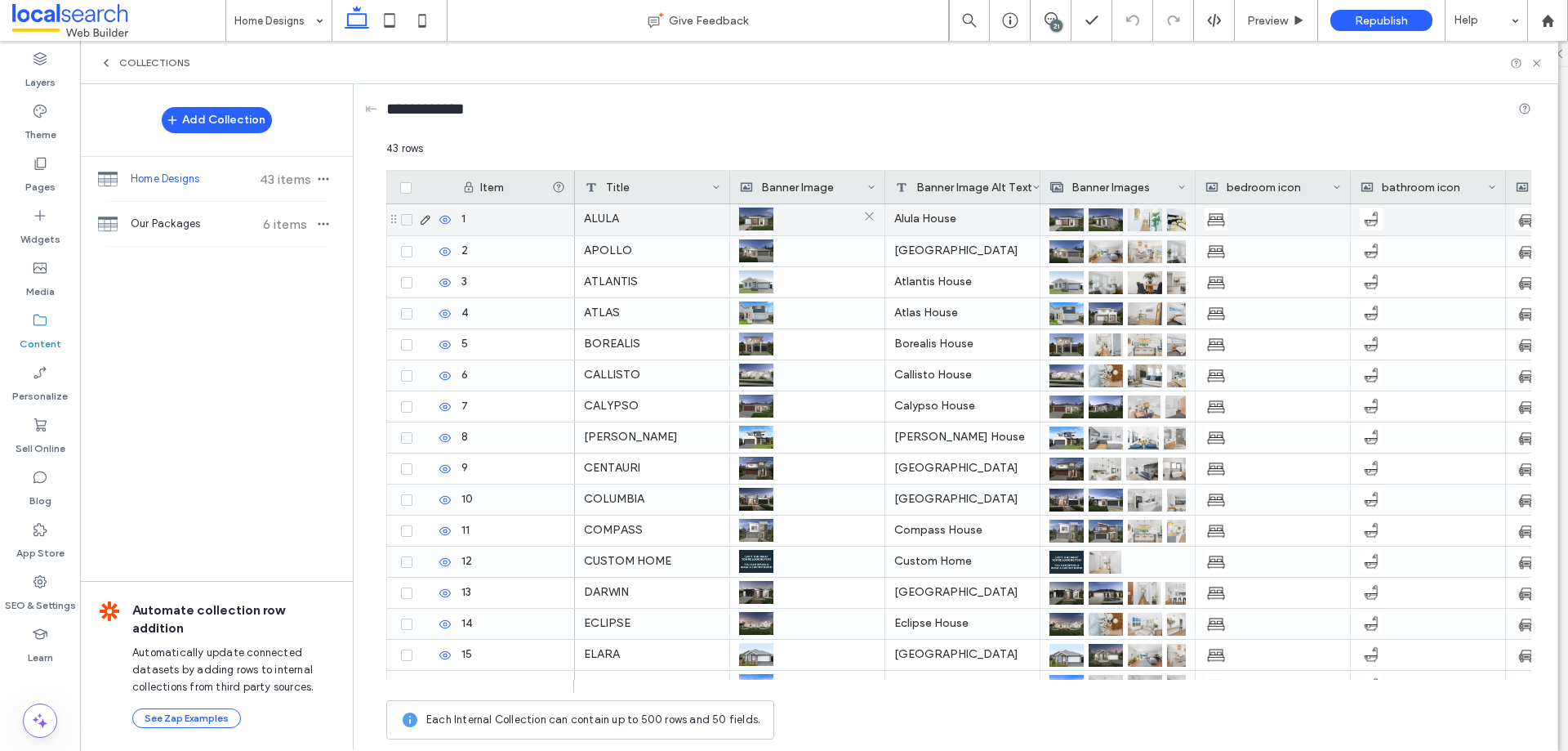
click at [759, 224] on img at bounding box center [756, 218] width 35 height 23
click at [1536, 64] on use at bounding box center [1536, 62] width 6 height 6
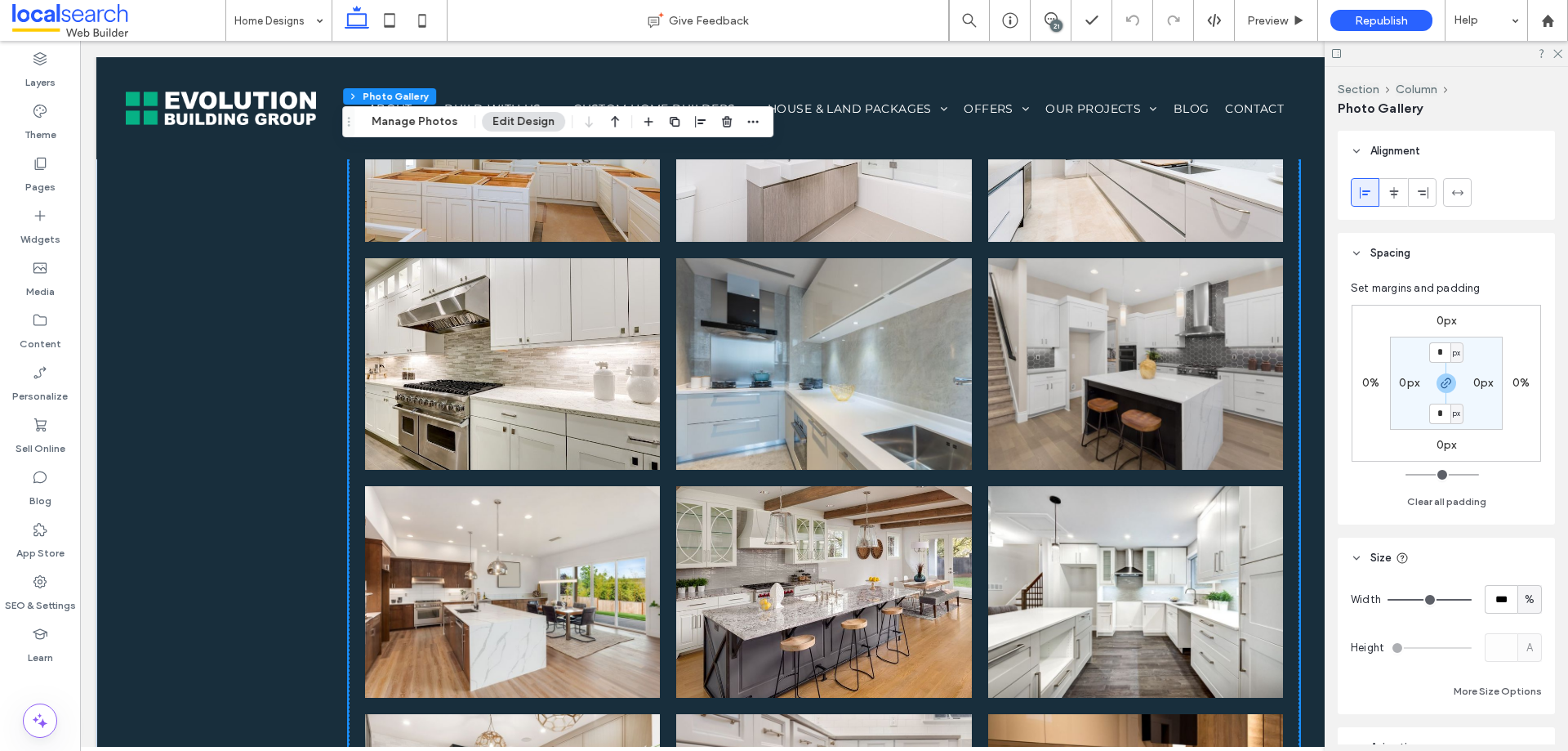
scroll to position [6801, 0]
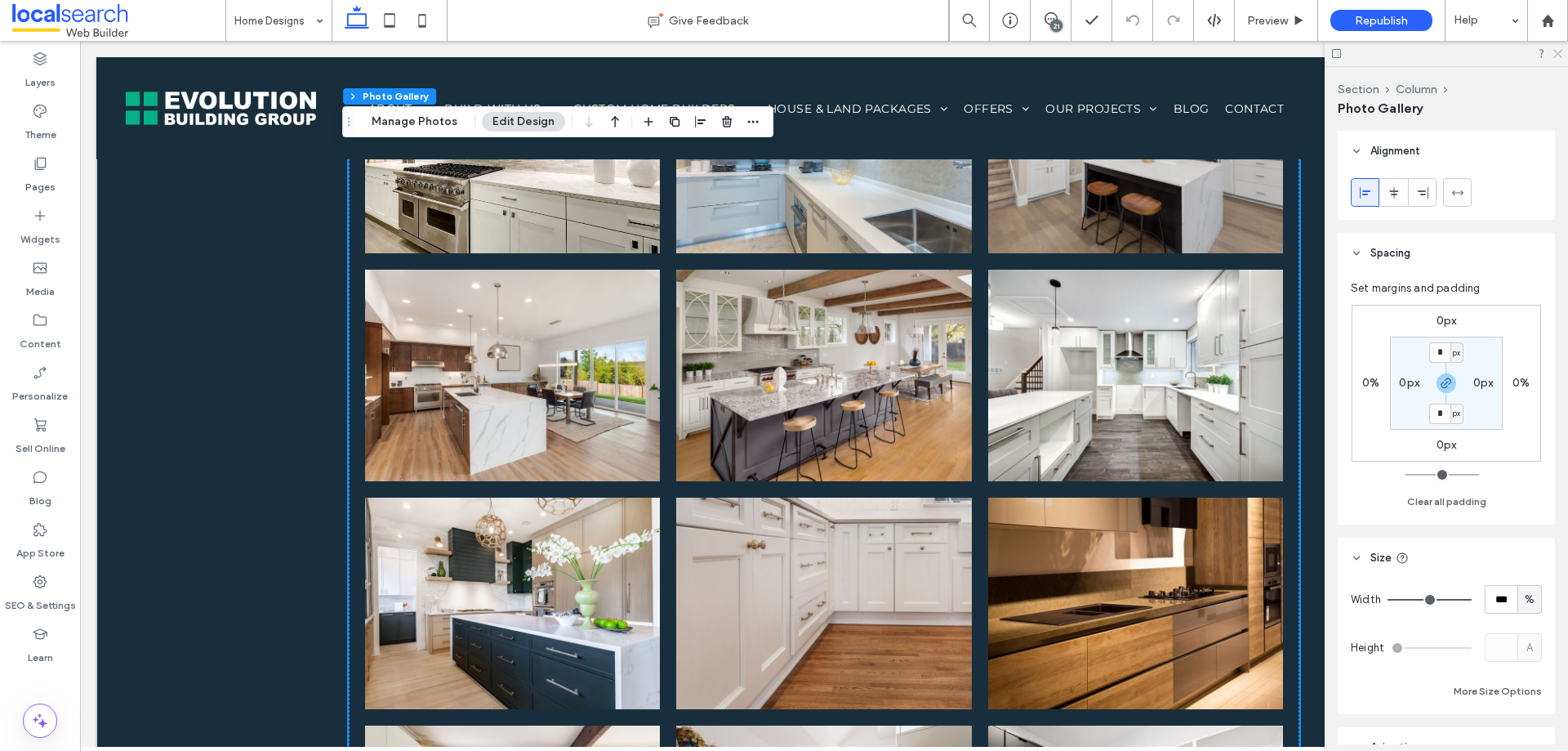
click at [1557, 53] on icon at bounding box center [1557, 53] width 11 height 11
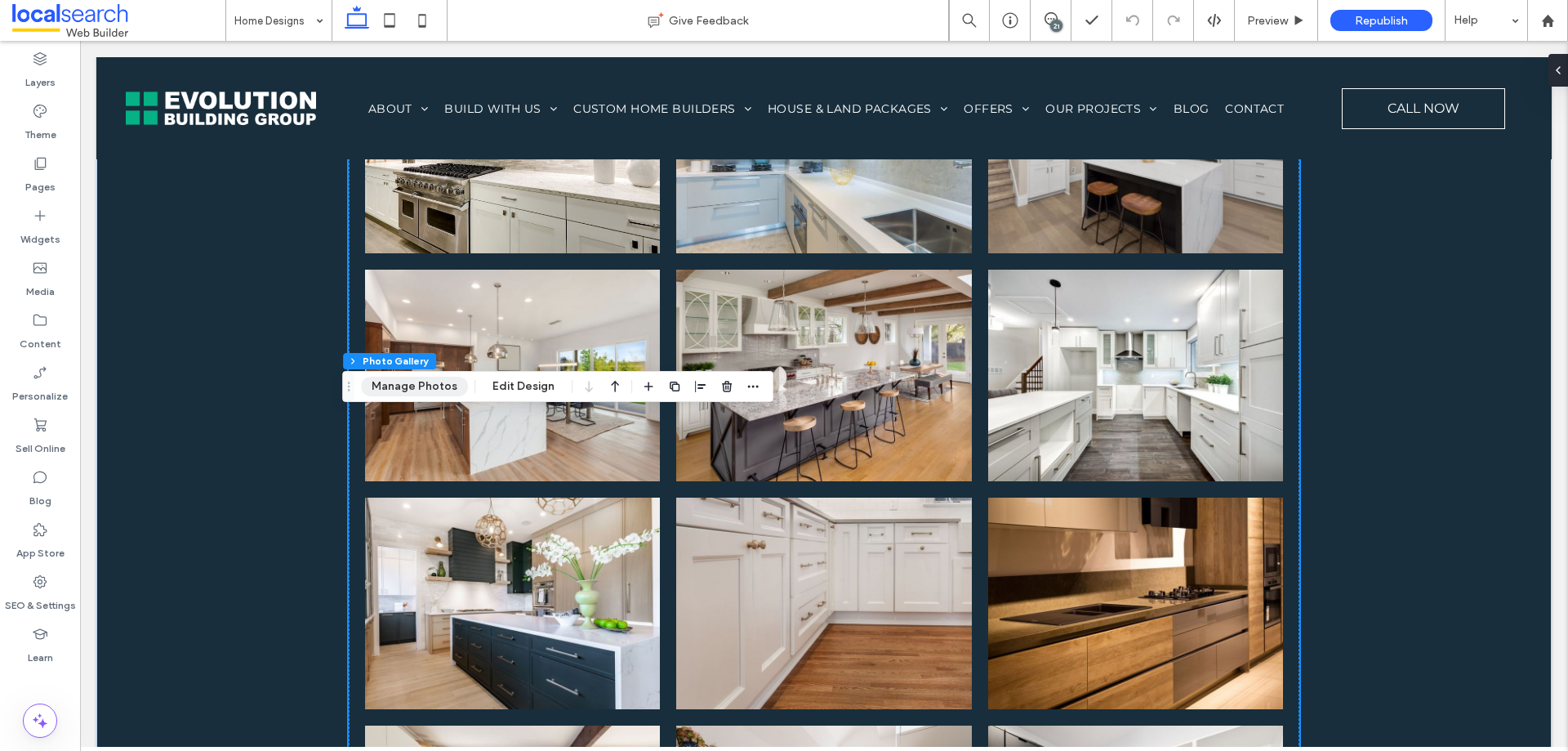
click at [443, 386] on button "Manage Photos" at bounding box center [414, 386] width 107 height 19
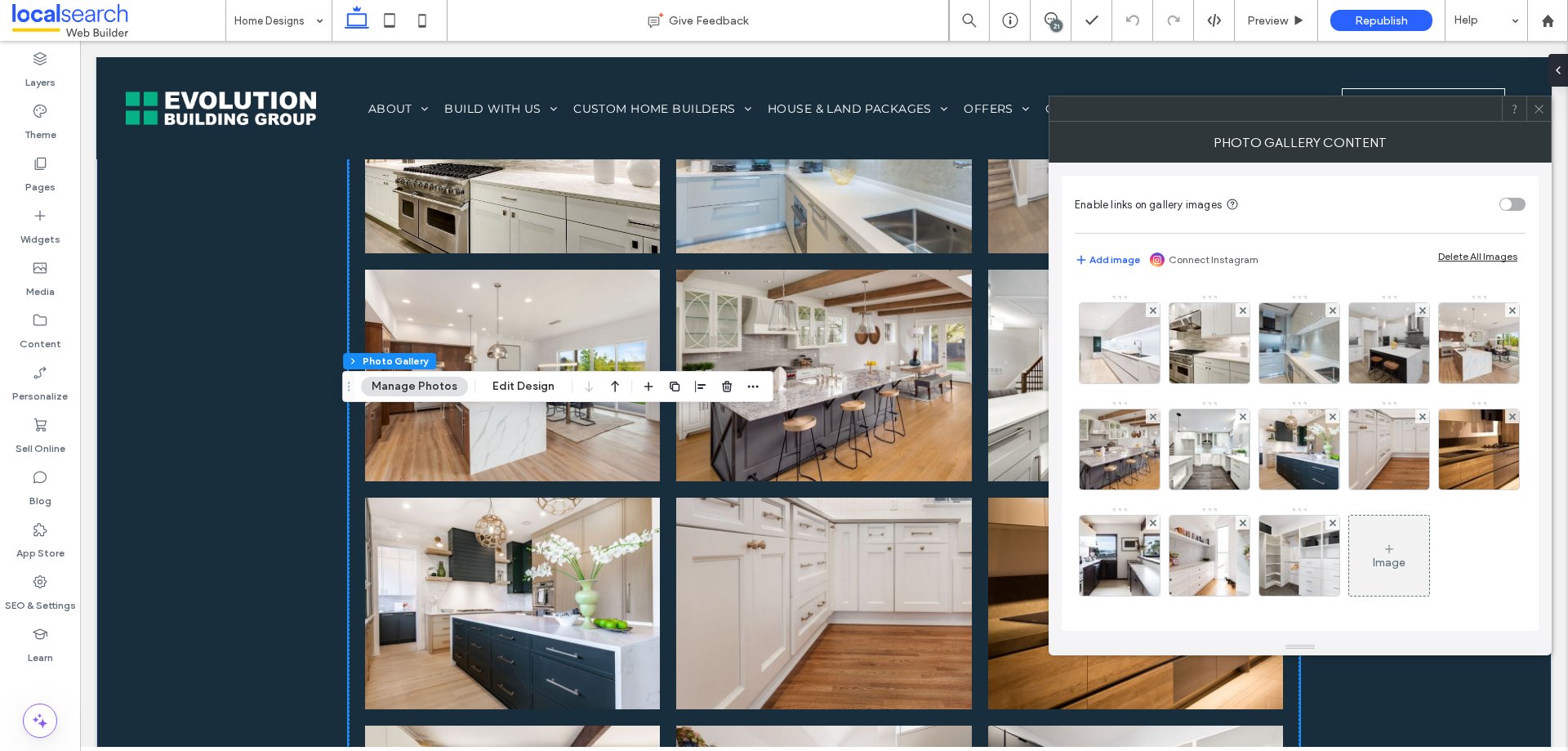
scroll to position [0, 0]
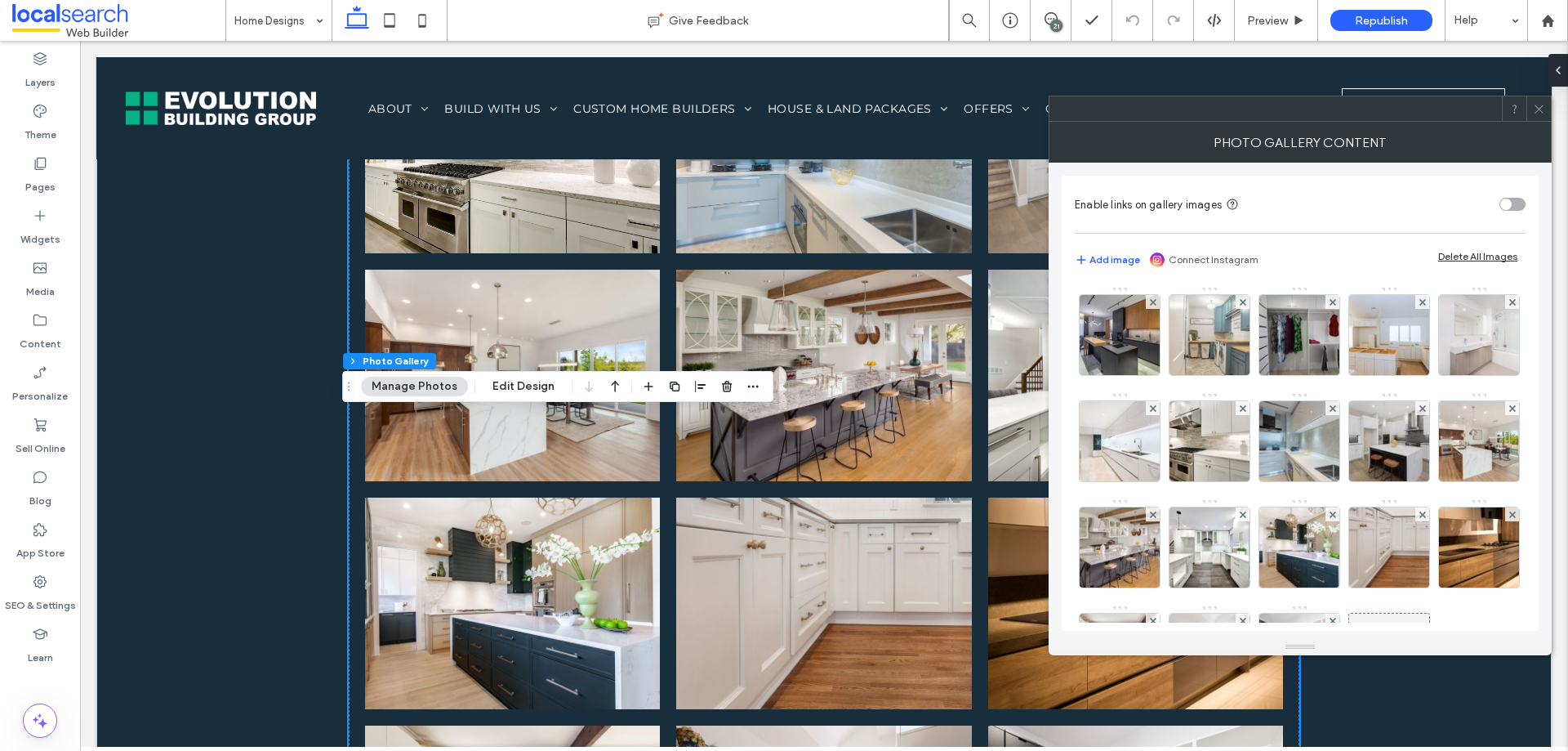
click at [1116, 353] on img at bounding box center [1120, 335] width 120 height 80
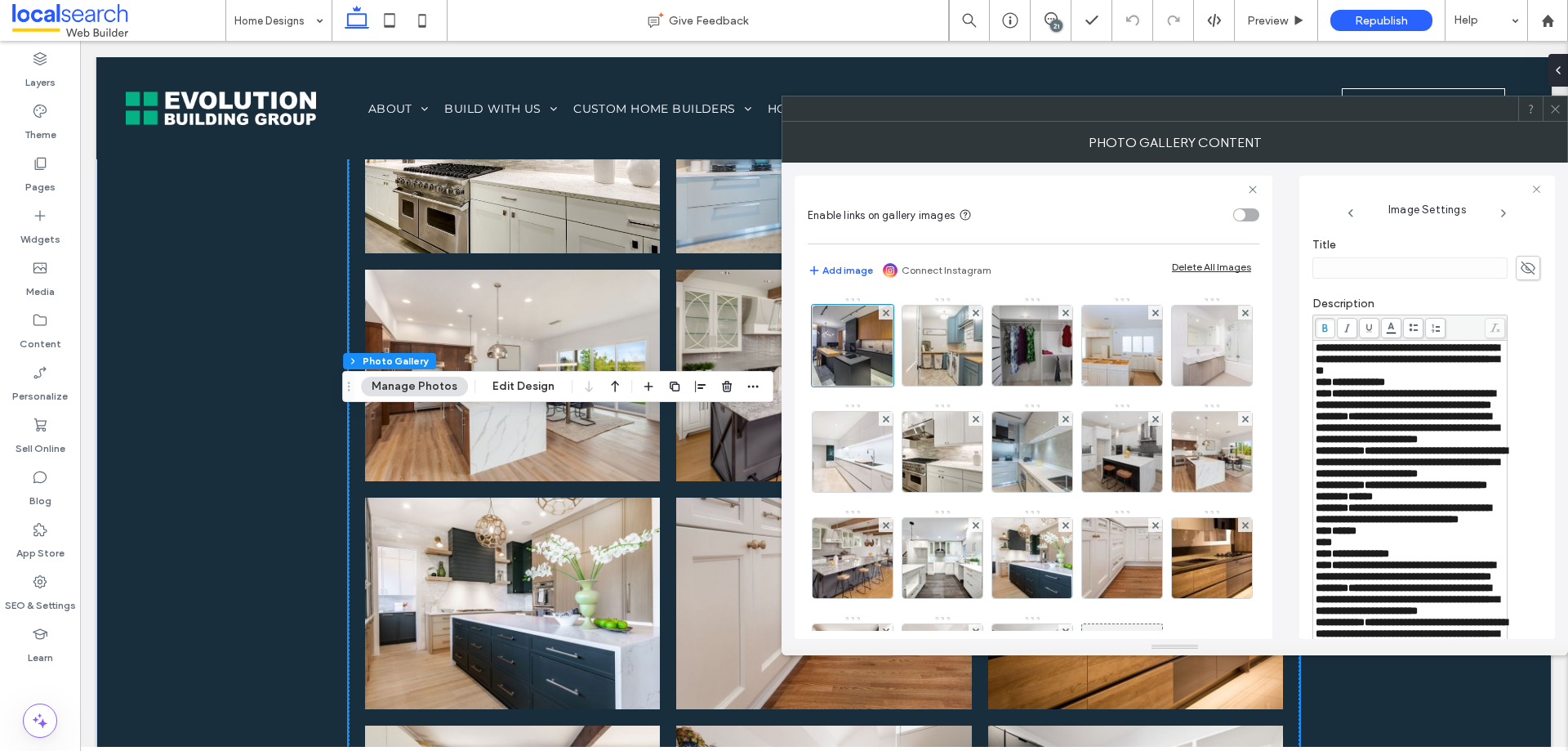
scroll to position [327, 0]
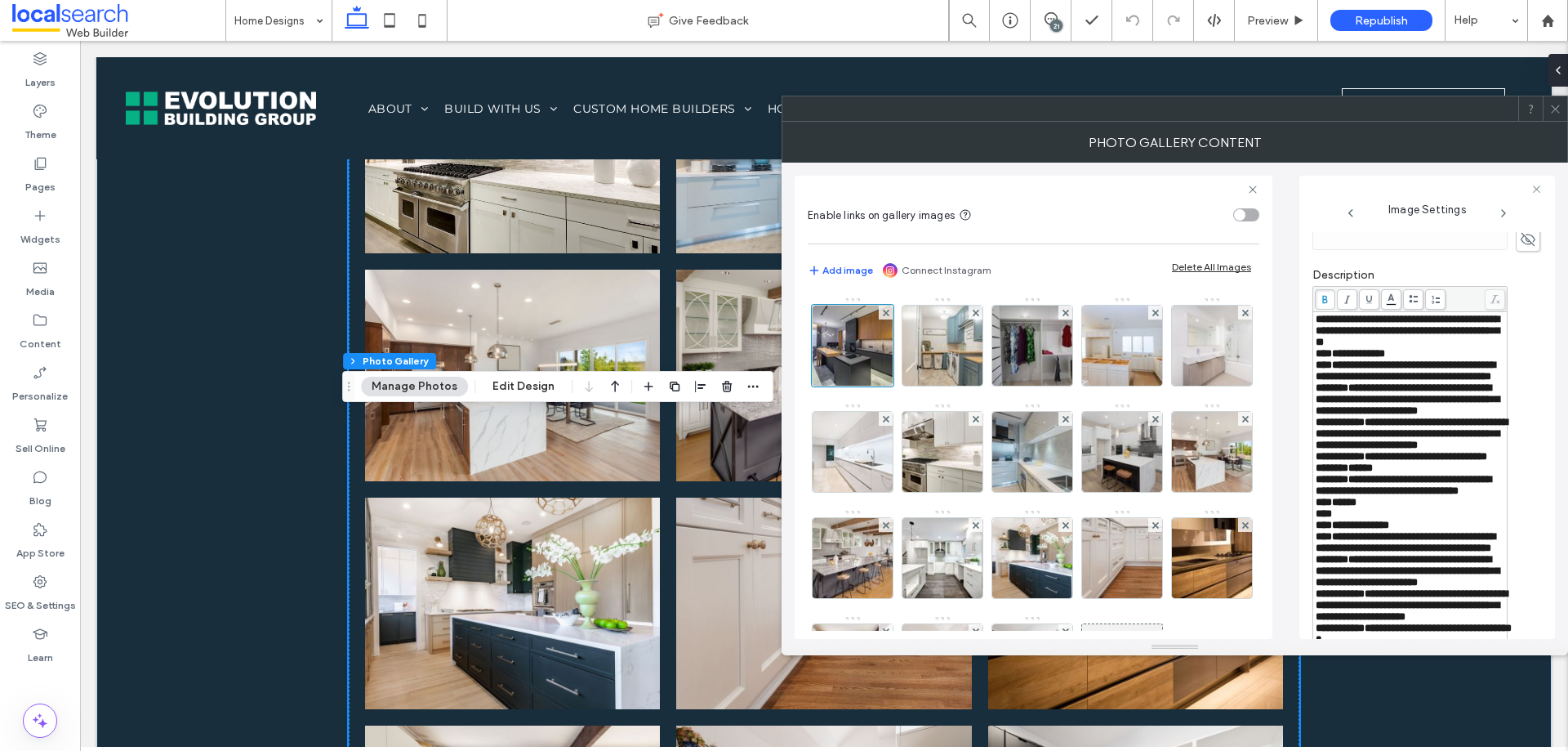
click at [1394, 461] on span "**********" at bounding box center [1402, 457] width 172 height 11
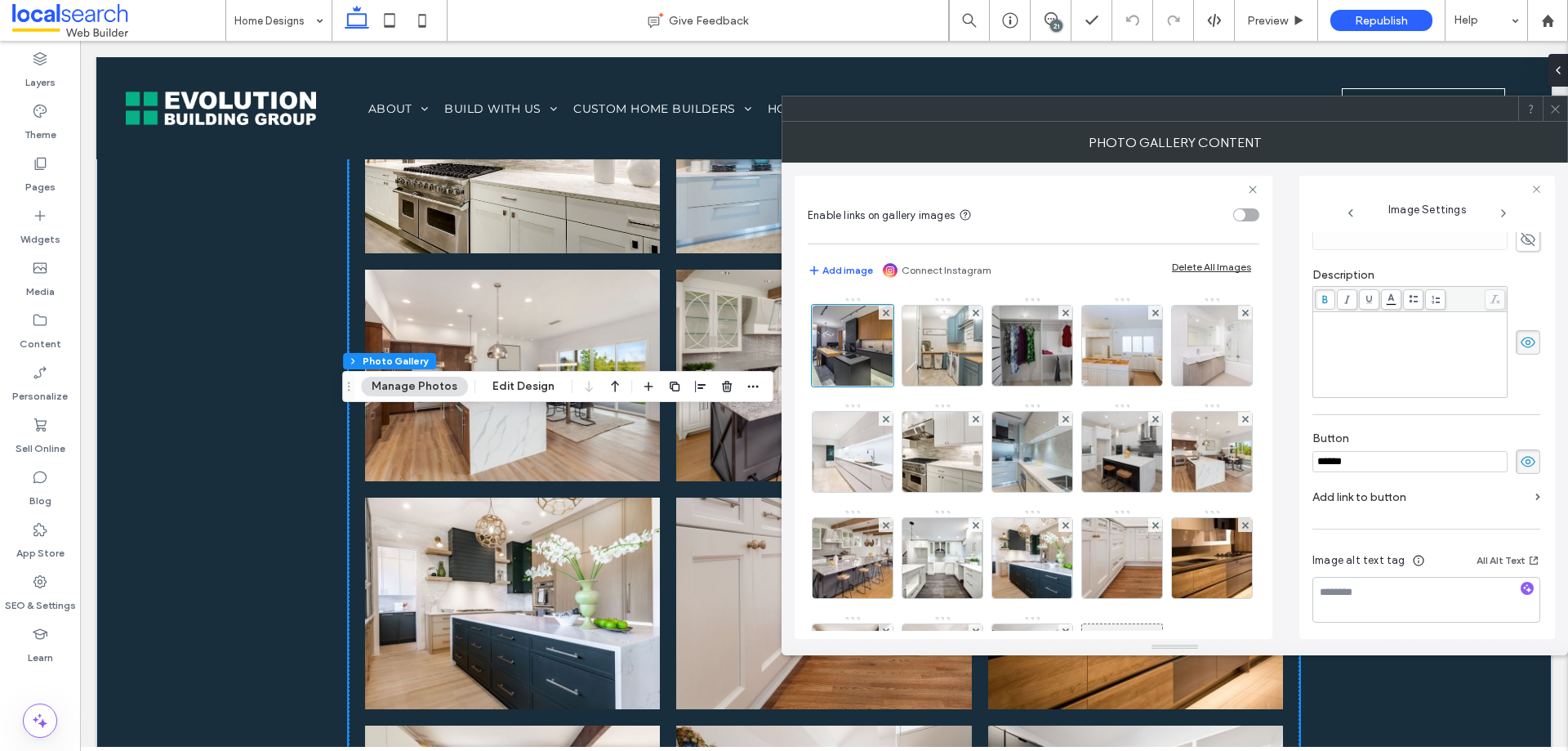
scroll to position [752, 0]
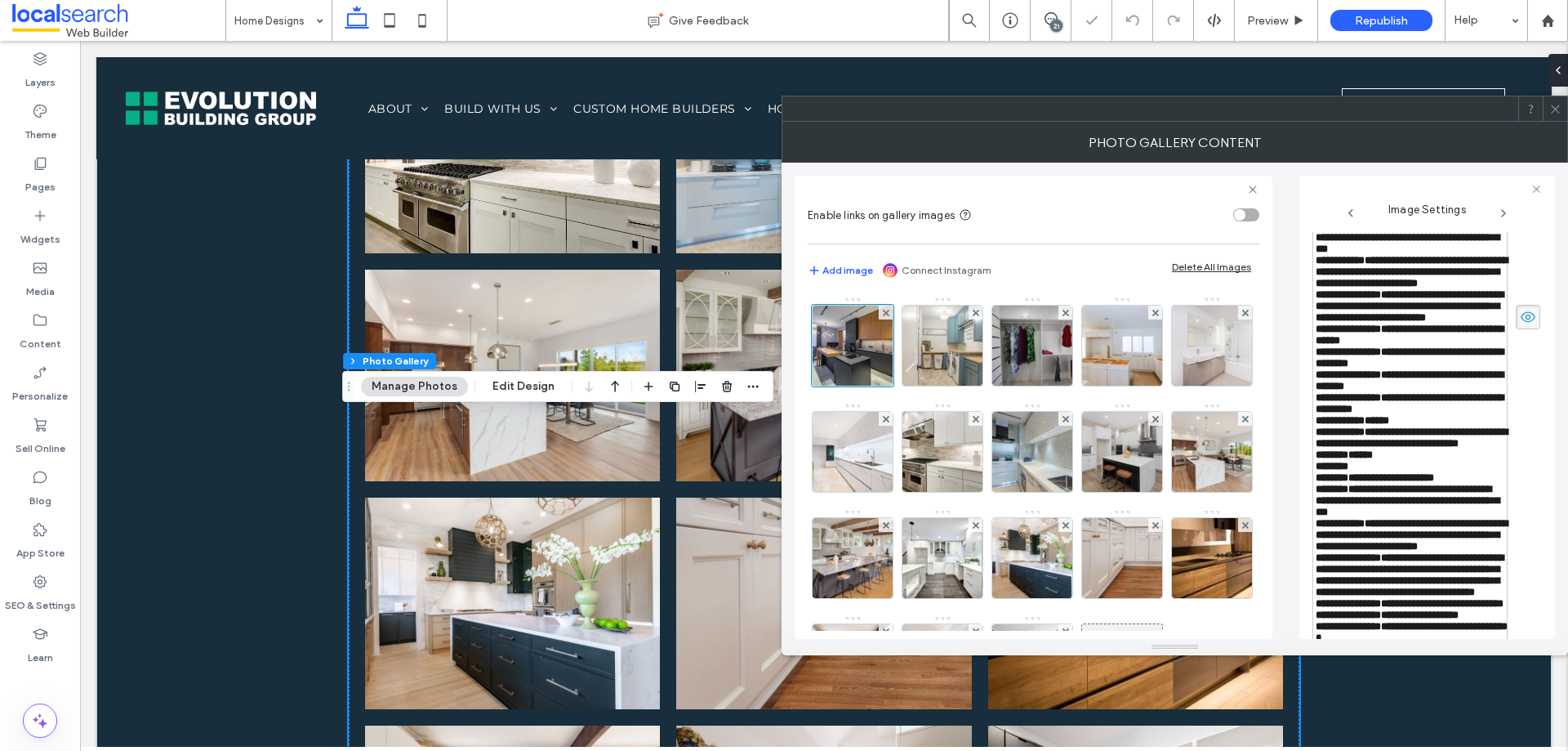
click at [1300, 507] on div "**********" at bounding box center [1427, 407] width 256 height 463
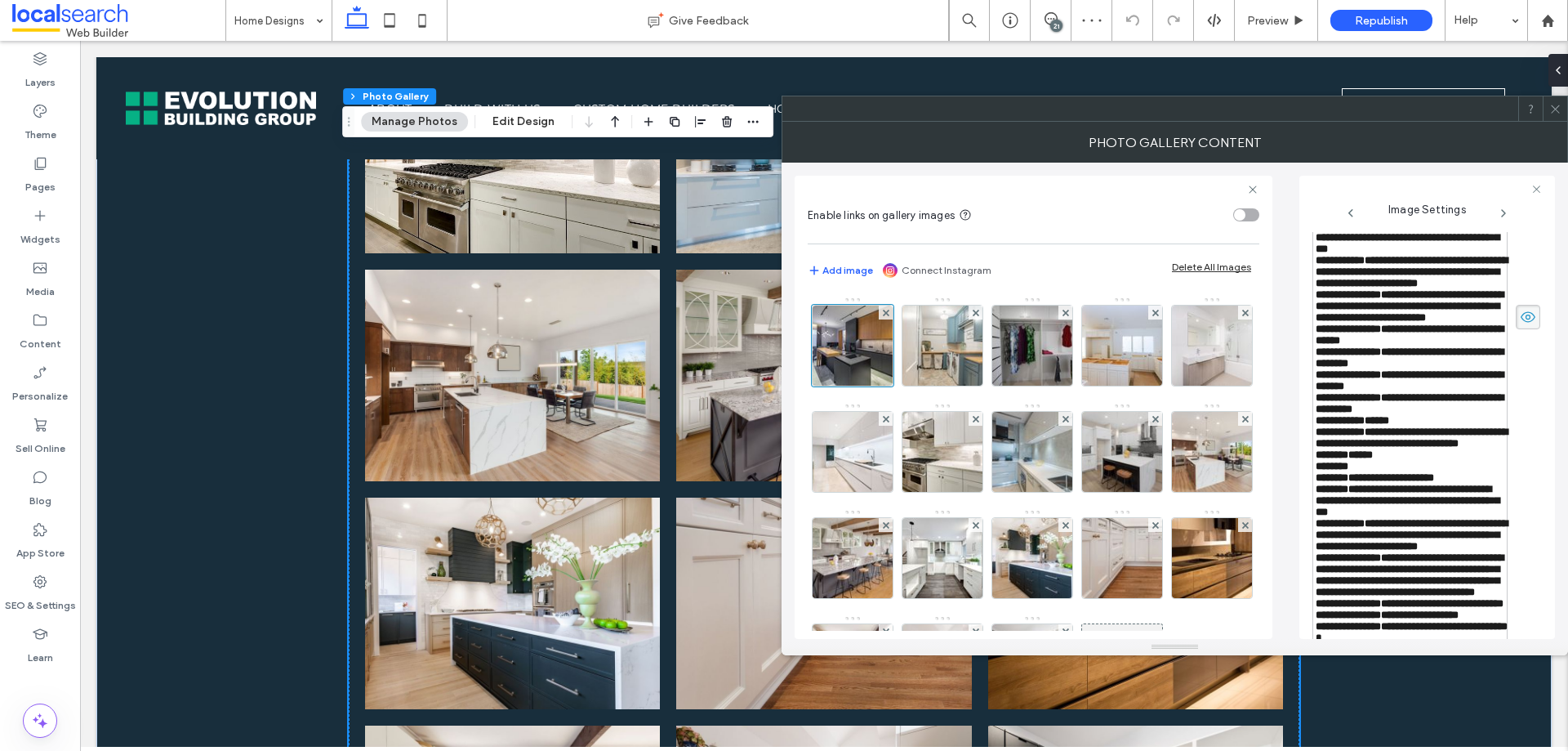
click at [1400, 345] on span "**********" at bounding box center [1410, 334] width 188 height 22
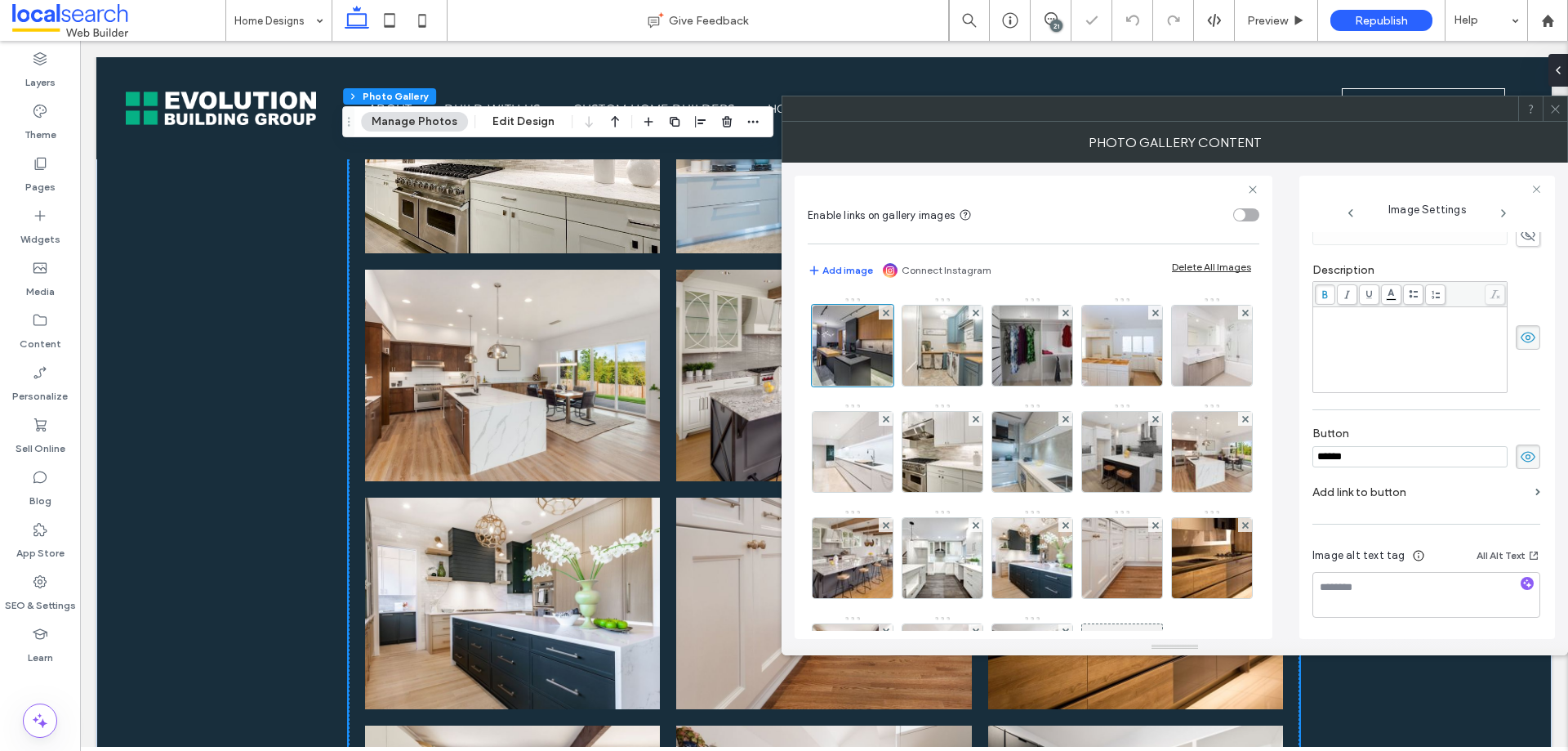
click at [1269, 478] on div "Enable links on gallery images Add image Connect Instagram Delete All Images Im…" at bounding box center [1033, 407] width 478 height 463
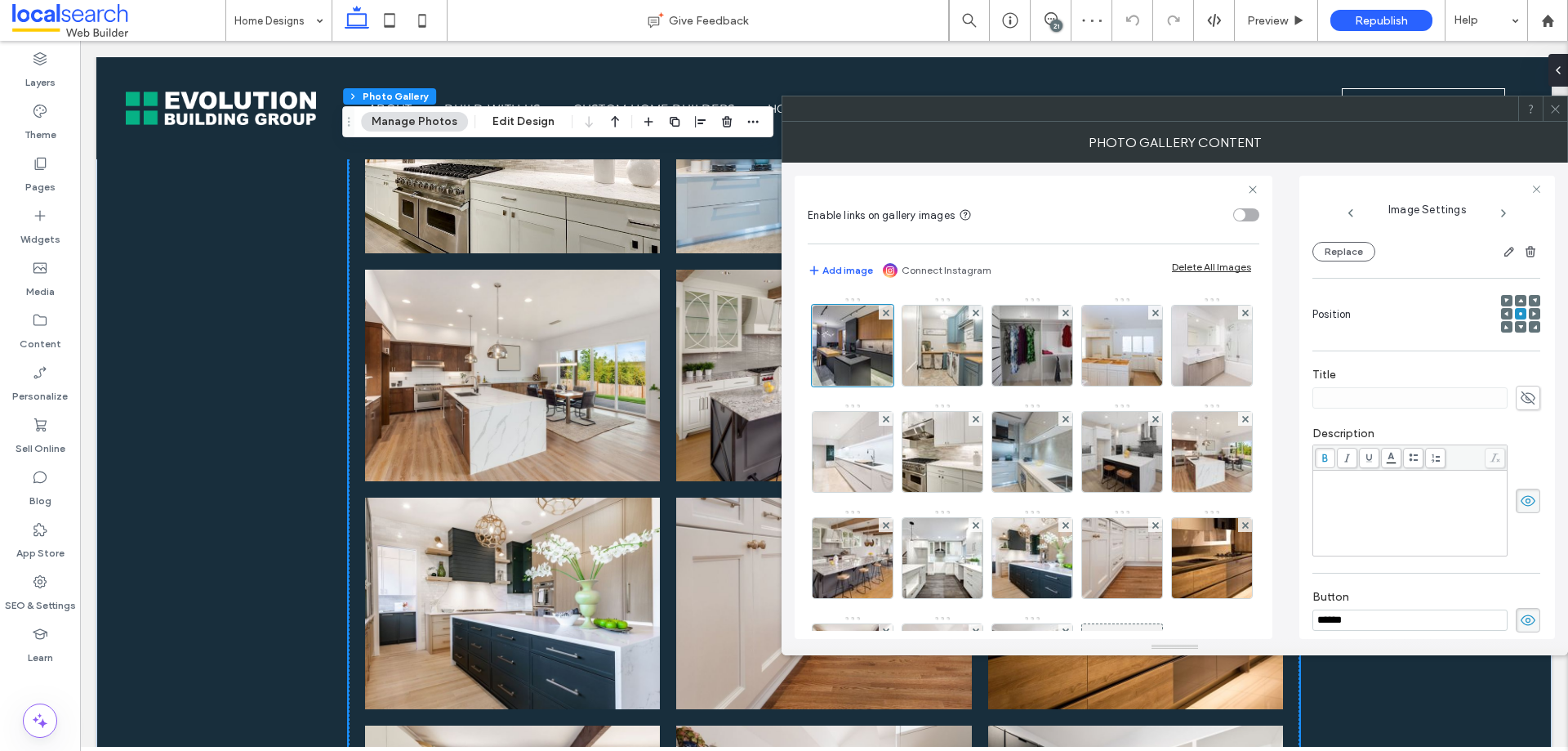
scroll to position [87, 0]
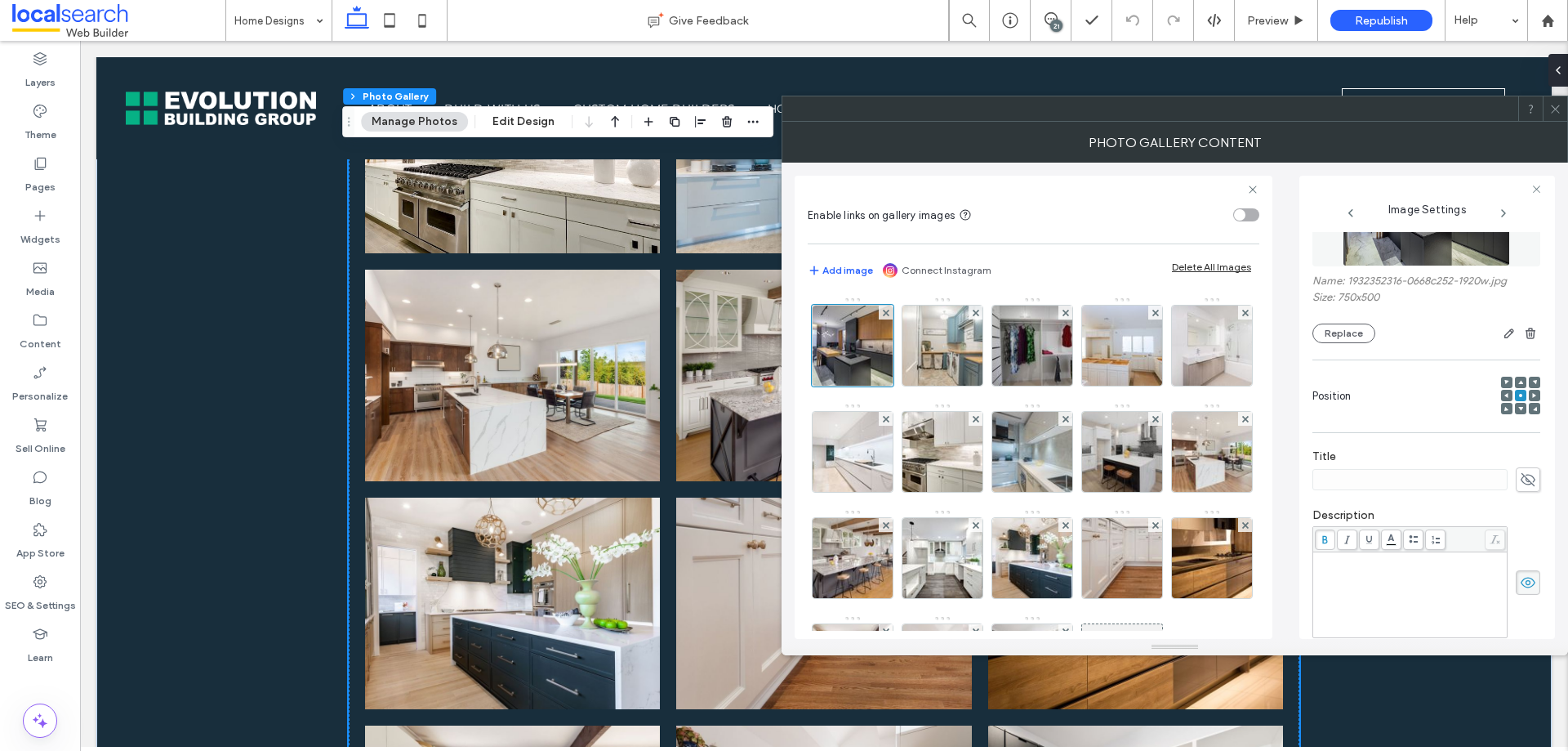
click at [1521, 580] on icon at bounding box center [1529, 583] width 16 height 18
click at [1553, 119] on span at bounding box center [1555, 109] width 12 height 25
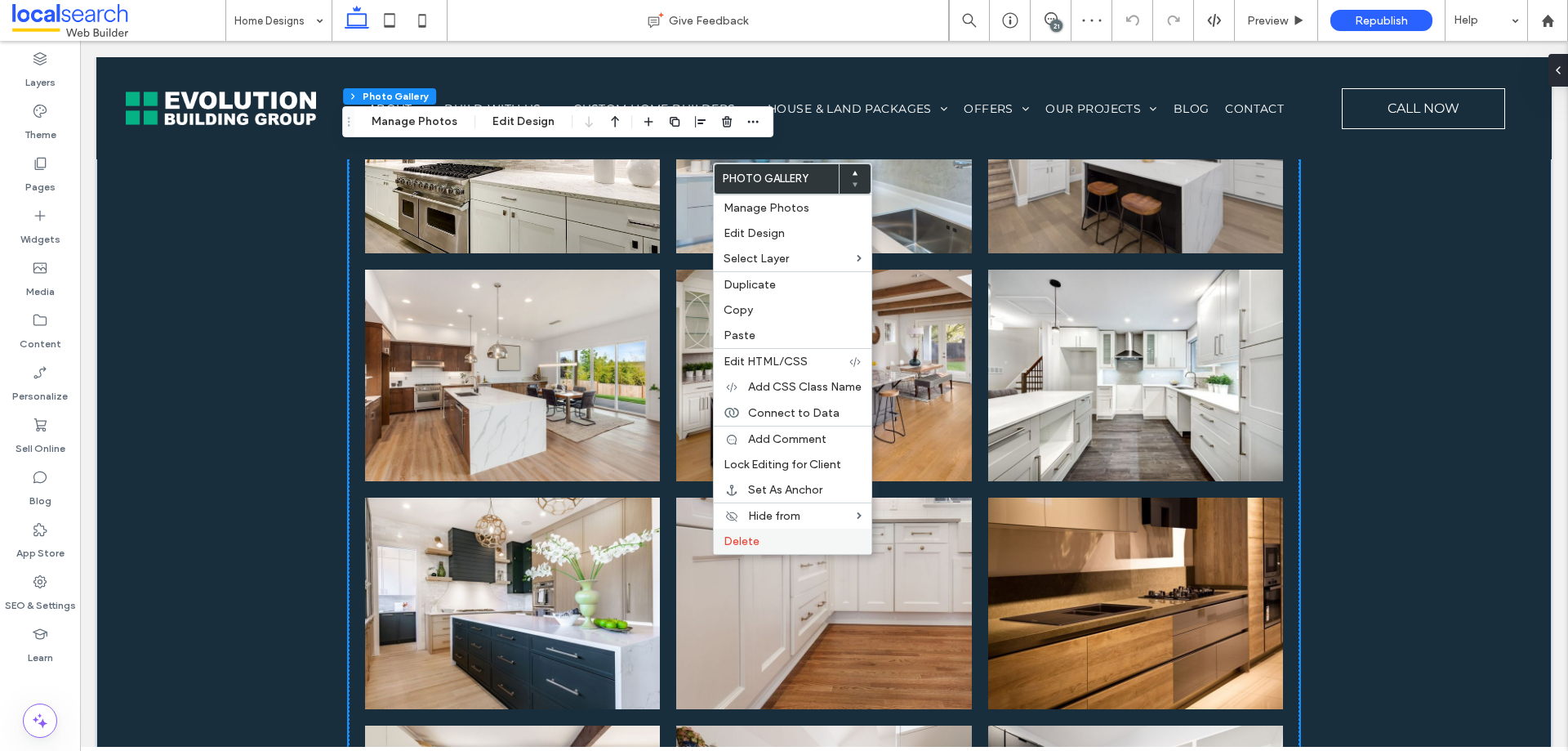
click at [769, 537] on label "Delete" at bounding box center [792, 541] width 138 height 14
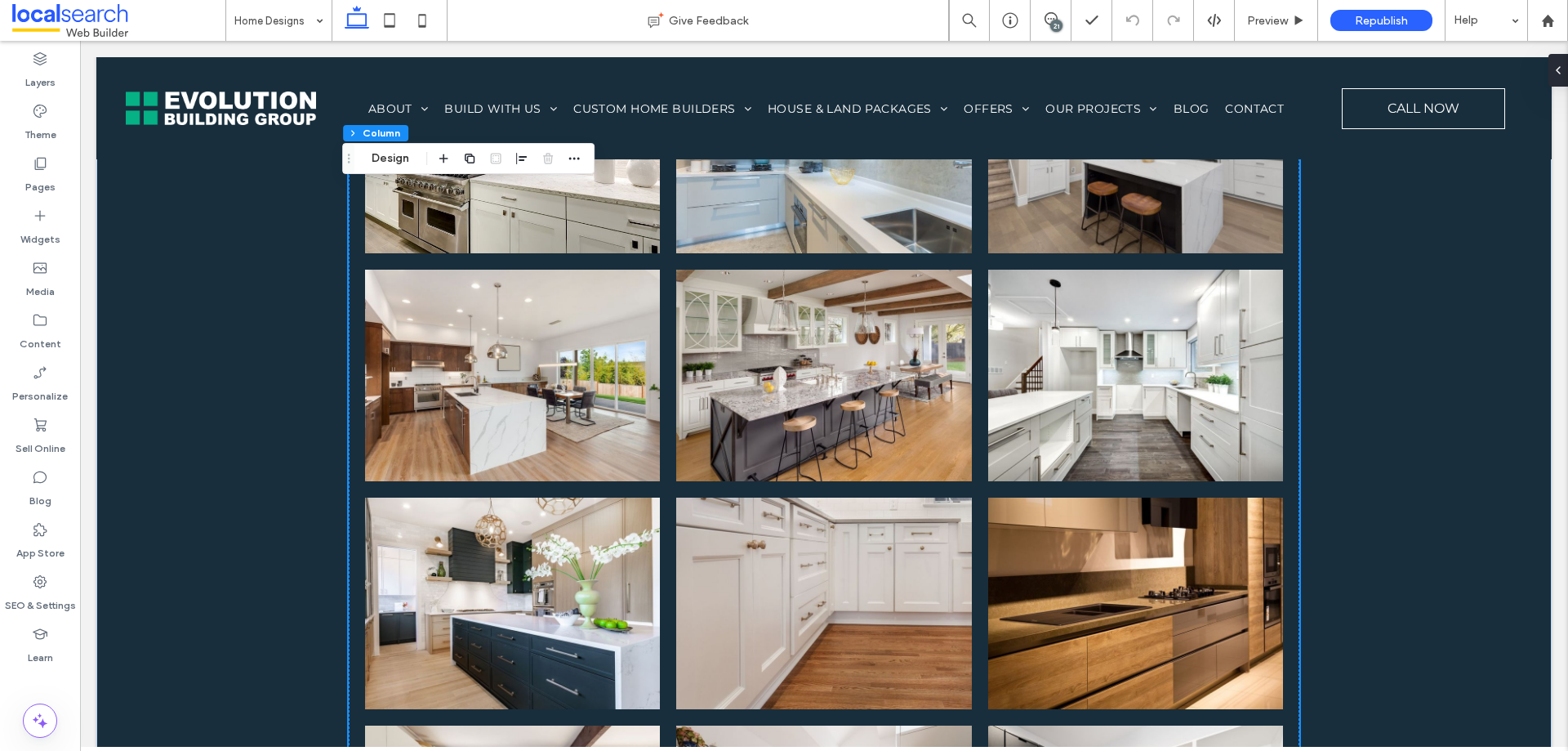
drag, startPoint x: 1559, startPoint y: 76, endPoint x: 1544, endPoint y: 91, distance: 21.2
click at [1558, 76] on div at bounding box center [1562, 70] width 26 height 33
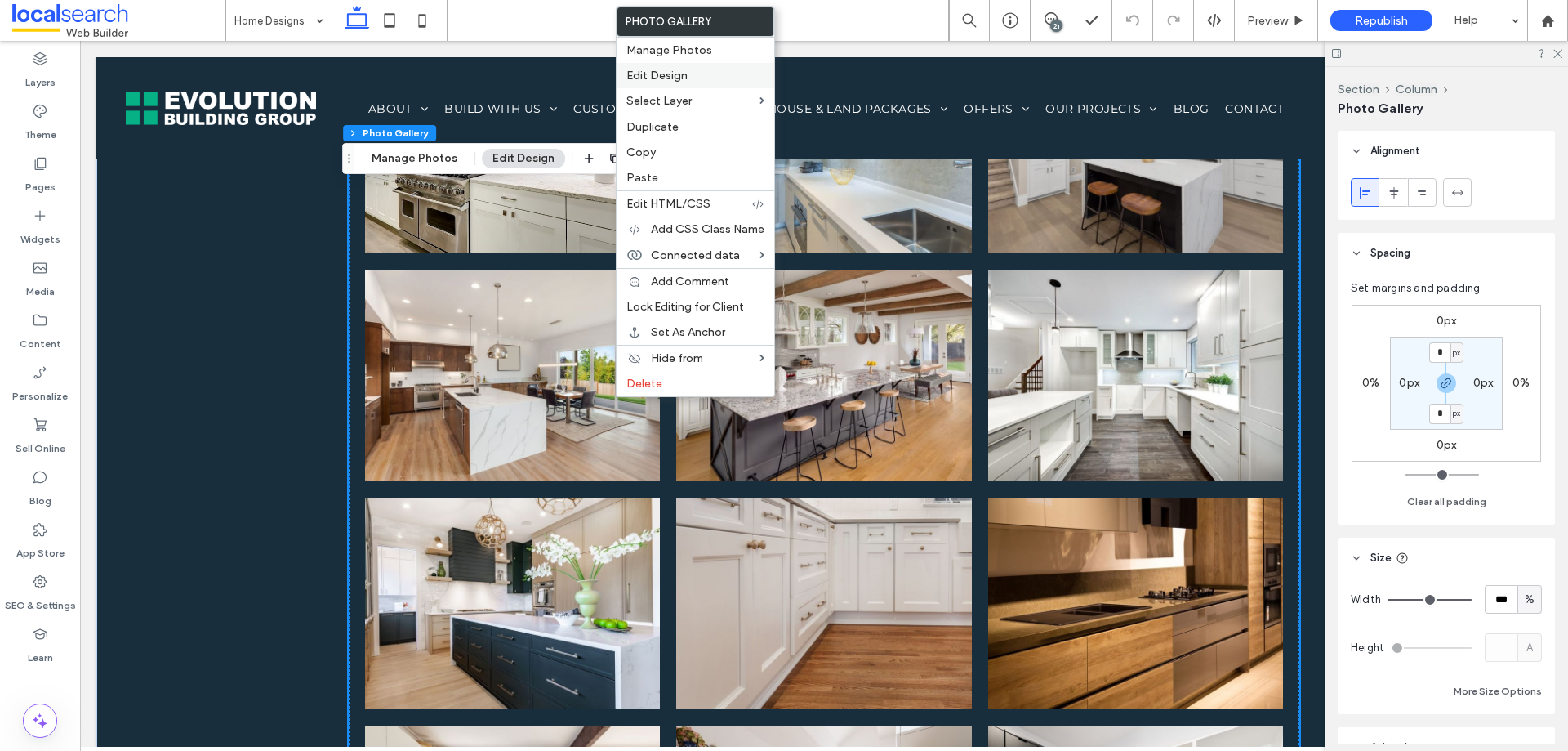
click at [668, 74] on span "Edit Design" at bounding box center [657, 75] width 61 height 14
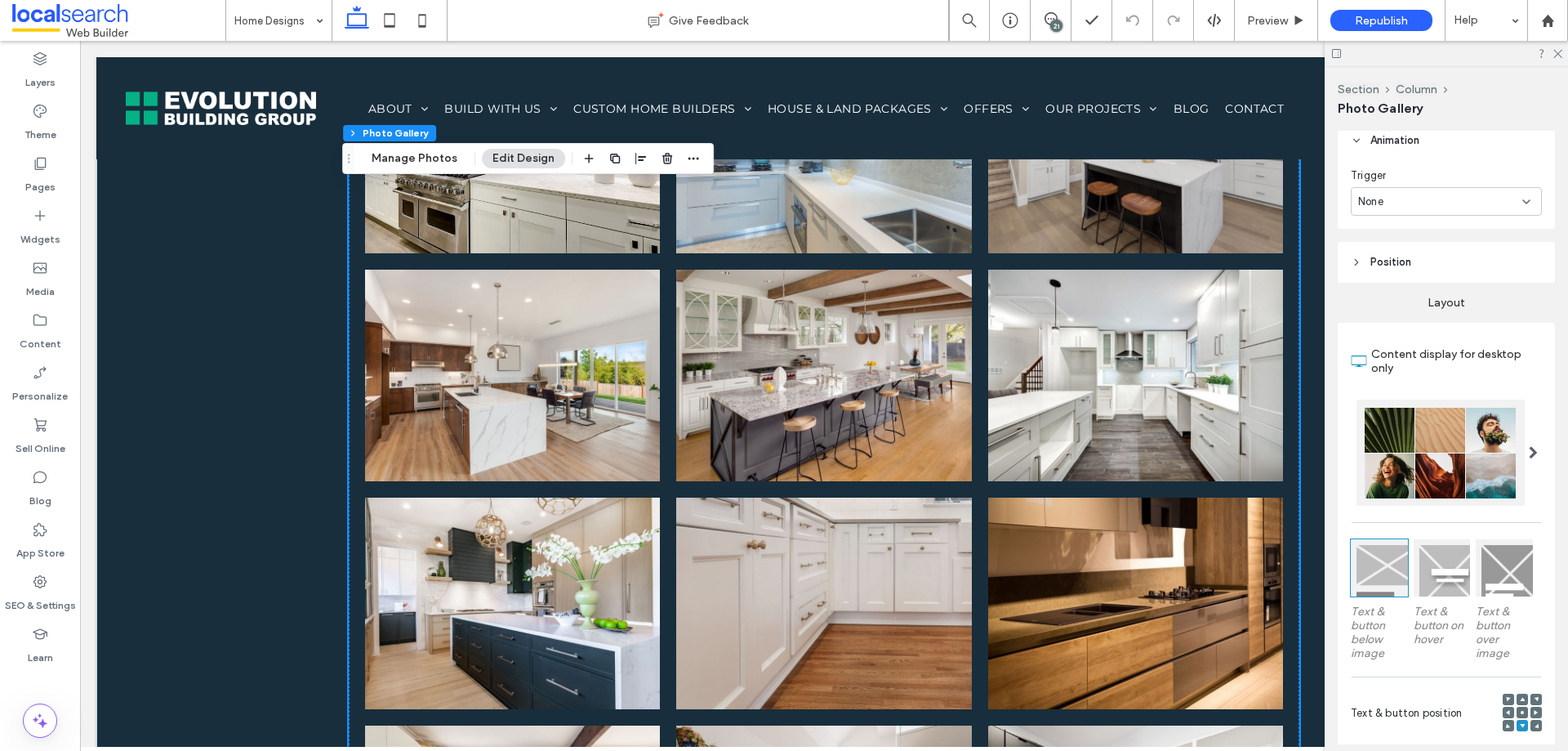
scroll to position [735, 0]
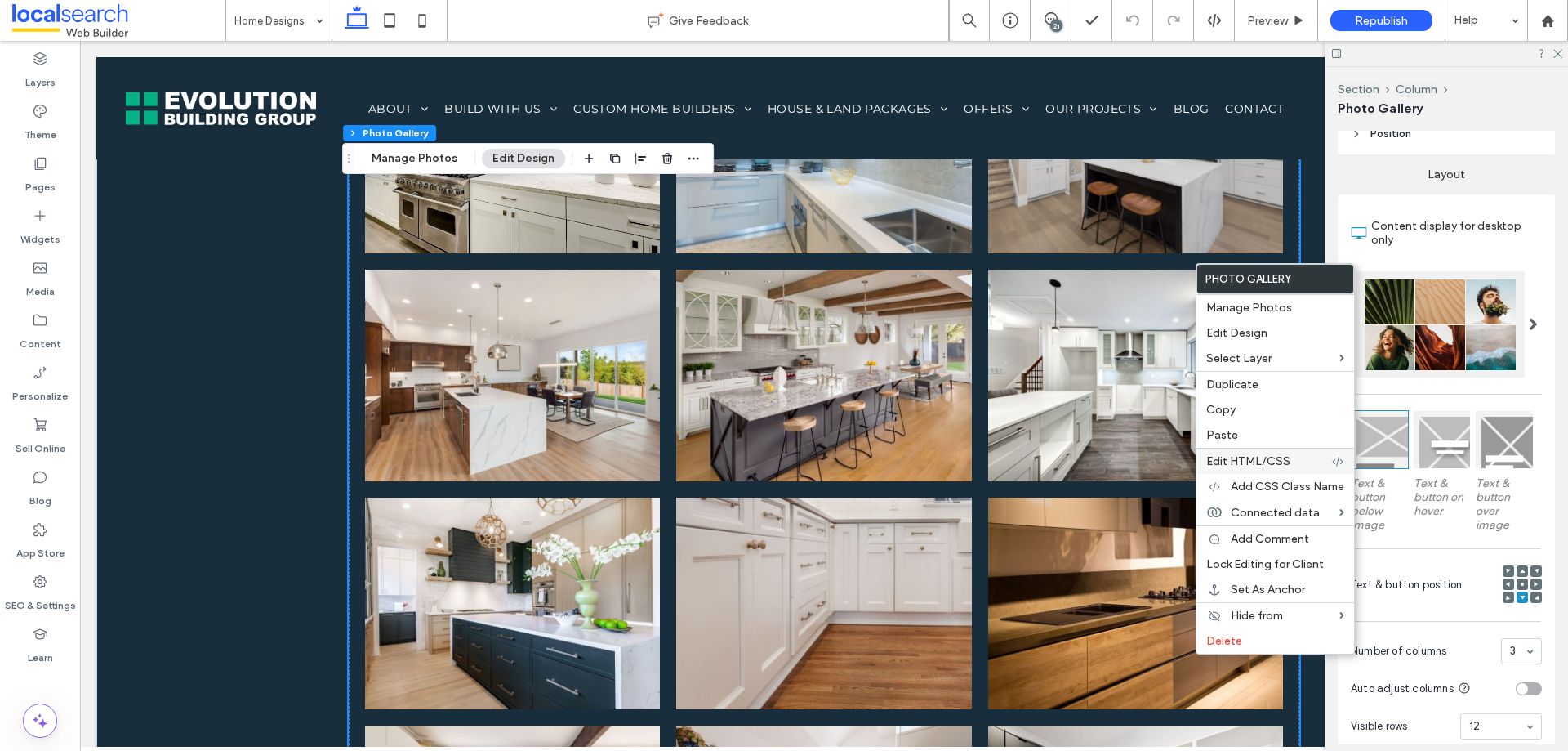
click at [1268, 469] on div "Edit HTML/CSS" at bounding box center [1275, 460] width 158 height 26
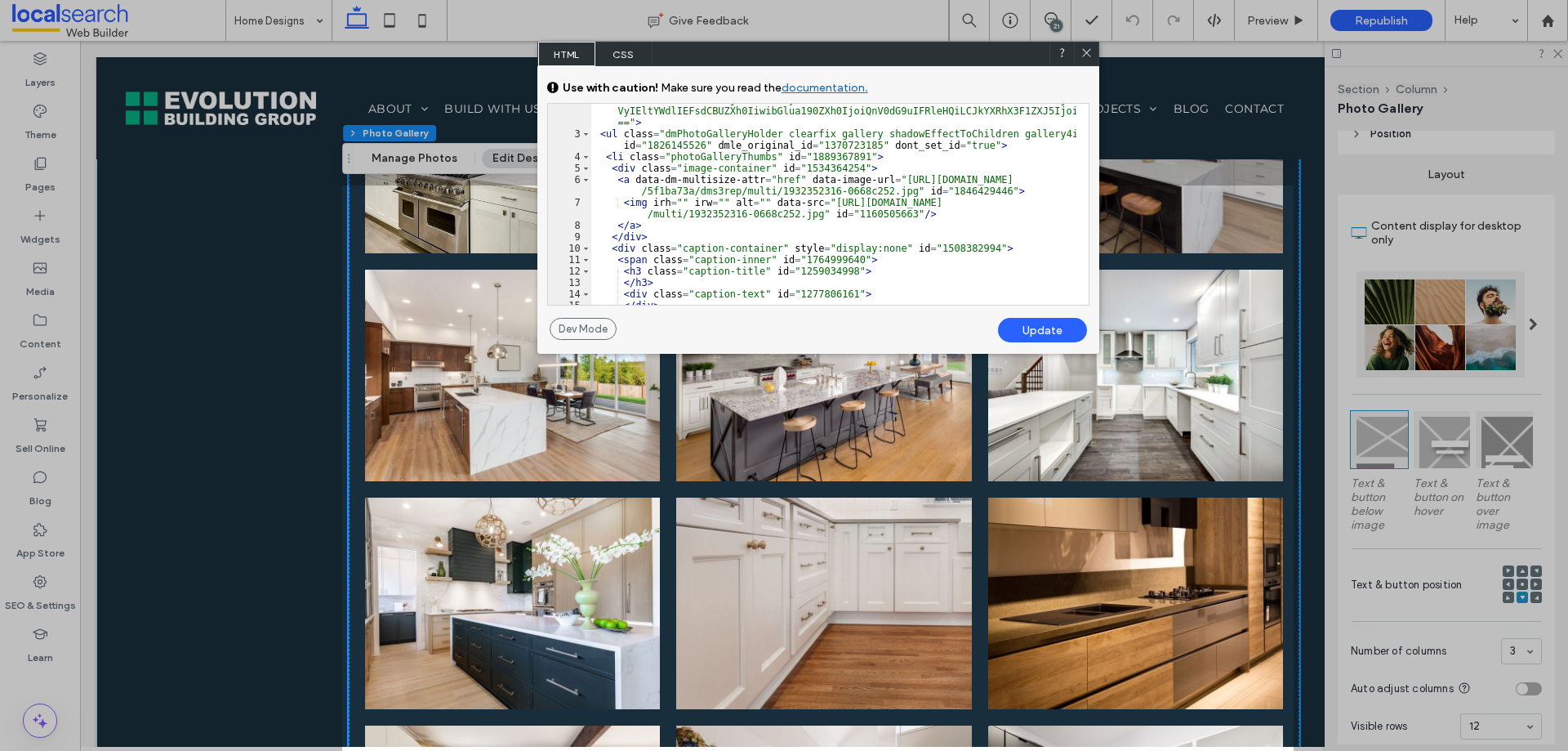
scroll to position [147, 0]
click at [689, 221] on div "< div class = "dmPhotoGallery newPhotoGallery dmPhotoGalleryResp u_1134289940" …" at bounding box center [834, 160] width 485 height 361
type textarea "**"
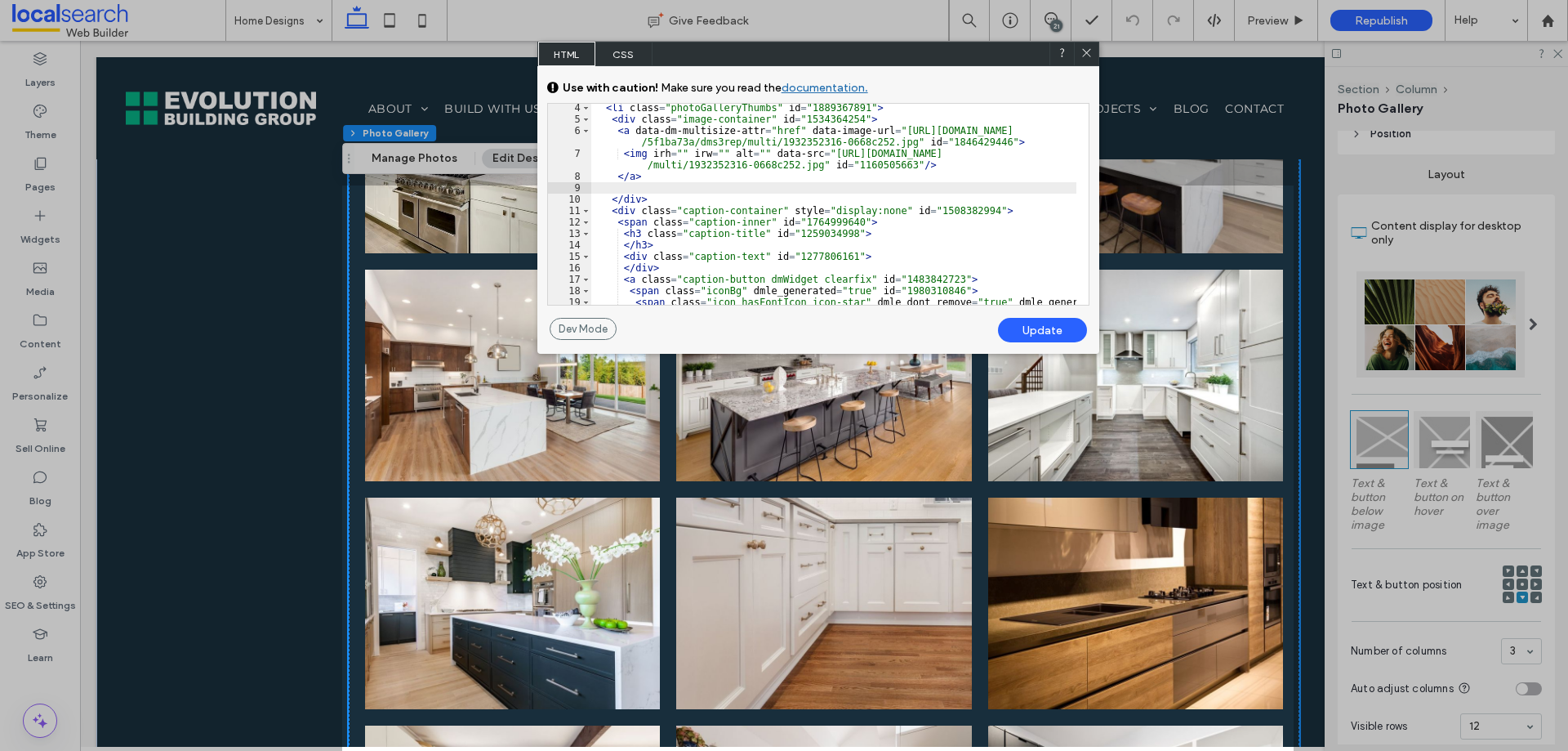
scroll to position [611, 0]
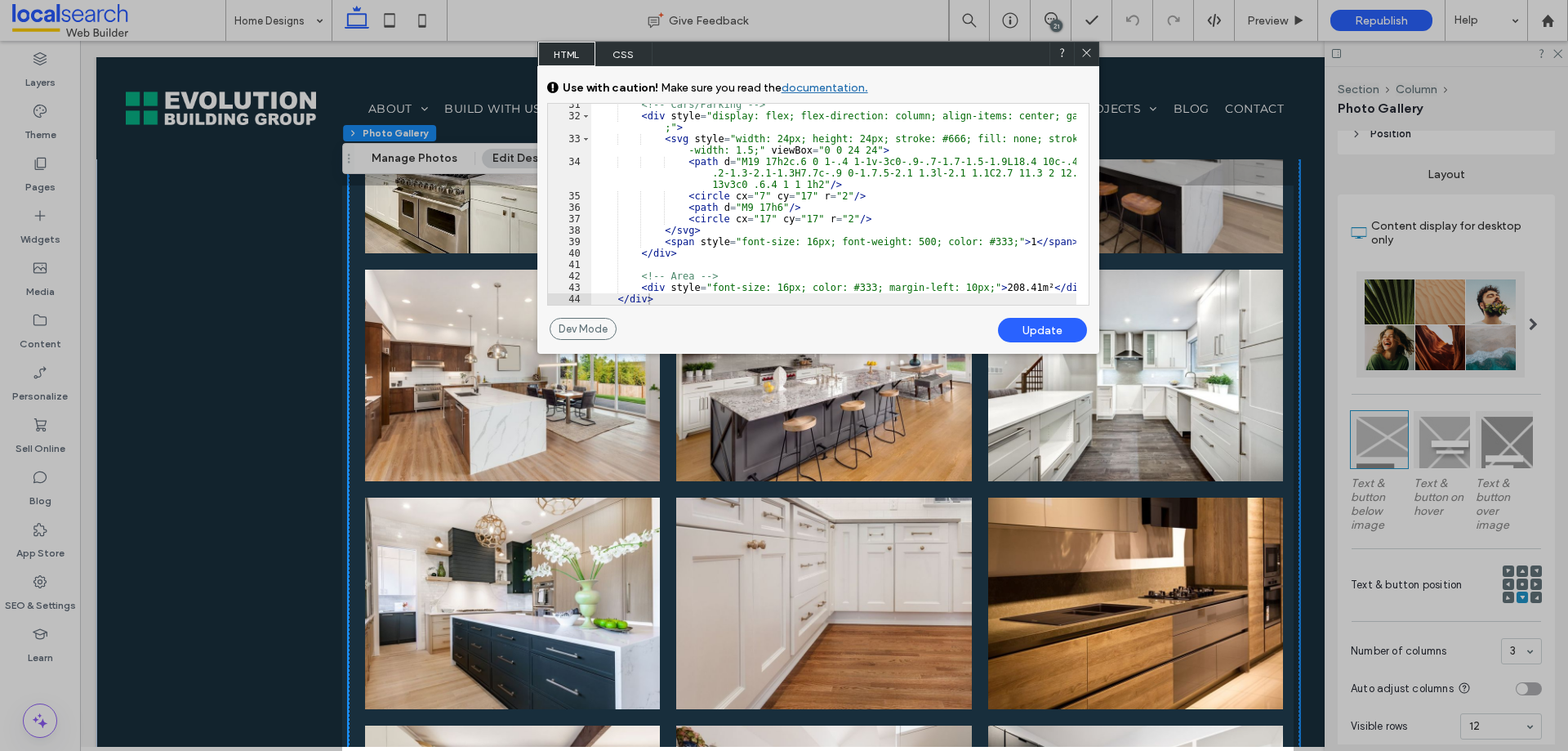
click at [1014, 329] on div "Update" at bounding box center [1042, 330] width 89 height 25
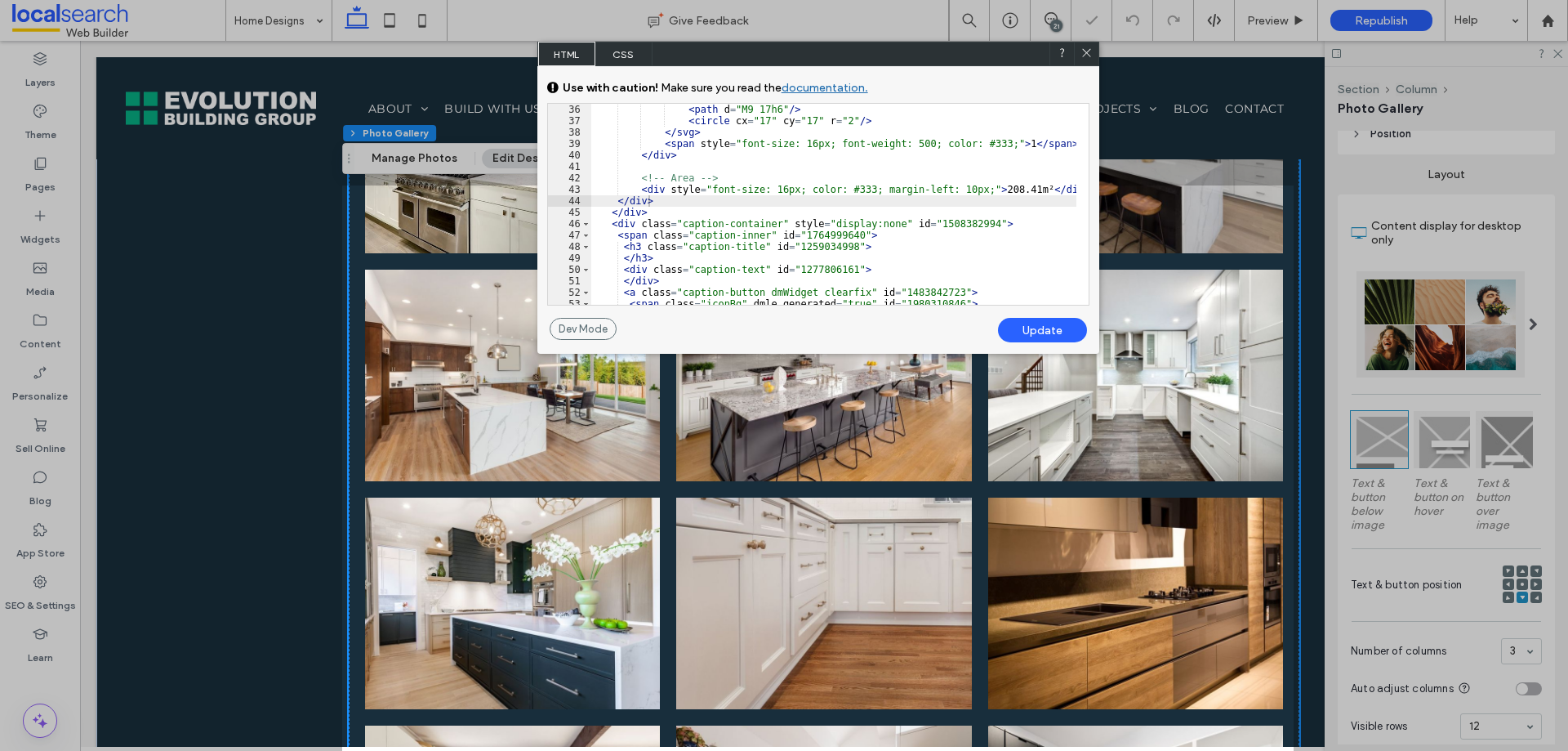
scroll to position [709, 0]
drag, startPoint x: 1299, startPoint y: 520, endPoint x: 1335, endPoint y: 523, distance: 36.1
click at [1300, 520] on div at bounding box center [1431, 376] width 275 height 751
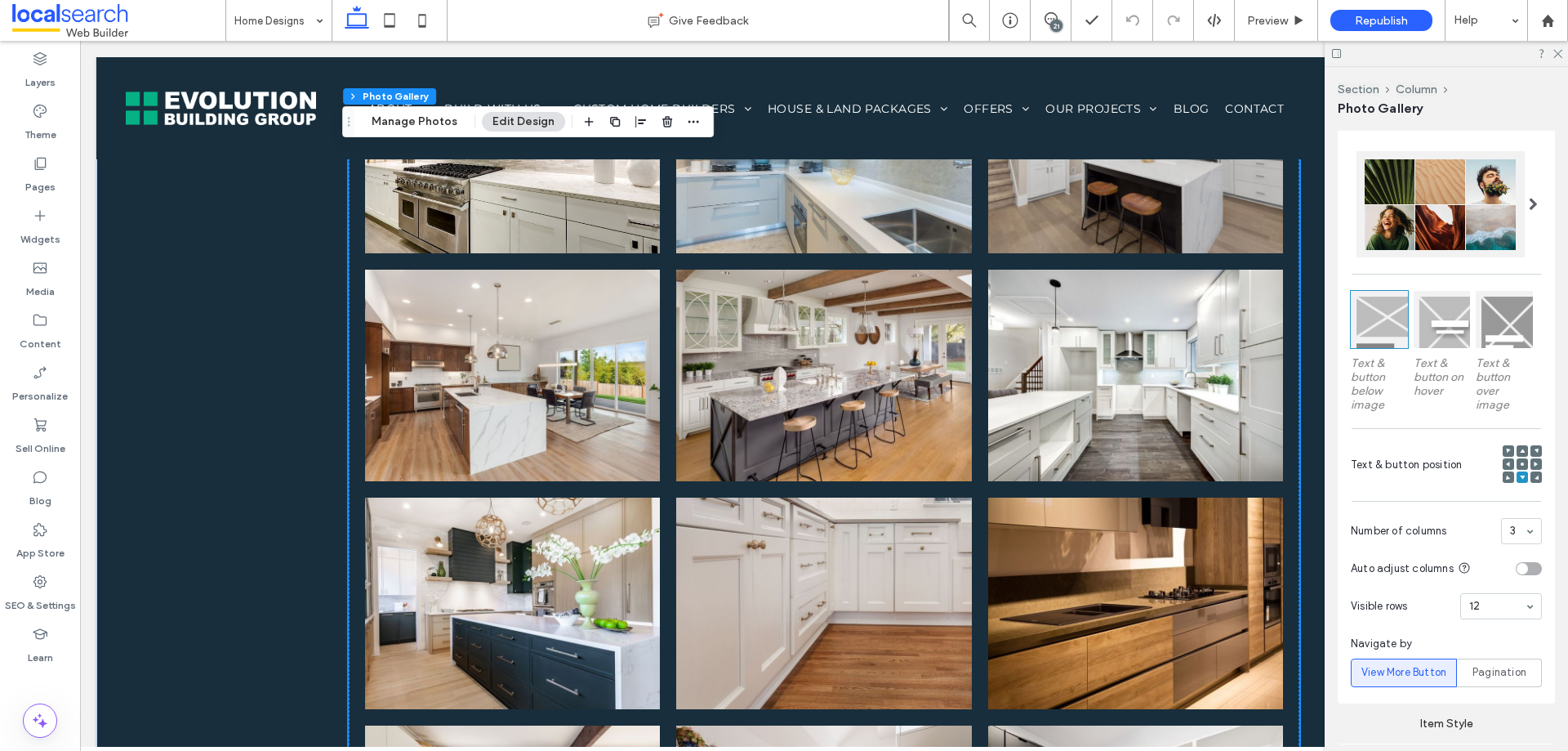
scroll to position [1063, 0]
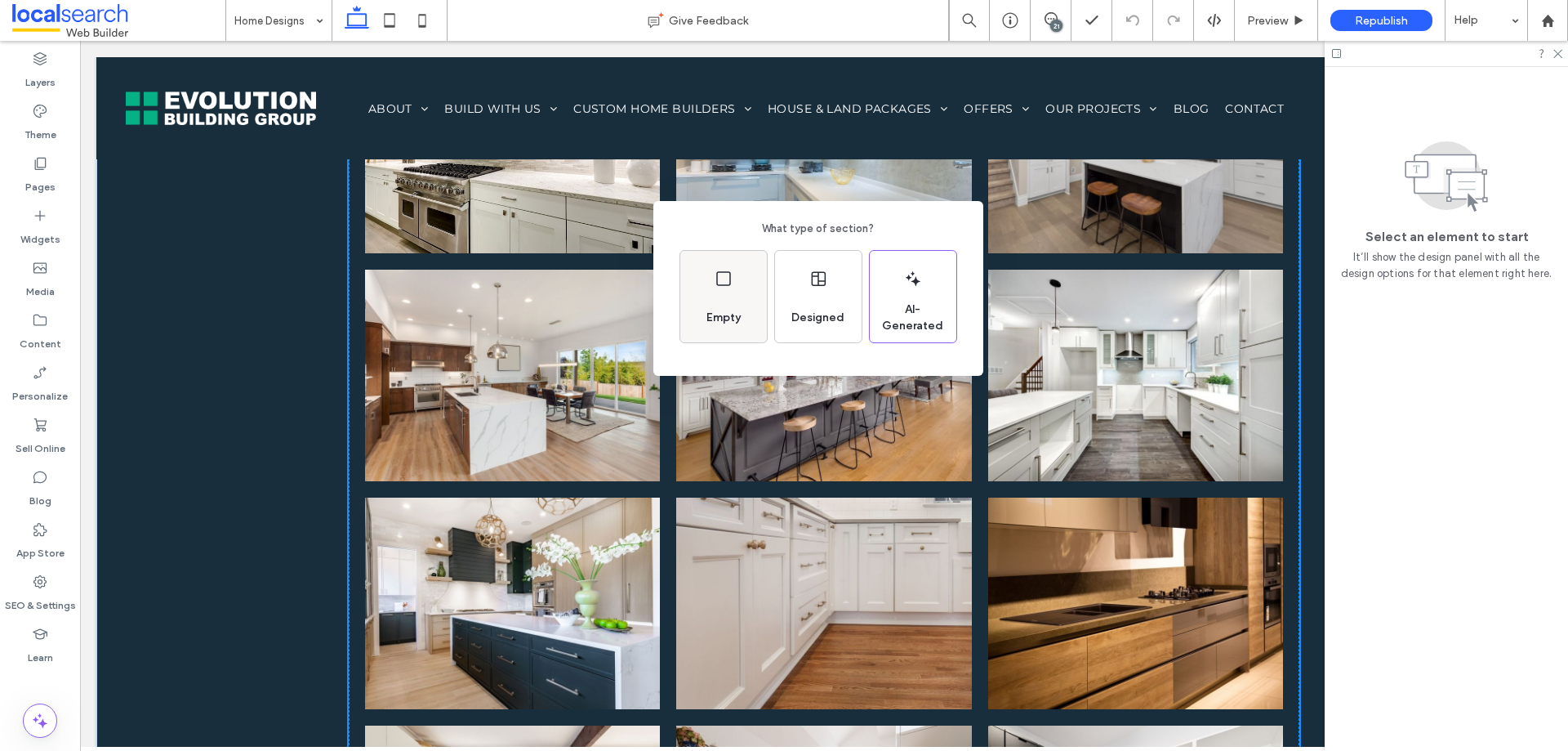
click at [723, 296] on div "Empty" at bounding box center [723, 297] width 87 height 91
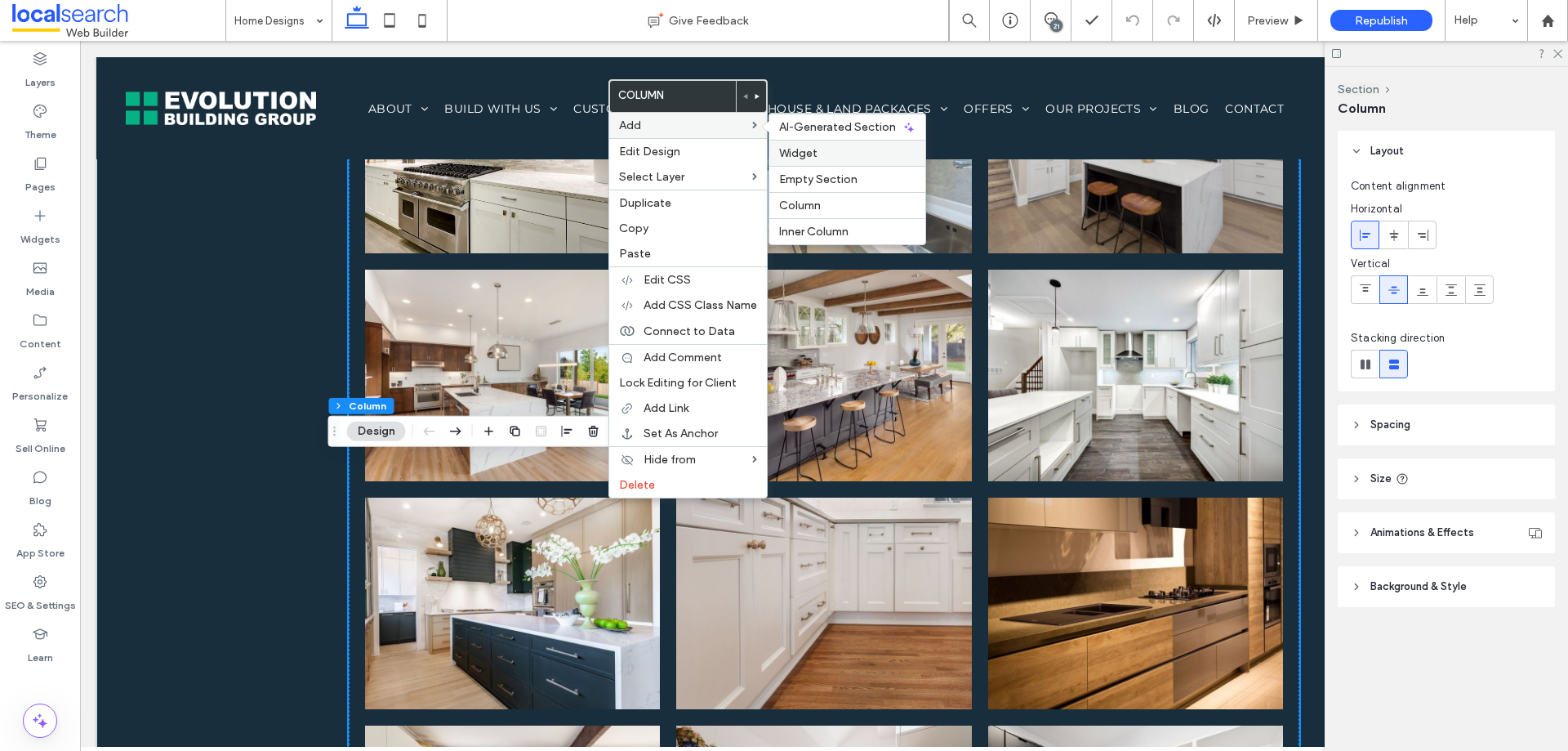
click at [836, 159] on label "Widget" at bounding box center [847, 153] width 136 height 14
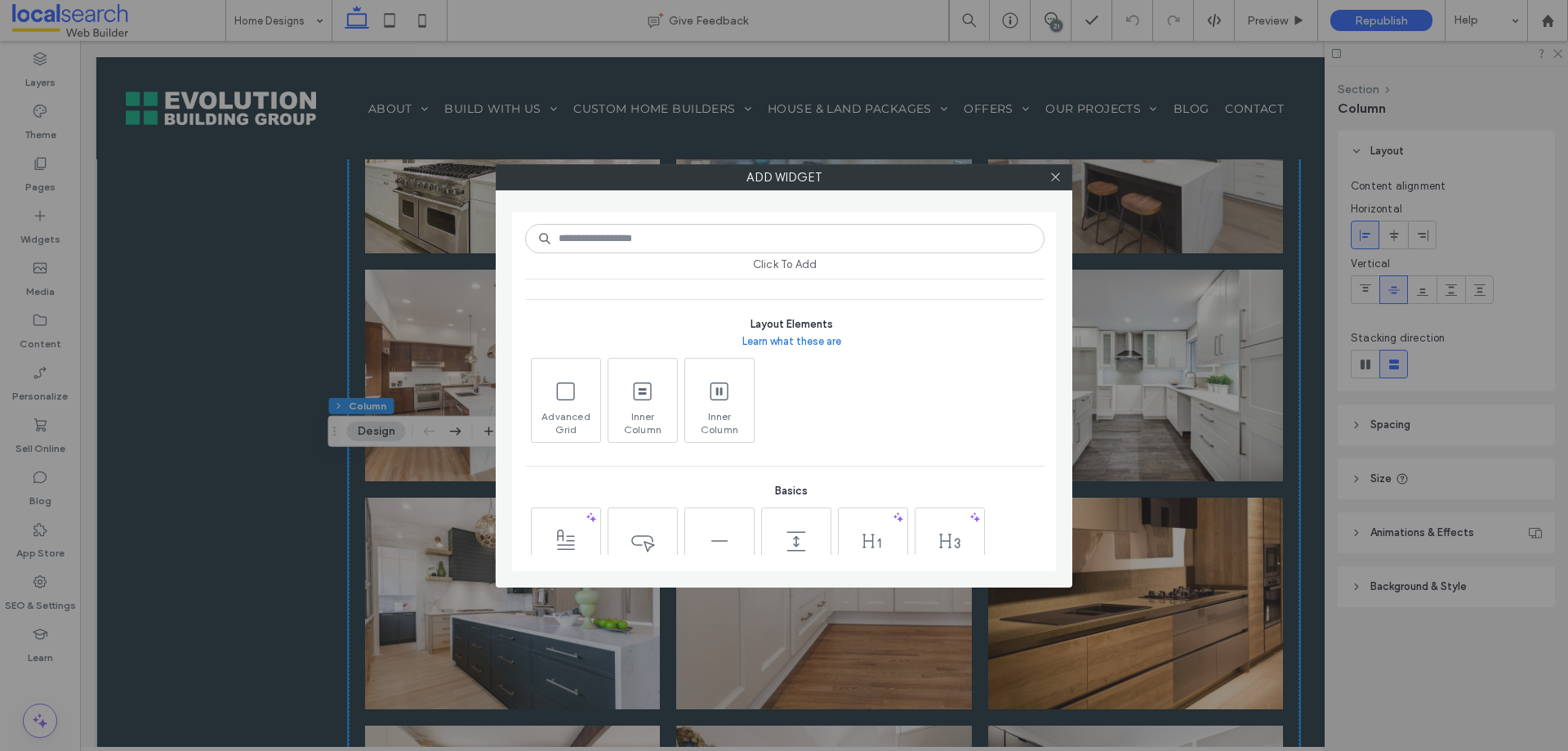
scroll to position [408, 0]
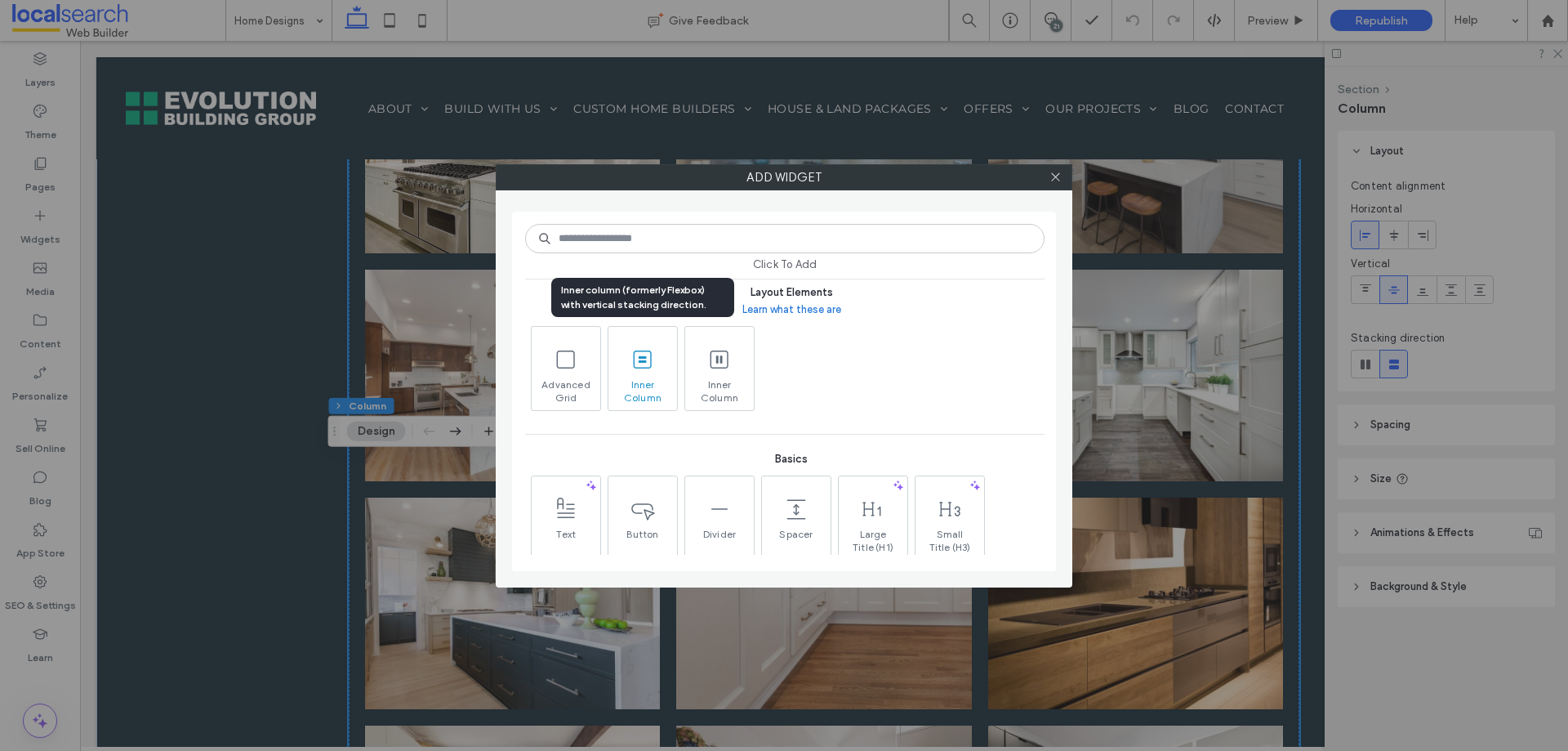
click at [649, 378] on span "Inner Column" at bounding box center [642, 389] width 68 height 23
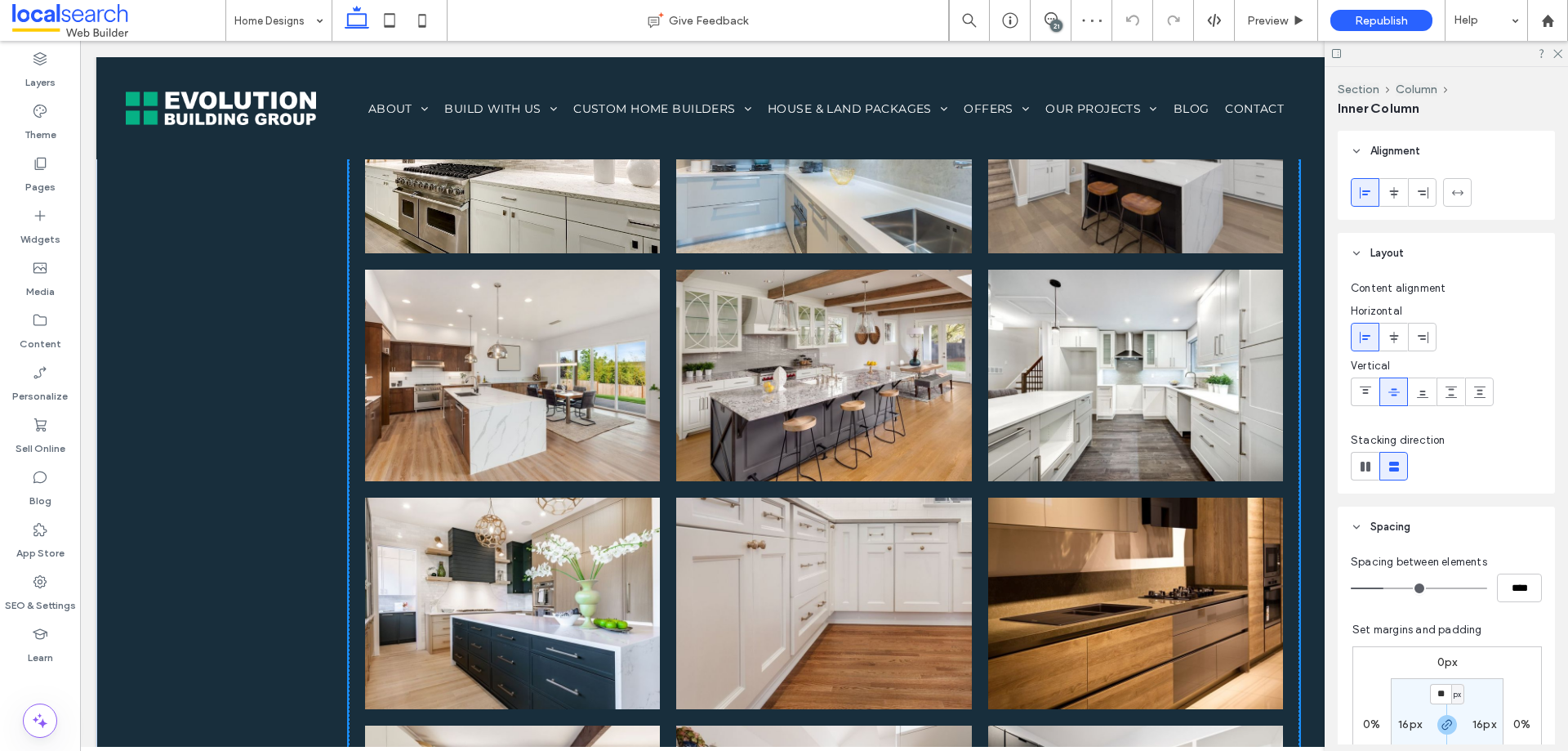
type input "***"
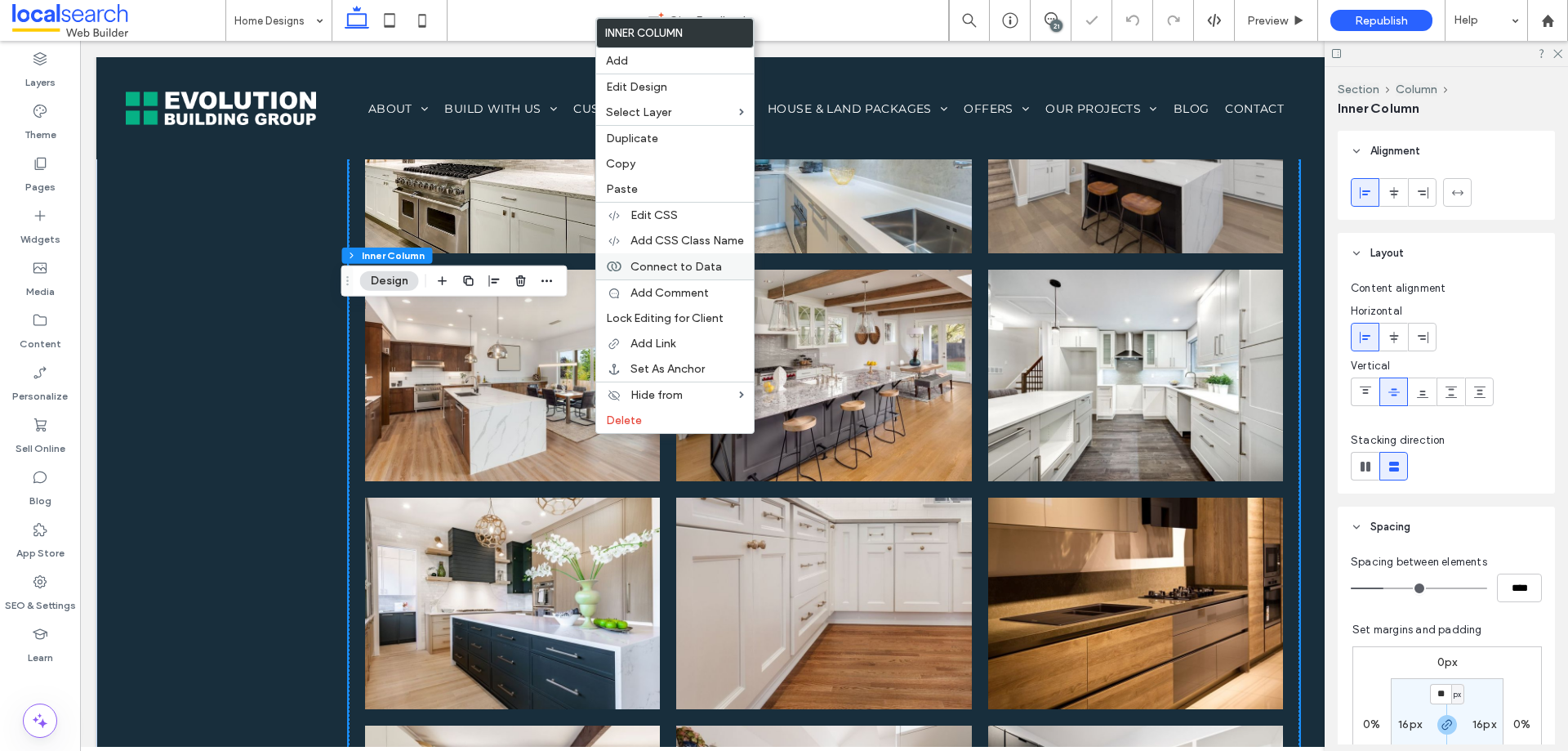
click at [717, 265] on span "Connect to Data" at bounding box center [677, 266] width 91 height 14
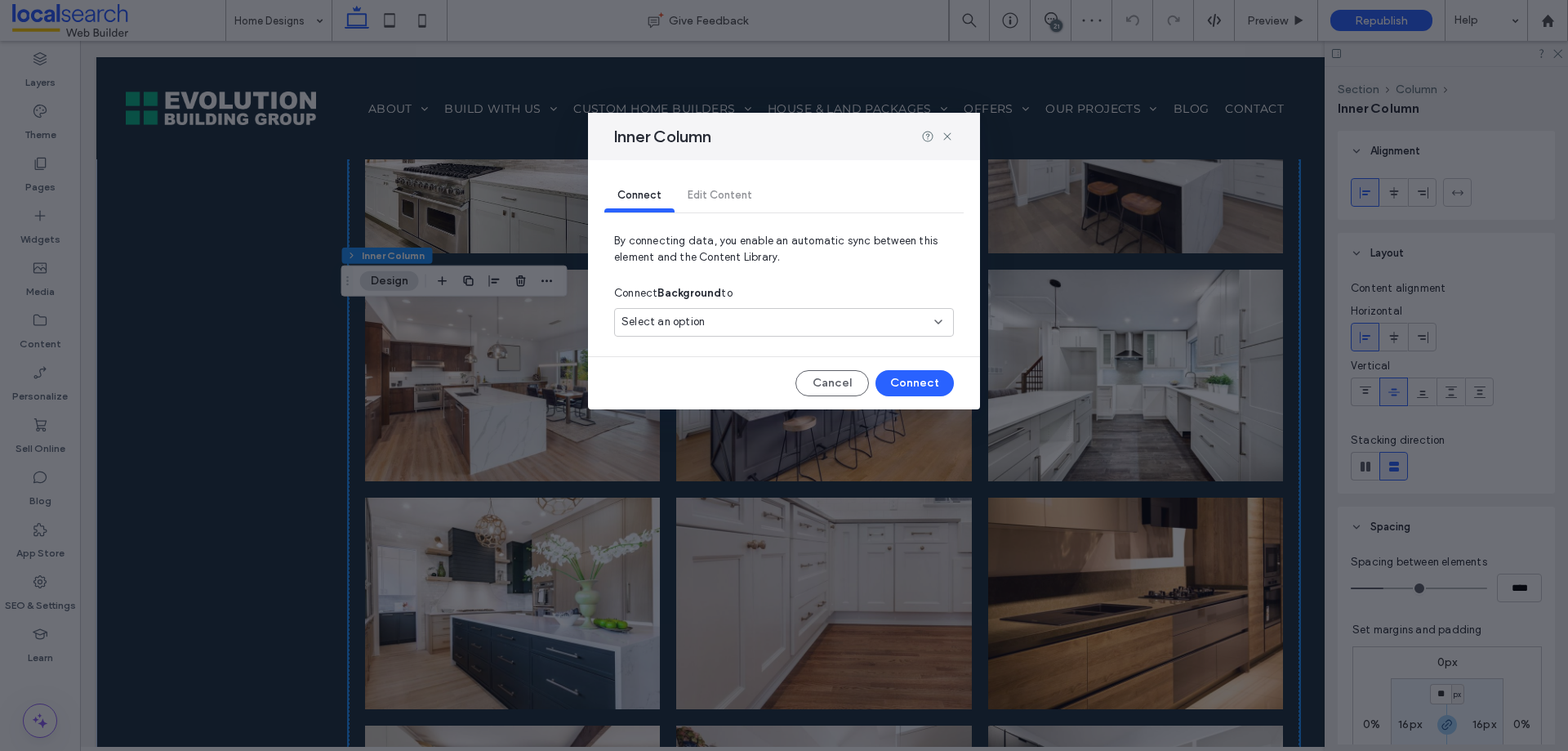
click at [824, 333] on div "Select an option" at bounding box center [784, 322] width 340 height 28
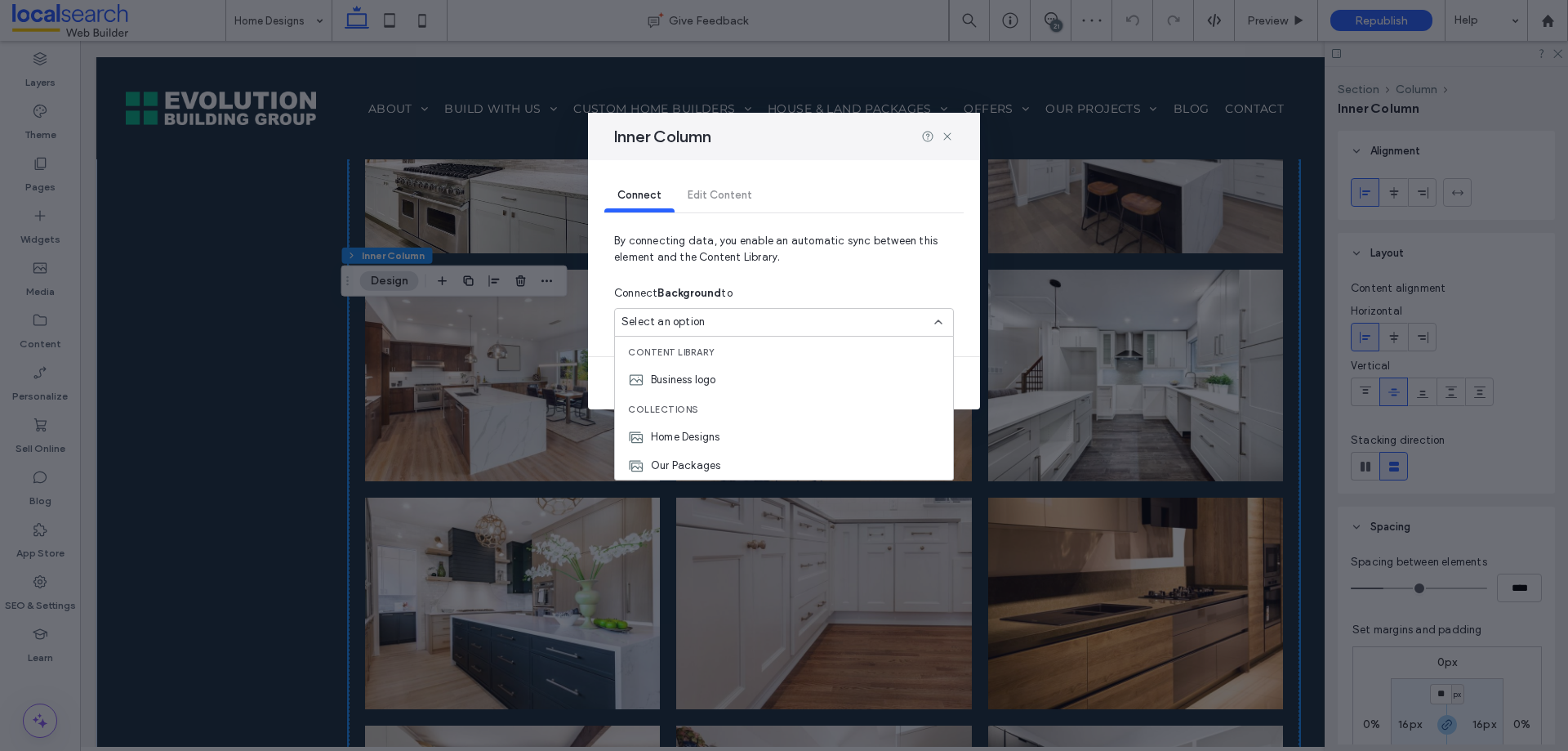
click at [726, 195] on div "Connect Edit Content" at bounding box center [784, 196] width 360 height 33
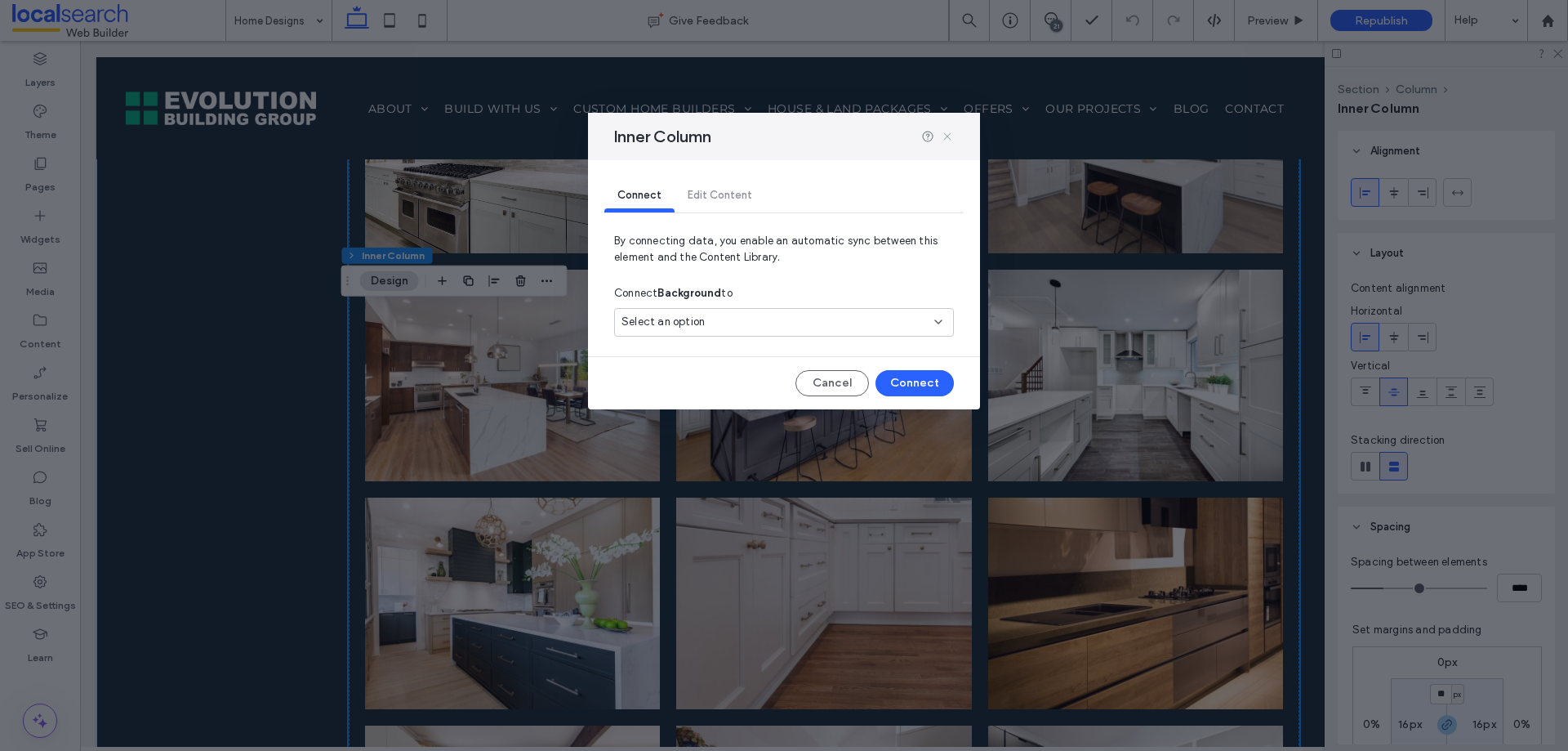
click at [952, 130] on icon at bounding box center [947, 136] width 13 height 13
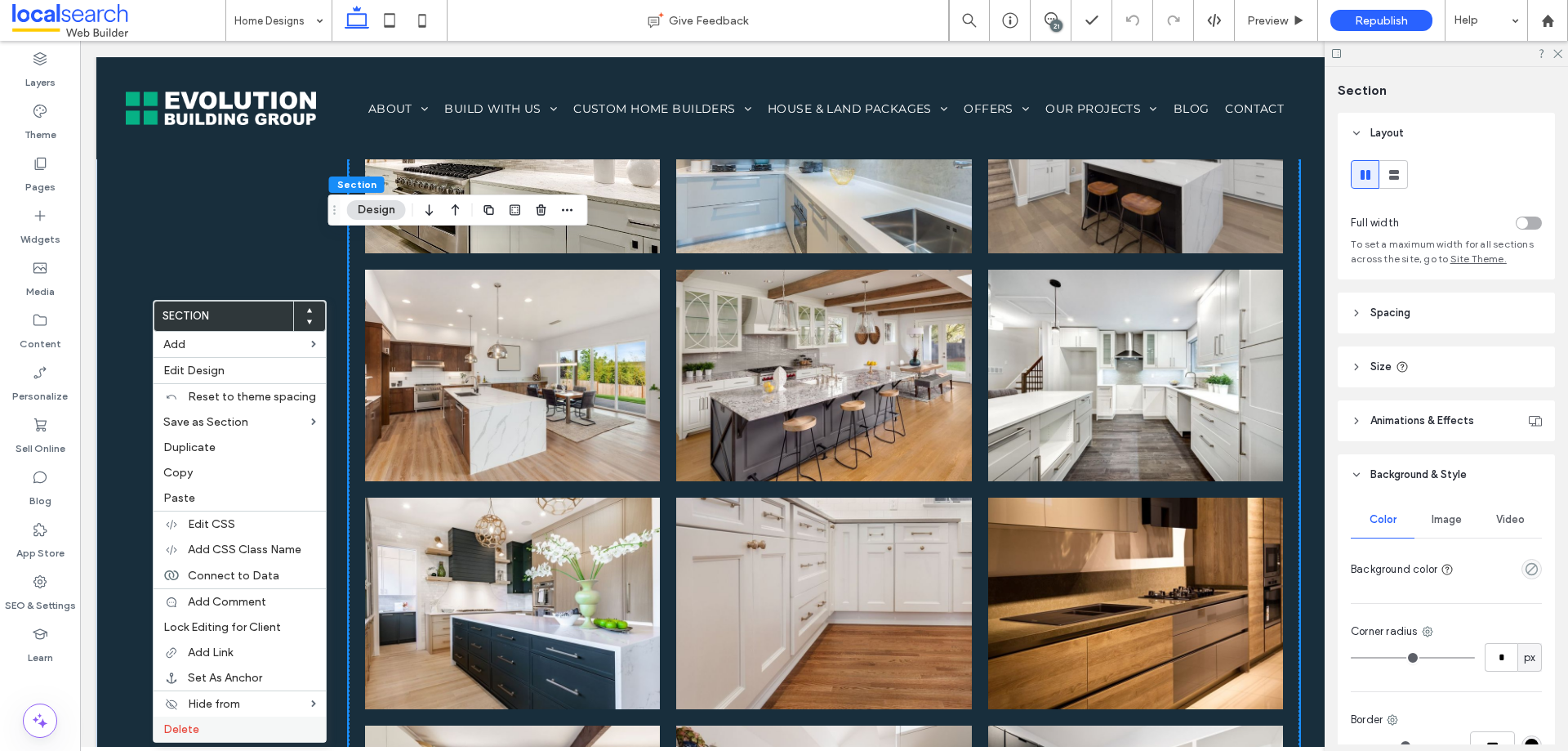
click at [200, 731] on label "Delete" at bounding box center [239, 729] width 153 height 14
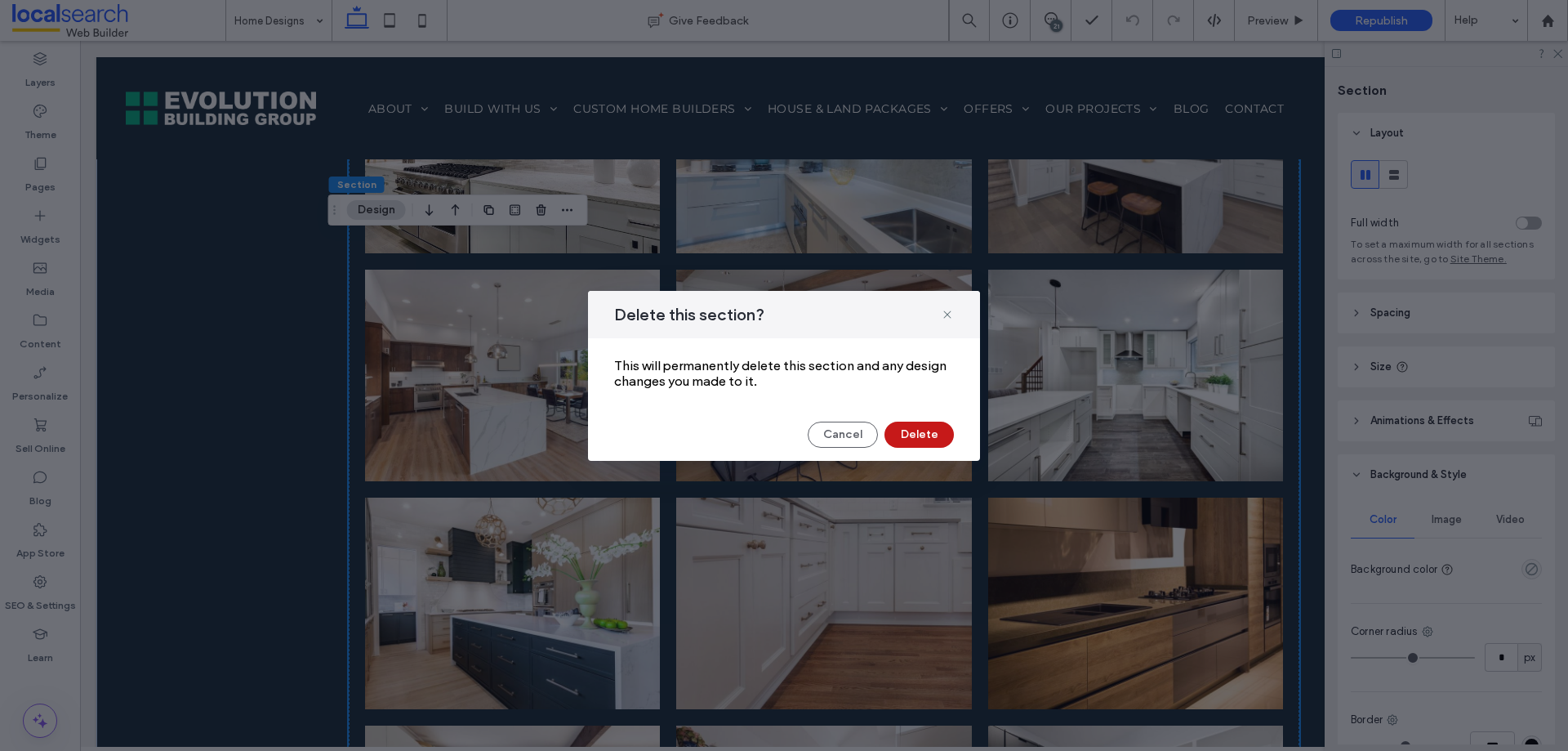
click at [911, 437] on button "Delete" at bounding box center [920, 435] width 69 height 26
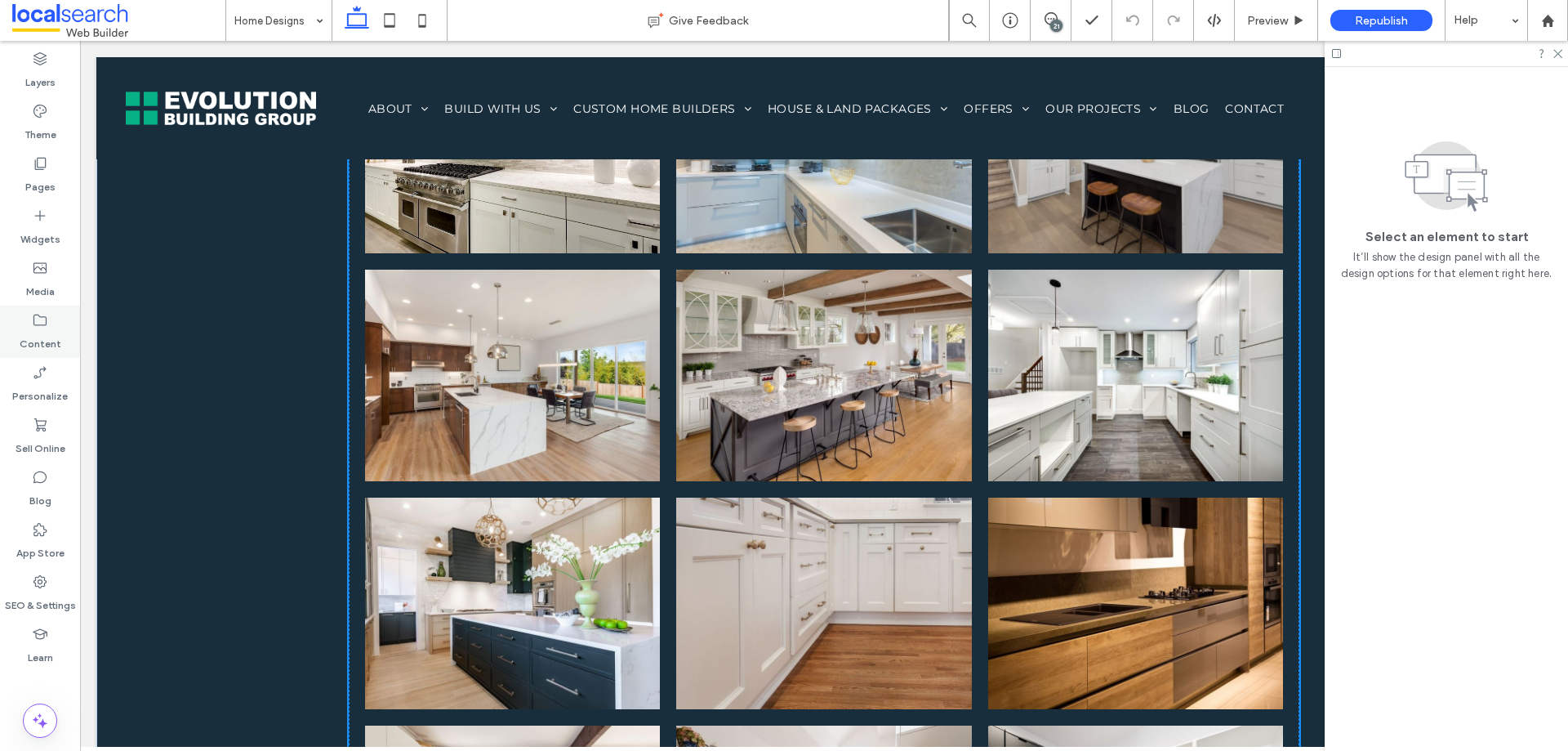
click at [50, 330] on label "Content" at bounding box center [40, 340] width 42 height 23
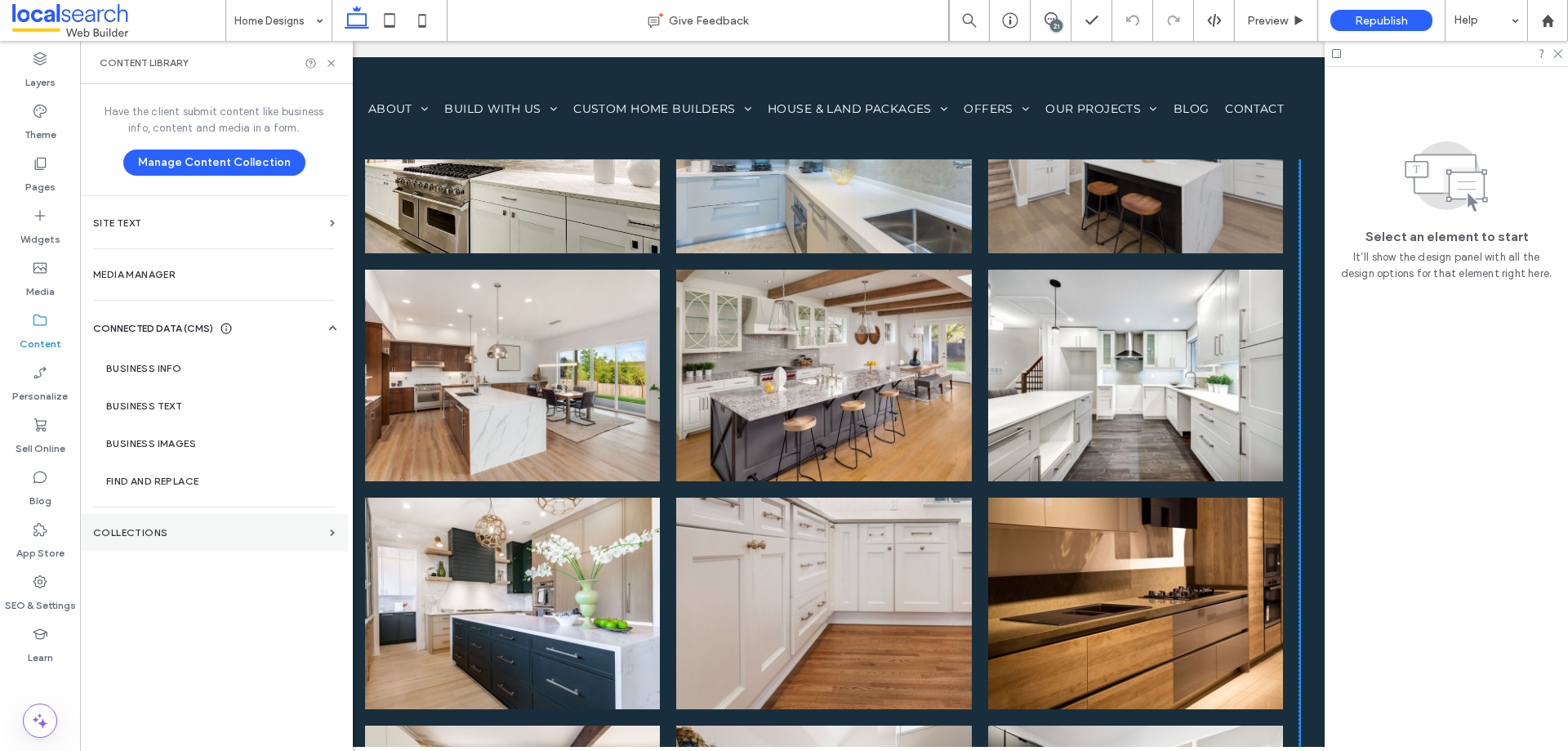
click at [166, 529] on label "Collections" at bounding box center [208, 533] width 230 height 12
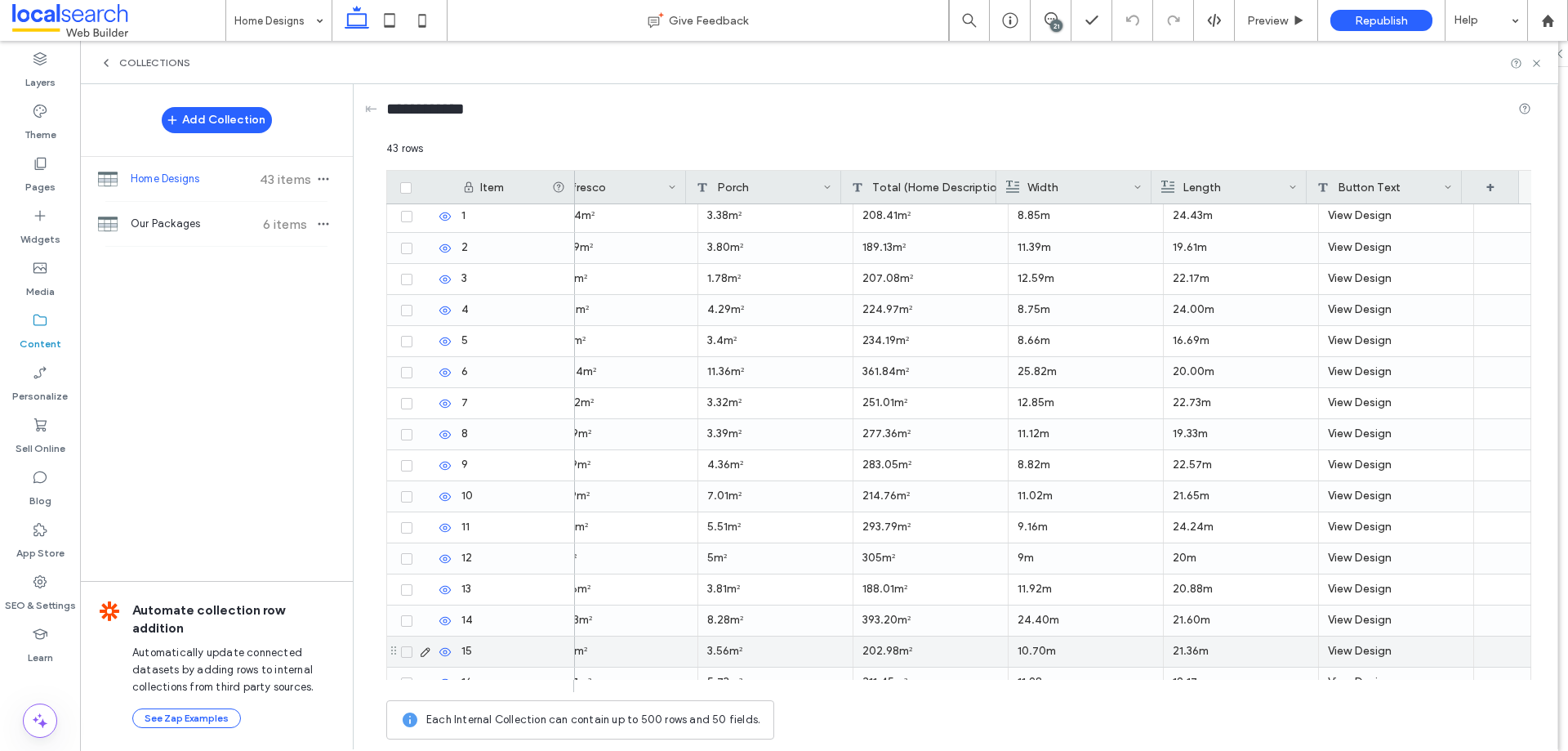
scroll to position [0, 0]
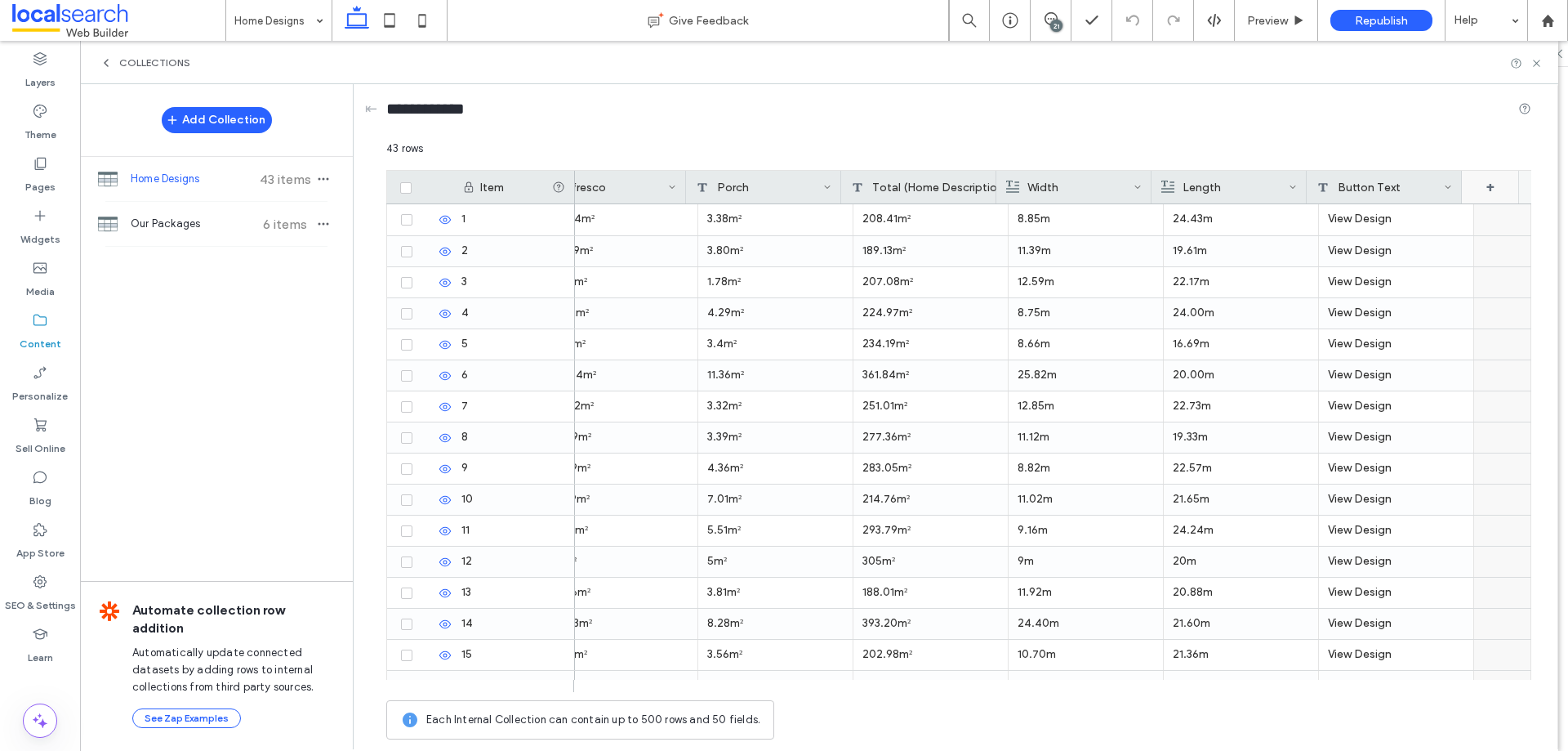
click at [1483, 191] on div "+" at bounding box center [1490, 187] width 58 height 33
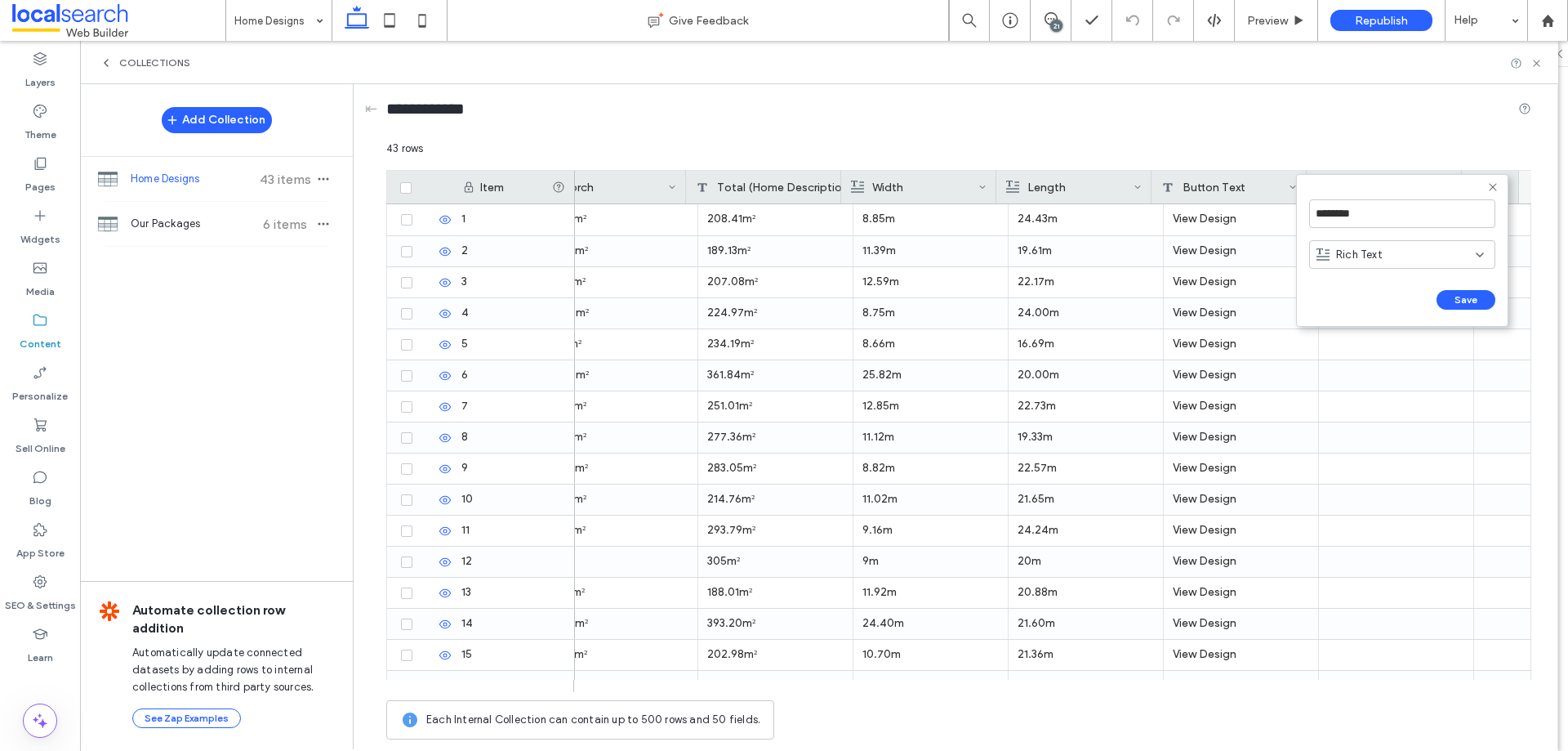
scroll to position [0, 3768]
click at [1358, 217] on input "********" at bounding box center [1403, 213] width 186 height 28
type input "*"
type input "**********"
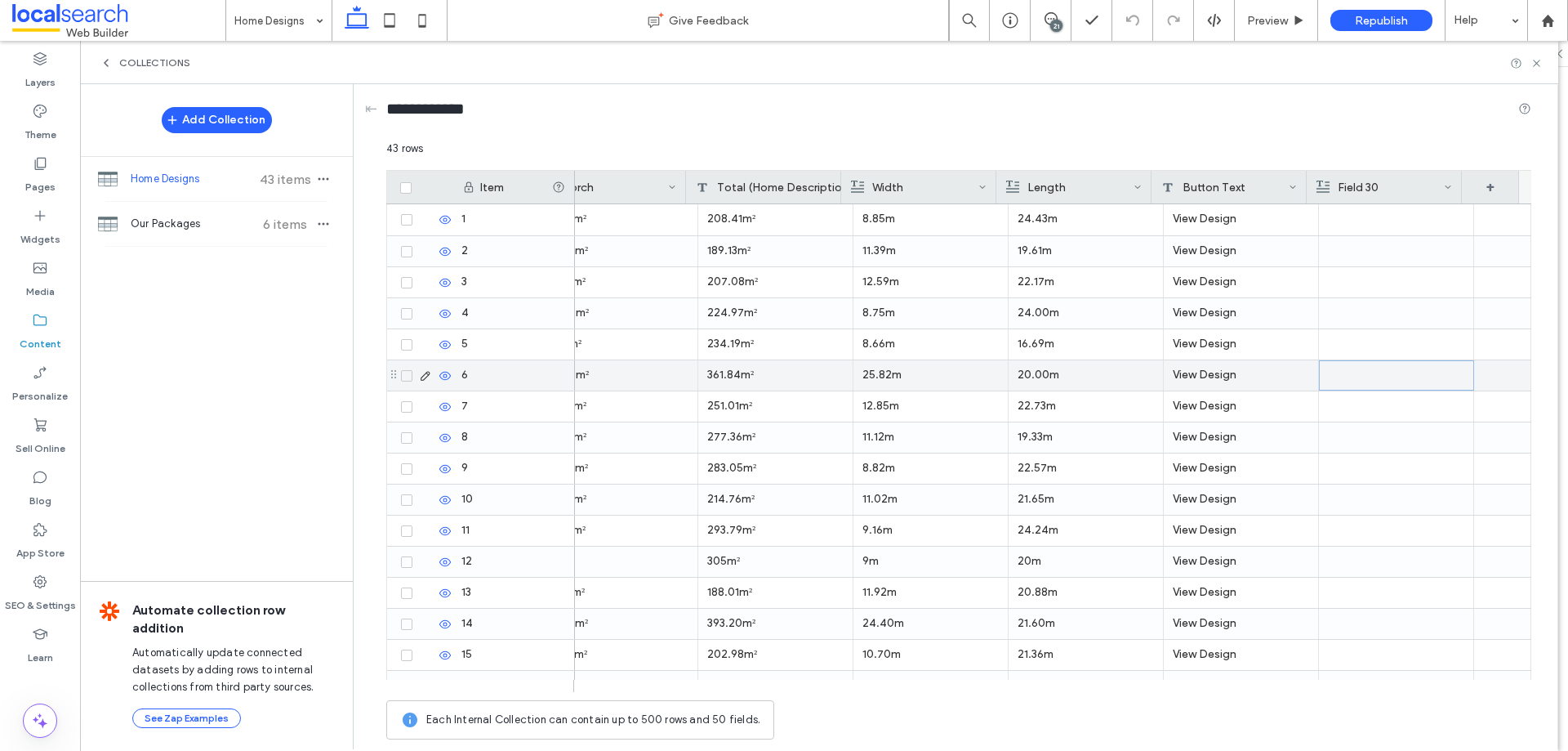
click at [1410, 367] on div at bounding box center [1396, 375] width 135 height 28
click at [1359, 191] on div "Field 30" at bounding box center [1381, 187] width 128 height 33
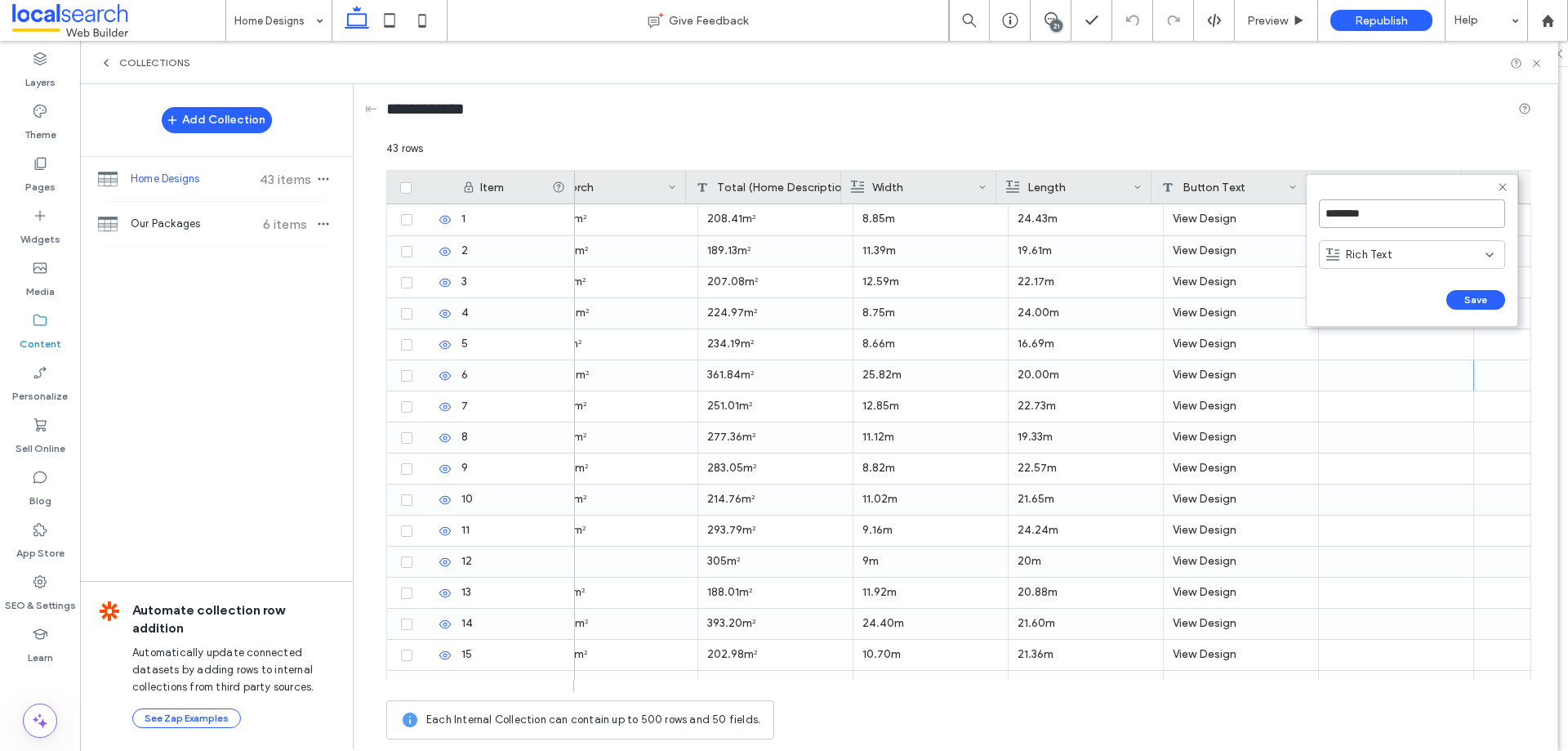
drag, startPoint x: 1374, startPoint y: 218, endPoint x: 1366, endPoint y: 214, distance: 8.9
click at [1371, 216] on input "********" at bounding box center [1413, 213] width 186 height 28
click at [1366, 214] on input "********" at bounding box center [1413, 213] width 186 height 28
click at [1366, 215] on input "********" at bounding box center [1413, 213] width 186 height 28
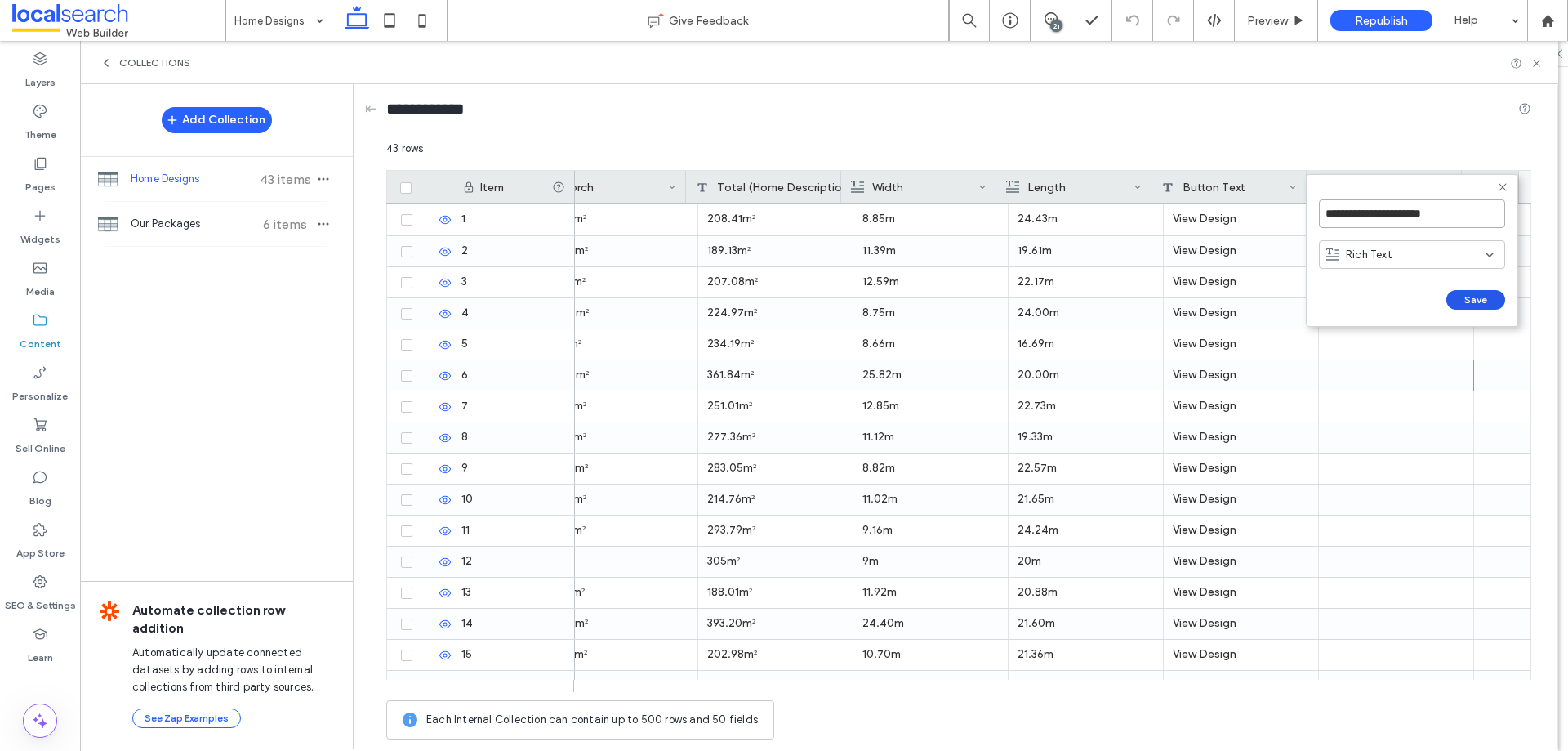
type input "**********"
click at [1472, 294] on button "Save" at bounding box center [1476, 300] width 58 height 19
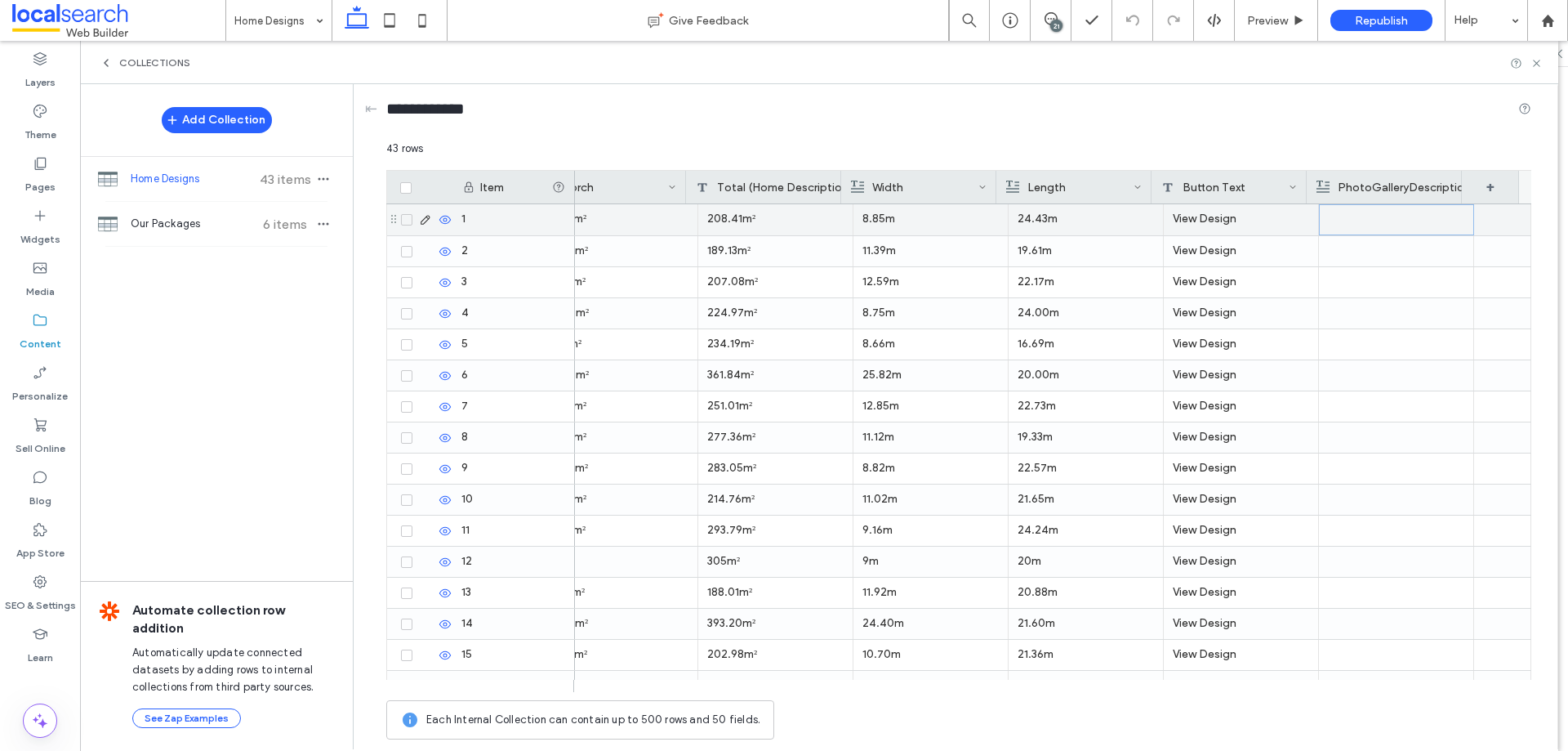
click at [1367, 228] on div at bounding box center [1396, 220] width 135 height 29
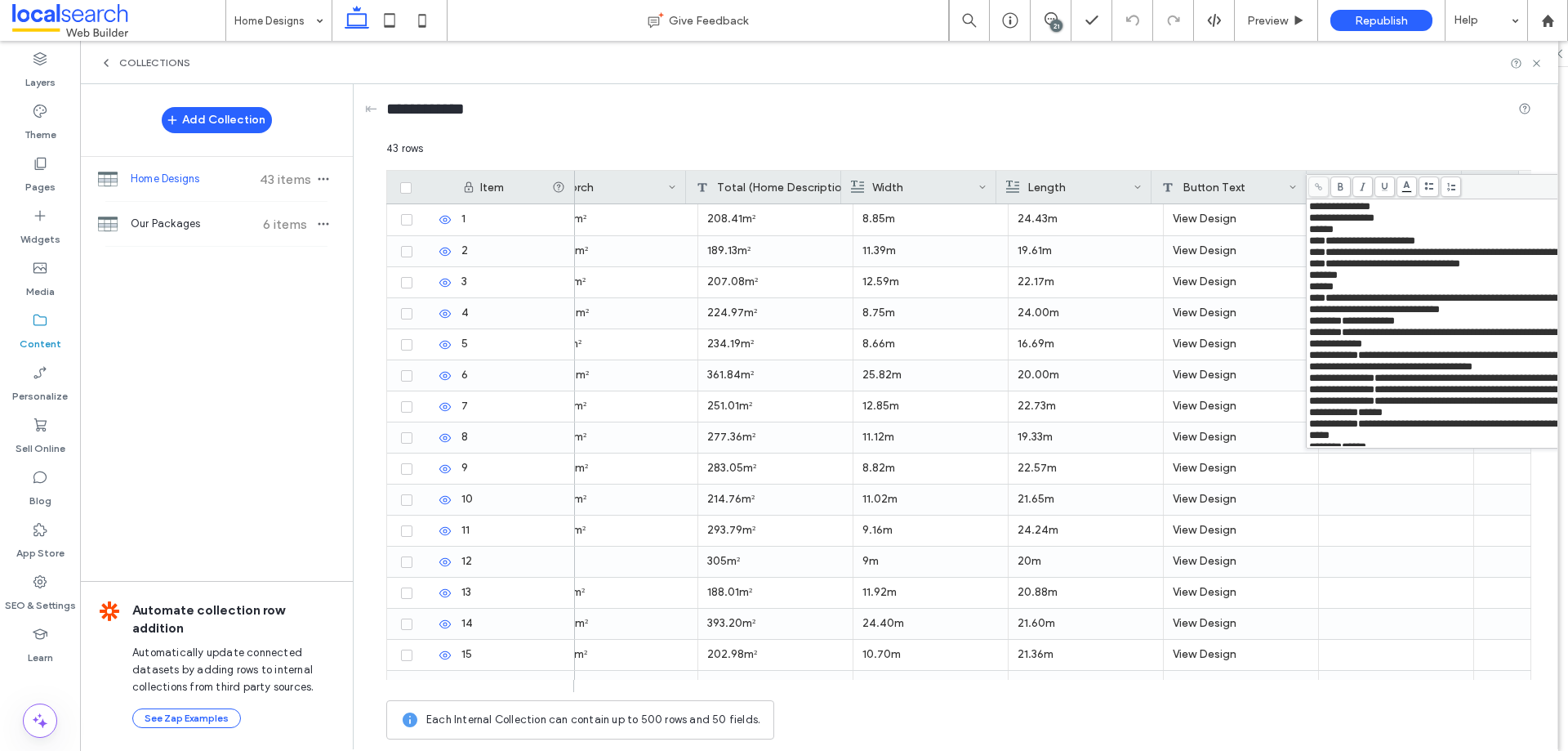
scroll to position [503, 0]
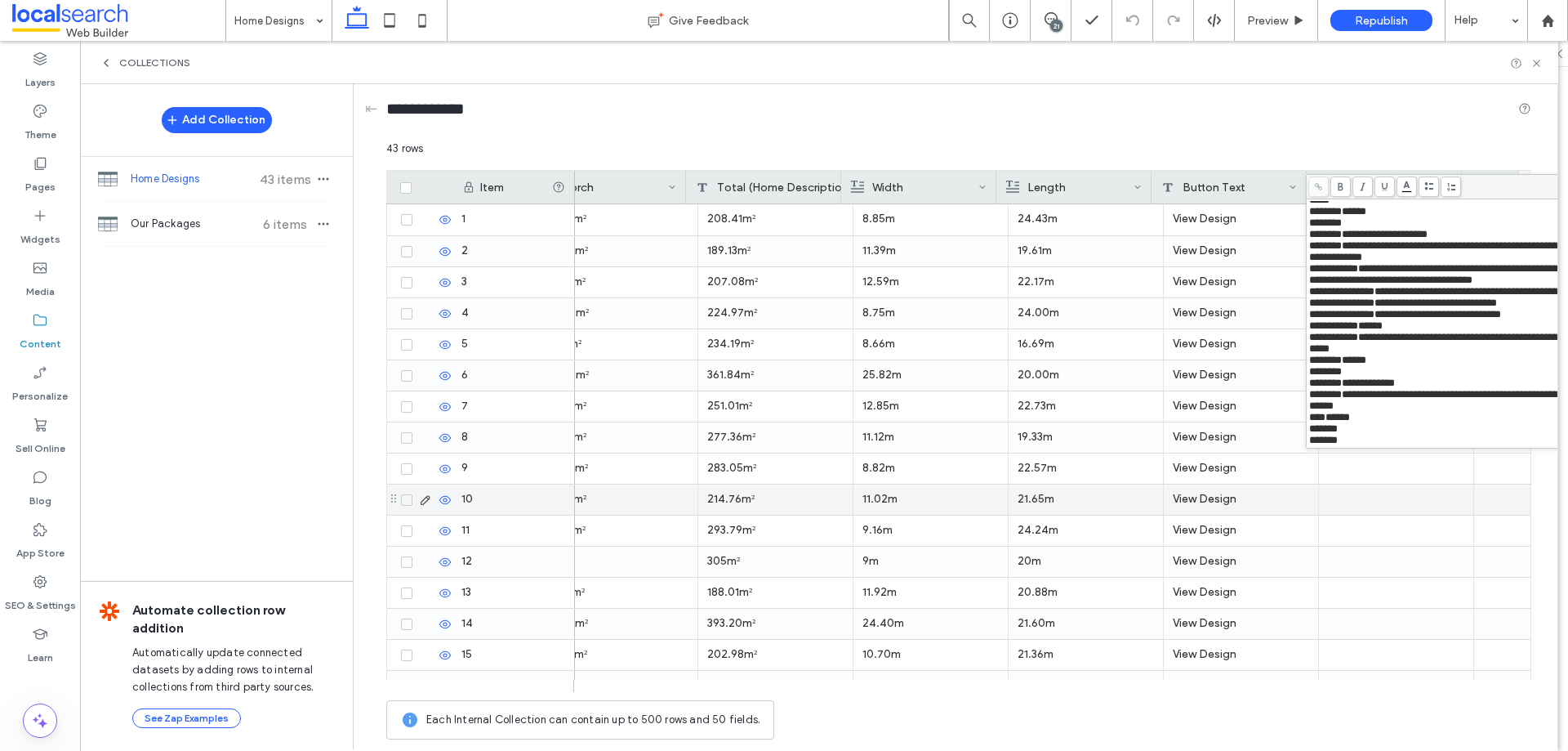
click at [1383, 513] on div at bounding box center [1395, 499] width 136 height 30
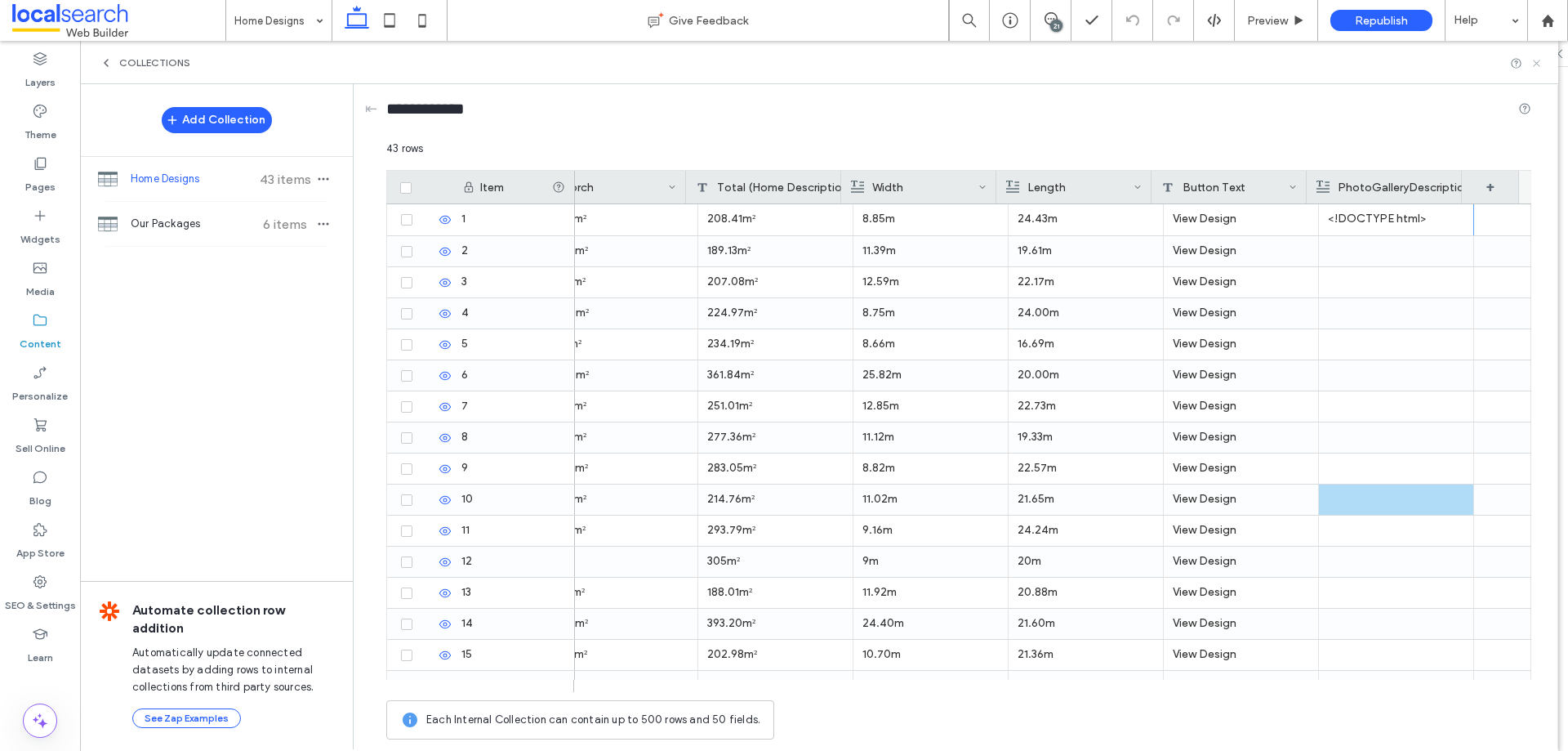
click at [1538, 60] on icon at bounding box center [1536, 63] width 12 height 12
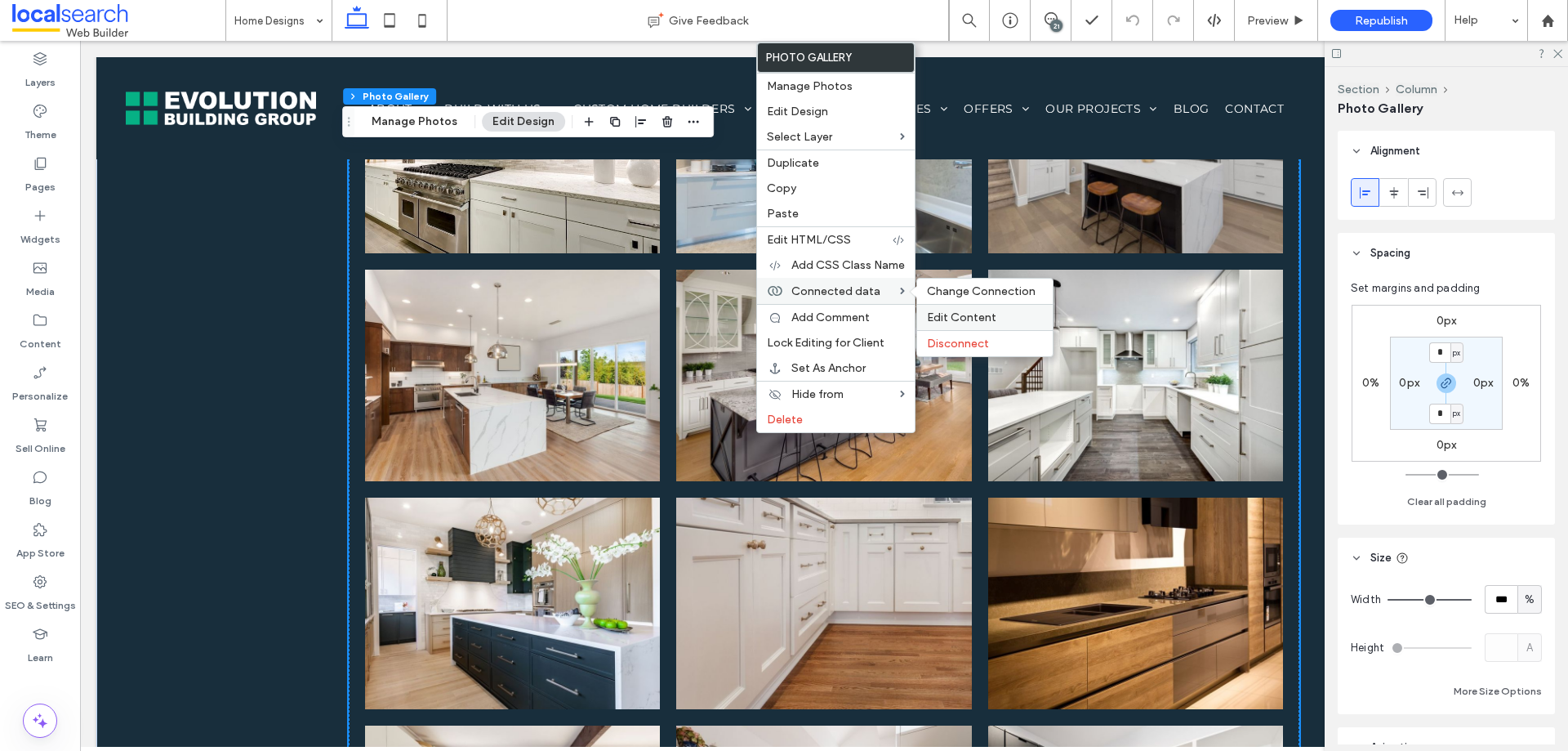
click at [967, 313] on span "Edit Content" at bounding box center [962, 317] width 69 height 14
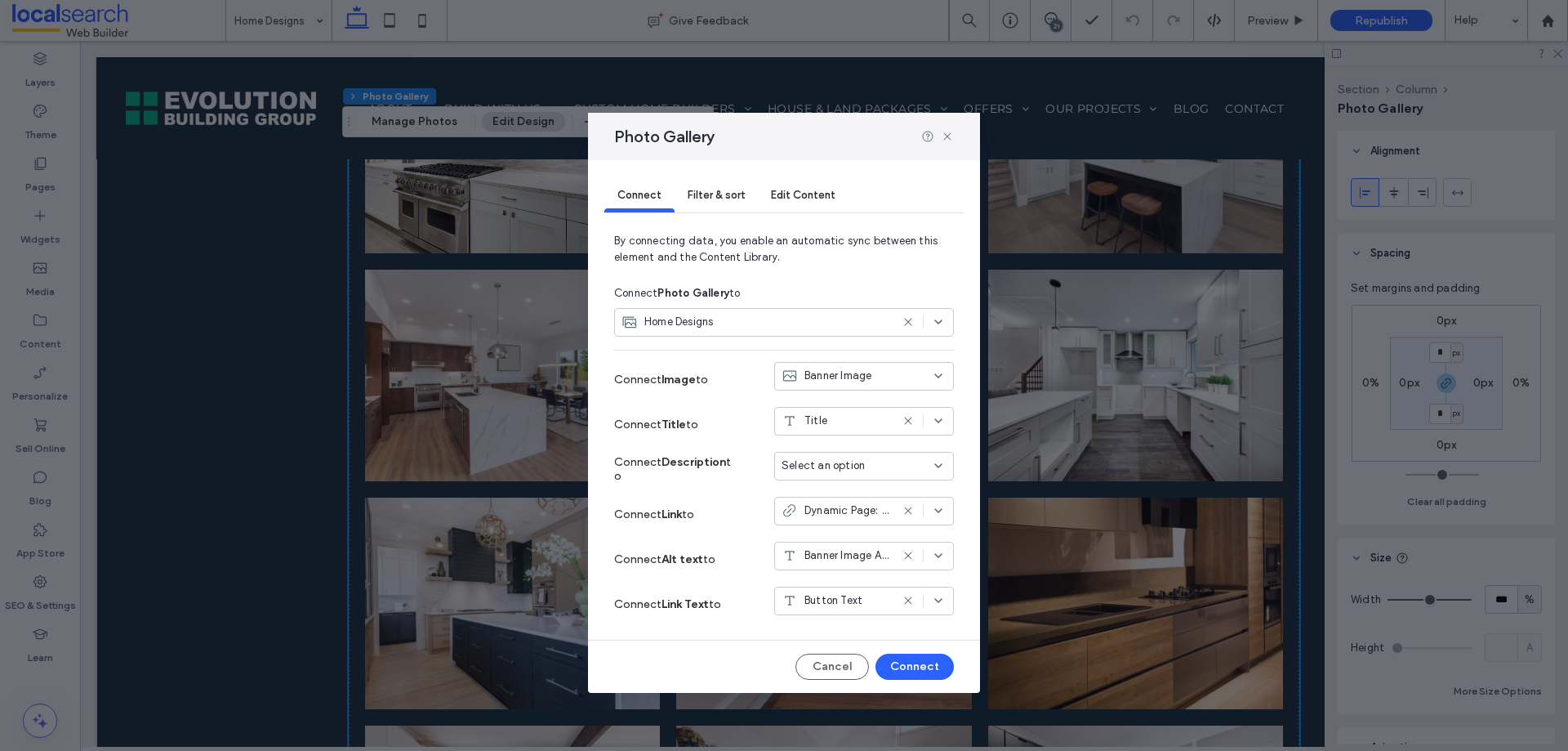
click at [889, 461] on div "Select an option" at bounding box center [854, 466] width 145 height 16
click at [865, 631] on span "PhotoGalleryDescription" at bounding box center [871, 639] width 121 height 16
click at [925, 656] on button "Connect" at bounding box center [915, 667] width 79 height 26
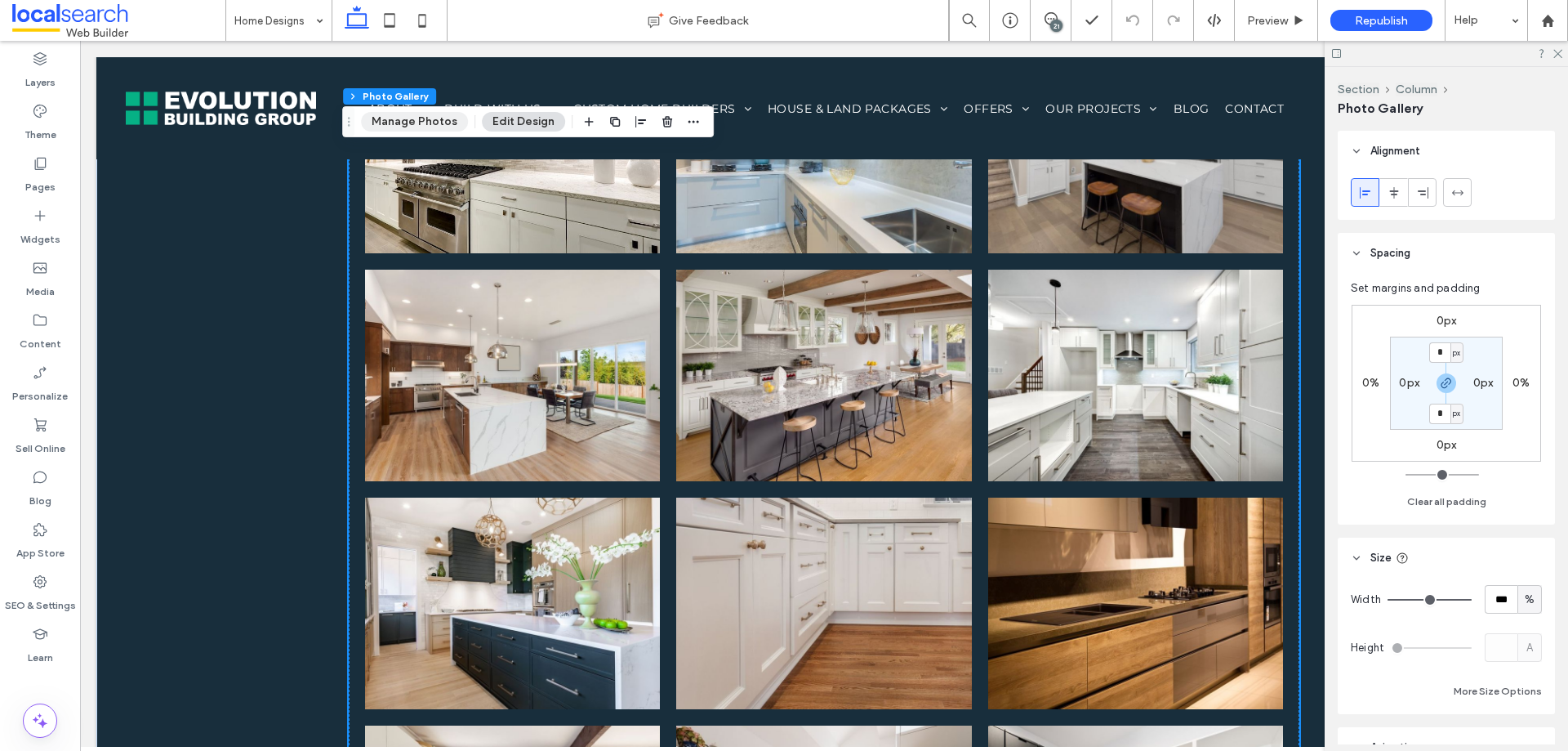
click at [447, 115] on button "Manage Photos" at bounding box center [414, 122] width 107 height 19
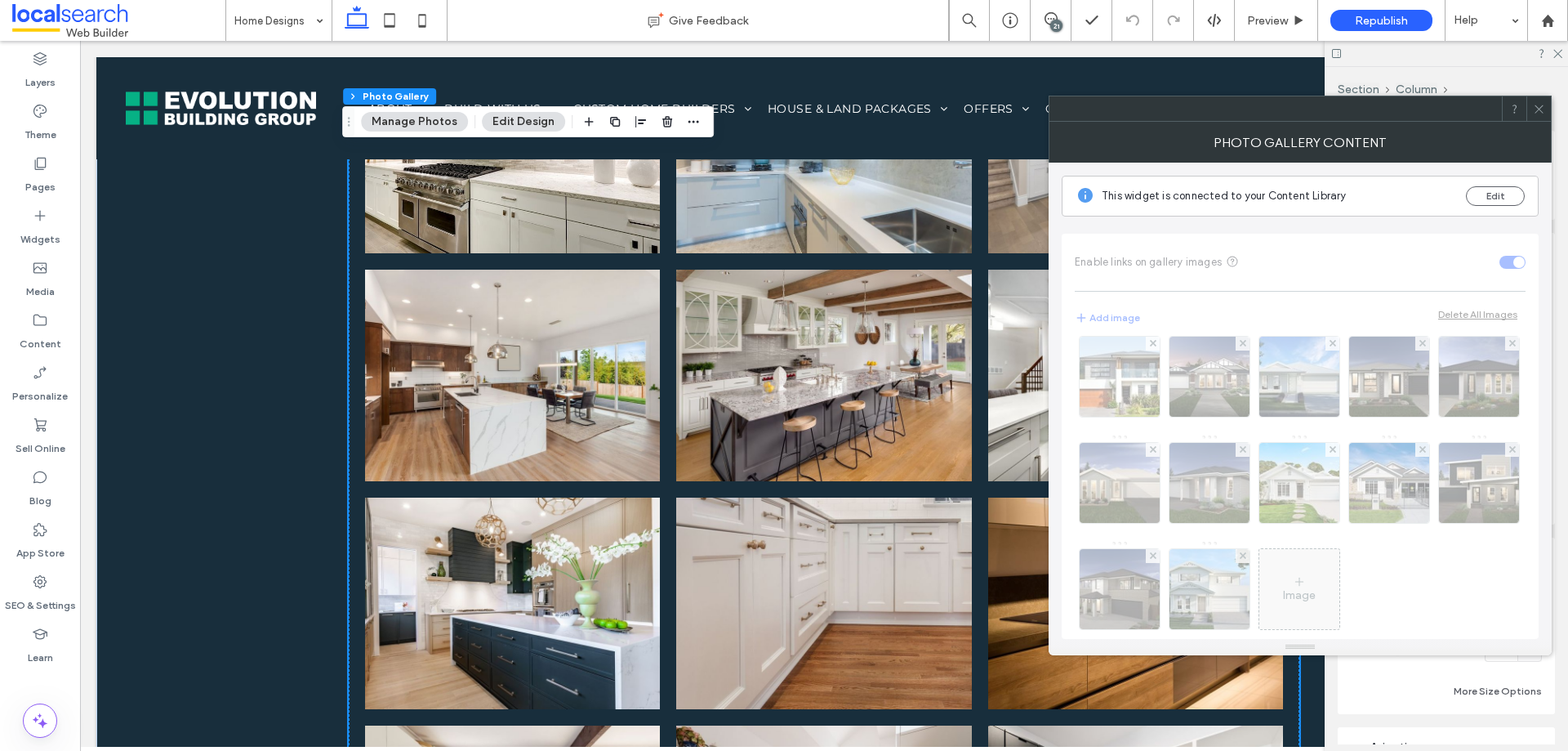
scroll to position [892, 0]
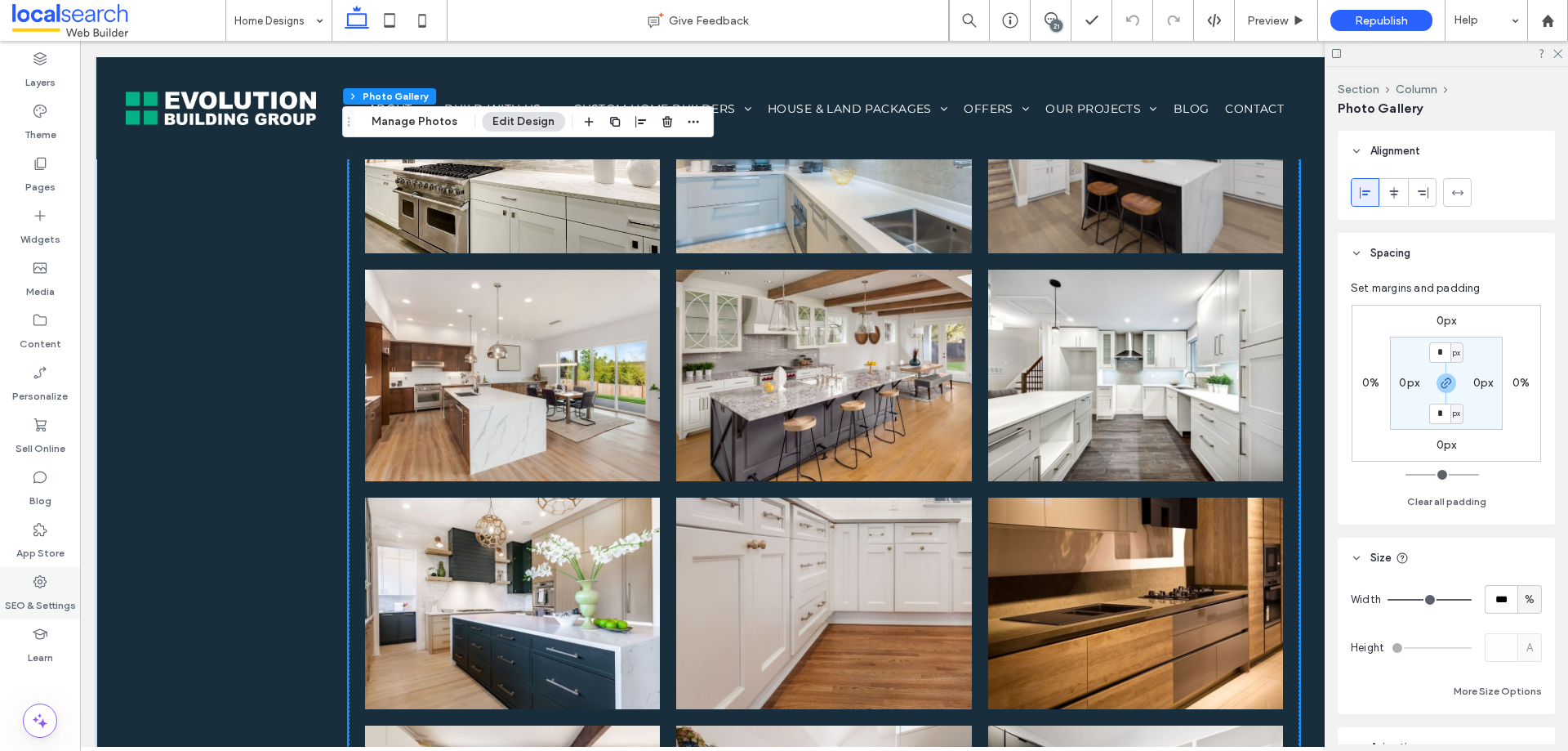
click at [43, 581] on icon at bounding box center [40, 582] width 16 height 16
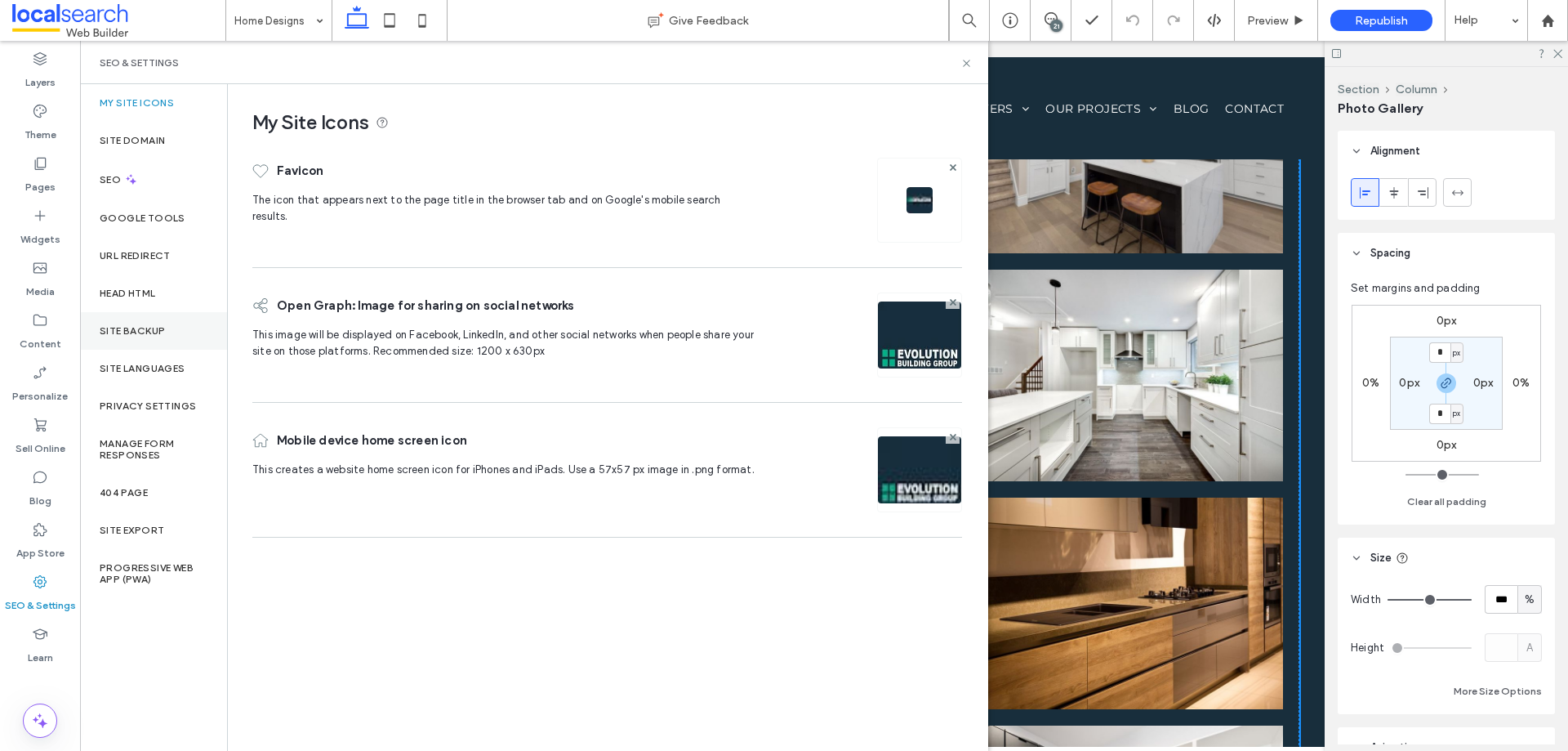
click at [166, 326] on div "Site Backup" at bounding box center [153, 331] width 147 height 37
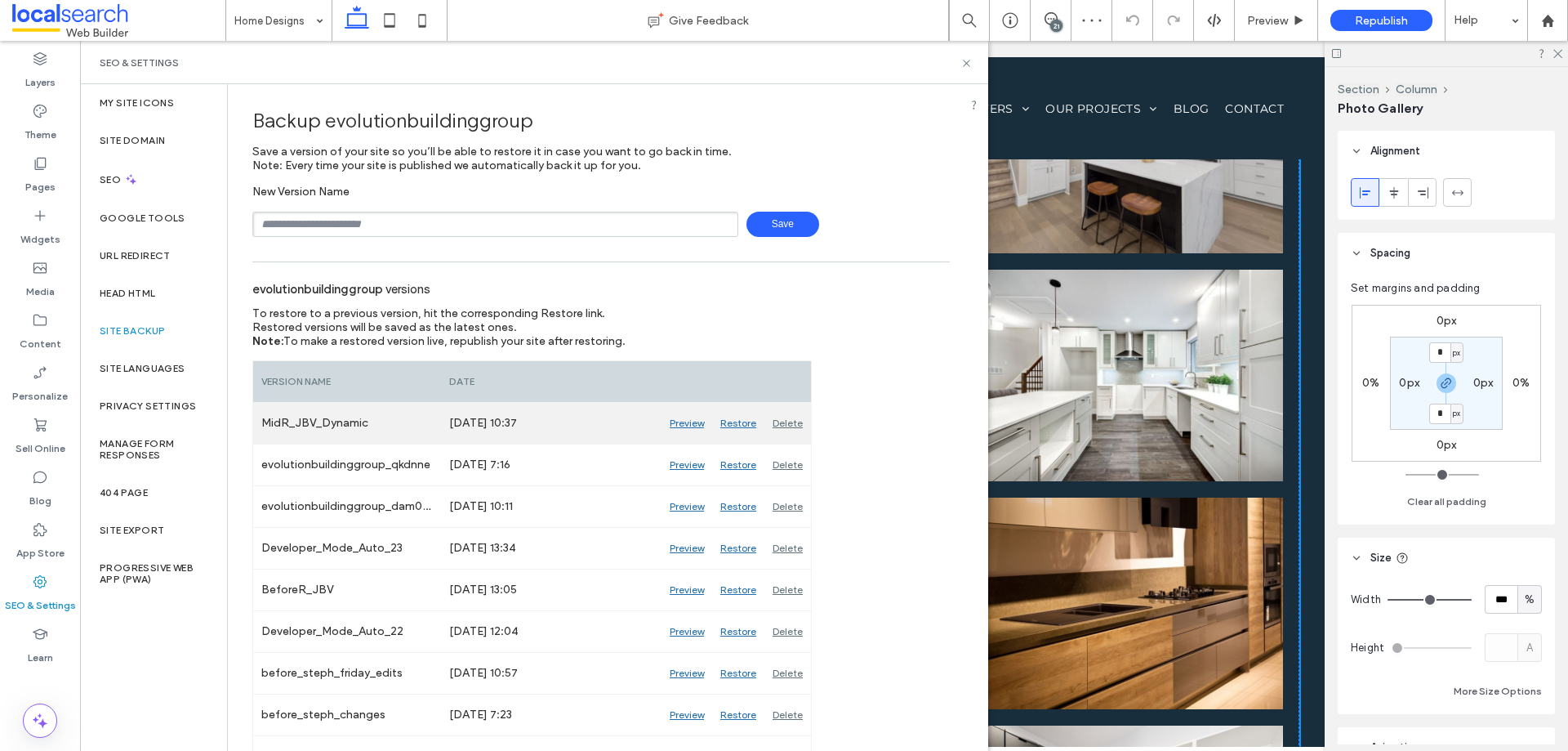
click at [683, 417] on div "Preview" at bounding box center [686, 423] width 50 height 41
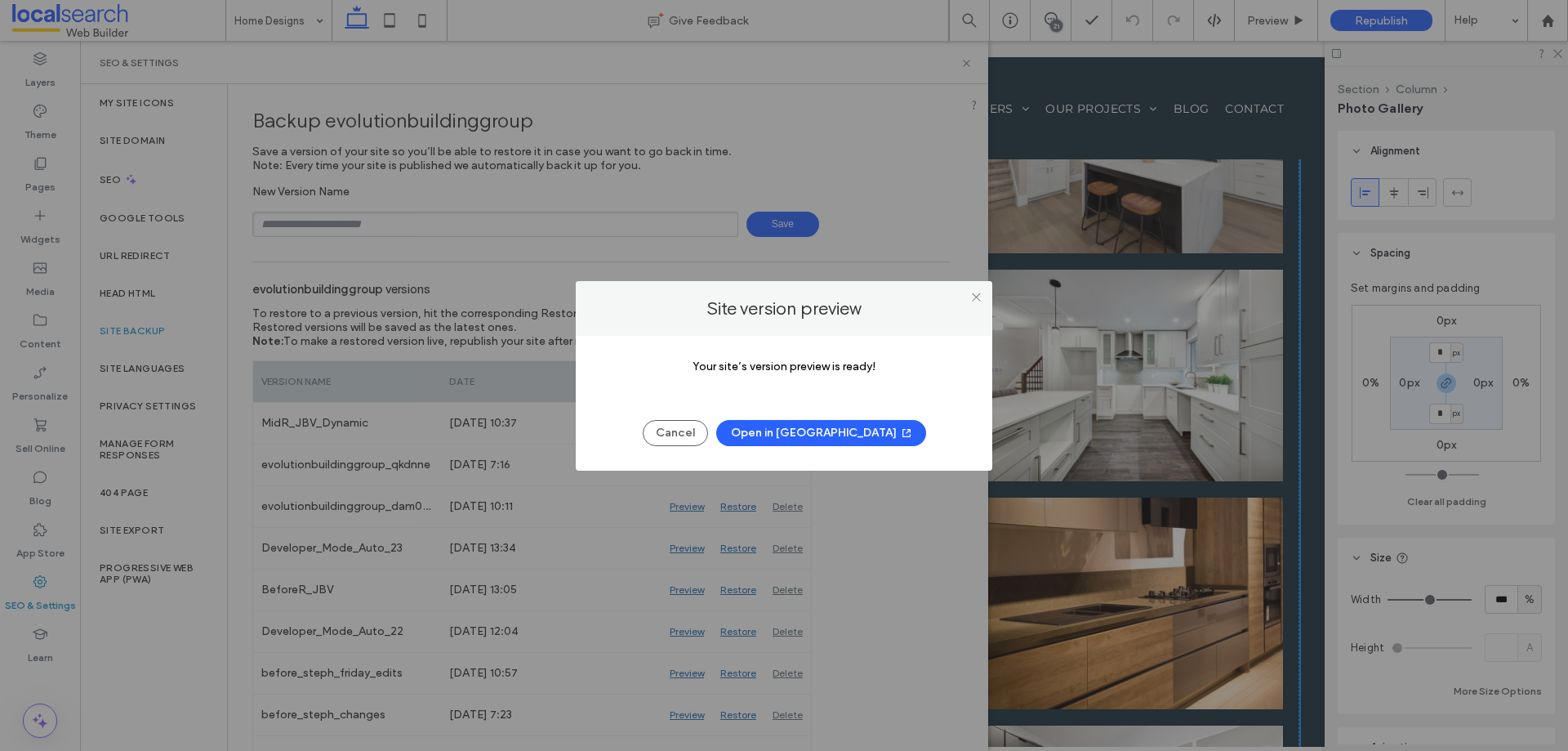
drag, startPoint x: 973, startPoint y: 294, endPoint x: 952, endPoint y: 291, distance: 21.2
click at [974, 294] on icon at bounding box center [976, 296] width 12 height 12
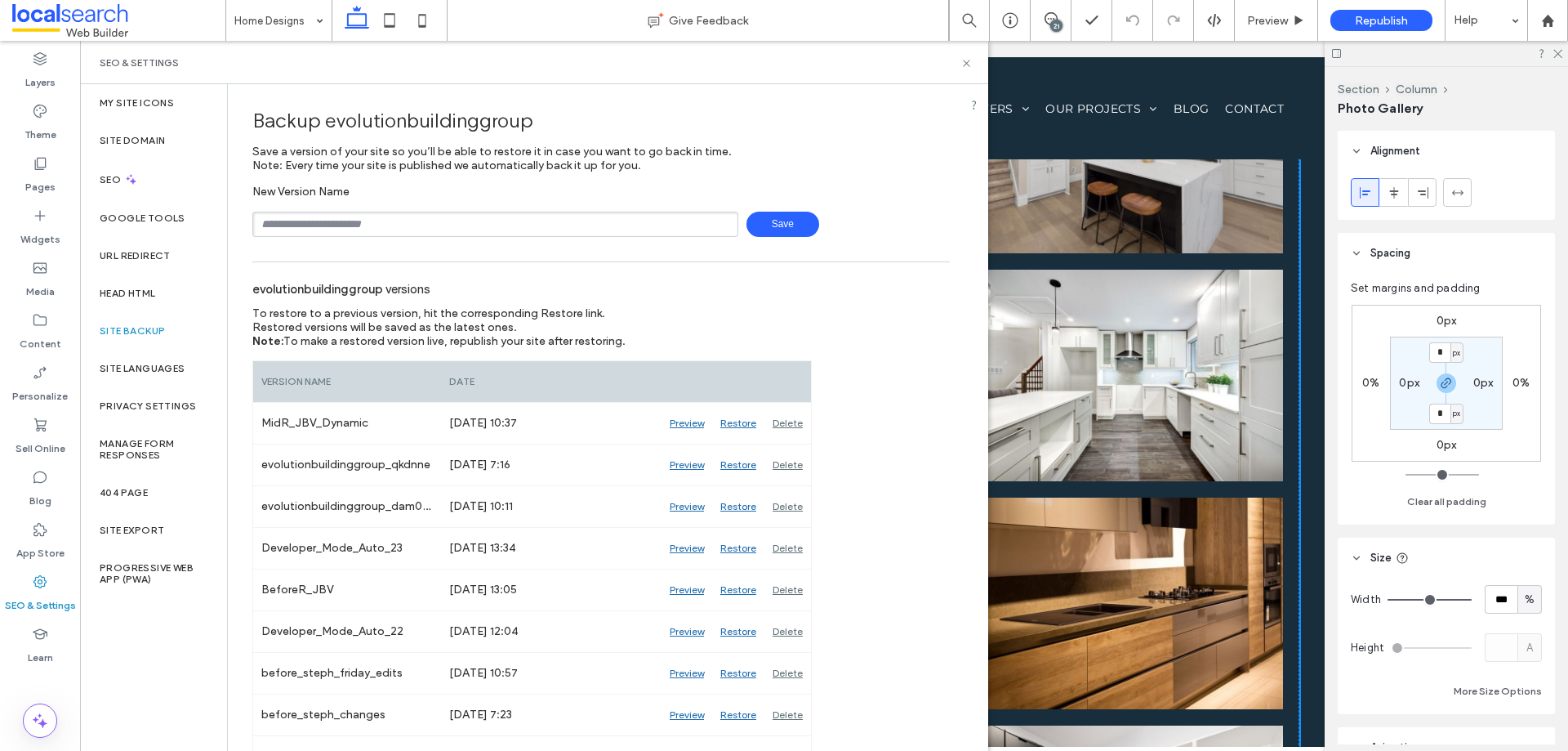
click at [966, 71] on div "SEO & Settings" at bounding box center [534, 62] width 909 height 43
click at [964, 65] on use at bounding box center [966, 62] width 6 height 6
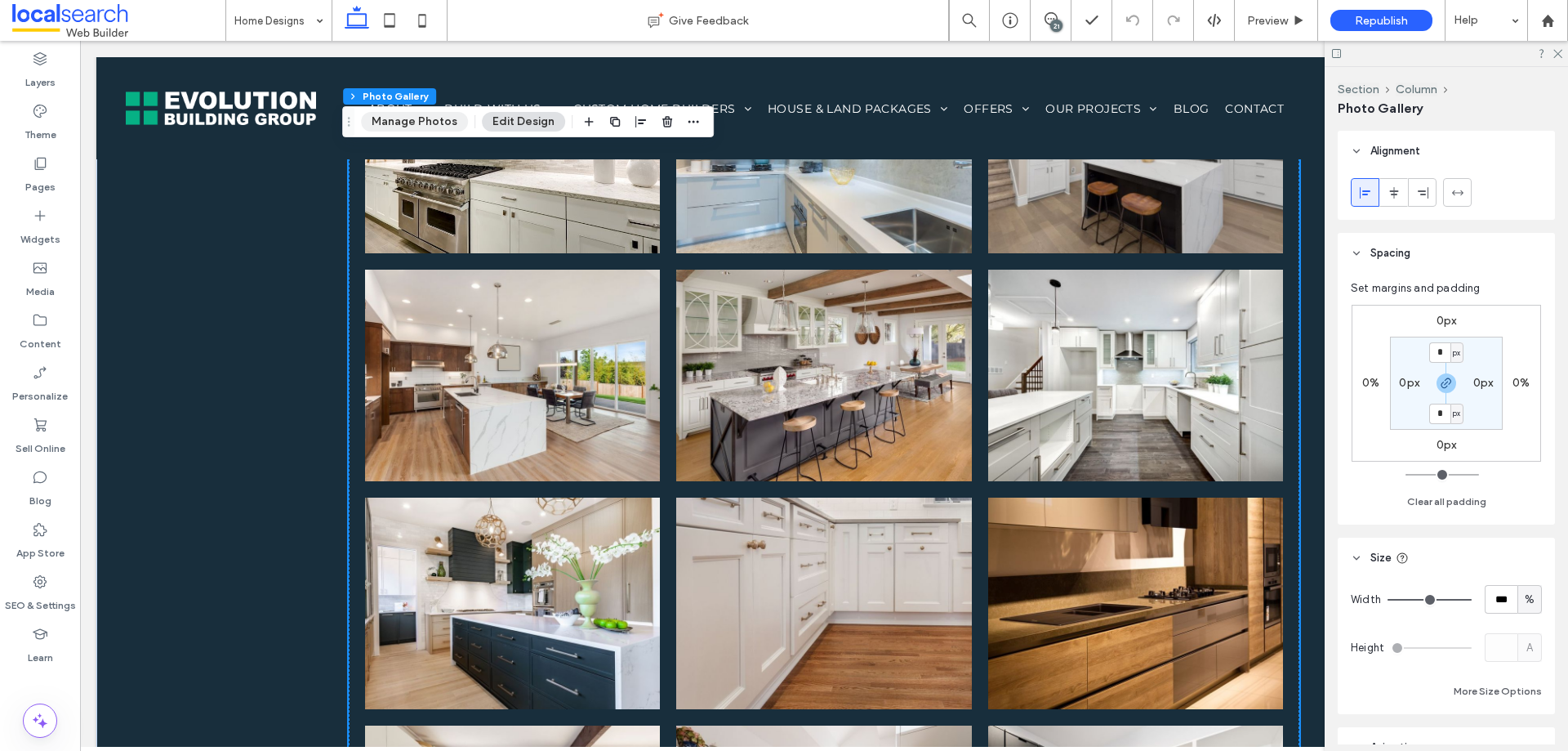
click at [433, 118] on button "Manage Photos" at bounding box center [414, 122] width 107 height 19
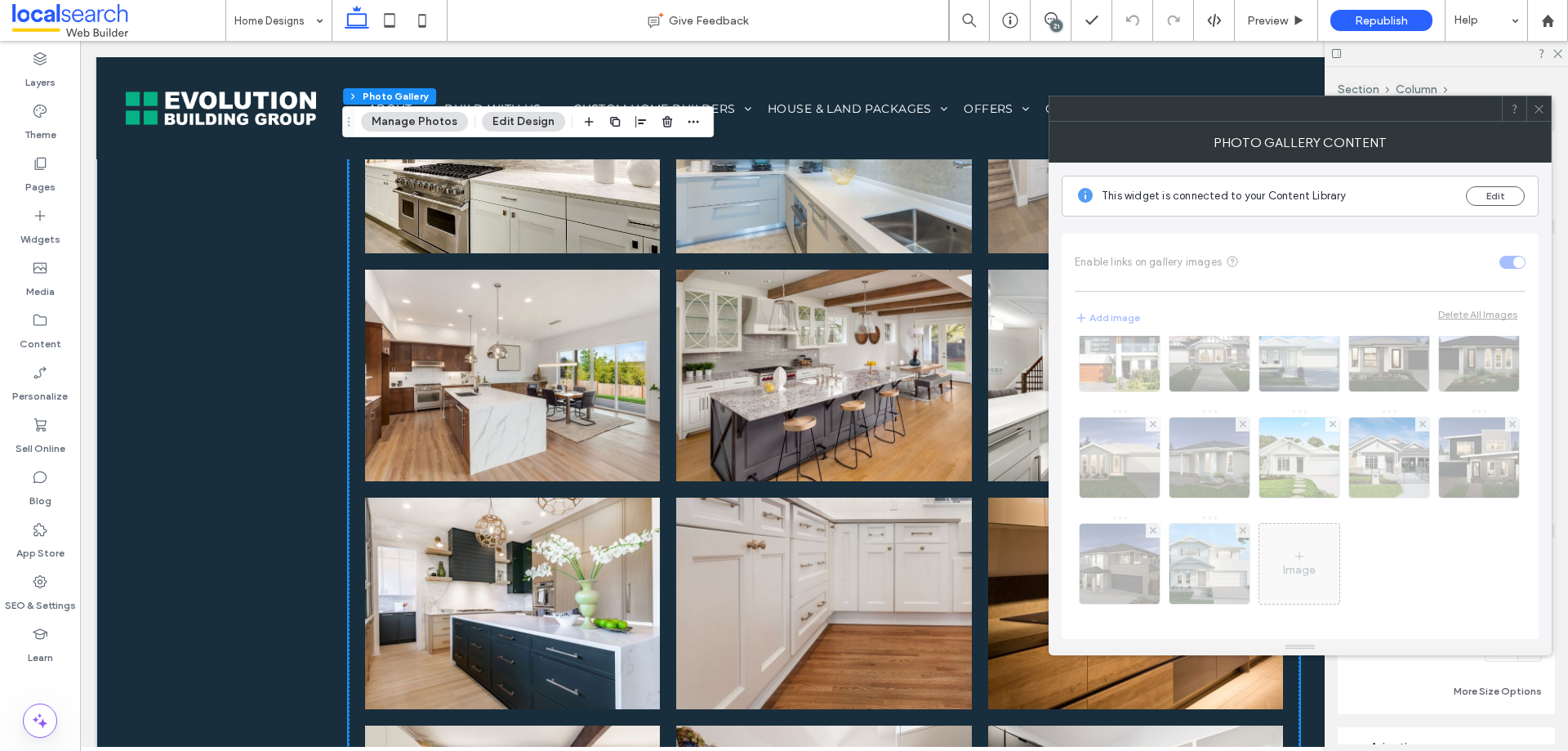
click at [1541, 104] on icon at bounding box center [1539, 109] width 12 height 12
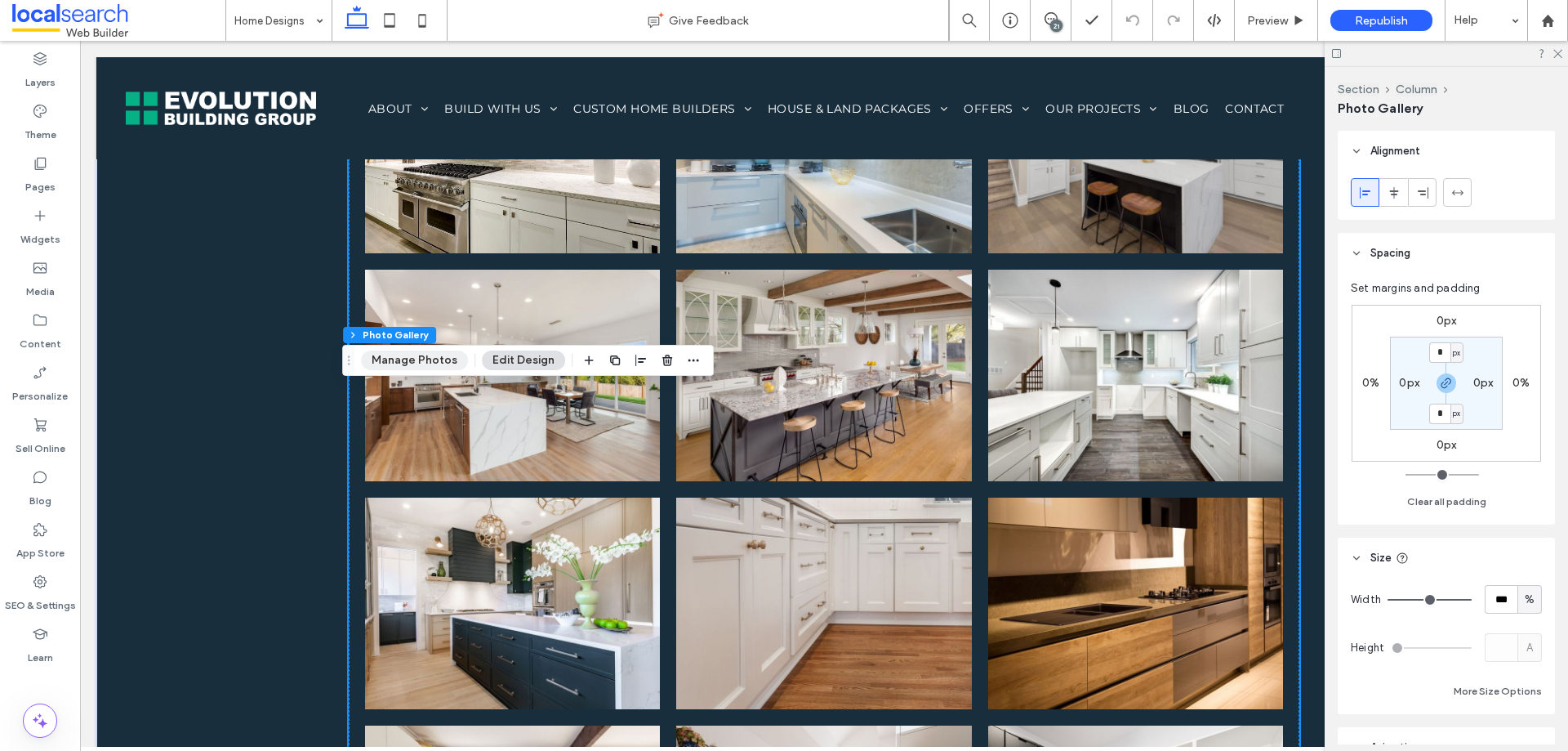
click at [406, 351] on button "Manage Photos" at bounding box center [414, 360] width 107 height 19
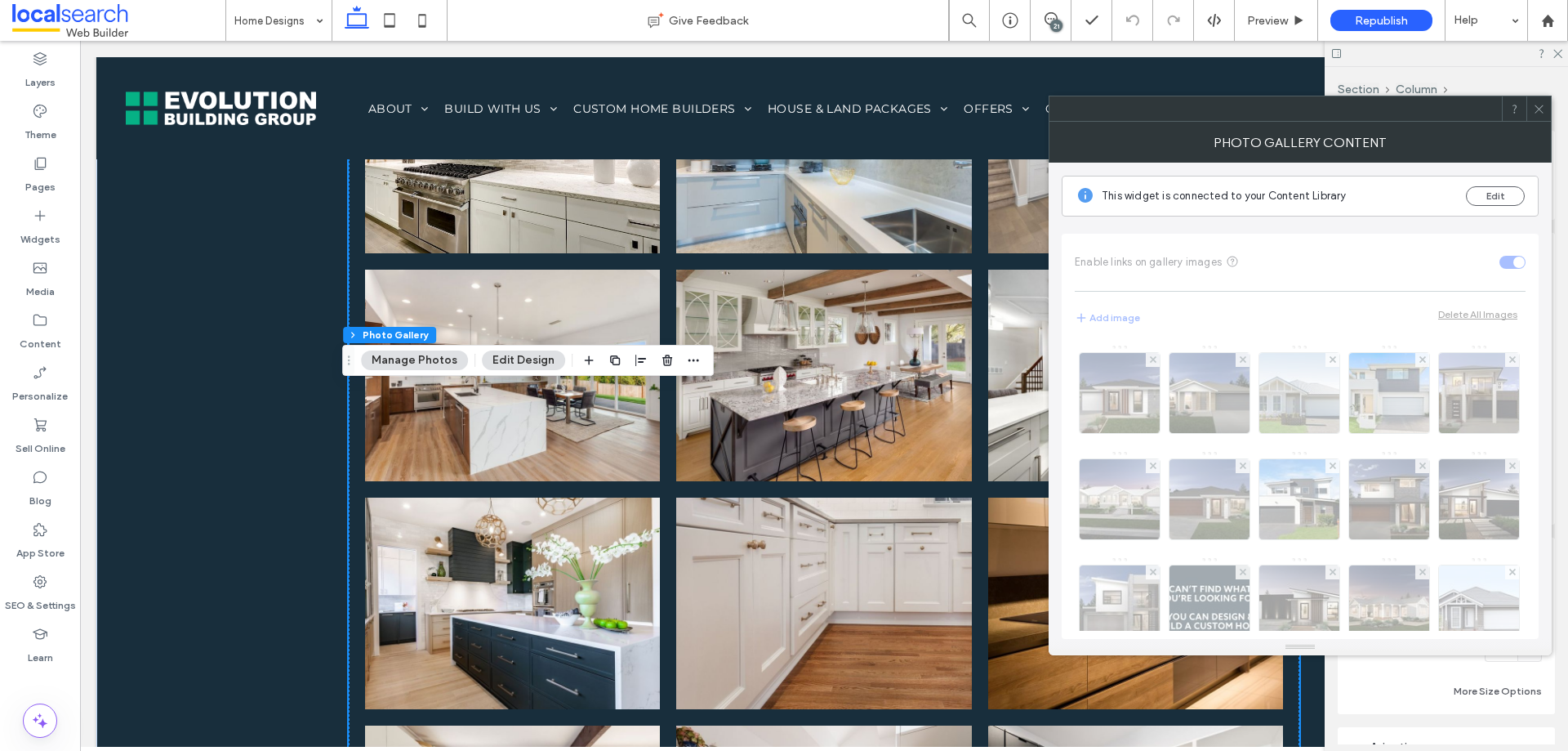
click at [1532, 108] on div at bounding box center [1539, 109] width 25 height 25
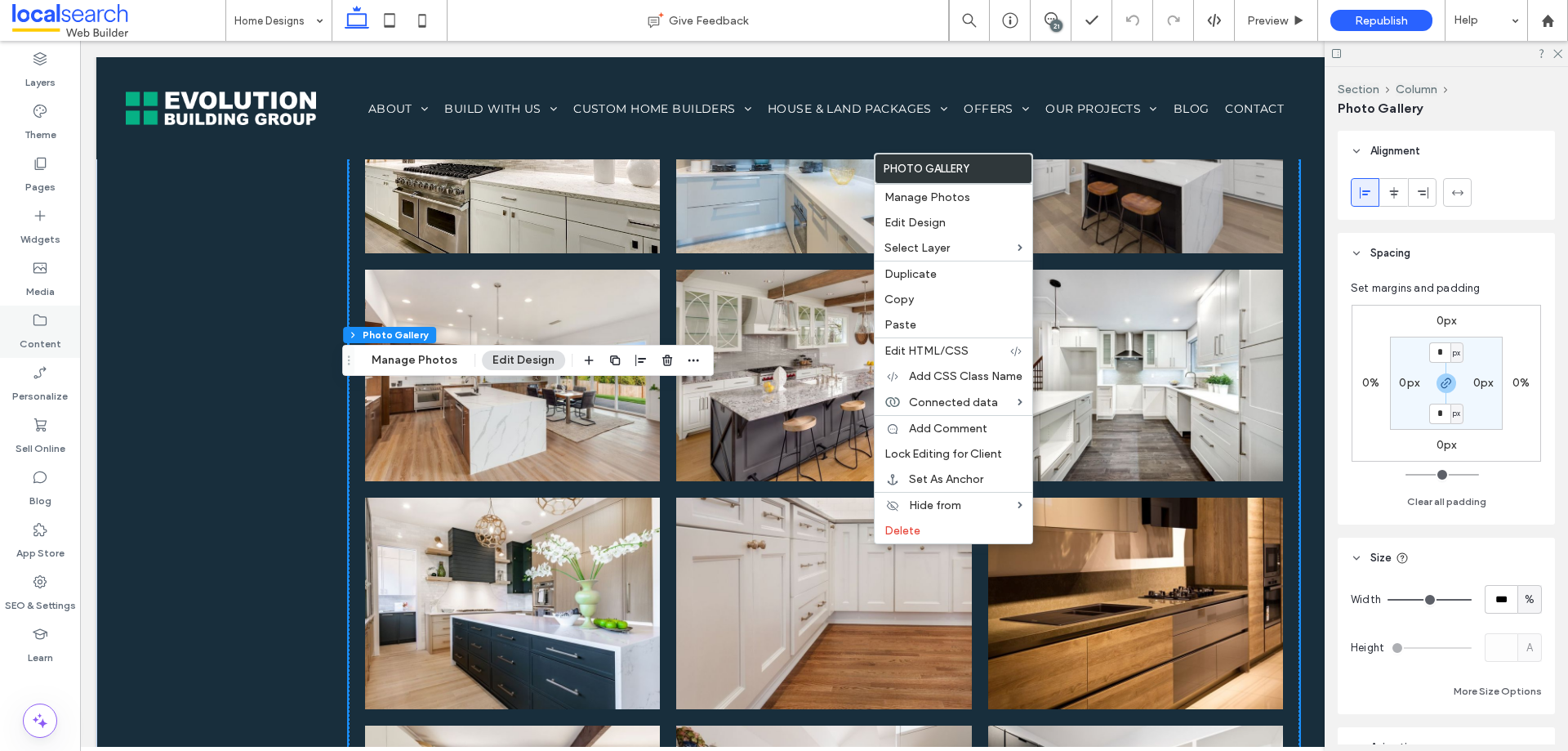
click at [58, 332] on label "Content" at bounding box center [40, 340] width 42 height 23
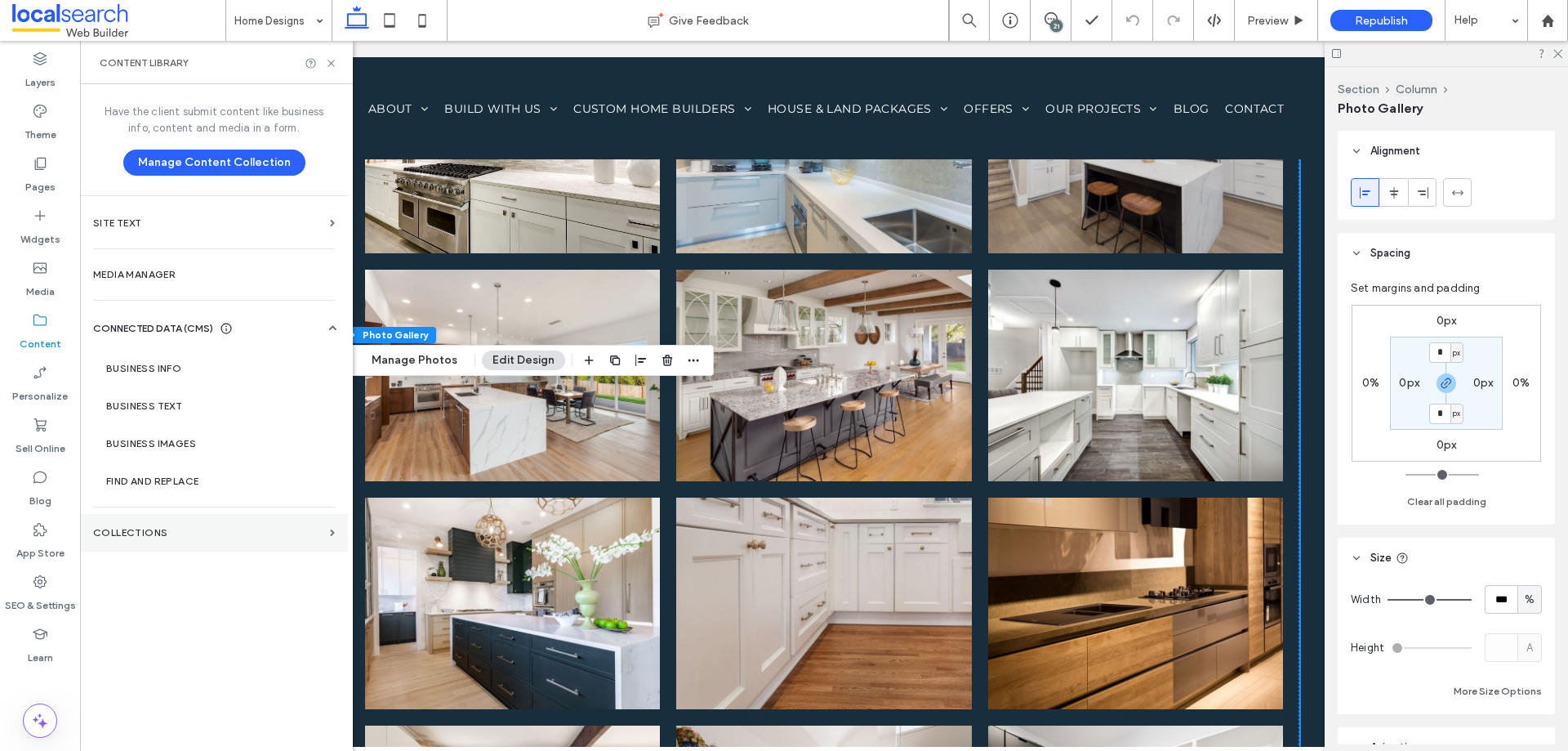
click at [190, 525] on section "Collections" at bounding box center [214, 533] width 268 height 37
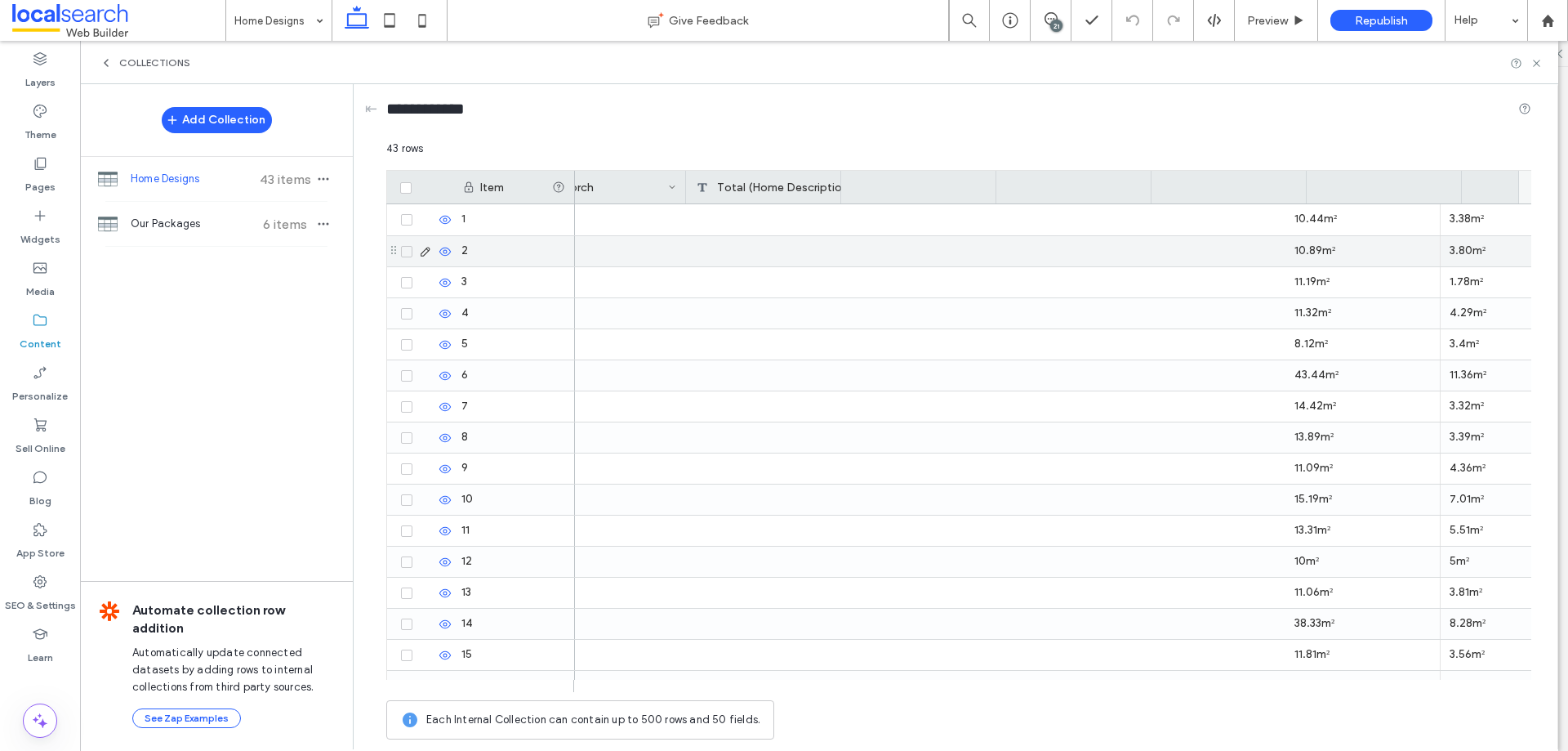
scroll to position [0, 3768]
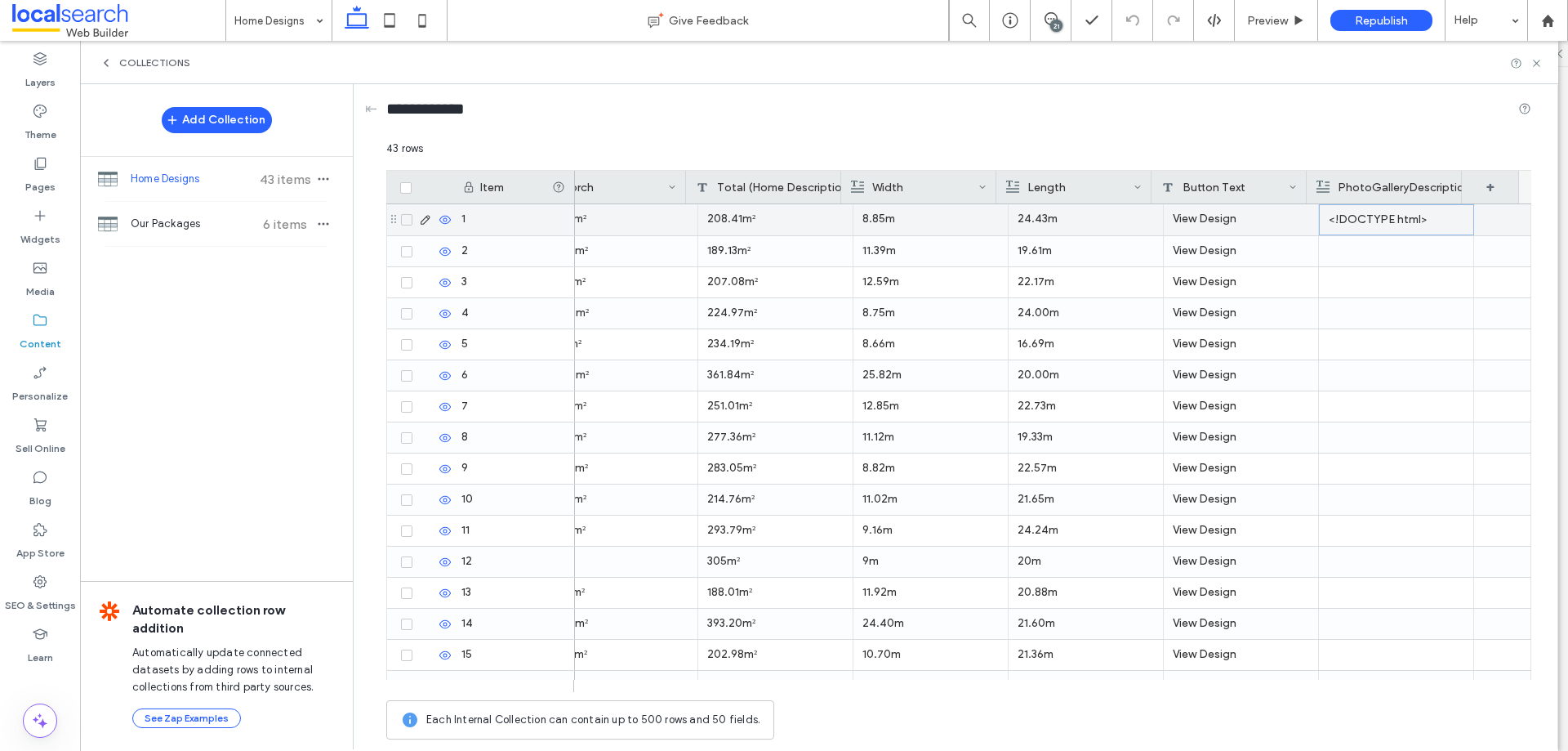
click at [1393, 219] on p "<!DOCTYPE html>" at bounding box center [1396, 220] width 135 height 29
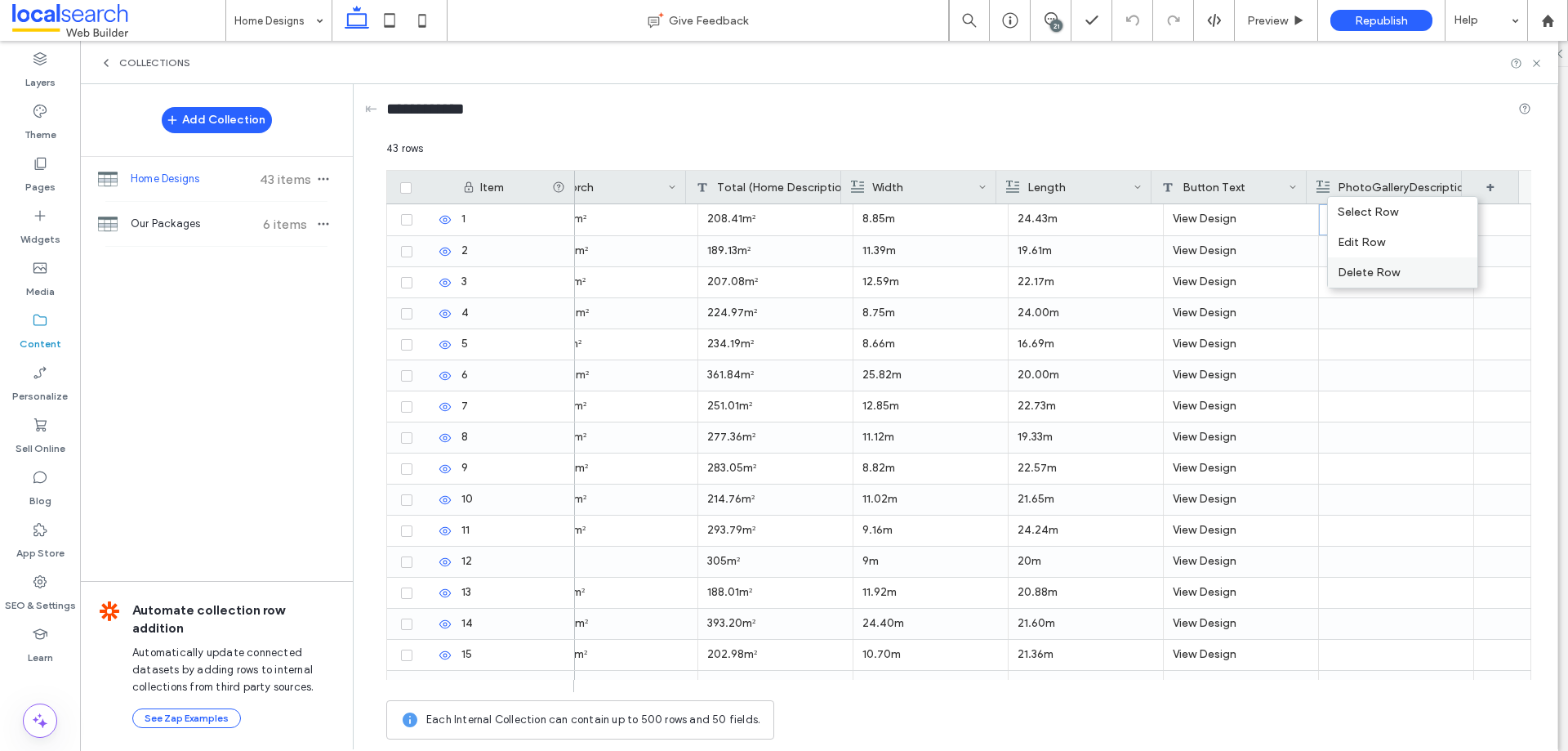
click at [1401, 270] on div "Delete Row" at bounding box center [1403, 272] width 150 height 30
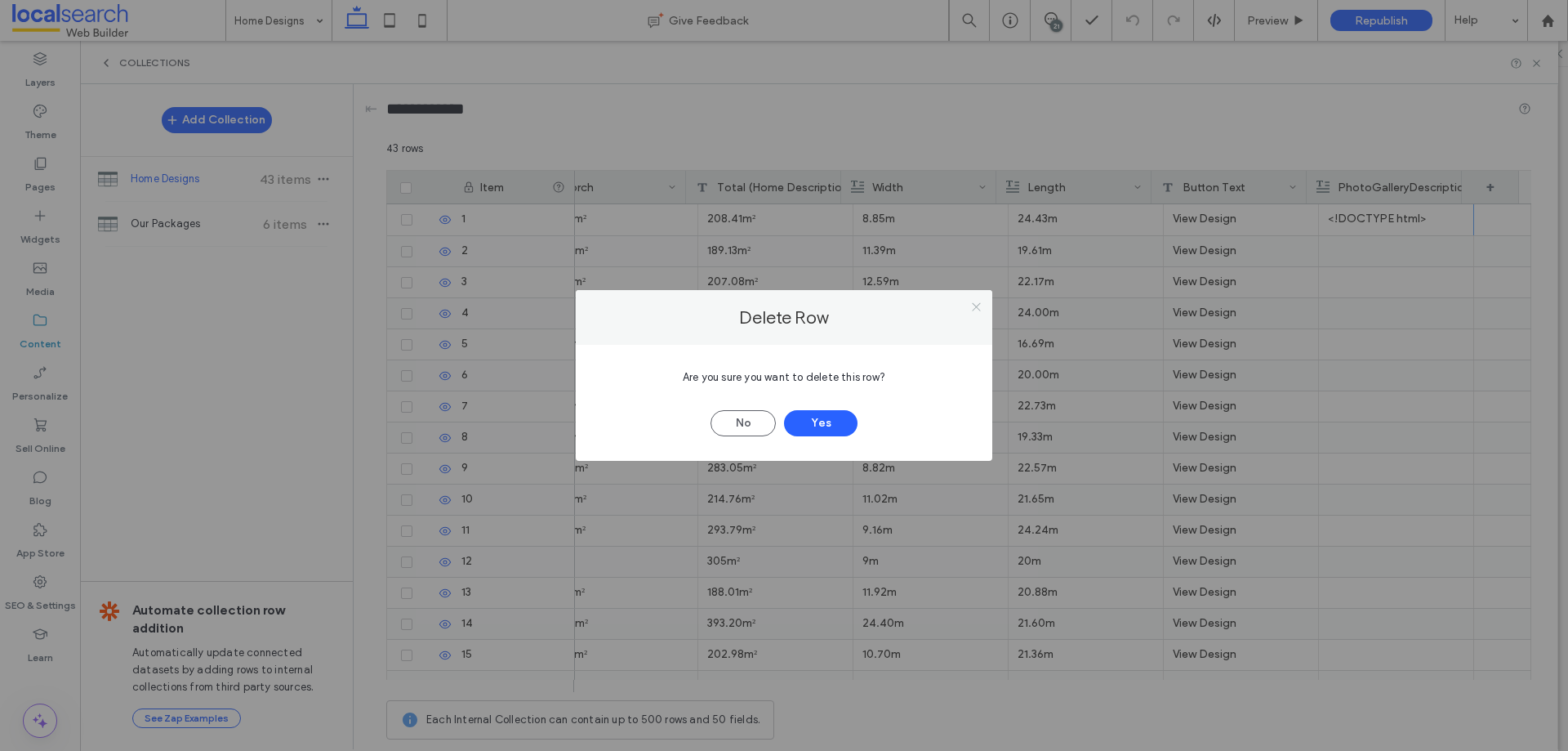
click at [971, 301] on icon at bounding box center [976, 306] width 12 height 12
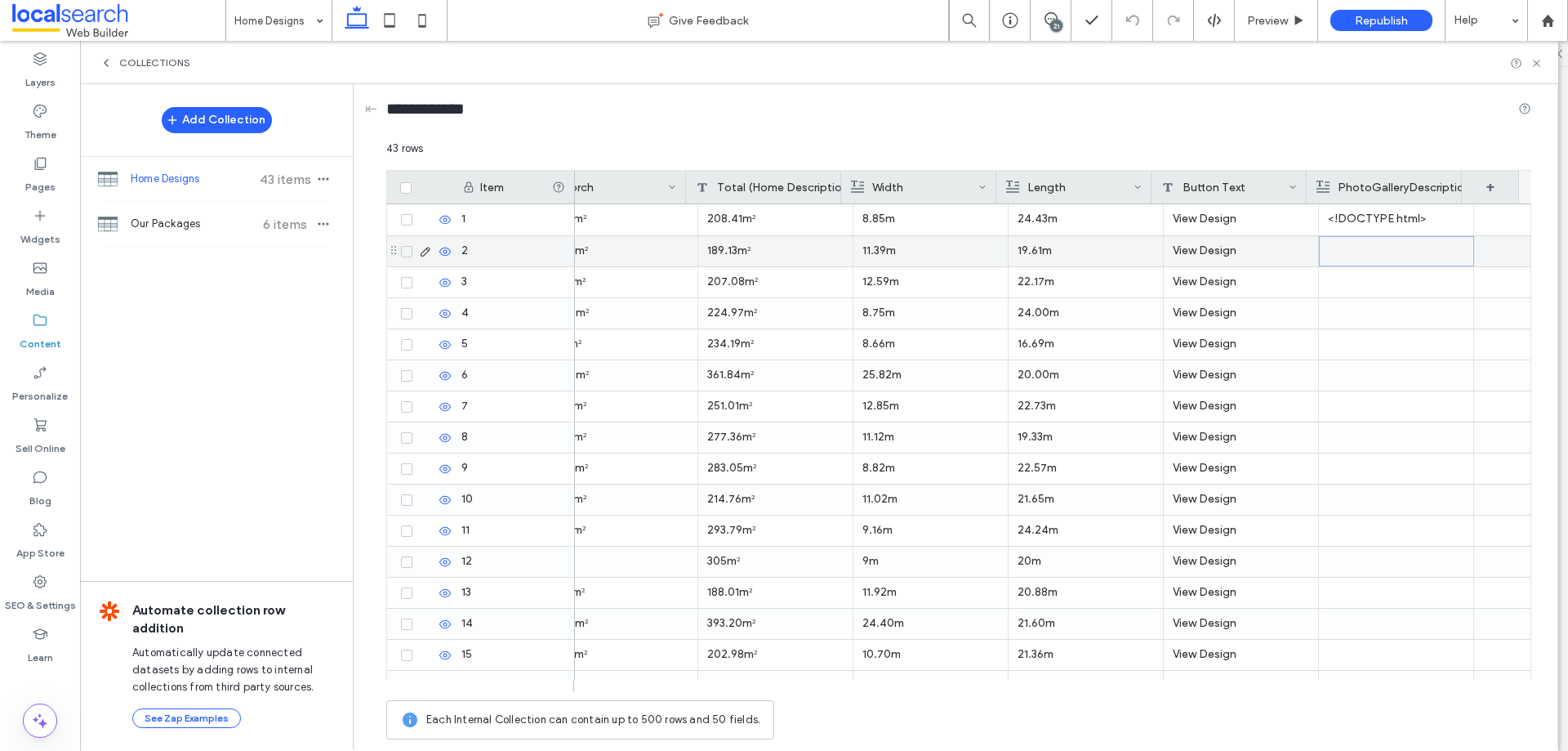
click at [1320, 251] on div at bounding box center [1397, 250] width 155 height 30
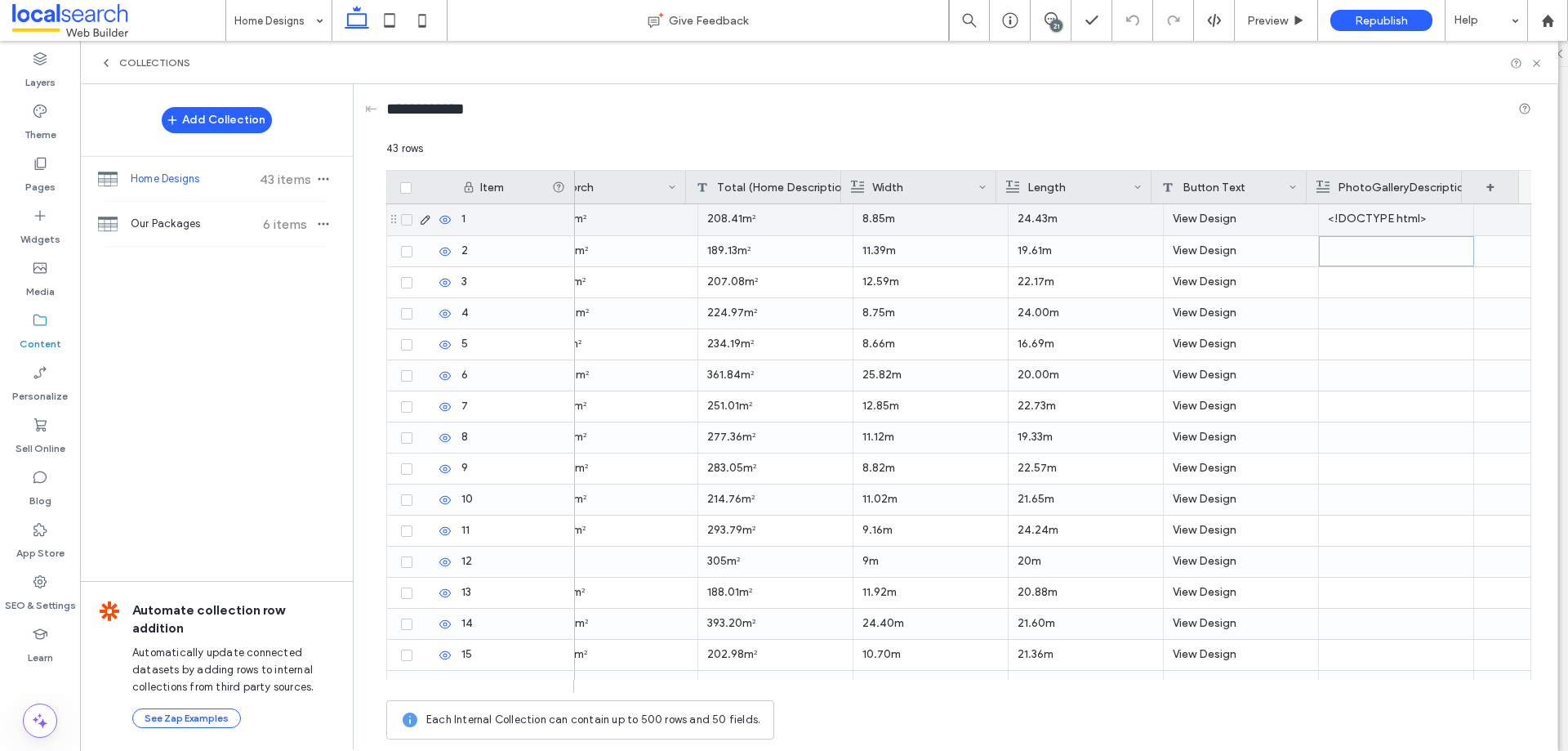
click at [1320, 220] on div "<!DOCTYPE html> <html lang="en"> <head> <meta charset="UTF-8"> <meta name="view…" at bounding box center [1397, 220] width 155 height 31
click at [1316, 220] on div "43 rows Drag here to set row groups Drag here to set column labels Item Alfresc…" at bounding box center [959, 444] width 1145 height 608
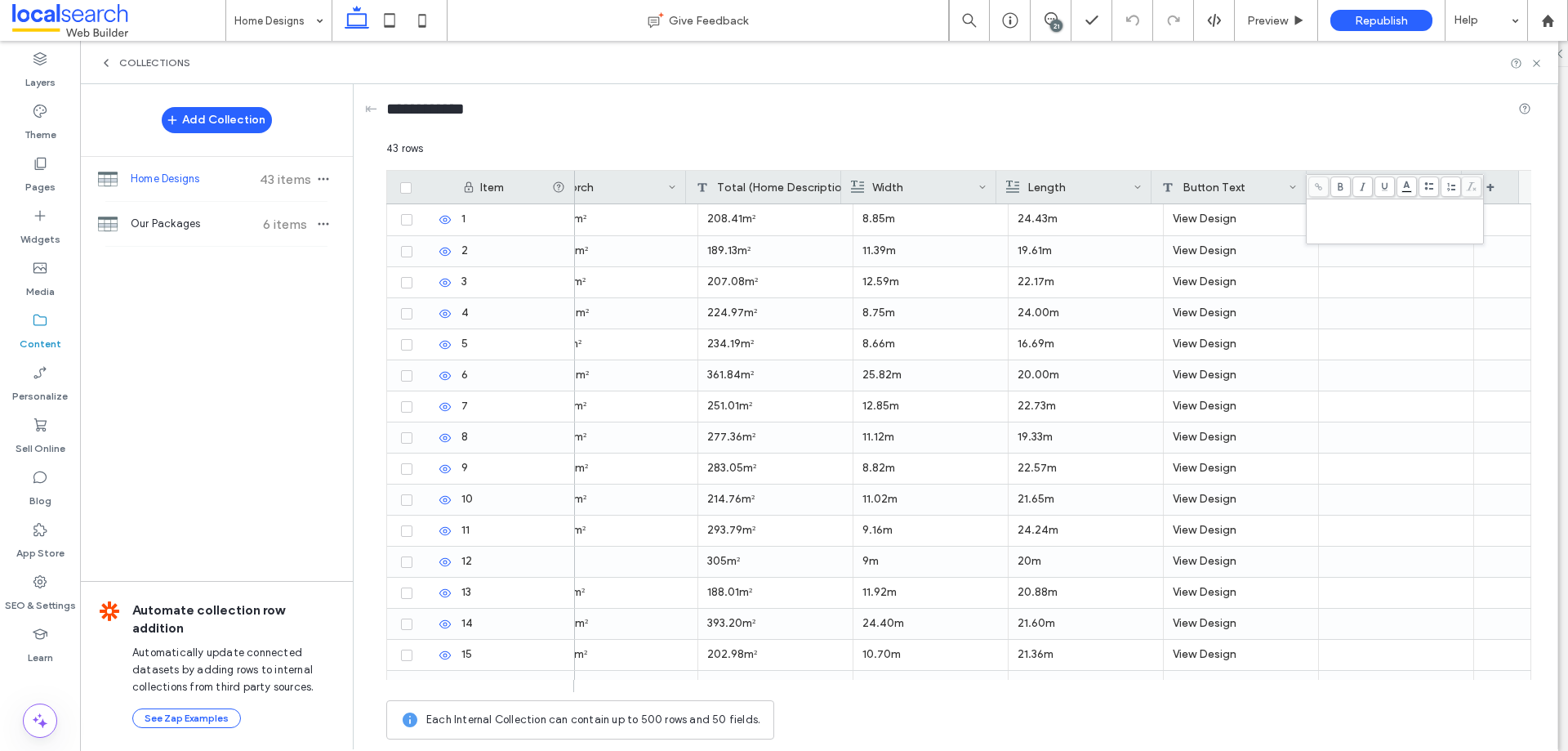
click at [1333, 209] on div "Rich Text Editor" at bounding box center [1395, 206] width 173 height 12
click at [1325, 185] on span at bounding box center [1319, 186] width 20 height 20
click at [1322, 208] on div "Rich Text Editor" at bounding box center [1395, 206] width 173 height 12
click at [1315, 184] on icon at bounding box center [1319, 186] width 9 height 9
click at [1320, 221] on div "Rich Text Editor" at bounding box center [1395, 221] width 173 height 41
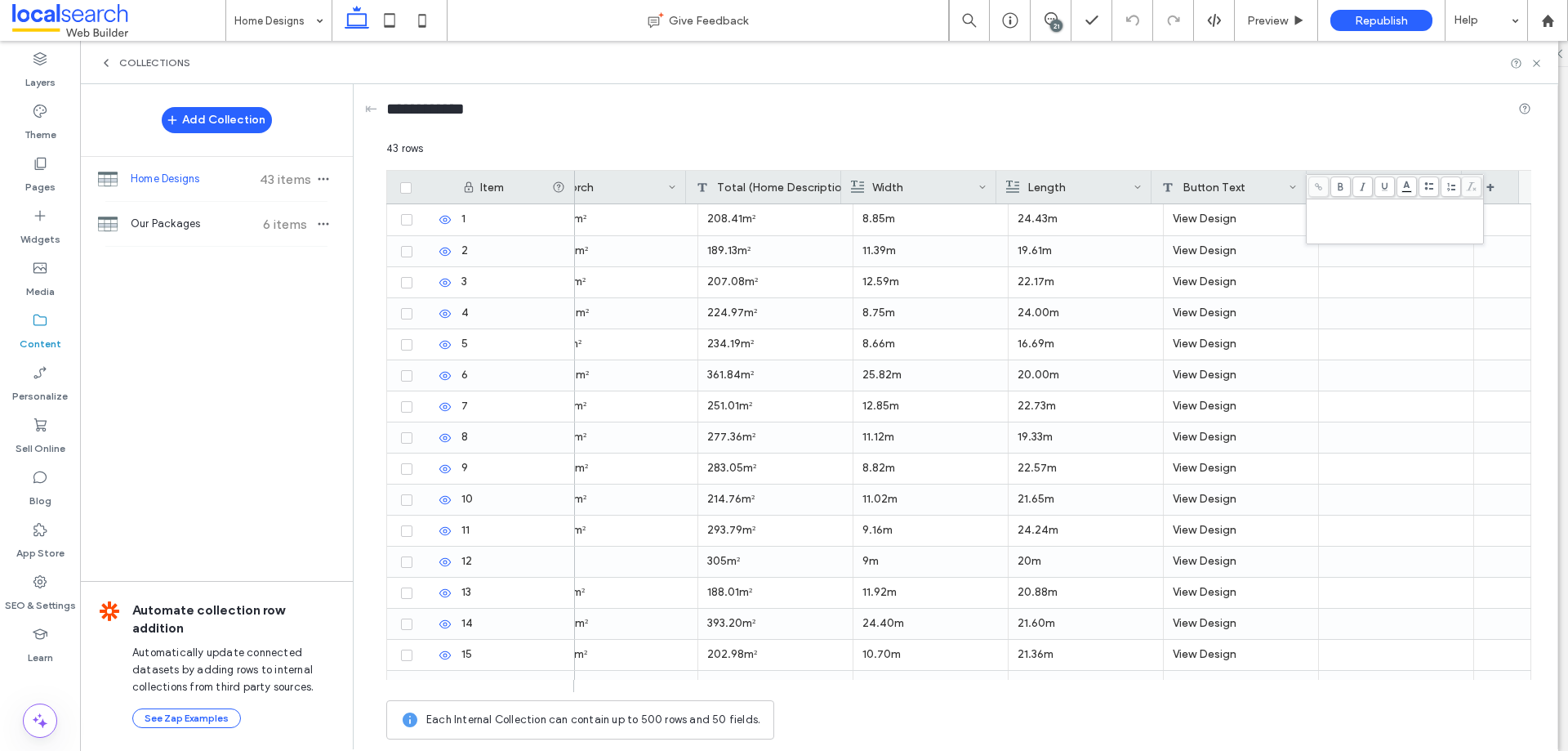
click at [1320, 221] on div "Rich Text Editor" at bounding box center [1395, 221] width 173 height 41
drag, startPoint x: 1340, startPoint y: 201, endPoint x: 1310, endPoint y: 201, distance: 30.0
click at [1310, 201] on div "****" at bounding box center [1395, 206] width 173 height 12
click at [1321, 185] on icon at bounding box center [1319, 186] width 9 height 9
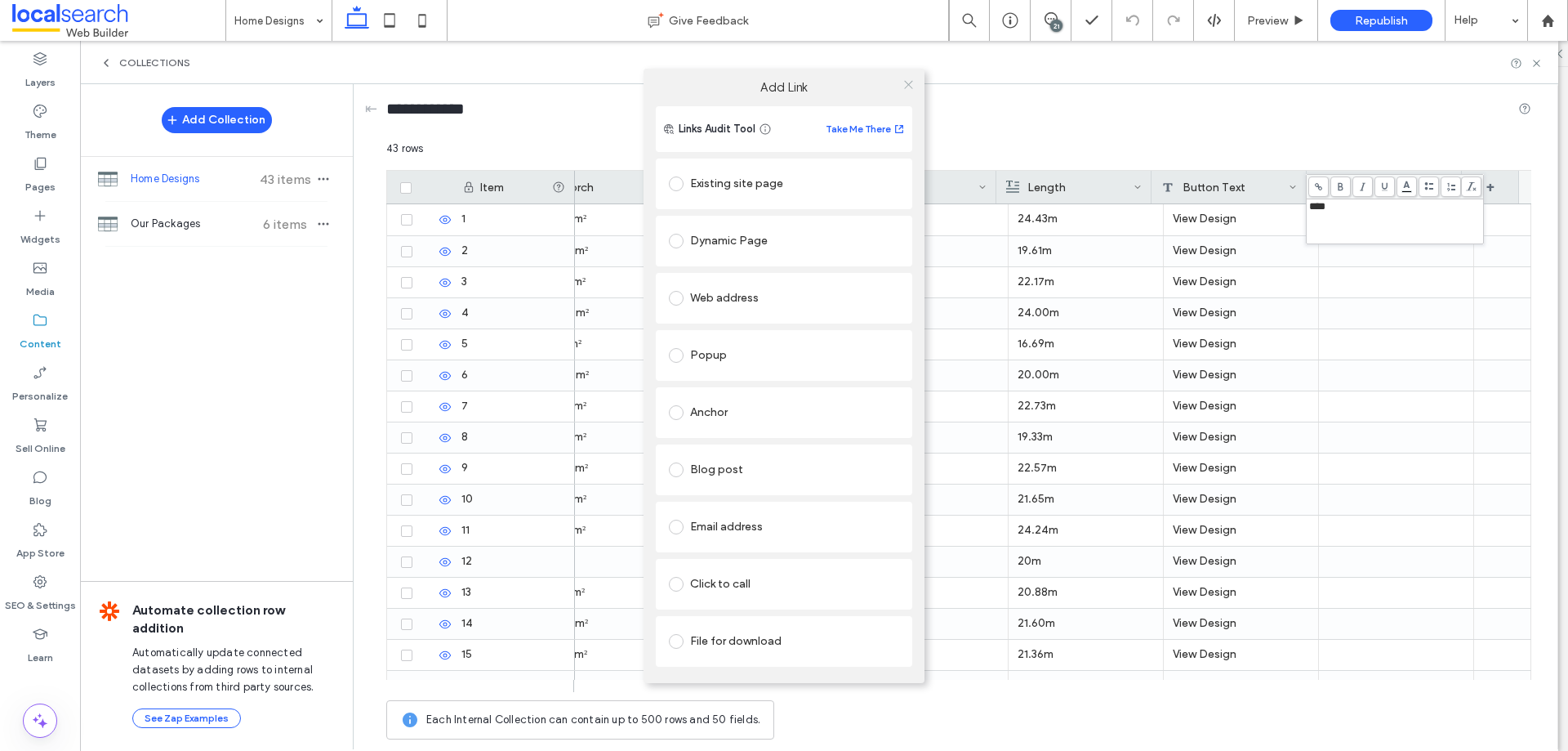
click at [910, 88] on icon at bounding box center [908, 84] width 12 height 12
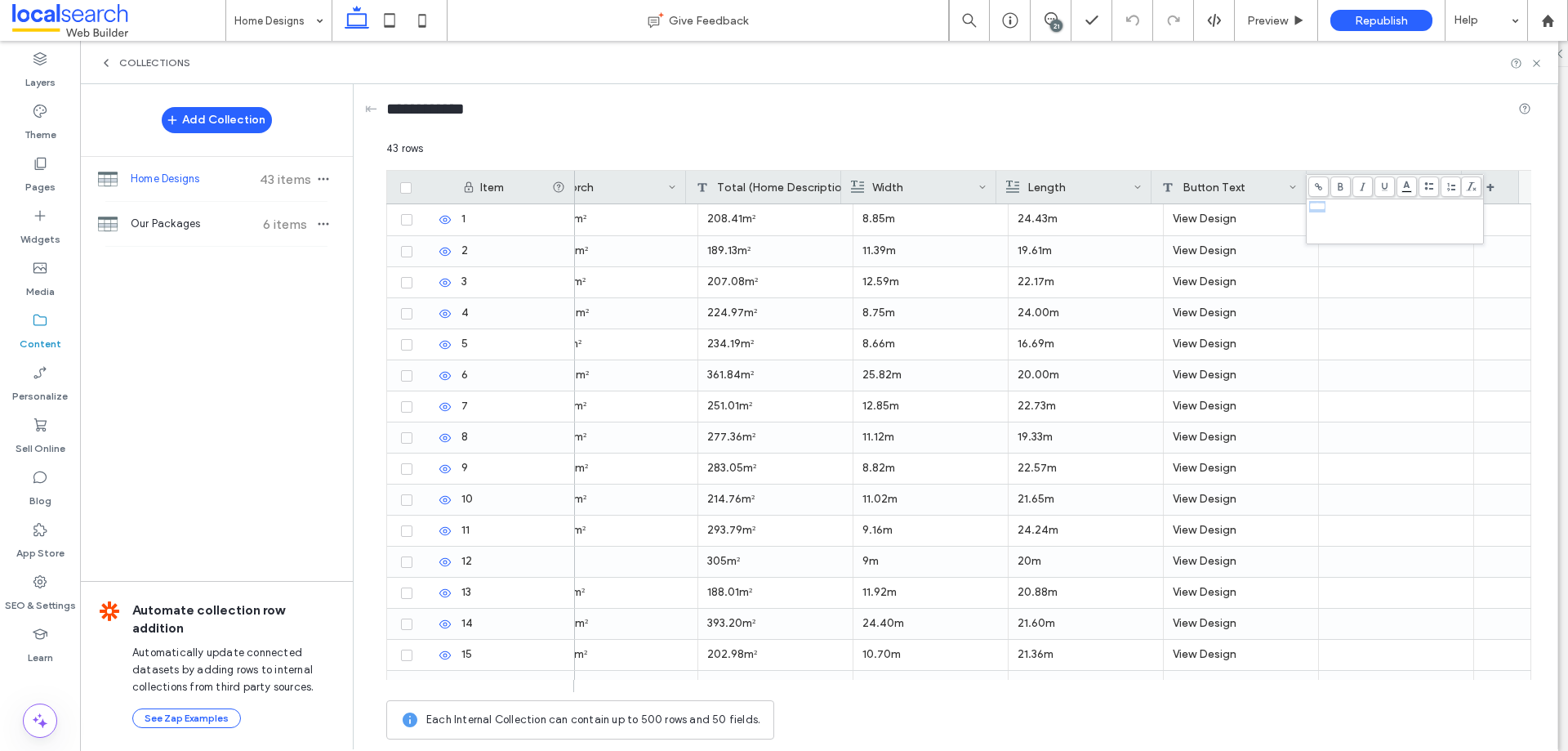
click at [1326, 210] on span "****" at bounding box center [1318, 206] width 16 height 11
drag, startPoint x: 1312, startPoint y: 203, endPoint x: 1296, endPoint y: 200, distance: 16.3
click at [1296, 200] on div "**** 43 rows Drag here to set row groups Drag here to set column labels Item Al…" at bounding box center [959, 444] width 1145 height 608
click at [1323, 206] on span "****" at bounding box center [1318, 206] width 16 height 11
click at [1341, 210] on div "****" at bounding box center [1395, 206] width 173 height 12
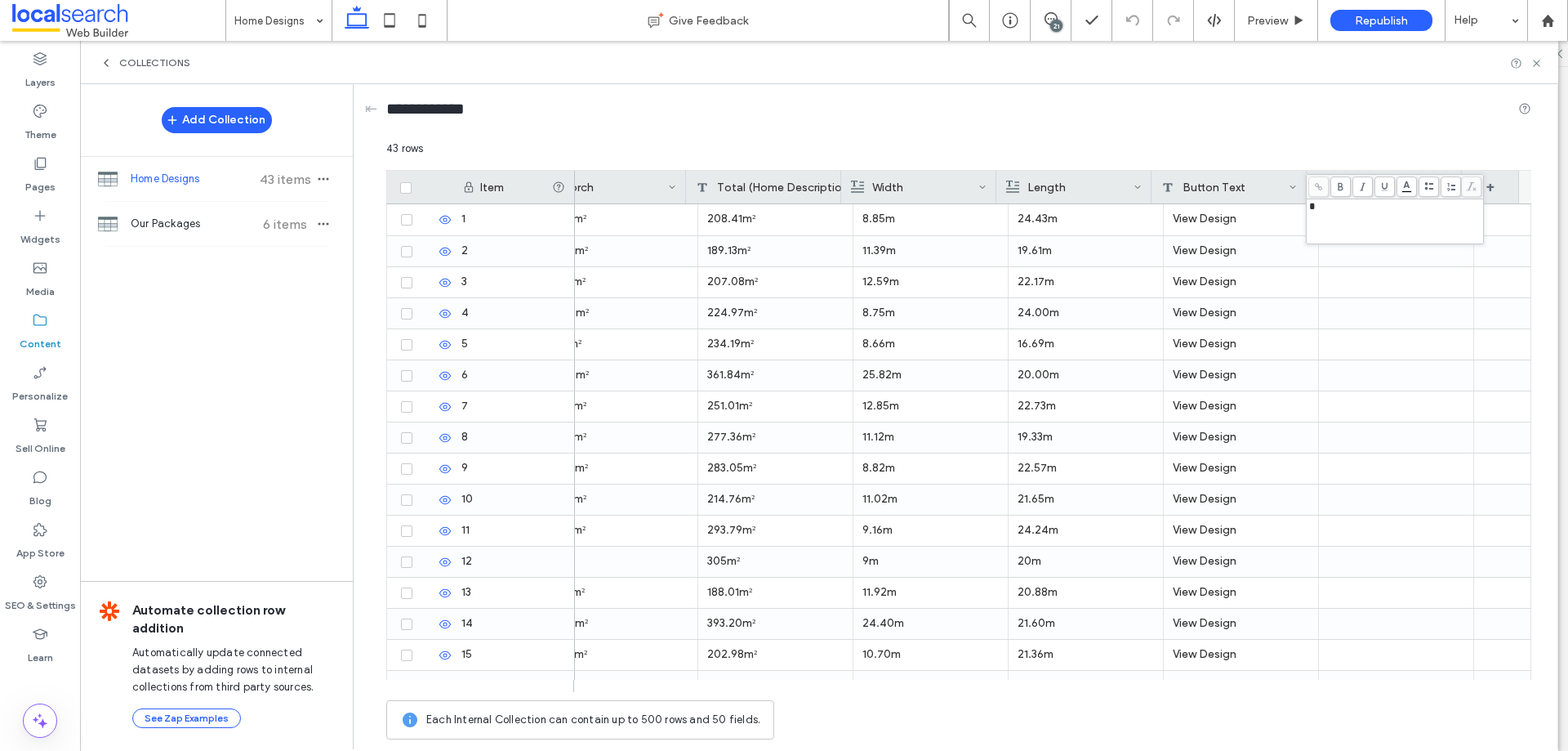
click at [1322, 185] on span at bounding box center [1319, 186] width 20 height 20
drag, startPoint x: 1320, startPoint y: 206, endPoint x: 1313, endPoint y: 192, distance: 15.7
click at [1303, 205] on div "* 43 rows Drag here to set row groups Drag here to set column labels Item Alfre…" at bounding box center [959, 444] width 1145 height 608
click at [1318, 184] on use at bounding box center [1319, 186] width 7 height 7
click at [1307, 209] on div "*" at bounding box center [1394, 221] width 176 height 44
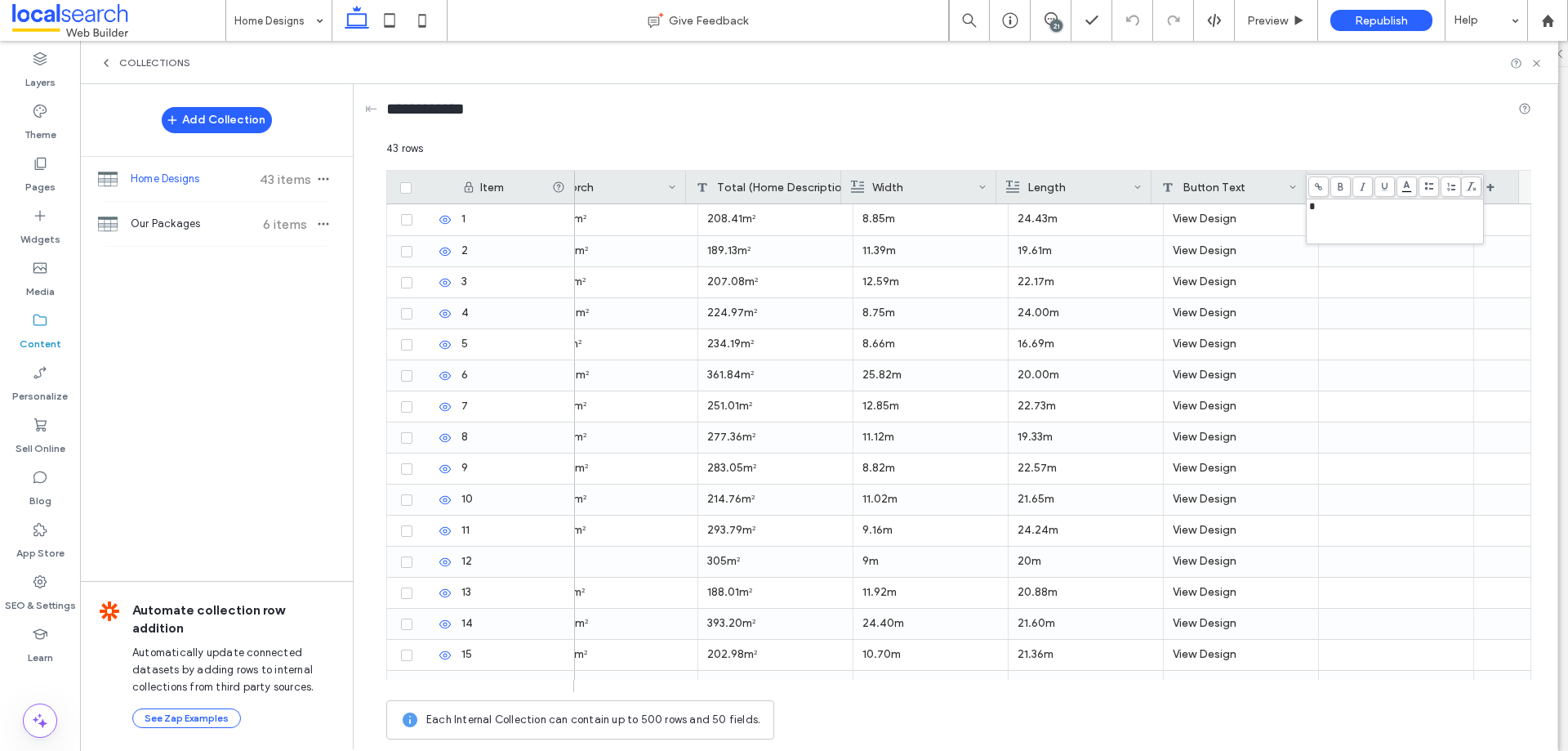
click at [1316, 190] on icon at bounding box center [1319, 186] width 9 height 9
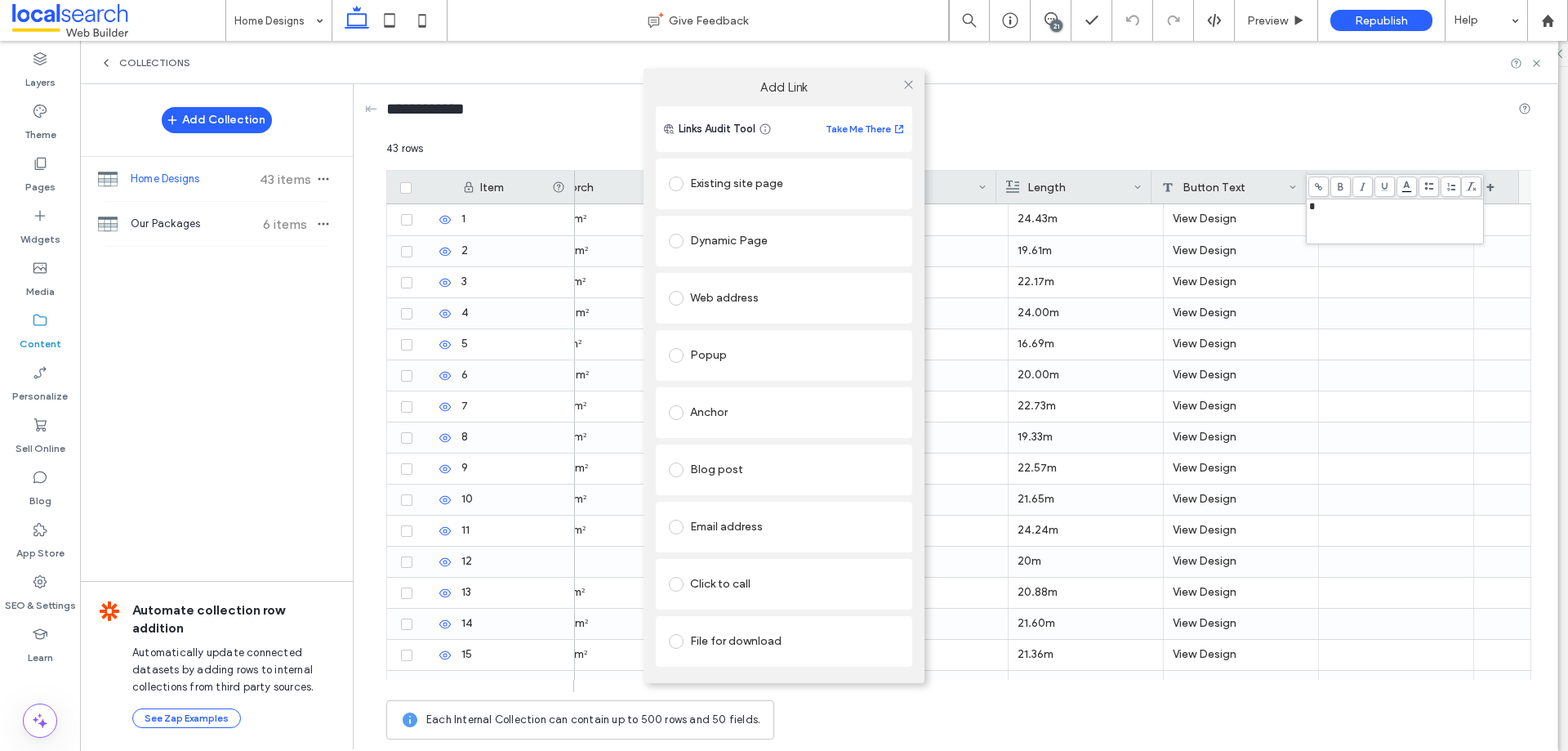
click at [809, 240] on div "Dynamic Page" at bounding box center [784, 241] width 230 height 26
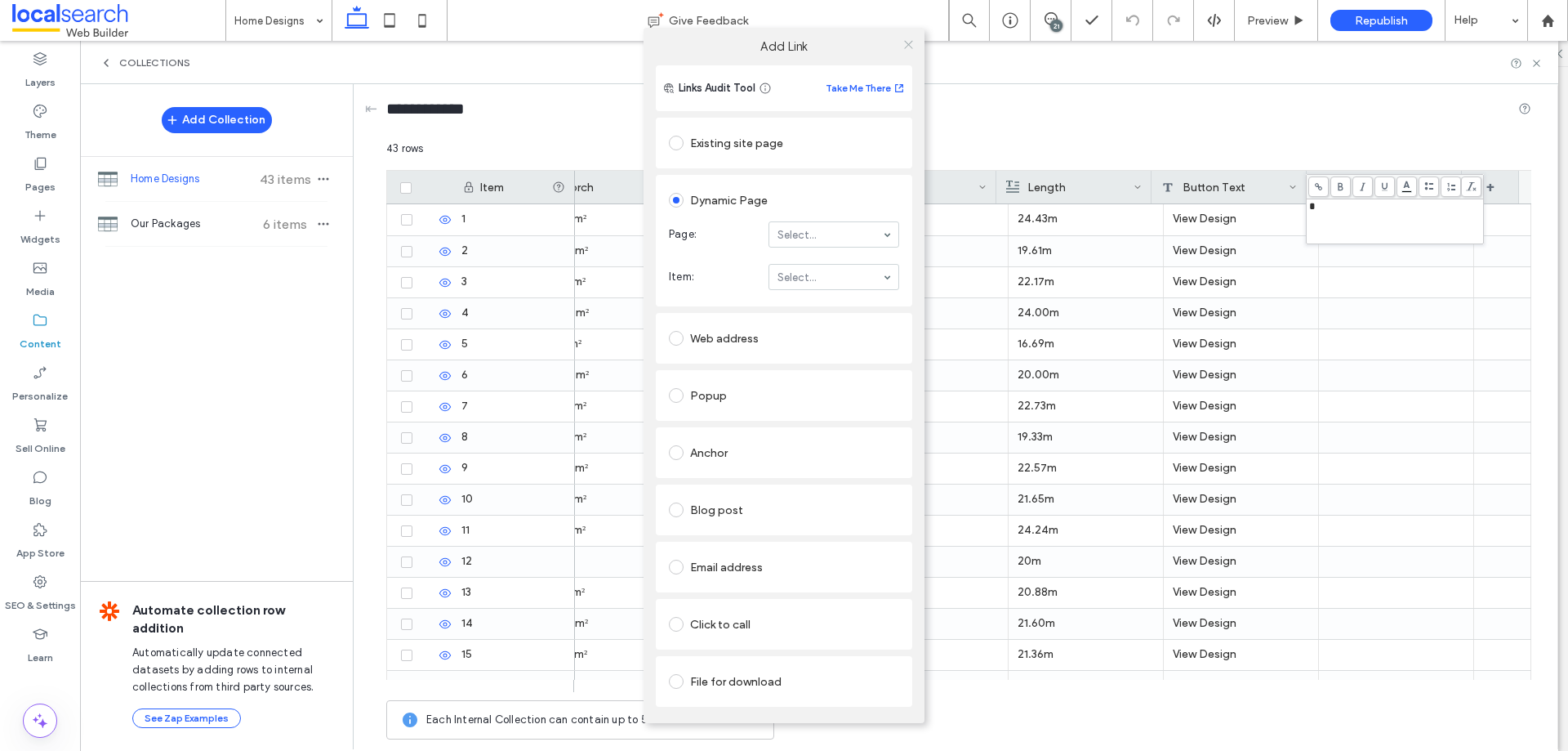
click at [906, 38] on icon at bounding box center [908, 44] width 12 height 12
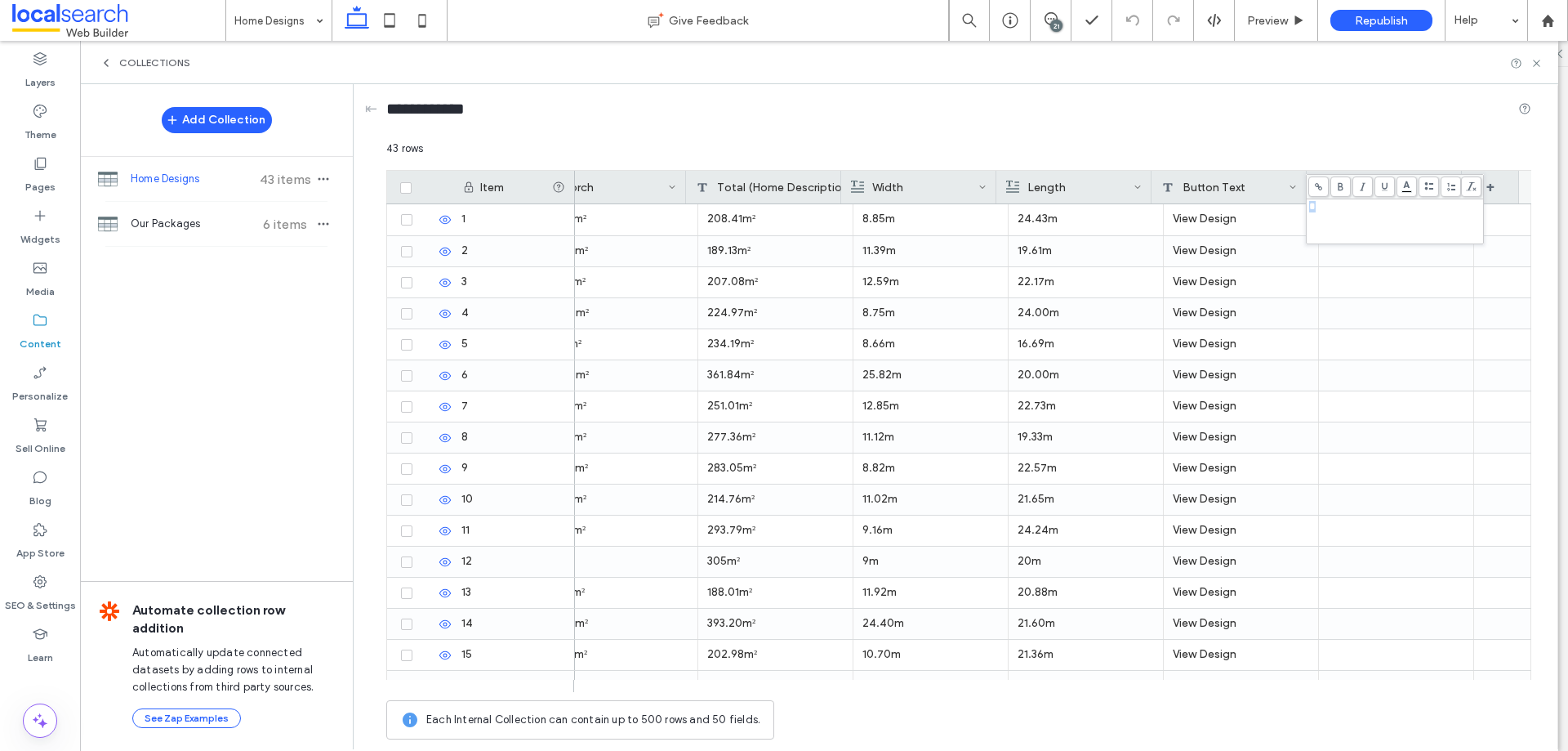
click at [1424, 219] on div "*" at bounding box center [1395, 221] width 173 height 41
click at [1382, 322] on div at bounding box center [1395, 312] width 136 height 30
click at [1354, 195] on div "PhotoGalleryDescription" at bounding box center [1394, 187] width 154 height 33
click at [1468, 247] on div "Rich Text" at bounding box center [1406, 255] width 159 height 16
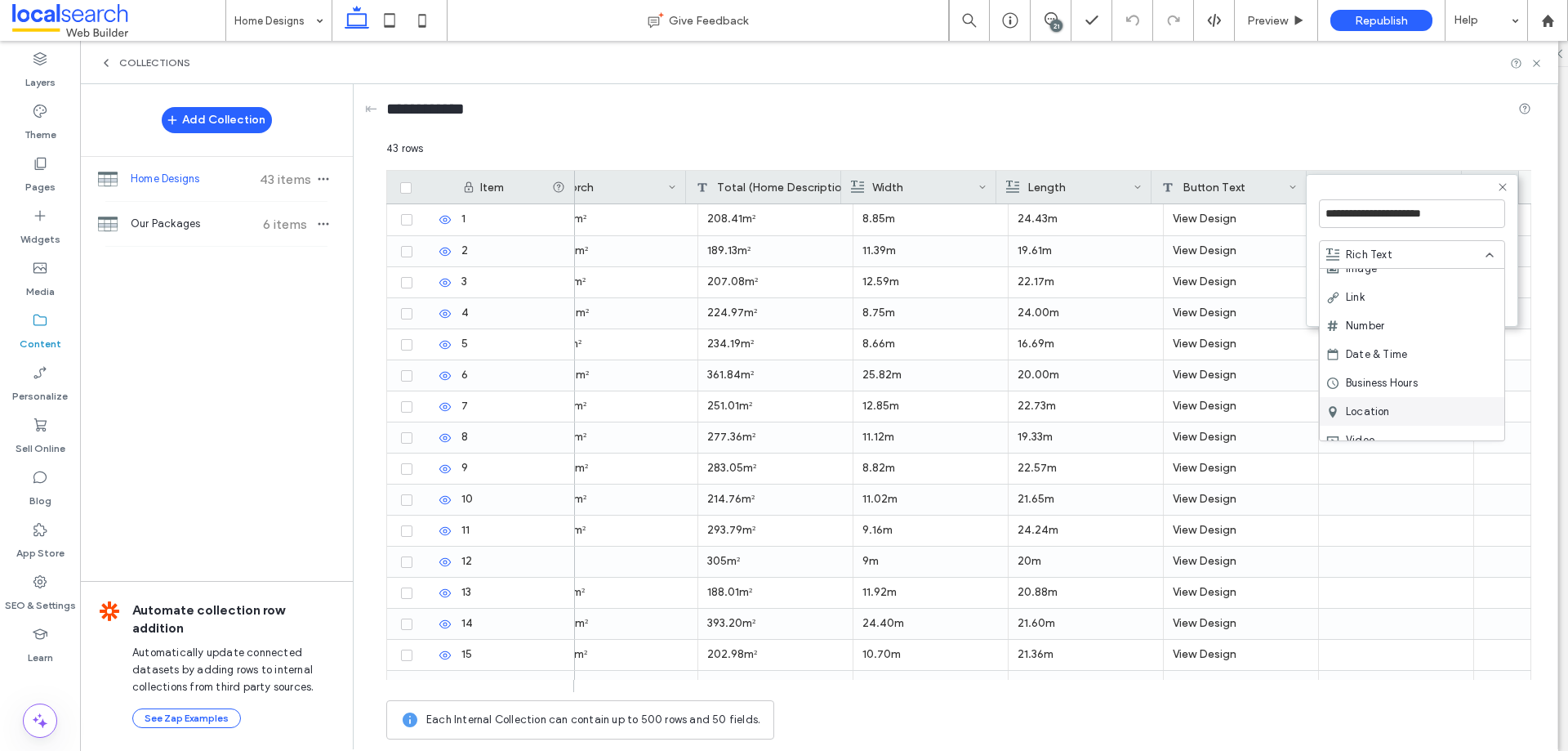
scroll to position [0, 0]
drag, startPoint x: 1379, startPoint y: 340, endPoint x: 1366, endPoint y: 339, distance: 13.0
click at [1377, 340] on div "Image" at bounding box center [1412, 340] width 184 height 28
click at [1459, 294] on button "Save" at bounding box center [1476, 300] width 58 height 19
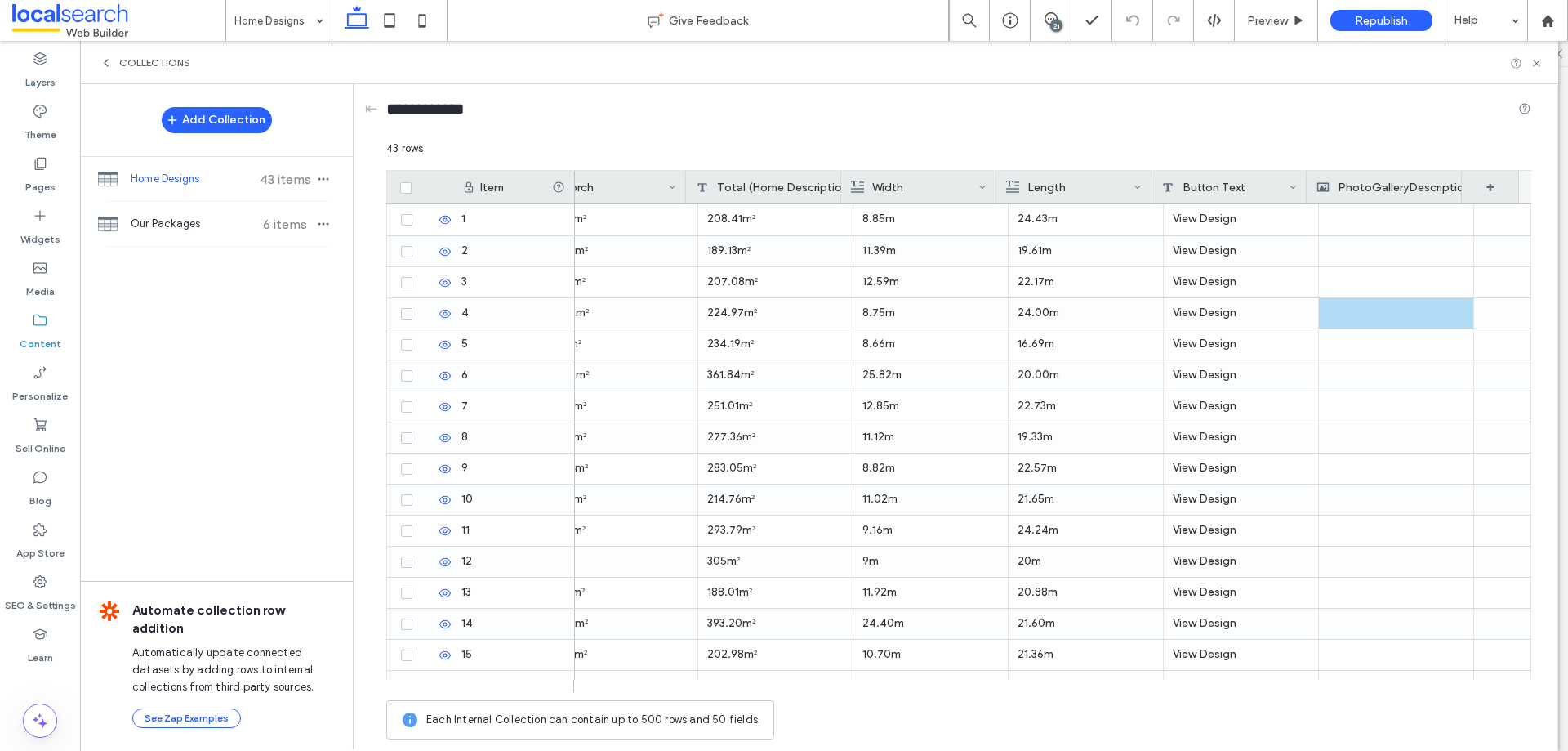
click at [99, 56] on div "Collections" at bounding box center [819, 62] width 1479 height 43
click at [109, 63] on icon at bounding box center [106, 63] width 13 height 13
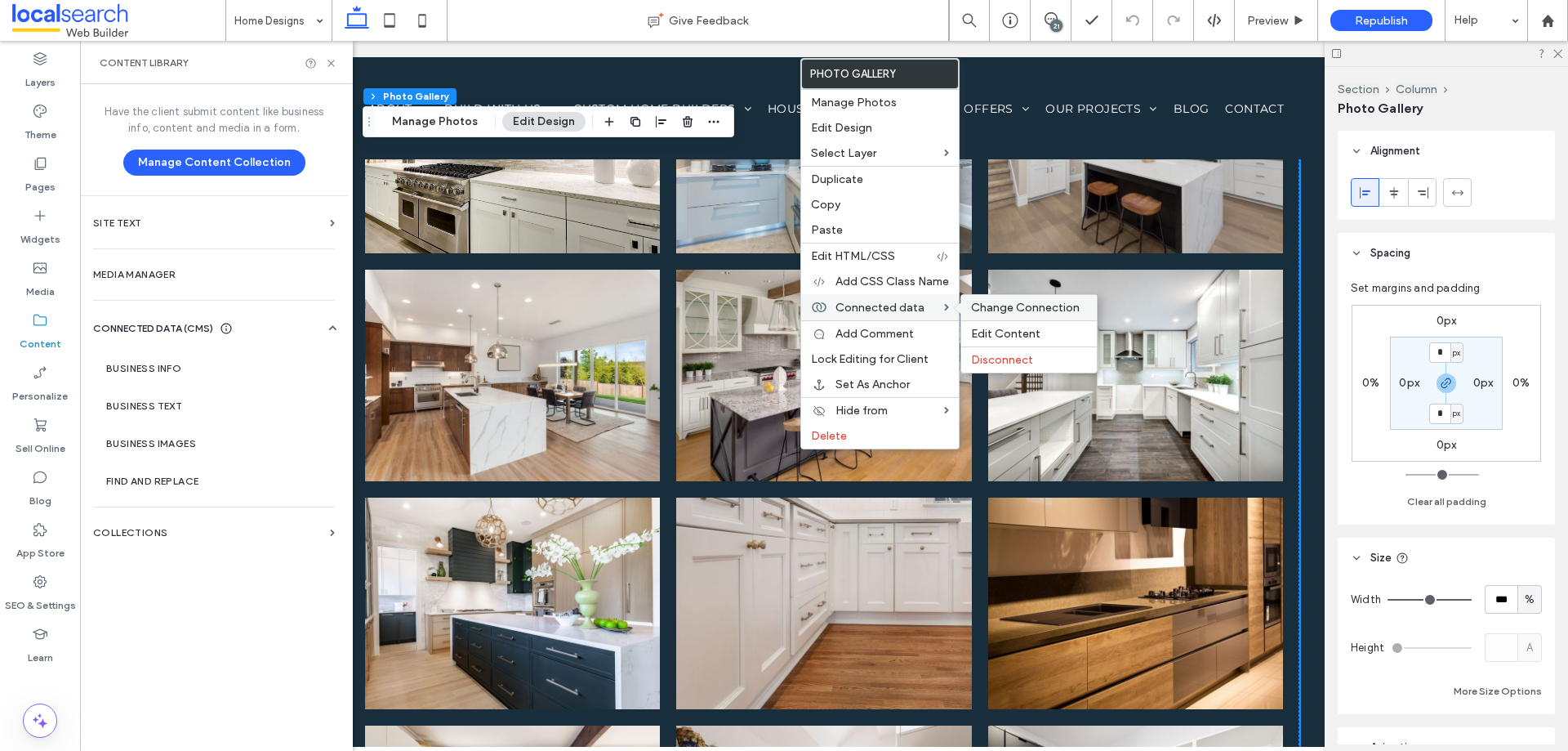
click at [1011, 315] on div "Change Connection" at bounding box center [1029, 308] width 135 height 26
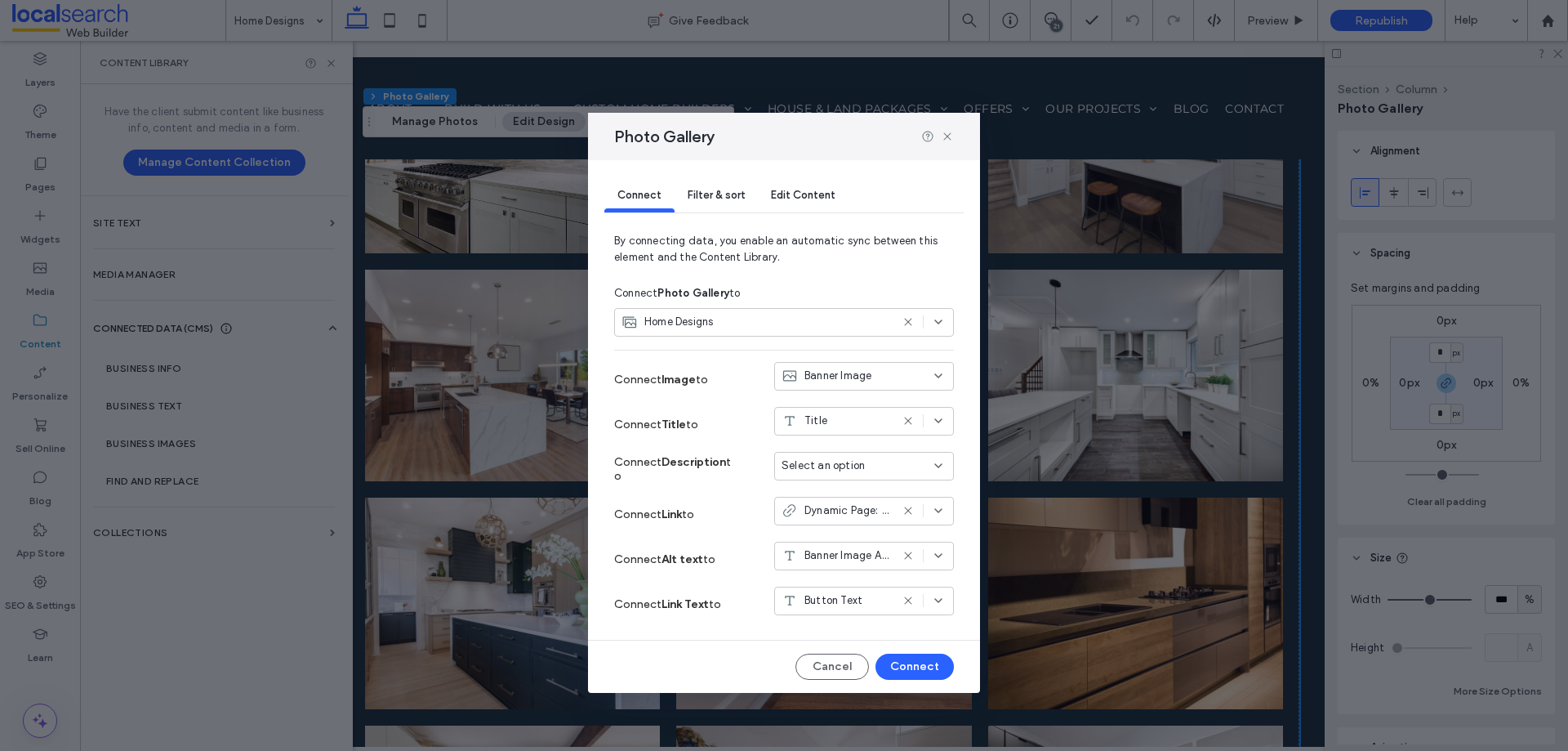
click at [877, 467] on div "Select an option" at bounding box center [854, 466] width 145 height 16
click at [943, 135] on icon at bounding box center [947, 136] width 13 height 13
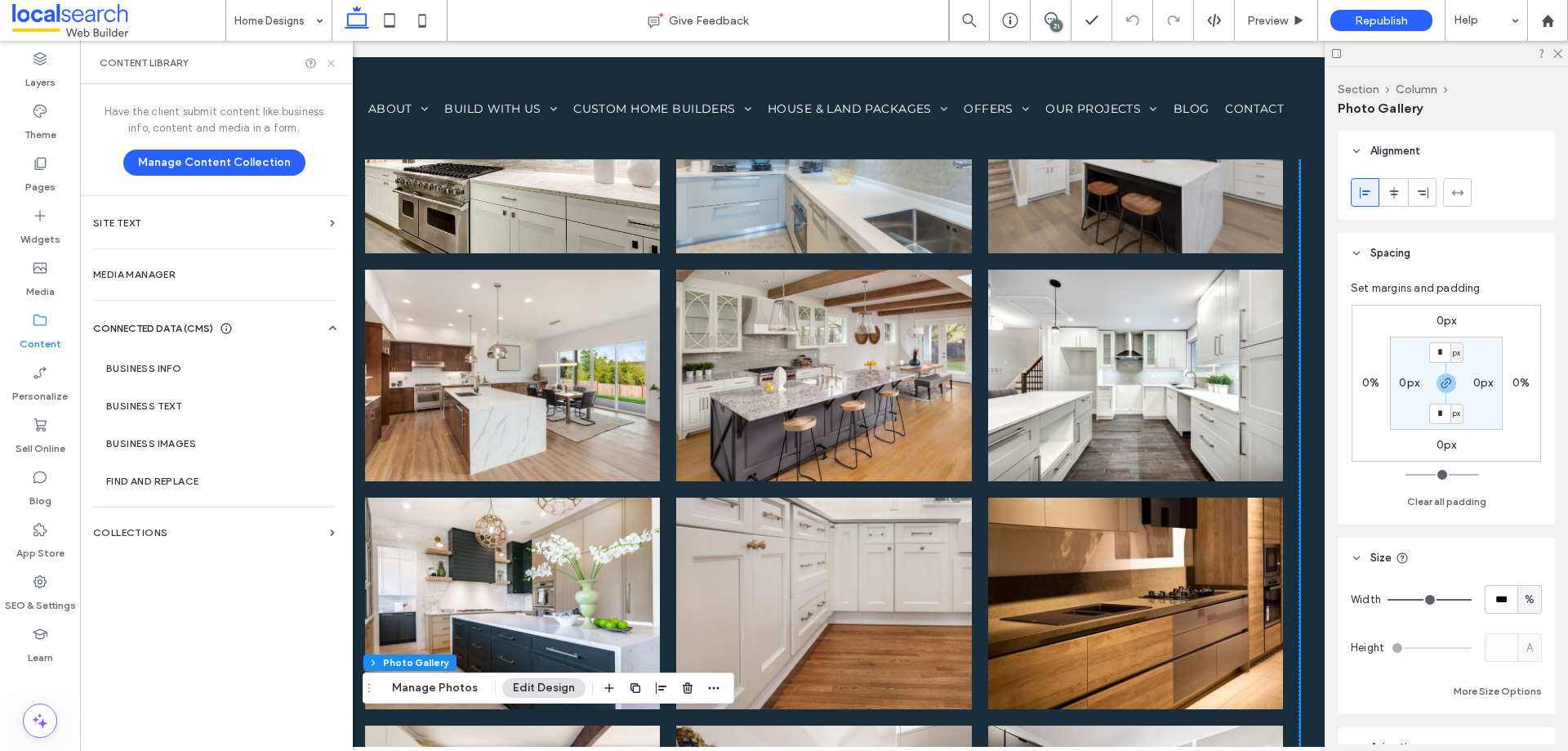
click at [335, 63] on icon at bounding box center [331, 63] width 12 height 12
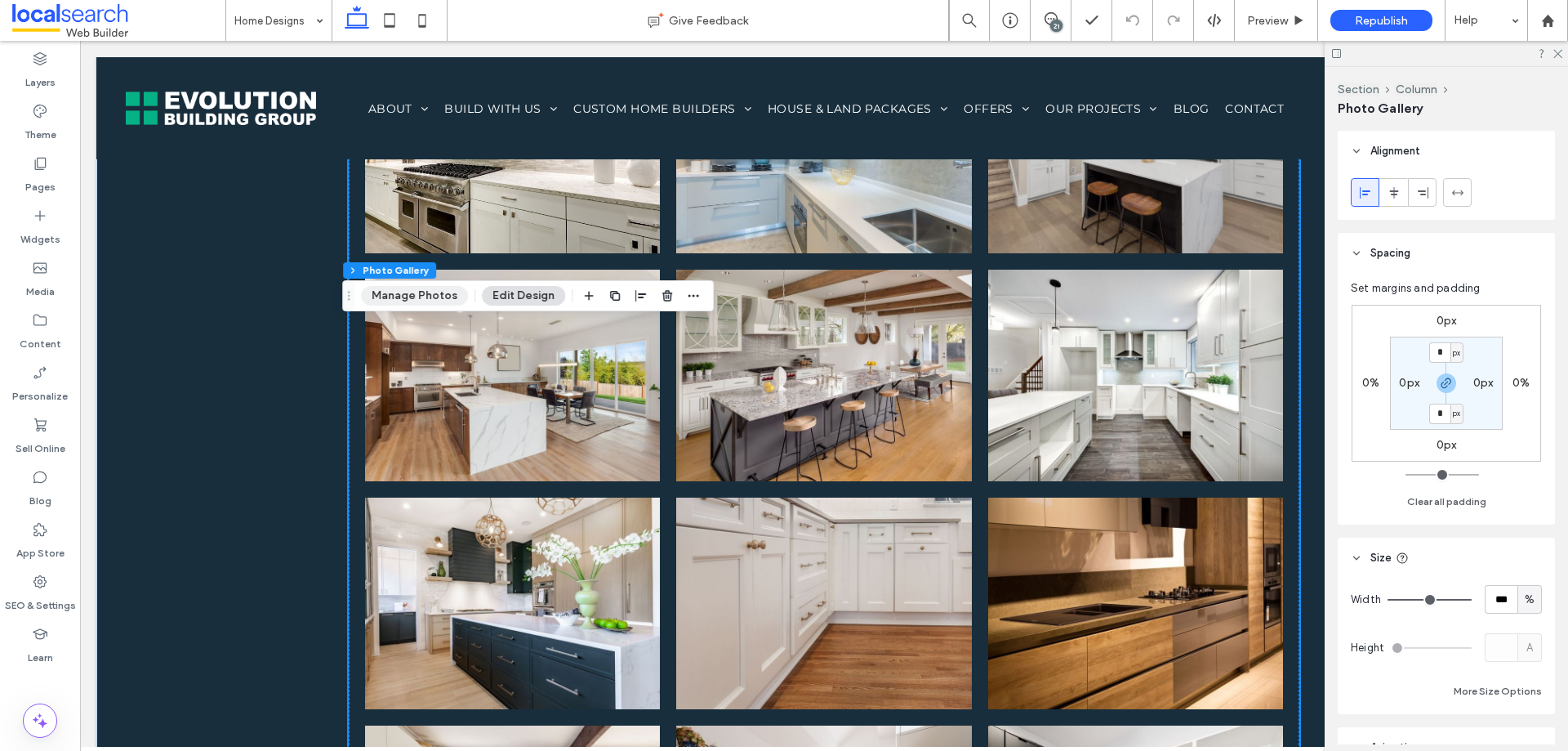
click at [437, 298] on button "Manage Photos" at bounding box center [414, 295] width 107 height 19
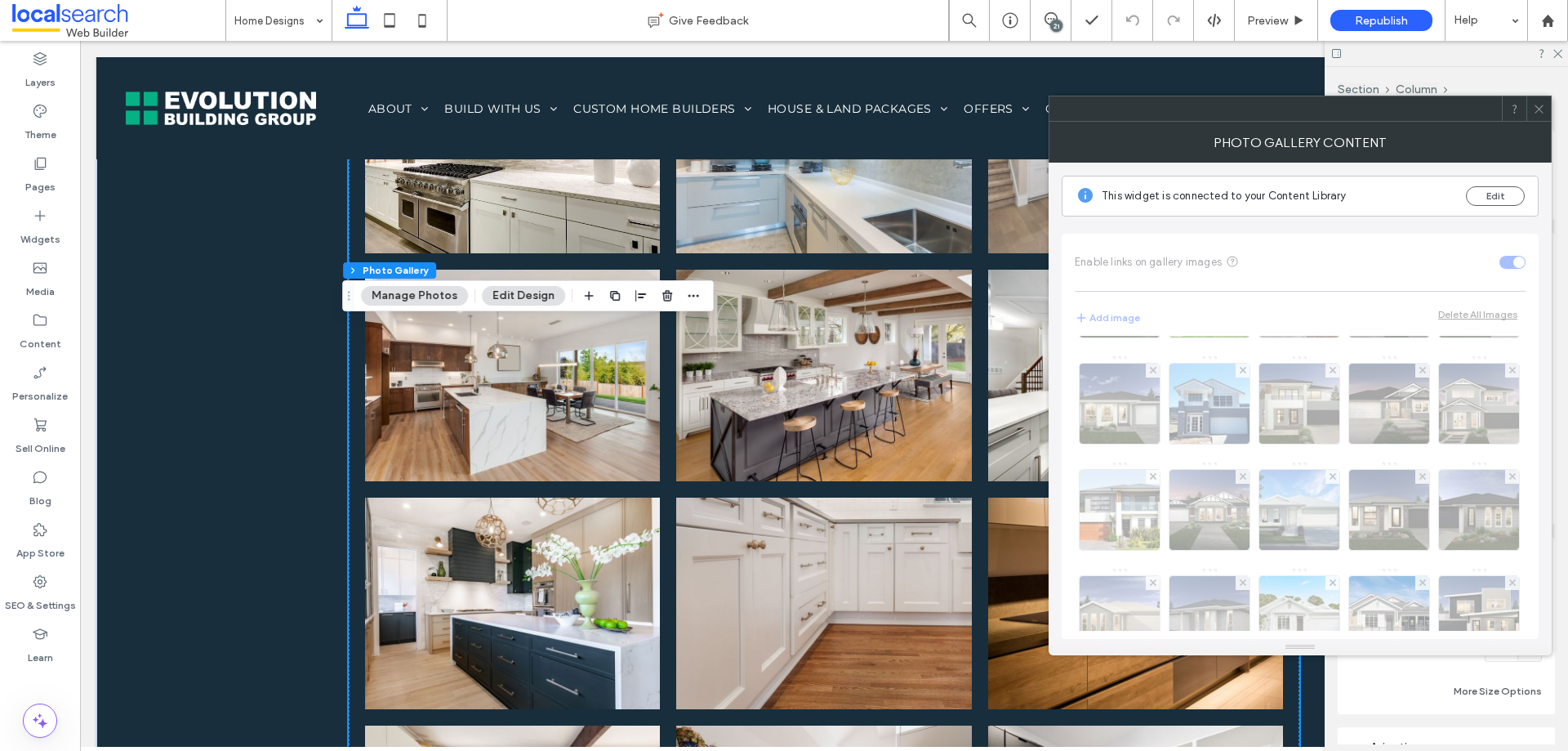
scroll to position [654, 0]
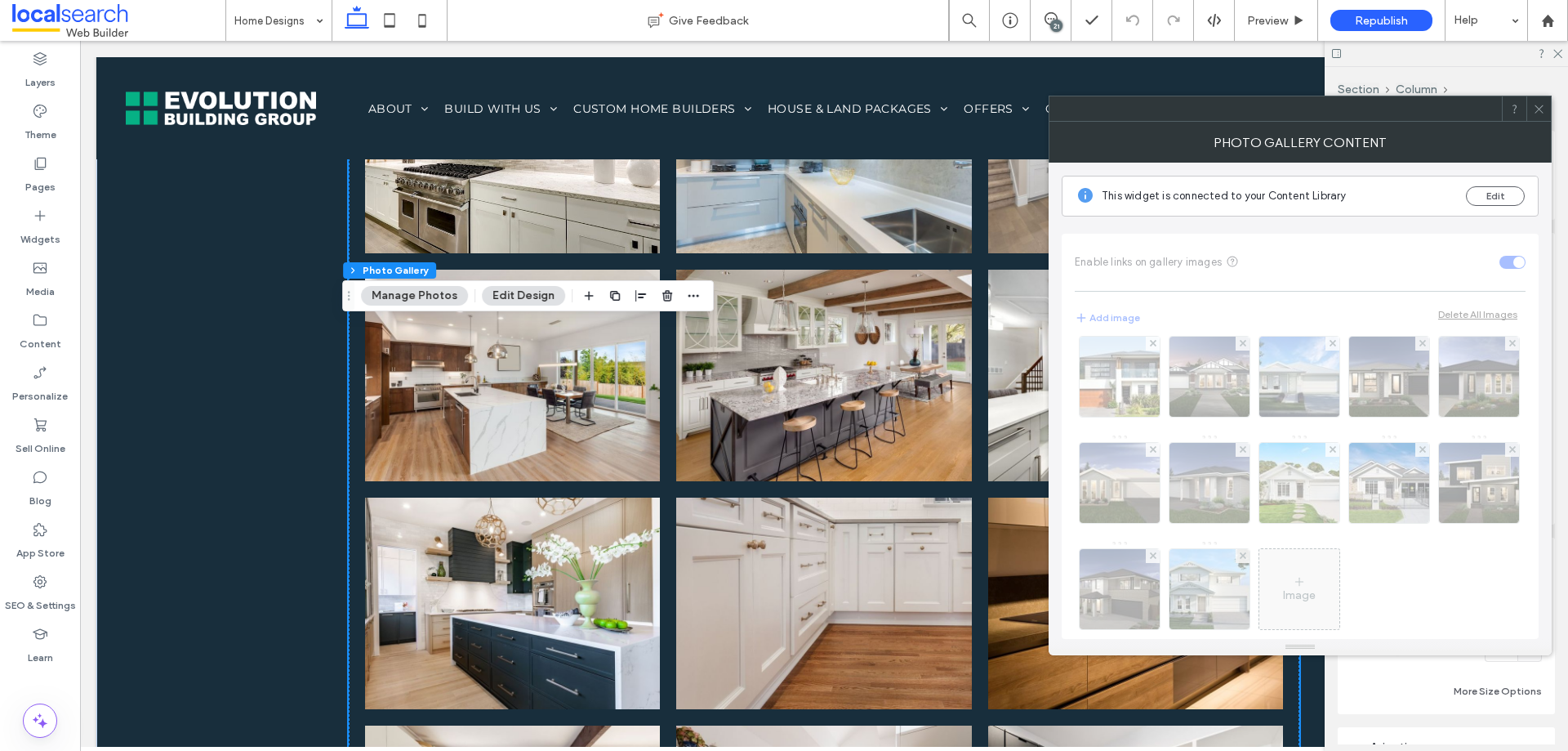
click at [1538, 115] on span at bounding box center [1539, 109] width 12 height 25
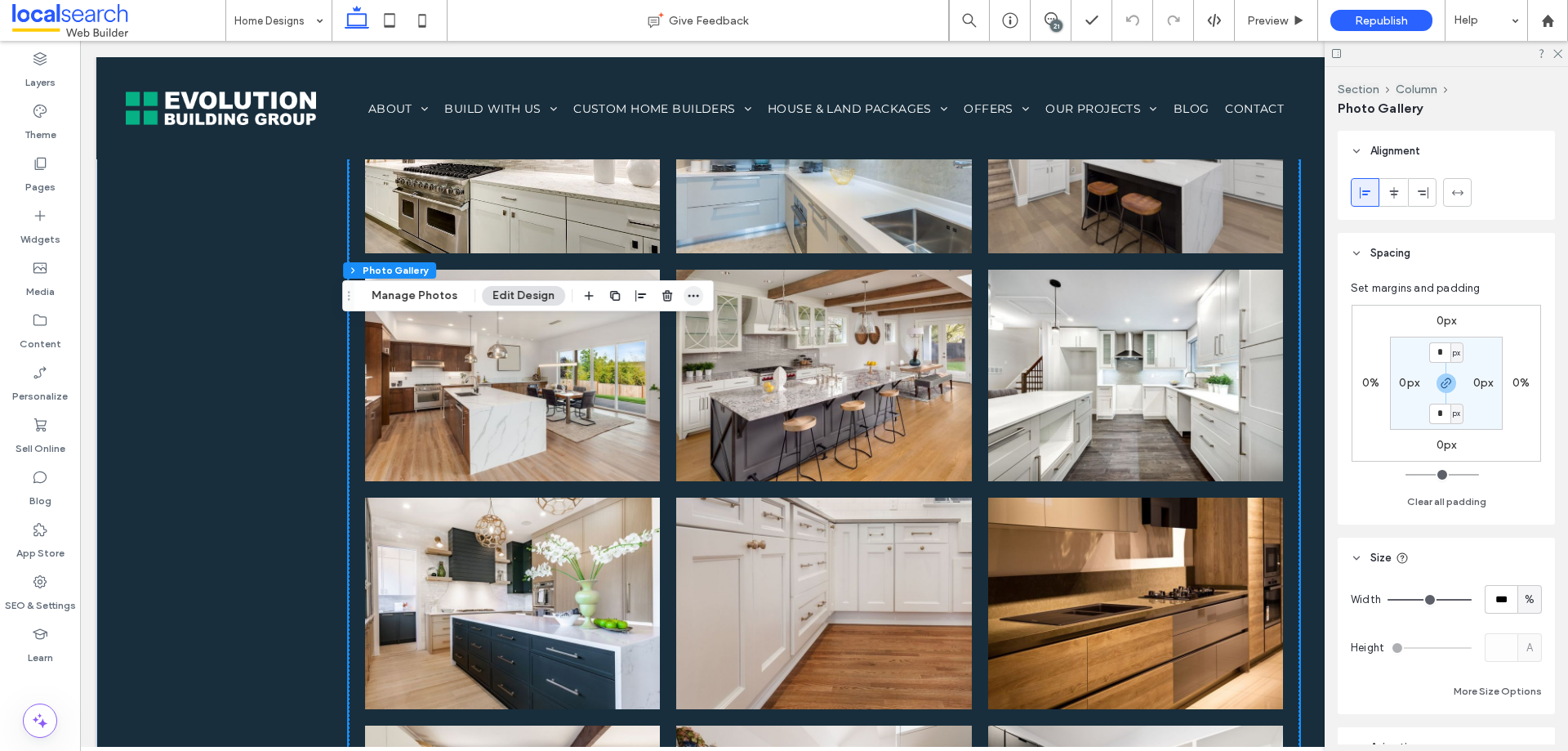
click at [693, 297] on icon "button" at bounding box center [693, 296] width 13 height 13
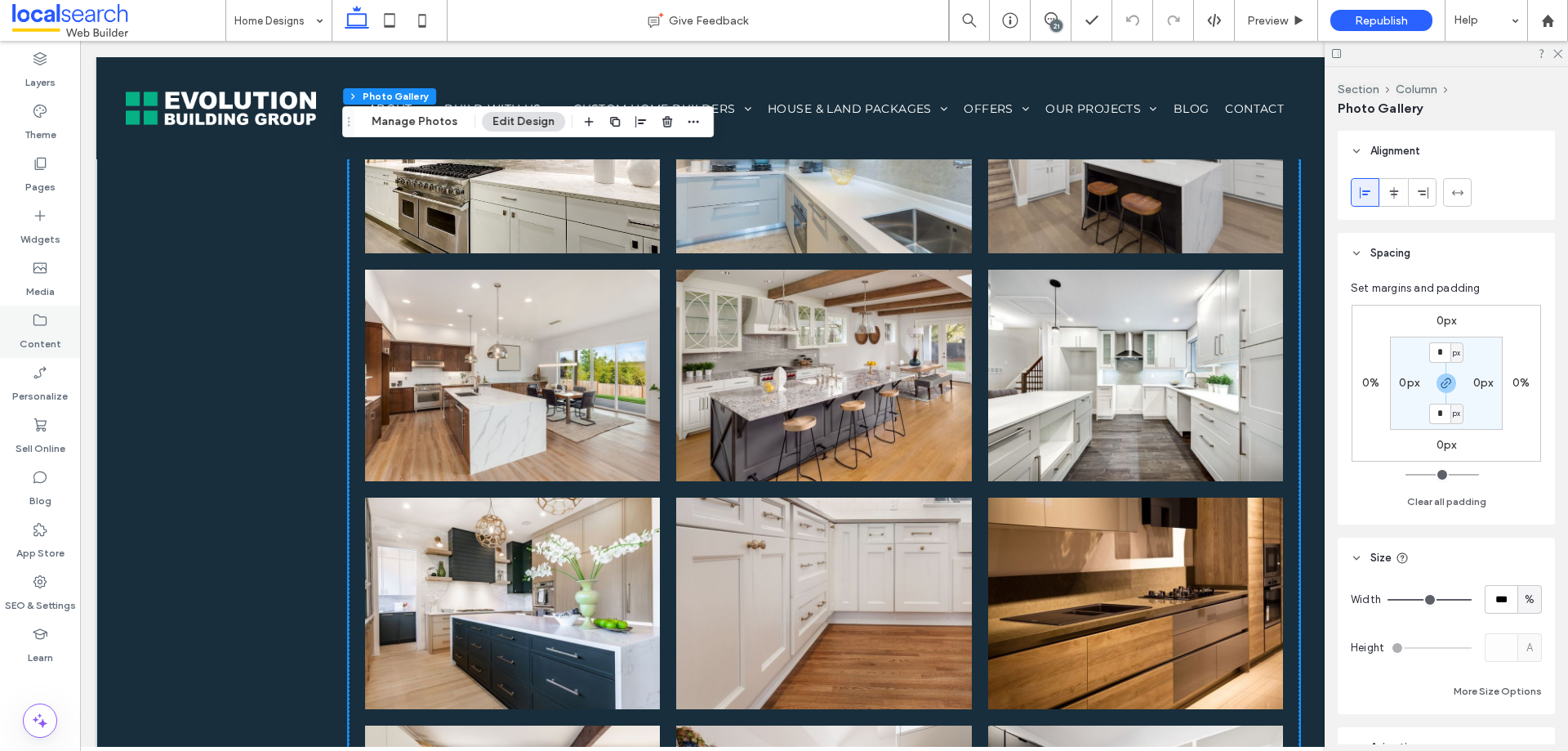
click at [58, 334] on label "Content" at bounding box center [40, 340] width 42 height 23
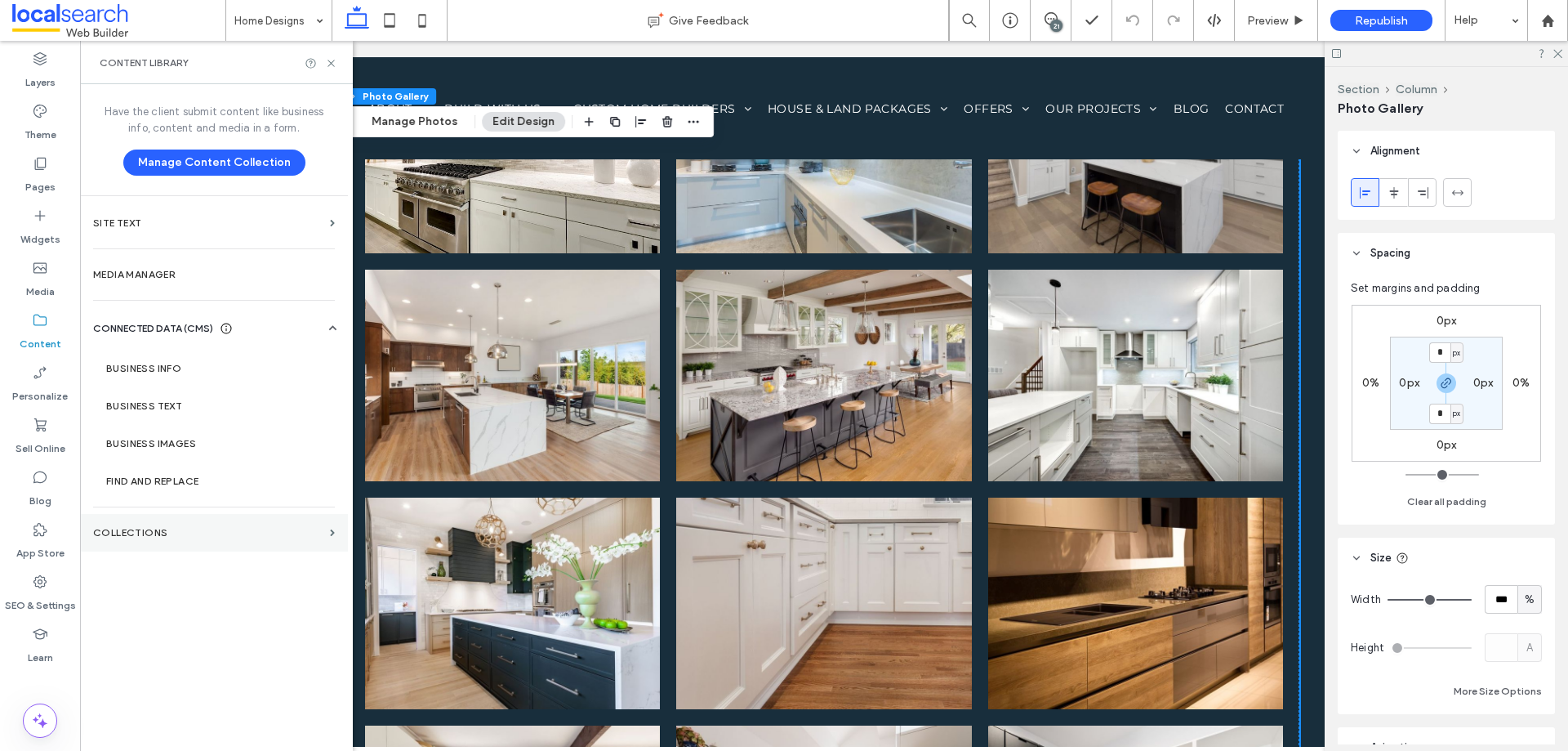
drag, startPoint x: 171, startPoint y: 531, endPoint x: 187, endPoint y: 534, distance: 16.3
click at [175, 529] on label "Collections" at bounding box center [208, 533] width 230 height 12
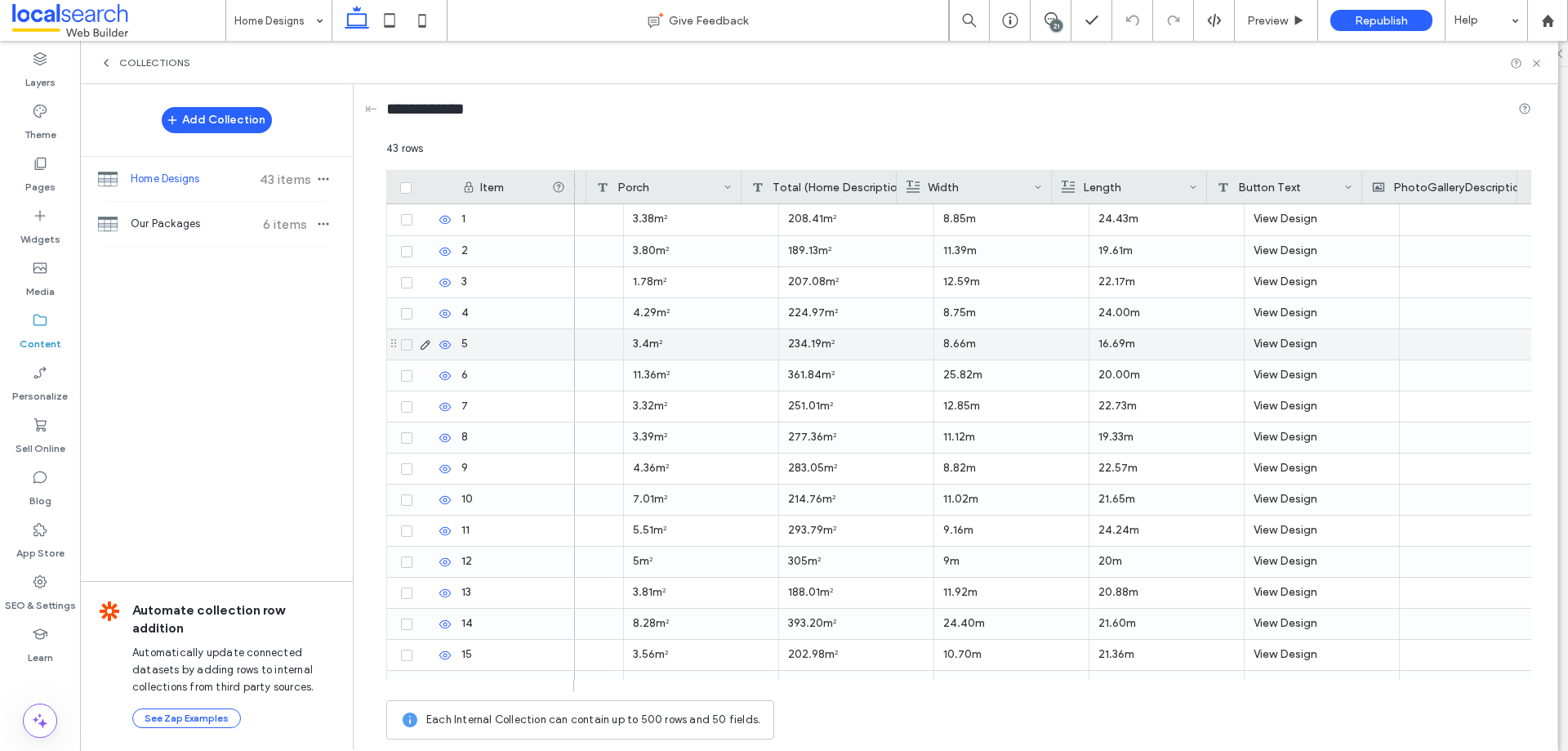
scroll to position [0, 3768]
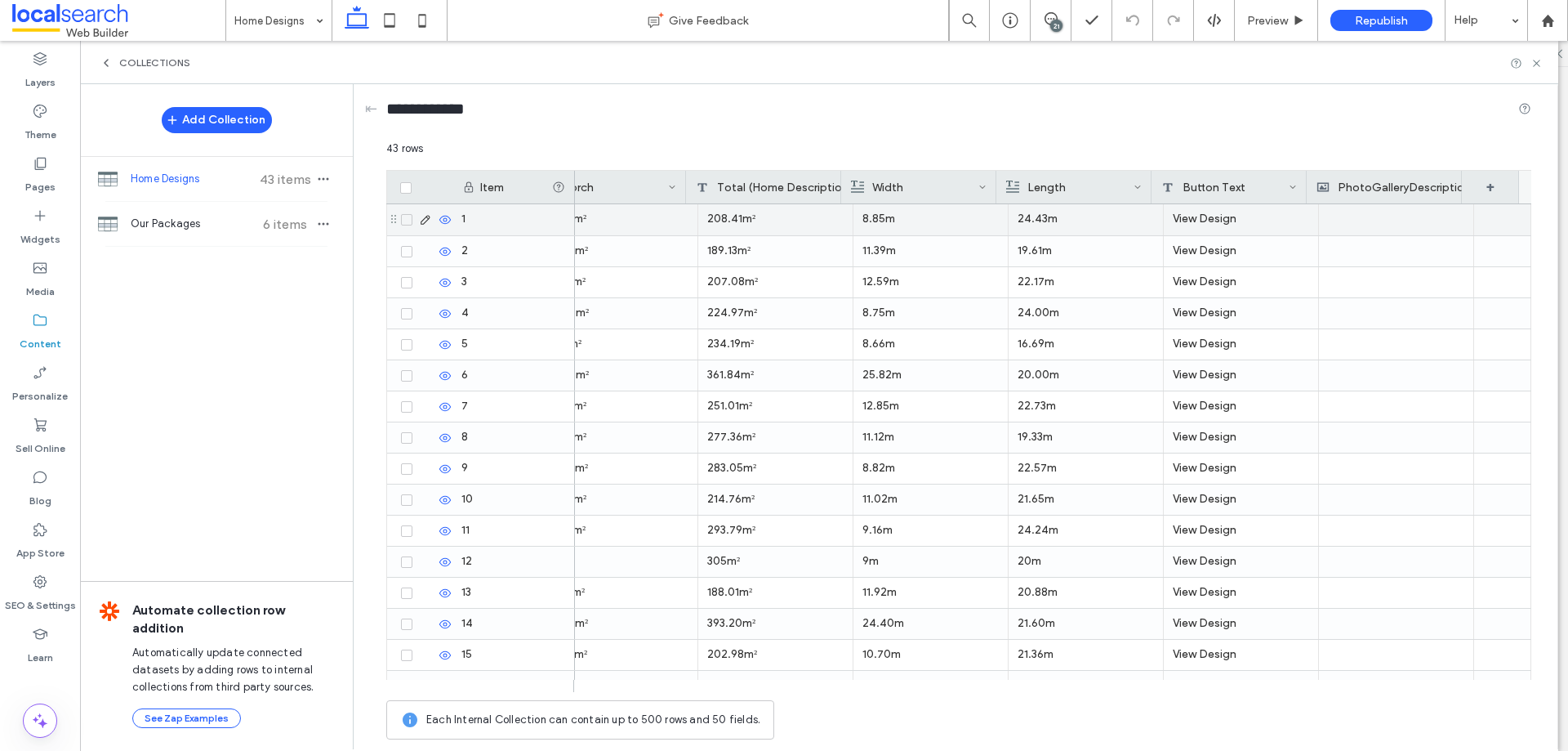
click at [1332, 220] on div at bounding box center [1395, 220] width 136 height 31
click at [1320, 223] on div at bounding box center [1397, 220] width 155 height 31
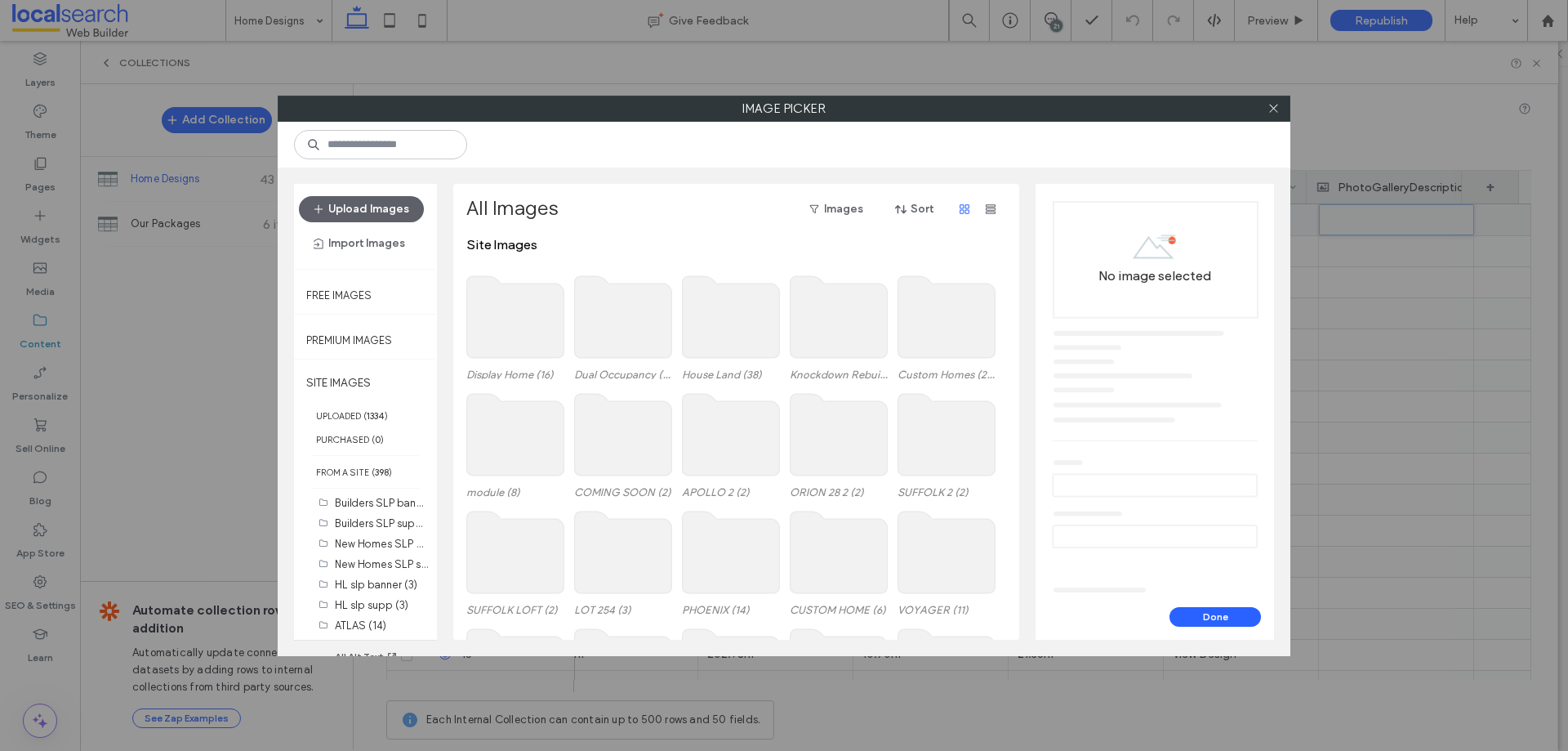
drag, startPoint x: 1279, startPoint y: 107, endPoint x: 1301, endPoint y: 112, distance: 22.6
click at [1281, 107] on div at bounding box center [1273, 109] width 25 height 25
click at [1280, 106] on div at bounding box center [1273, 109] width 25 height 25
drag, startPoint x: 1277, startPoint y: 105, endPoint x: 1301, endPoint y: 126, distance: 31.9
click at [1280, 105] on div at bounding box center [1273, 109] width 25 height 25
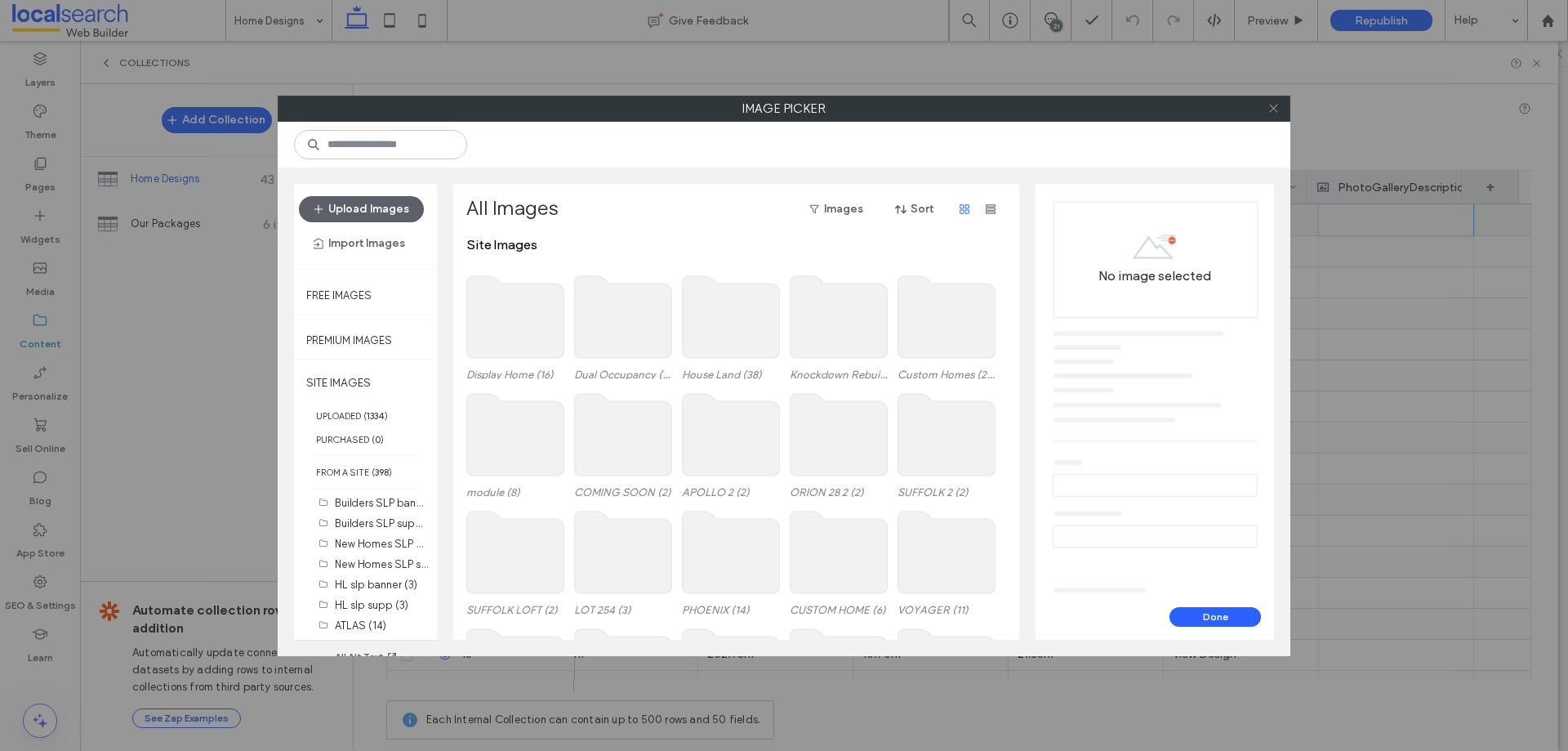
click at [1275, 112] on icon at bounding box center [1273, 108] width 12 height 12
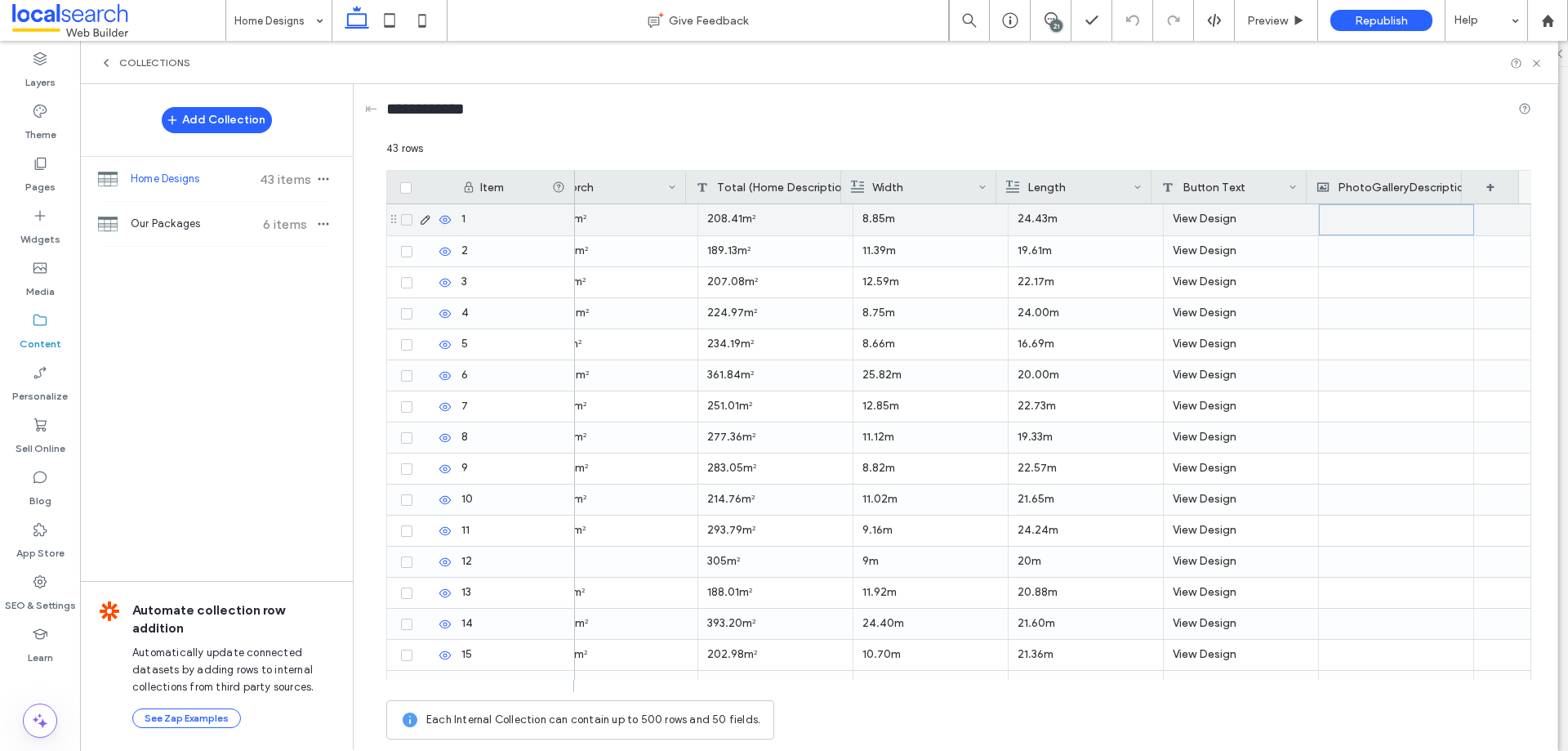
click at [1399, 192] on div "PhotoGalleryDescription" at bounding box center [1394, 187] width 154 height 33
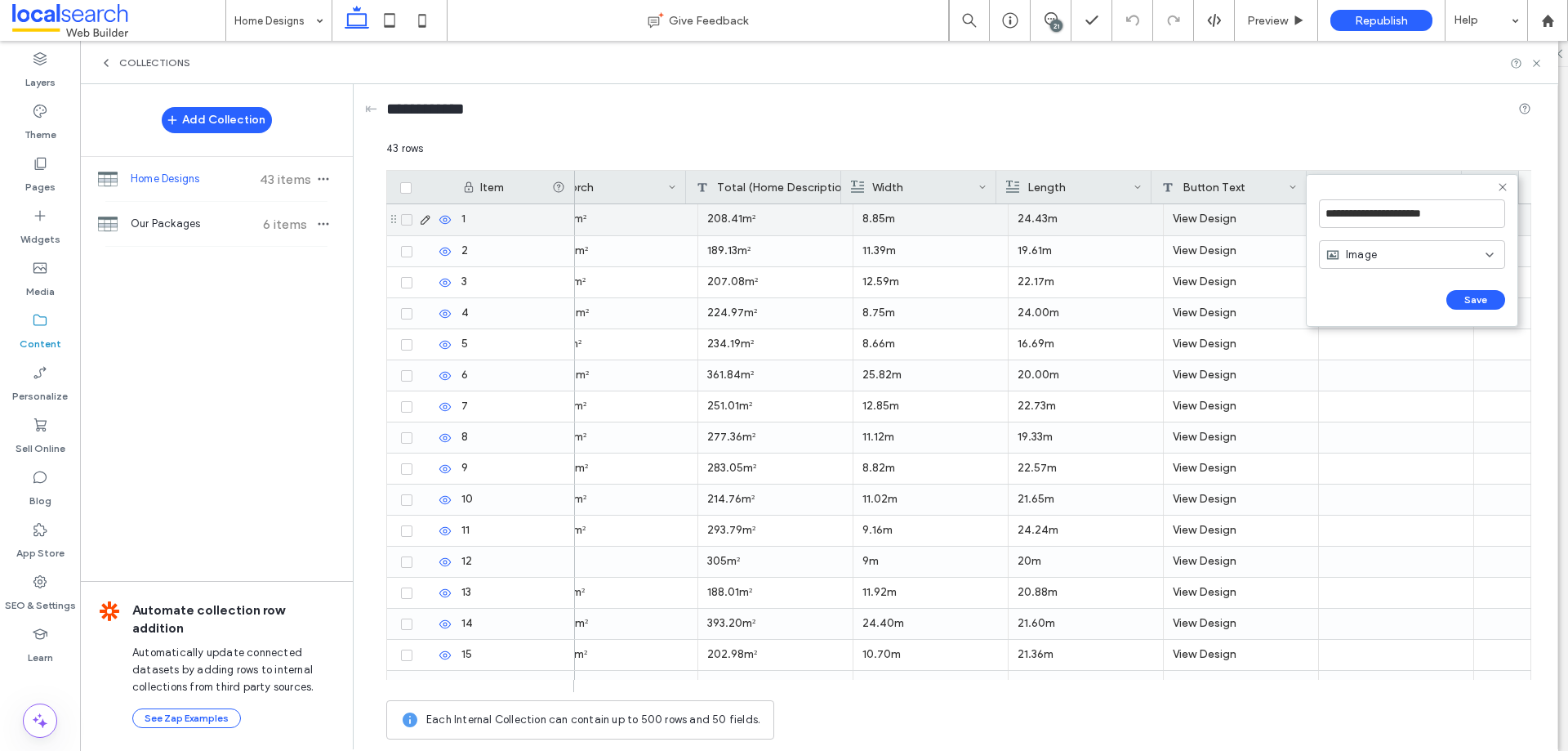
click at [1399, 259] on div "Image" at bounding box center [1406, 255] width 159 height 16
drag, startPoint x: 1377, startPoint y: 309, endPoint x: 1420, endPoint y: 228, distance: 91.7
click at [1376, 309] on span "Rich Text" at bounding box center [1369, 312] width 47 height 16
drag, startPoint x: 1501, startPoint y: 187, endPoint x: 1458, endPoint y: 198, distance: 44.4
click at [1502, 187] on icon at bounding box center [1503, 187] width 13 height 13
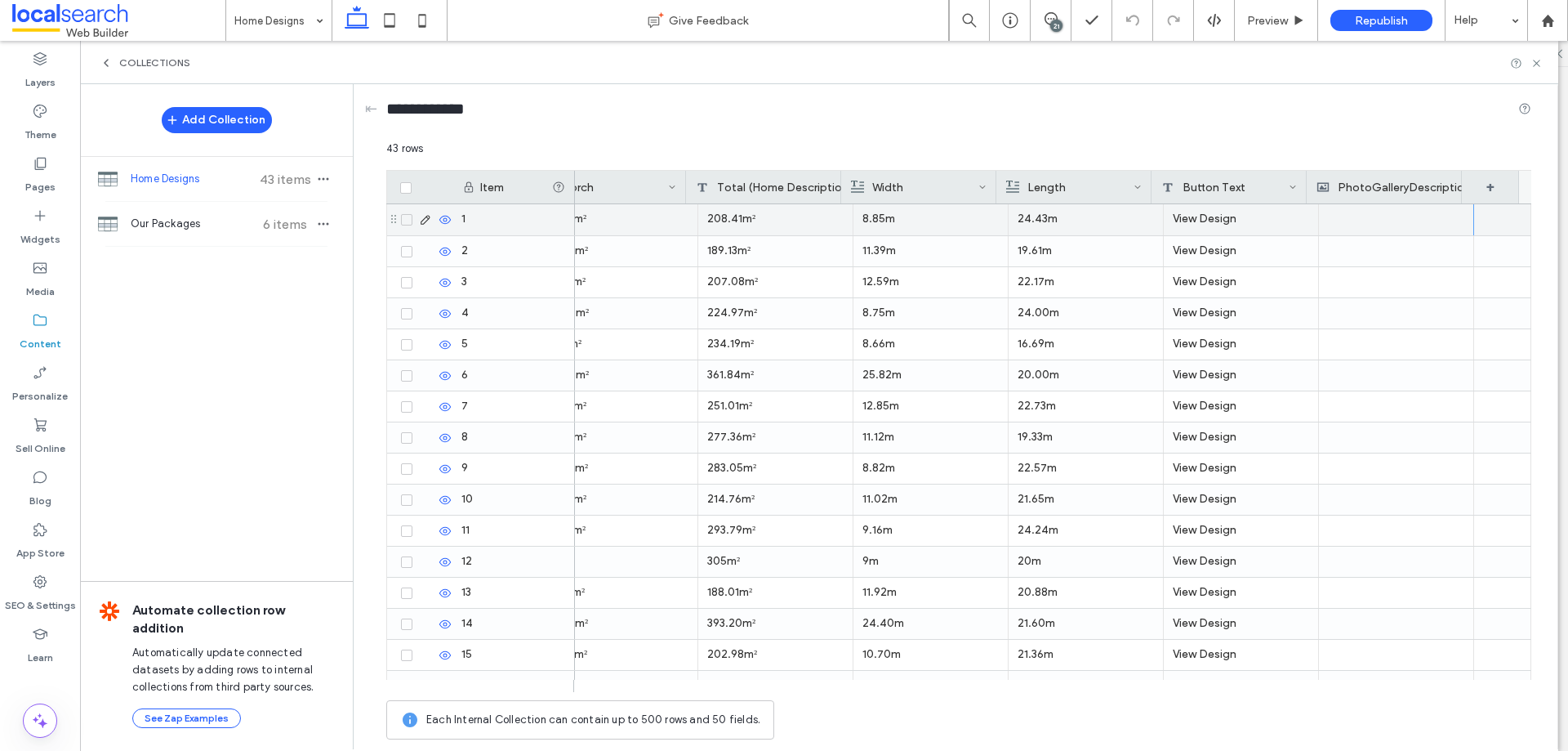
click at [1351, 224] on div at bounding box center [1395, 220] width 136 height 31
click at [1332, 223] on div at bounding box center [1396, 220] width 135 height 29
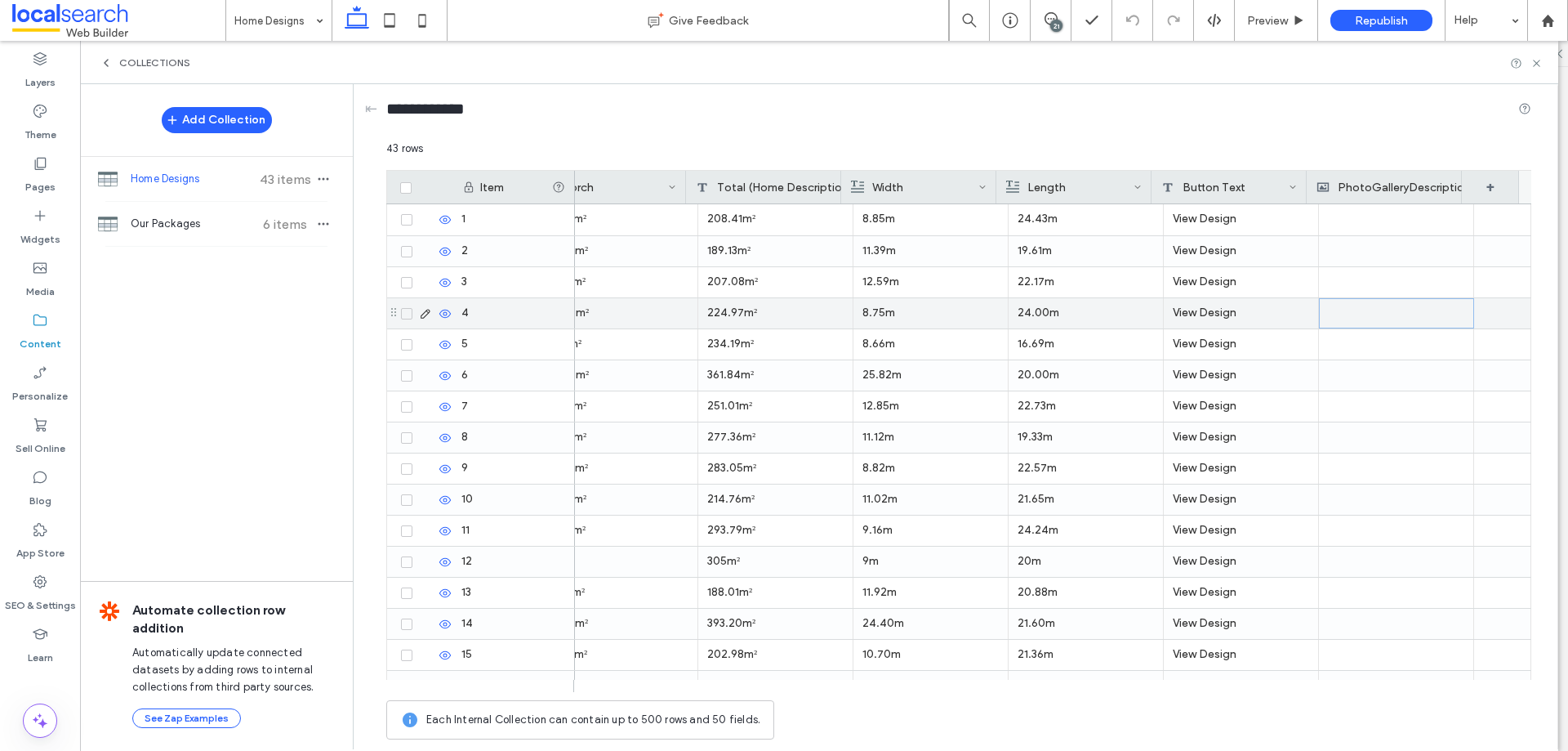
drag, startPoint x: 1373, startPoint y: 323, endPoint x: 1358, endPoint y: 240, distance: 84.3
click at [1373, 319] on div at bounding box center [1396, 312] width 135 height 28
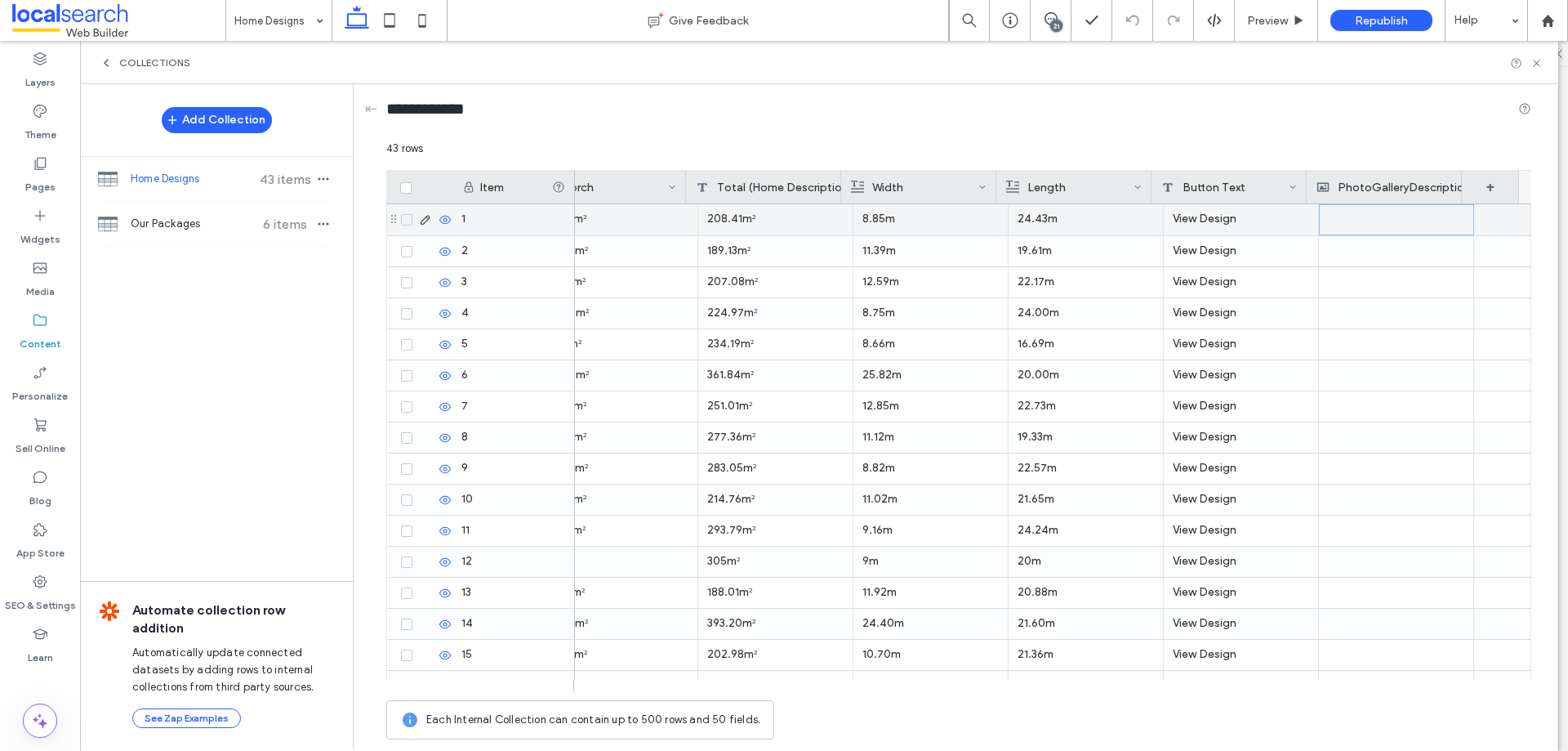
click at [1359, 217] on div at bounding box center [1396, 220] width 135 height 29
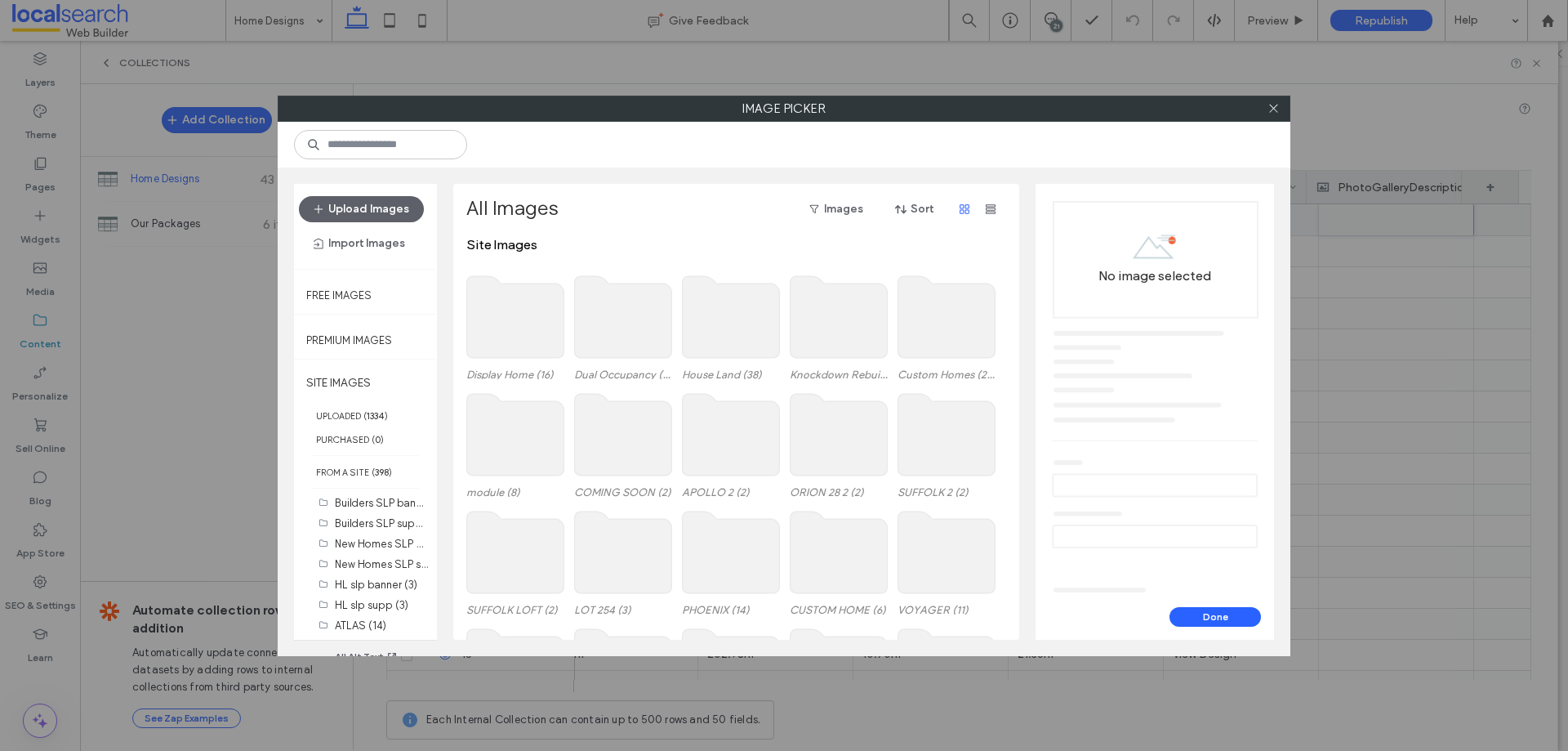
click at [1359, 217] on div "Image Picker Upload Images Import Images Free Images Premium Images SITE IMAGES…" at bounding box center [784, 376] width 1568 height 751
click at [389, 141] on input at bounding box center [381, 144] width 174 height 29
paste input "**********"
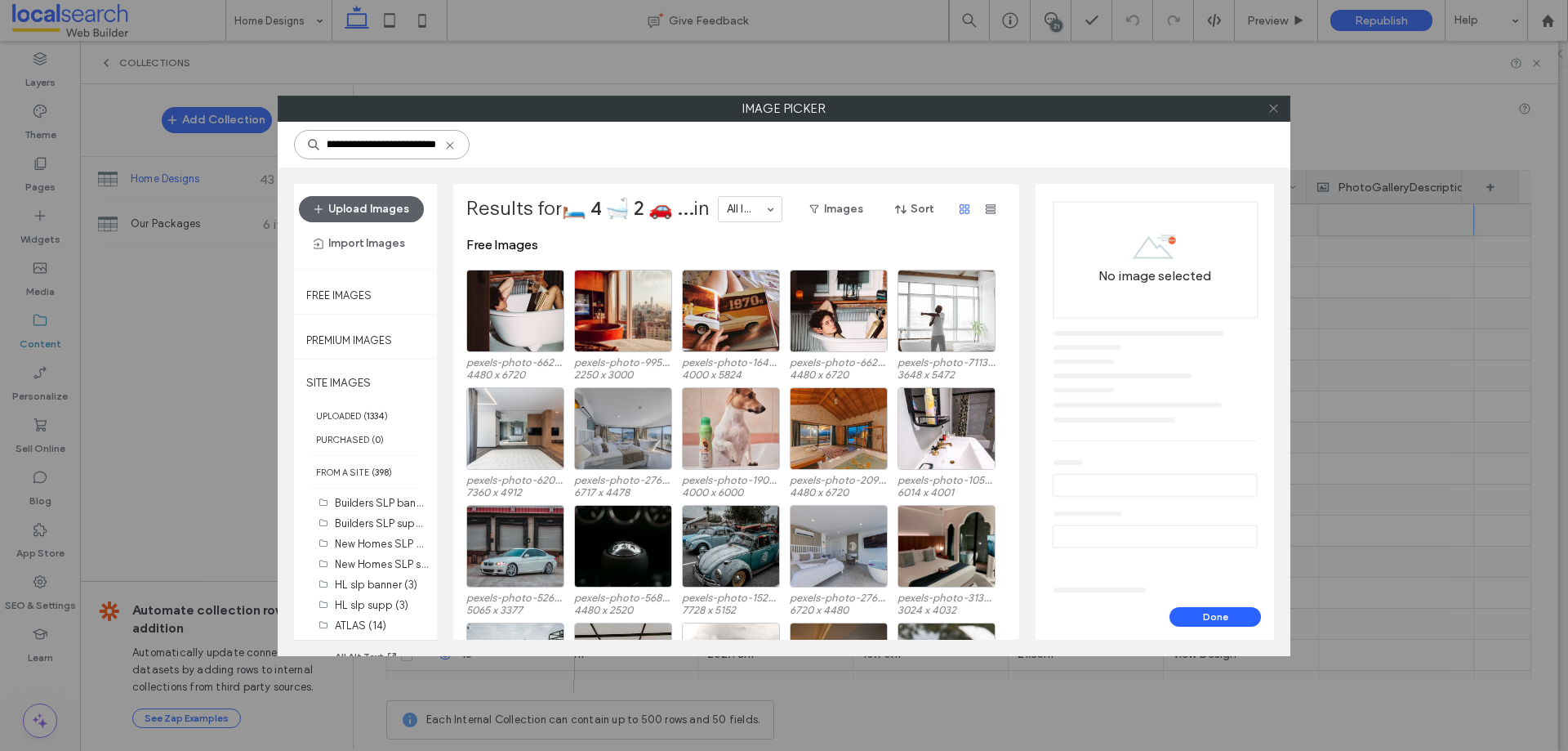
type input "**********"
click at [1279, 105] on icon at bounding box center [1273, 108] width 12 height 12
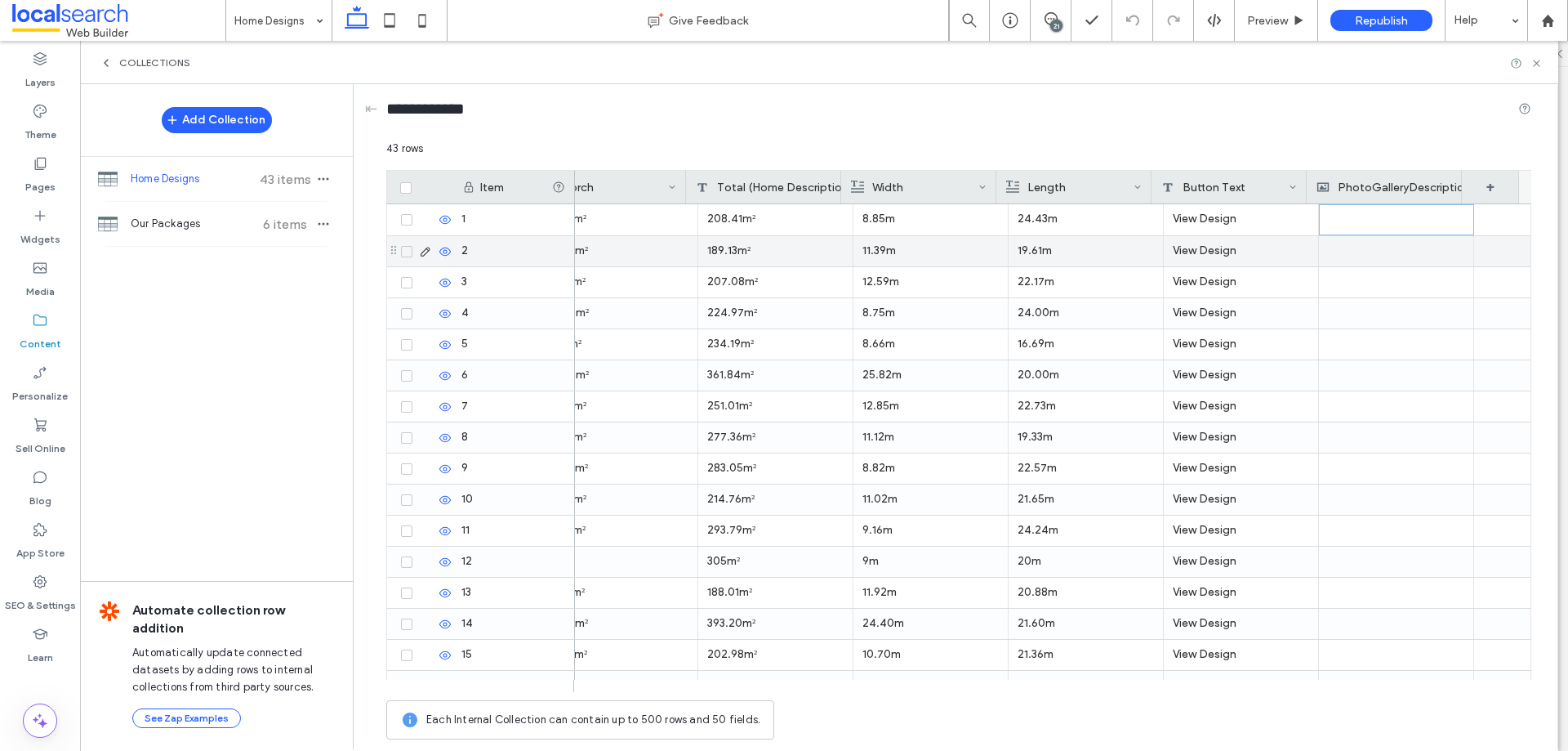
drag, startPoint x: 1335, startPoint y: 236, endPoint x: 1343, endPoint y: 227, distance: 12.0
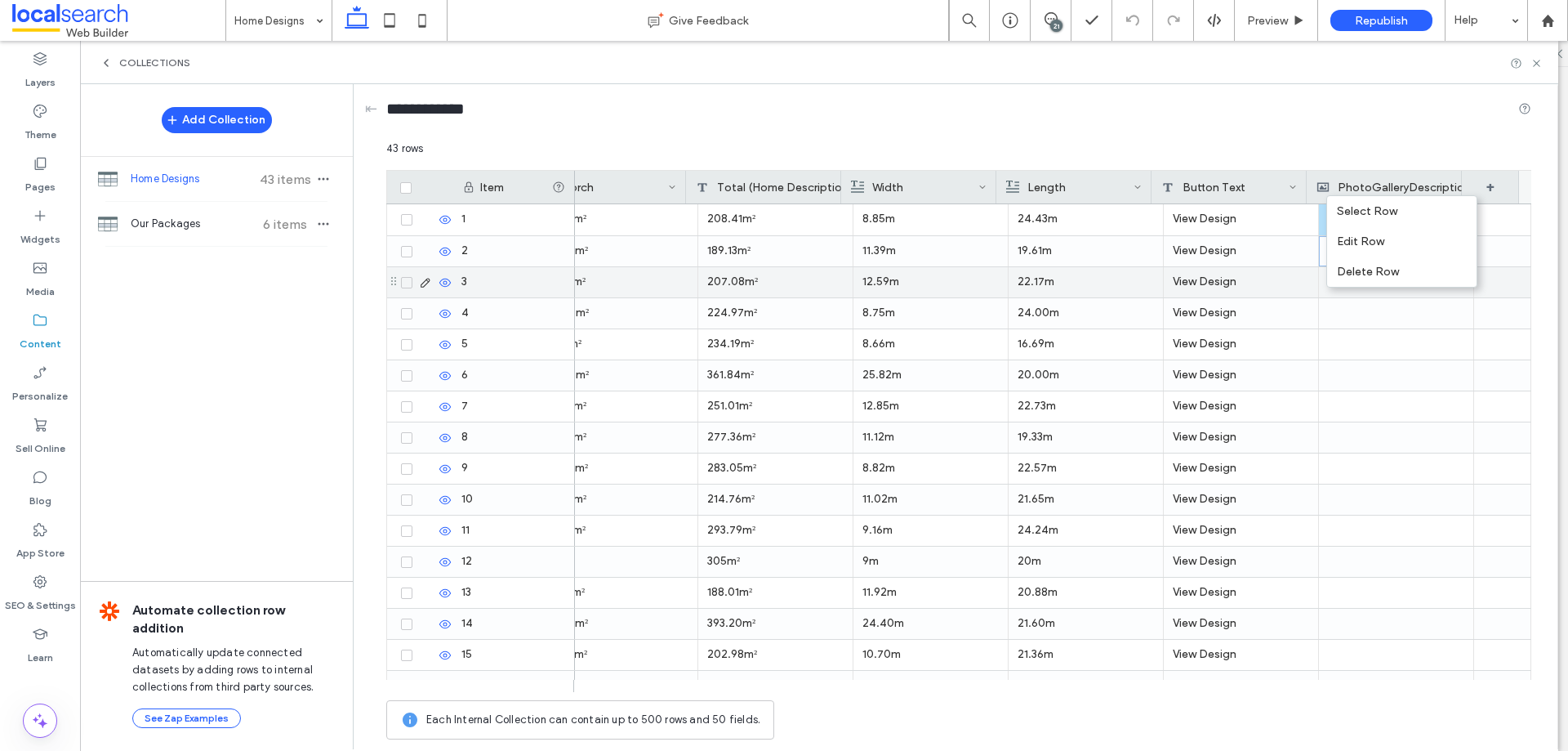
drag, startPoint x: 1356, startPoint y: 335, endPoint x: 1349, endPoint y: 213, distance: 122.2
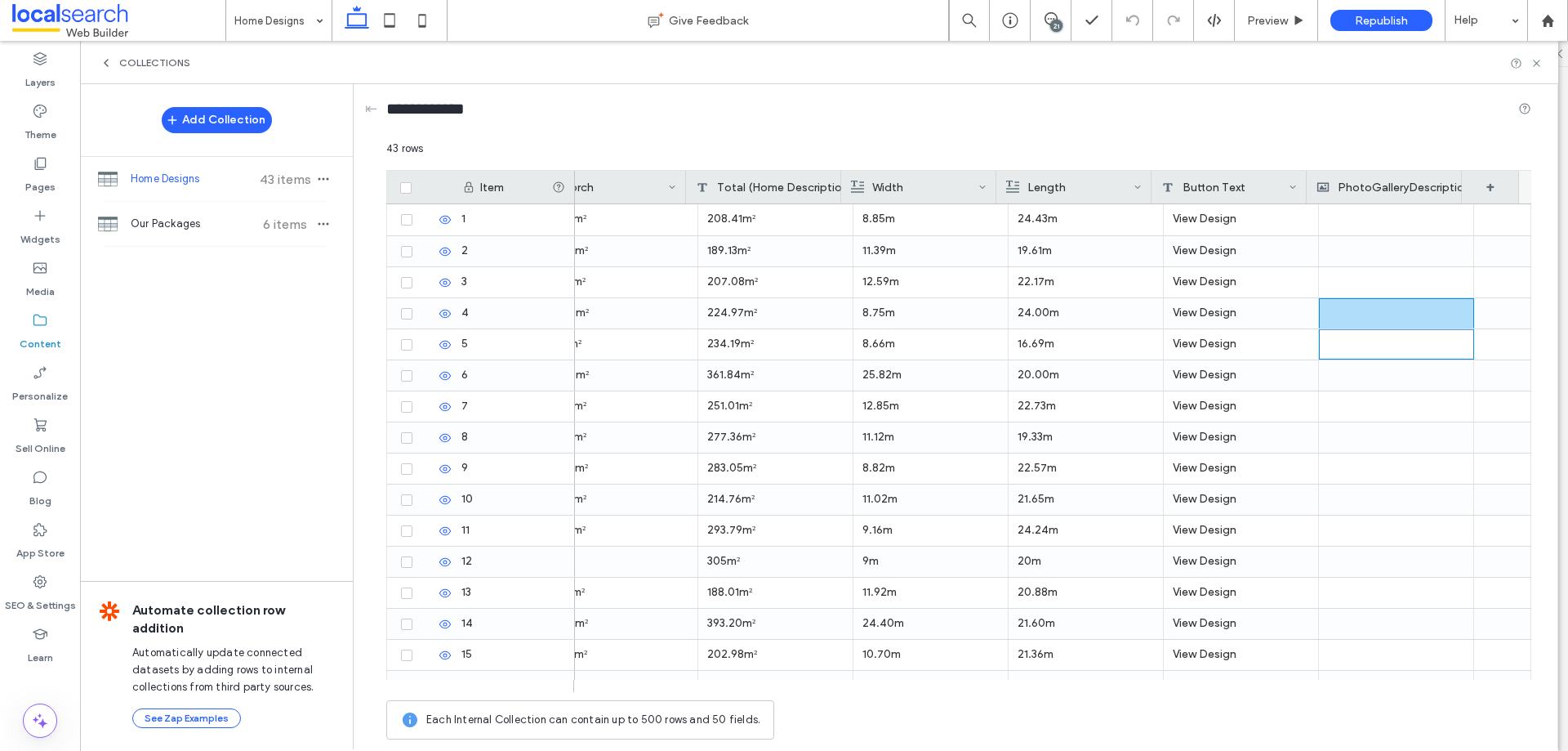
click at [1385, 175] on div "PhotoGalleryDescription" at bounding box center [1394, 187] width 154 height 33
click at [1415, 254] on div "Image" at bounding box center [1406, 255] width 159 height 16
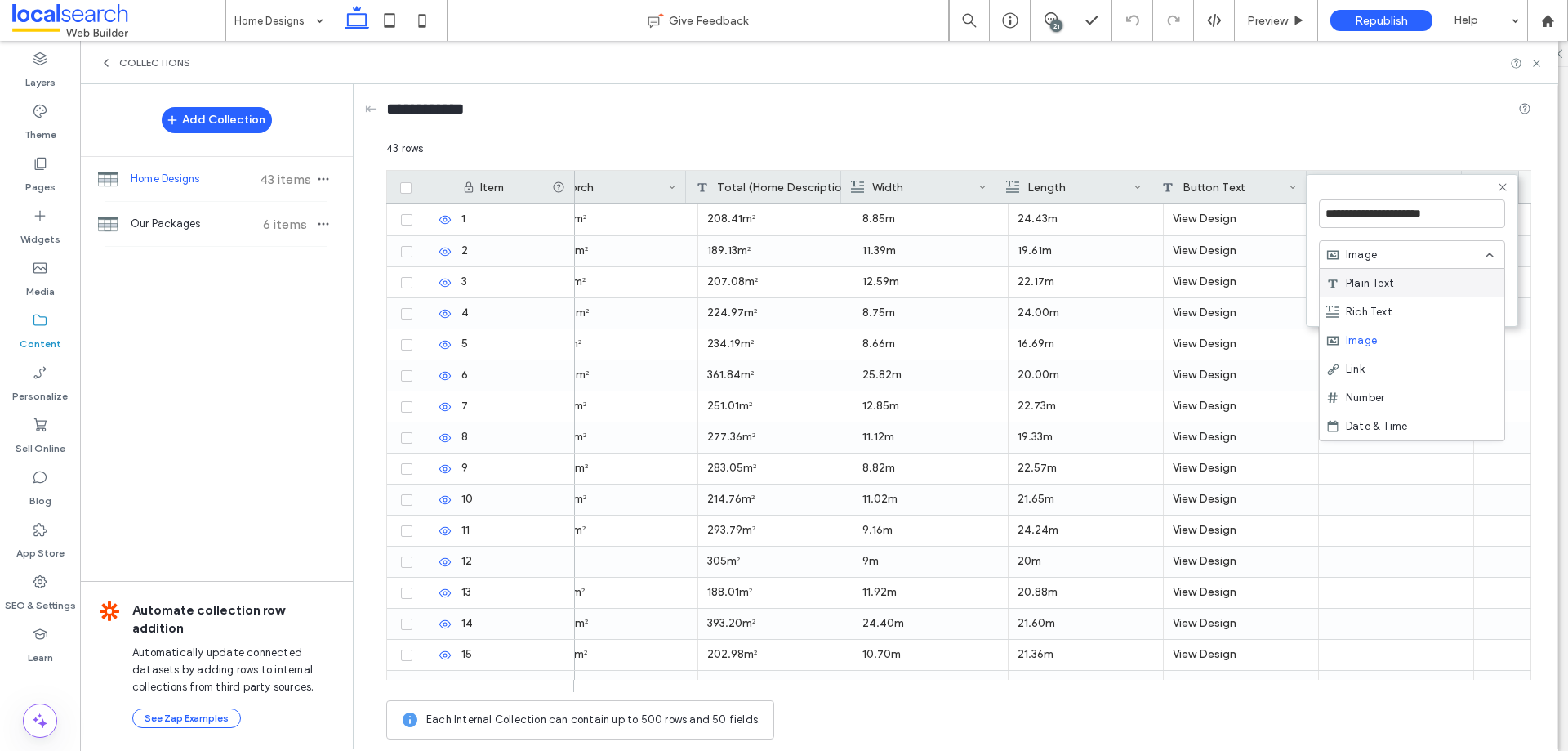
click at [1388, 286] on span "Plain Text" at bounding box center [1370, 283] width 48 height 16
click at [1421, 264] on div "Plain Text" at bounding box center [1413, 254] width 186 height 28
click at [1368, 313] on span "Rich Text" at bounding box center [1369, 312] width 47 height 16
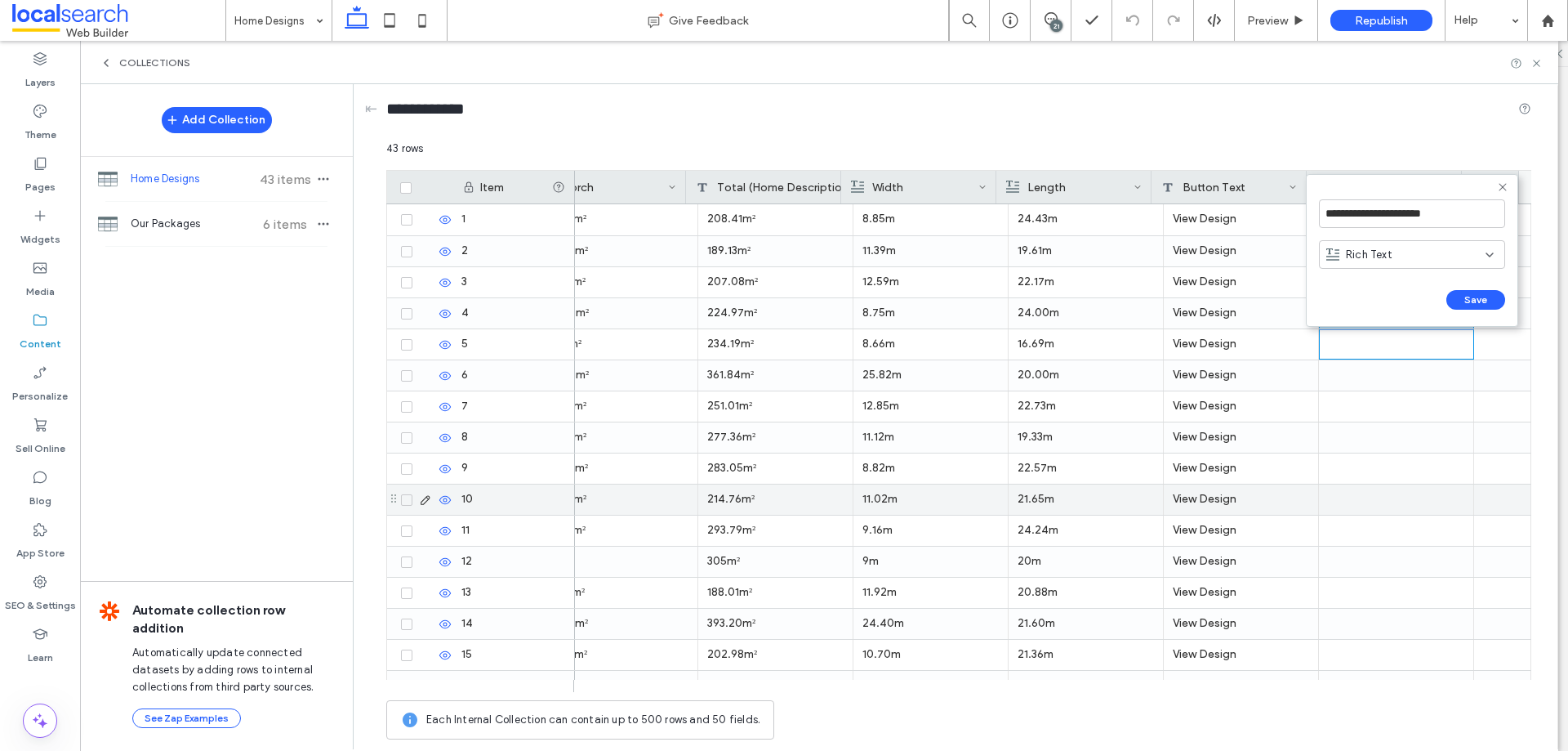
click at [1399, 488] on div at bounding box center [1395, 499] width 136 height 30
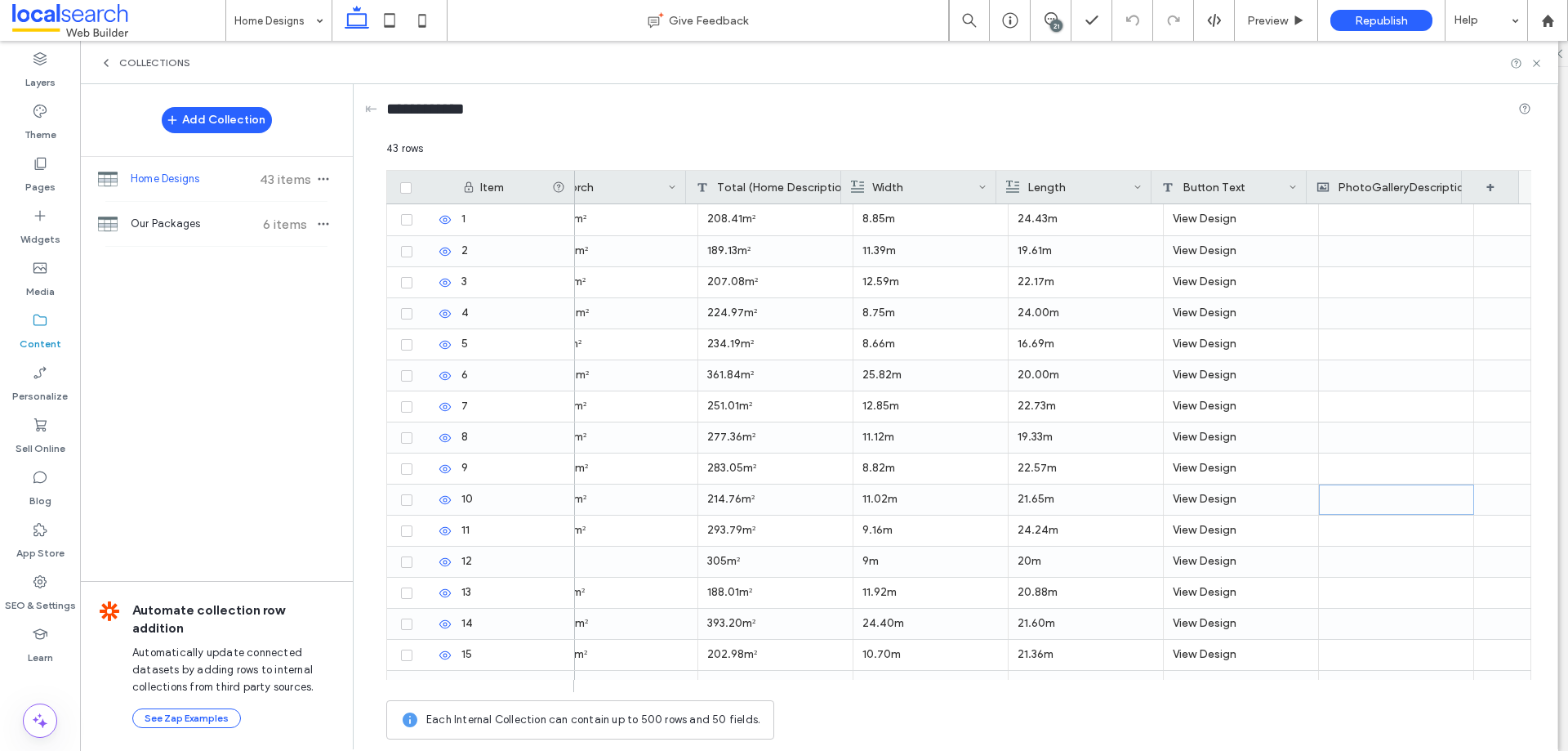
click at [1401, 189] on div "PhotoGalleryDescription" at bounding box center [1394, 187] width 154 height 33
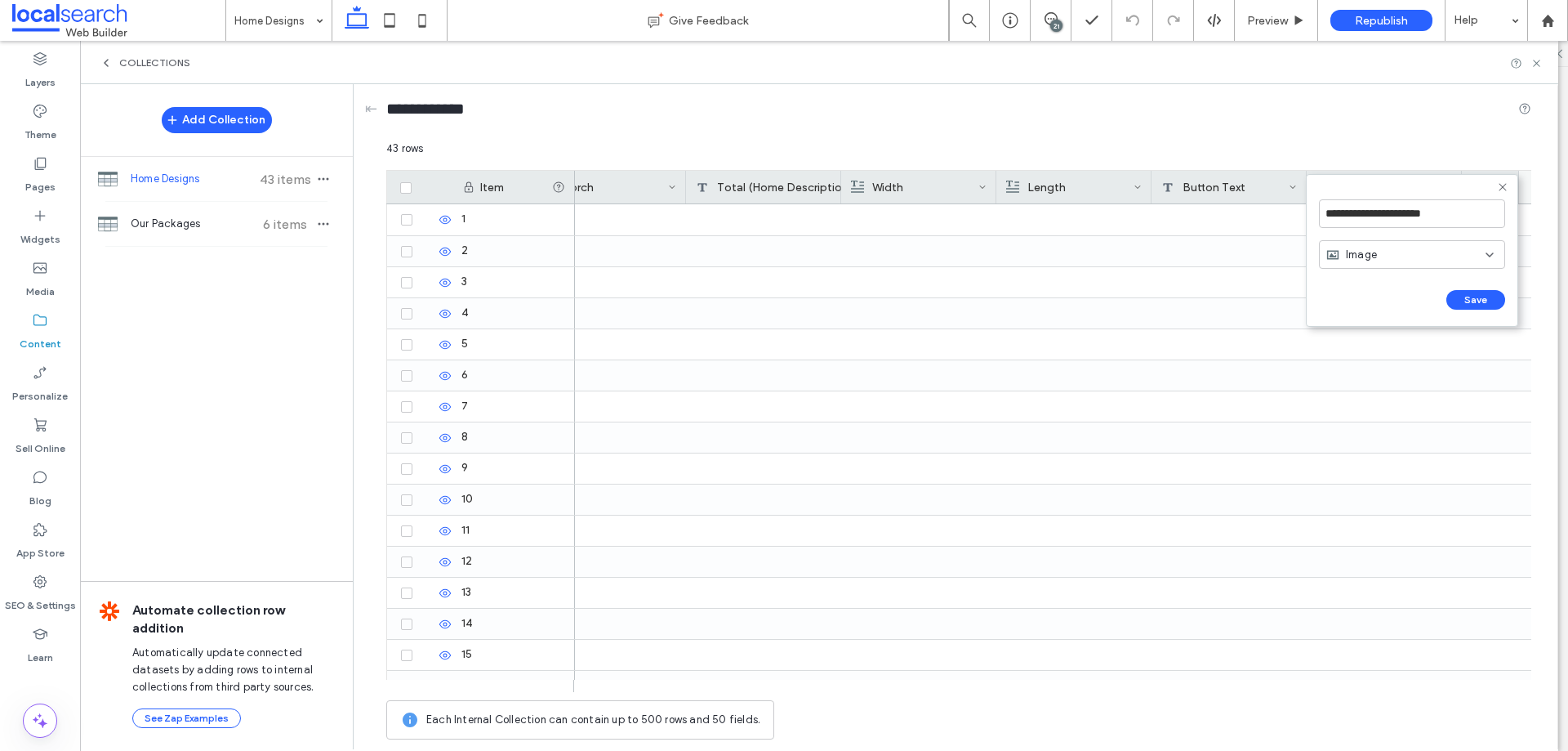
drag, startPoint x: 0, startPoint y: 0, endPoint x: 1392, endPoint y: 251, distance: 1414.4
click at [1392, 251] on div "Image" at bounding box center [1406, 255] width 159 height 16
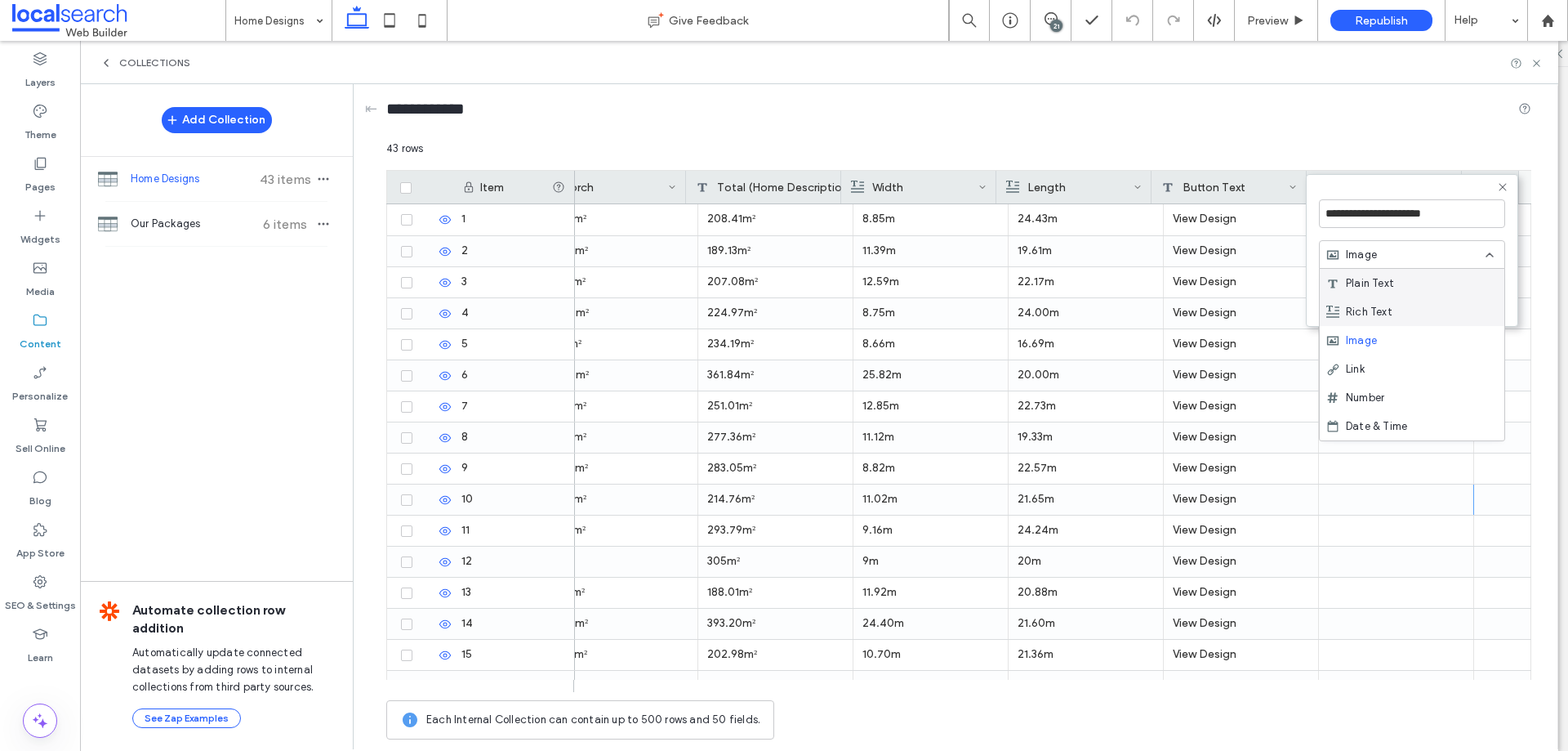
click at [1382, 312] on span "Rich Text" at bounding box center [1369, 312] width 47 height 16
click at [1468, 297] on button "Save" at bounding box center [1476, 300] width 58 height 19
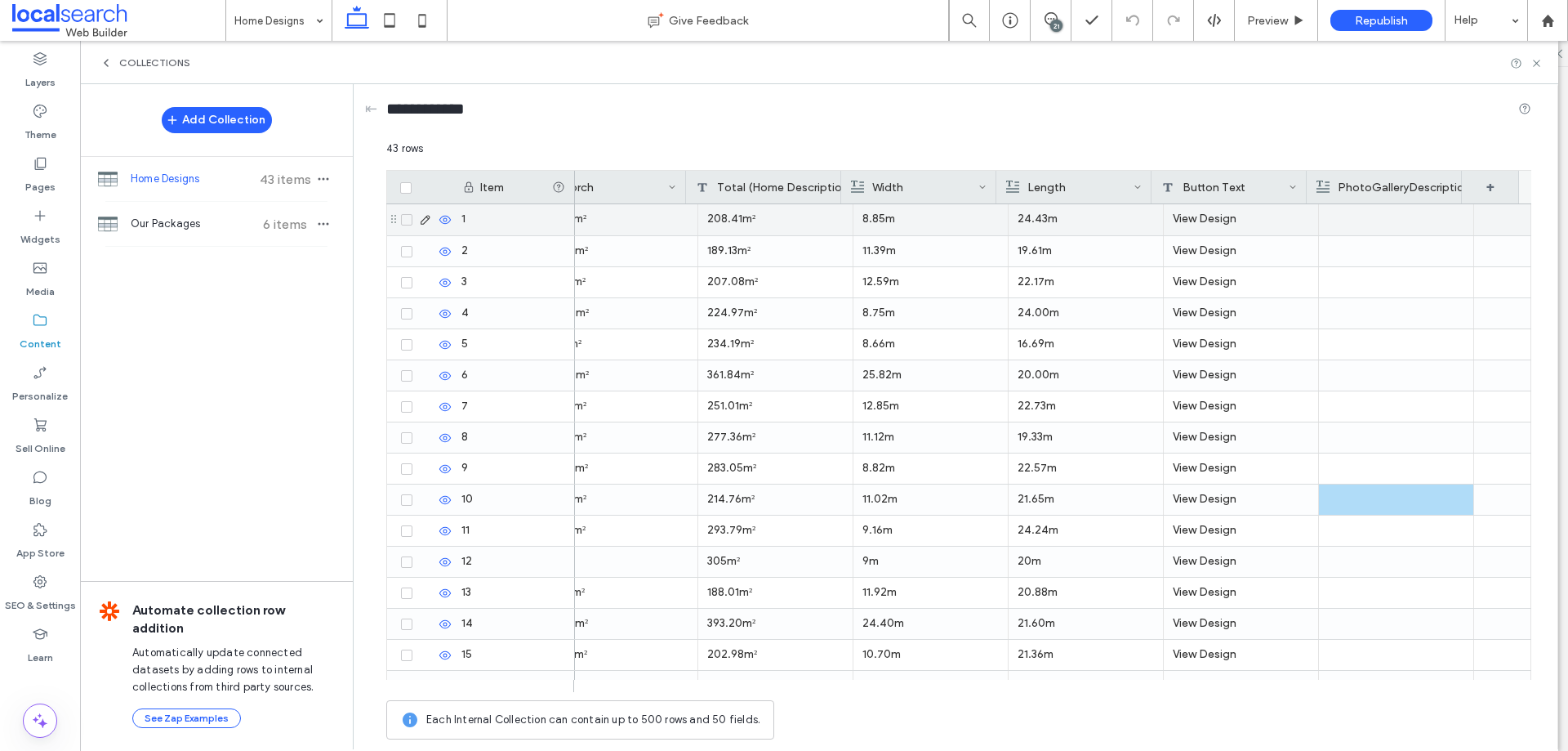
click at [1382, 222] on div at bounding box center [1395, 220] width 136 height 31
click at [1335, 219] on div at bounding box center [1396, 220] width 135 height 29
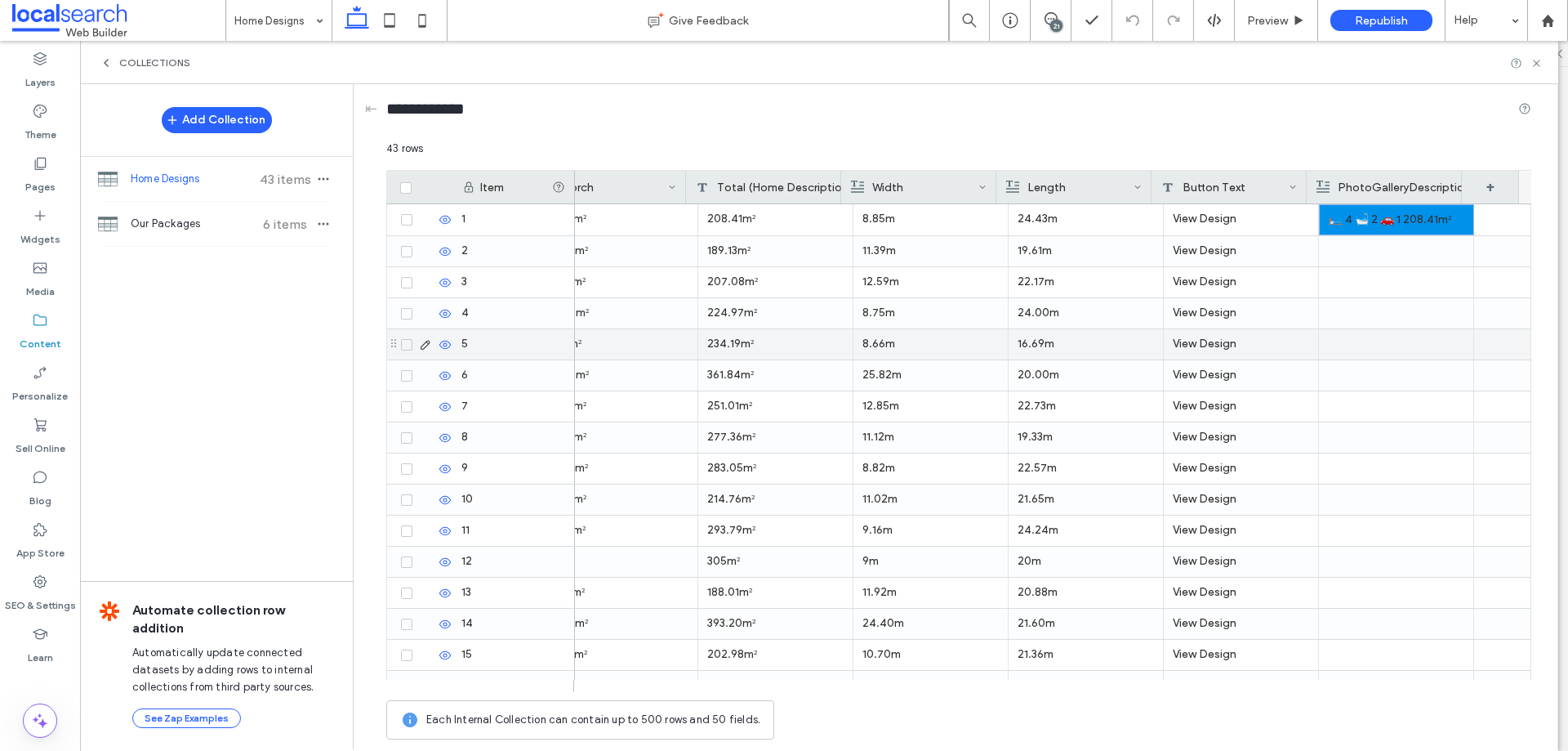
click at [1362, 336] on div at bounding box center [1395, 344] width 136 height 30
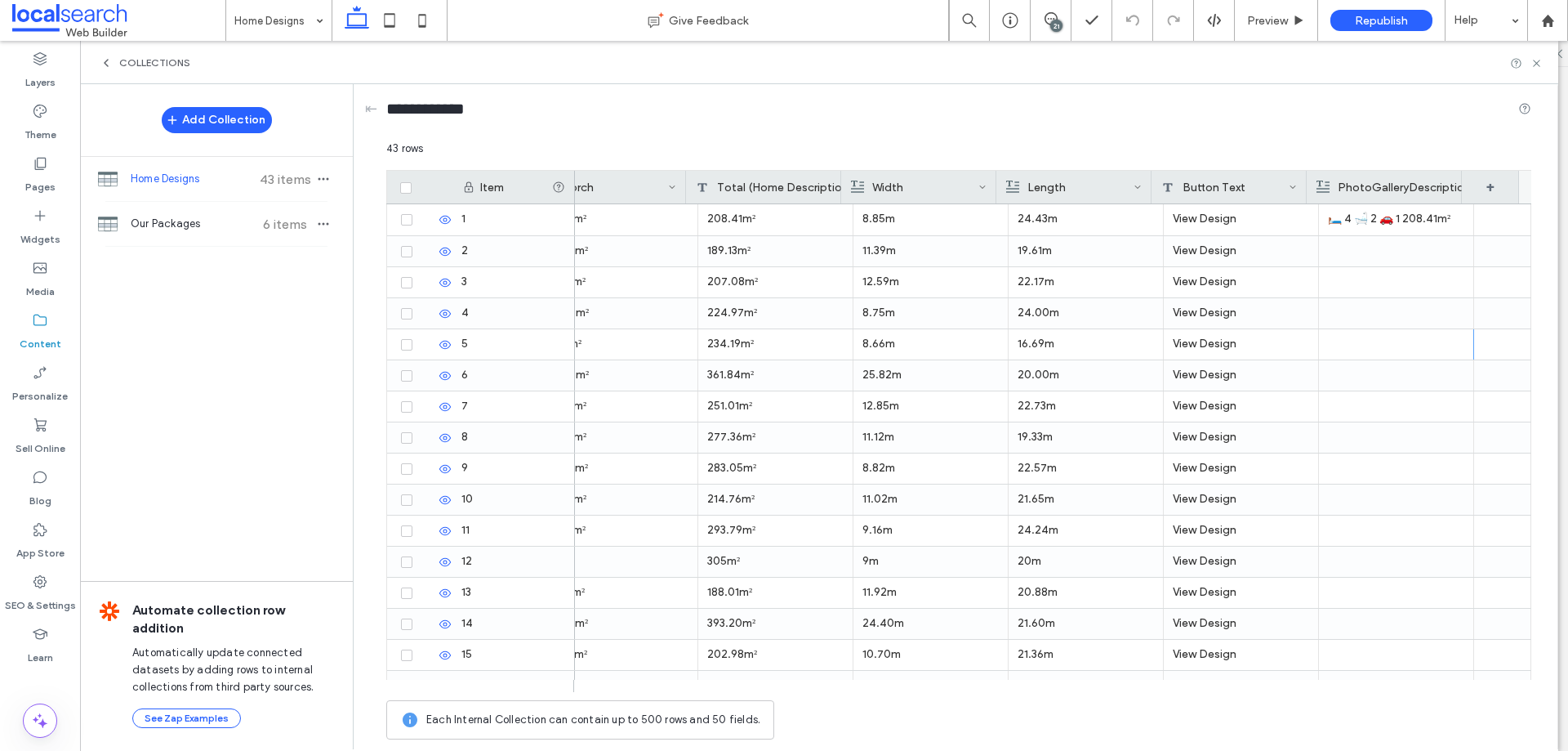
click at [354, 17] on icon at bounding box center [357, 20] width 33 height 33
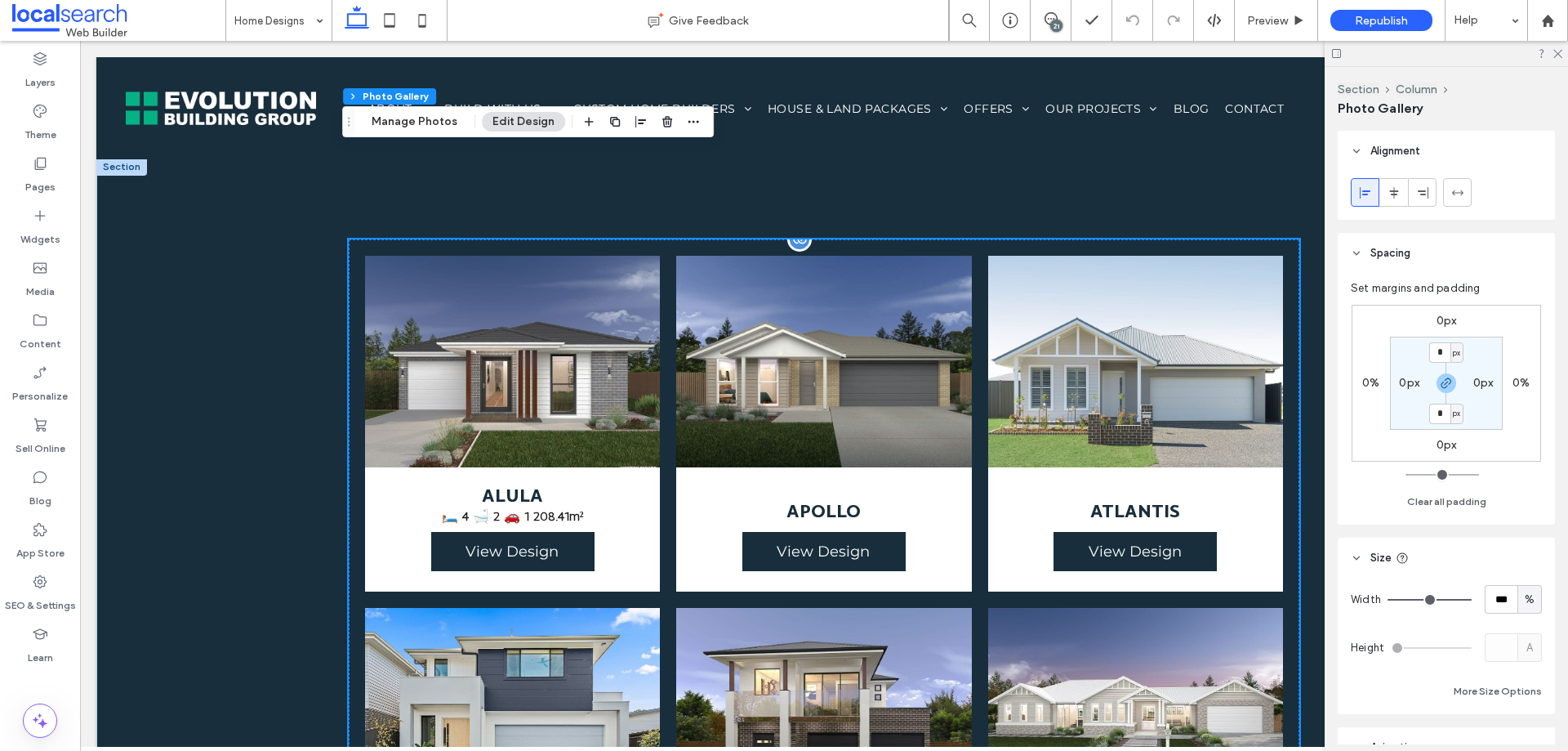
scroll to position [1144, 0]
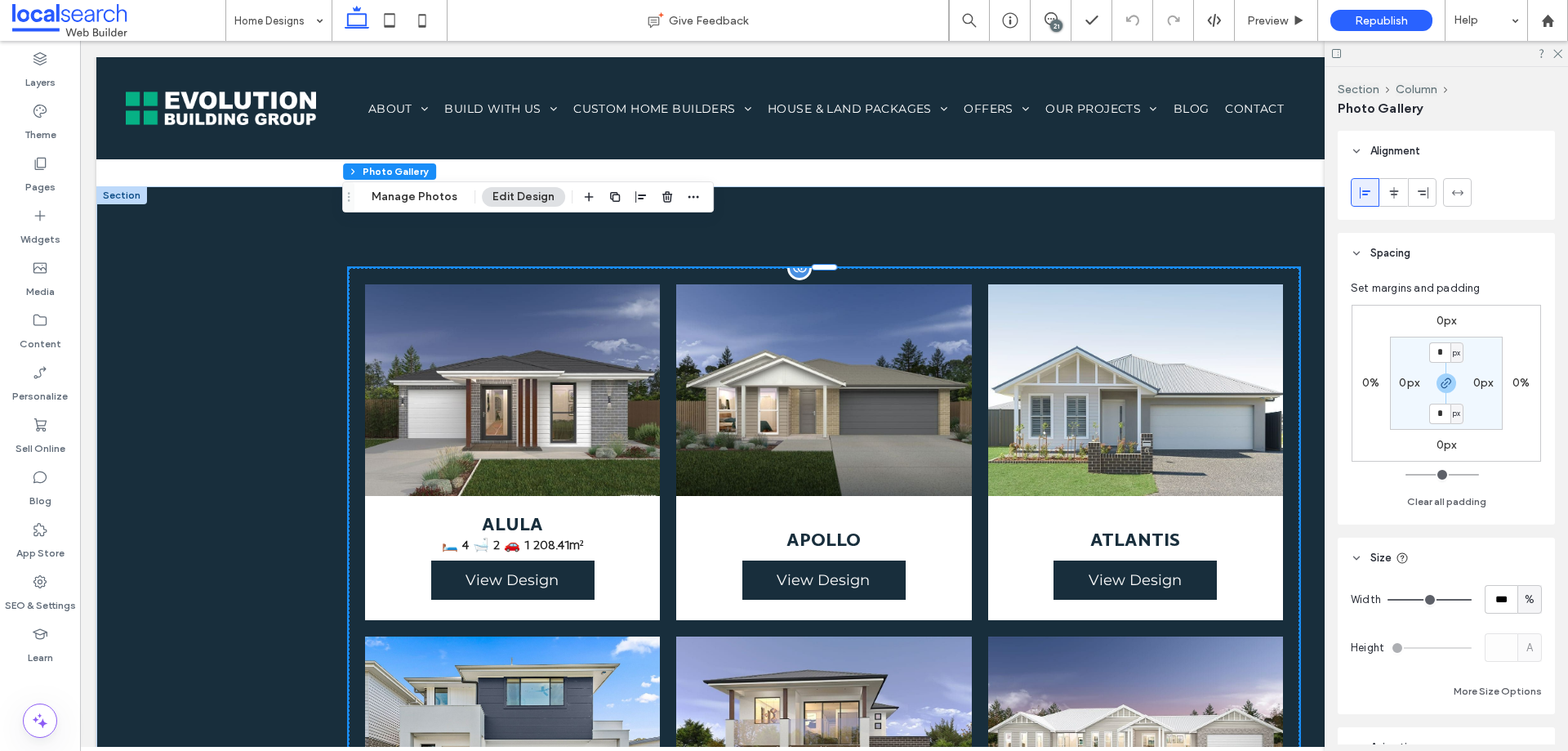
click at [626, 516] on span "ALULA 🛏️ 4 🛁 2 🚗 1 208.41m² View Design" at bounding box center [512, 558] width 295 height 124
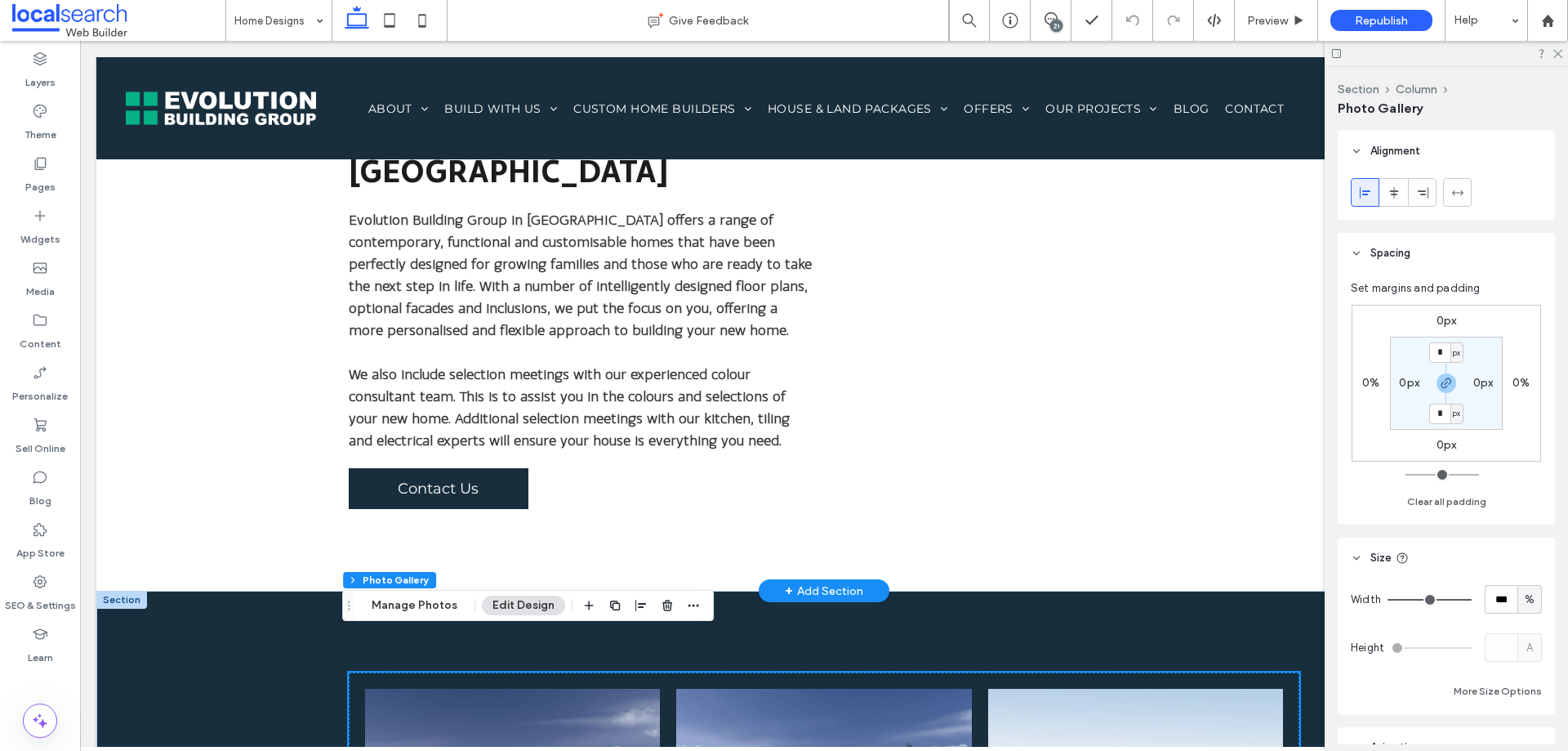
scroll to position [735, 0]
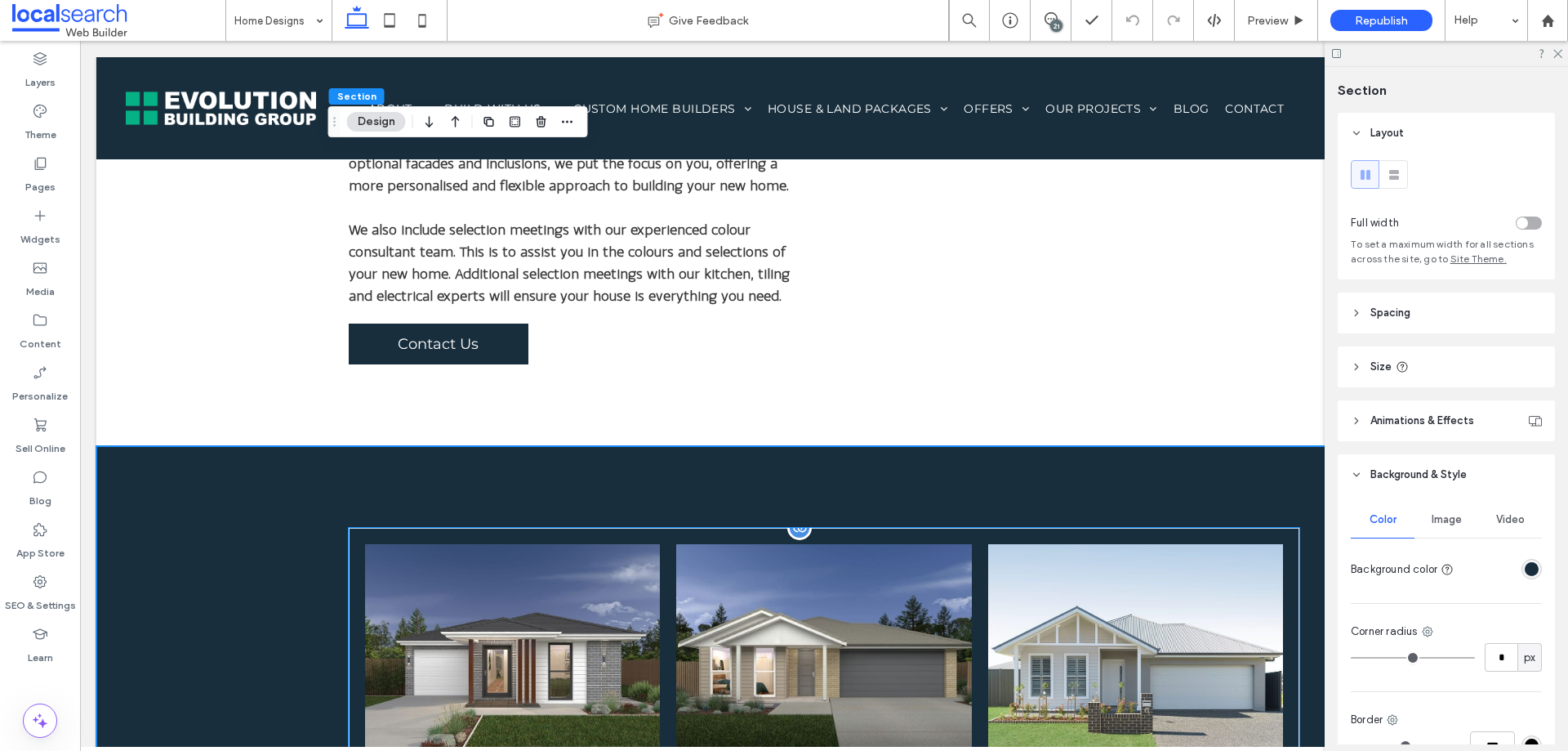
scroll to position [1144, 0]
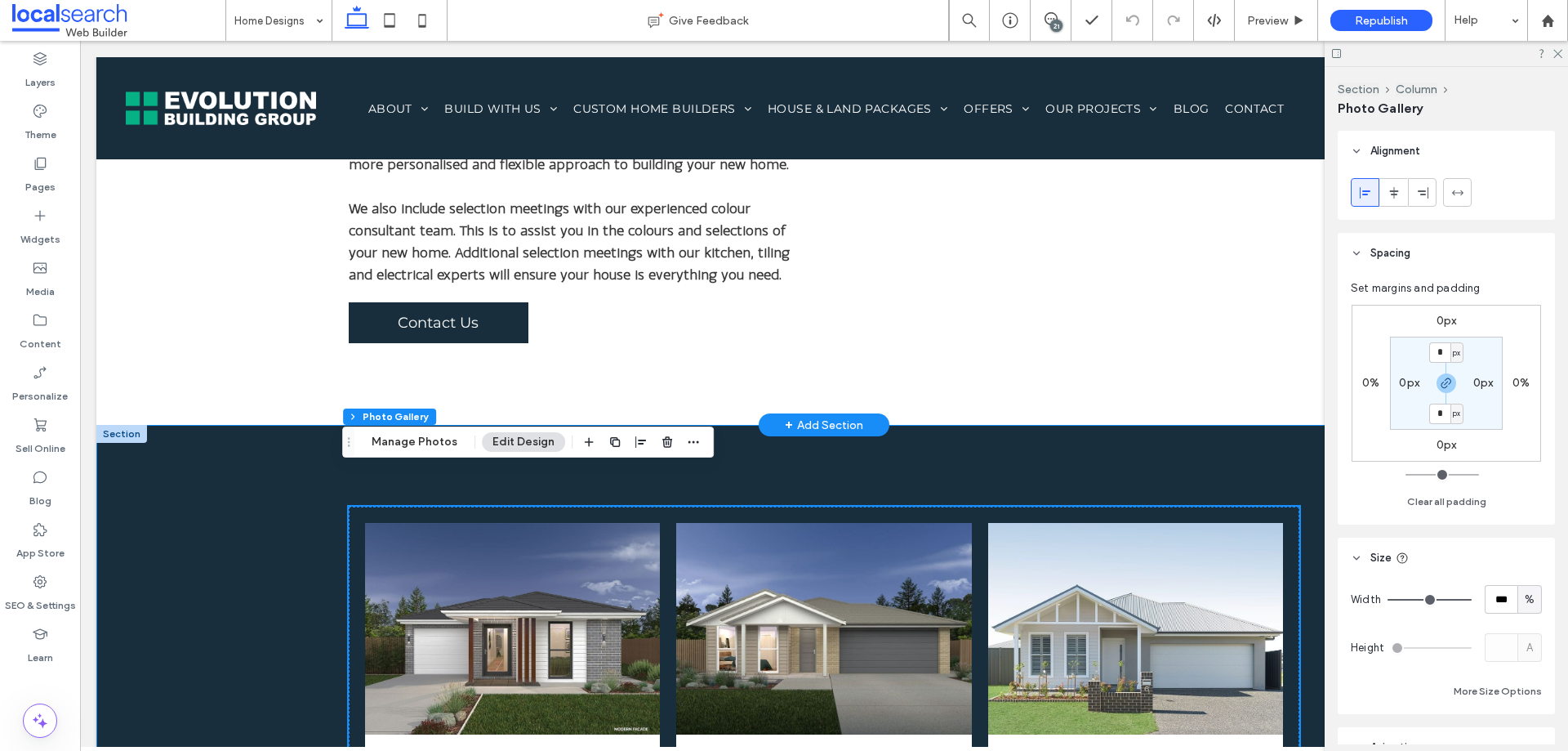
scroll to position [899, 0]
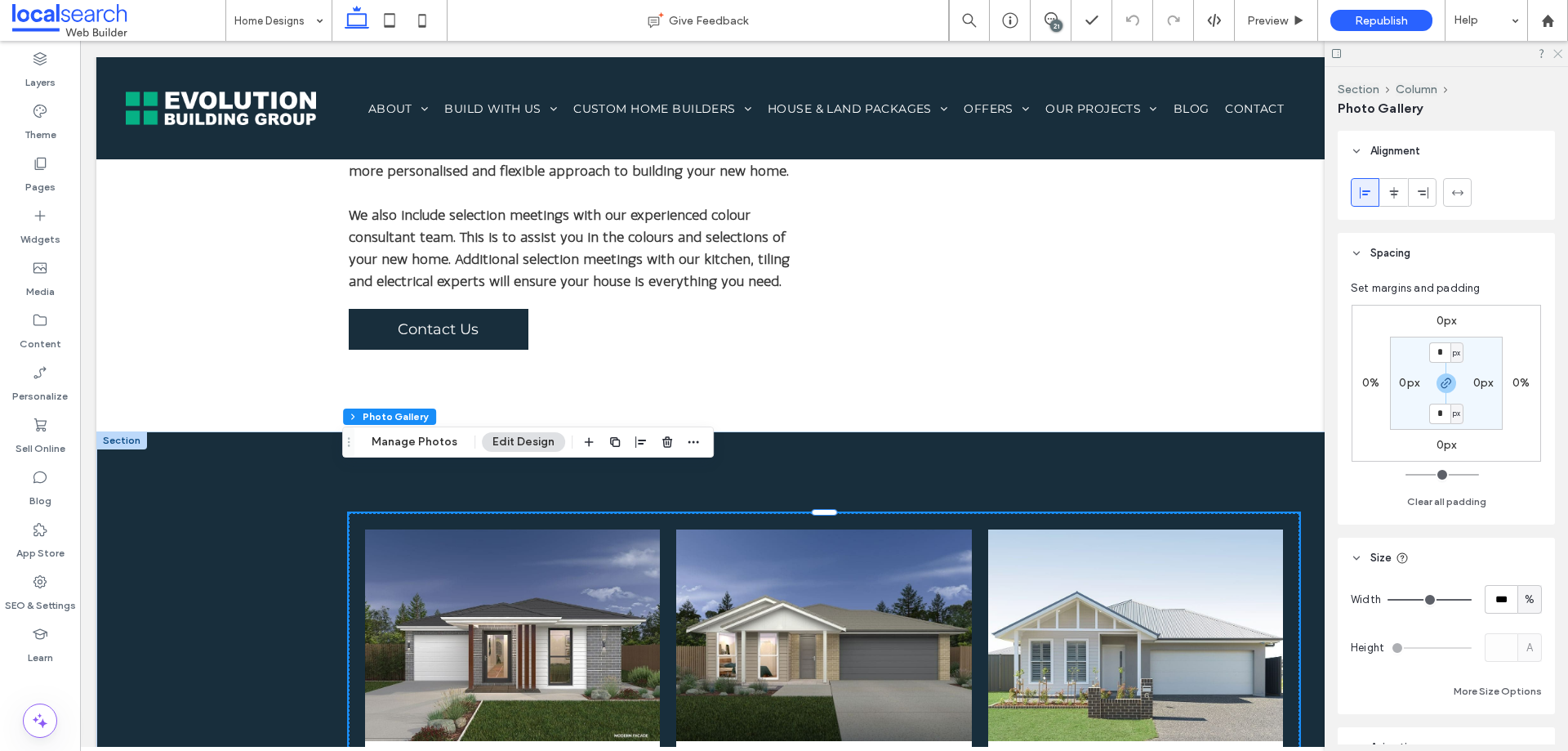
drag, startPoint x: 1560, startPoint y: 56, endPoint x: 1323, endPoint y: 52, distance: 237.0
click at [1560, 56] on use at bounding box center [1558, 55] width 9 height 9
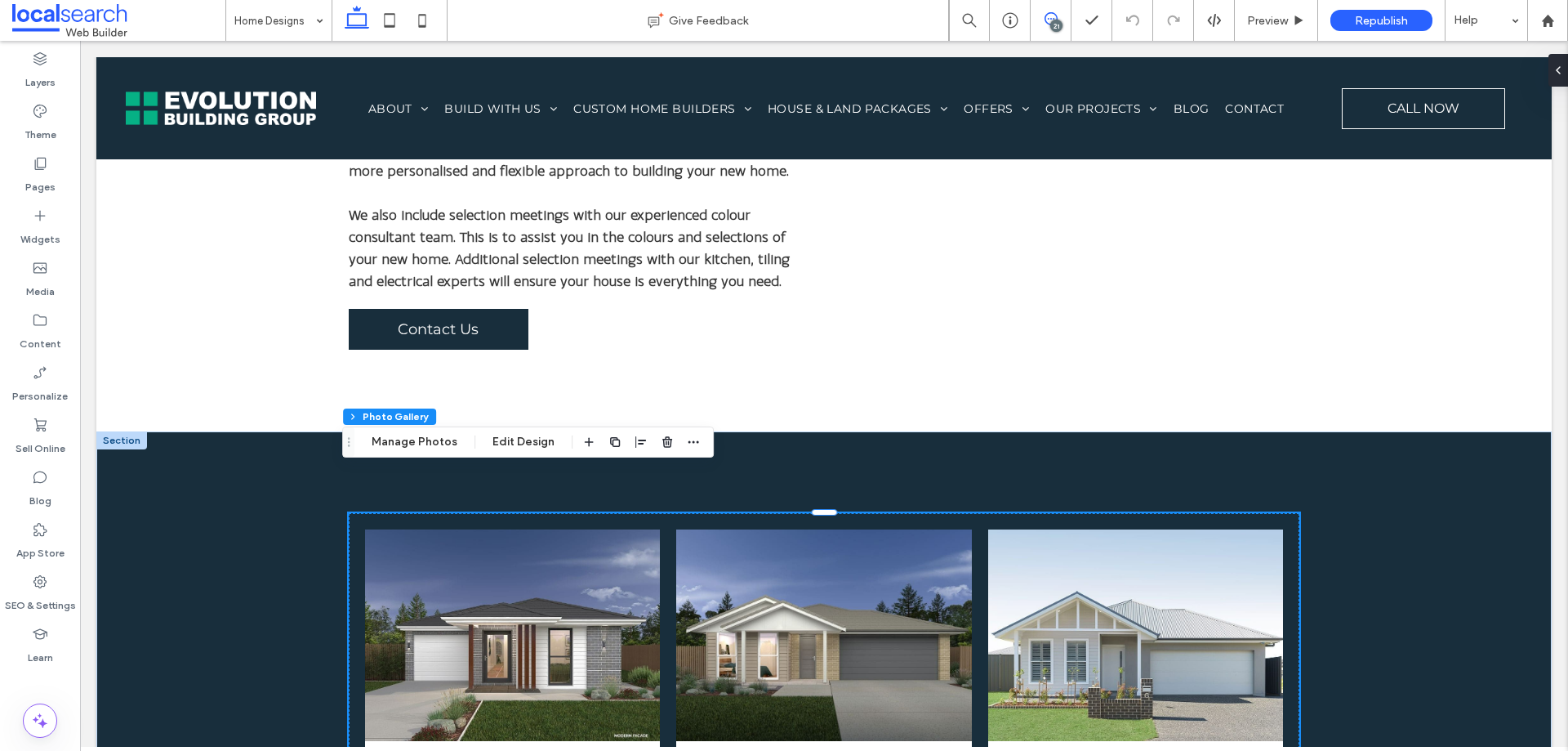
click at [1054, 17] on icon at bounding box center [1051, 18] width 13 height 13
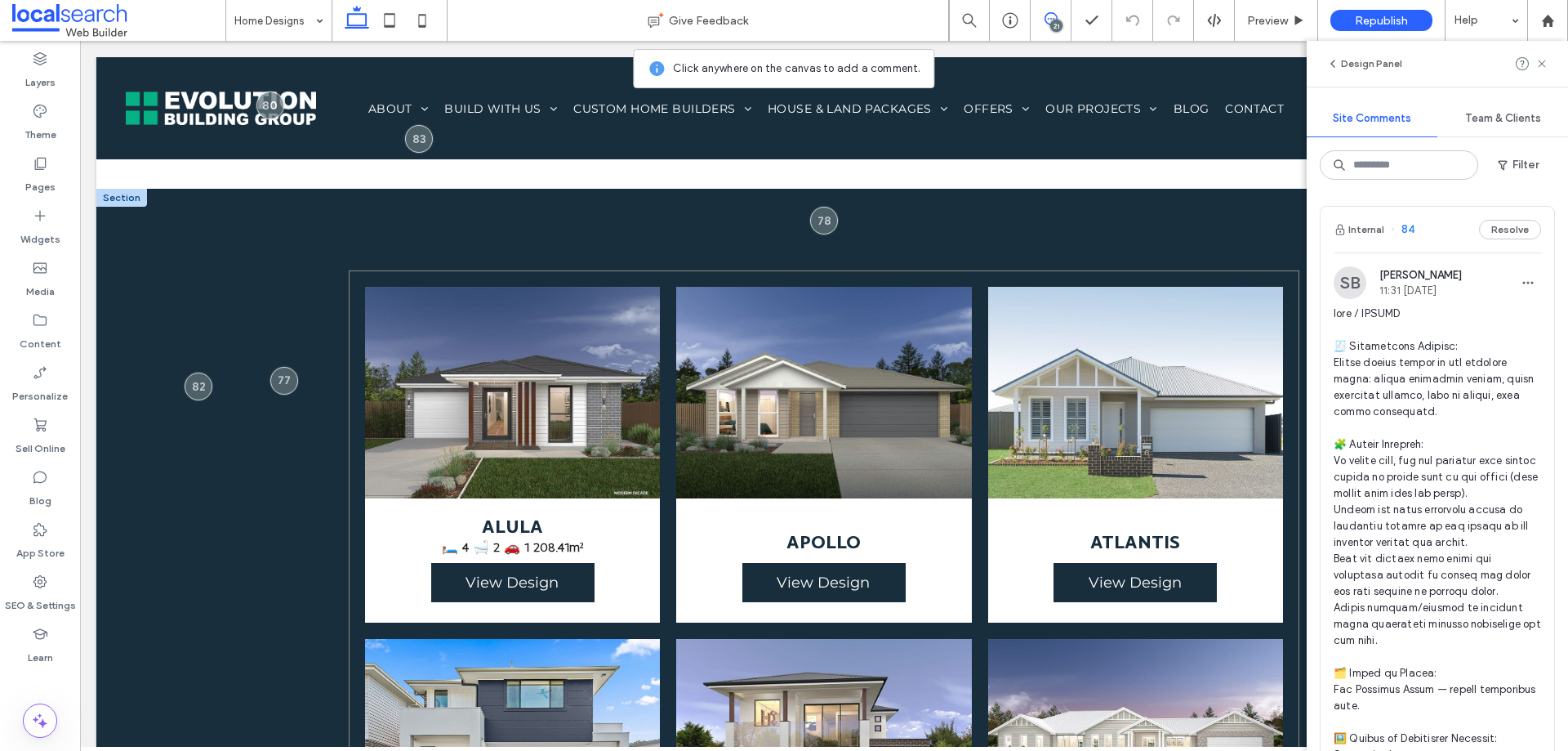
scroll to position [1144, 0]
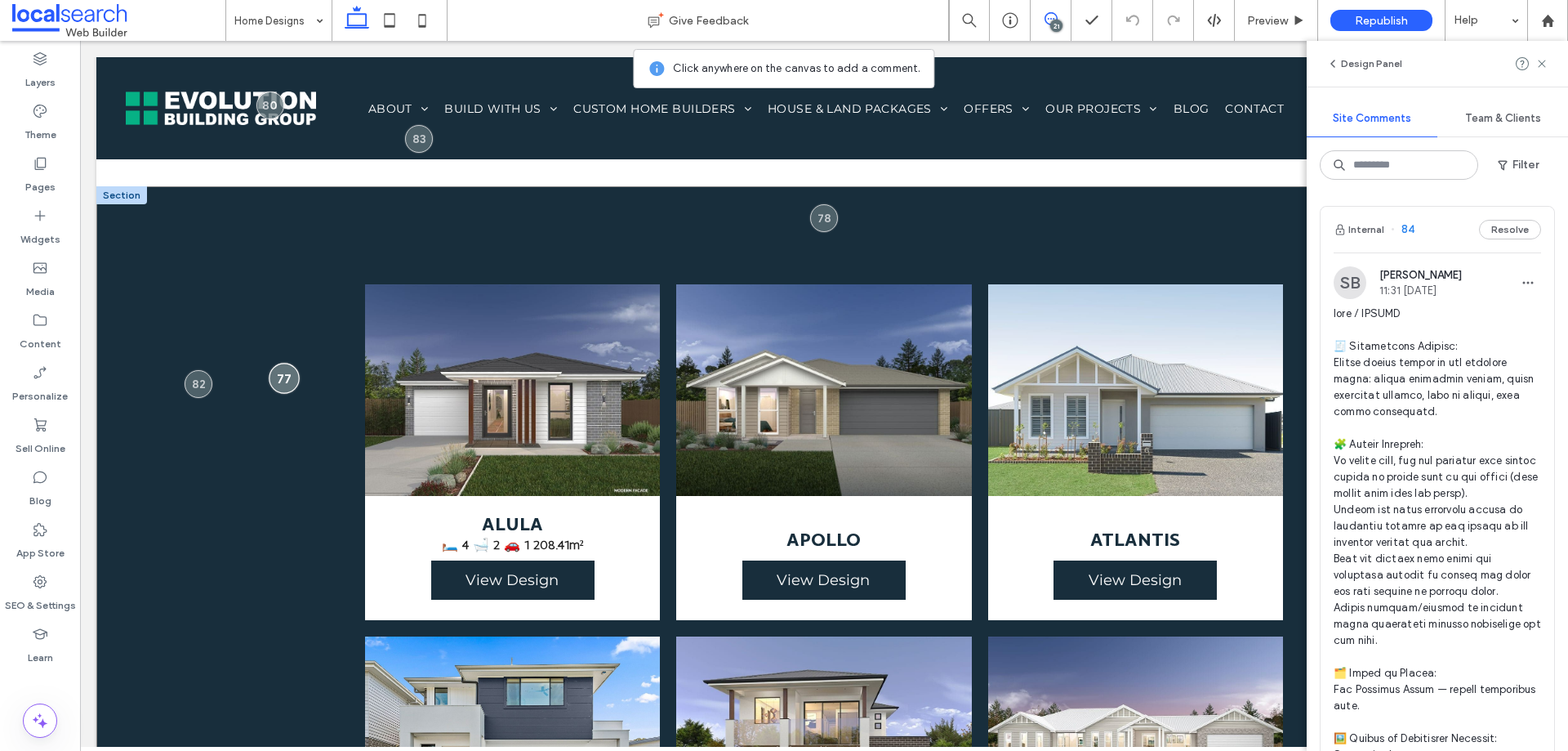
click at [279, 363] on div at bounding box center [283, 377] width 30 height 30
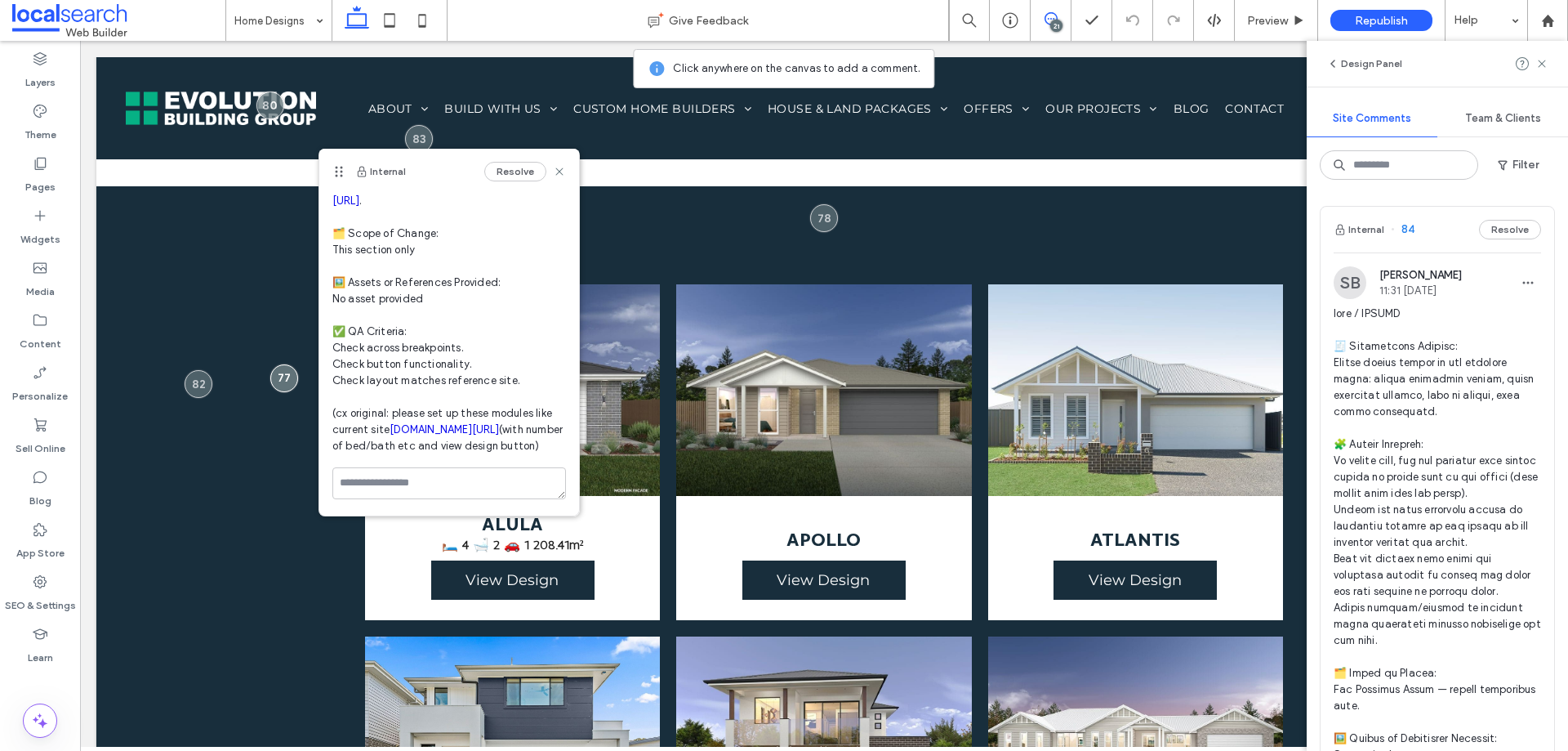
scroll to position [287, 0]
click at [555, 174] on use at bounding box center [559, 172] width 7 height 7
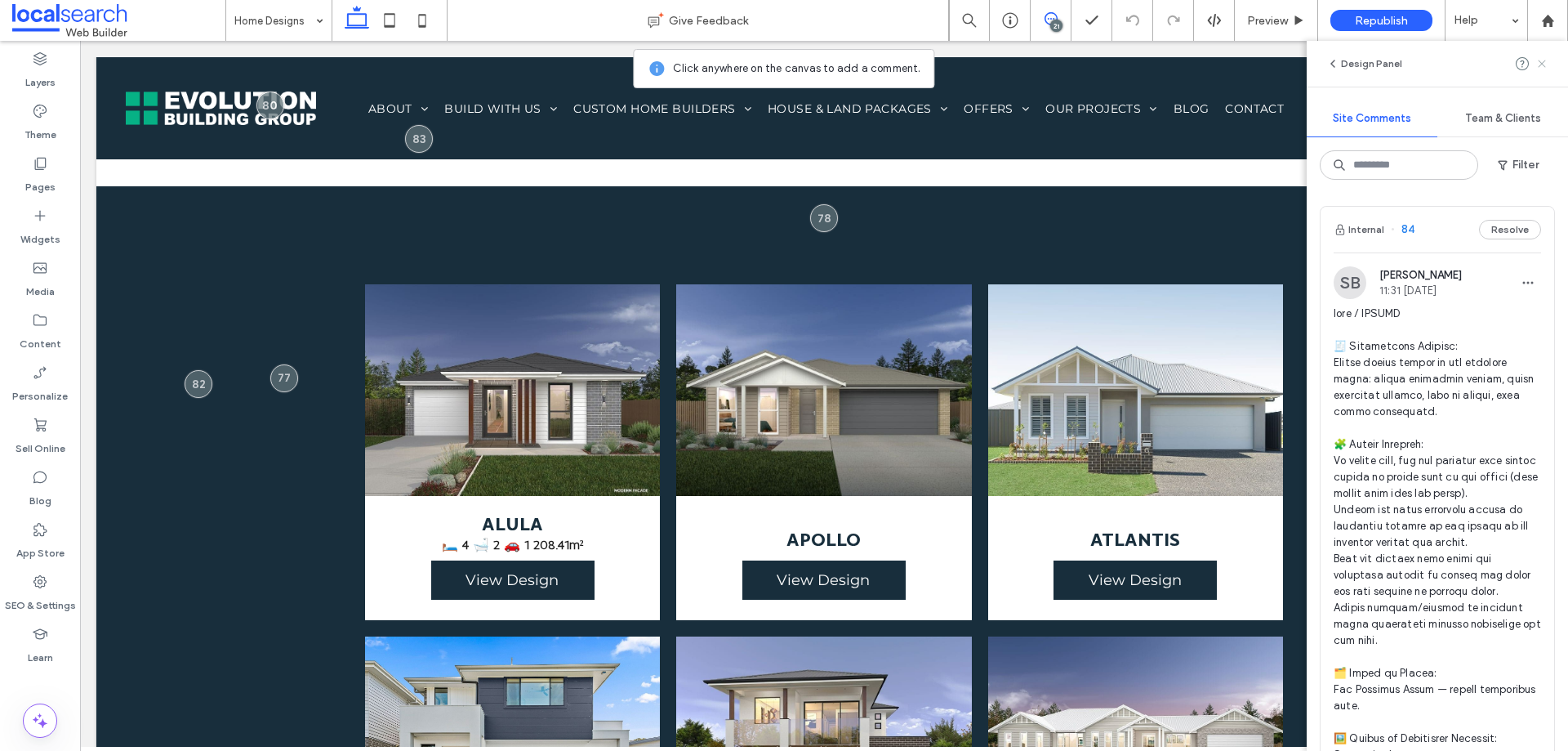
click at [1543, 62] on use at bounding box center [1542, 63] width 7 height 7
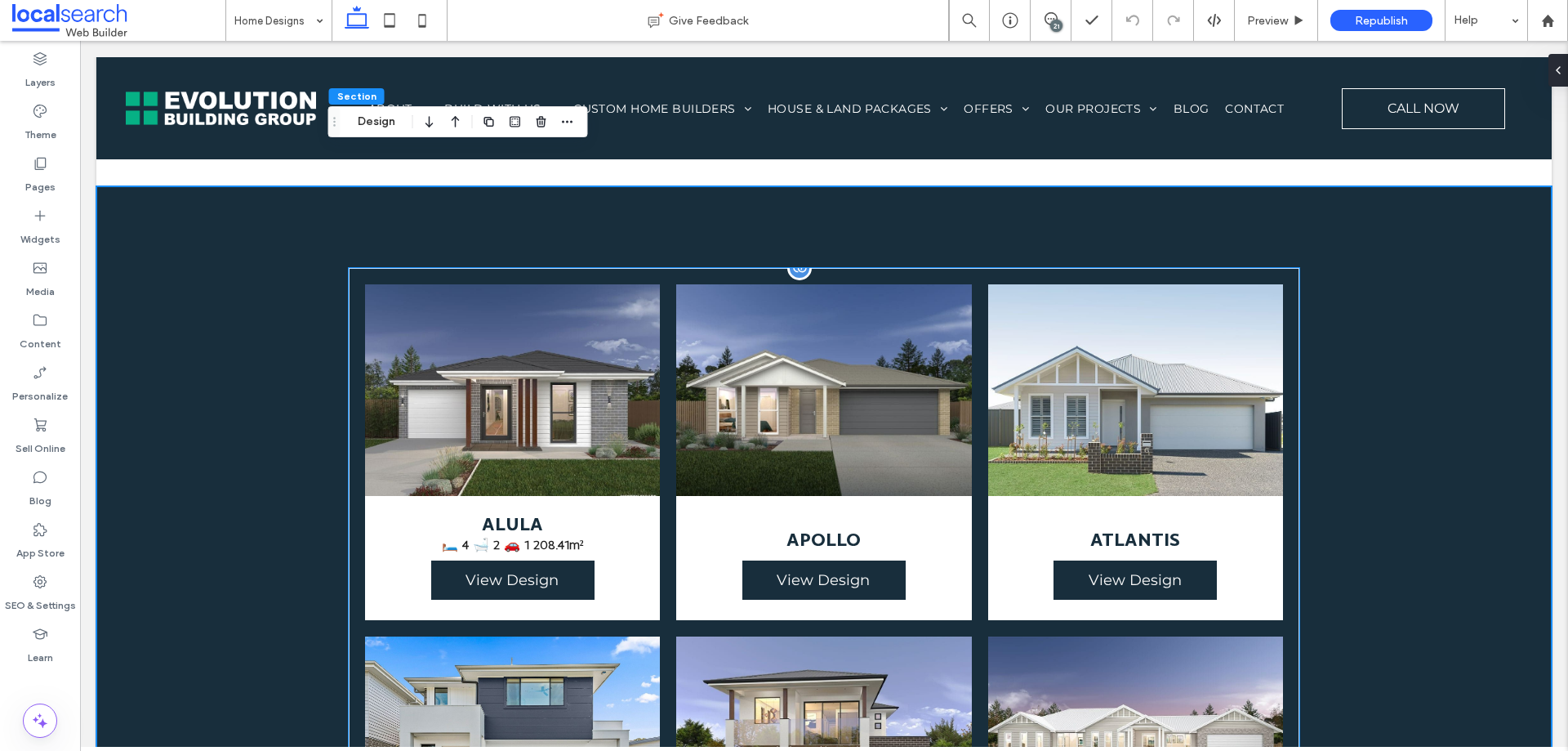
click at [620, 276] on li "ALULA 🛏️ 4 🛁 2 🚗 1 208.41m² View Design" at bounding box center [512, 452] width 311 height 353
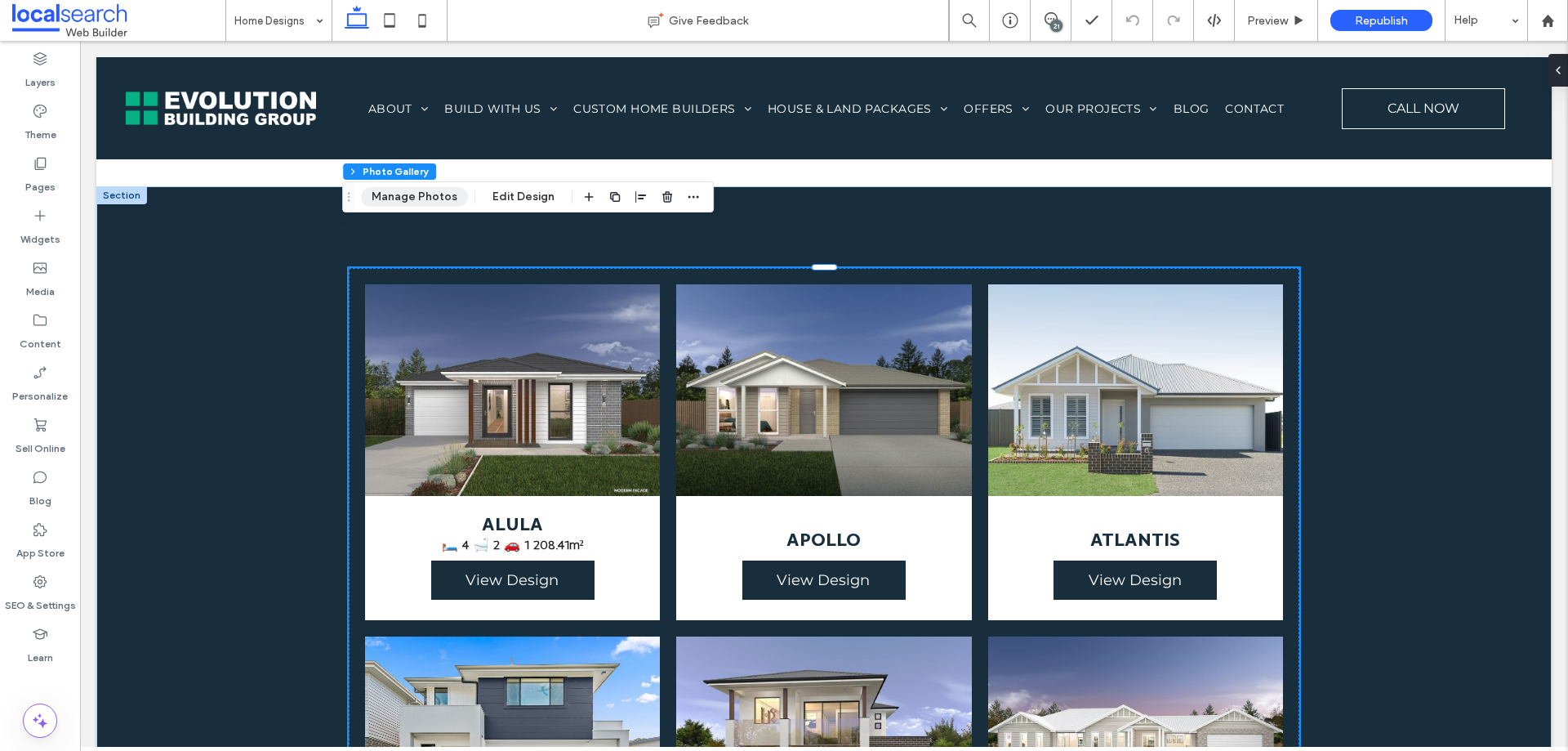
click at [435, 197] on button "Manage Photos" at bounding box center [414, 196] width 107 height 19
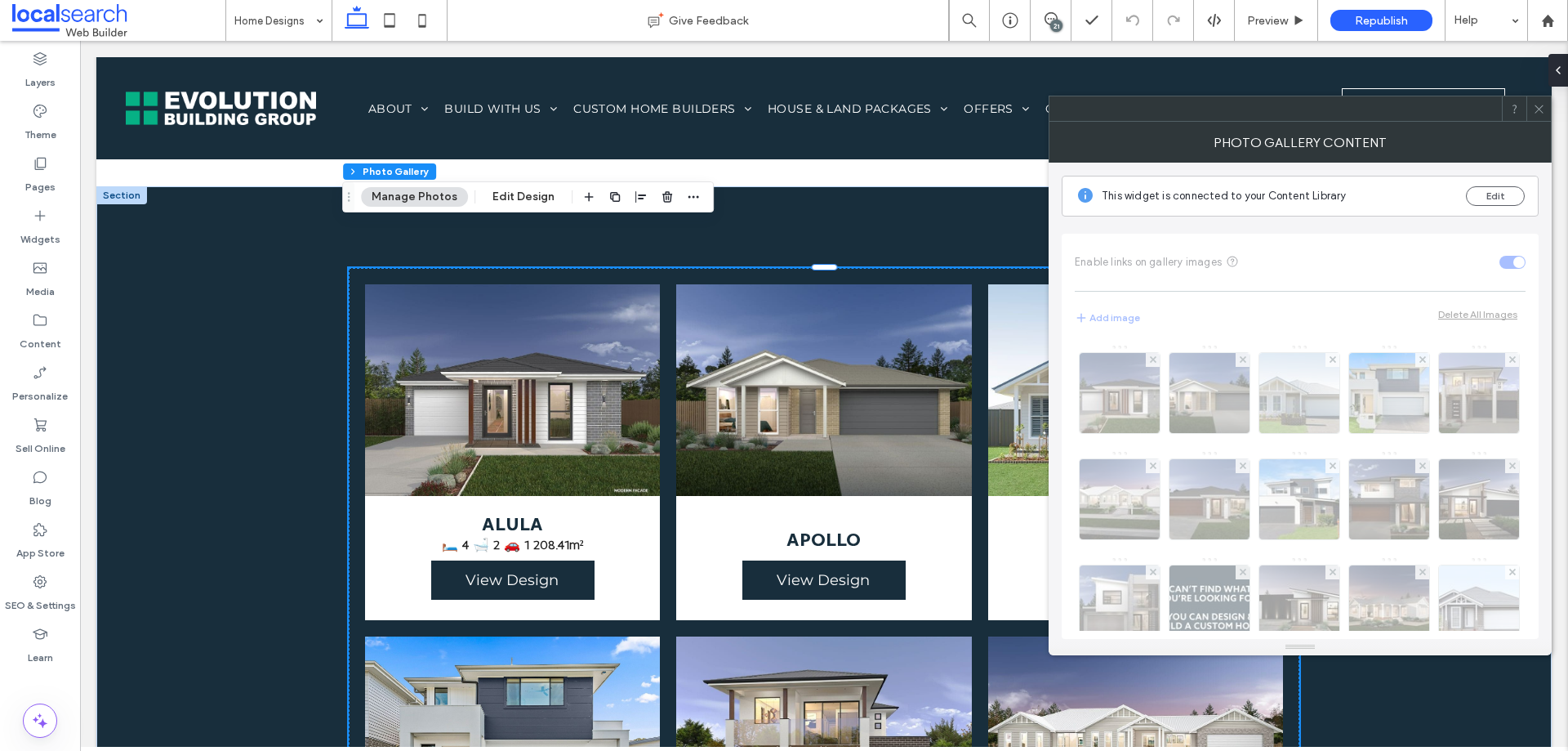
click at [1535, 105] on icon at bounding box center [1539, 109] width 12 height 12
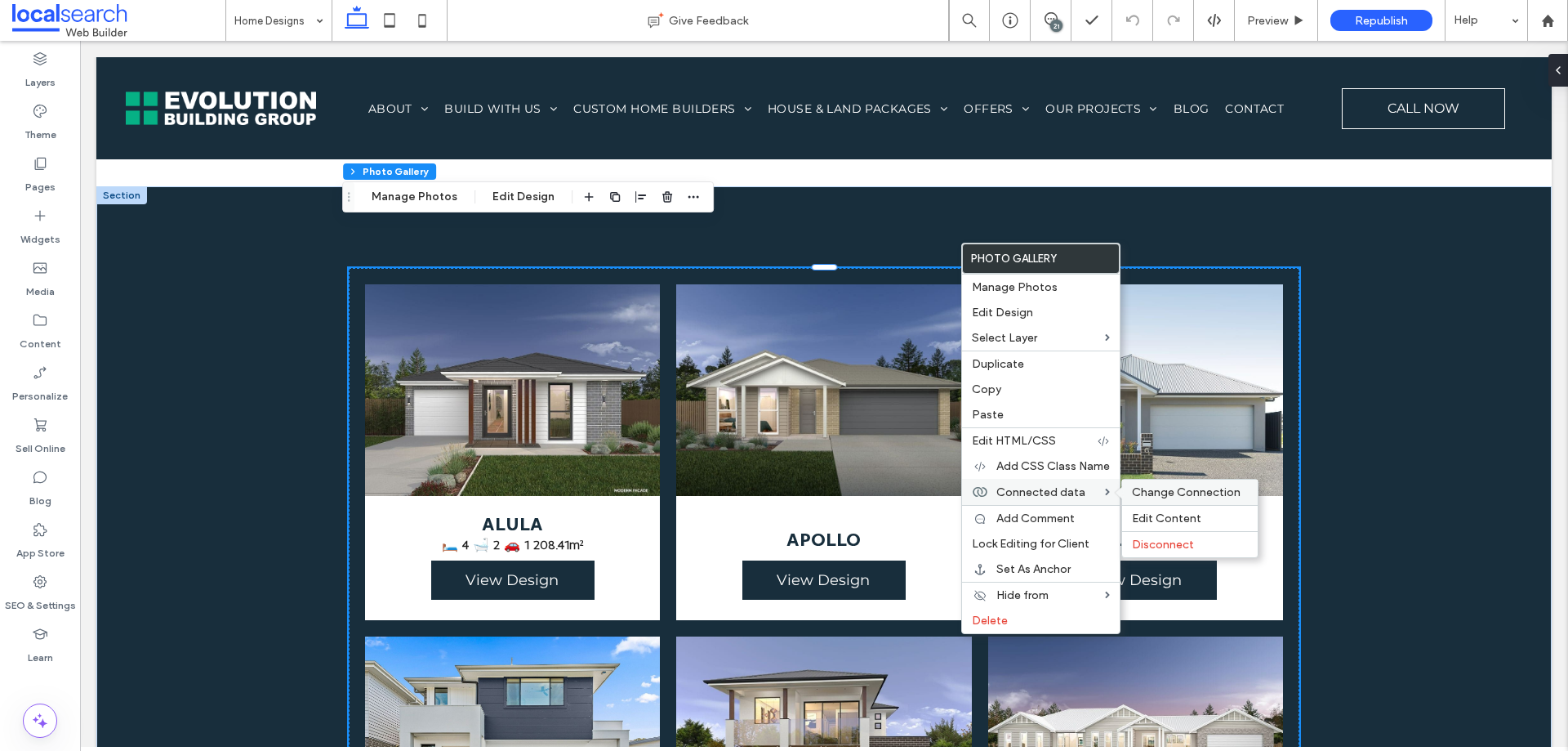
click at [1188, 489] on span "Change Connection" at bounding box center [1186, 492] width 109 height 14
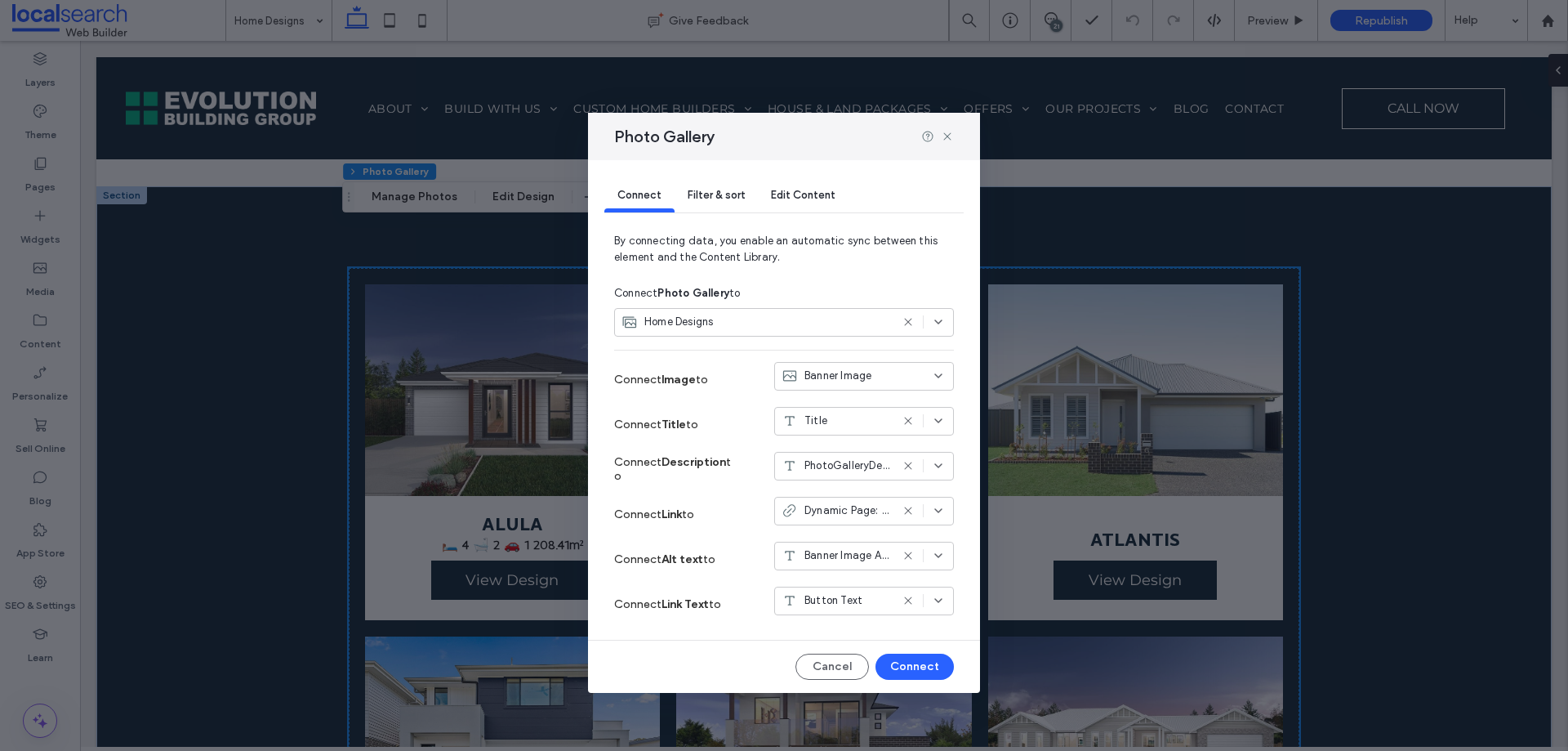
click at [733, 203] on div "Filter & sort" at bounding box center [716, 196] width 83 height 33
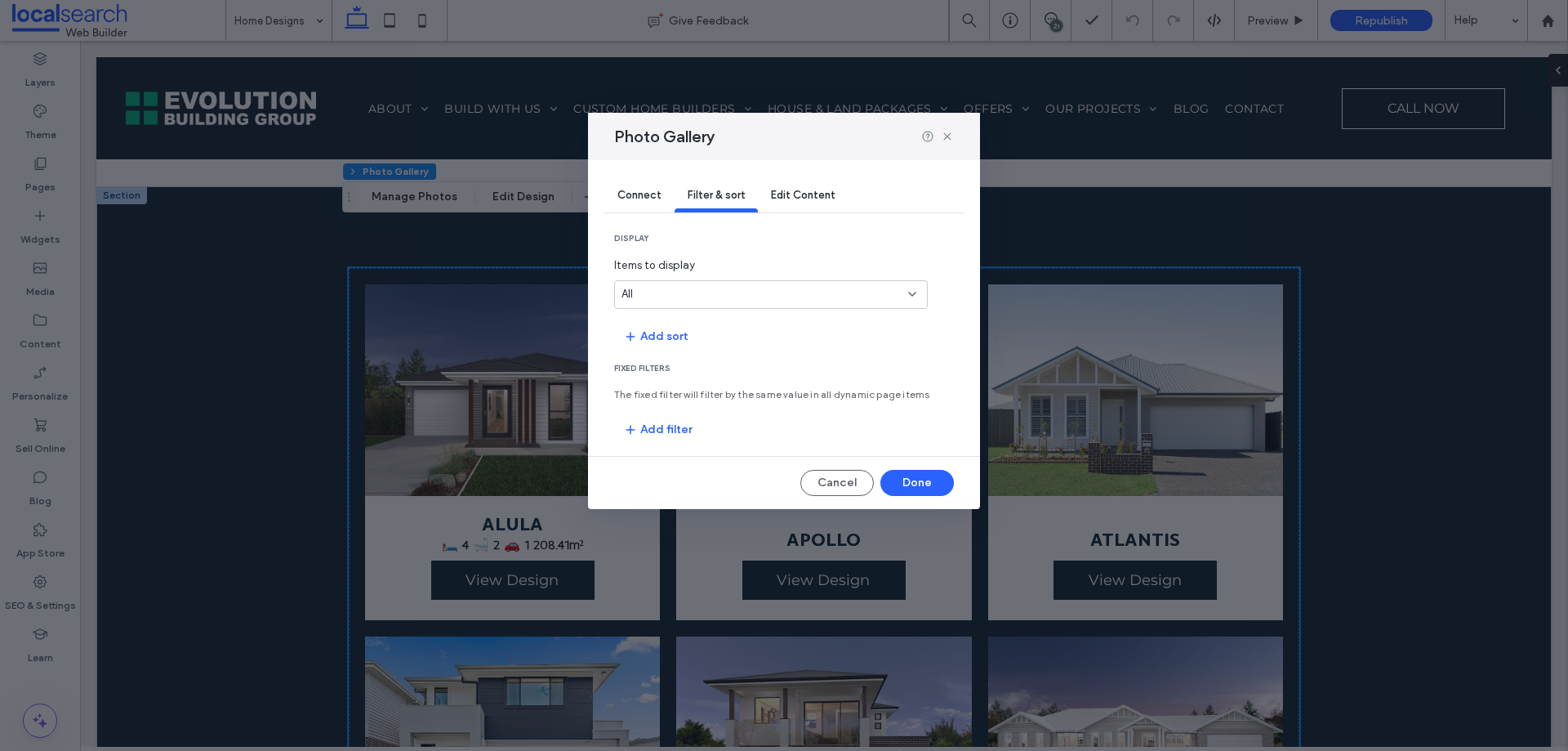
click at [720, 303] on div "All" at bounding box center [771, 294] width 313 height 28
click at [731, 294] on div "All" at bounding box center [762, 294] width 279 height 16
click at [654, 437] on button "Add filter" at bounding box center [658, 429] width 88 height 26
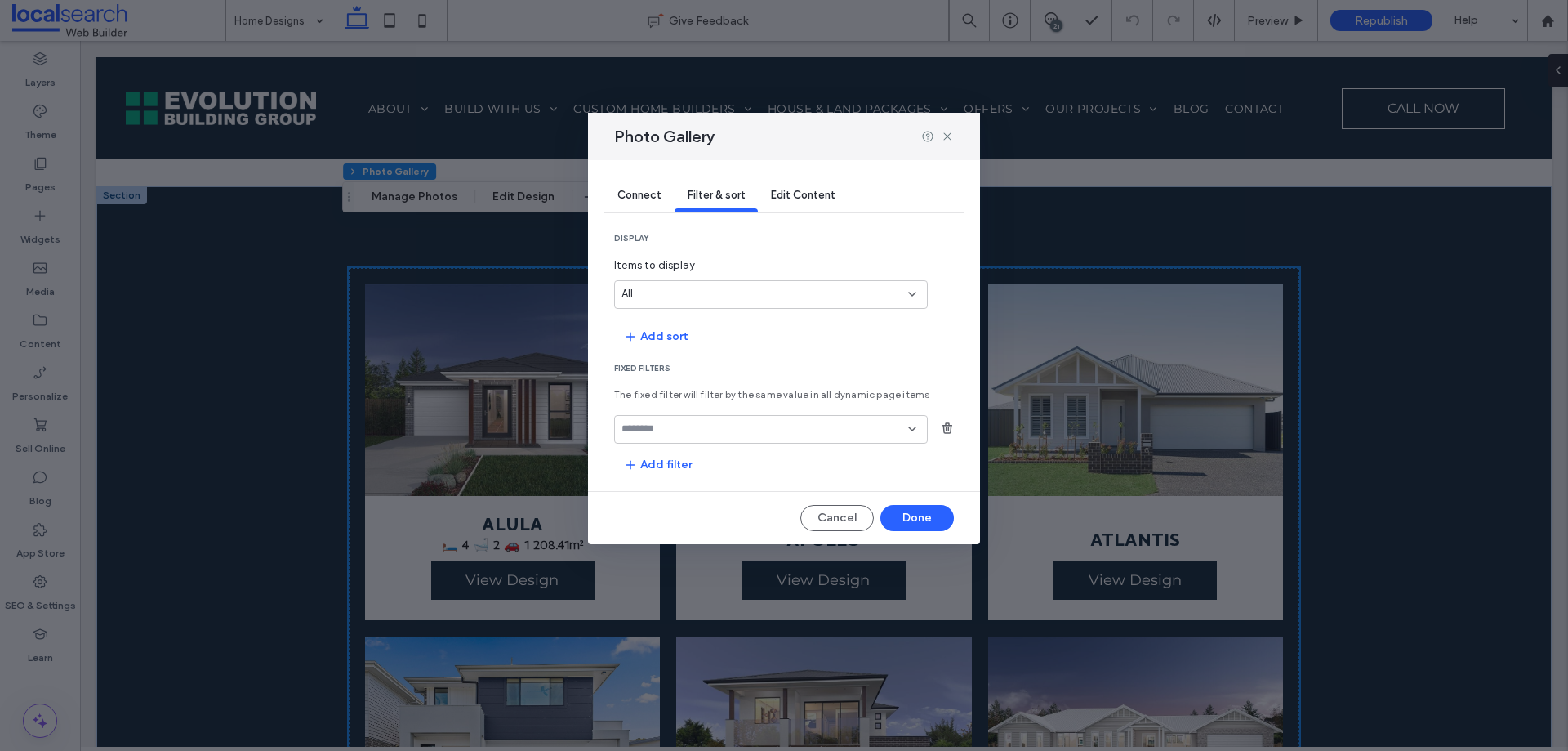
click at [838, 433] on input "fields-dropdown" at bounding box center [765, 428] width 287 height 13
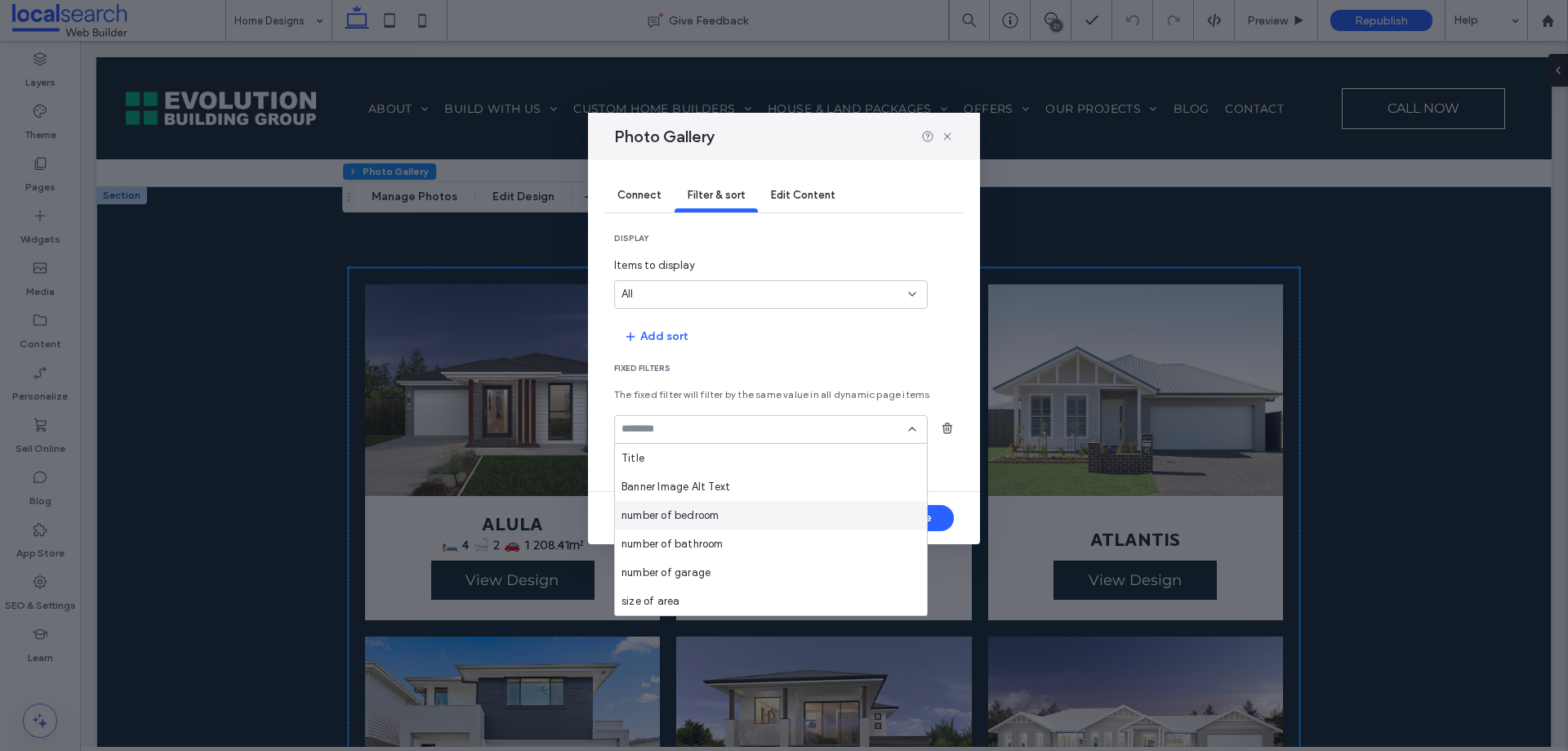
click at [748, 515] on div "number of bedroom" at bounding box center [772, 514] width 312 height 28
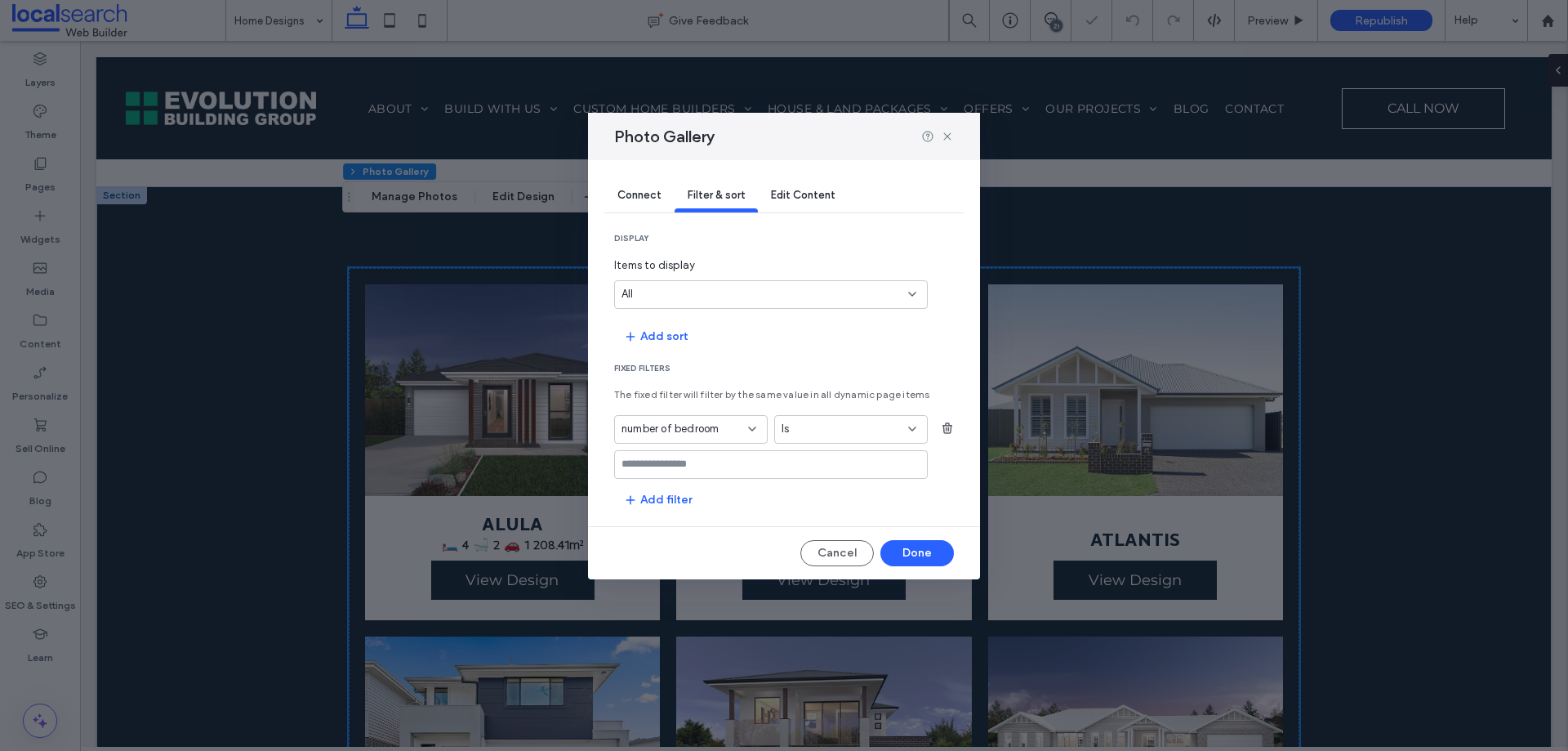
click at [864, 428] on div "Is" at bounding box center [841, 429] width 120 height 16
click at [864, 427] on div "Is" at bounding box center [841, 429] width 120 height 16
click at [683, 506] on button "Add filter" at bounding box center [658, 500] width 88 height 26
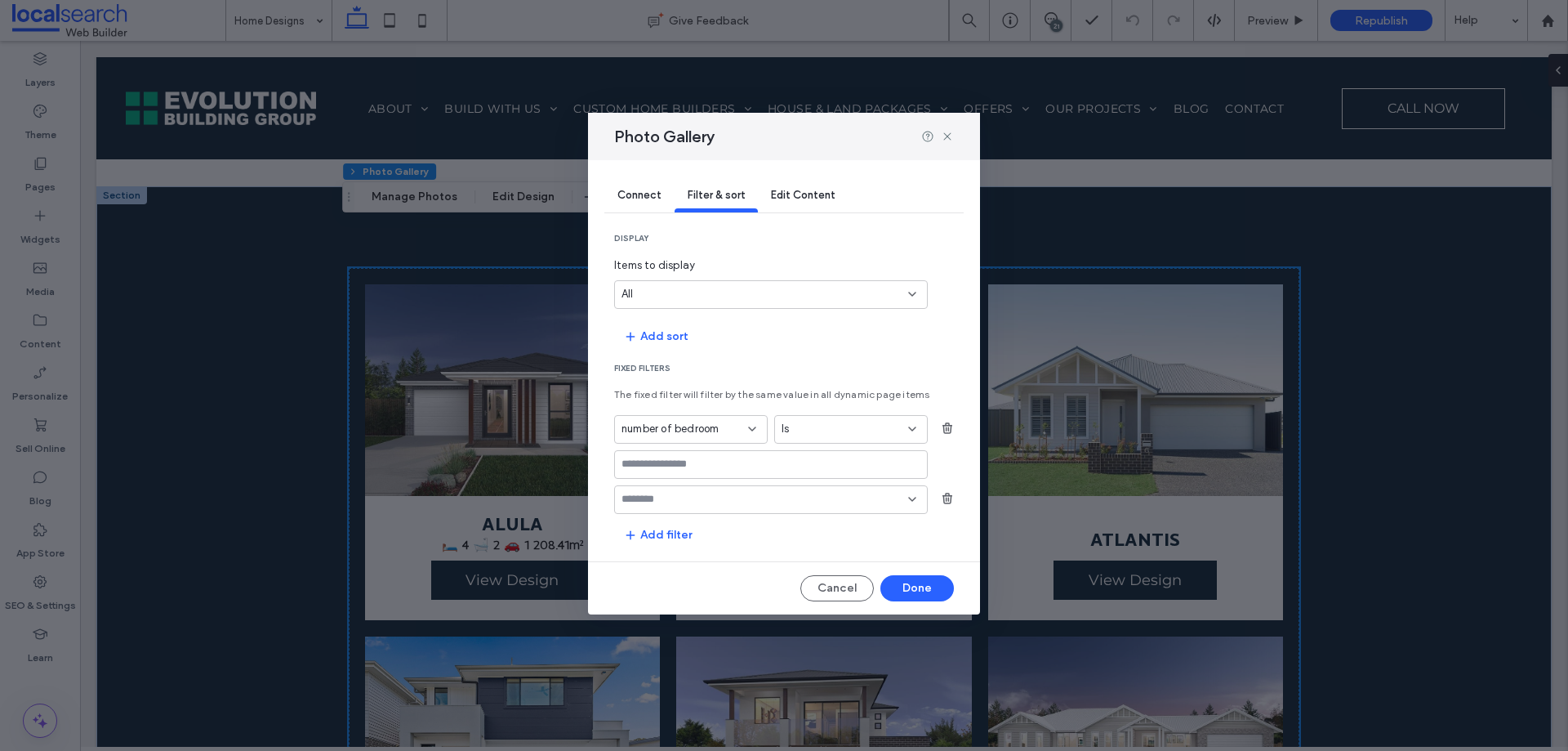
click at [821, 503] on input "fields-dropdown" at bounding box center [765, 499] width 287 height 13
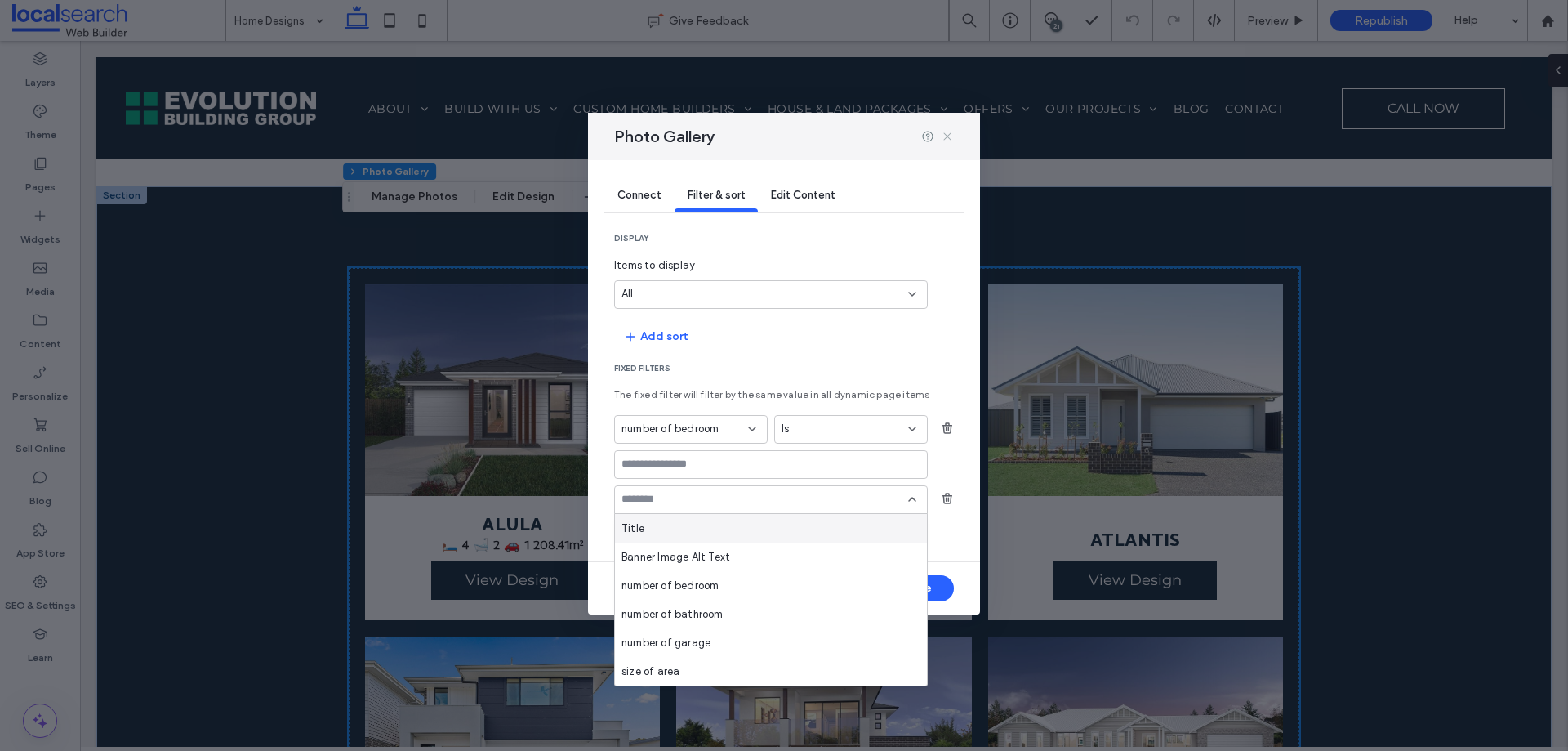
drag, startPoint x: 951, startPoint y: 137, endPoint x: 813, endPoint y: 123, distance: 138.7
click at [951, 137] on icon at bounding box center [947, 136] width 13 height 13
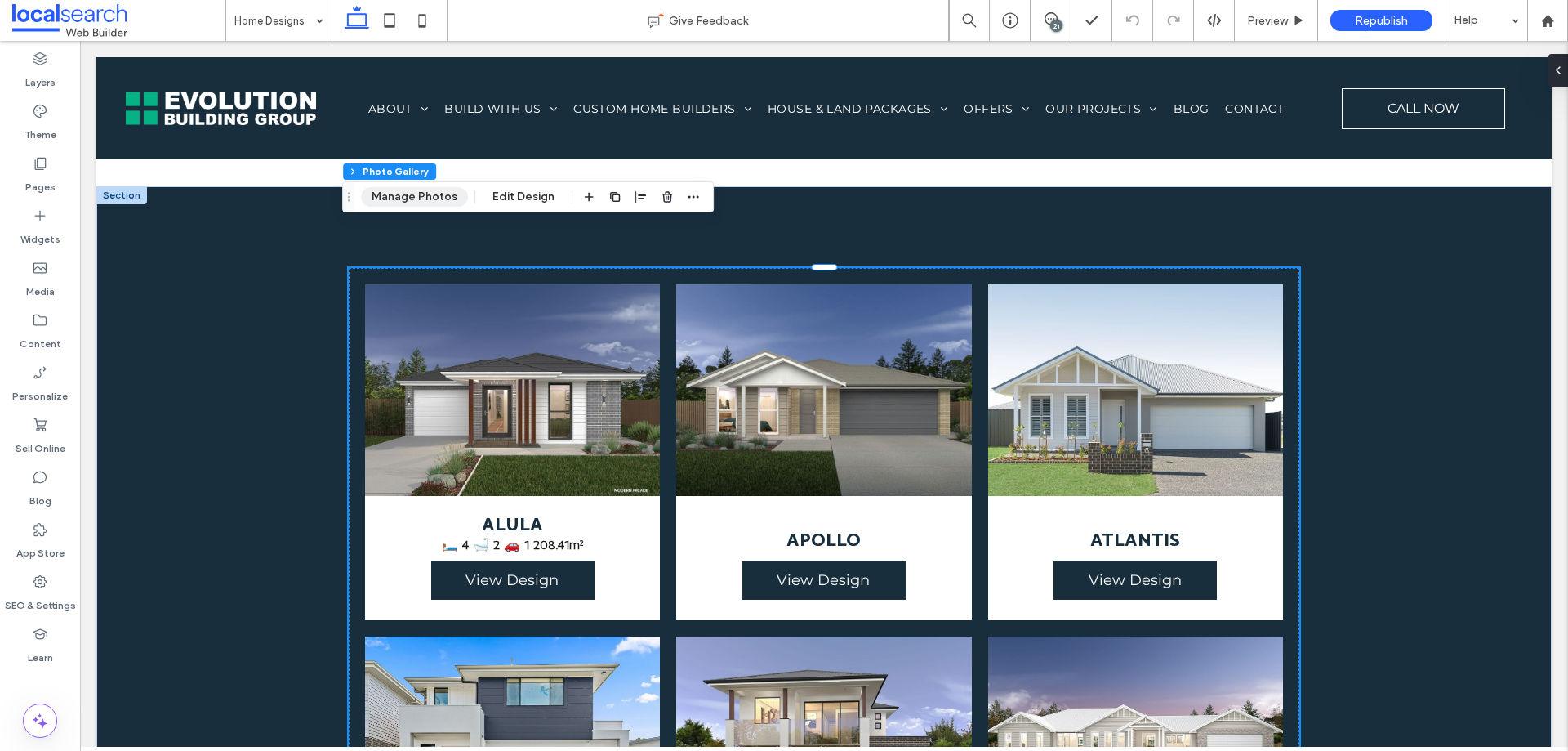
click at [415, 194] on button "Manage Photos" at bounding box center [414, 196] width 107 height 19
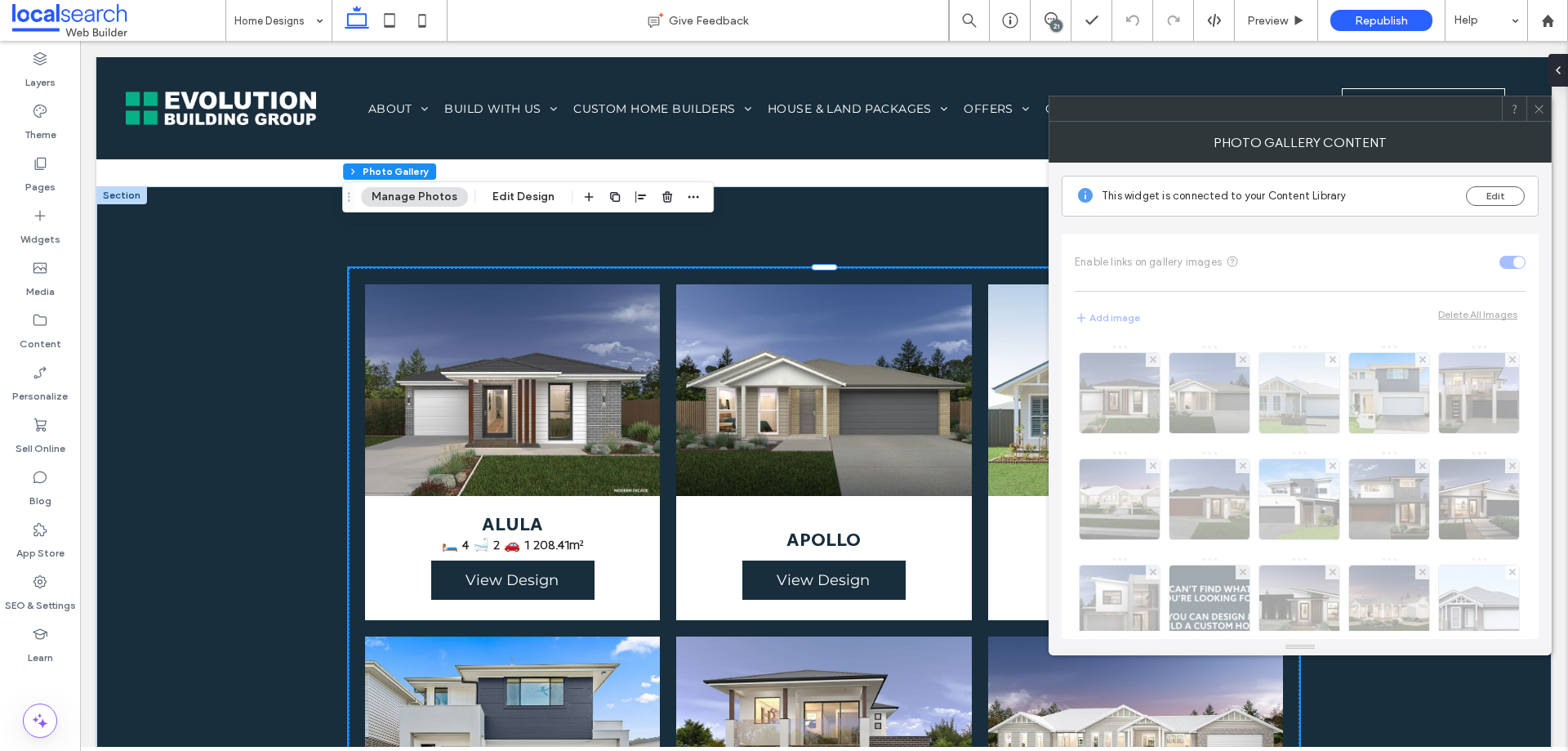
click at [1531, 108] on div at bounding box center [1539, 109] width 25 height 25
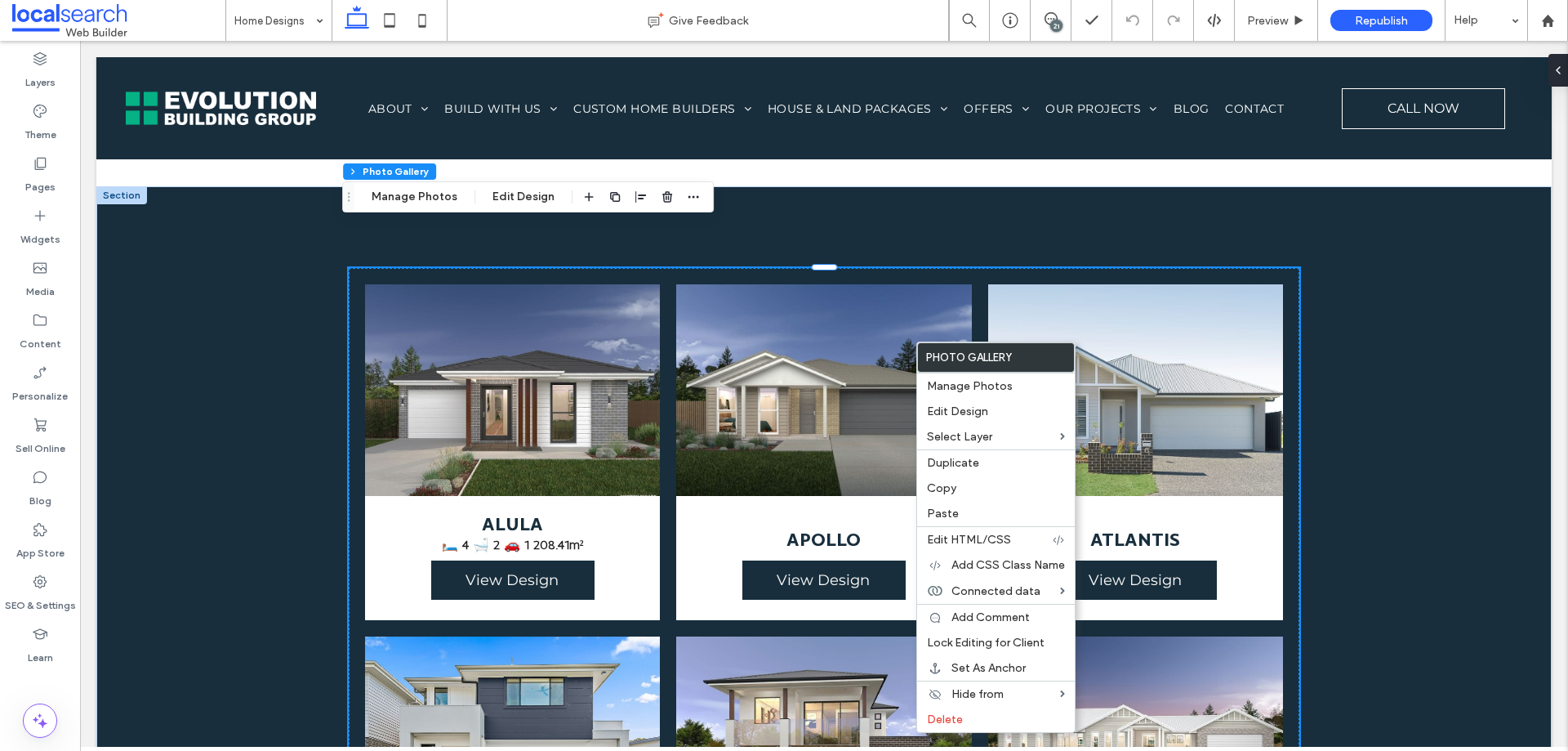
click at [434, 278] on link at bounding box center [512, 390] width 313 height 225
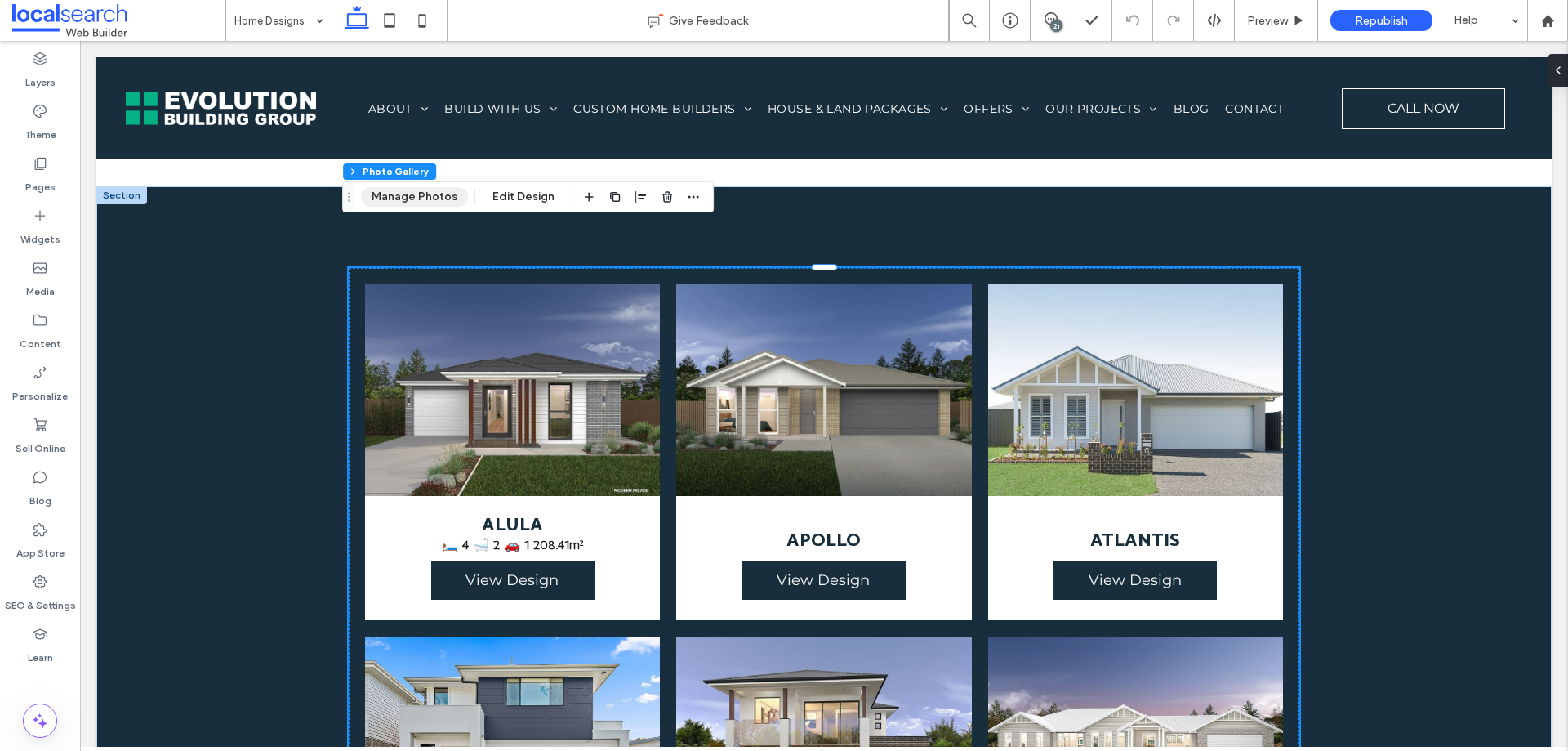
click at [413, 201] on button "Manage Photos" at bounding box center [414, 196] width 107 height 19
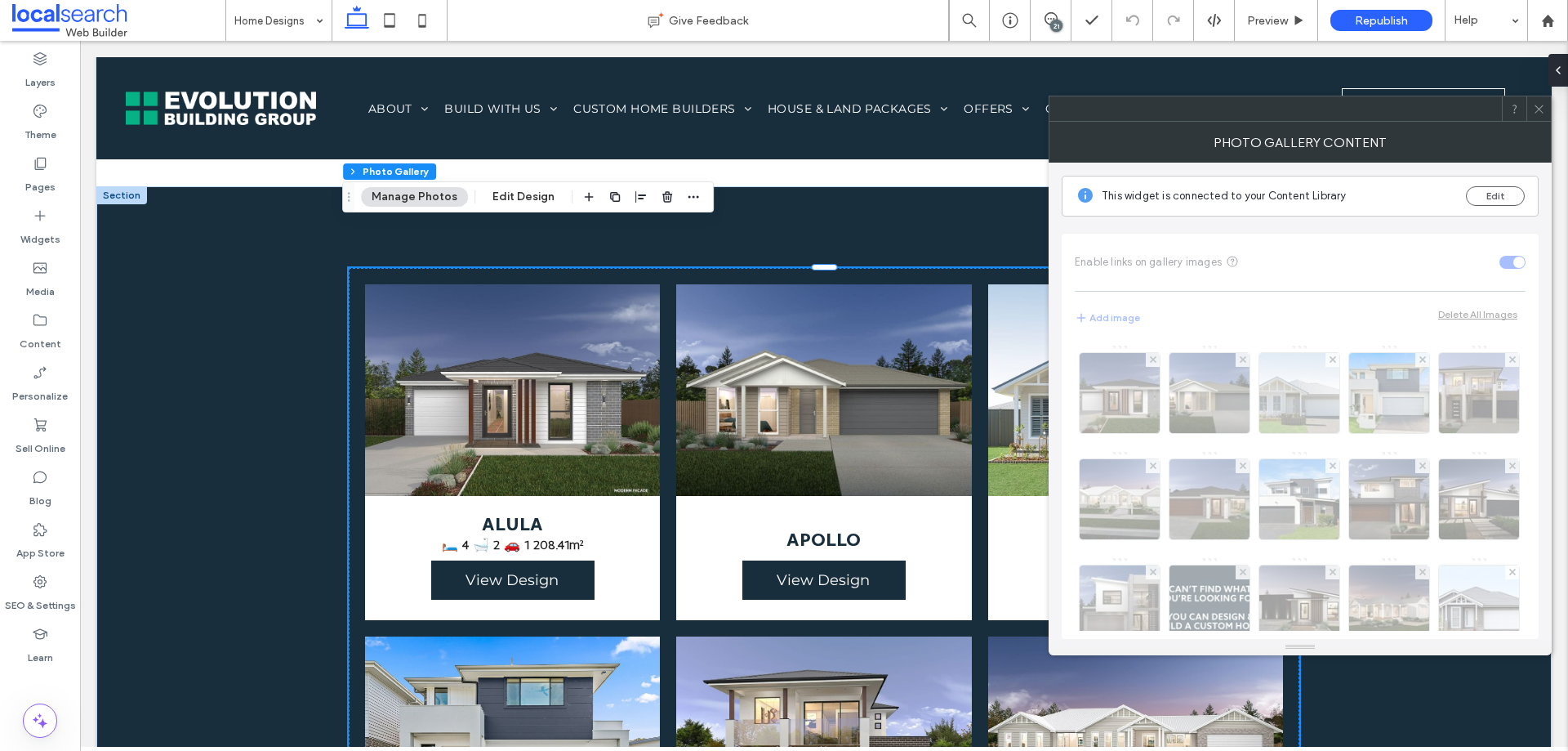
drag, startPoint x: 1536, startPoint y: 109, endPoint x: 1169, endPoint y: 196, distance: 377.2
click at [1529, 108] on div at bounding box center [1539, 109] width 25 height 25
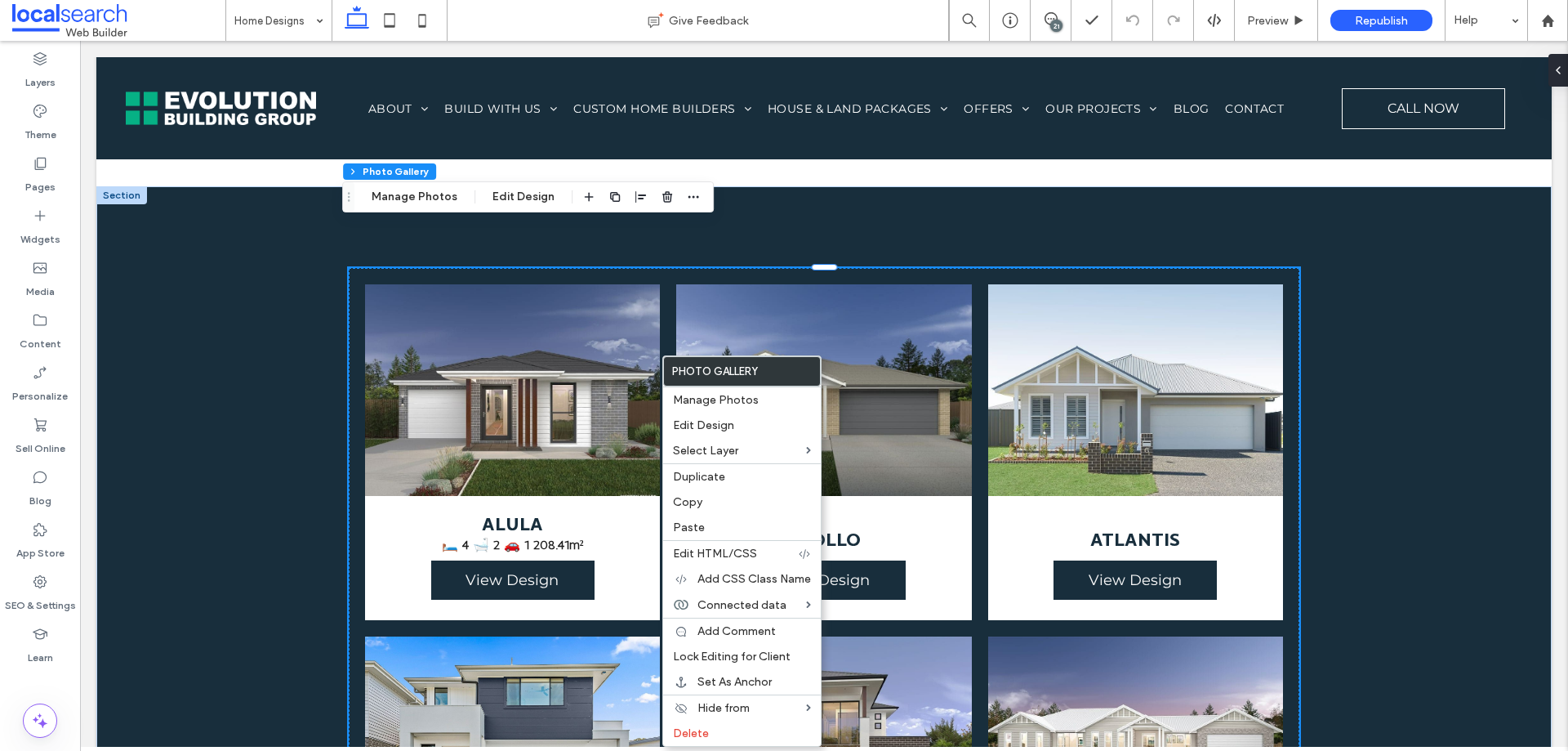
click at [558, 359] on link at bounding box center [512, 390] width 313 height 225
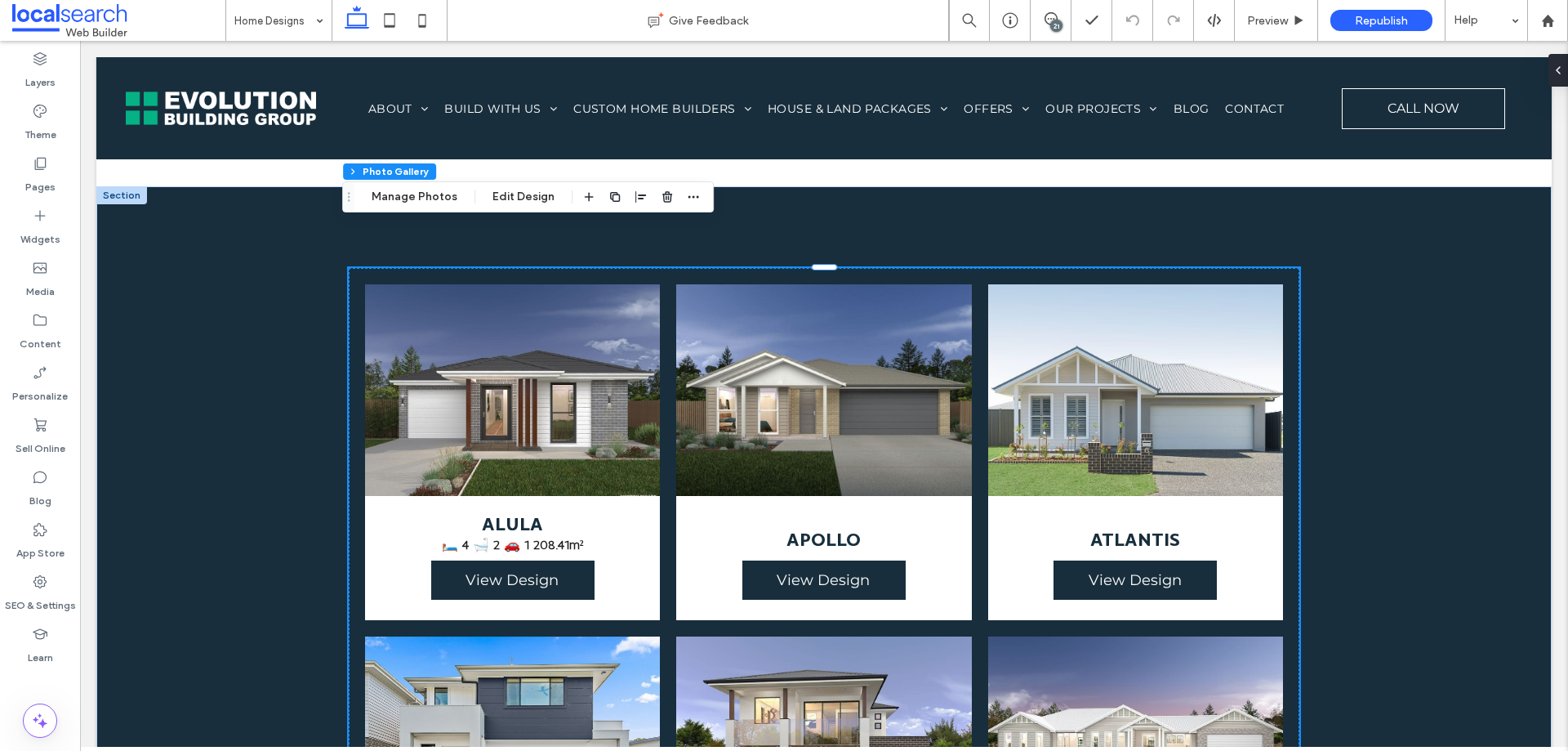
drag, startPoint x: 448, startPoint y: 227, endPoint x: 448, endPoint y: 236, distance: 9.0
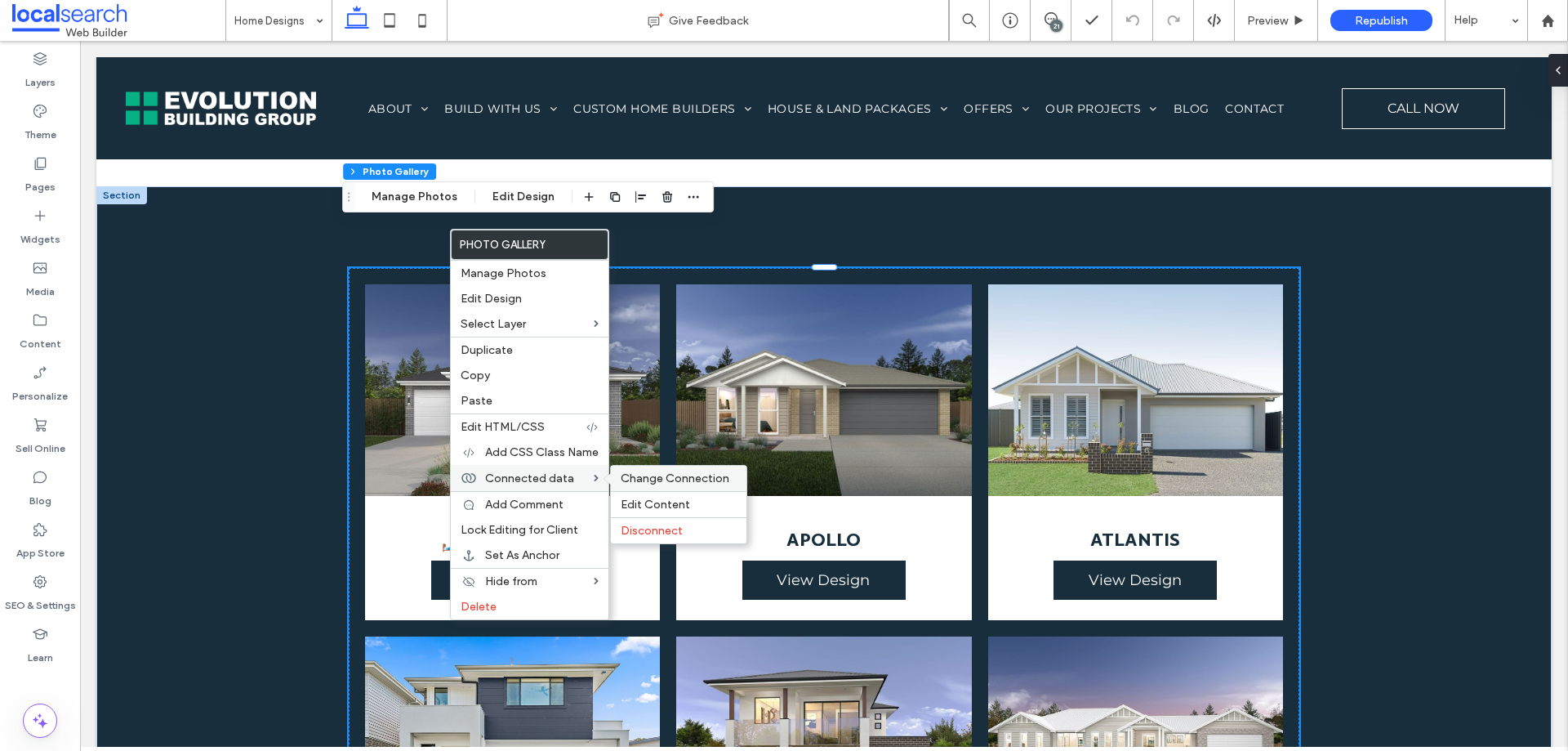
click at [661, 472] on span "Change Connection" at bounding box center [675, 478] width 109 height 14
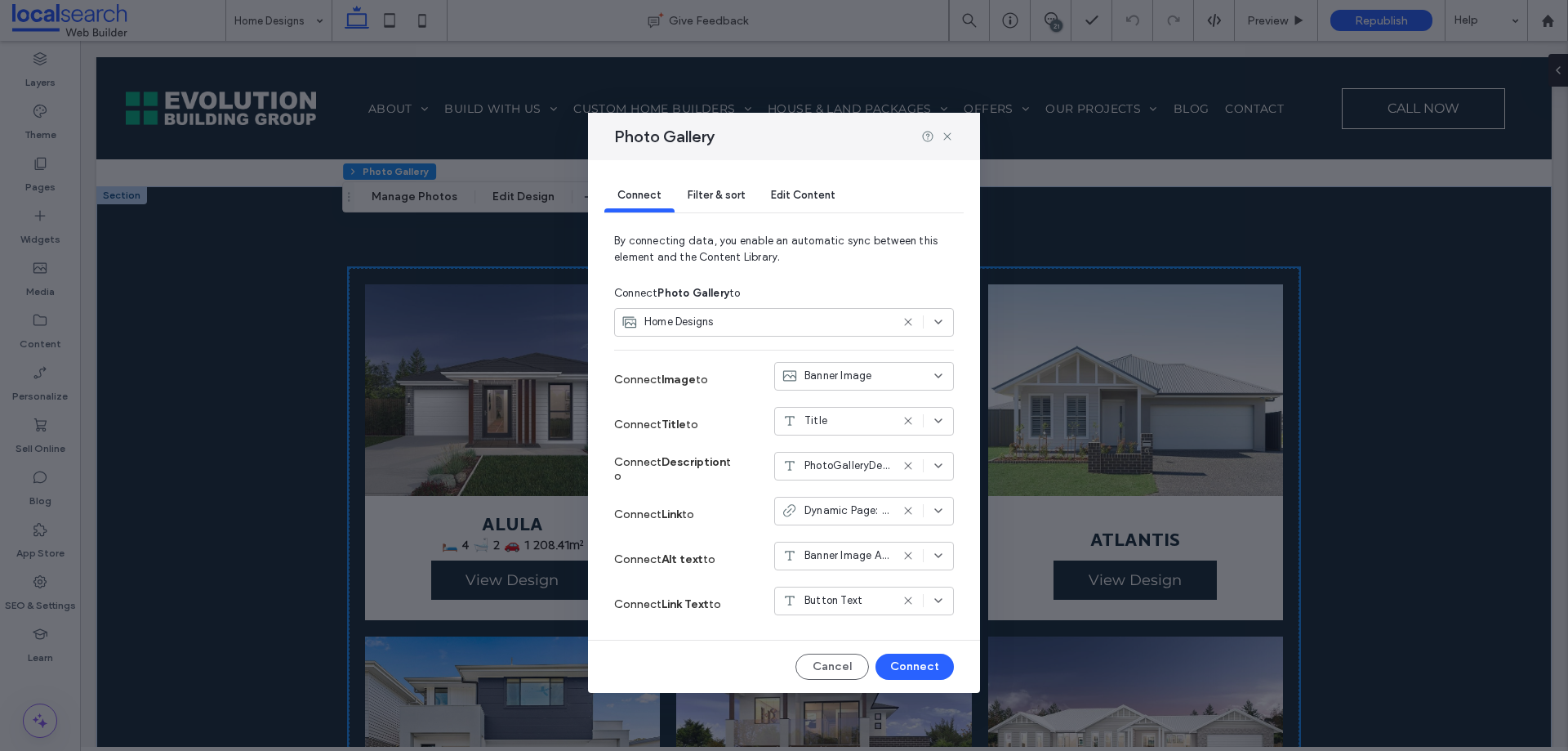
click at [724, 203] on div "Filter & sort" at bounding box center [716, 196] width 83 height 33
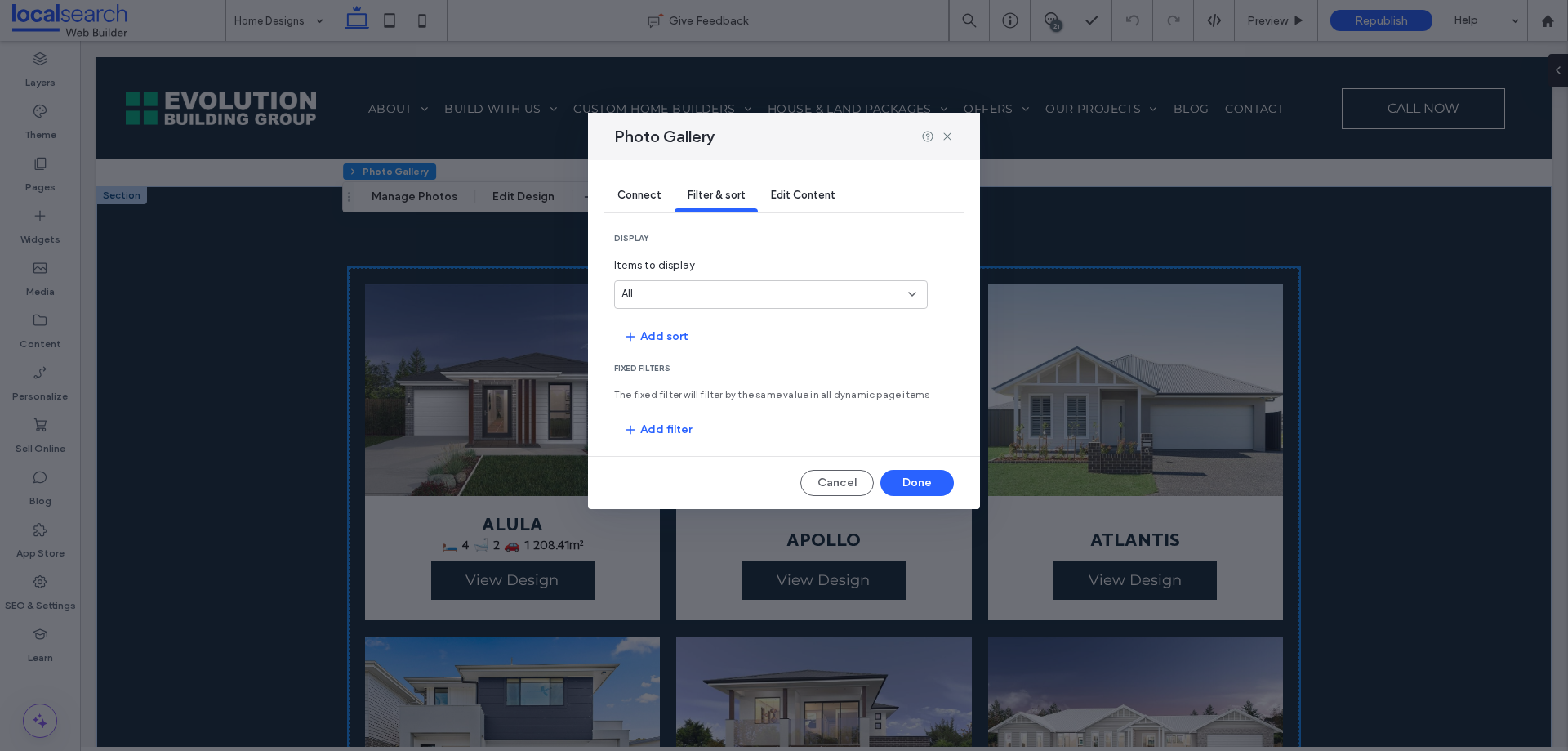
click at [756, 293] on div "All" at bounding box center [762, 294] width 279 height 16
click at [757, 293] on div "All" at bounding box center [762, 294] width 279 height 16
click at [647, 347] on button "Add sort" at bounding box center [656, 336] width 83 height 26
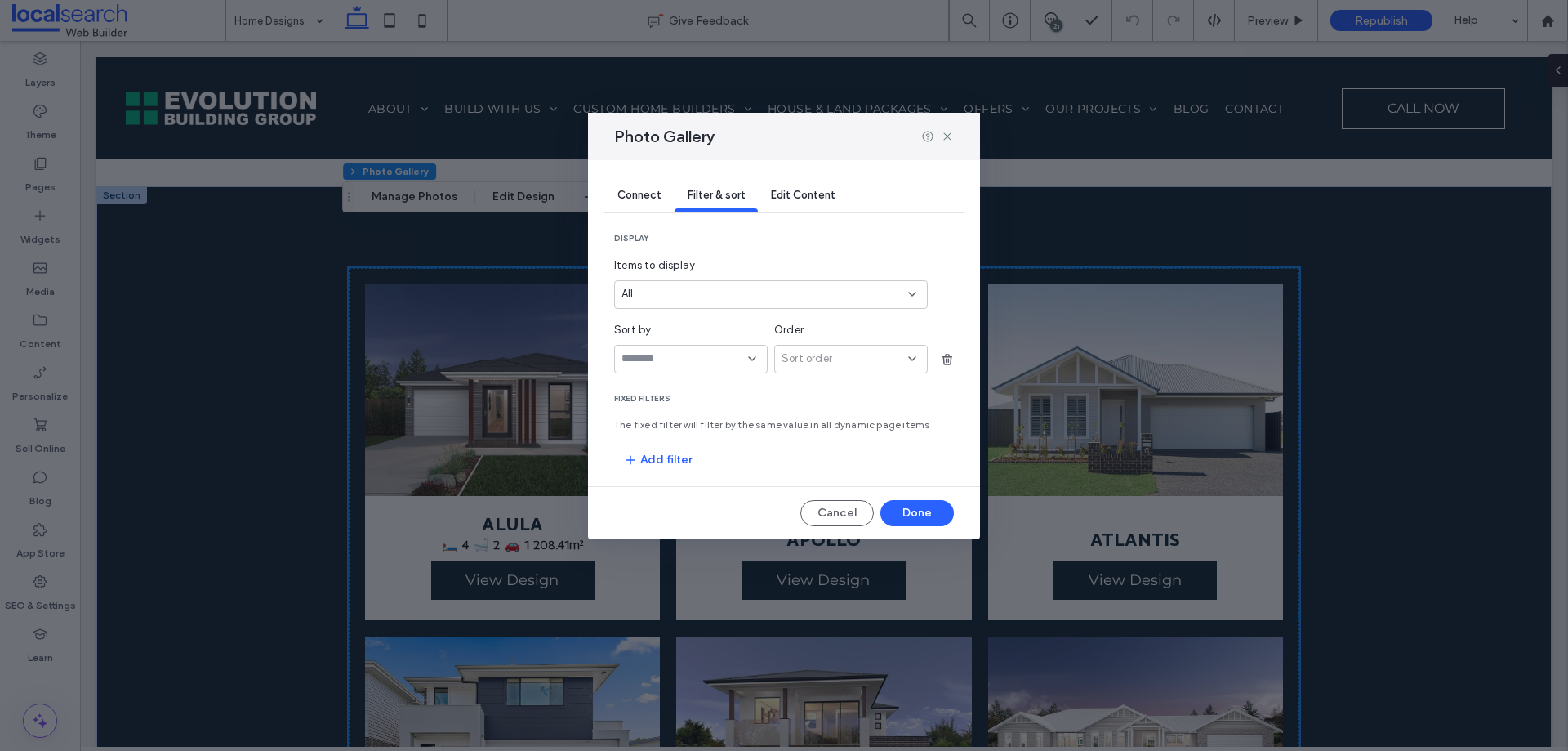
click at [748, 364] on icon at bounding box center [752, 359] width 13 height 13
click at [706, 443] on span "number of bedroom" at bounding box center [670, 446] width 97 height 16
click at [864, 368] on div "Sort order" at bounding box center [851, 358] width 153 height 28
click at [851, 385] on div "Ascending" at bounding box center [851, 387] width 152 height 28
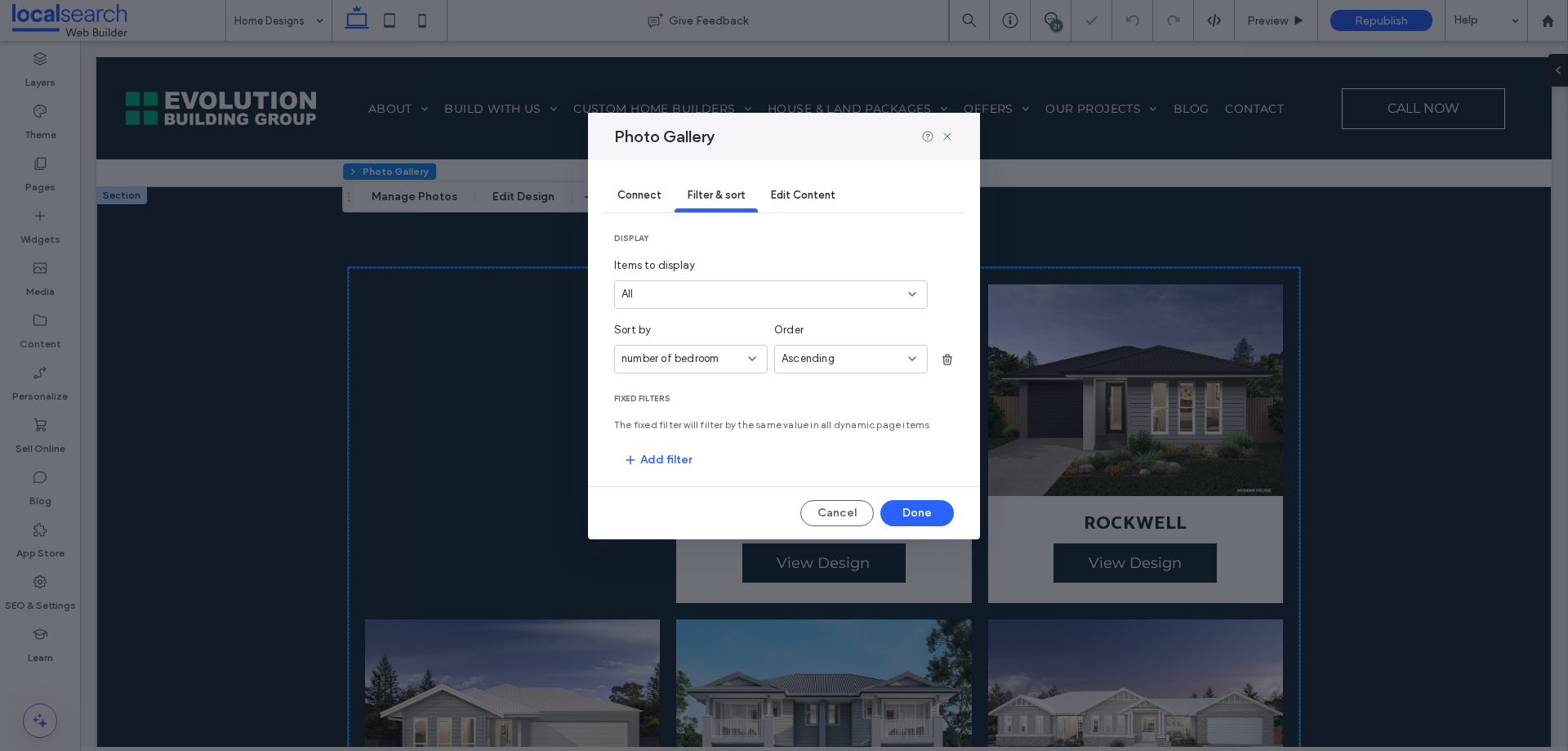
click at [844, 368] on div "Ascending" at bounding box center [851, 358] width 153 height 28
drag, startPoint x: 837, startPoint y: 388, endPoint x: 786, endPoint y: 378, distance: 52.0
click at [832, 387] on div "Ascending" at bounding box center [851, 387] width 152 height 28
click at [941, 360] on icon "button" at bounding box center [947, 359] width 13 height 13
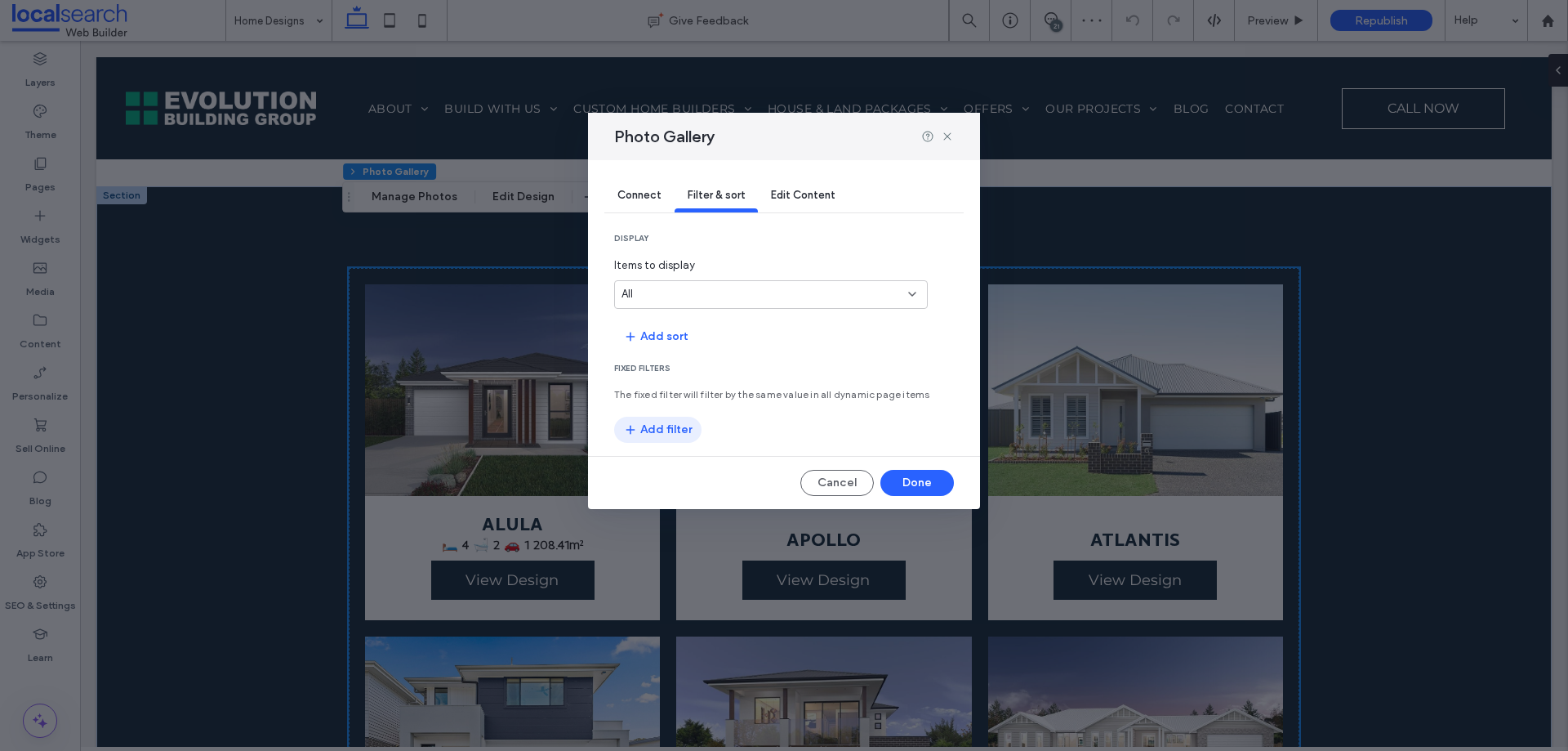
click at [664, 426] on button "Add filter" at bounding box center [658, 429] width 88 height 26
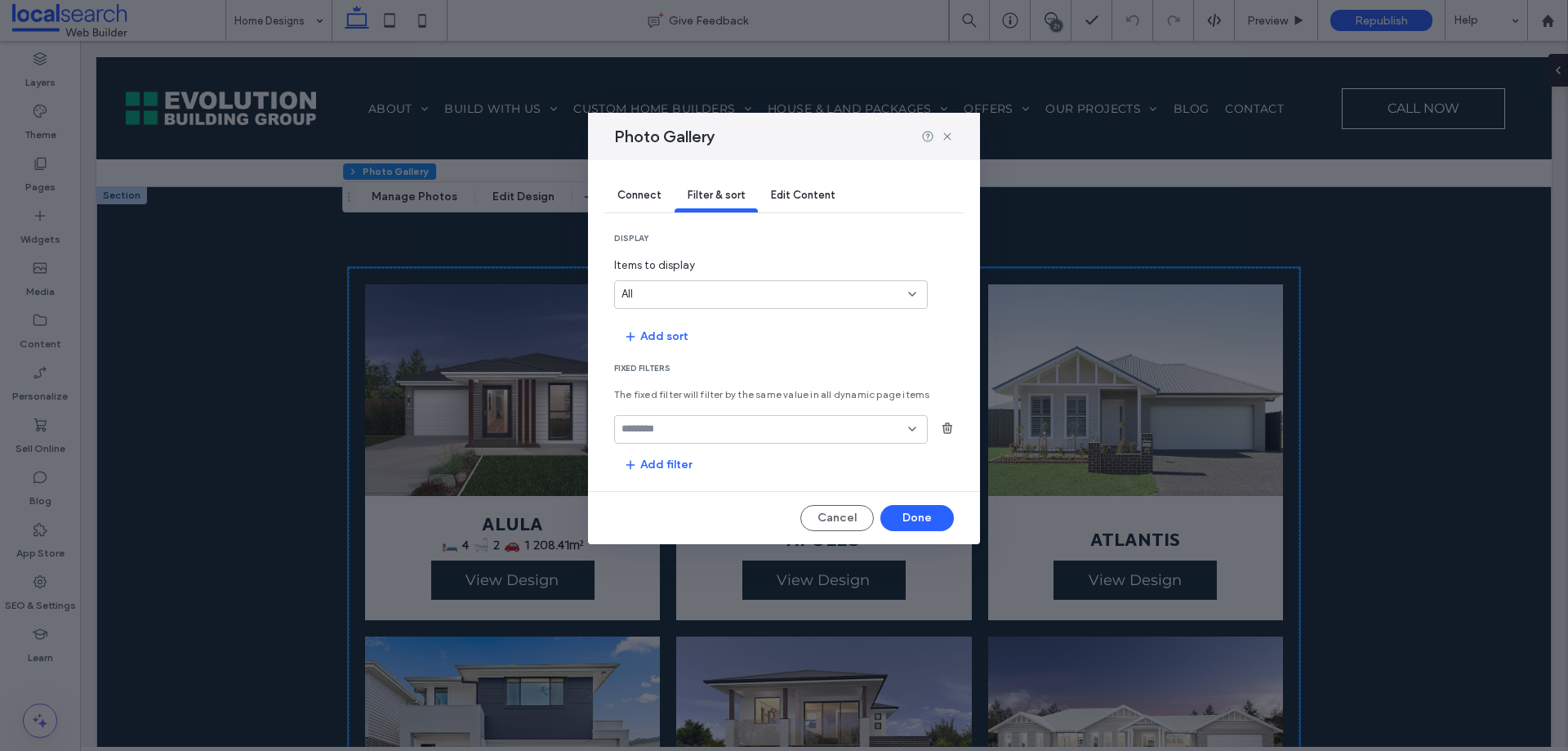
click at [722, 426] on input "fields-dropdown" at bounding box center [765, 428] width 287 height 13
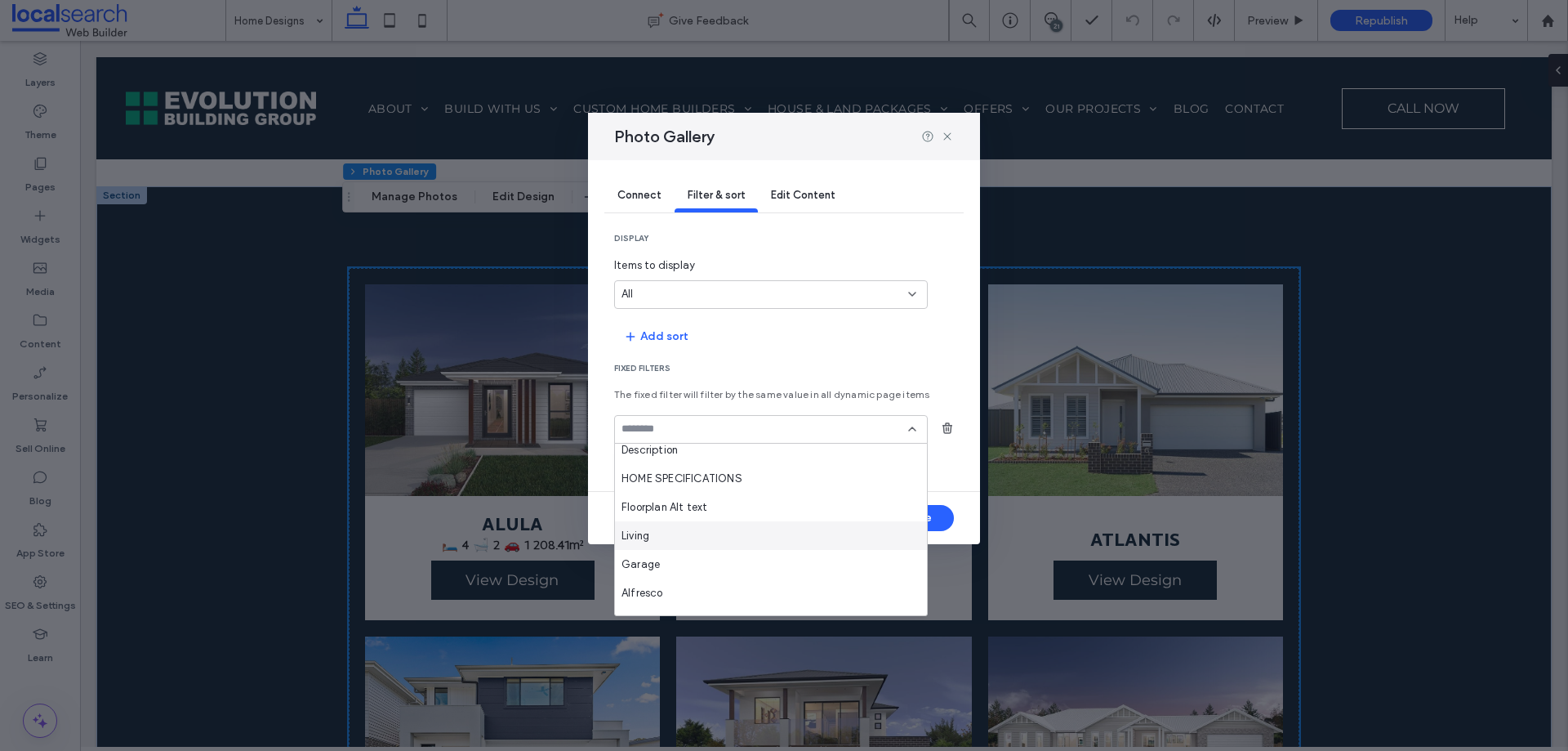
scroll to position [291, 0]
click at [677, 507] on div "Alfresco" at bounding box center [772, 511] width 312 height 28
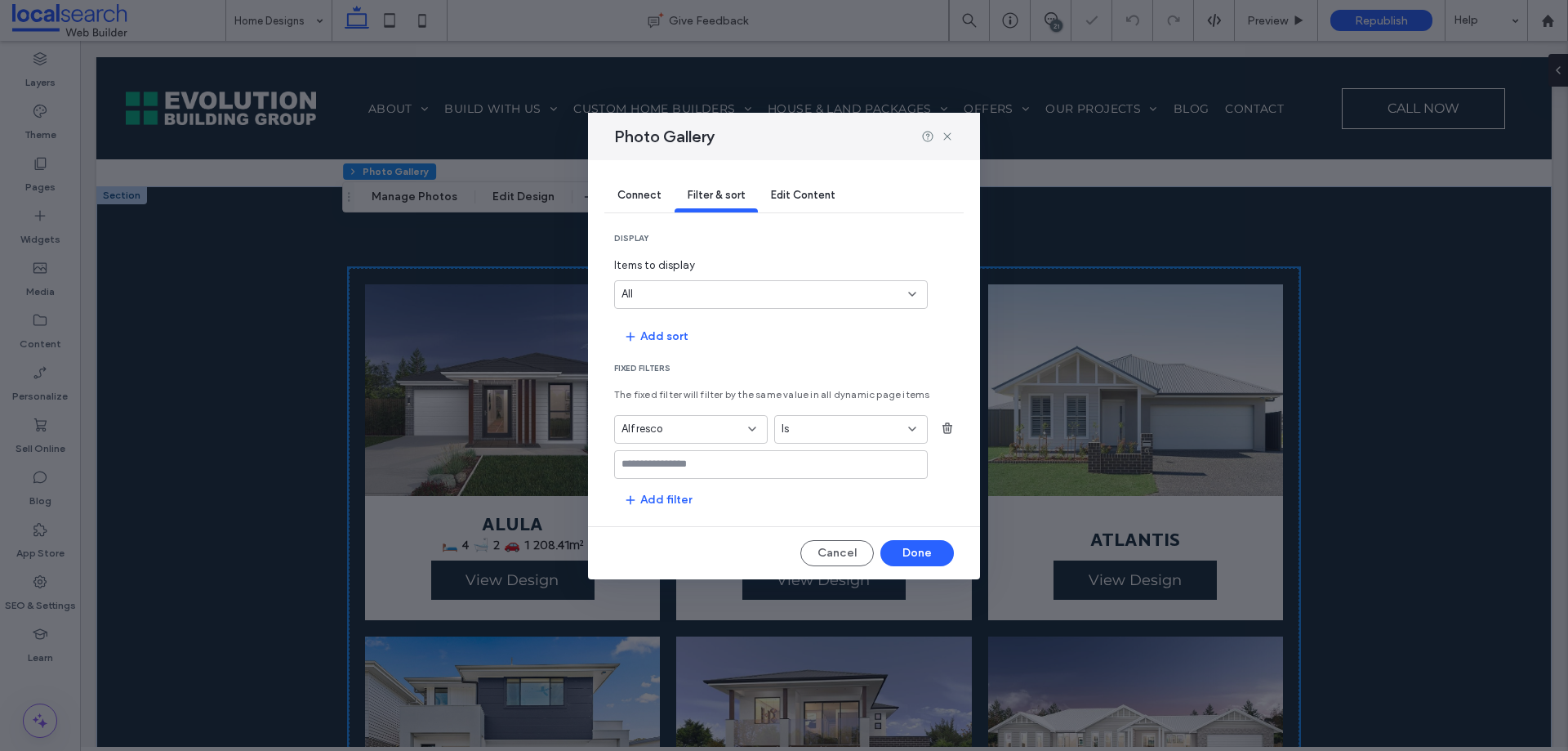
click at [767, 456] on div at bounding box center [771, 464] width 313 height 28
click at [762, 467] on input "values-textbox" at bounding box center [765, 464] width 287 height 13
type input "**"
click at [851, 430] on div "Is" at bounding box center [841, 429] width 120 height 16
click at [824, 509] on span "Contains" at bounding box center [805, 515] width 46 height 16
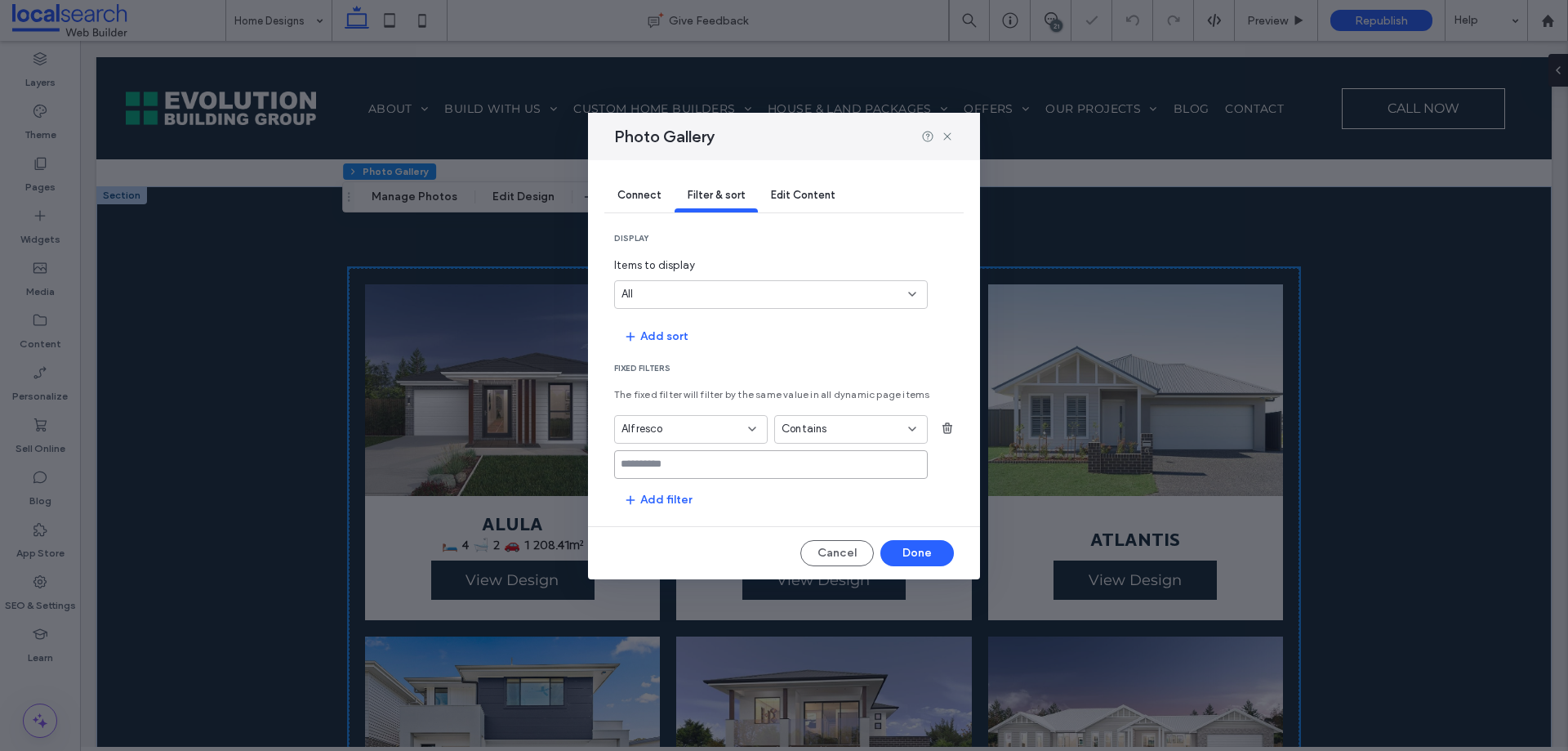
click at [694, 462] on input at bounding box center [771, 464] width 313 height 28
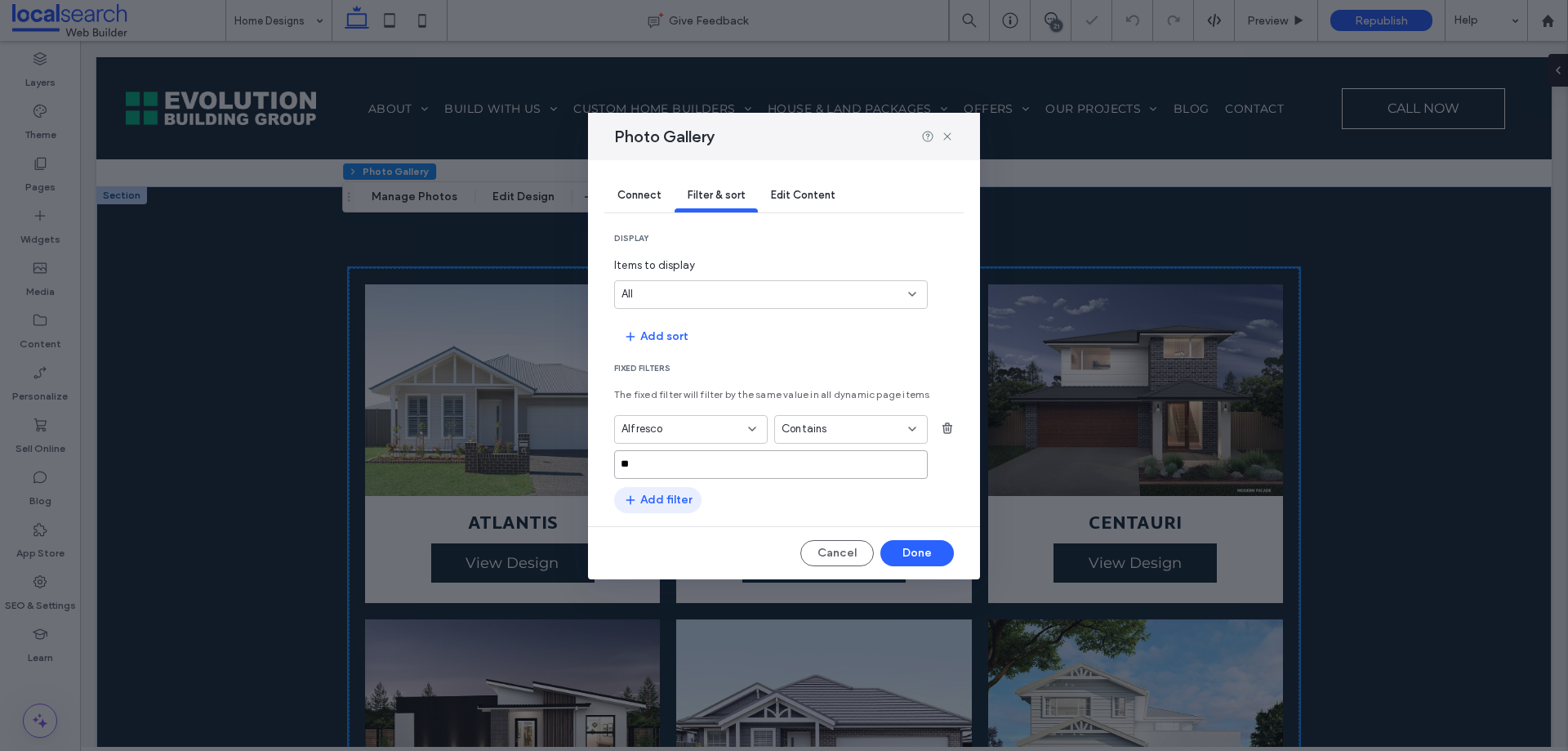
type input "*"
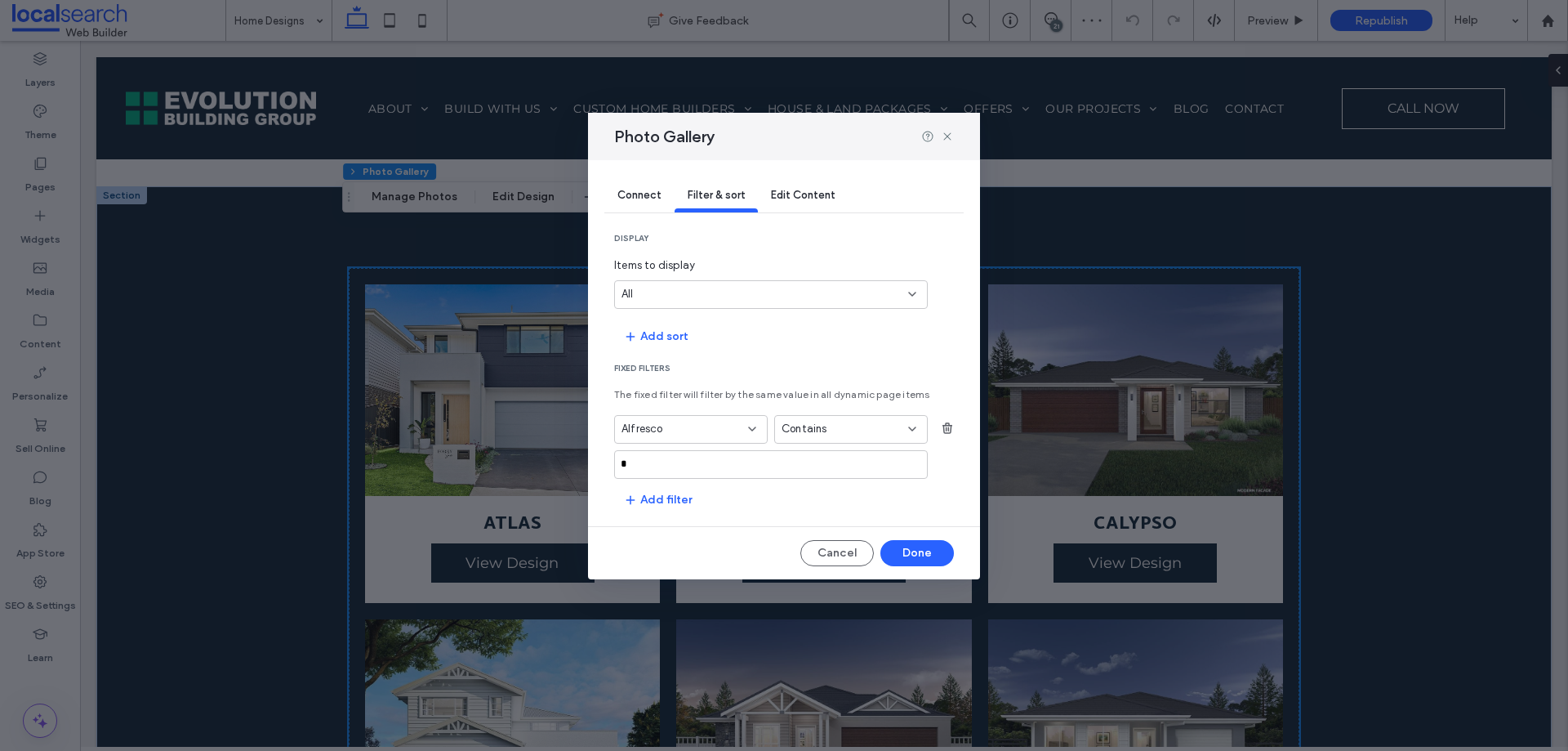
click at [702, 427] on div "Alfresco" at bounding box center [681, 429] width 120 height 16
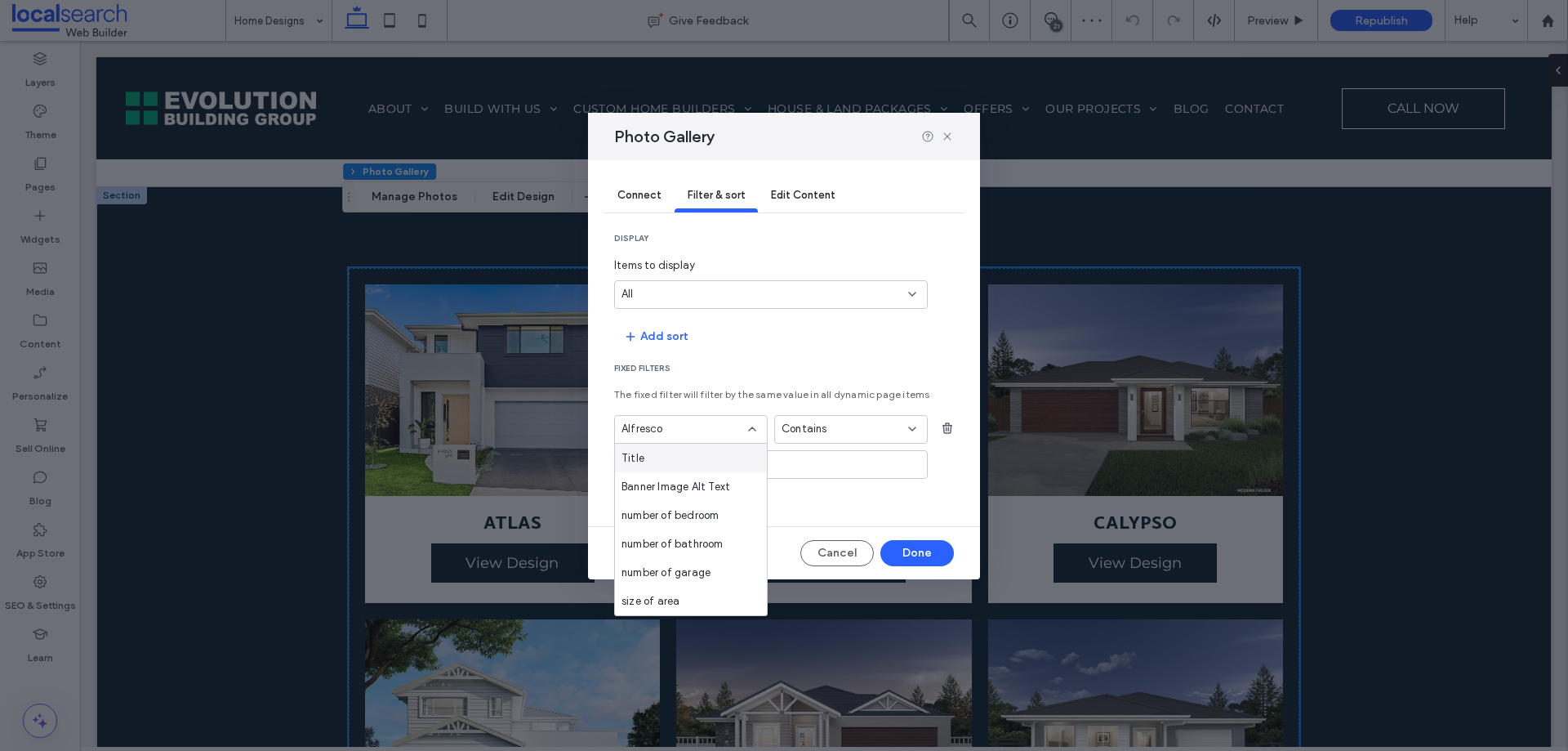
click at [658, 462] on div "Title" at bounding box center [691, 458] width 152 height 28
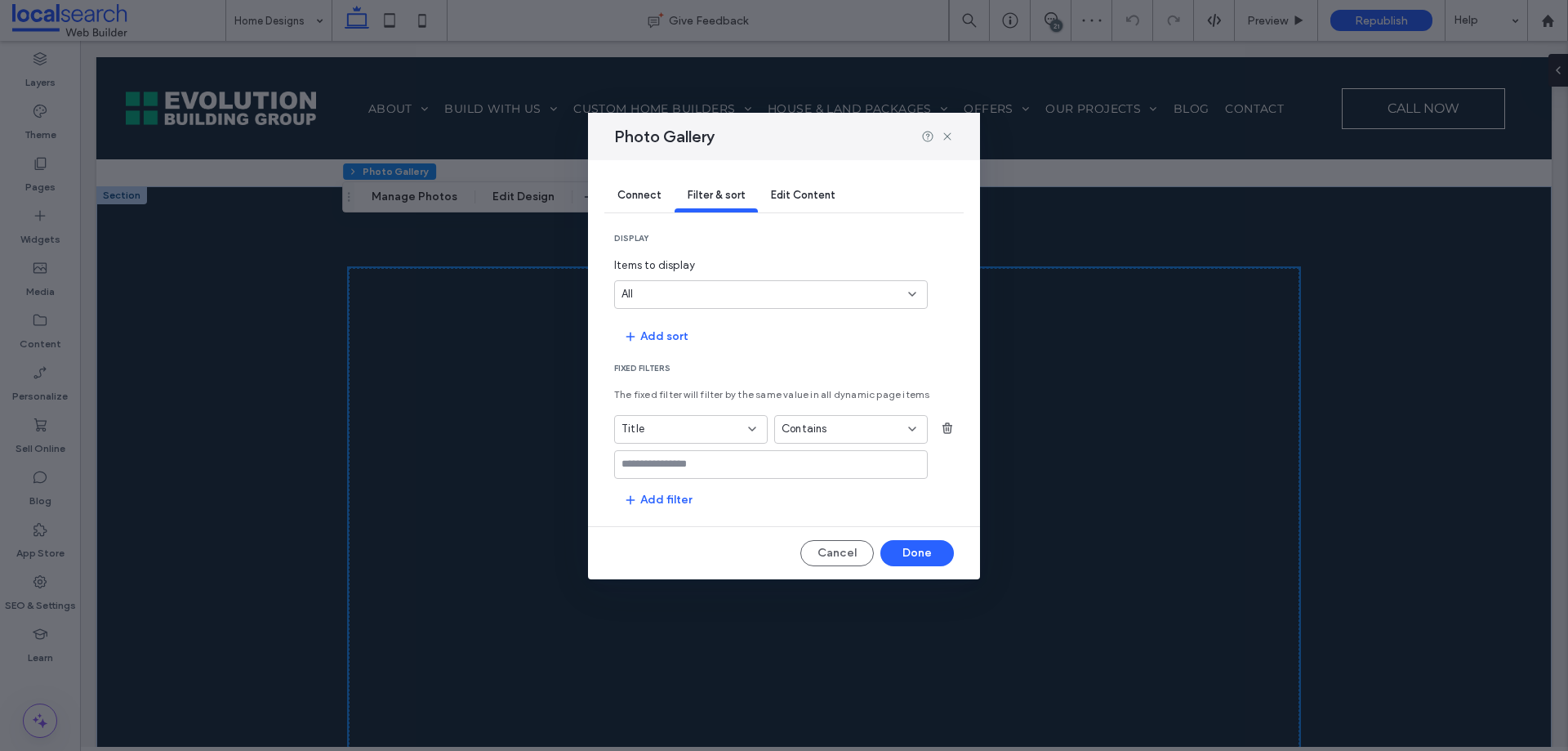
click at [661, 460] on input "values-textbox" at bounding box center [765, 464] width 287 height 13
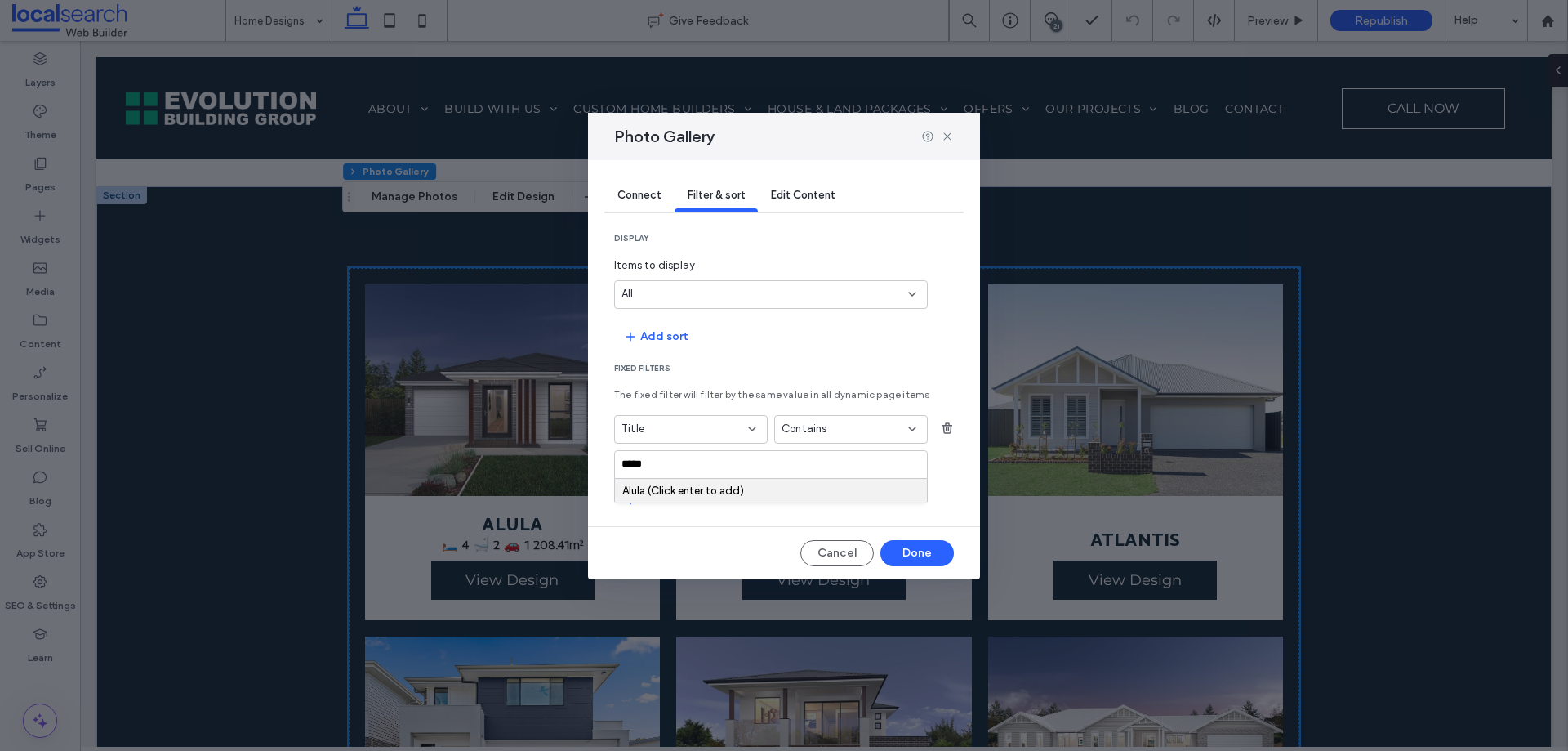
type input "*****"
click at [737, 490] on div "Alula (Click enter to add)" at bounding box center [772, 490] width 298 height 12
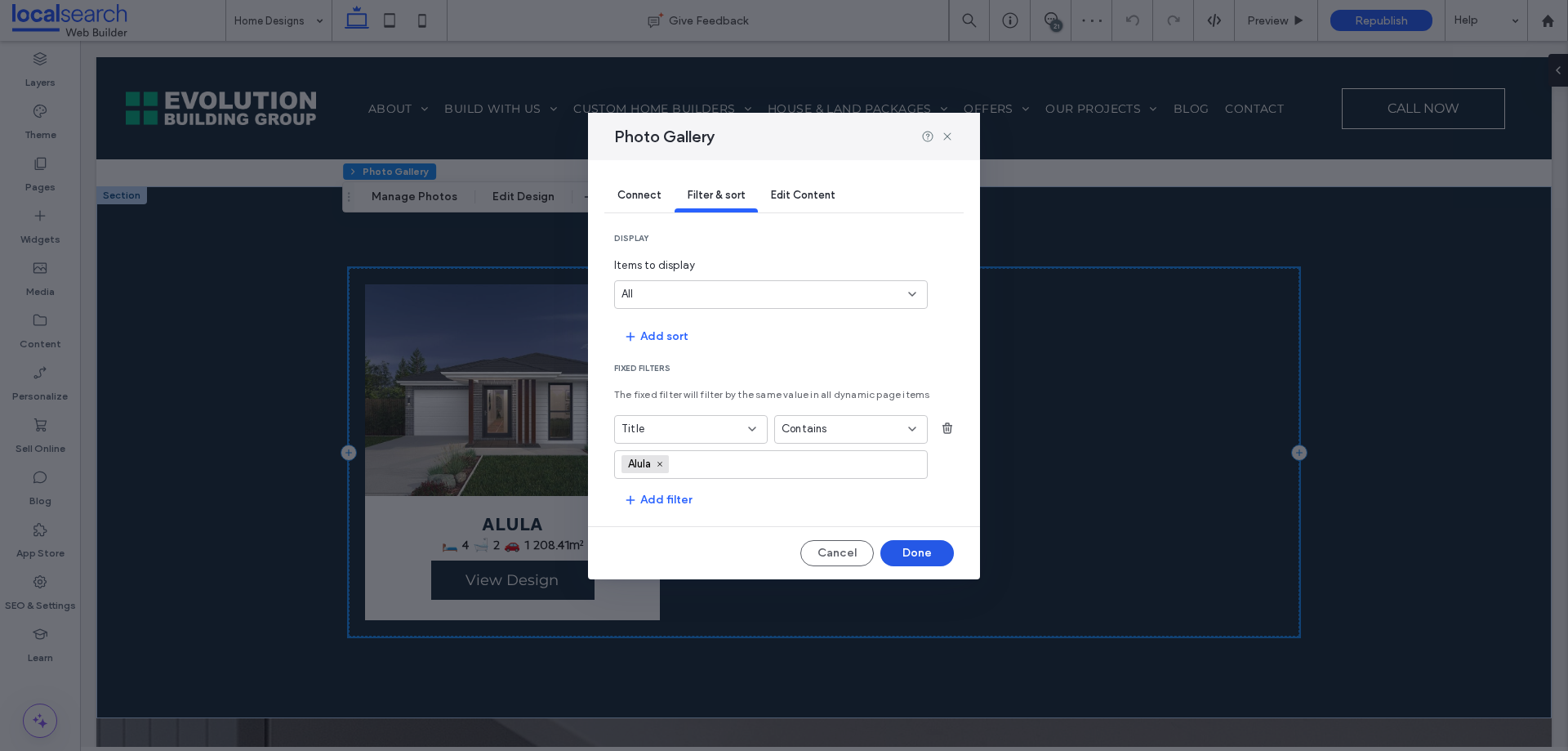
click at [932, 555] on button "Done" at bounding box center [917, 553] width 73 height 26
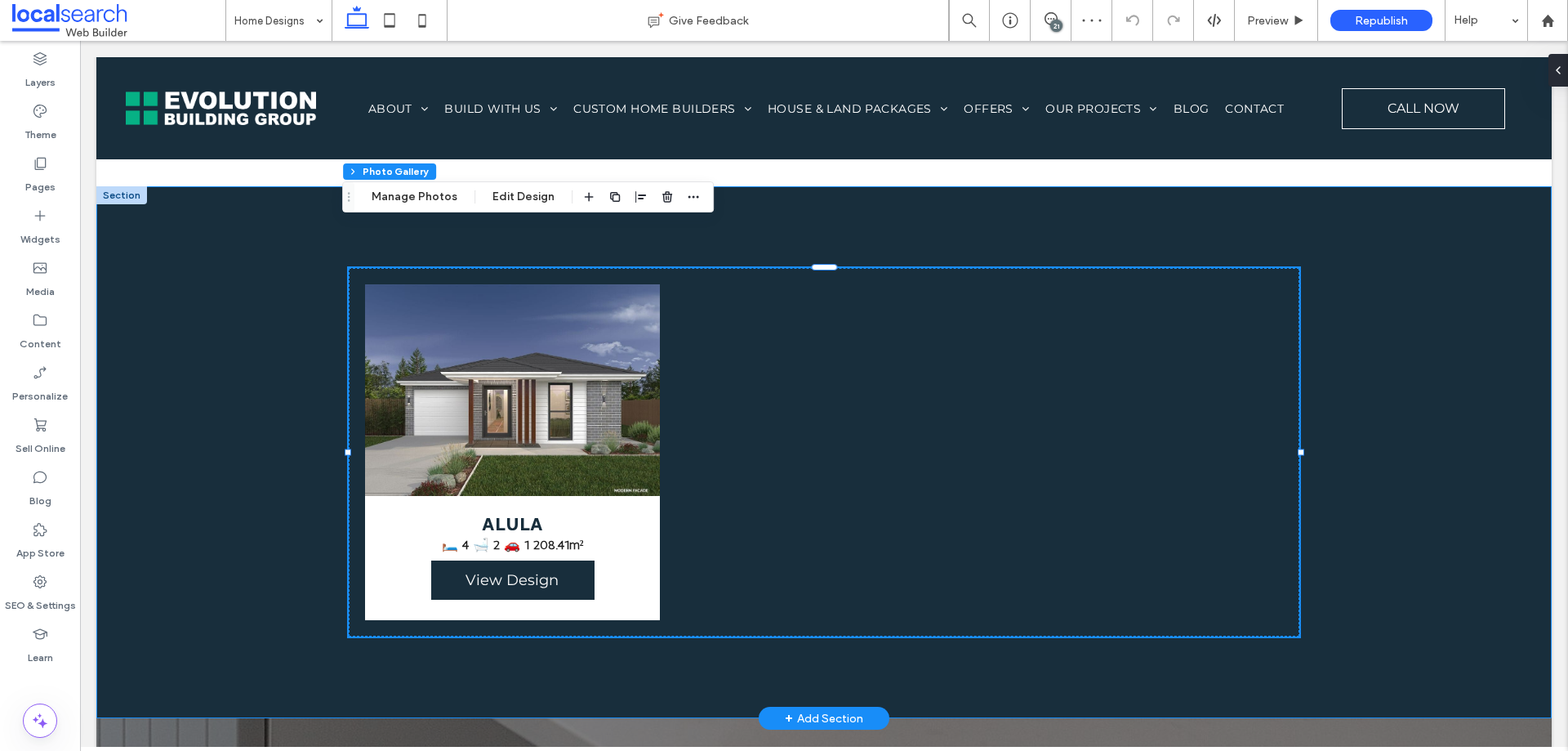
drag, startPoint x: 755, startPoint y: 615, endPoint x: 723, endPoint y: 575, distance: 51.2
click at [755, 614] on div "ALULA 🛏️ 4 🛁 2 🚗 1 208.41m² View Design View more" at bounding box center [824, 452] width 980 height 532
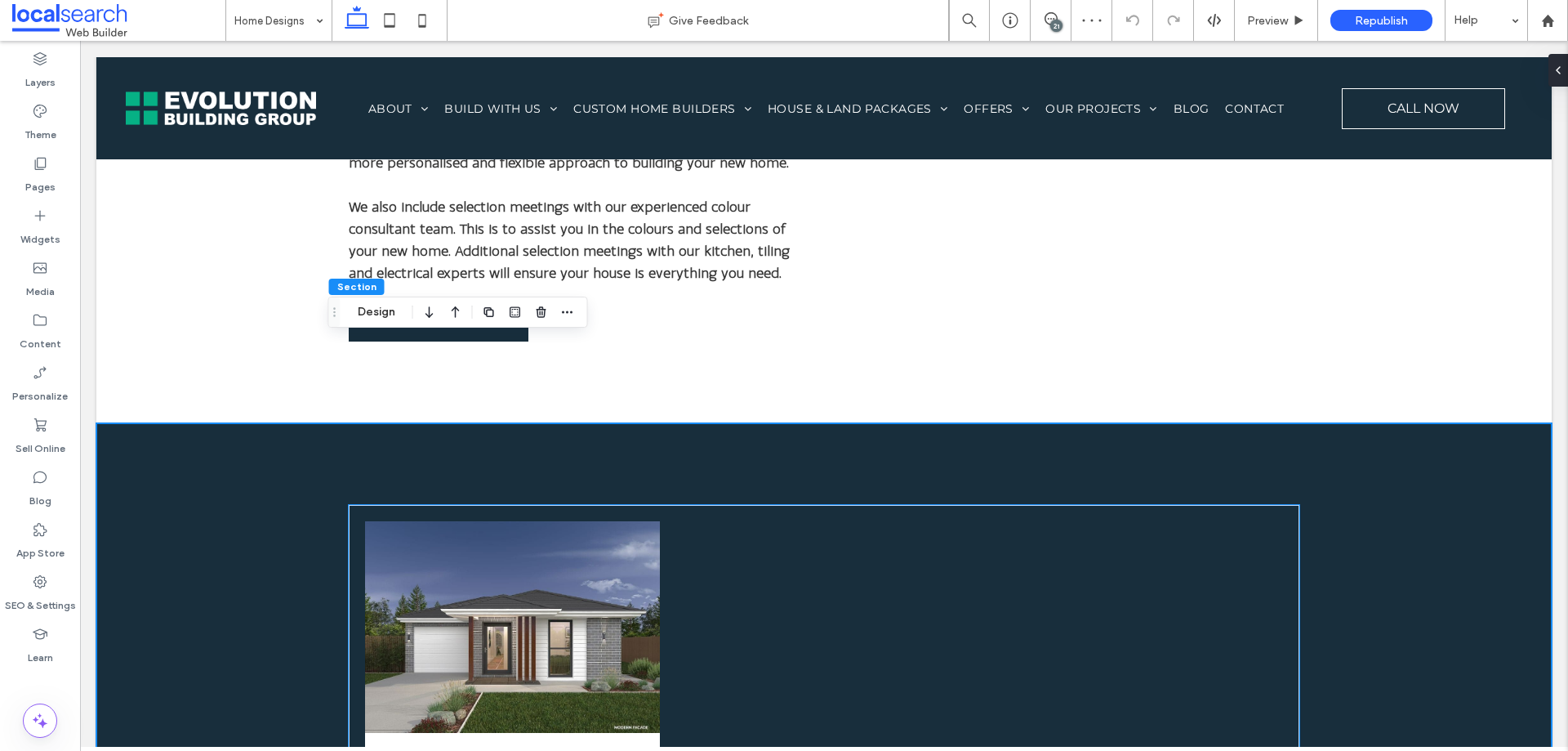
scroll to position [899, 0]
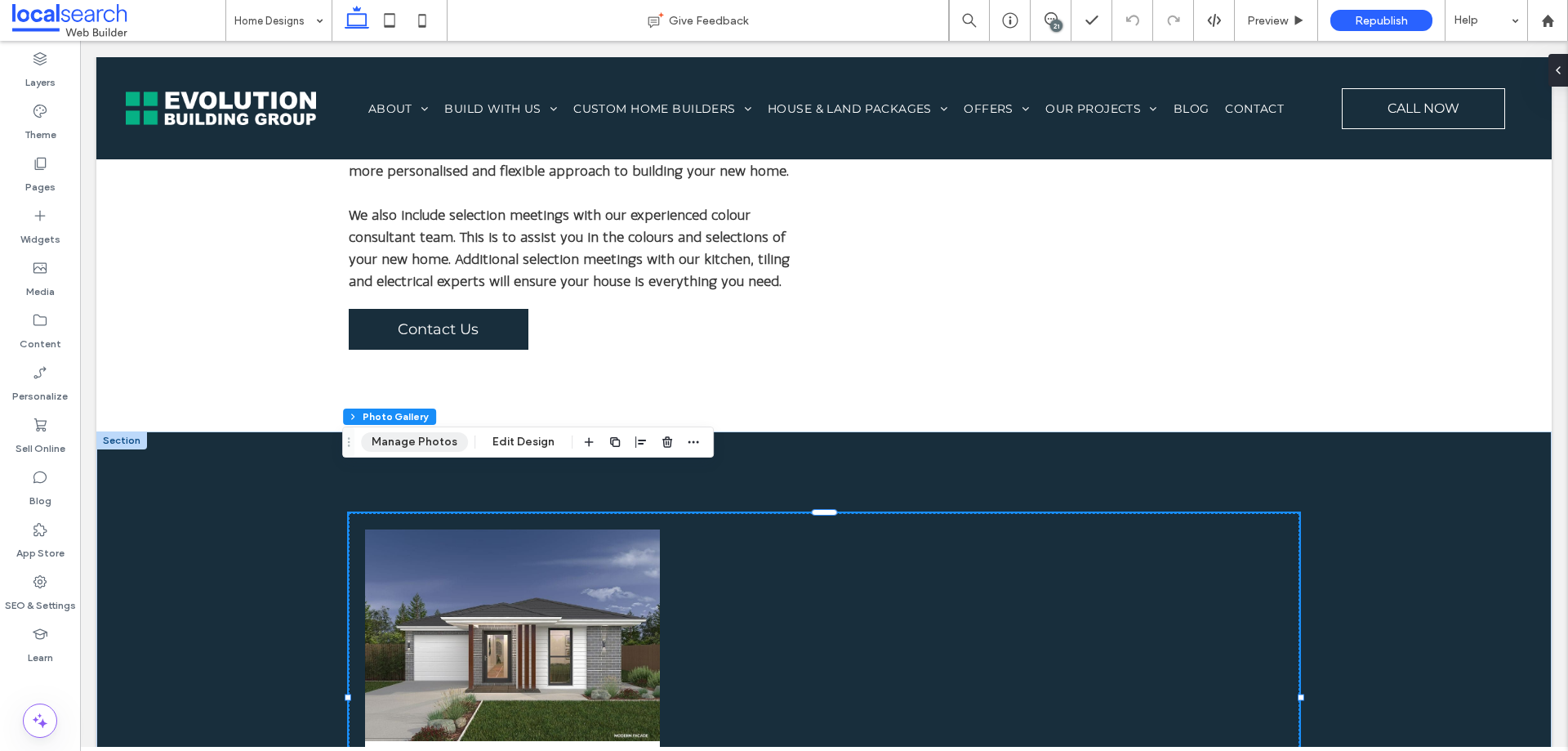
click at [426, 437] on button "Manage Photos" at bounding box center [414, 441] width 107 height 19
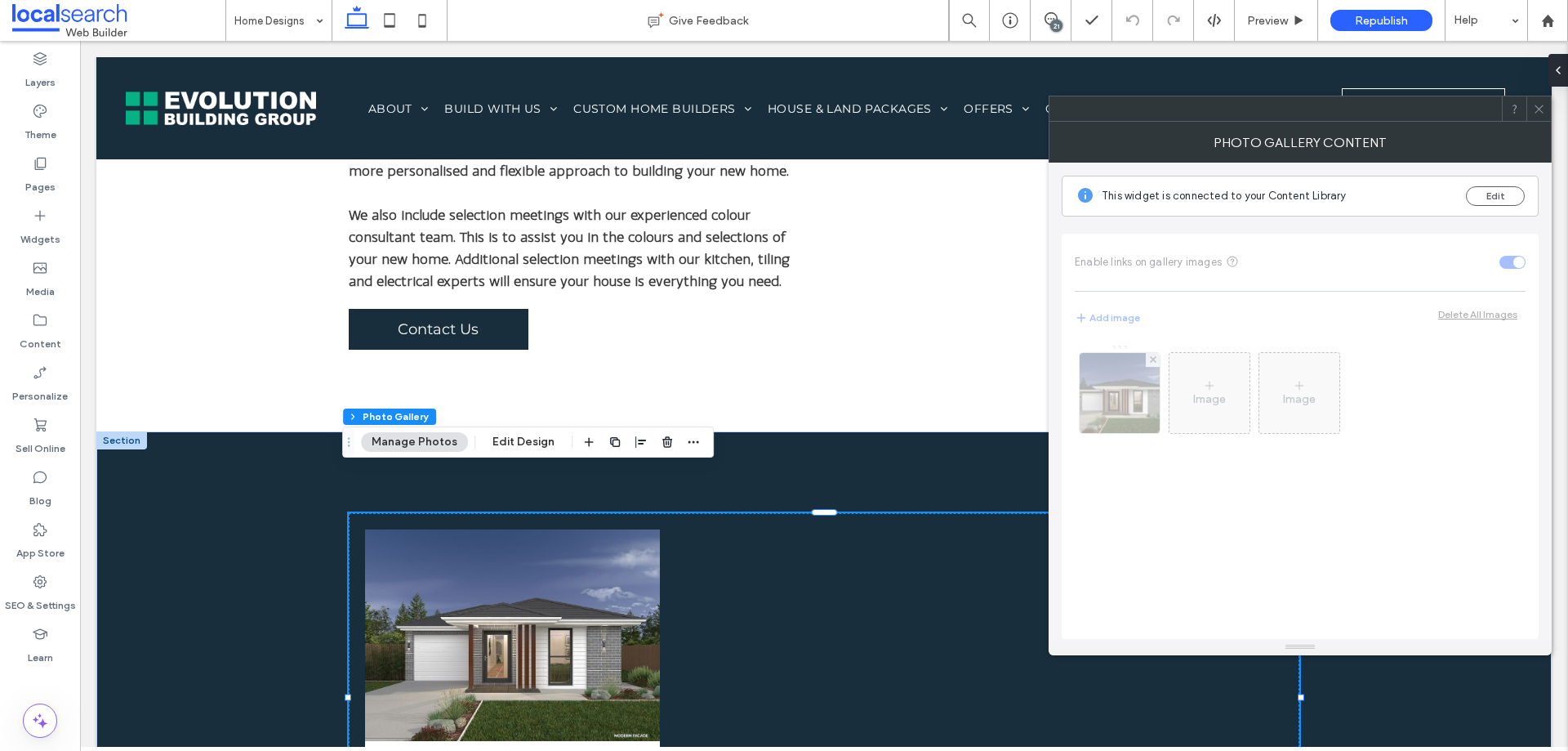
click at [1533, 116] on span at bounding box center [1539, 109] width 12 height 25
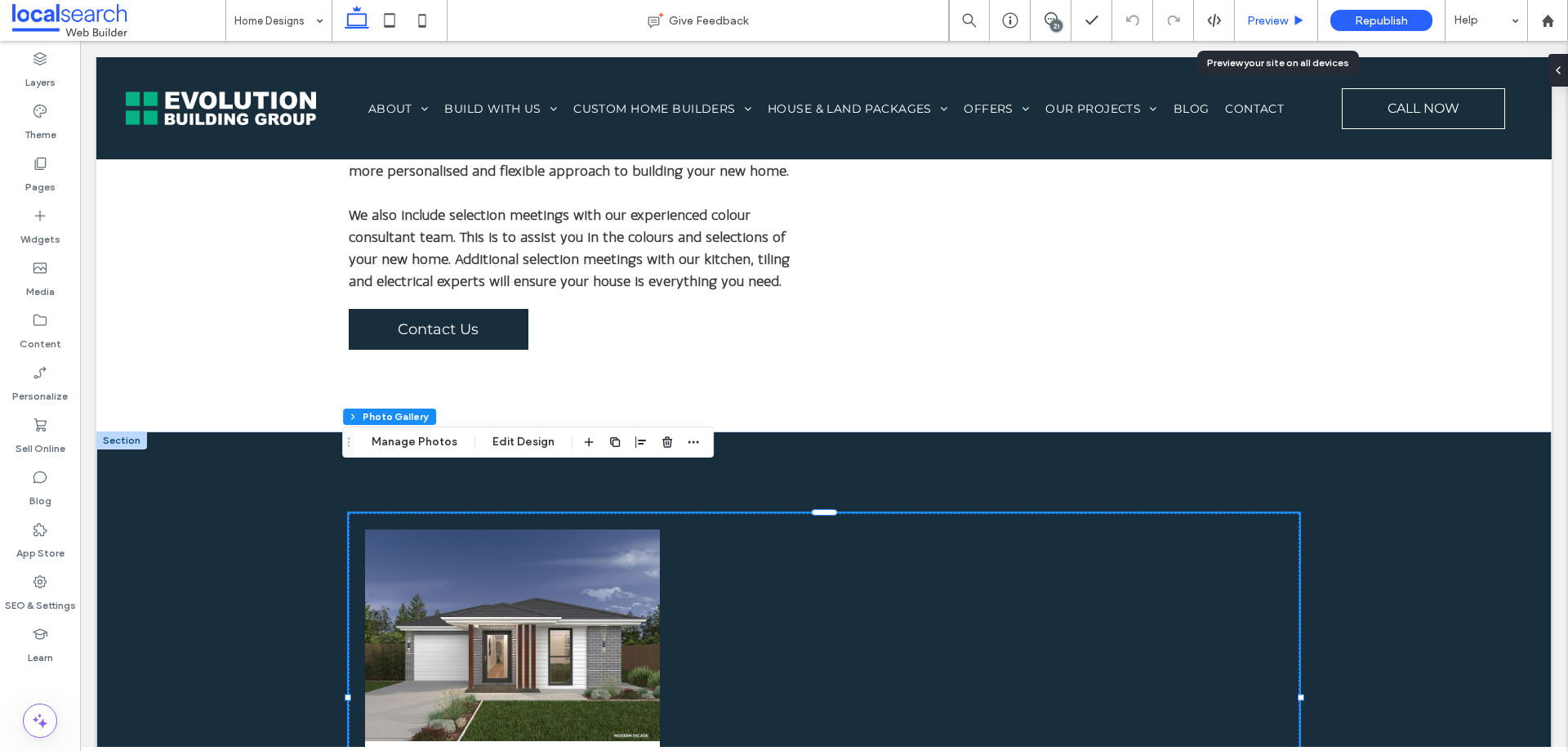
click at [1280, 25] on span "Preview" at bounding box center [1268, 20] width 41 height 14
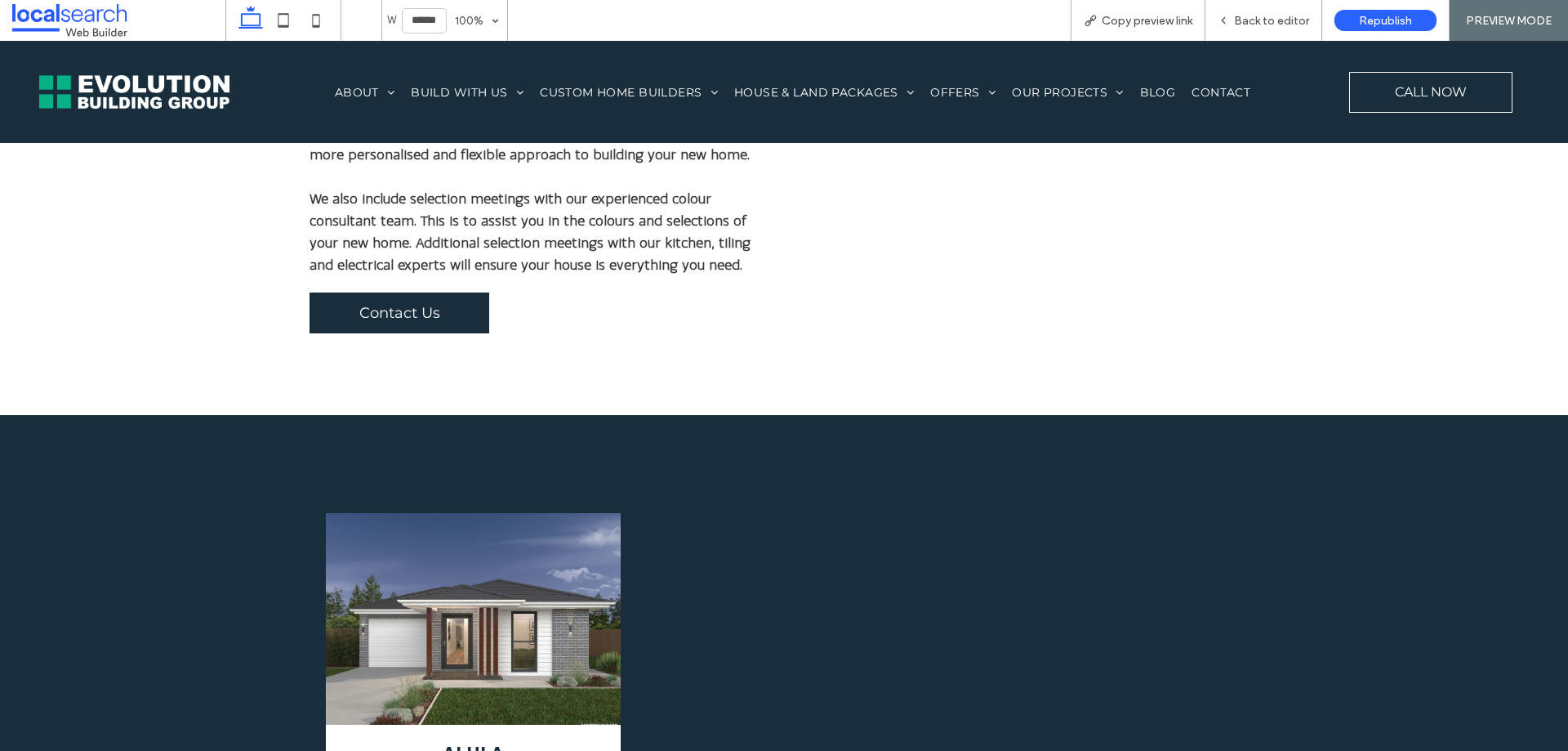
drag, startPoint x: 666, startPoint y: 491, endPoint x: 538, endPoint y: 541, distance: 137.4
click at [661, 505] on div at bounding box center [784, 682] width 311 height 353
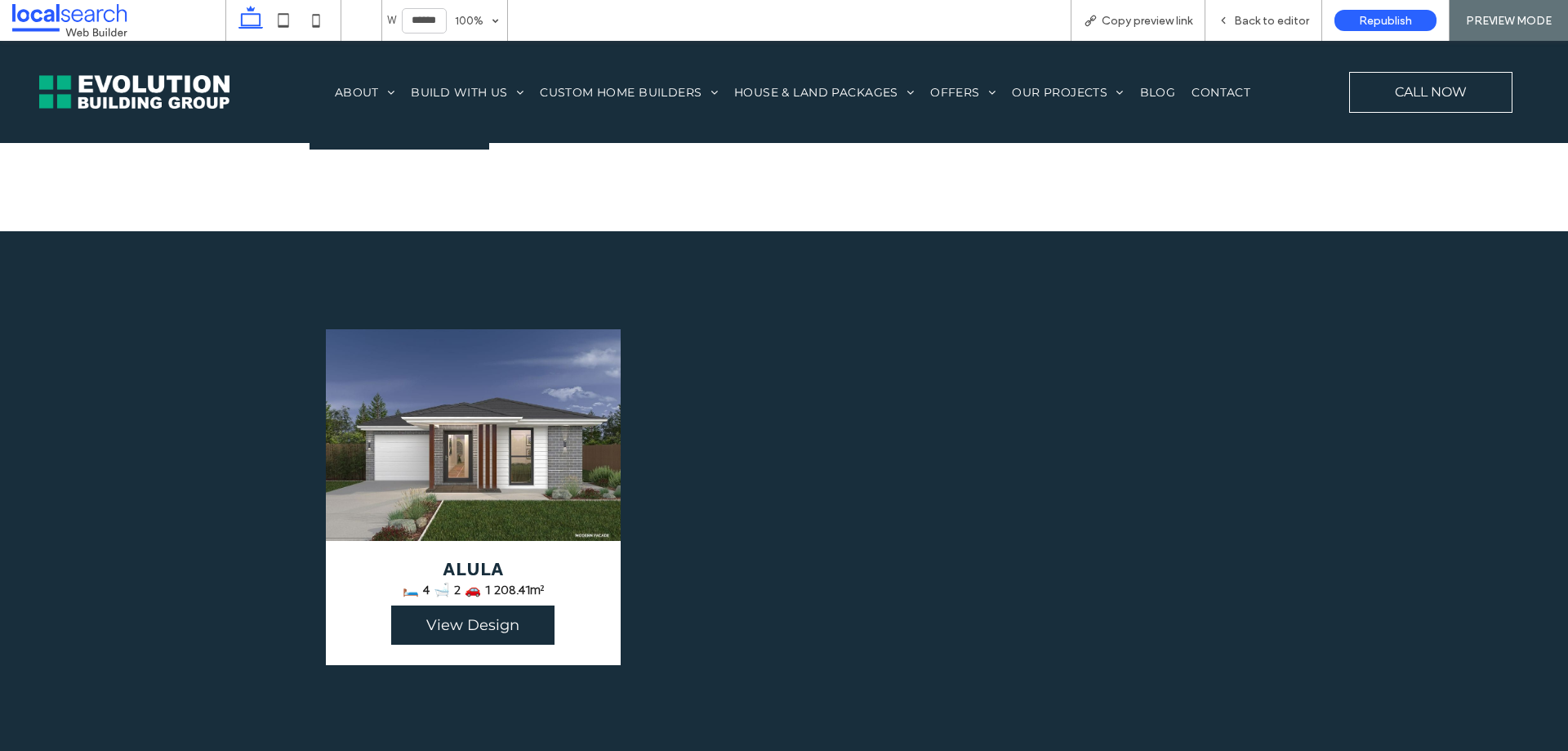
scroll to position [1226, 0]
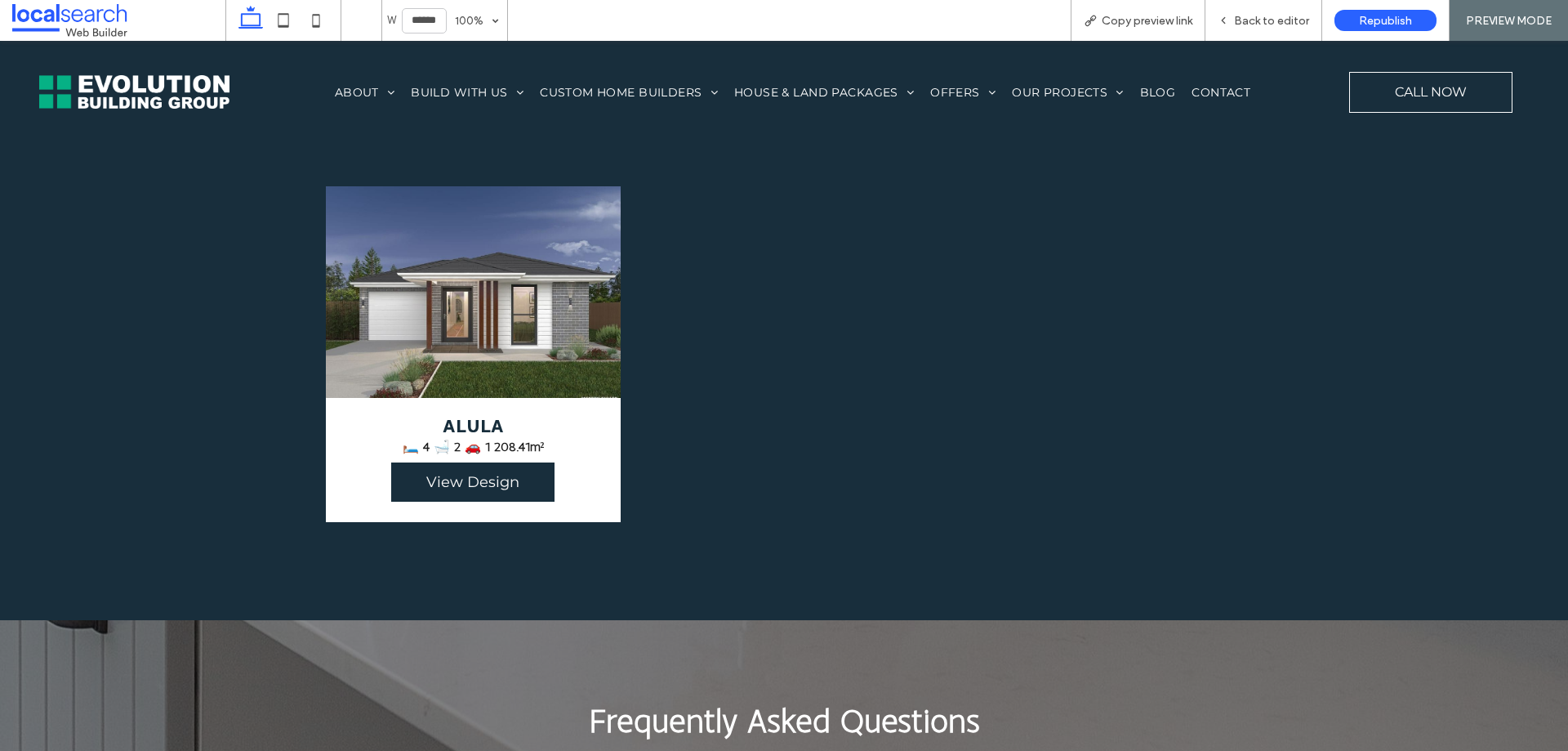
click at [506, 417] on span "ALULA 🛏️ 4 🛁 2 🚗 1 208.41m² View Design" at bounding box center [473, 460] width 295 height 124
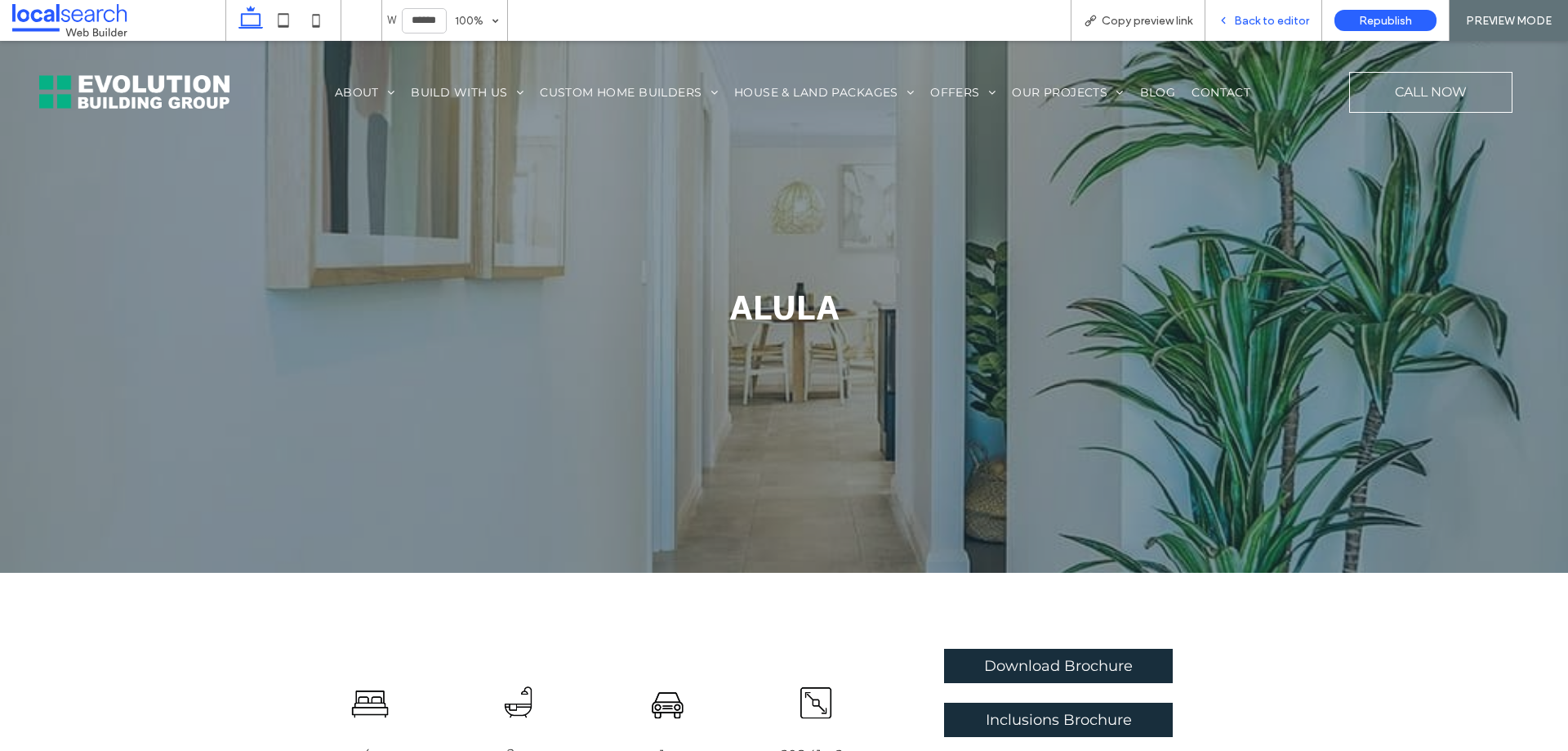
click at [1226, 19] on icon at bounding box center [1224, 20] width 12 height 12
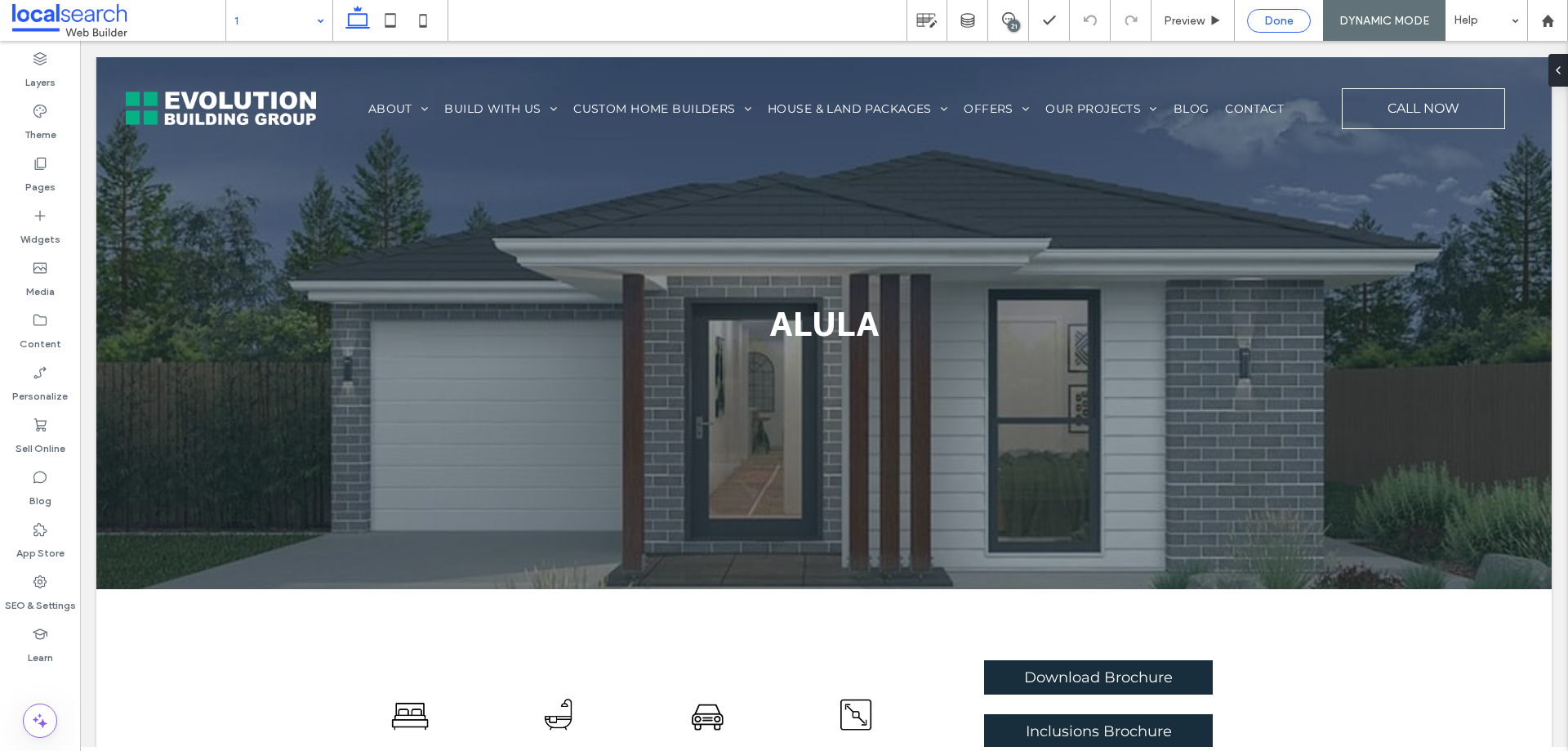
click at [1268, 16] on span "Done" at bounding box center [1279, 20] width 29 height 14
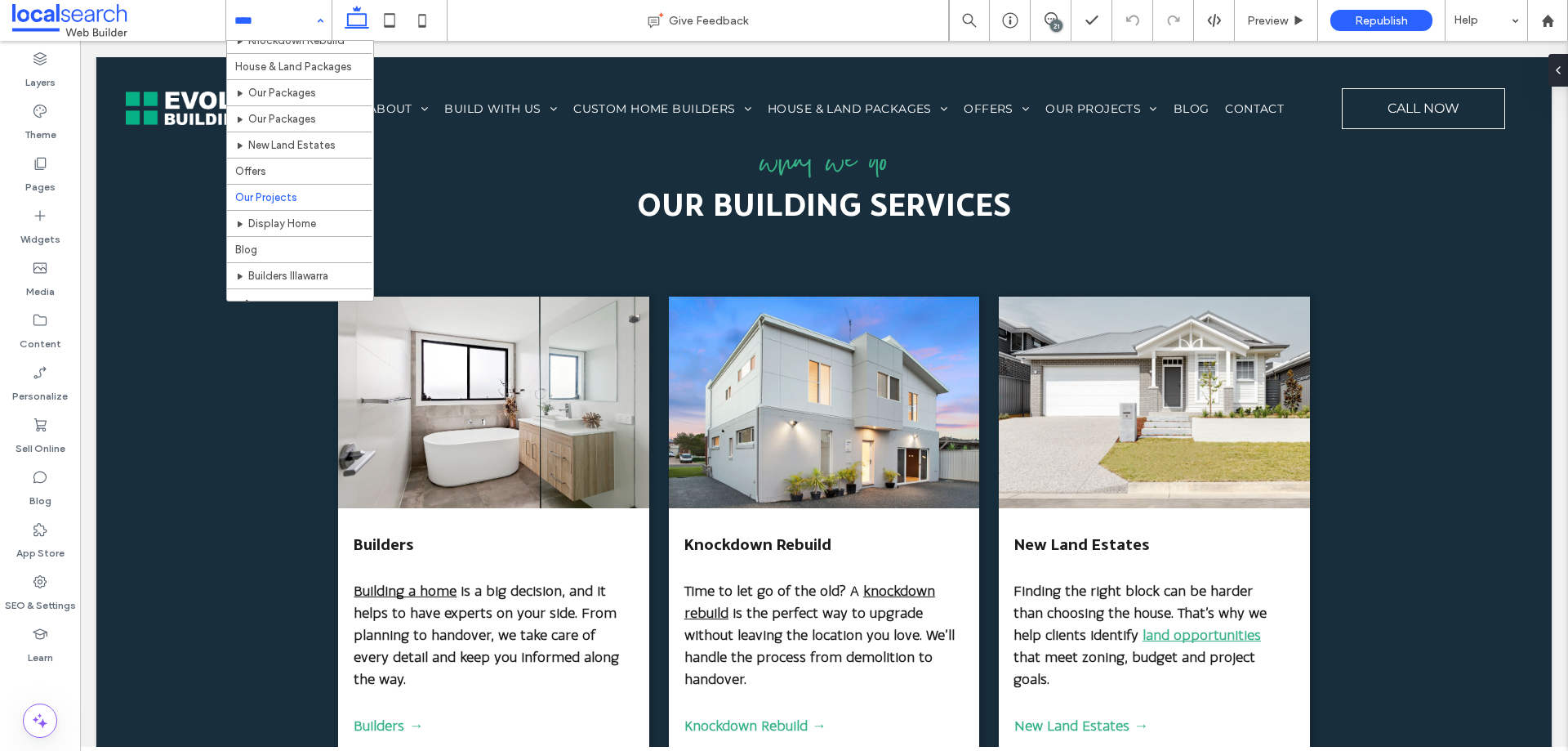
scroll to position [285, 0]
click at [45, 325] on use at bounding box center [40, 320] width 13 height 12
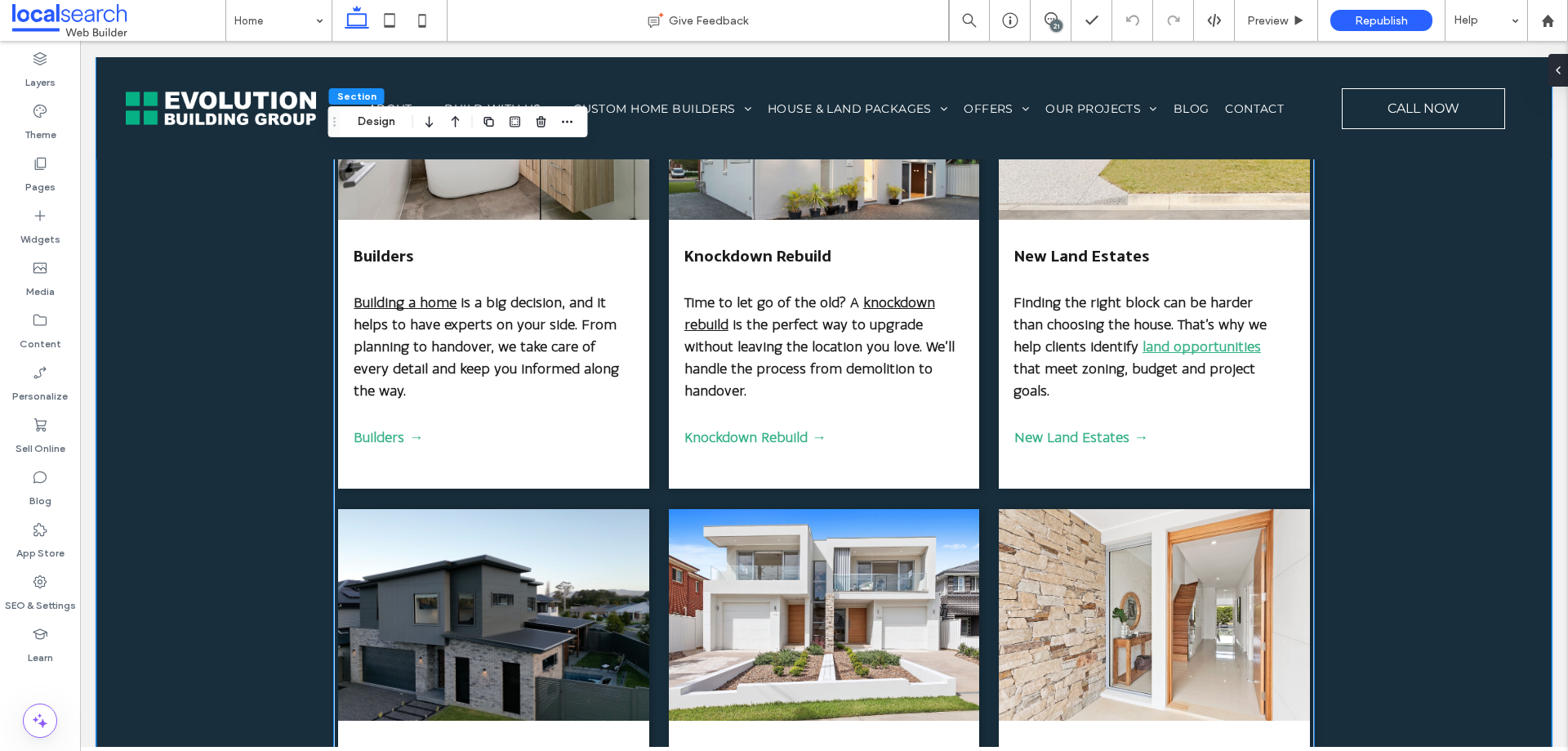
scroll to position [1552, 0]
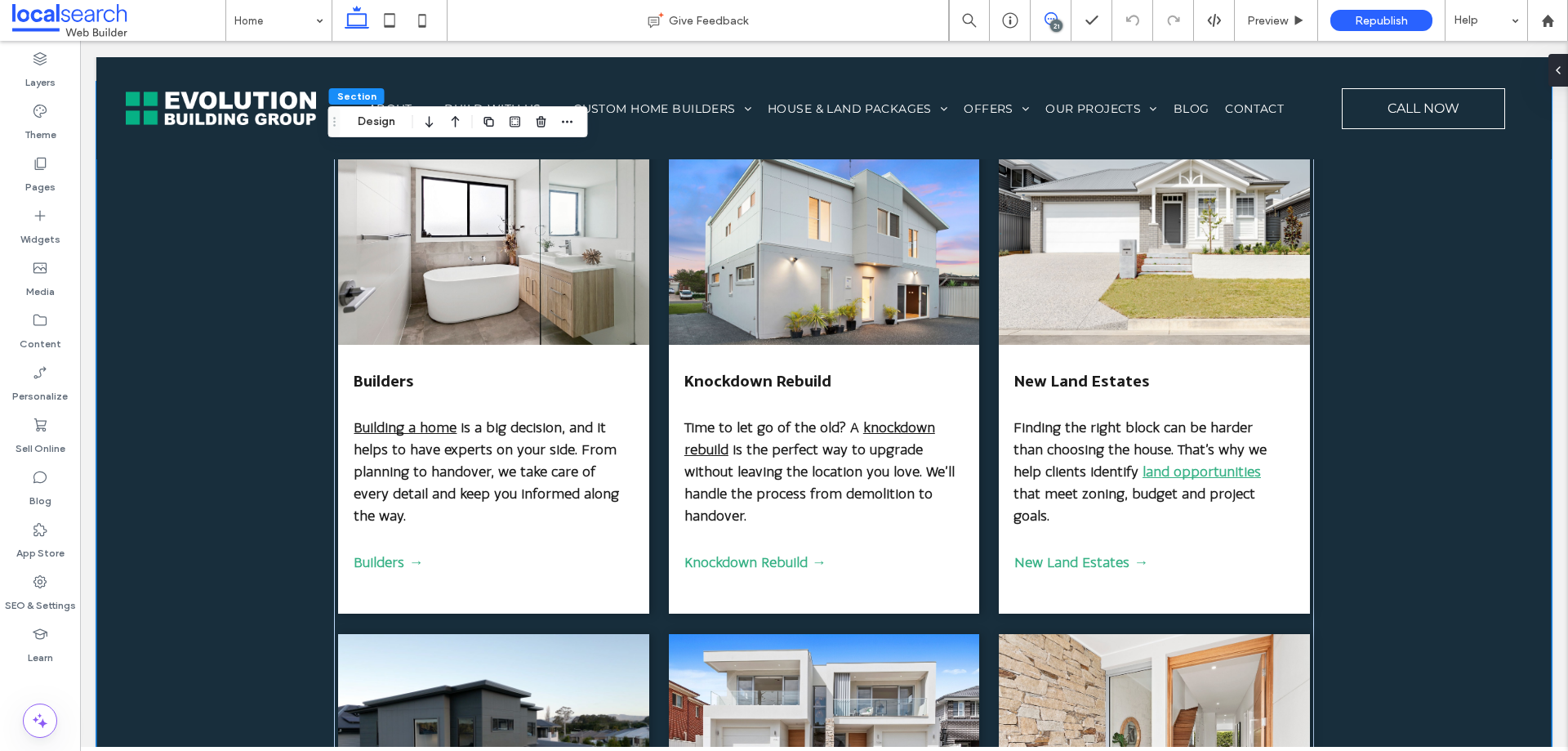
click at [1053, 18] on icon at bounding box center [1051, 18] width 13 height 13
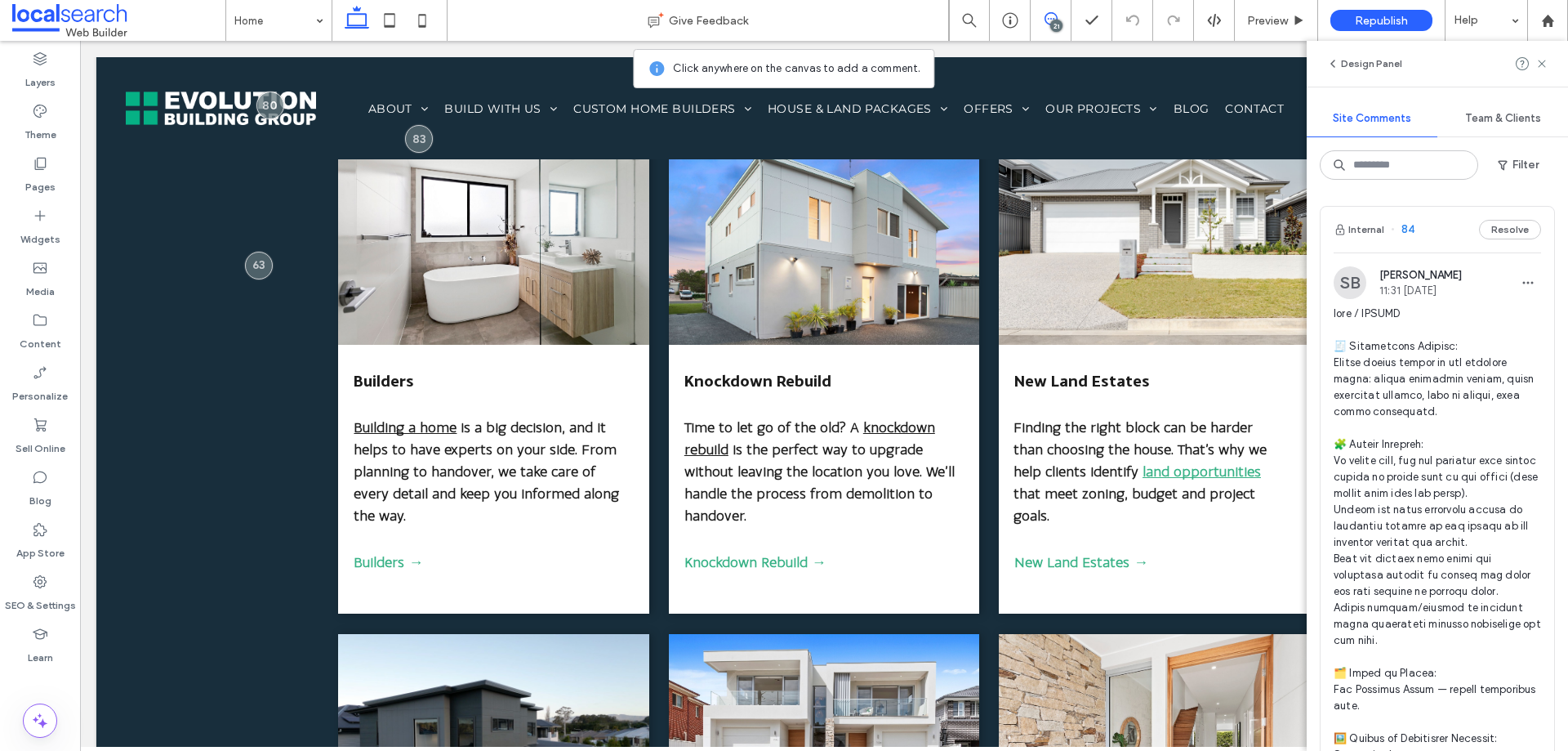
click at [1052, 17] on icon at bounding box center [1051, 18] width 13 height 13
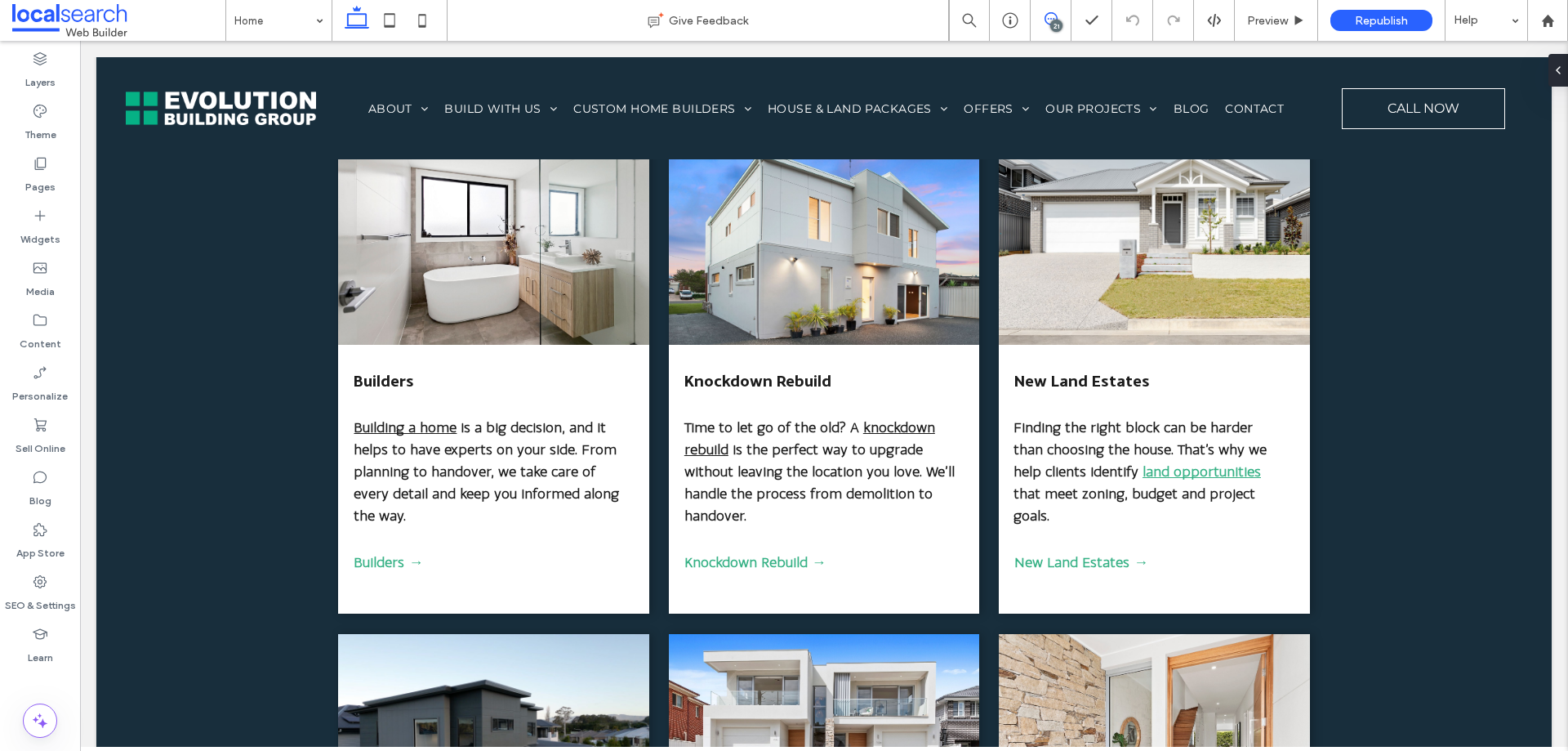
click at [1052, 17] on icon at bounding box center [1051, 18] width 13 height 13
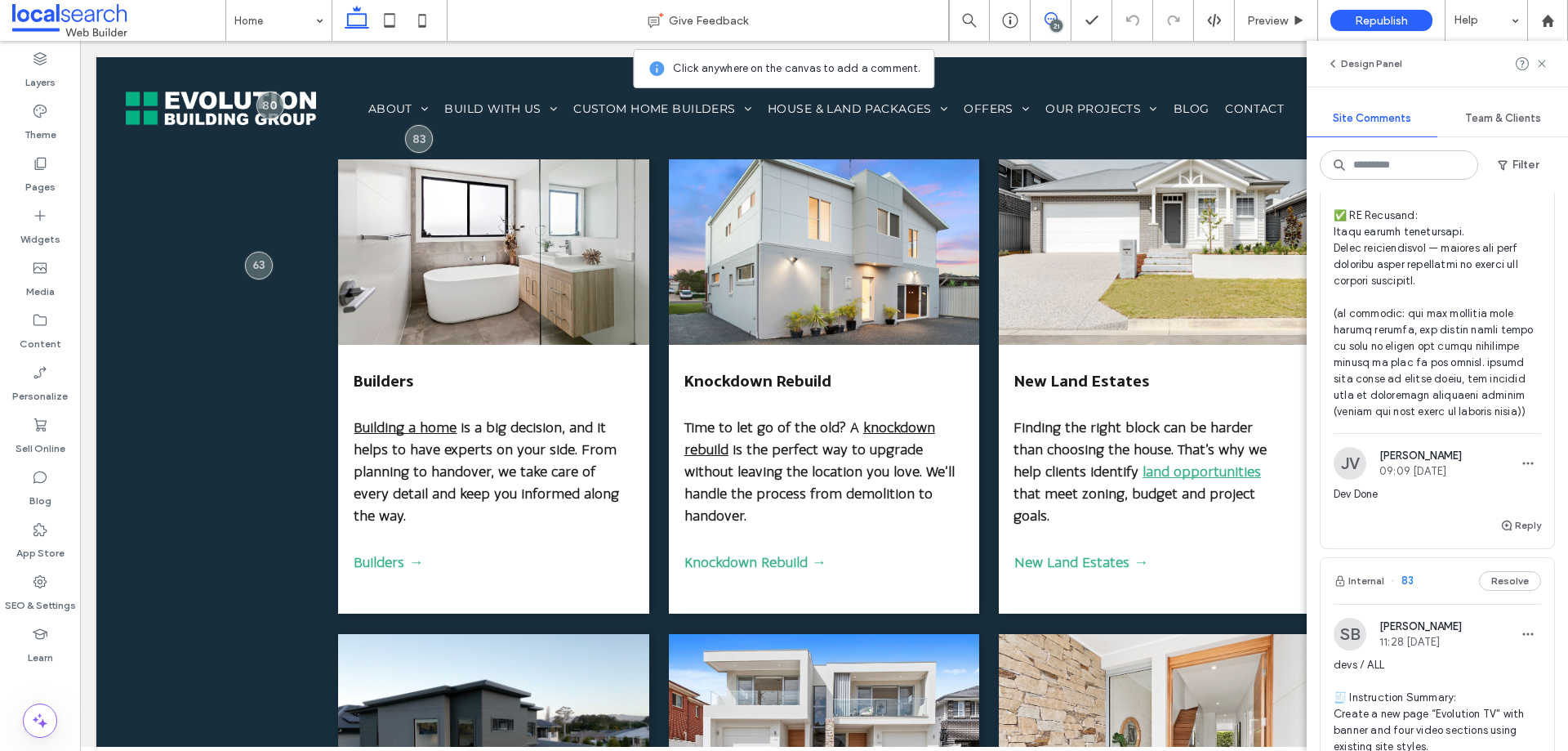
scroll to position [491, 0]
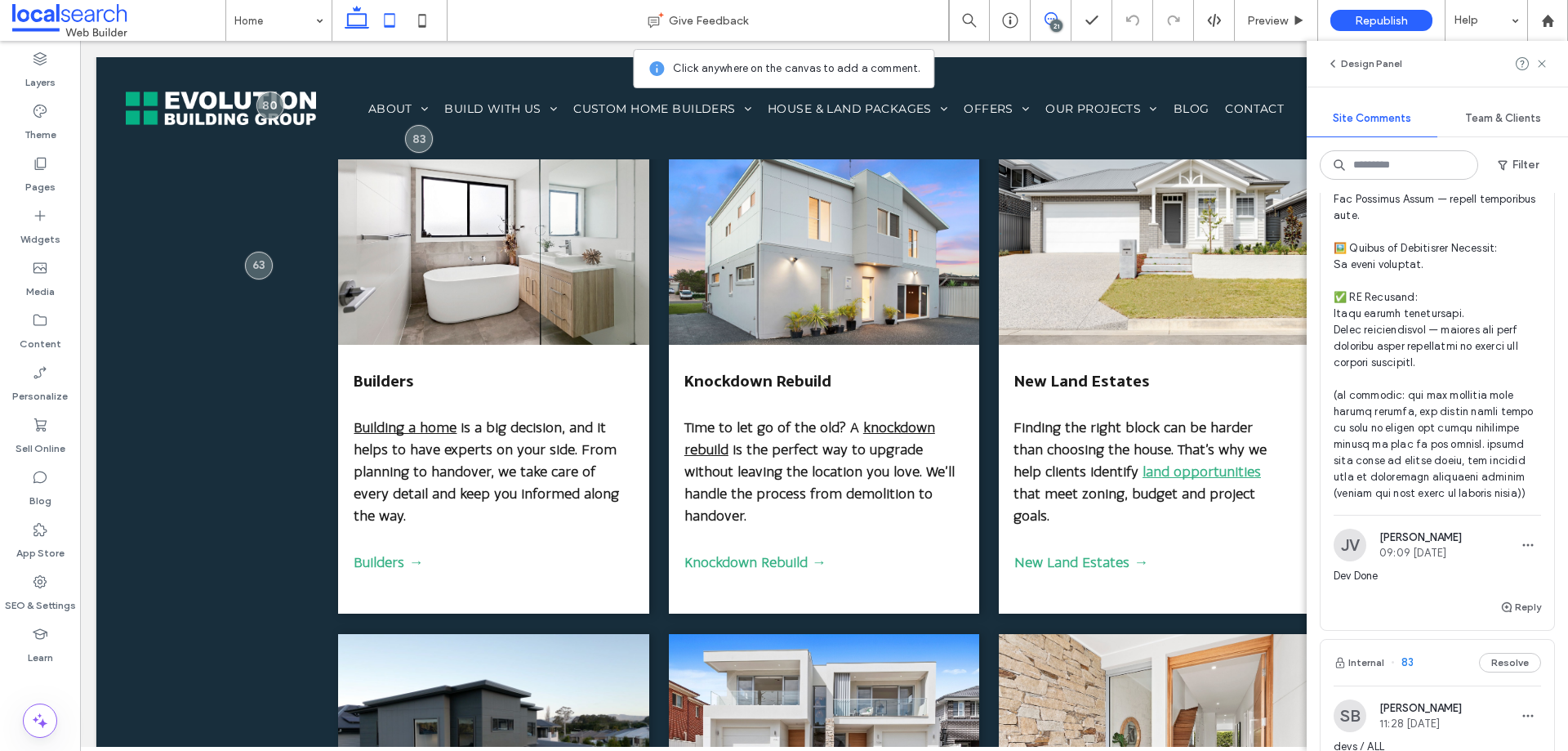
click at [384, 23] on use at bounding box center [390, 19] width 11 height 14
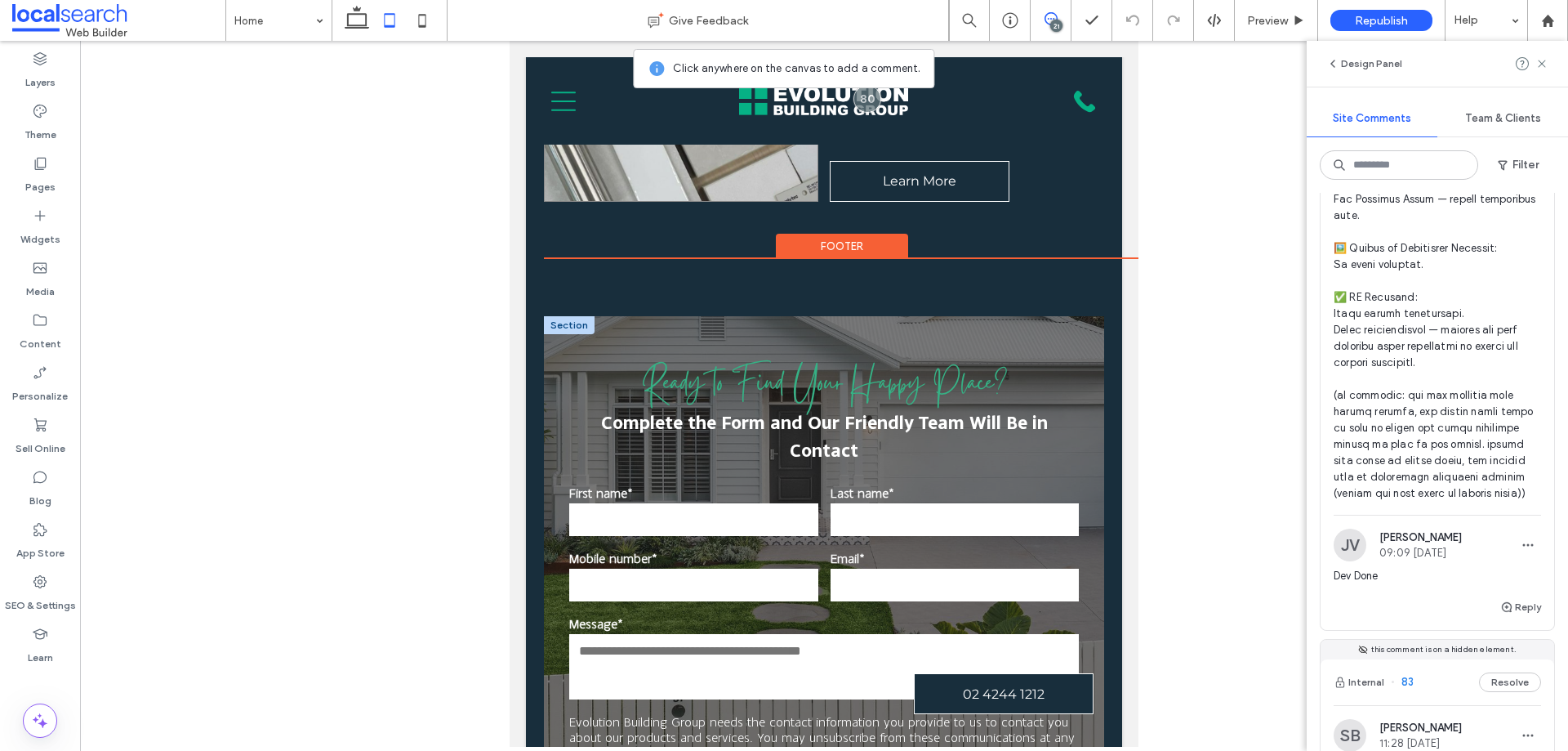
scroll to position [5927, 0]
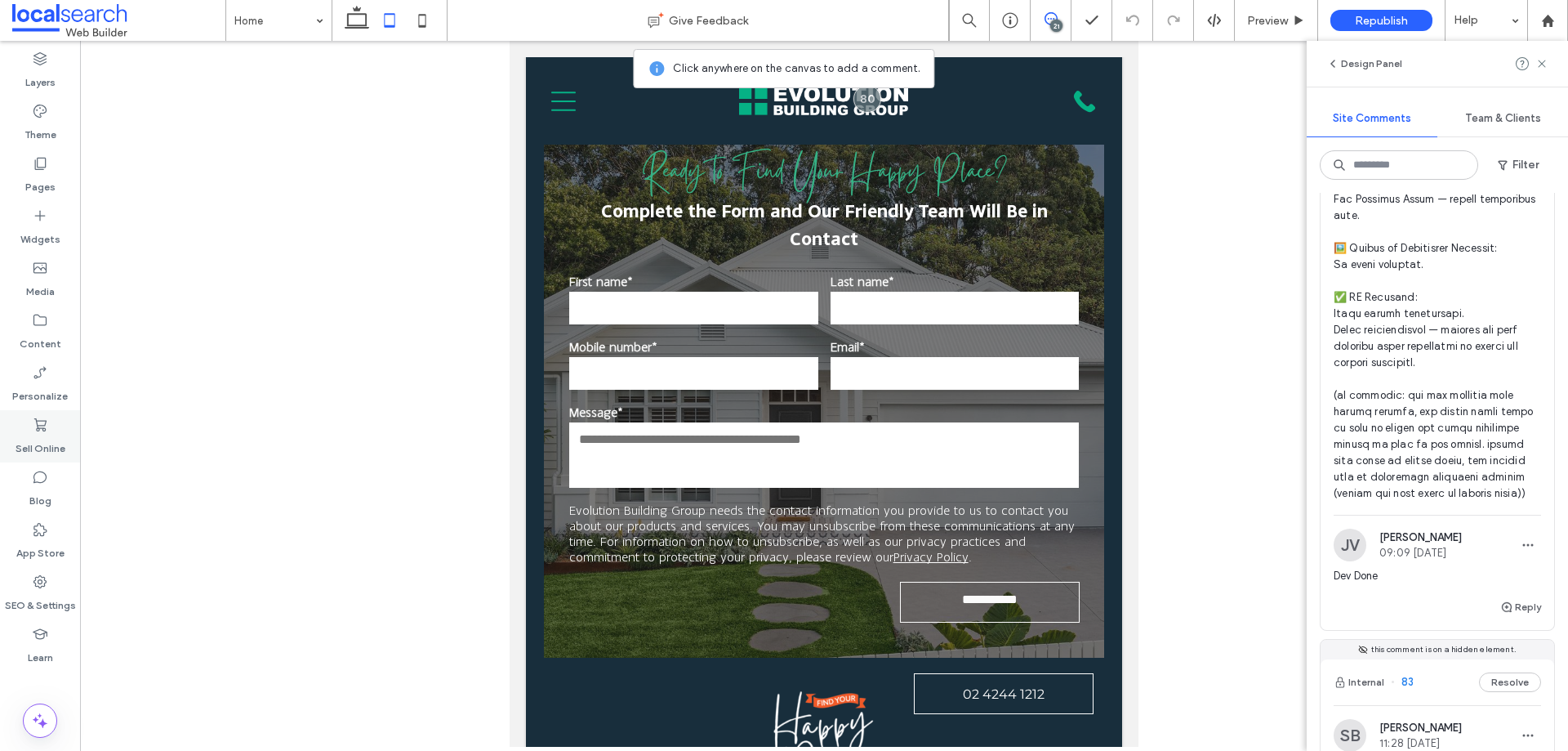
click at [37, 431] on icon at bounding box center [40, 425] width 16 height 16
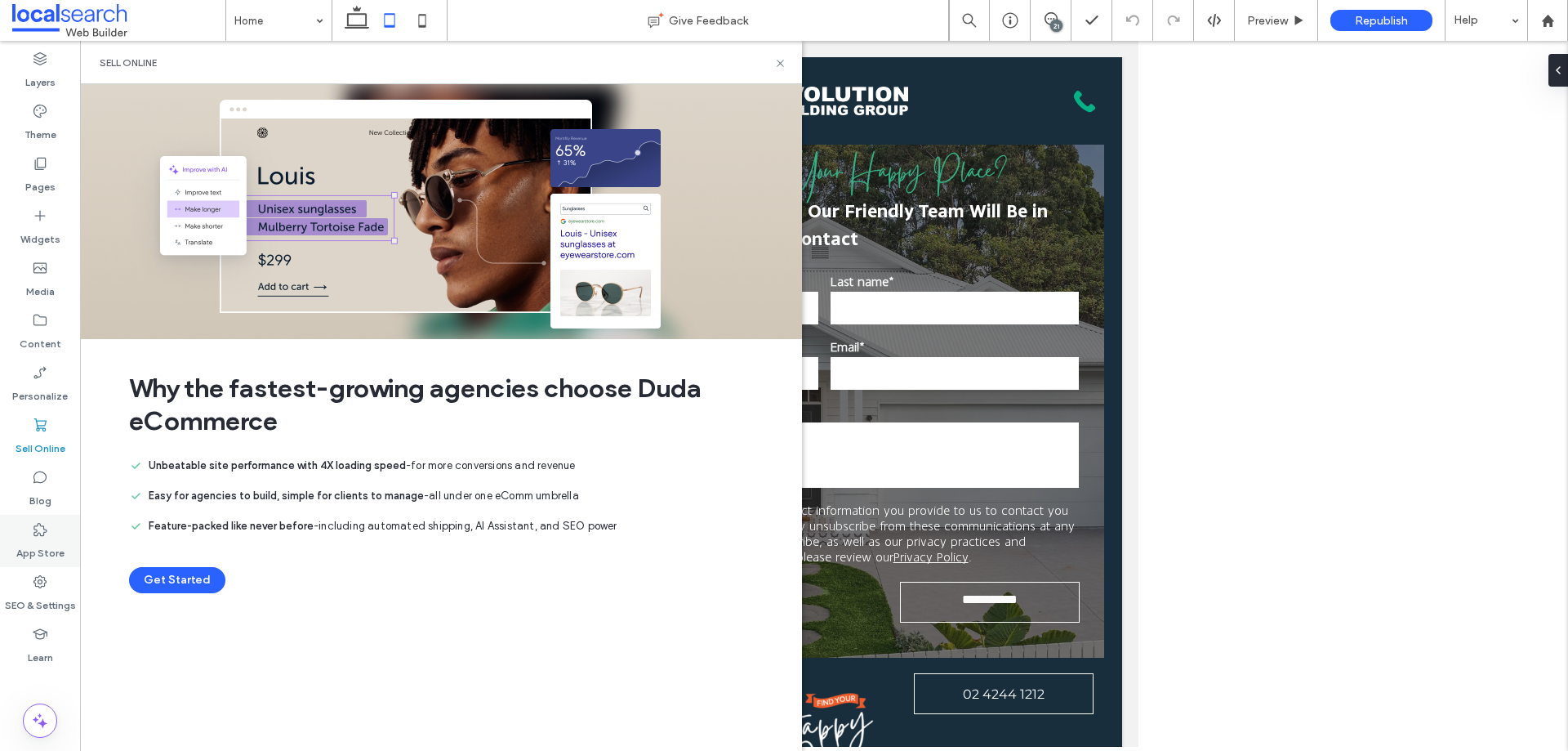
drag, startPoint x: 38, startPoint y: 542, endPoint x: 41, endPoint y: 534, distance: 8.5
click at [38, 541] on label "App Store" at bounding box center [40, 549] width 48 height 23
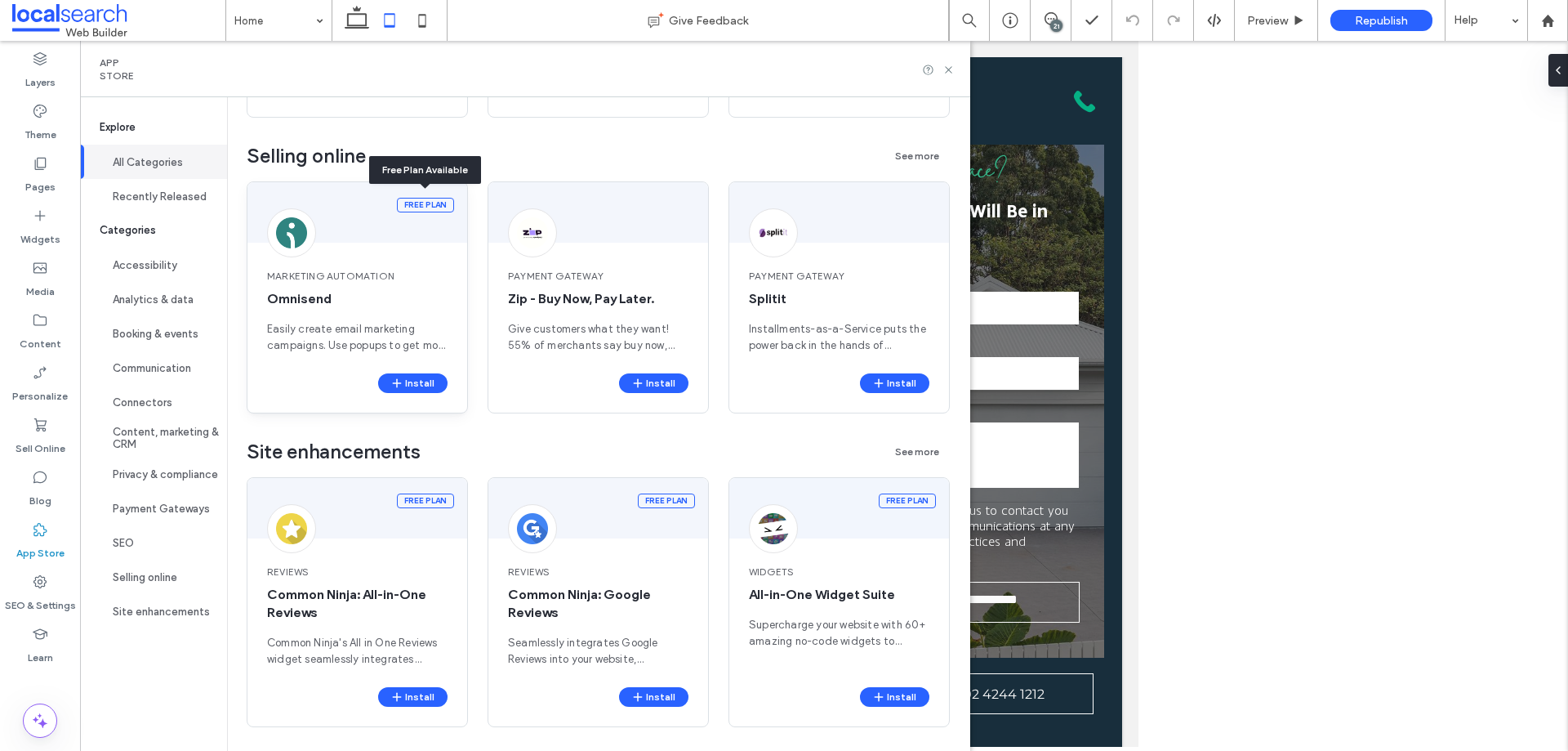
scroll to position [3054, 0]
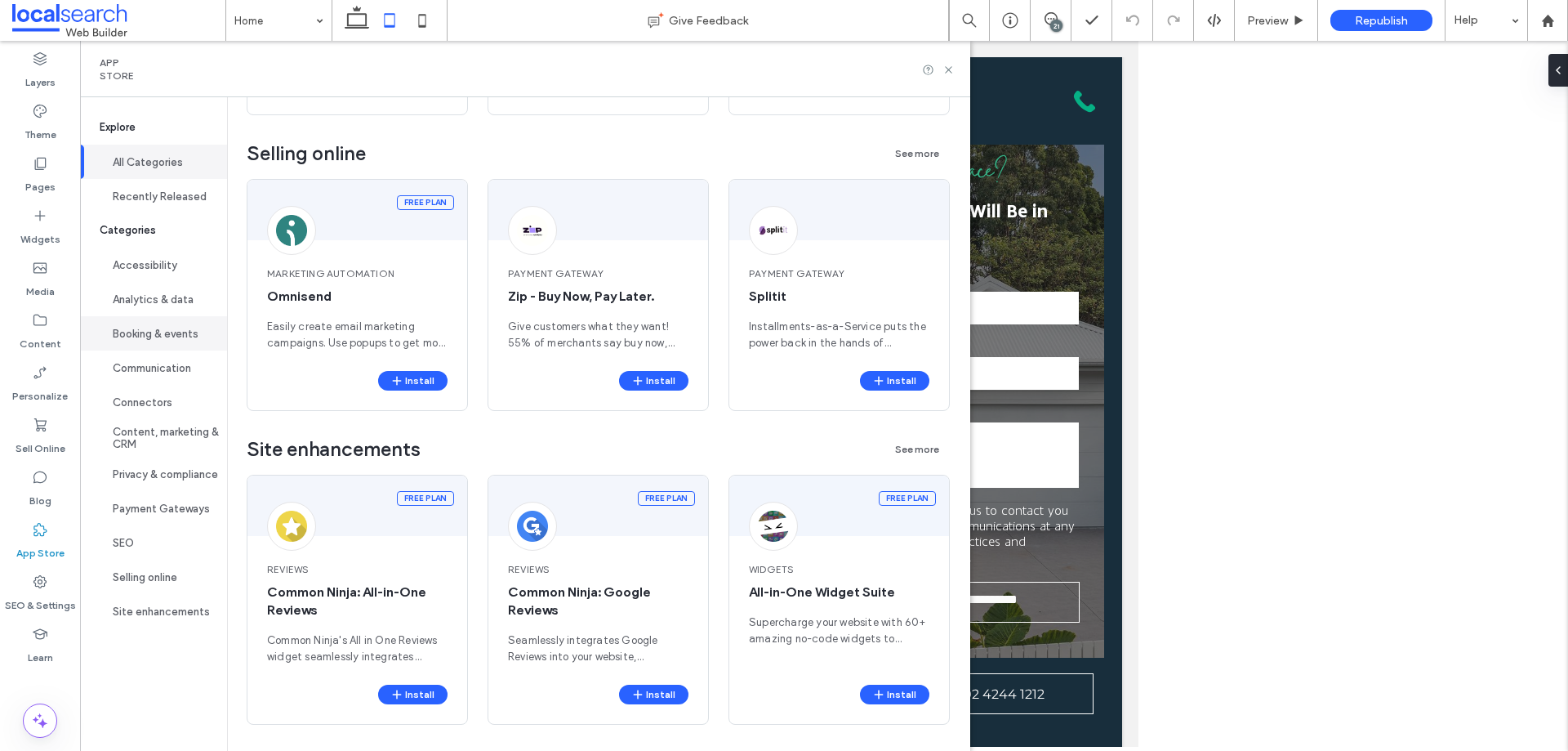
drag, startPoint x: 190, startPoint y: 323, endPoint x: 180, endPoint y: 322, distance: 10.0
click at [185, 322] on button "Booking & events" at bounding box center [153, 333] width 147 height 35
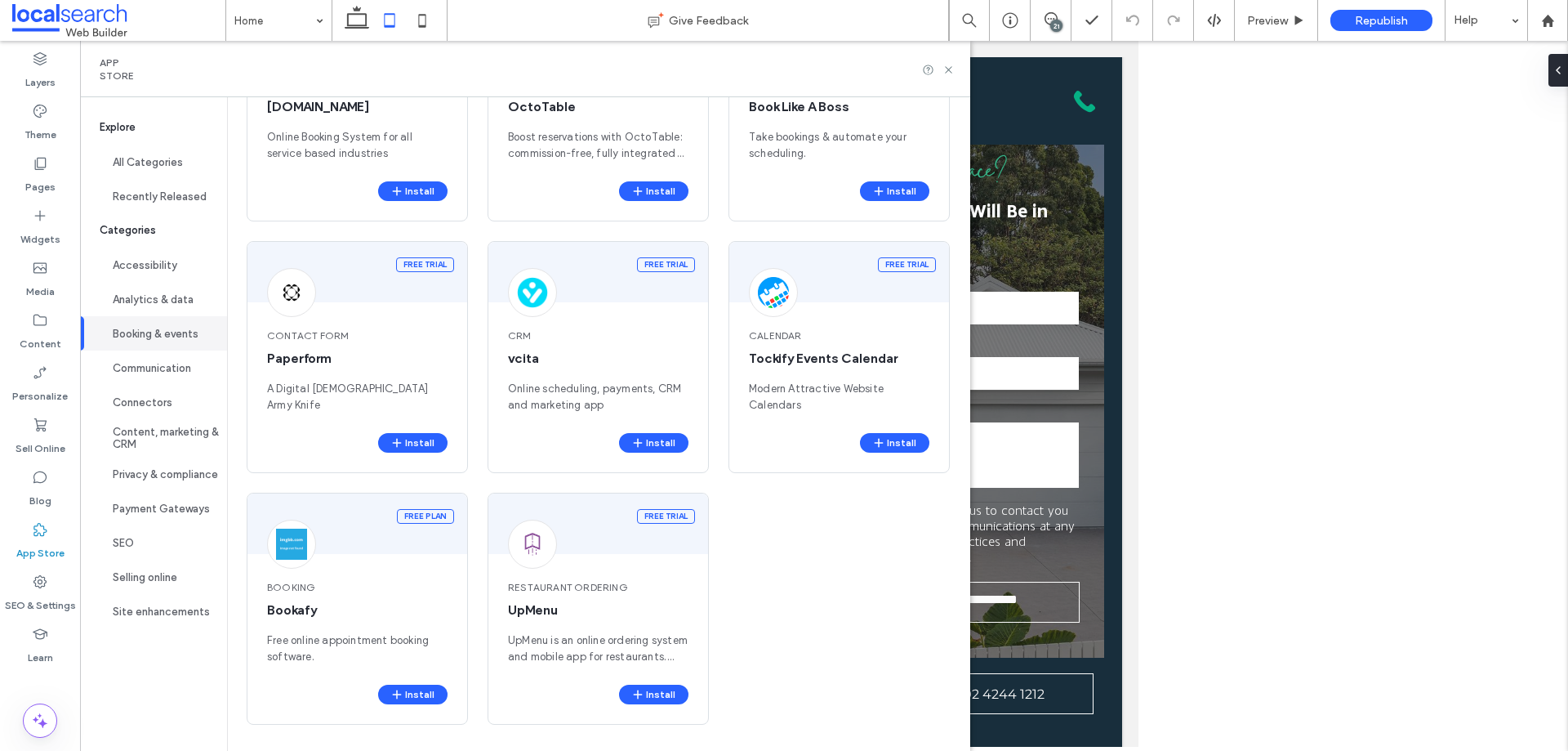
scroll to position [250, 0]
click at [168, 242] on span "Categories" at bounding box center [153, 230] width 147 height 35
click at [169, 262] on button "Accessibility" at bounding box center [153, 265] width 147 height 35
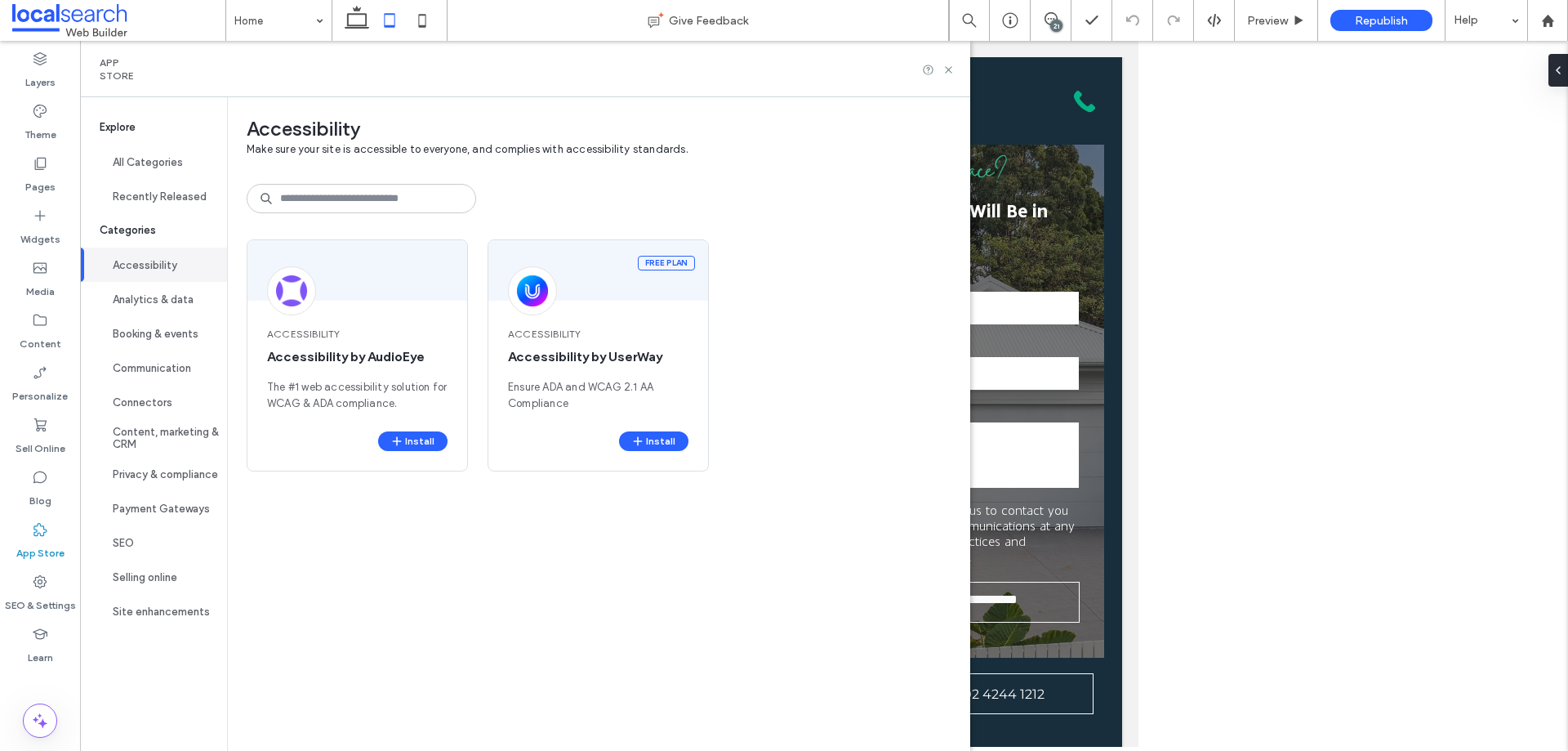
scroll to position [0, 0]
click at [167, 295] on button "Analytics & data" at bounding box center [153, 300] width 147 height 35
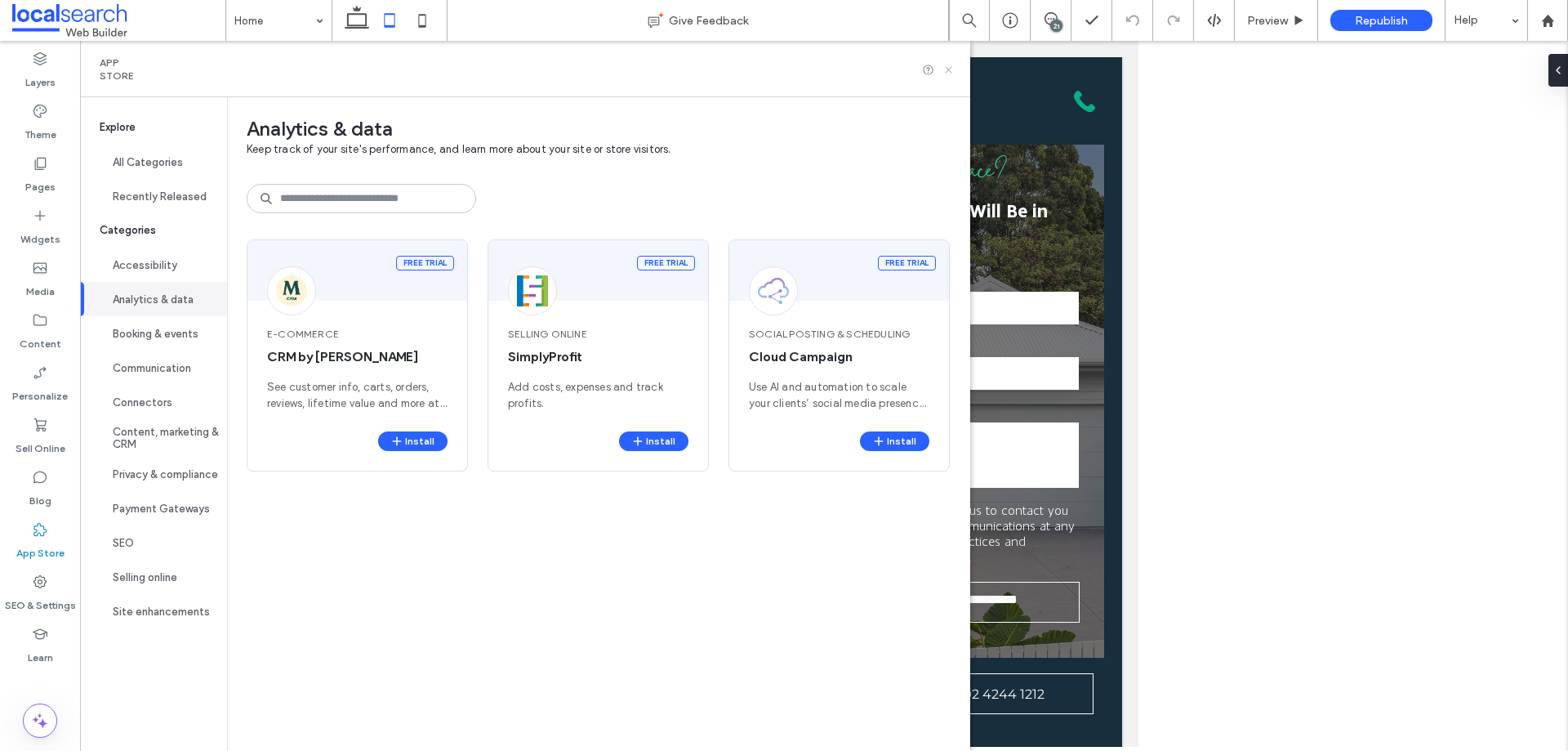
click at [946, 68] on icon at bounding box center [948, 69] width 12 height 12
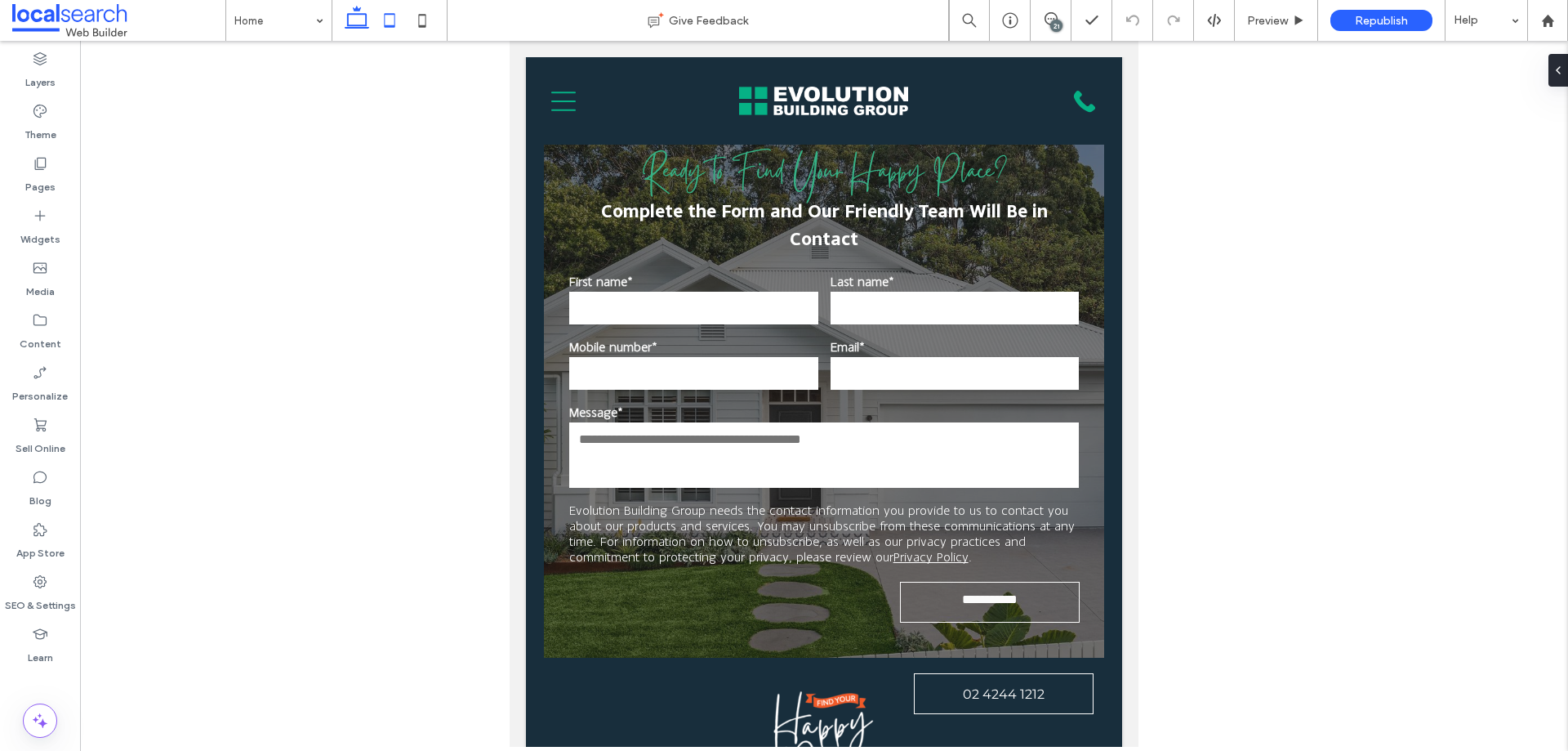
click at [360, 25] on icon at bounding box center [357, 20] width 33 height 33
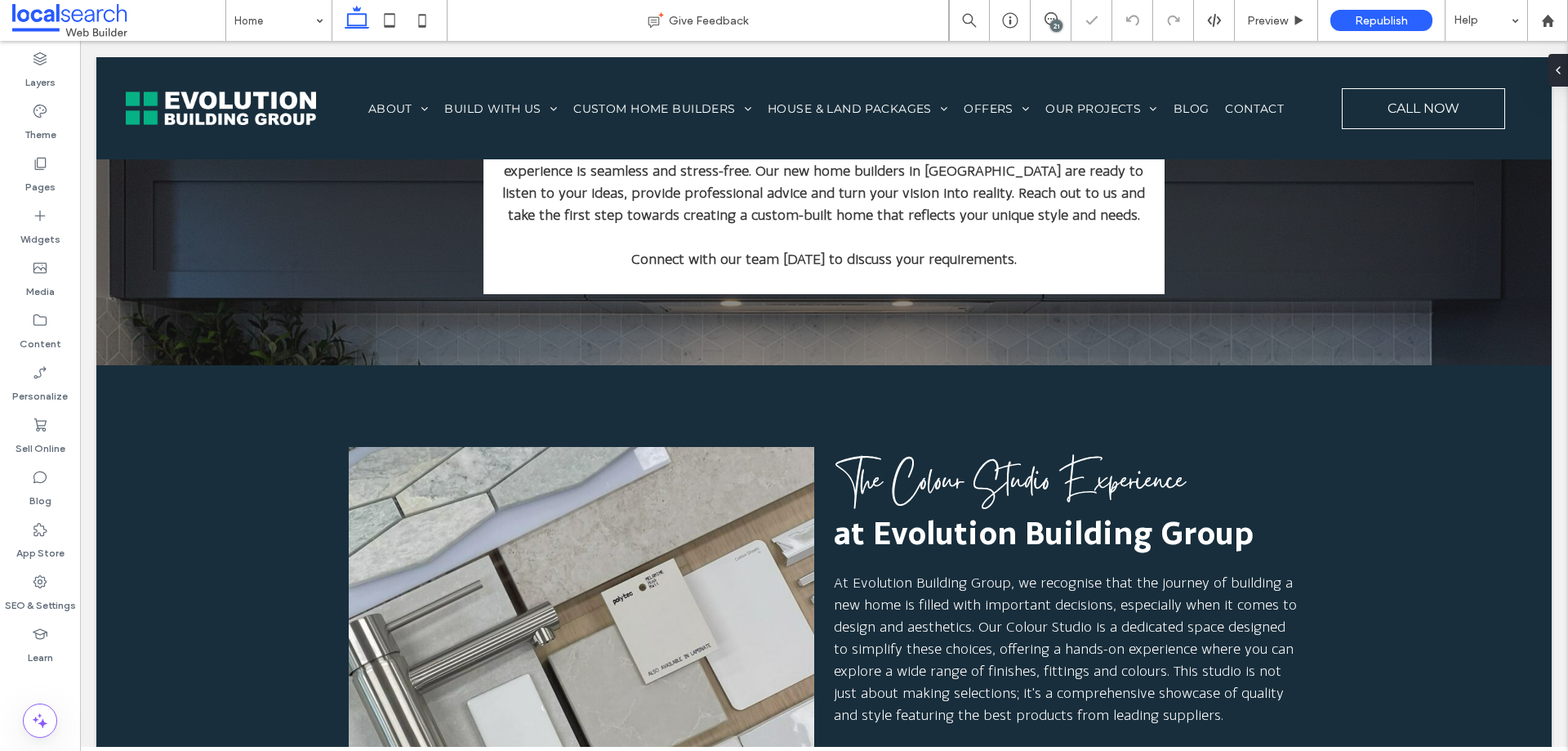
scroll to position [6742, 0]
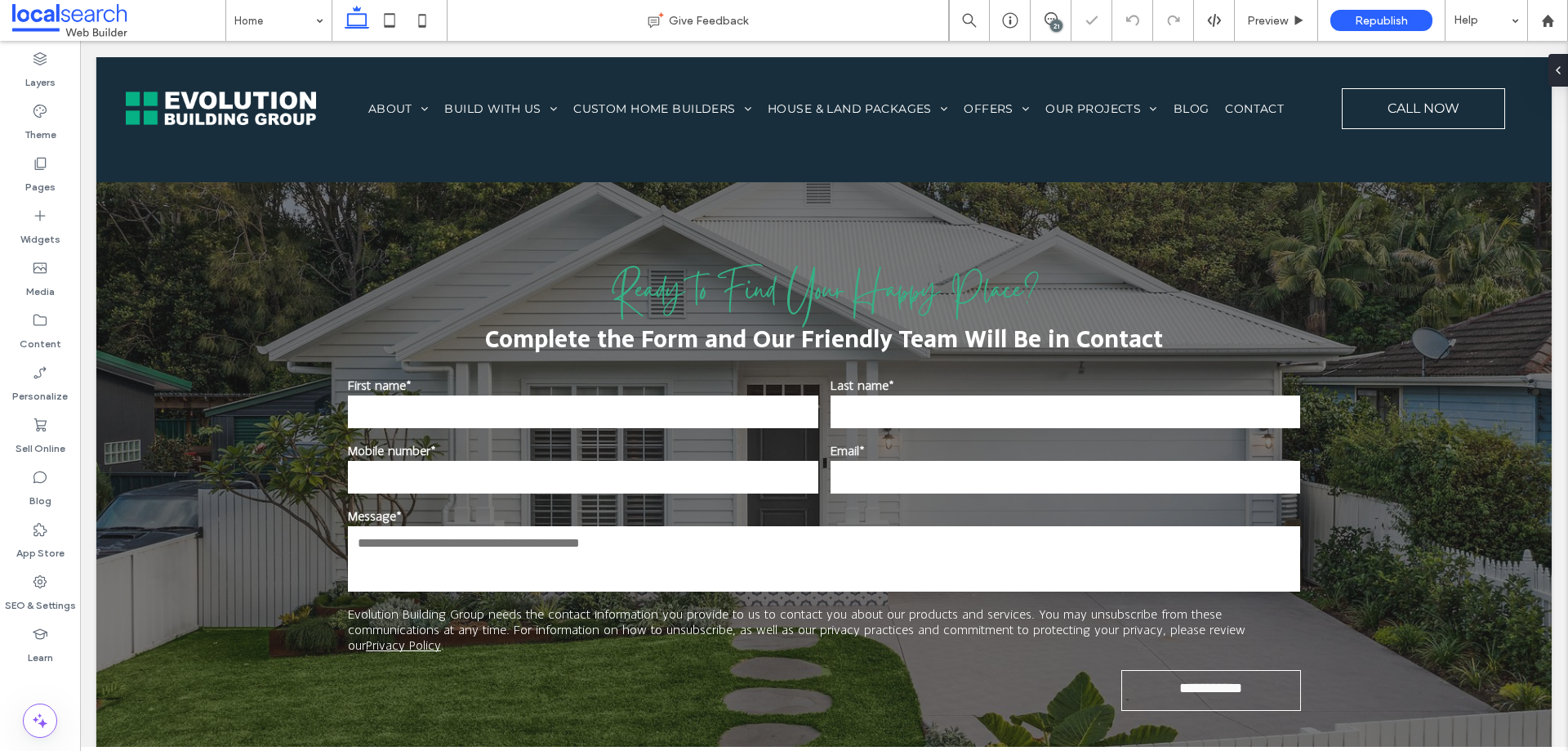
drag, startPoint x: 254, startPoint y: 26, endPoint x: 254, endPoint y: 37, distance: 11.0
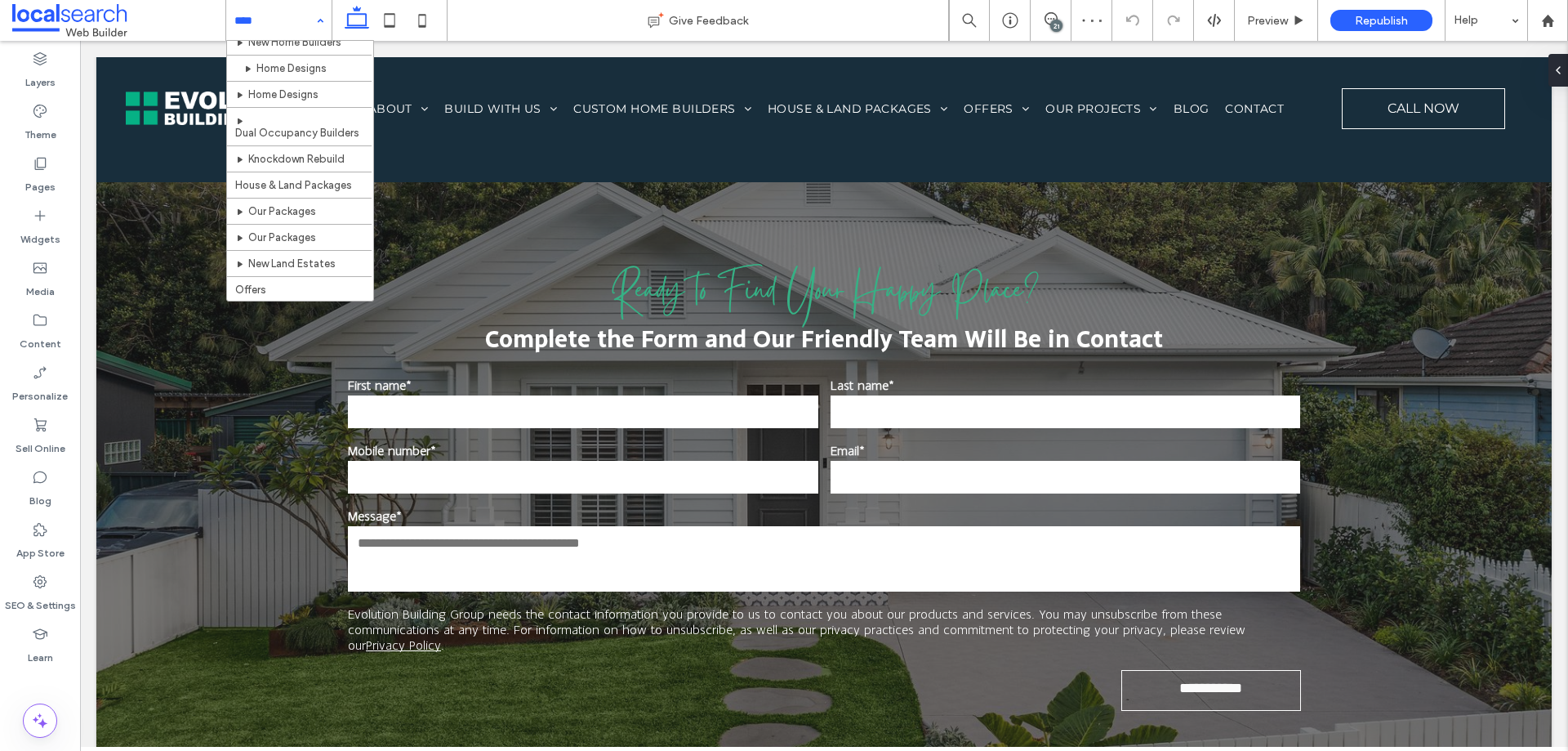
scroll to position [164, 0]
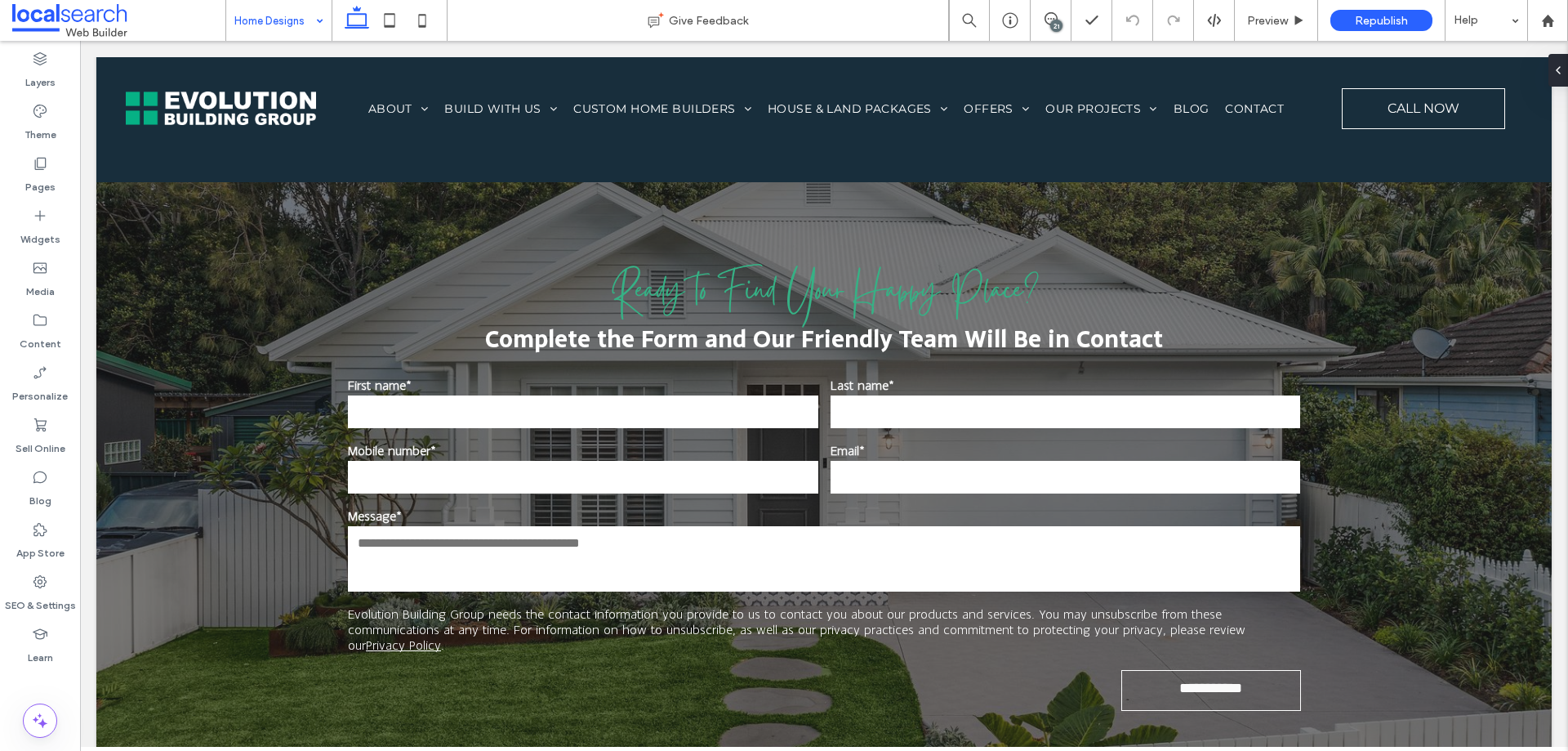
click at [304, 21] on div "Home Designs Give Feedback 21 Preview Republish Help Design Panel Site Comments…" at bounding box center [784, 376] width 1568 height 751
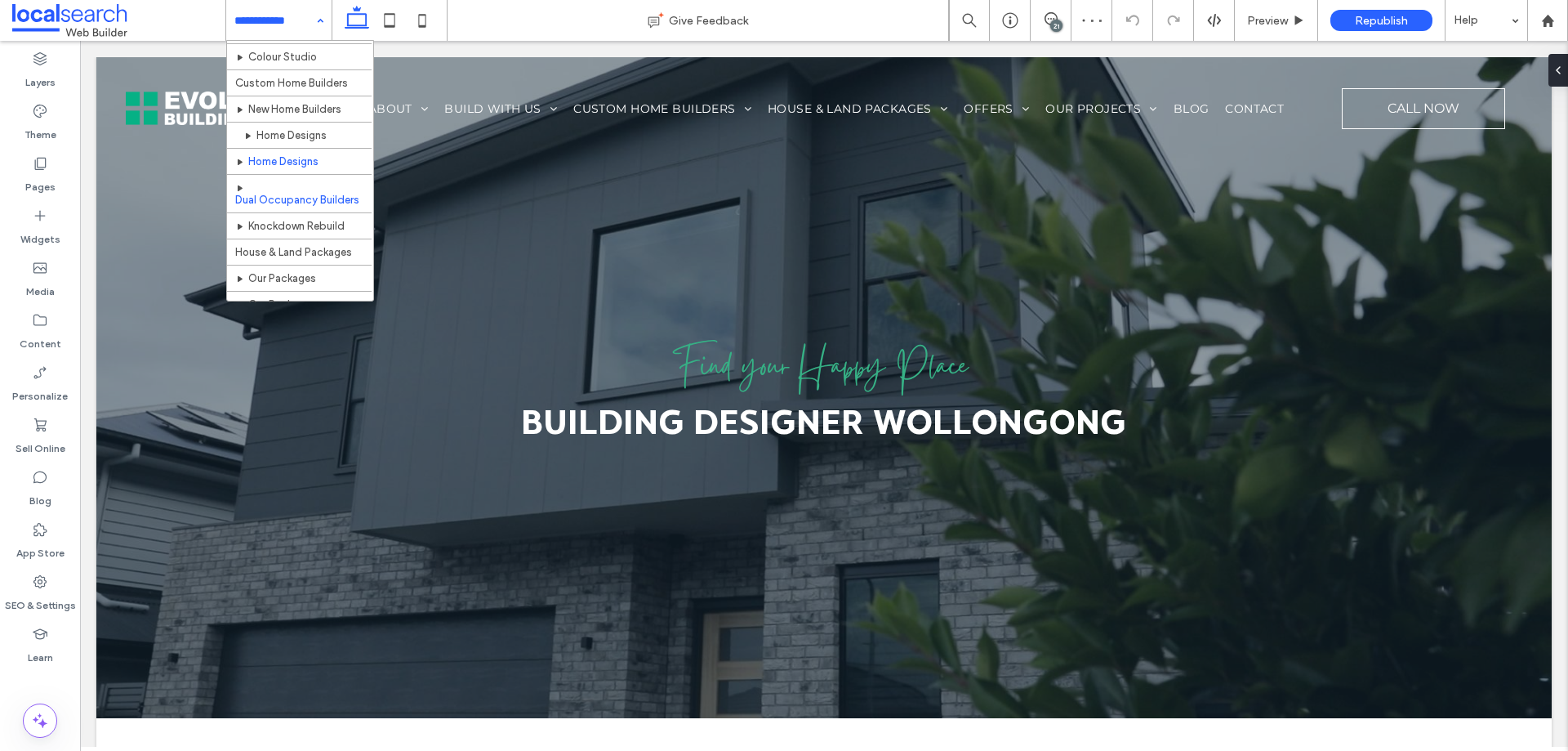
scroll to position [164, 0]
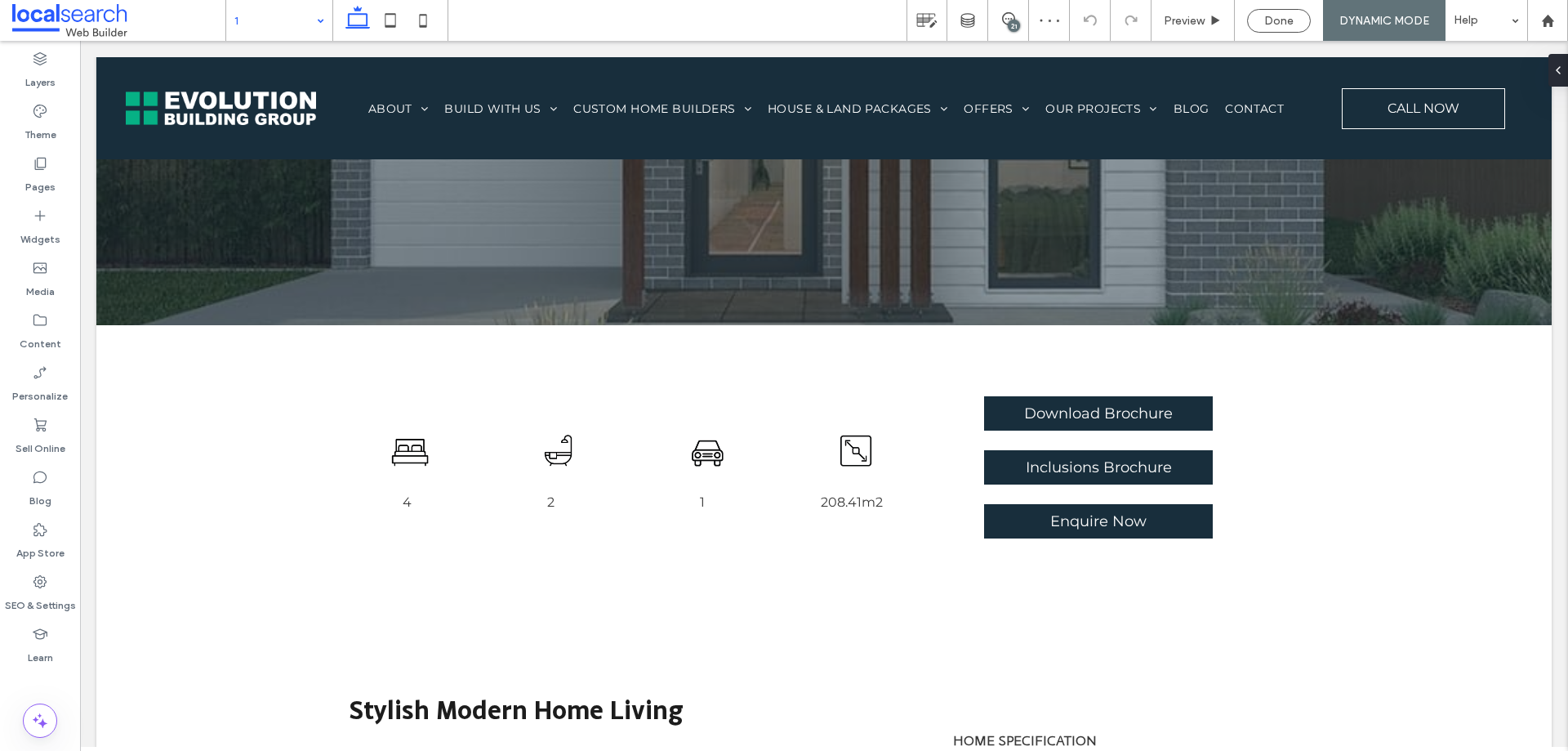
scroll to position [245, 0]
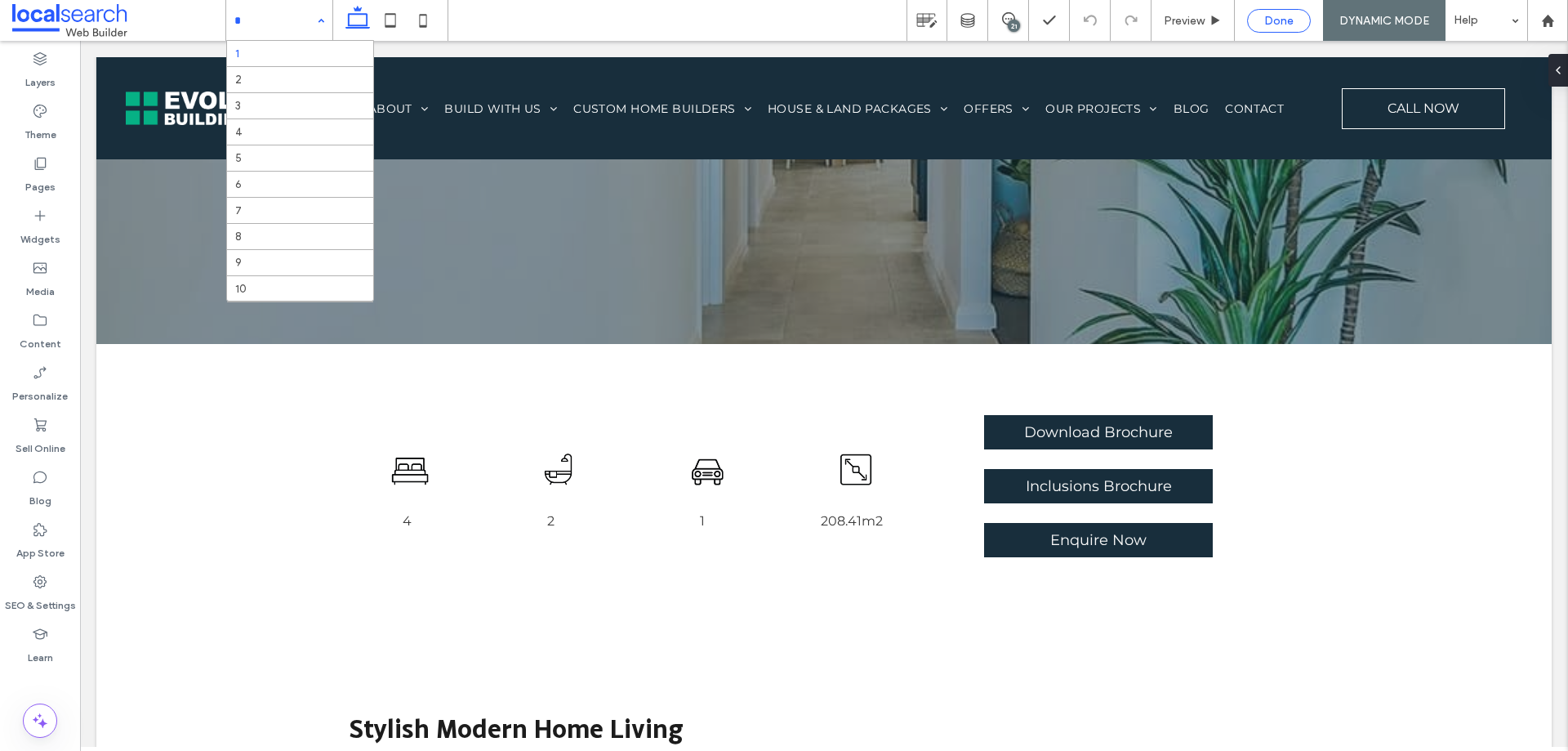
click at [1269, 22] on span "Done" at bounding box center [1279, 20] width 29 height 14
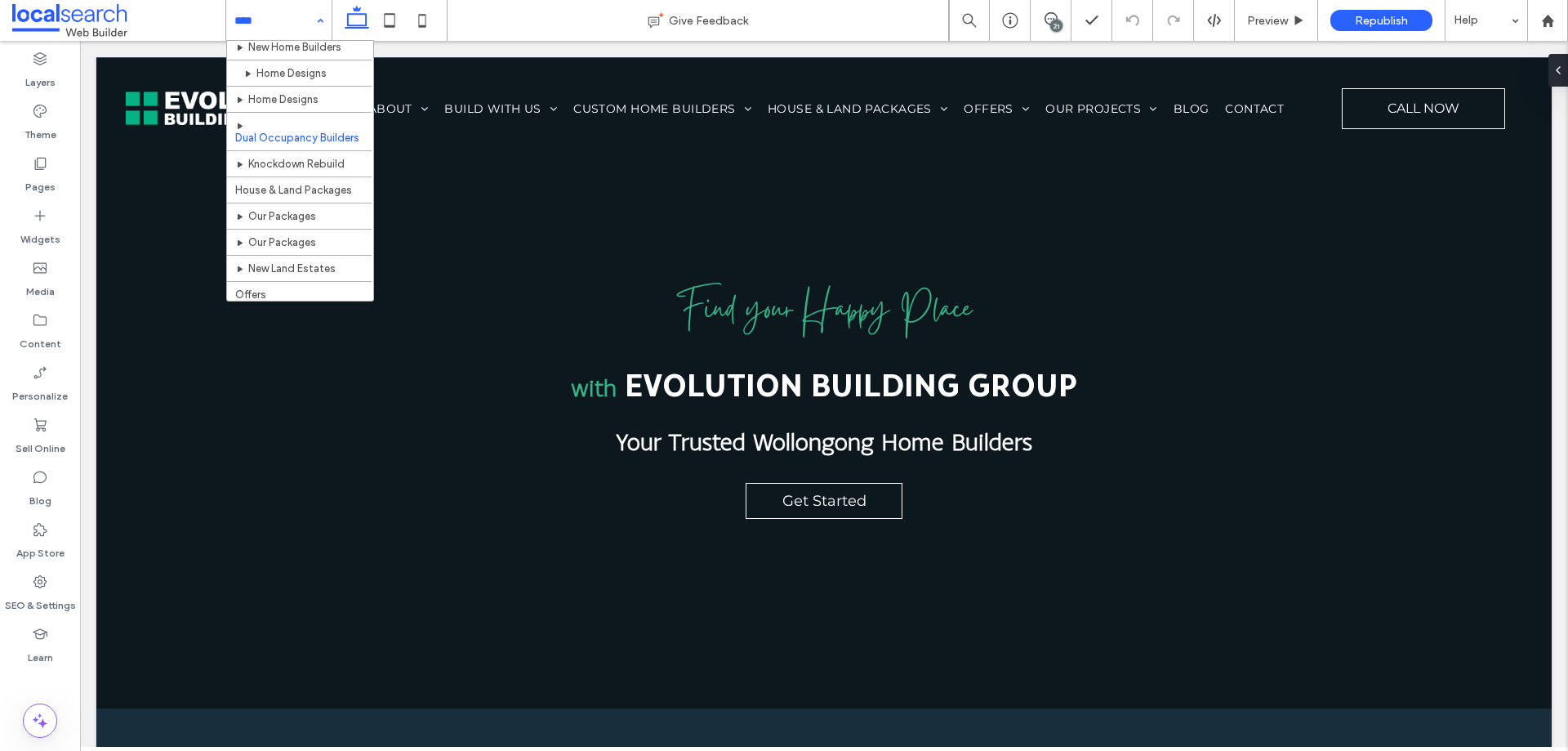
scroll to position [81, 0]
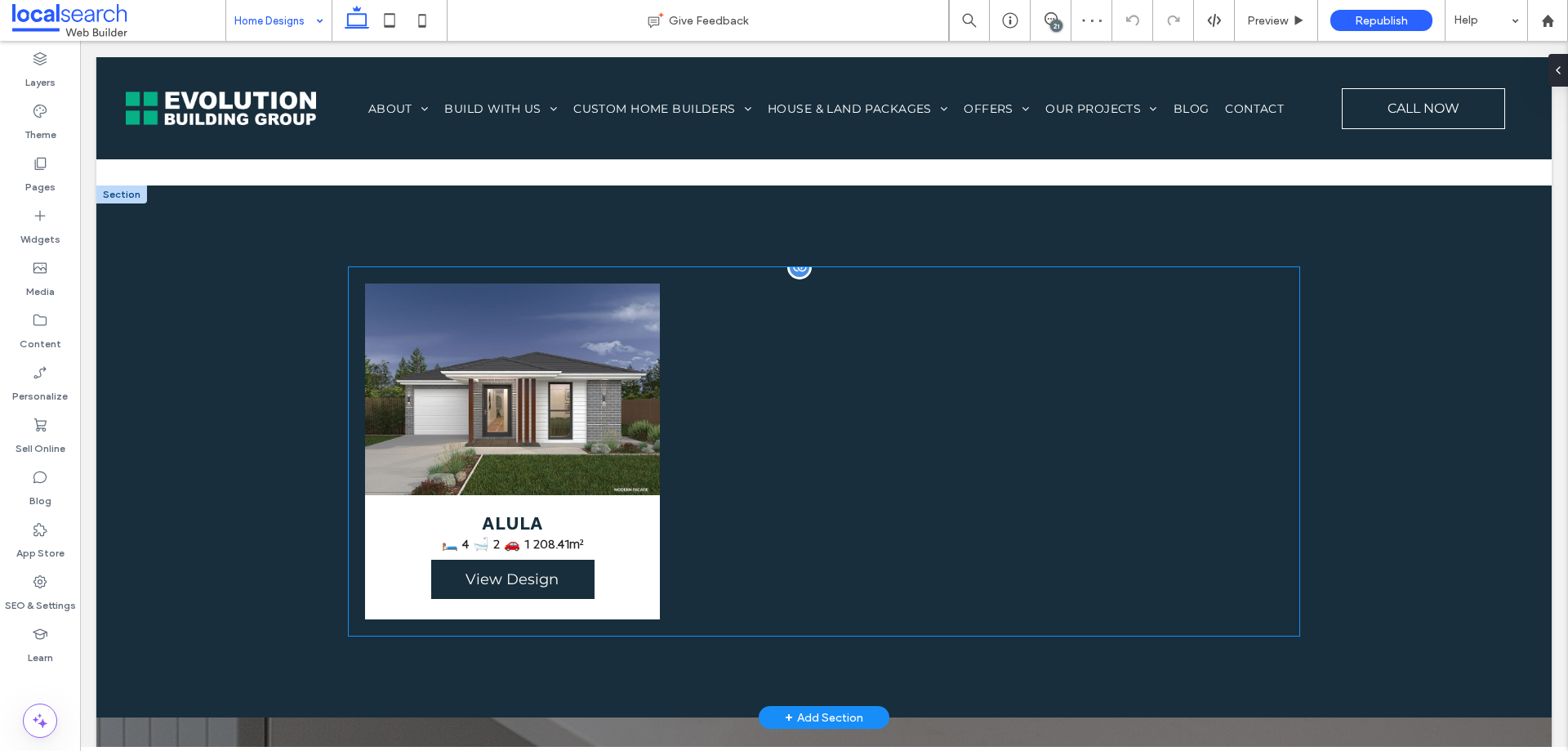
scroll to position [1144, 0]
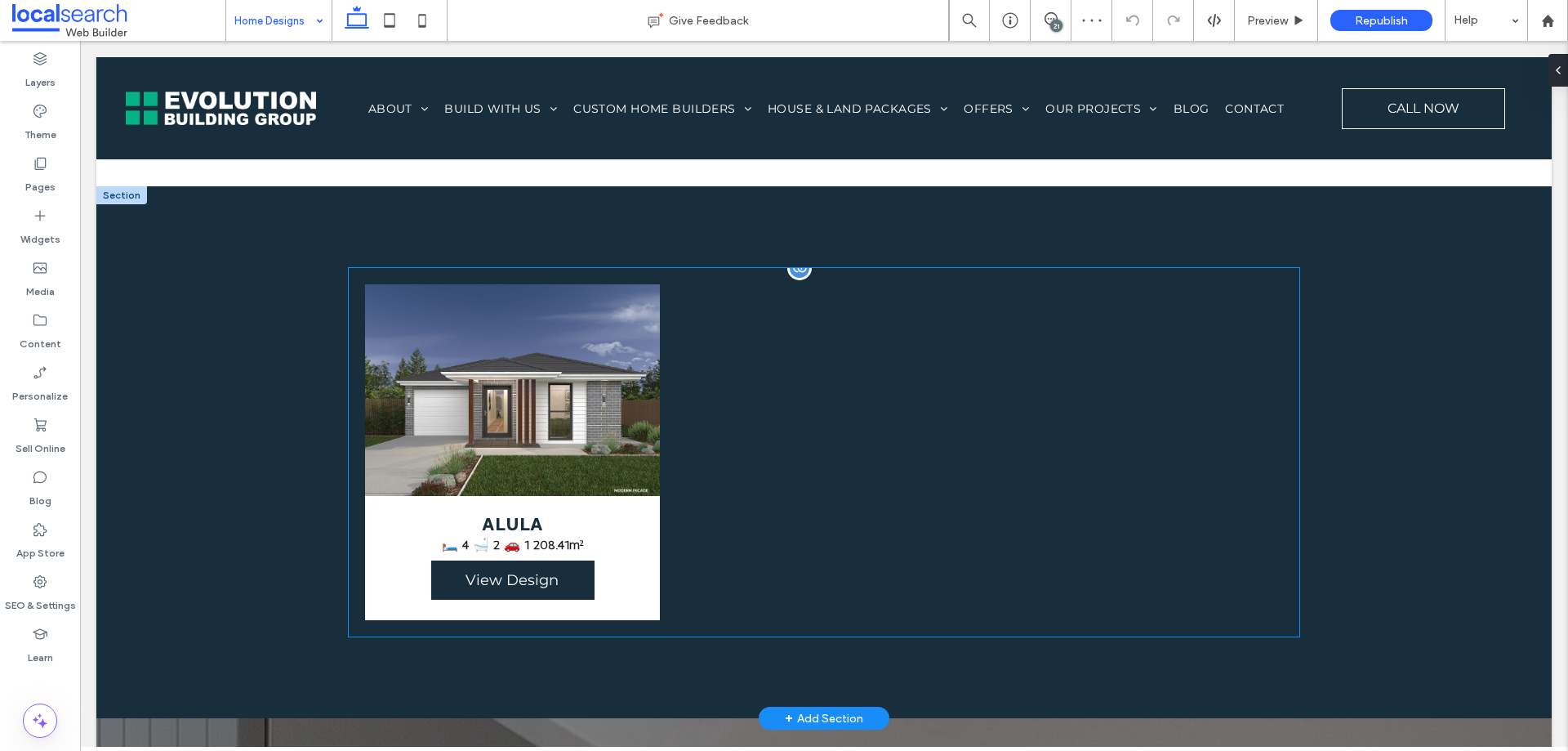
click at [825, 346] on div at bounding box center [824, 452] width 311 height 353
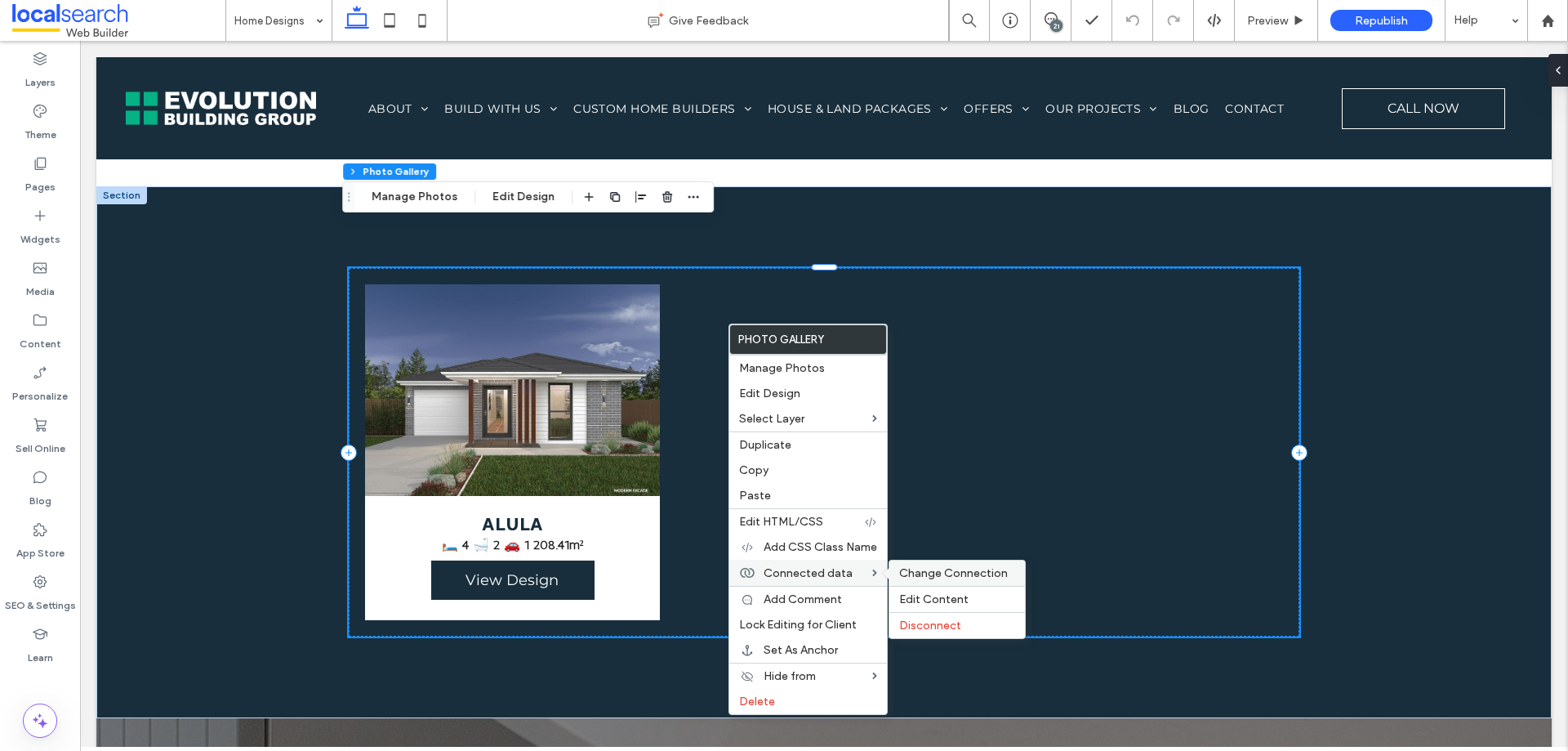
click at [927, 573] on span "Change Connection" at bounding box center [953, 573] width 109 height 14
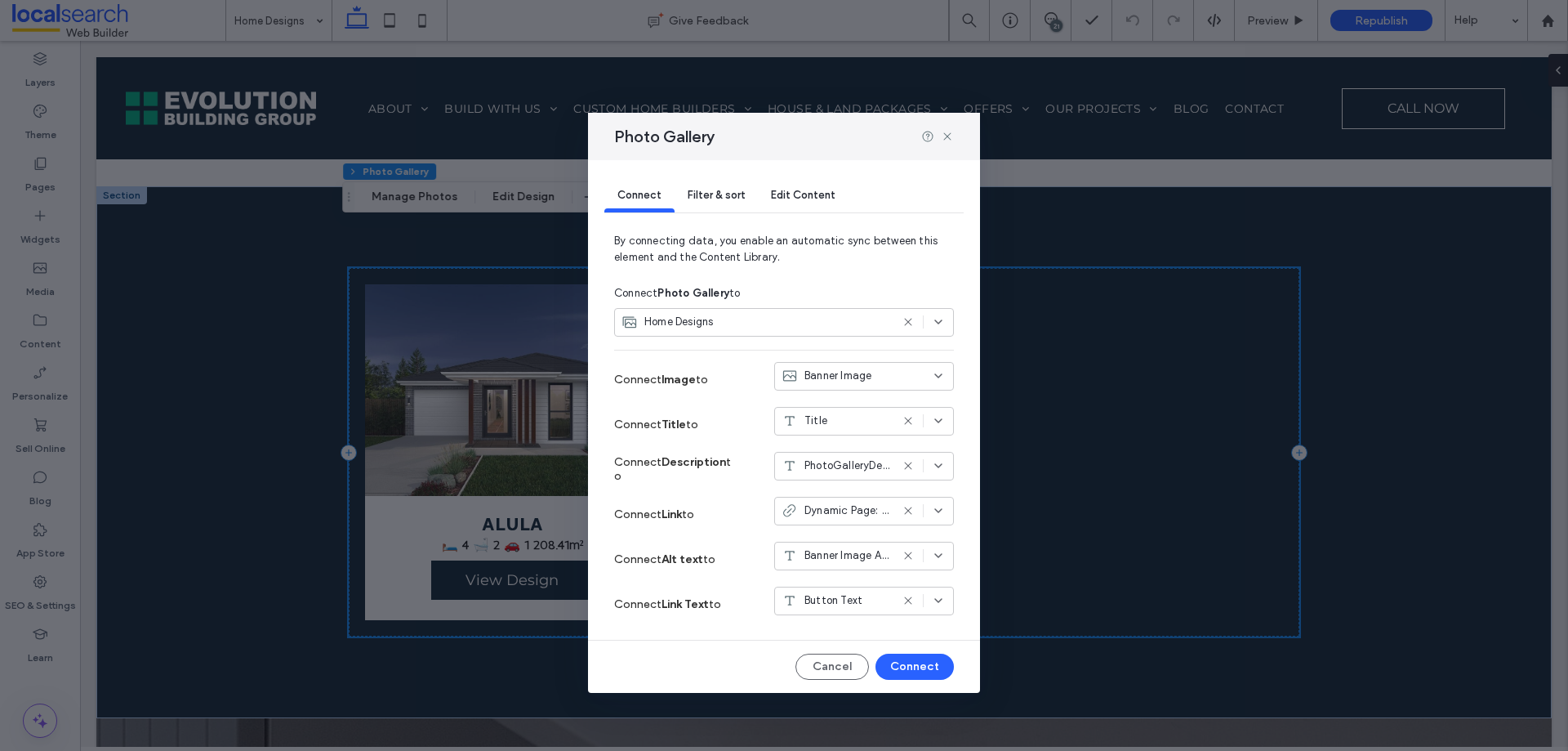
click at [735, 194] on span "Filter & sort" at bounding box center [716, 195] width 58 height 12
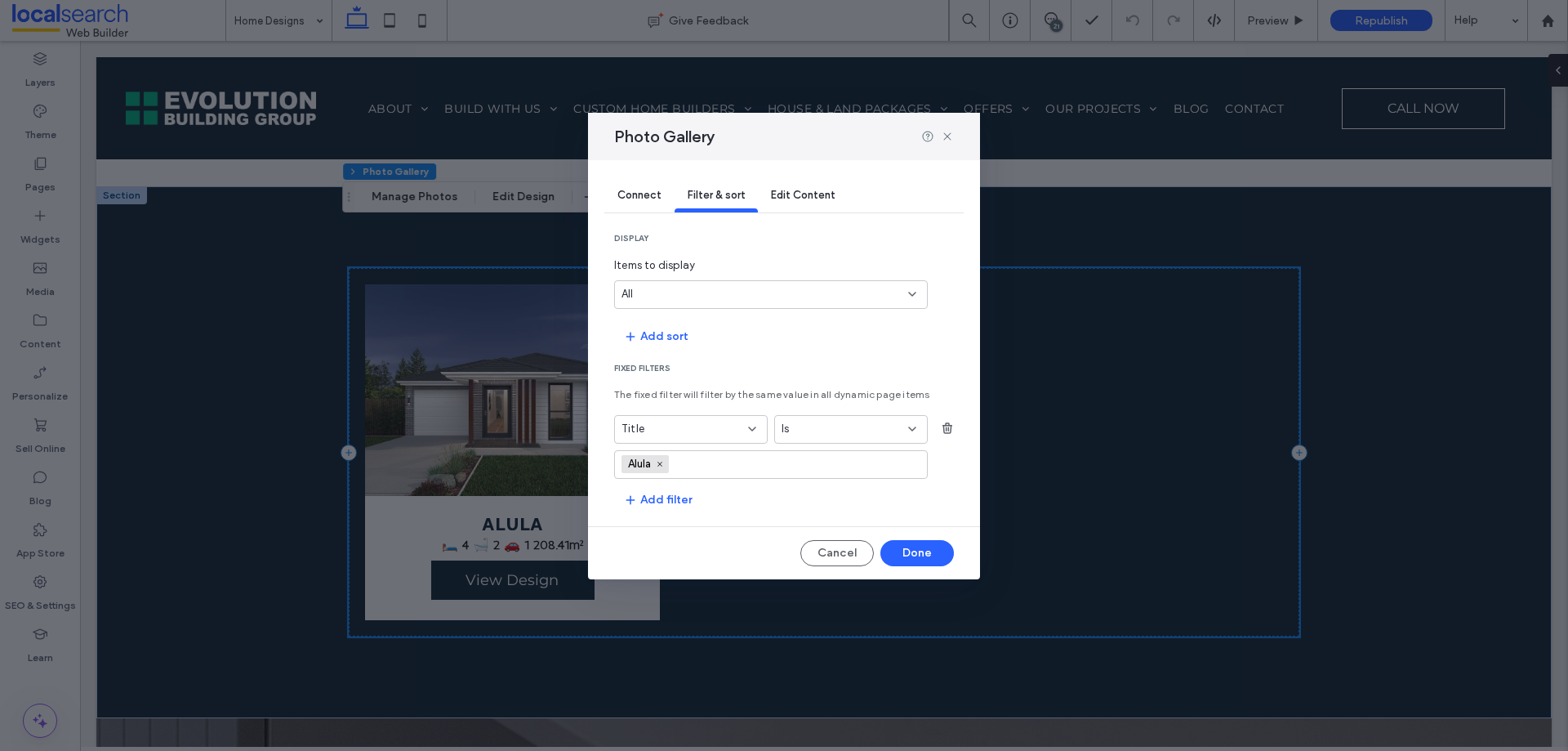
drag, startPoint x: 947, startPoint y: 428, endPoint x: 956, endPoint y: 228, distance: 200.2
click at [947, 427] on icon "button" at bounding box center [947, 428] width 13 height 13
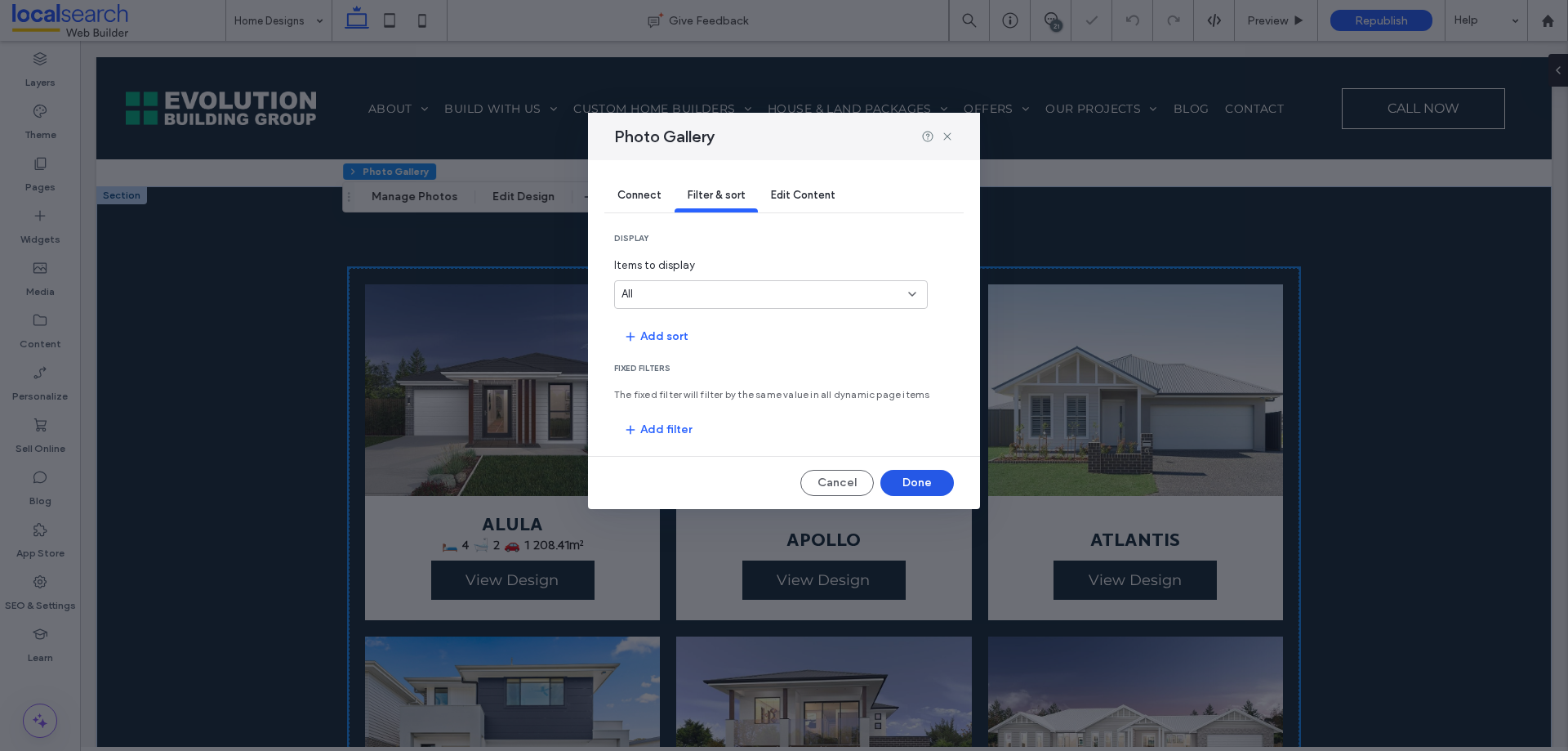
click at [926, 481] on button "Done" at bounding box center [917, 482] width 73 height 26
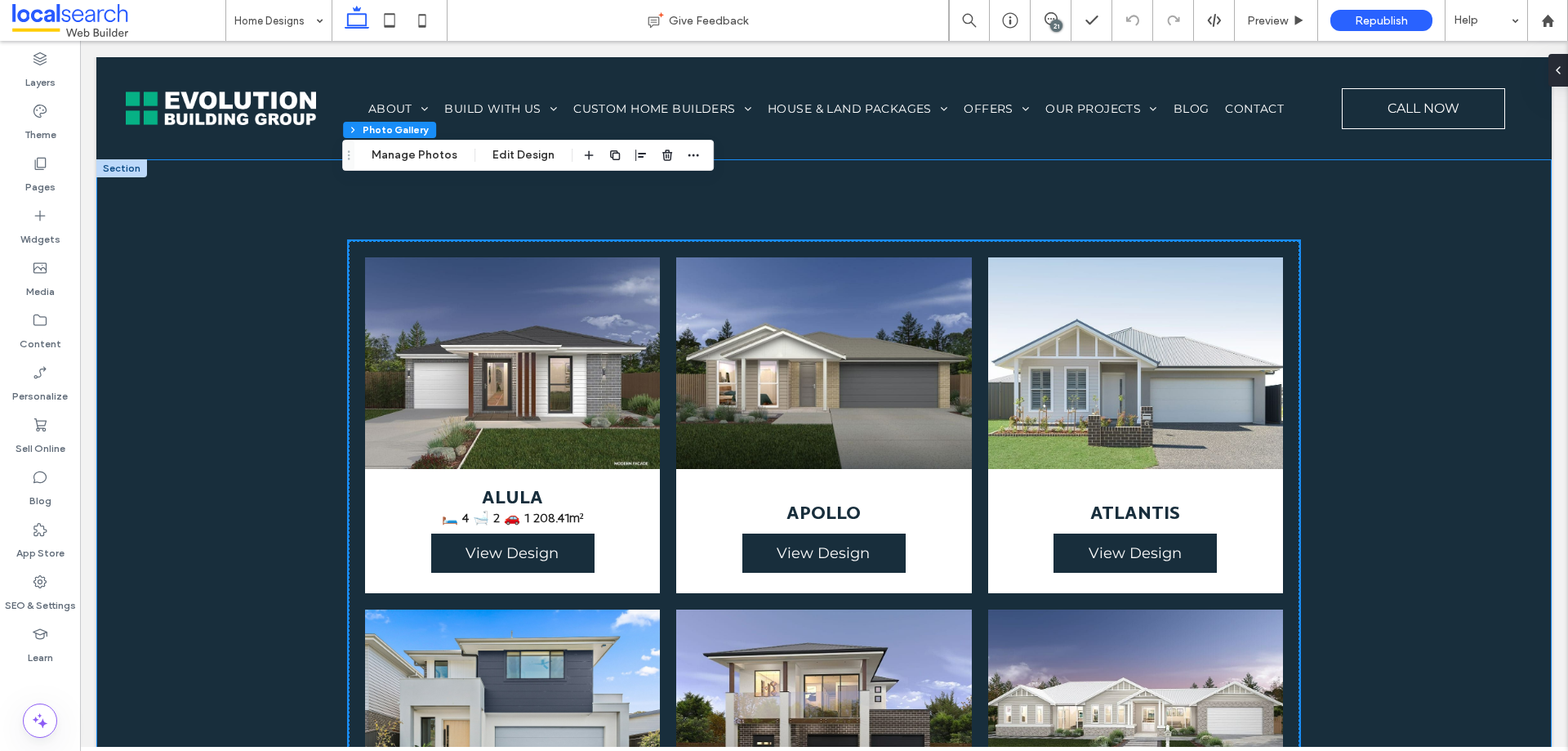
scroll to position [1144, 0]
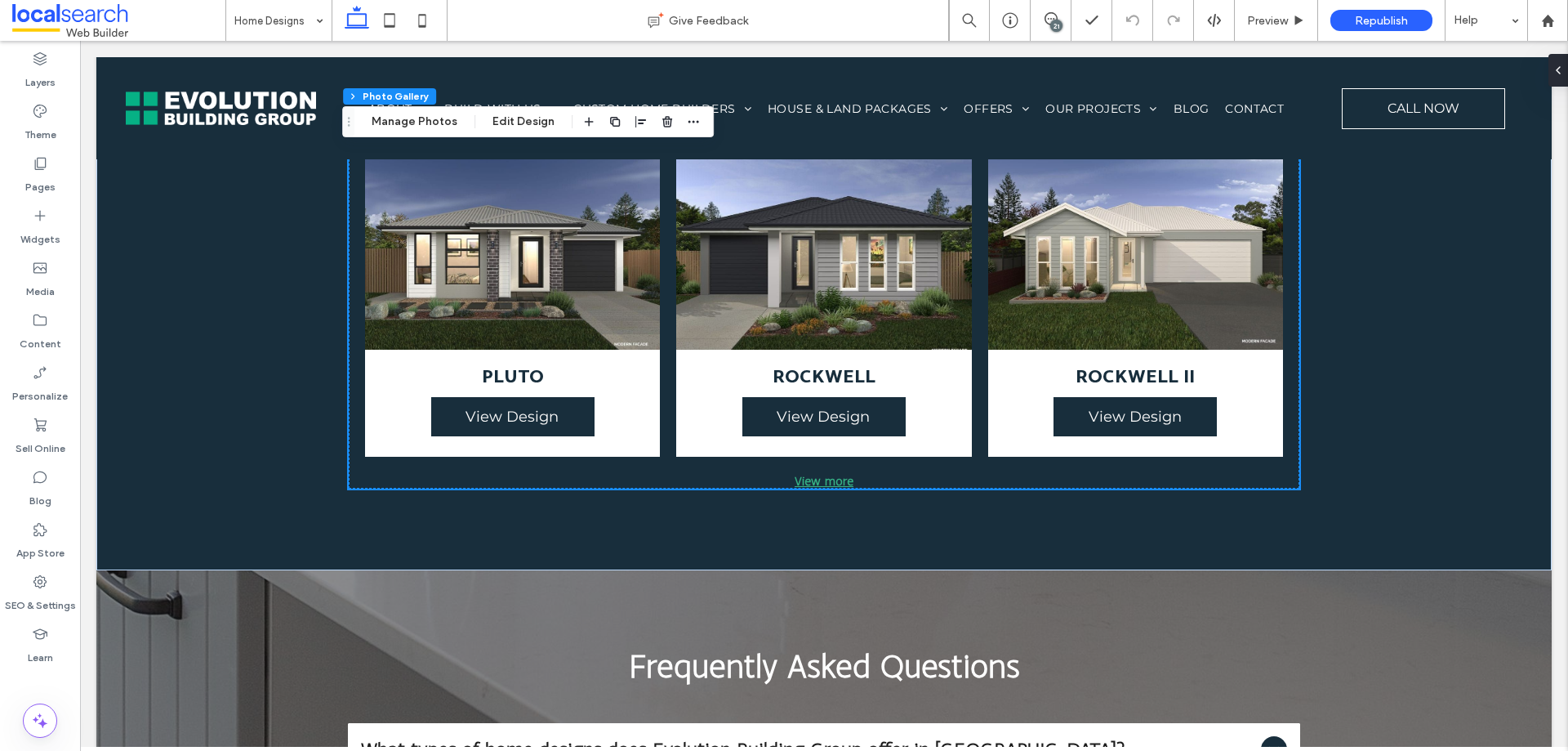
scroll to position [5021, 0]
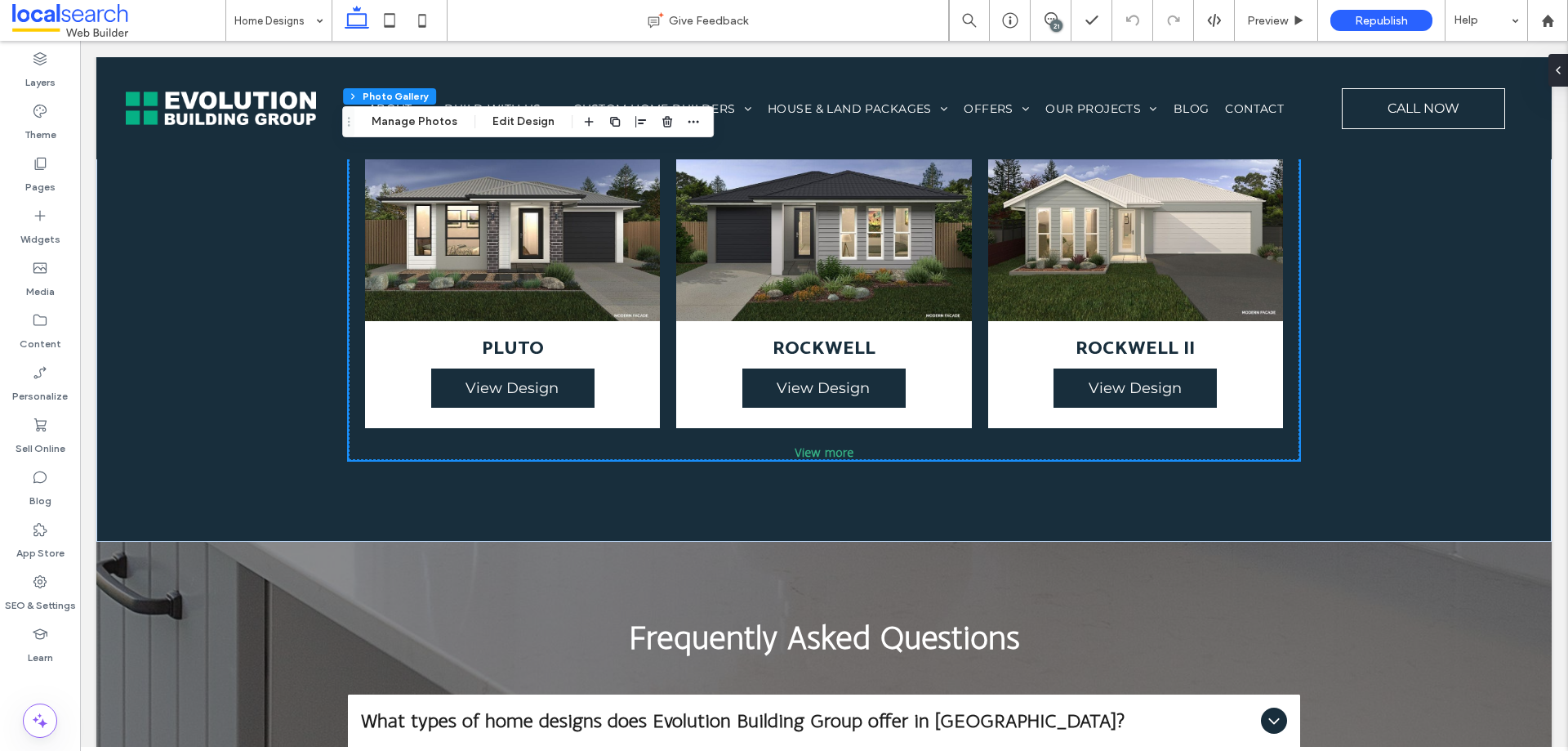
click at [822, 445] on div "View more" at bounding box center [824, 452] width 951 height 16
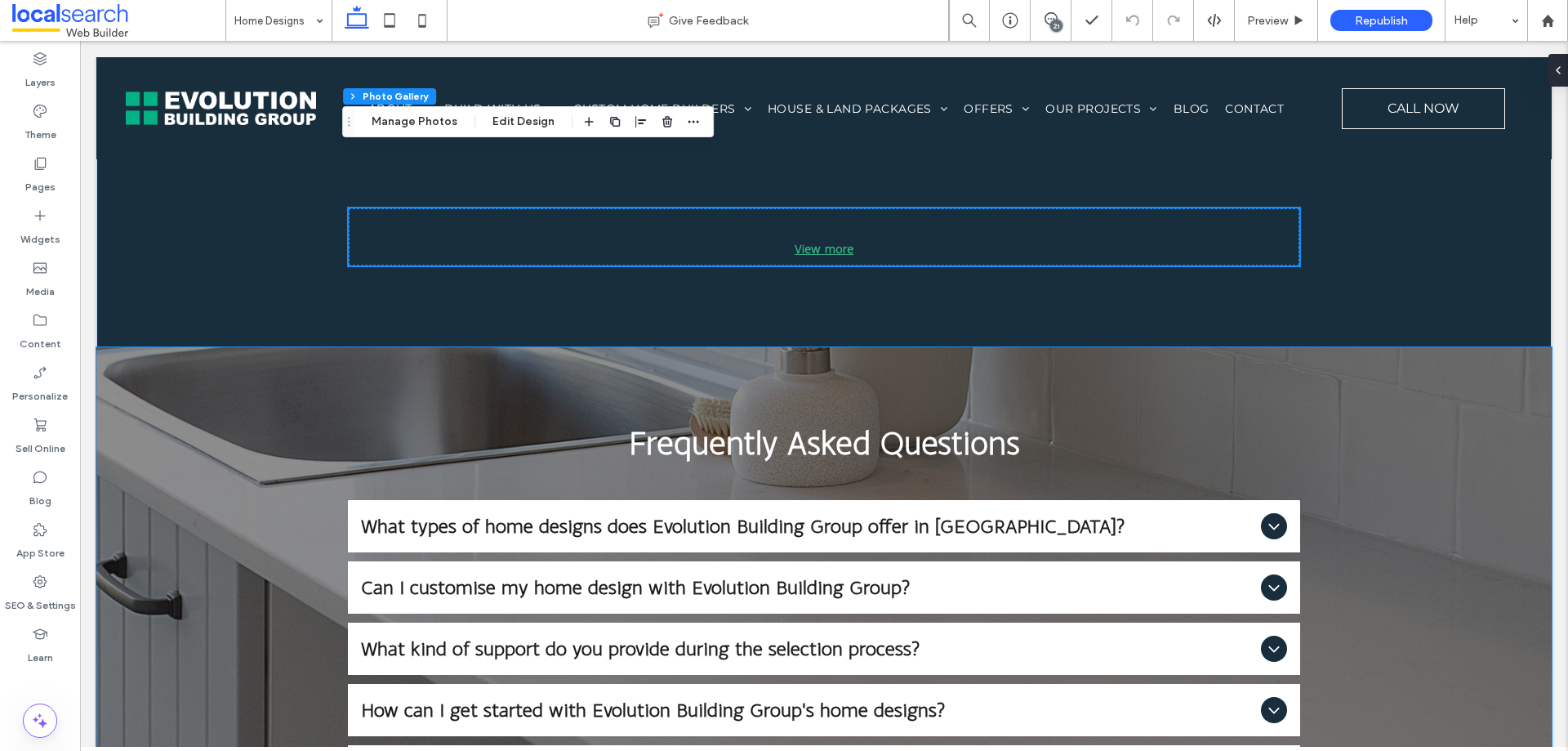
scroll to position [1002, 0]
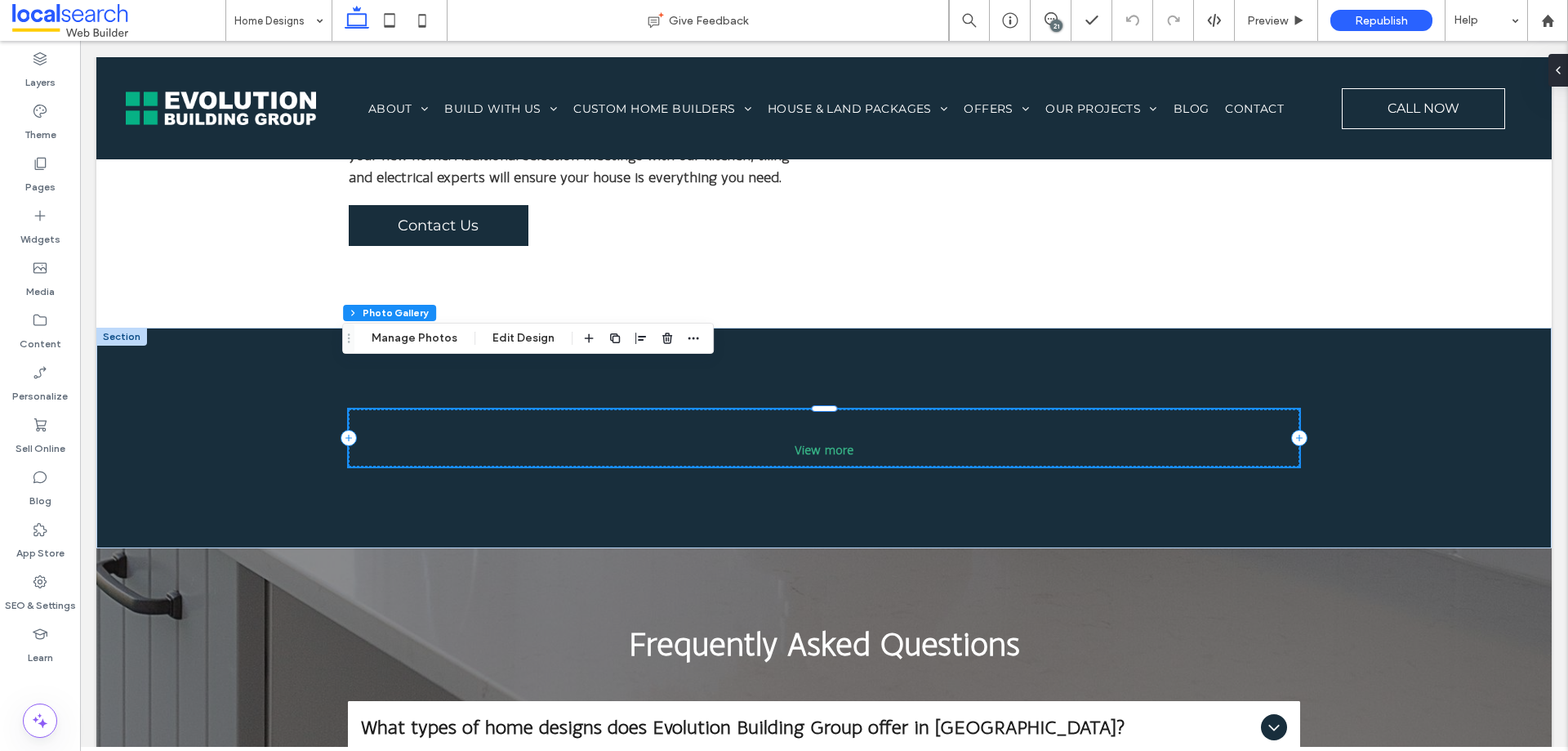
click at [816, 442] on div "View more" at bounding box center [824, 450] width 951 height 16
drag, startPoint x: 1270, startPoint y: 13, endPoint x: 1085, endPoint y: 15, distance: 185.0
click at [1270, 14] on span "Preview" at bounding box center [1268, 20] width 41 height 14
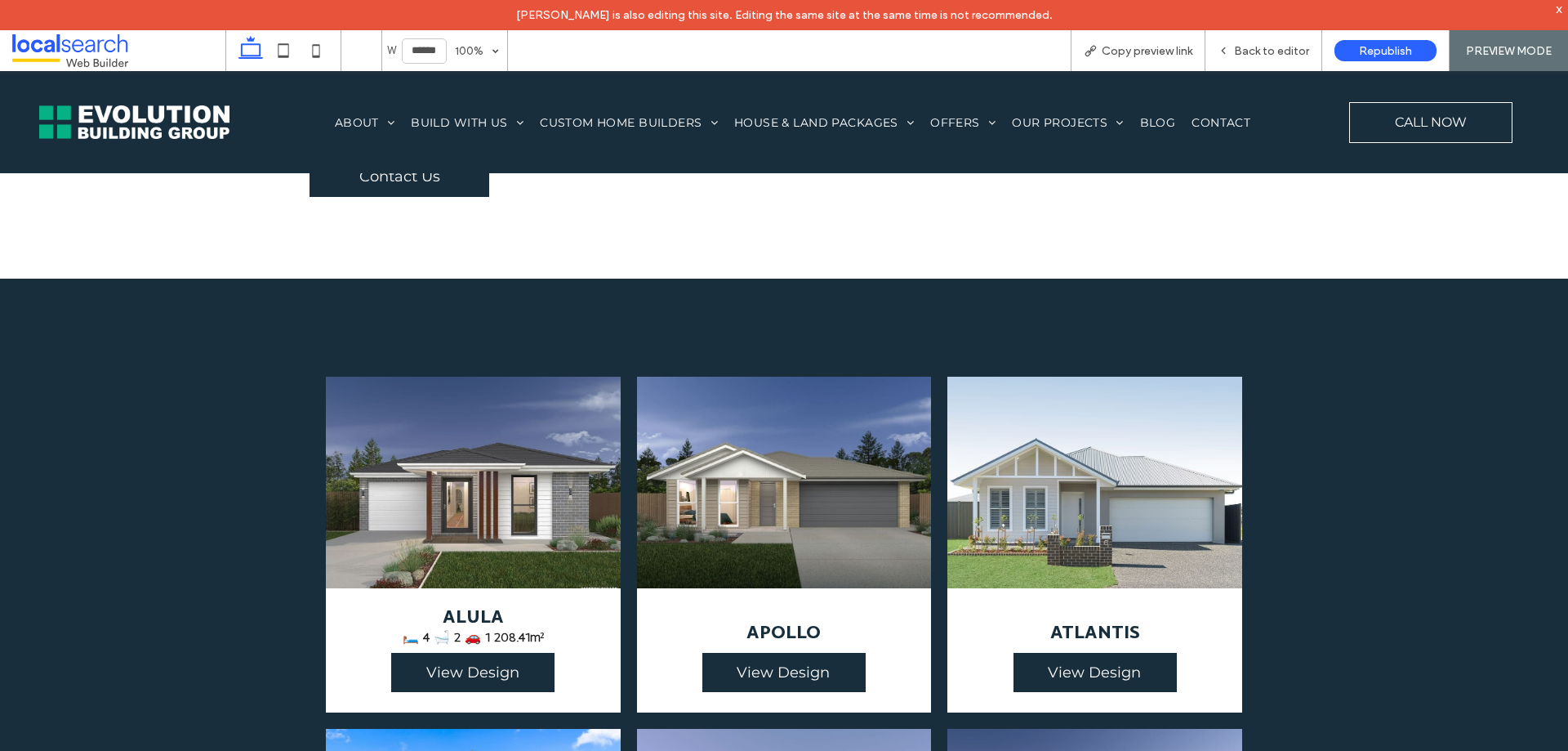
scroll to position [1063, 0]
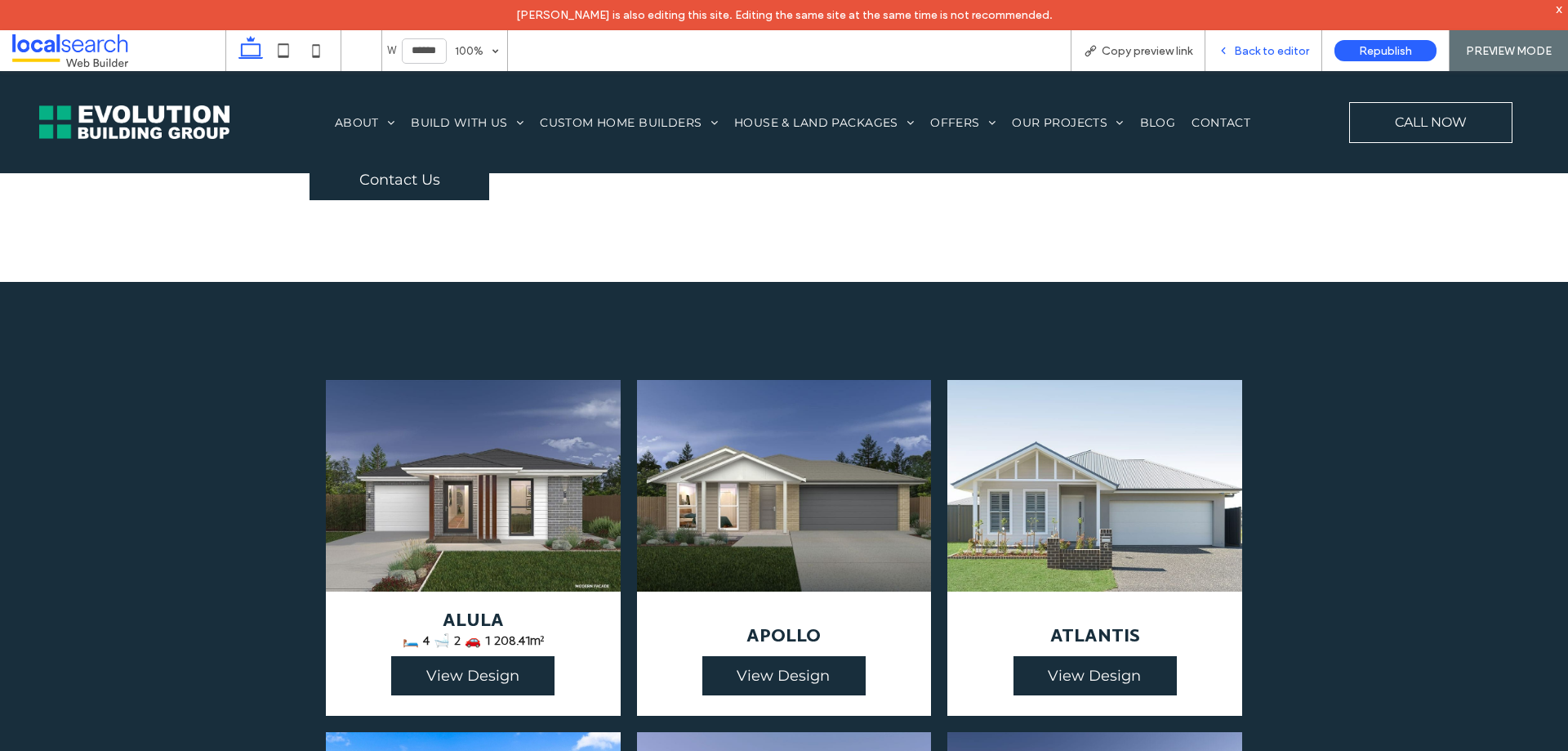
click at [1229, 48] on icon at bounding box center [1224, 50] width 12 height 12
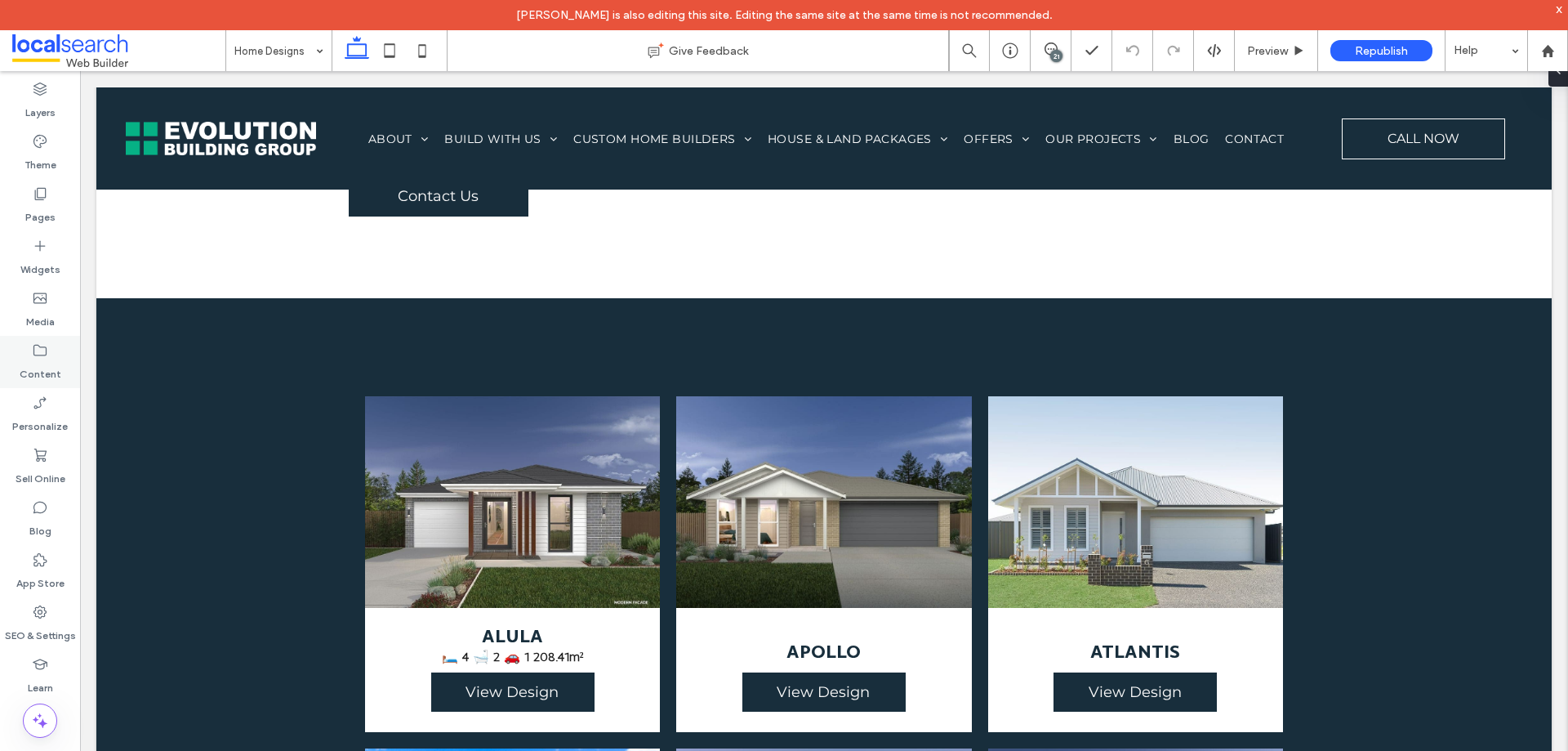
click at [45, 338] on div "Content" at bounding box center [40, 362] width 80 height 52
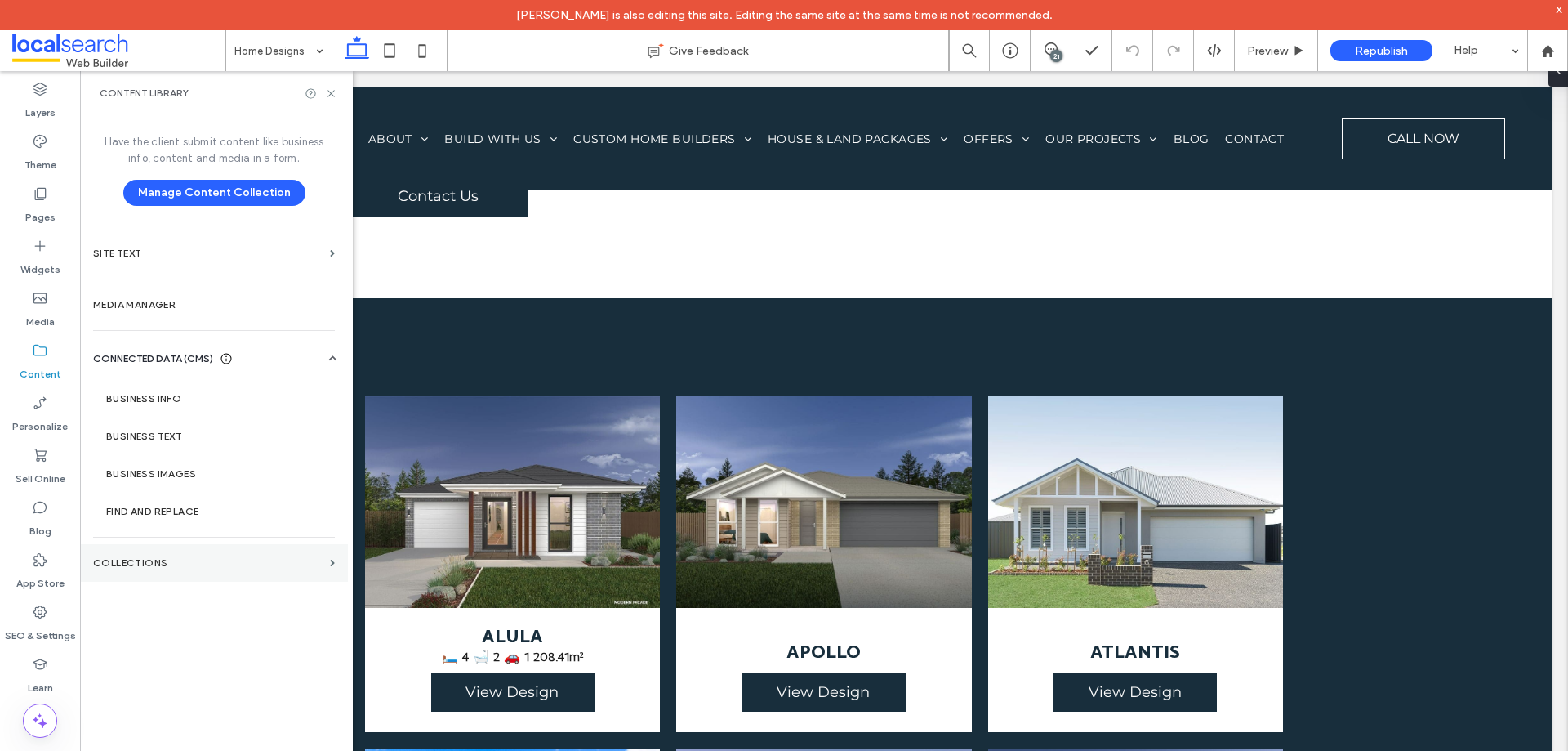
click at [159, 555] on section "Collections" at bounding box center [214, 563] width 268 height 37
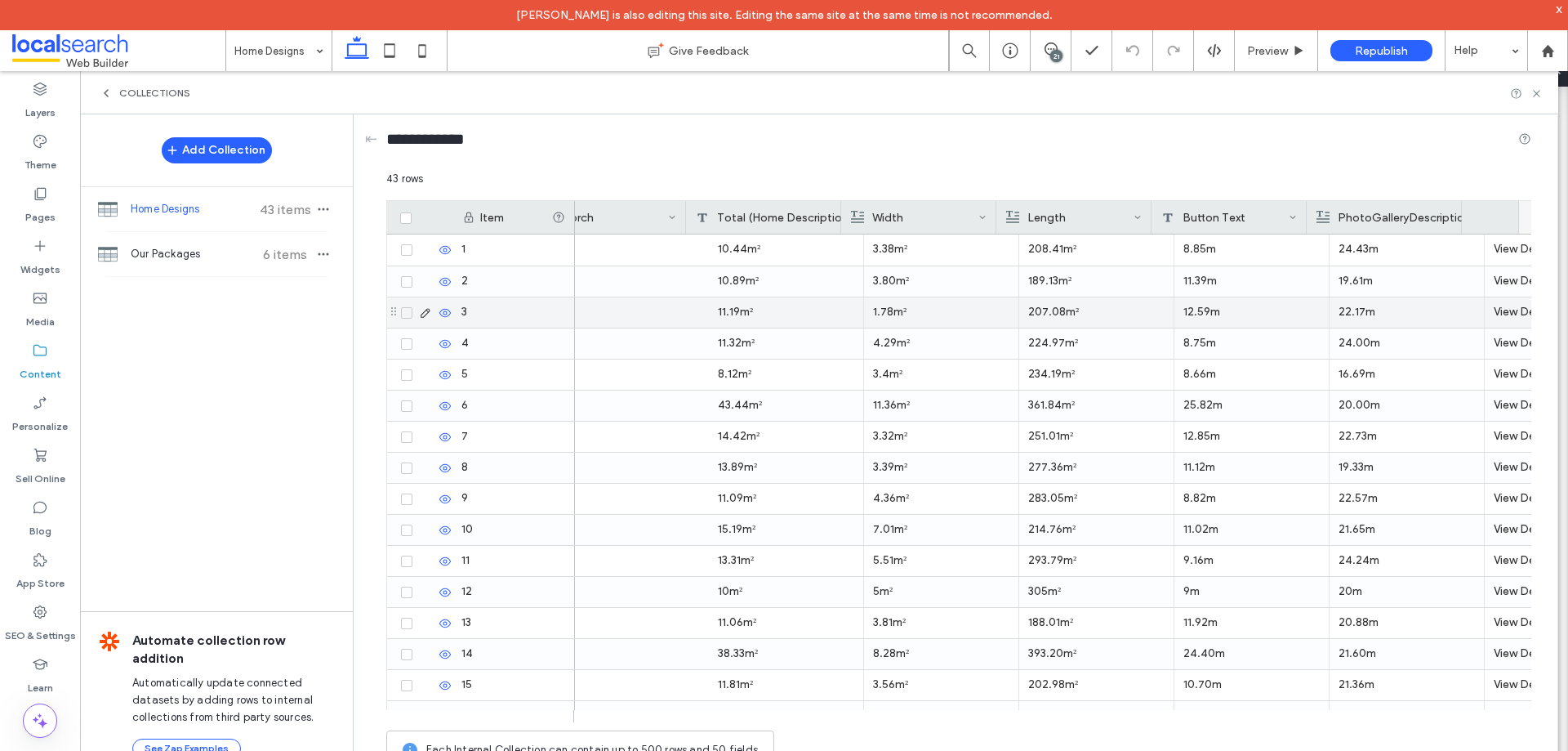
scroll to position [0, 3768]
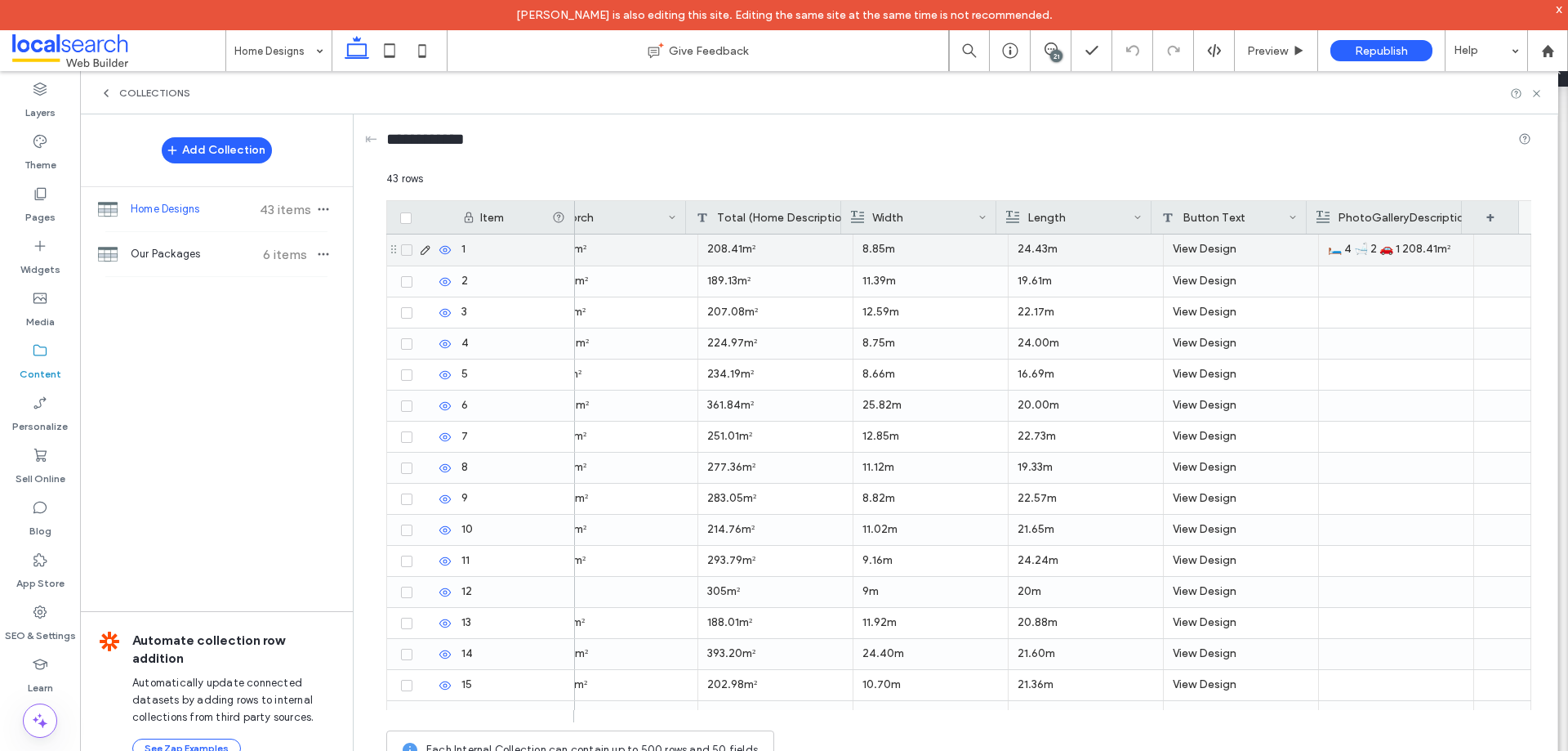
click at [1352, 252] on div "🛏️ 4 🛁 2 🚗 1 208.41m²" at bounding box center [1395, 249] width 136 height 29
click at [1352, 251] on div "🛏️ 4 🛁 2 🚗 1 208.41m²" at bounding box center [1396, 250] width 135 height 29
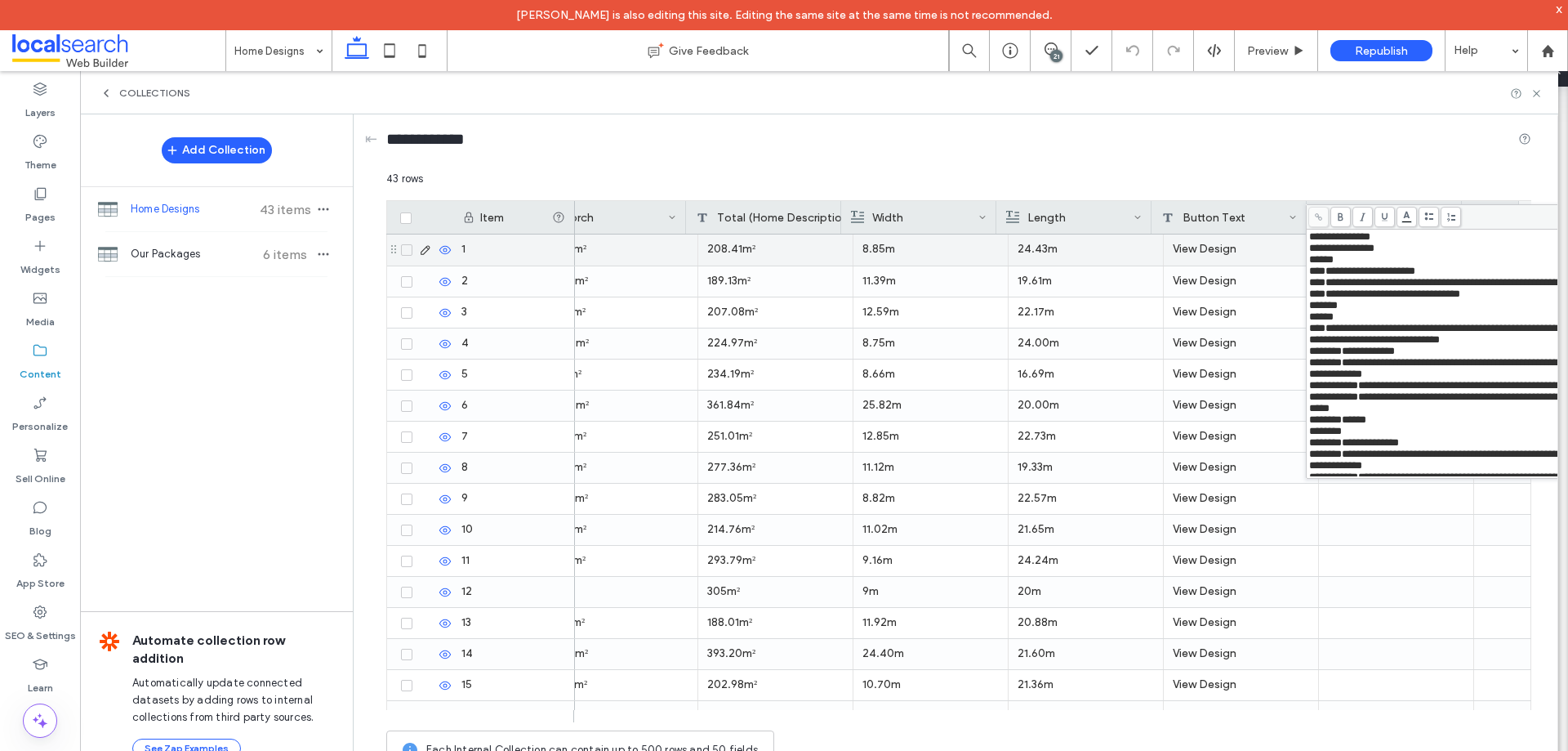
scroll to position [260, 0]
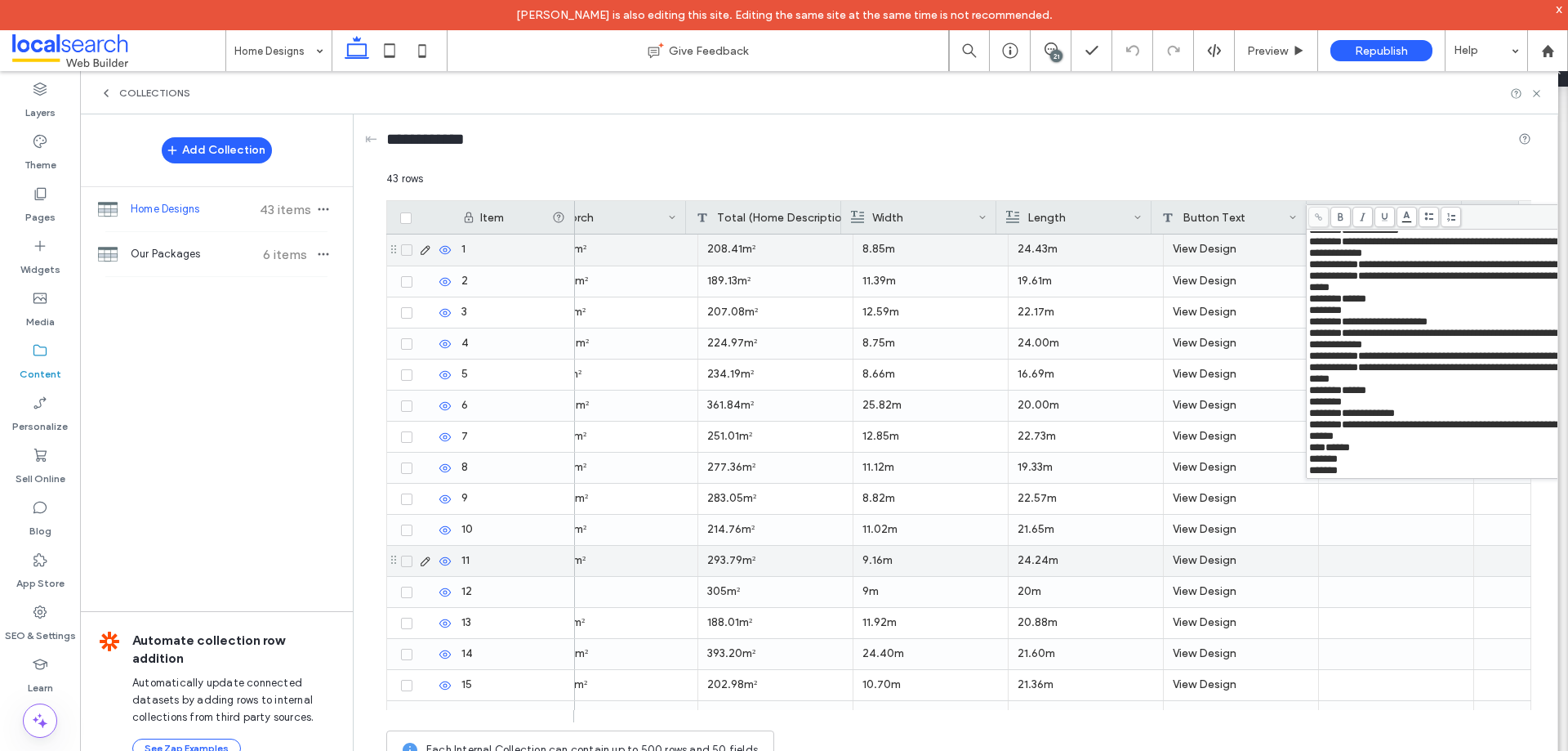
click at [1405, 555] on div at bounding box center [1395, 560] width 136 height 30
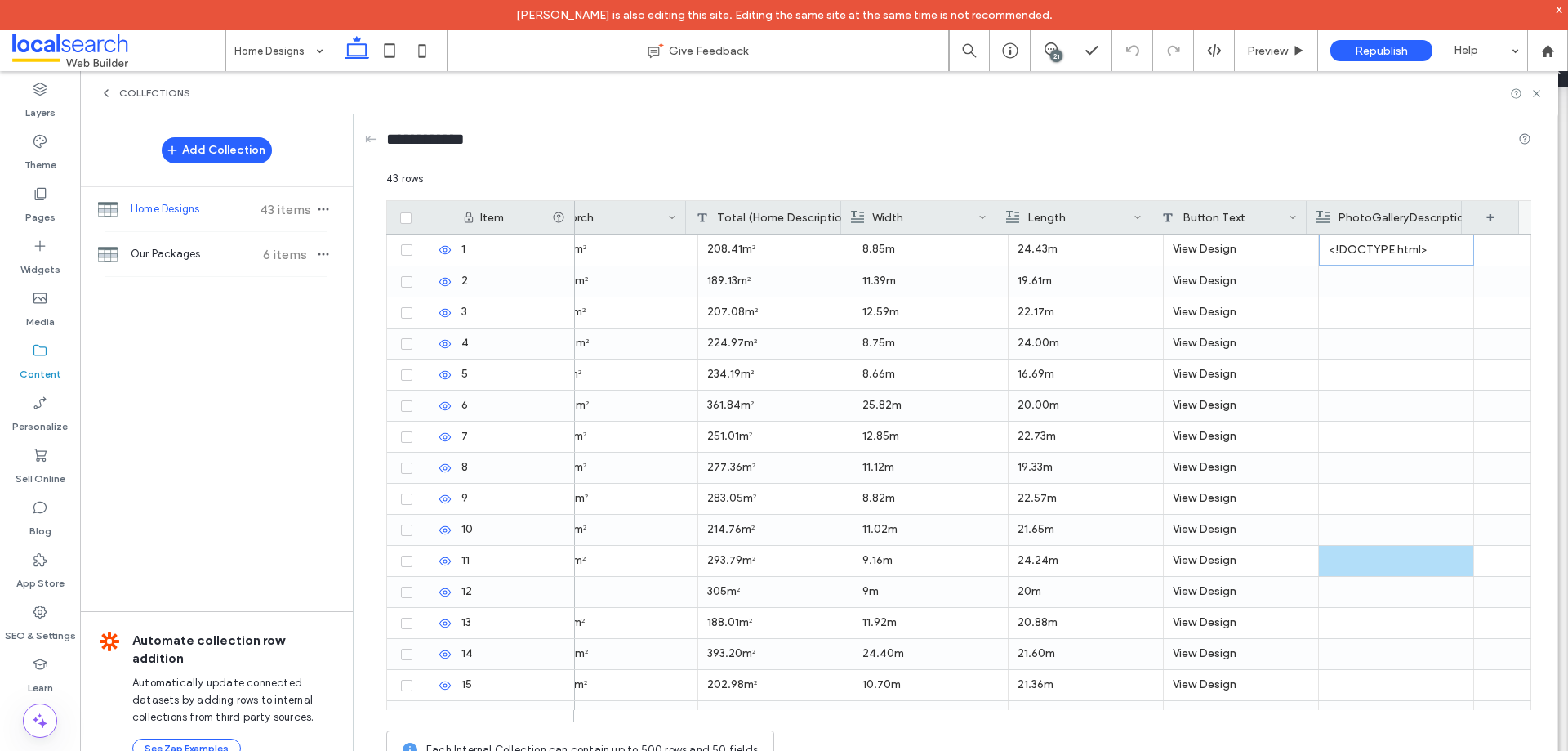
click at [104, 94] on icon at bounding box center [106, 93] width 13 height 13
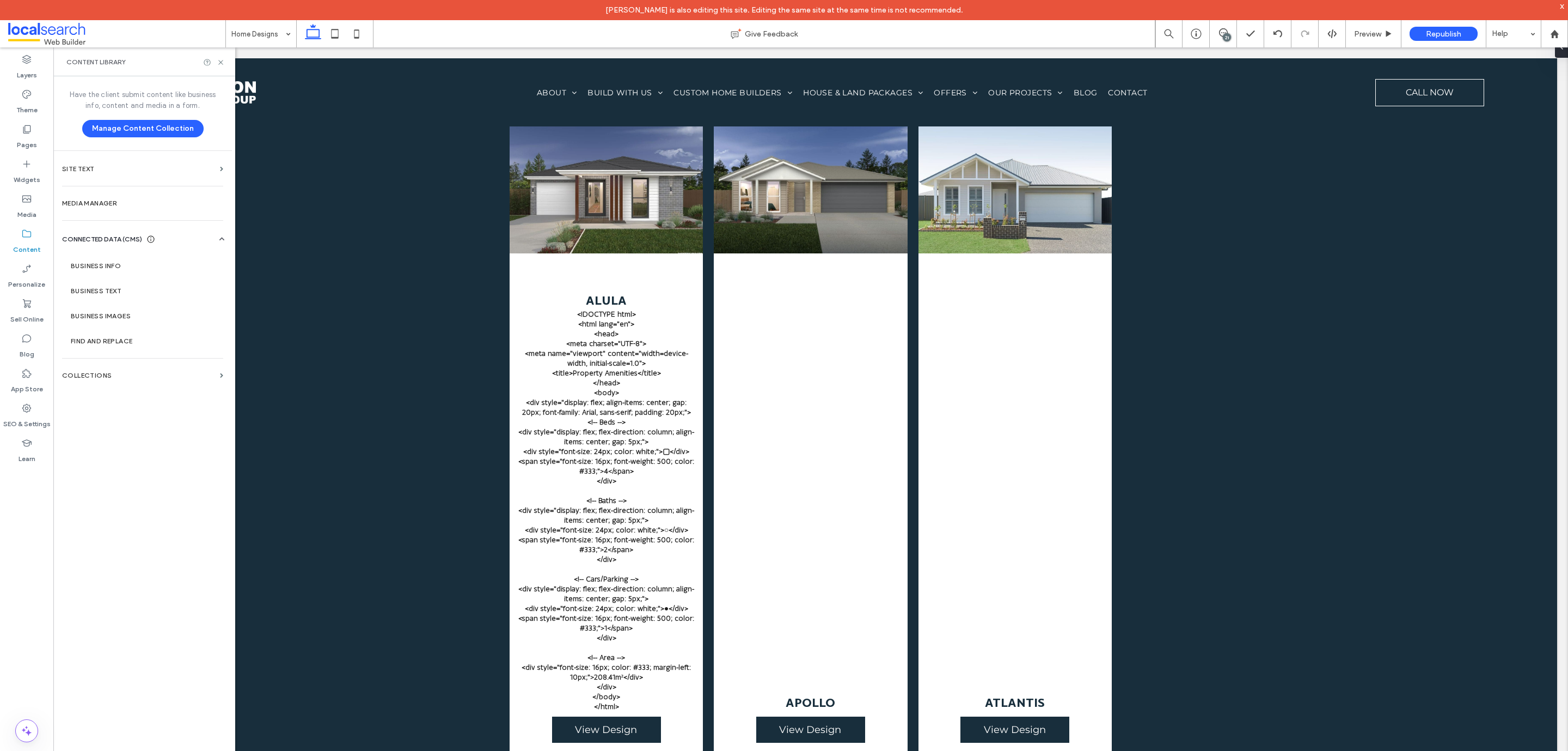
scroll to position [804, 0]
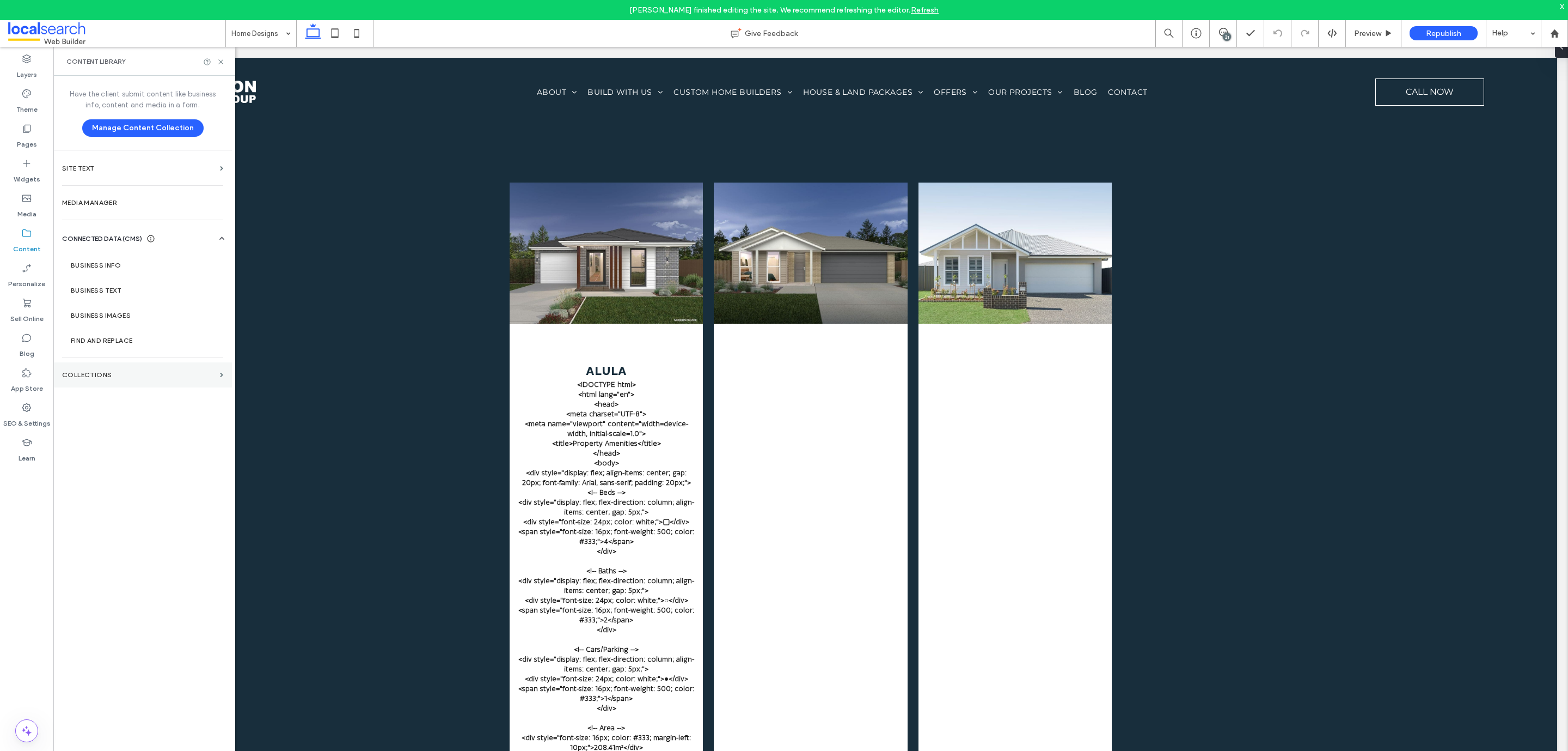
click at [110, 375] on label "Collections" at bounding box center [139, 375] width 153 height 8
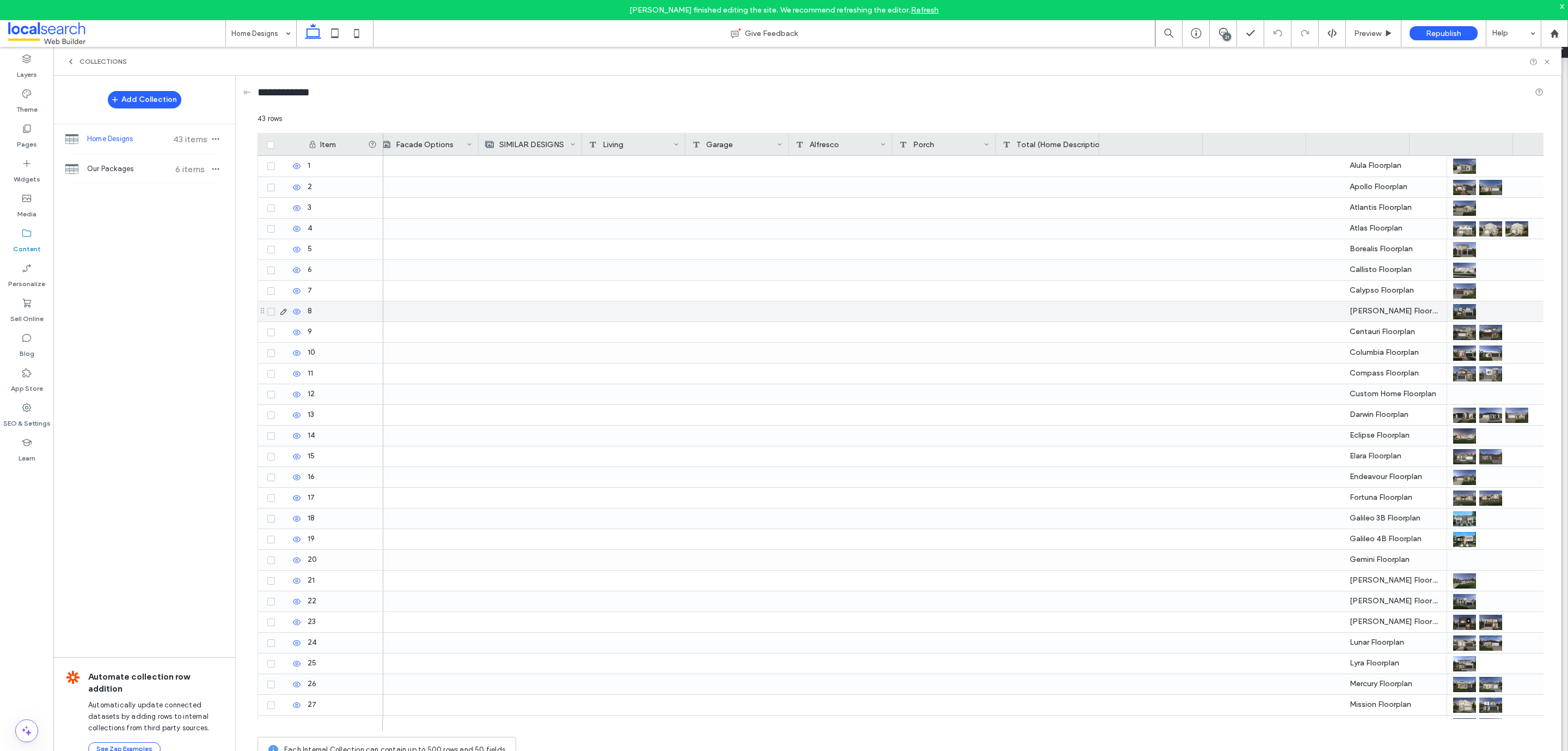
scroll to position [0, 1973]
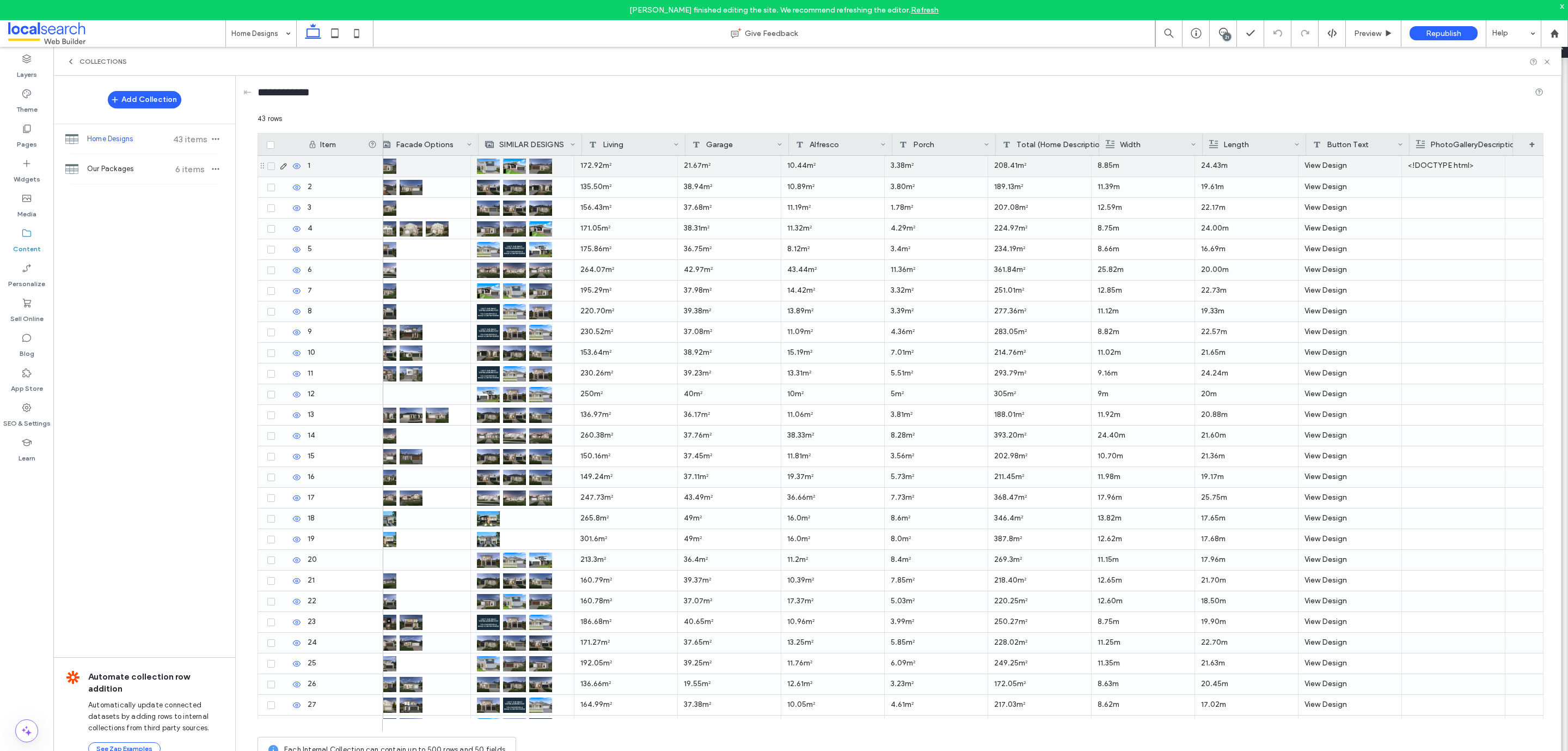
click at [1045, 166] on p "<!DOCTYPE html>" at bounding box center [1453, 166] width 91 height 19
click at [1045, 166] on p "<!DOCTYPE html>" at bounding box center [1454, 166] width 90 height 19
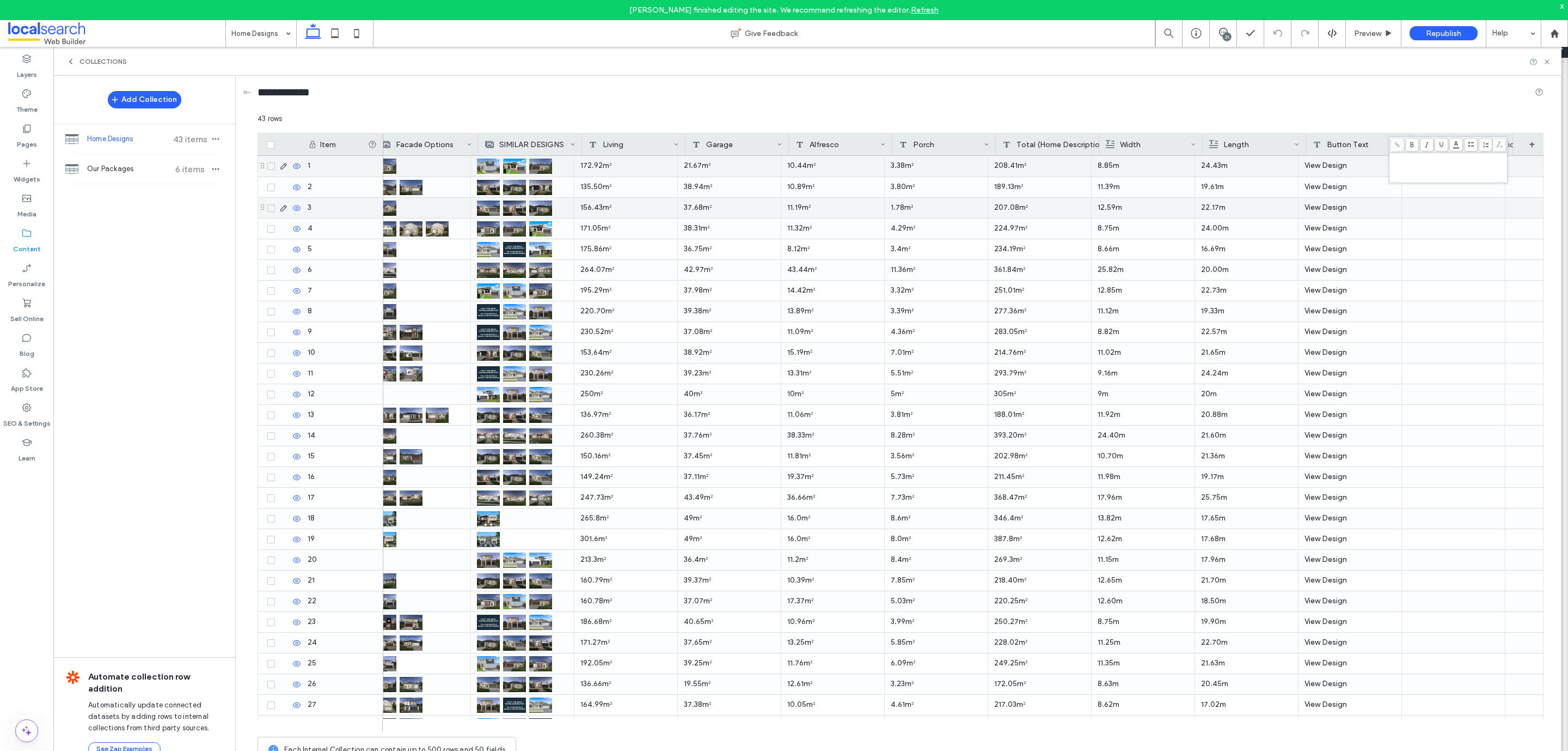
click at [1045, 211] on div at bounding box center [1453, 208] width 91 height 20
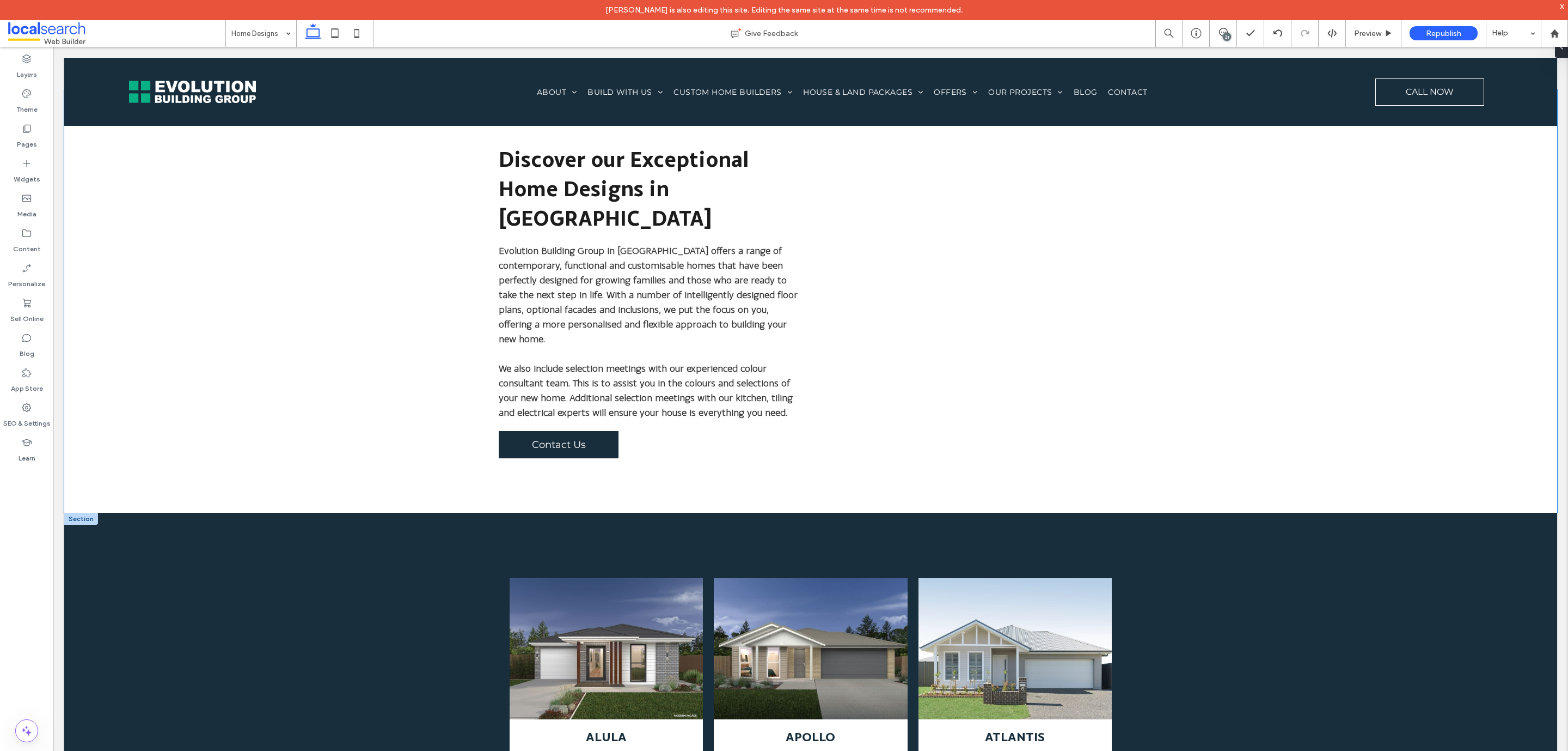
scroll to position [817, 0]
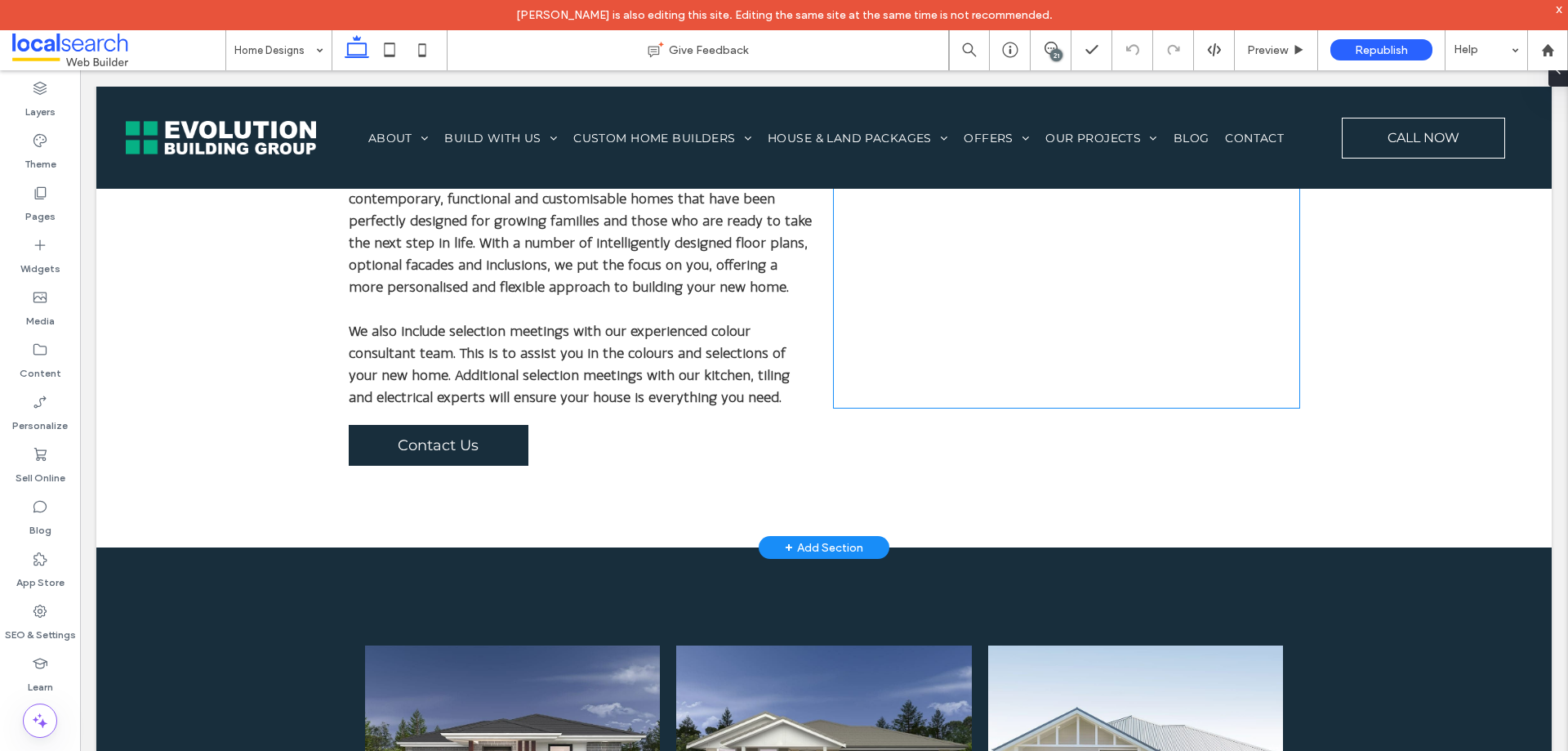
scroll to position [817, 0]
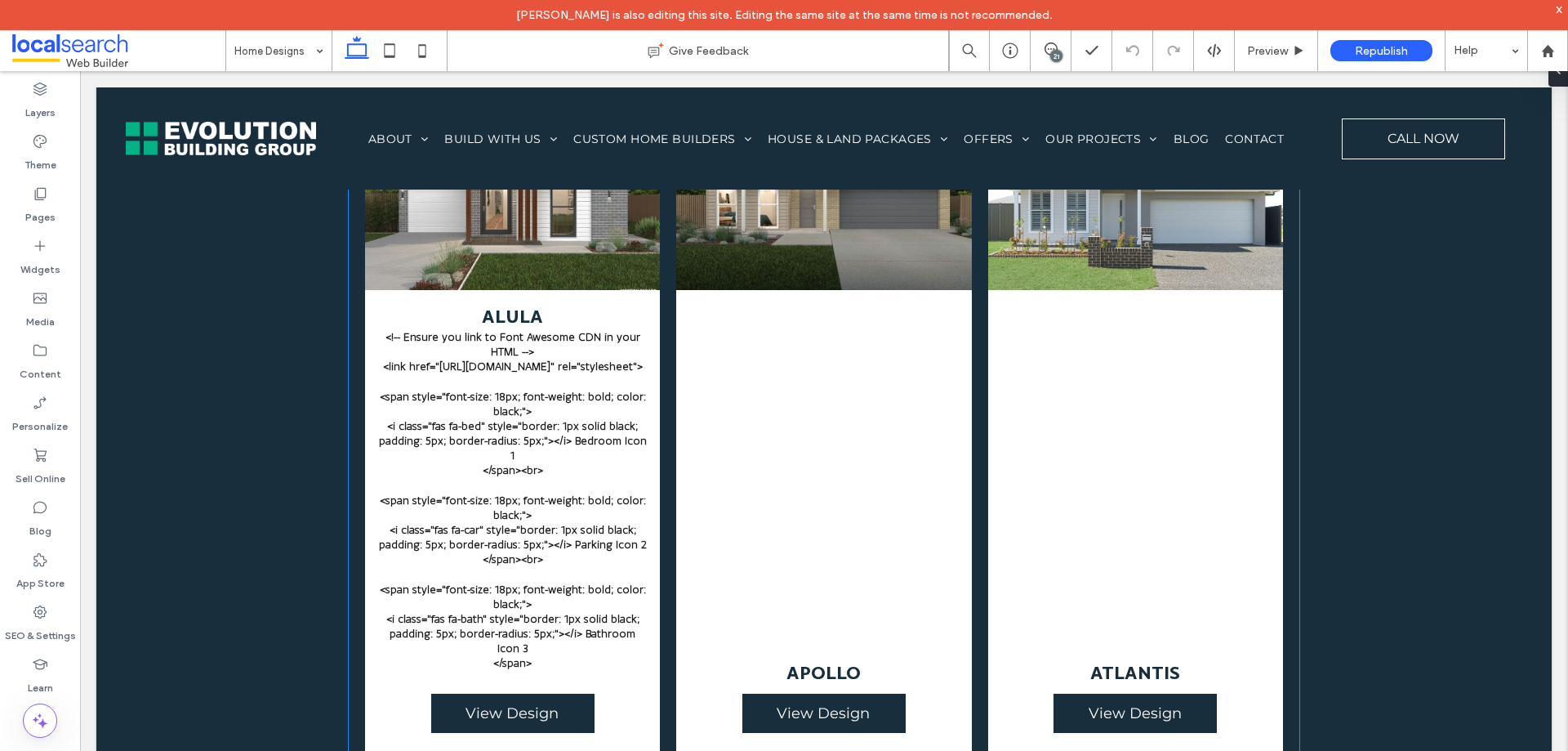
scroll to position [1307, 0]
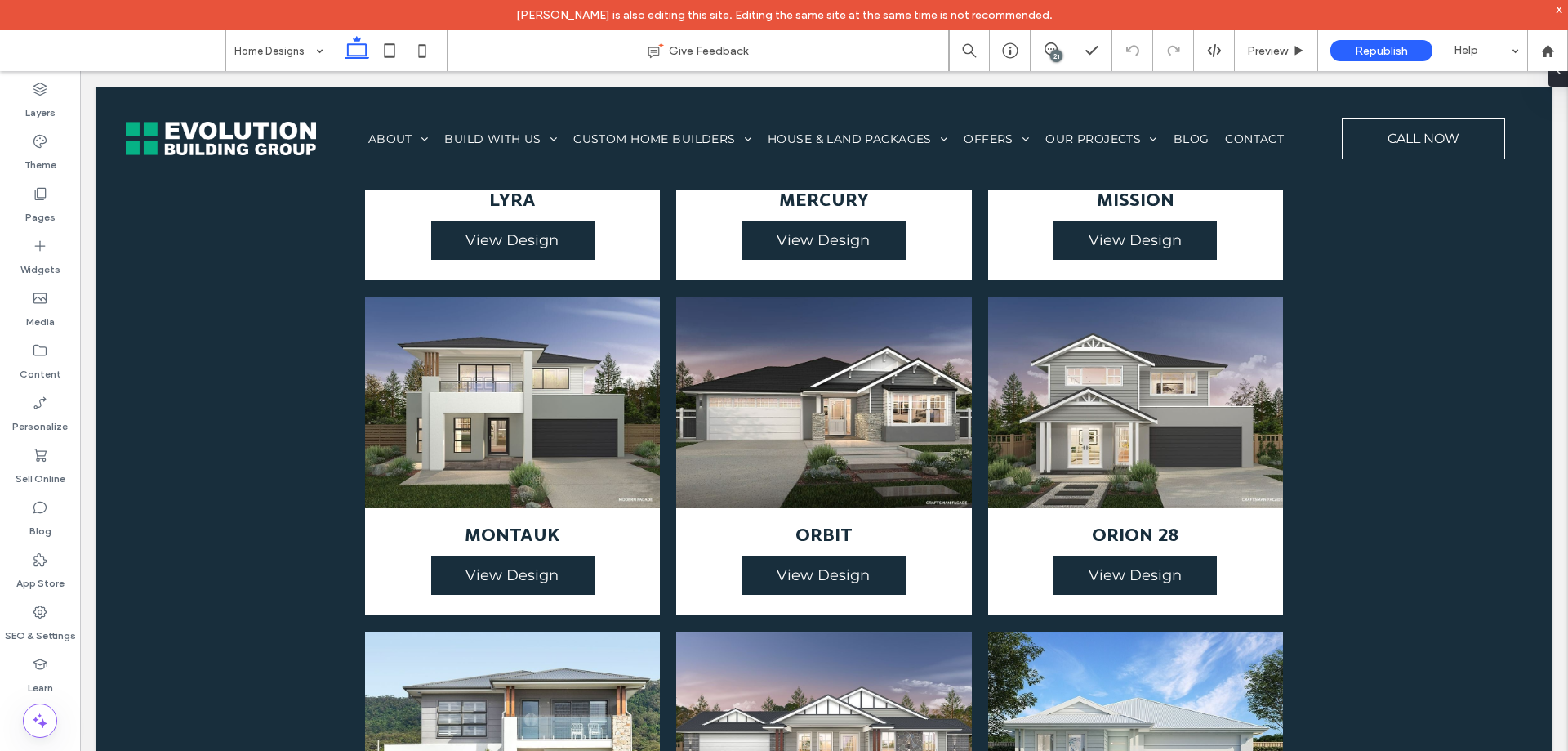
scroll to position [4249, 0]
